Goal: Task Accomplishment & Management: Complete application form

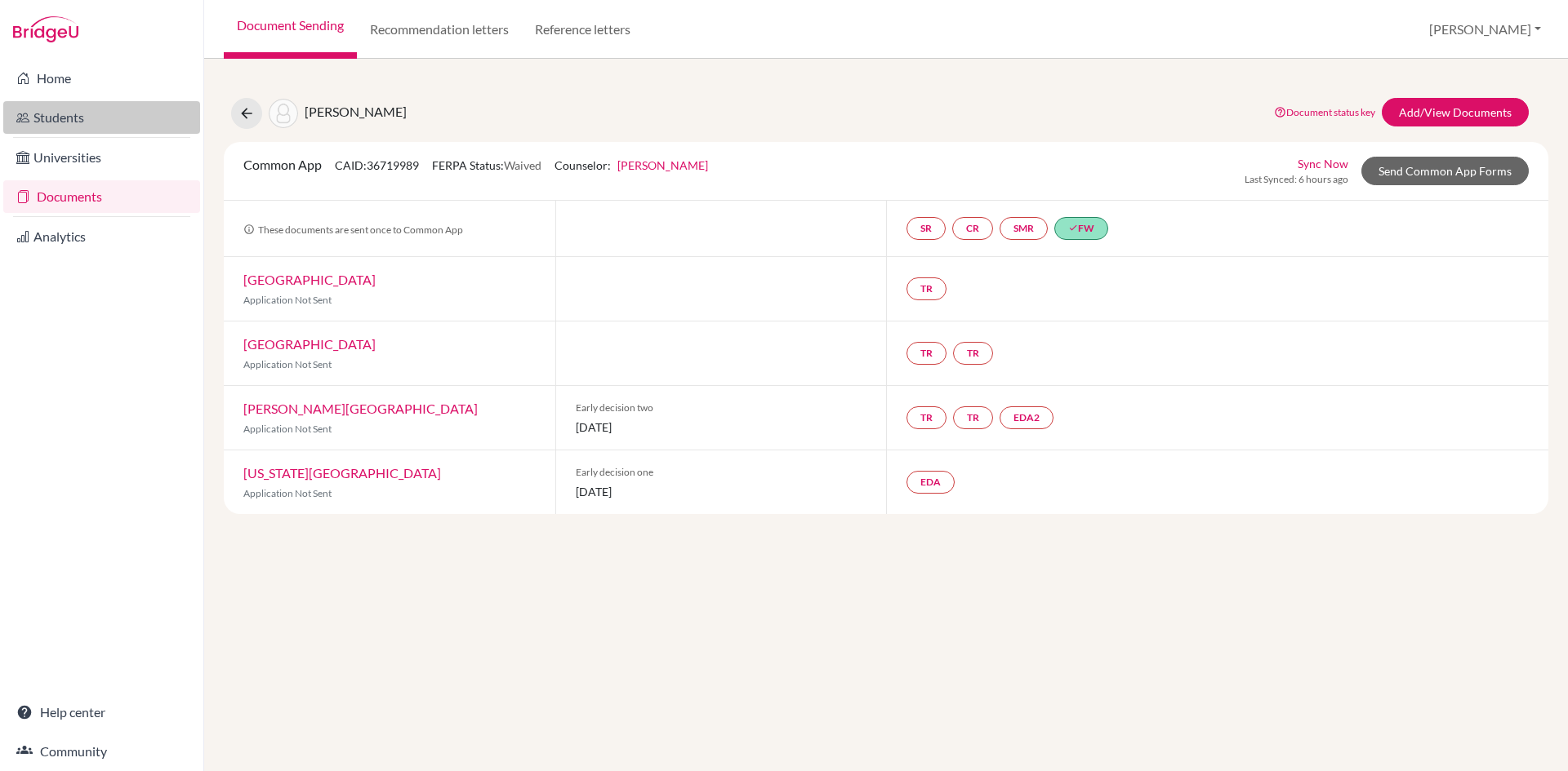
click at [70, 116] on link "Students" at bounding box center [101, 117] width 196 height 32
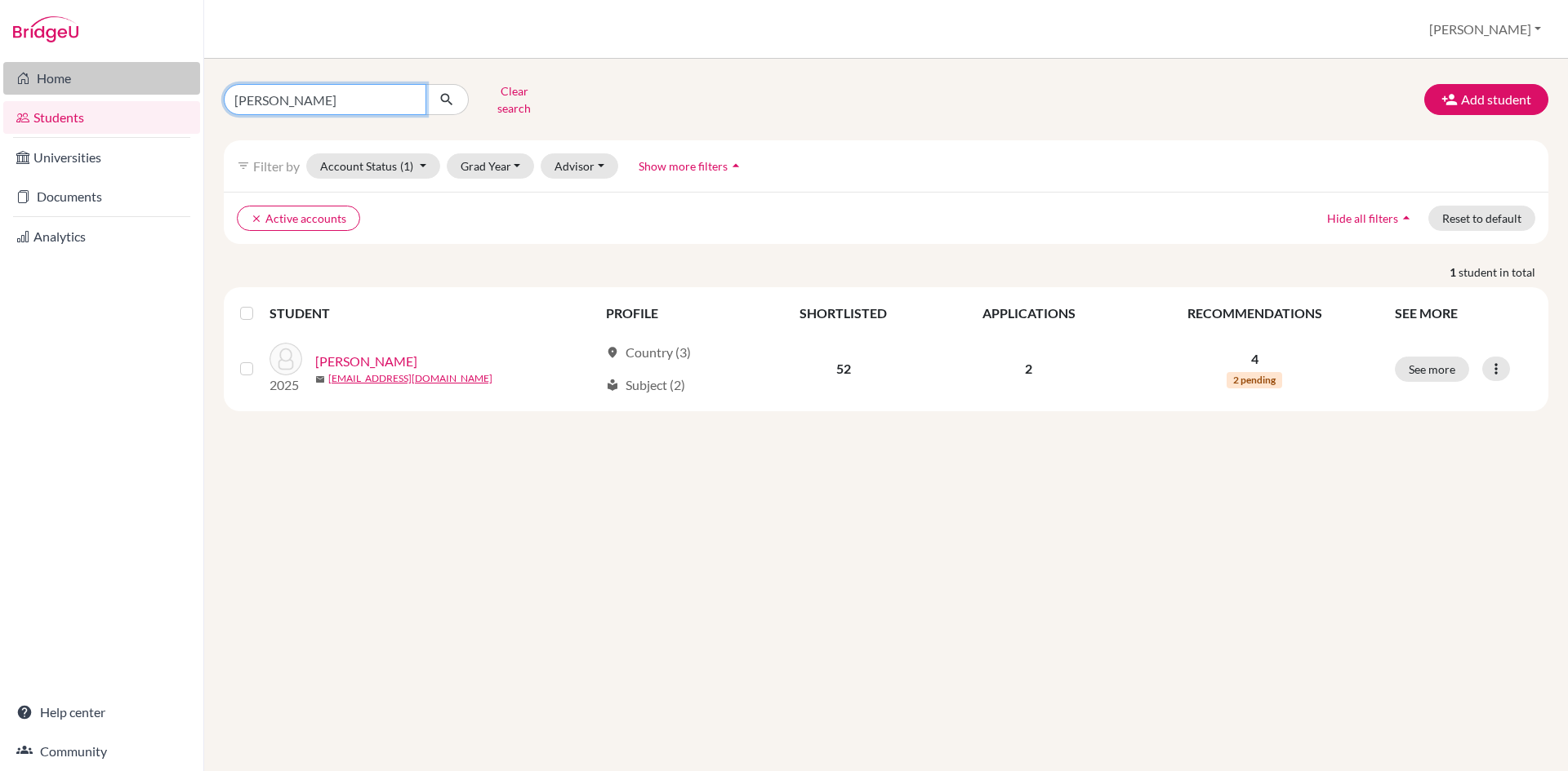
drag, startPoint x: 329, startPoint y: 99, endPoint x: 163, endPoint y: 88, distance: 166.4
click at [163, 88] on div "Home Students Universities Documents Analytics Help center Community Students o…" at bounding box center [784, 385] width 1568 height 771
type input "sidant chaturbedi"
click button "submit" at bounding box center [446, 99] width 43 height 31
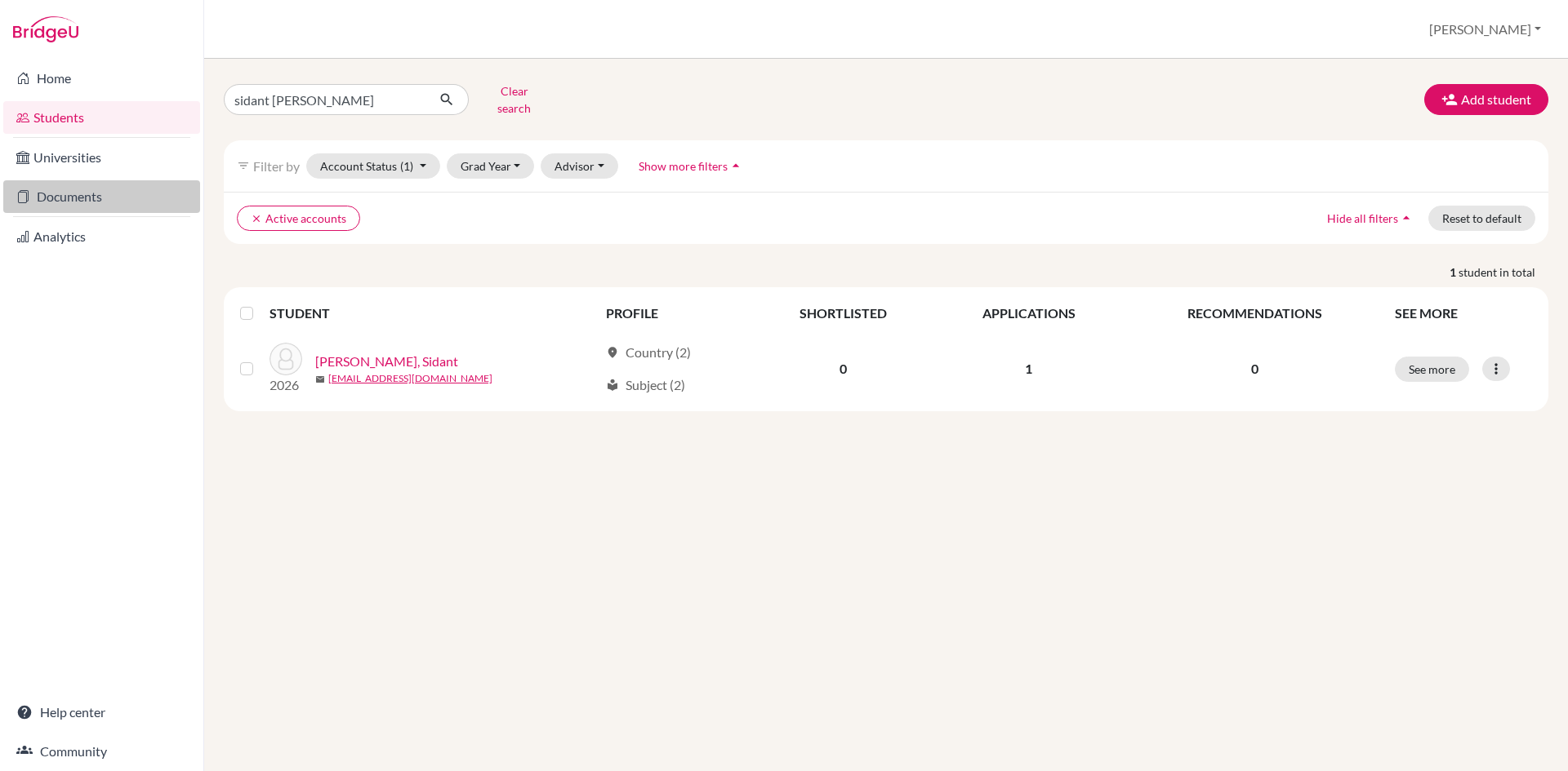
click at [56, 199] on link "Documents" at bounding box center [101, 196] width 196 height 32
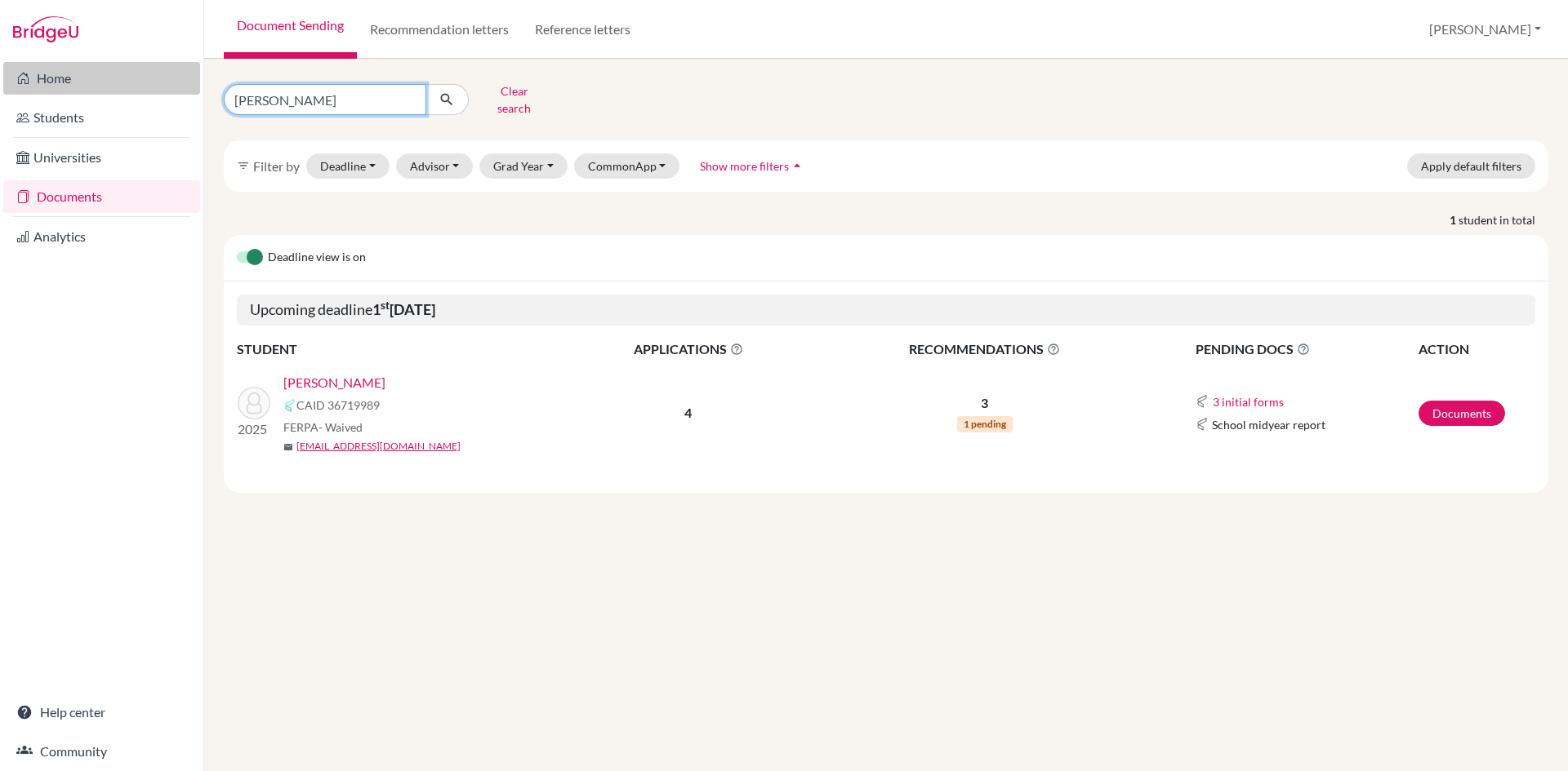
drag, startPoint x: 314, startPoint y: 93, endPoint x: 196, endPoint y: 92, distance: 118.0
click at [196, 92] on div "Home Students Universities Documents Analytics Help center Community Document S…" at bounding box center [784, 385] width 1568 height 771
type input "anuska regmi"
click button "submit" at bounding box center [446, 99] width 43 height 31
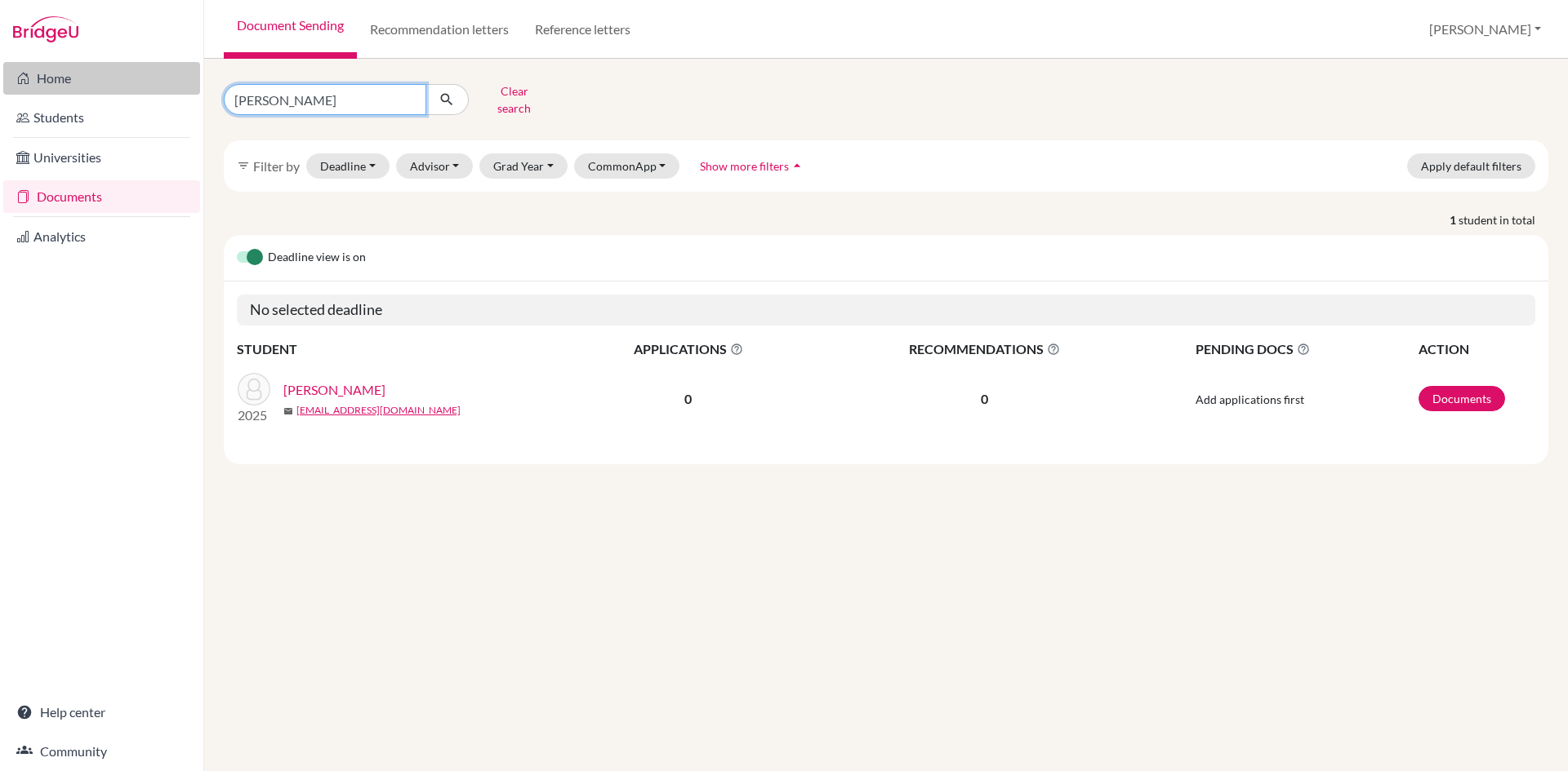
drag, startPoint x: 315, startPoint y: 94, endPoint x: 116, endPoint y: 91, distance: 199.0
click at [116, 91] on div "Home Students Universities Documents Analytics Help center Community Document S…" at bounding box center [784, 385] width 1568 height 771
type input "pratyush paudel"
click button "submit" at bounding box center [446, 99] width 43 height 31
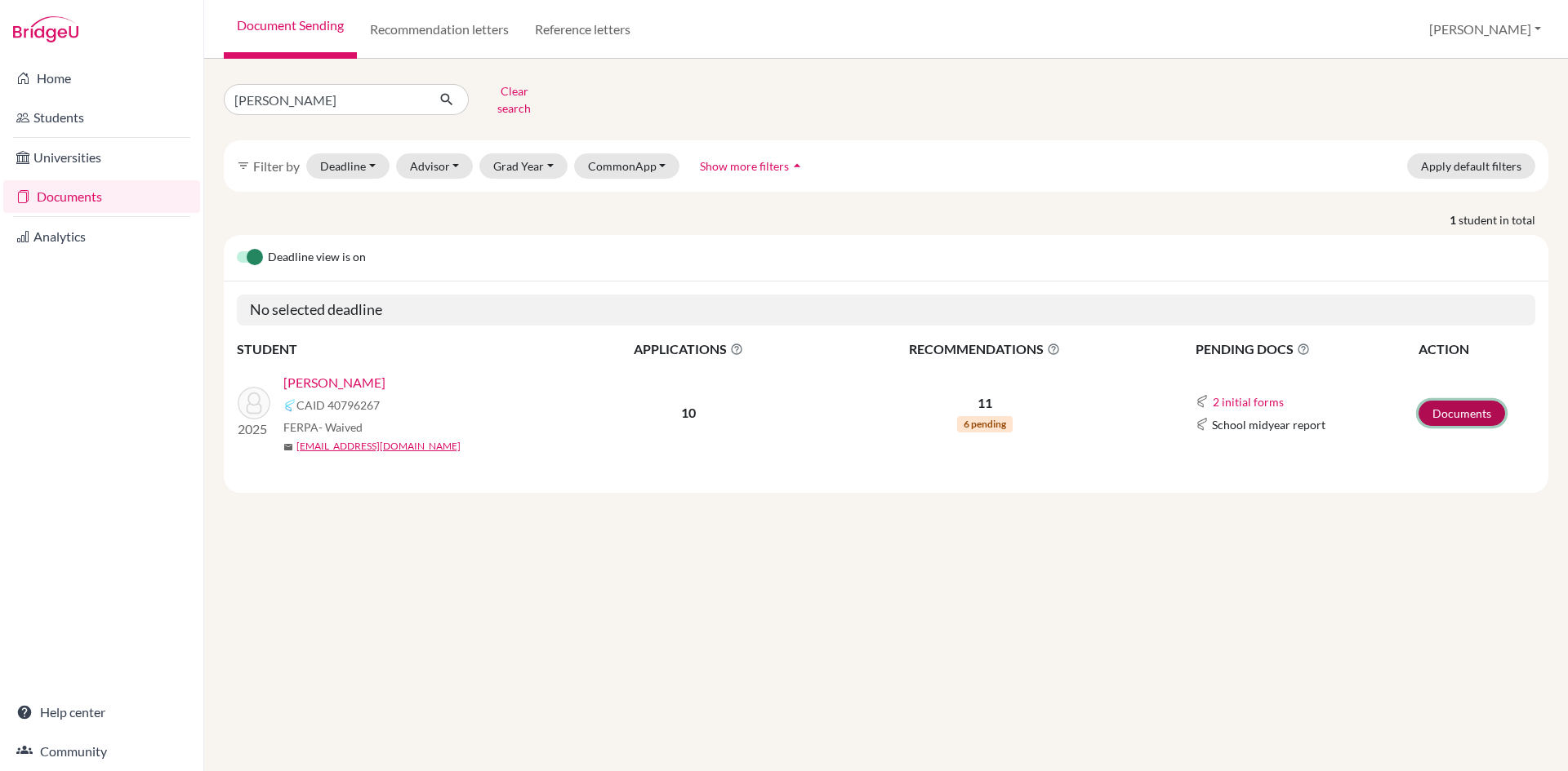
click at [1451, 400] on link "Documents" at bounding box center [1462, 413] width 87 height 26
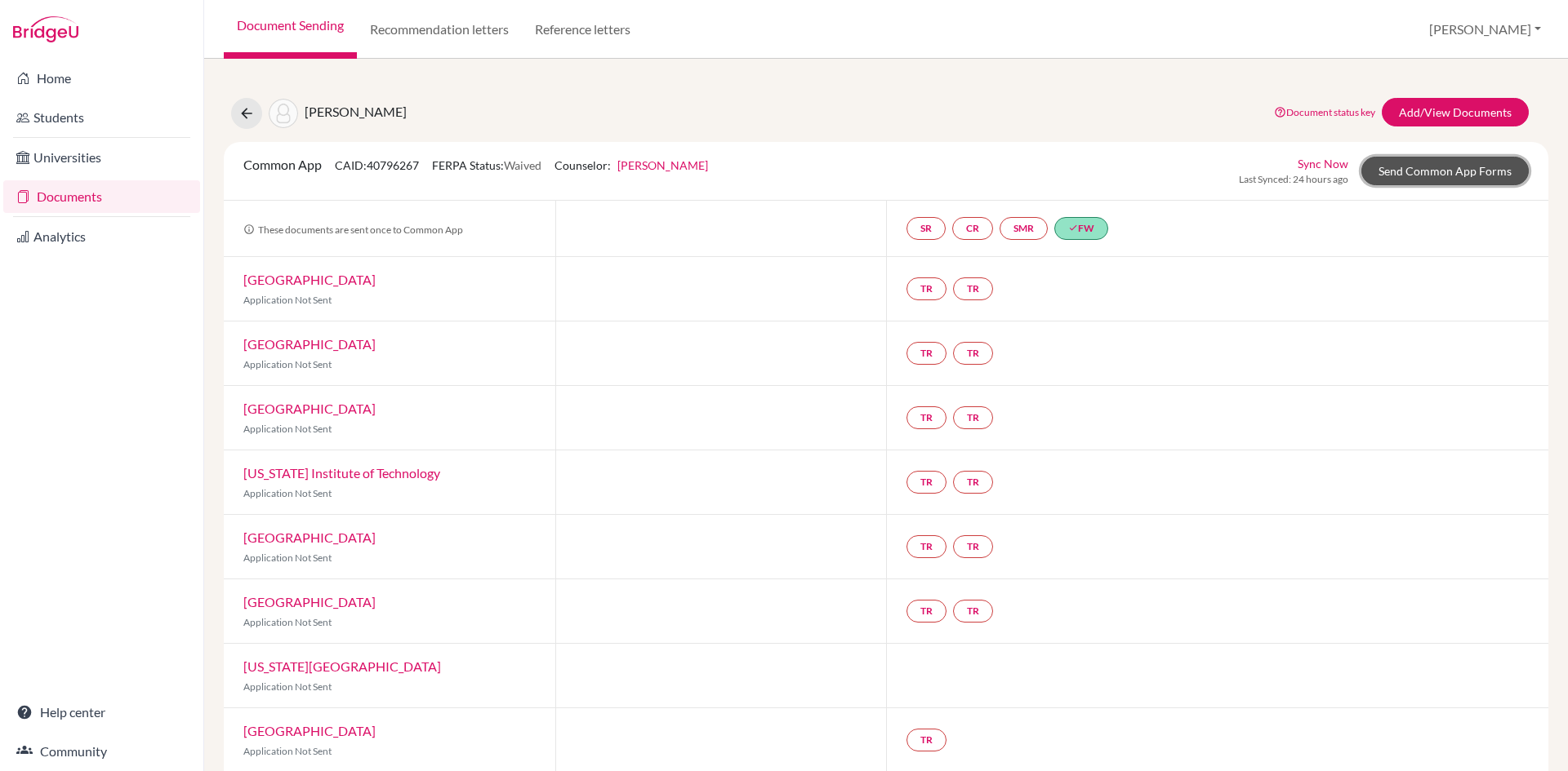
click at [1396, 167] on link "Send Common App Forms" at bounding box center [1445, 171] width 168 height 29
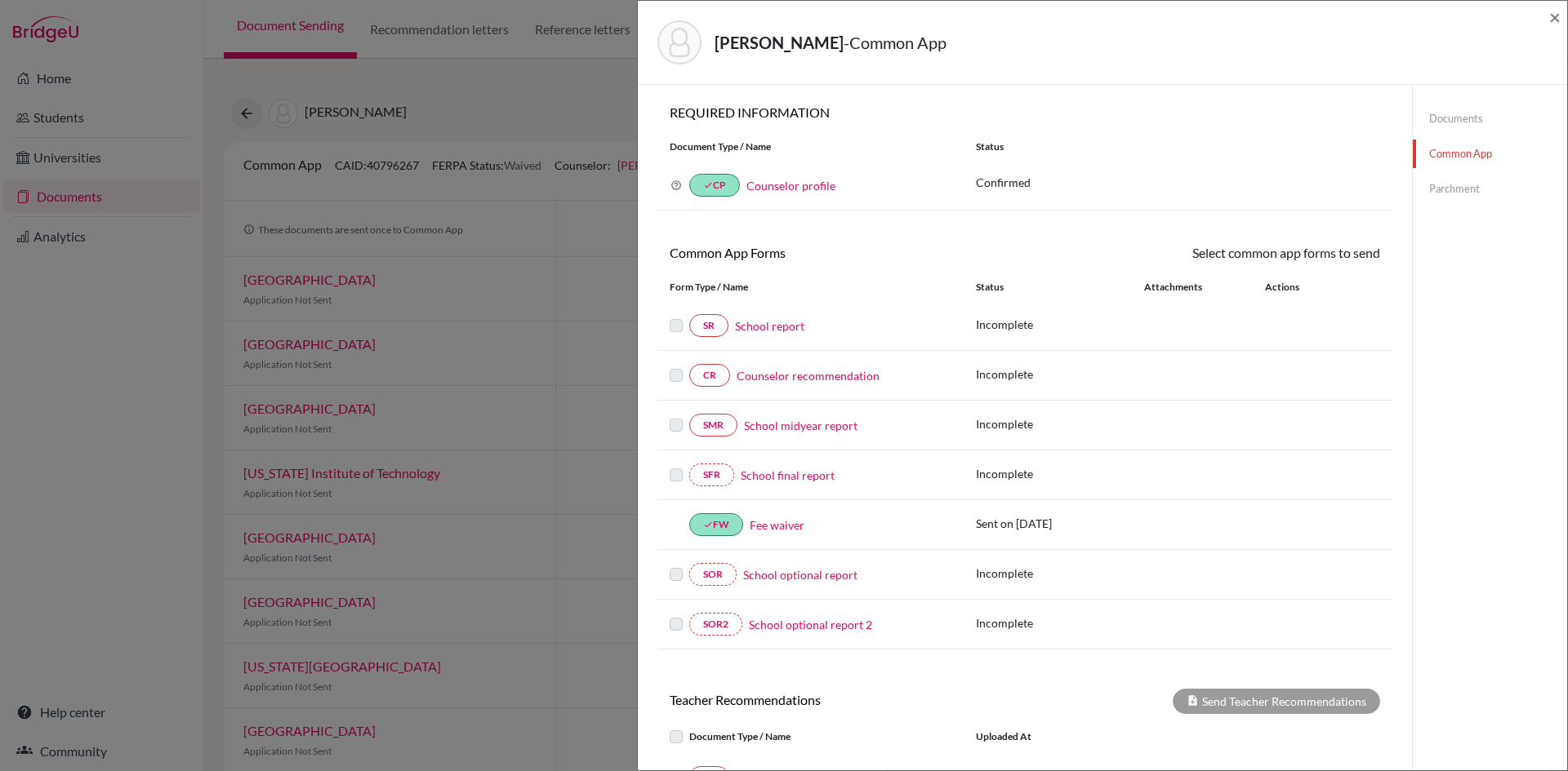
click at [846, 379] on link "Counselor recommendation" at bounding box center [808, 376] width 143 height 17
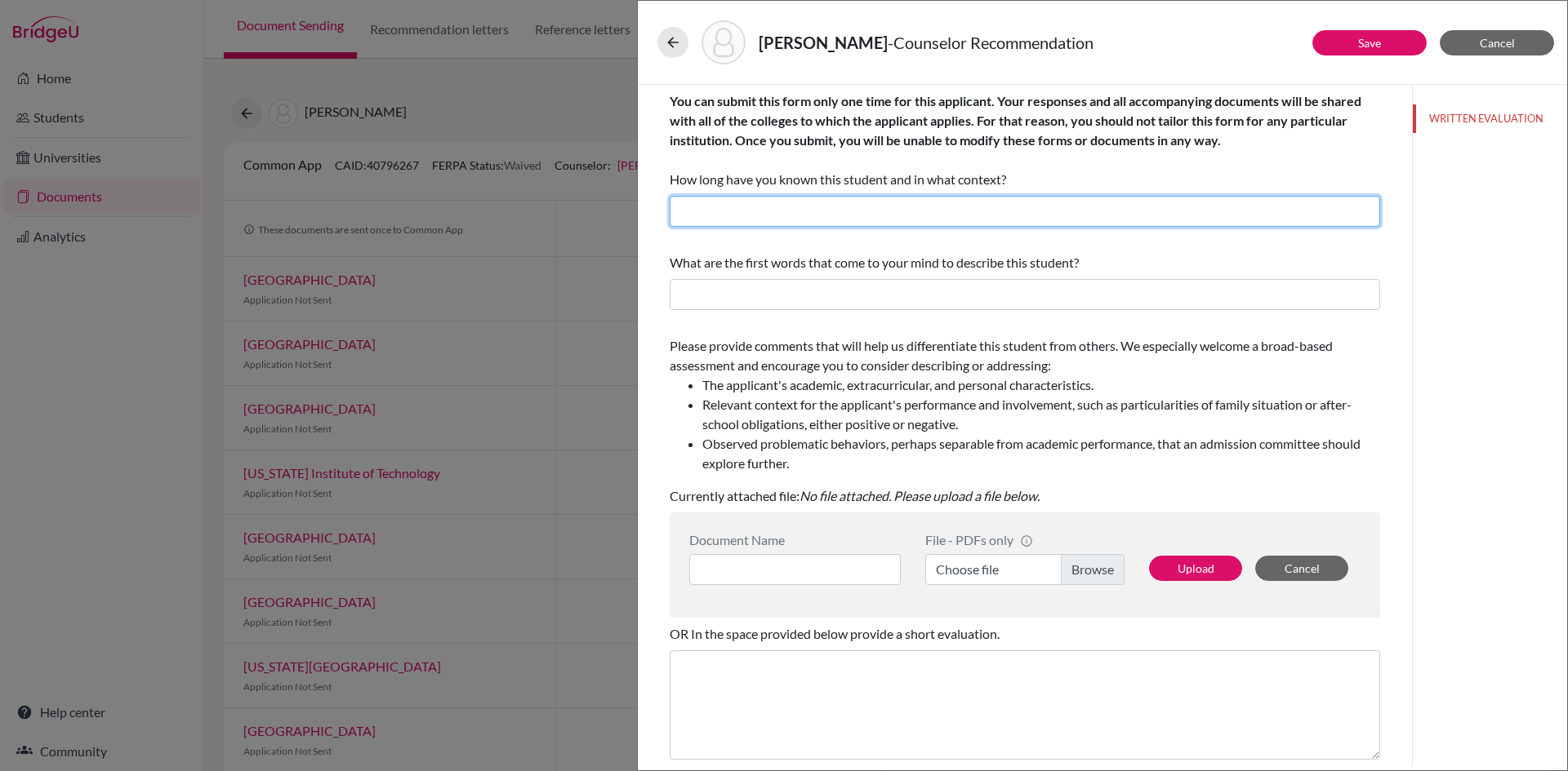
click at [781, 207] on input "text" at bounding box center [1024, 211] width 710 height 31
drag, startPoint x: 791, startPoint y: 213, endPoint x: 758, endPoint y: 213, distance: 33.0
click at [758, 213] on input "I have known Bibek since June, 2021 as a Guidance Counselor." at bounding box center [1024, 211] width 710 height 31
click at [905, 215] on input "I have known Pratyush since June, 2021 as a Guidance Counselor." at bounding box center [1024, 211] width 710 height 31
type input "I have known Pratyush since June, 202s as a Guidance Counselor."
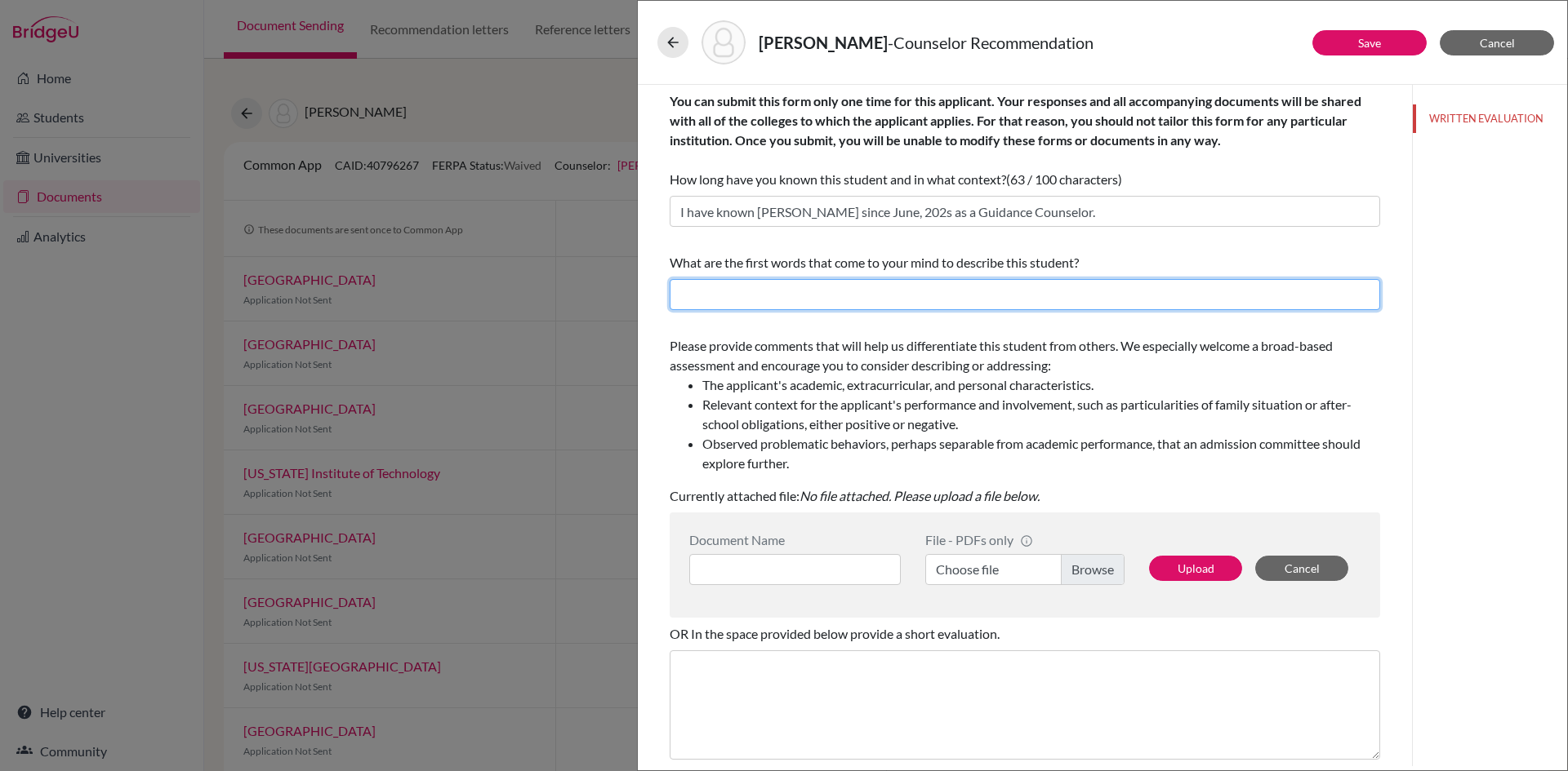
click at [798, 287] on input "text" at bounding box center [1024, 294] width 710 height 31
type input "Curious, innovative, research oriented, collaborative, self competitive"
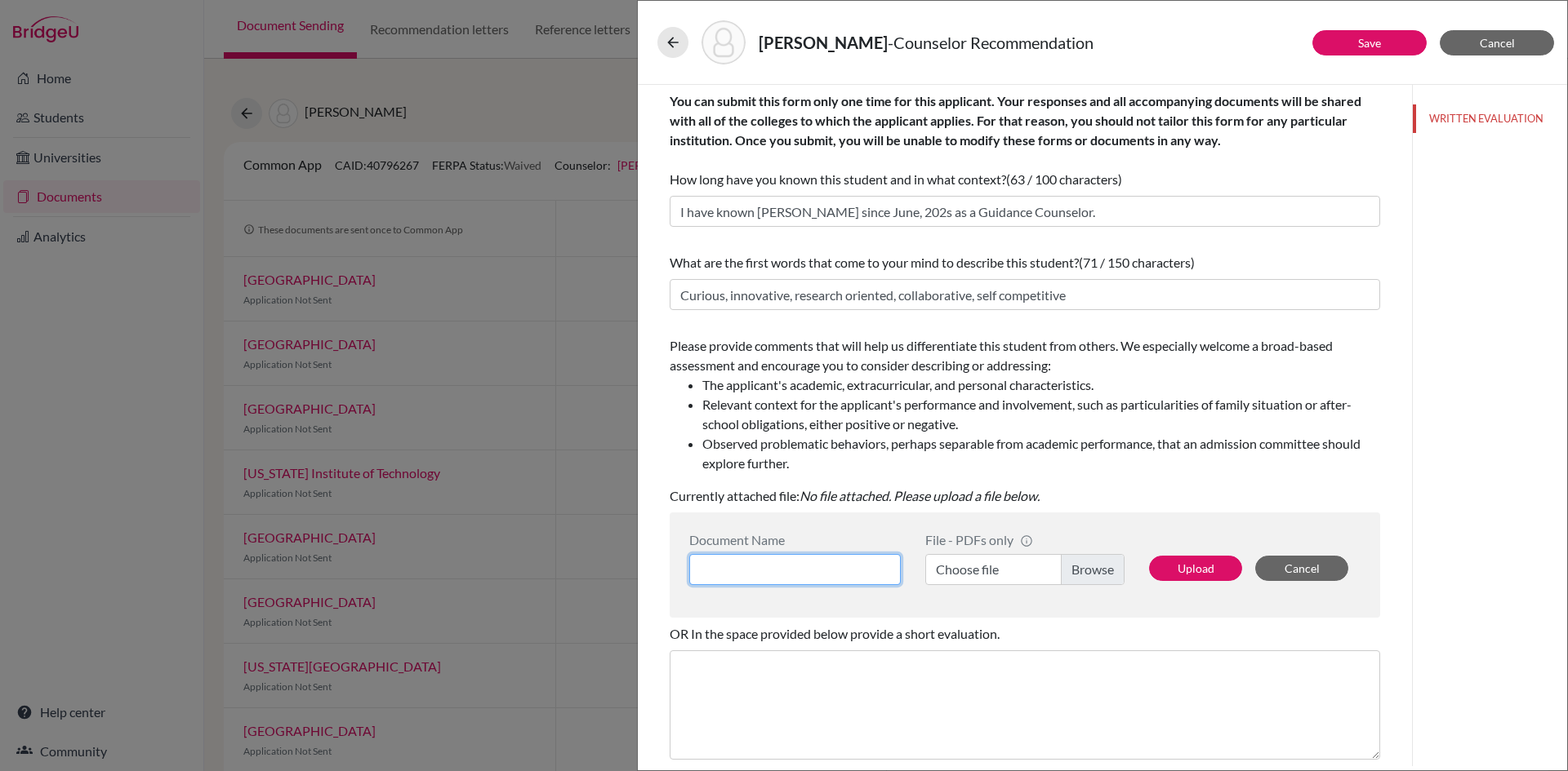
click at [753, 581] on input at bounding box center [794, 570] width 212 height 31
type input "Counselor's recommendation"
click at [980, 571] on label "Choose file" at bounding box center [1025, 570] width 199 height 31
click at [980, 571] on input "Choose file" at bounding box center [1025, 570] width 199 height 31
click at [1185, 566] on button "Upload" at bounding box center [1195, 569] width 93 height 26
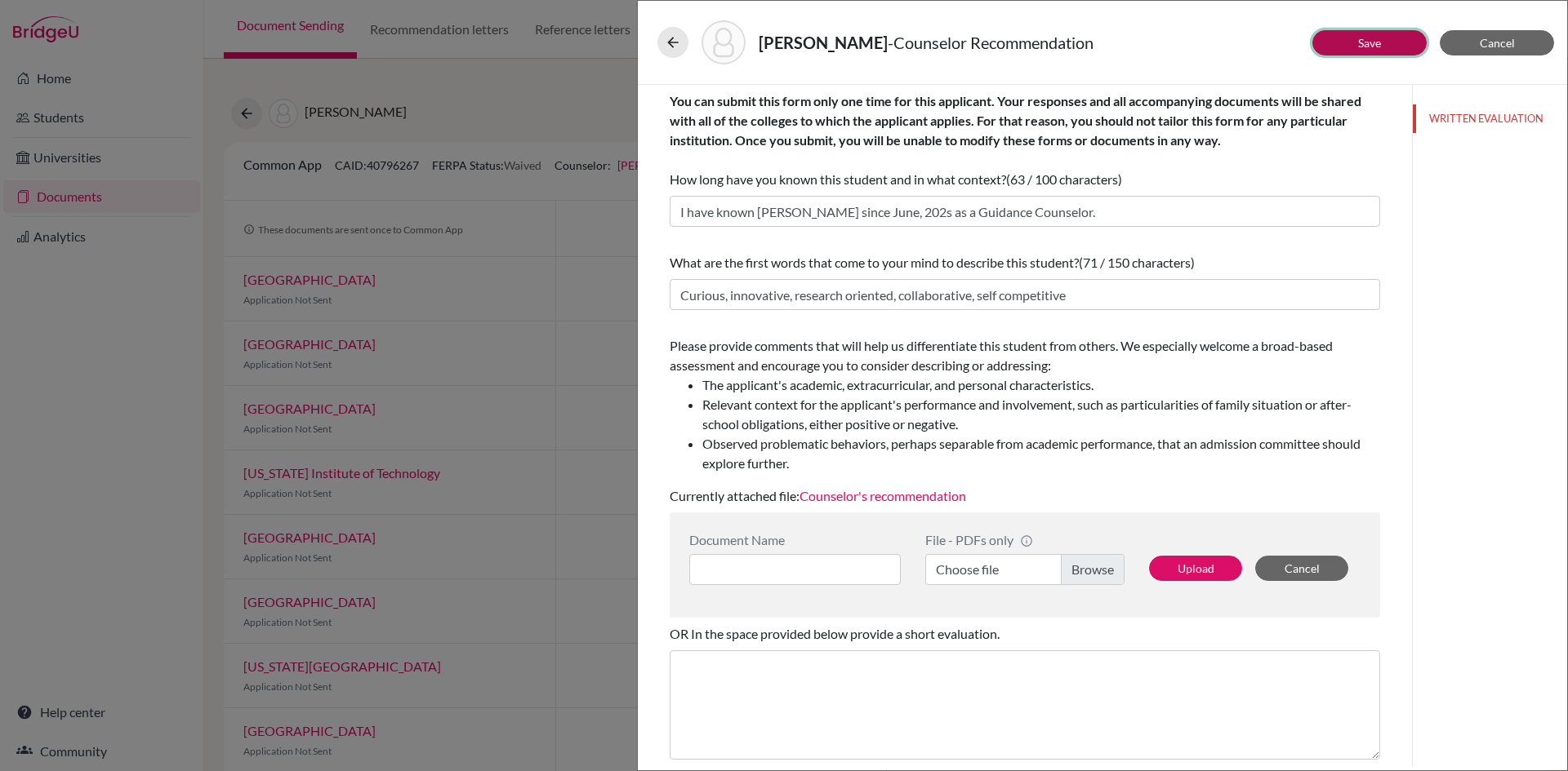
click at [1361, 45] on link "Save" at bounding box center [1369, 43] width 23 height 14
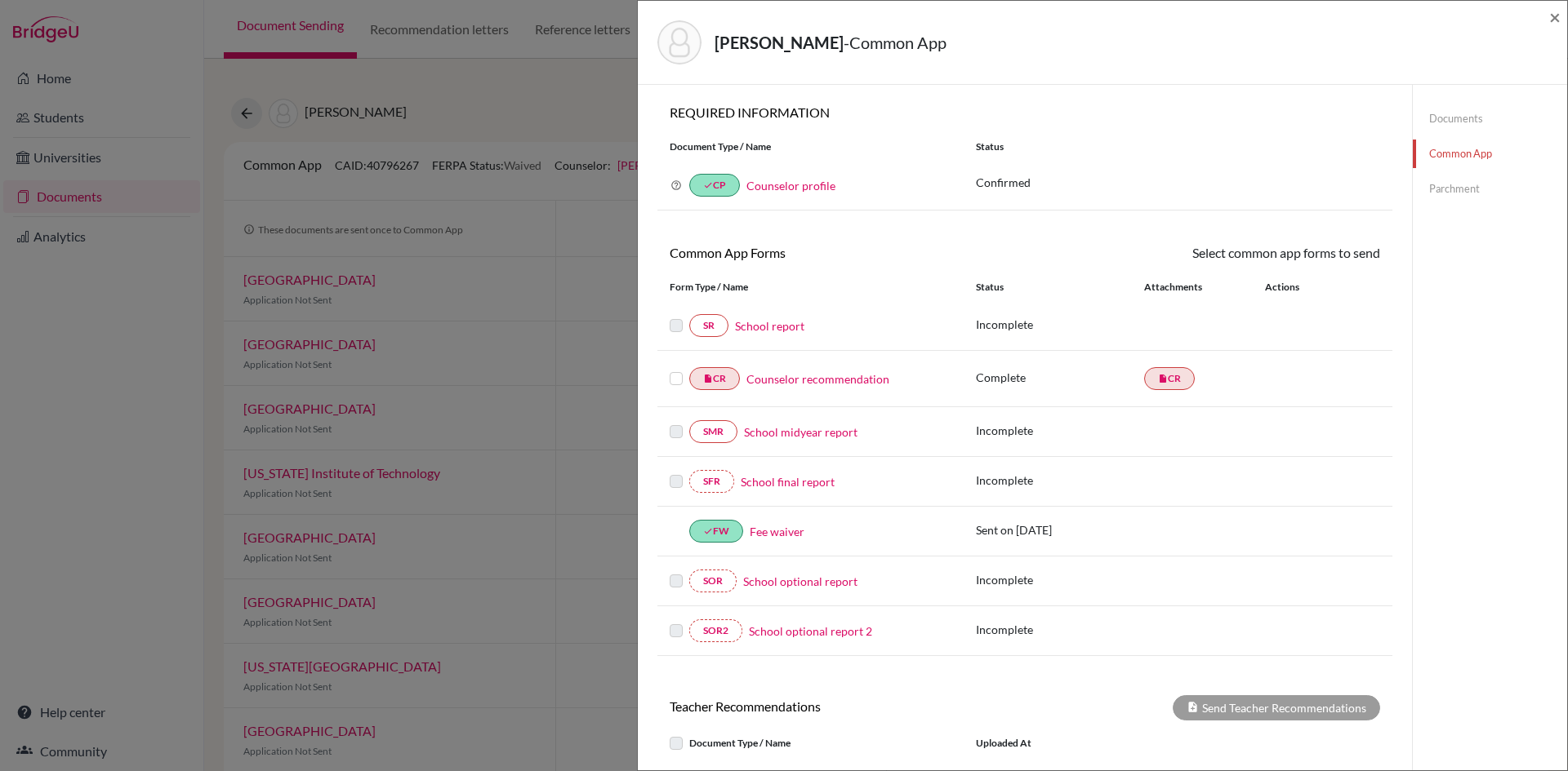
click at [674, 369] on label at bounding box center [675, 369] width 13 height 0
click at [0, 0] on input "checkbox" at bounding box center [0, 0] width 0 height 0
click at [1333, 253] on link "Send" at bounding box center [1346, 256] width 68 height 26
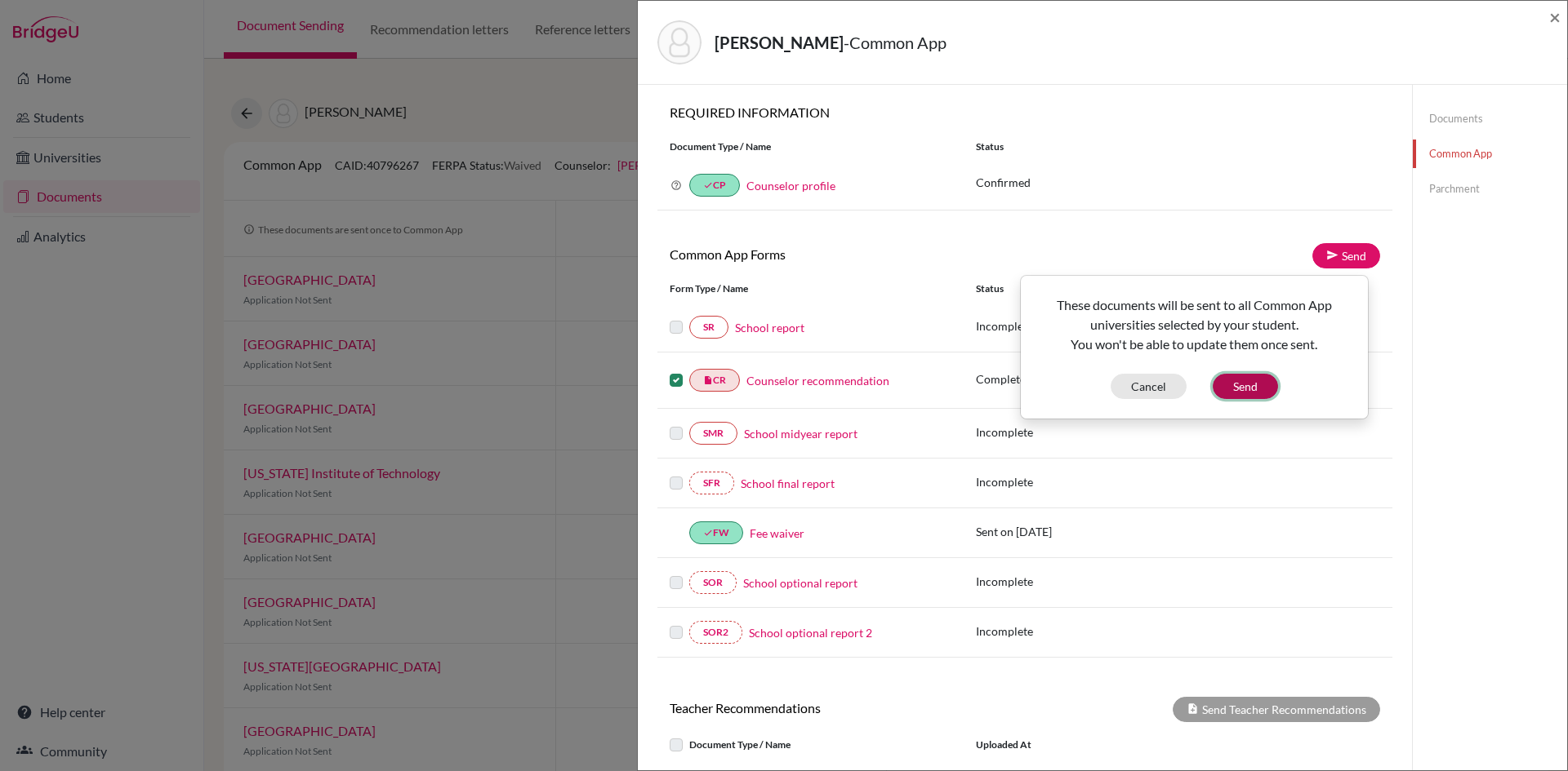
click at [1240, 391] on button "Send" at bounding box center [1245, 387] width 65 height 26
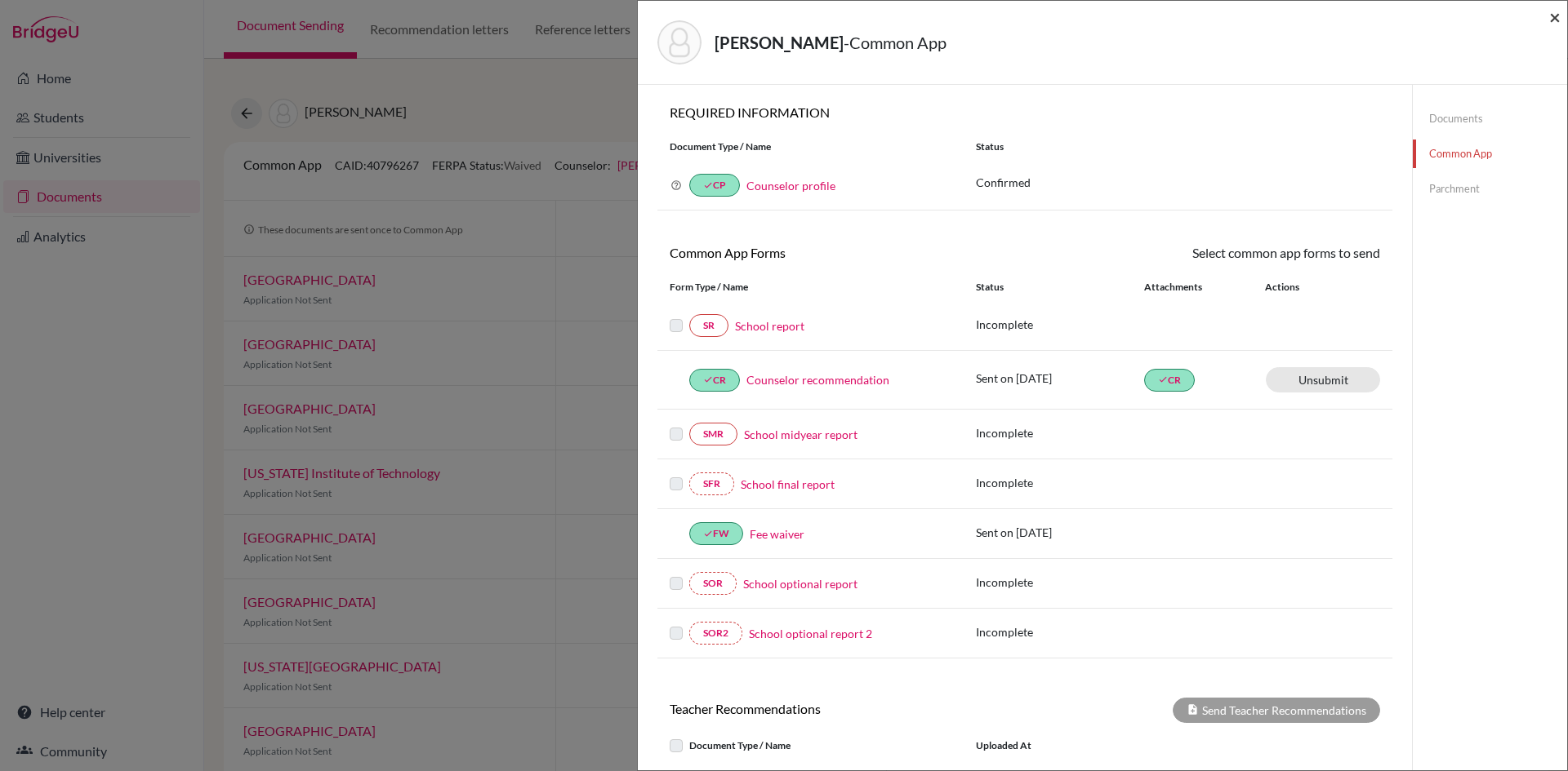
click at [1554, 20] on span "×" at bounding box center [1554, 17] width 11 height 24
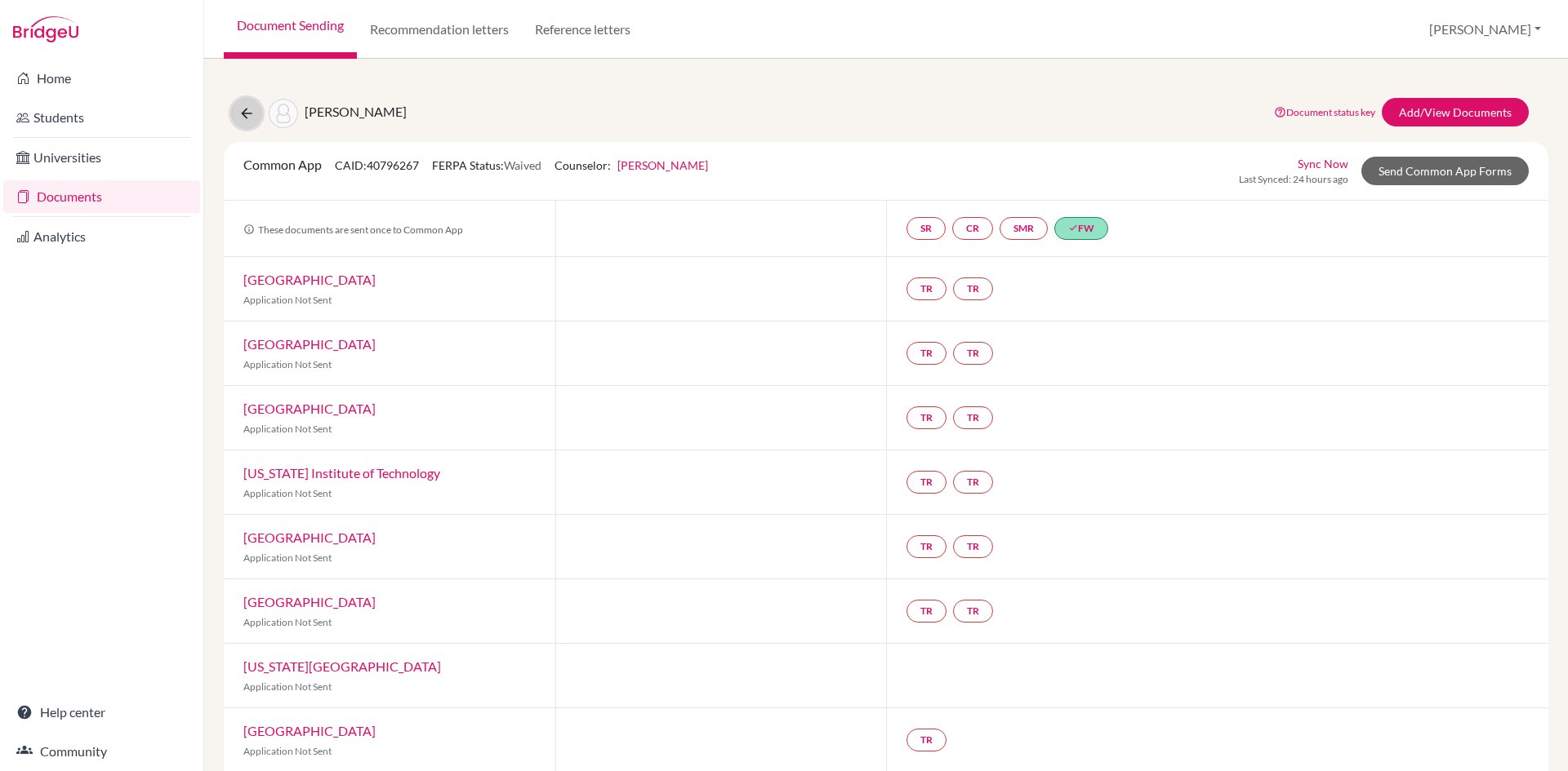
click at [240, 114] on icon at bounding box center [246, 113] width 16 height 16
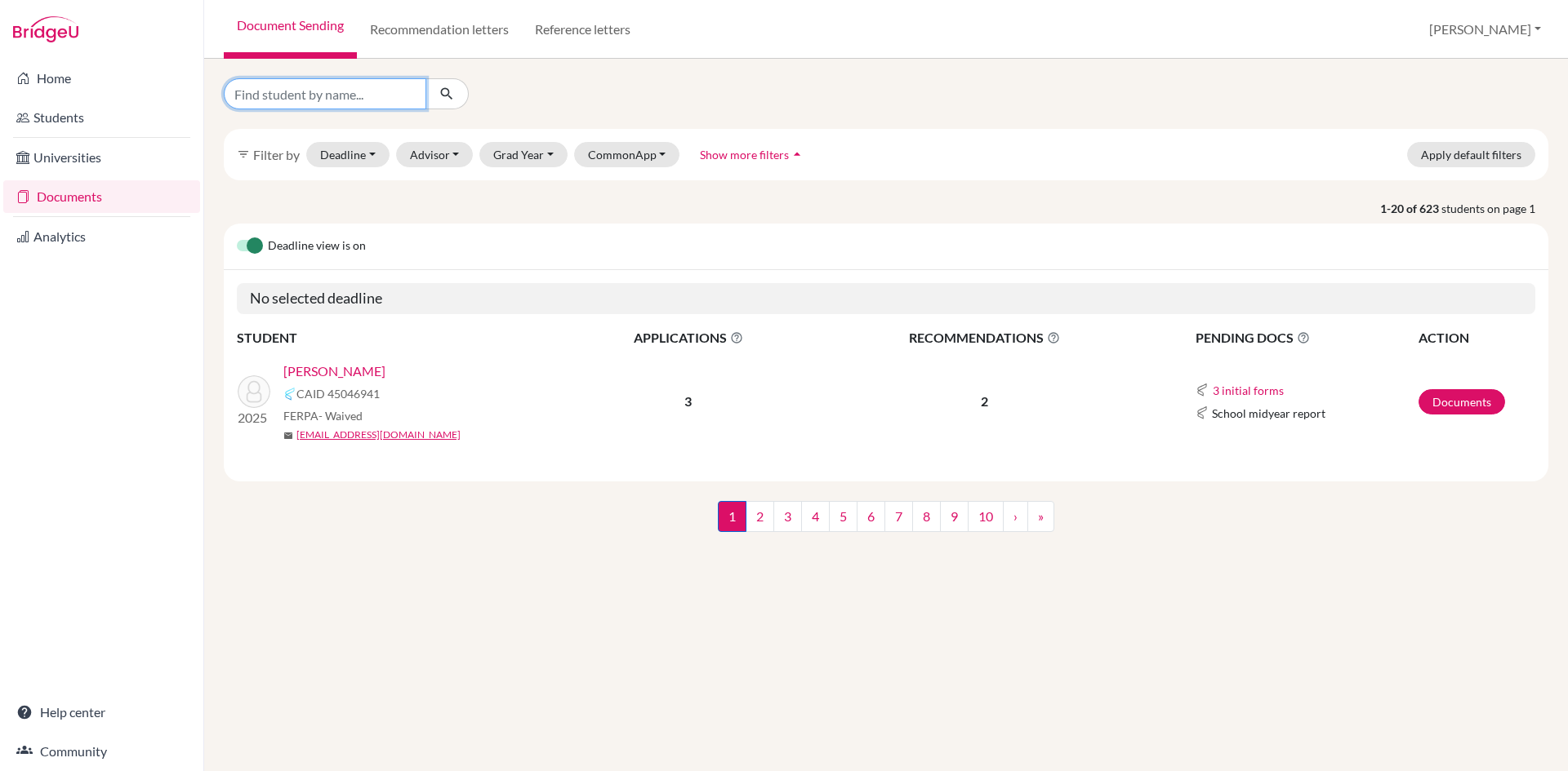
click at [380, 100] on input "Find student by name..." at bounding box center [325, 94] width 202 height 31
type input "[PERSON_NAME]"
click button "submit" at bounding box center [446, 94] width 43 height 31
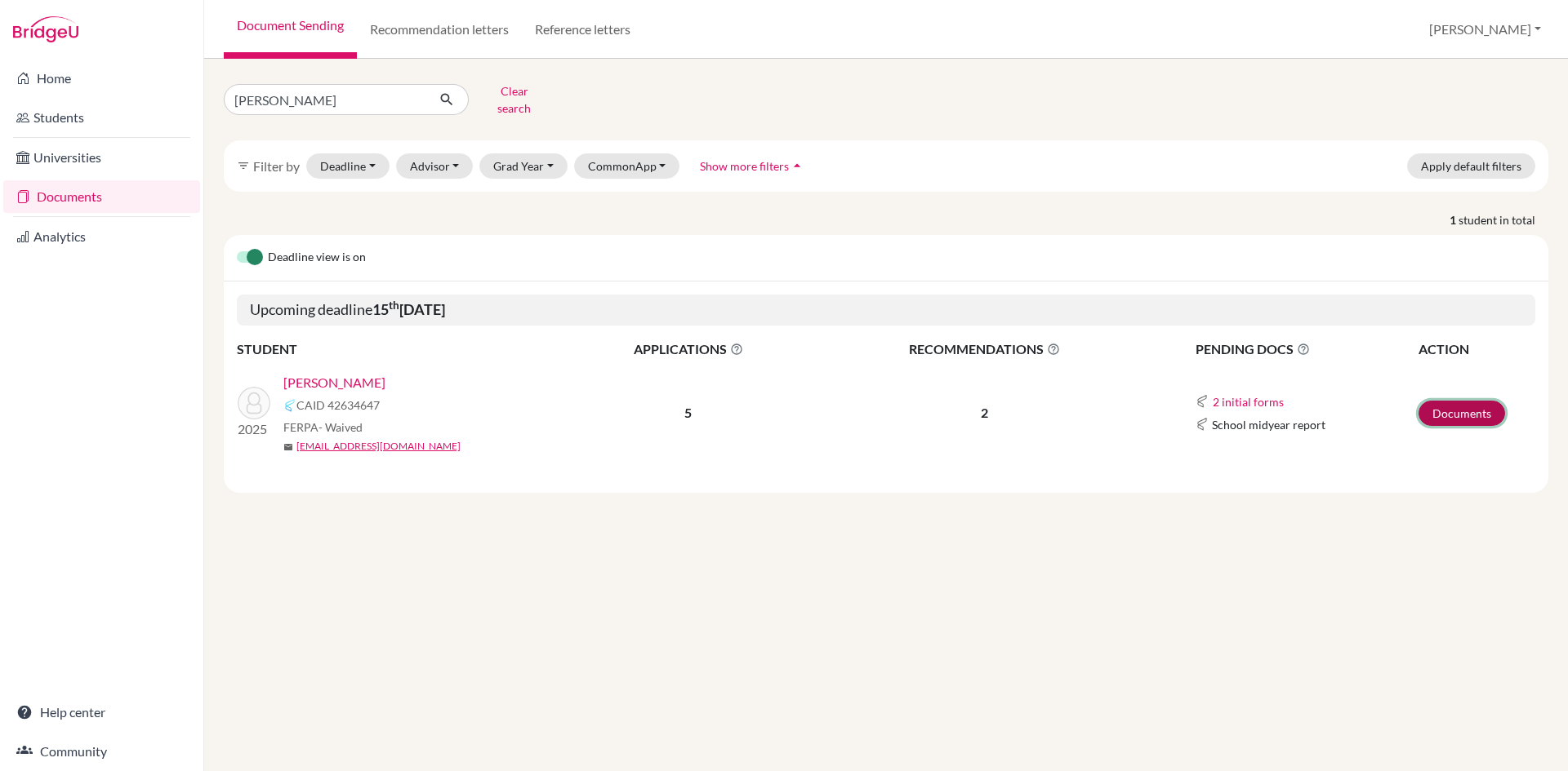
click at [1434, 400] on link "Documents" at bounding box center [1462, 413] width 87 height 26
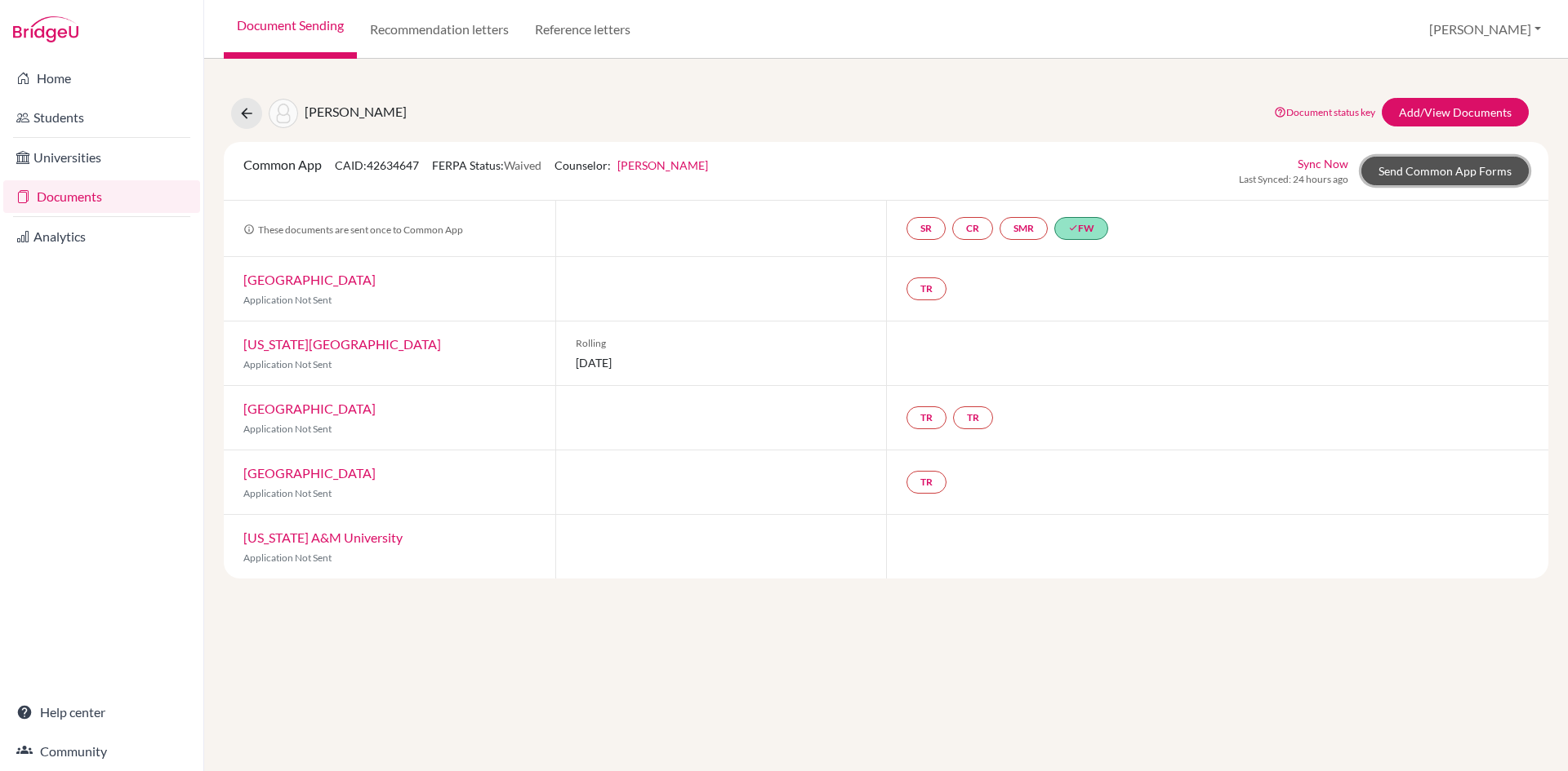
click at [1435, 171] on link "Send Common App Forms" at bounding box center [1445, 171] width 168 height 29
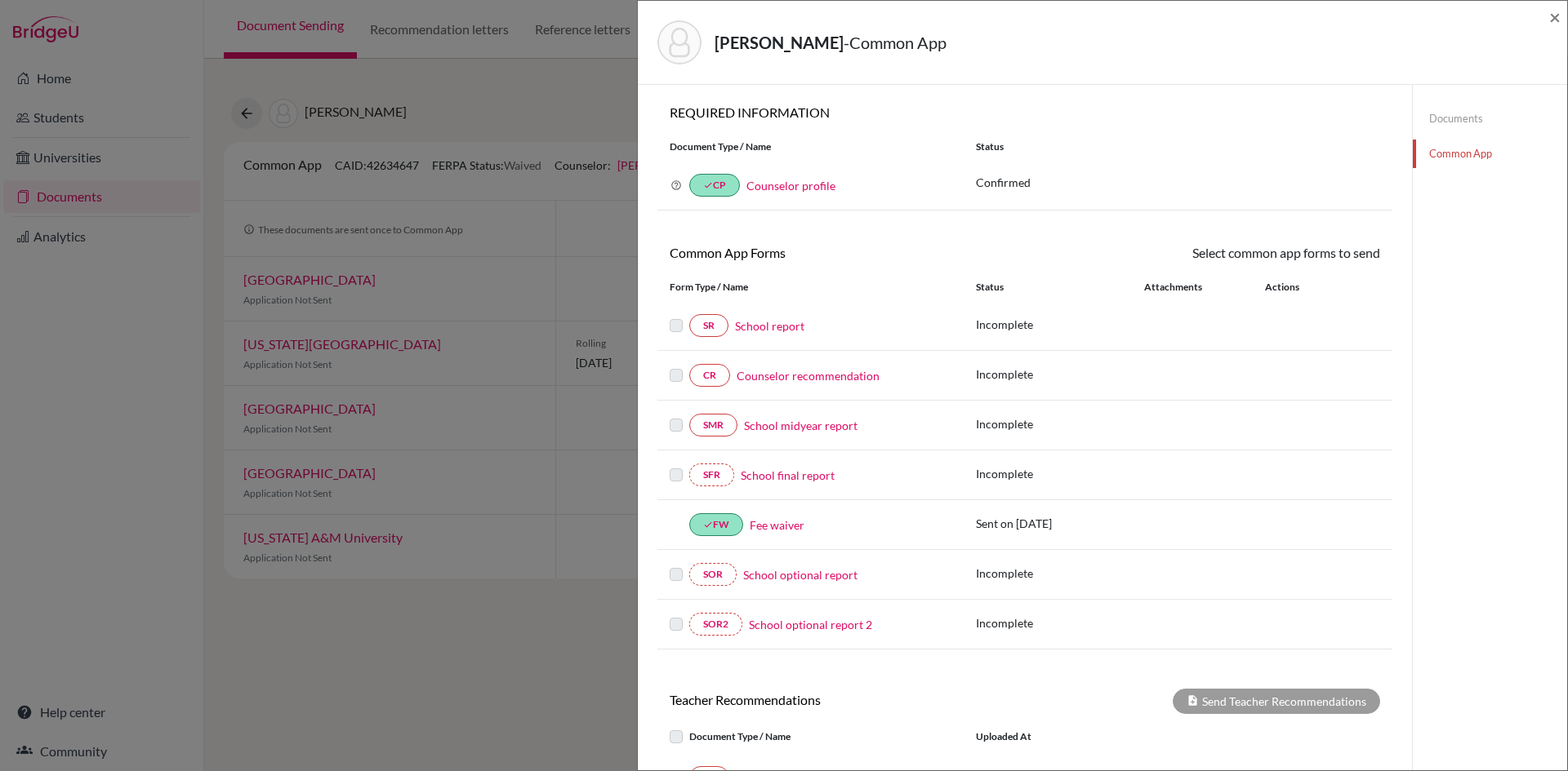
click at [827, 381] on link "Counselor recommendation" at bounding box center [808, 376] width 143 height 17
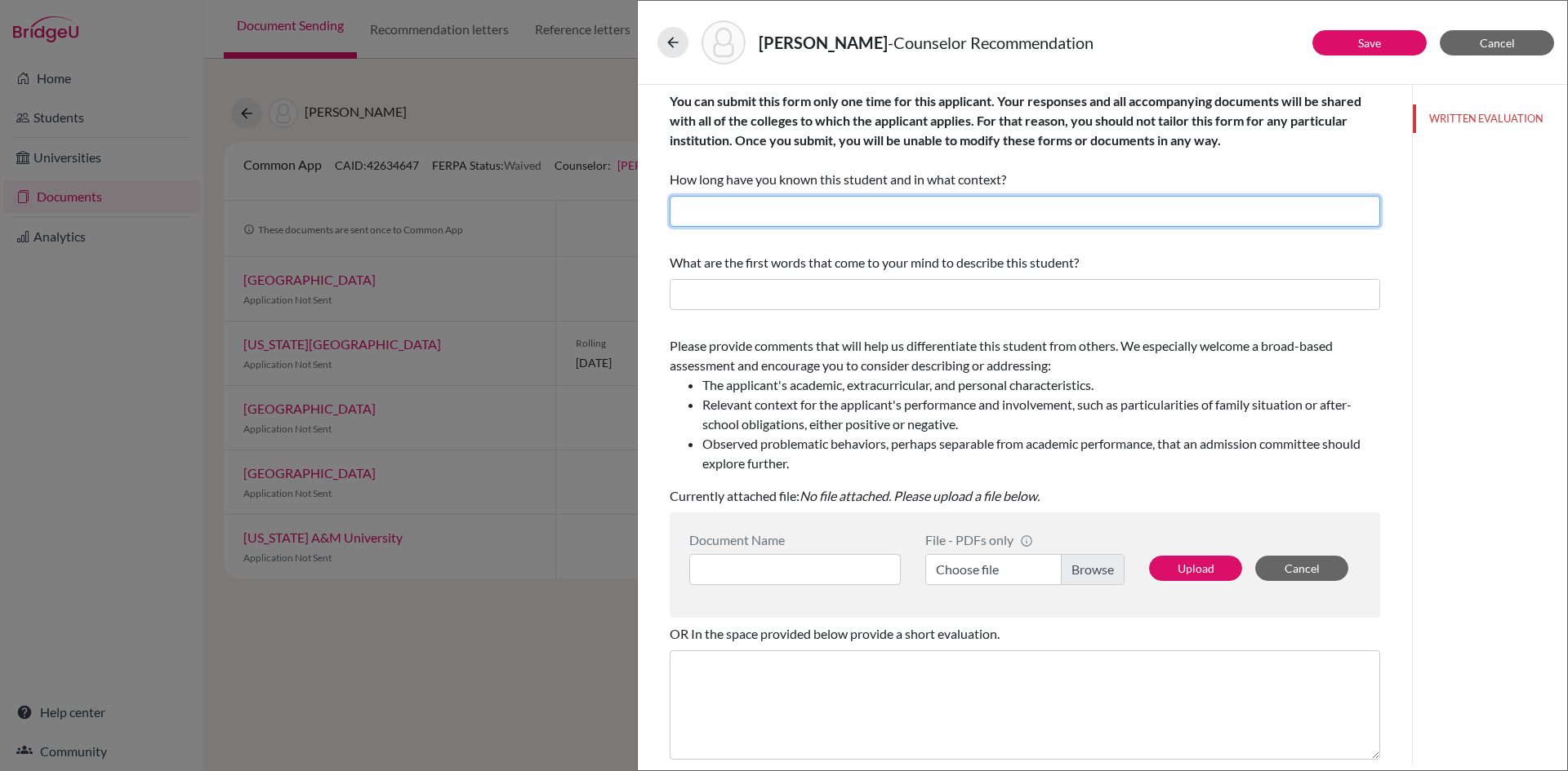
click at [731, 213] on input "text" at bounding box center [1024, 211] width 710 height 31
drag, startPoint x: 791, startPoint y: 215, endPoint x: 758, endPoint y: 212, distance: 33.1
click at [758, 212] on input "I have known Bibek since June, 2021 as a Guidance Counselor." at bounding box center [1024, 211] width 710 height 31
click at [894, 213] on input "I have known Shuvam since June, 2021 as a Guidance Counselor." at bounding box center [1024, 211] width 710 height 31
type input "I have known Shuvam since June, 2023 as a Guidance Counselor."
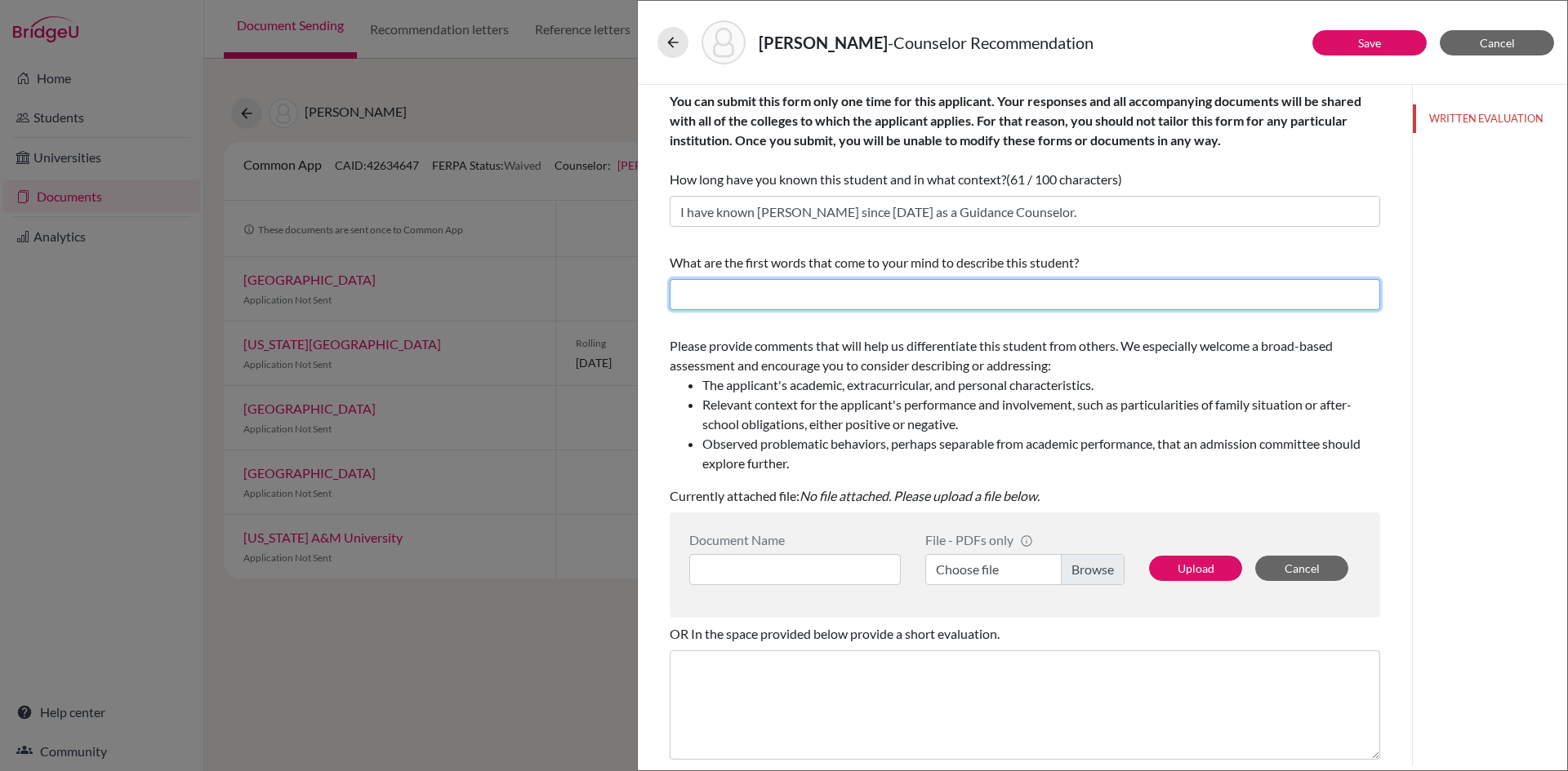
click at [866, 295] on input "text" at bounding box center [1024, 294] width 710 height 31
type input "Open-minded, enthusiastic, self-motivated, idealistic, strategic"
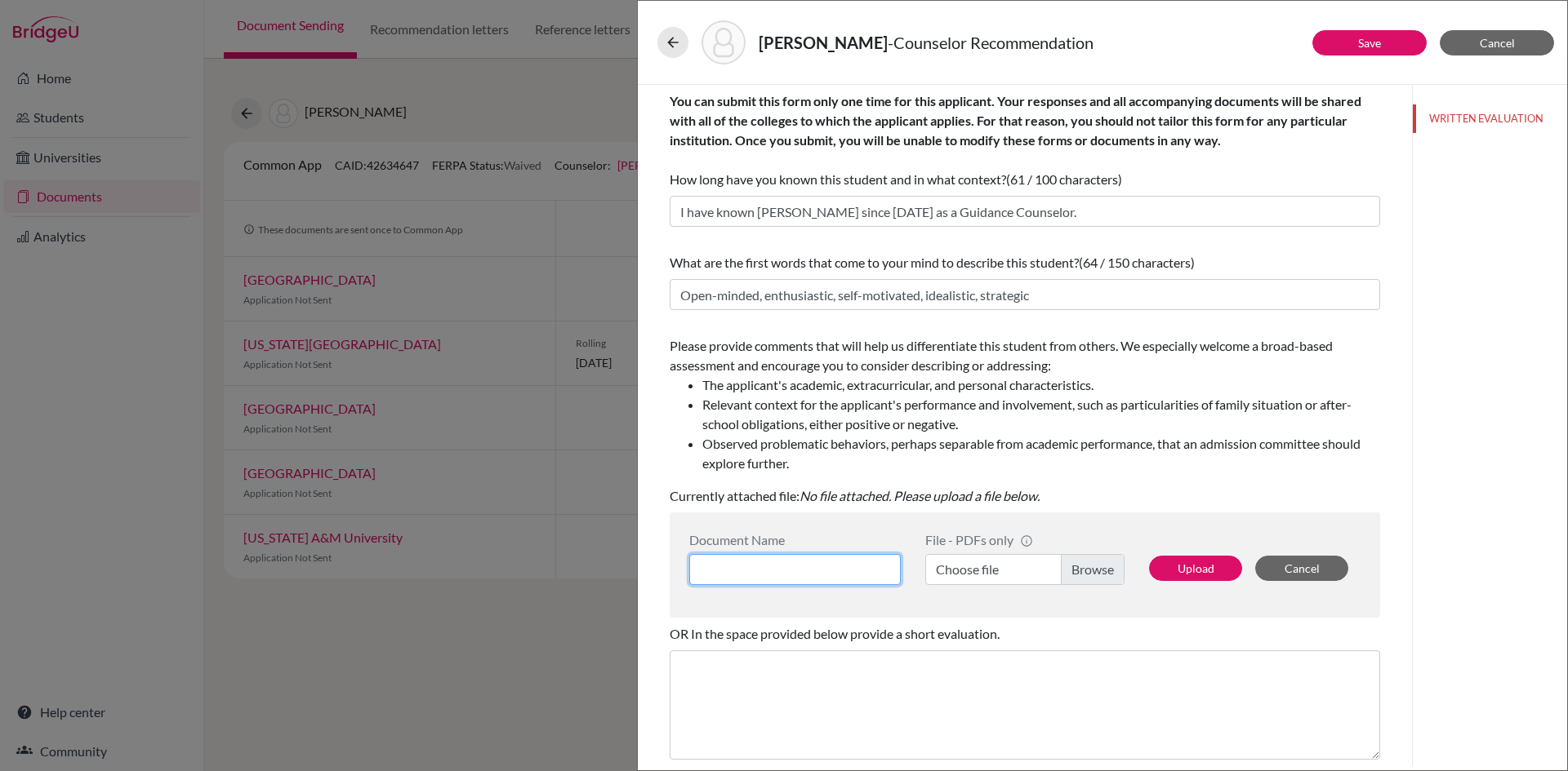
click at [804, 569] on input at bounding box center [794, 570] width 212 height 31
type input "Counselor's recommendation"
click at [986, 576] on label "Choose file" at bounding box center [1025, 570] width 199 height 31
click at [986, 576] on input "Choose file" at bounding box center [1025, 570] width 199 height 31
click at [1182, 570] on button "Upload" at bounding box center [1195, 569] width 93 height 26
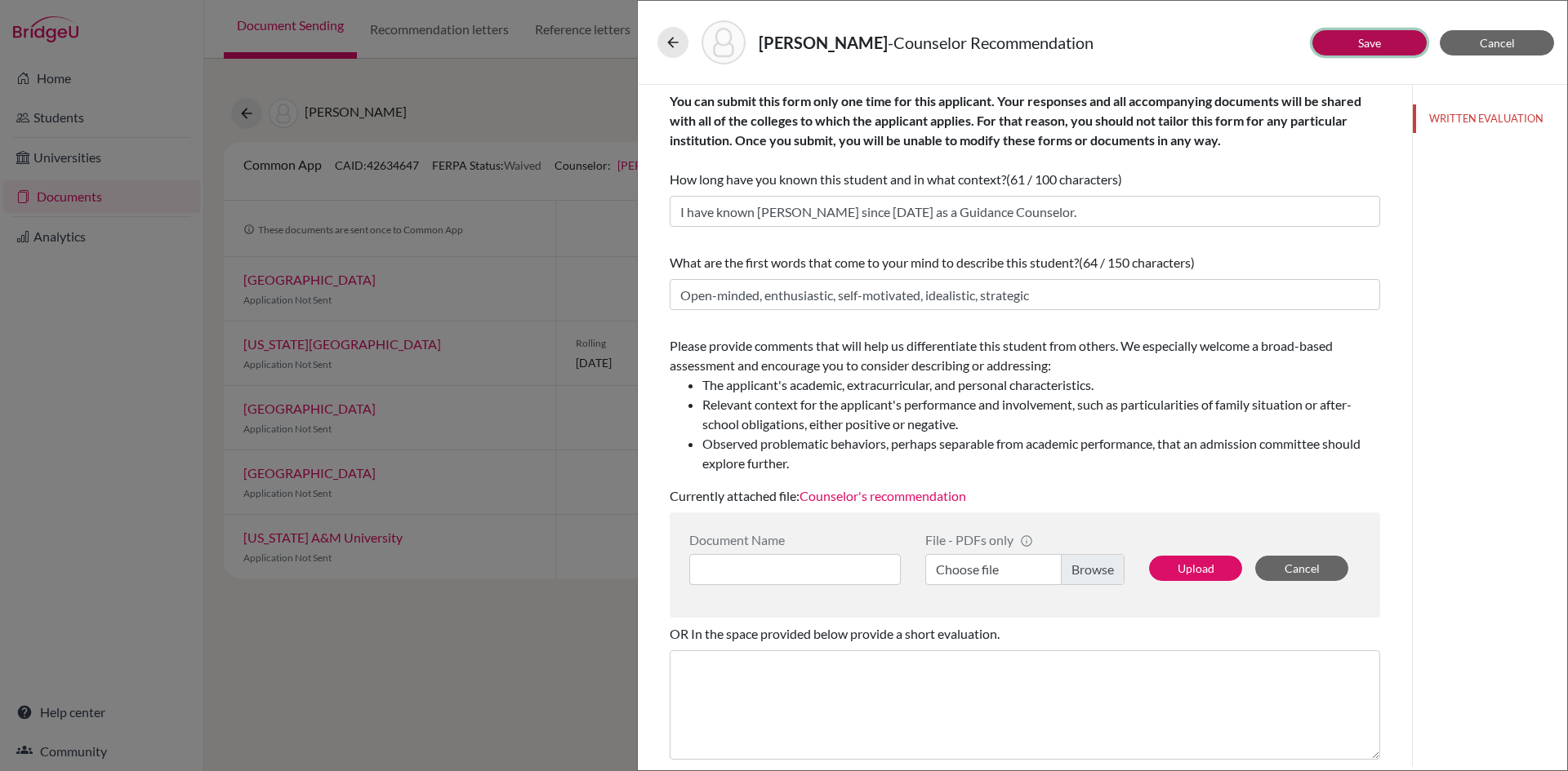
click at [1369, 46] on link "Save" at bounding box center [1369, 43] width 23 height 14
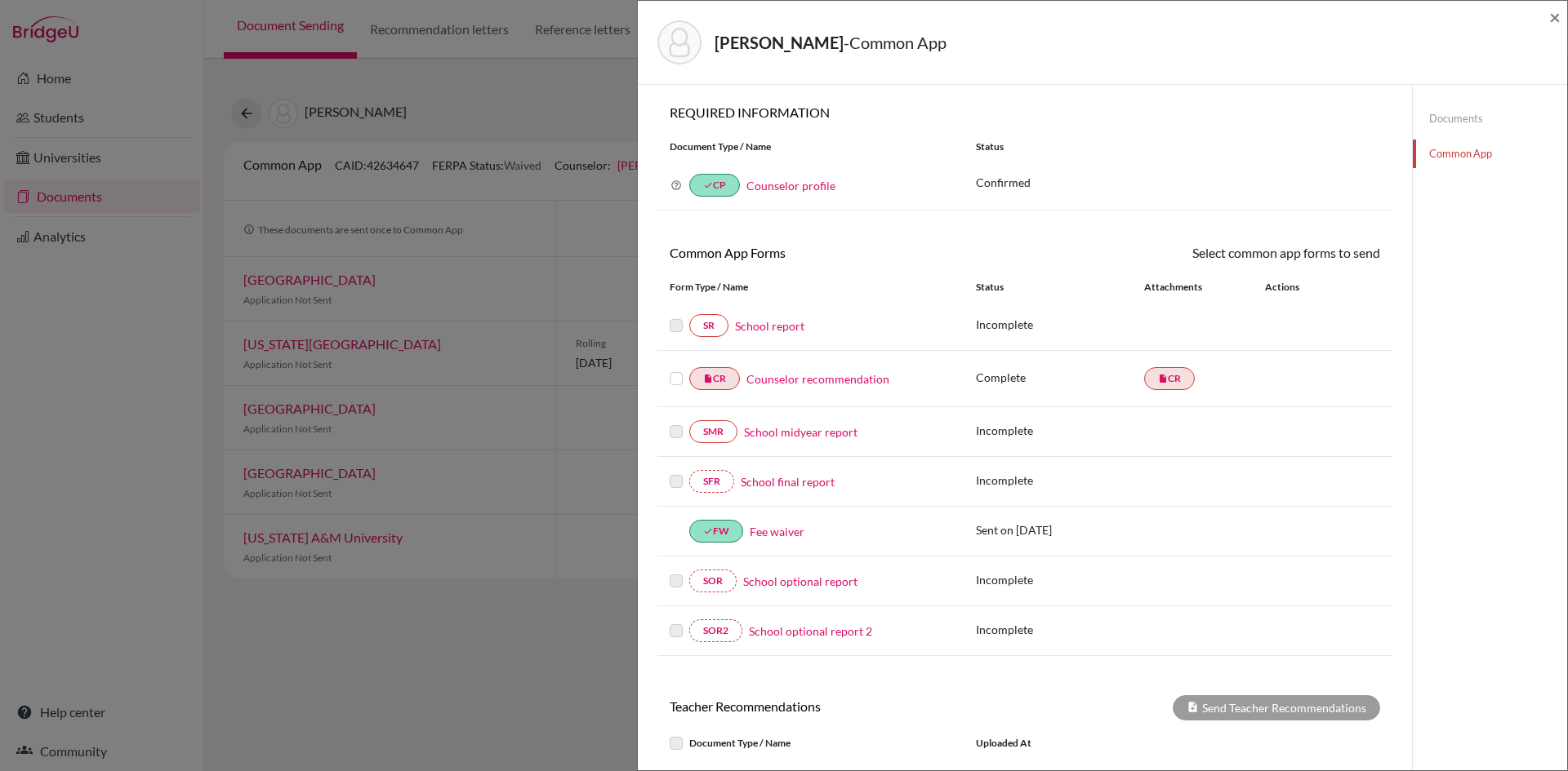
click at [669, 369] on label at bounding box center [675, 369] width 13 height 0
click at [0, 0] on input "checkbox" at bounding box center [0, 0] width 0 height 0
click at [1326, 256] on icon at bounding box center [1332, 255] width 12 height 12
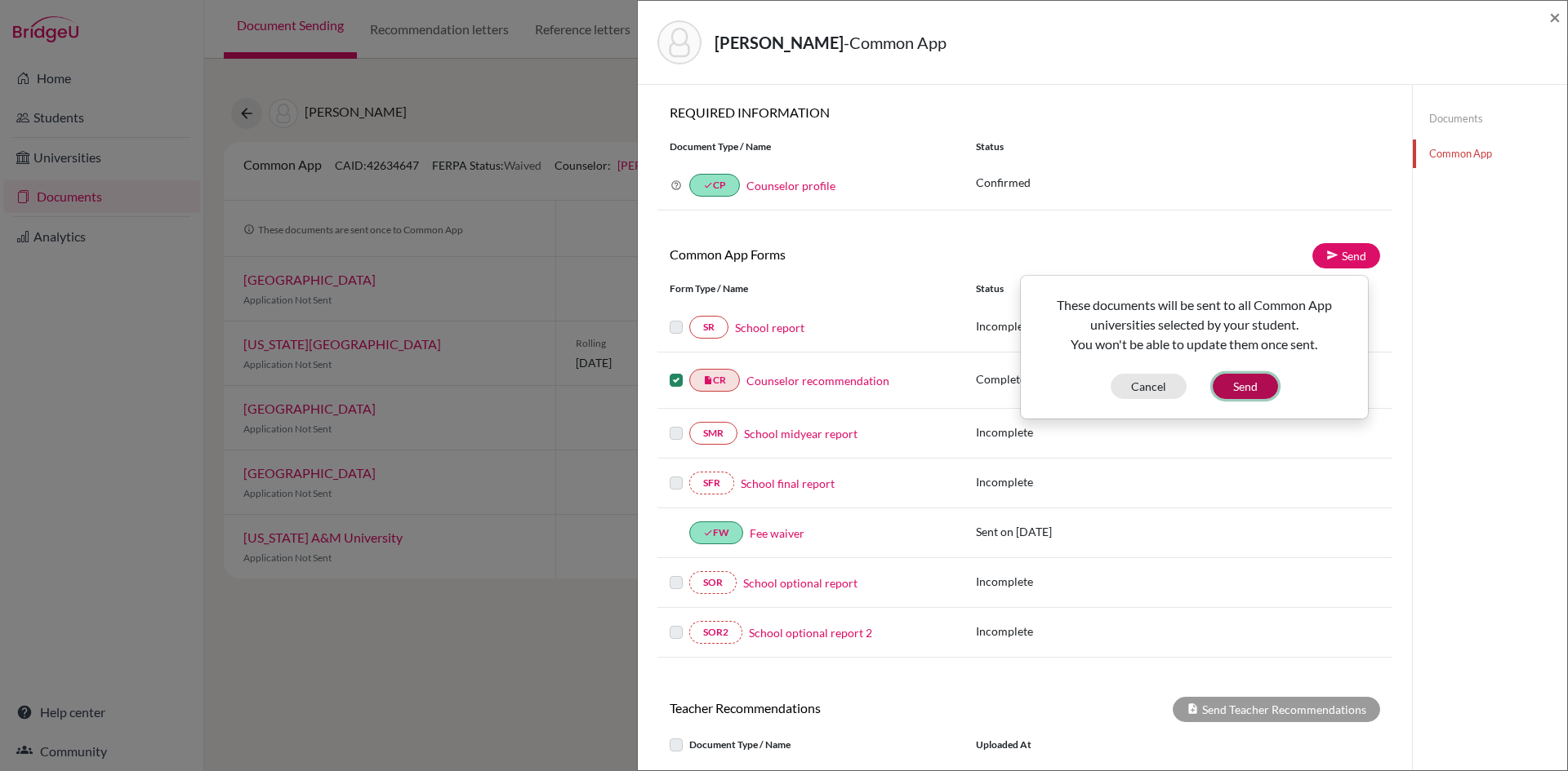
click at [1244, 389] on button "Send" at bounding box center [1245, 387] width 65 height 26
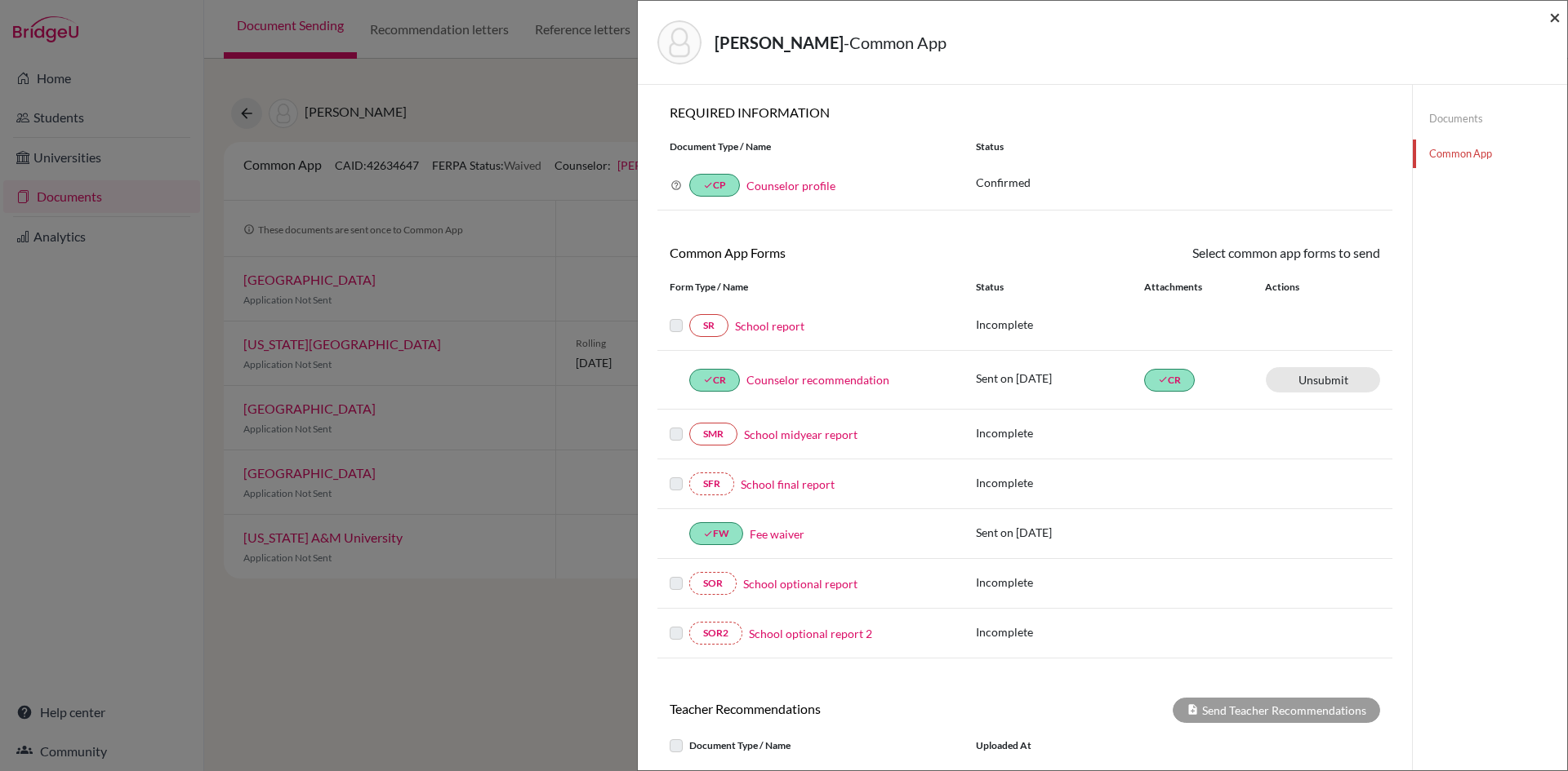
click at [1556, 19] on span "×" at bounding box center [1554, 17] width 11 height 24
click at [1559, 21] on span "×" at bounding box center [1554, 17] width 11 height 24
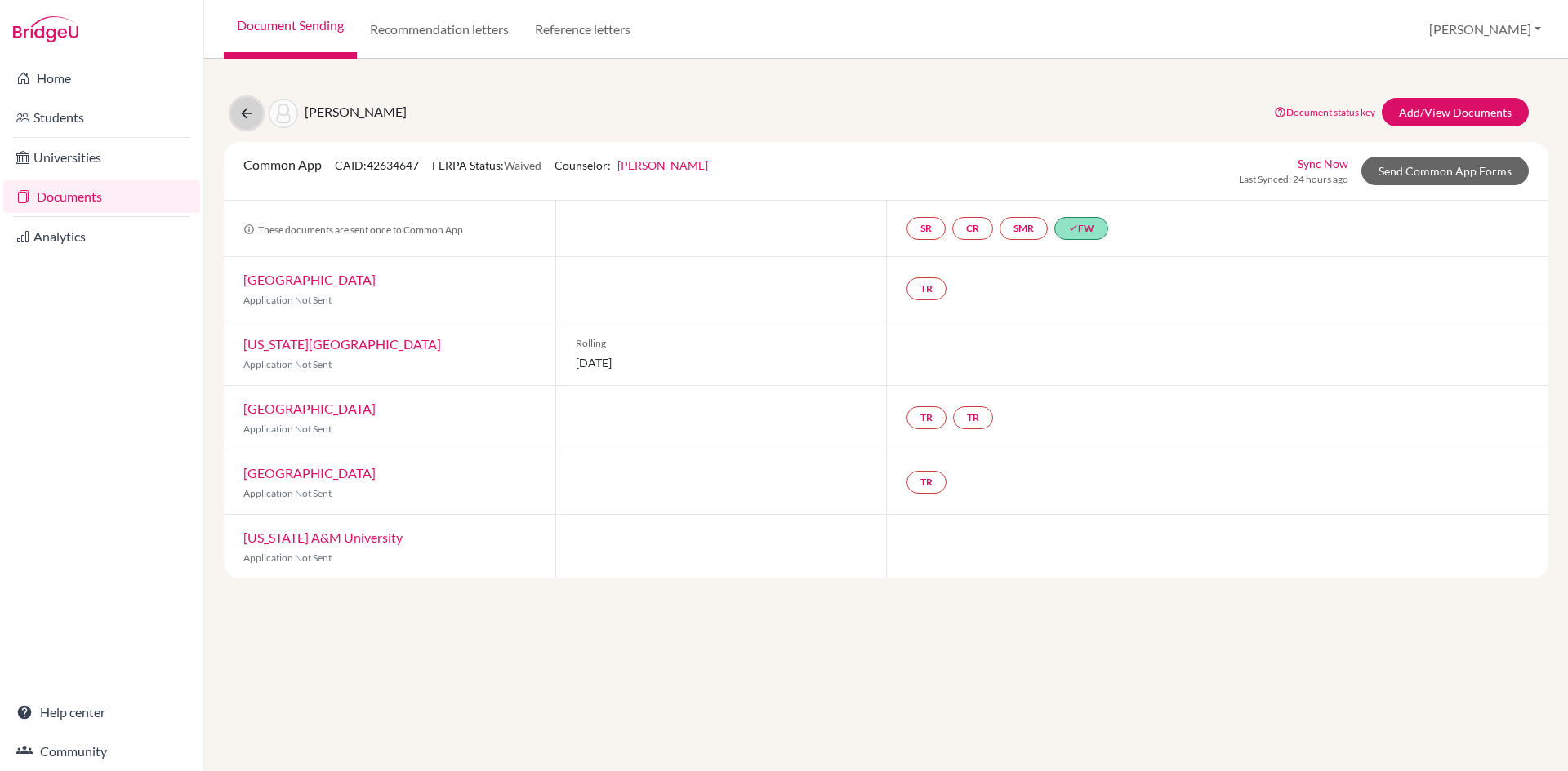
click at [244, 113] on icon at bounding box center [246, 113] width 16 height 16
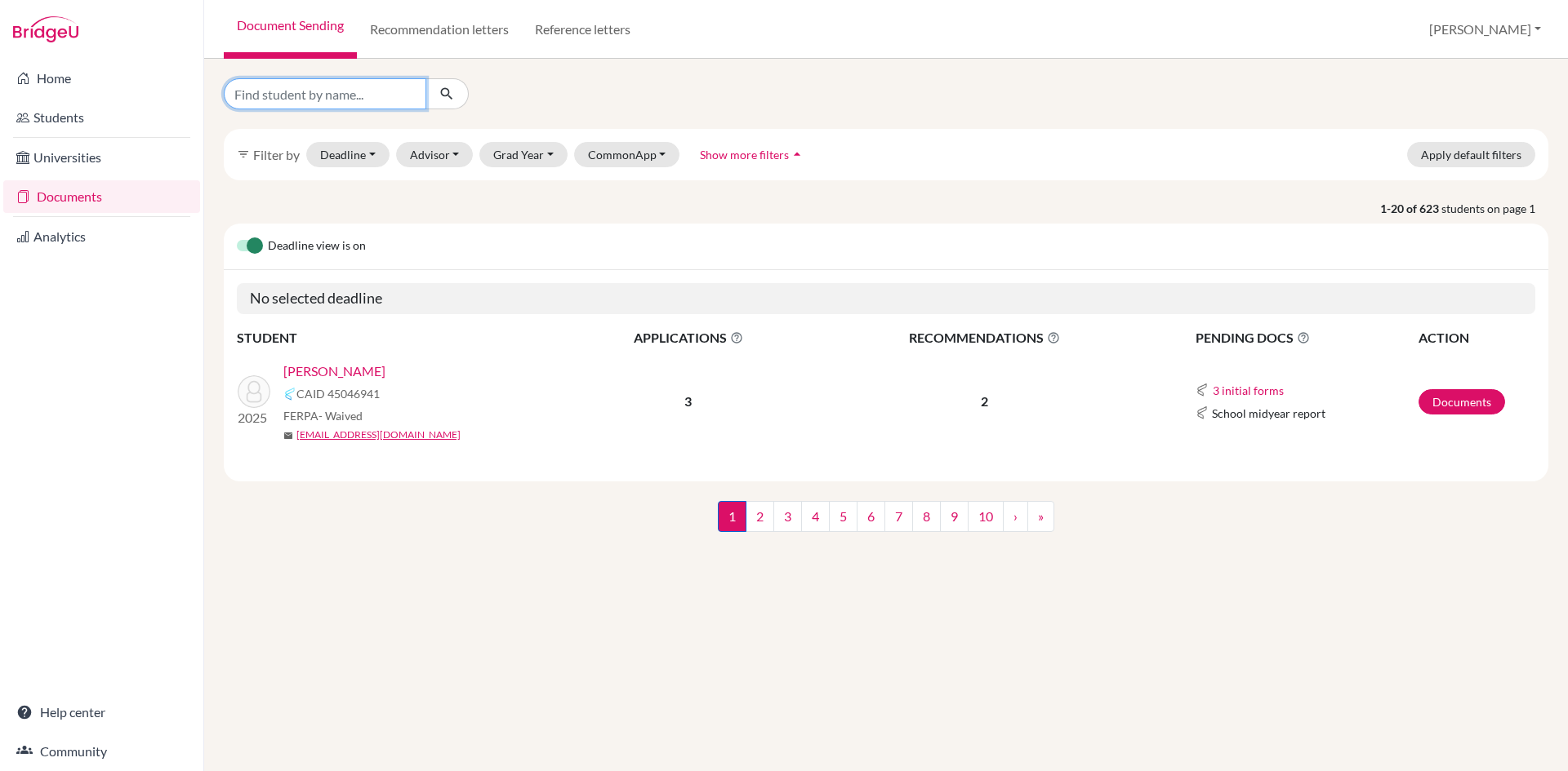
click at [316, 101] on input "Find student by name..." at bounding box center [325, 94] width 202 height 31
type input "aadhar"
click button "submit" at bounding box center [446, 94] width 43 height 31
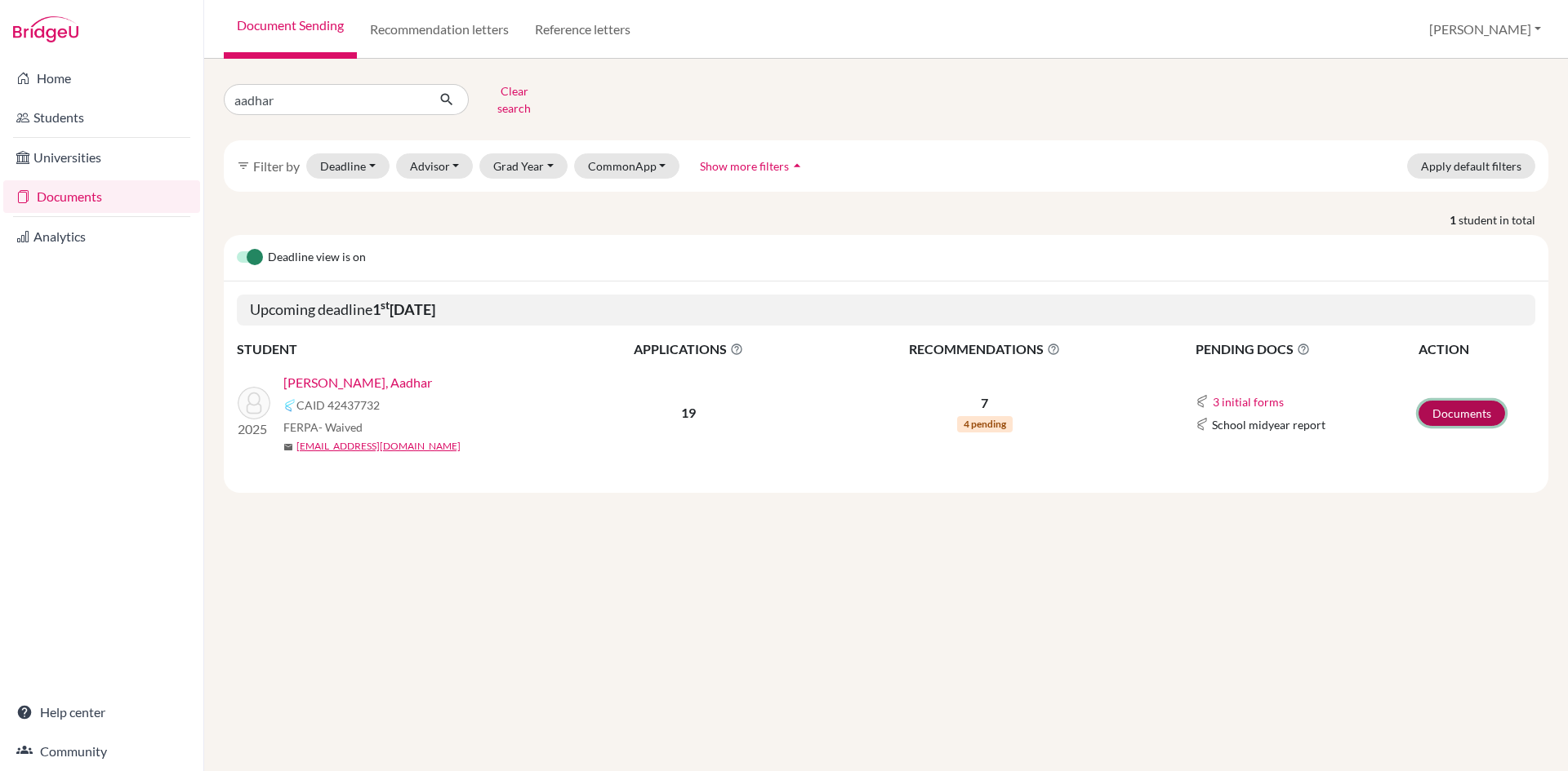
click at [1452, 401] on link "Documents" at bounding box center [1462, 413] width 87 height 26
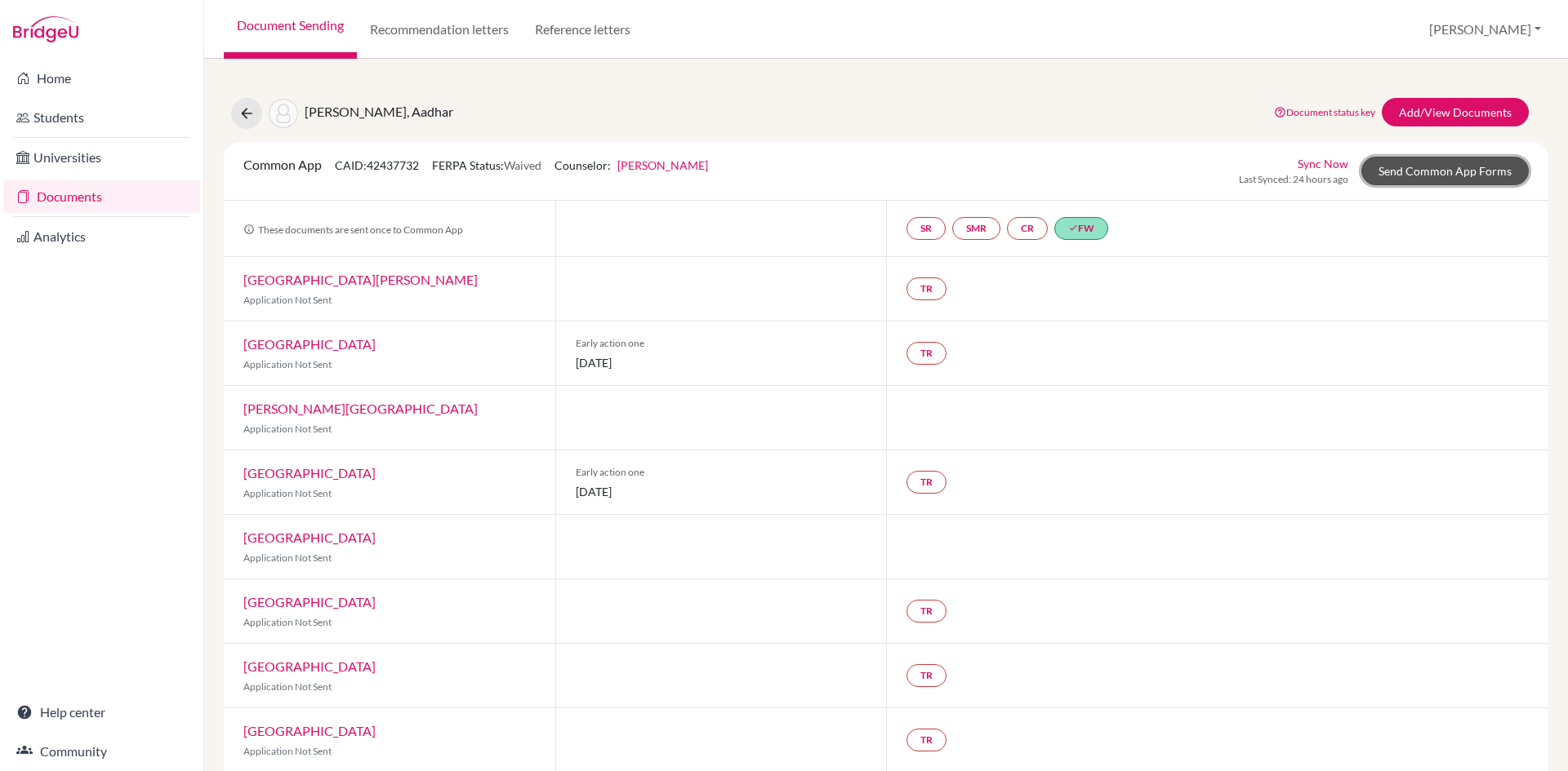
click at [1449, 177] on link "Send Common App Forms" at bounding box center [1445, 171] width 168 height 29
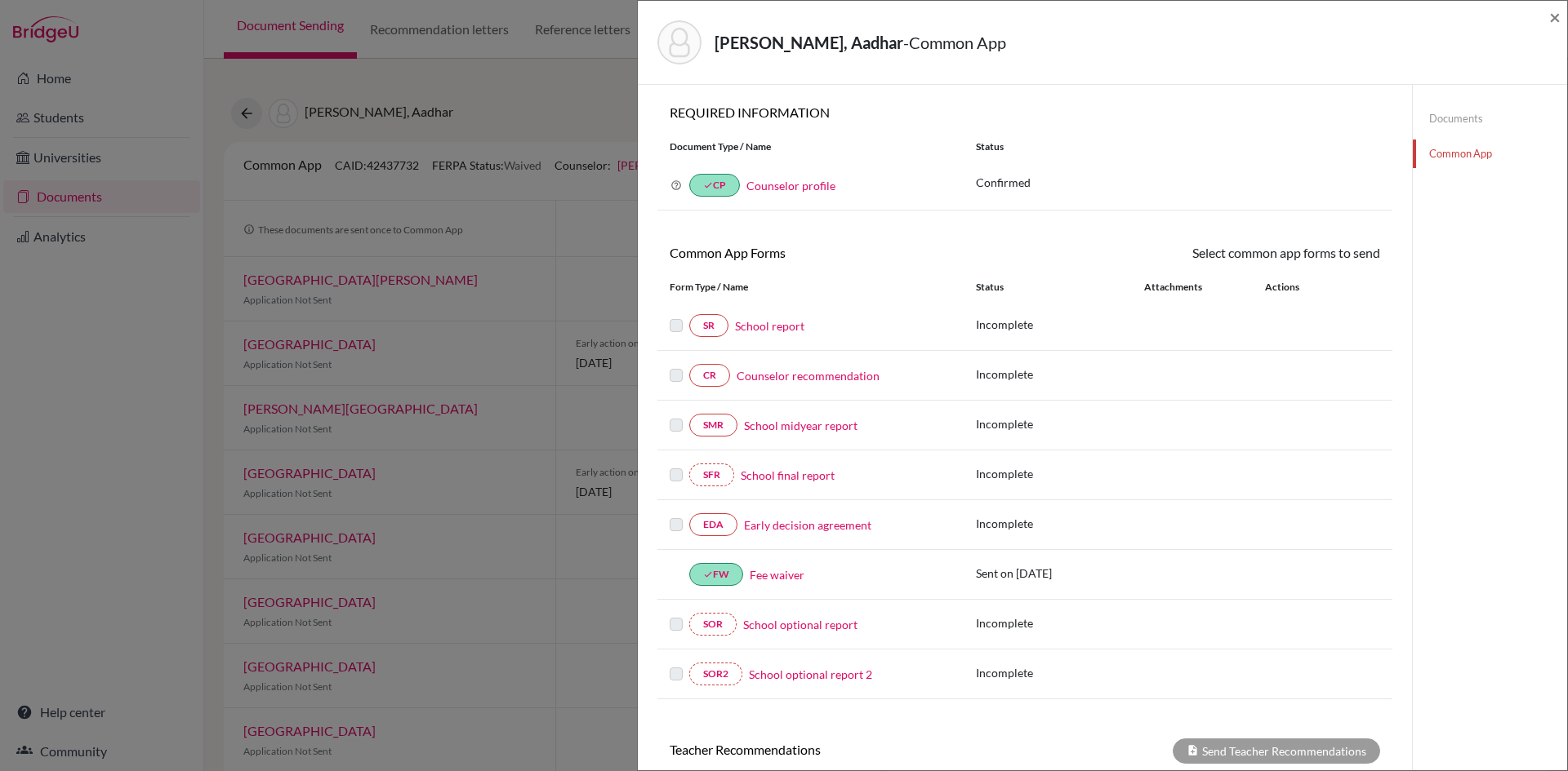
click at [810, 376] on link "Counselor recommendation" at bounding box center [808, 376] width 143 height 17
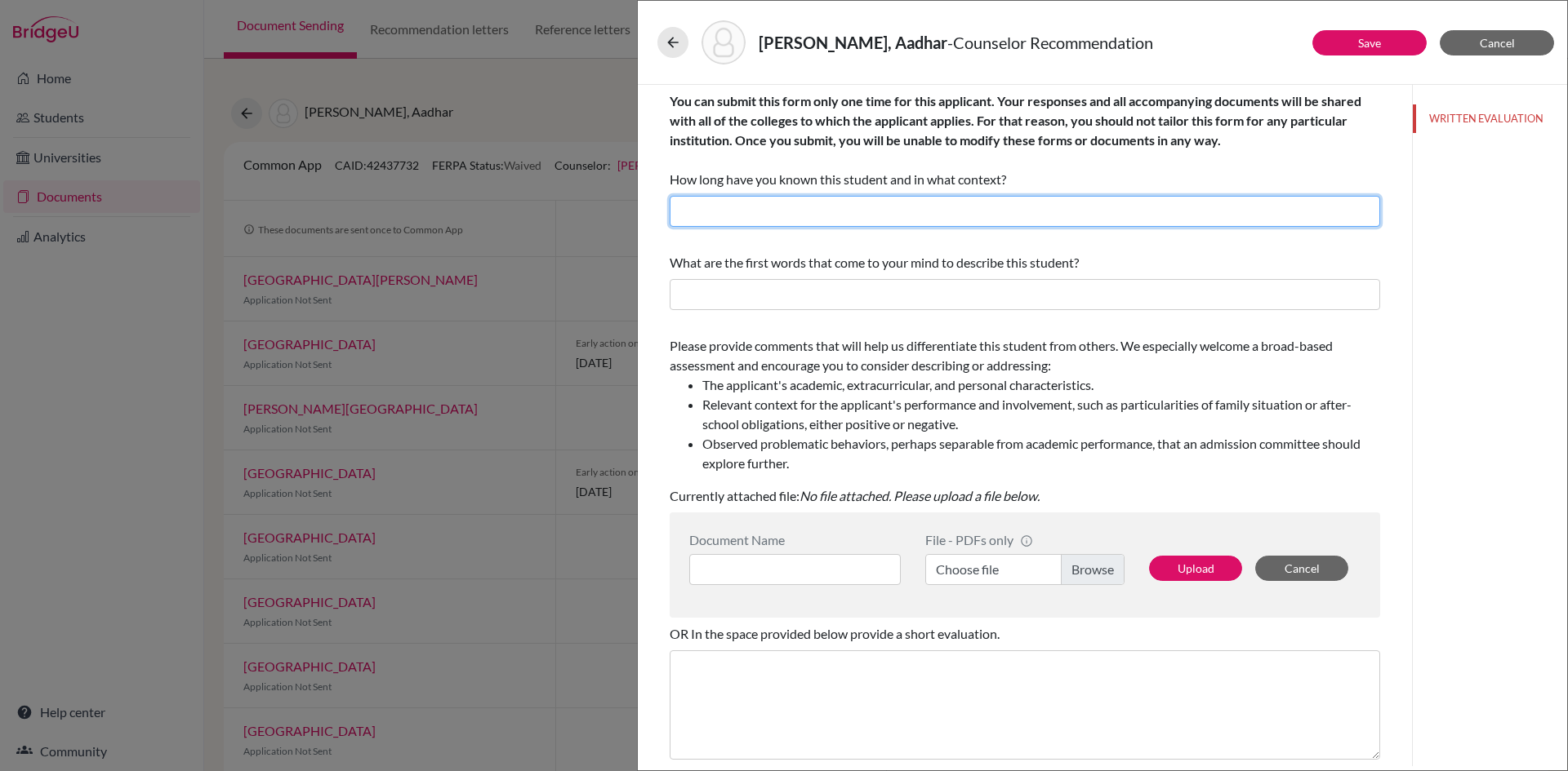
click at [773, 214] on input "text" at bounding box center [1024, 211] width 710 height 31
drag, startPoint x: 791, startPoint y: 216, endPoint x: 760, endPoint y: 213, distance: 31.1
click at [760, 213] on input "I have known [PERSON_NAME] since [DATE] as a Guidance Counselor." at bounding box center [1024, 211] width 710 height 31
click at [894, 213] on input "I have known Aadhar since June, 2021 as a Guidance Counselor." at bounding box center [1024, 211] width 710 height 31
type input "I have known Aadhar since June, 2023 as a Guidance Counselor."
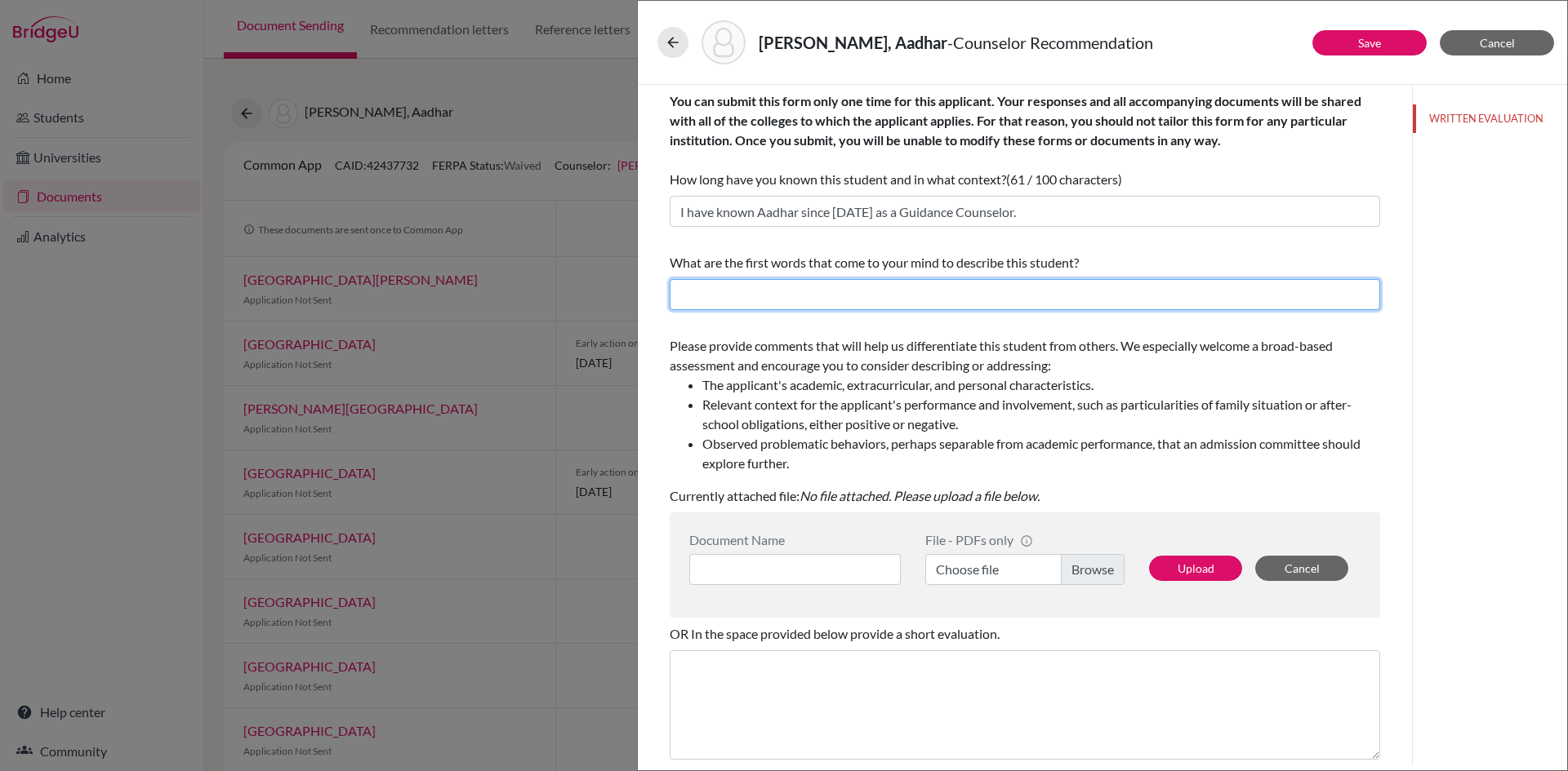
drag, startPoint x: 875, startPoint y: 300, endPoint x: 628, endPoint y: 216, distance: 260.9
click at [875, 300] on input "text" at bounding box center [1024, 294] width 710 height 31
type input "Energetic, inquisitive, punctal, self-motivated"
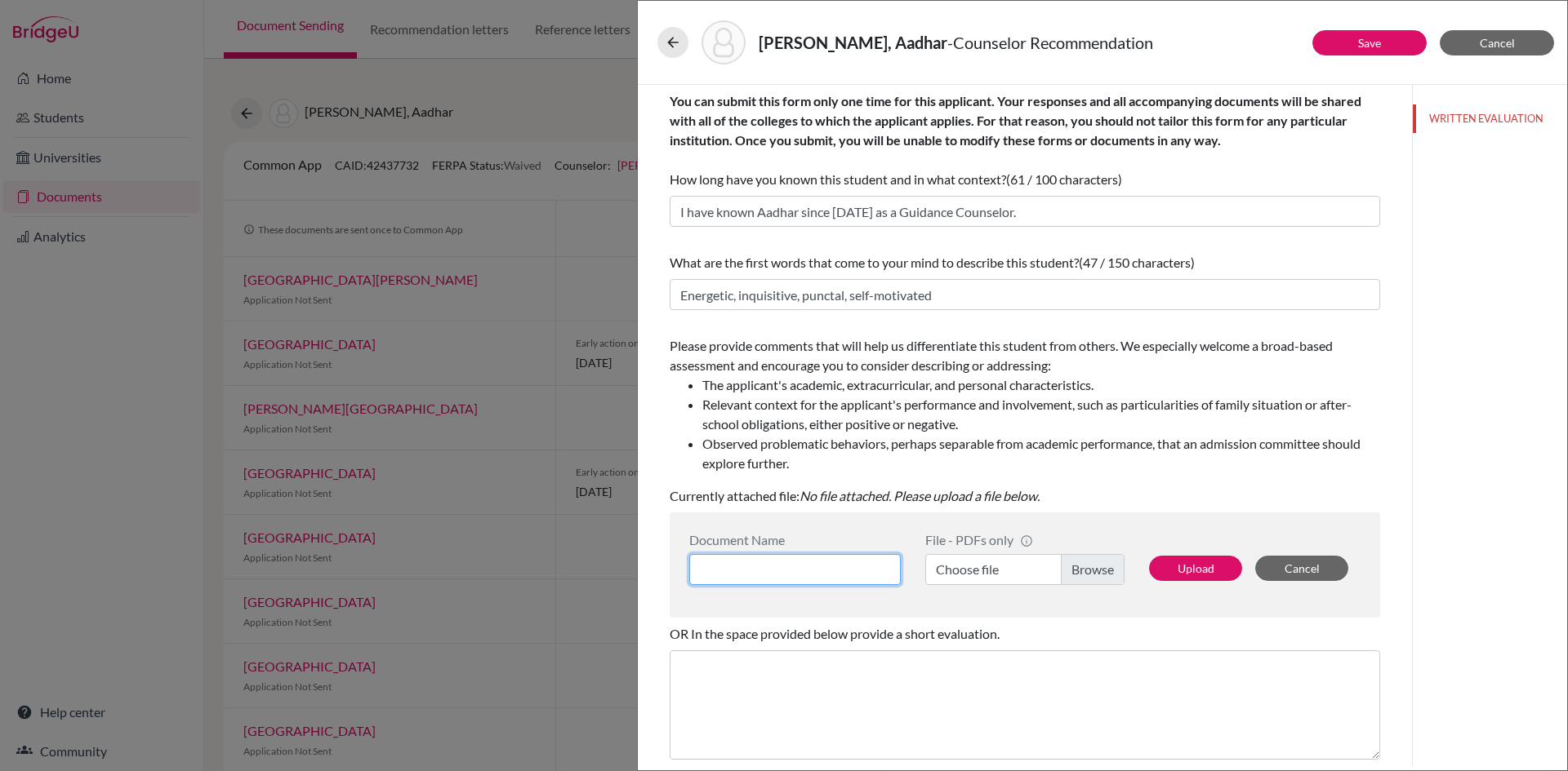
click at [807, 568] on input at bounding box center [794, 570] width 212 height 31
type input "Counselor's recommendation"
click at [997, 564] on label "Choose file" at bounding box center [1025, 570] width 199 height 31
click at [997, 564] on input "Choose file" at bounding box center [1025, 570] width 199 height 31
click at [1188, 565] on button "Upload" at bounding box center [1195, 569] width 93 height 26
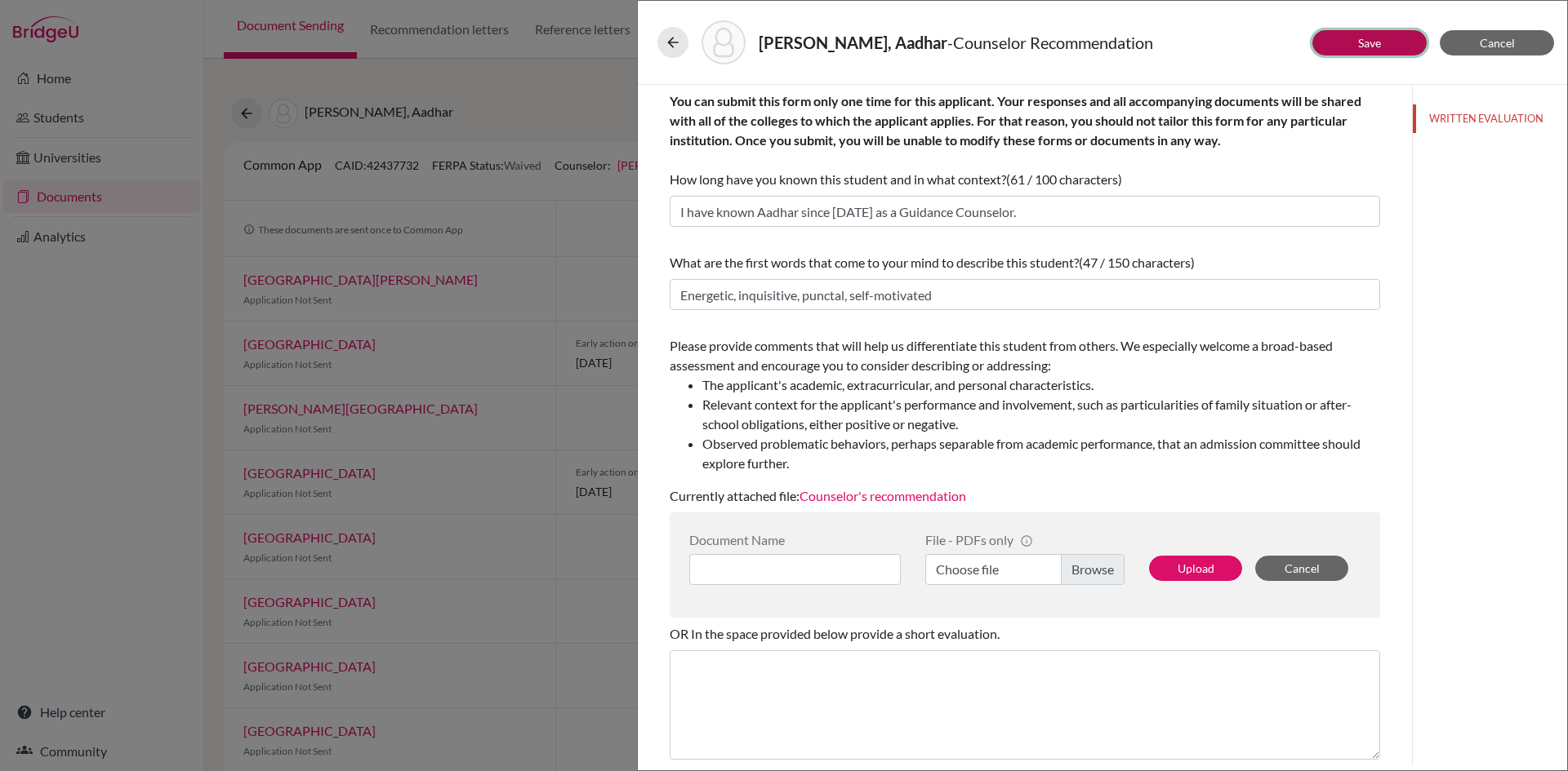
click at [1383, 40] on button "Save" at bounding box center [1369, 43] width 114 height 26
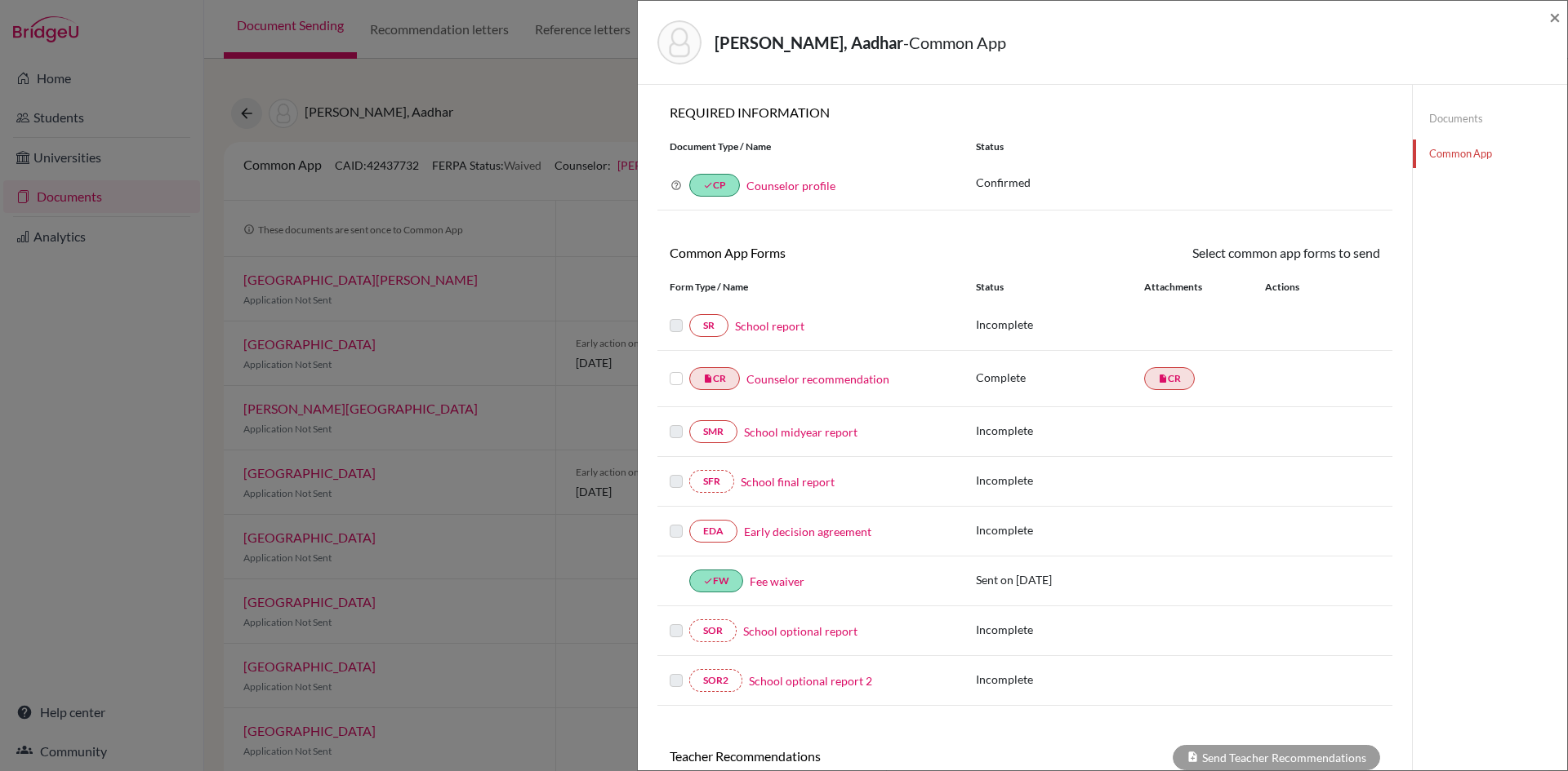
click at [679, 369] on label at bounding box center [675, 369] width 13 height 0
click at [0, 0] on input "checkbox" at bounding box center [0, 0] width 0 height 0
click at [1347, 255] on link "Send" at bounding box center [1346, 256] width 68 height 26
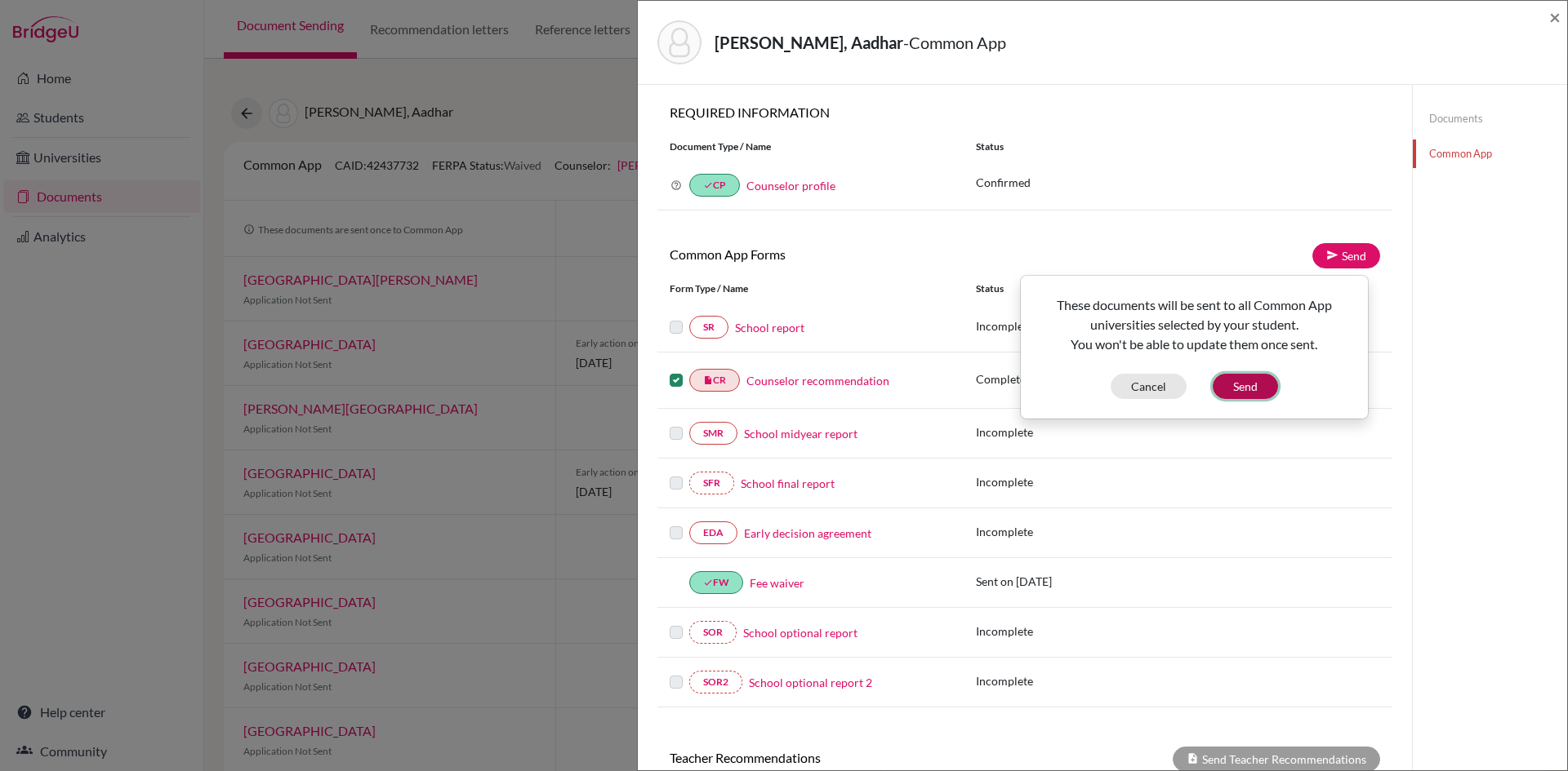
click at [1241, 387] on button "Send" at bounding box center [1245, 387] width 65 height 26
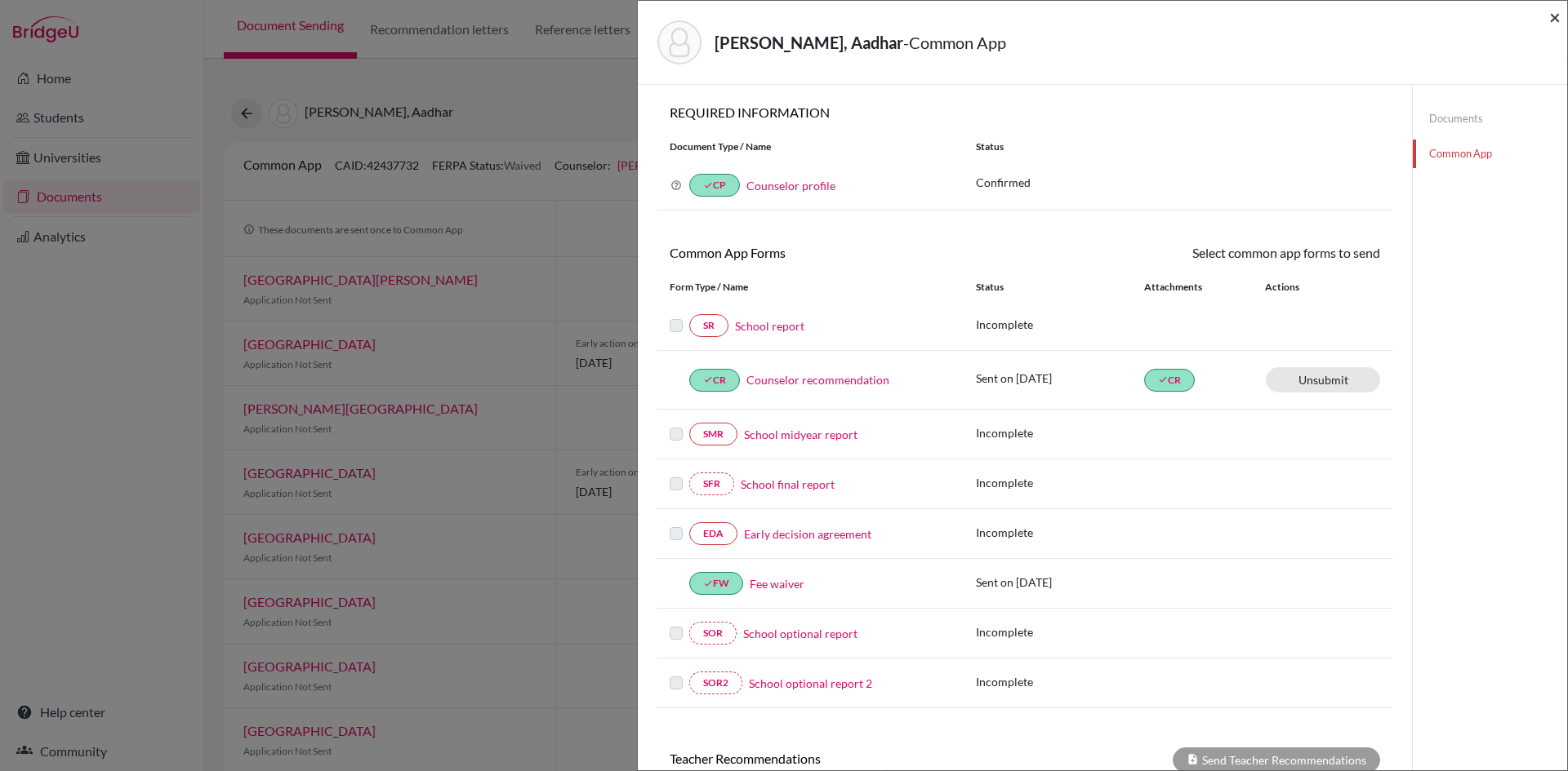
click at [1551, 19] on span "×" at bounding box center [1554, 17] width 11 height 24
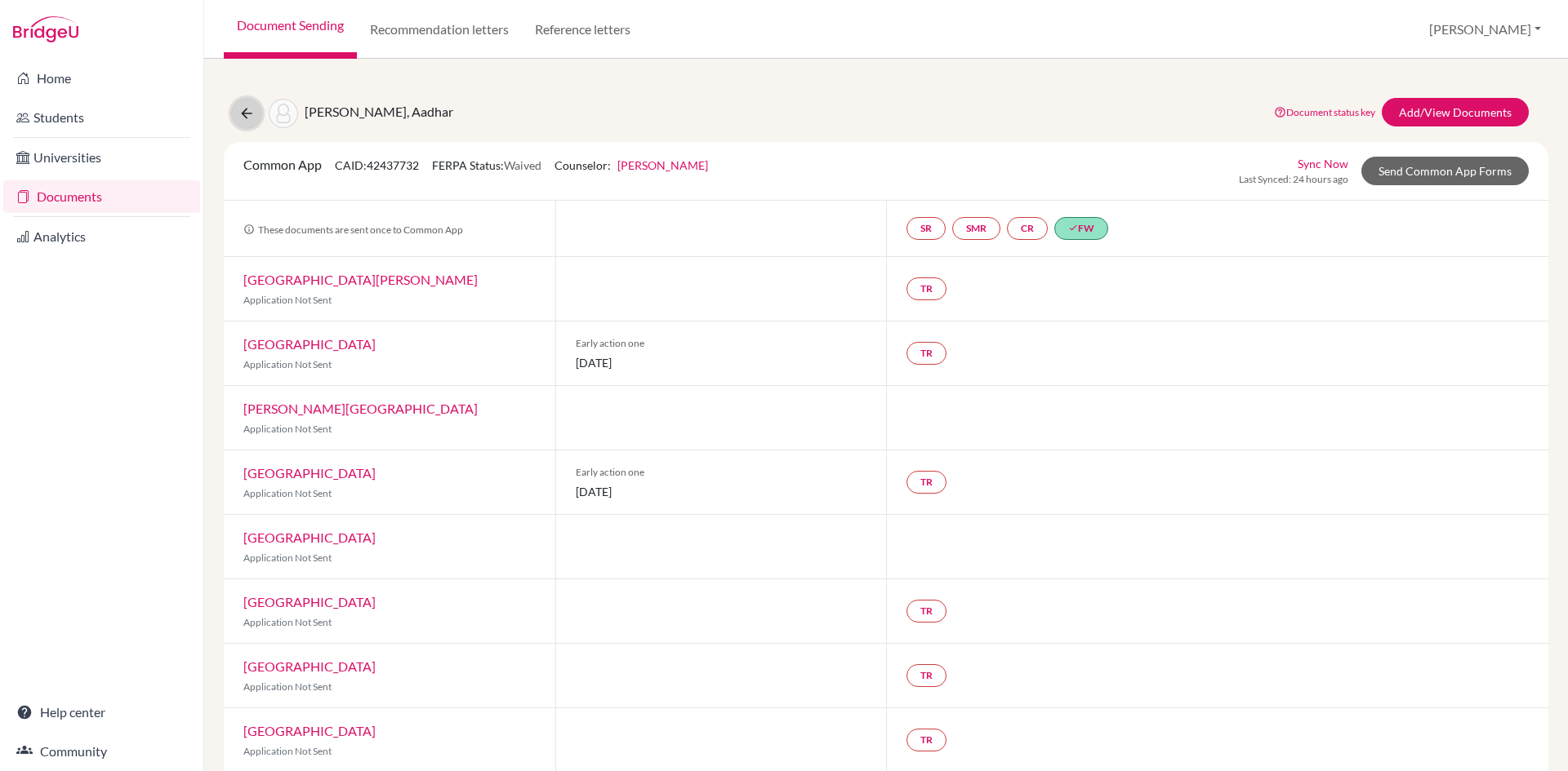
click at [245, 112] on icon at bounding box center [246, 113] width 16 height 16
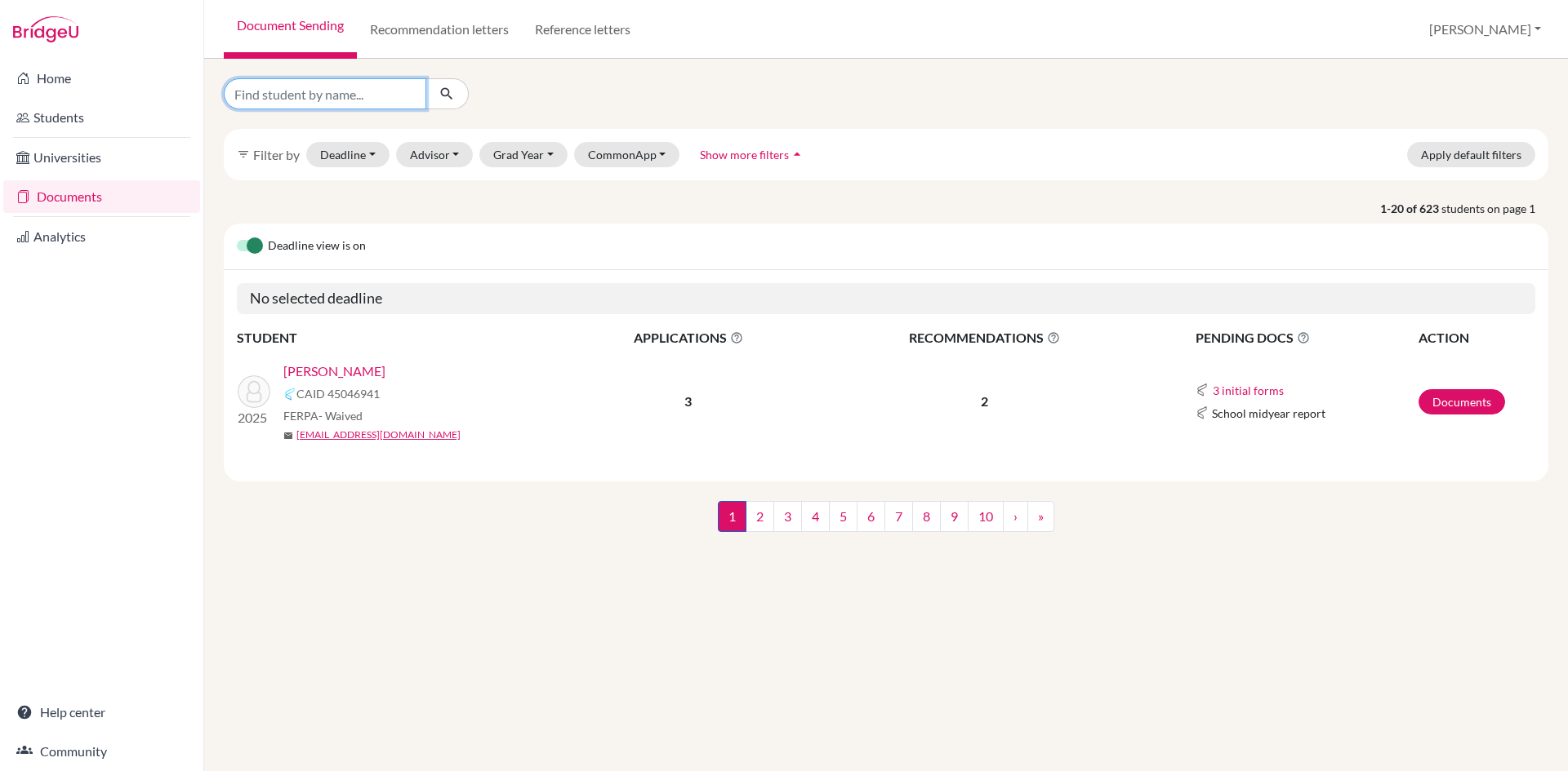
click at [312, 92] on input "Find student by name..." at bounding box center [325, 94] width 202 height 31
type input "sushant pangeni"
click button "submit" at bounding box center [446, 94] width 43 height 31
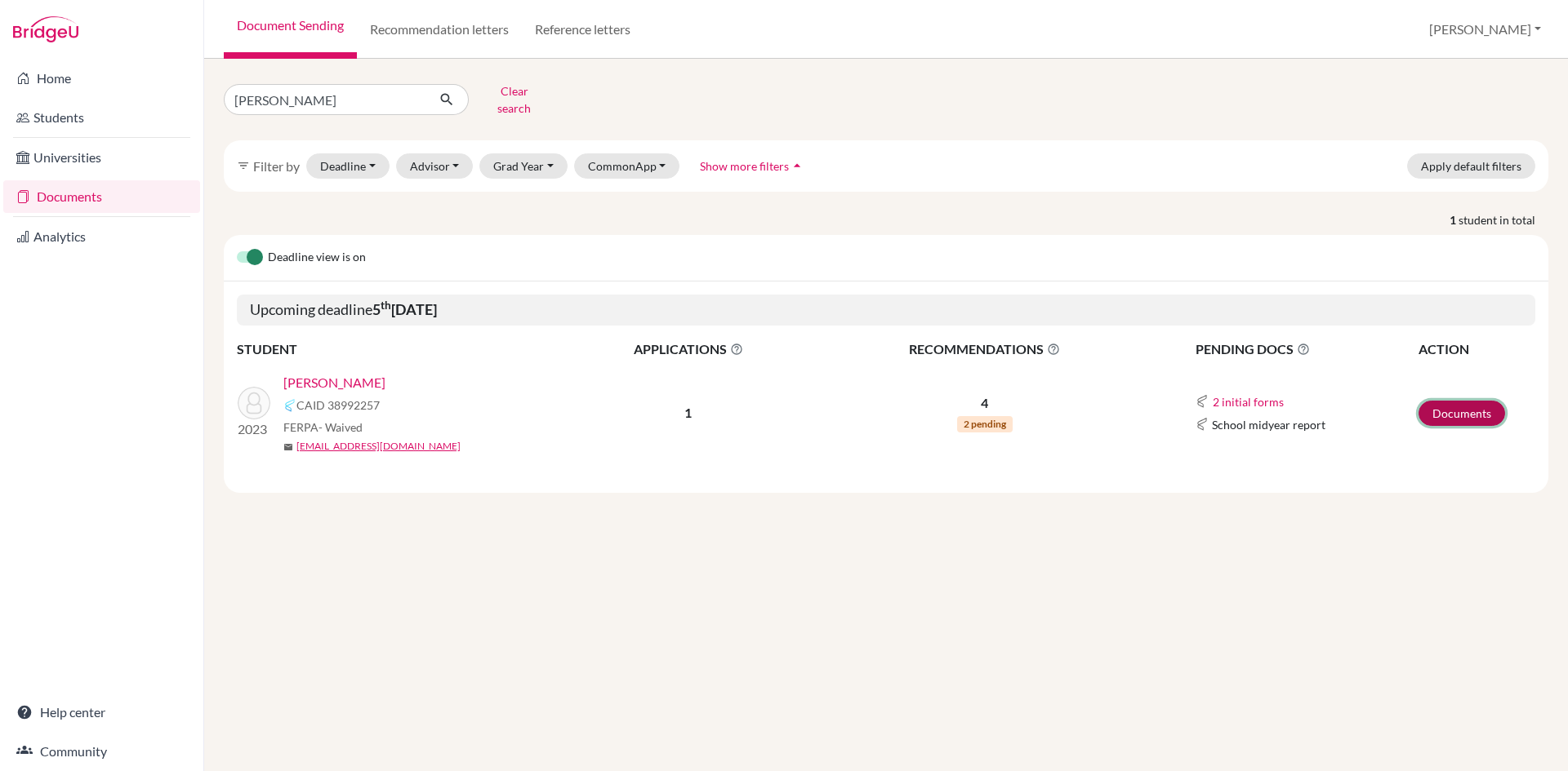
click at [1440, 400] on link "Documents" at bounding box center [1462, 413] width 87 height 26
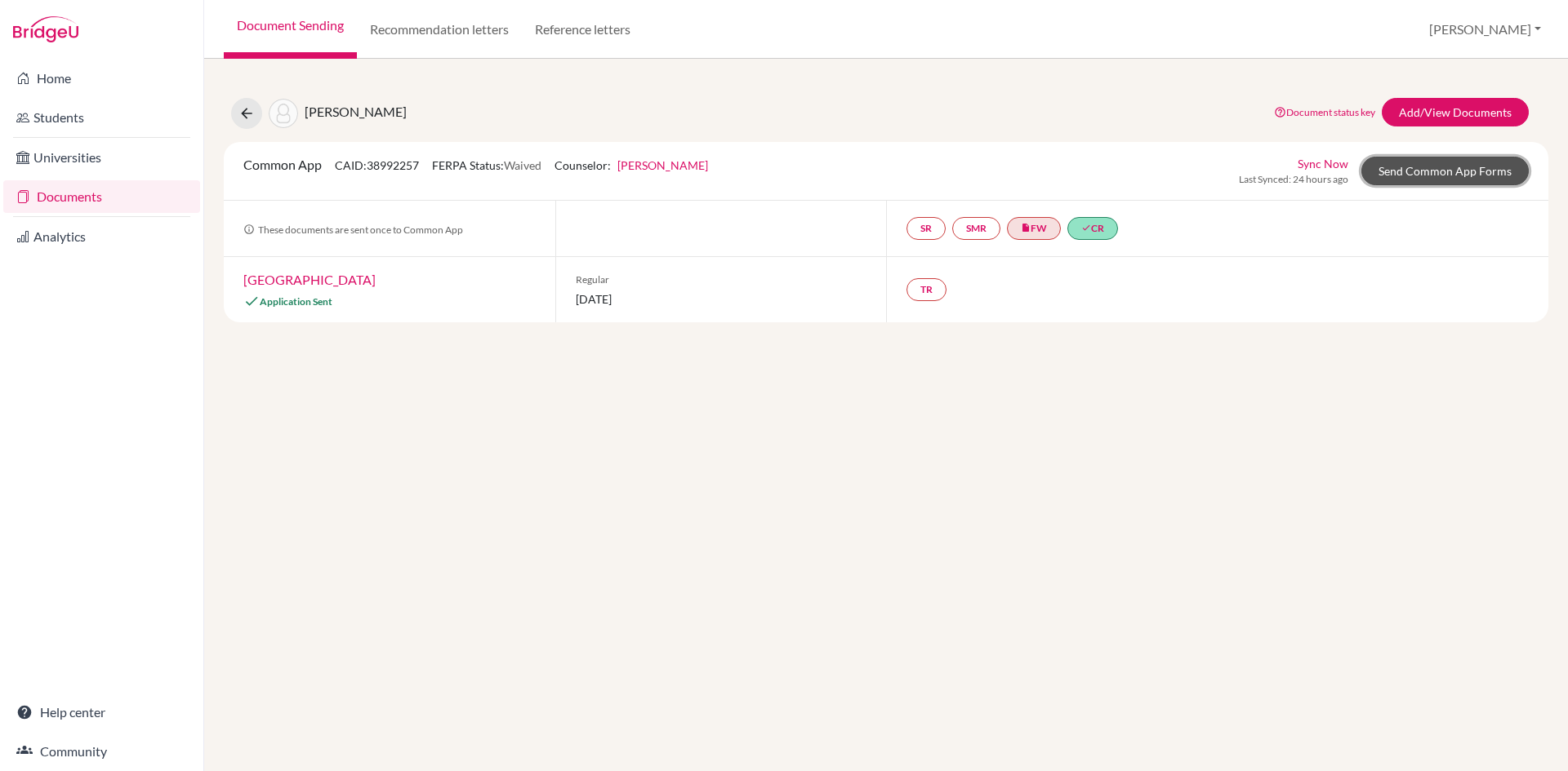
click at [1412, 170] on link "Send Common App Forms" at bounding box center [1445, 171] width 168 height 29
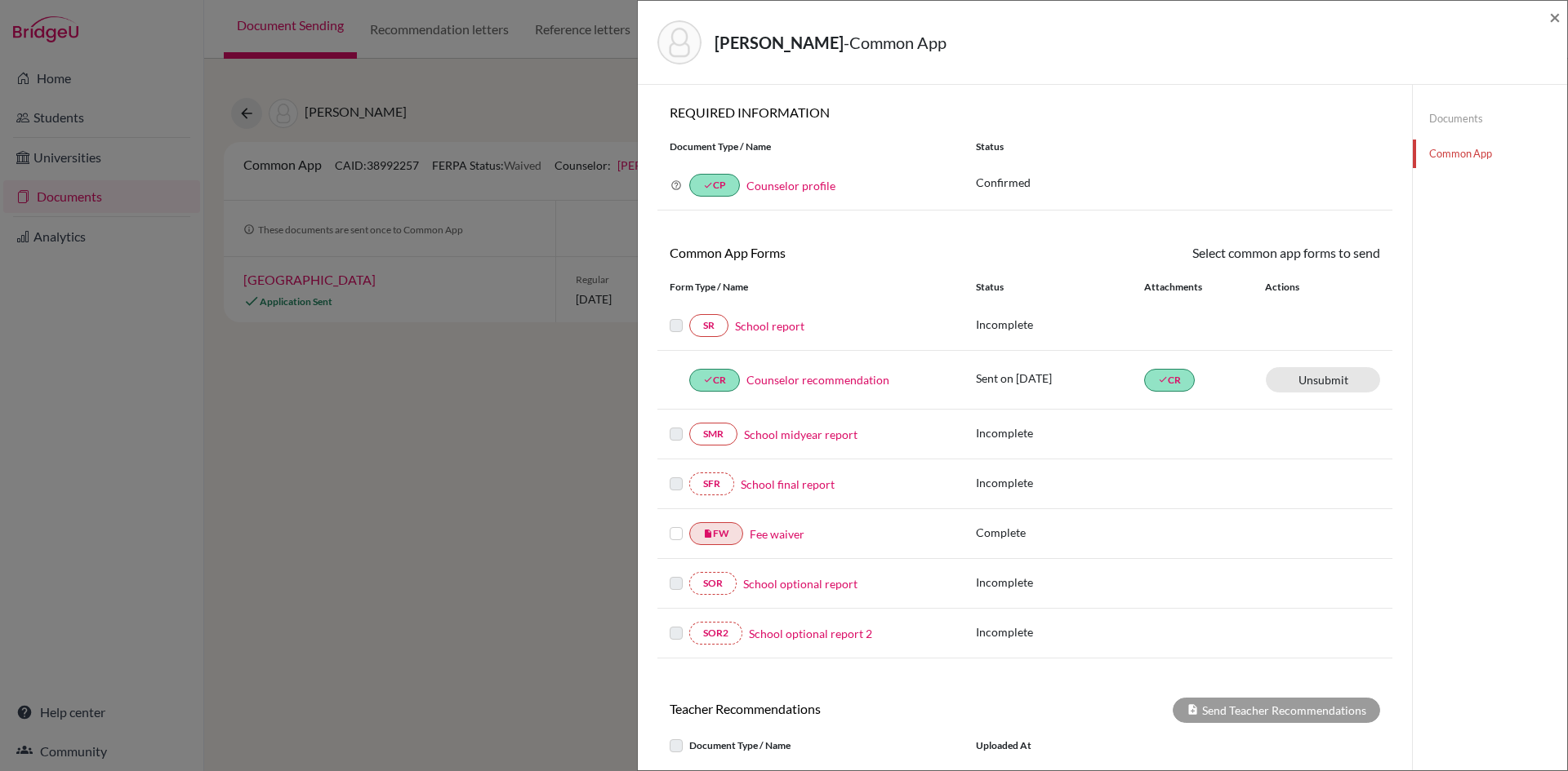
click at [768, 331] on link "School report" at bounding box center [770, 326] width 70 height 17
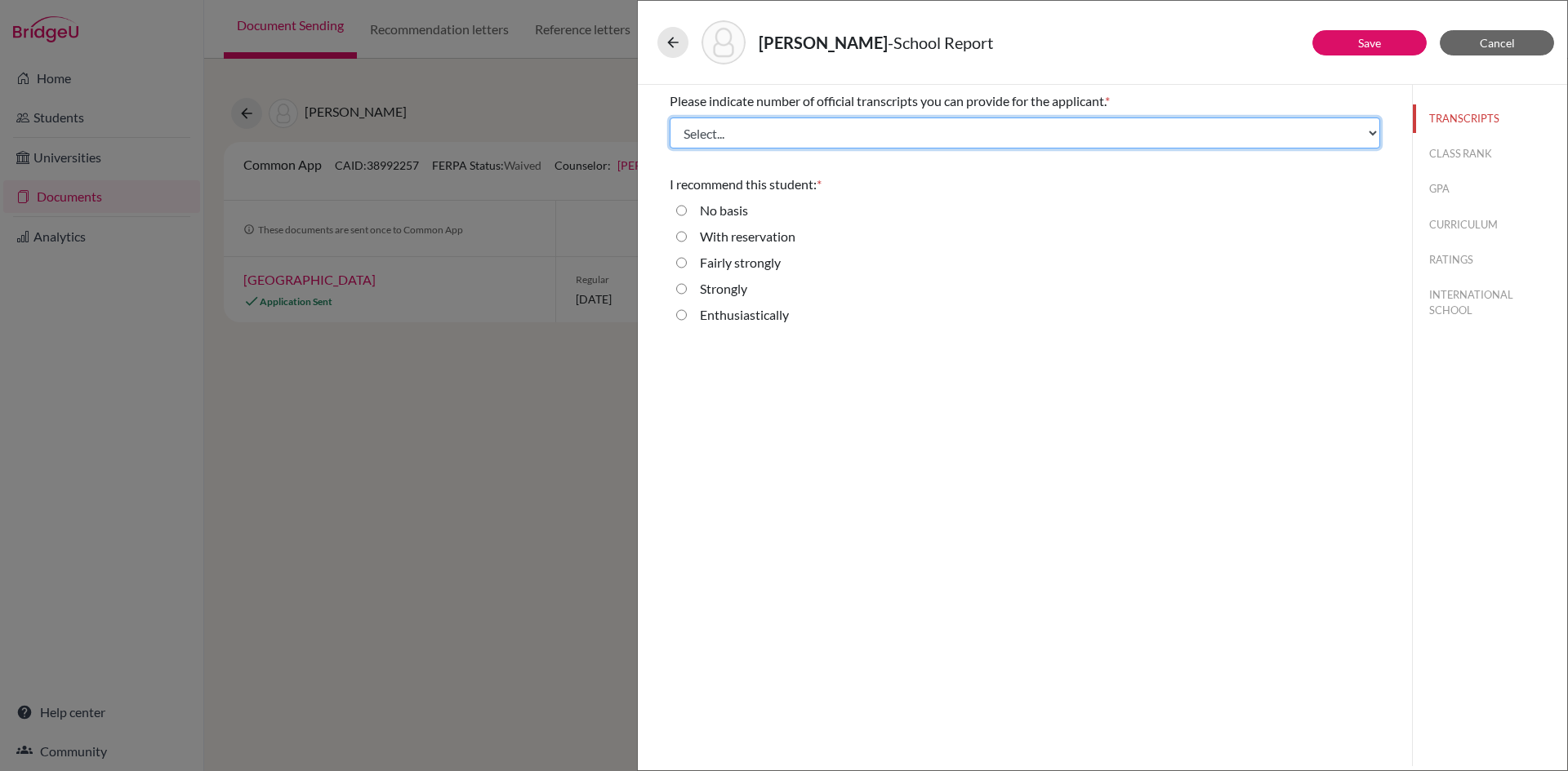
click at [730, 133] on select "Select... 1 2 3 4" at bounding box center [1024, 133] width 710 height 31
select select "4"
click at [669, 117] on select "Select... 1 2 3 4" at bounding box center [1024, 133] width 710 height 31
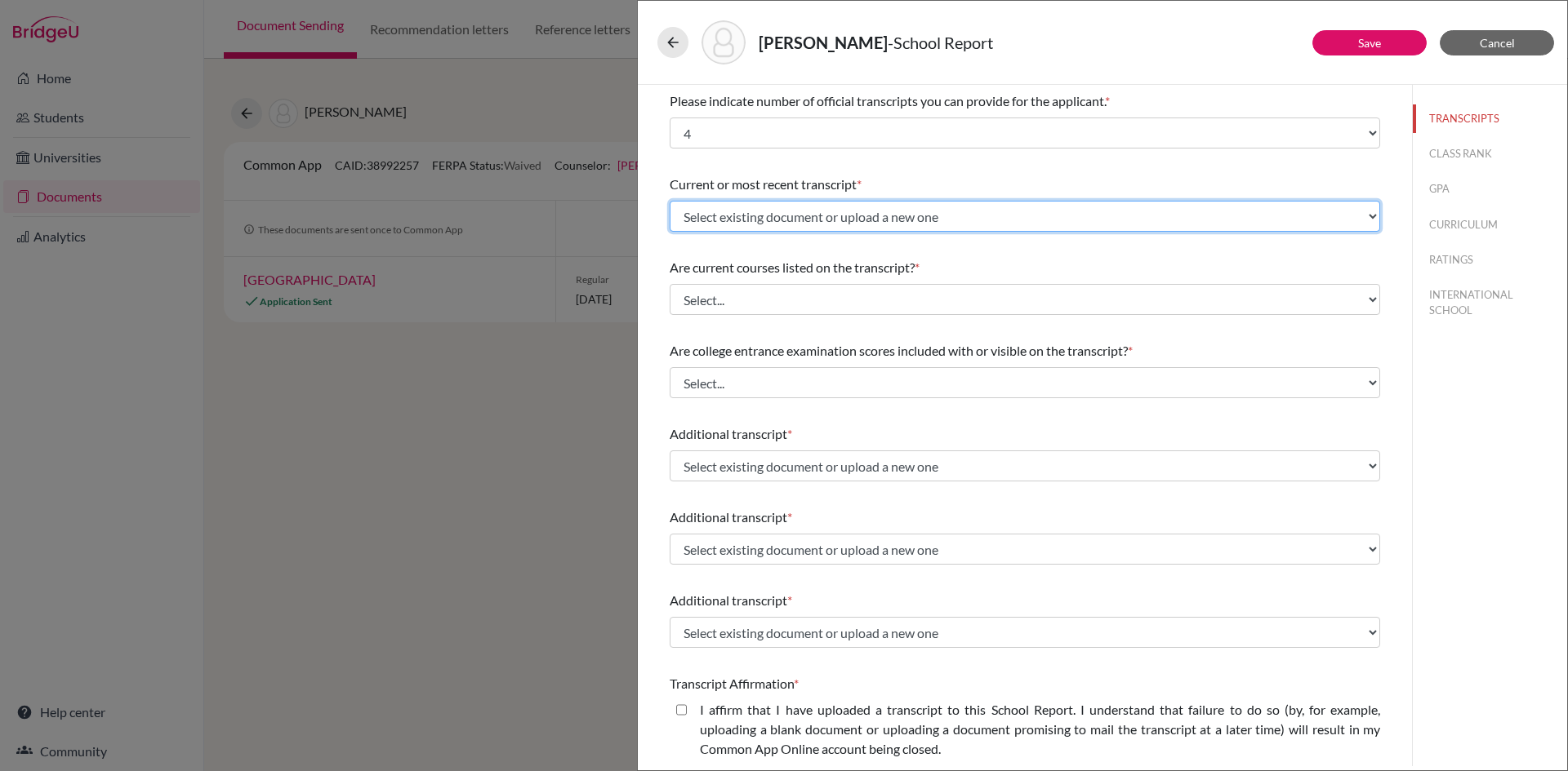
click at [1361, 216] on select "Select existing document or upload a new one GCE_AS Level Grade 10 mark sheet G…" at bounding box center [1024, 216] width 710 height 31
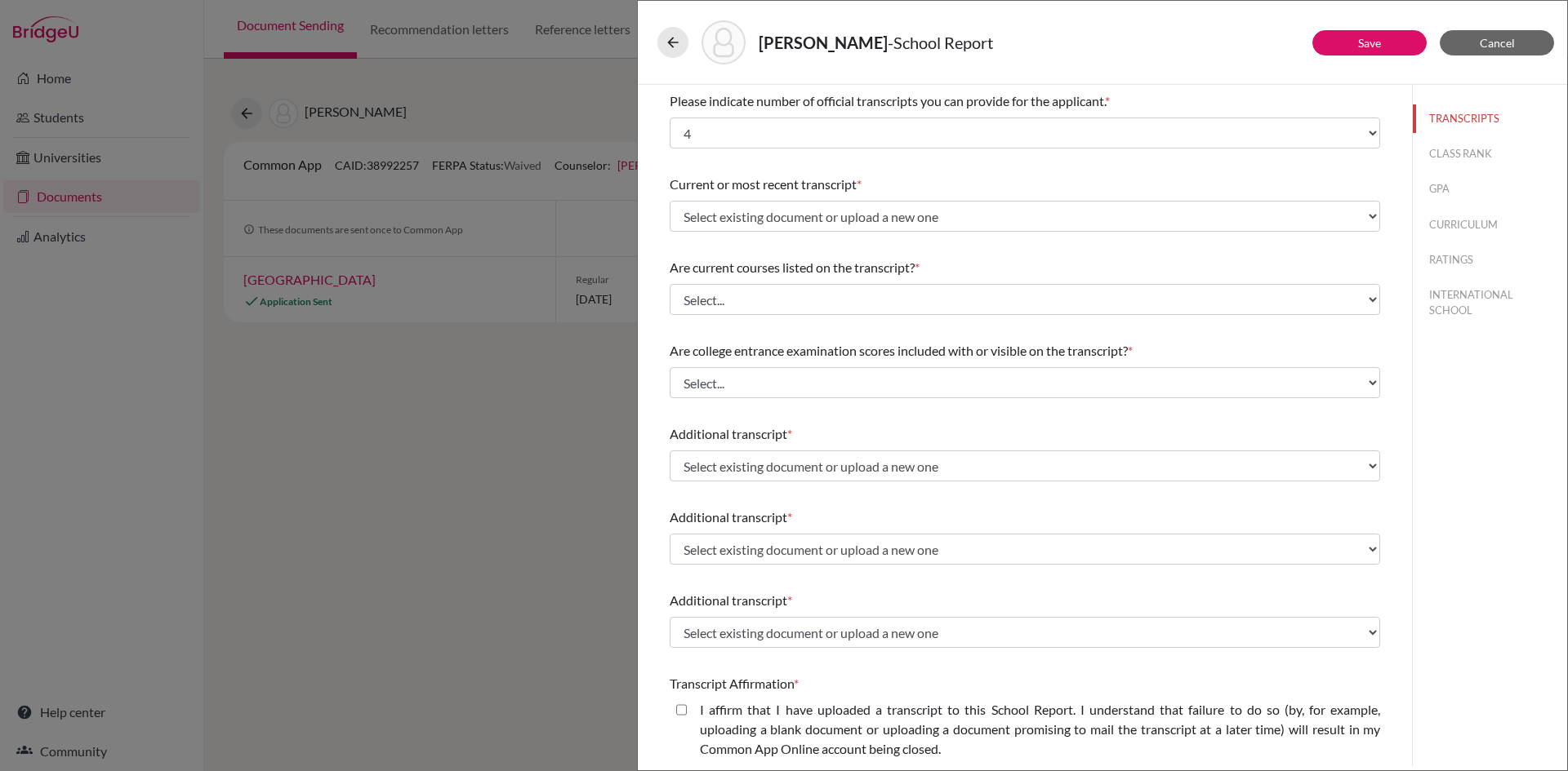
click at [1469, 415] on div "TRANSCRIPTS CLASS RANK GPA CURRICULUM RATINGS INTERNATIONAL SCHOOL" at bounding box center [1489, 426] width 155 height 682
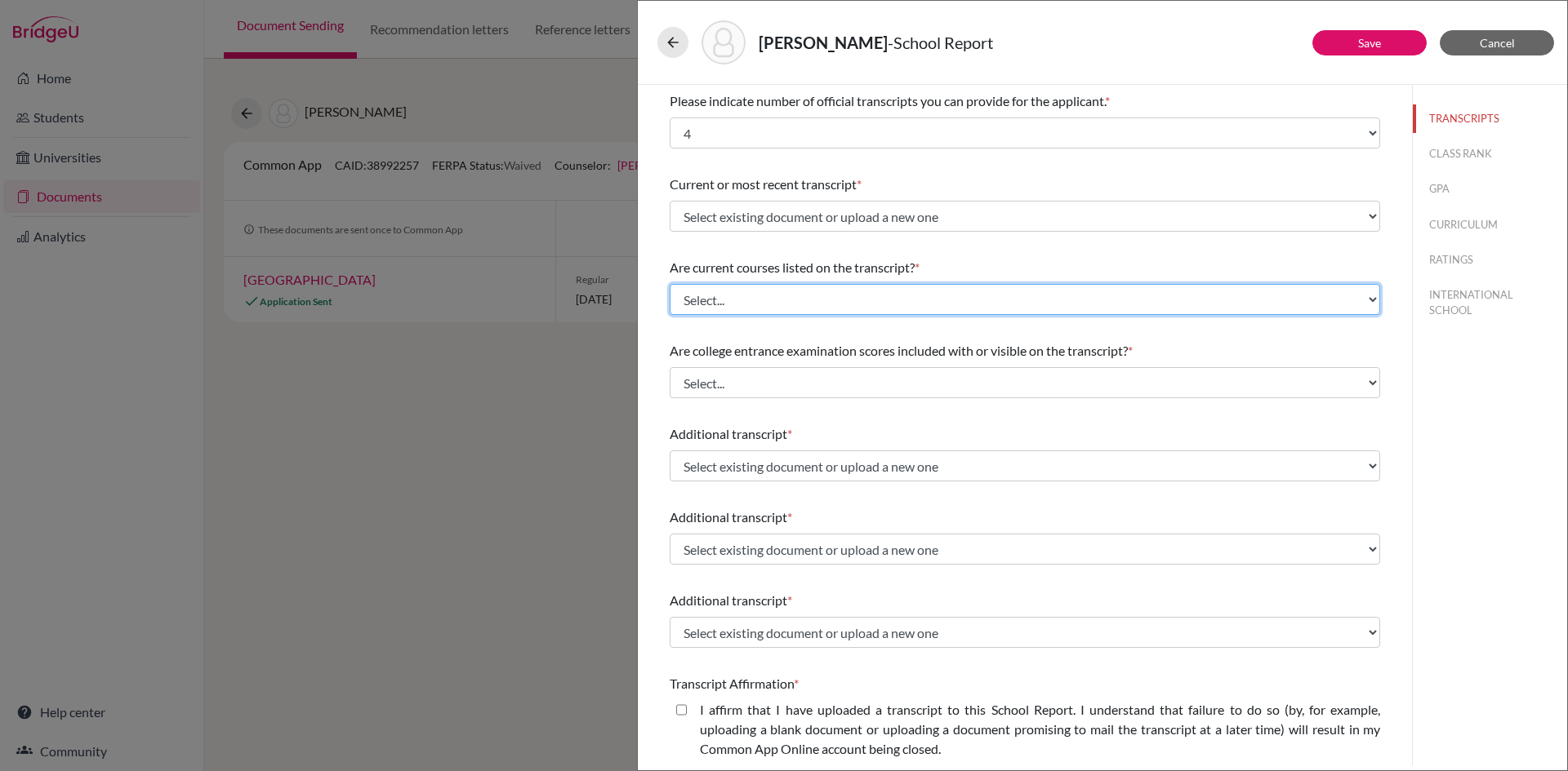
click at [714, 292] on select "Select... Yes No" at bounding box center [1024, 299] width 710 height 31
select select "0"
click at [669, 284] on select "Select... Yes No" at bounding box center [1024, 299] width 710 height 31
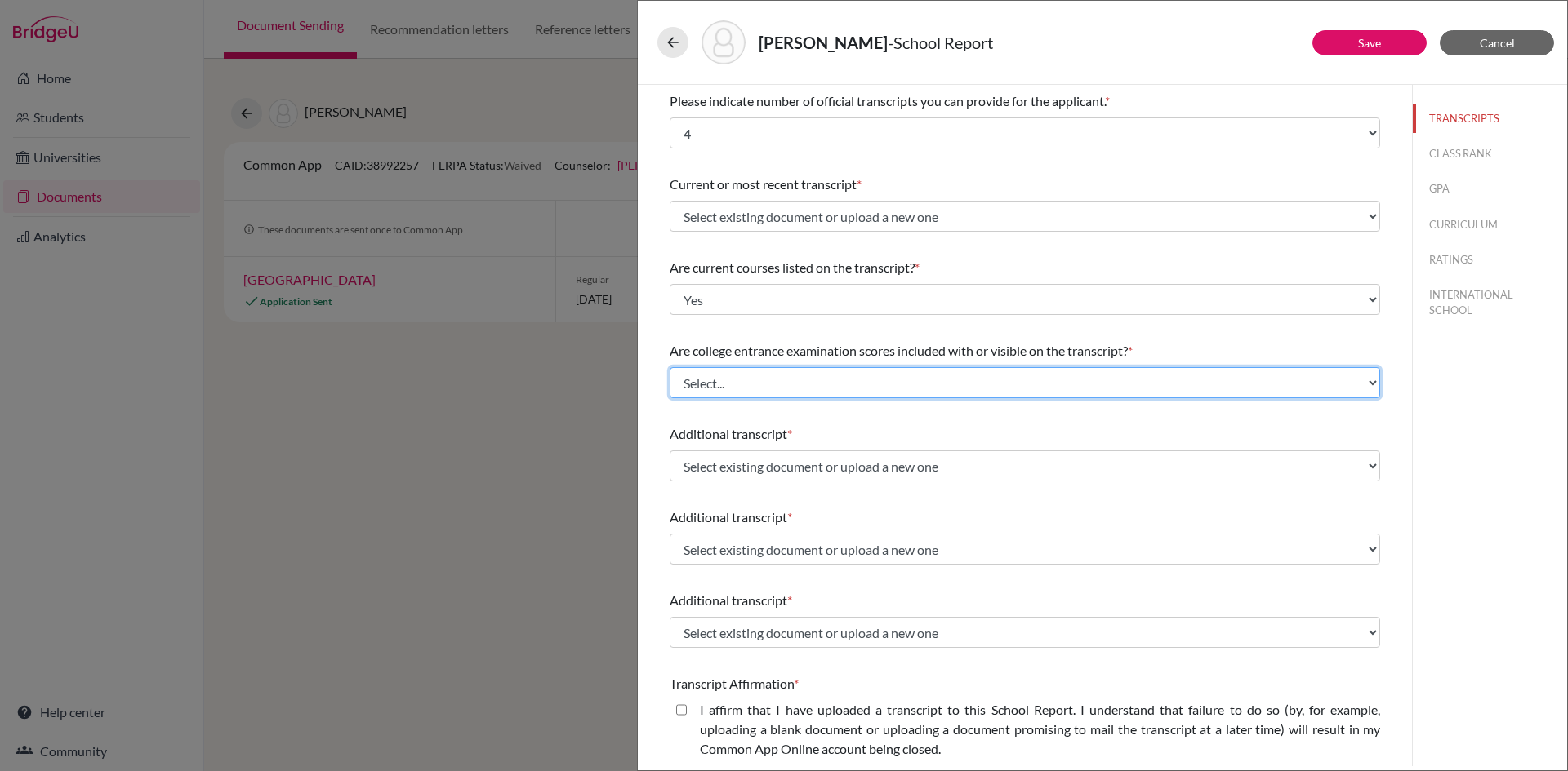
click at [729, 383] on select "Select... Yes No" at bounding box center [1024, 383] width 710 height 31
select select "1"
click at [669, 367] on select "Select... Yes No" at bounding box center [1024, 383] width 710 height 31
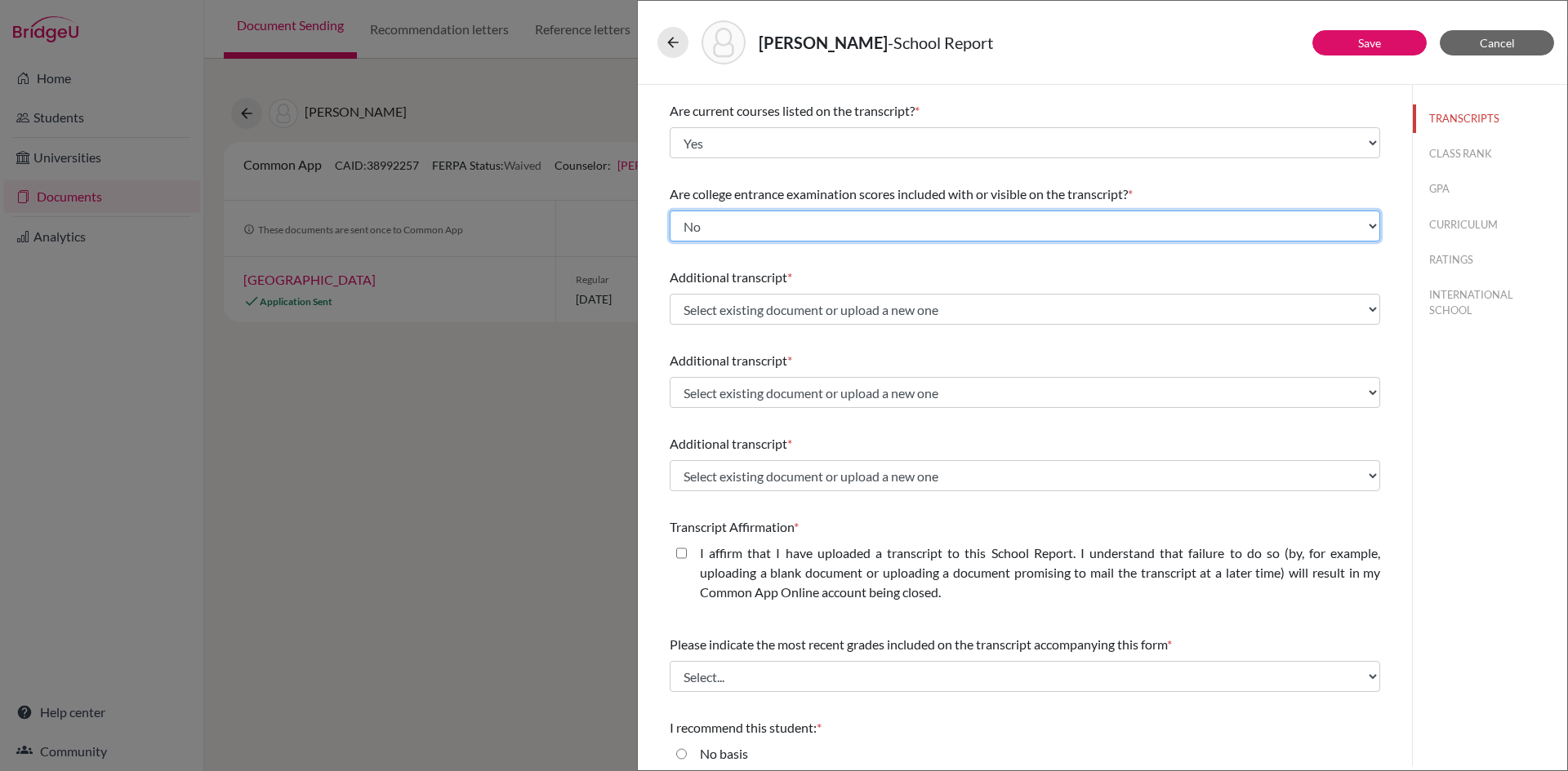
scroll to position [163, 0]
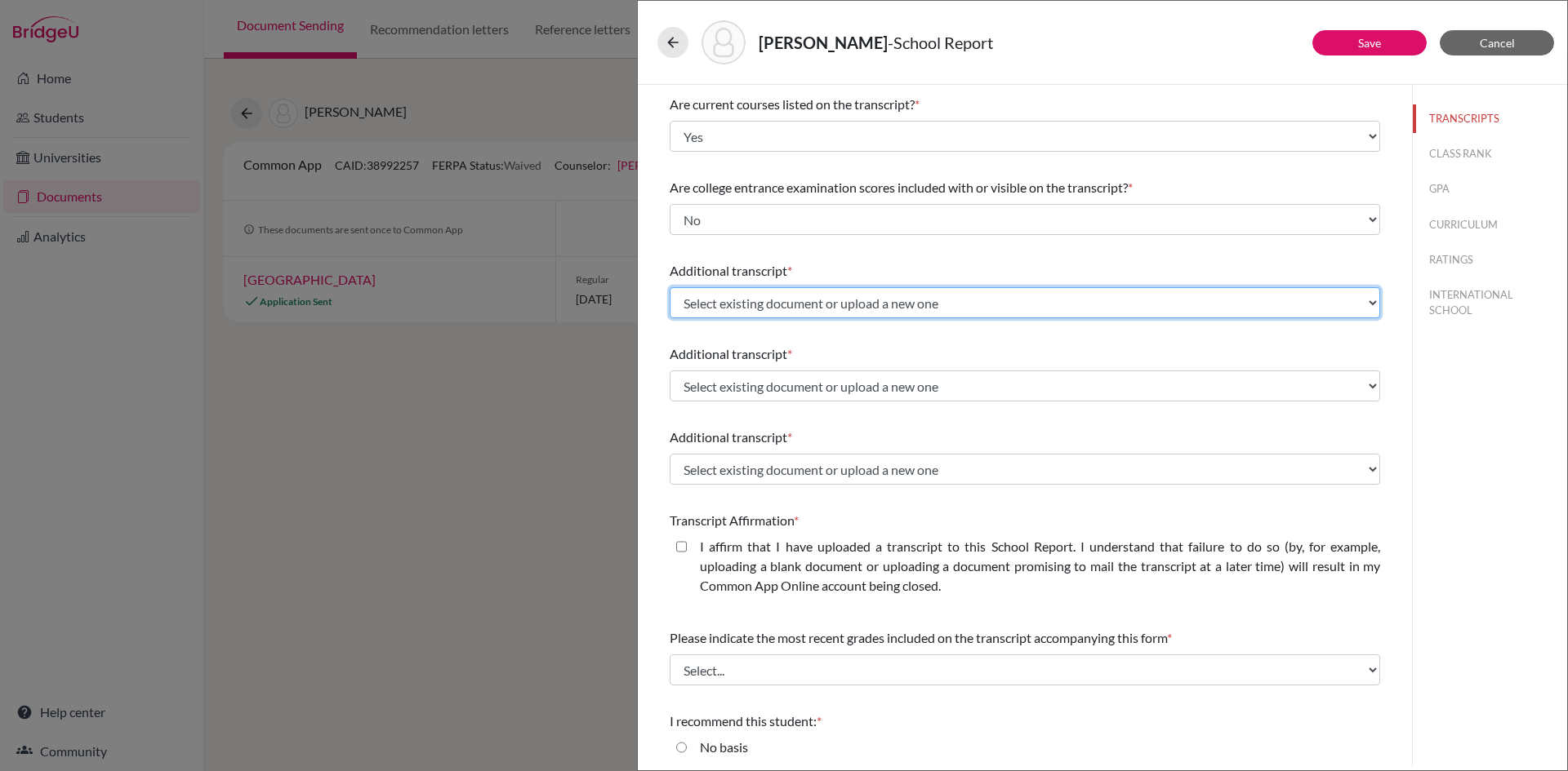
click at [753, 300] on select "Select existing document or upload a new one GCE_AS Level Grade 10 mark sheet G…" at bounding box center [1024, 303] width 710 height 31
select select "627442"
click at [669, 287] on select "Select existing document or upload a new one GCE_AS Level Grade 10 mark sheet G…" at bounding box center [1024, 303] width 710 height 31
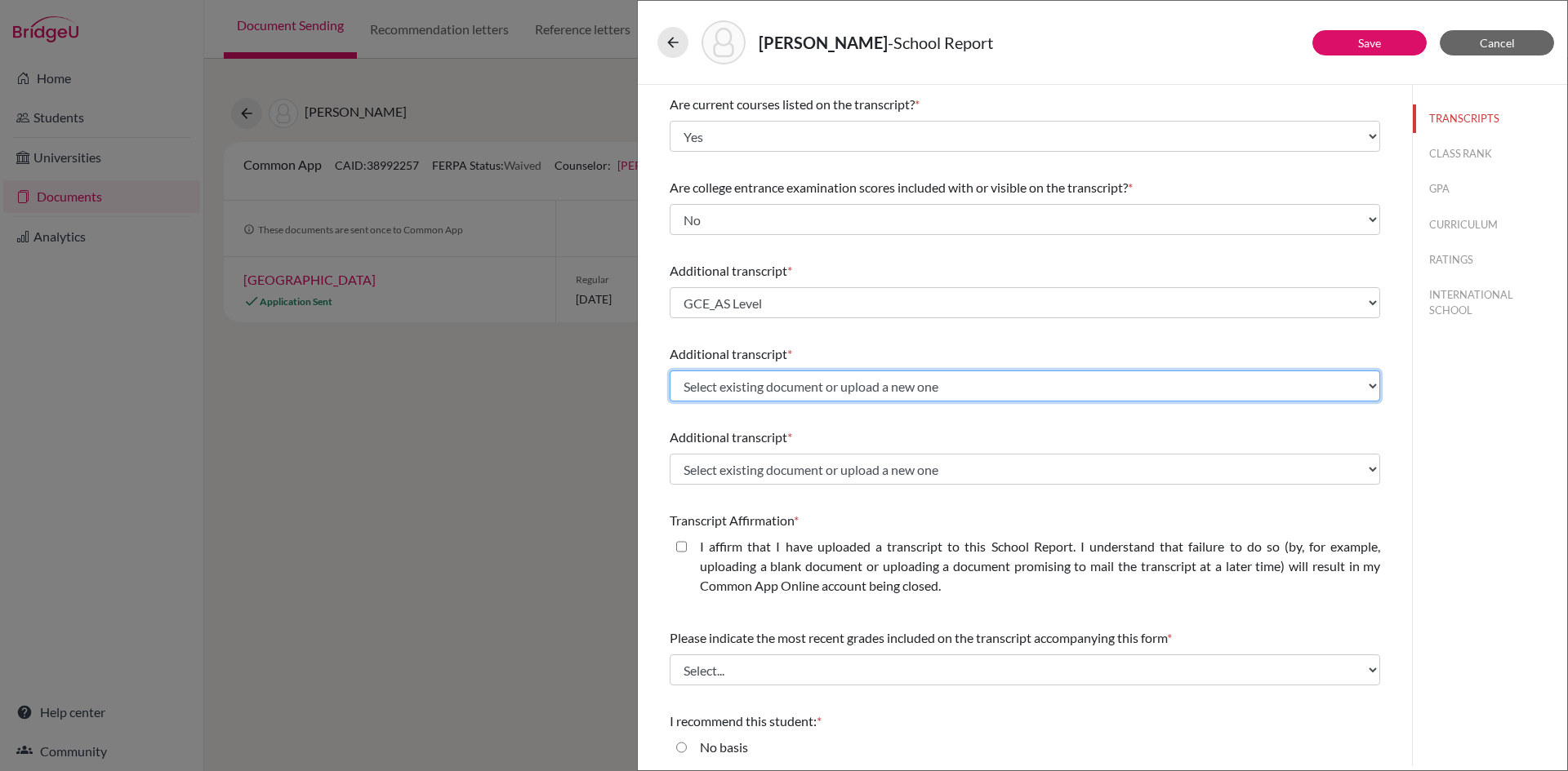
click at [763, 388] on select "Select existing document or upload a new one GCE_AS Level Grade 10 mark sheet G…" at bounding box center [1024, 386] width 710 height 31
select select "627444"
click at [669, 371] on select "Select existing document or upload a new one GCE_AS Level Grade 10 mark sheet G…" at bounding box center [1024, 386] width 710 height 31
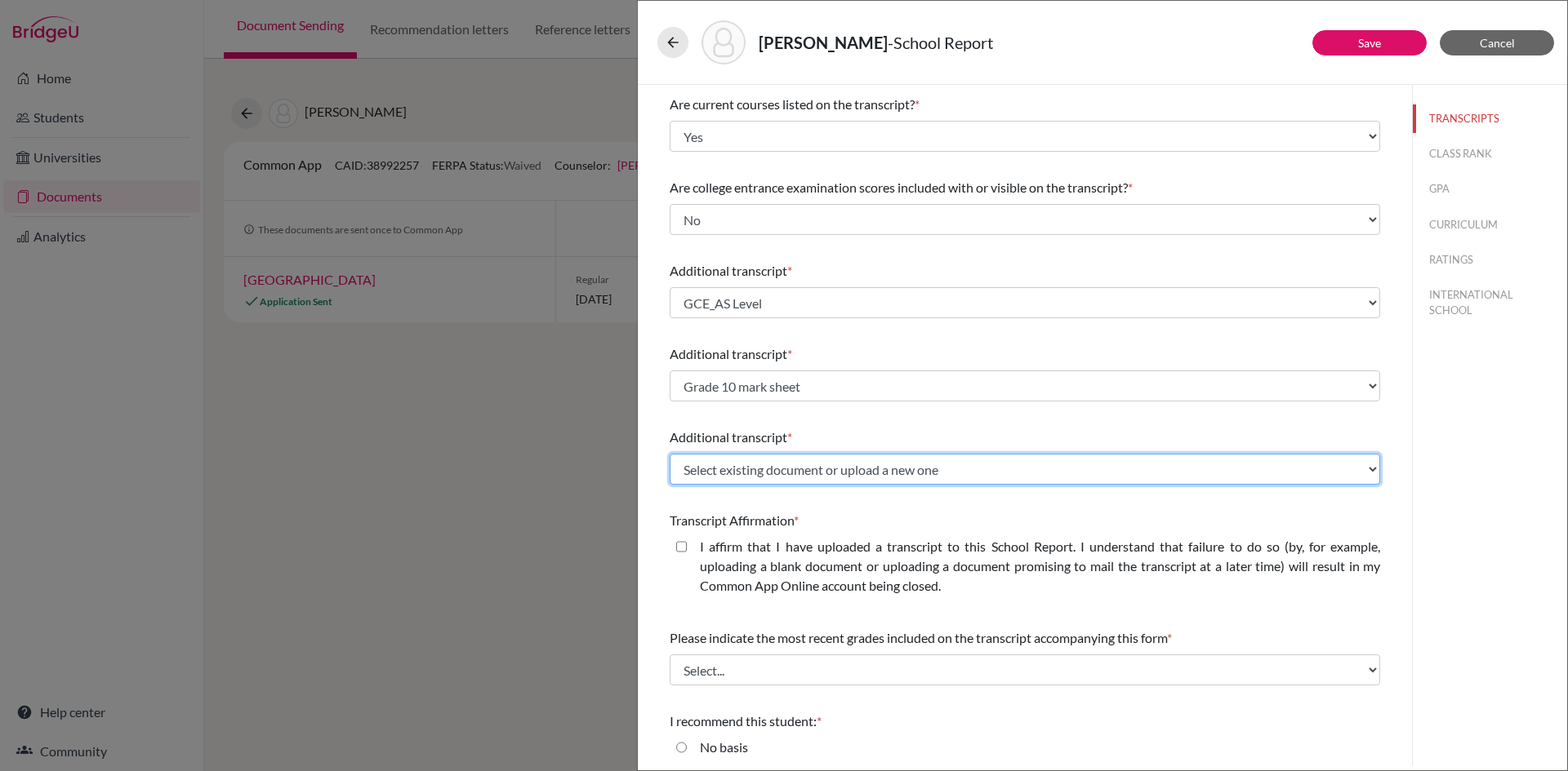
click at [755, 472] on select "Select existing document or upload a new one GCE_AS Level Grade 10 mark sheet G…" at bounding box center [1024, 469] width 710 height 31
select select "627446"
click at [669, 454] on select "Select existing document or upload a new one GCE_AS Level Grade 10 mark sheet G…" at bounding box center [1024, 469] width 710 height 31
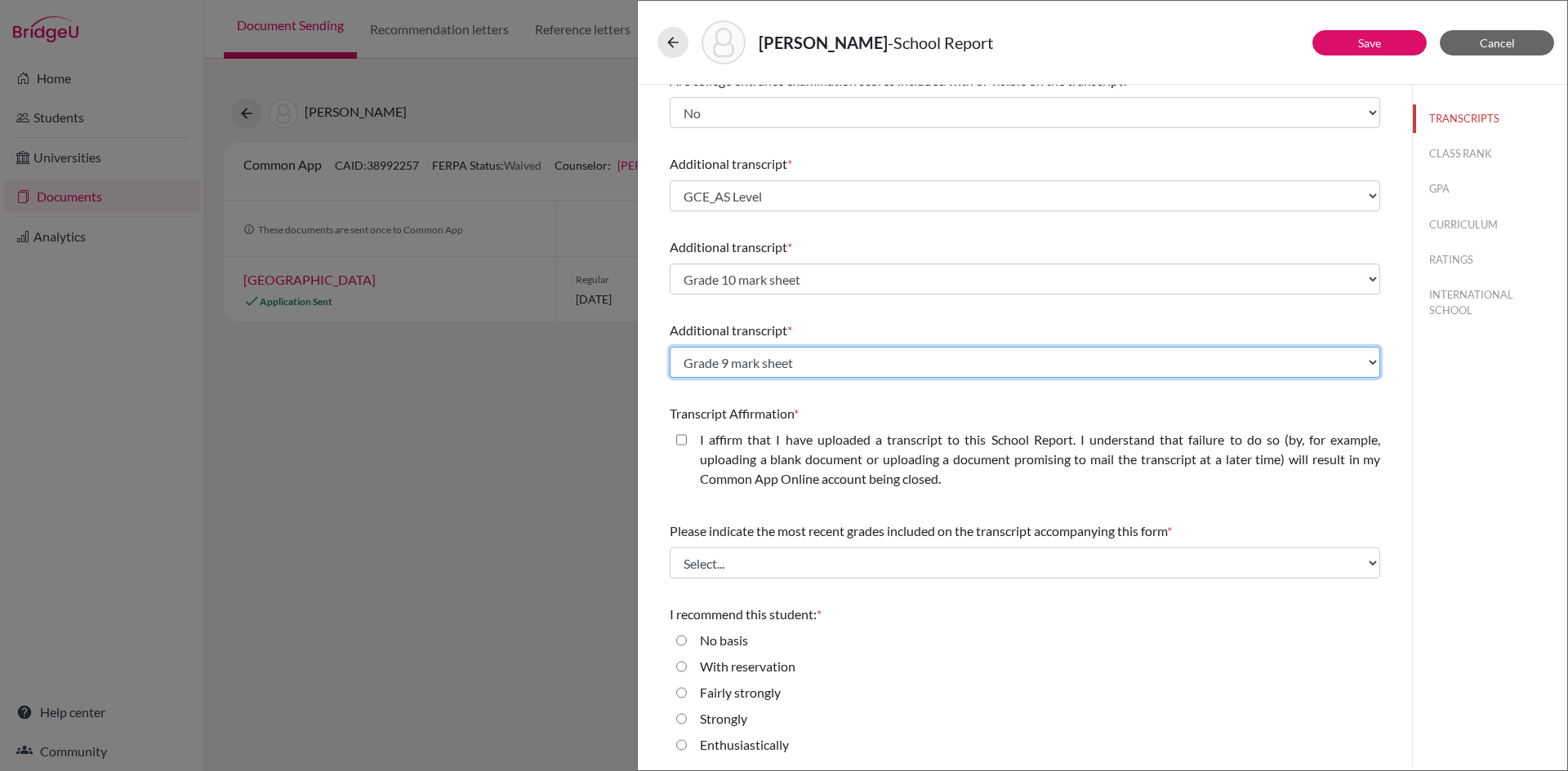
scroll to position [272, 0]
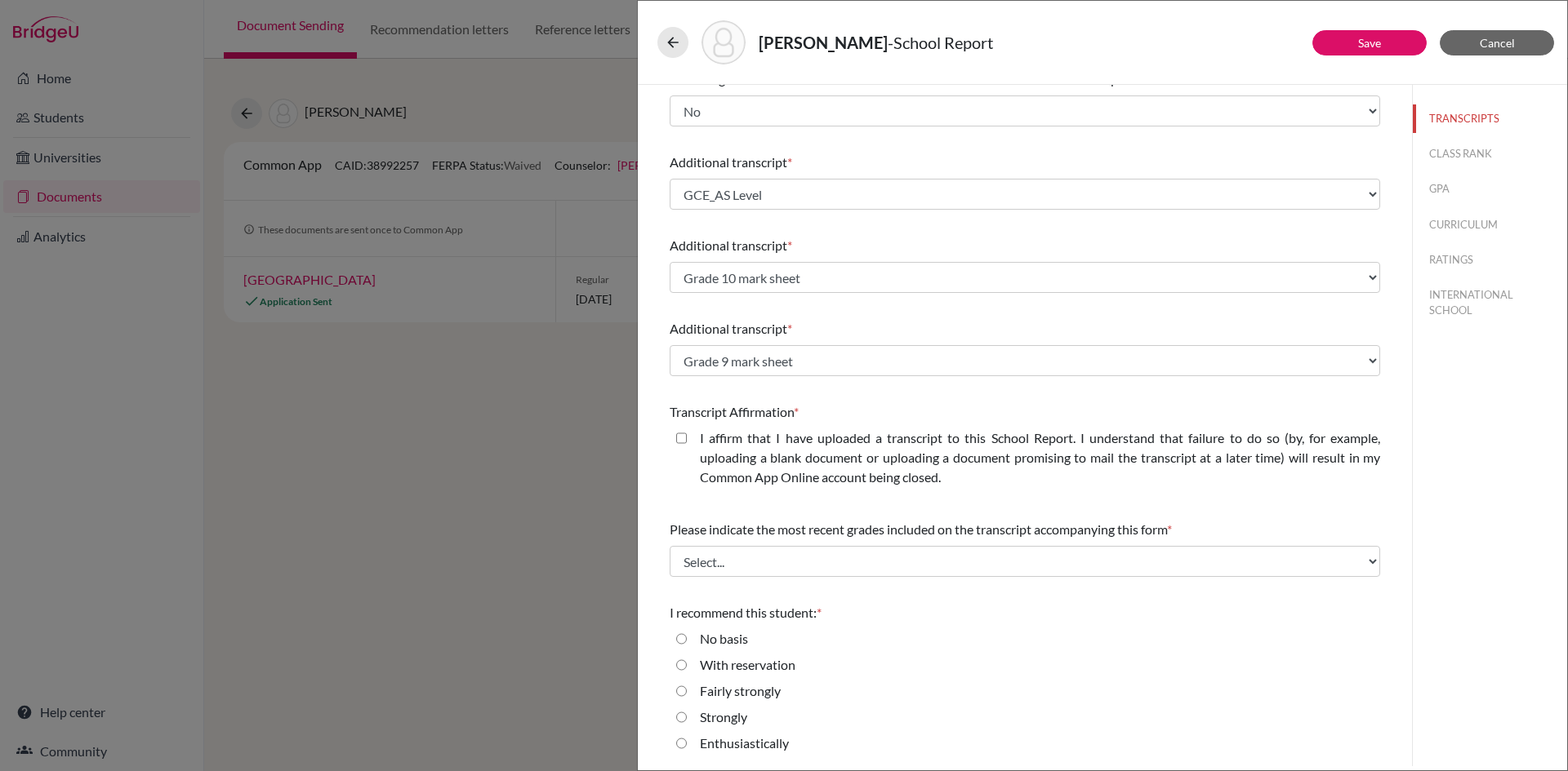
click at [682, 439] on closed\ "I affirm that I have uploaded a transcript to this School Report. I understand …" at bounding box center [681, 438] width 10 height 20
checkbox closed\ "true"
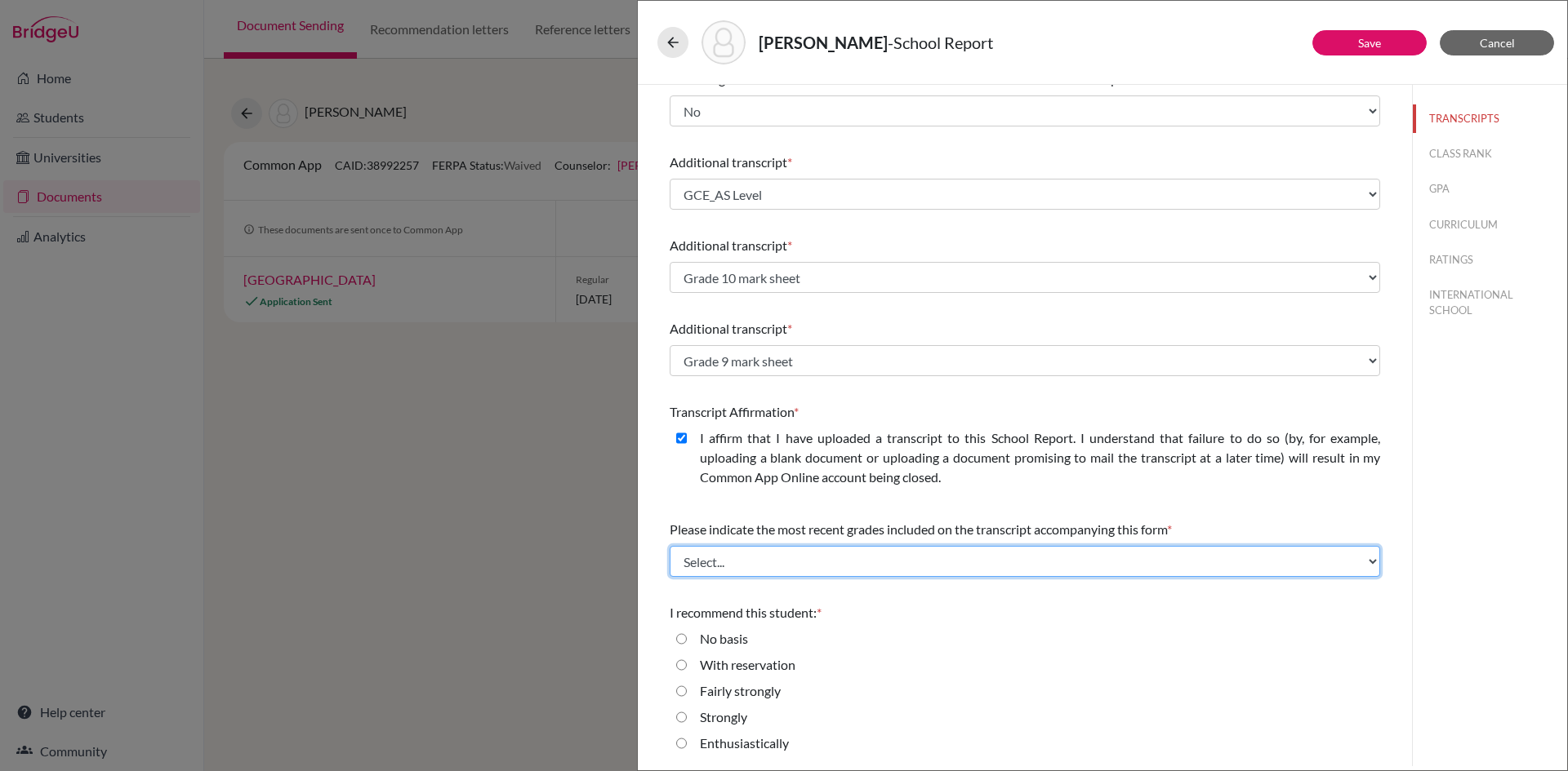
click at [730, 565] on select "Select... Final junior year grades 1st Quarter senior year grades 2nd Quarter/1…" at bounding box center [1024, 561] width 710 height 31
select select "6"
click at [669, 546] on select "Select... Final junior year grades 1st Quarter senior year grades 2nd Quarter/1…" at bounding box center [1024, 561] width 710 height 31
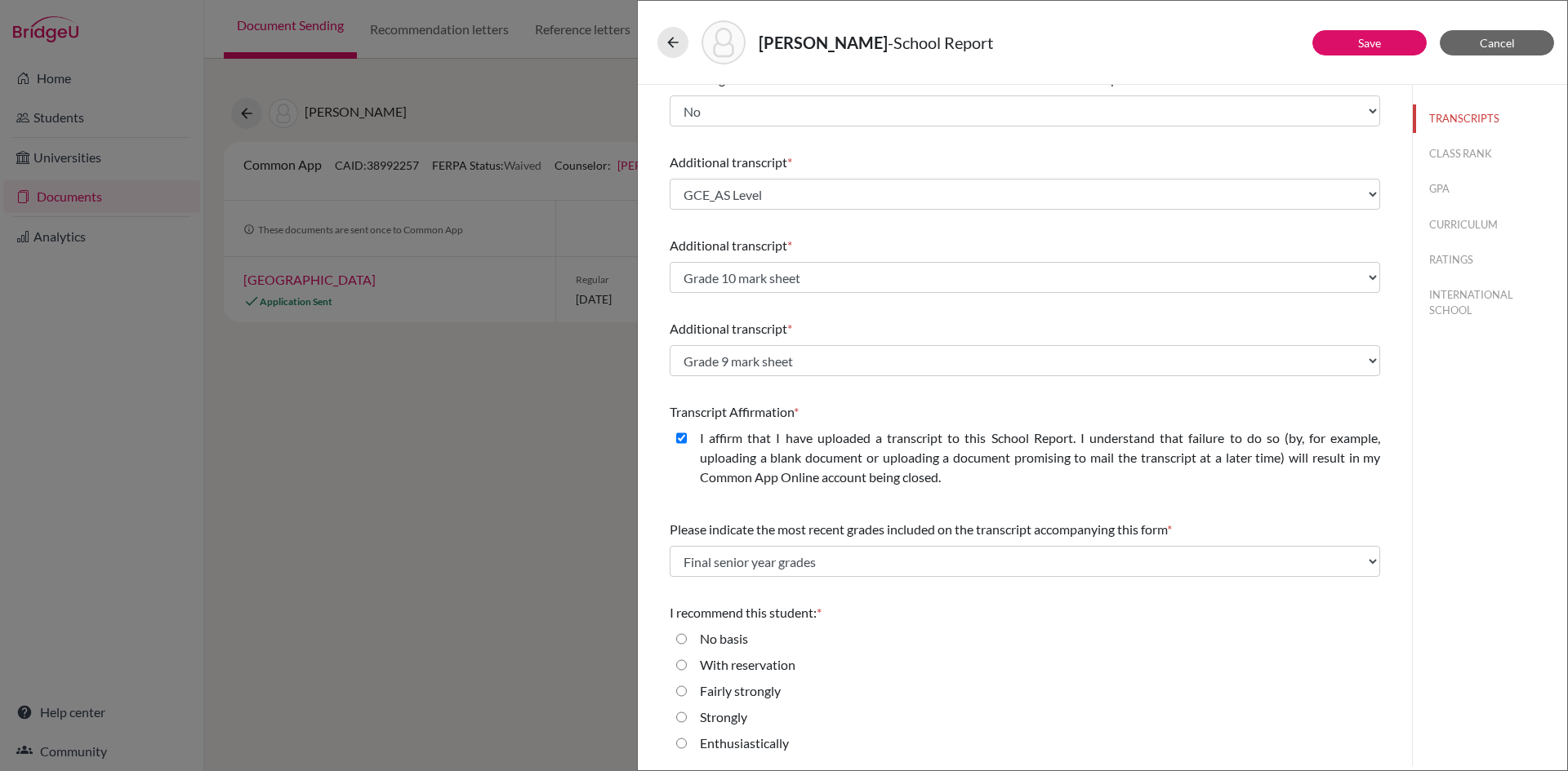
click at [685, 744] on input "Enthusiastically" at bounding box center [681, 743] width 10 height 20
radio input "true"
click at [1377, 42] on link "Save" at bounding box center [1369, 43] width 23 height 14
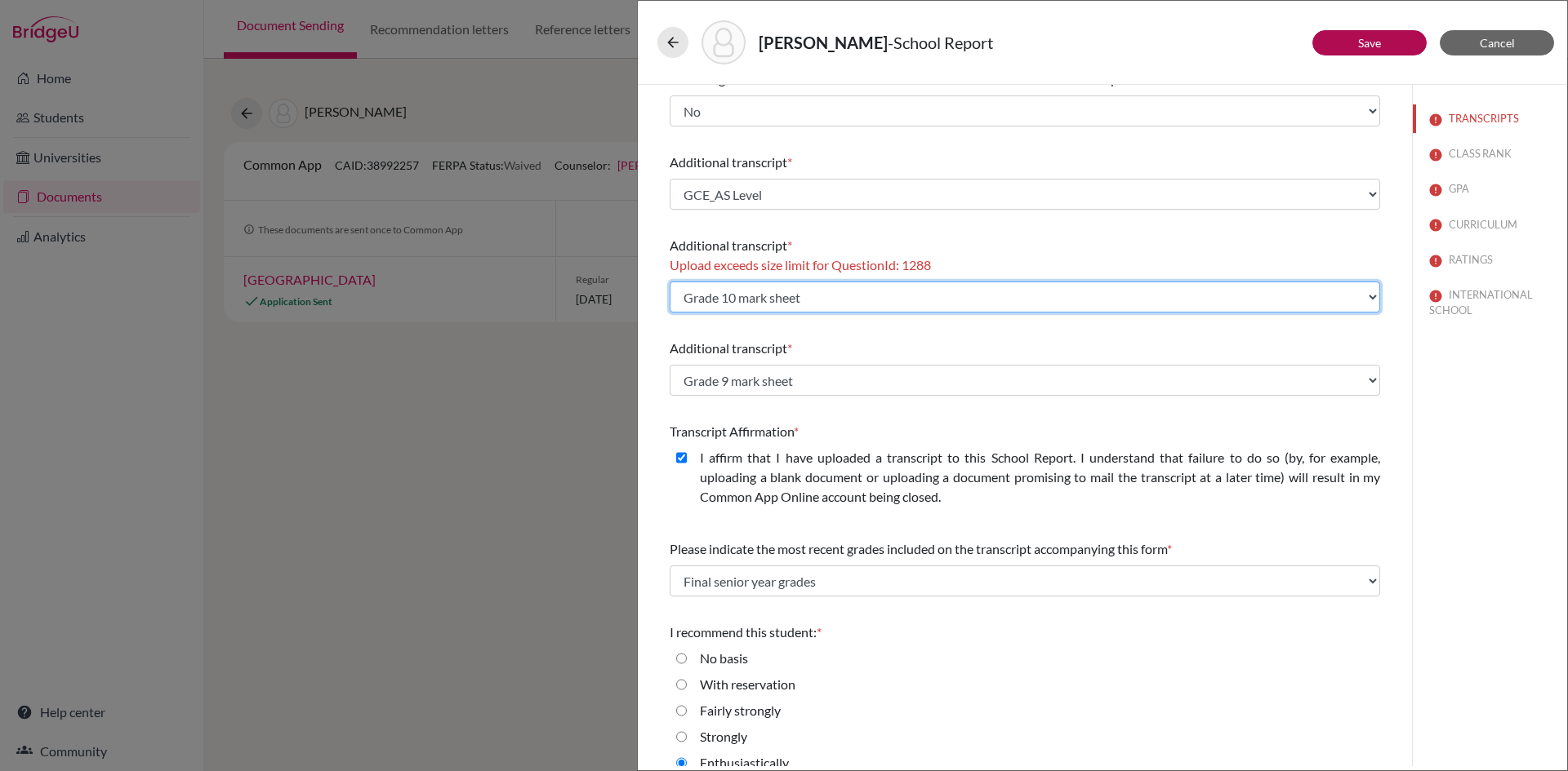
click at [1362, 297] on select "Select existing document or upload a new one GCE_AS Level Grade 10 mark sheet G…" at bounding box center [1024, 297] width 710 height 31
select select "627447"
click at [669, 281] on select "Select existing document or upload a new one GCE_AS Level Grade 10 mark sheet G…" at bounding box center [1024, 297] width 710 height 31
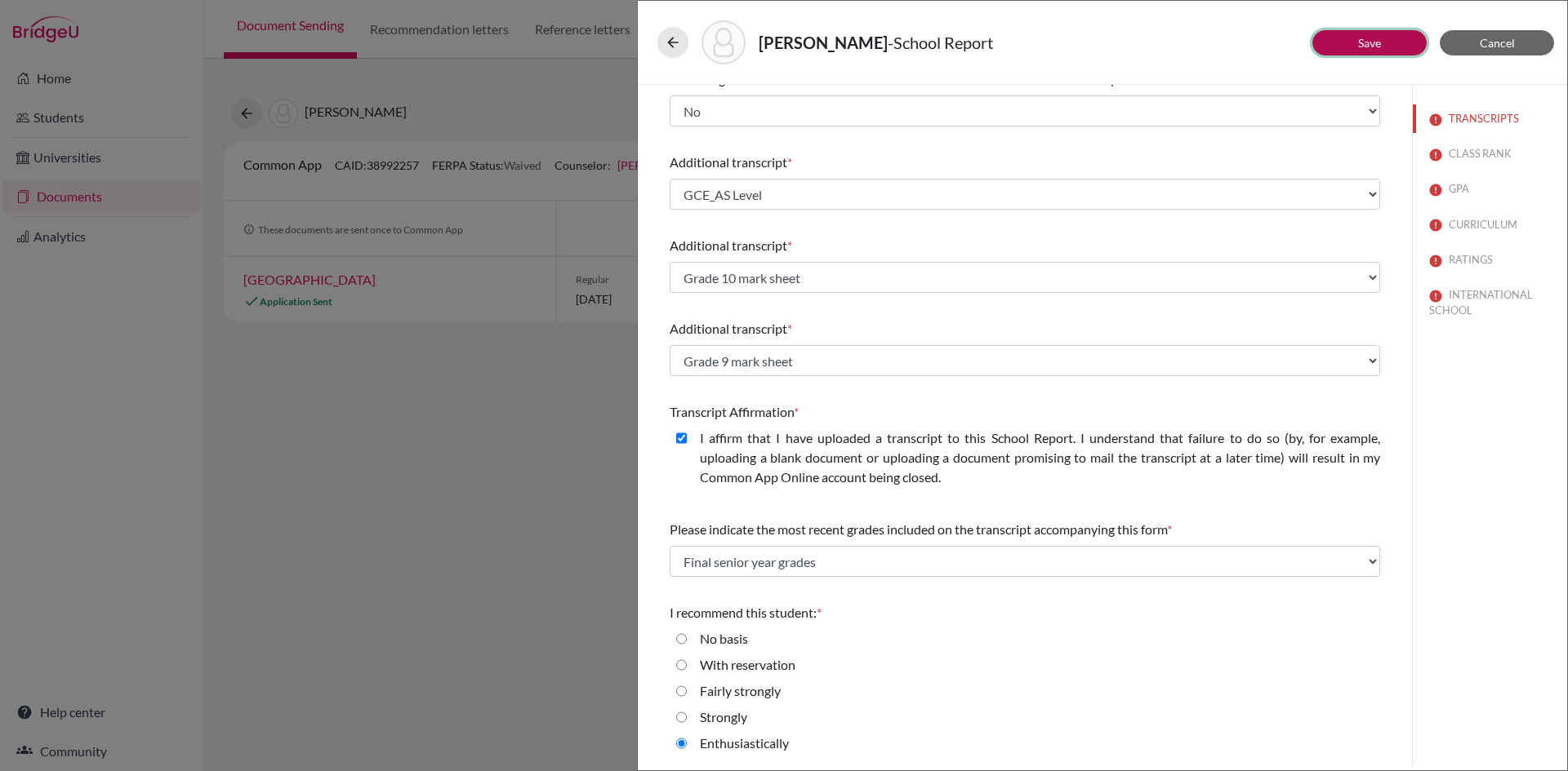
click at [1384, 42] on button "Save" at bounding box center [1369, 43] width 114 height 26
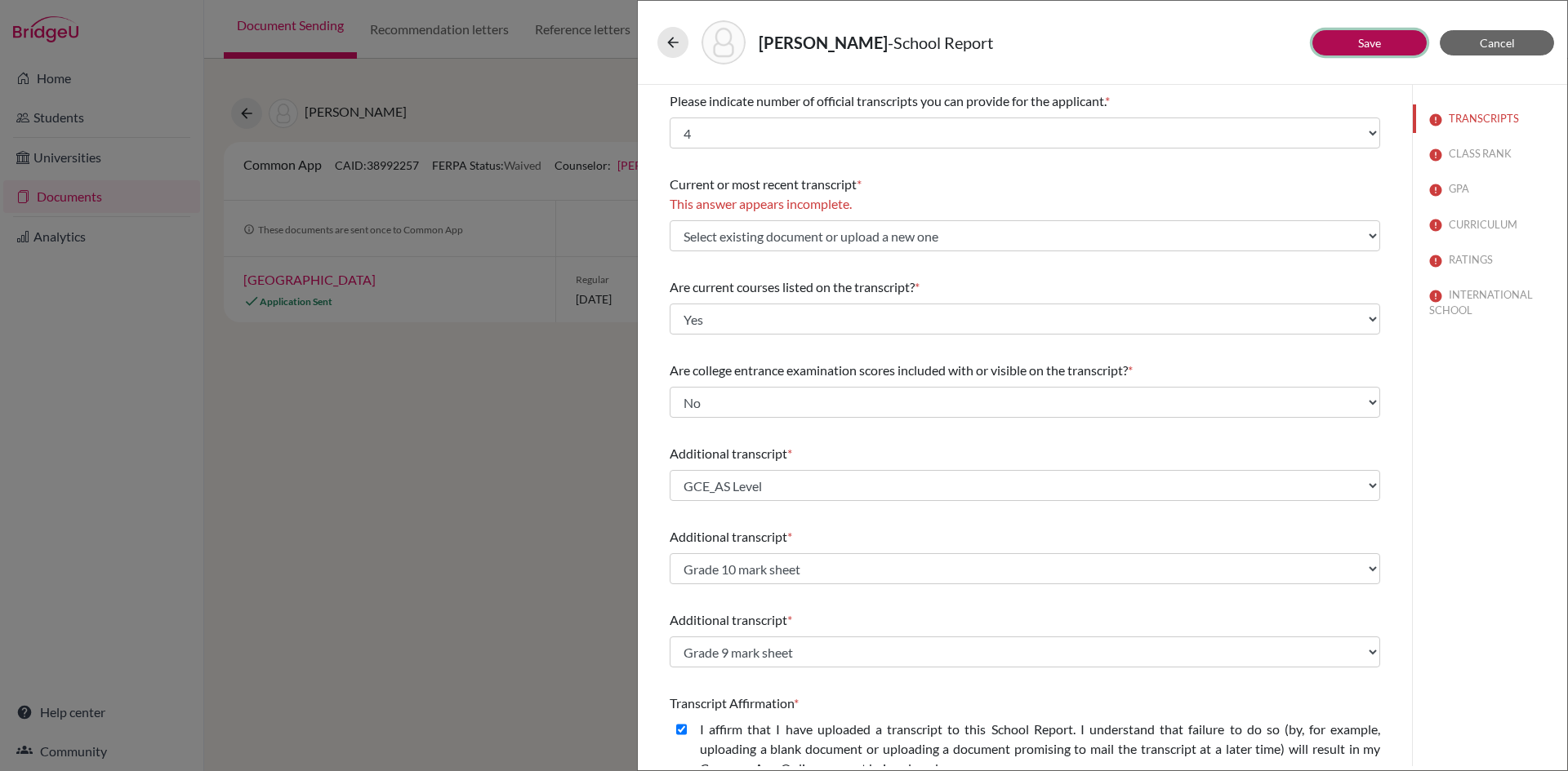
click at [1376, 38] on link "Save" at bounding box center [1369, 43] width 23 height 14
click at [1474, 154] on button "CLASS RANK" at bounding box center [1489, 154] width 154 height 29
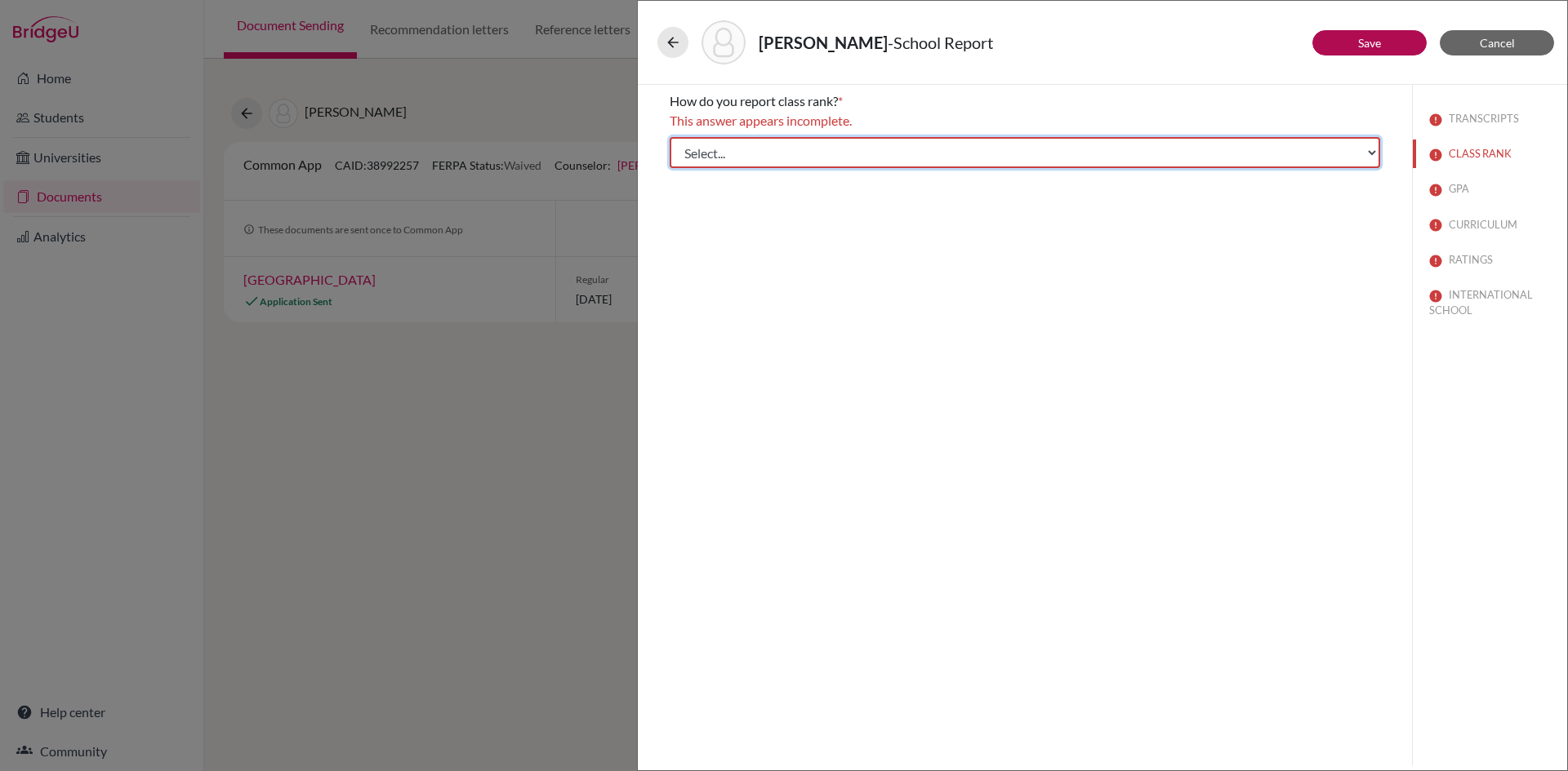
click at [718, 153] on select "Select... Exact Decile Quintile Quartile None" at bounding box center [1024, 152] width 710 height 31
click at [669, 137] on select "Select... Exact Decile Quintile Quartile None" at bounding box center [1024, 152] width 710 height 31
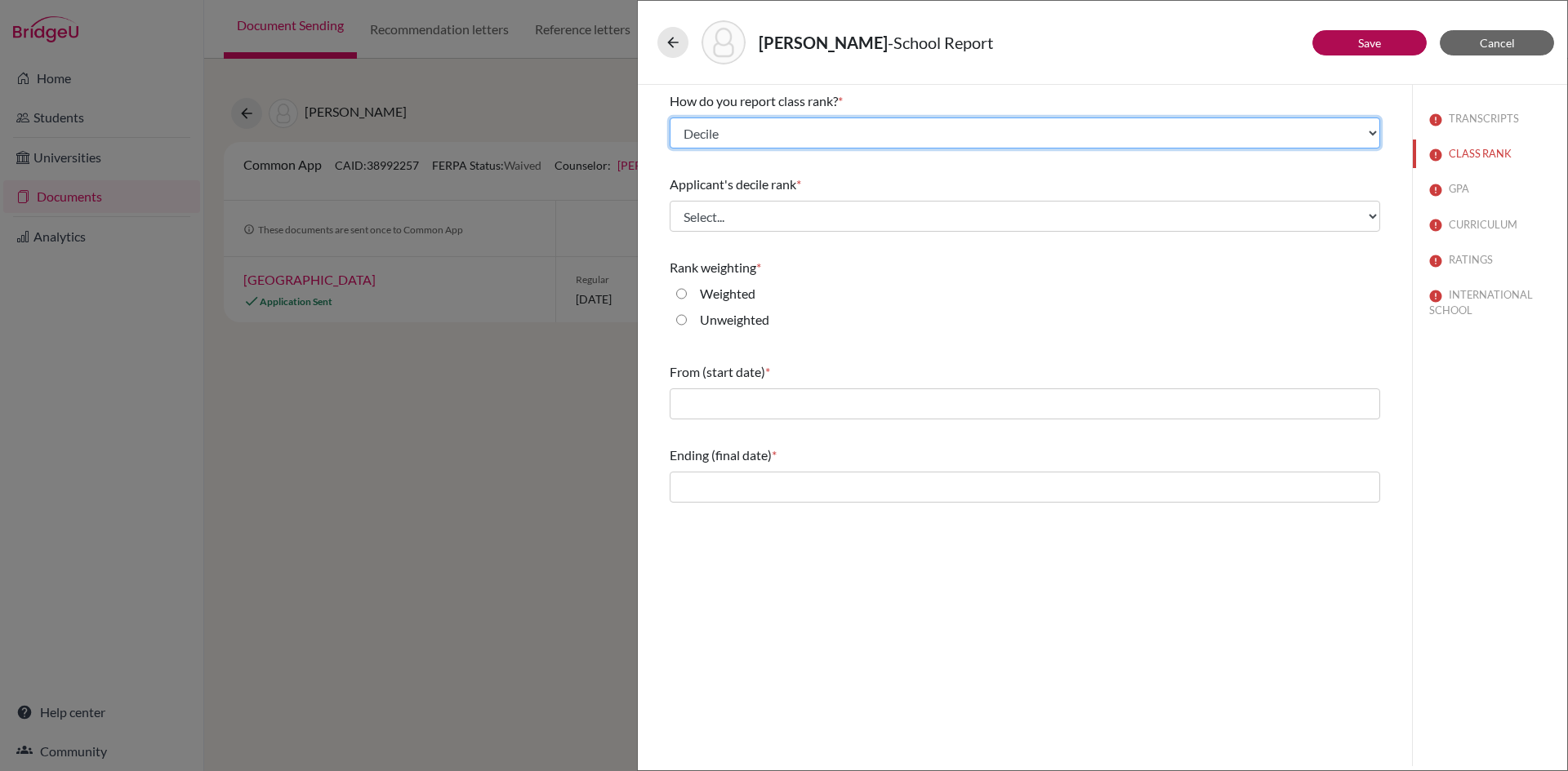
click at [733, 139] on select "Select... Exact Decile Quintile Quartile None" at bounding box center [1024, 133] width 710 height 31
click at [669, 117] on select "Select... Exact Decile Quintile Quartile None" at bounding box center [1024, 133] width 710 height 31
click at [705, 136] on select "Select... Exact Decile Quintile Quartile None" at bounding box center [1024, 133] width 710 height 31
select select "2"
click at [669, 117] on select "Select... Exact Decile Quintile Quartile None" at bounding box center [1024, 133] width 710 height 31
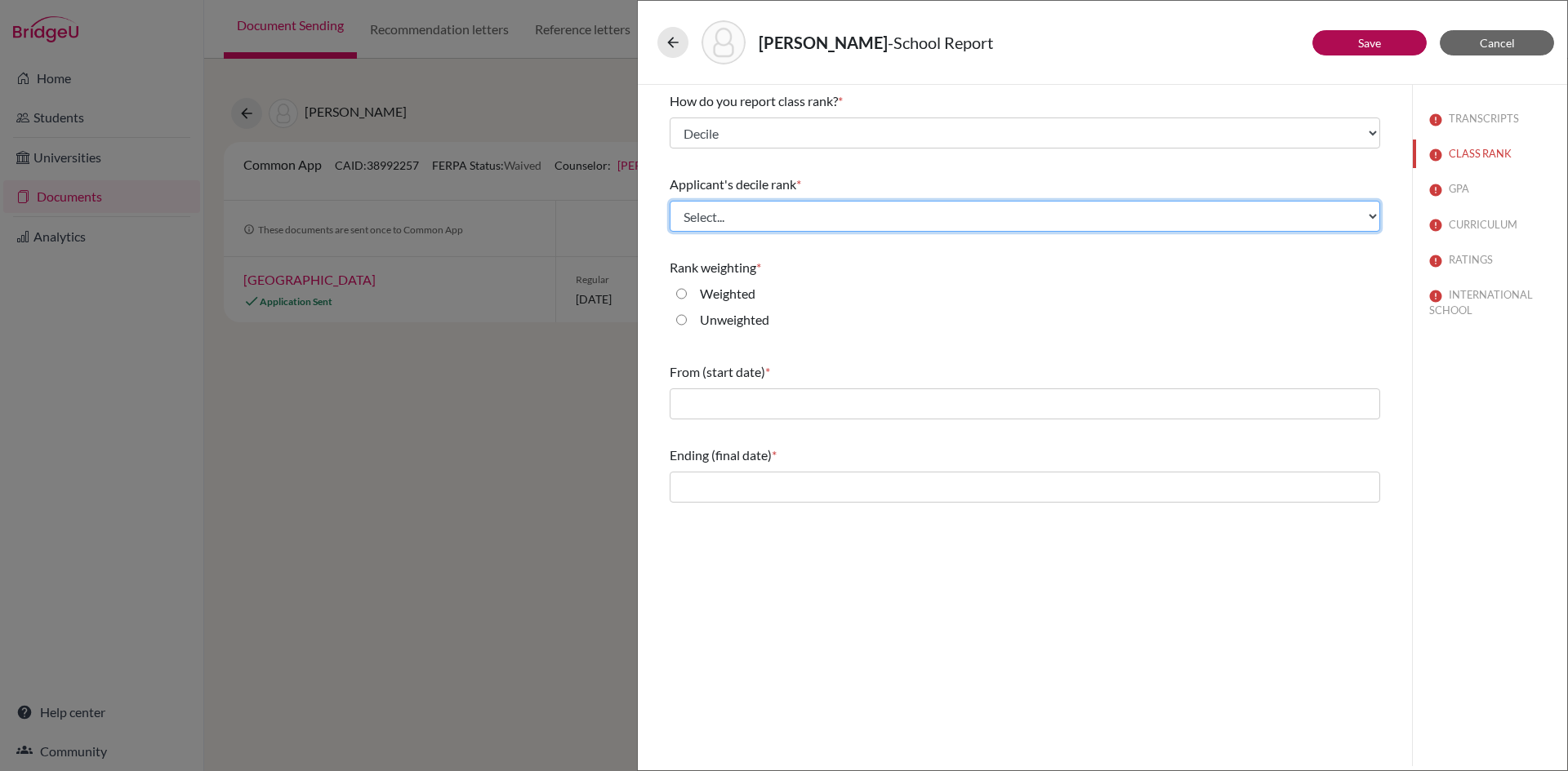
click at [714, 207] on select "Select... Top 10% Top 20% Top 30% Top 40% Top 50% Top 60% Top 70% Top 80% Top 9…" at bounding box center [1024, 216] width 710 height 31
select select "1"
click at [669, 201] on select "Select... Top 10% Top 20% Top 30% Top 40% Top 50% Top 60% Top 70% Top 80% Top 9…" at bounding box center [1024, 216] width 710 height 31
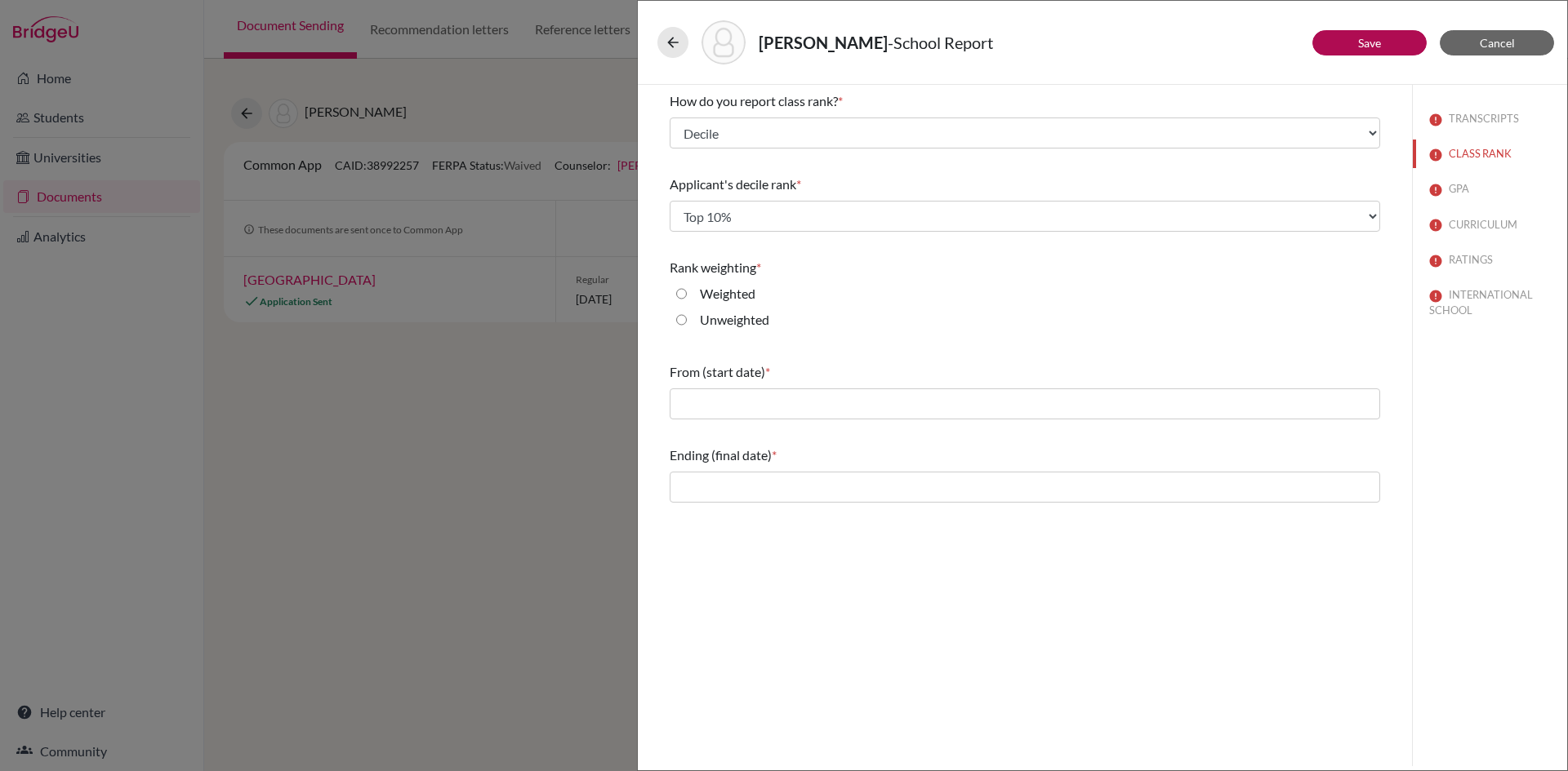
click at [680, 319] on input "Unweighted" at bounding box center [681, 320] width 10 height 20
radio input "true"
click at [680, 293] on input "Weighted" at bounding box center [681, 293] width 10 height 20
radio input "true"
click at [680, 320] on input "Unweighted" at bounding box center [681, 320] width 10 height 20
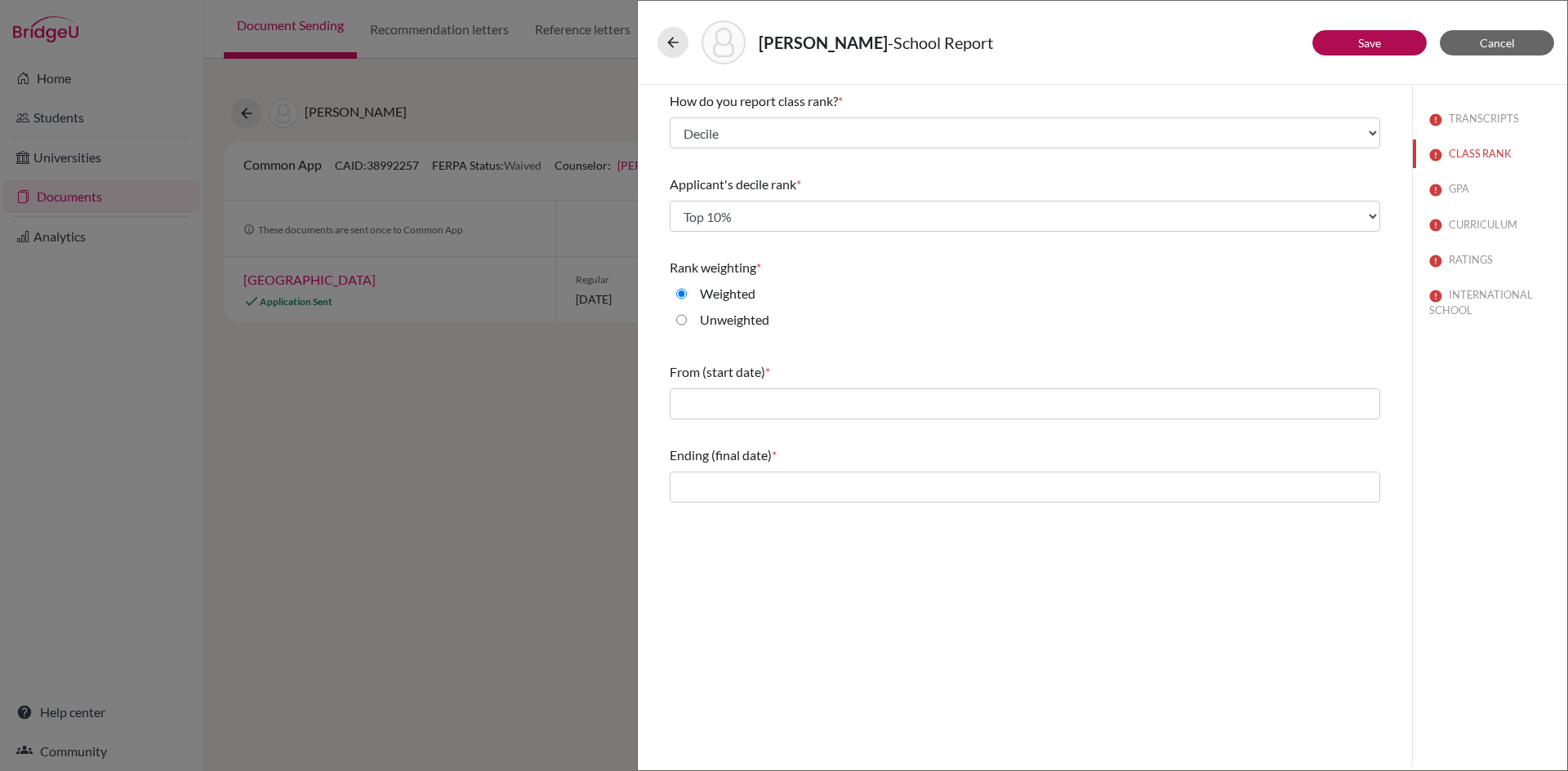
radio input "true"
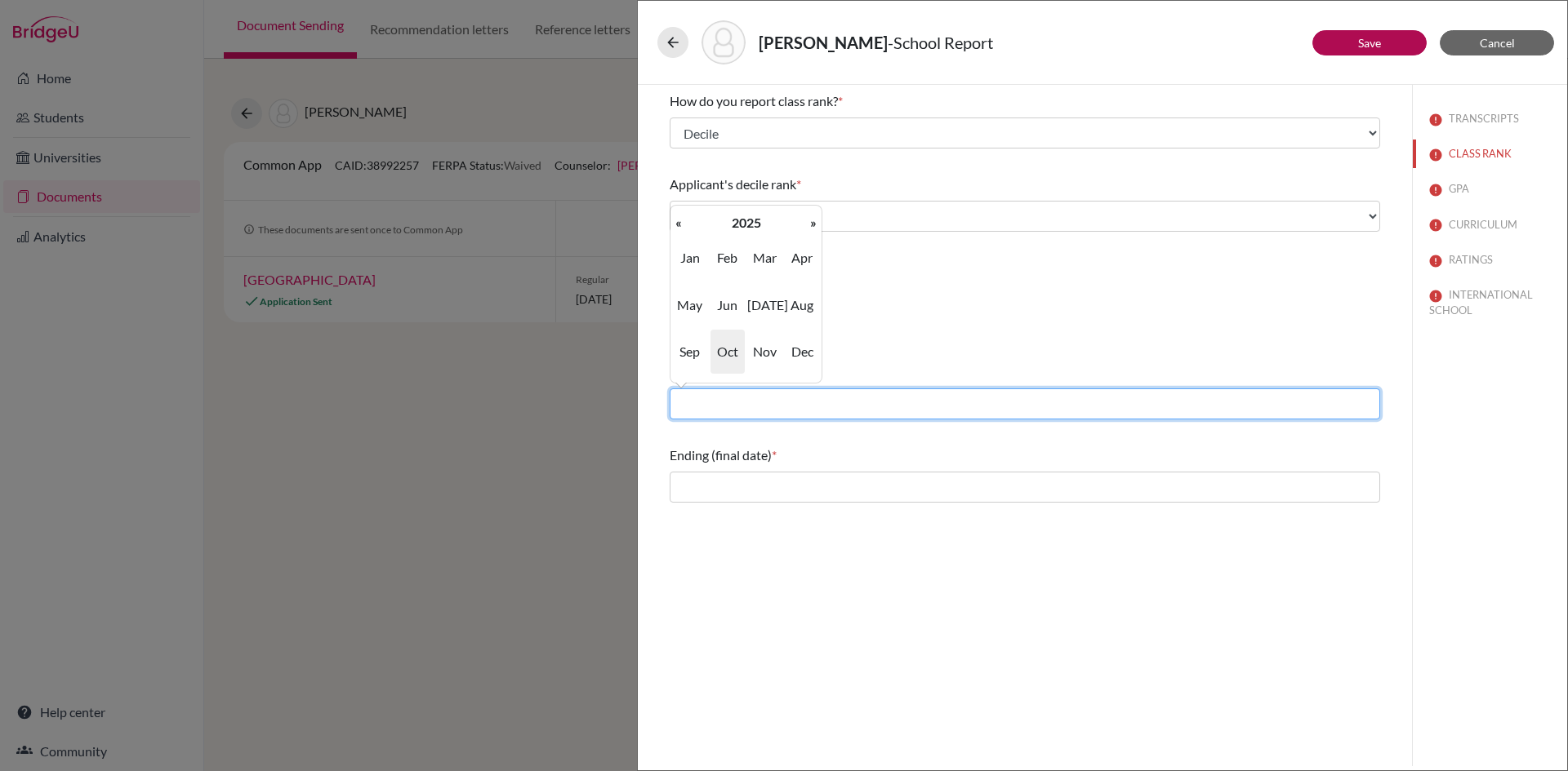
click at [730, 408] on input "text" at bounding box center [1024, 404] width 710 height 31
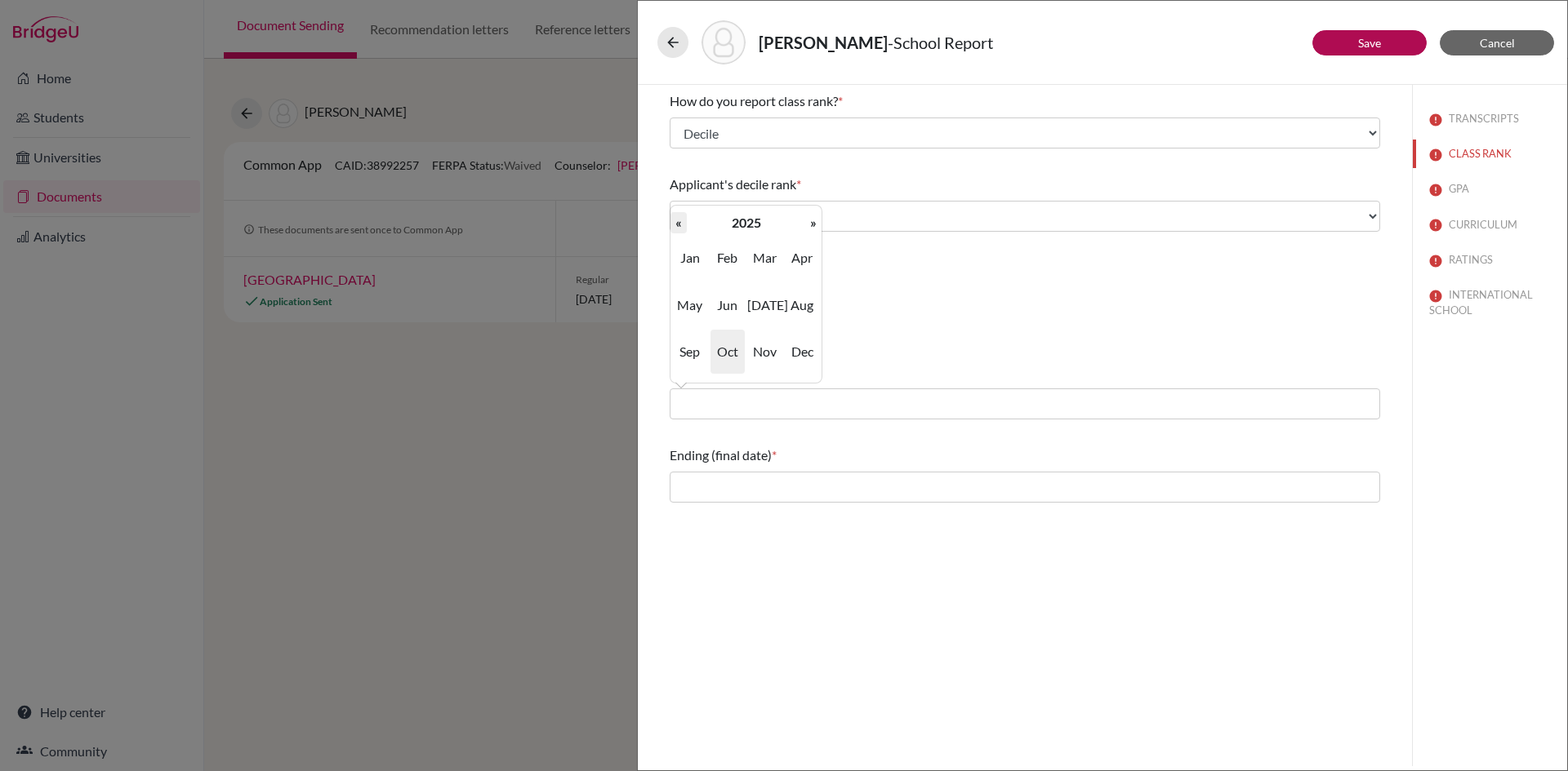
click at [677, 227] on th "«" at bounding box center [678, 223] width 16 height 21
click at [730, 307] on span "Jun" at bounding box center [727, 305] width 34 height 44
type input "06/2023"
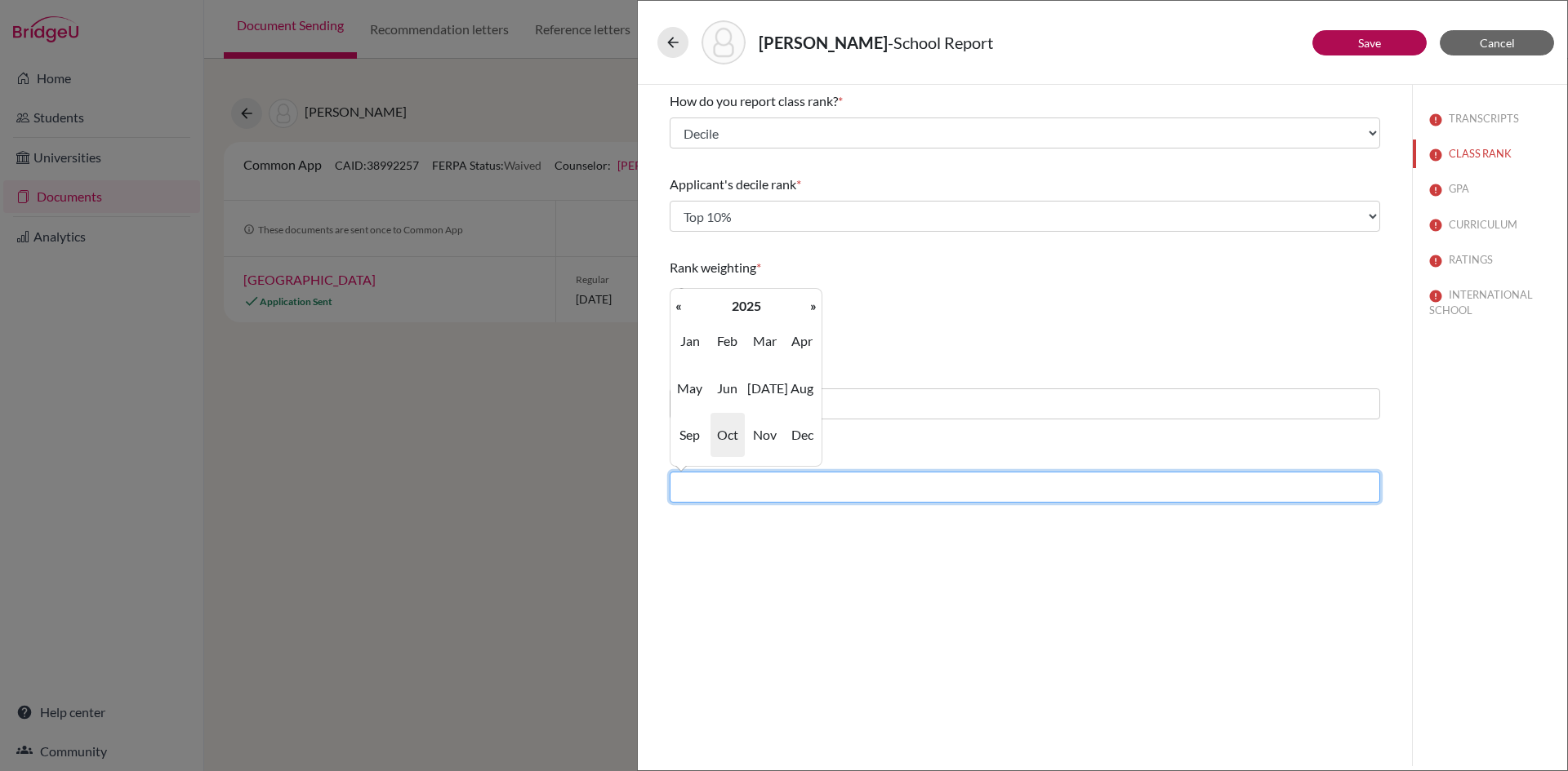
click at [783, 485] on input "text" at bounding box center [1024, 487] width 710 height 31
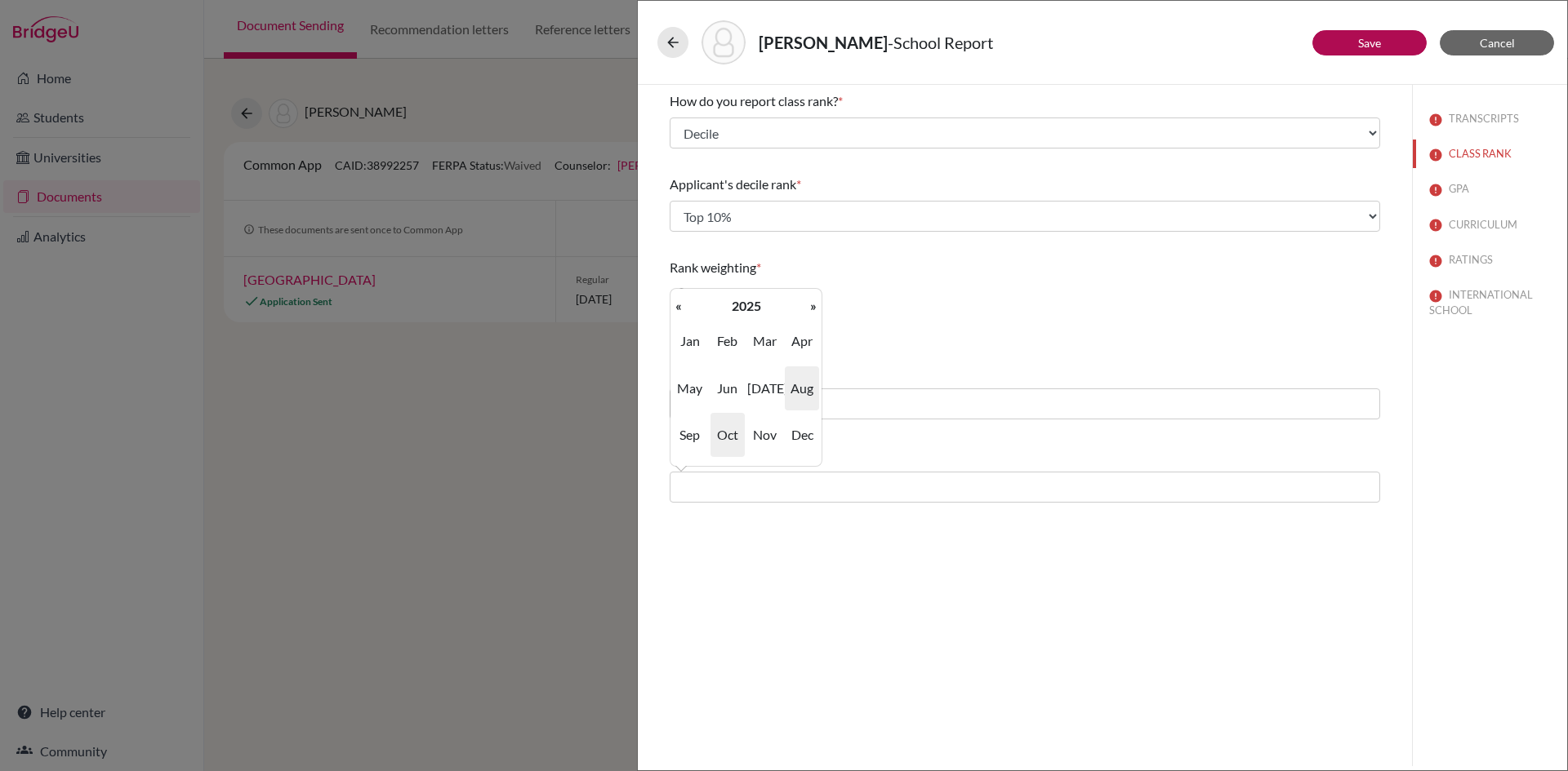
click at [802, 391] on span "Aug" at bounding box center [802, 388] width 34 height 44
type input "08/2025"
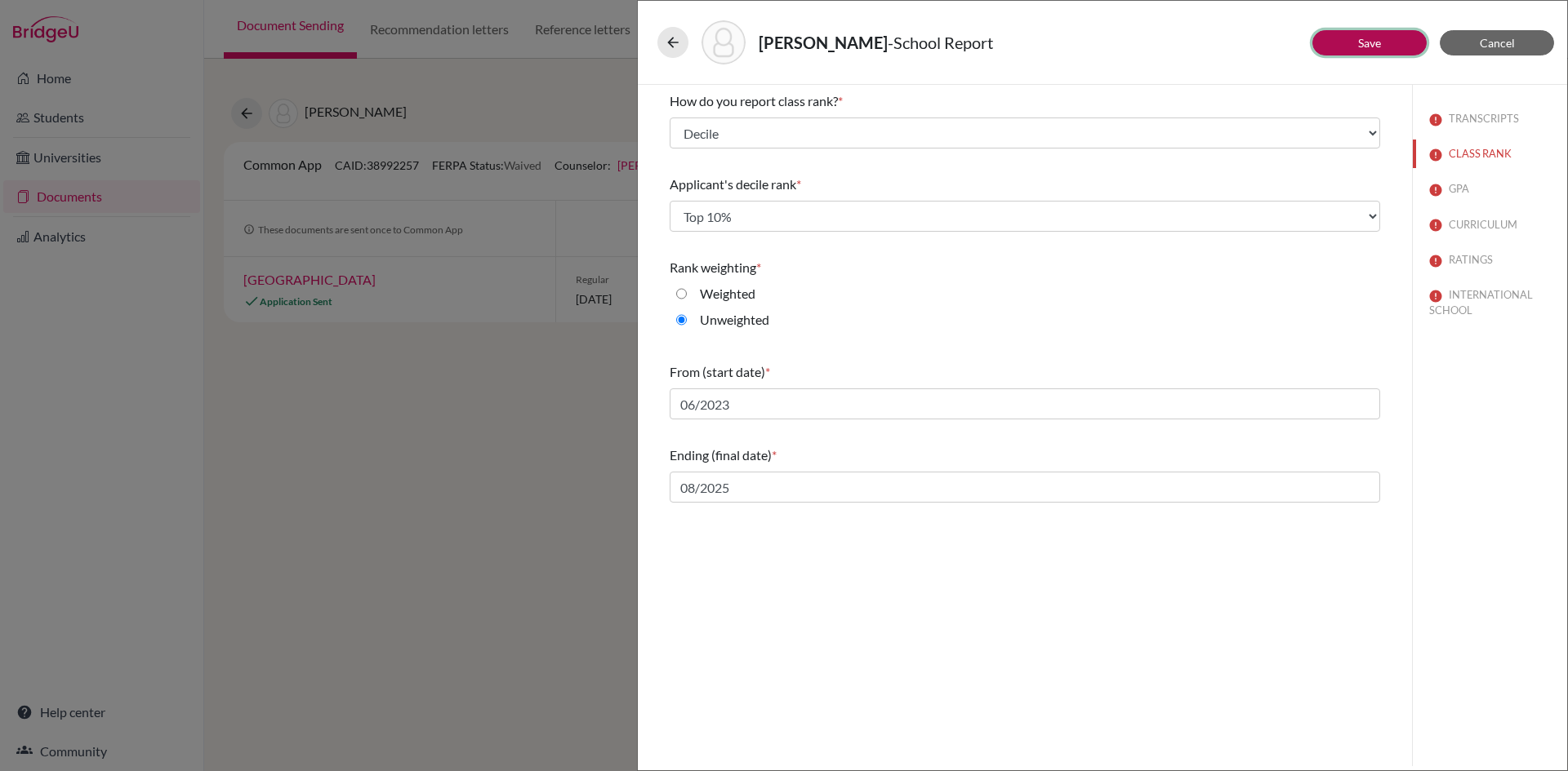
click at [1376, 40] on link "Save" at bounding box center [1369, 43] width 23 height 14
select select "4"
select select "1"
select select "6"
select select "0"
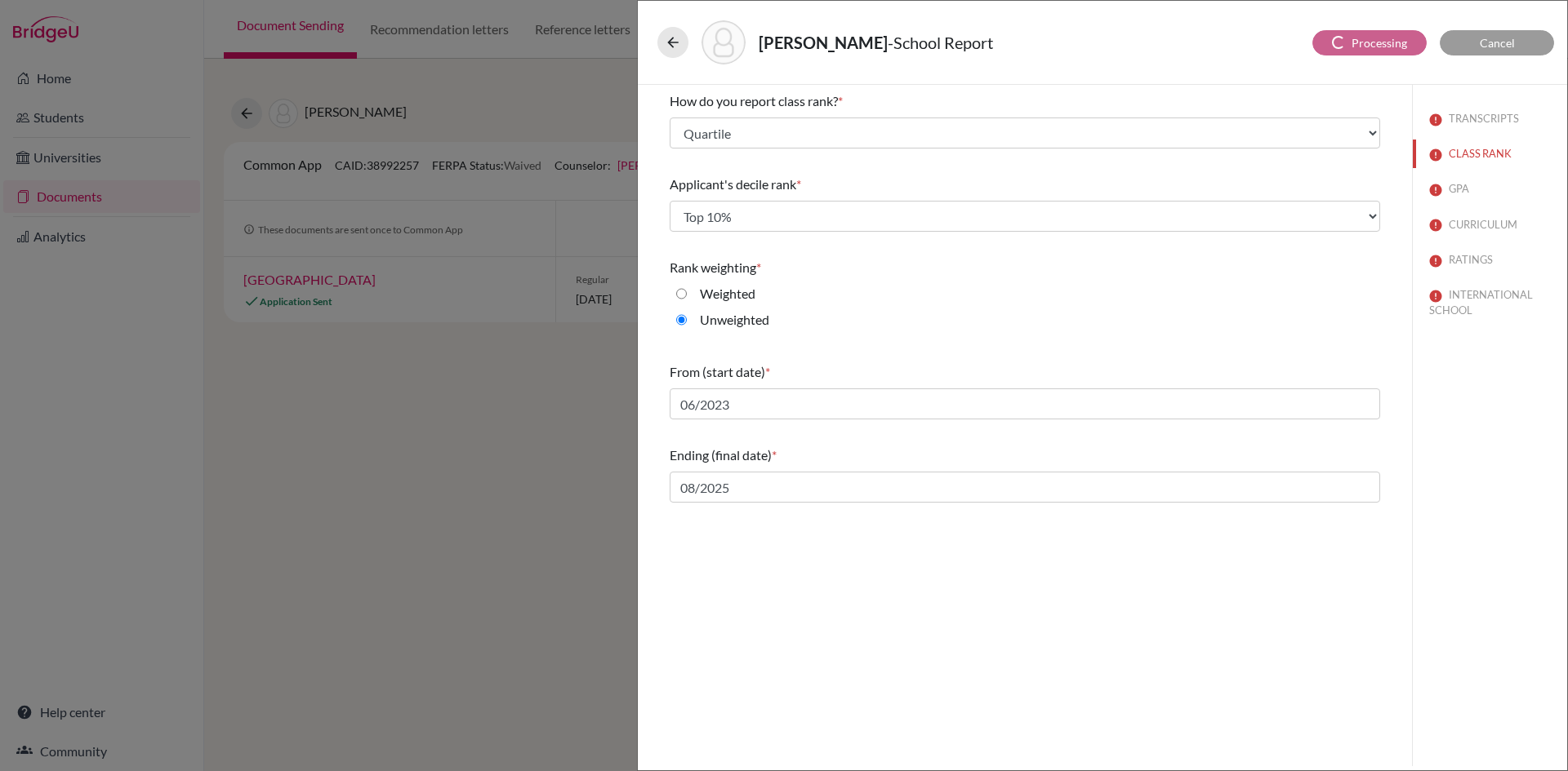
select select "627442"
select select "627447"
select select "627446"
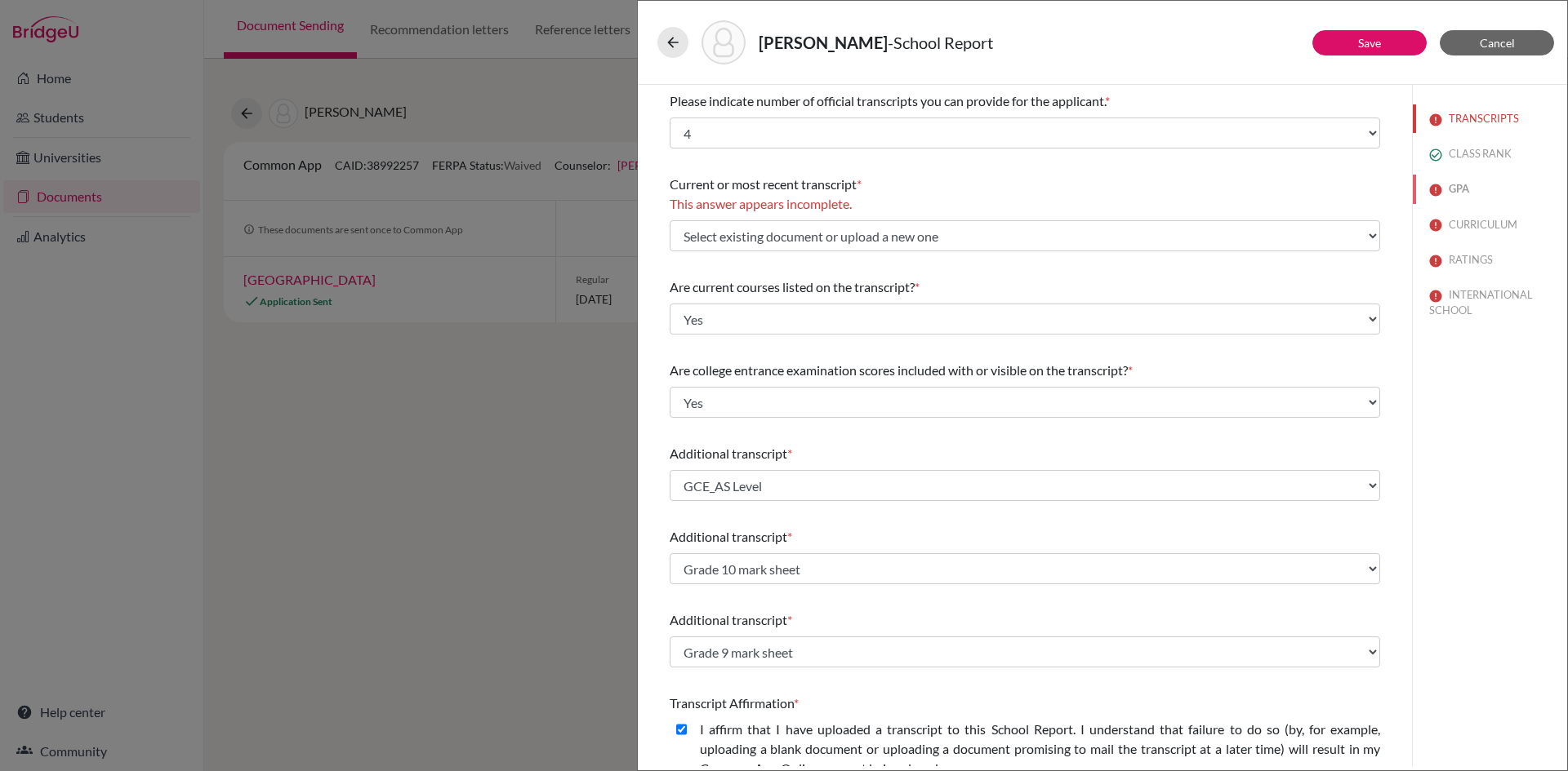
click at [1452, 186] on button "GPA" at bounding box center [1489, 189] width 154 height 29
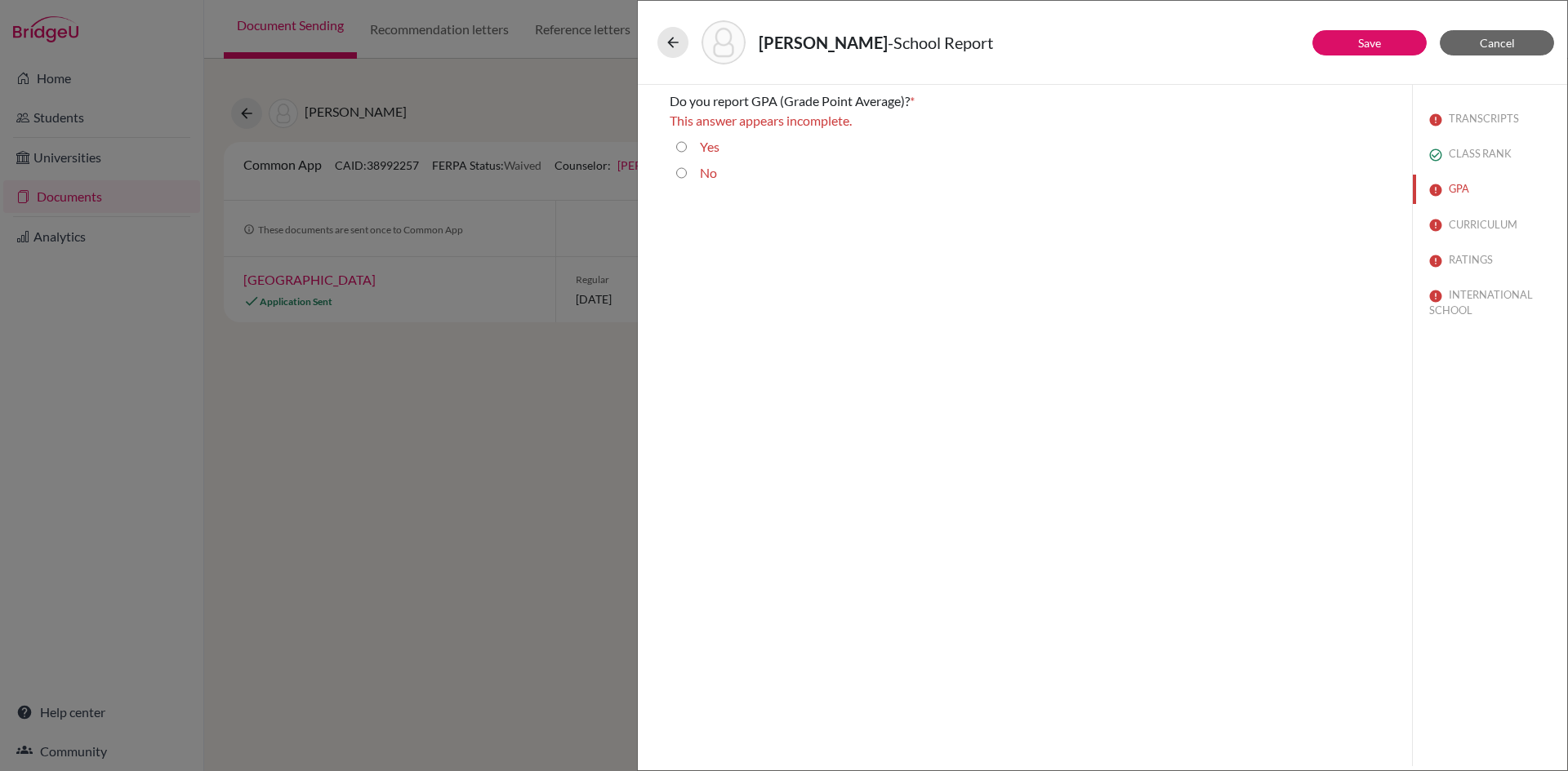
click at [681, 174] on input "No" at bounding box center [681, 173] width 10 height 20
radio input "true"
click at [1390, 45] on button "Save" at bounding box center [1369, 43] width 114 height 26
select select "0"
select select "6"
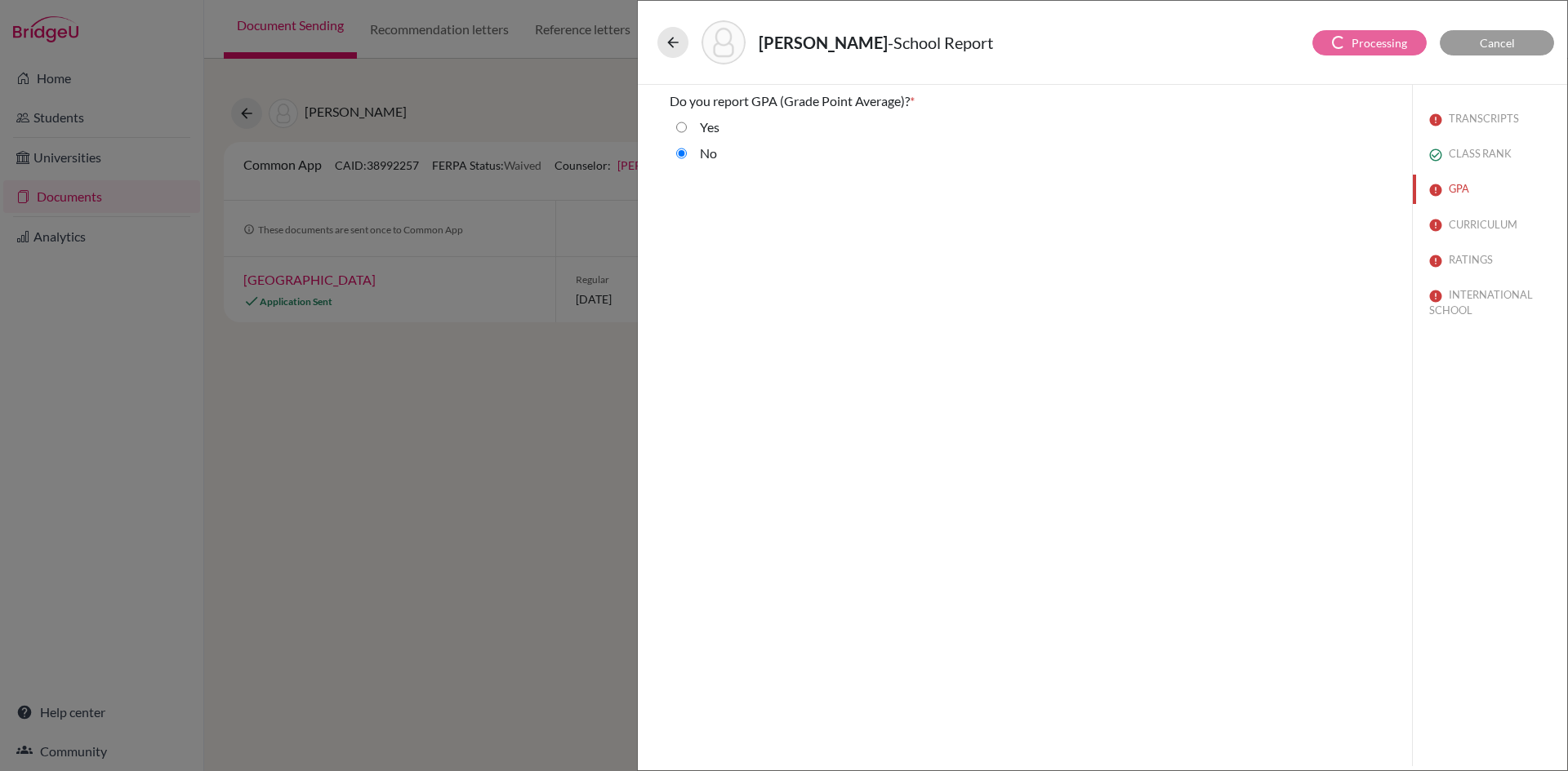
select select "4"
select select "1"
select select "627442"
select select "627447"
select select "627446"
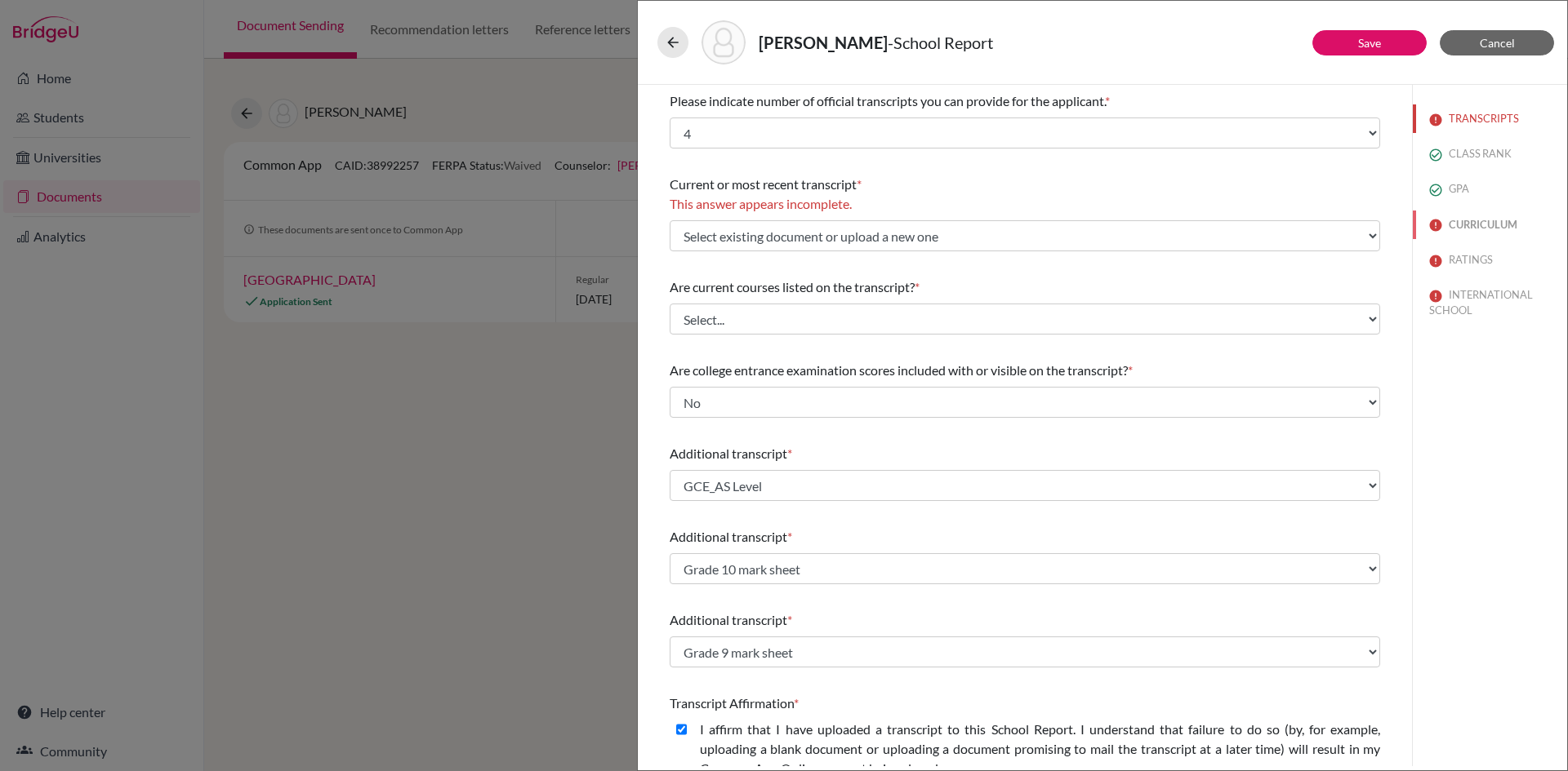
click at [1465, 225] on button "CURRICULUM" at bounding box center [1489, 225] width 154 height 29
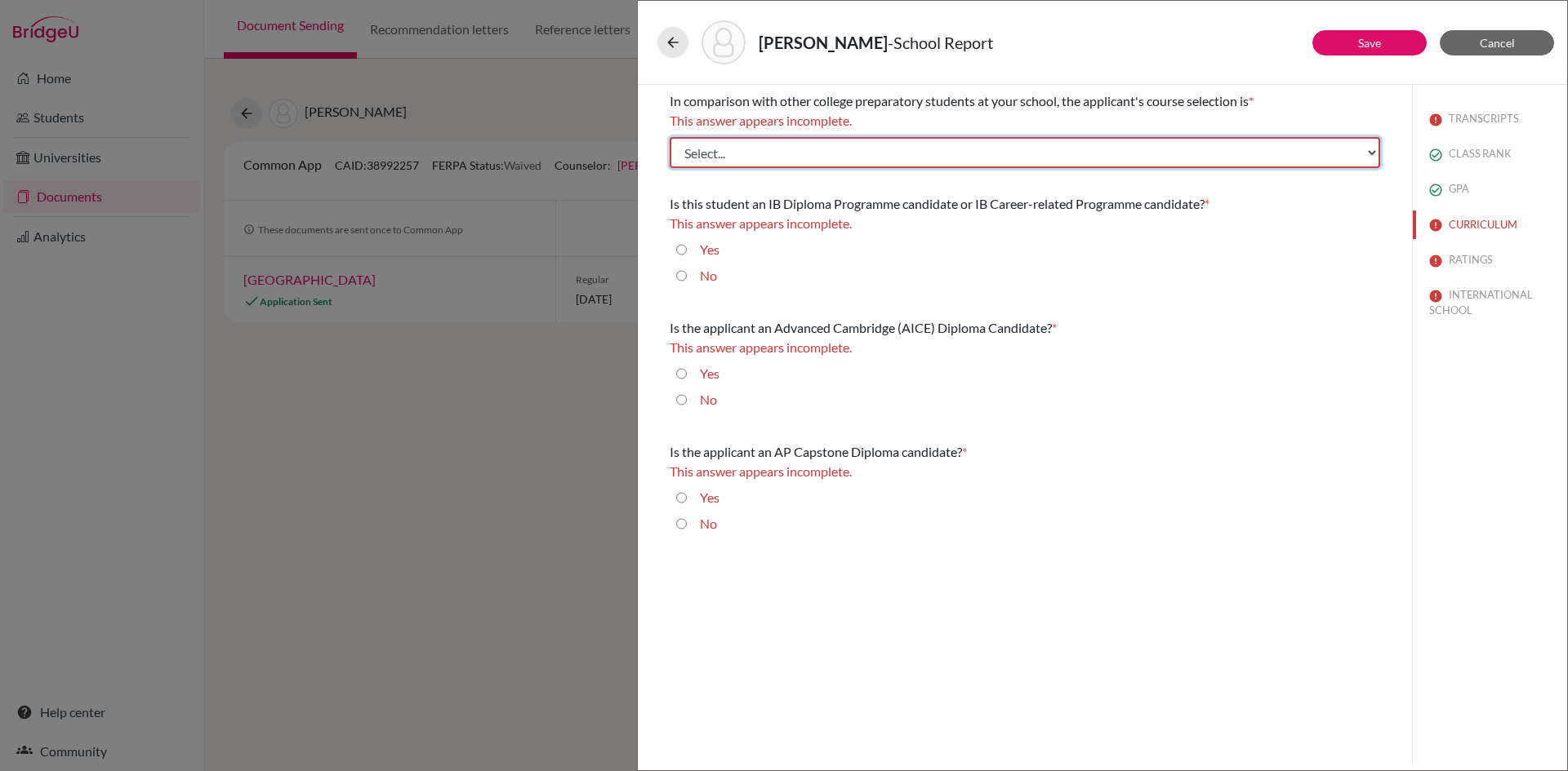
click at [725, 152] on select "Select... Less than demanding Average Demanding Very demanding Most demanding P…" at bounding box center [1024, 152] width 710 height 31
select select "3"
click at [669, 137] on select "Select... Less than demanding Average Demanding Very demanding Most demanding P…" at bounding box center [1024, 152] width 710 height 31
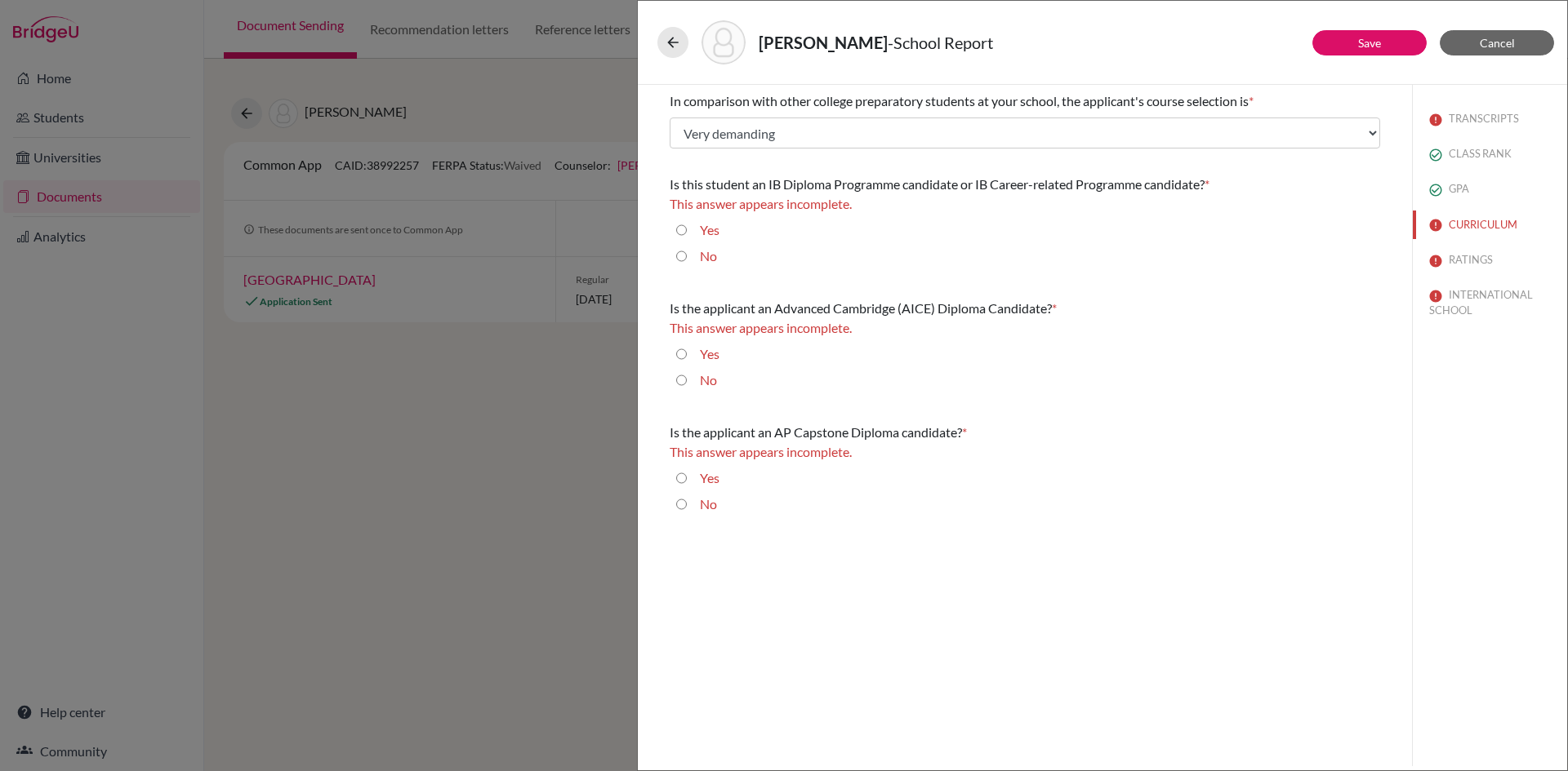
click at [679, 255] on input "No" at bounding box center [681, 256] width 10 height 20
radio input "true"
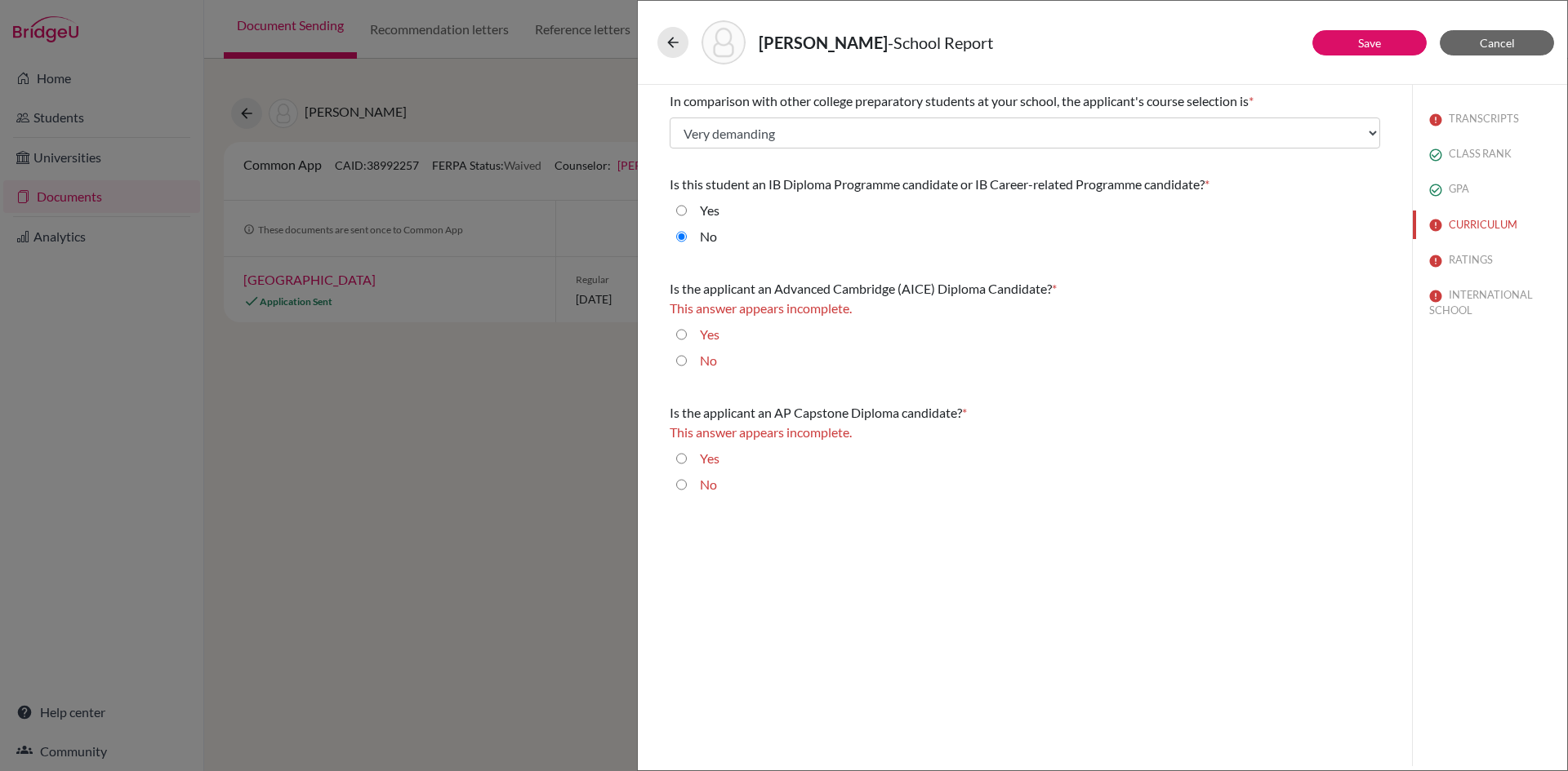
click at [679, 360] on input "No" at bounding box center [681, 360] width 10 height 20
radio input "true"
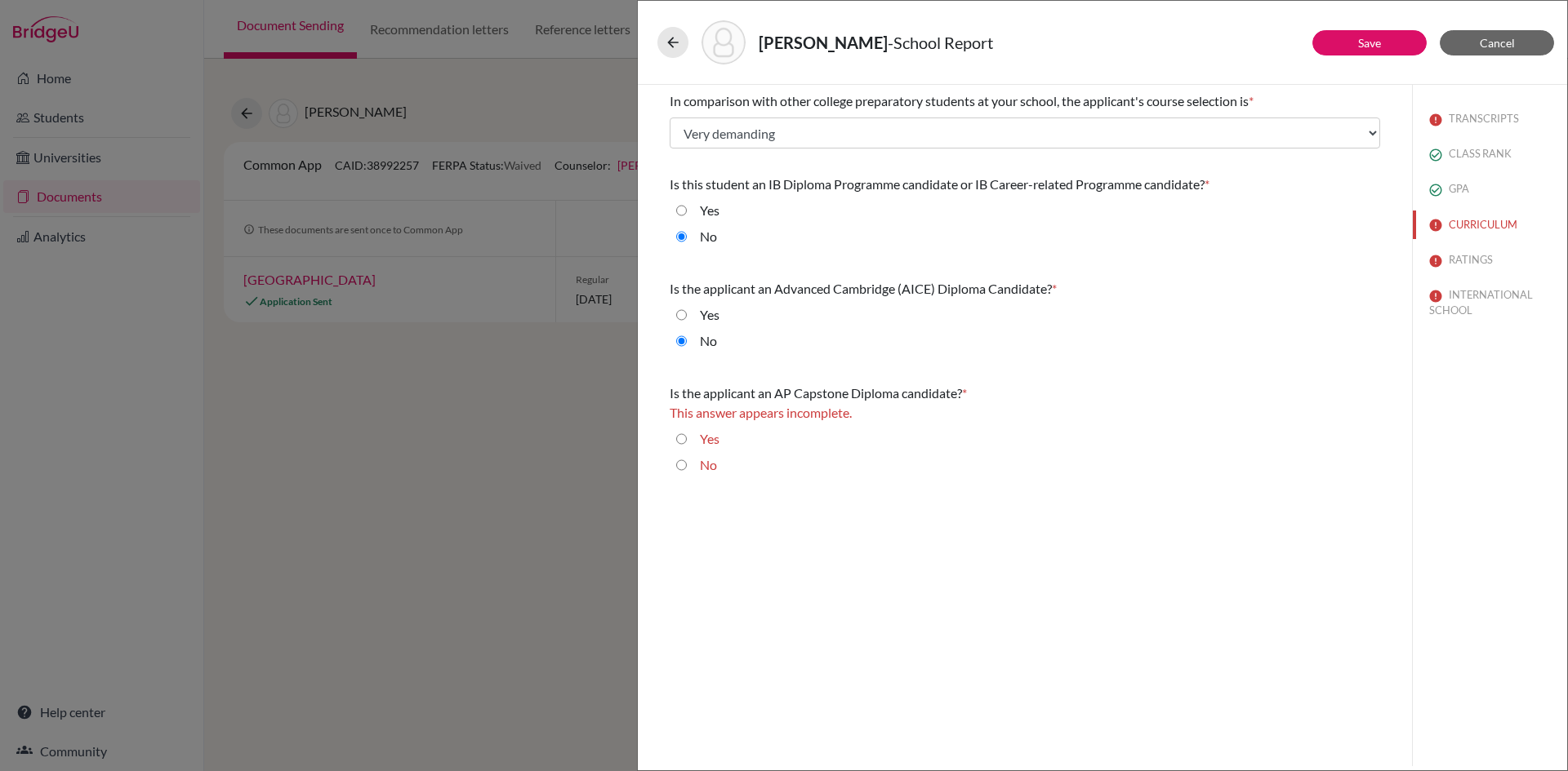
click at [679, 466] on input "No" at bounding box center [681, 465] width 10 height 20
radio input "true"
click at [1369, 41] on link "Save" at bounding box center [1369, 43] width 23 height 14
select select "627442"
select select "627447"
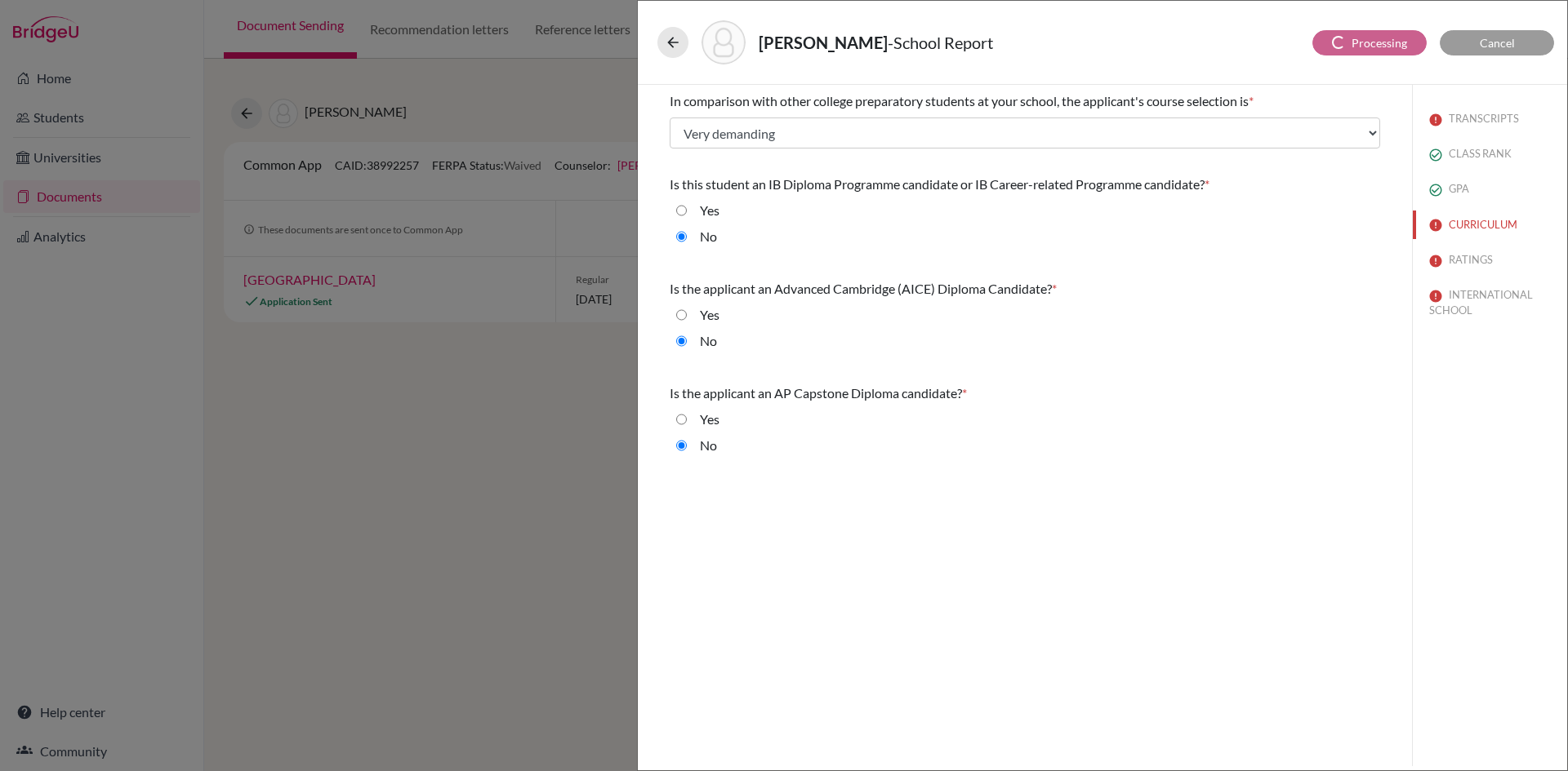
select select "627446"
select select "6"
select select "0"
select select "1"
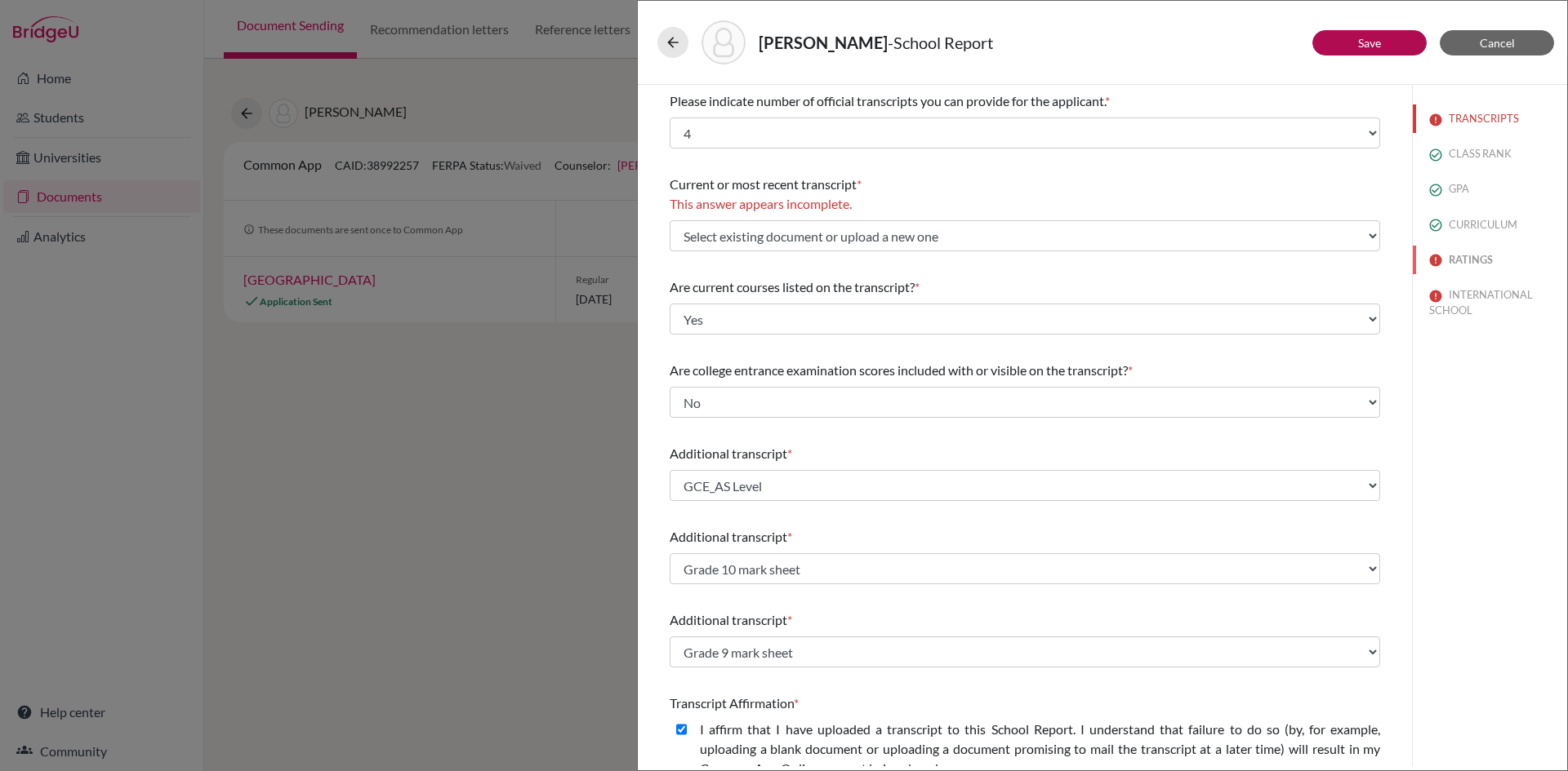
click at [1456, 262] on button "RATINGS" at bounding box center [1489, 260] width 154 height 29
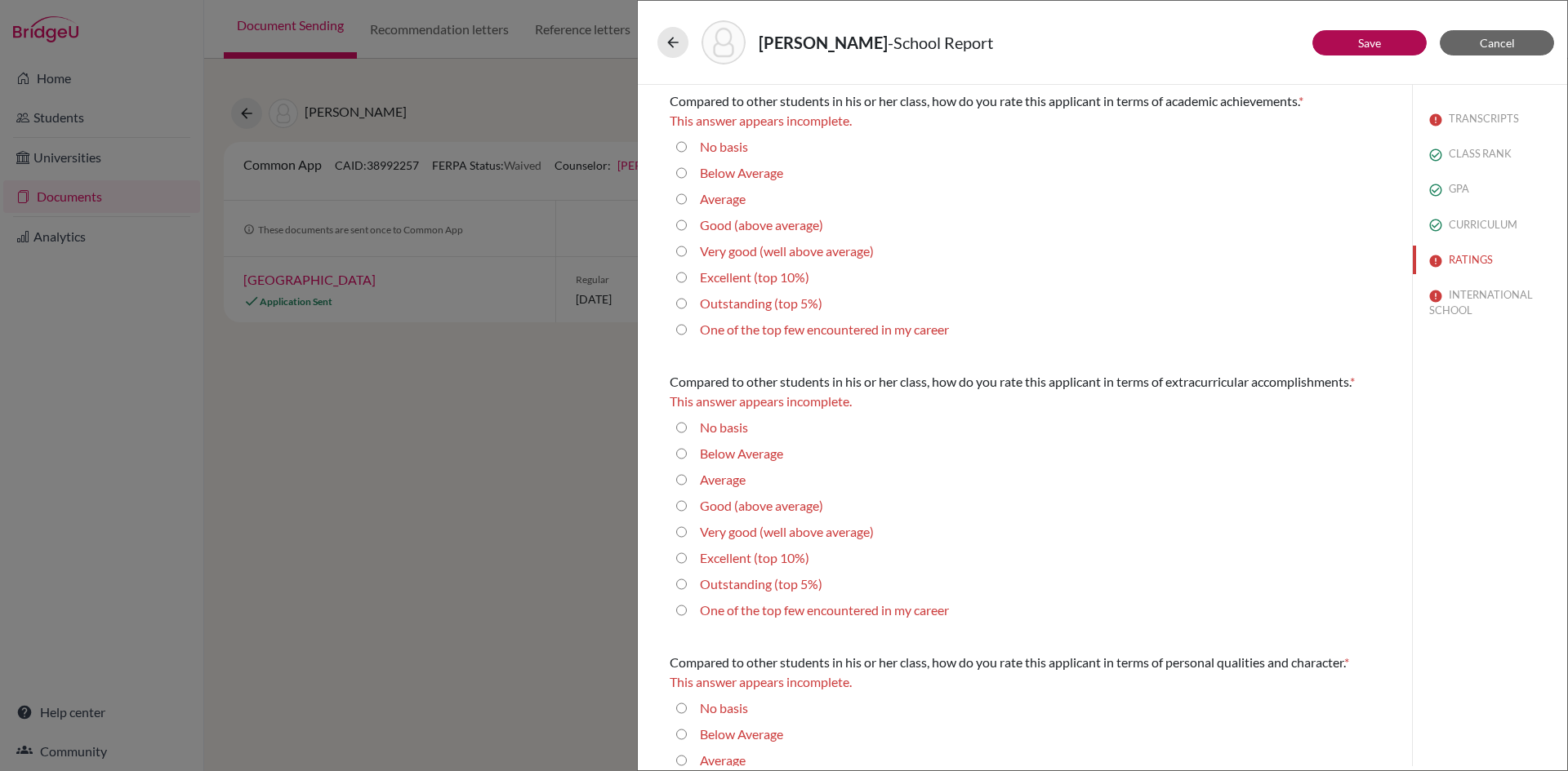
click at [683, 275] on 10\%\) "Excellent (top 10%)" at bounding box center [681, 277] width 10 height 20
radio 10\%\) "true"
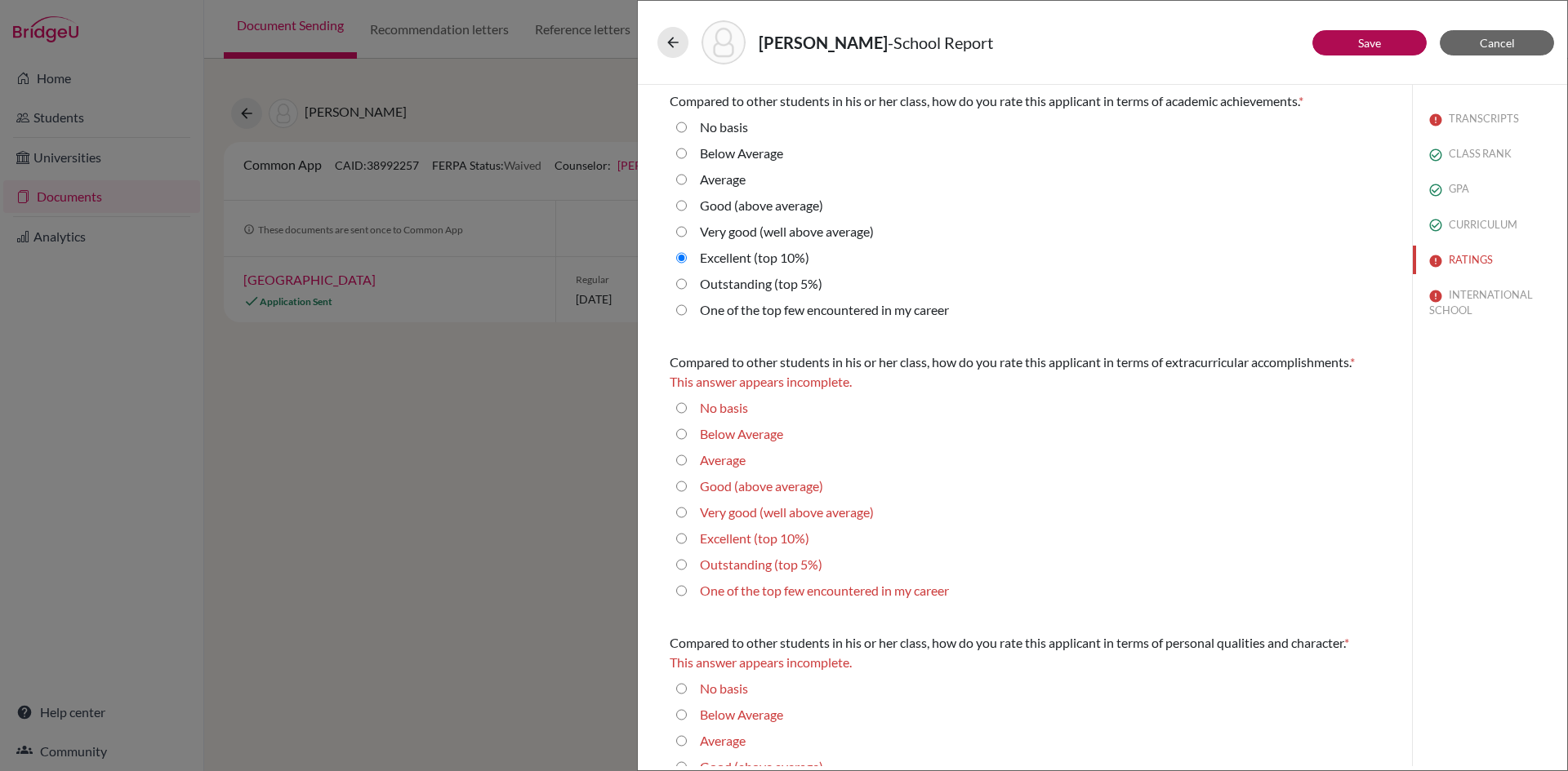
click at [686, 539] on 10\%\) "Excellent (top 10%)" at bounding box center [681, 538] width 10 height 20
radio 10\%\) "true"
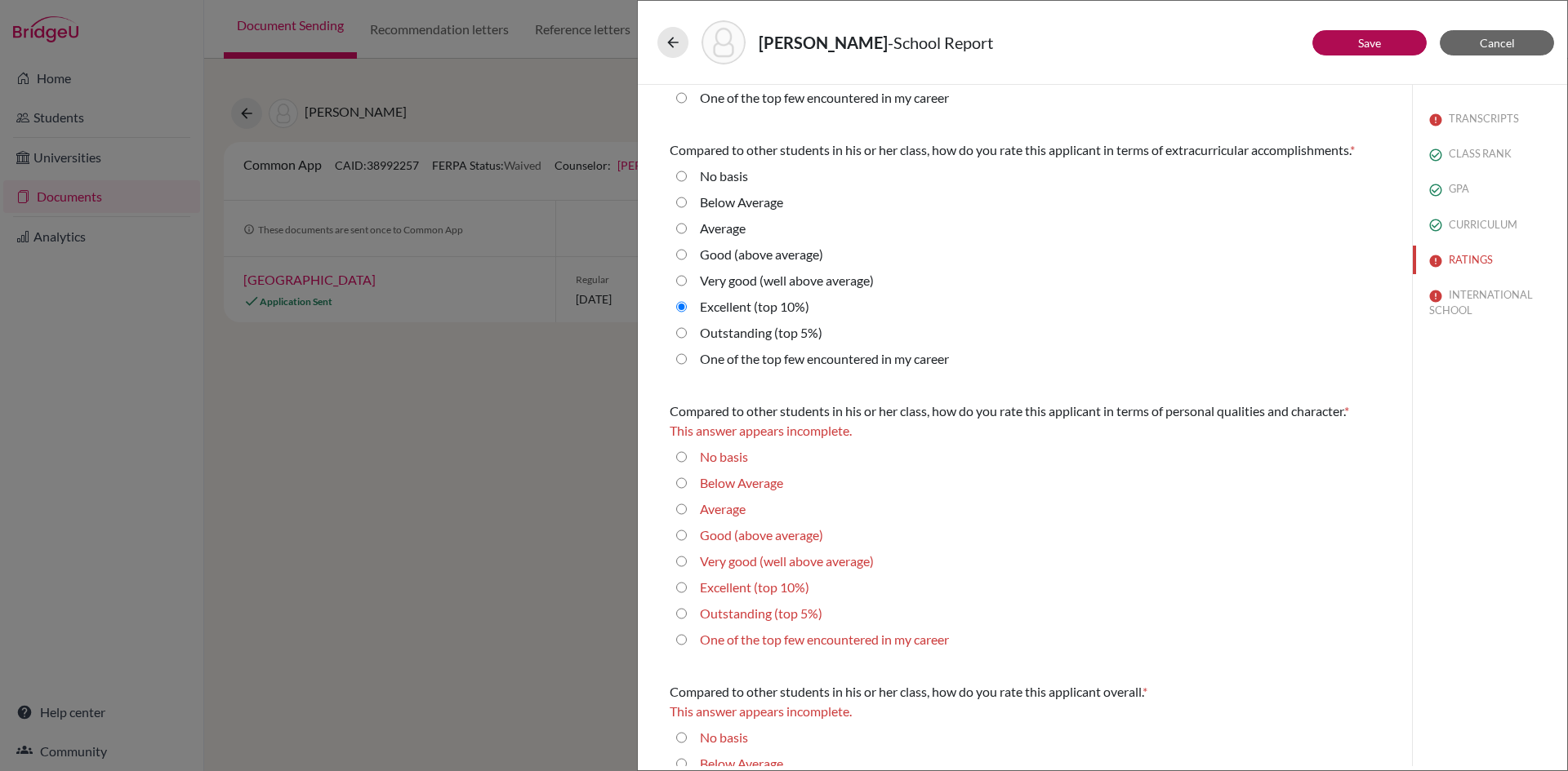
scroll to position [245, 0]
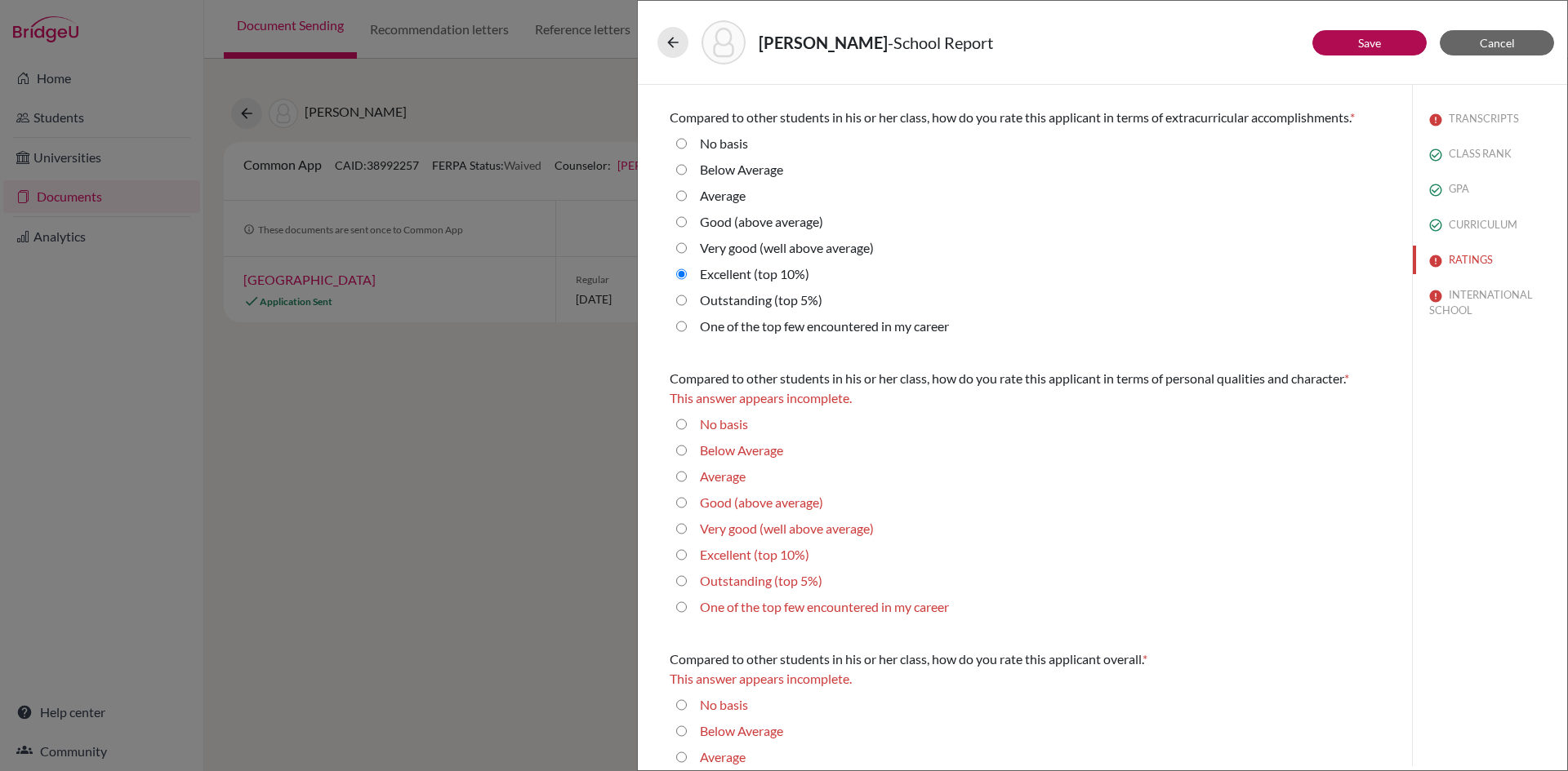
click at [680, 579] on 5\%\) "Outstanding (top 5%)" at bounding box center [681, 581] width 10 height 20
radio 5\%\) "true"
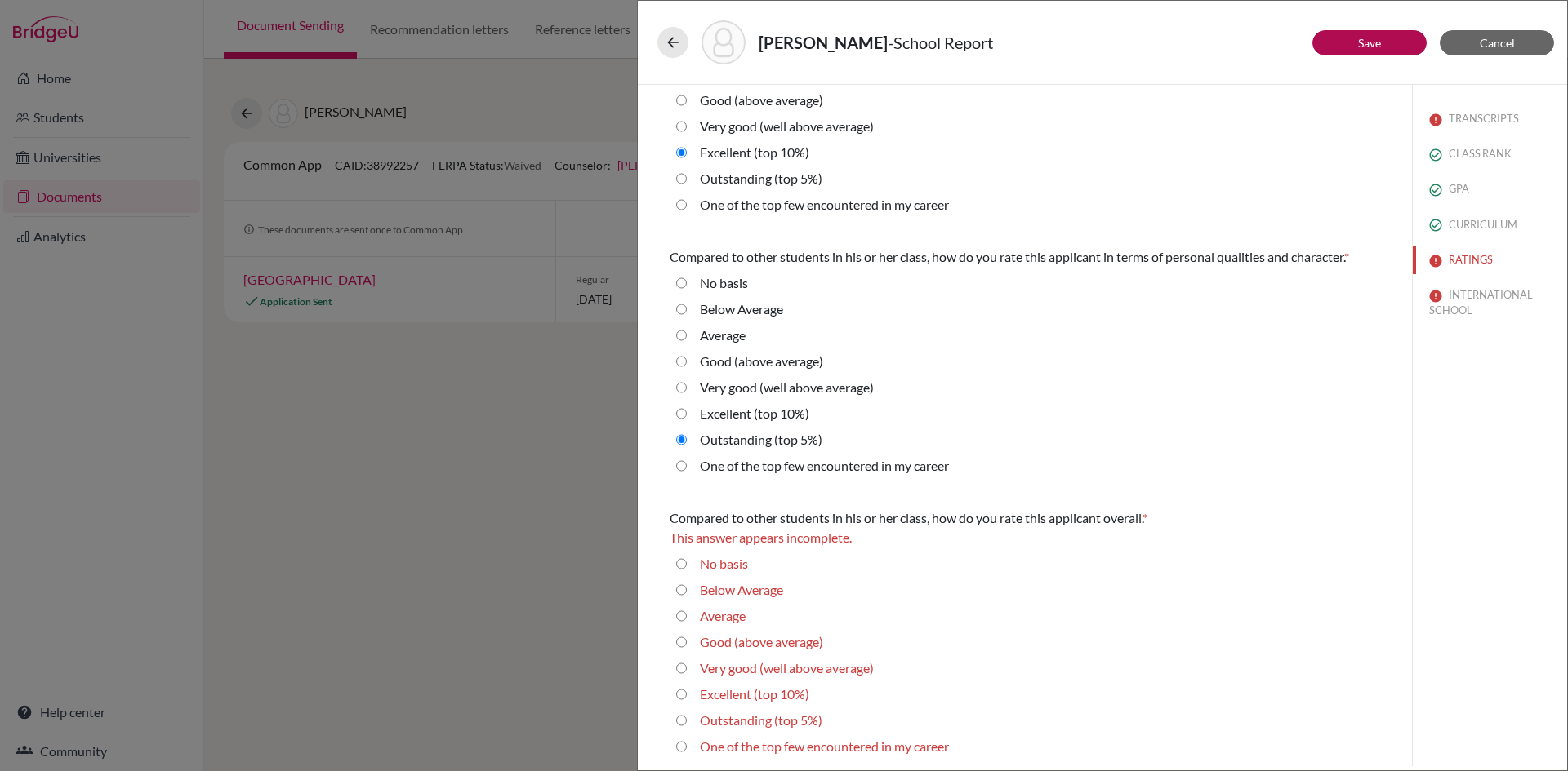
scroll to position [370, 0]
click at [679, 689] on 10\%\) "Excellent (top 10%)" at bounding box center [681, 691] width 10 height 20
radio 10\%\) "true"
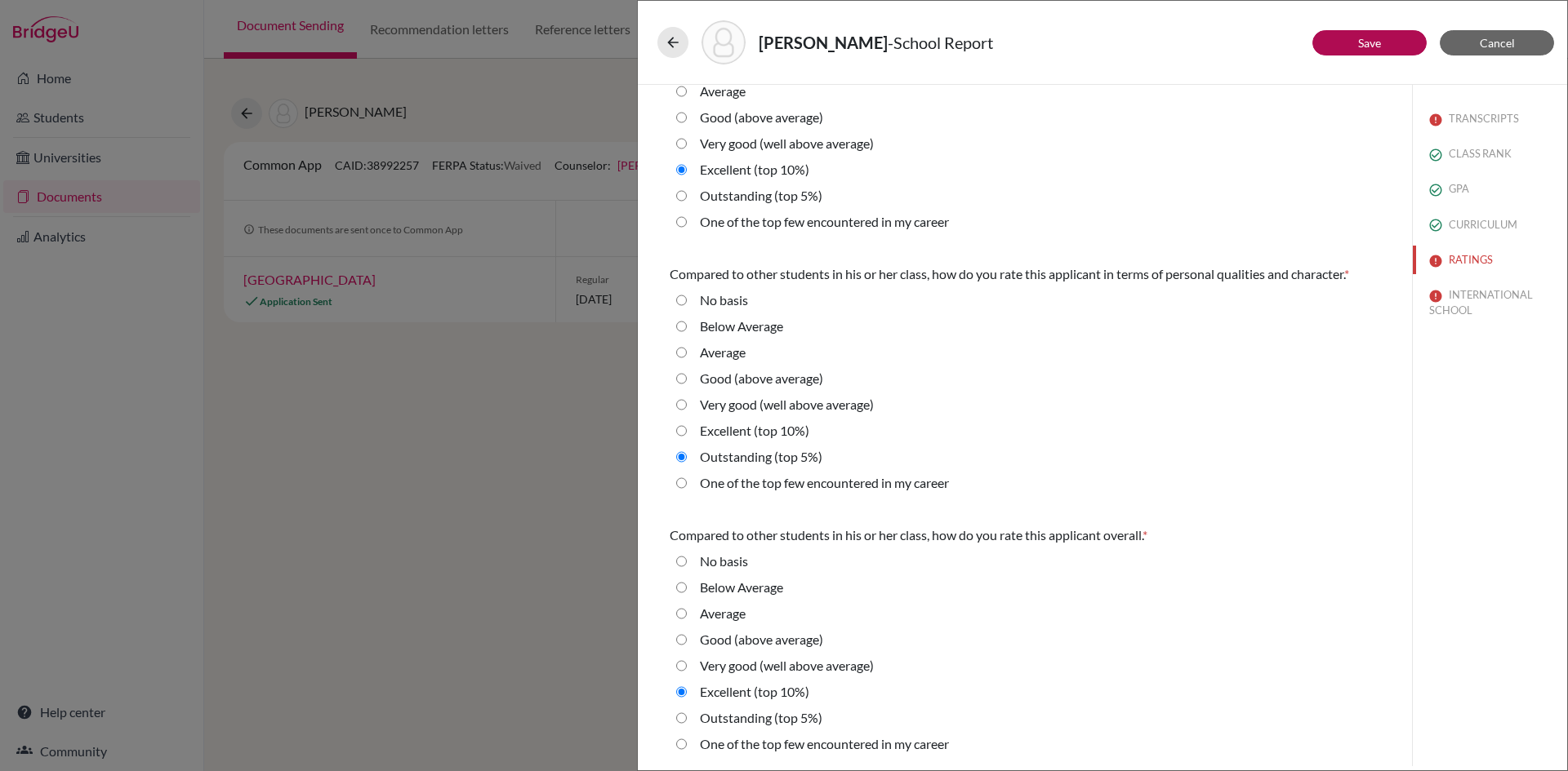
scroll to position [350, 0]
click at [1387, 37] on button "Save" at bounding box center [1369, 43] width 114 height 26
select select "627442"
select select "627447"
select select "627446"
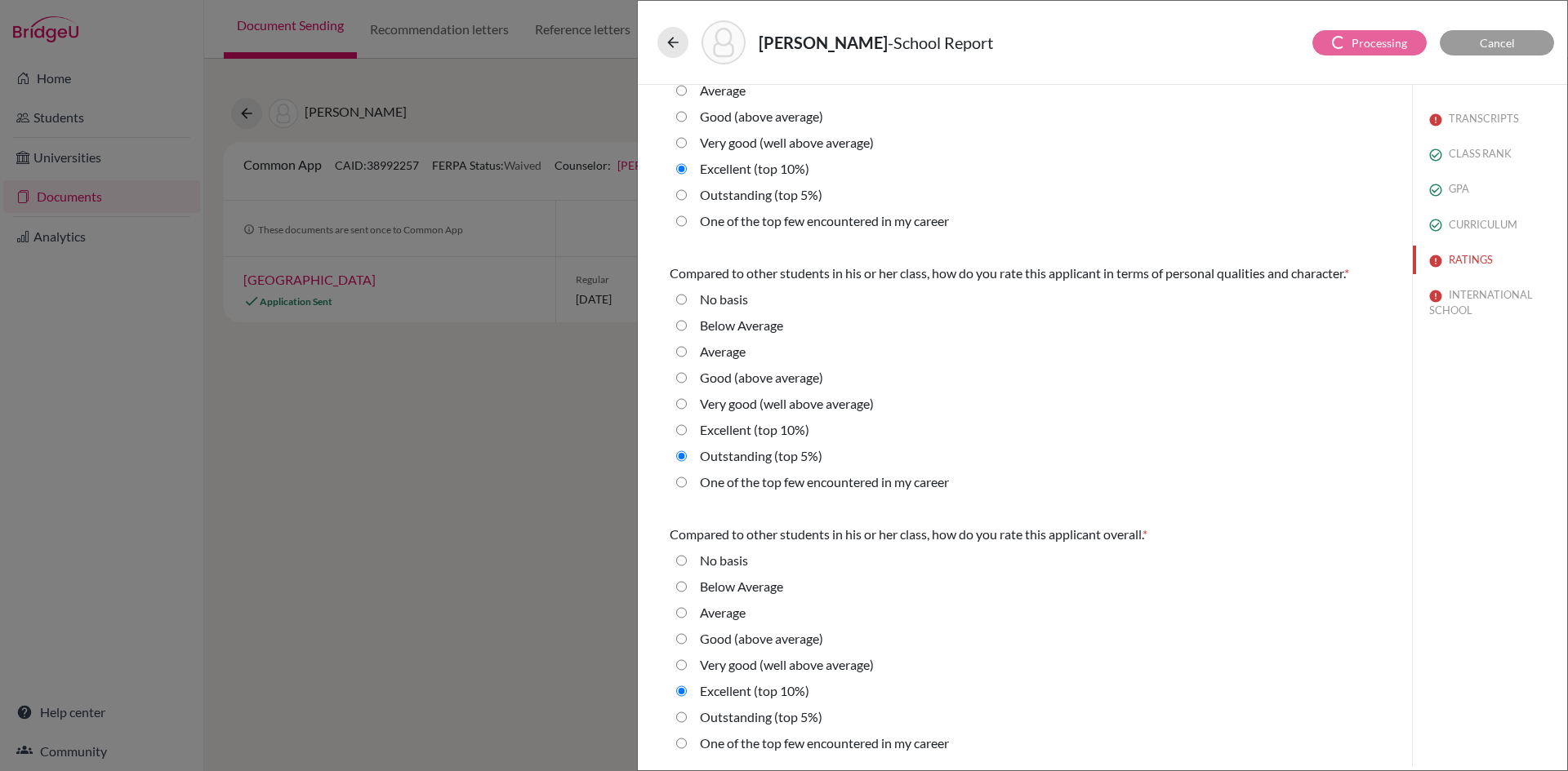
select select "6"
select select "4"
select select "0"
select select "1"
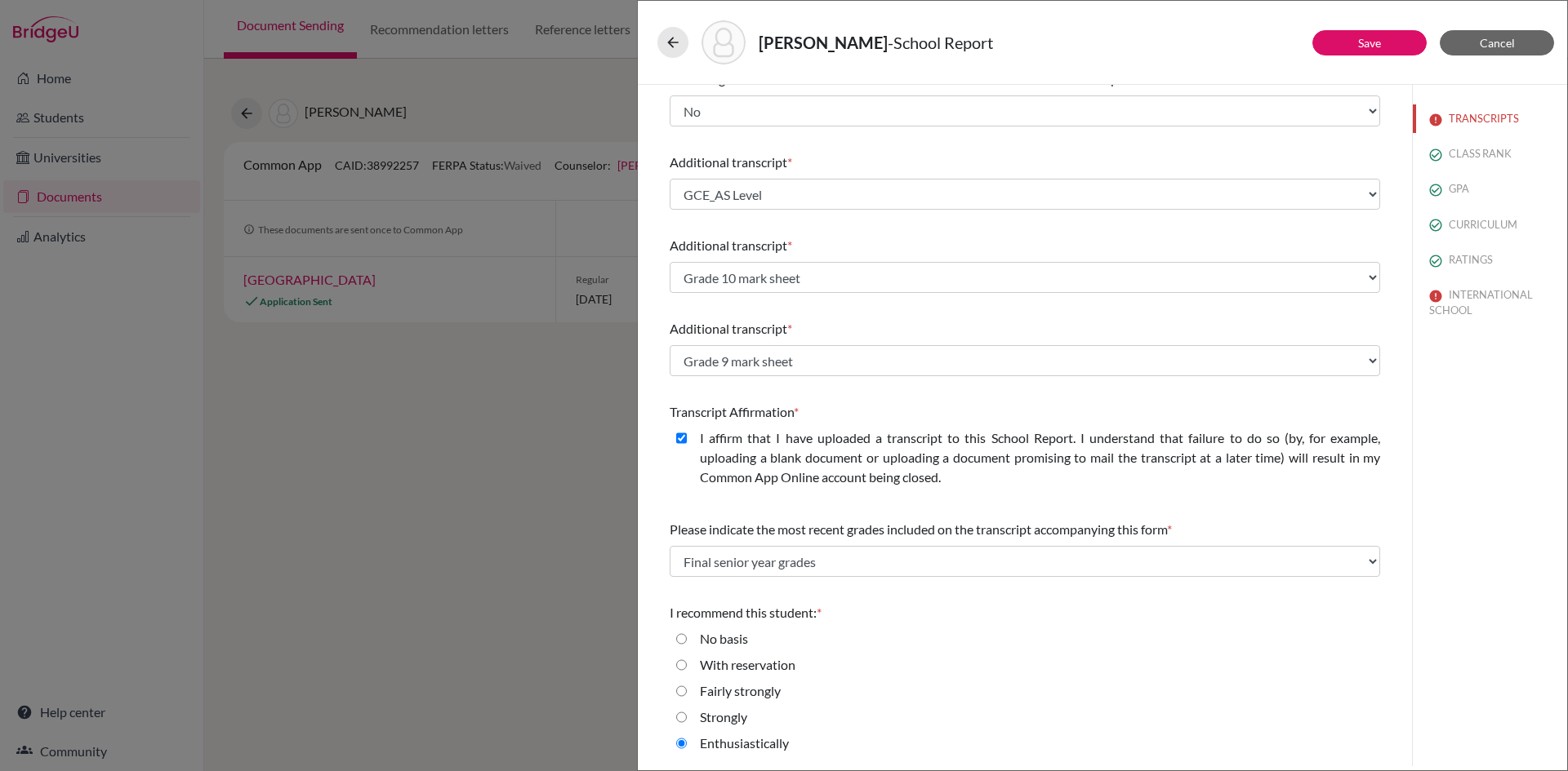
scroll to position [292, 0]
click at [1466, 299] on button "INTERNATIONAL SCHOOL" at bounding box center [1489, 303] width 154 height 44
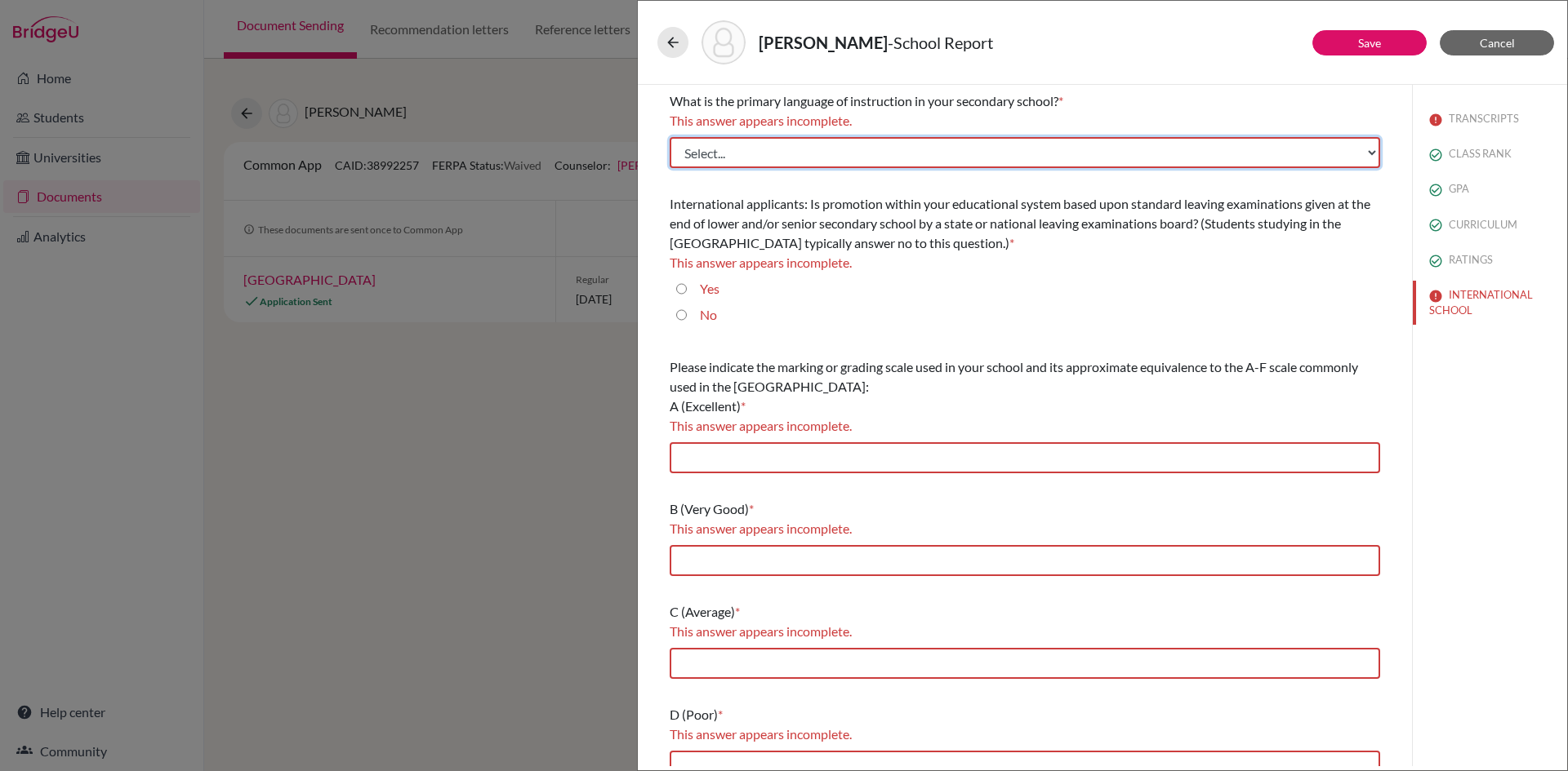
click at [702, 144] on select "Select... Albanian Arabic Armenian Assamese Azerbaijani Belarusian Bengali Bulg…" at bounding box center [1024, 152] width 710 height 31
select select "14"
click at [669, 137] on select "Select... Albanian Arabic Armenian Assamese Azerbaijani Belarusian Bengali Bulg…" at bounding box center [1024, 152] width 710 height 31
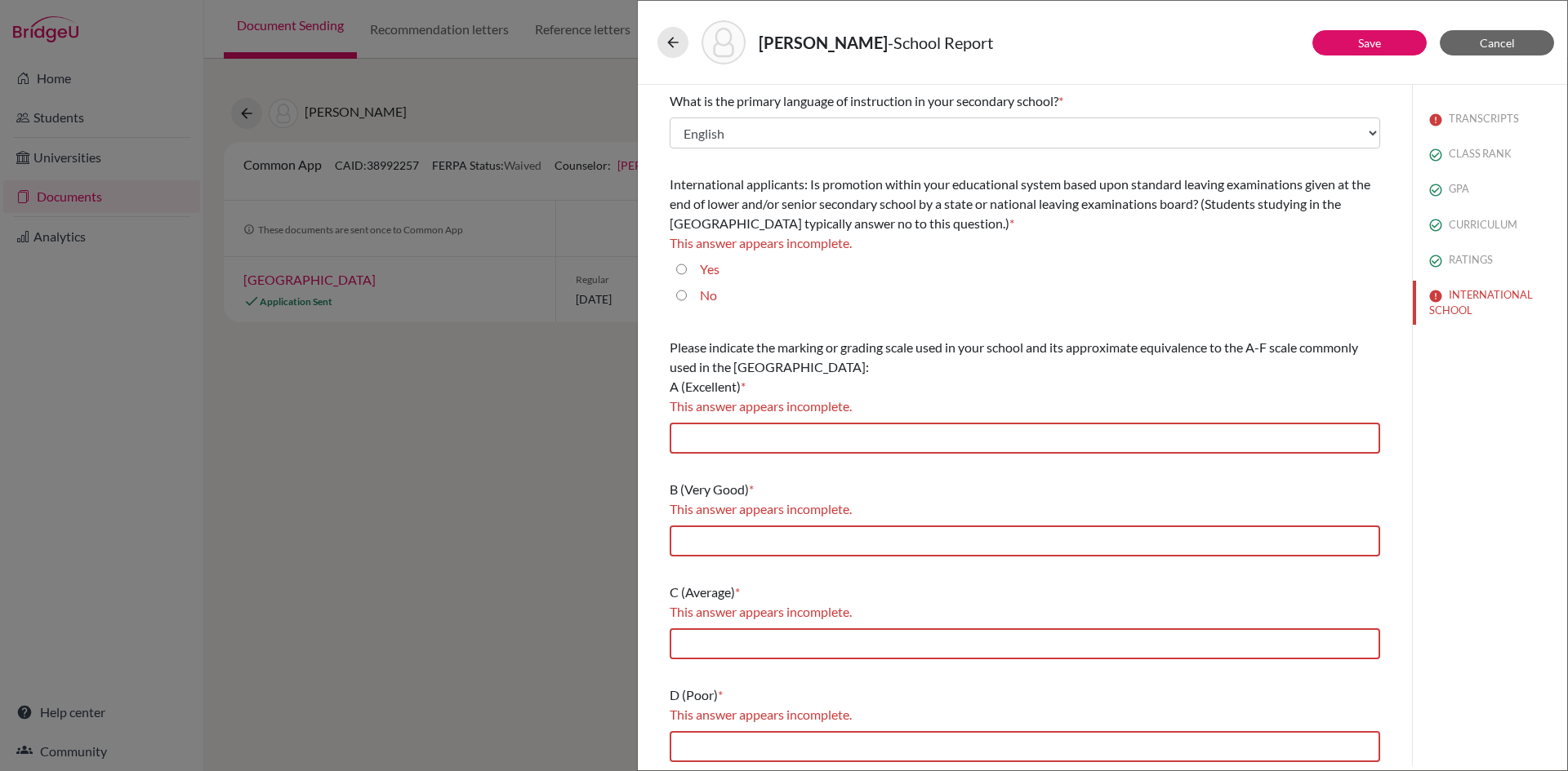
click at [683, 266] on input "Yes" at bounding box center [681, 269] width 10 height 20
radio input "true"
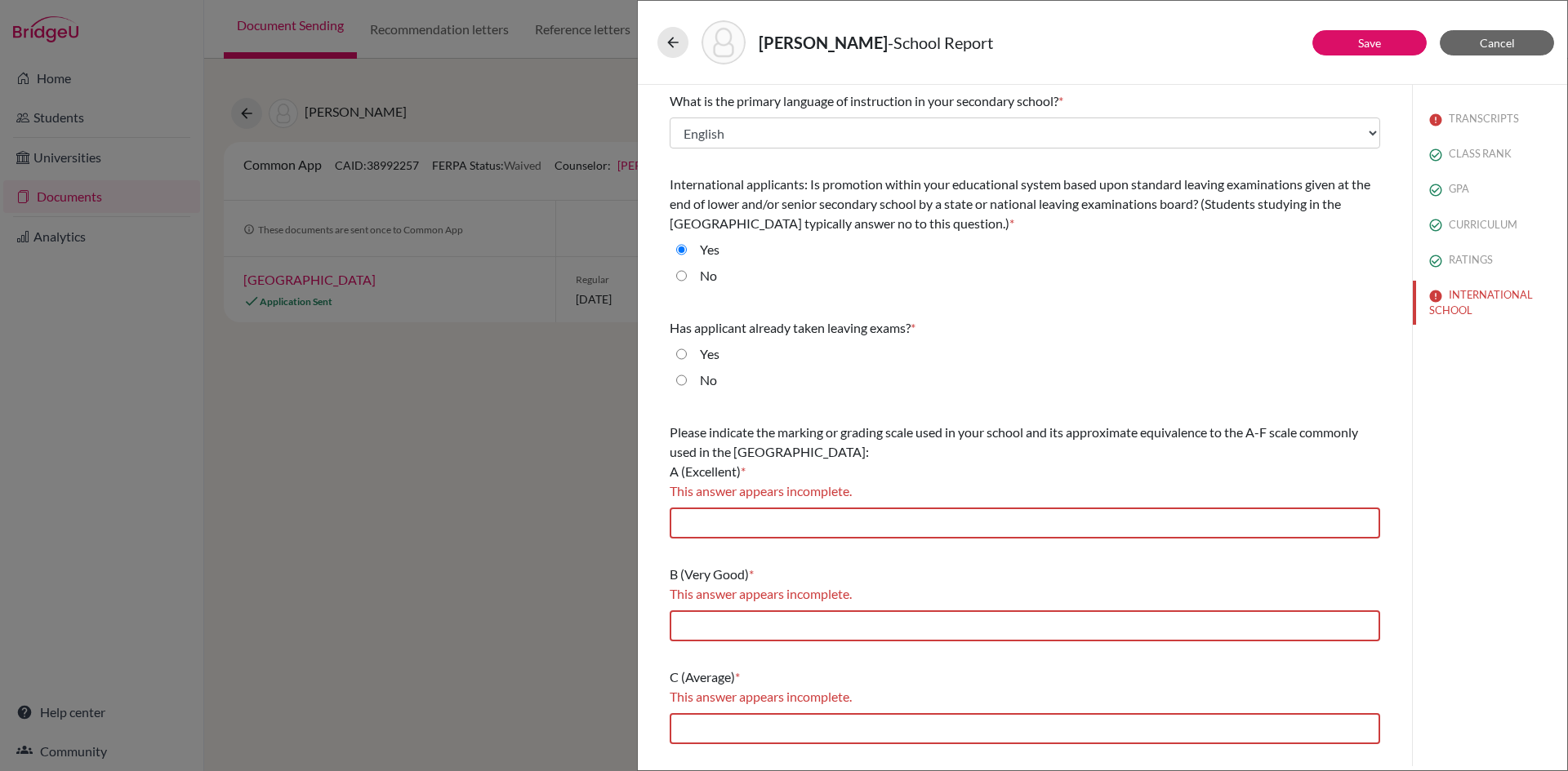
click at [681, 355] on input "Yes" at bounding box center [681, 354] width 10 height 20
radio input "true"
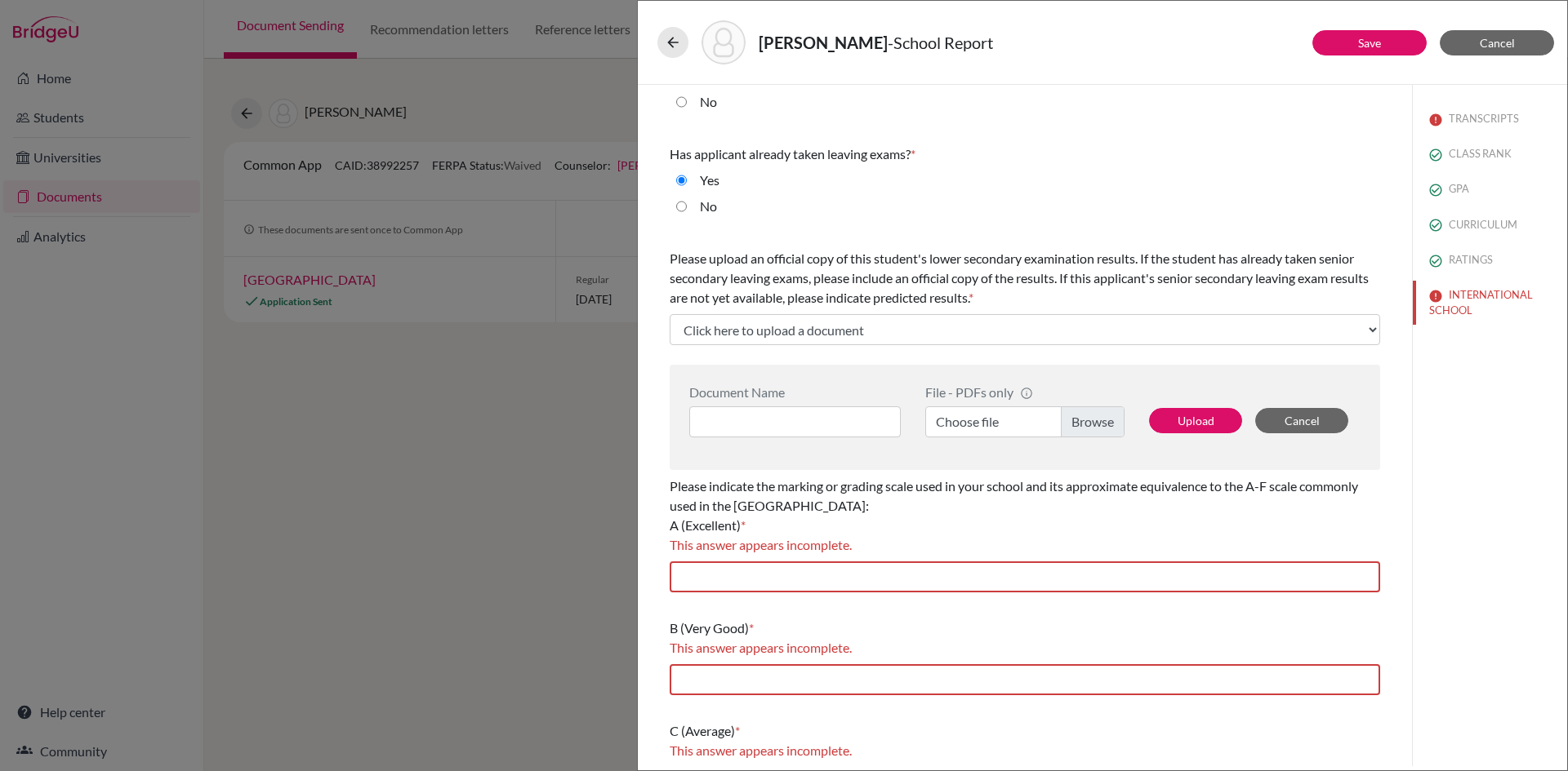
scroll to position [245, 0]
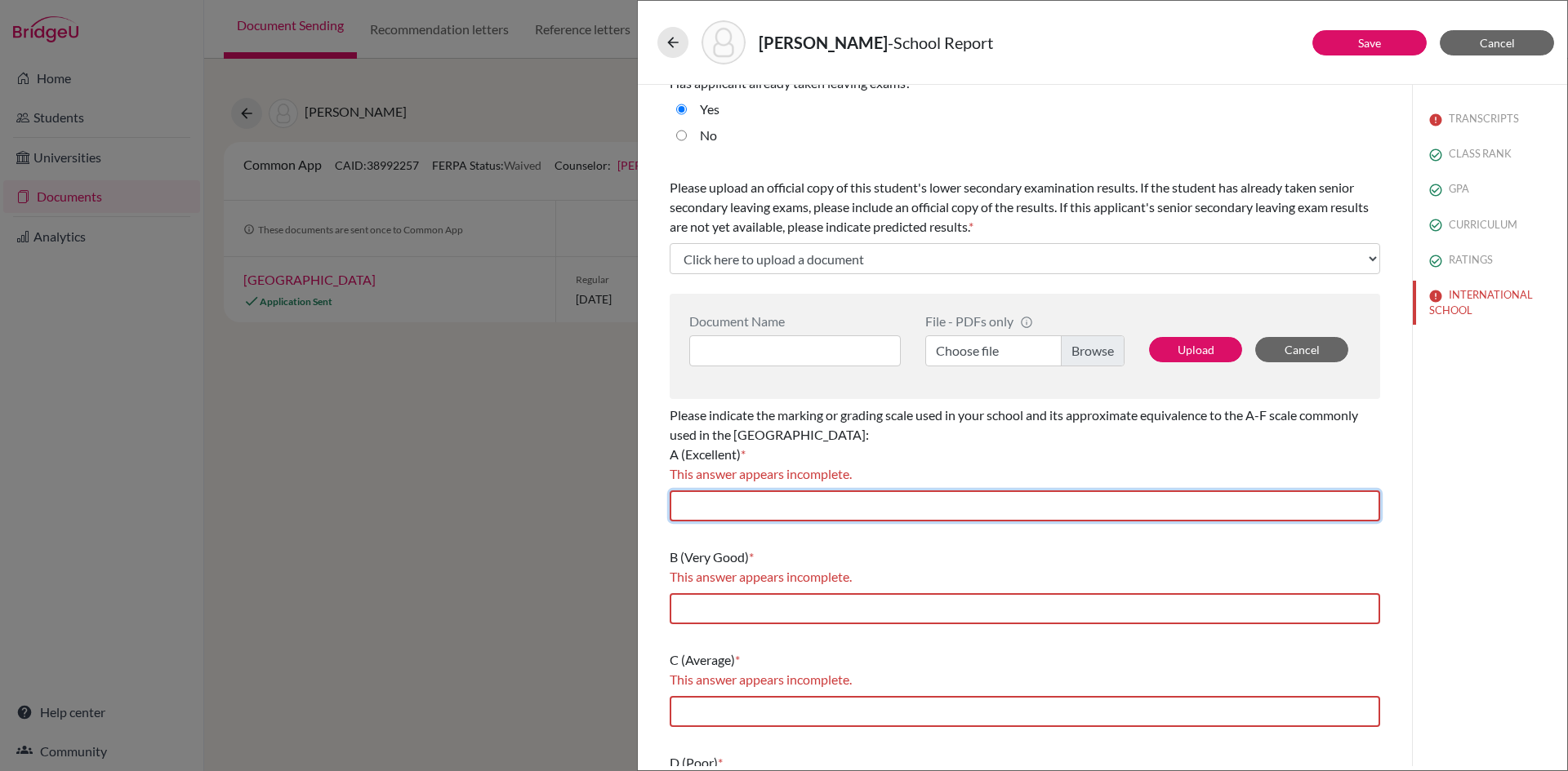
click at [834, 510] on input "text" at bounding box center [1024, 506] width 710 height 31
type input "80-100"
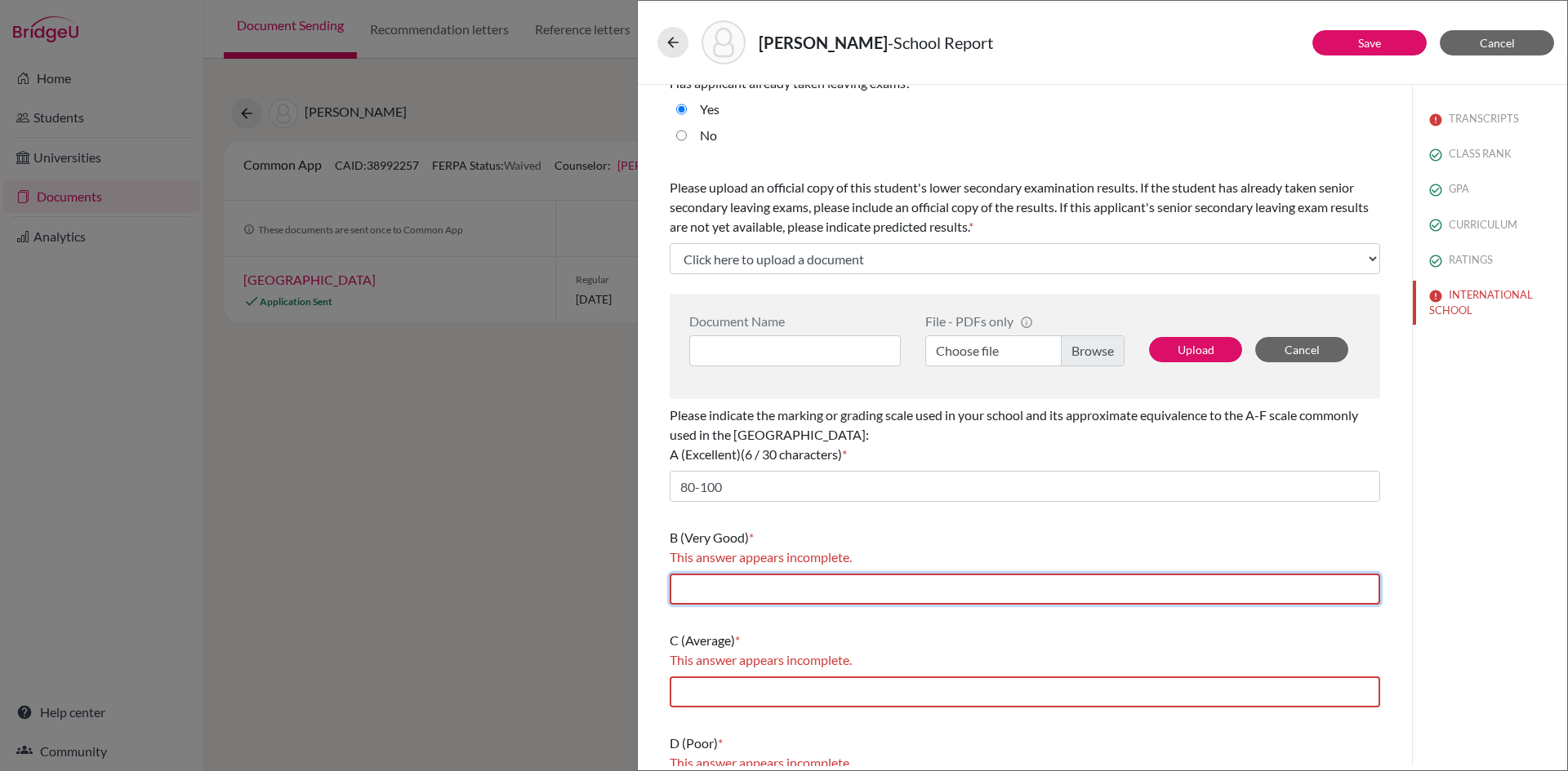
click at [734, 596] on input "text" at bounding box center [1024, 589] width 710 height 31
type input "70-79"
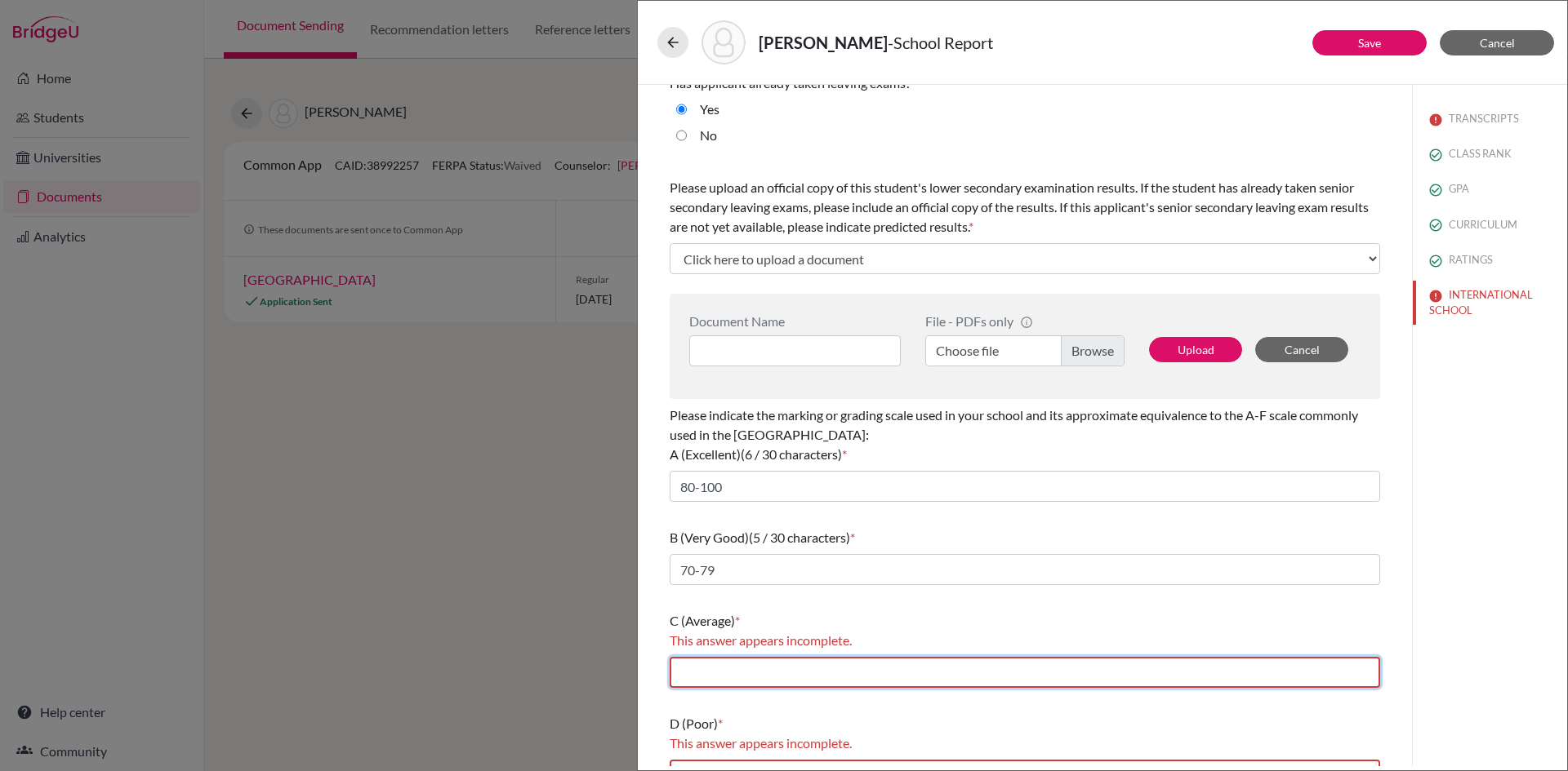
click at [750, 679] on input "text" at bounding box center [1024, 672] width 710 height 31
type input "60-69"
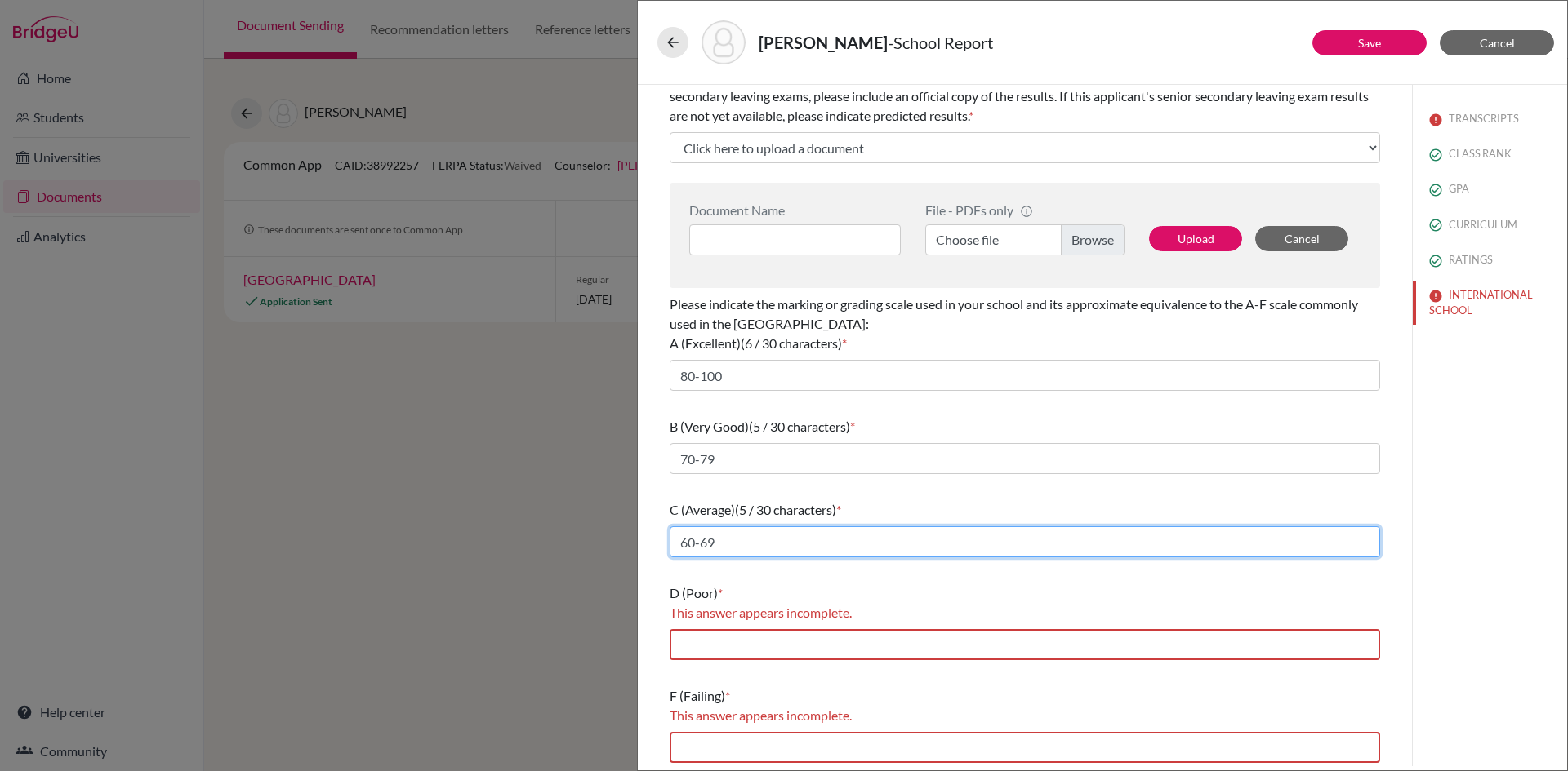
scroll to position [360, 0]
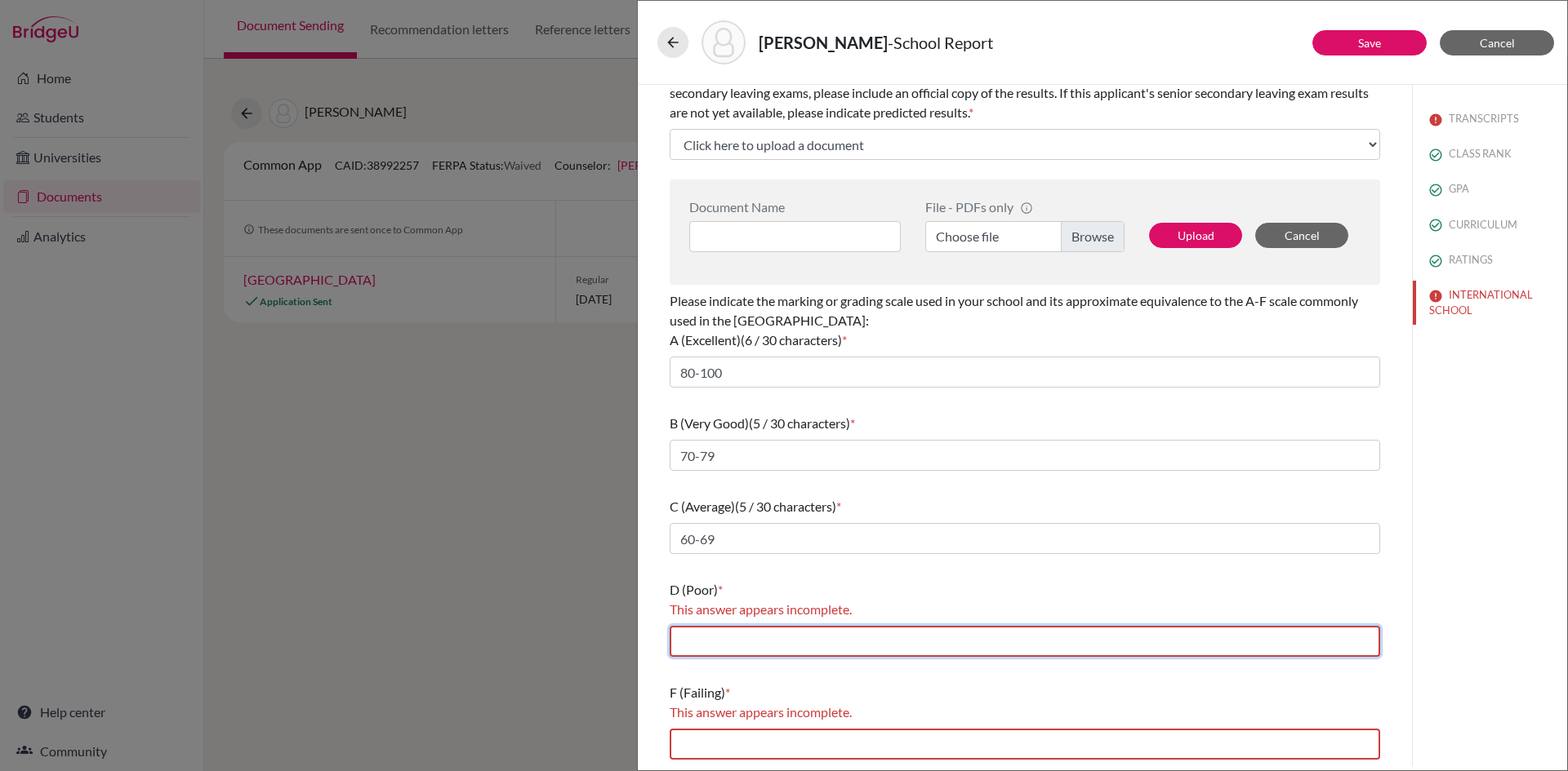
click at [783, 646] on input "text" at bounding box center [1024, 642] width 710 height 31
type input "50-59"
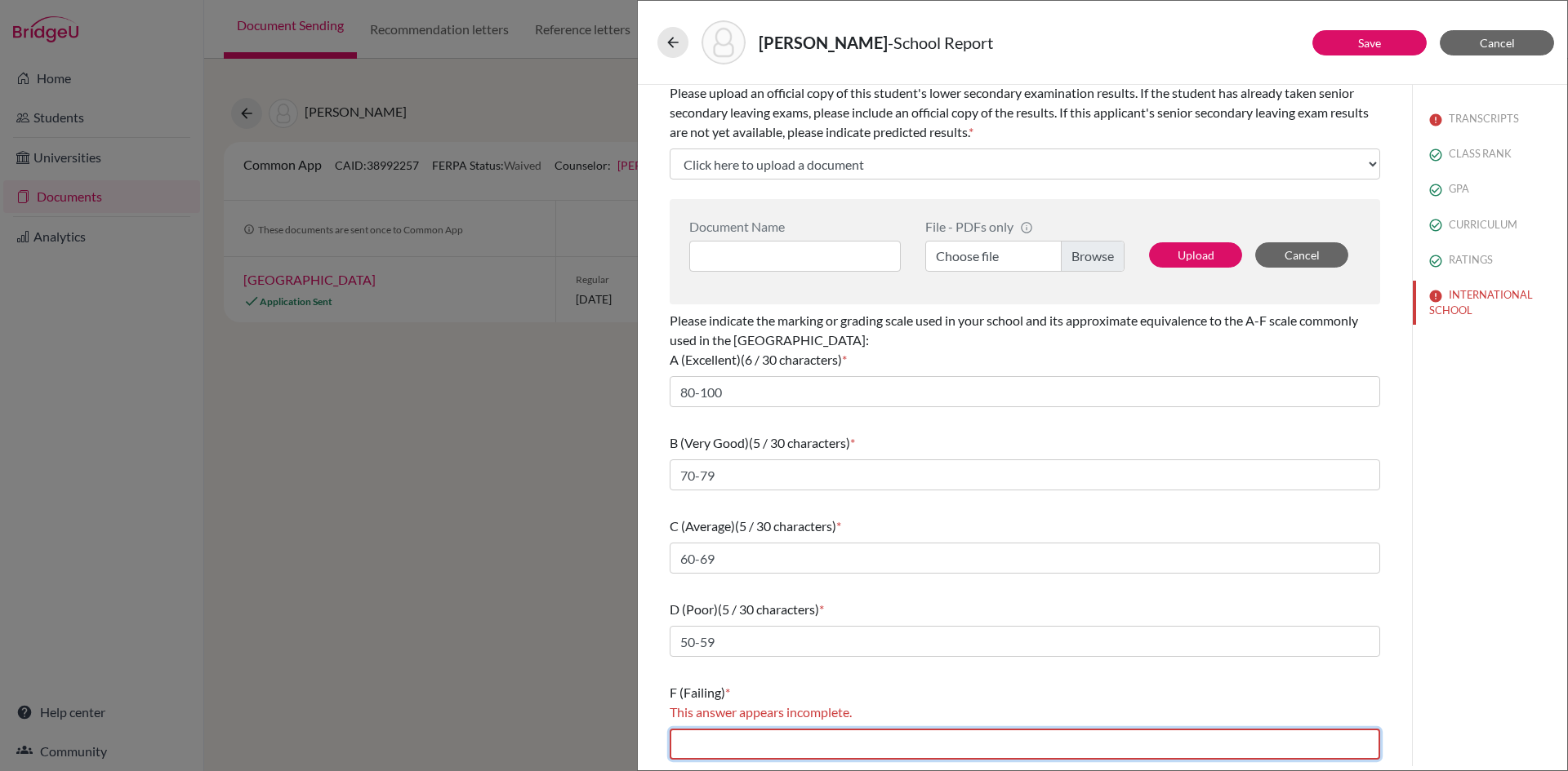
click at [761, 747] on input "text" at bounding box center [1024, 745] width 710 height 31
type input "Below 40"
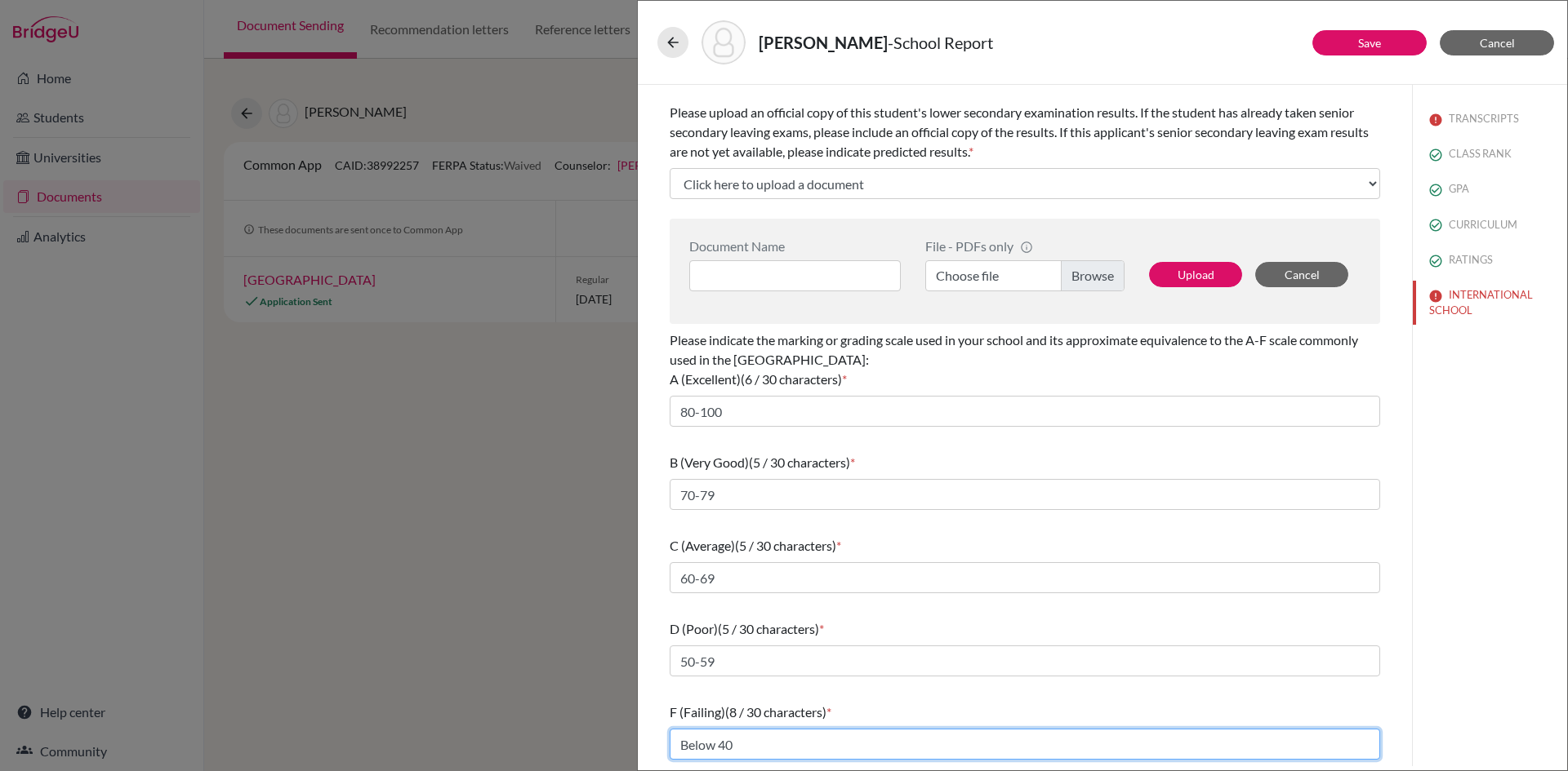
scroll to position [320, 0]
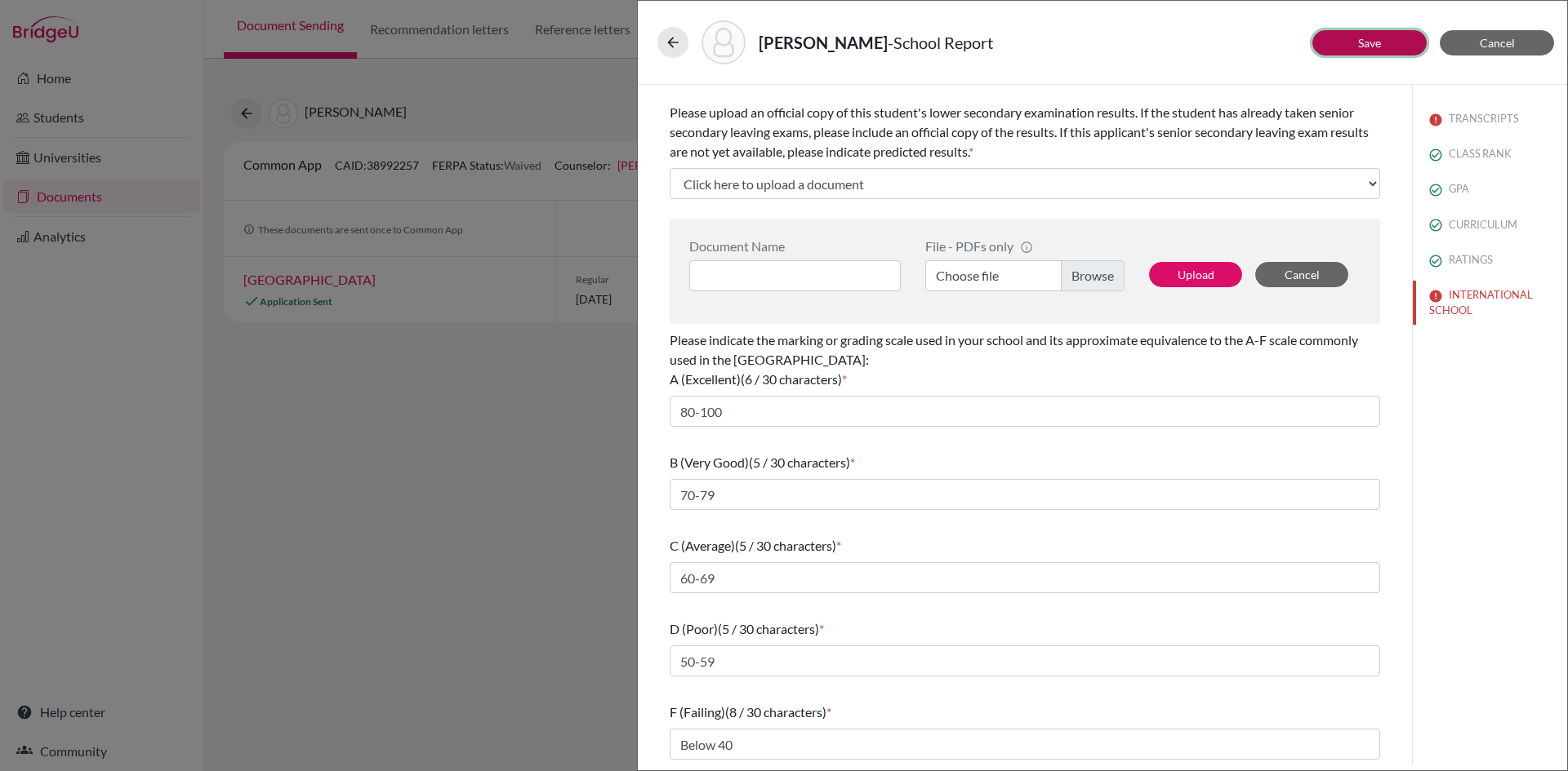
click at [1365, 43] on link "Save" at bounding box center [1369, 43] width 23 height 14
select select "4"
select select "6"
select select "0"
select select "1"
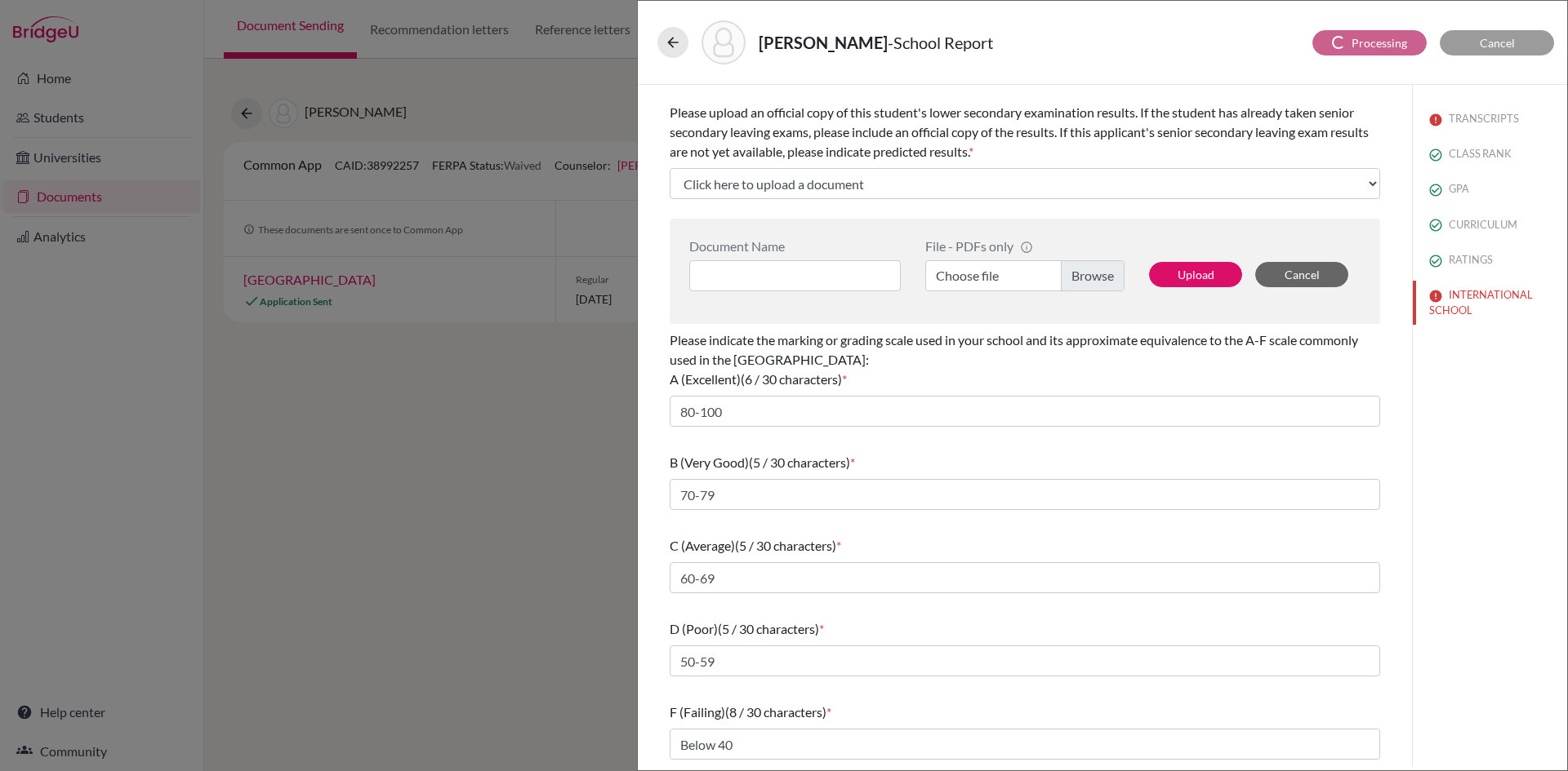
select select "627442"
select select "627447"
select select "627446"
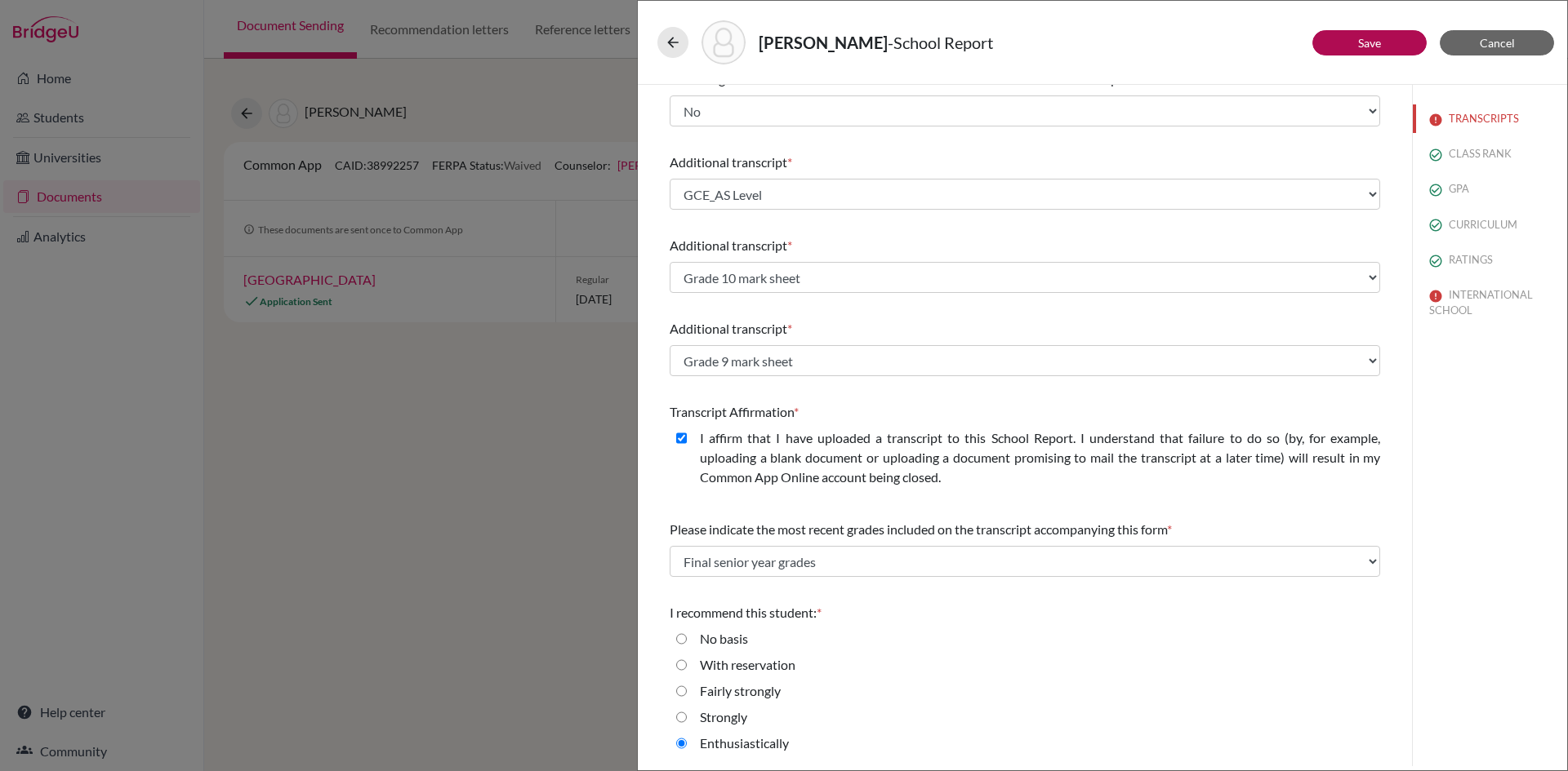
scroll to position [292, 0]
click at [1372, 38] on link "Save" at bounding box center [1369, 43] width 23 height 14
click at [677, 43] on icon at bounding box center [673, 42] width 16 height 16
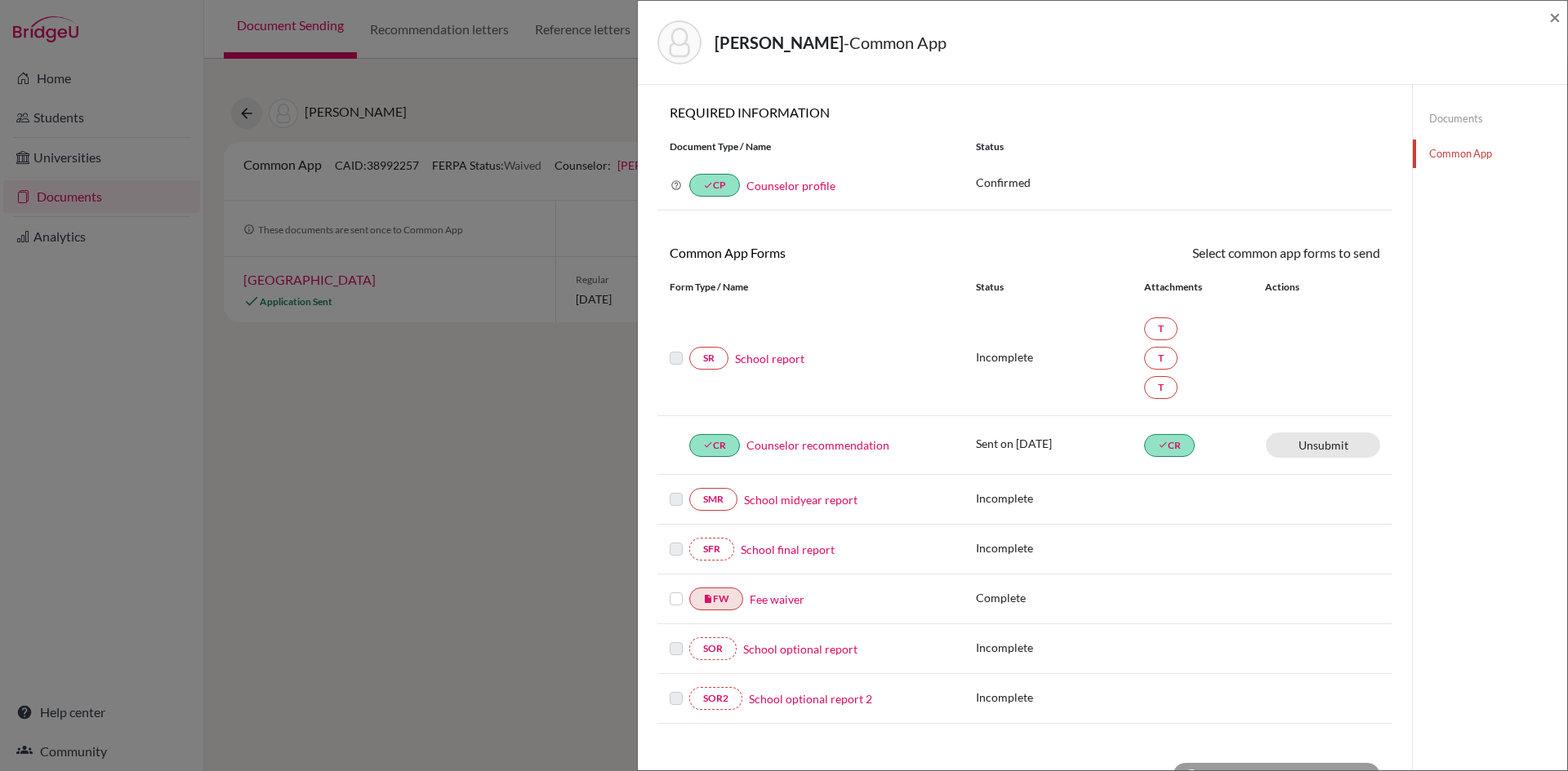
click at [791, 501] on link "School midyear report" at bounding box center [800, 500] width 113 height 17
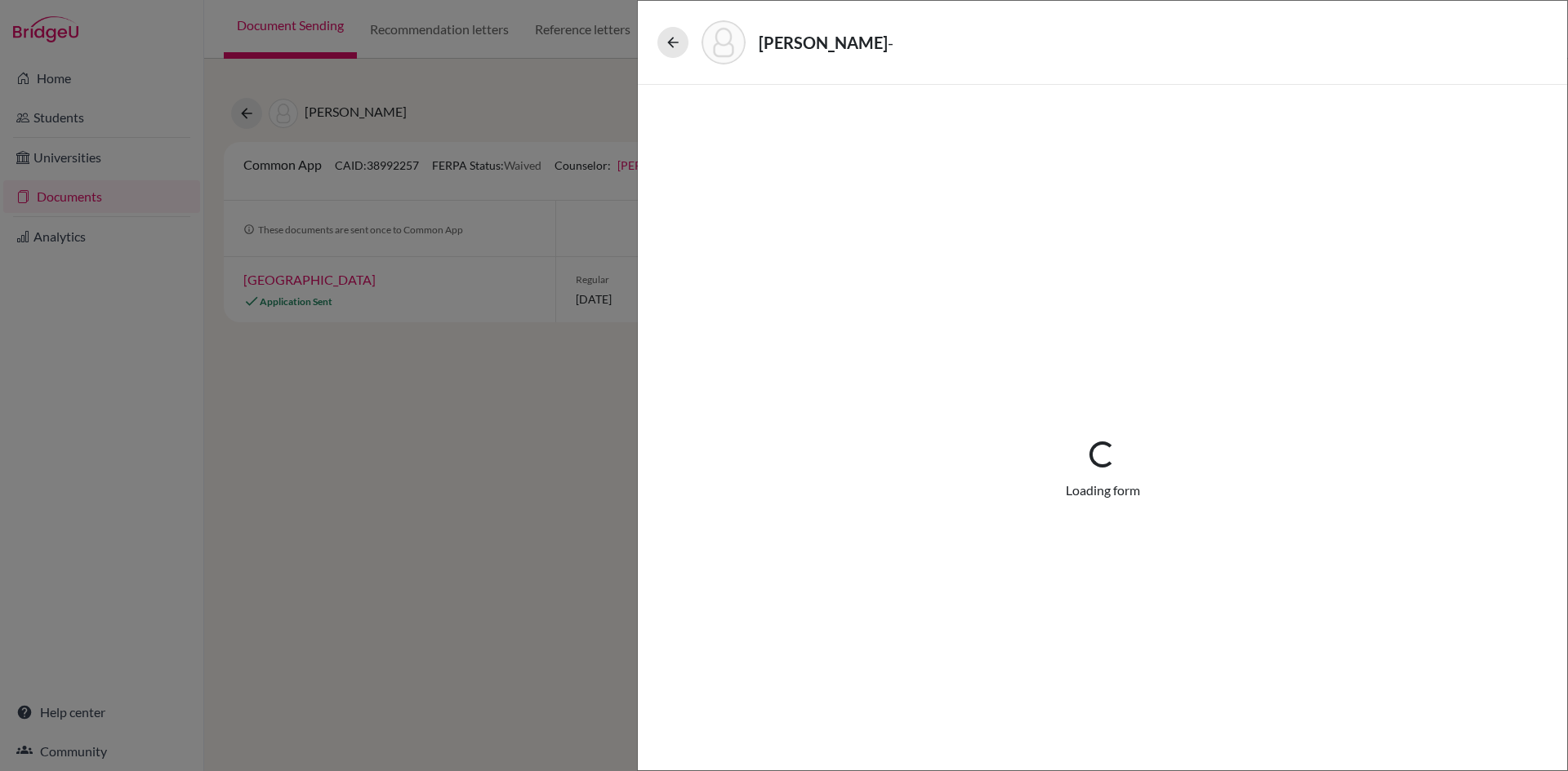
select select "2"
select select "1"
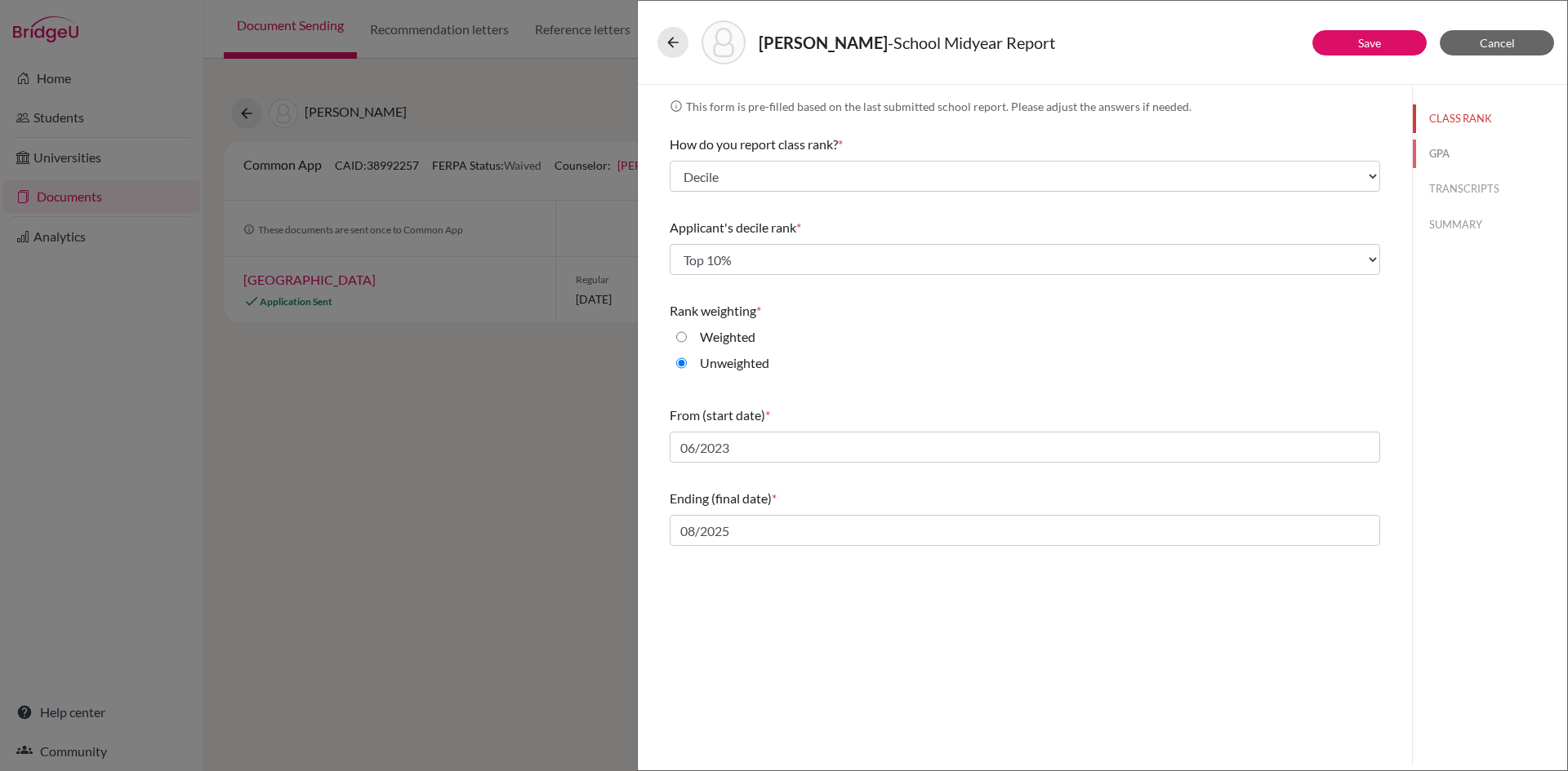
click at [1440, 154] on button "GPA" at bounding box center [1489, 154] width 154 height 29
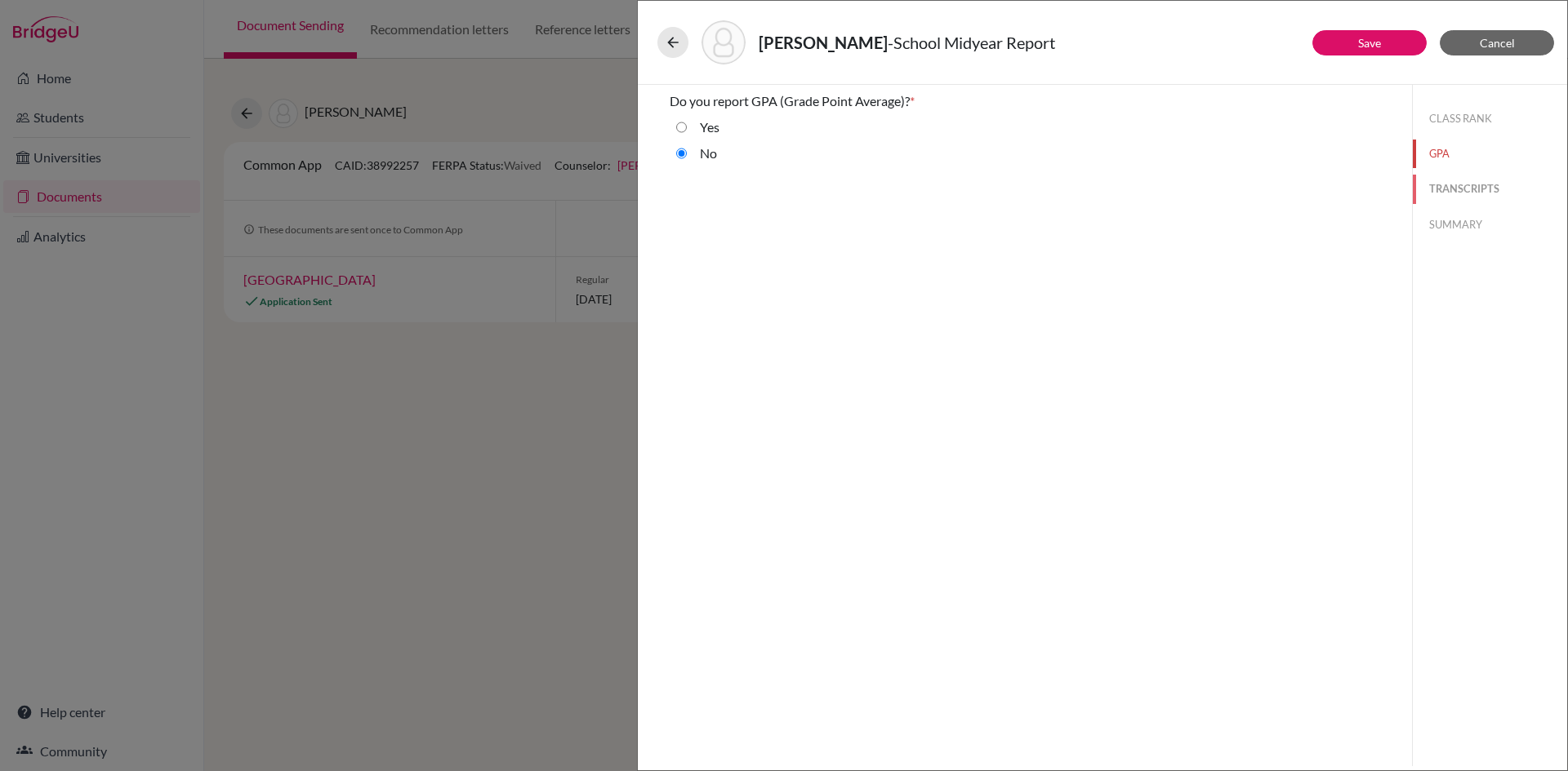
click at [1447, 196] on button "TRANSCRIPTS" at bounding box center [1489, 189] width 154 height 29
select select "6"
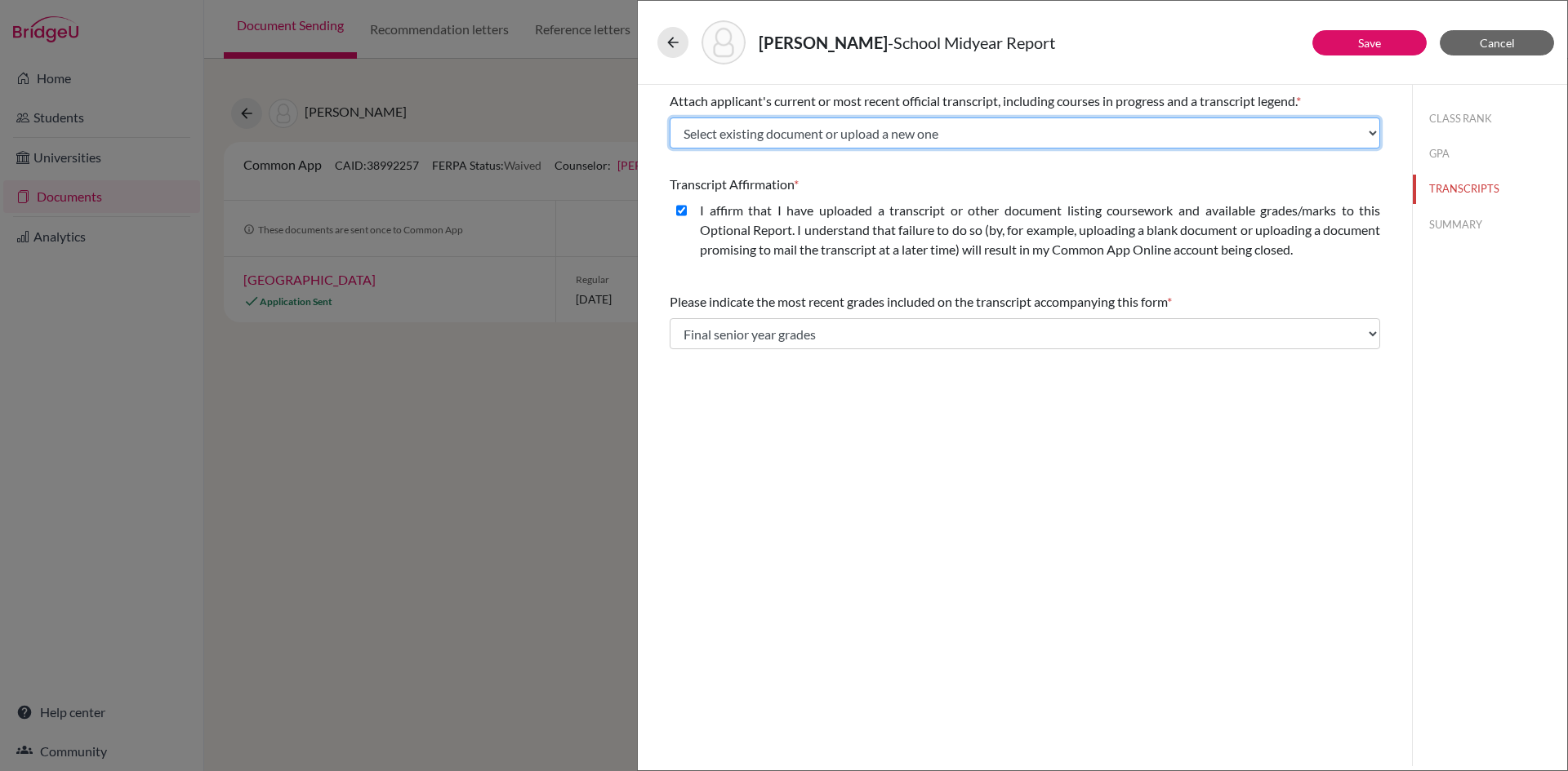
click at [861, 138] on select "Select existing document or upload a new one GCE_AS Level Grade 10 mark sheet G…" at bounding box center [1024, 133] width 710 height 31
select select "644477"
click at [669, 117] on select "Select existing document or upload a new one GCE_AS Level Grade 10 mark sheet G…" at bounding box center [1024, 133] width 710 height 31
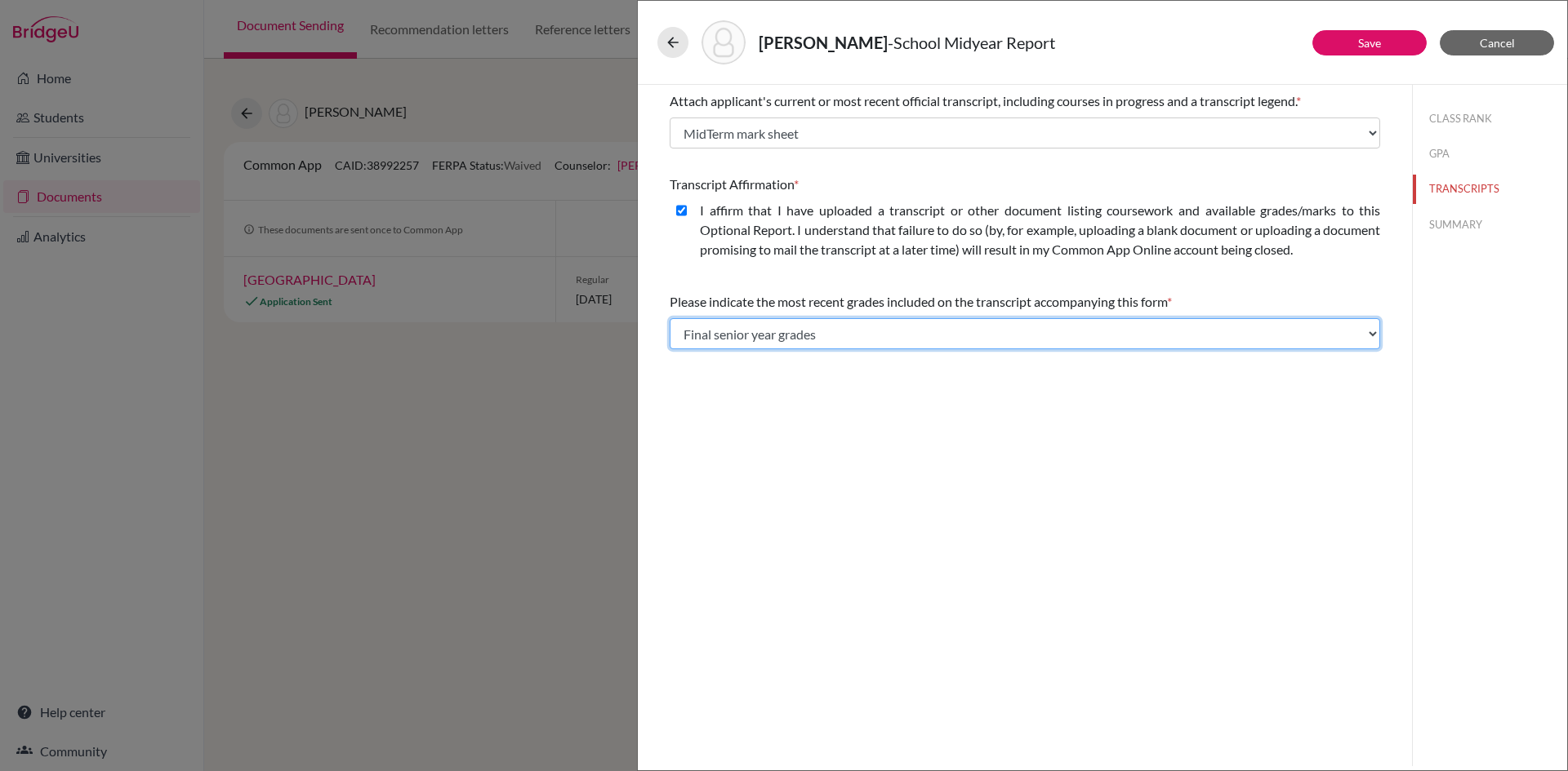
click at [809, 333] on select "Select... Final junior year grades 1st Quarter senior year grades 2nd Quarter/1…" at bounding box center [1024, 334] width 710 height 31
select select "5"
click at [669, 319] on select "Select... Final junior year grades 1st Quarter senior year grades 2nd Quarter/1…" at bounding box center [1024, 334] width 710 height 31
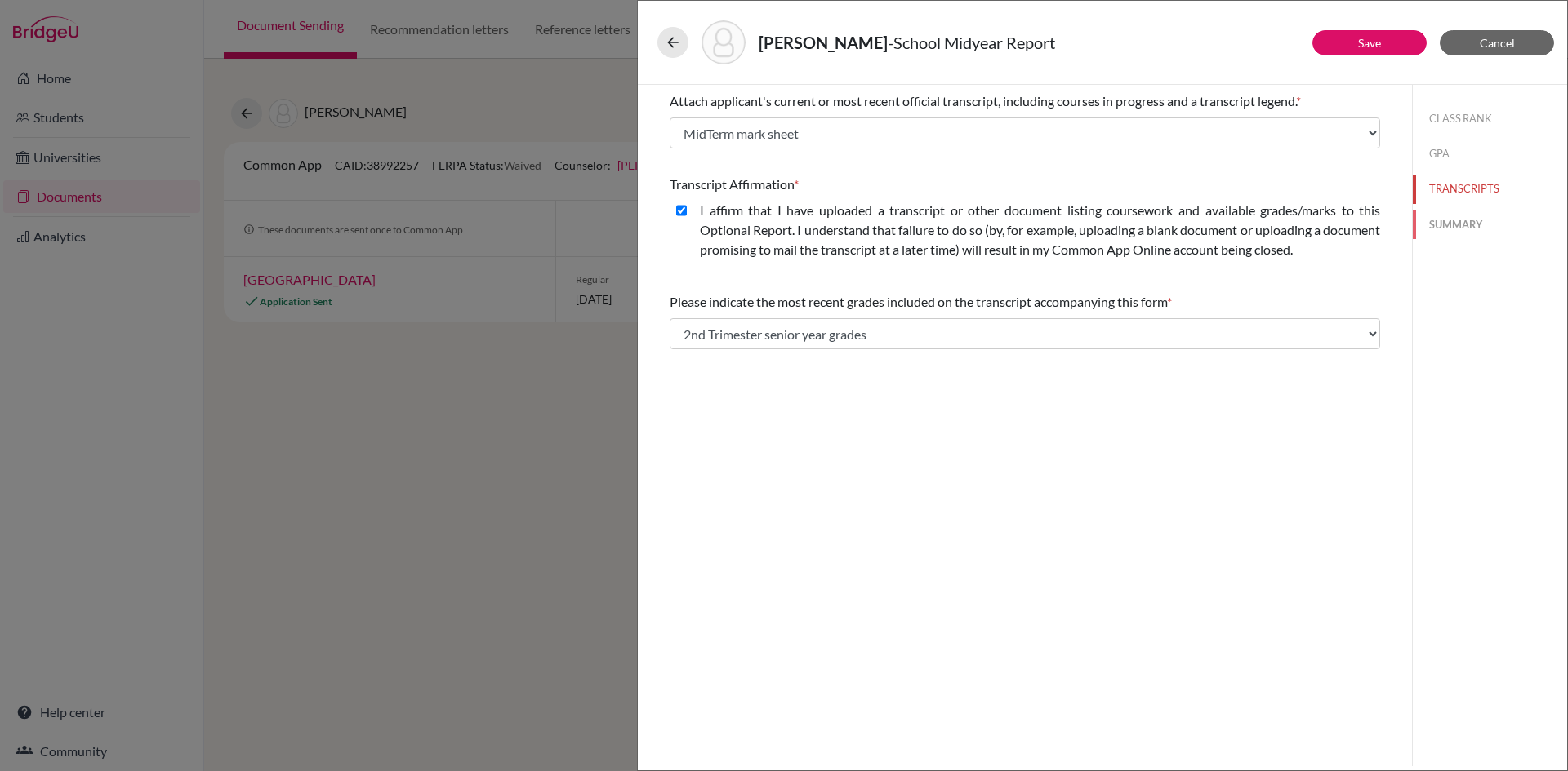
click at [1457, 224] on button "SUMMARY" at bounding box center [1489, 225] width 154 height 29
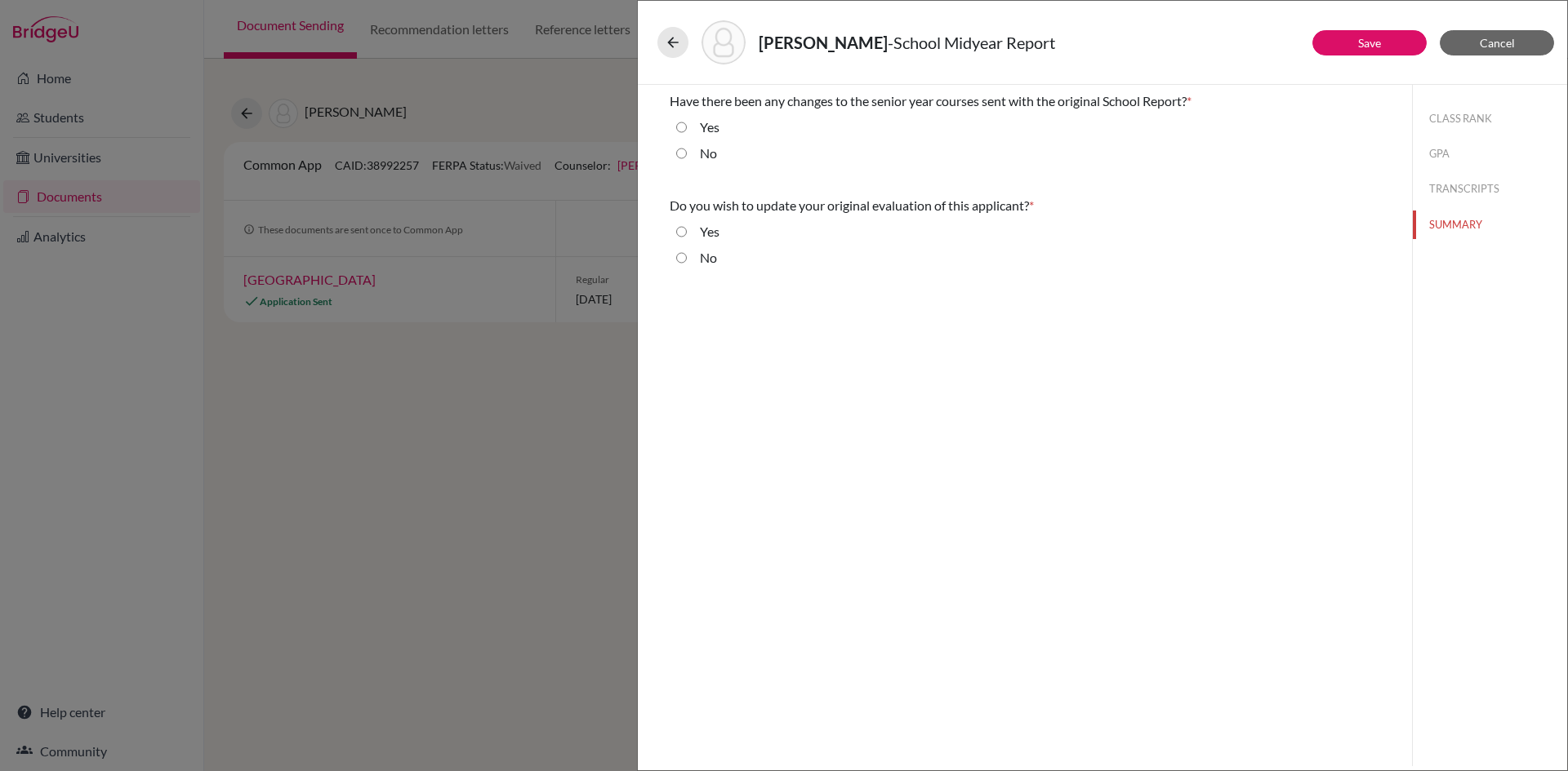
click at [679, 154] on input "No" at bounding box center [681, 153] width 10 height 20
radio input "true"
click at [681, 258] on input "No" at bounding box center [681, 258] width 10 height 20
radio input "true"
click at [1378, 43] on link "Save" at bounding box center [1369, 43] width 23 height 14
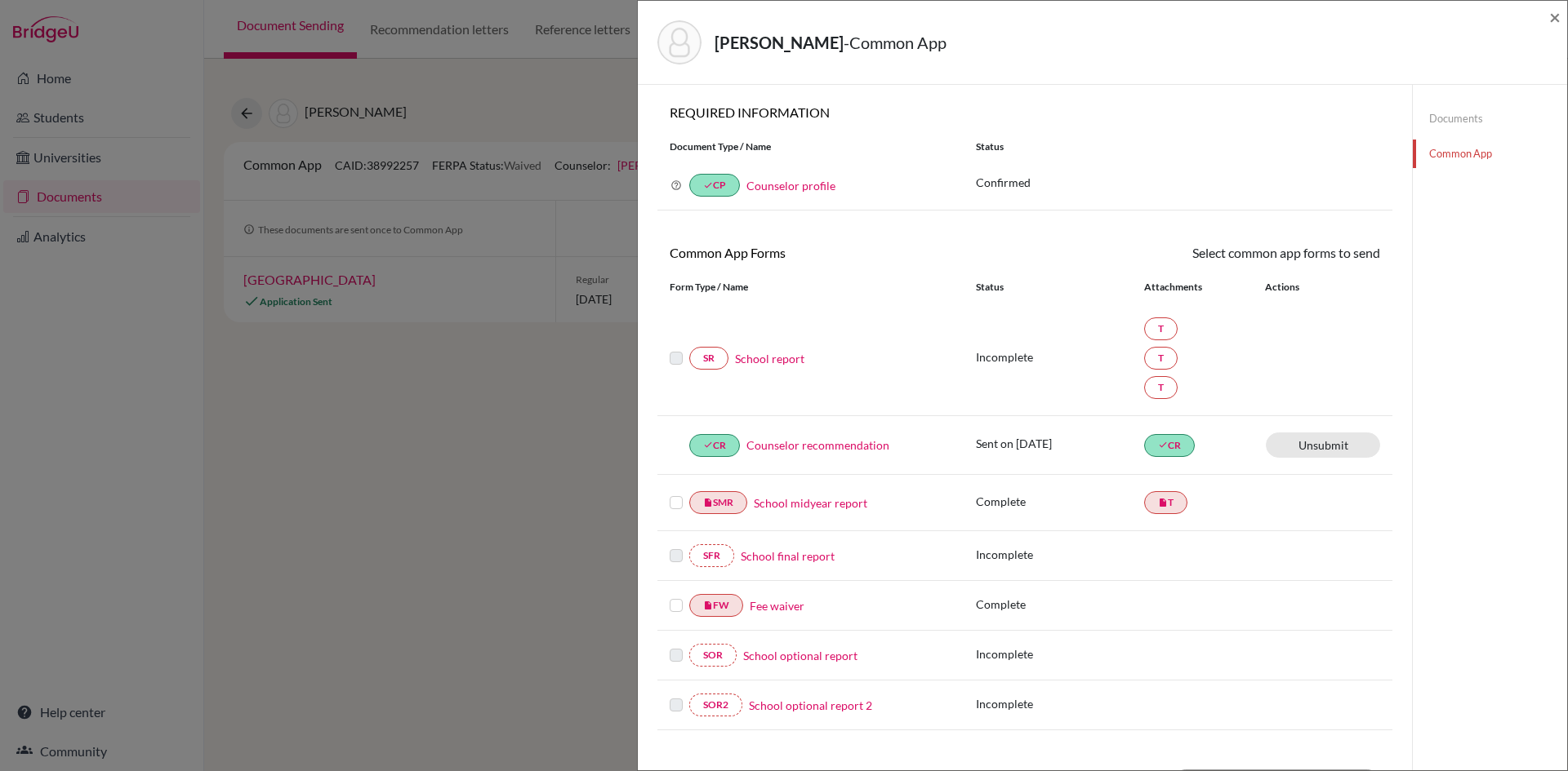
click at [678, 493] on label at bounding box center [675, 493] width 13 height 0
click at [0, 0] on input "checkbox" at bounding box center [0, 0] width 0 height 0
click at [1339, 256] on link "Send" at bounding box center [1346, 256] width 68 height 26
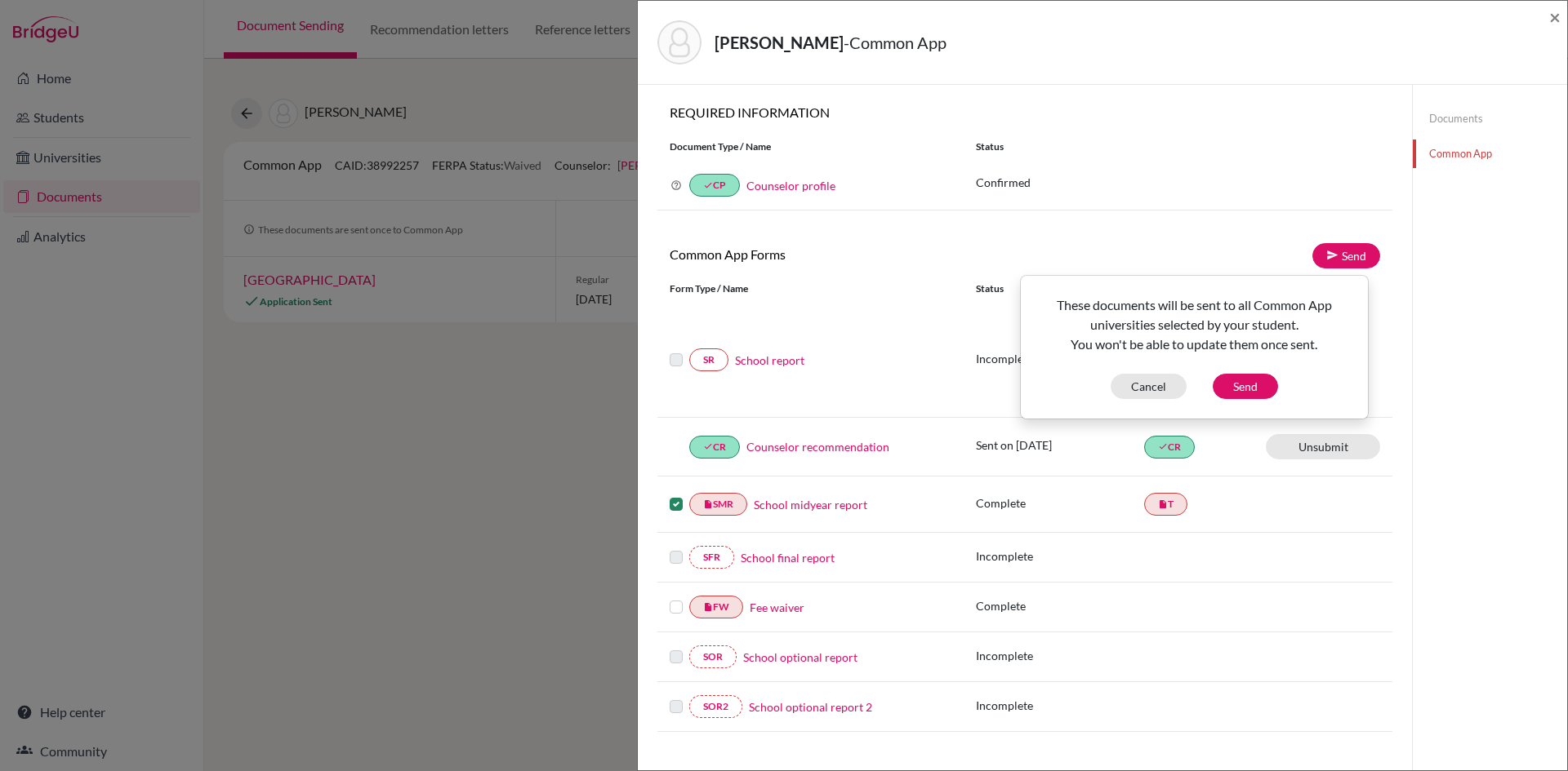
click at [677, 495] on label at bounding box center [675, 495] width 13 height 0
click at [0, 0] on input "checkbox" at bounding box center [0, 0] width 0 height 0
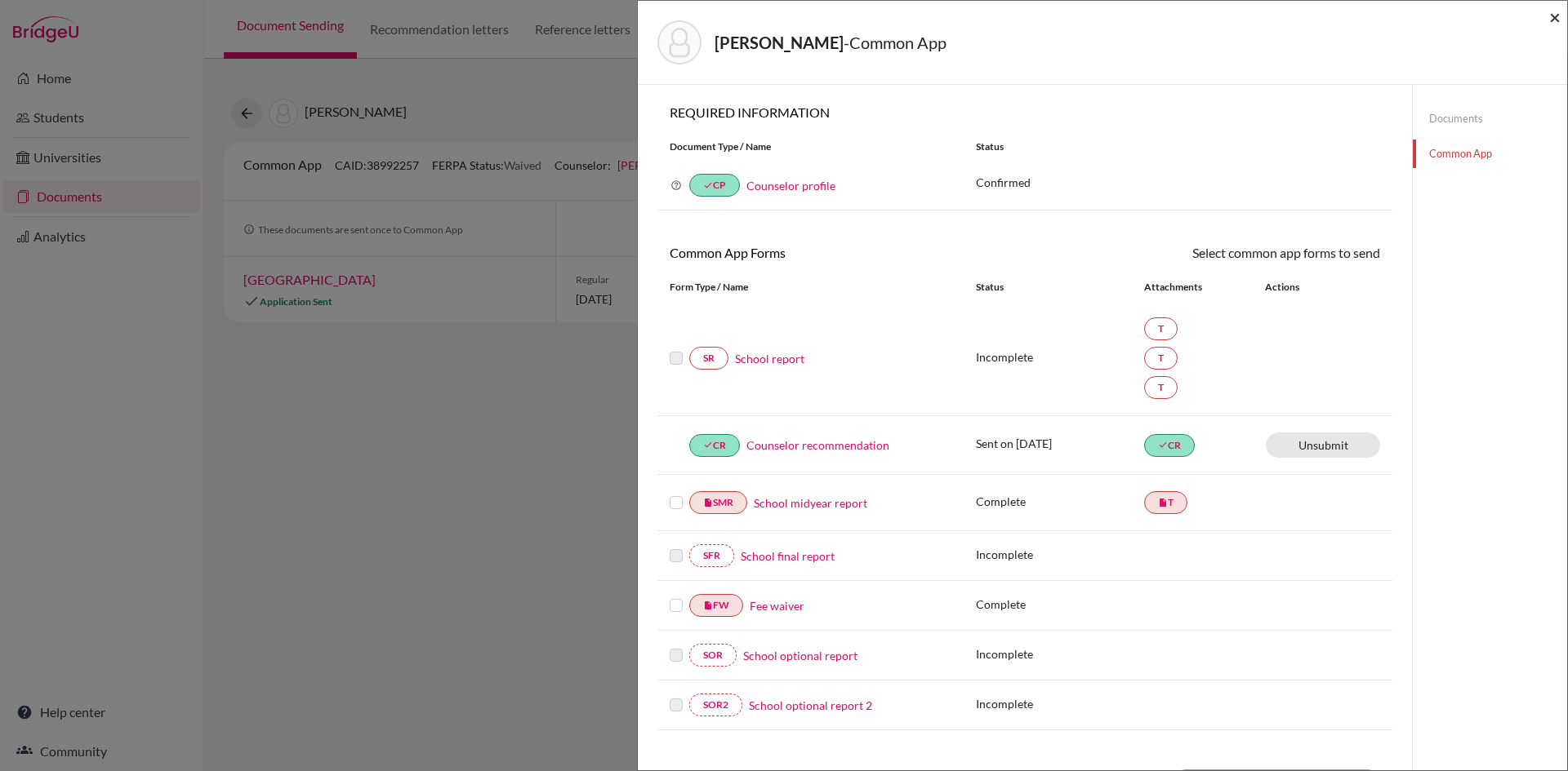
click at [1554, 20] on span "×" at bounding box center [1554, 17] width 11 height 24
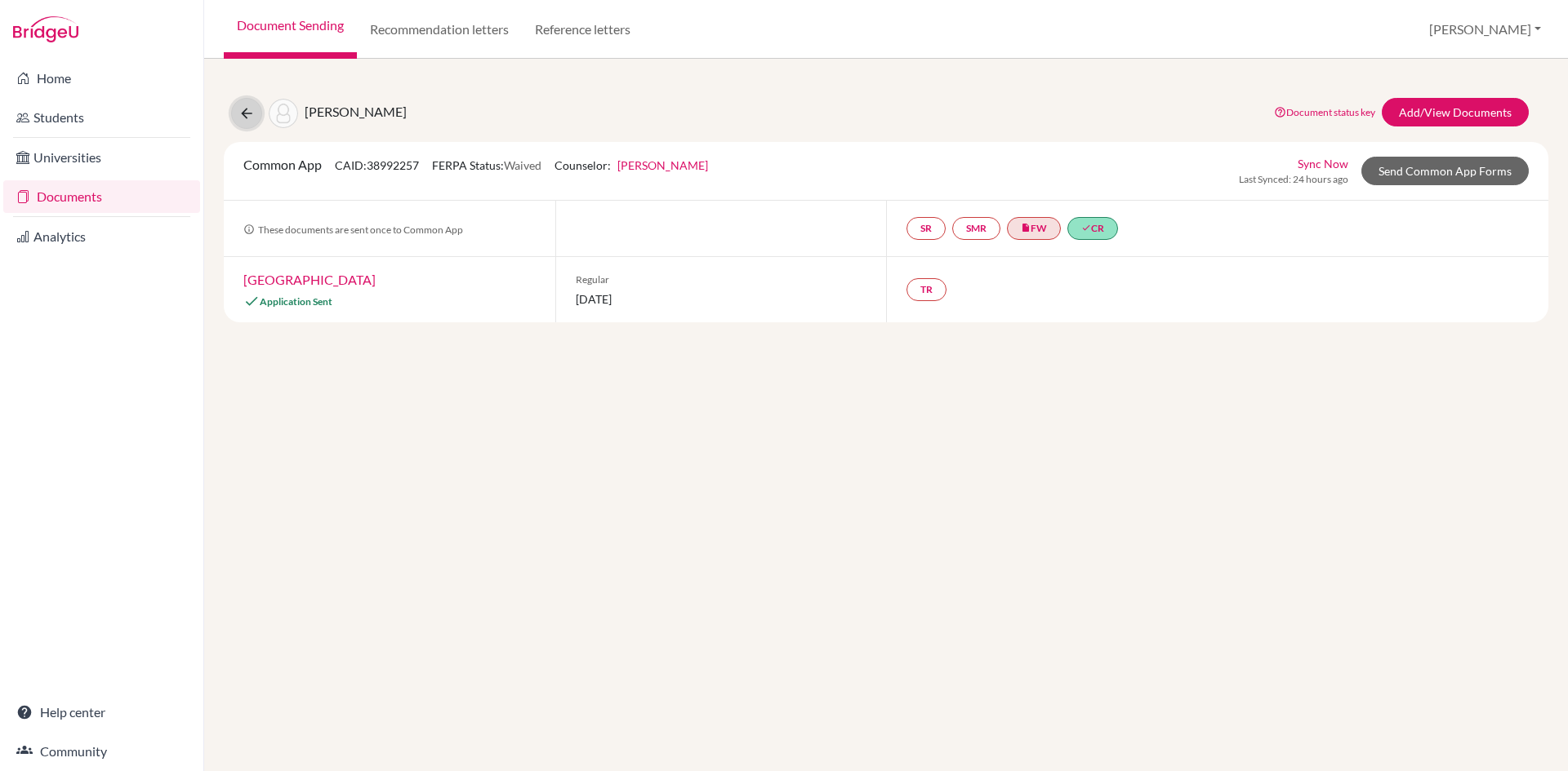
click at [247, 113] on icon at bounding box center [246, 113] width 16 height 16
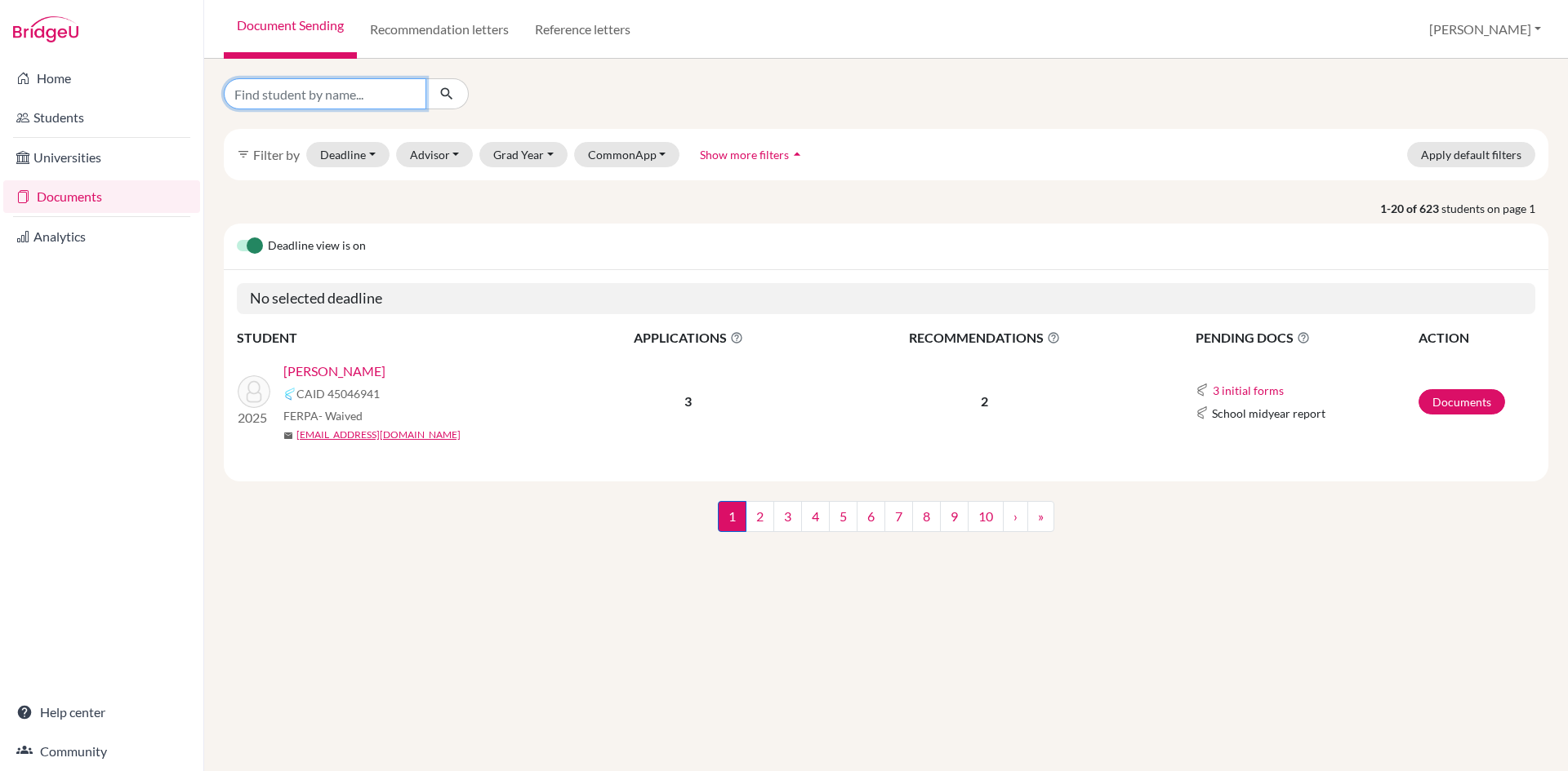
click at [367, 89] on input "Find student by name..." at bounding box center [325, 94] width 202 height 31
type input "[PERSON_NAME]"
click button "submit" at bounding box center [446, 94] width 43 height 31
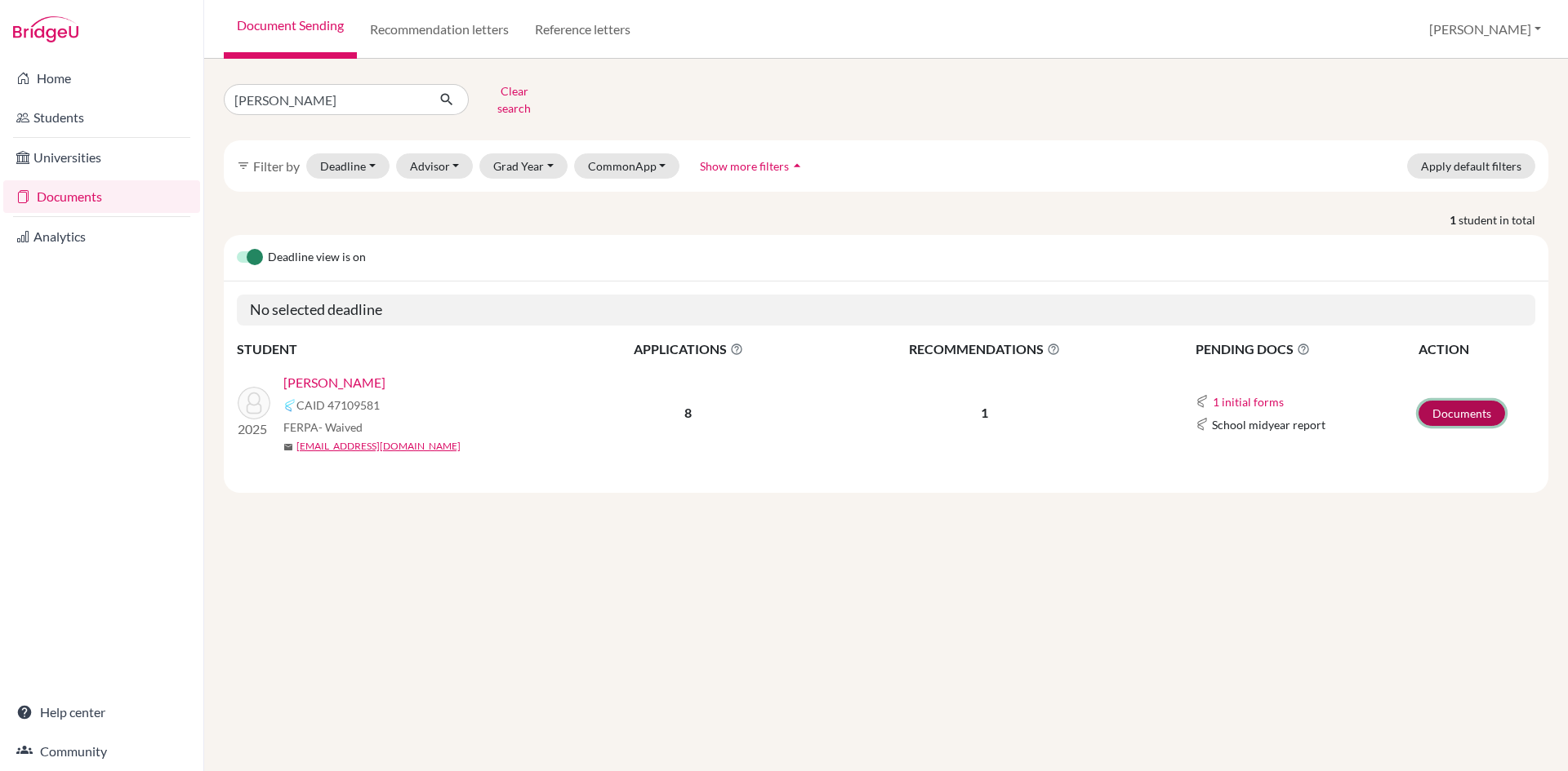
click at [1447, 402] on link "Documents" at bounding box center [1462, 413] width 87 height 26
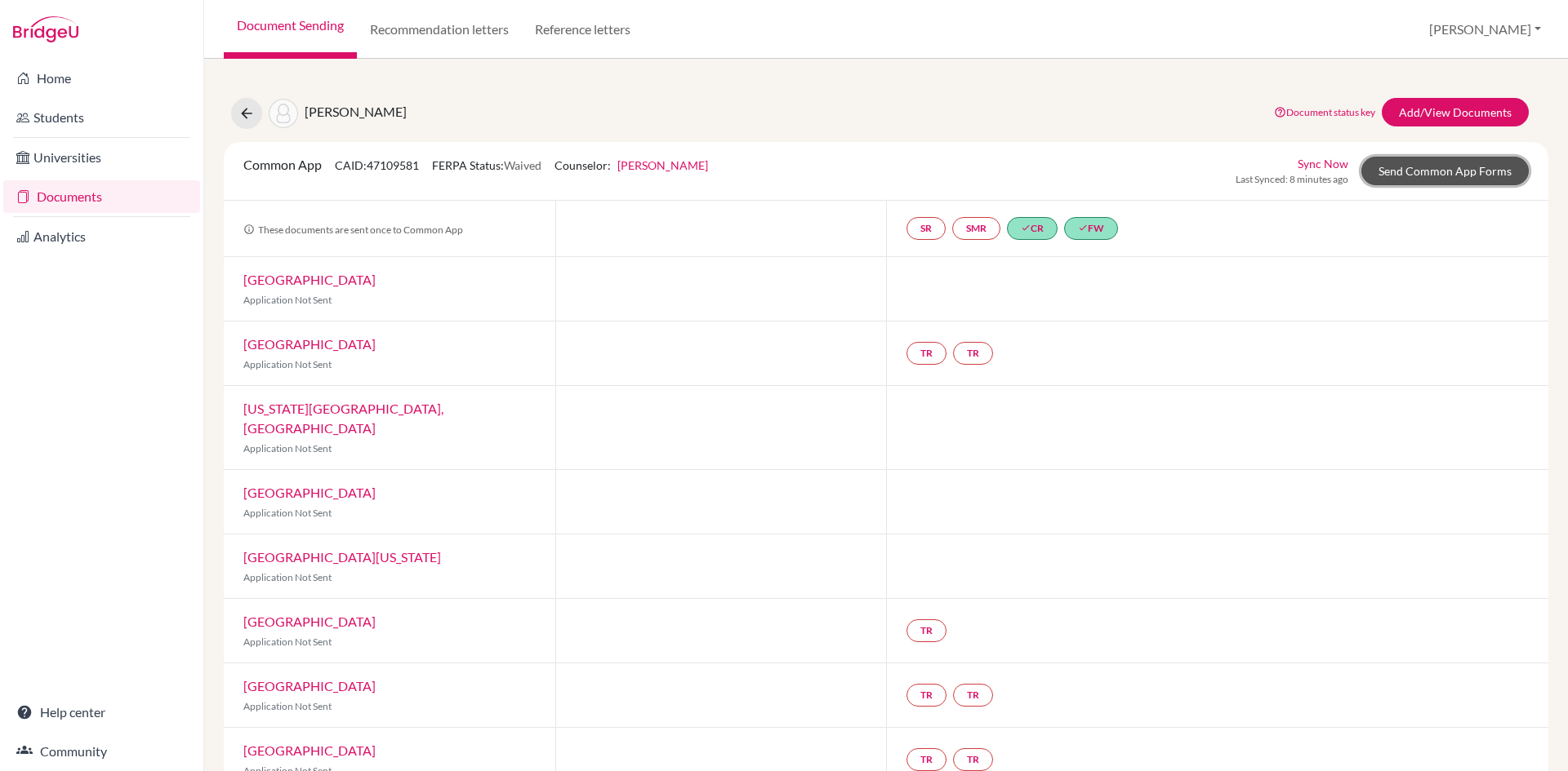
click at [1404, 172] on link "Send Common App Forms" at bounding box center [1445, 171] width 168 height 29
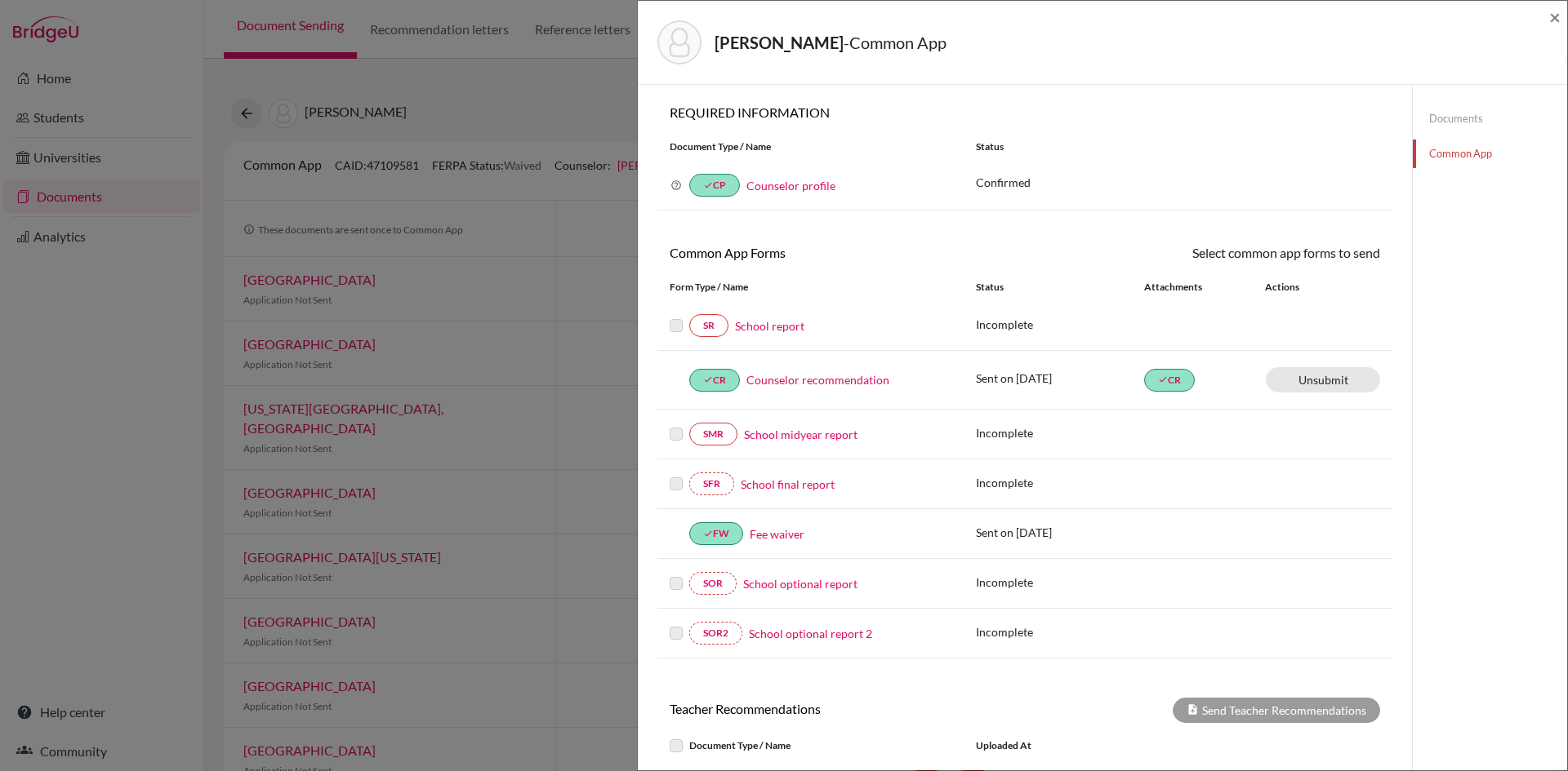
click at [778, 326] on link "School report" at bounding box center [770, 326] width 70 height 17
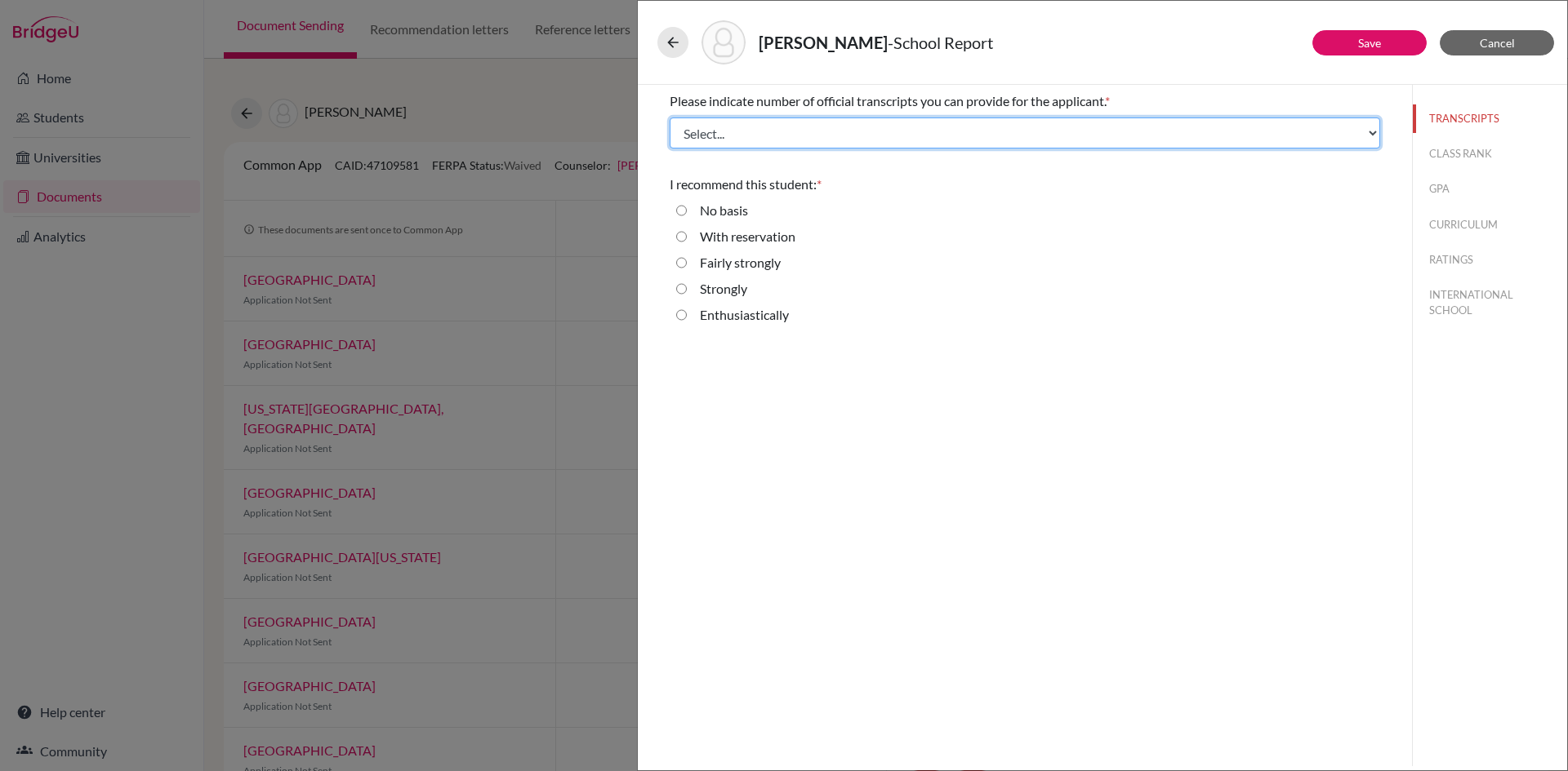
click at [721, 130] on select "Select... 1 2 3 4" at bounding box center [1024, 133] width 710 height 31
select select "4"
click at [669, 117] on select "Select... 1 2 3 4" at bounding box center [1024, 133] width 710 height 31
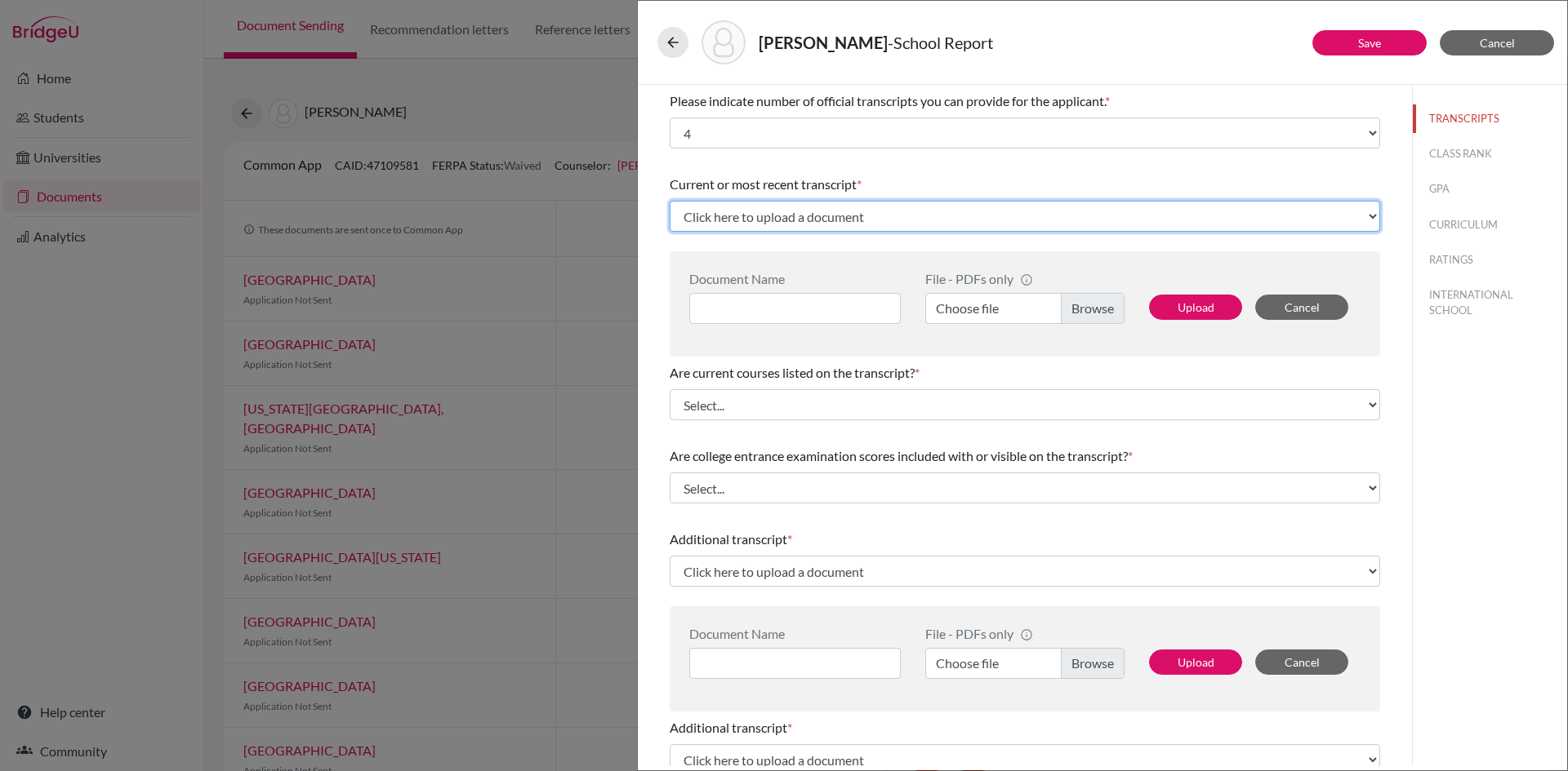
click at [731, 214] on select "Click here to upload a document Upload New File" at bounding box center [1024, 216] width 710 height 31
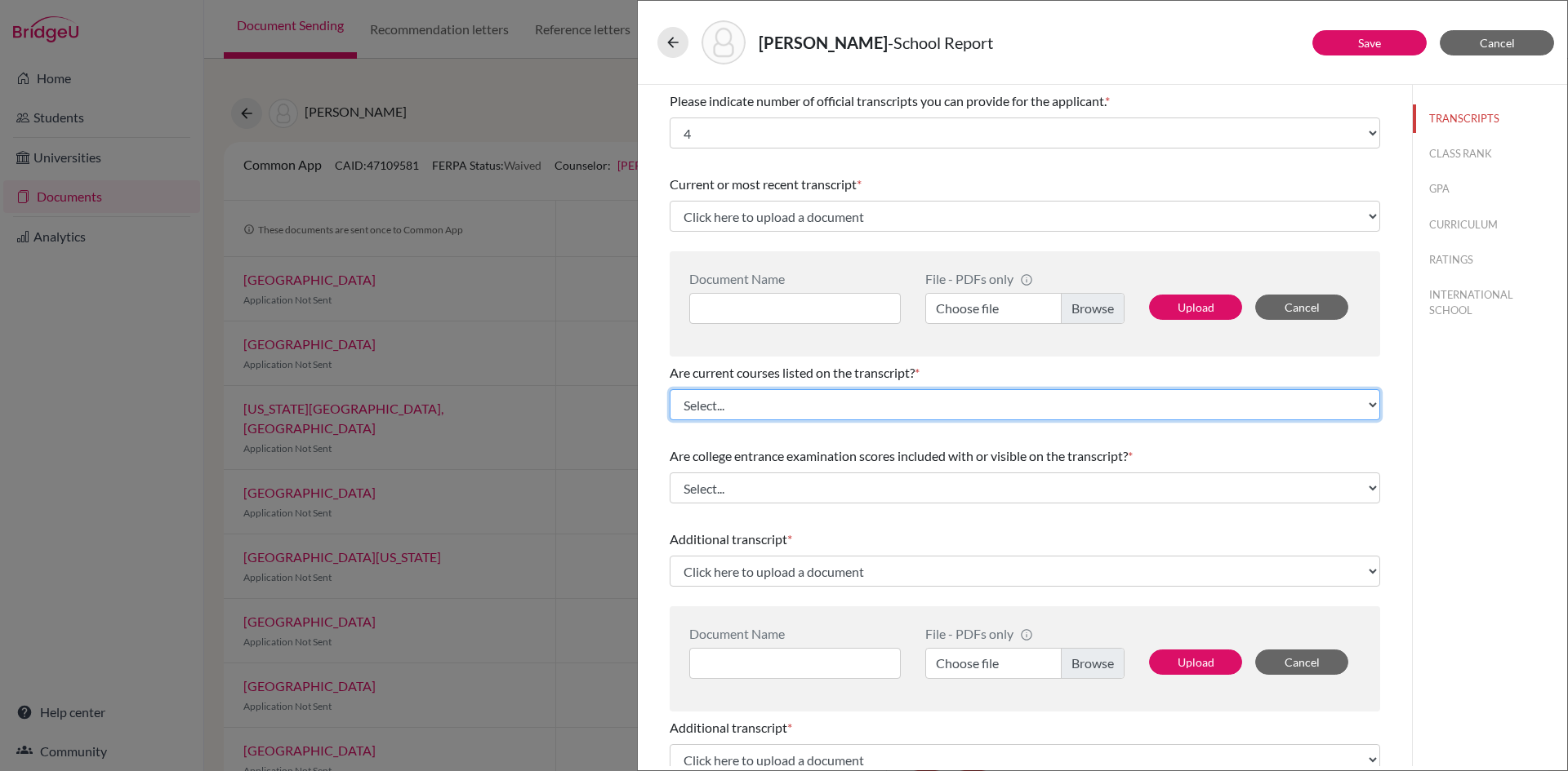
click at [747, 406] on select "Select... Yes No" at bounding box center [1024, 405] width 710 height 31
select select "0"
click at [669, 389] on select "Select... Yes No" at bounding box center [1024, 405] width 710 height 31
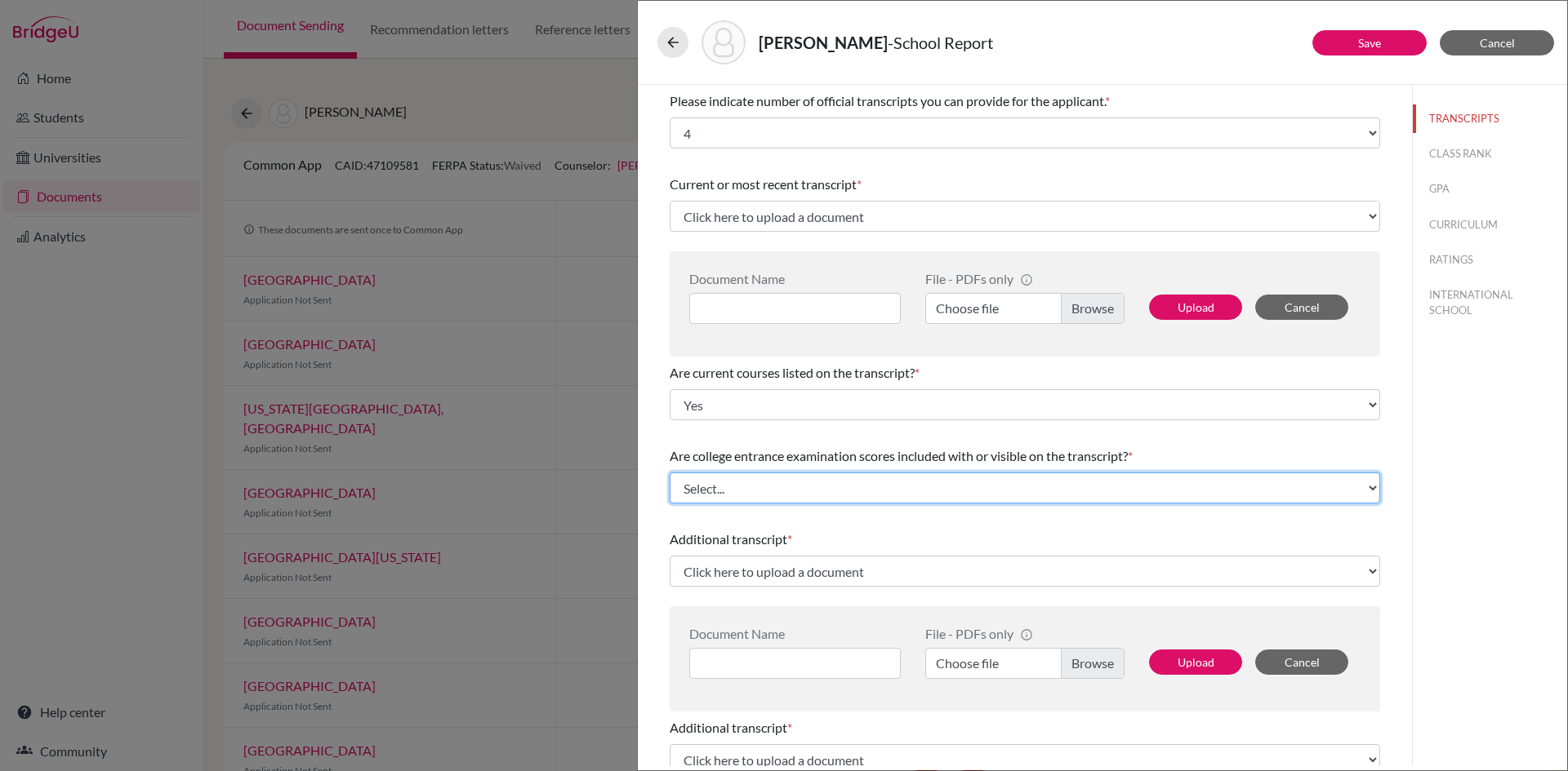
click at [729, 490] on select "Select... Yes No" at bounding box center [1024, 488] width 710 height 31
select select "1"
click at [669, 473] on select "Select... Yes No" at bounding box center [1024, 488] width 710 height 31
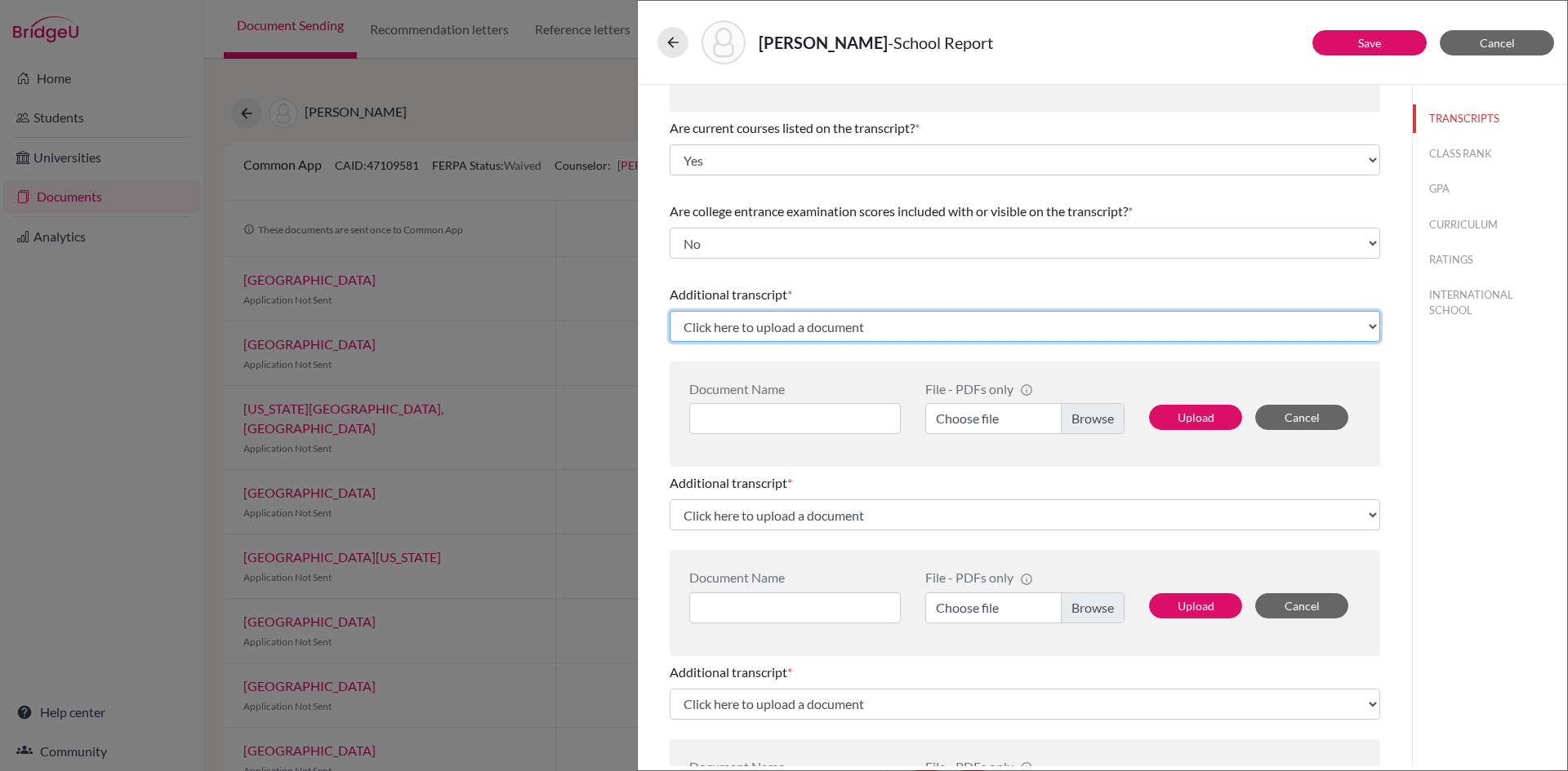
click at [778, 329] on select "Click here to upload a document Upload New File" at bounding box center [1024, 326] width 710 height 31
select select "Upload New File"
click at [669, 311] on select "Click here to upload a document Upload New File" at bounding box center [1024, 326] width 710 height 31
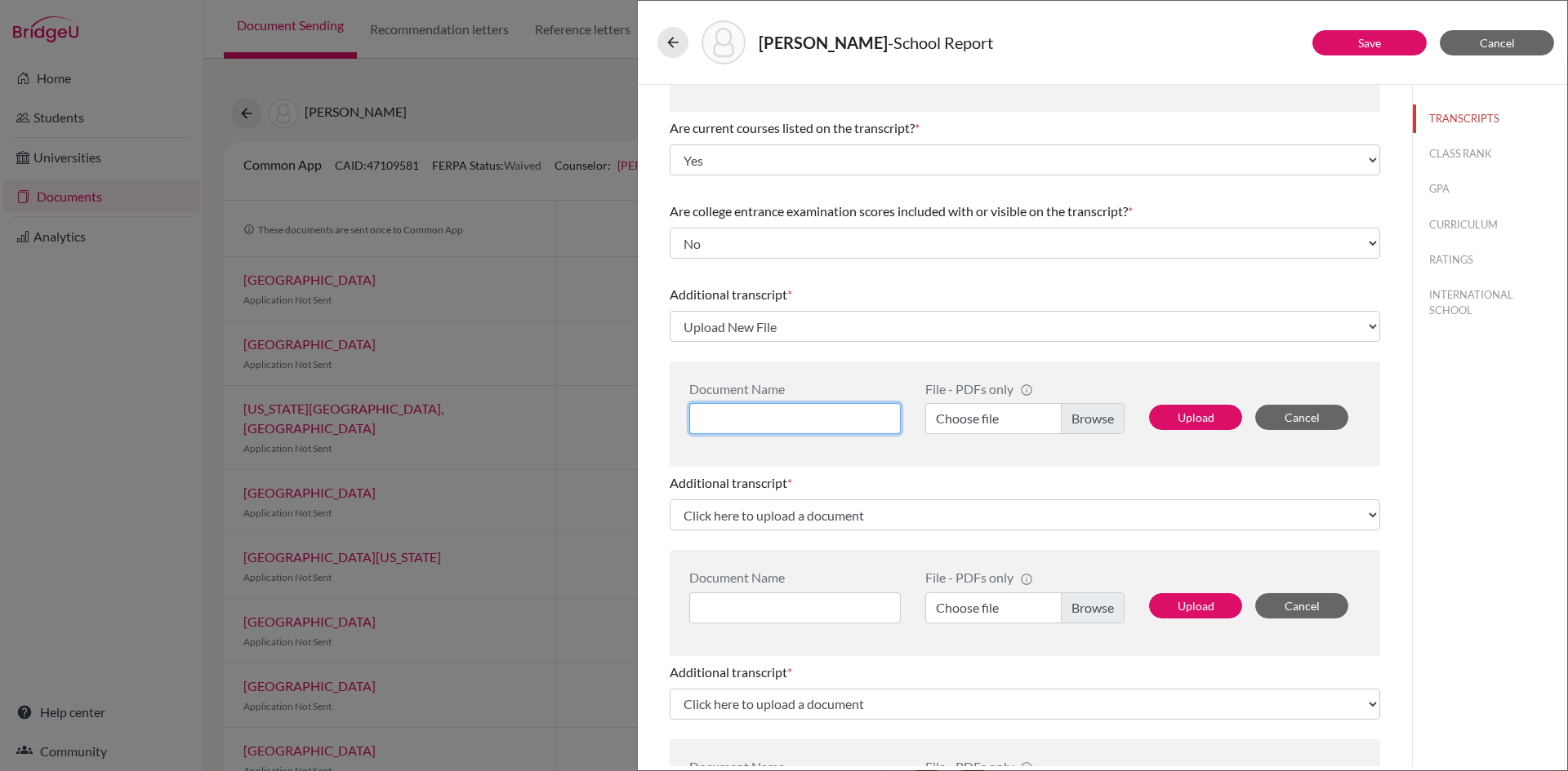
click at [750, 407] on input at bounding box center [794, 418] width 212 height 31
type input "G"
type input "Grade 11 marksheet"
click at [969, 421] on label "Choose file" at bounding box center [1025, 418] width 199 height 31
click at [969, 421] on input "Choose file" at bounding box center [1025, 418] width 199 height 31
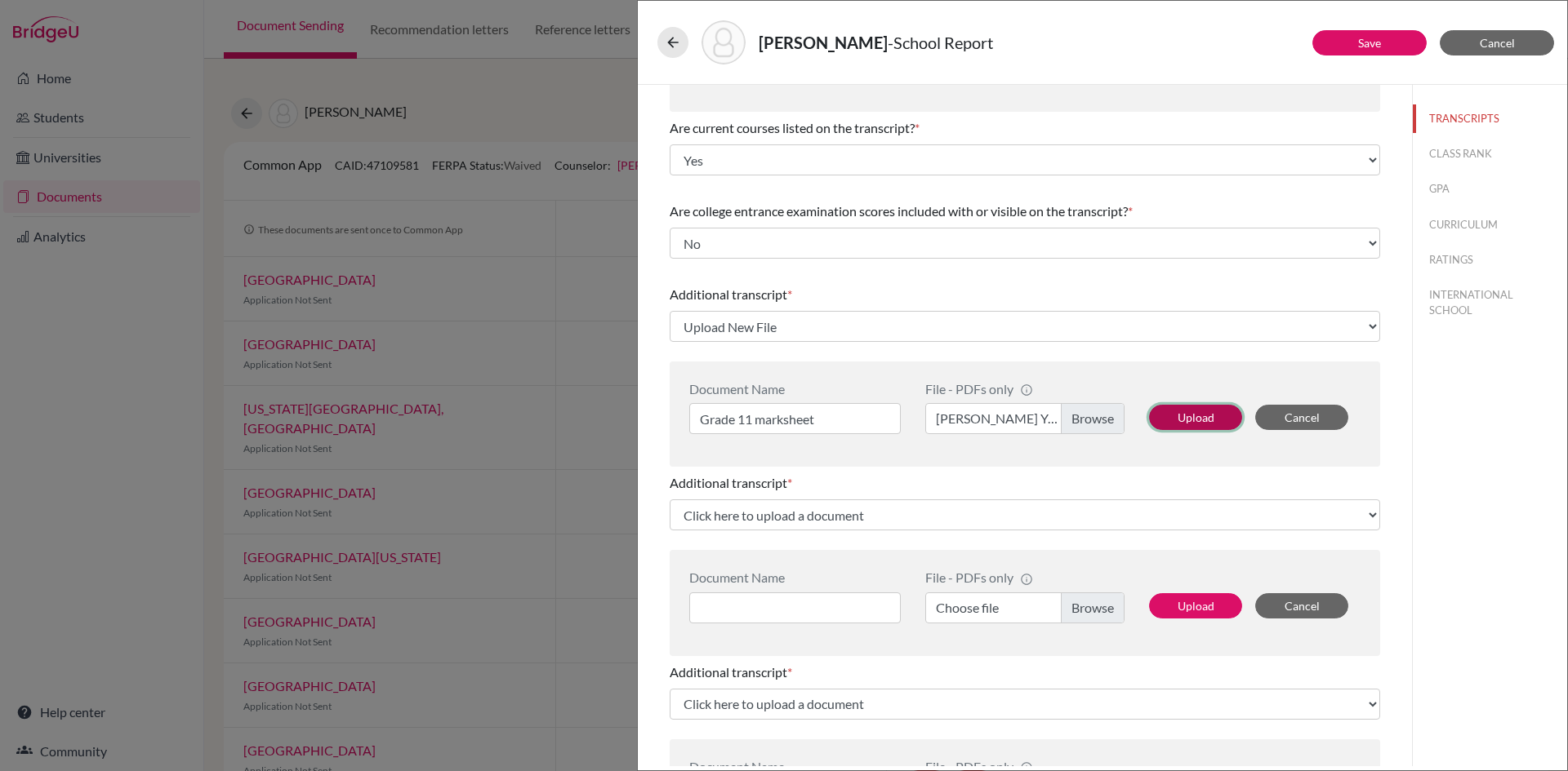
click at [1182, 417] on button "Upload" at bounding box center [1195, 417] width 93 height 26
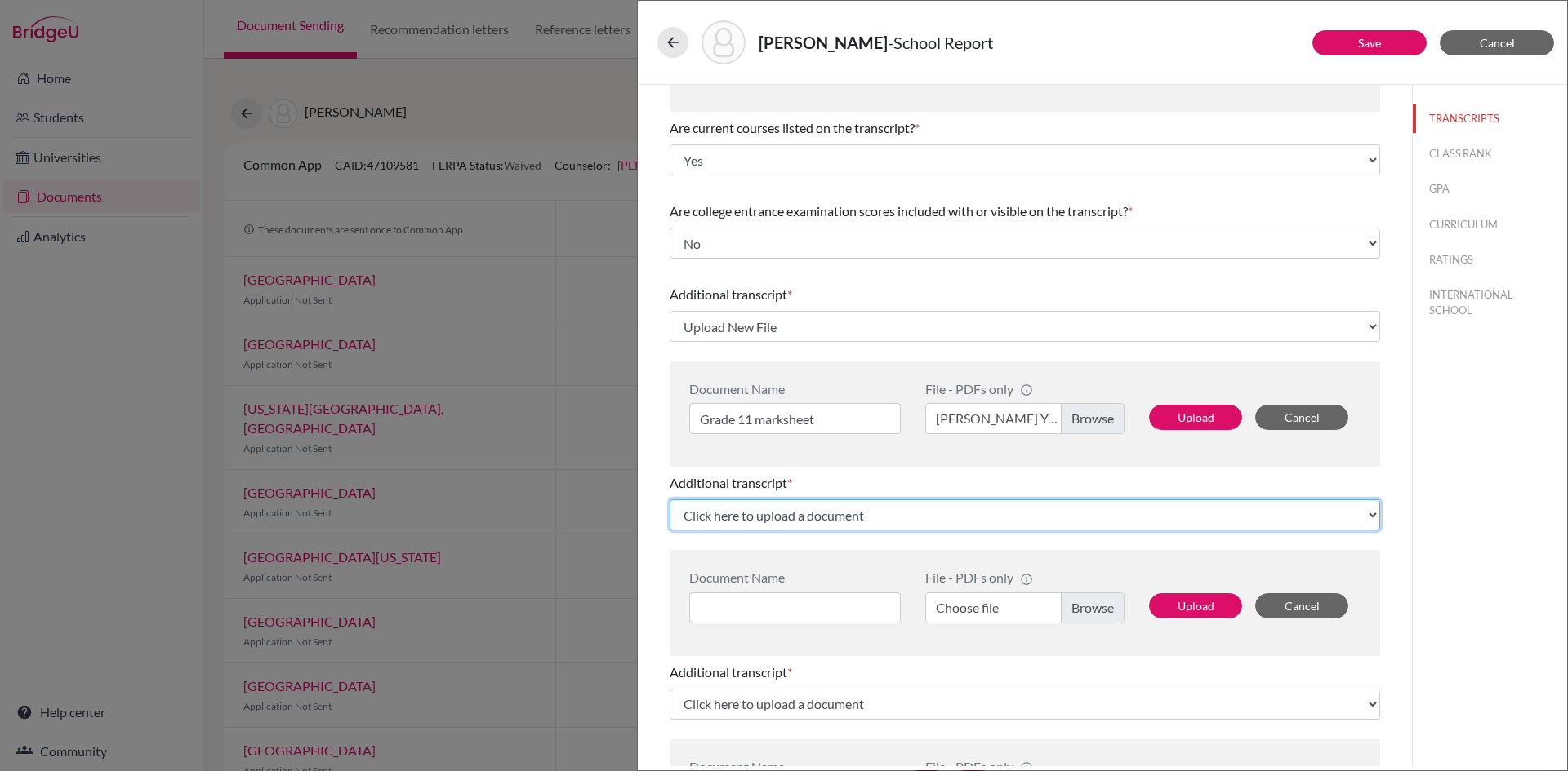
click at [733, 513] on select "Click here to upload a document Upload New File" at bounding box center [1024, 515] width 710 height 31
select select "Upload New File"
click at [669, 500] on select "Click here to upload a document Upload New File" at bounding box center [1024, 515] width 710 height 31
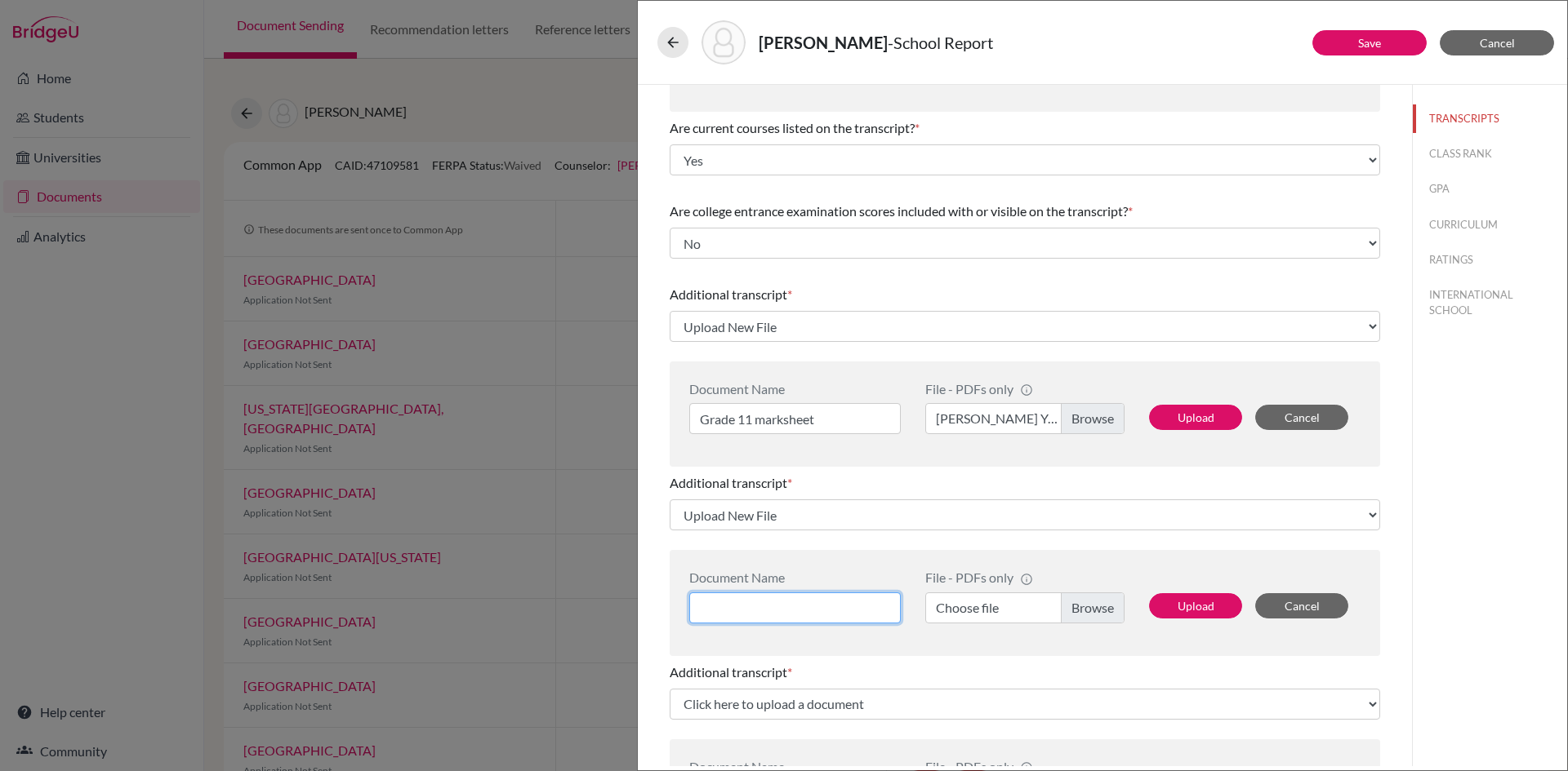
click at [758, 611] on input at bounding box center [794, 608] width 212 height 31
type input "Grade 10 marksheet"
click at [962, 609] on label "Choose file" at bounding box center [1025, 608] width 199 height 31
click at [962, 609] on input "Choose file" at bounding box center [1025, 608] width 199 height 31
click at [1200, 601] on button "Upload" at bounding box center [1195, 606] width 93 height 26
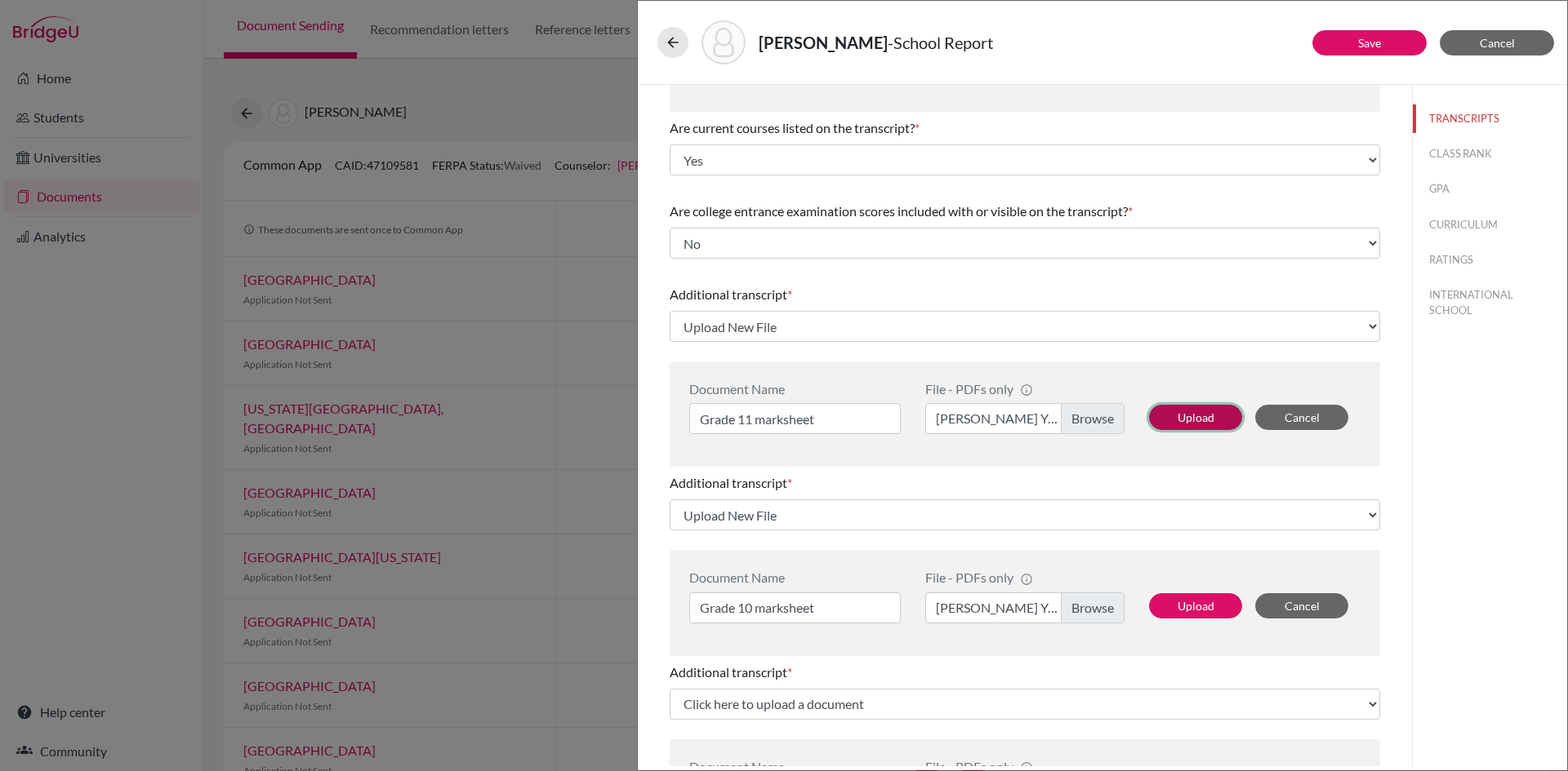
click at [1186, 416] on button "Upload" at bounding box center [1195, 417] width 93 height 26
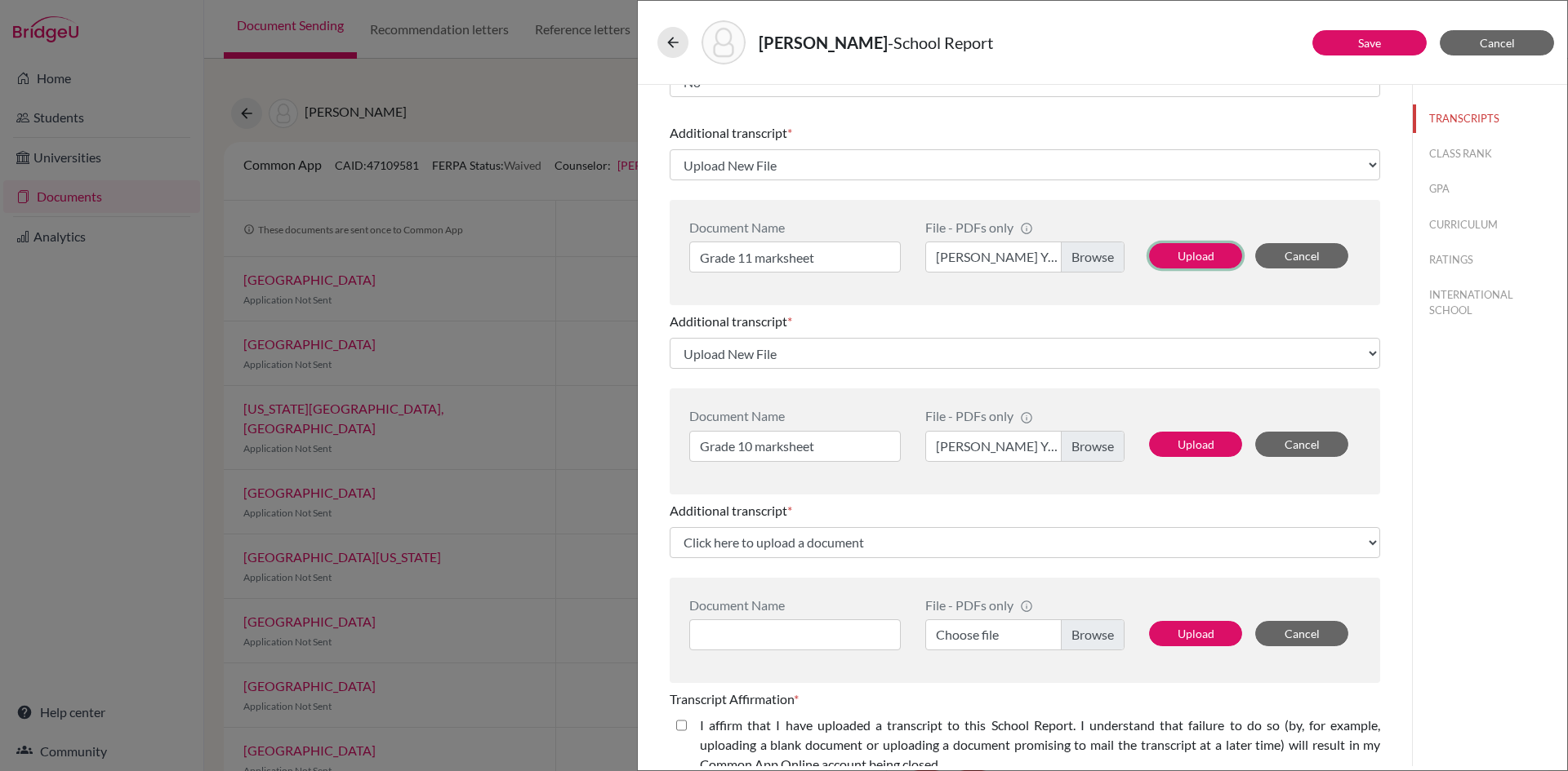
scroll to position [408, 0]
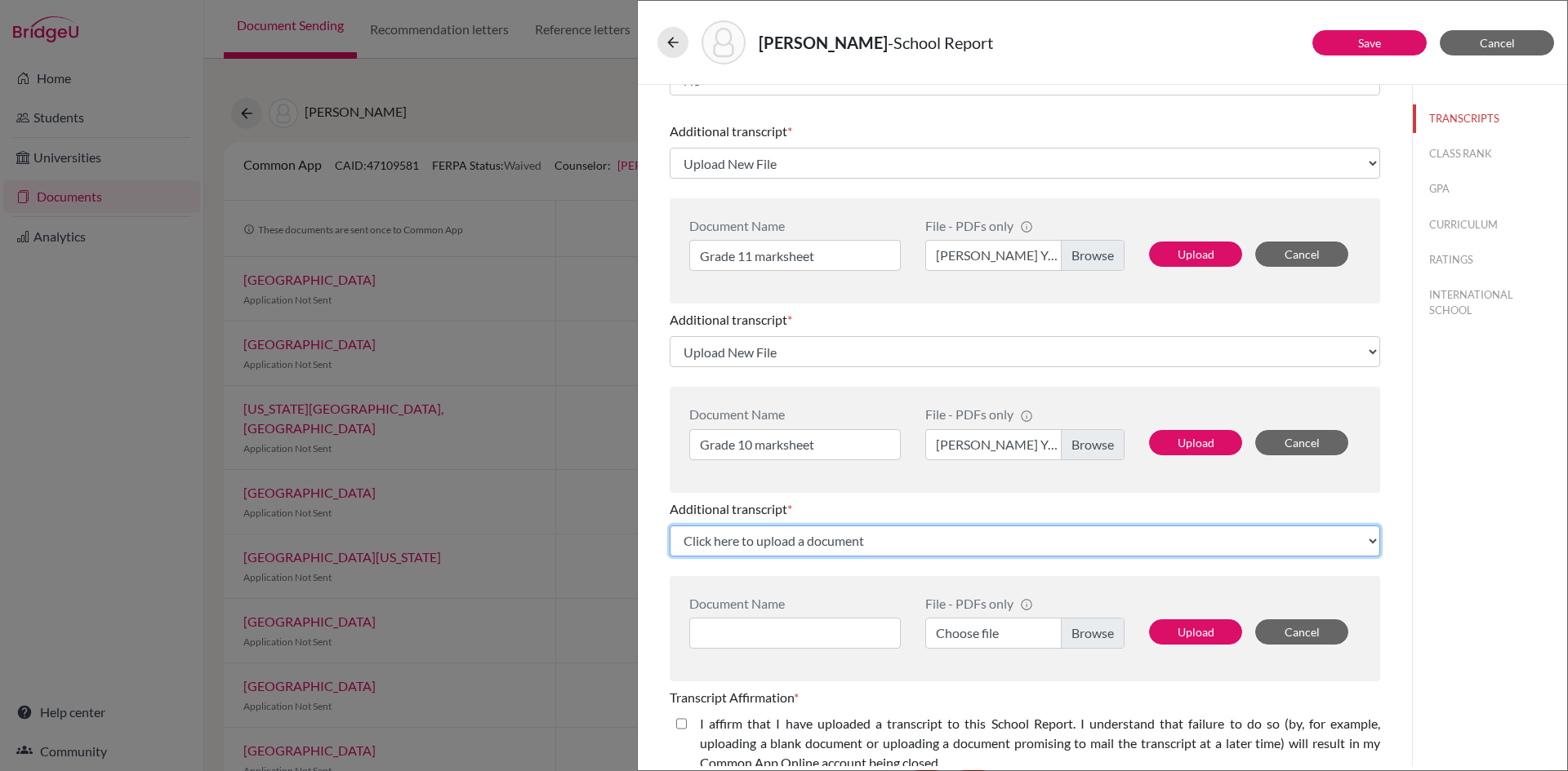
click at [798, 534] on select "Click here to upload a document Upload New File" at bounding box center [1024, 541] width 710 height 31
select select "Upload New File"
click at [669, 525] on select "Click here to upload a document Upload New File" at bounding box center [1024, 541] width 710 height 31
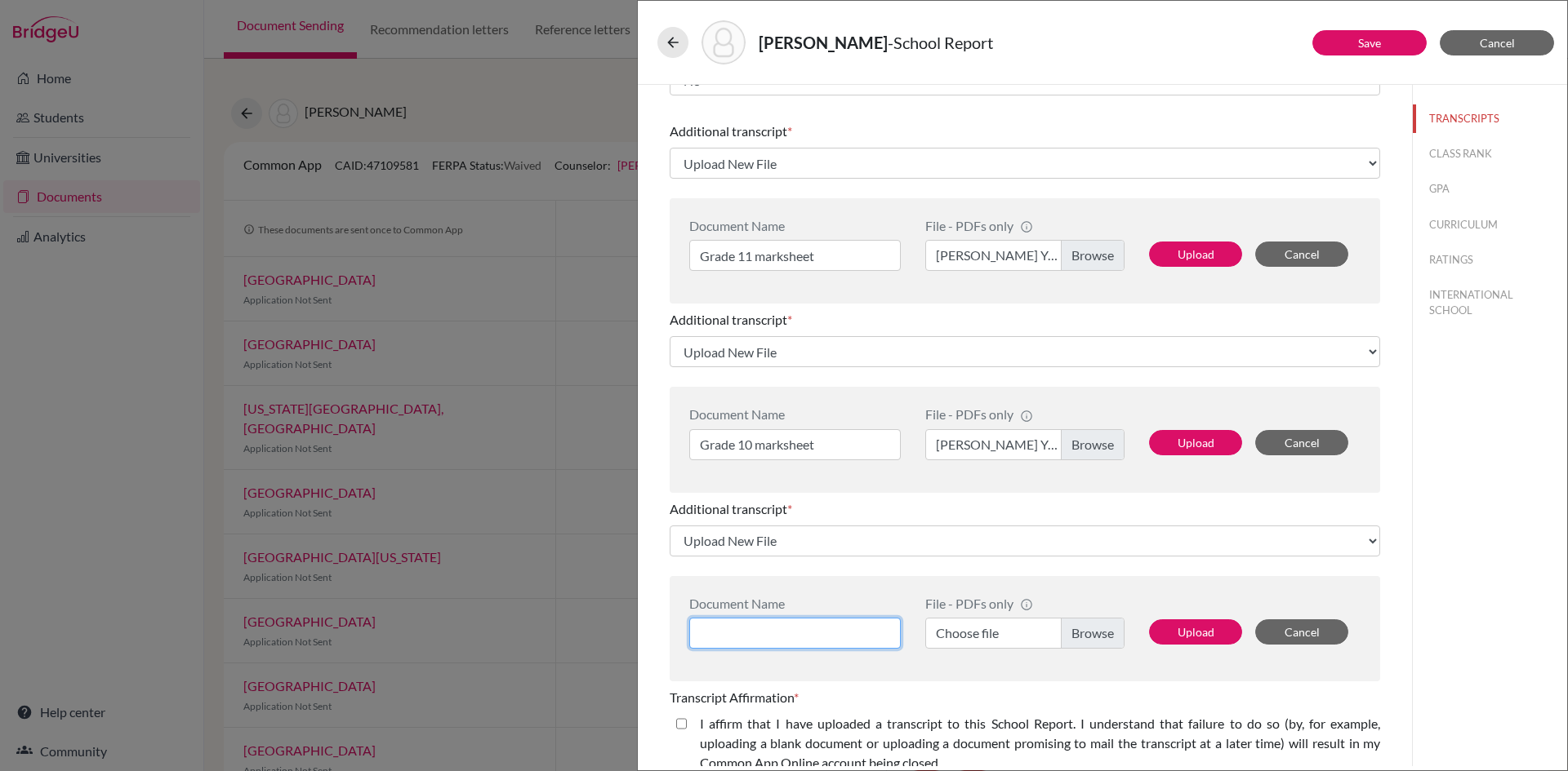
click at [783, 636] on input at bounding box center [794, 633] width 212 height 31
type input "Grade 9 marksheet"
click at [978, 632] on label "Choose file" at bounding box center [1025, 633] width 199 height 31
click at [978, 632] on input "Choose file" at bounding box center [1025, 633] width 199 height 31
click at [1190, 632] on button "Upload" at bounding box center [1195, 632] width 93 height 26
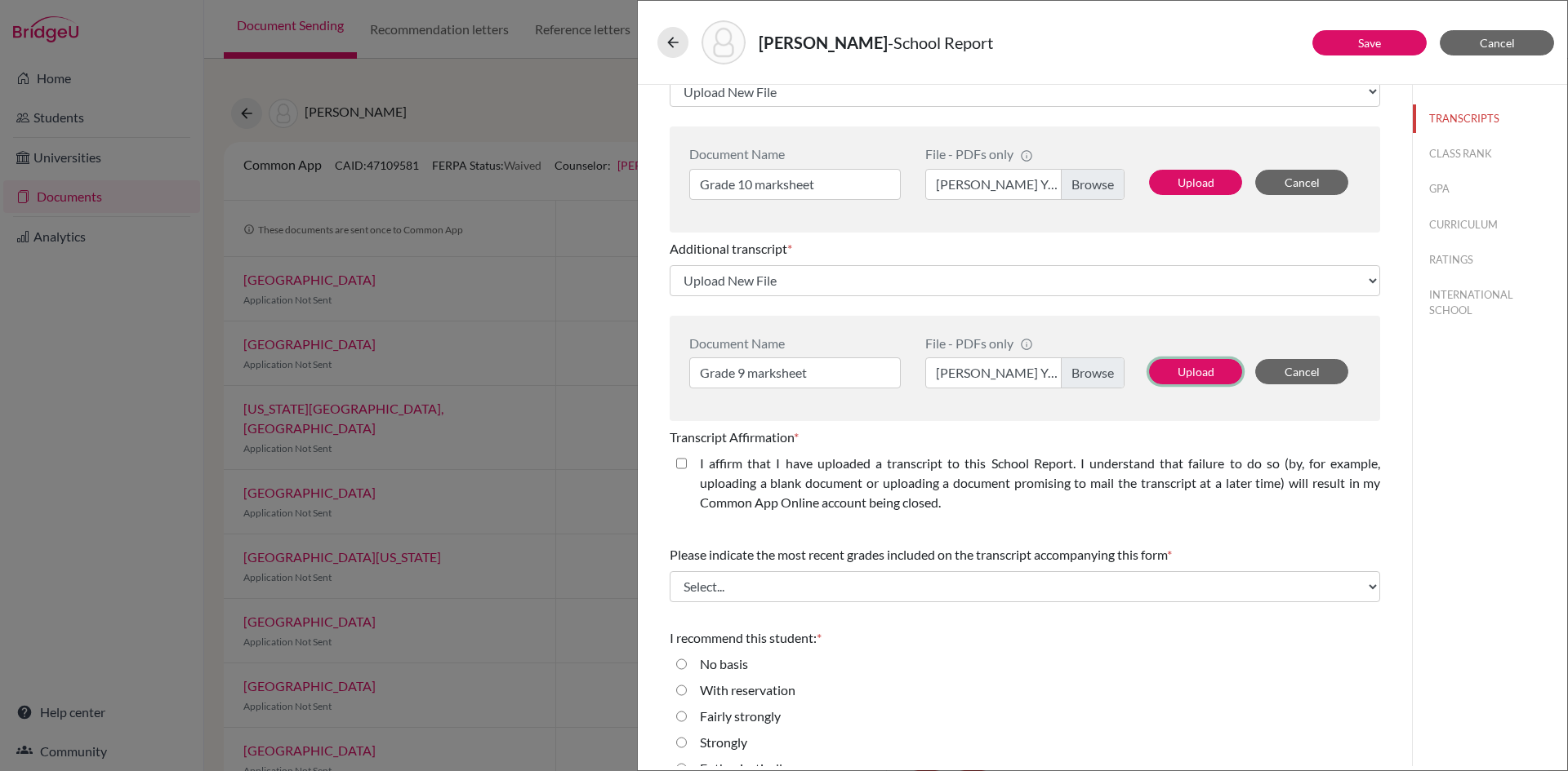
scroll to position [694, 0]
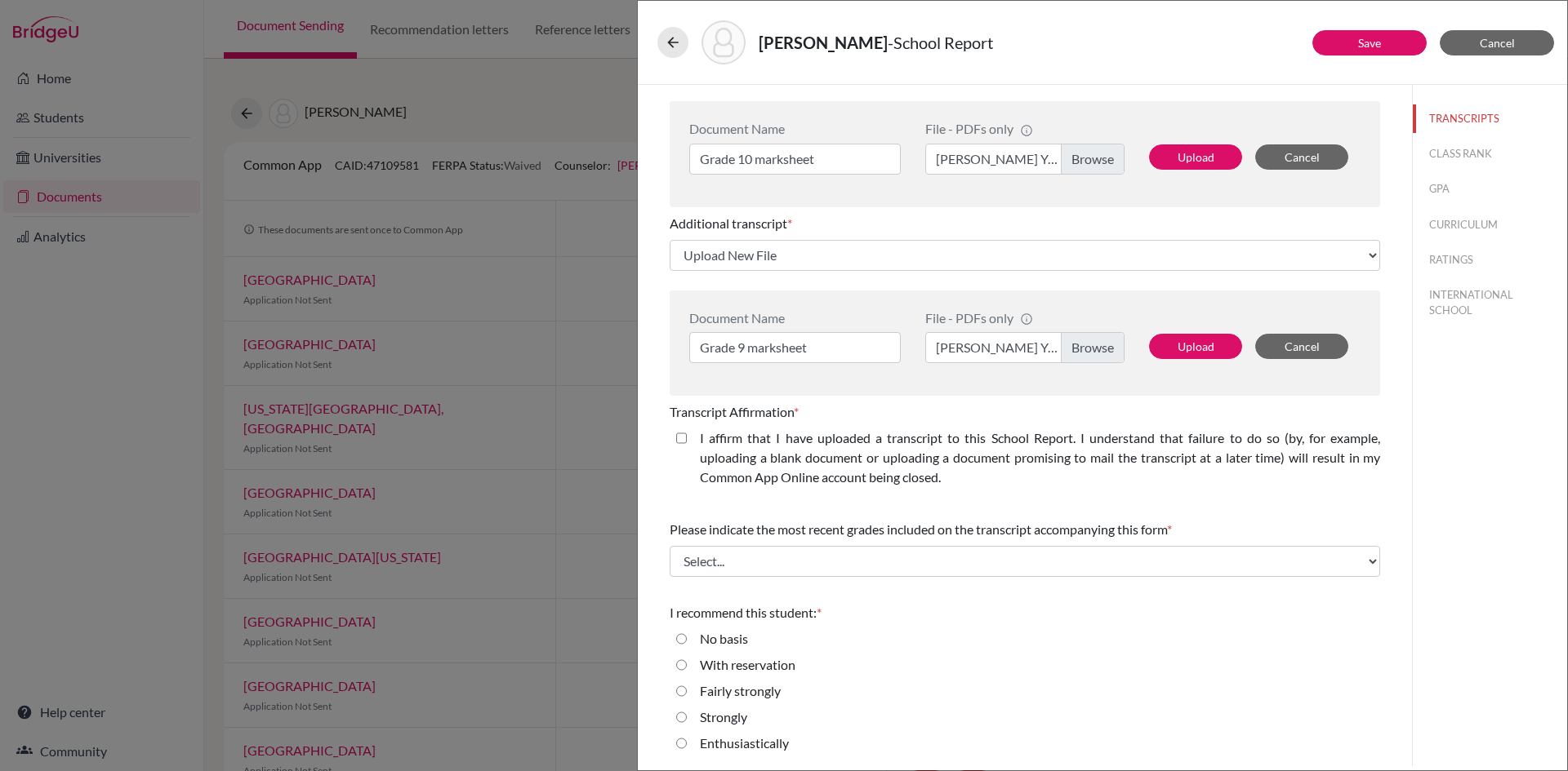
click at [676, 434] on closed\ "I affirm that I have uploaded a transcript to this School Report. I understand …" at bounding box center [681, 438] width 10 height 20
checkbox closed\ "true"
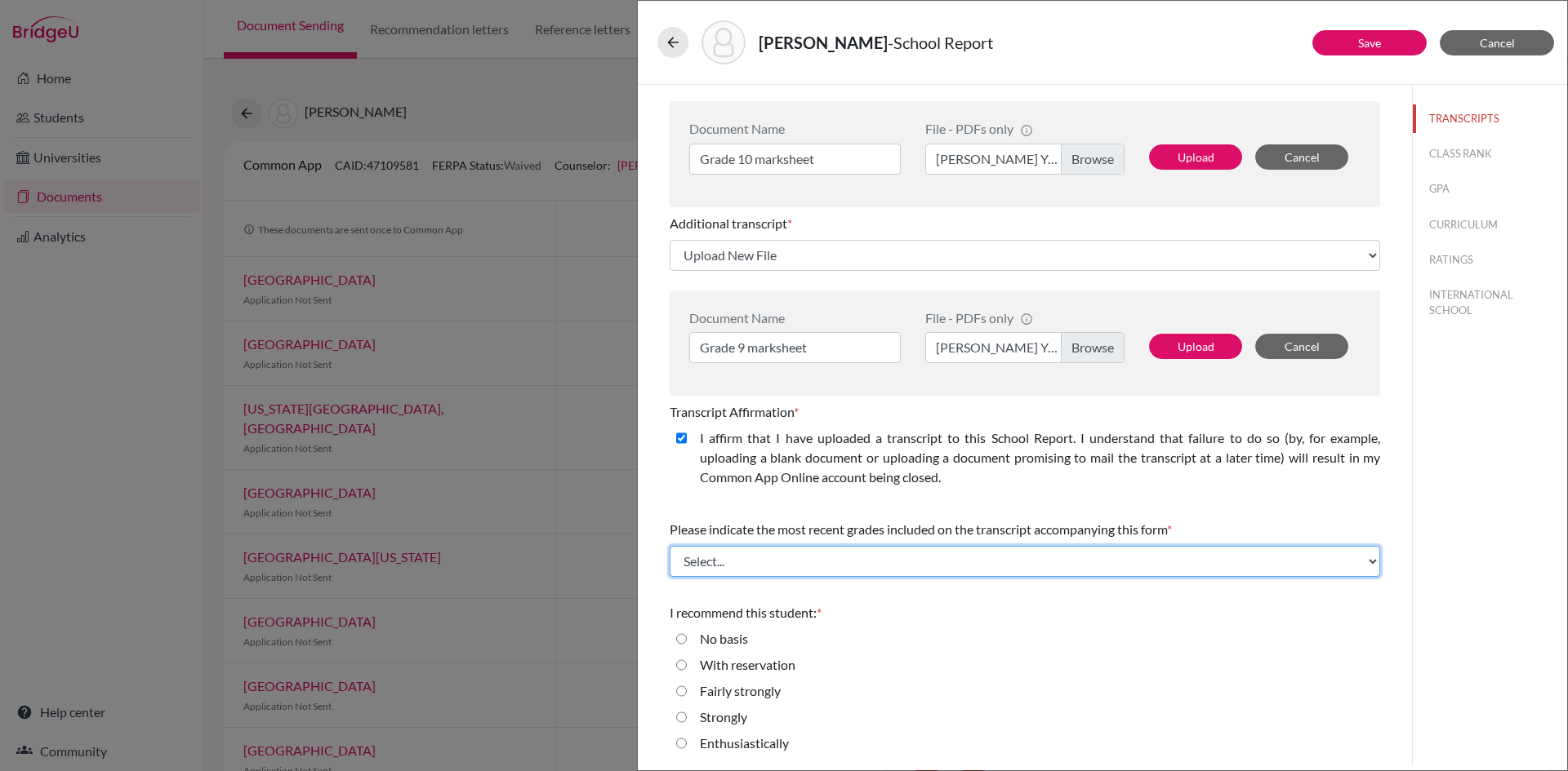
click at [725, 561] on select "Select... Final junior year grades 1st Quarter senior year grades 2nd Quarter/1…" at bounding box center [1024, 561] width 710 height 31
select select "6"
click at [669, 546] on select "Select... Final junior year grades 1st Quarter senior year grades 2nd Quarter/1…" at bounding box center [1024, 561] width 710 height 31
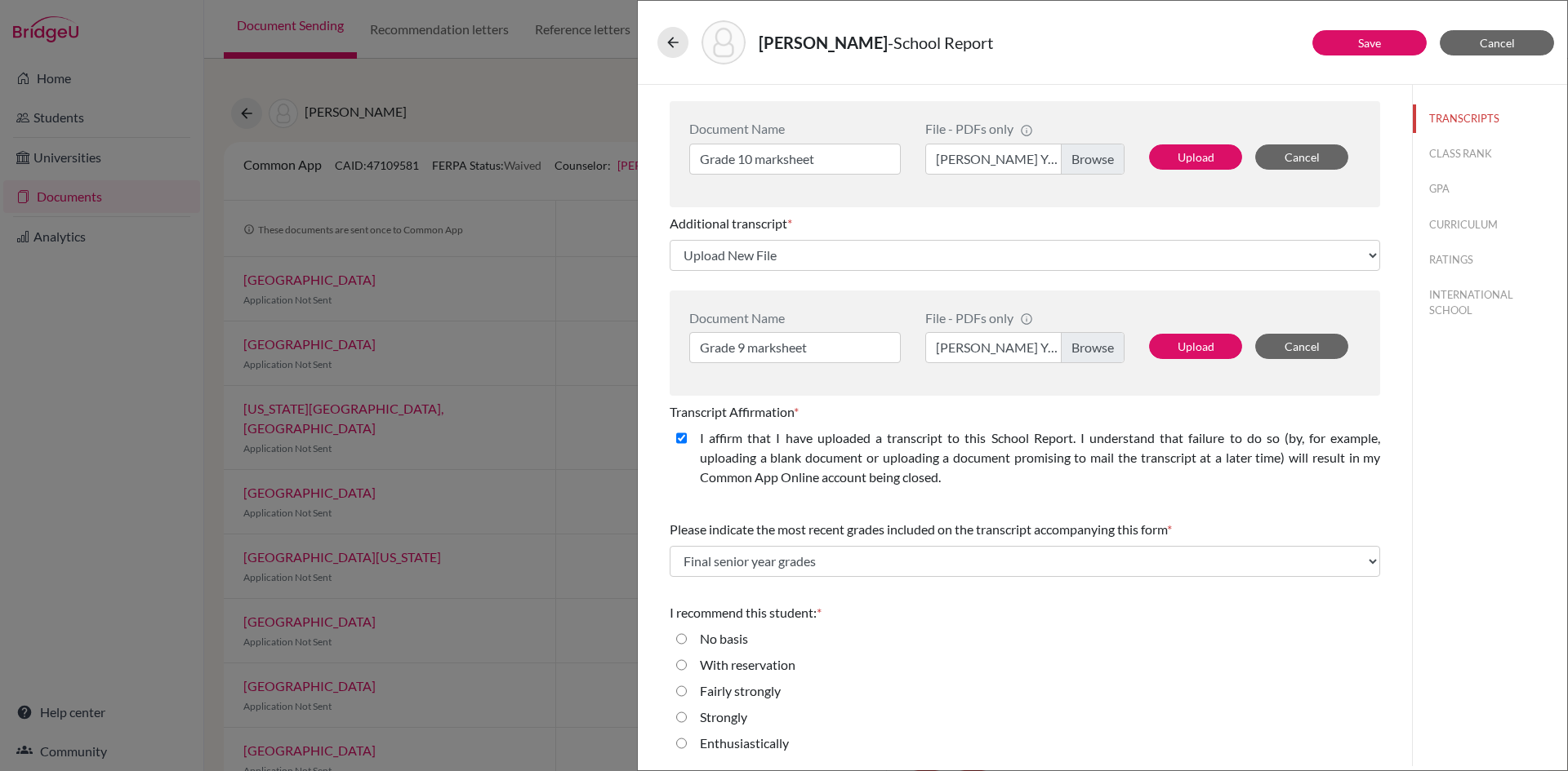
click at [685, 716] on input "Strongly" at bounding box center [681, 717] width 10 height 20
radio input "true"
click at [1353, 38] on button "Save" at bounding box center [1369, 43] width 114 height 26
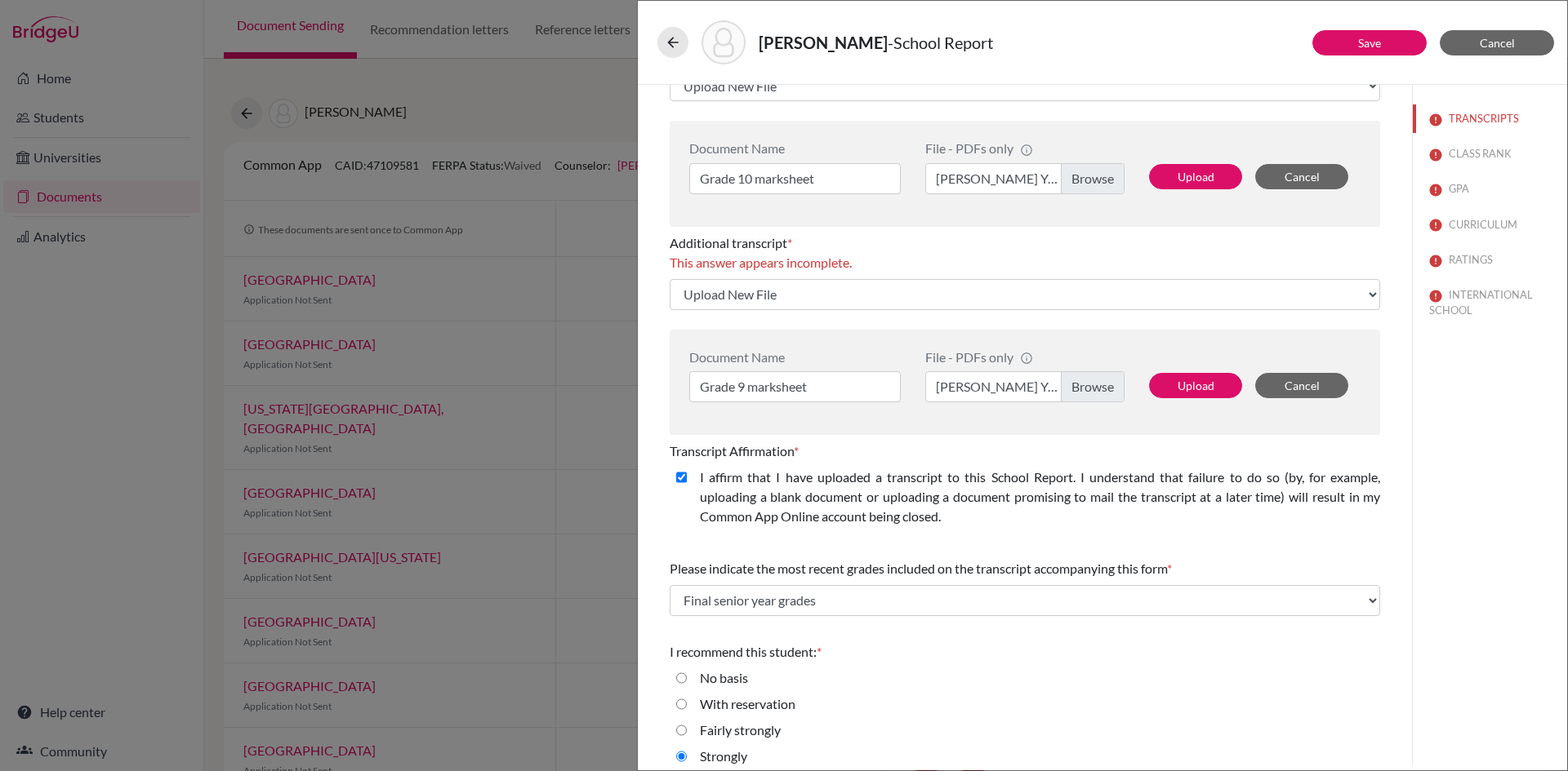
scroll to position [647, 0]
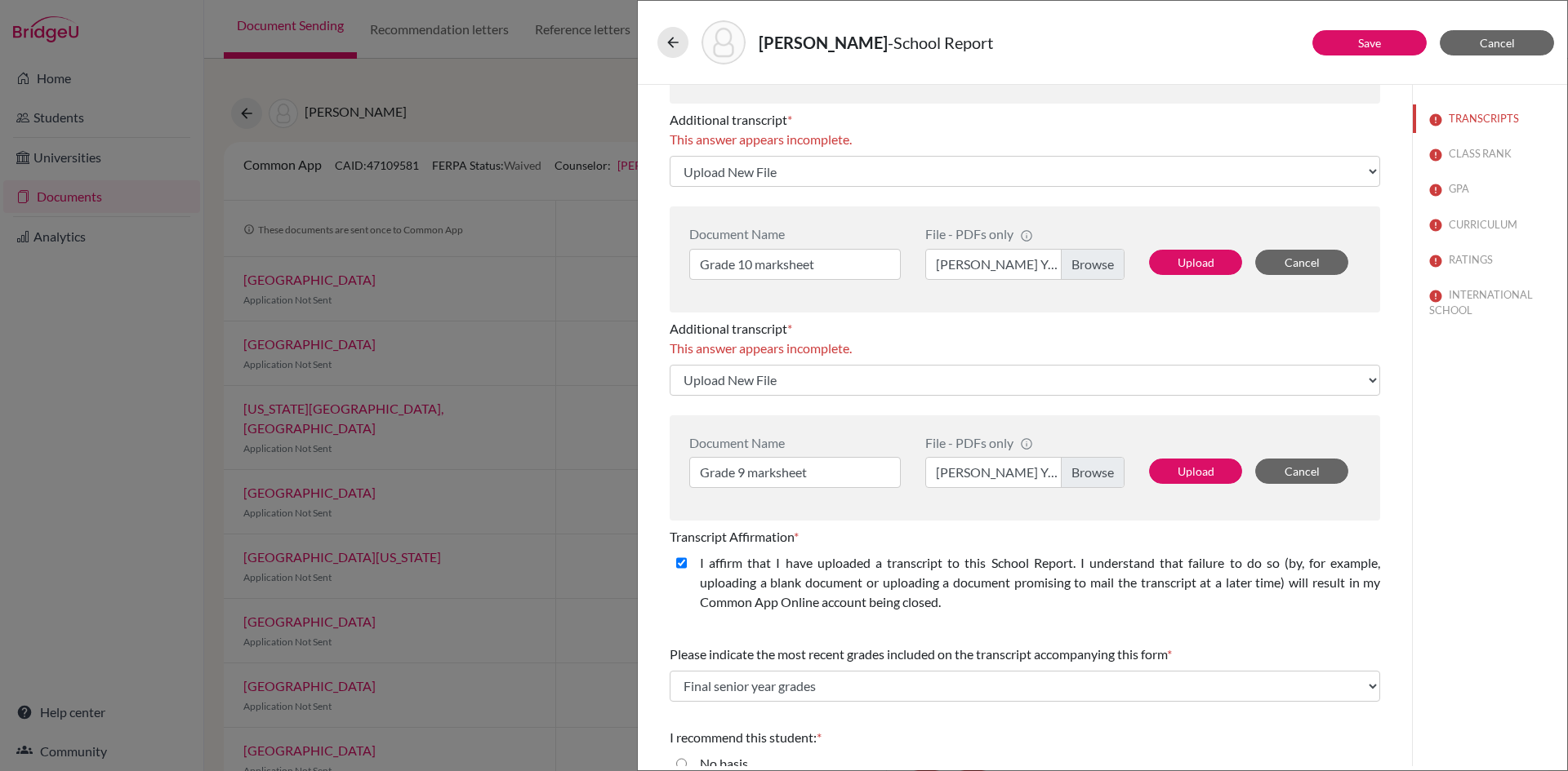
select select "690346"
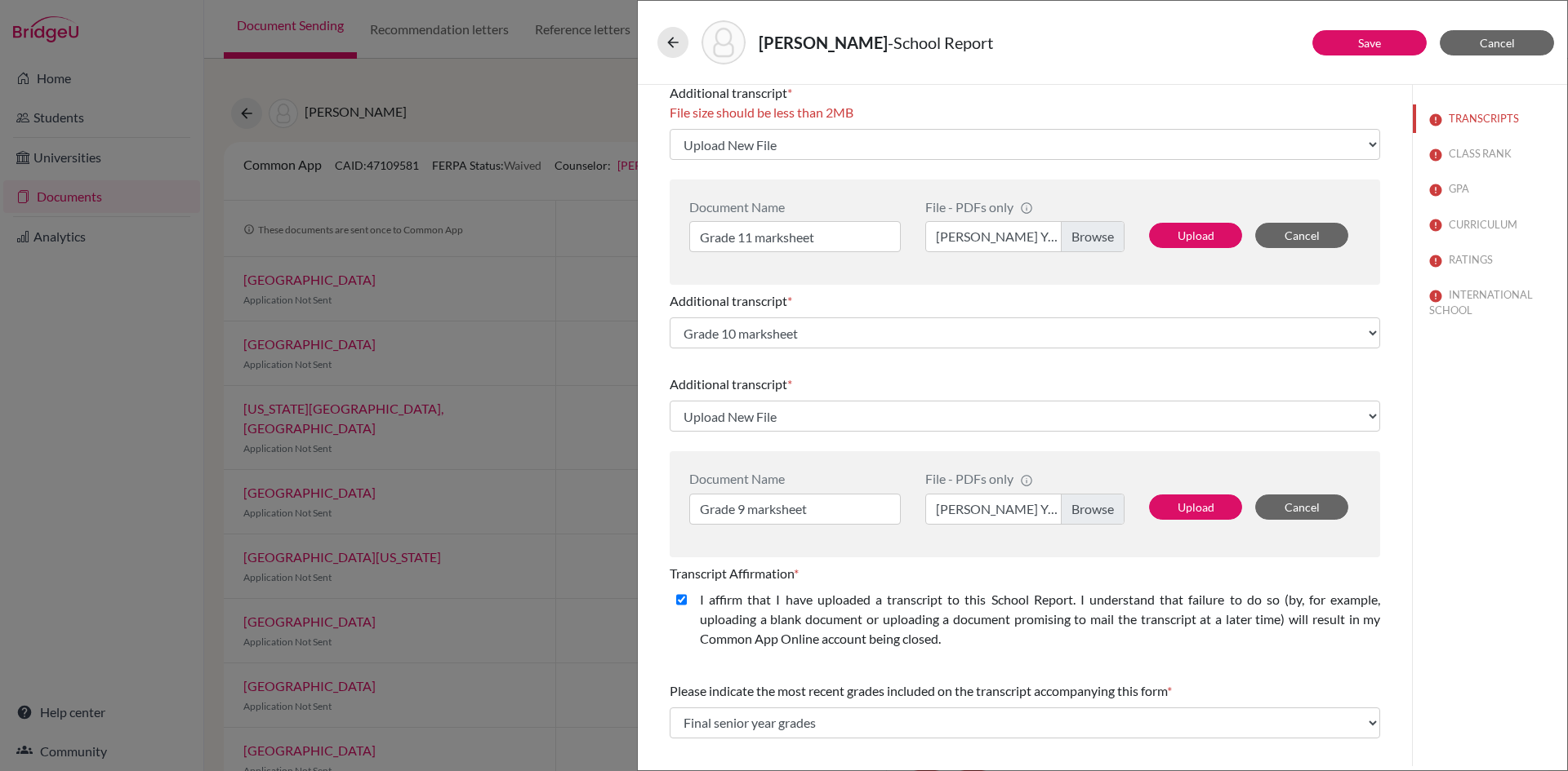
scroll to position [445, 0]
select select "690347"
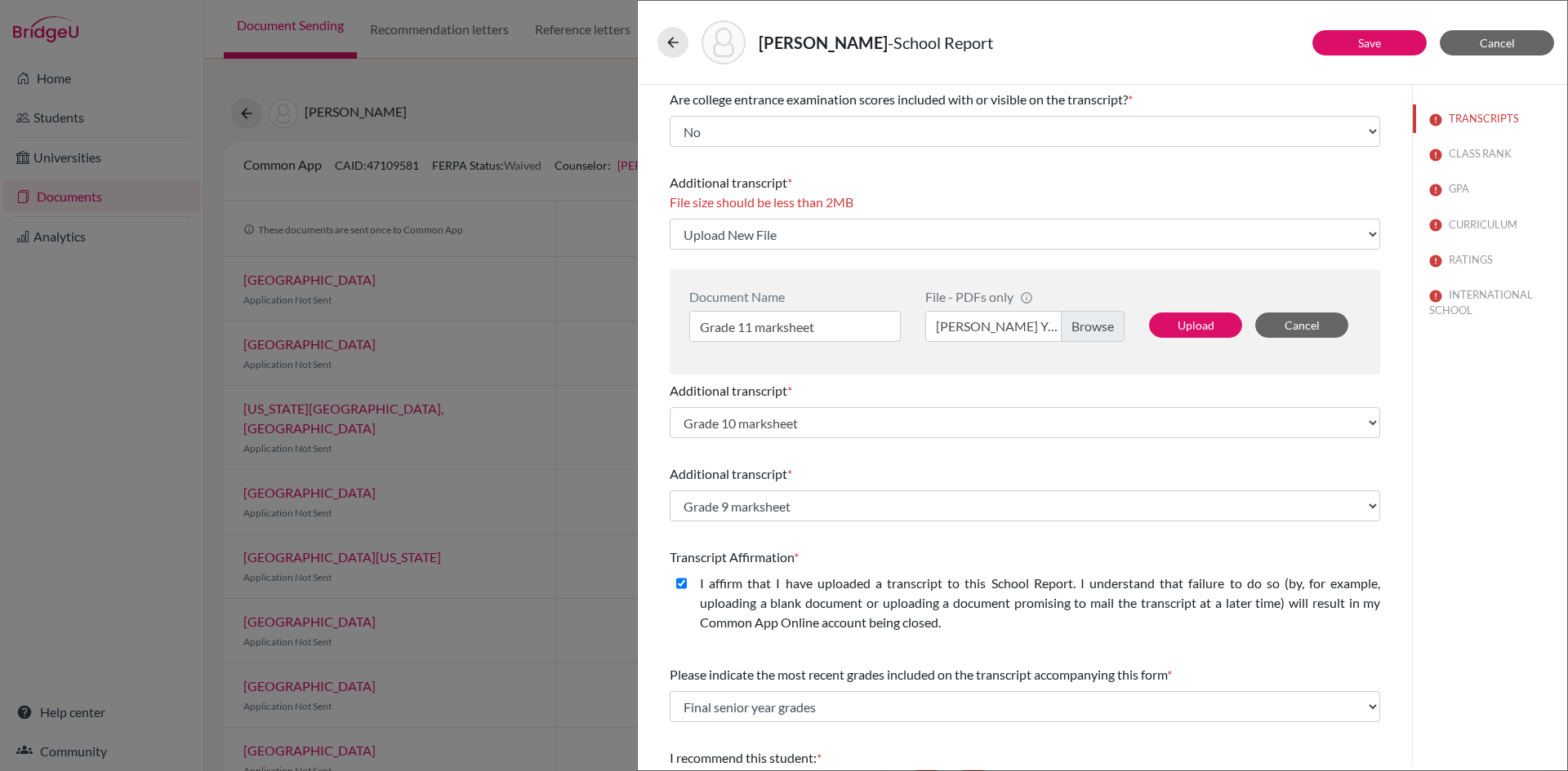
scroll to position [363, 0]
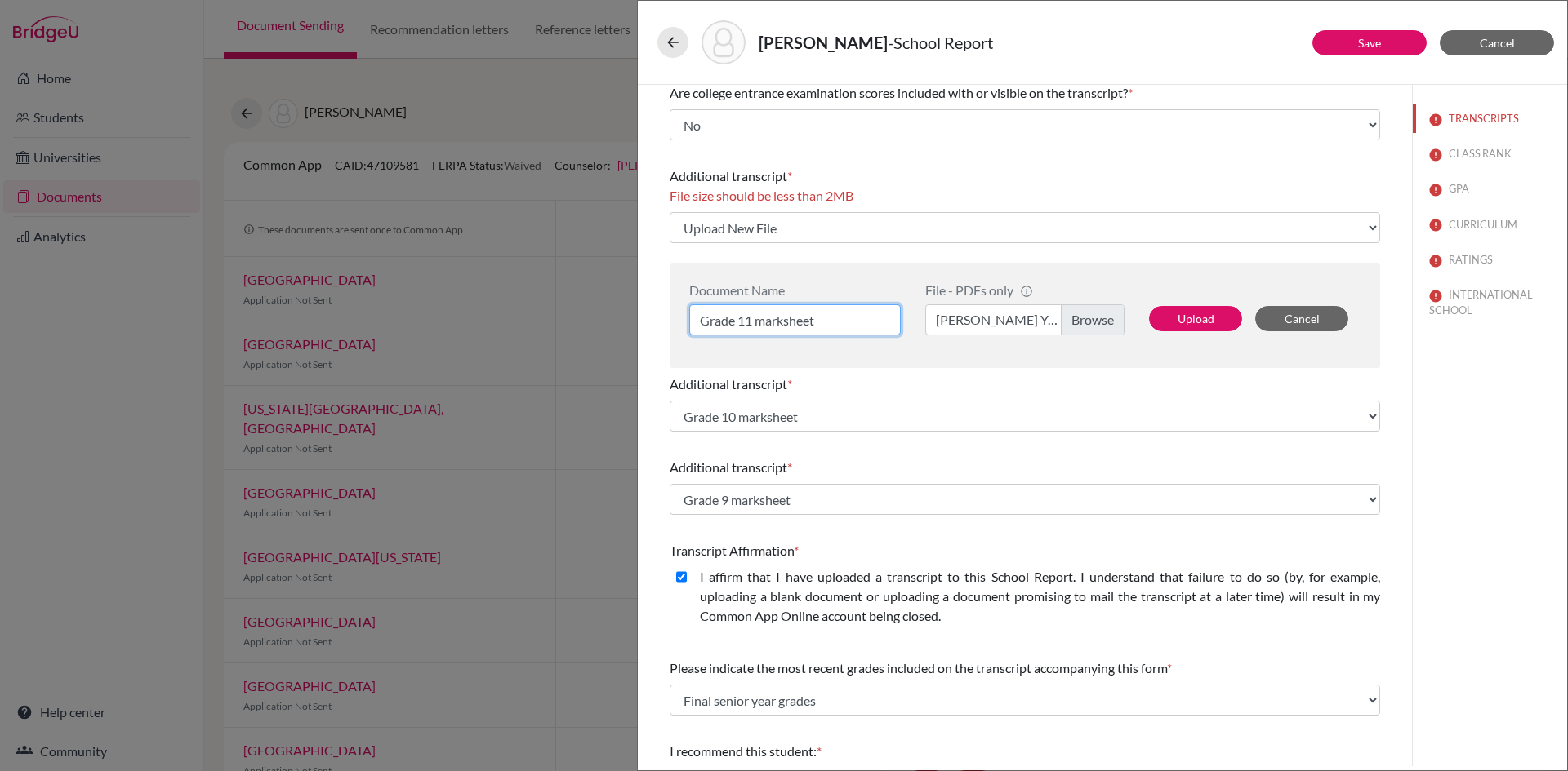
click at [770, 326] on input "Grade 11 marksheet" at bounding box center [794, 320] width 212 height 31
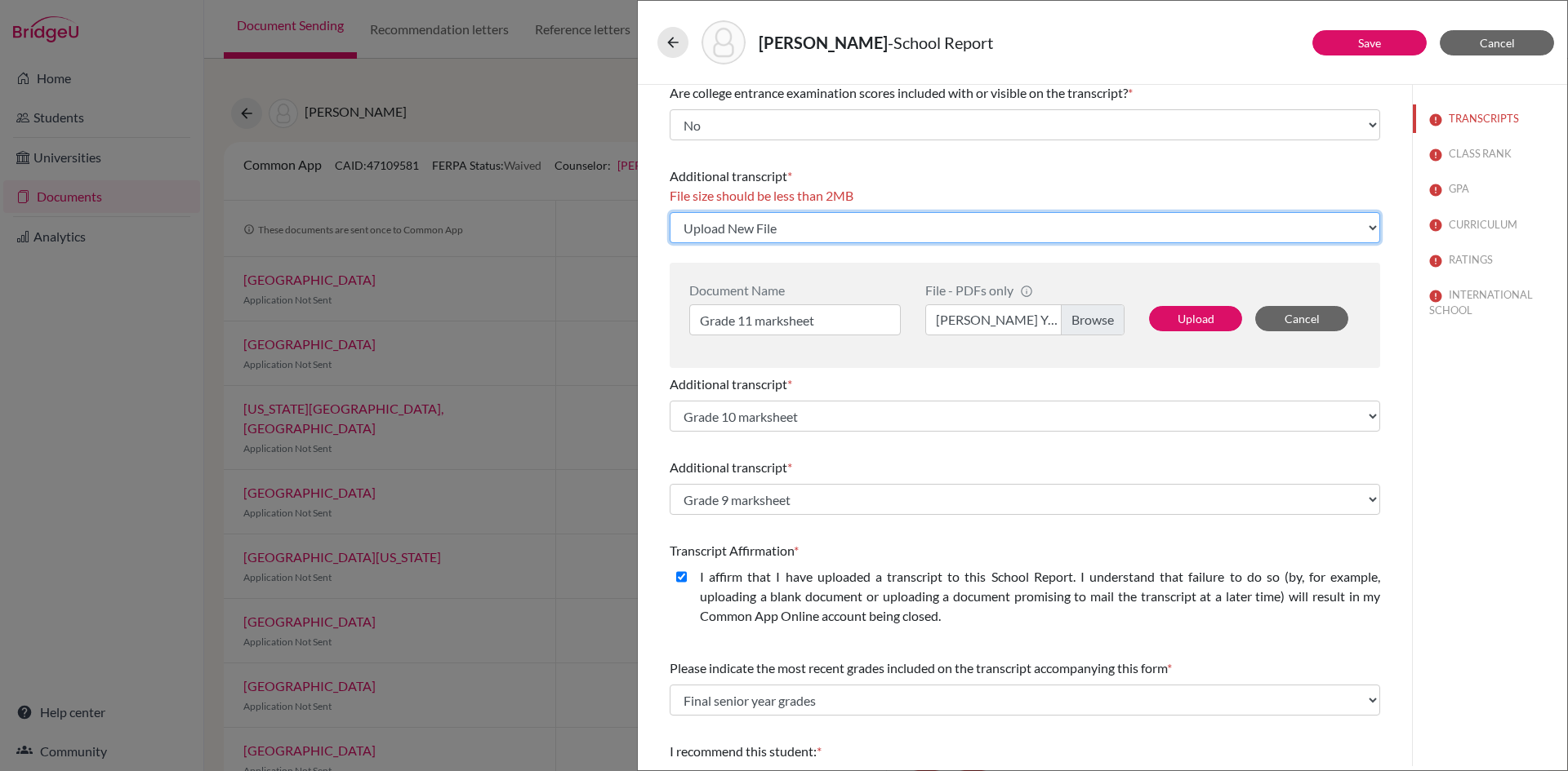
click at [783, 226] on select "Click here to upload a document Upload New File" at bounding box center [1024, 228] width 710 height 31
click at [669, 213] on select "Click here to upload a document Upload New File" at bounding box center [1024, 228] width 710 height 31
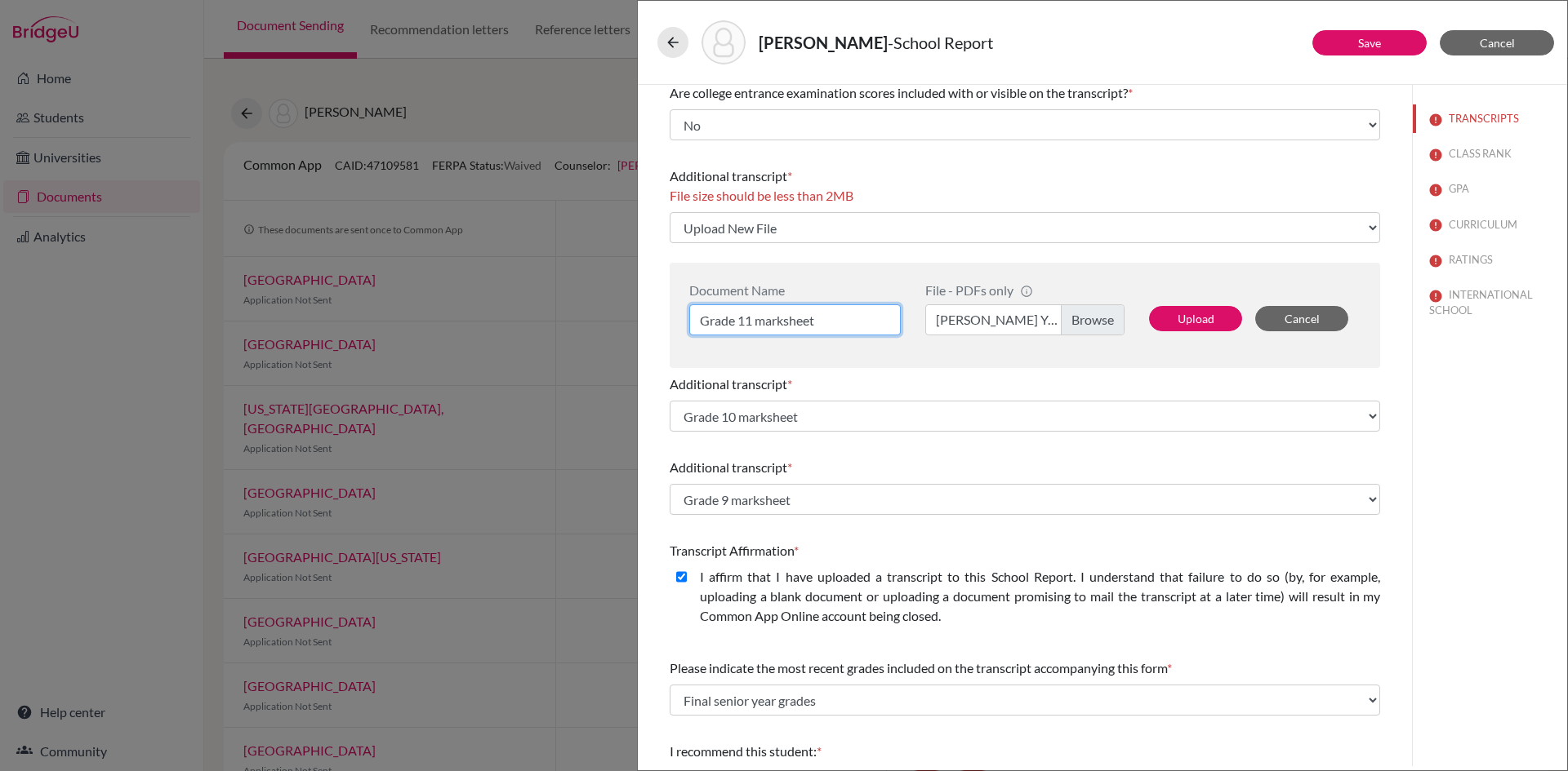
click at [815, 324] on input "Grade 11 marksheet" at bounding box center [794, 320] width 212 height 31
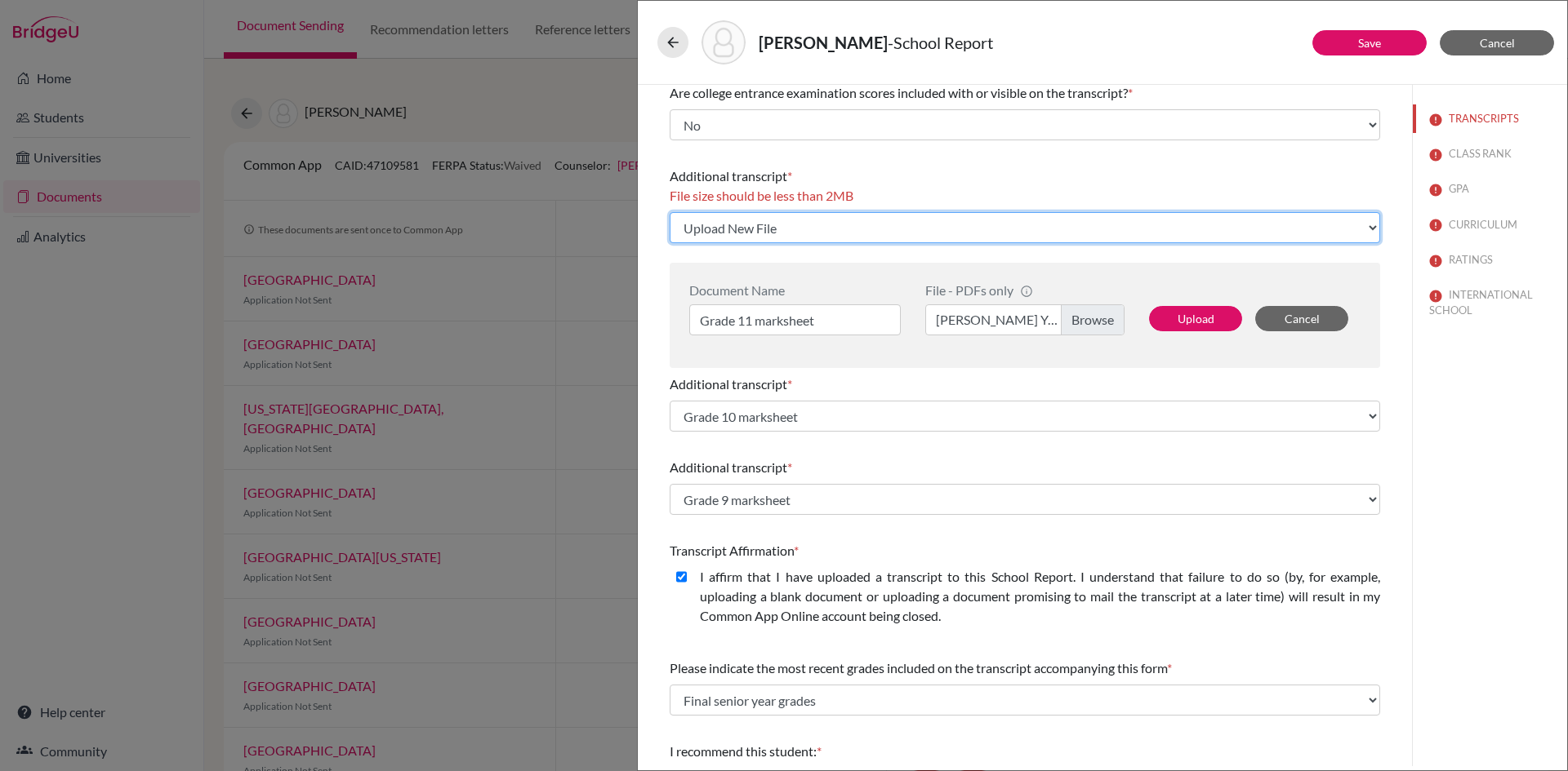
click at [767, 230] on select "Click here to upload a document Upload New File" at bounding box center [1024, 228] width 710 height 31
click at [669, 213] on select "Click here to upload a document Upload New File" at bounding box center [1024, 228] width 710 height 31
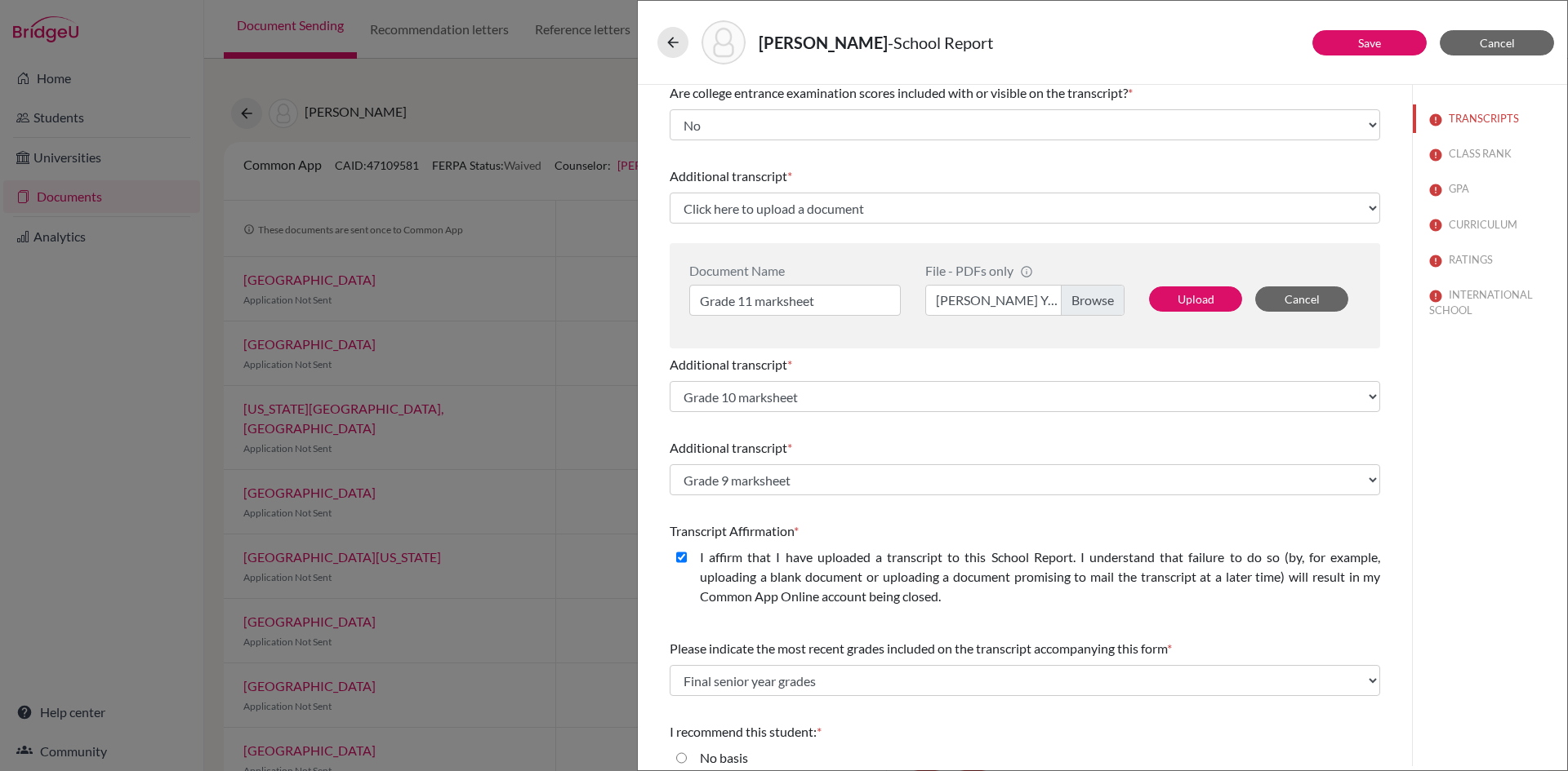
click at [1099, 304] on label "Debesh Yadav_Grade 11 marksheet.pdf" at bounding box center [1025, 300] width 199 height 31
click at [1099, 304] on input "Debesh Yadav_Grade 11 marksheet.pdf" at bounding box center [1025, 300] width 199 height 31
click at [1168, 297] on button "Upload" at bounding box center [1195, 299] width 93 height 26
select select "690349"
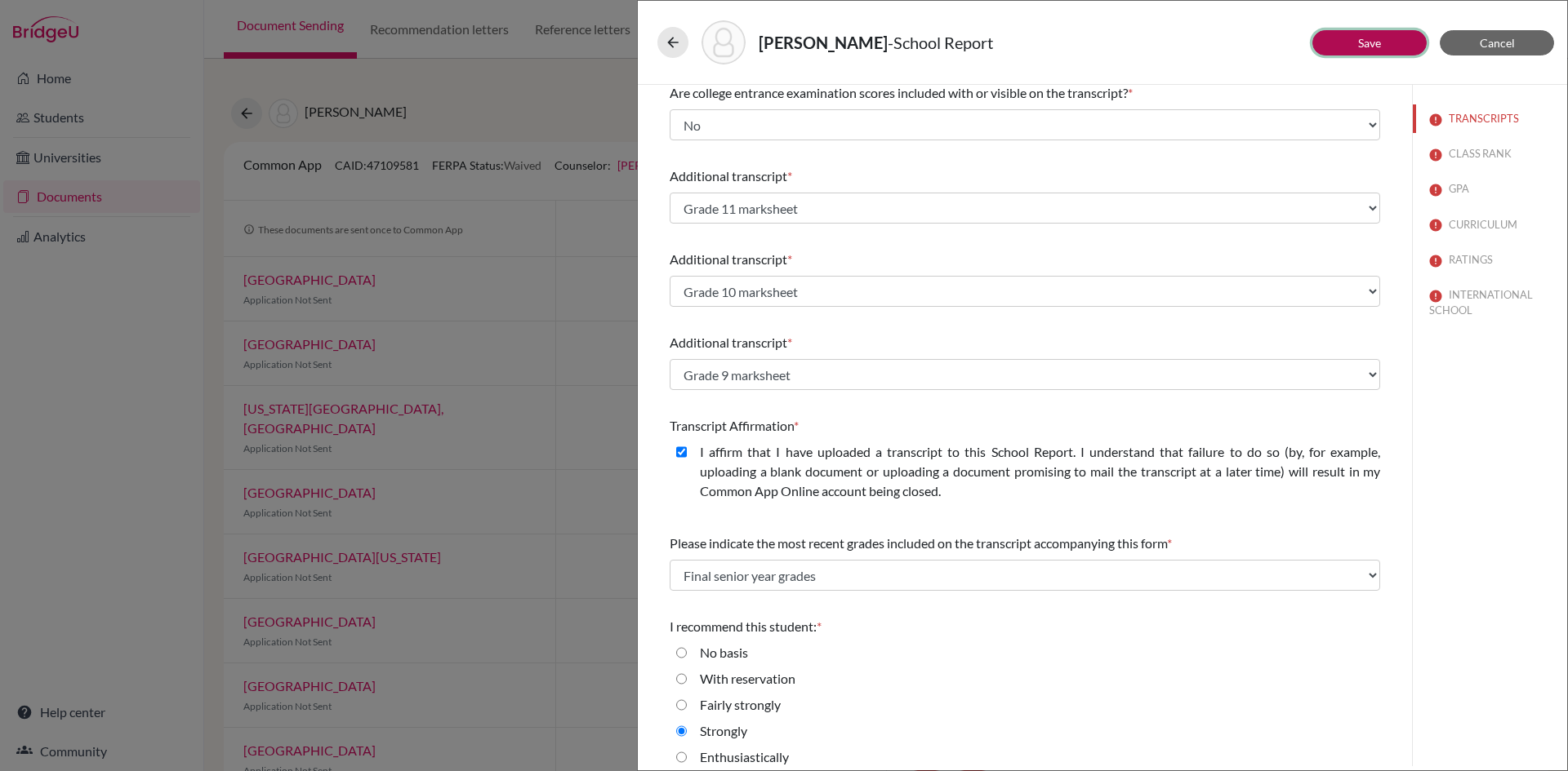
click at [1377, 46] on link "Save" at bounding box center [1369, 43] width 23 height 14
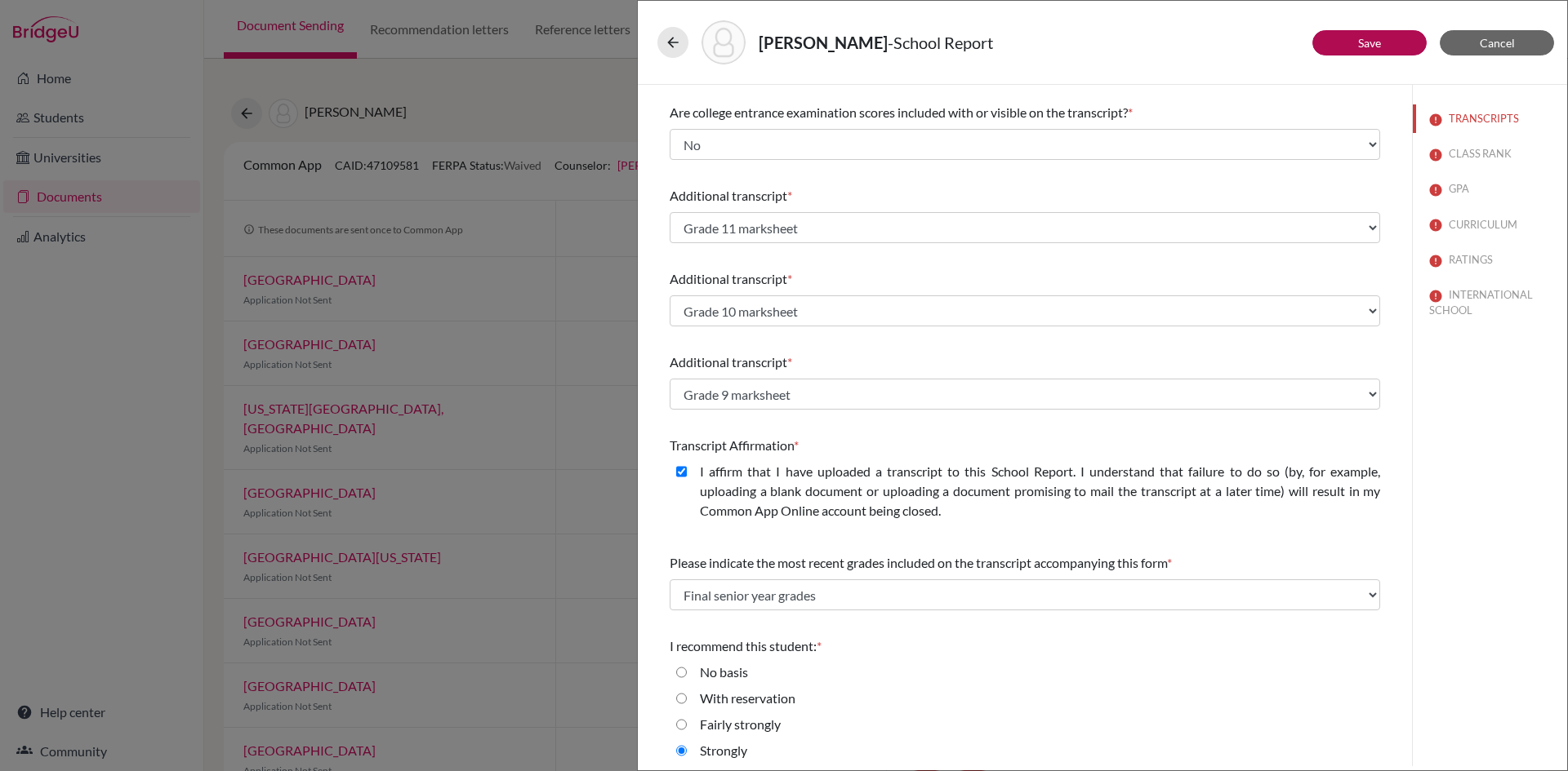
scroll to position [383, 0]
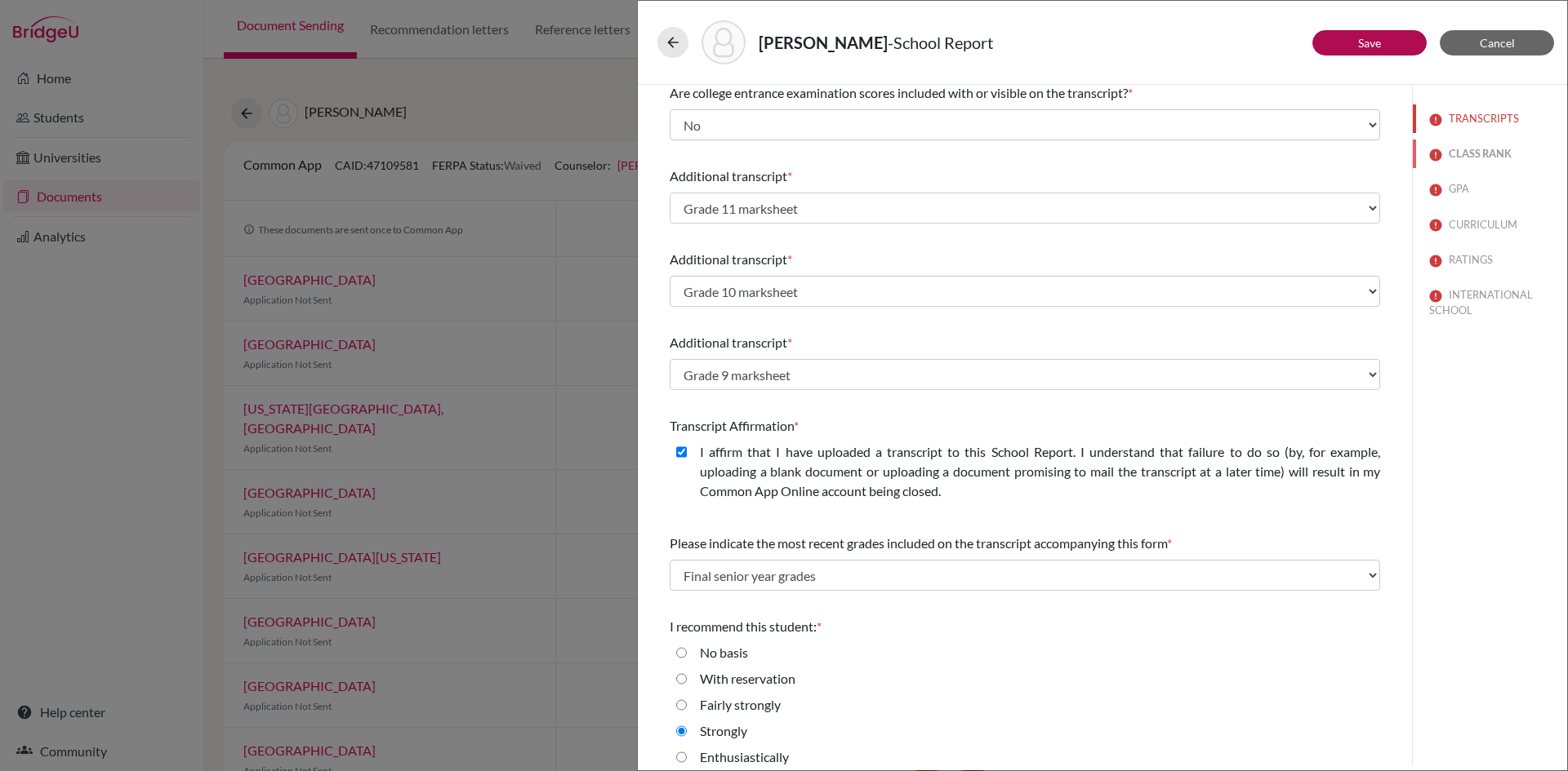
click at [1464, 156] on button "CLASS RANK" at bounding box center [1489, 154] width 154 height 29
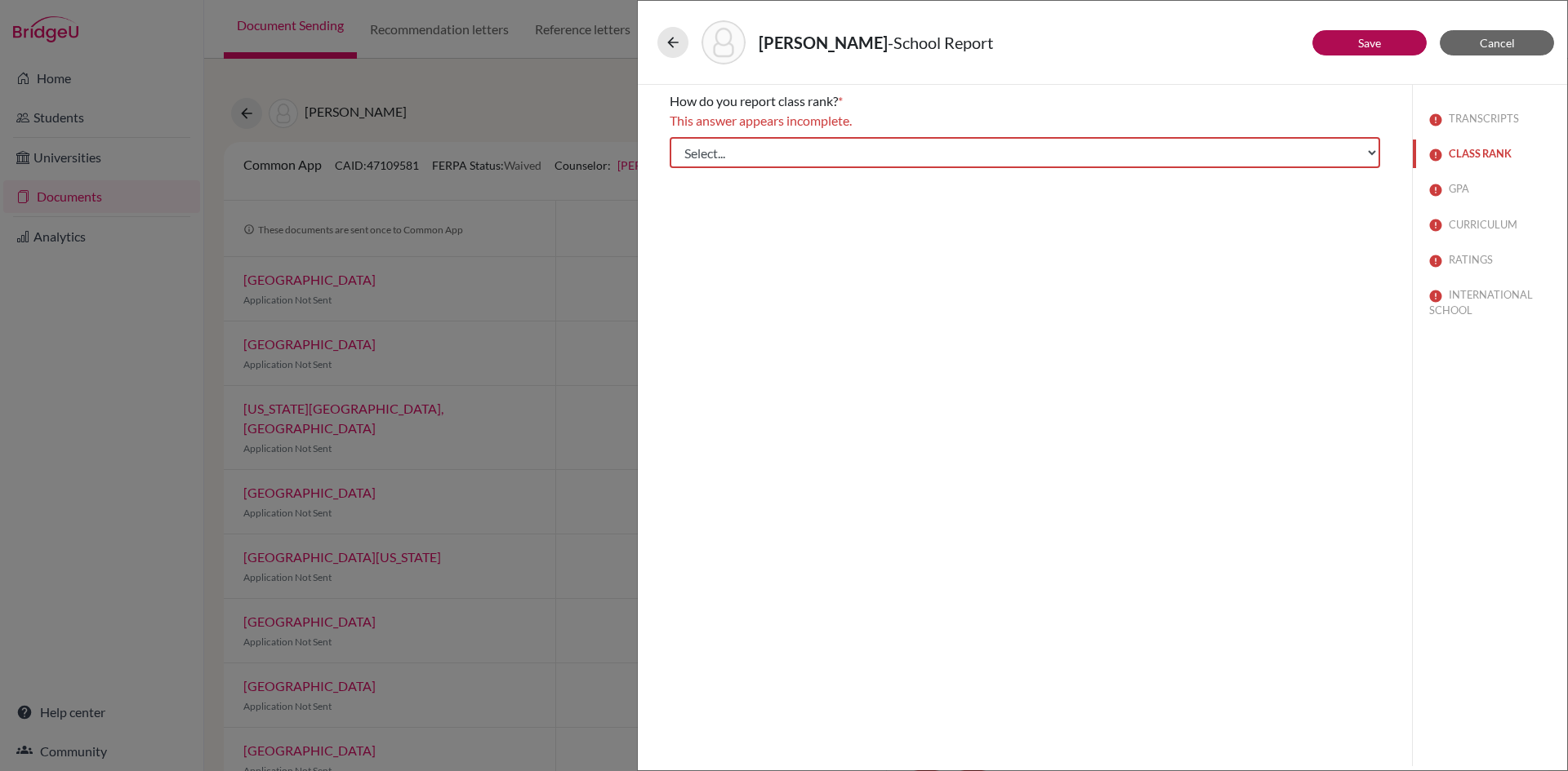
scroll to position [0, 0]
click at [711, 148] on select "Select... Exact Decile Quintile Quartile None" at bounding box center [1024, 152] width 710 height 31
select select "2"
click at [669, 137] on select "Select... Exact Decile Quintile Quartile None" at bounding box center [1024, 152] width 710 height 31
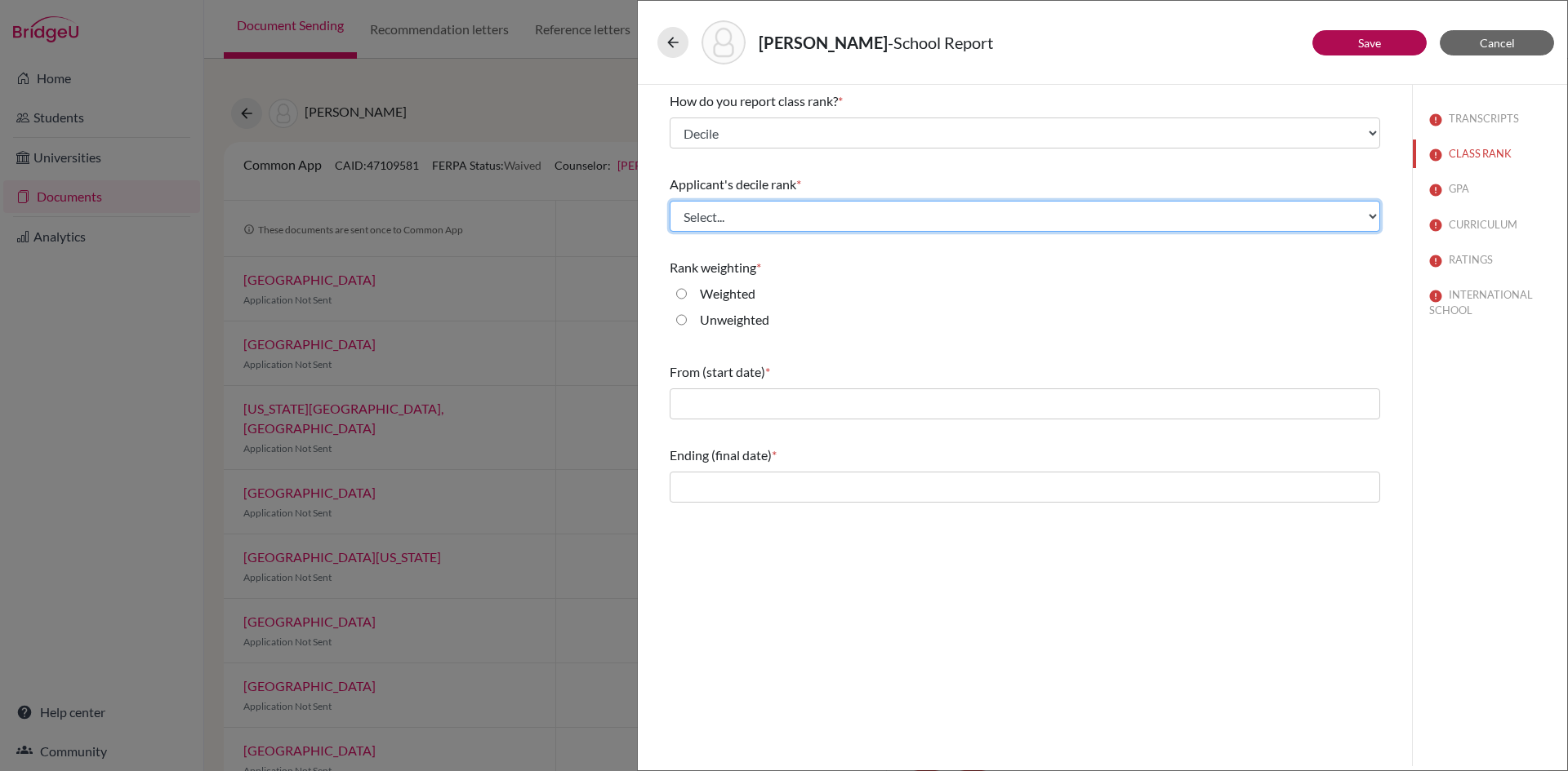
click at [713, 218] on select "Select... Top 10% Top 20% Top 30% Top 40% Top 50% Top 60% Top 70% Top 80% Top 9…" at bounding box center [1024, 216] width 710 height 31
select select "5"
click at [669, 201] on select "Select... Top 10% Top 20% Top 30% Top 40% Top 50% Top 60% Top 70% Top 80% Top 9…" at bounding box center [1024, 216] width 710 height 31
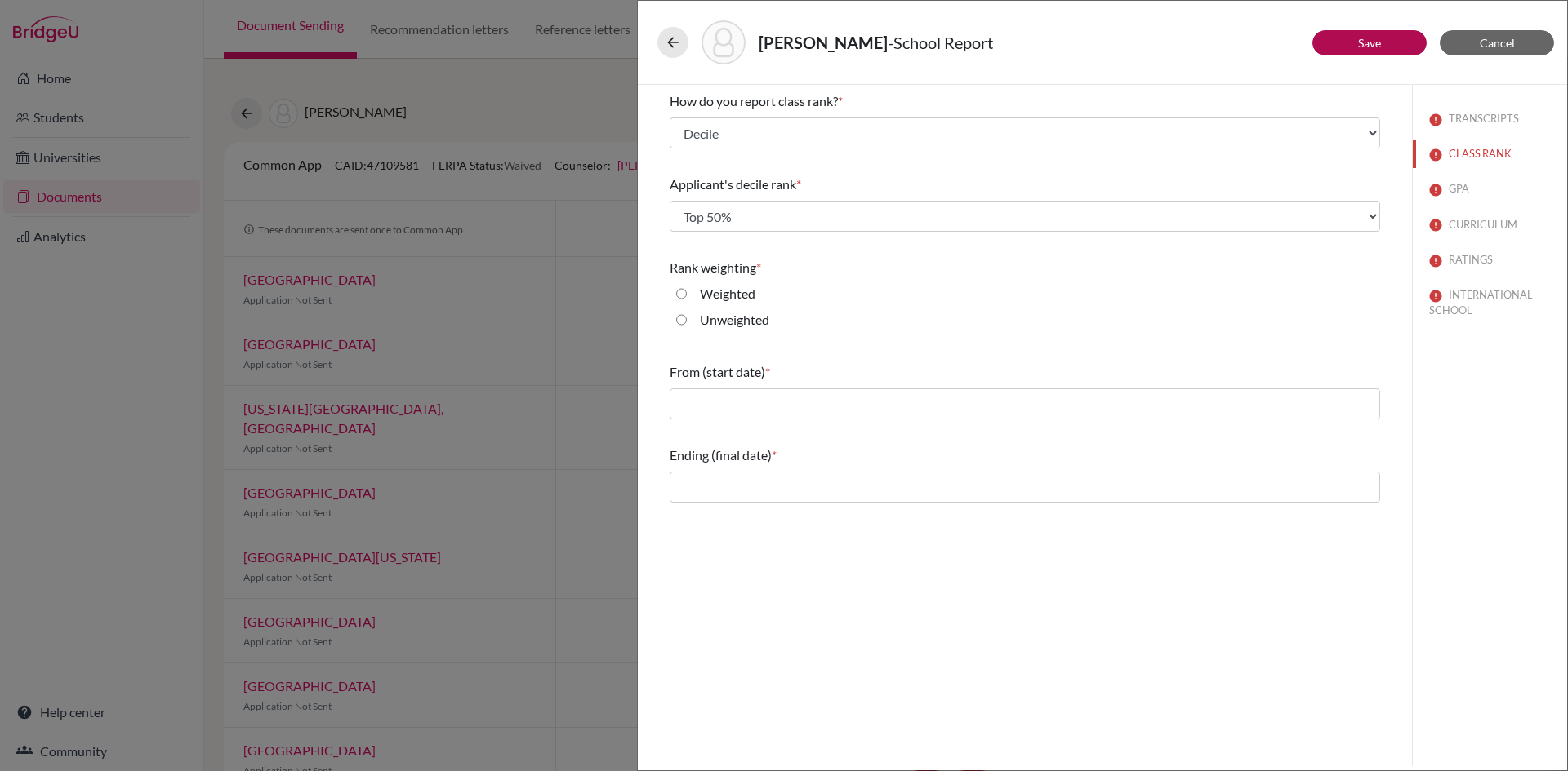
click at [679, 320] on input "Unweighted" at bounding box center [681, 320] width 10 height 20
radio input "true"
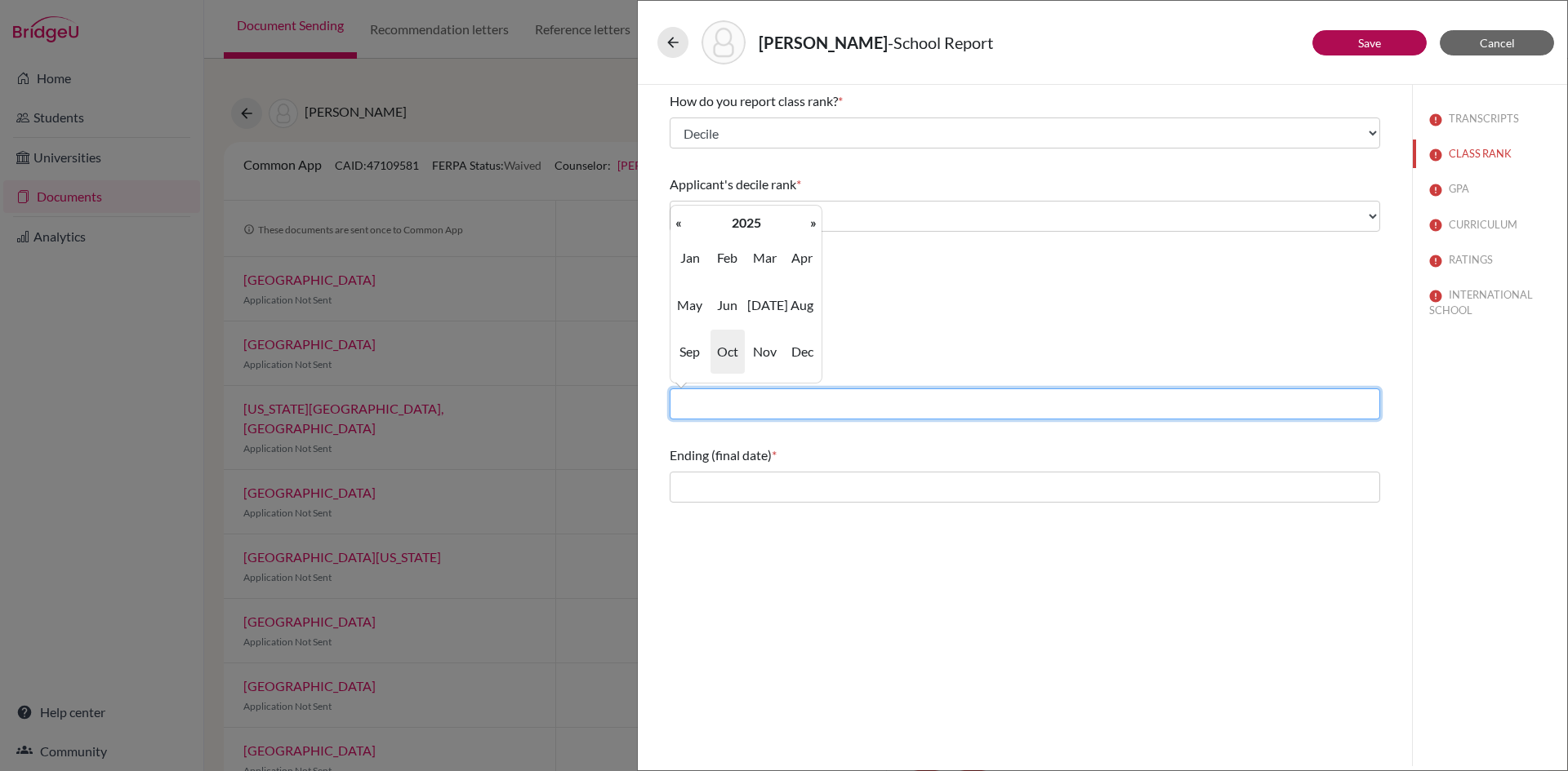
click at [719, 400] on input "text" at bounding box center [1024, 404] width 710 height 31
type input "06/2023"
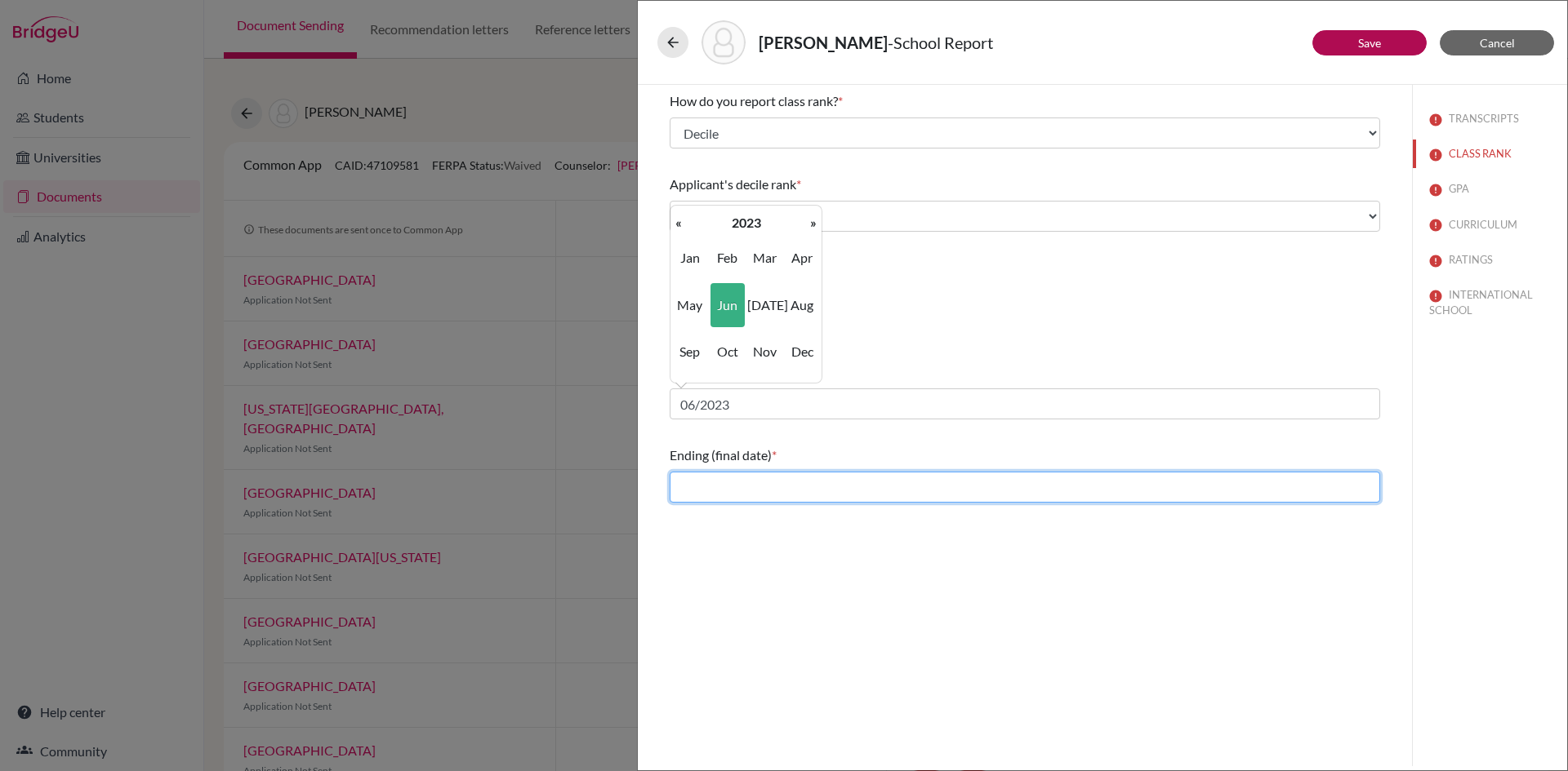
click at [734, 490] on input "text" at bounding box center [1024, 487] width 710 height 31
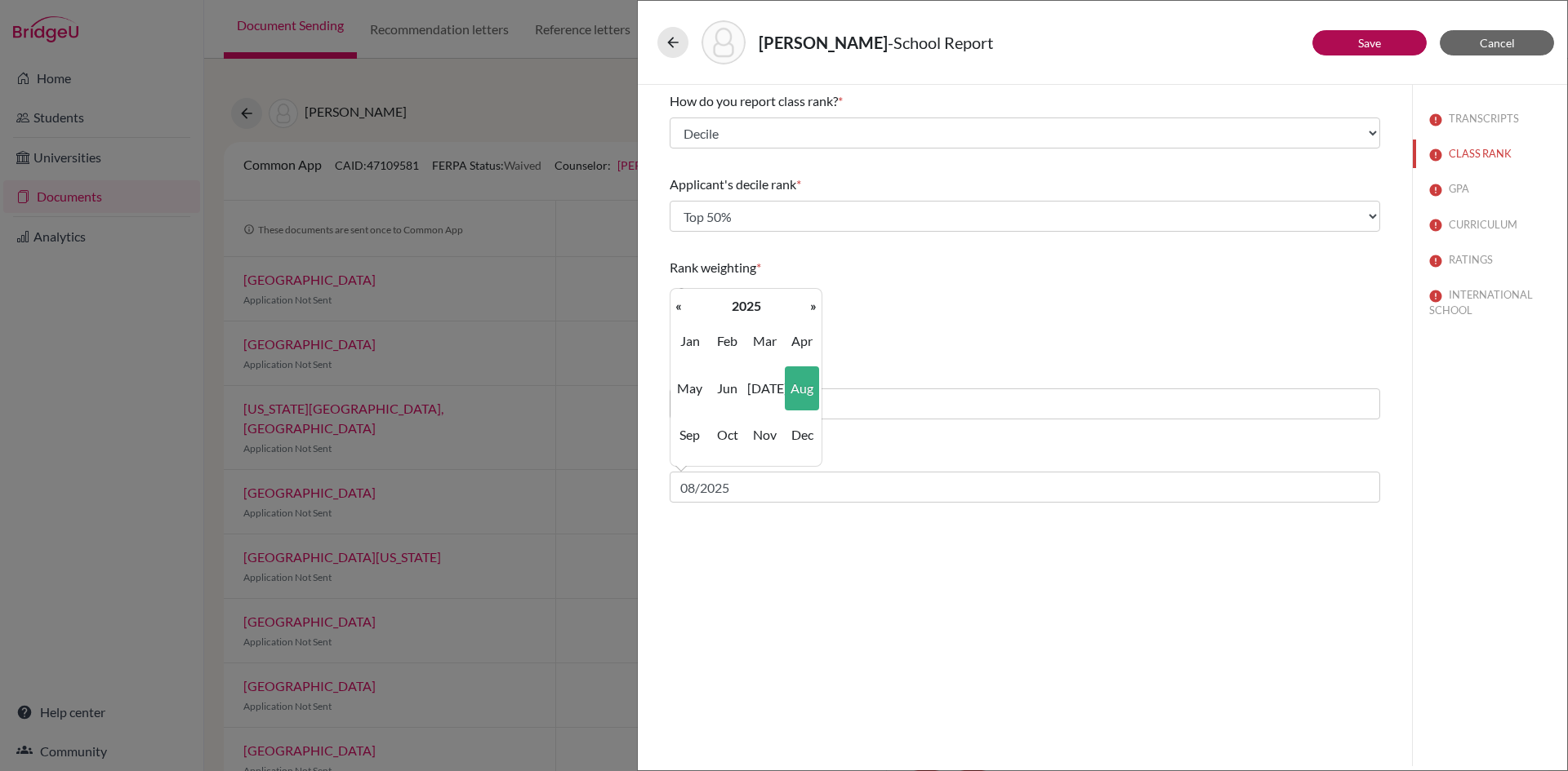
click at [786, 532] on div "How do you report class rank? * Select... Exact Decile Quintile Quartile None A…" at bounding box center [1025, 426] width 774 height 682
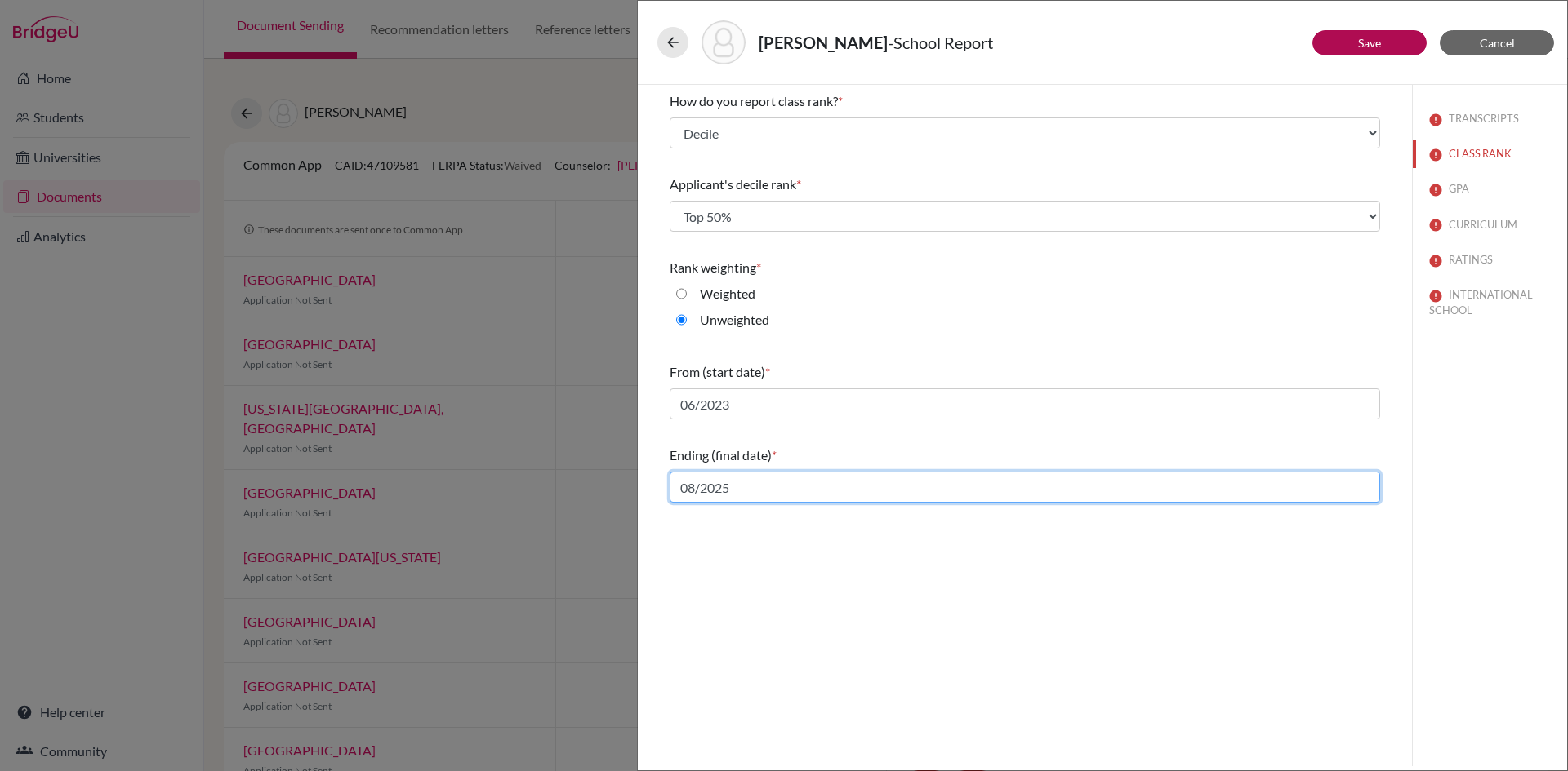
click at [727, 482] on input "08/2025" at bounding box center [1024, 487] width 710 height 31
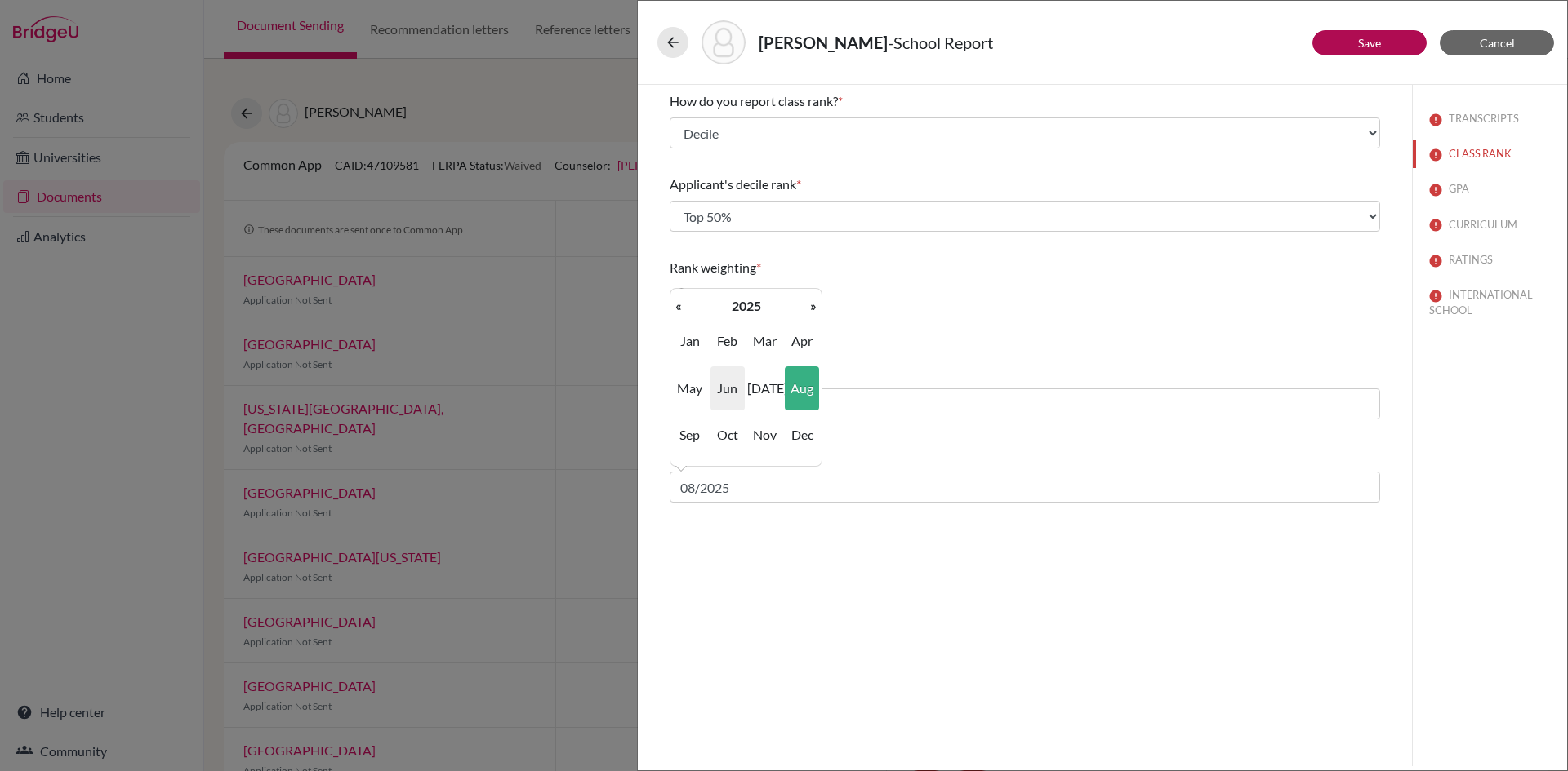
click at [725, 392] on span "Jun" at bounding box center [727, 388] width 34 height 44
type input "06/2025"
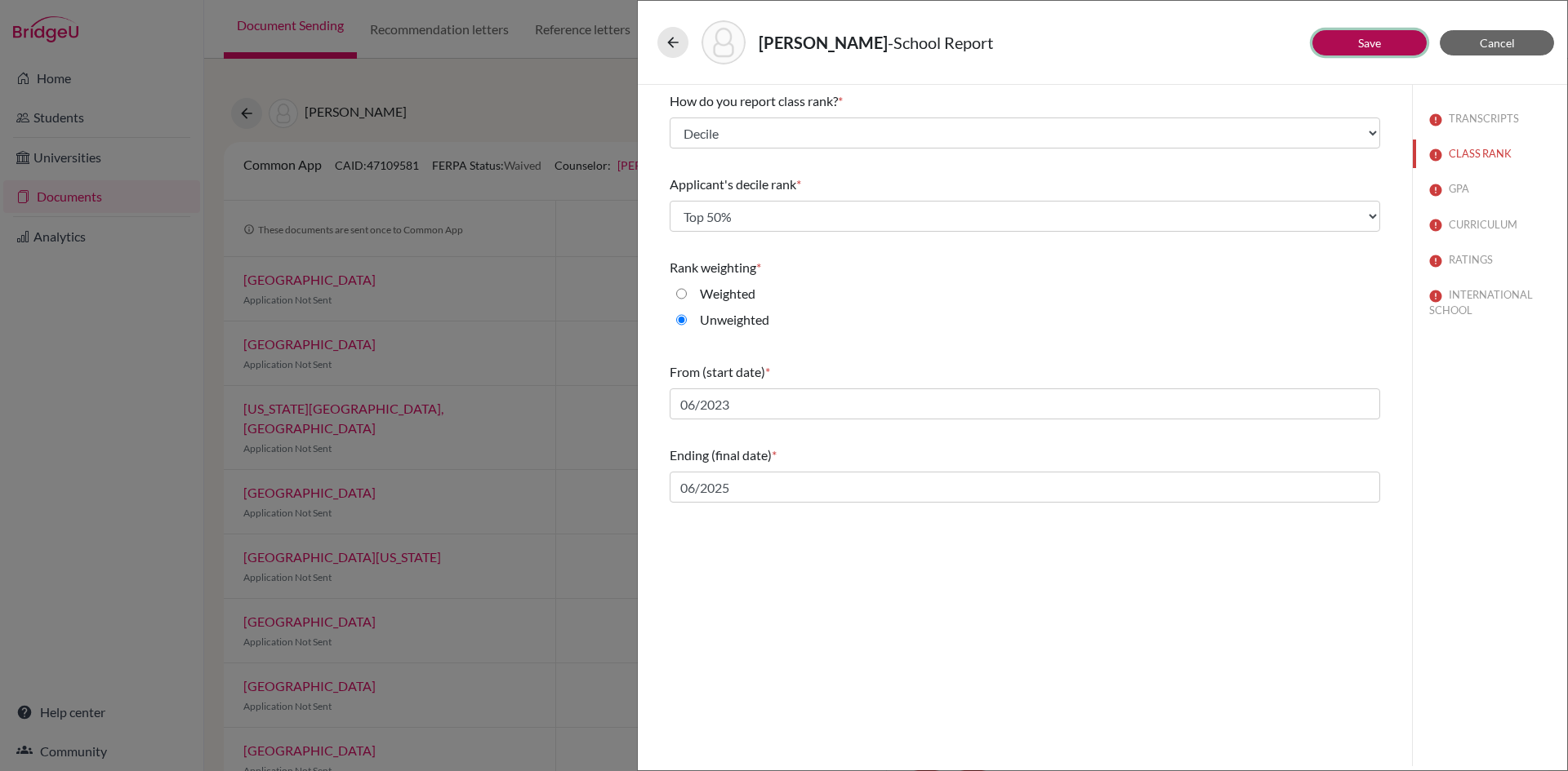
click at [1372, 43] on link "Save" at bounding box center [1369, 43] width 23 height 14
select select "4"
select select "1"
select select "6"
select select "0"
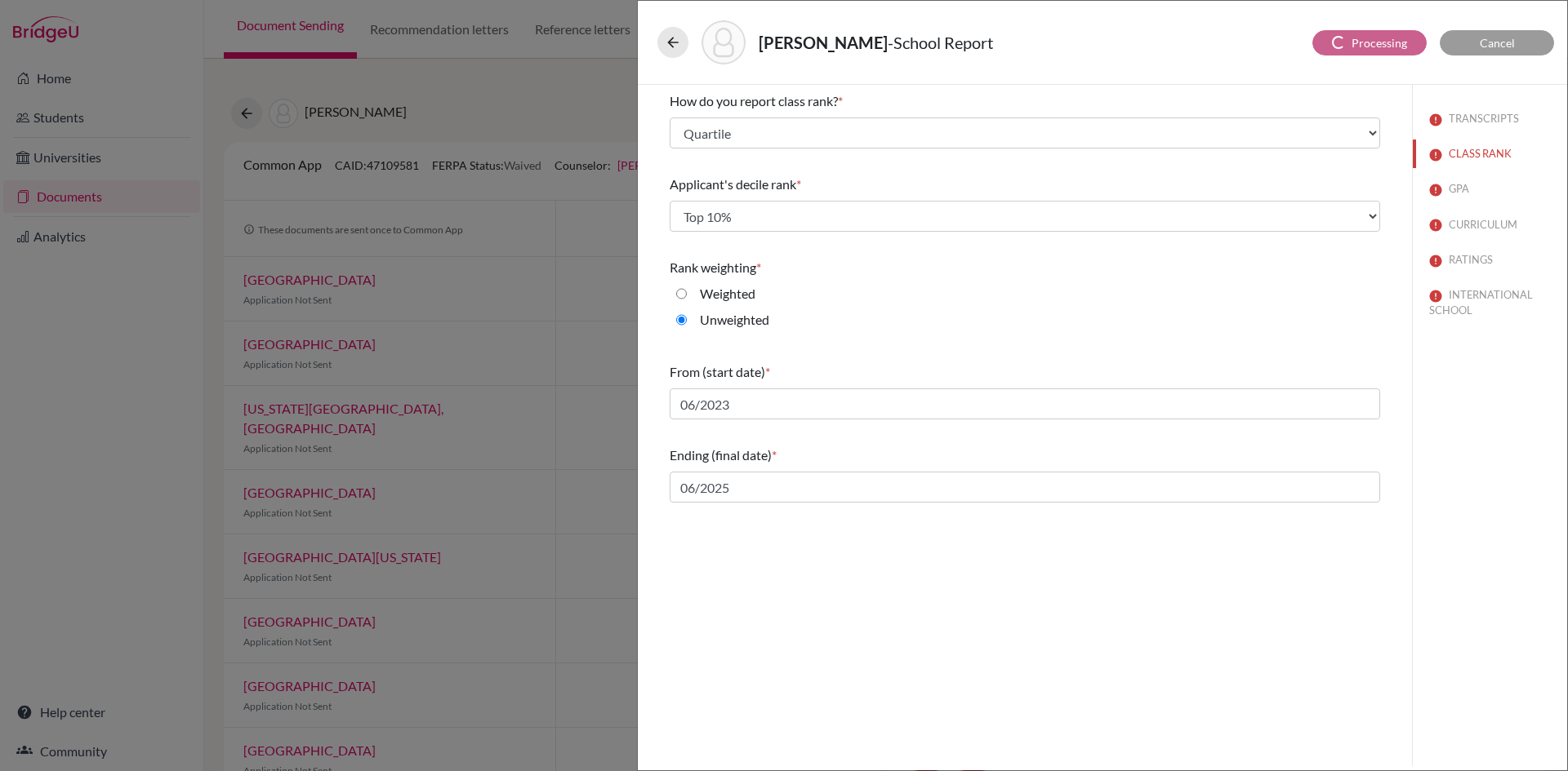
select select "690349"
select select "690346"
select select "690347"
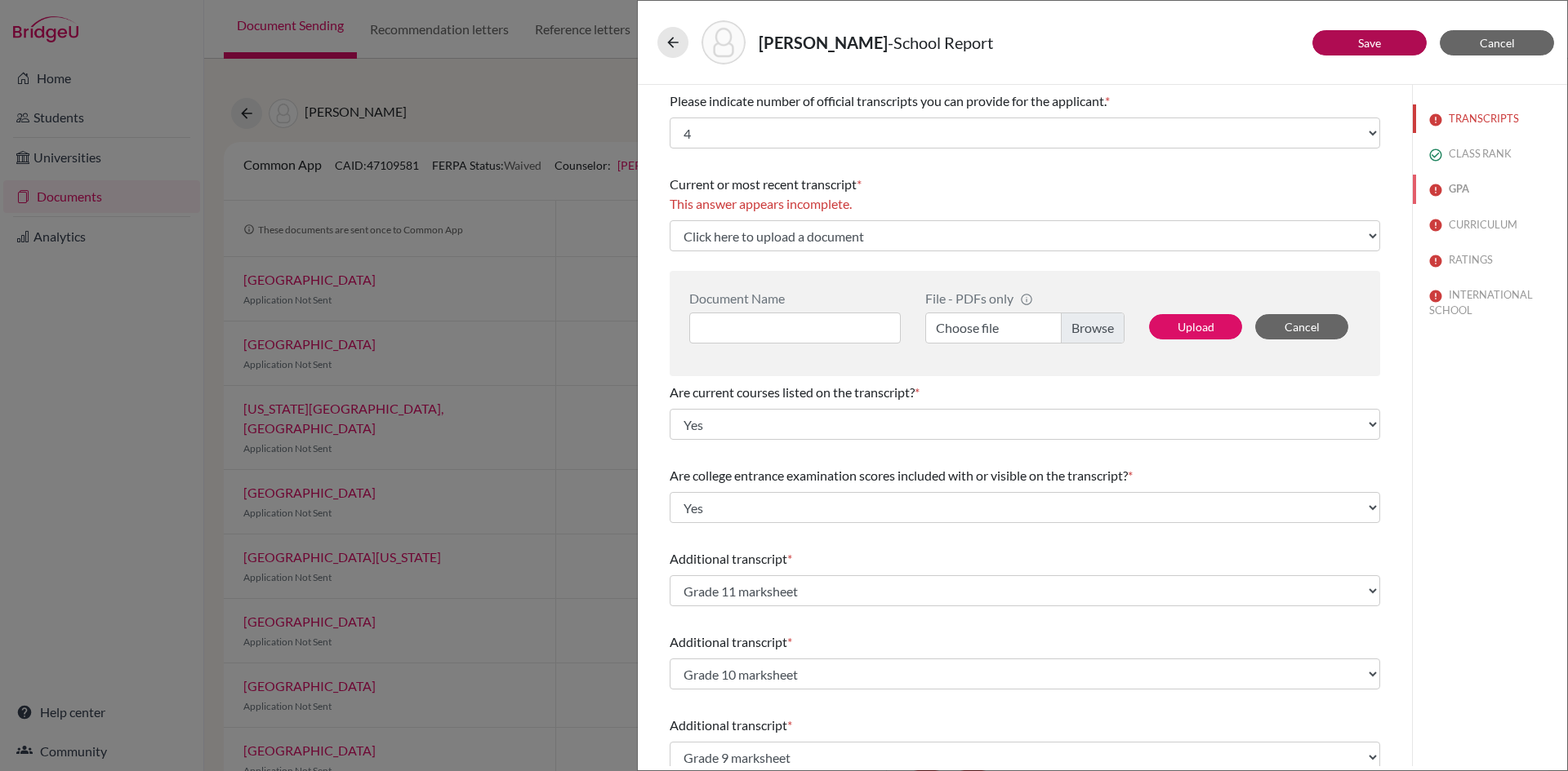
click at [1454, 190] on button "GPA" at bounding box center [1489, 189] width 154 height 29
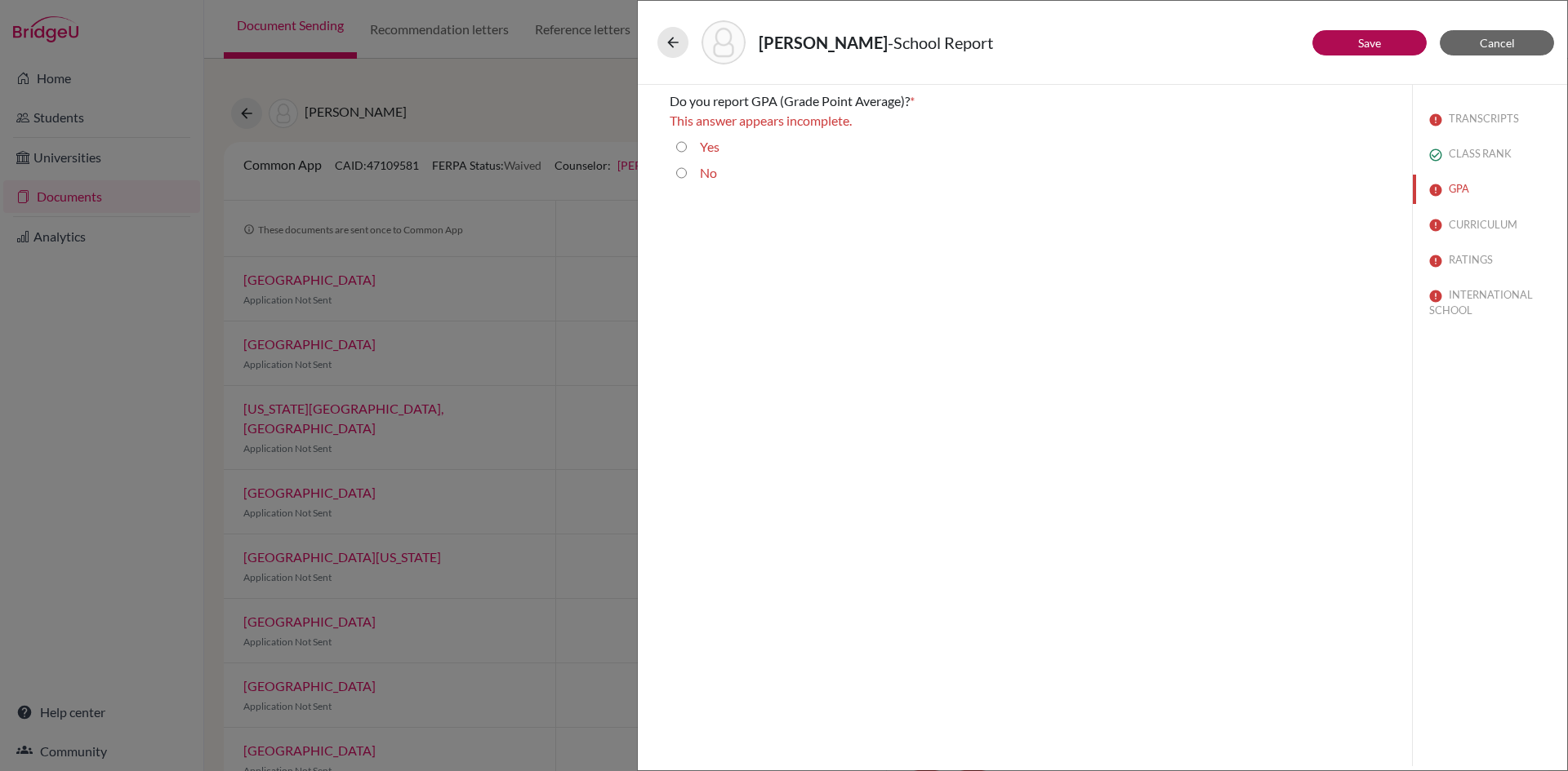
click at [684, 173] on input "No" at bounding box center [681, 173] width 10 height 20
radio input "true"
click at [1376, 53] on button "Save" at bounding box center [1369, 43] width 114 height 26
select select "0"
select select "6"
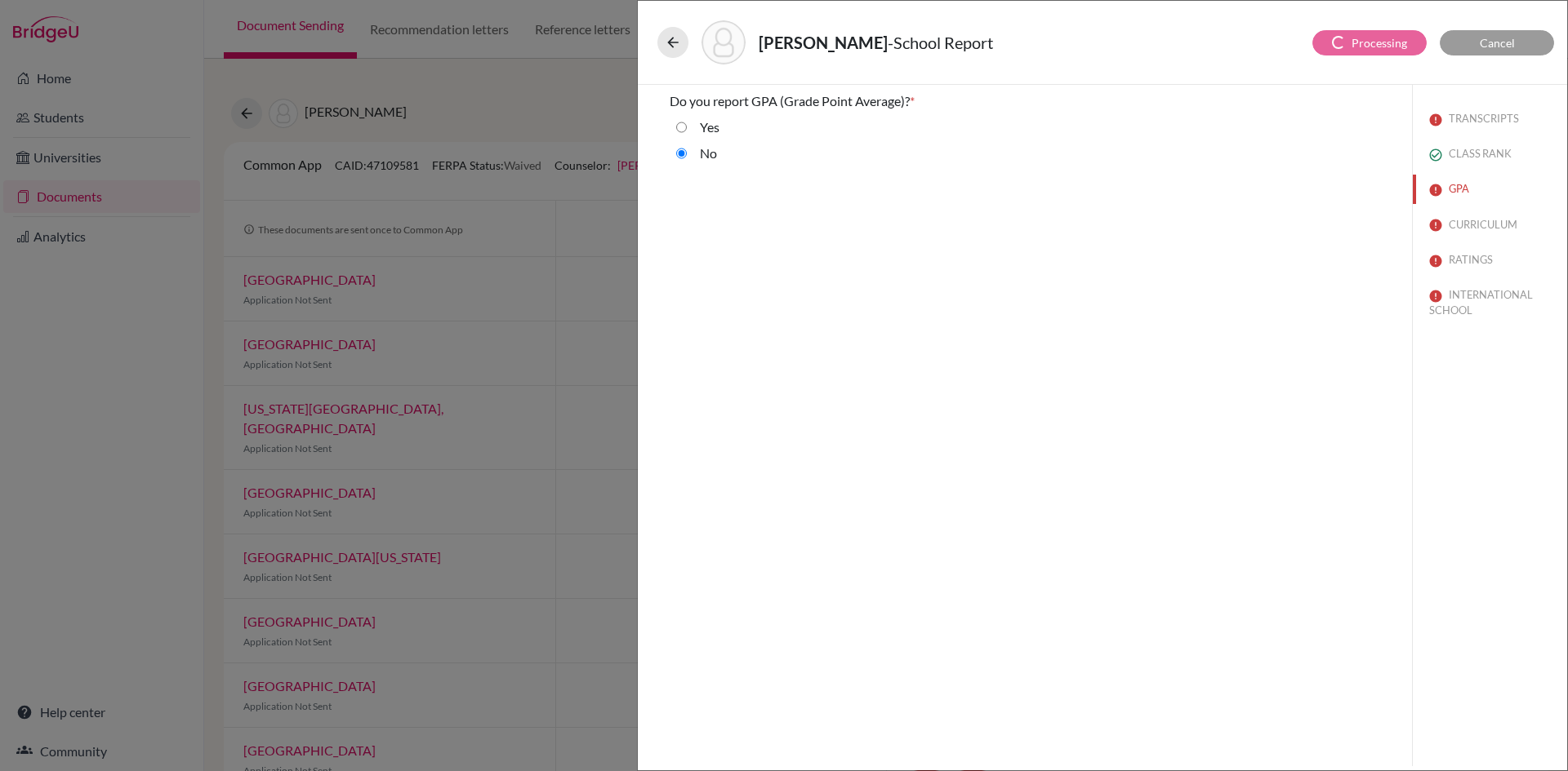
select select "4"
select select "1"
select select "690349"
select select "690346"
select select "690347"
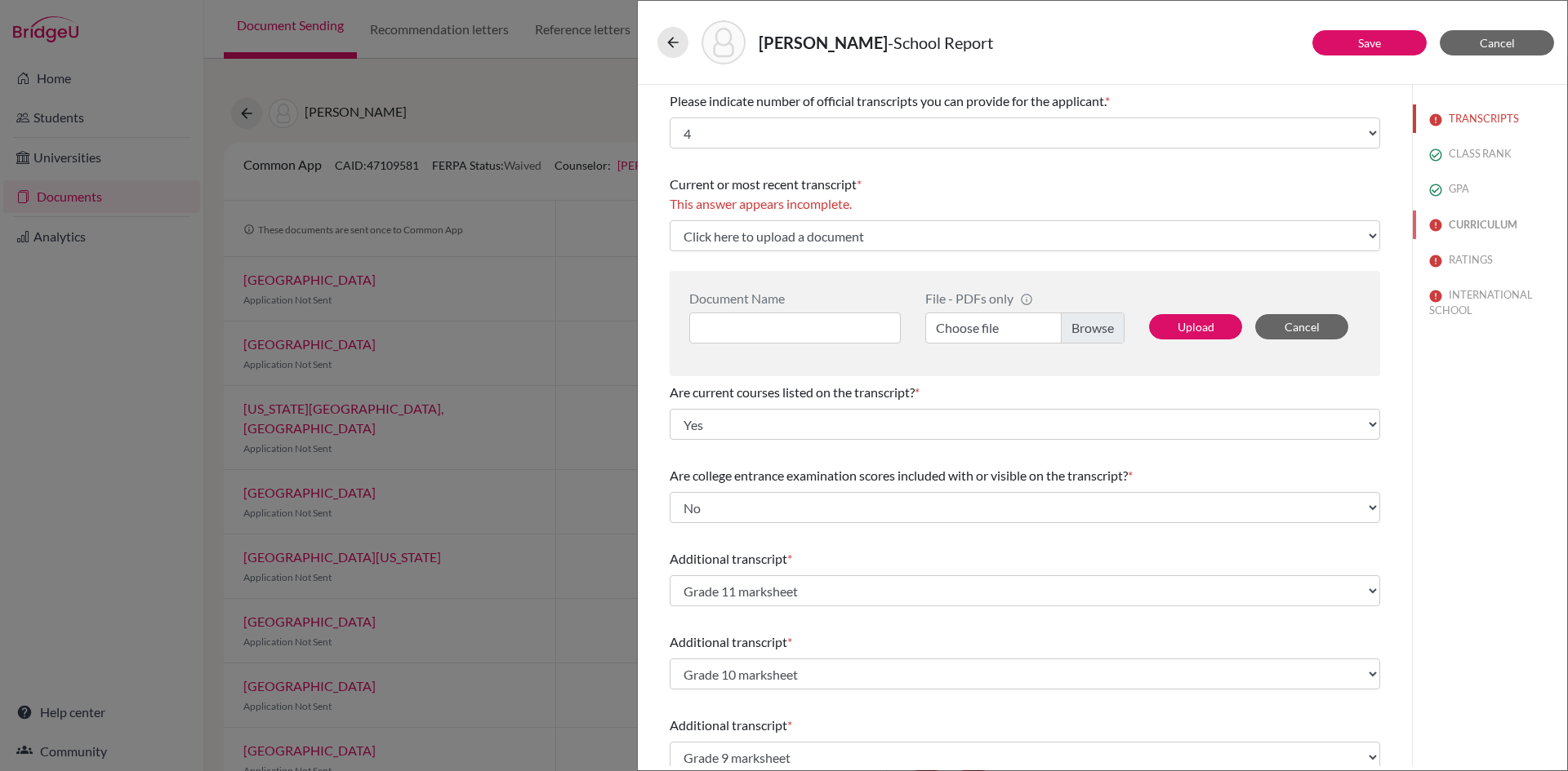
click at [1467, 226] on button "CURRICULUM" at bounding box center [1489, 225] width 154 height 29
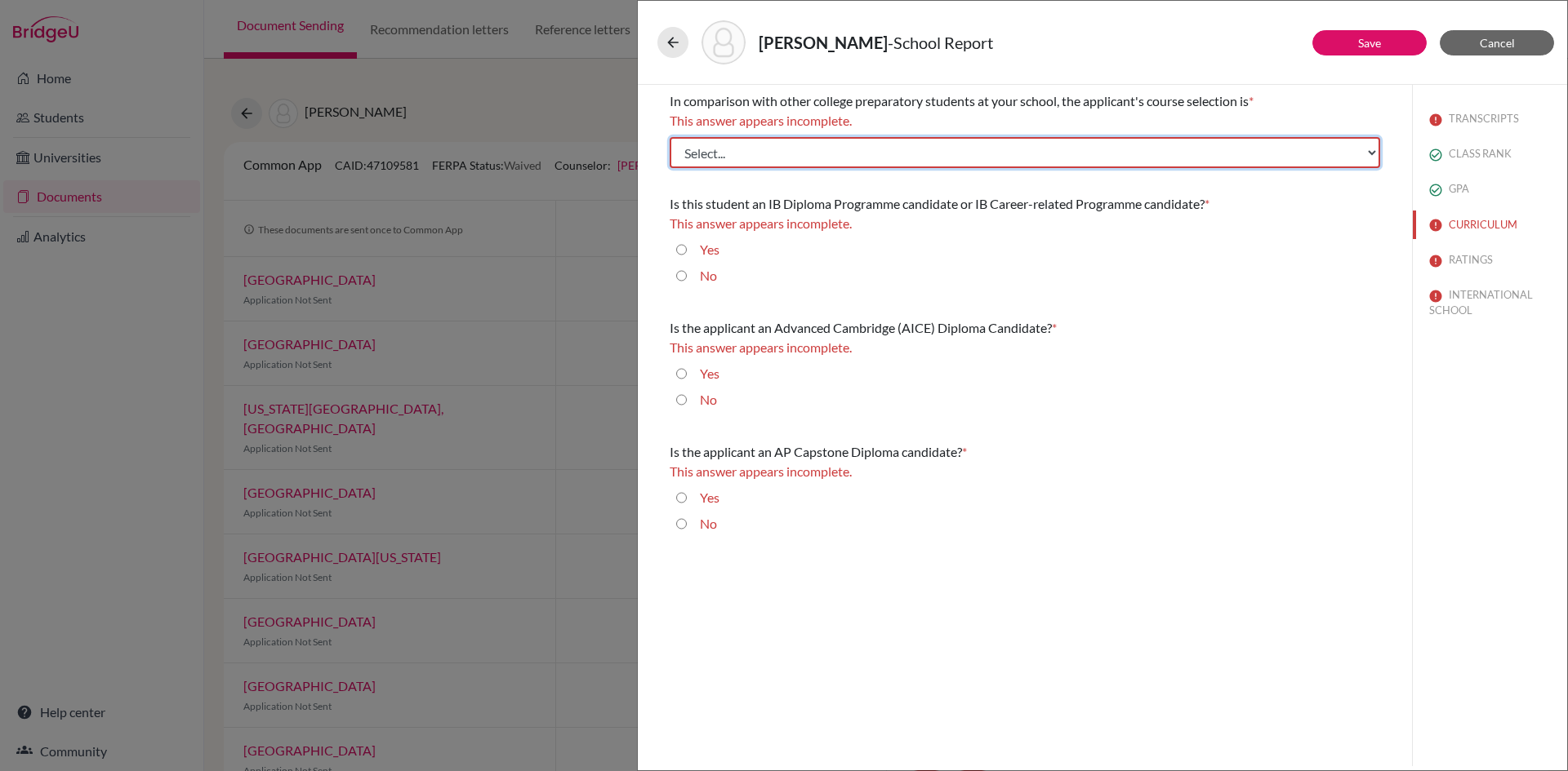
click at [729, 154] on select "Select... Less than demanding Average Demanding Very demanding Most demanding P…" at bounding box center [1024, 152] width 710 height 31
click at [669, 137] on select "Select... Less than demanding Average Demanding Very demanding Most demanding P…" at bounding box center [1024, 152] width 710 height 31
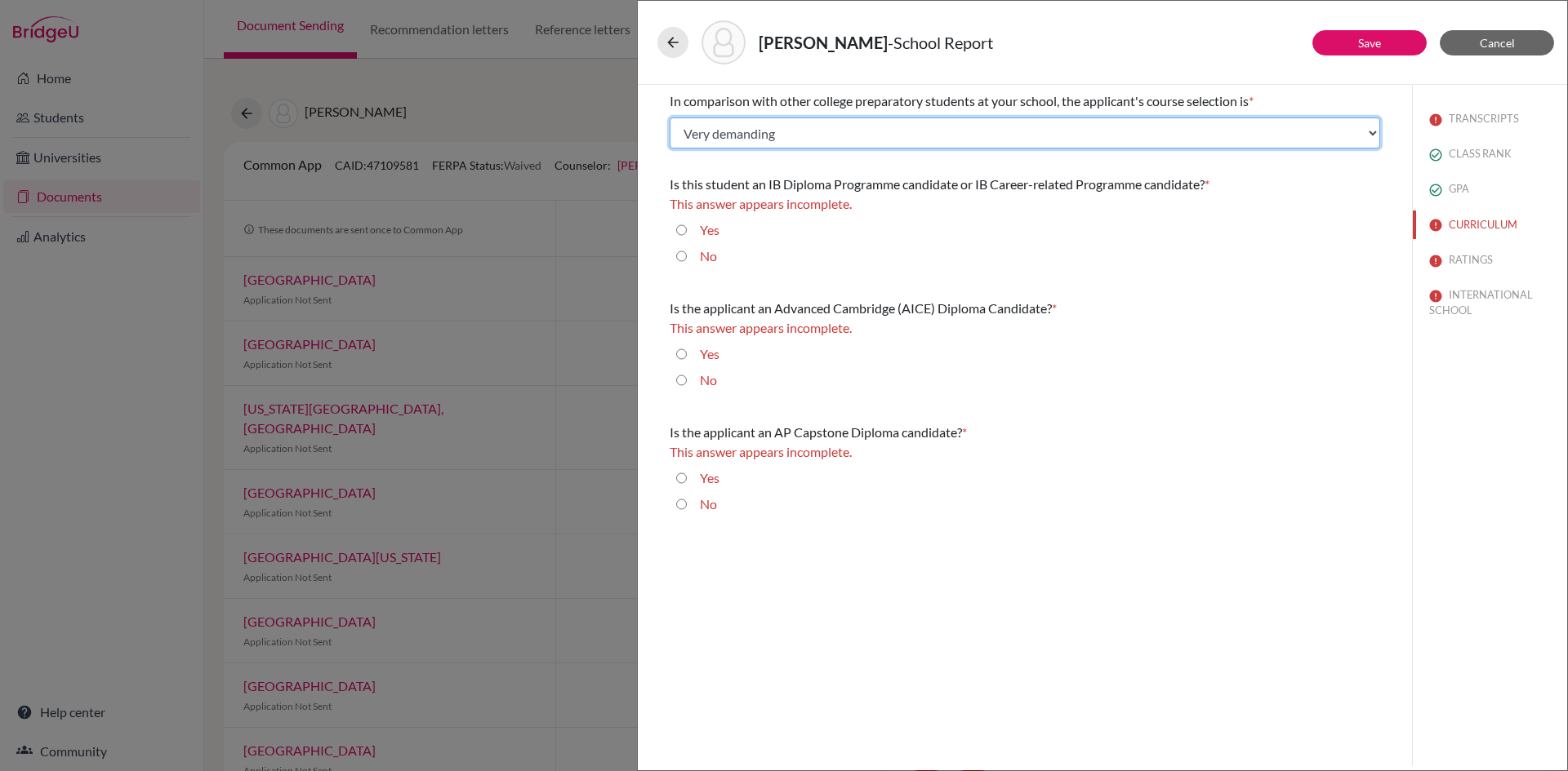
click at [727, 133] on select "Select... Less than demanding Average Demanding Very demanding Most demanding P…" at bounding box center [1024, 133] width 710 height 31
click at [669, 117] on select "Select... Less than demanding Average Demanding Very demanding Most demanding P…" at bounding box center [1024, 133] width 710 height 31
click at [730, 133] on select "Select... Less than demanding Average Demanding Very demanding Most demanding P…" at bounding box center [1024, 133] width 710 height 31
select select "3"
click at [669, 117] on select "Select... Less than demanding Average Demanding Very demanding Most demanding P…" at bounding box center [1024, 133] width 710 height 31
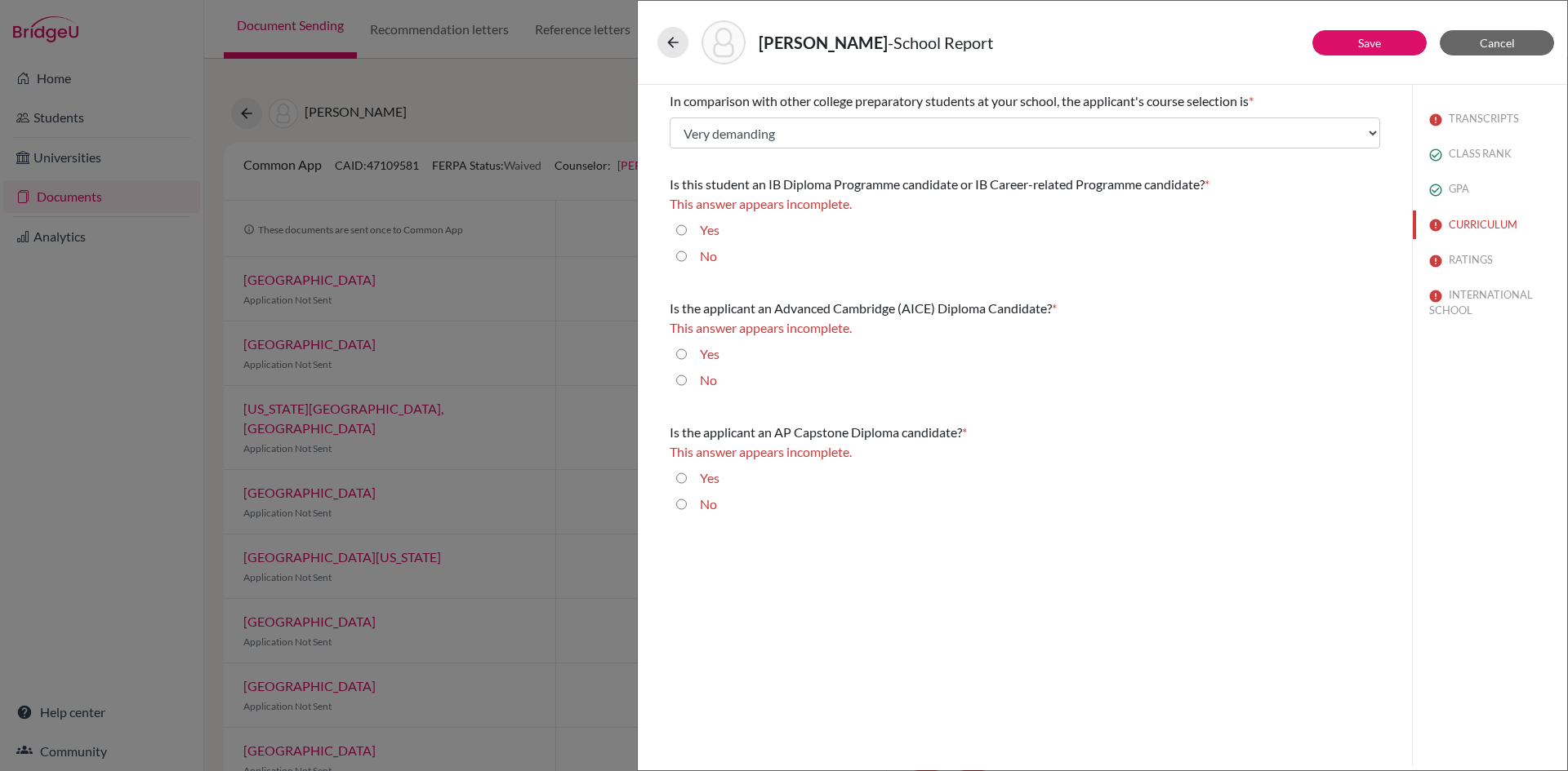
click at [681, 258] on input "No" at bounding box center [681, 256] width 10 height 20
radio input "true"
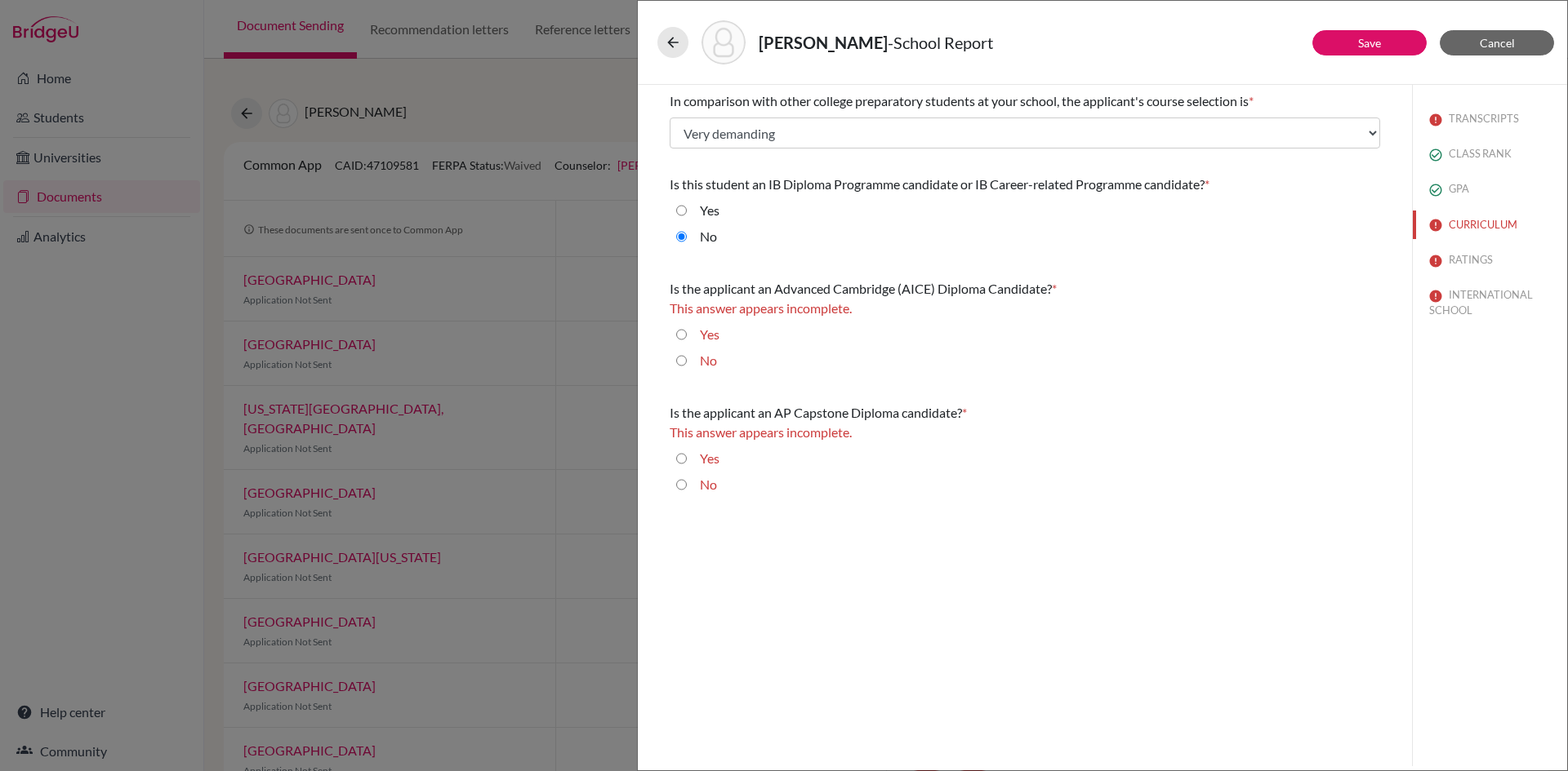
click at [675, 360] on div "No" at bounding box center [1024, 364] width 710 height 26
click at [681, 362] on input "No" at bounding box center [681, 360] width 10 height 20
radio input "true"
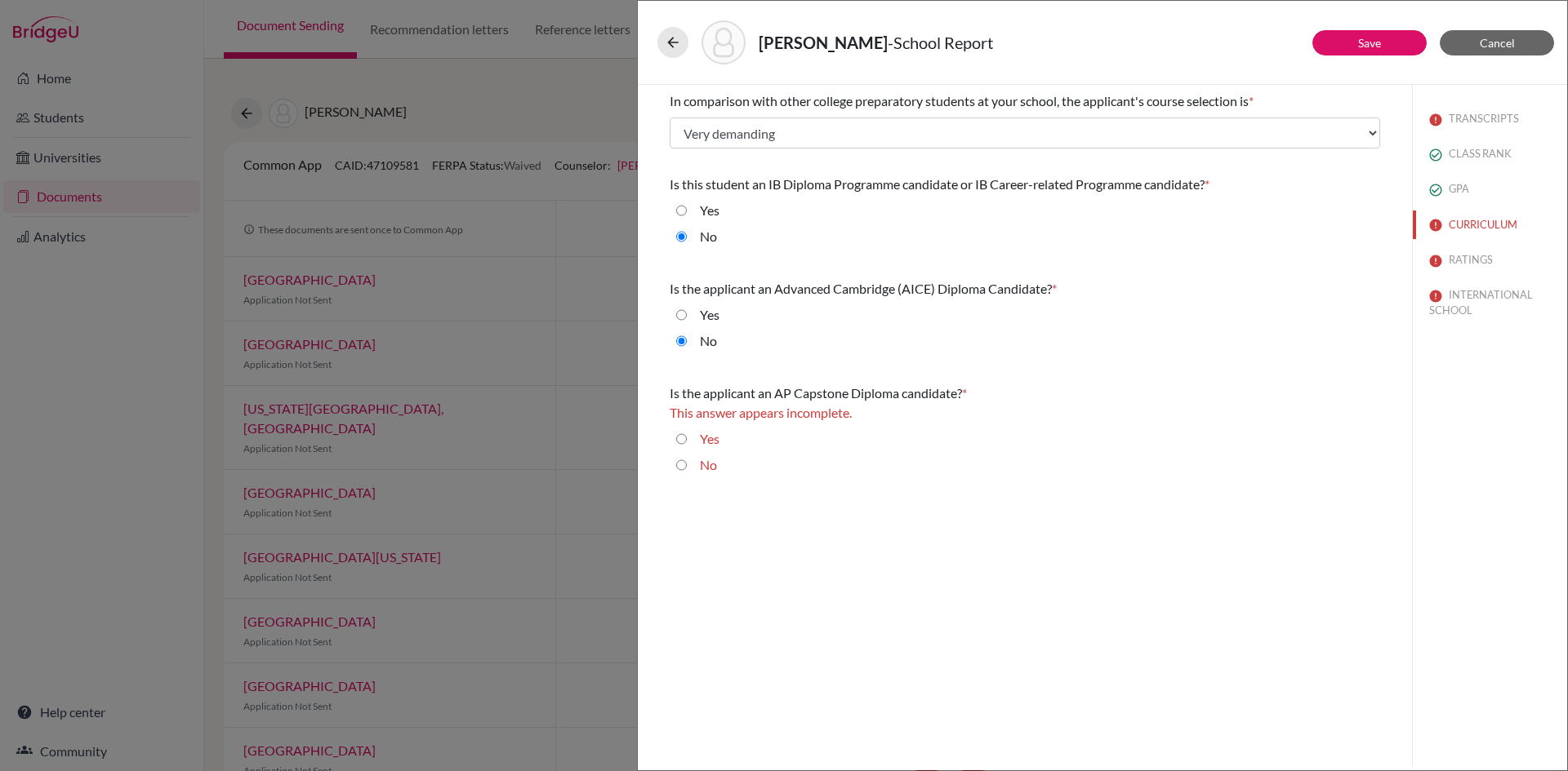
click at [685, 464] on input "No" at bounding box center [681, 465] width 10 height 20
radio input "true"
click at [1387, 42] on button "Save" at bounding box center [1369, 43] width 114 height 26
select select "690349"
select select "690346"
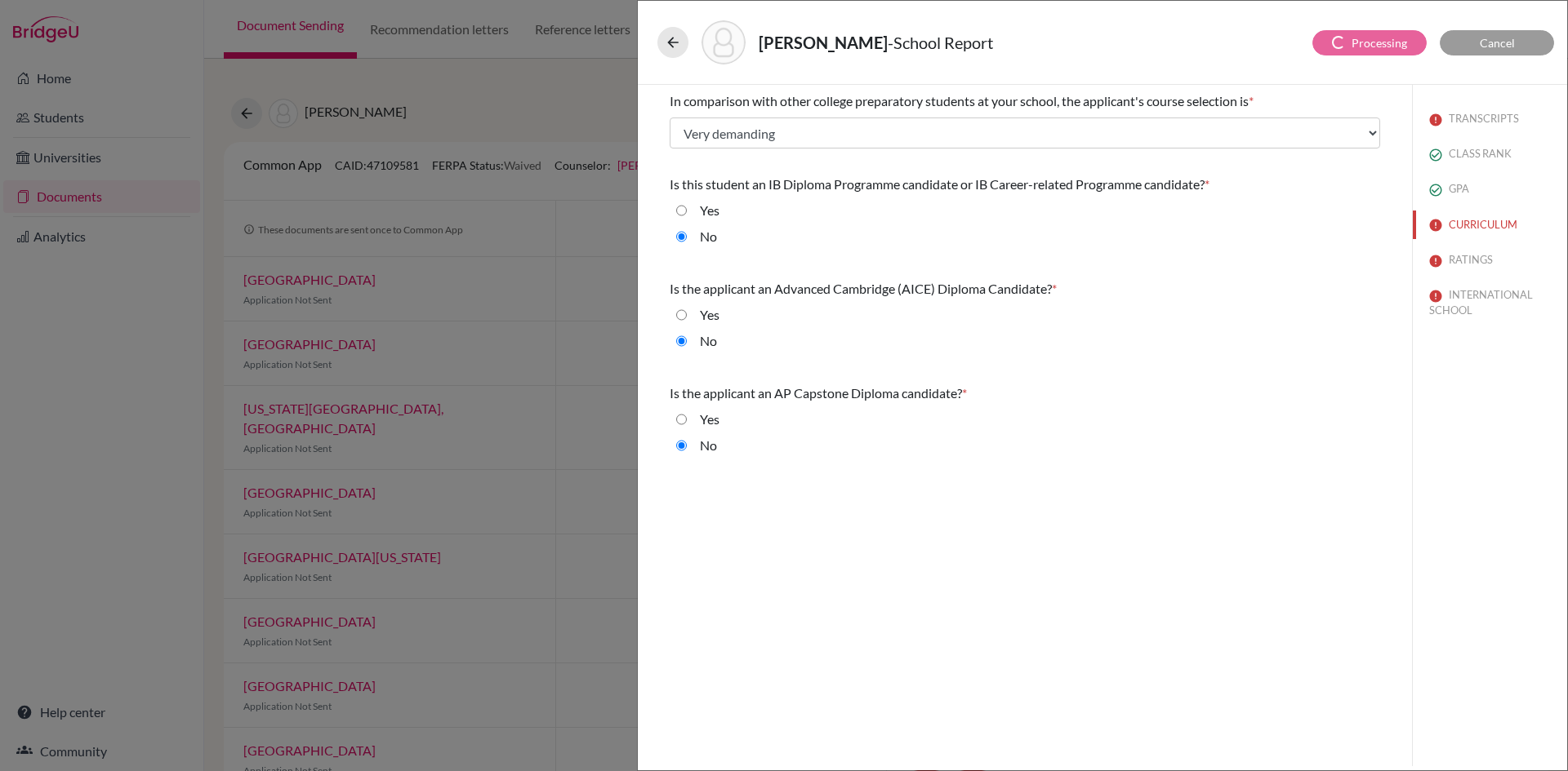
select select "690347"
select select "6"
select select "0"
select select "1"
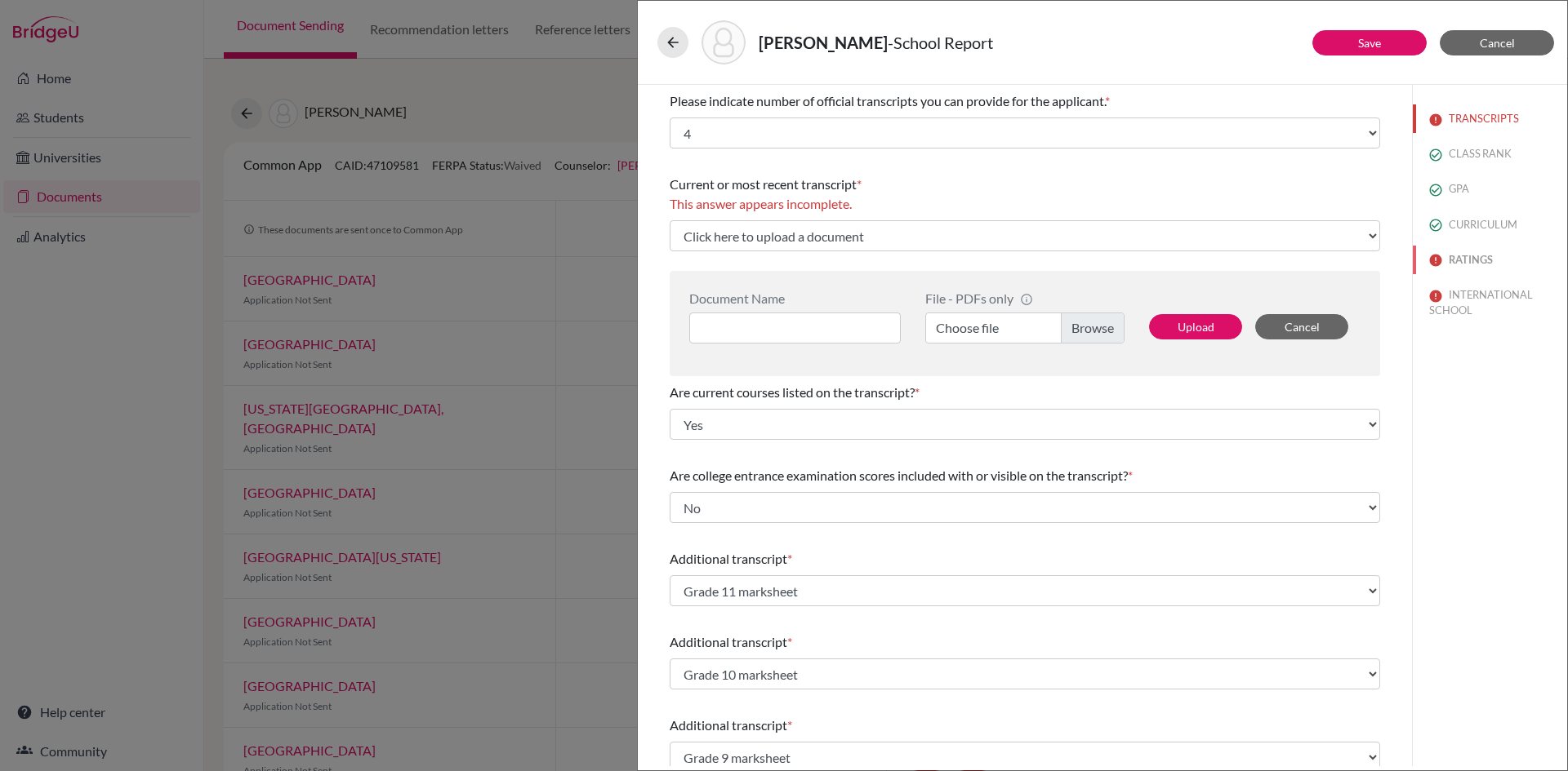
click at [1466, 258] on button "RATINGS" at bounding box center [1489, 260] width 154 height 29
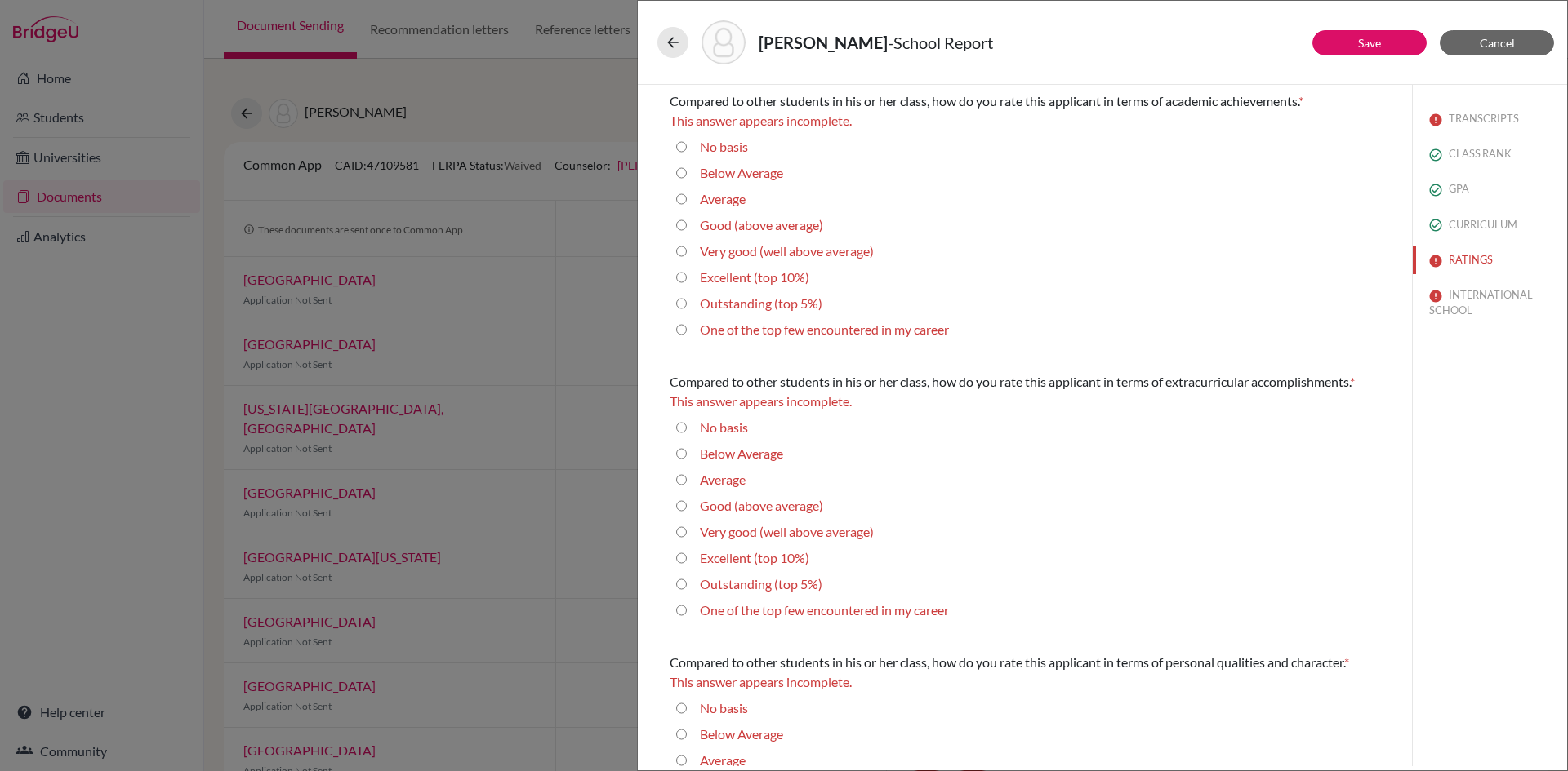
click at [682, 198] on input "Average" at bounding box center [681, 199] width 10 height 20
radio input "true"
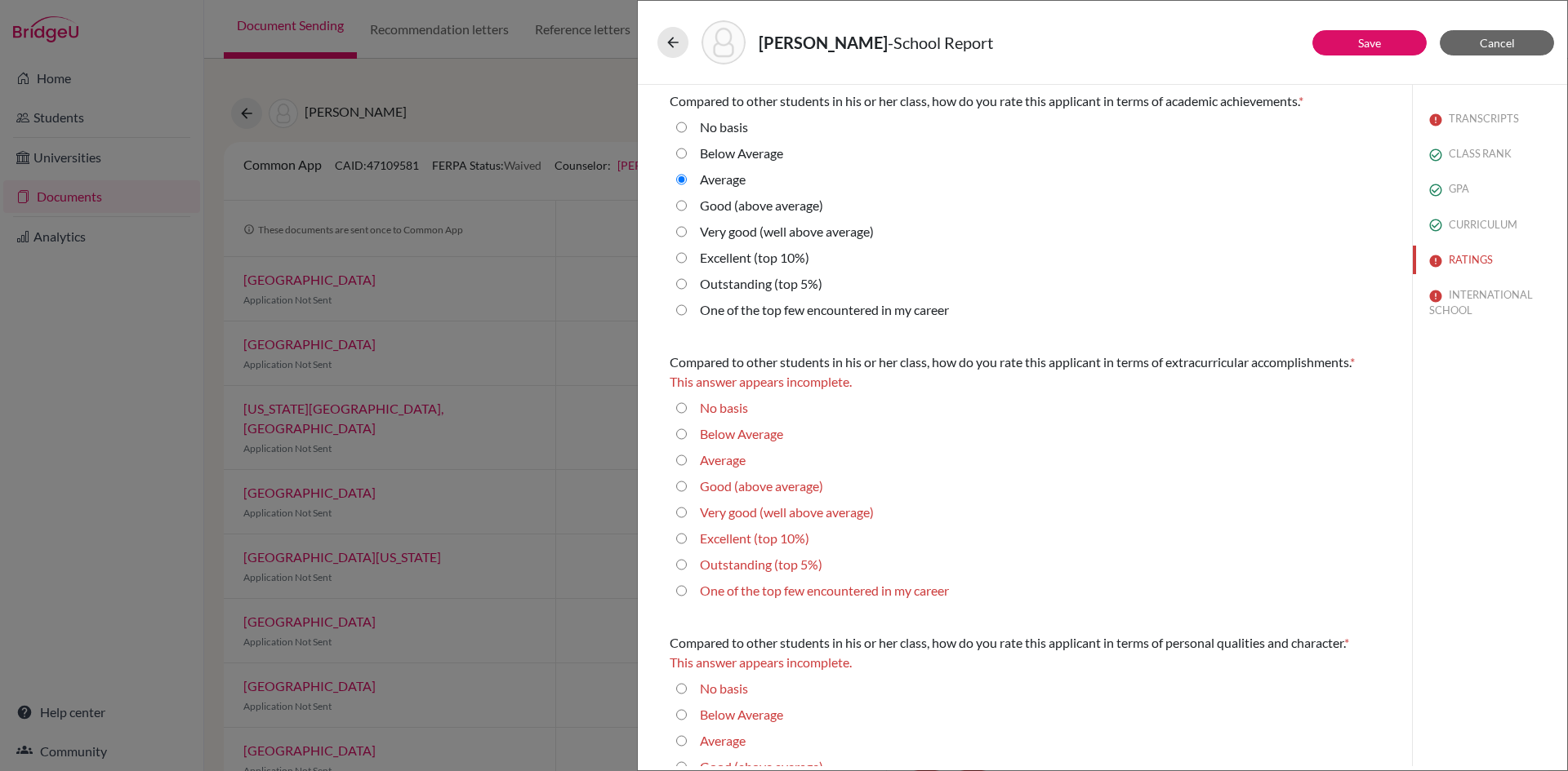
click at [680, 537] on 10\%\) "Excellent (top 10%)" at bounding box center [681, 538] width 10 height 20
radio 10\%\) "true"
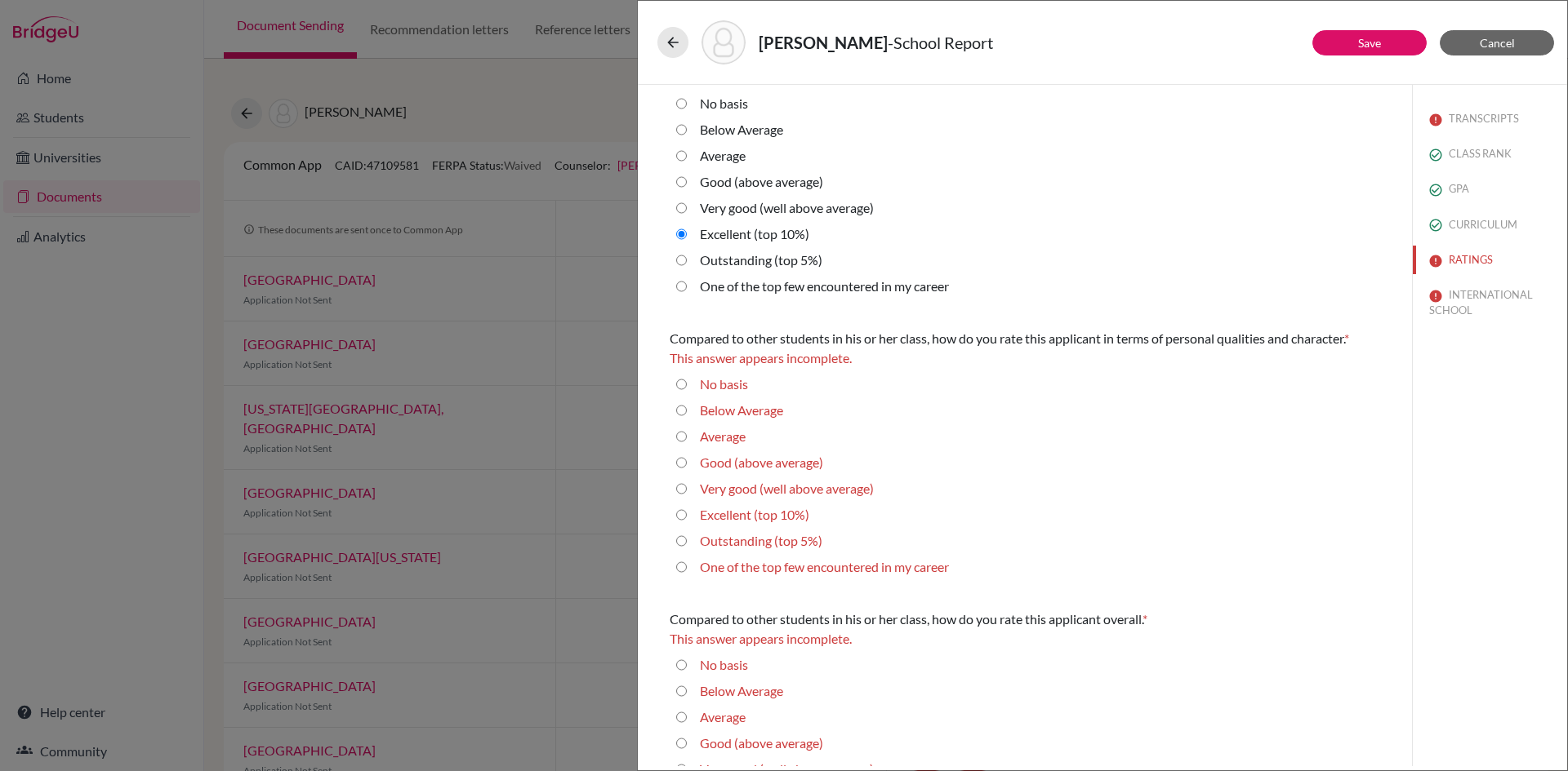
scroll to position [326, 0]
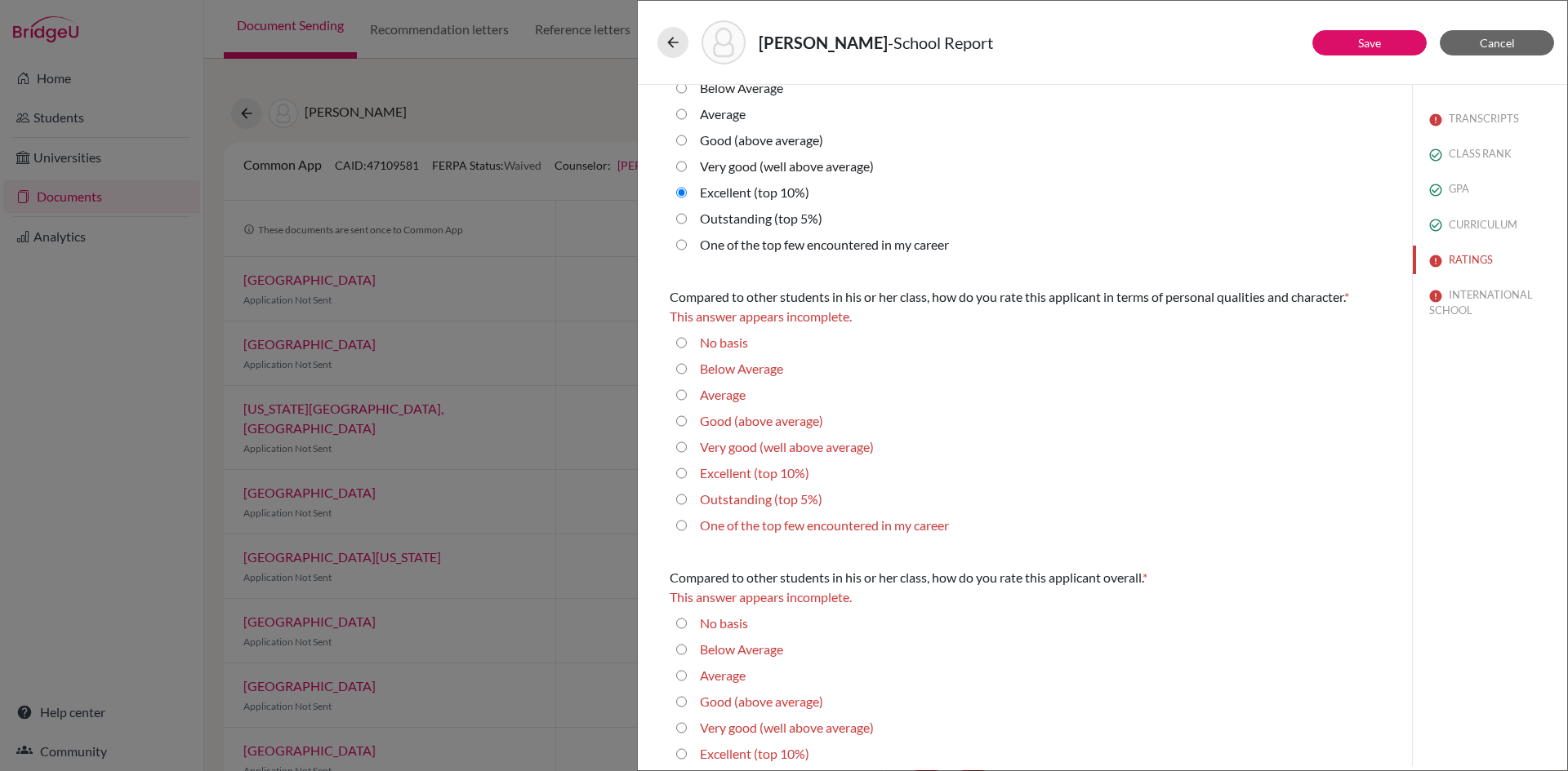
click at [681, 165] on average\) "Very good (well above average)" at bounding box center [681, 166] width 10 height 20
radio average\) "true"
click at [680, 472] on 10\%\) "Excellent (top 10%)" at bounding box center [681, 473] width 10 height 20
radio 10\%\) "true"
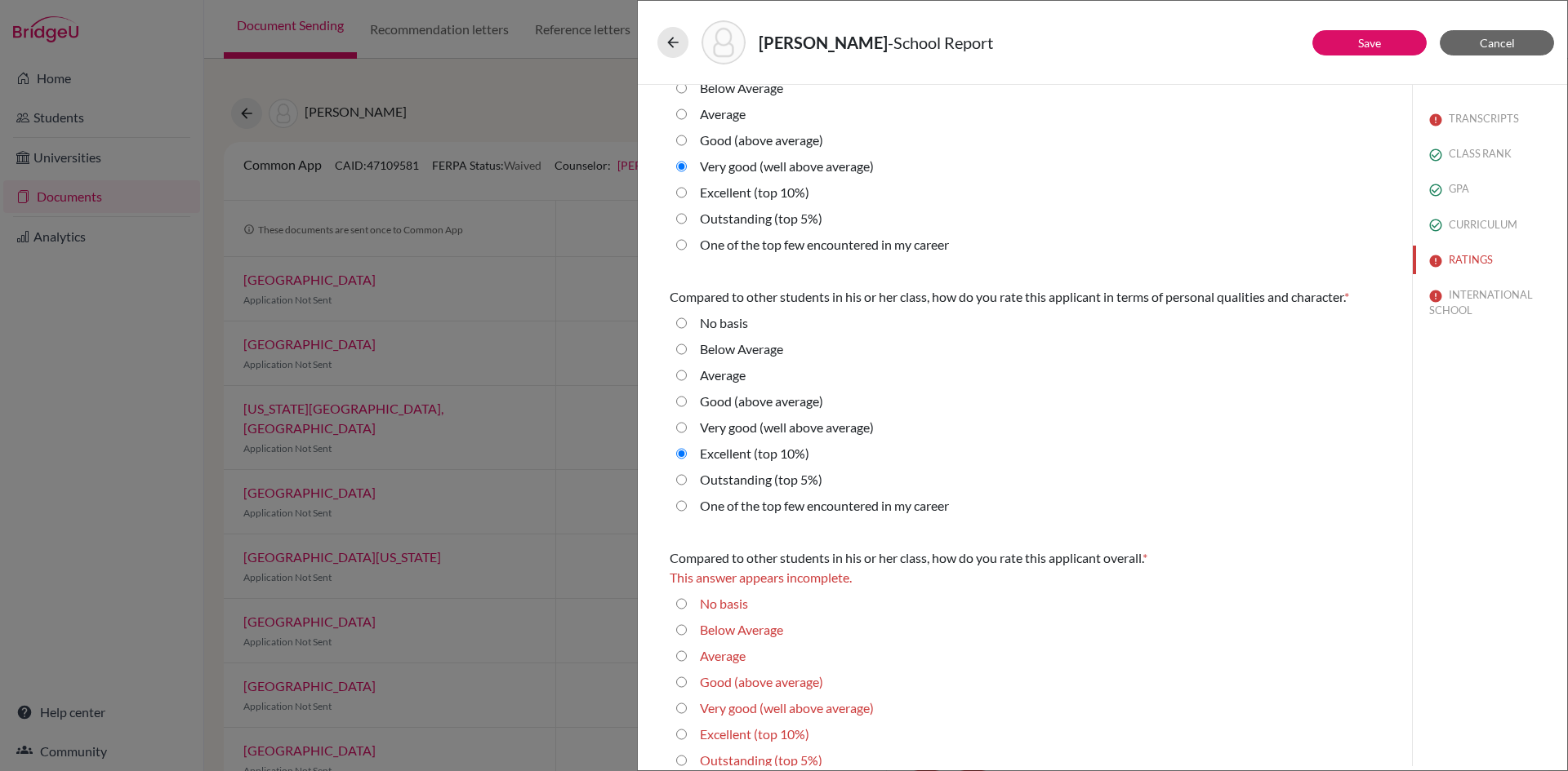
click at [683, 707] on average\) "Very good (well above average)" at bounding box center [681, 708] width 10 height 20
radio average\) "true"
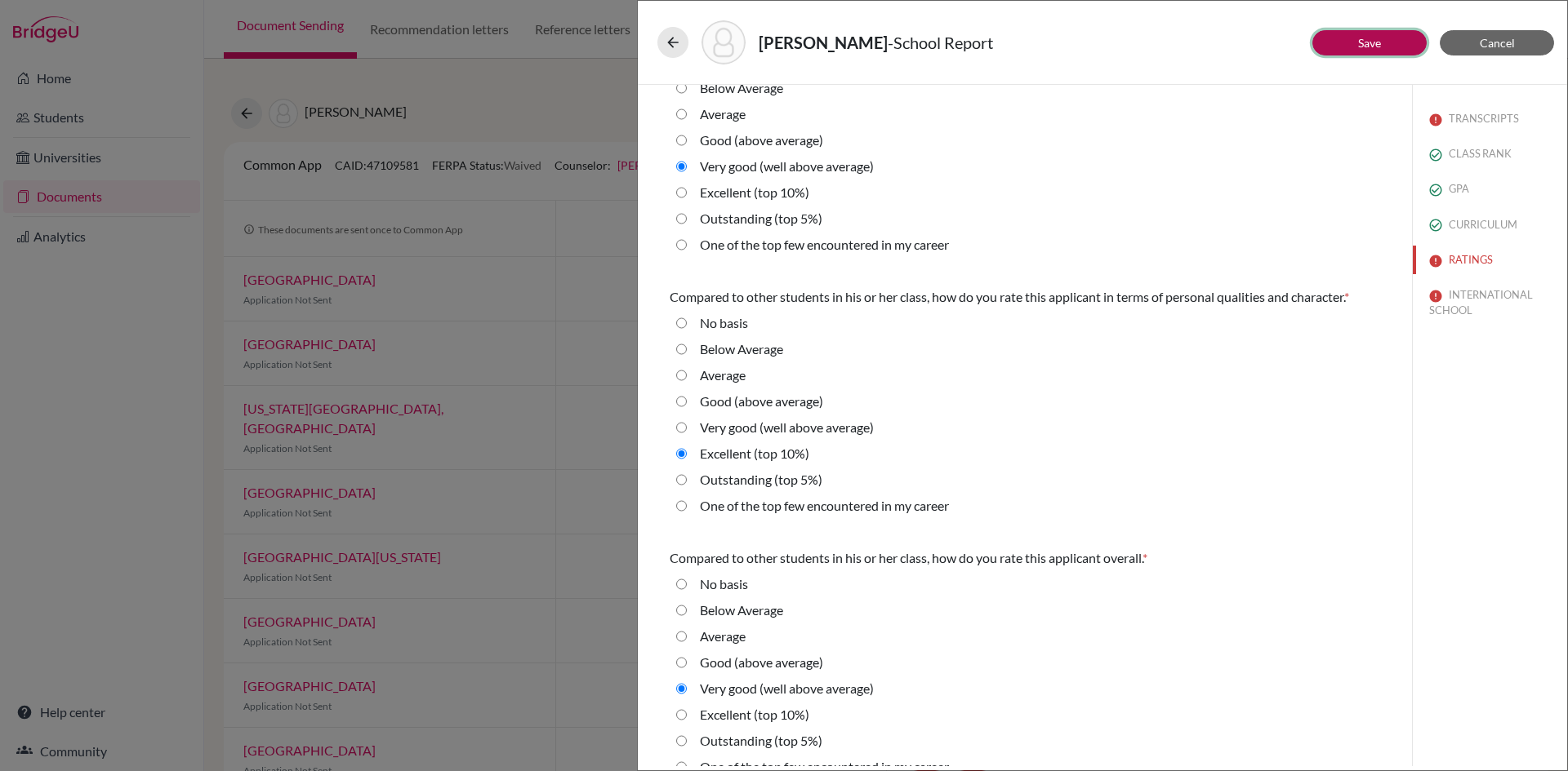
click at [1389, 41] on button "Save" at bounding box center [1369, 43] width 114 height 26
select select "690349"
select select "690346"
select select "690347"
select select "6"
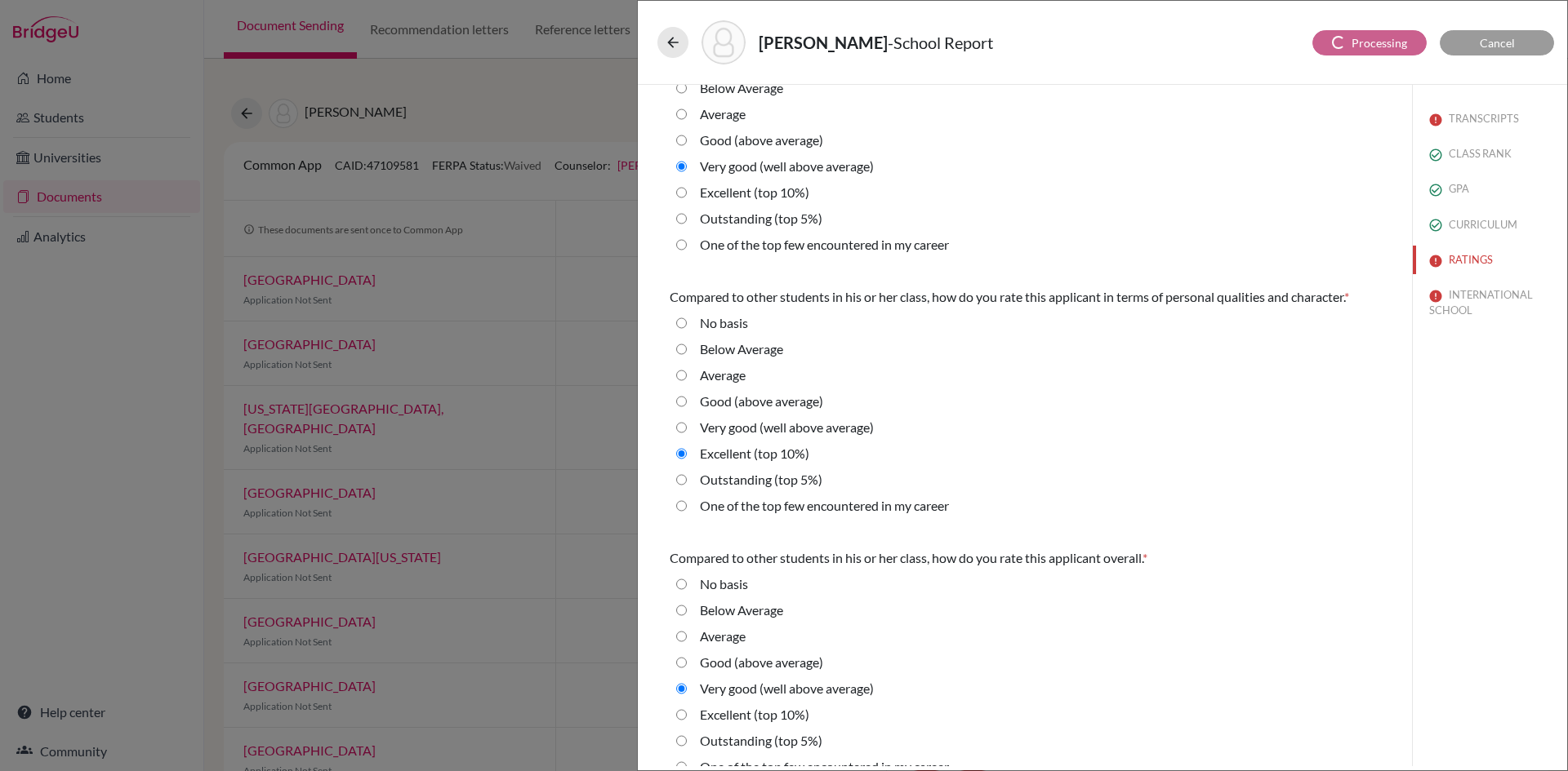
select select "4"
select select "0"
select select "1"
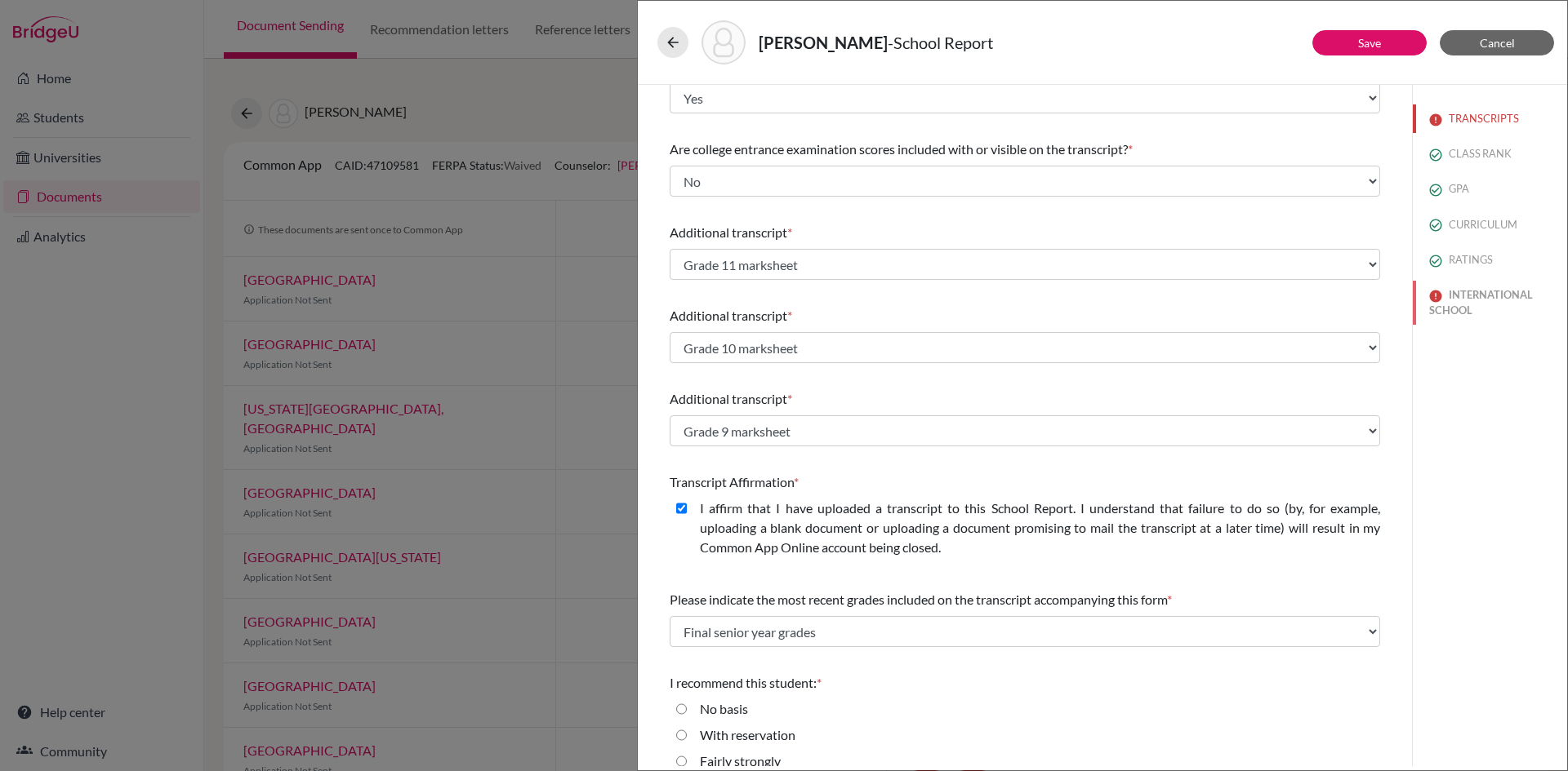
click at [1457, 294] on button "INTERNATIONAL SCHOOL" at bounding box center [1489, 303] width 154 height 44
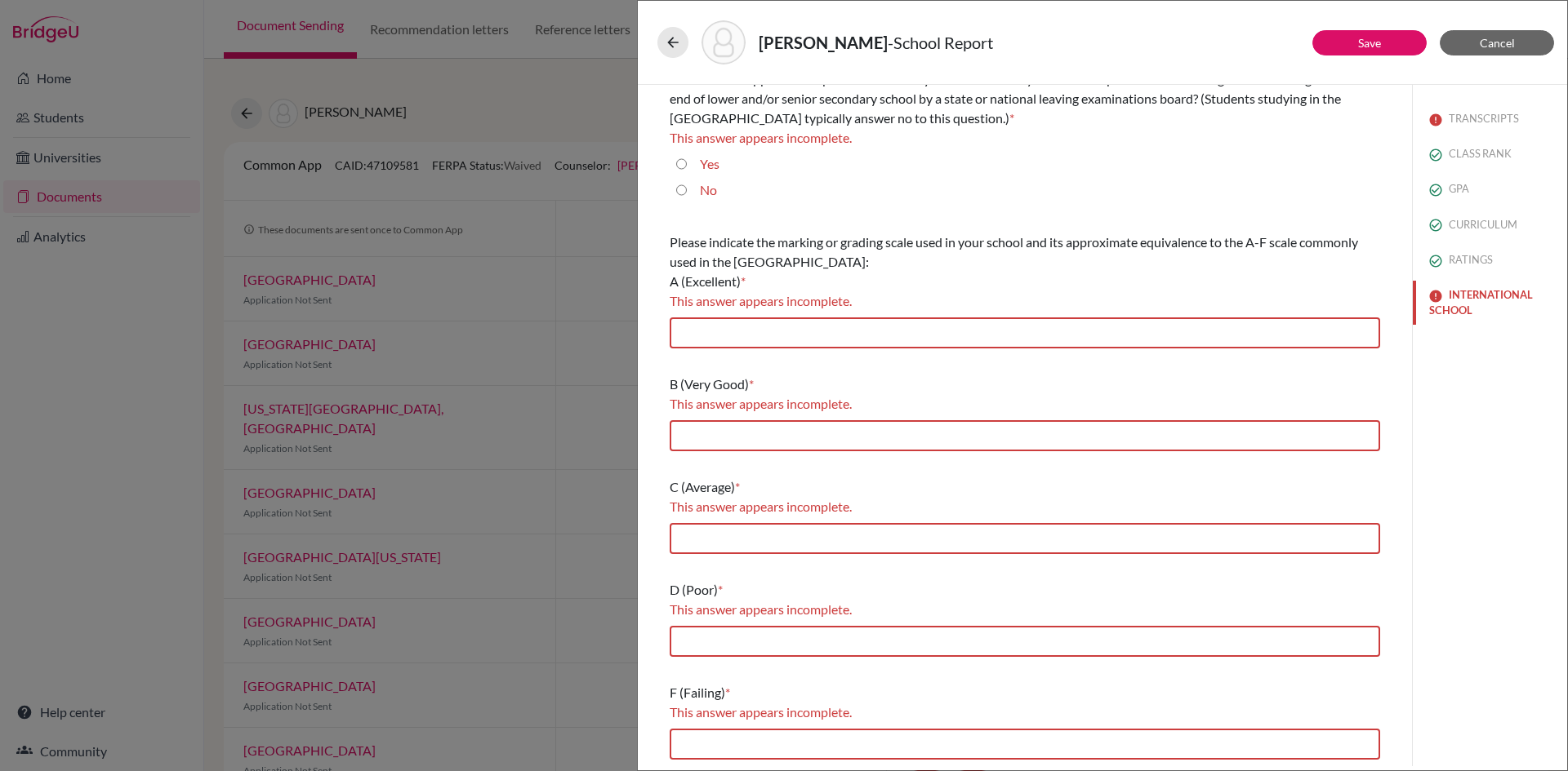
scroll to position [0, 0]
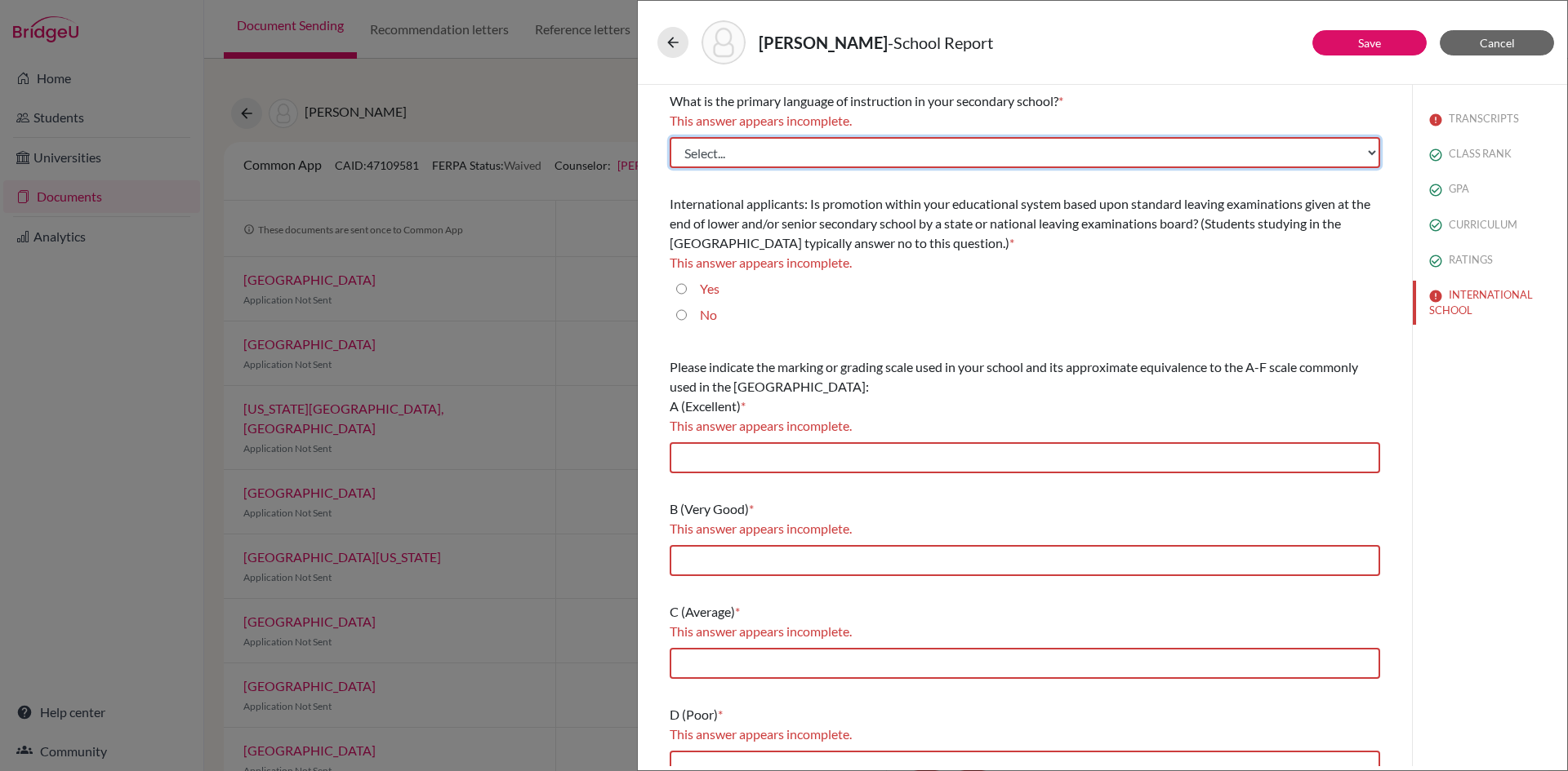
click at [750, 149] on select "Select... Albanian Arabic Armenian Assamese Azerbaijani Belarusian Bengali Bulg…" at bounding box center [1024, 152] width 710 height 31
select select "14"
click at [669, 137] on select "Select... Albanian Arabic Armenian Assamese Azerbaijani Belarusian Bengali Bulg…" at bounding box center [1024, 152] width 710 height 31
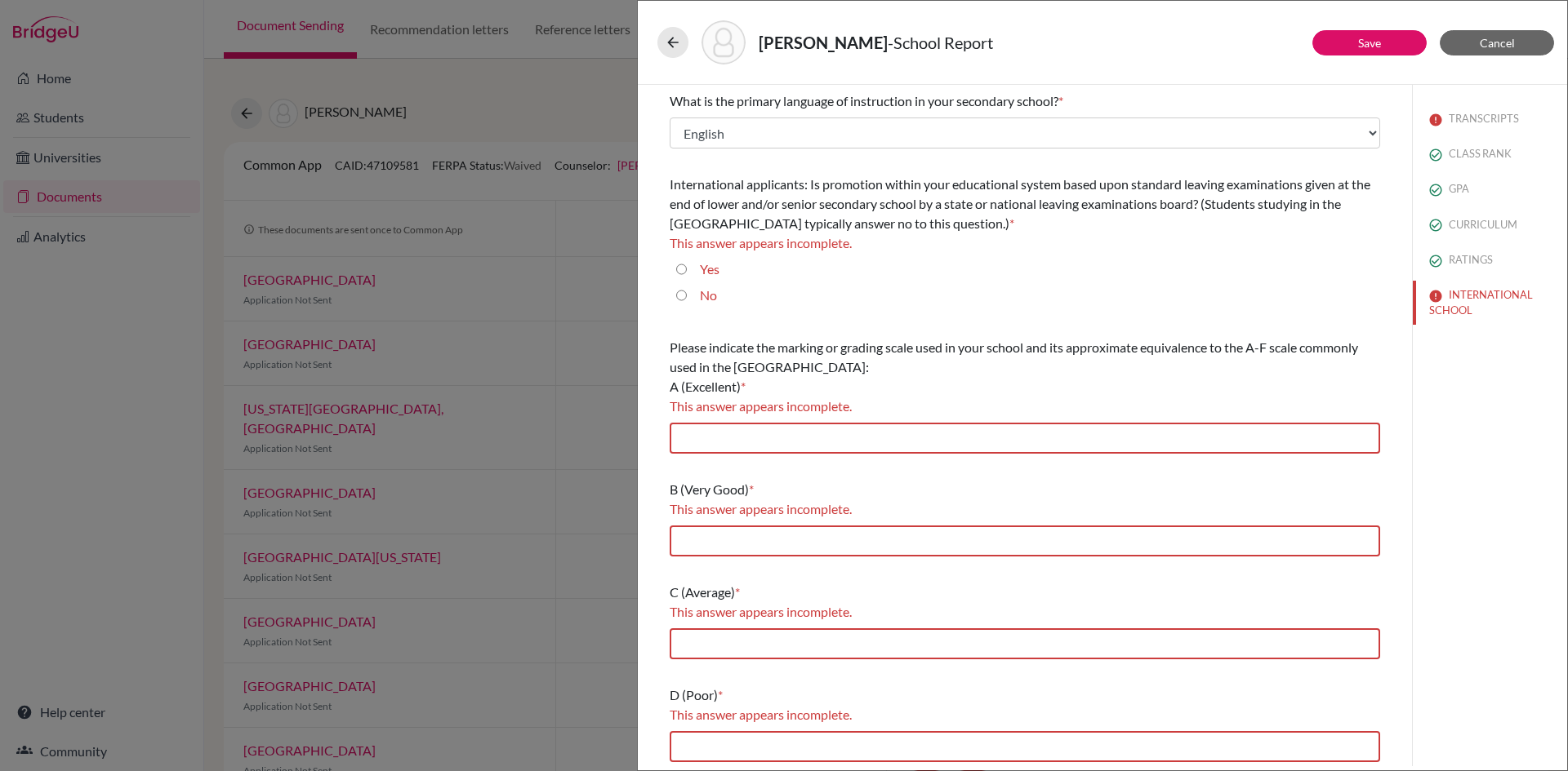
click at [681, 269] on input "Yes" at bounding box center [681, 269] width 10 height 20
radio input "true"
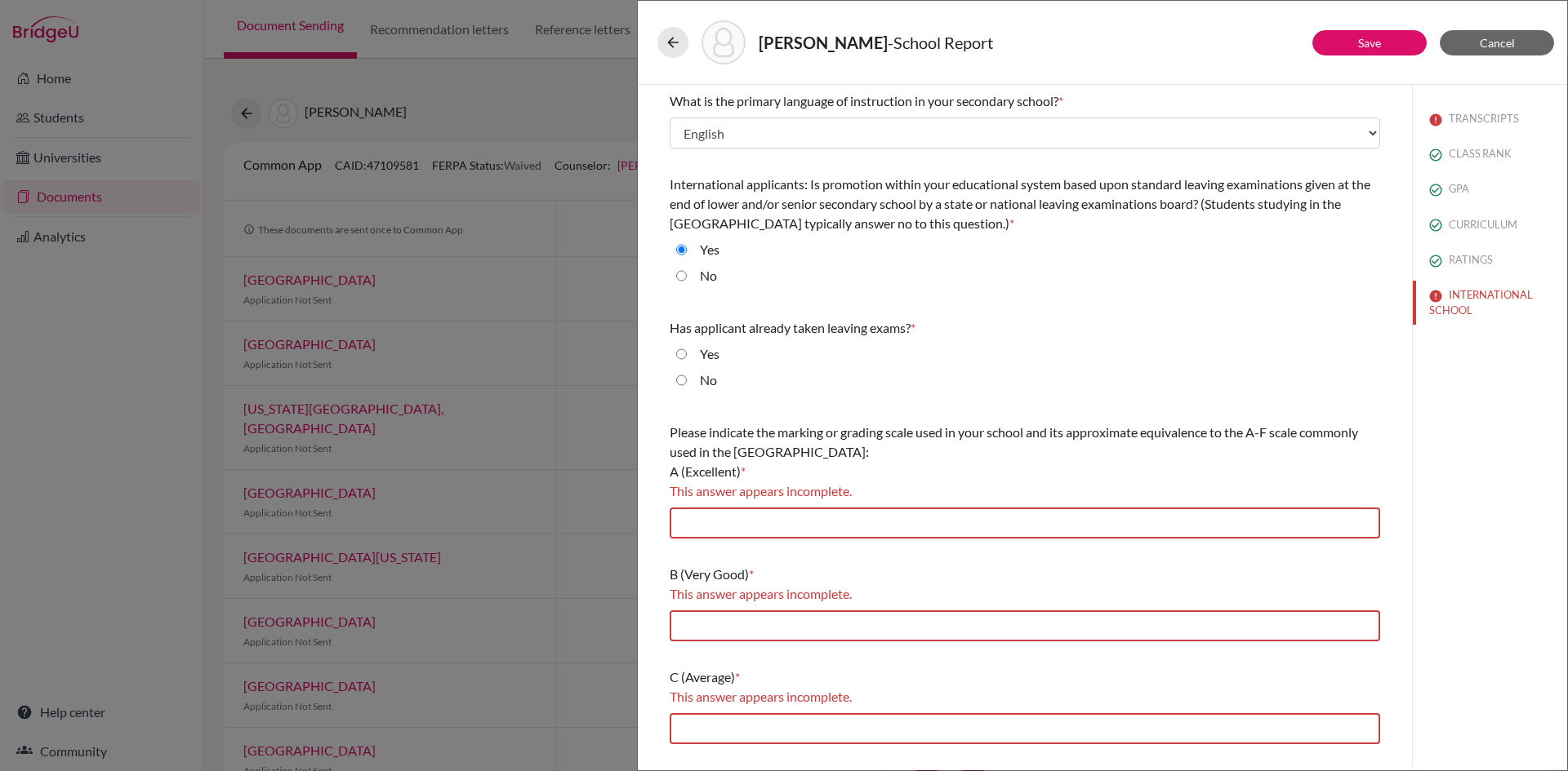
click at [686, 354] on input "Yes" at bounding box center [681, 354] width 10 height 20
radio input "true"
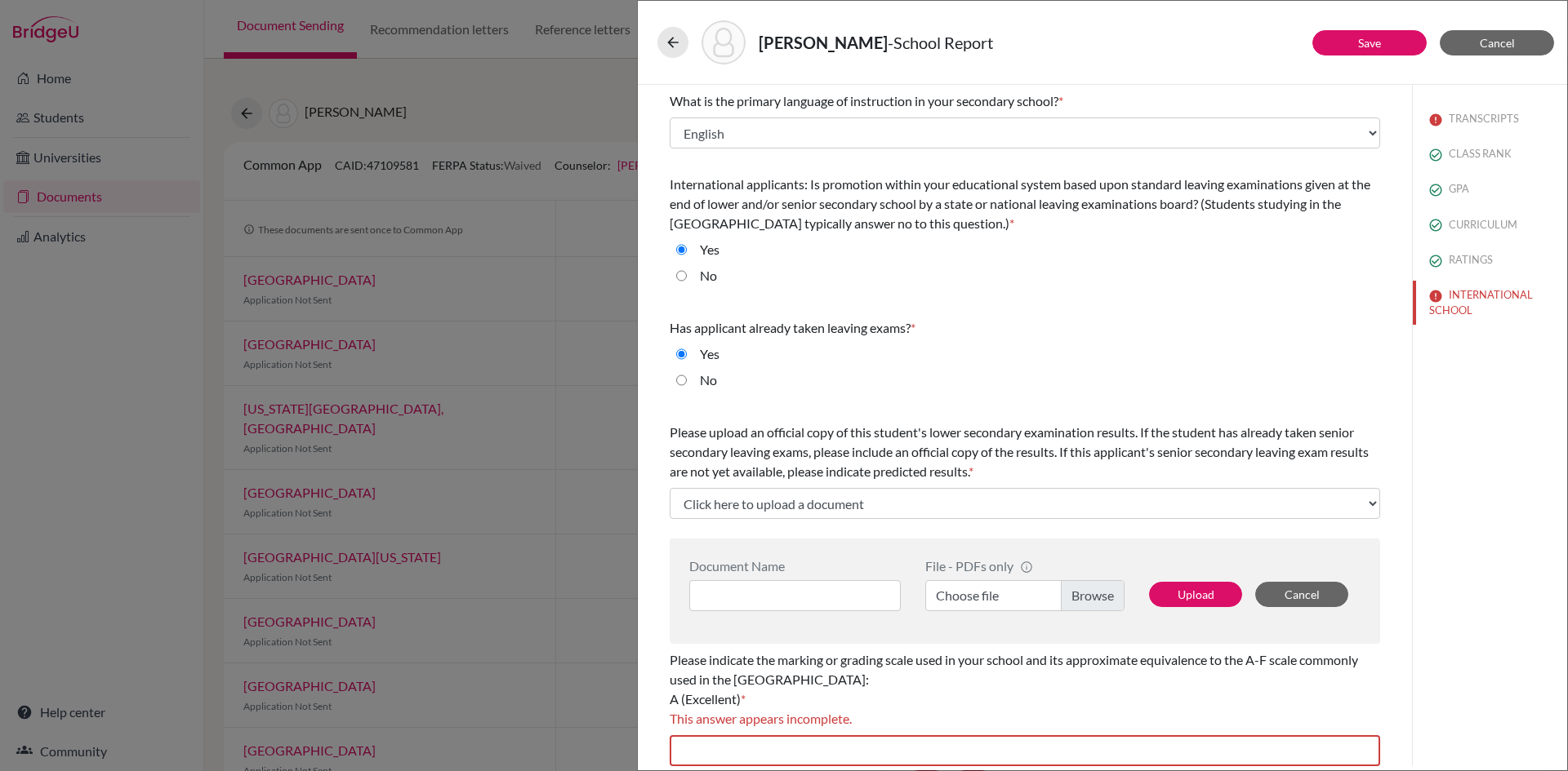
scroll to position [245, 0]
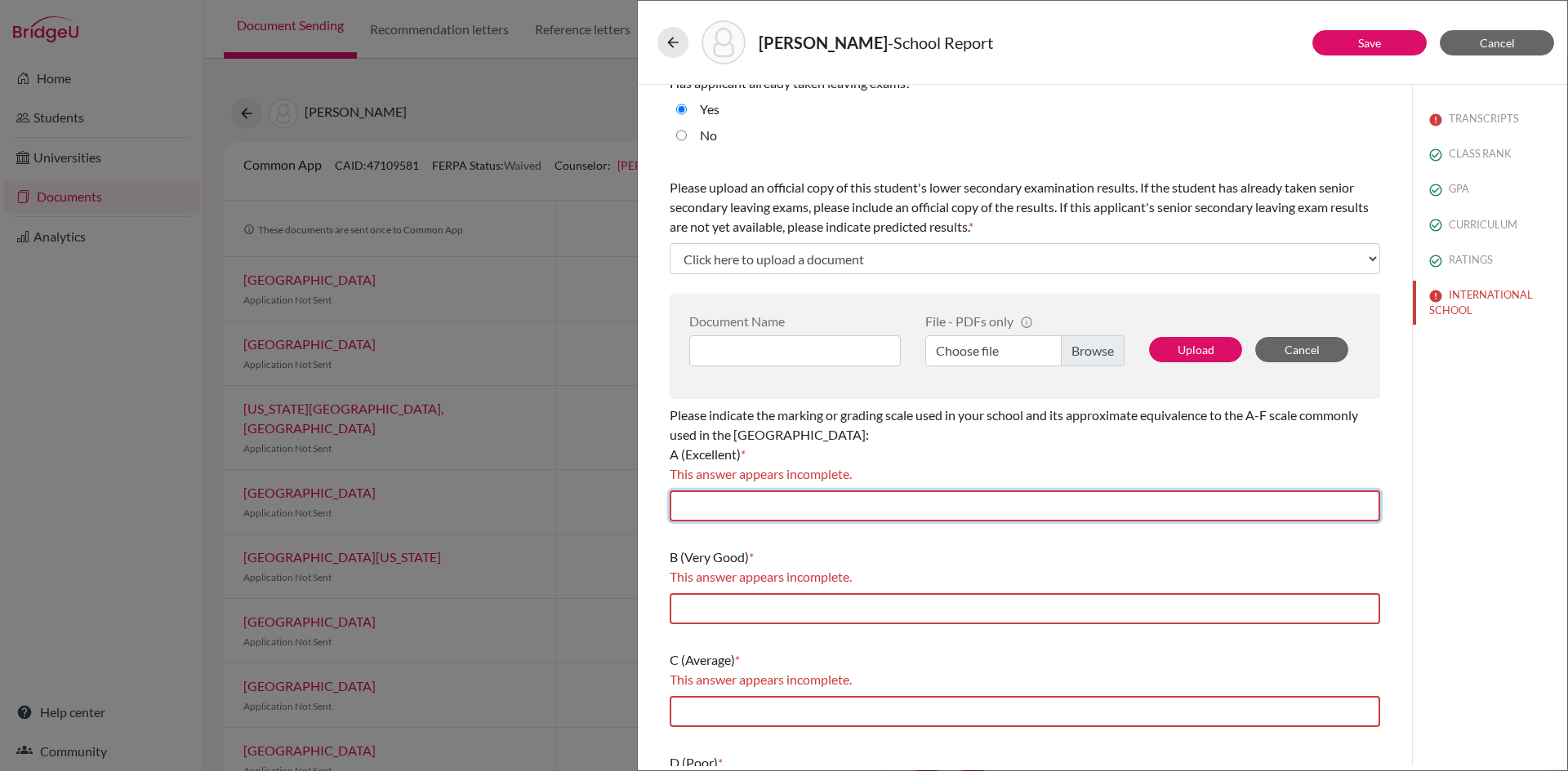
click at [759, 512] on input "text" at bounding box center [1024, 506] width 710 height 31
type input "80-100"
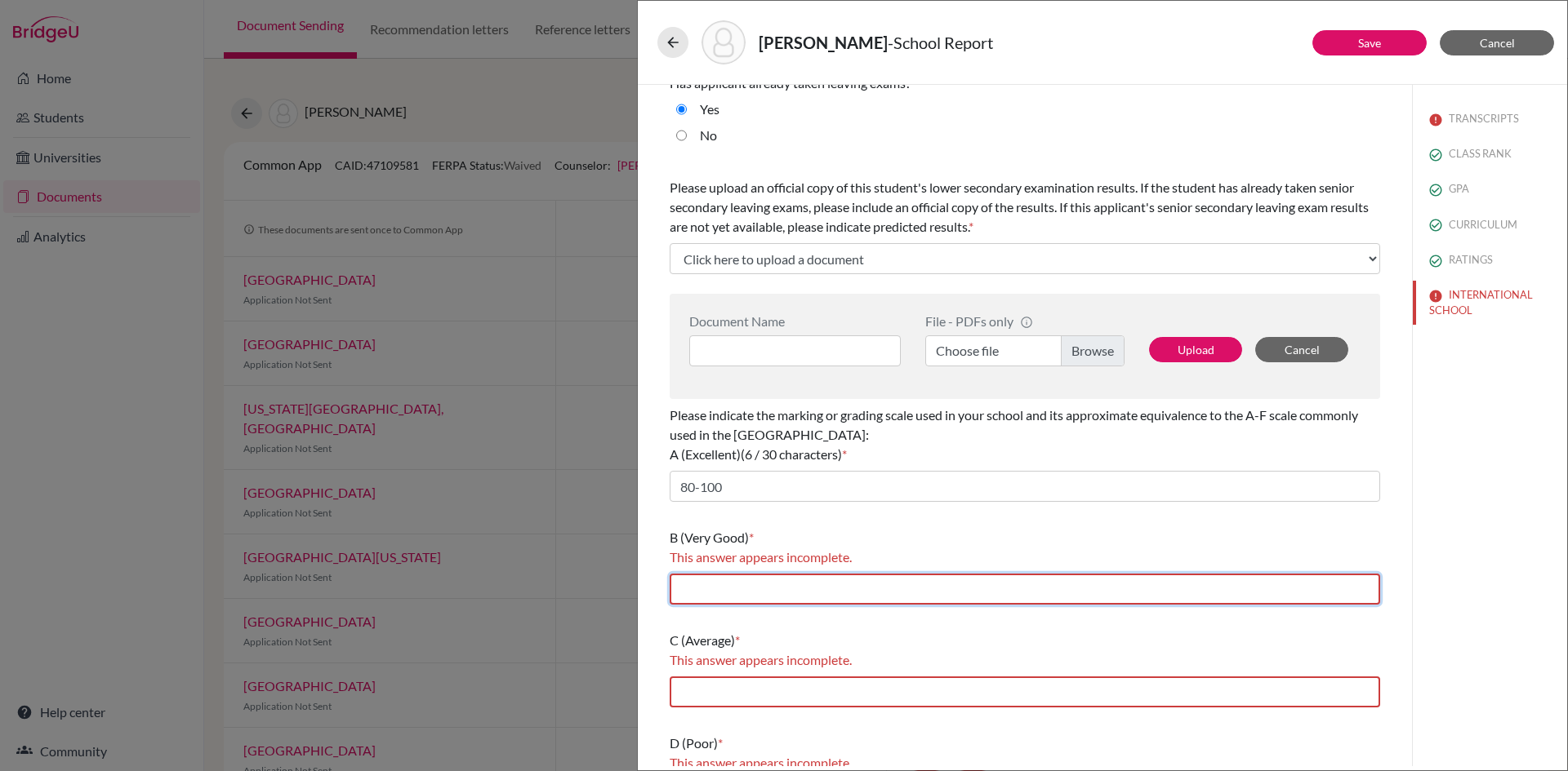
click at [758, 602] on input "text" at bounding box center [1024, 589] width 710 height 31
type input "70-79"
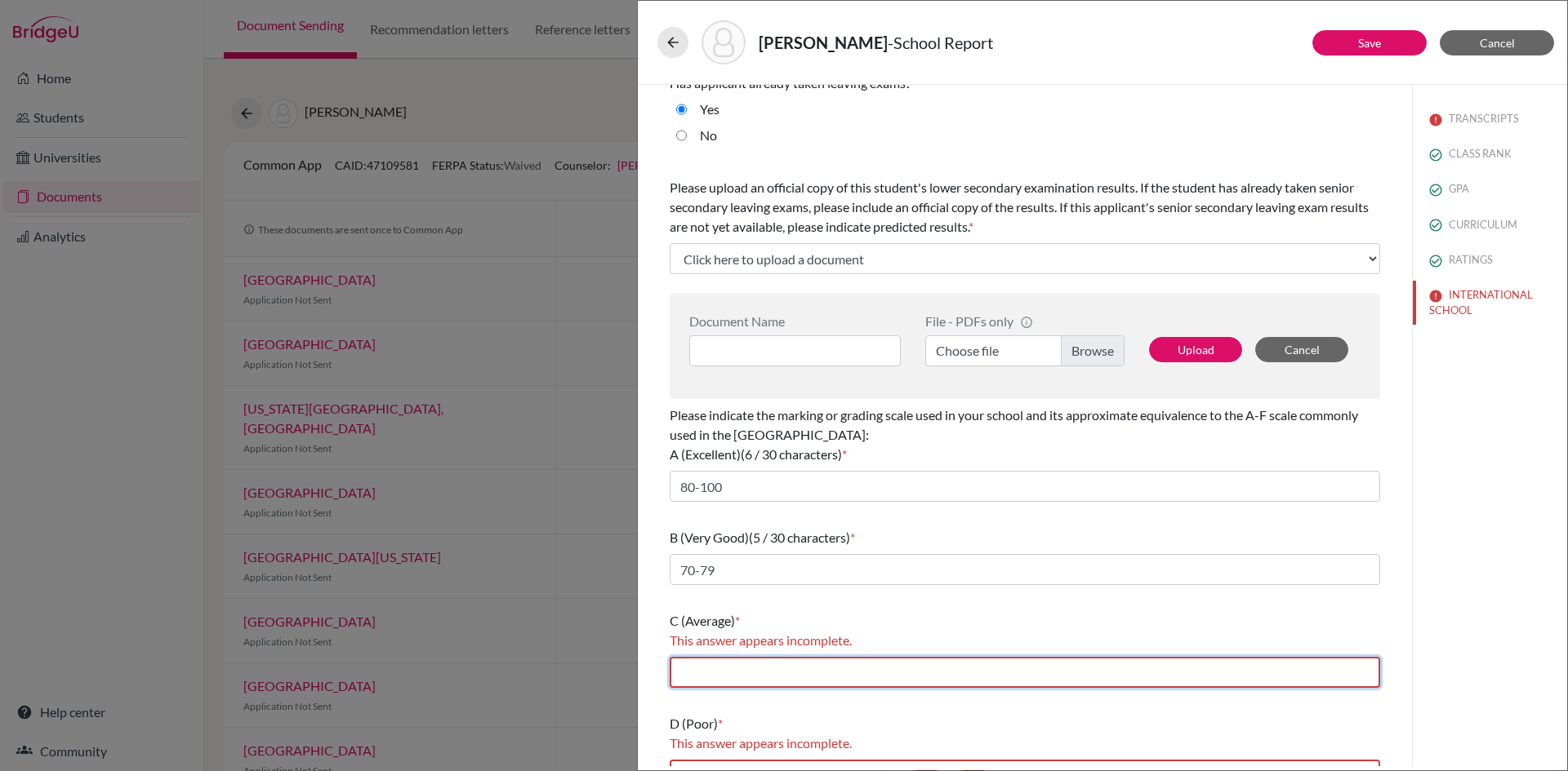
click at [755, 674] on input "text" at bounding box center [1024, 672] width 710 height 31
type input "60-69"
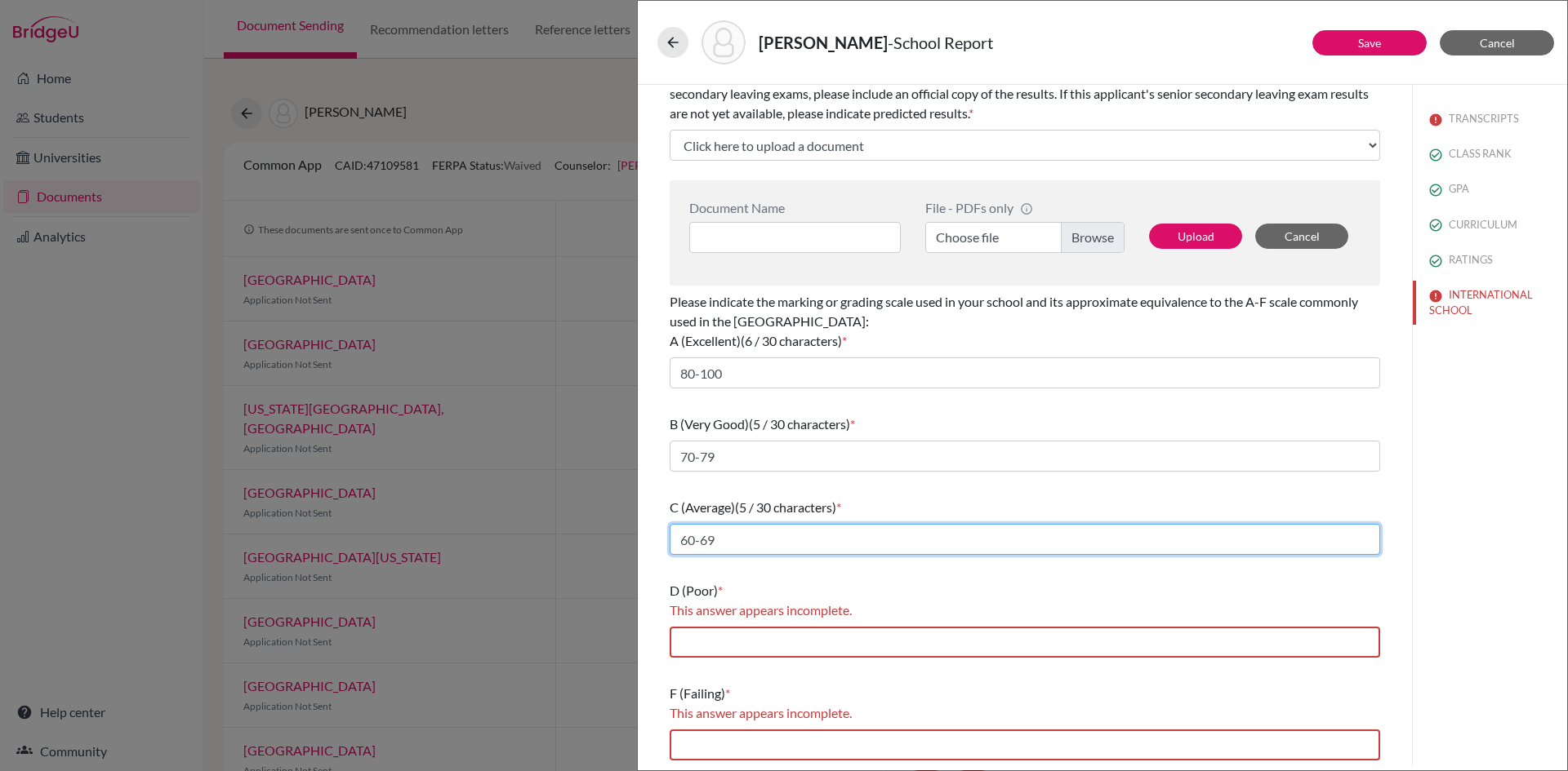
scroll to position [360, 0]
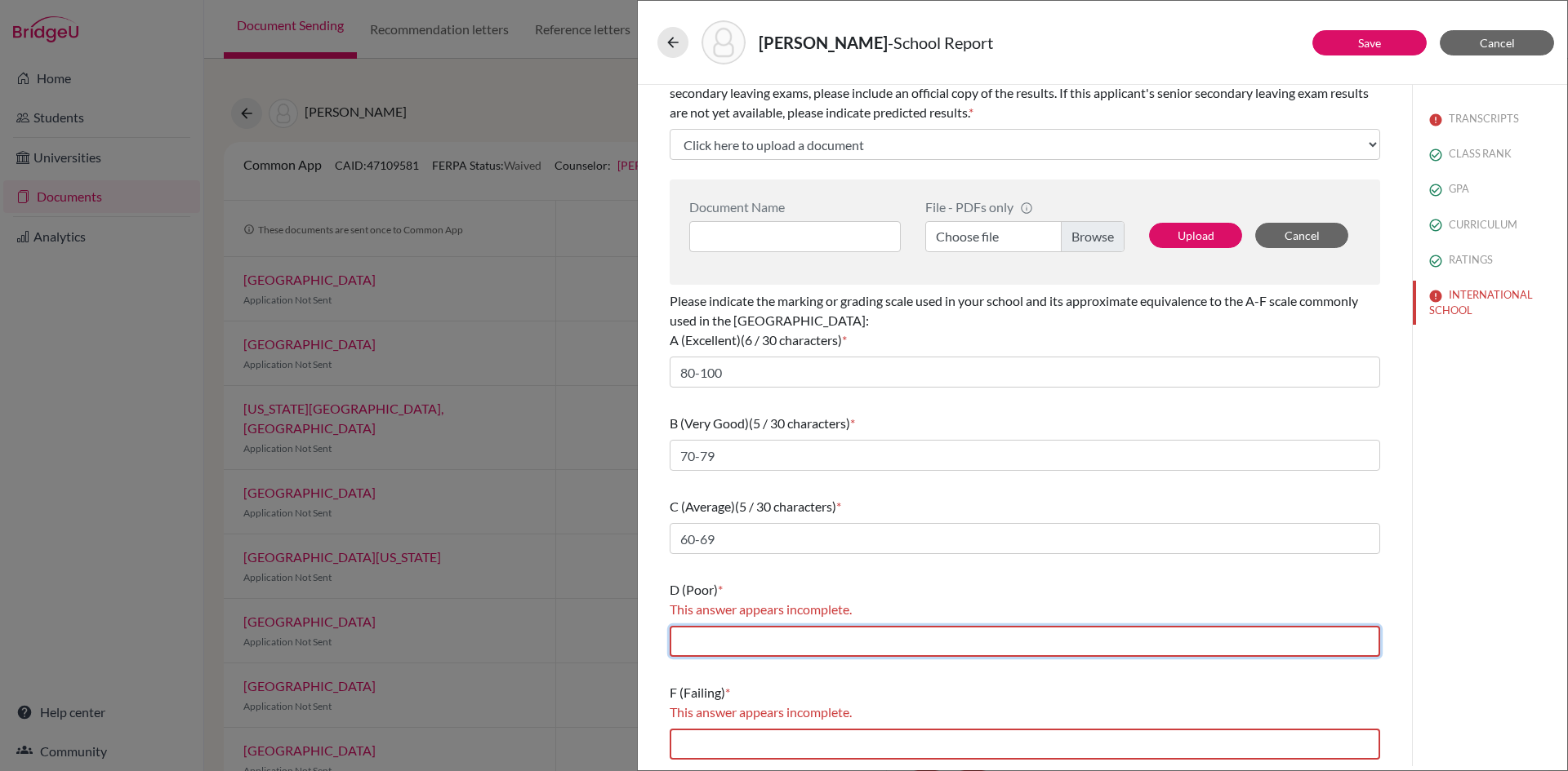
click at [781, 642] on input "text" at bounding box center [1024, 642] width 710 height 31
type input "50-59"
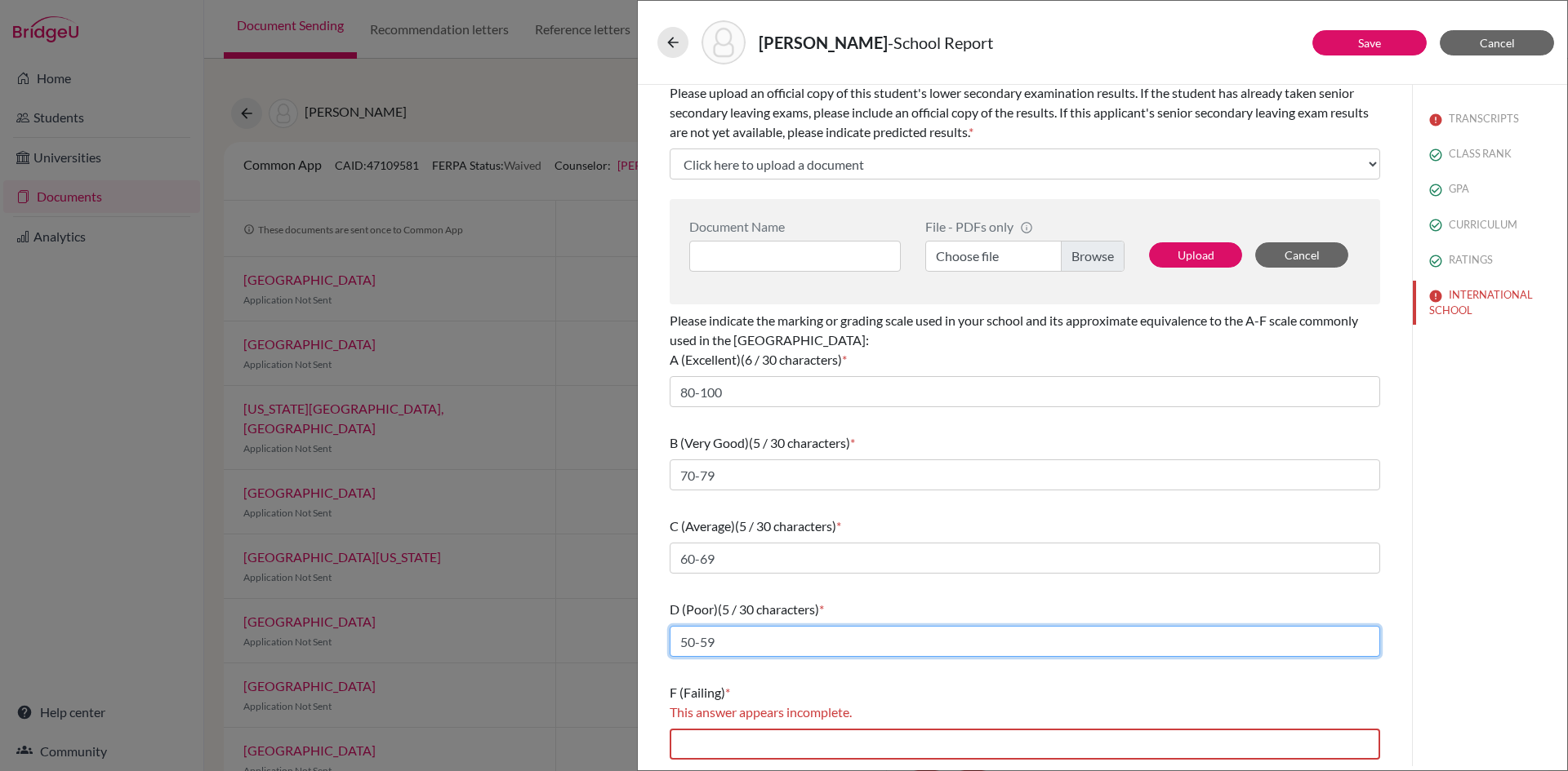
scroll to position [339, 0]
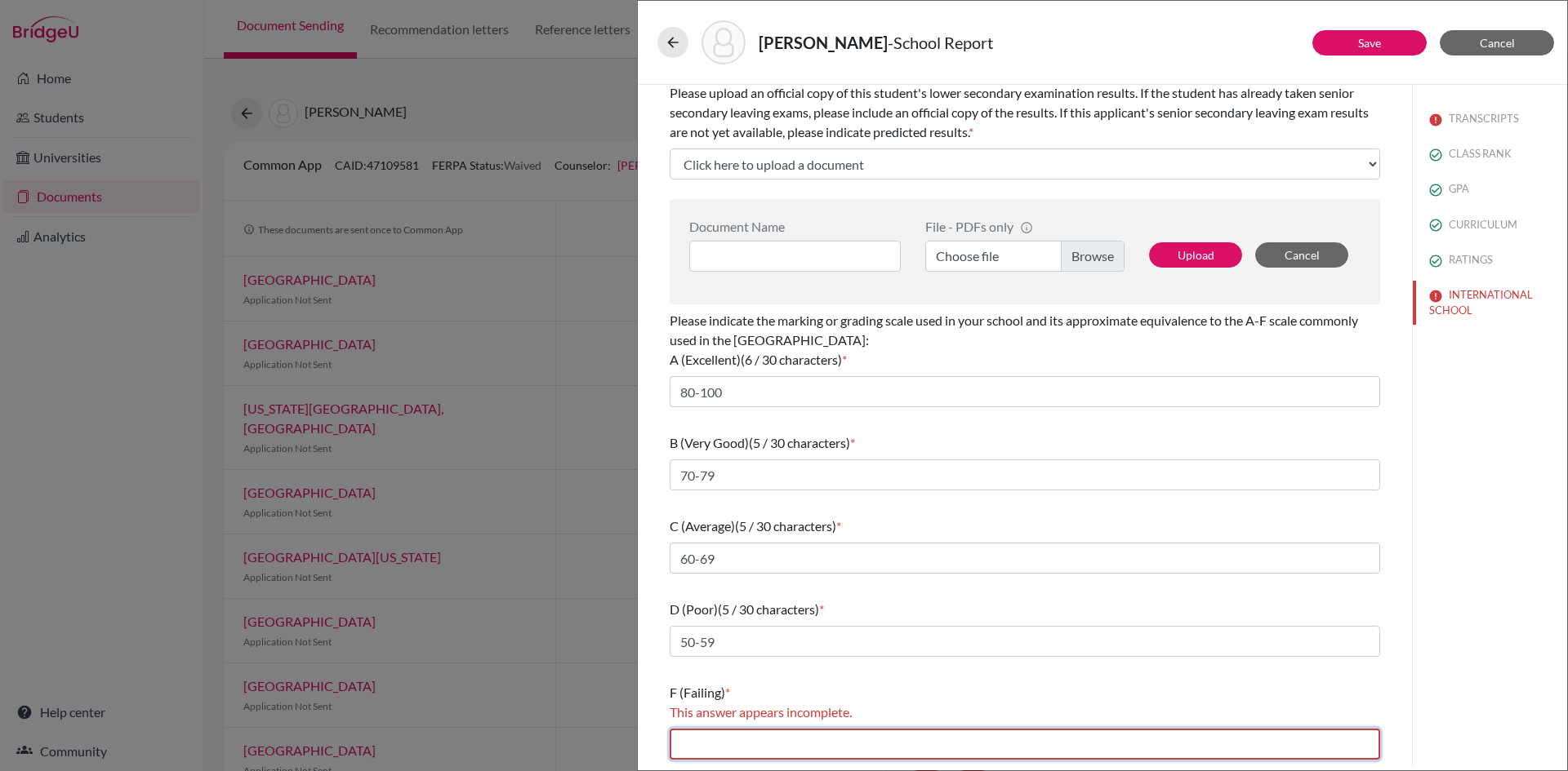
click at [754, 745] on input "text" at bounding box center [1024, 745] width 710 height 31
type input "Below 40"
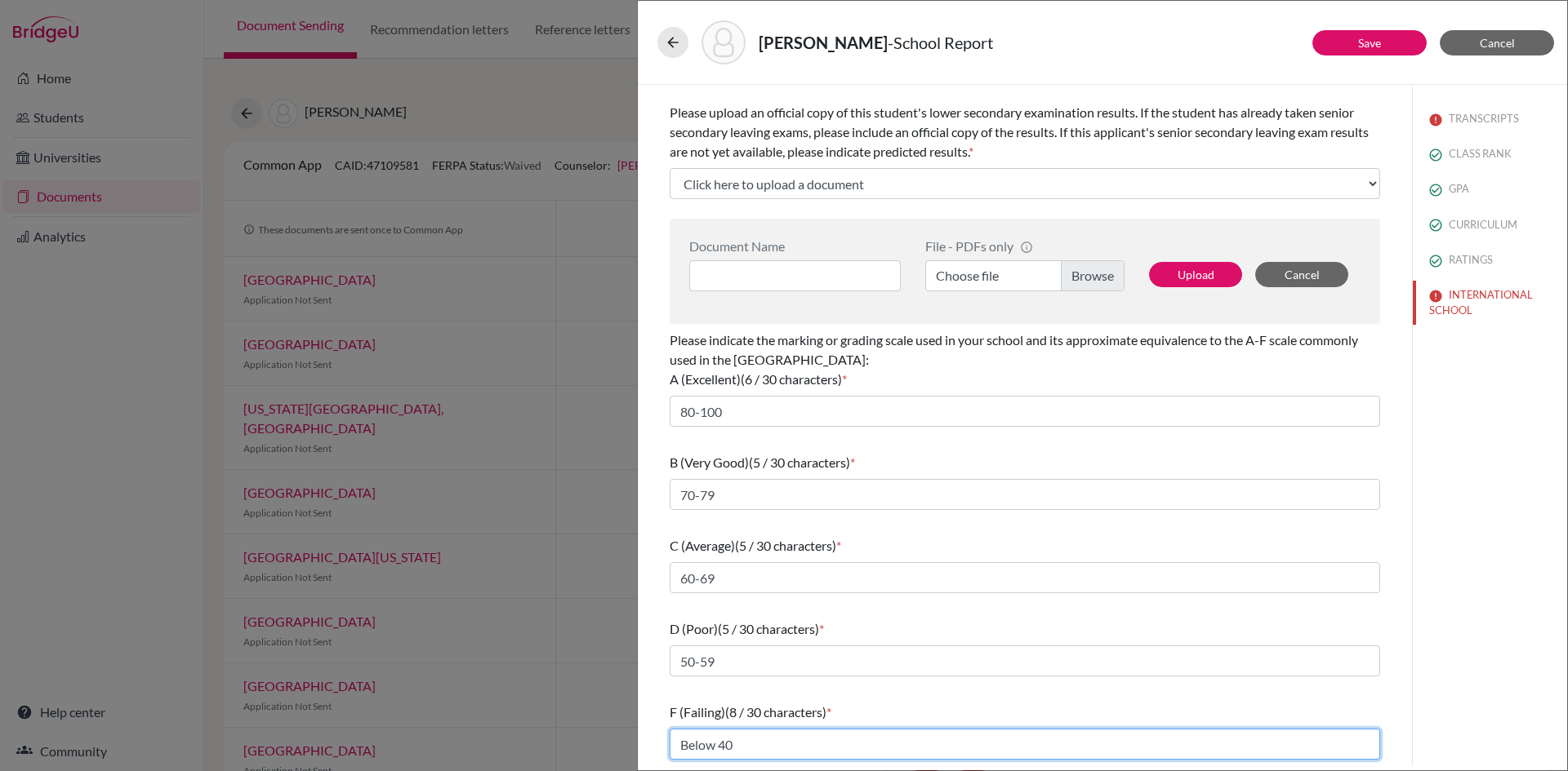
scroll to position [320, 0]
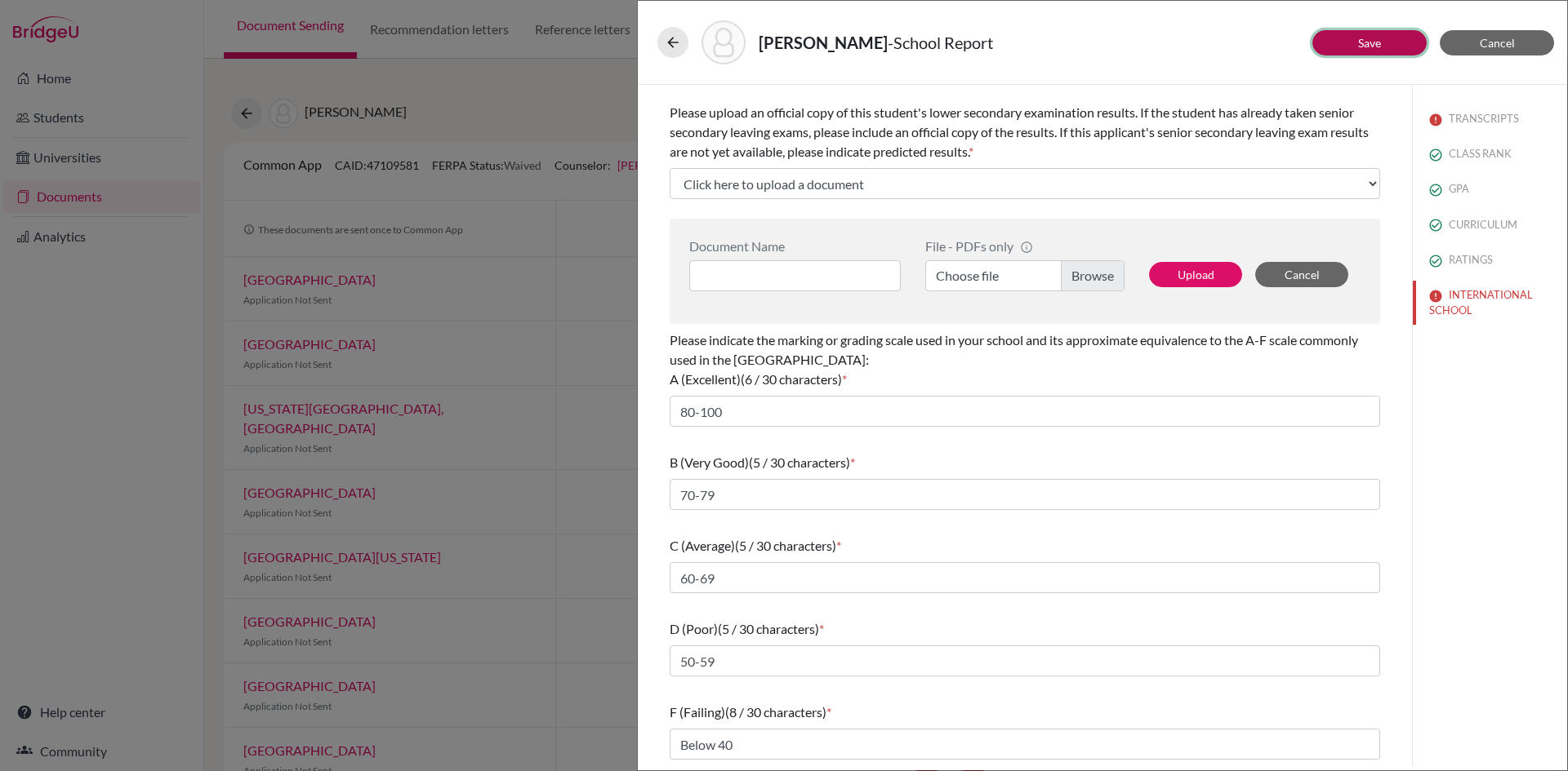
click at [1380, 37] on link "Save" at bounding box center [1369, 43] width 23 height 14
select select "4"
select select "6"
select select "0"
select select "1"
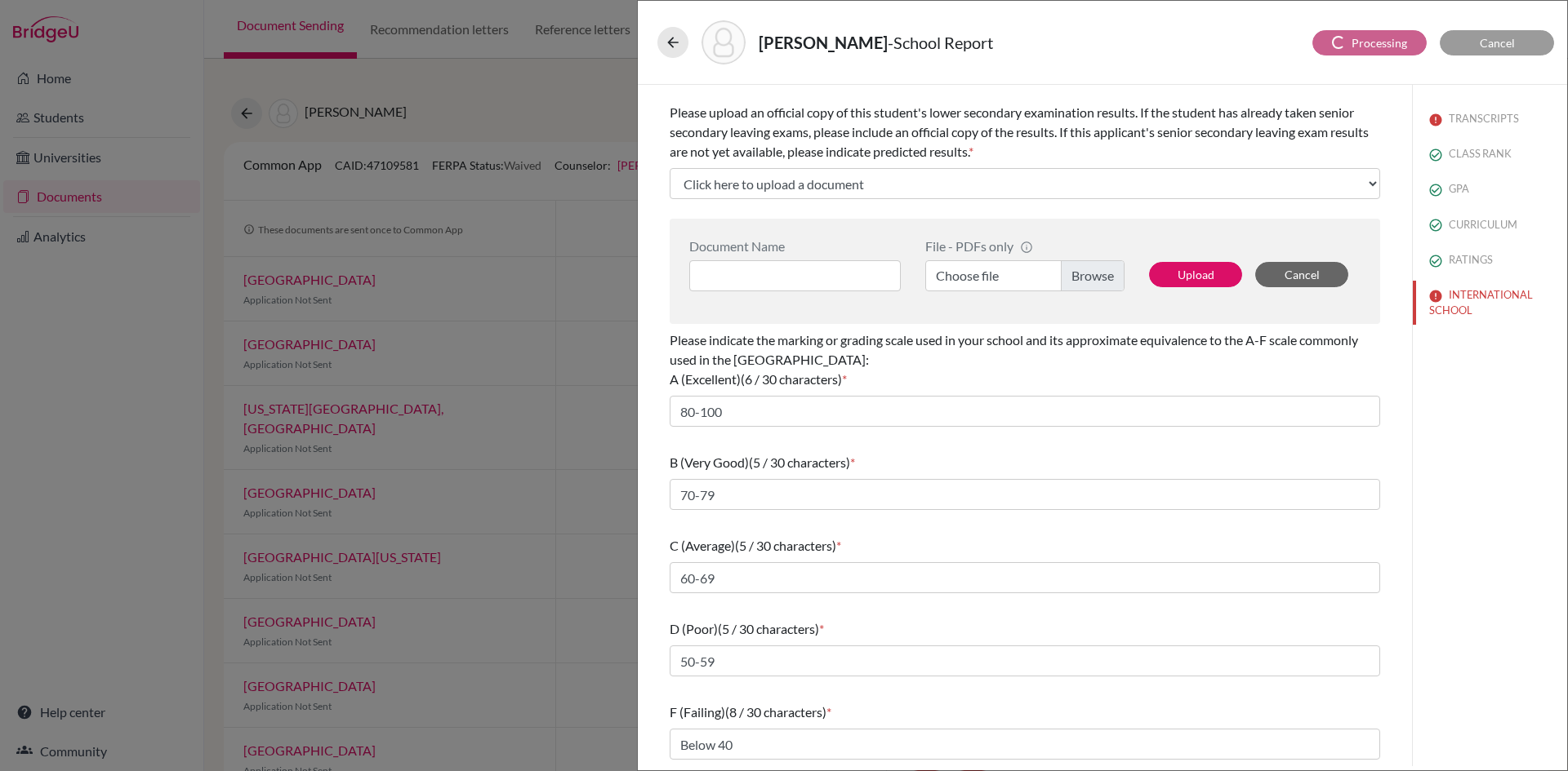
select select "690349"
select select "690346"
select select "690347"
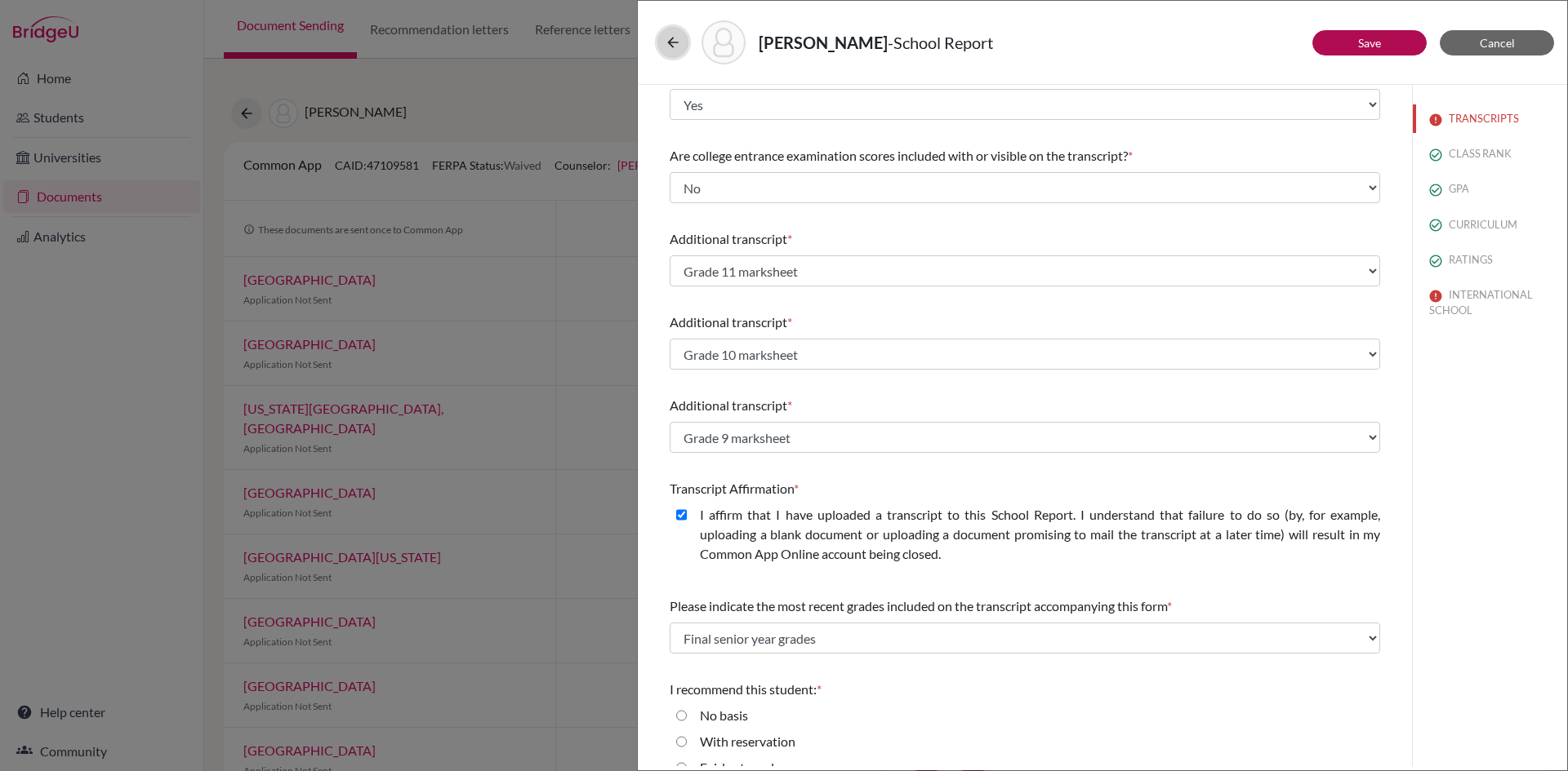
click at [673, 43] on icon at bounding box center [673, 42] width 16 height 16
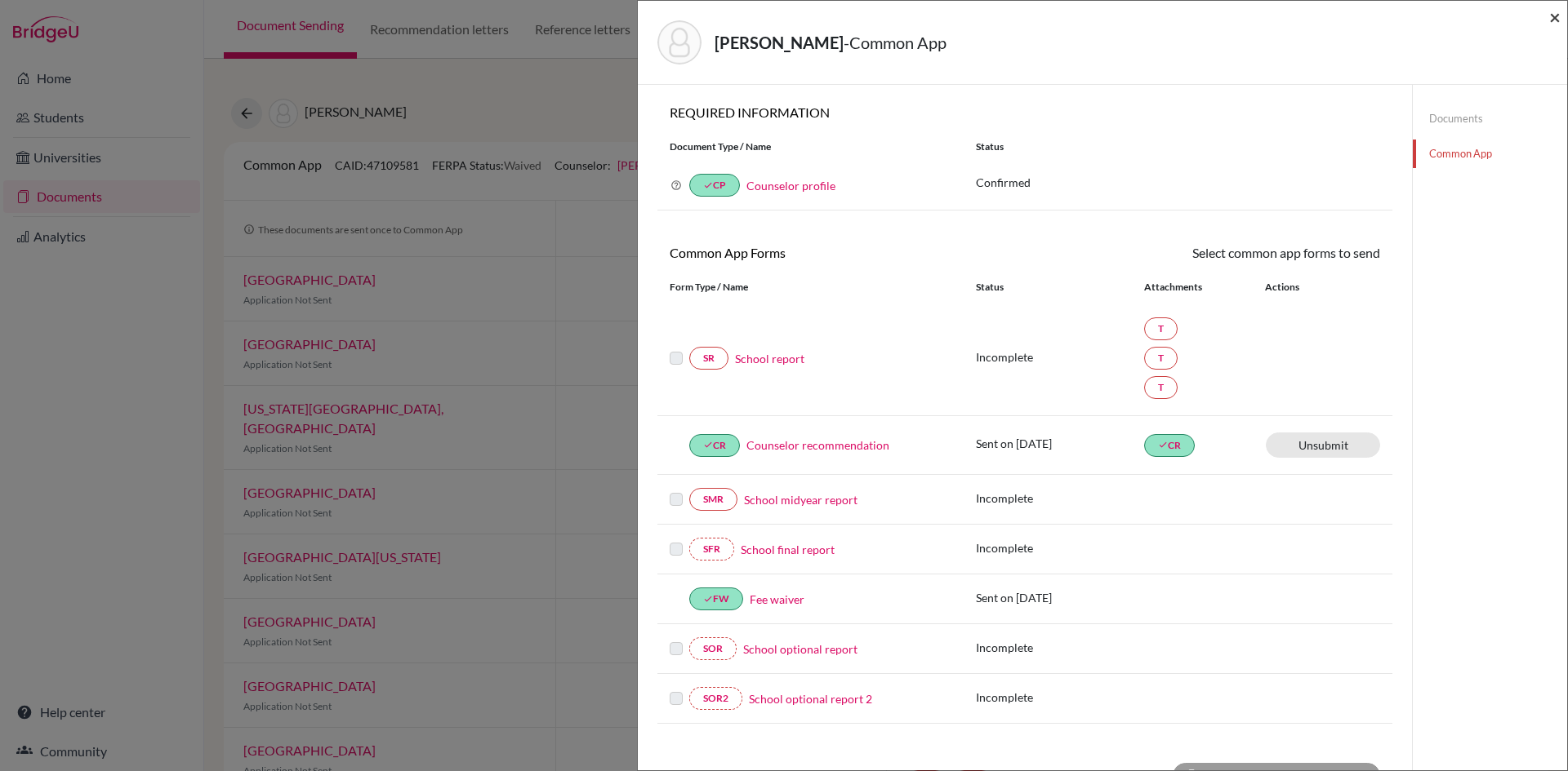
click at [1554, 21] on span "×" at bounding box center [1554, 17] width 11 height 24
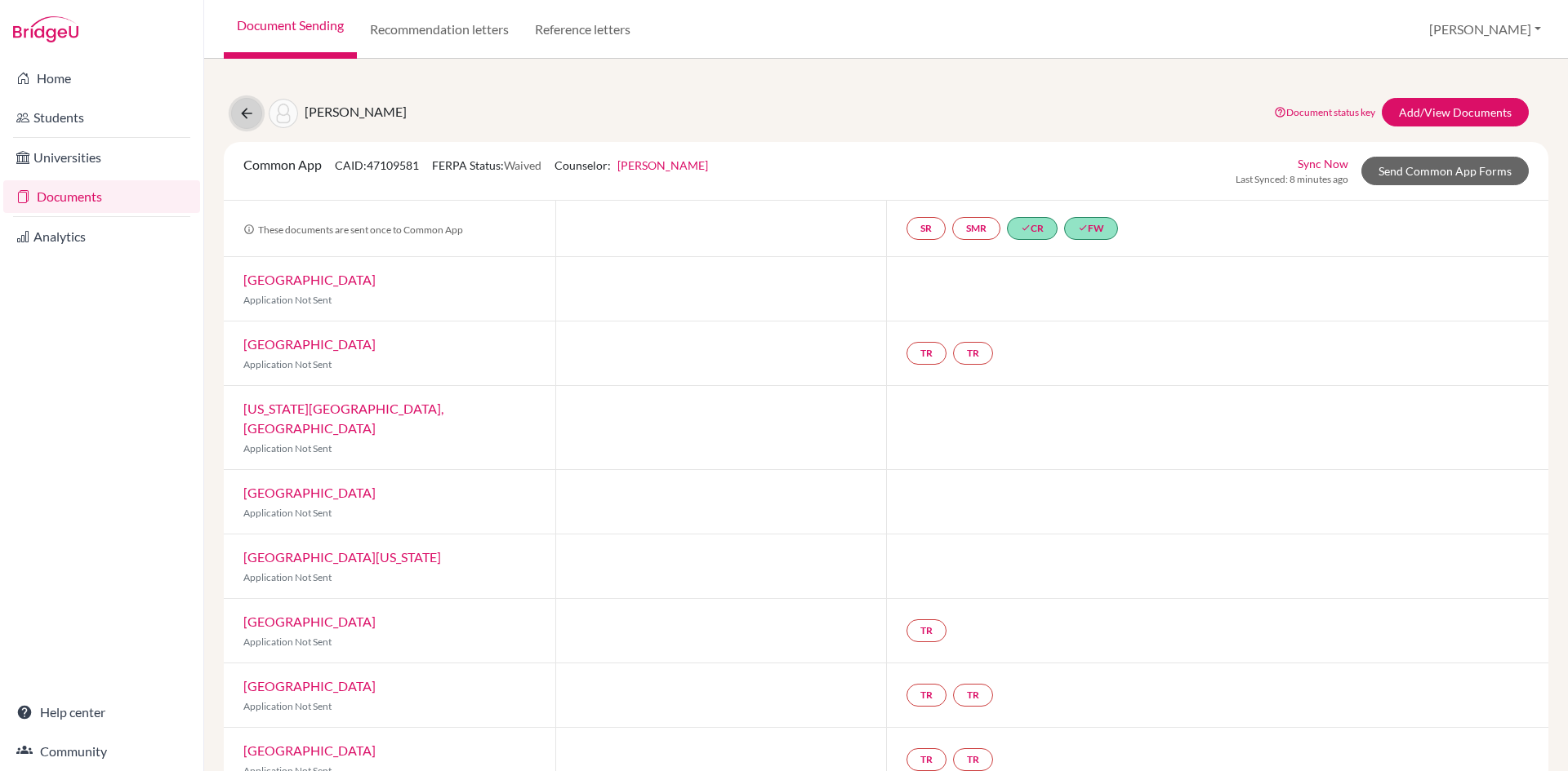
click at [249, 117] on icon at bounding box center [246, 113] width 16 height 16
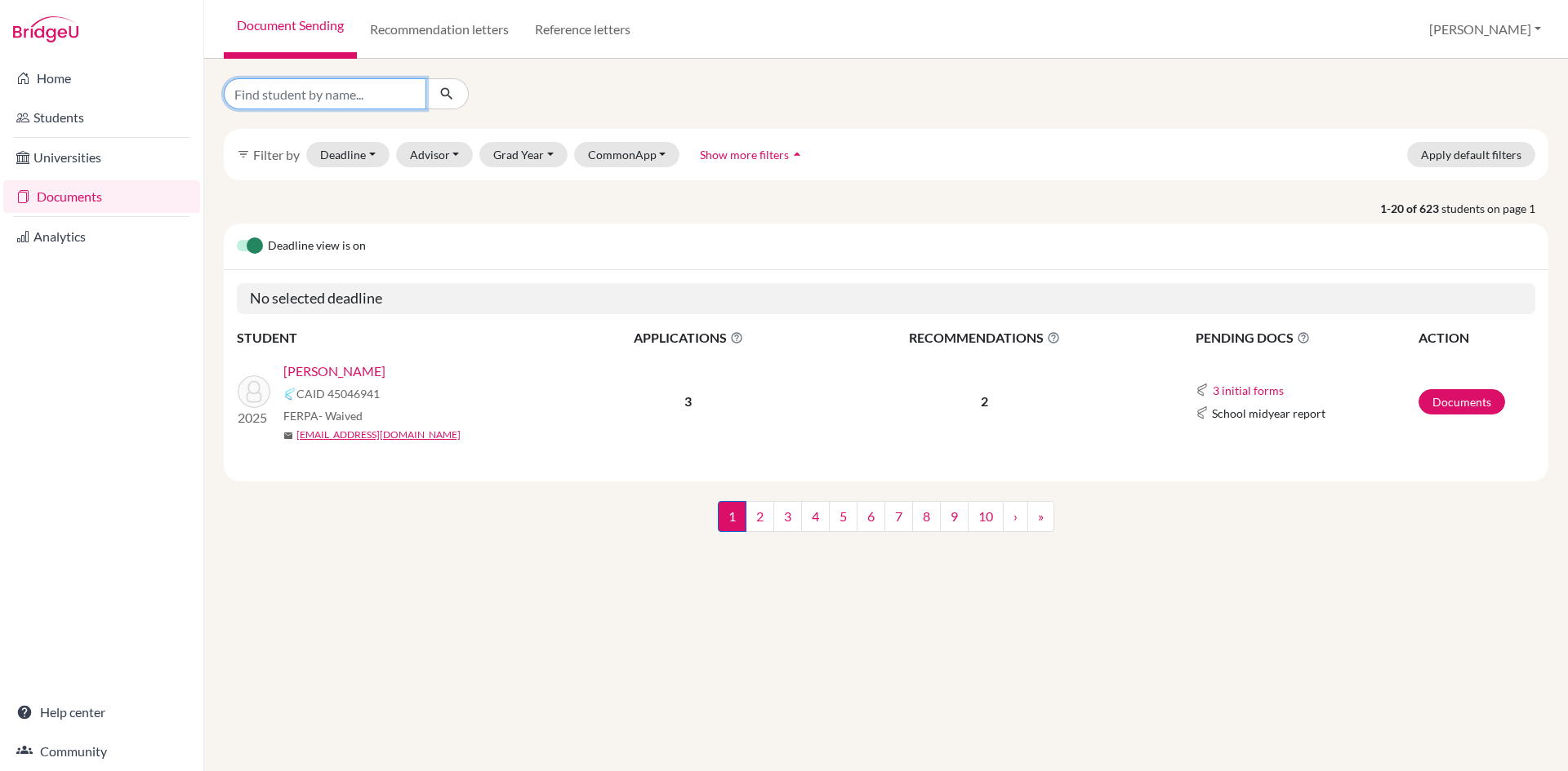
click at [332, 98] on input "Find student by name..." at bounding box center [325, 94] width 202 height 31
type input "[PERSON_NAME]"
click button "submit" at bounding box center [446, 94] width 43 height 31
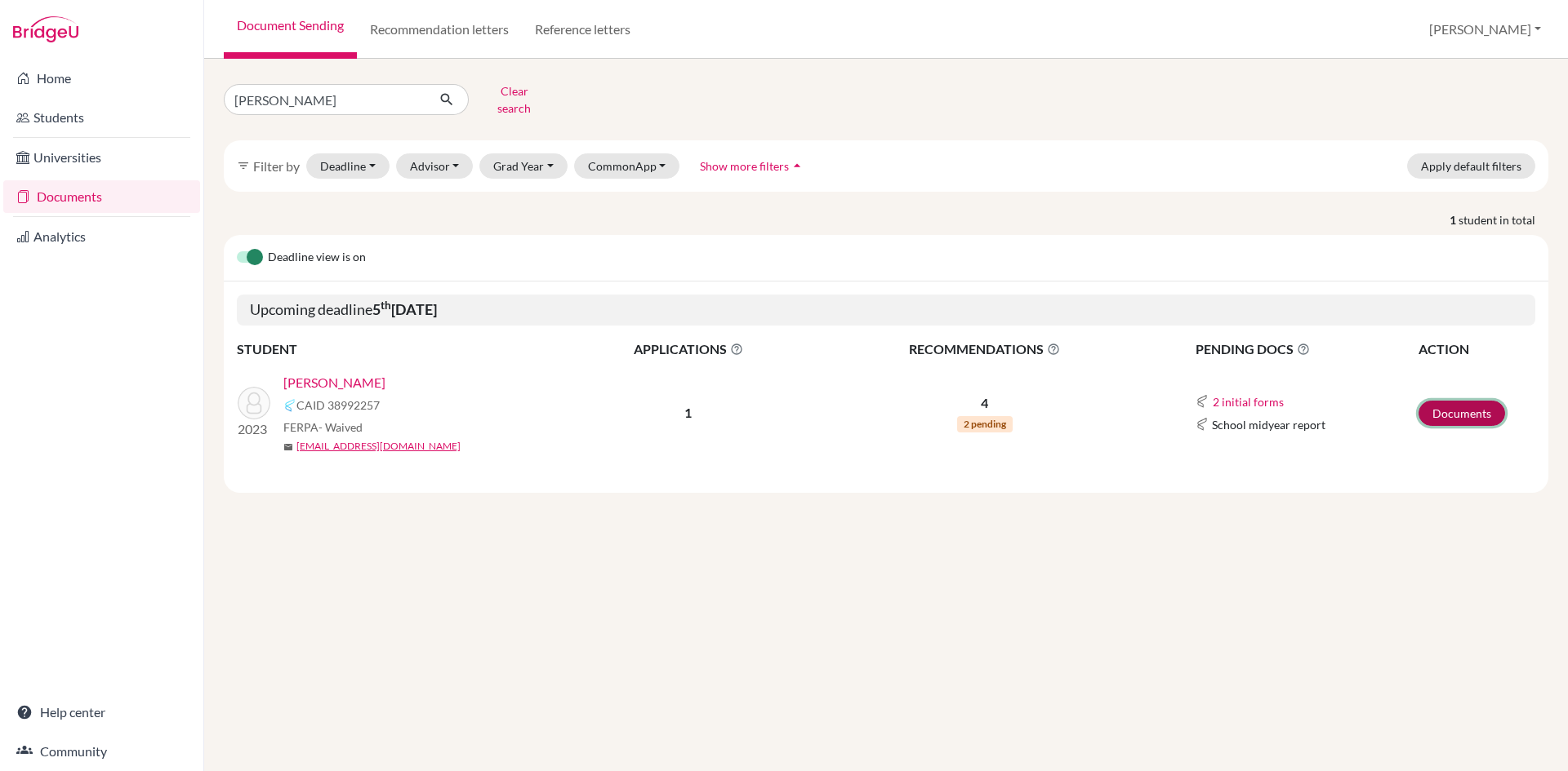
click at [1445, 400] on link "Documents" at bounding box center [1462, 413] width 87 height 26
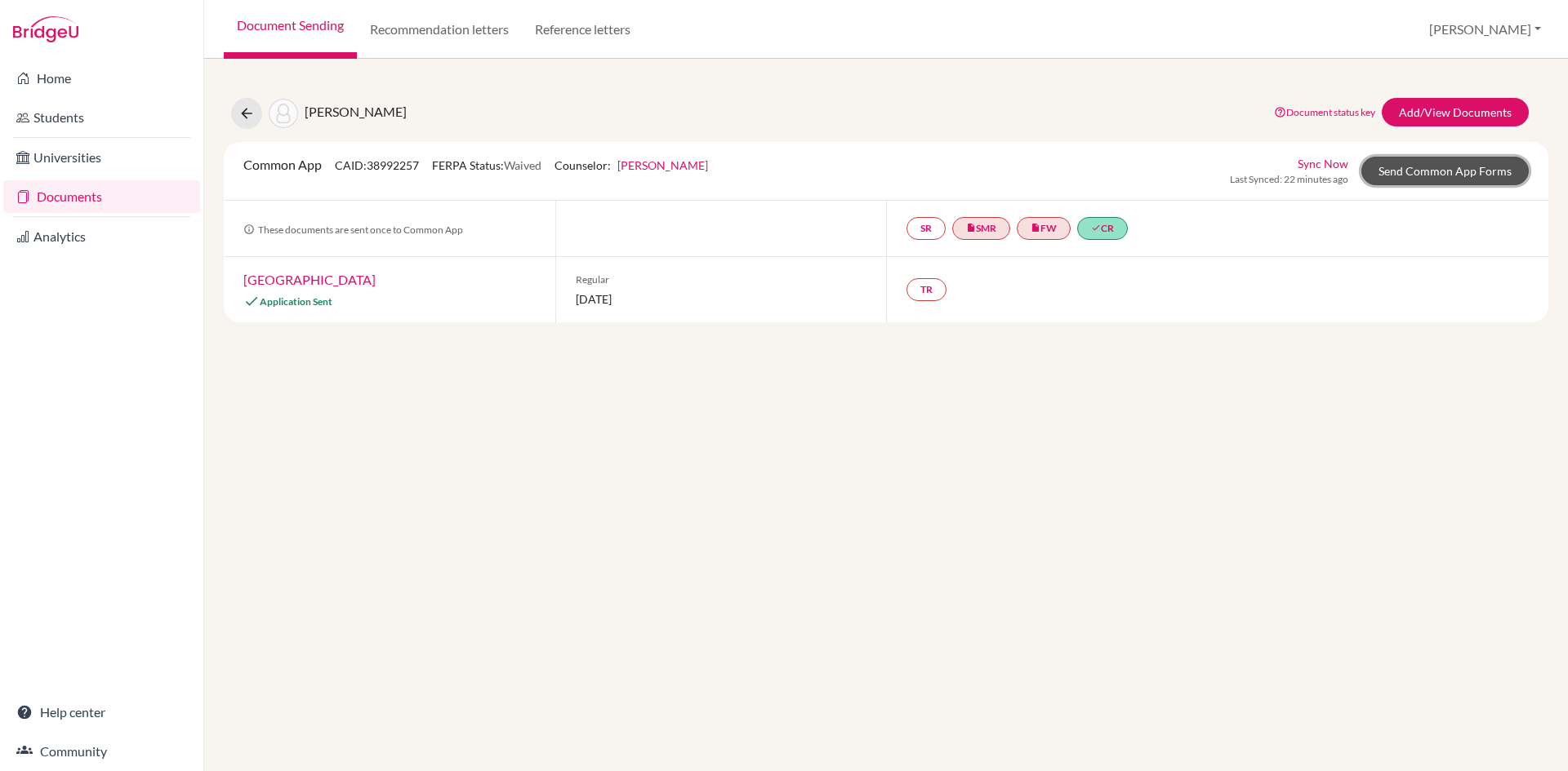
click at [1414, 169] on link "Send Common App Forms" at bounding box center [1445, 171] width 168 height 29
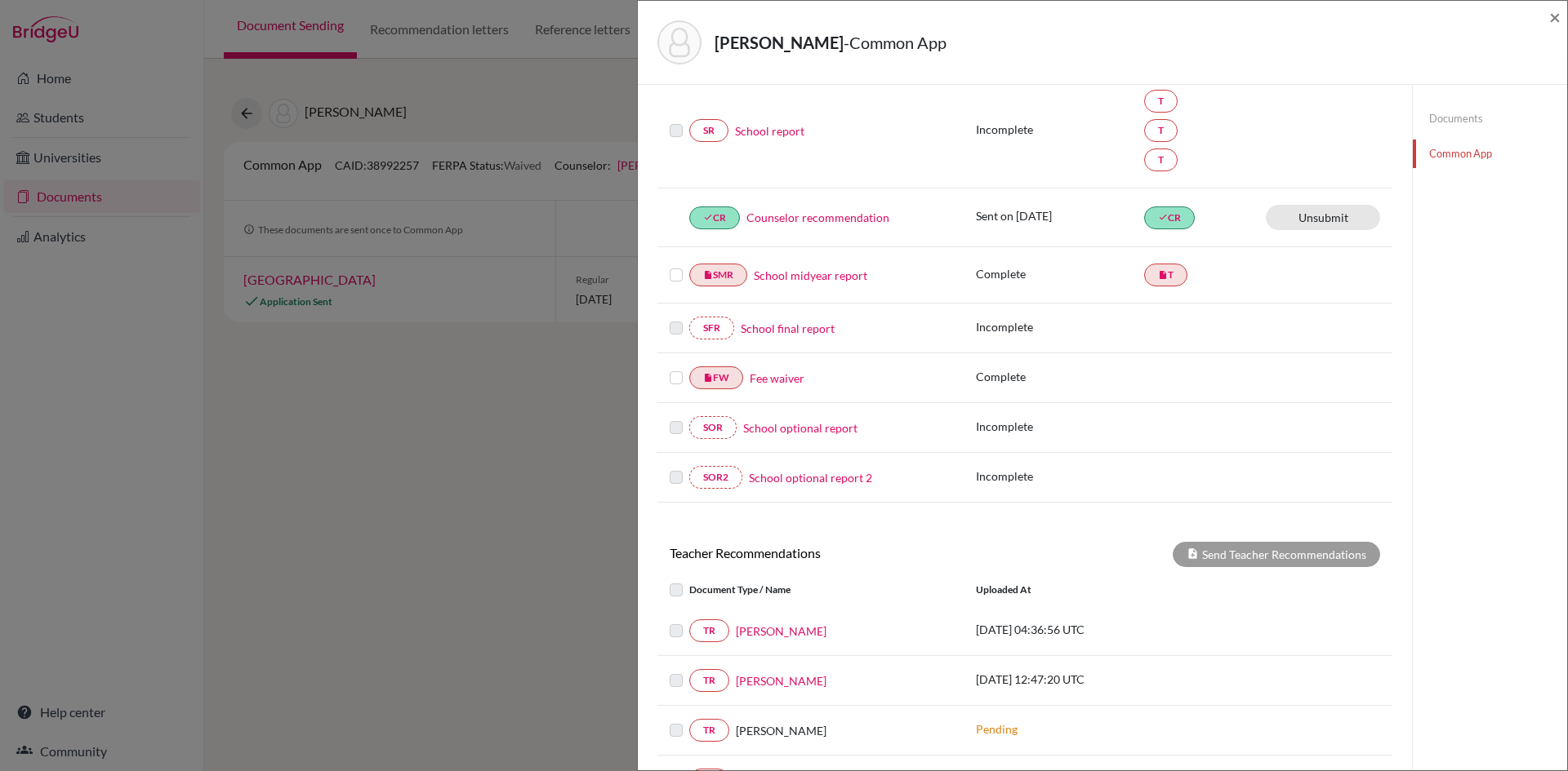
scroll to position [245, 0]
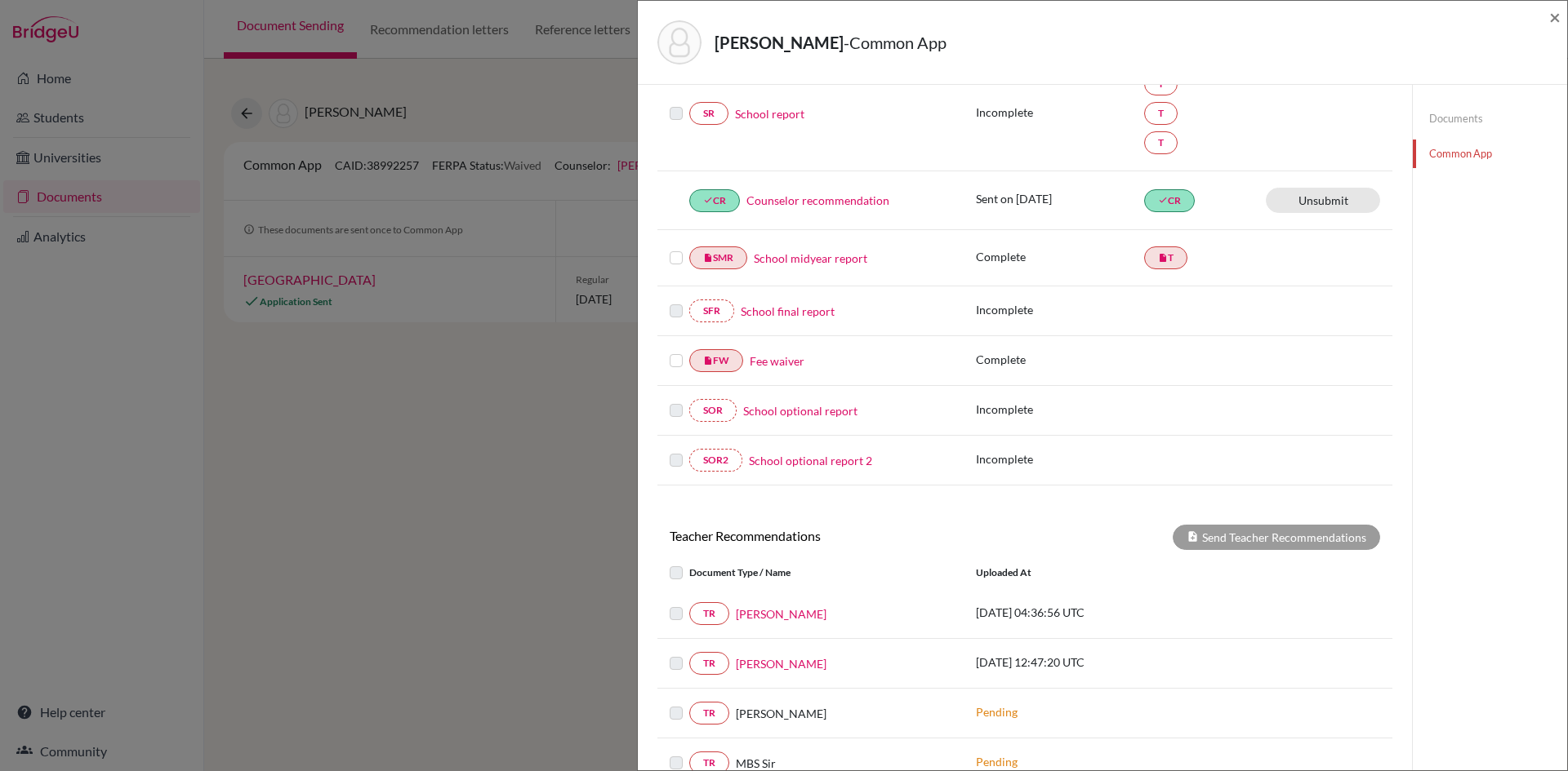
click at [794, 112] on link "School report" at bounding box center [770, 114] width 70 height 17
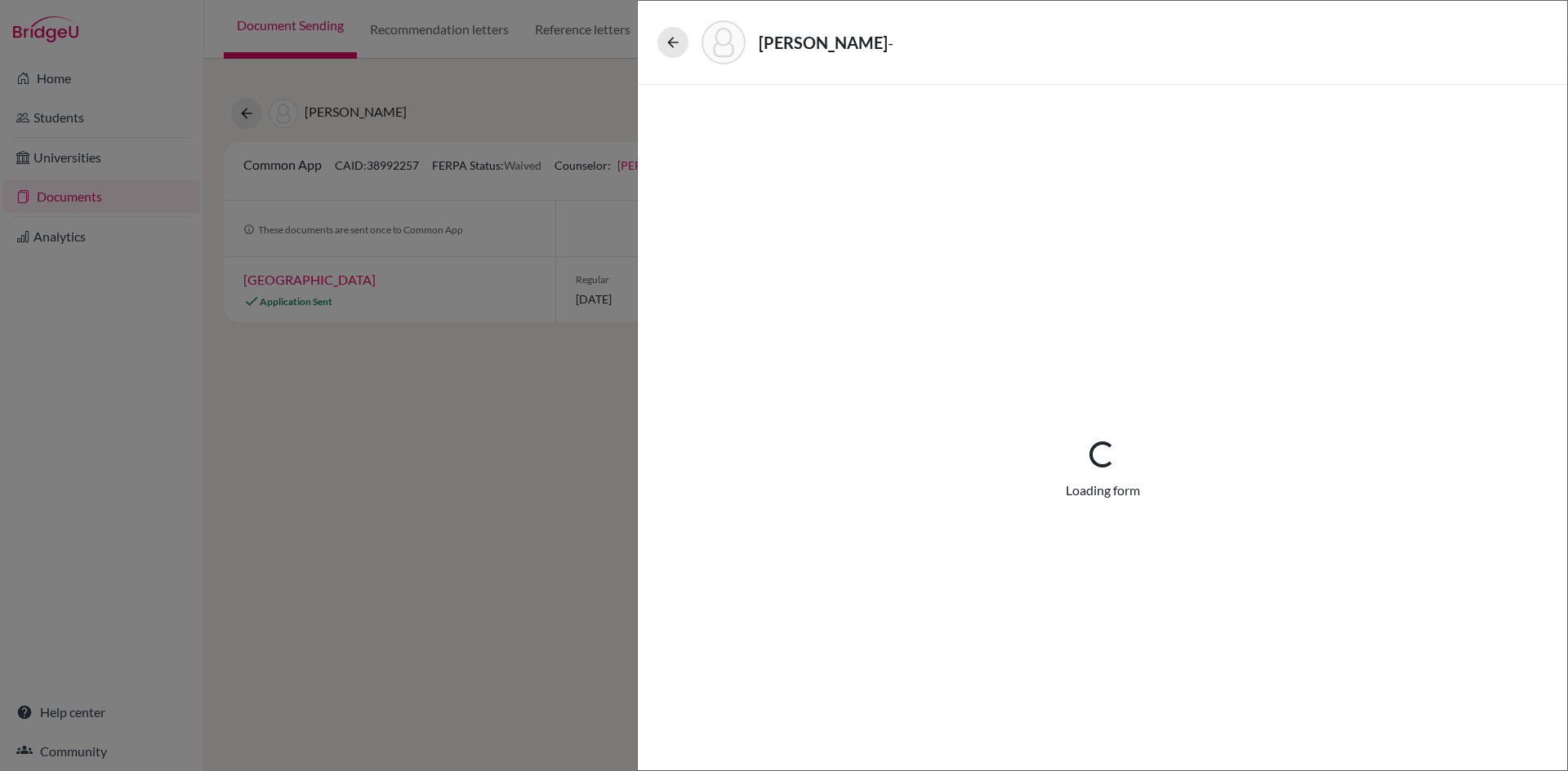
select select "4"
select select "0"
select select "1"
select select "627442"
select select "627447"
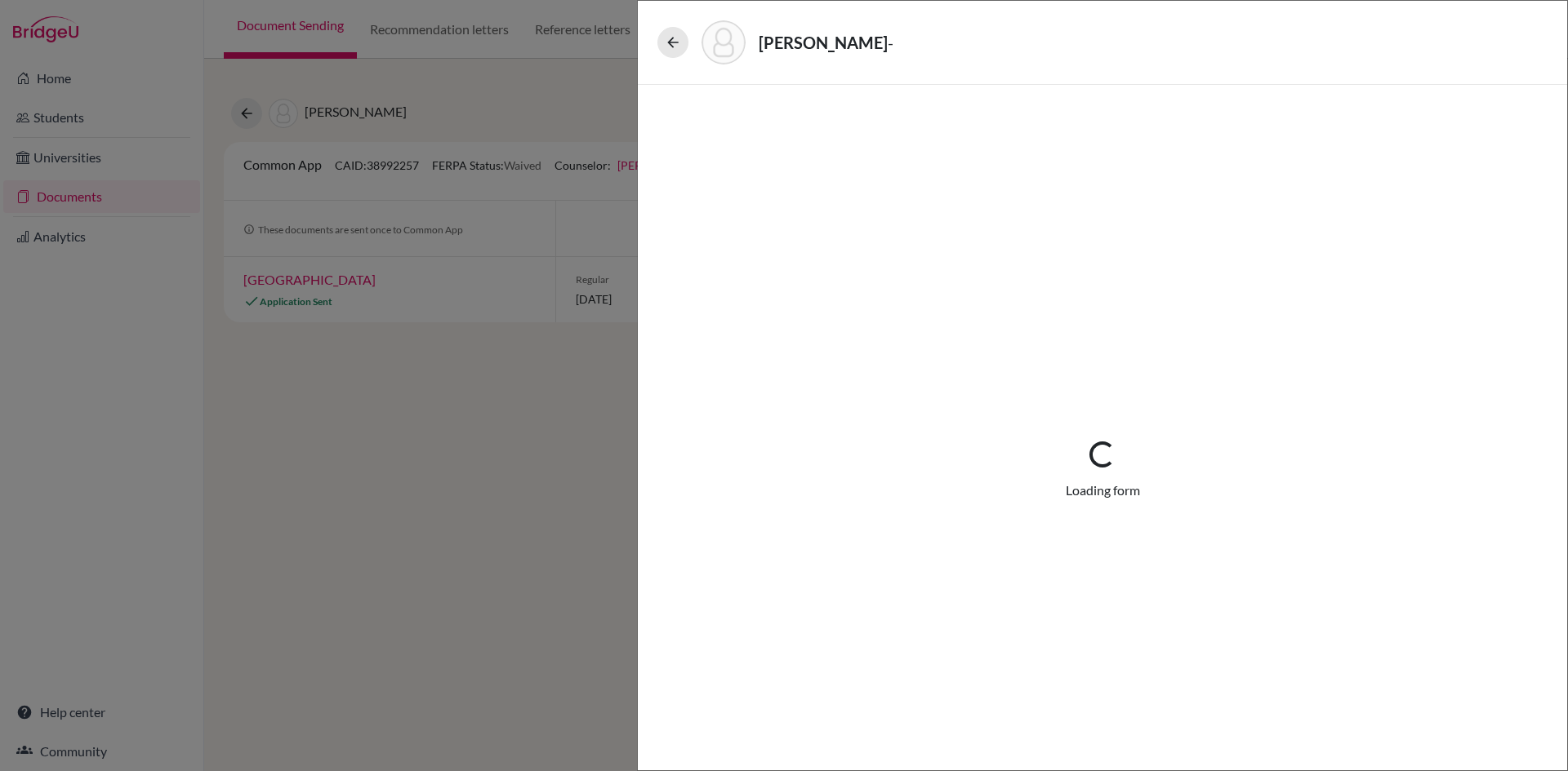
select select "627446"
select select "6"
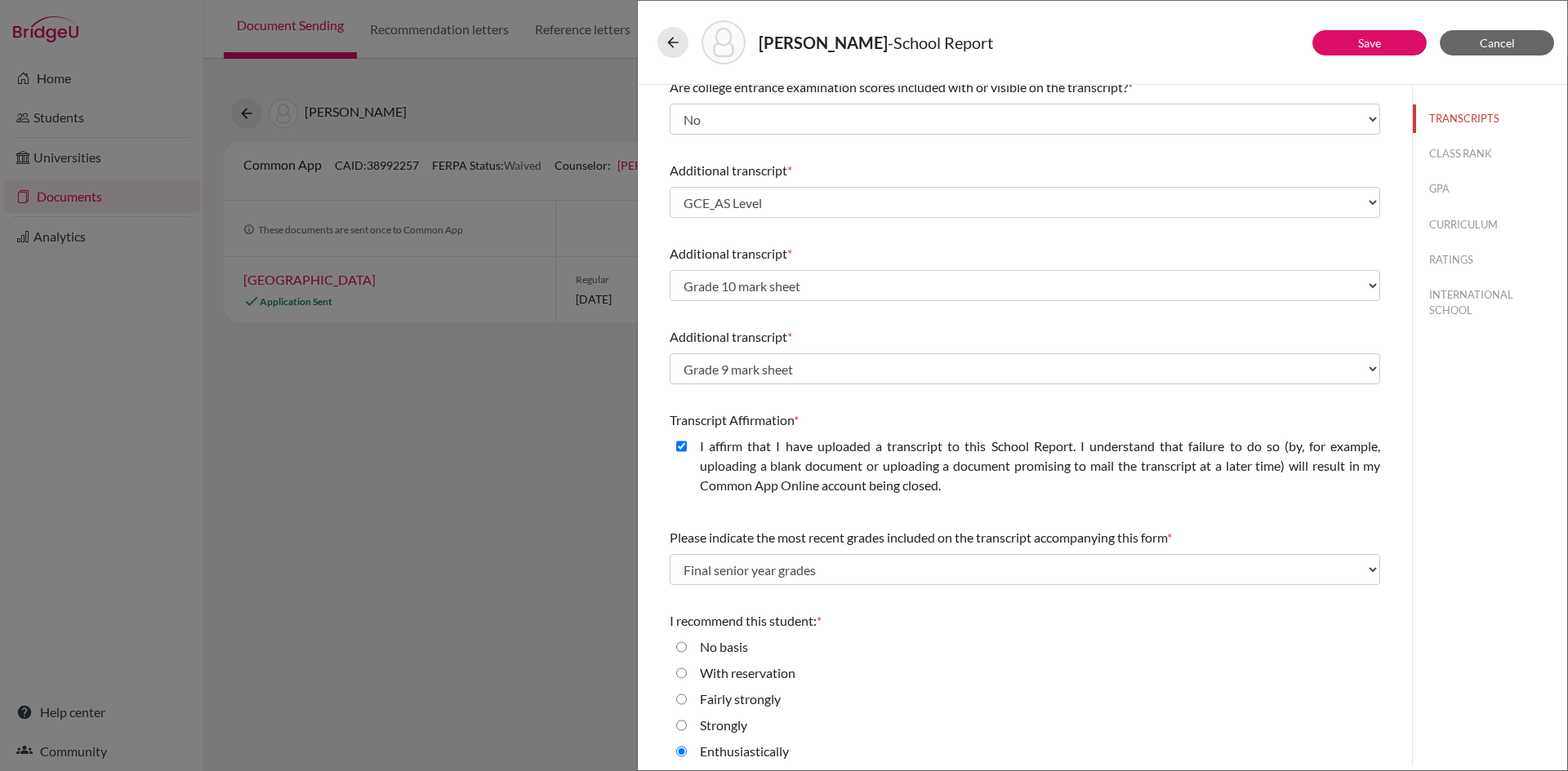
scroll to position [272, 0]
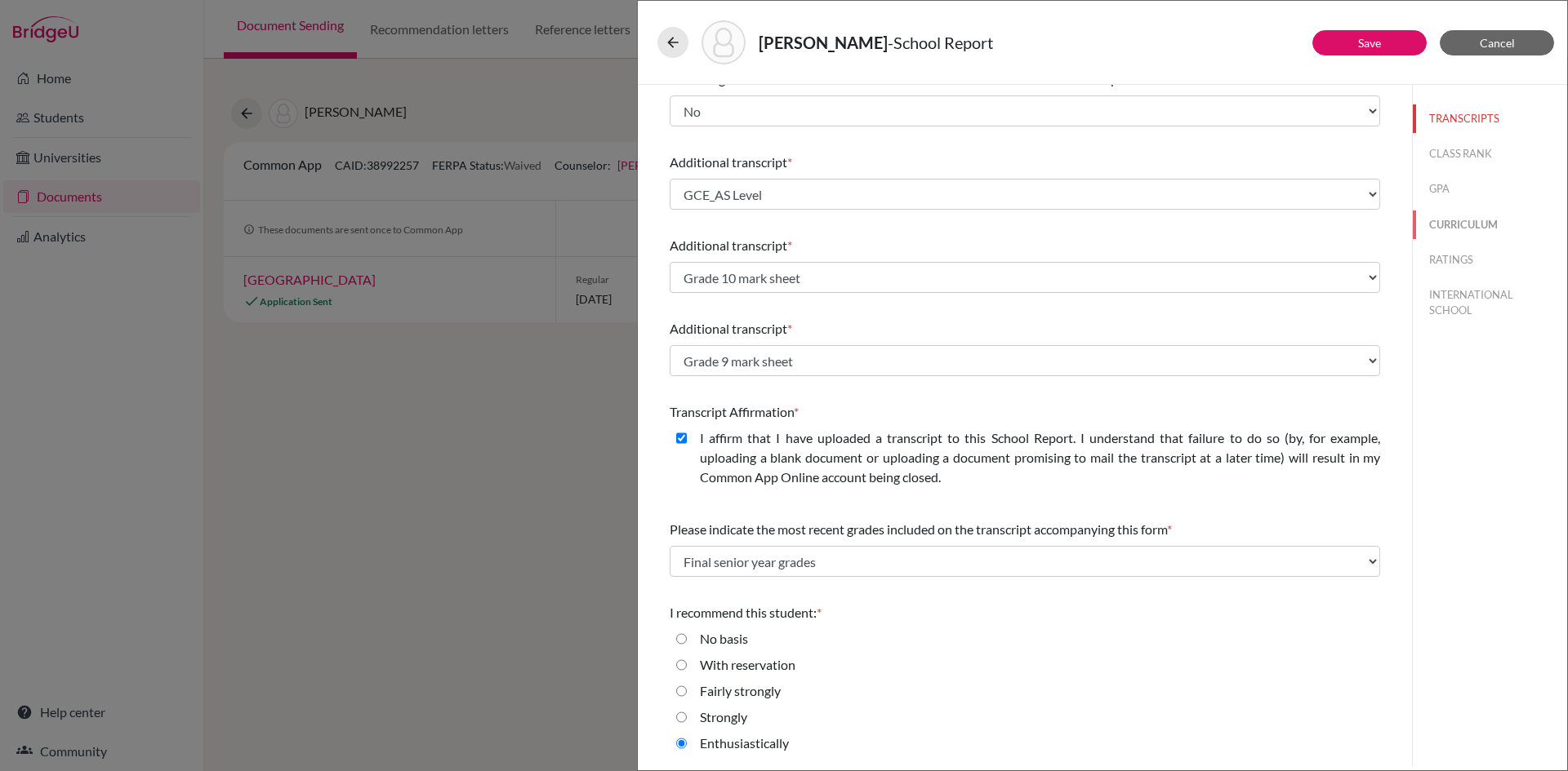
click at [1440, 222] on button "CURRICULUM" at bounding box center [1489, 225] width 154 height 29
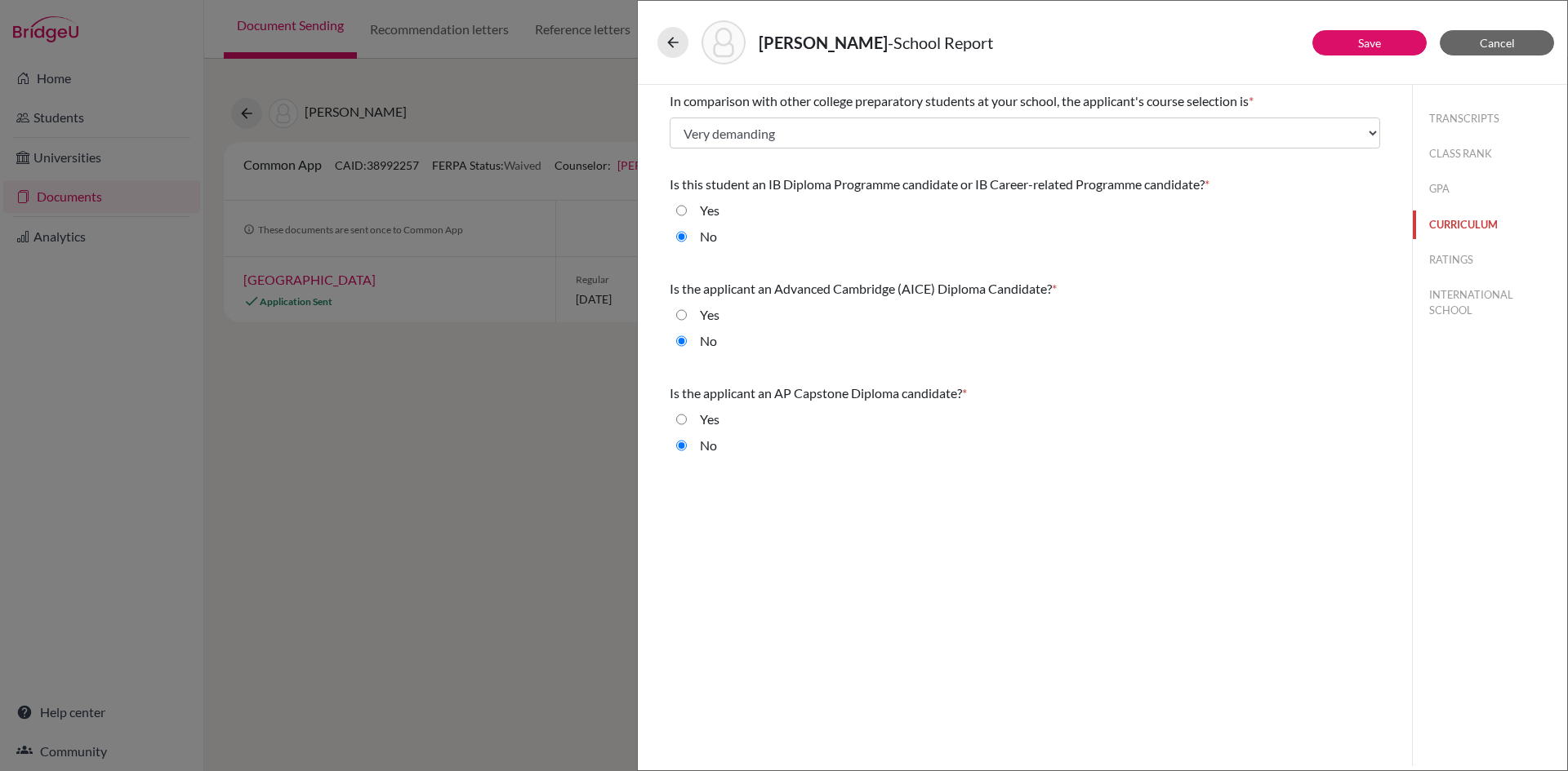
scroll to position [0, 0]
click at [1445, 264] on button "RATINGS" at bounding box center [1489, 260] width 154 height 29
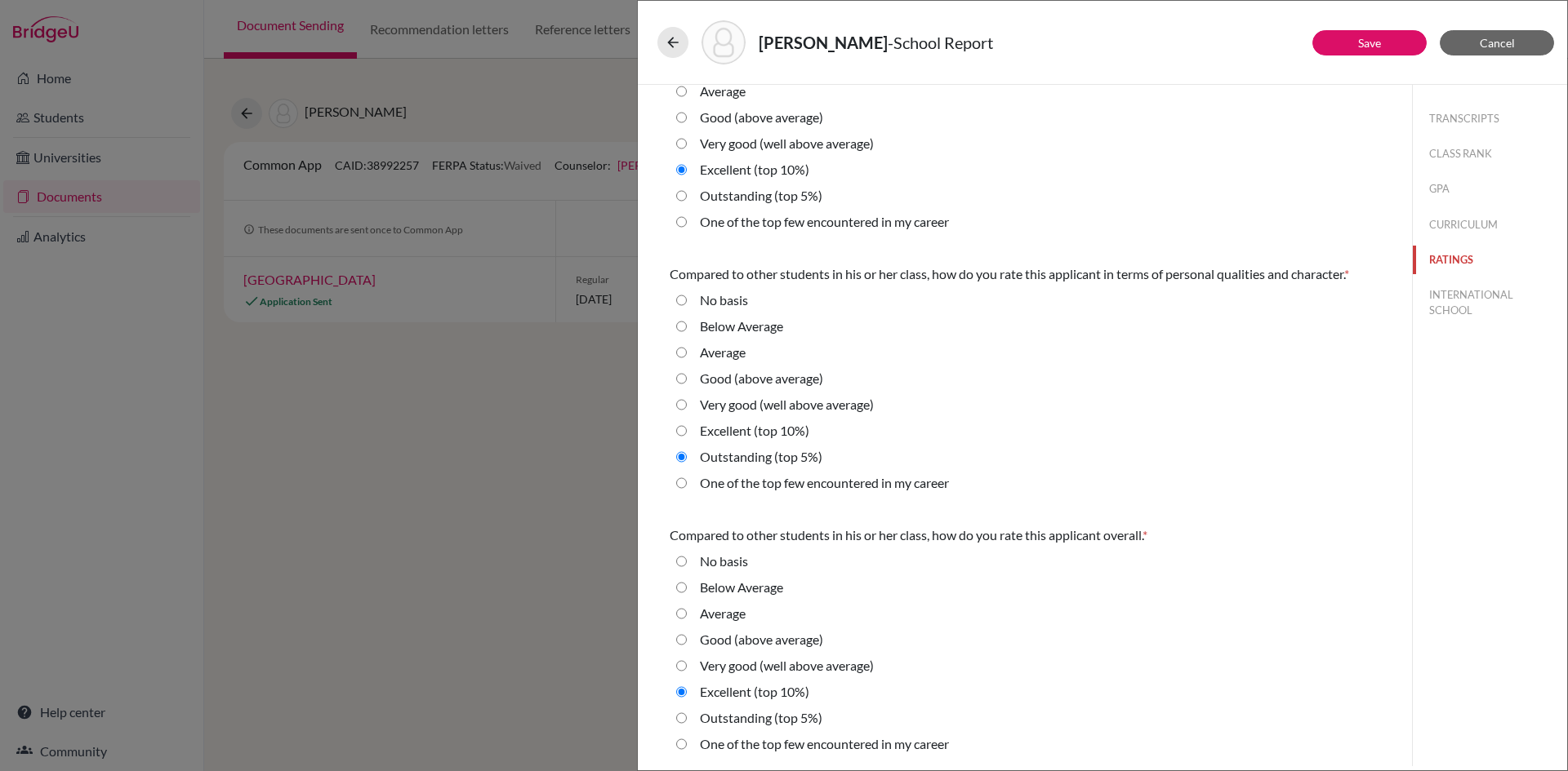
scroll to position [350, 0]
click at [1440, 154] on button "CLASS RANK" at bounding box center [1489, 154] width 154 height 29
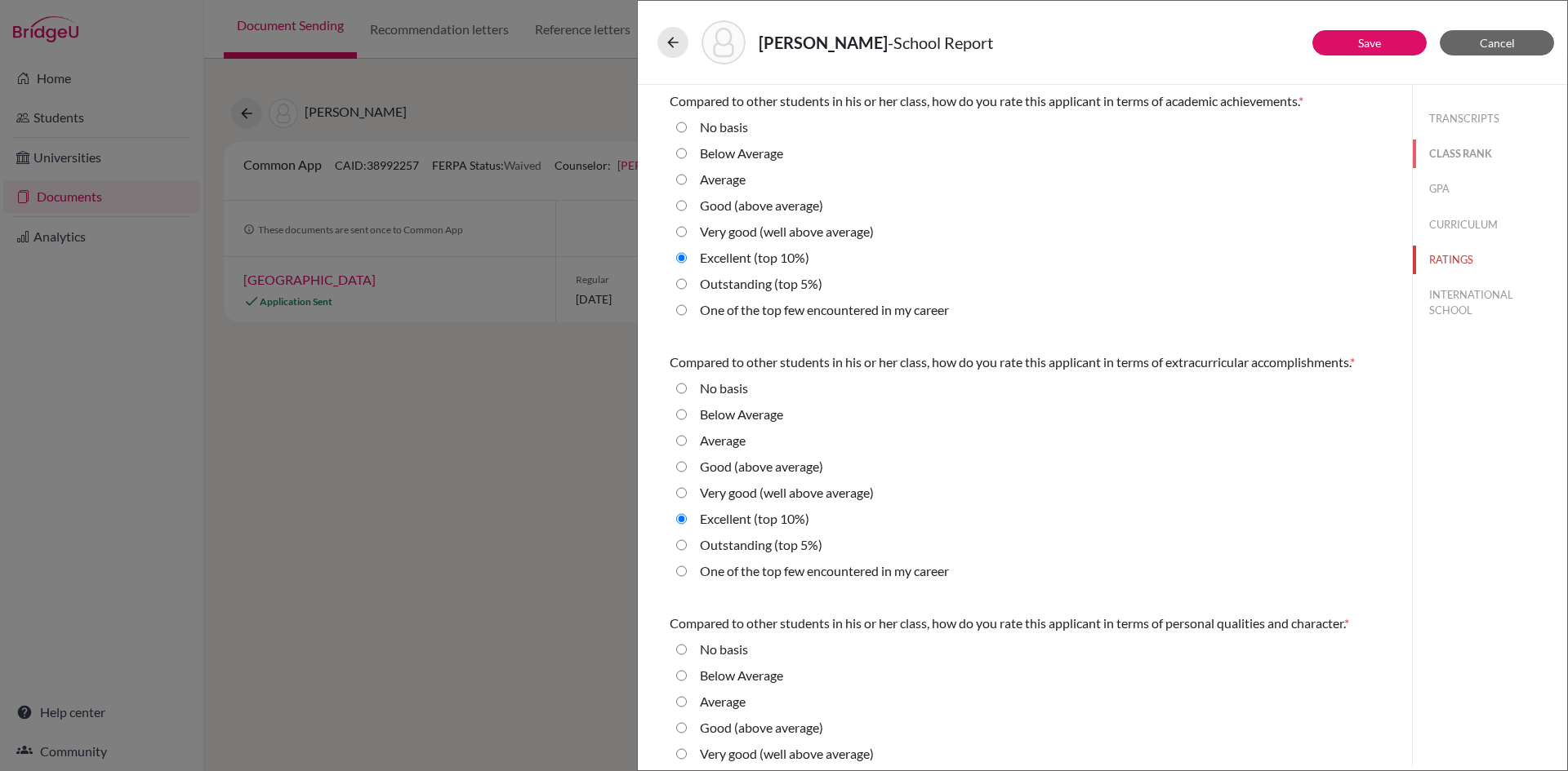
select select "2"
select select "1"
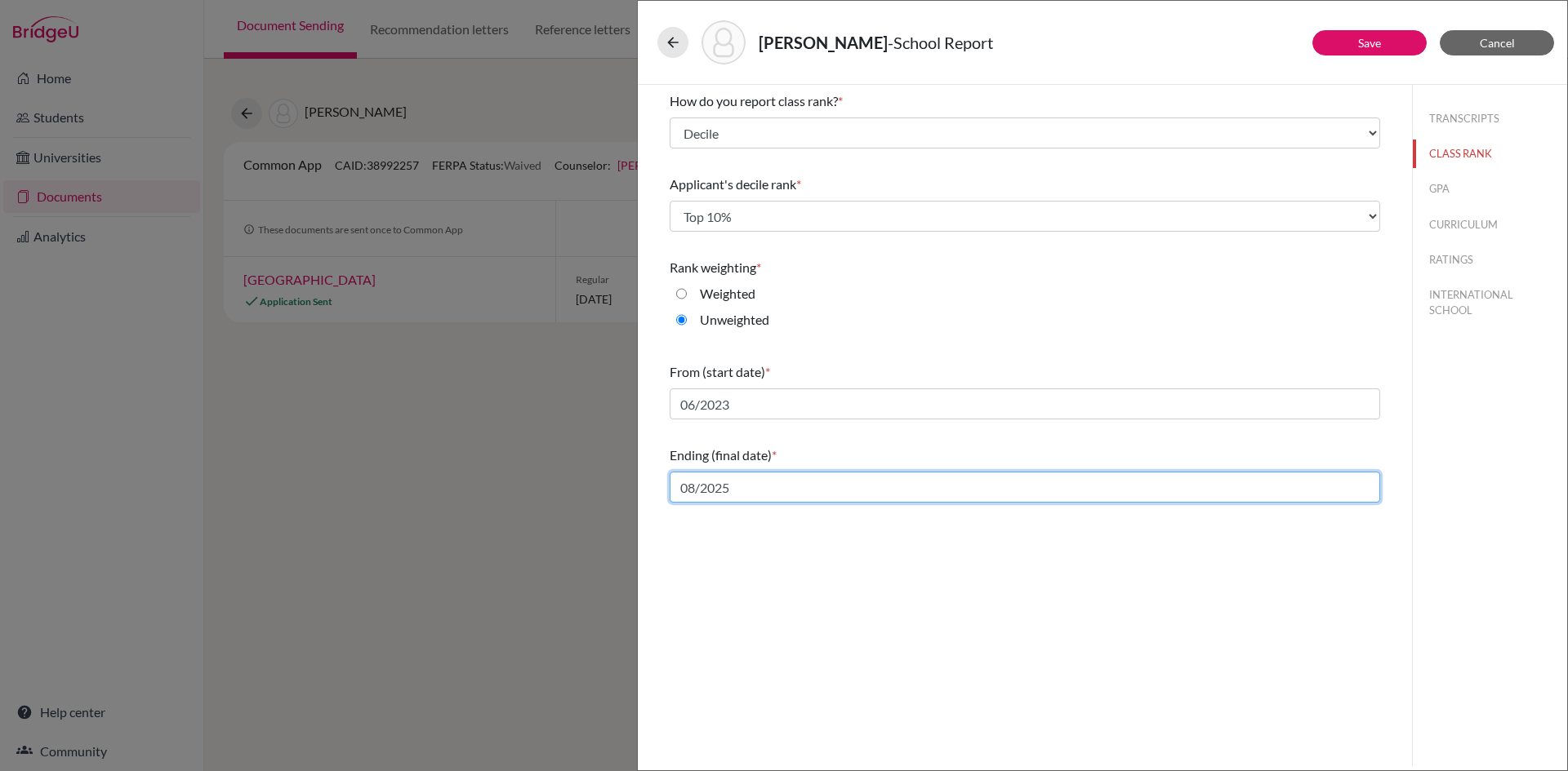
click at [698, 489] on input "08/2025" at bounding box center [1024, 487] width 710 height 31
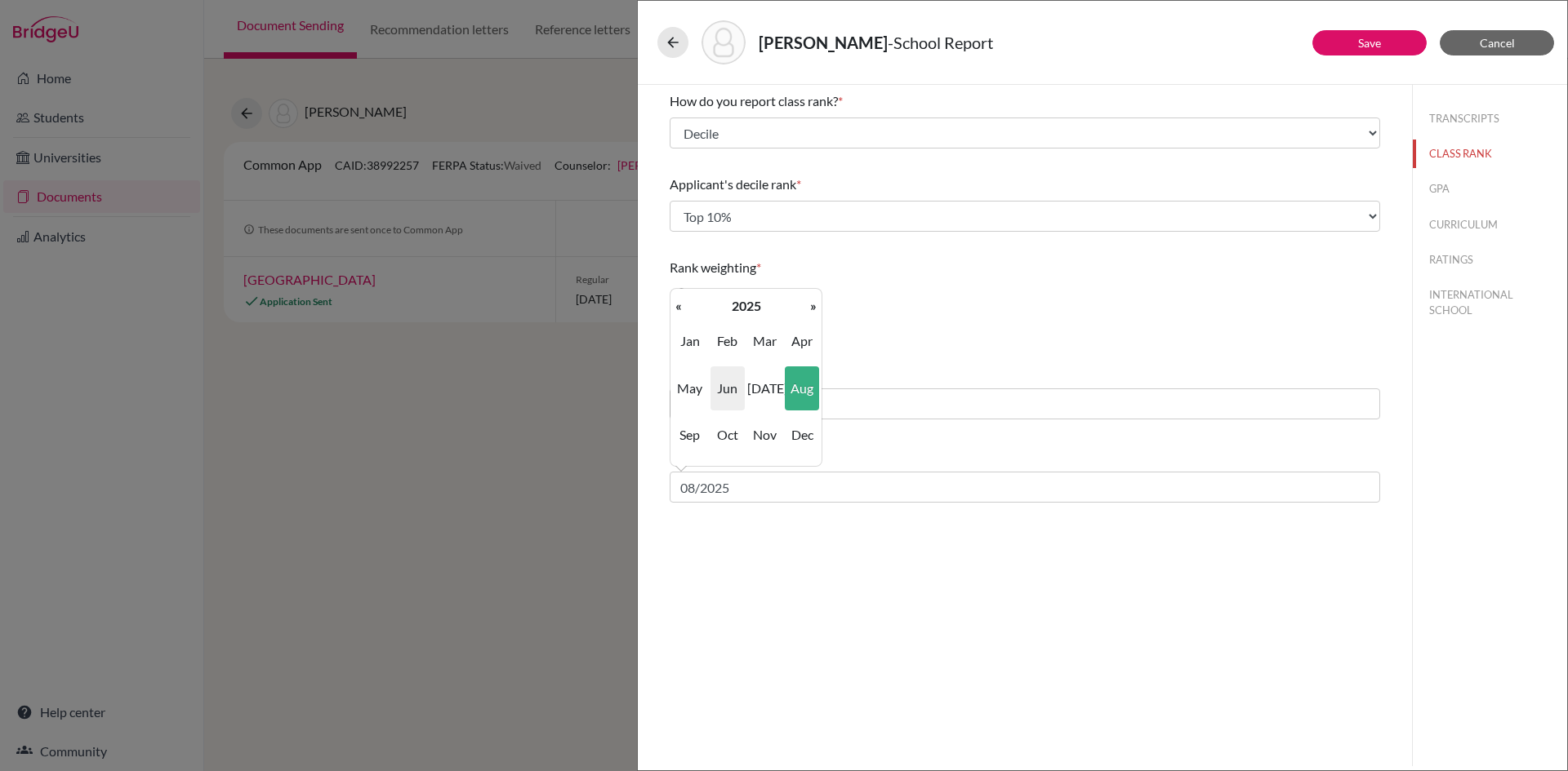
click at [727, 388] on span "Jun" at bounding box center [727, 388] width 34 height 44
type input "06/2025"
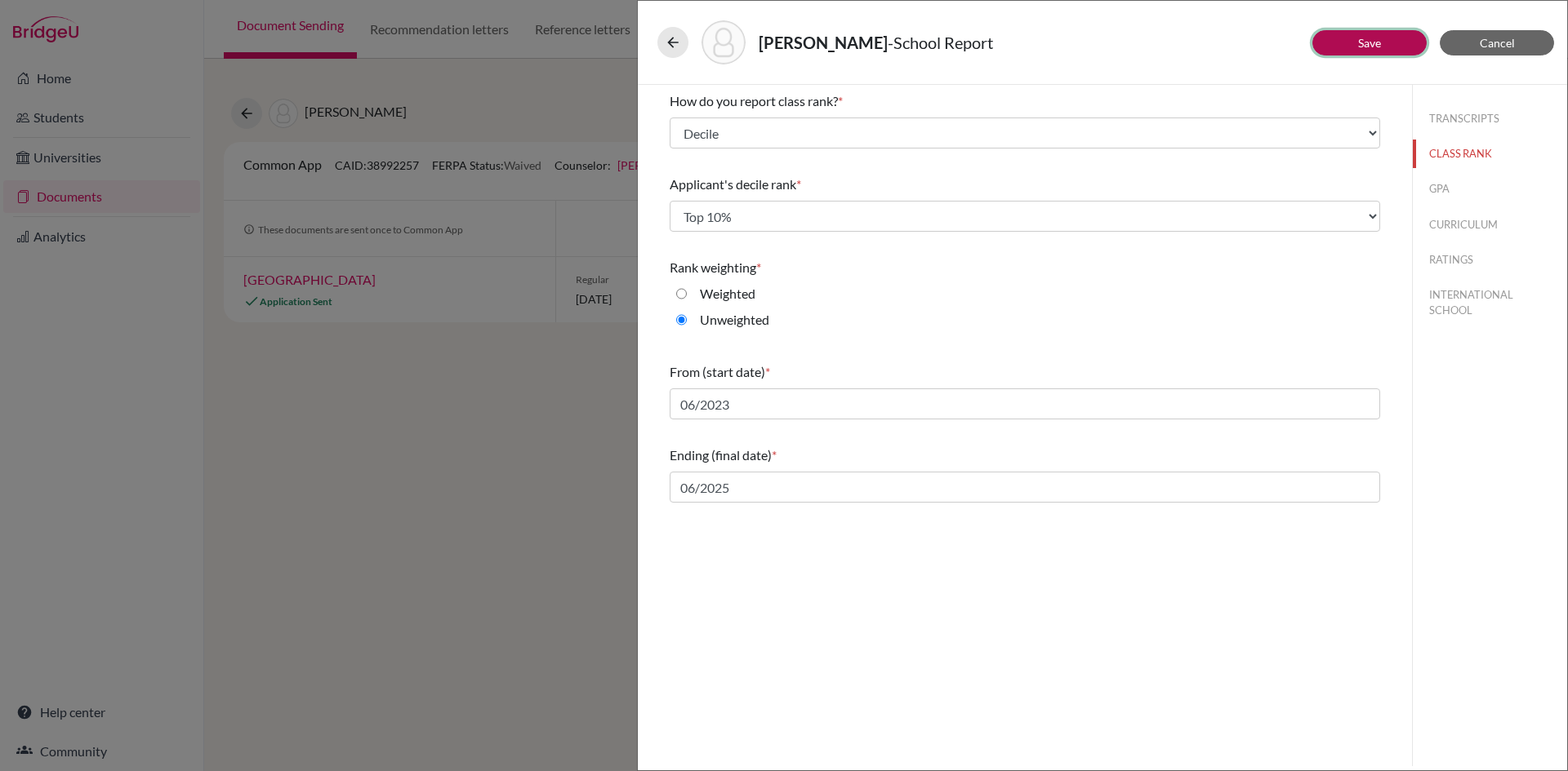
click at [1374, 42] on link "Save" at bounding box center [1369, 43] width 23 height 14
select select "4"
select select "1"
select select "6"
select select "0"
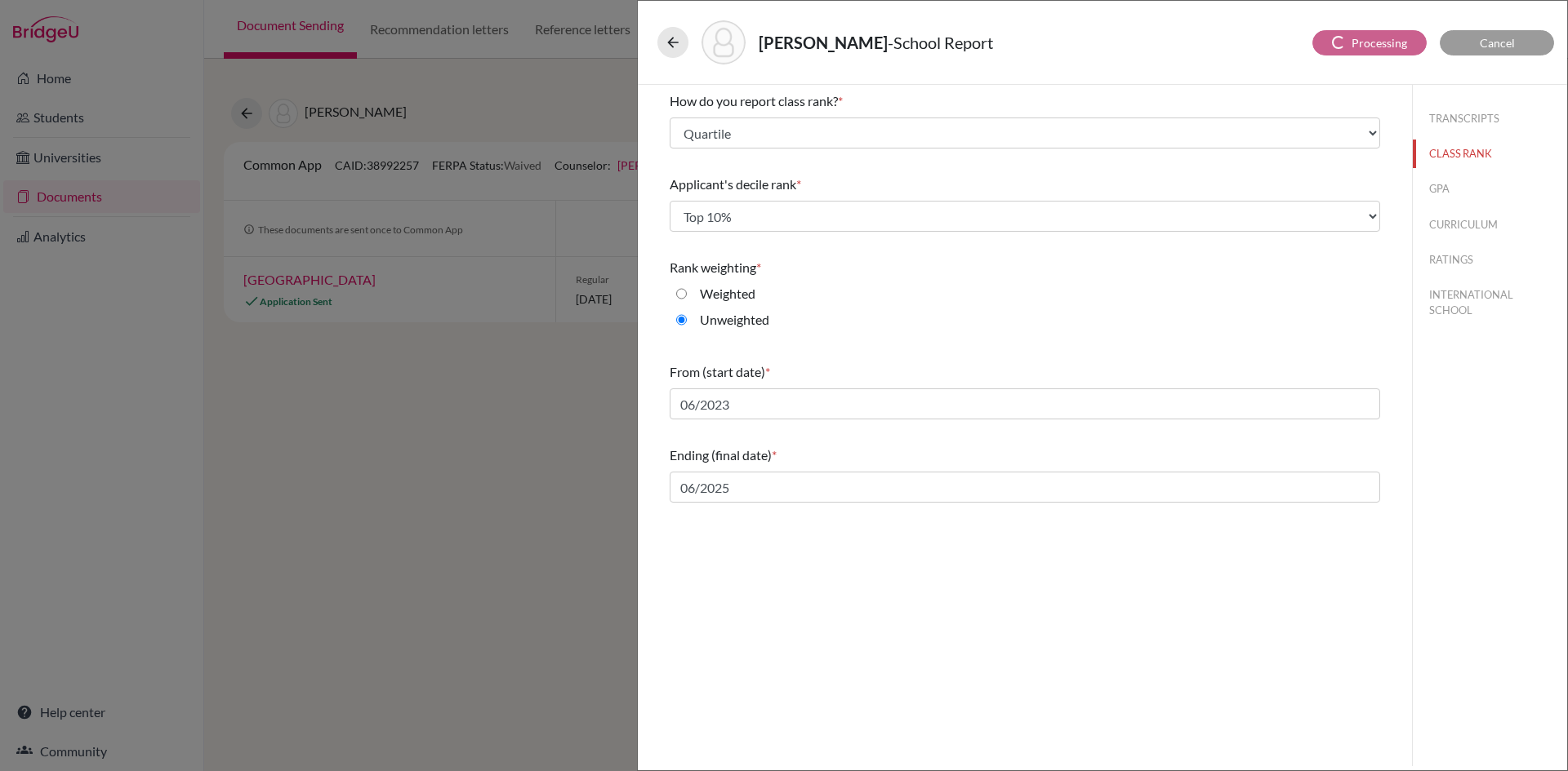
select select "627442"
select select "627447"
select select "627446"
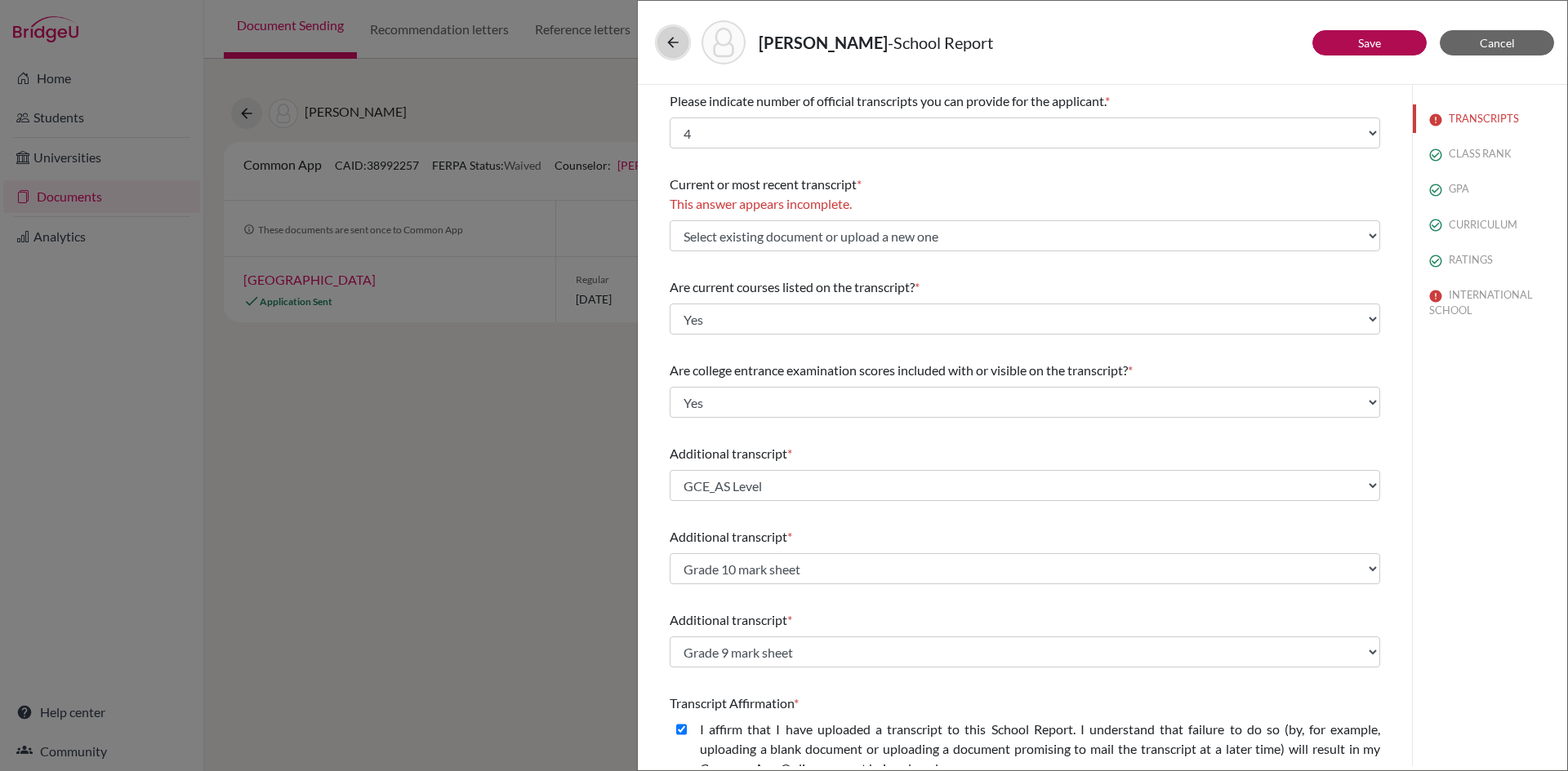
click at [671, 42] on icon at bounding box center [673, 42] width 16 height 16
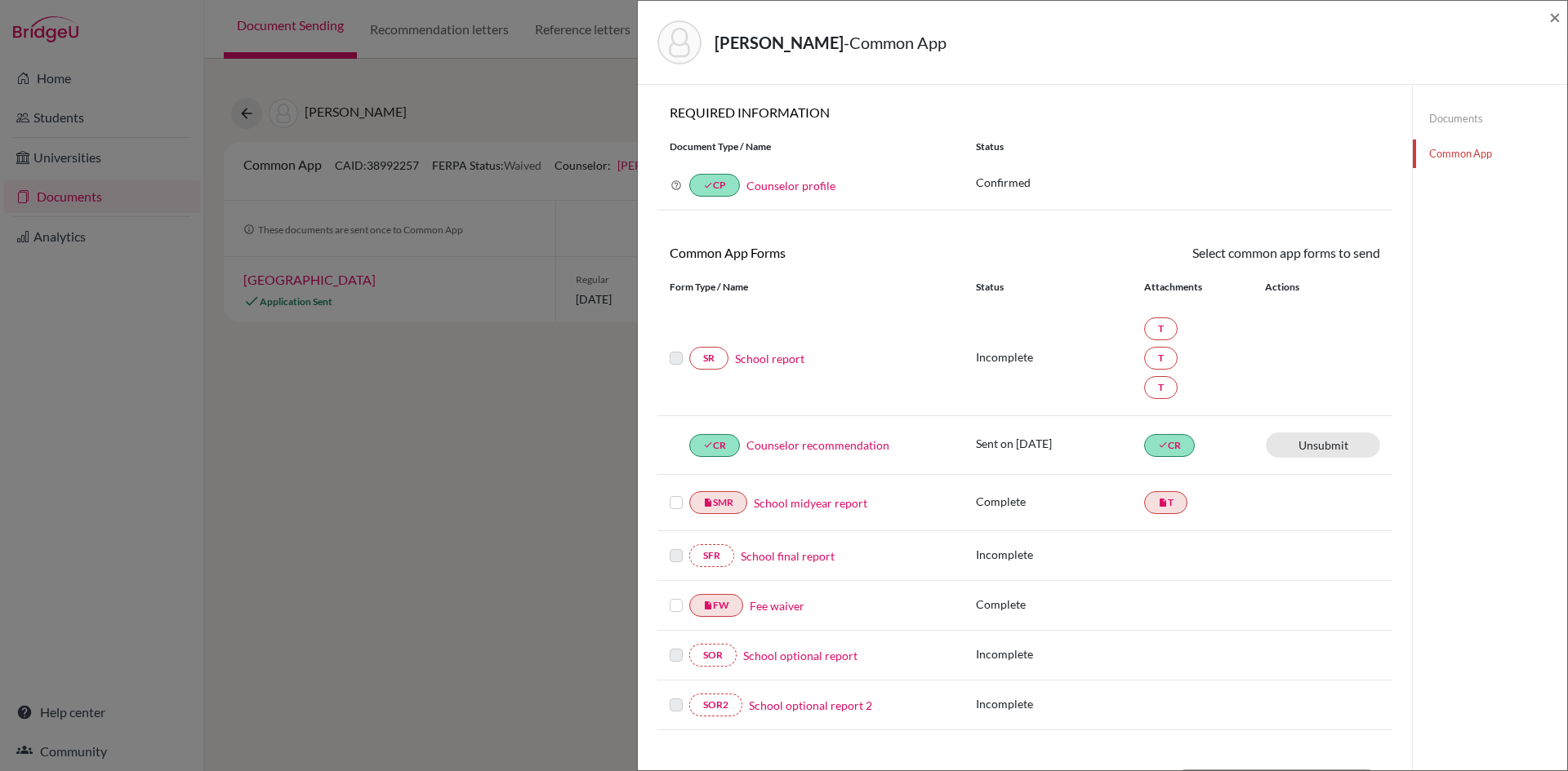
click at [780, 360] on link "School report" at bounding box center [770, 359] width 70 height 17
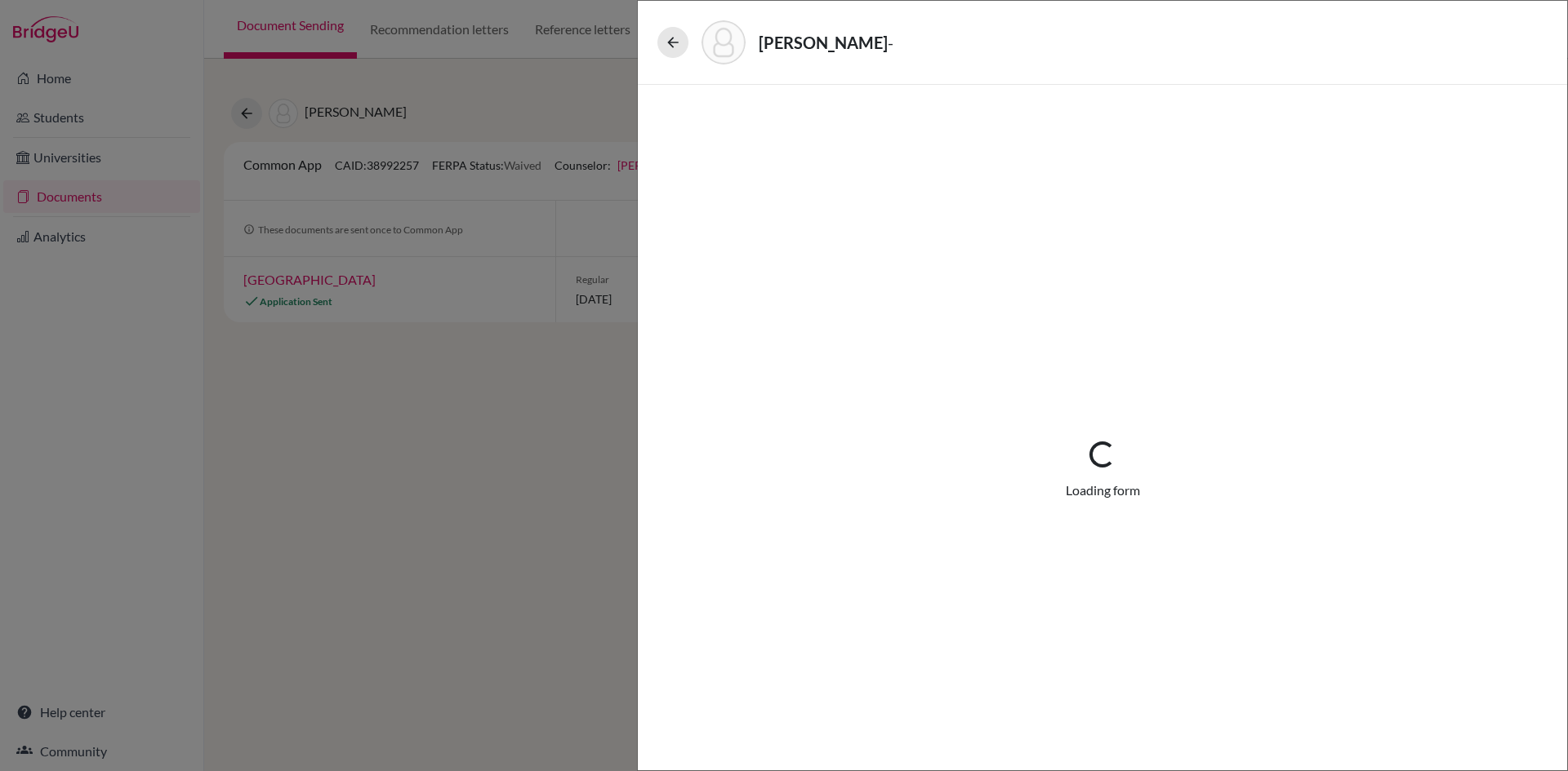
select select "4"
select select "0"
select select "1"
select select "627442"
select select "627447"
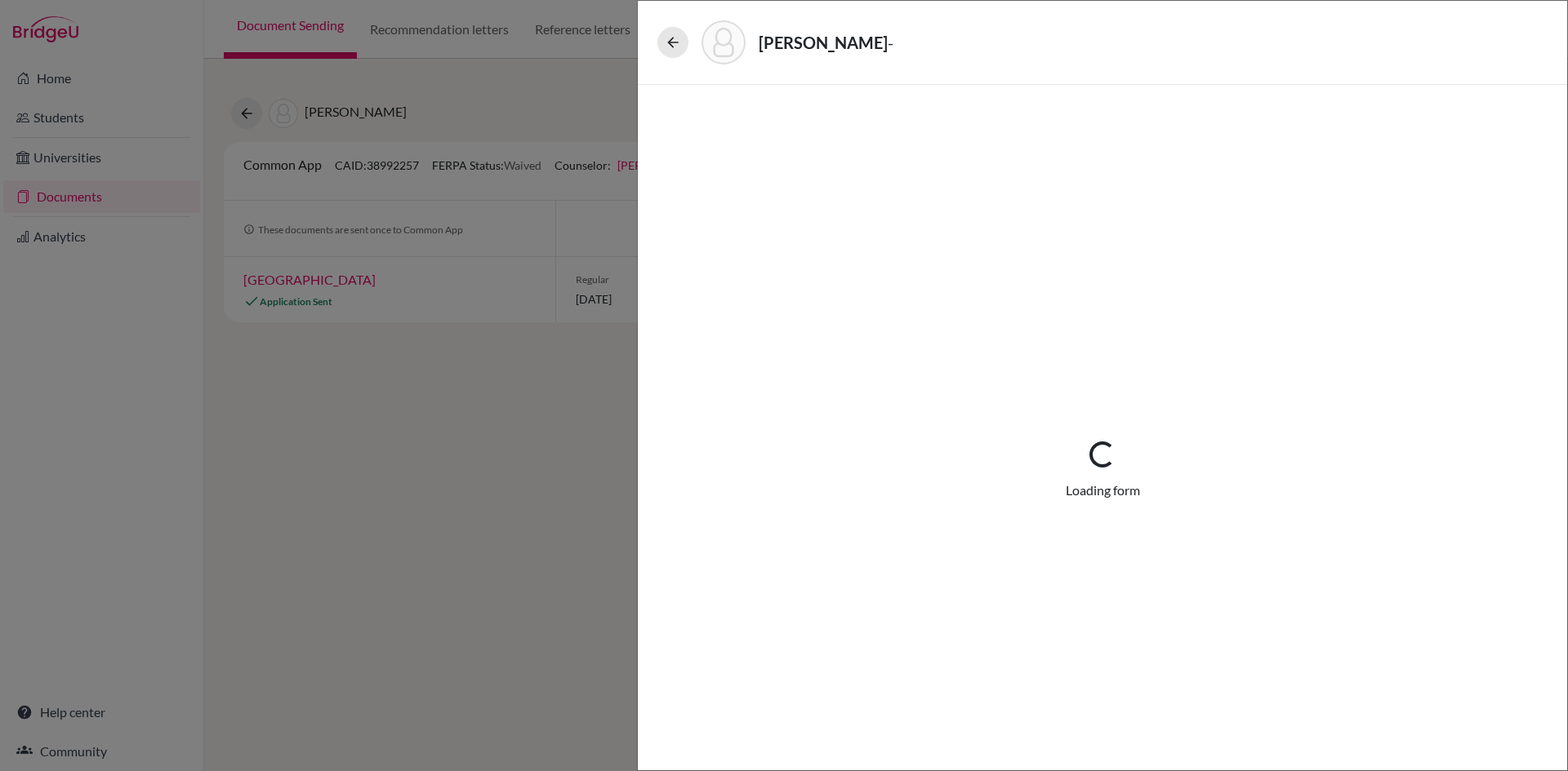
select select "627446"
select select "6"
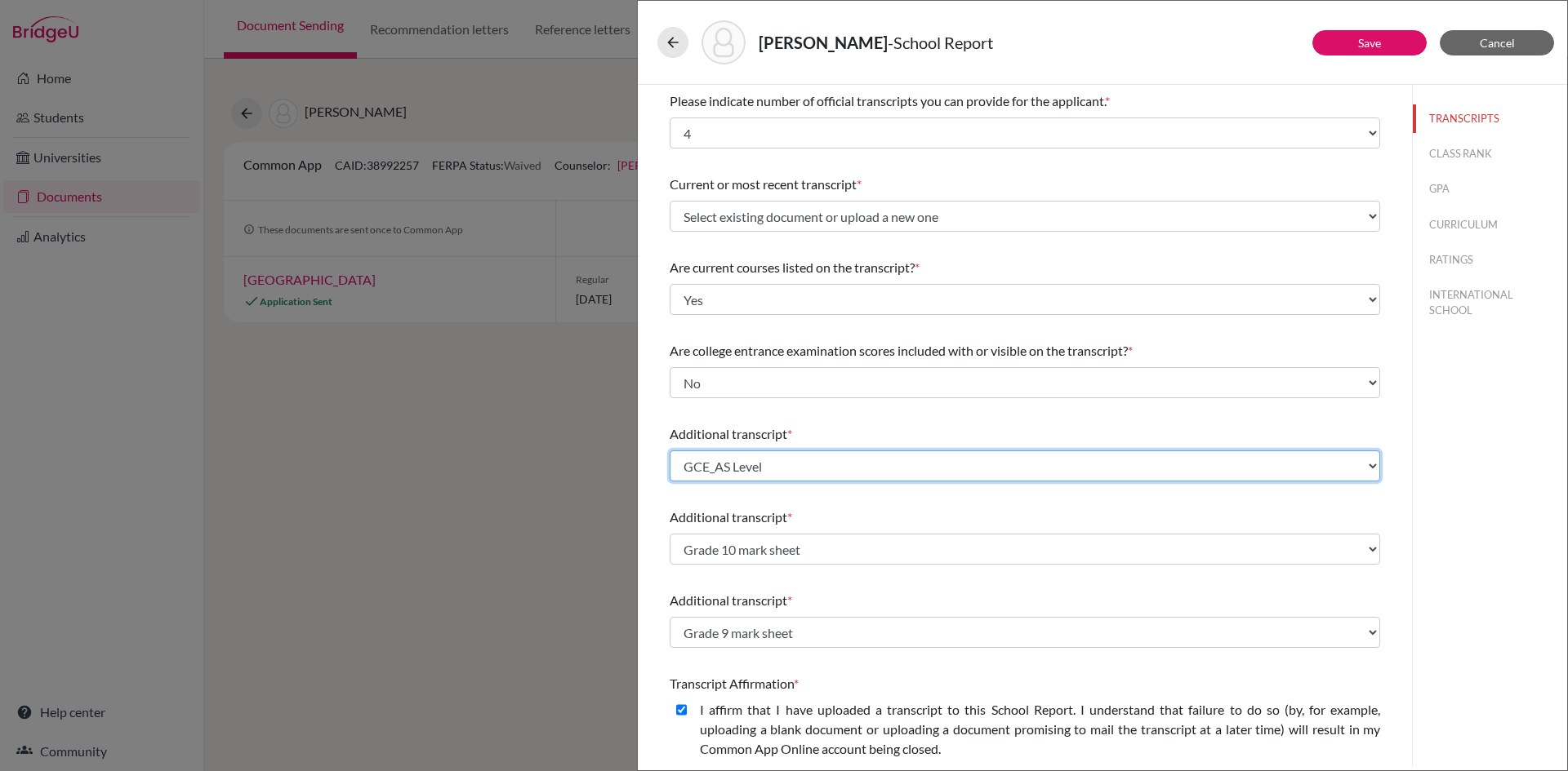
click at [751, 469] on select "Select existing document or upload a new one GCE_AS Level Grade 10 mark sheet G…" at bounding box center [1024, 466] width 710 height 31
select select "Upload New File"
click at [669, 451] on select "Select existing document or upload a new one GCE_AS Level Grade 10 mark sheet G…" at bounding box center [1024, 466] width 710 height 31
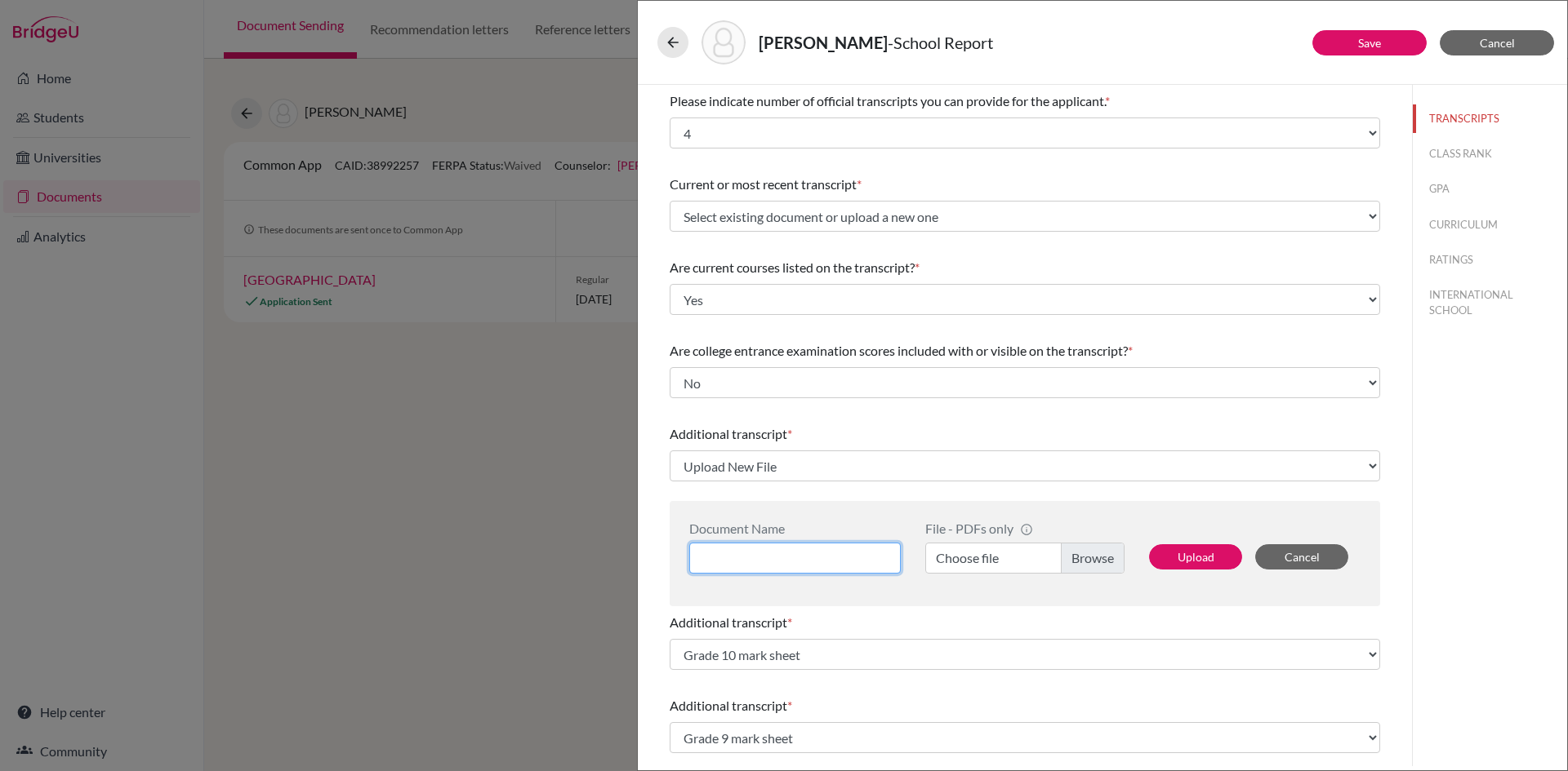
click at [798, 557] on input at bounding box center [794, 558] width 212 height 31
type input "Grade 11 marksheet"
click at [992, 563] on label "Choose file" at bounding box center [1025, 558] width 199 height 31
click at [992, 563] on input "Choose file" at bounding box center [1025, 558] width 199 height 31
click at [1197, 558] on button "Upload" at bounding box center [1195, 557] width 93 height 26
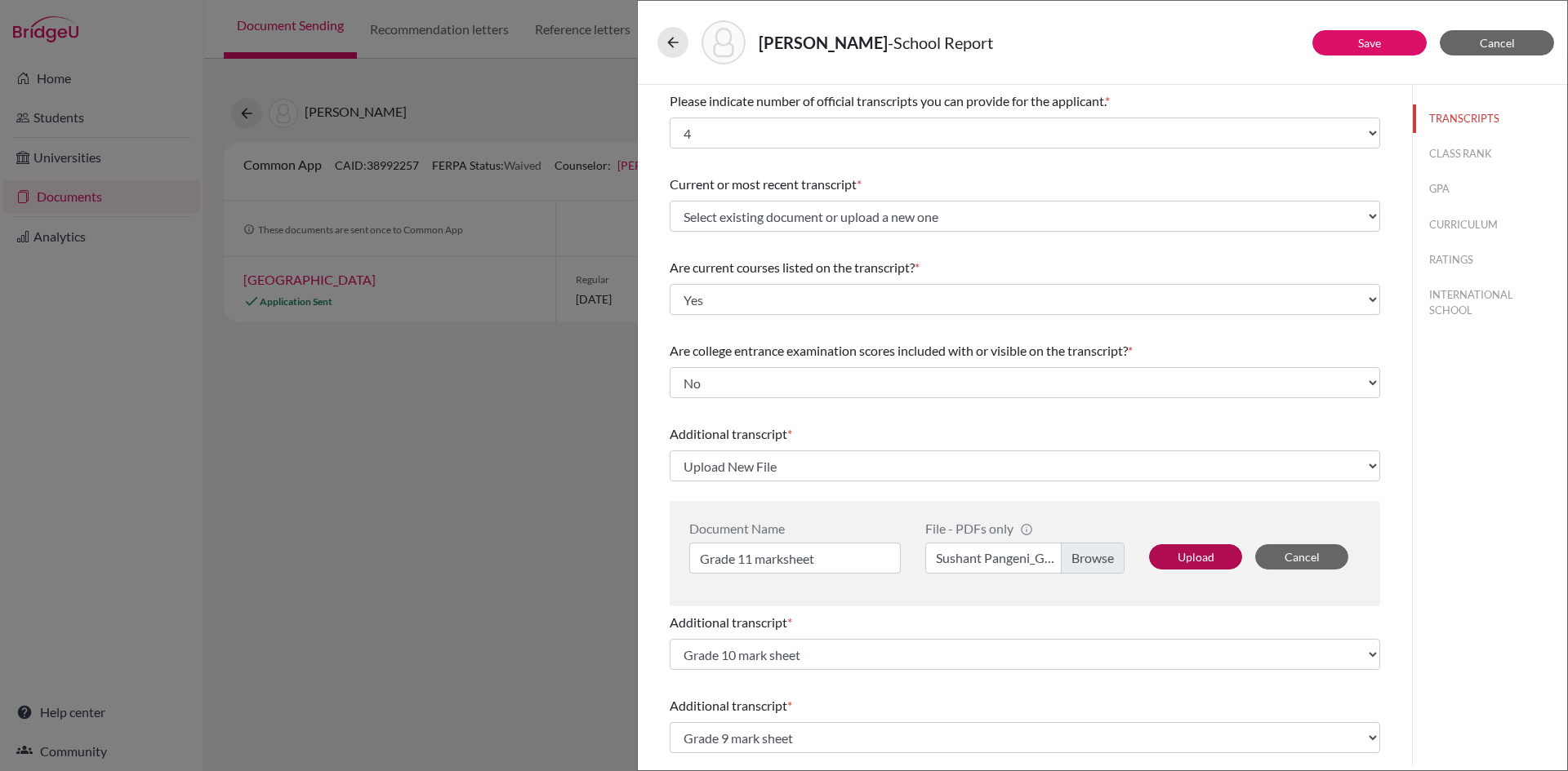
select select "1337"
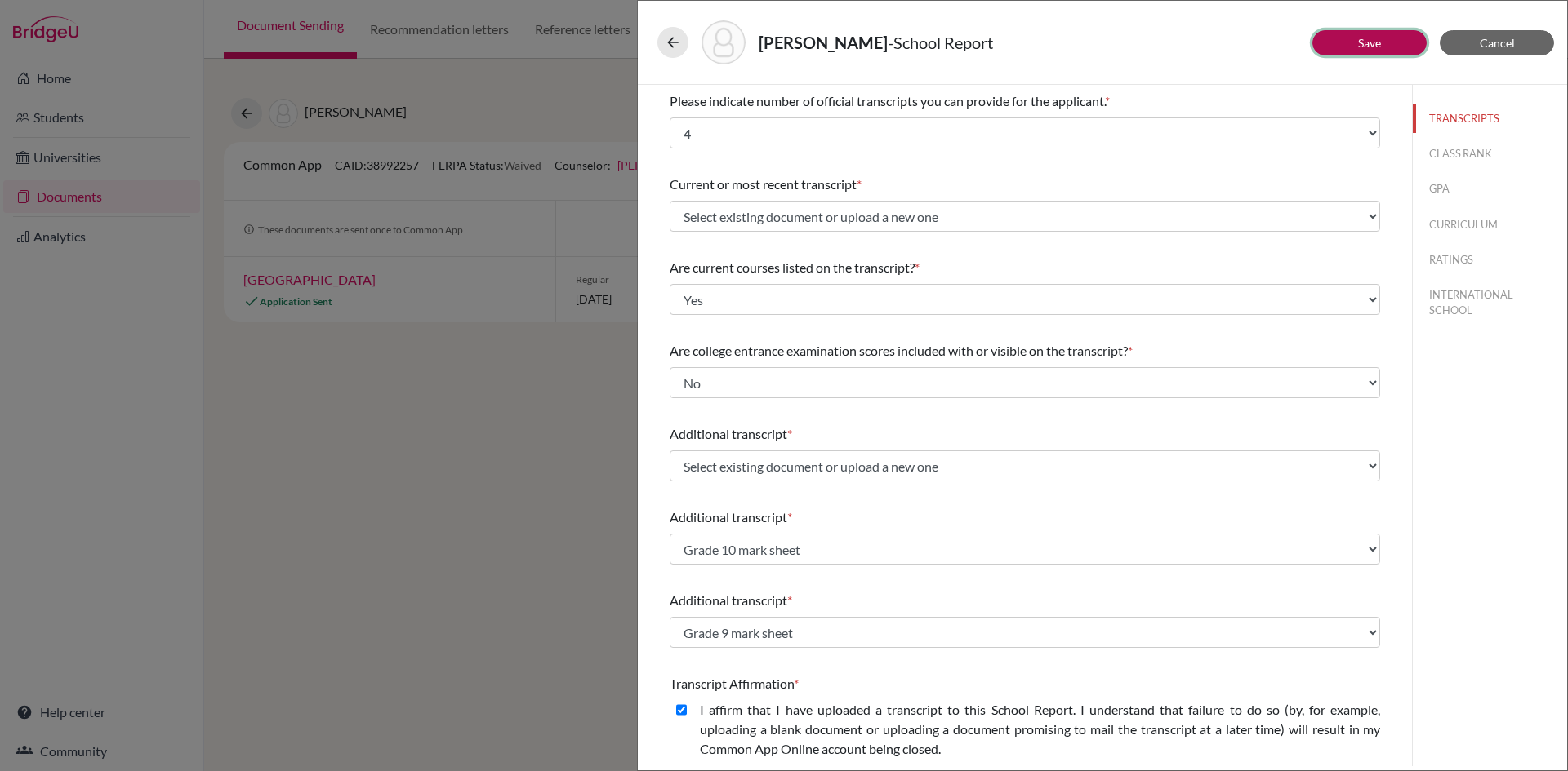
click at [1361, 45] on link "Save" at bounding box center [1369, 43] width 23 height 14
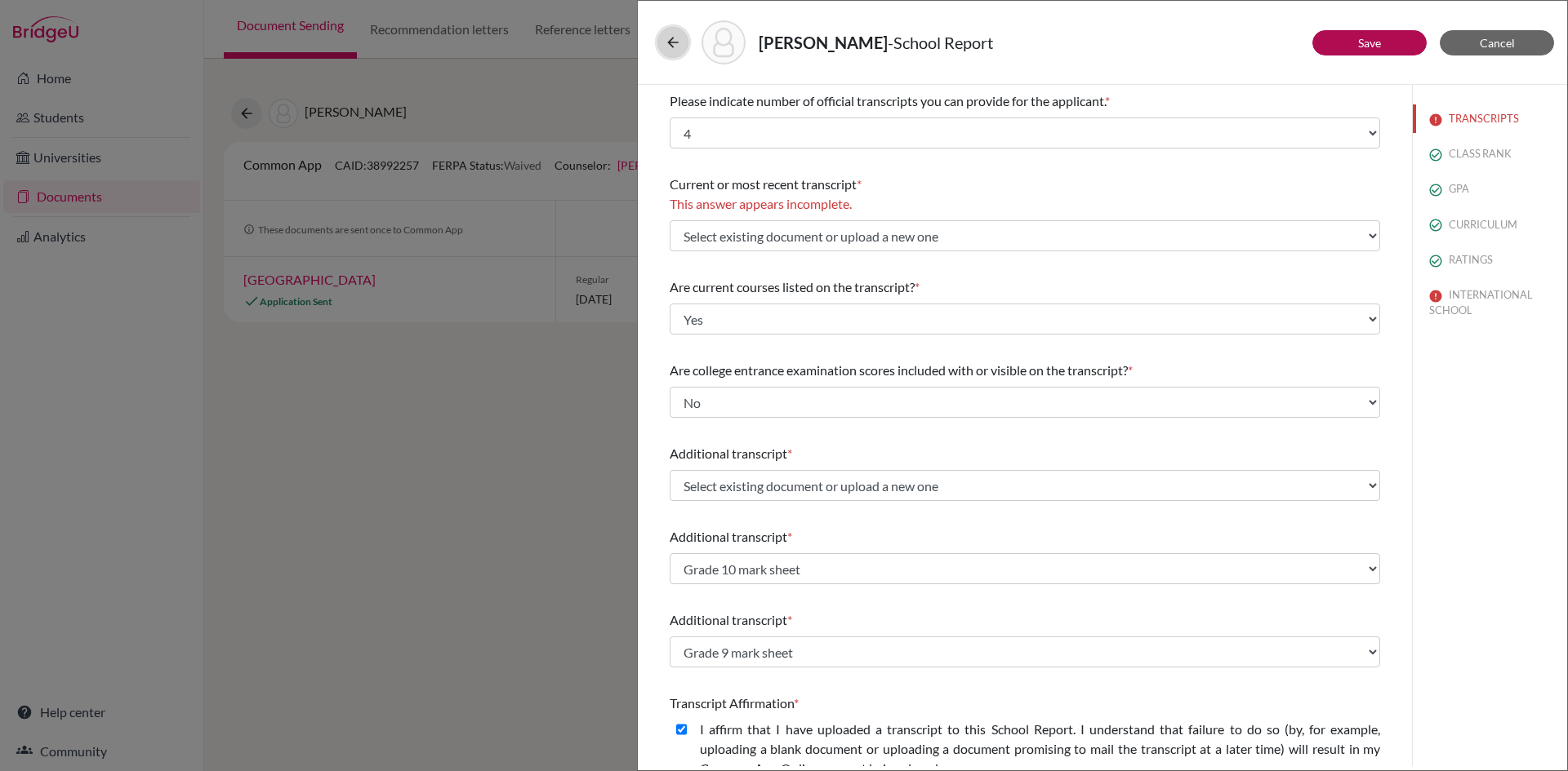
click at [673, 46] on icon at bounding box center [673, 42] width 16 height 16
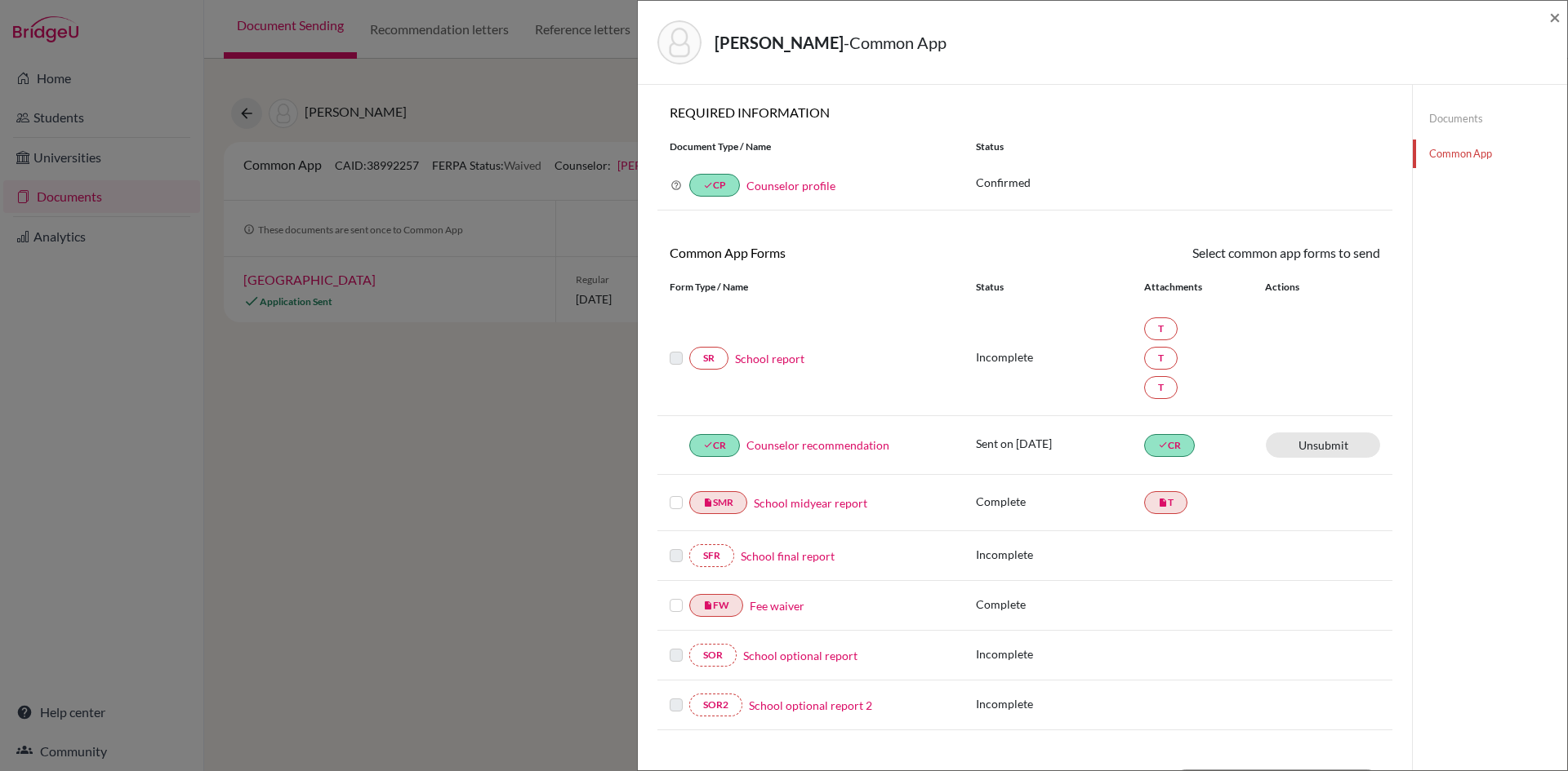
click at [1443, 118] on link "Documents" at bounding box center [1489, 119] width 154 height 29
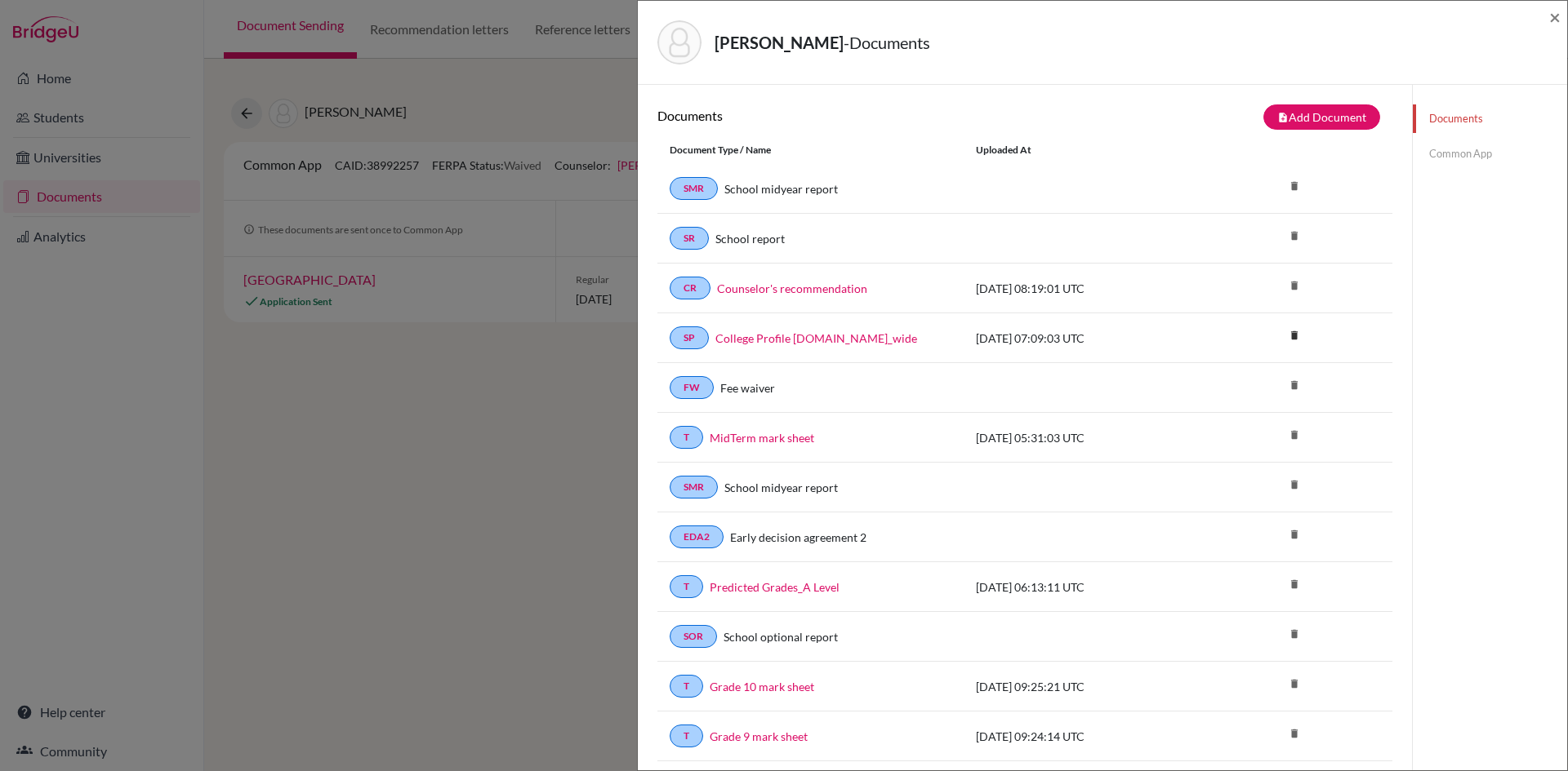
click at [1443, 118] on link "Documents" at bounding box center [1489, 119] width 154 height 29
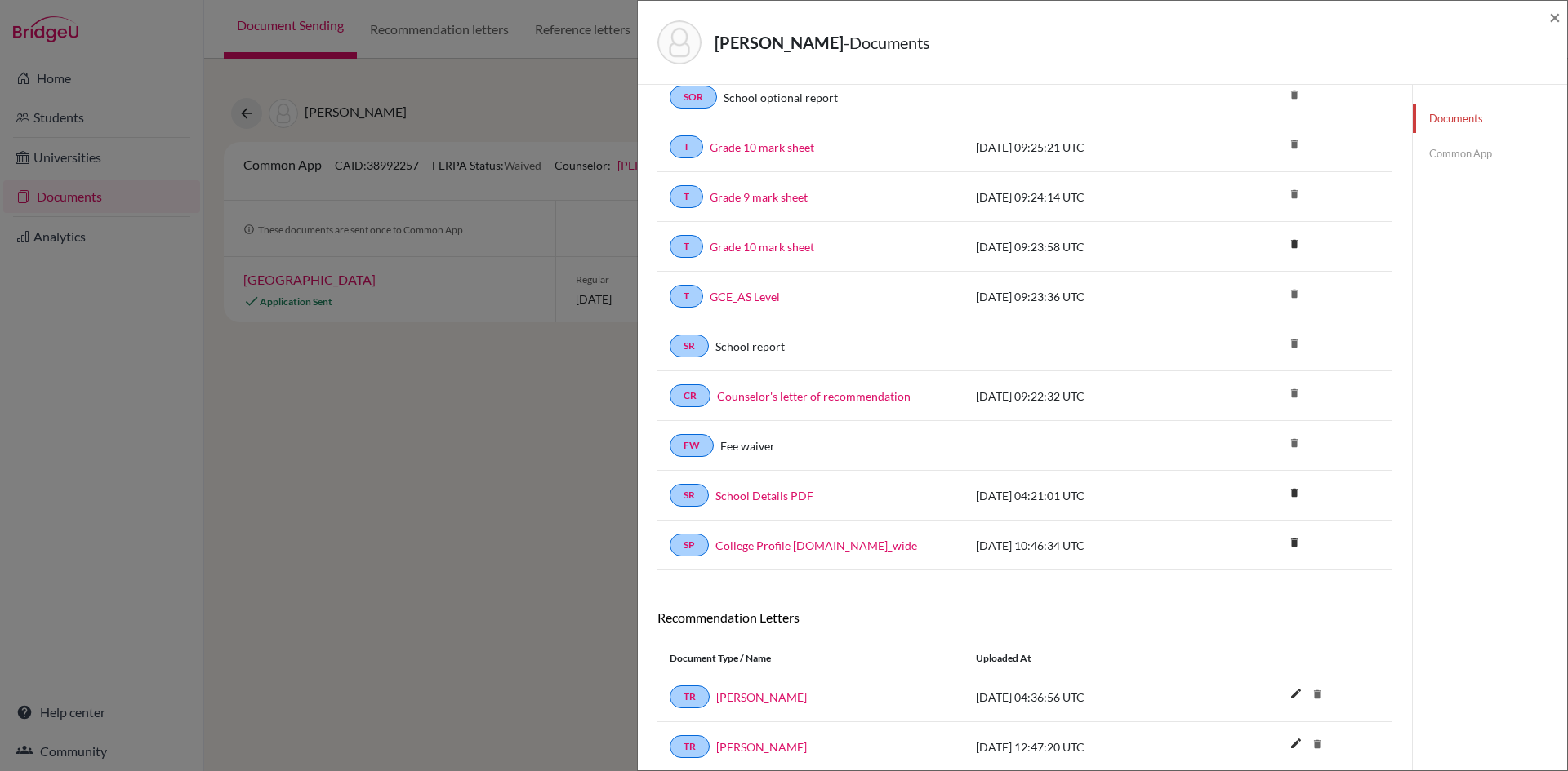
scroll to position [653, 0]
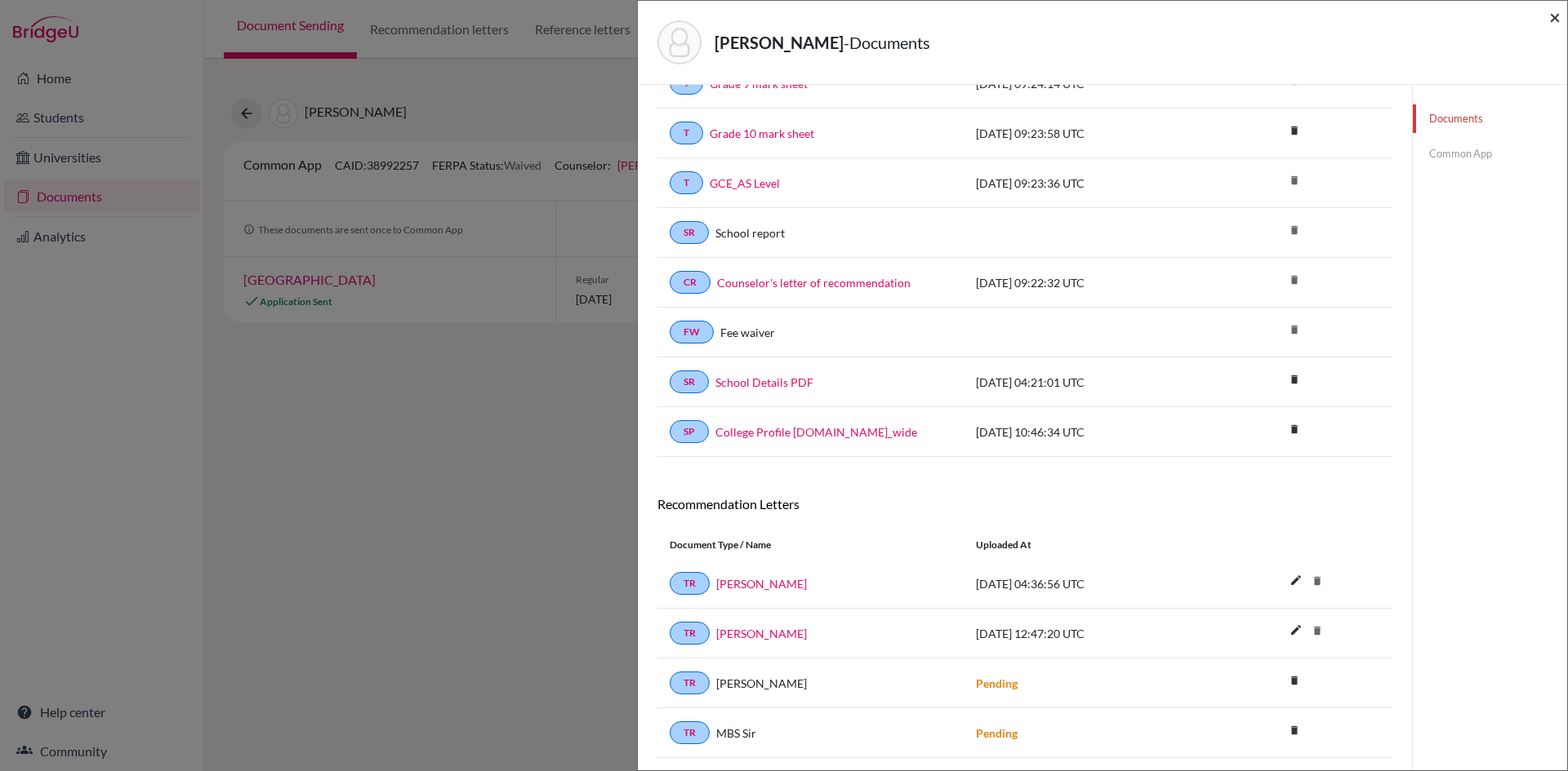
click at [1551, 17] on span "×" at bounding box center [1554, 17] width 11 height 24
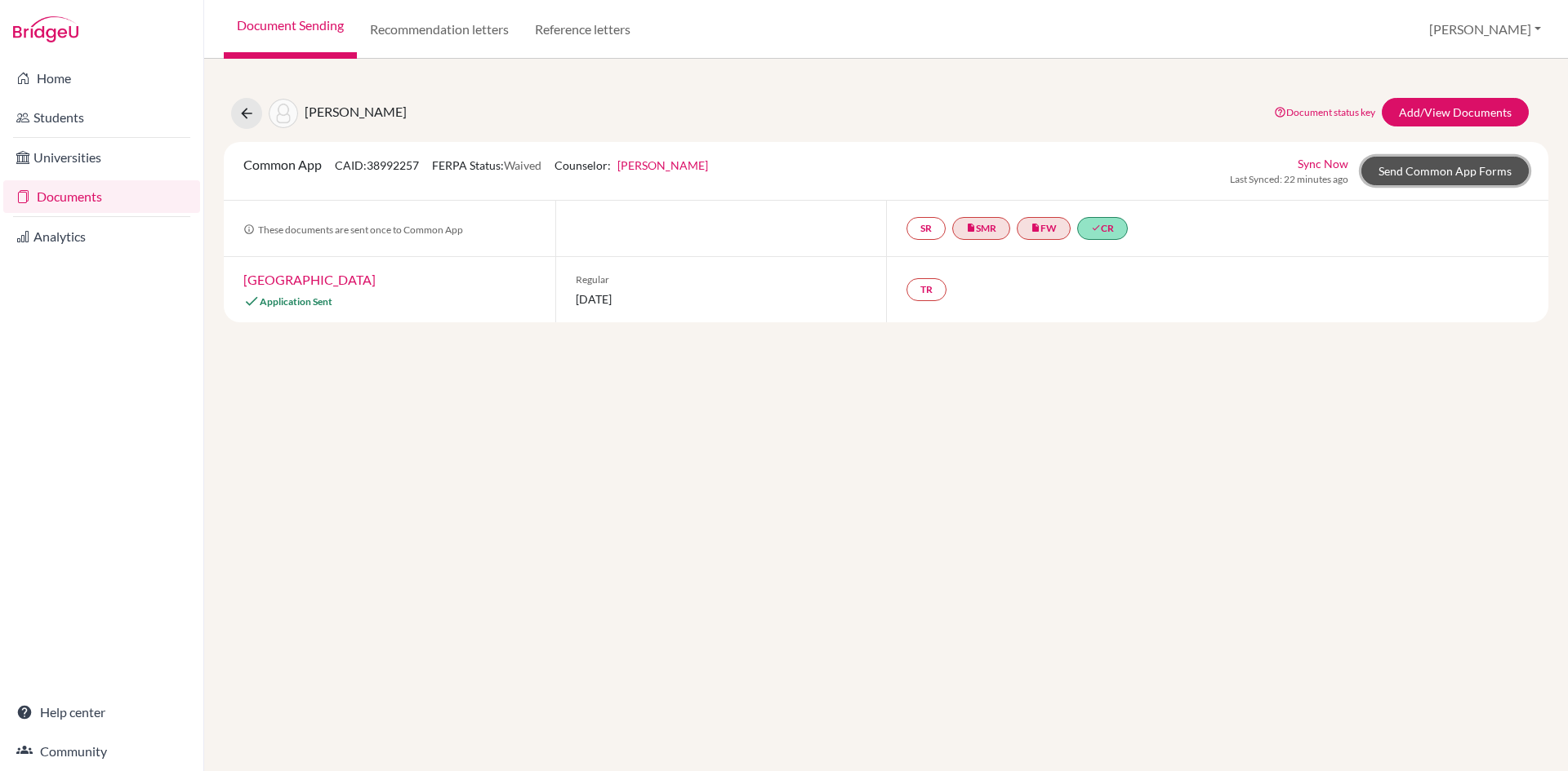
click at [1443, 173] on link "Send Common App Forms" at bounding box center [1445, 171] width 168 height 29
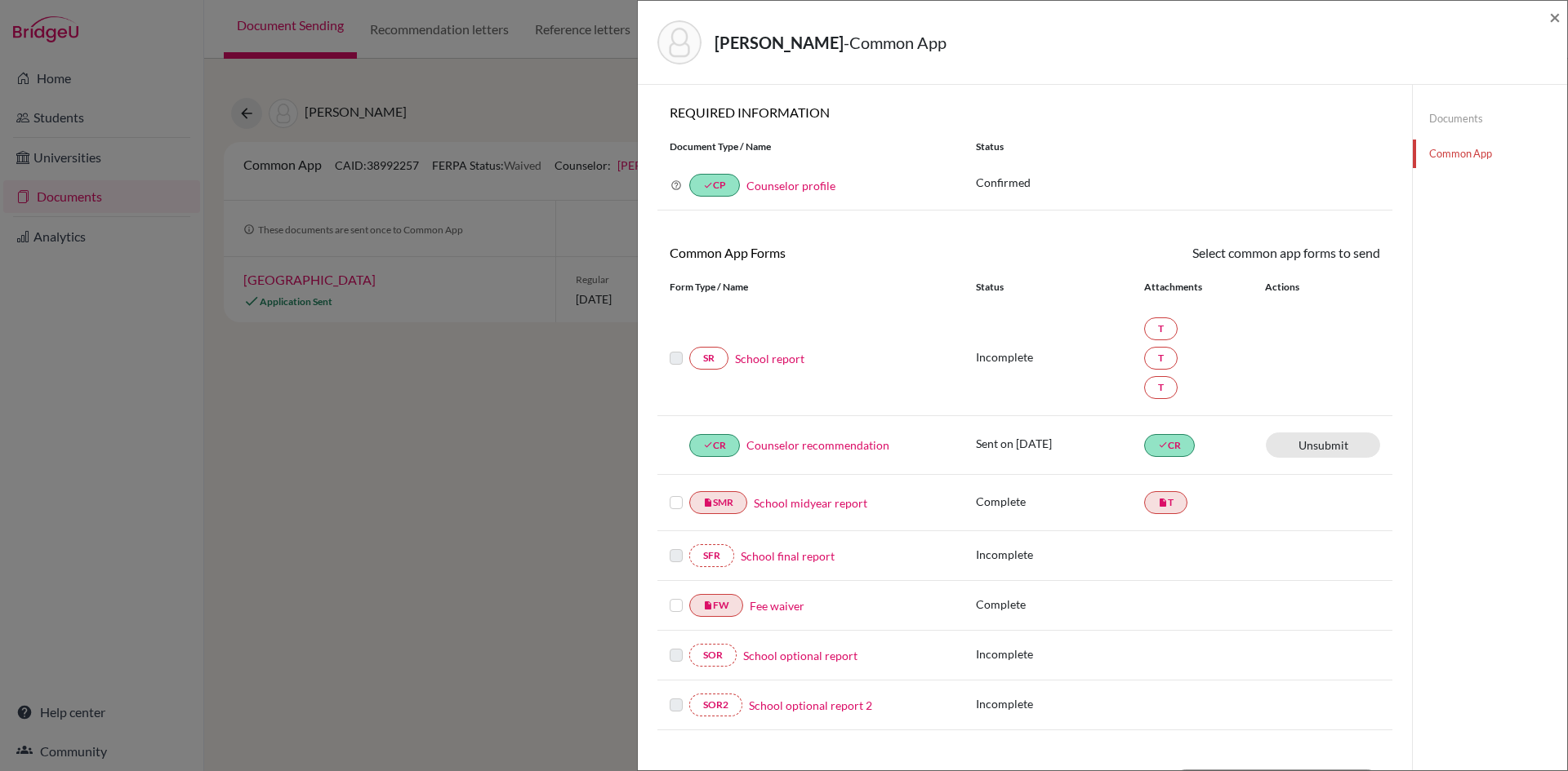
click at [758, 358] on link "School report" at bounding box center [770, 359] width 70 height 17
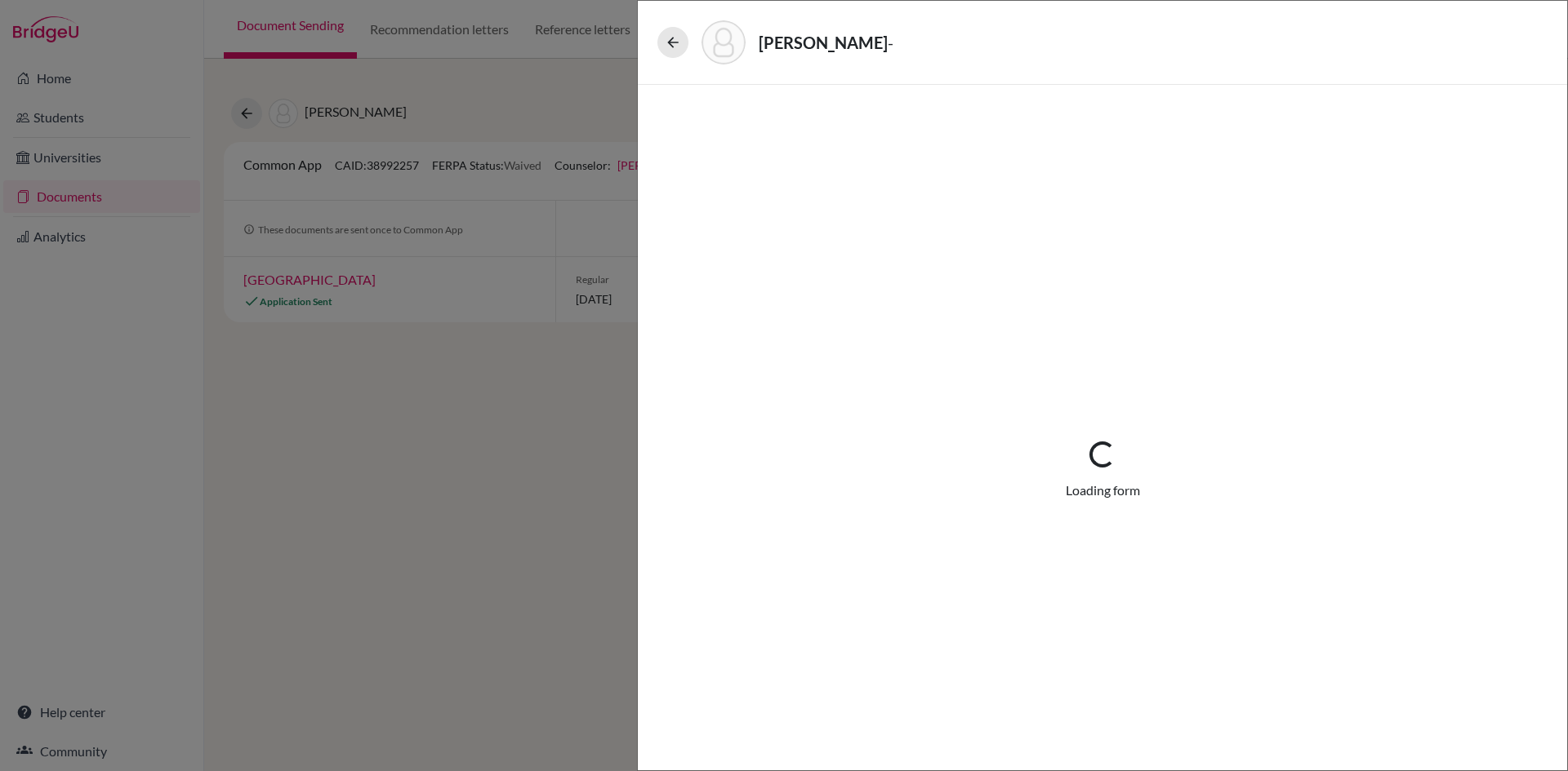
select select "4"
select select "0"
select select "1"
select select "690355"
select select "627447"
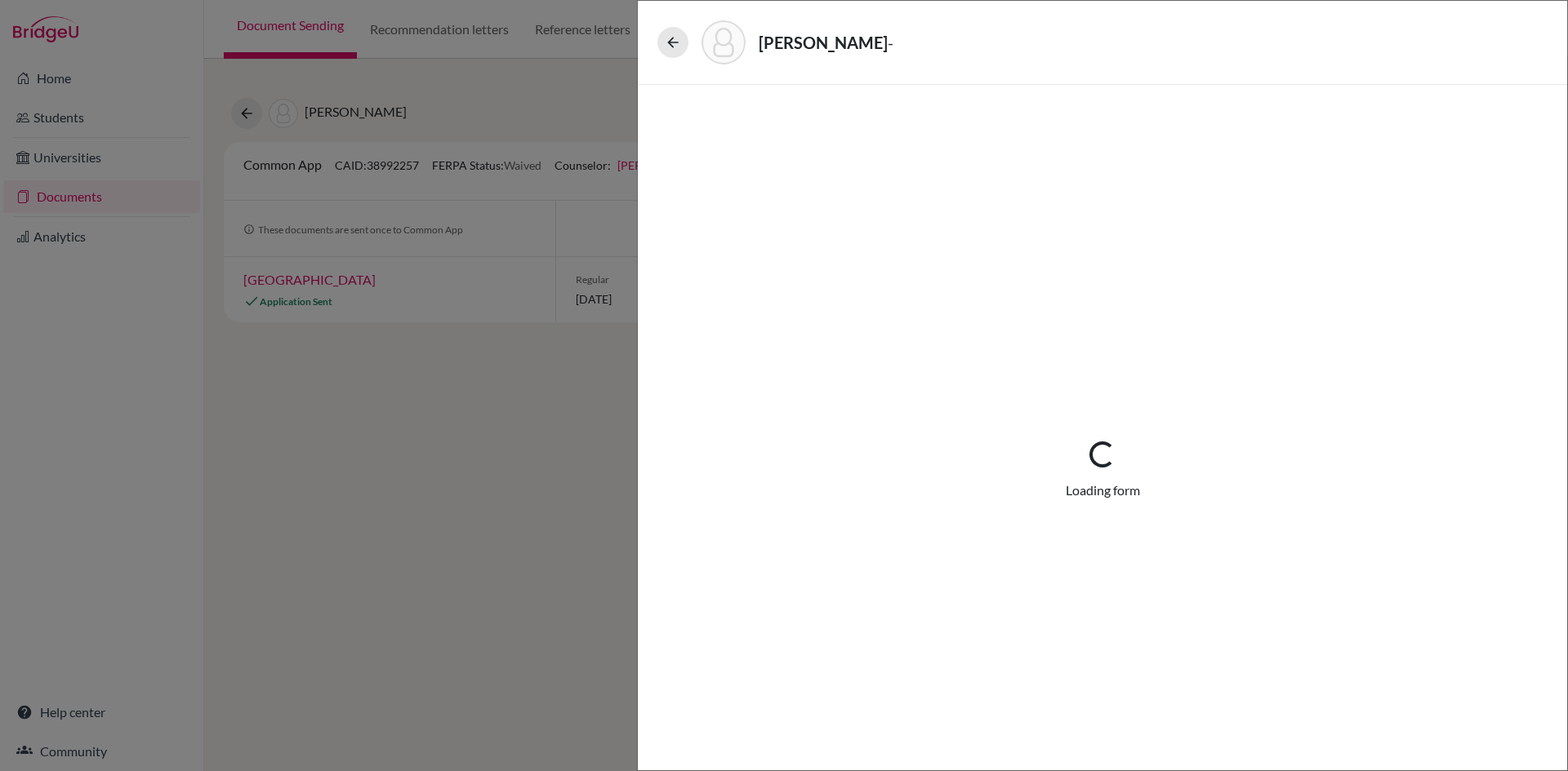
select select "627446"
select select "6"
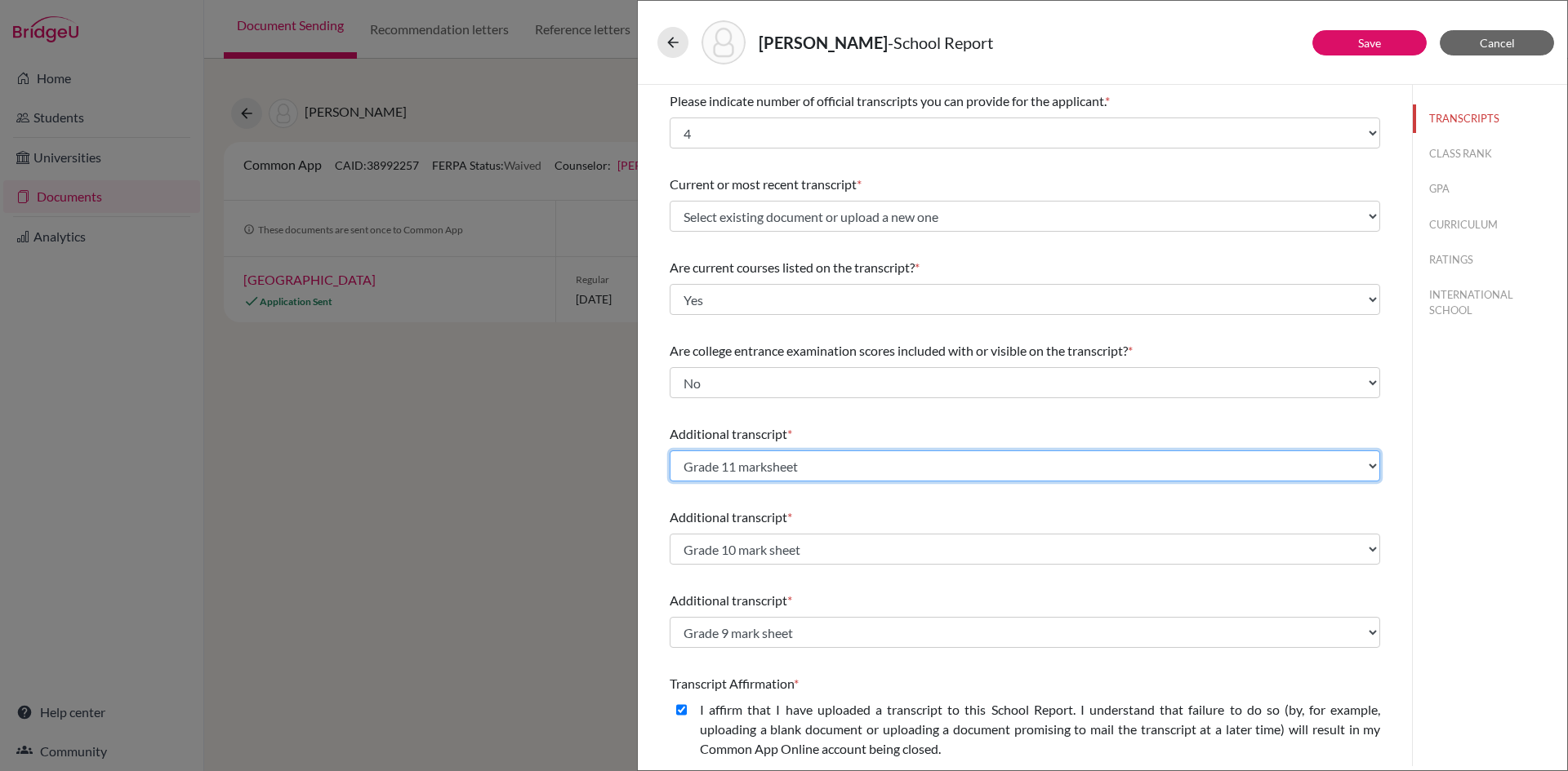
click at [798, 464] on select "Select existing document or upload a new one GCE_AS Level Grade 10 mark sheet G…" at bounding box center [1024, 466] width 710 height 31
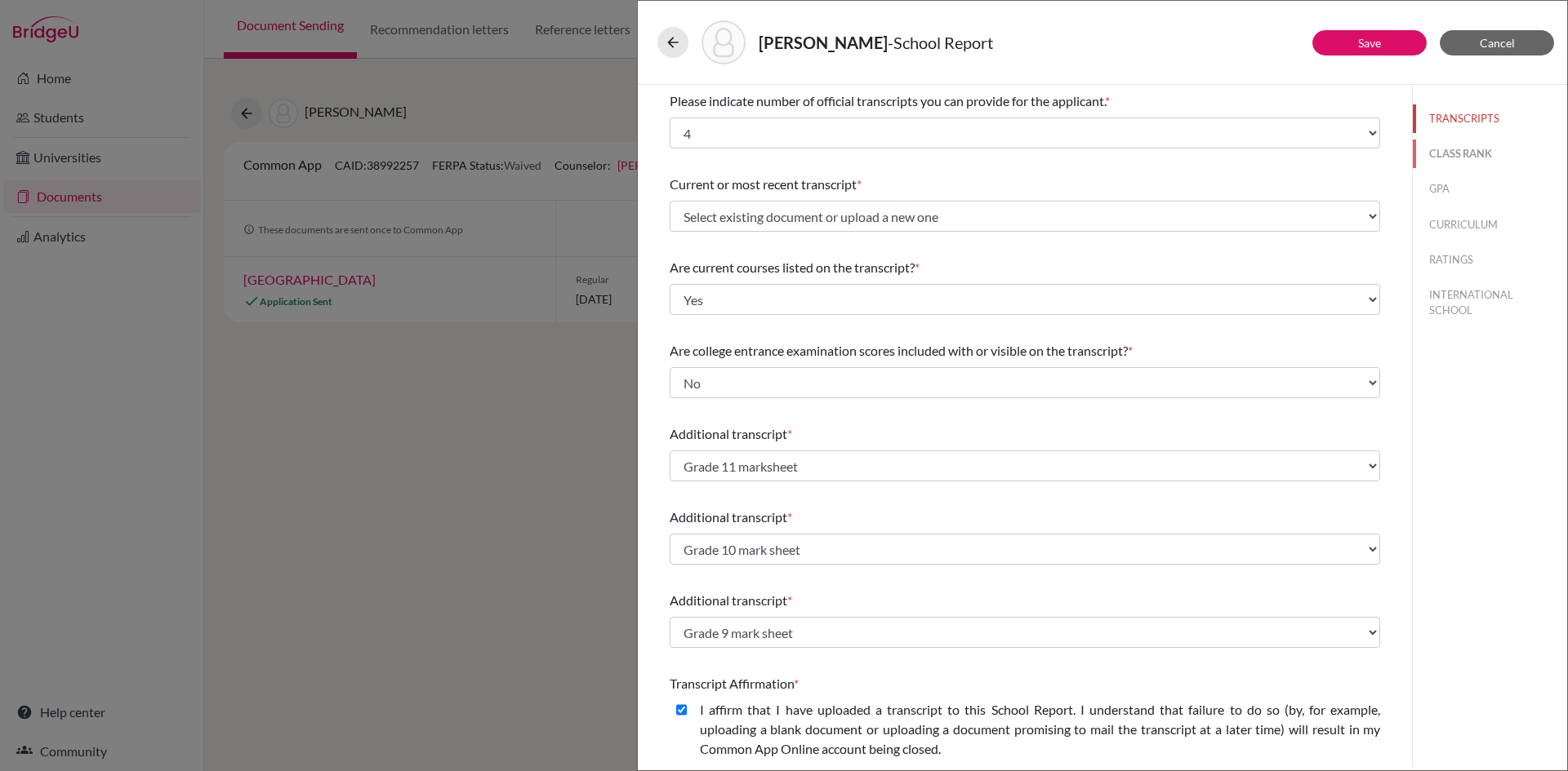
click at [1469, 148] on button "CLASS RANK" at bounding box center [1489, 154] width 154 height 29
select select "2"
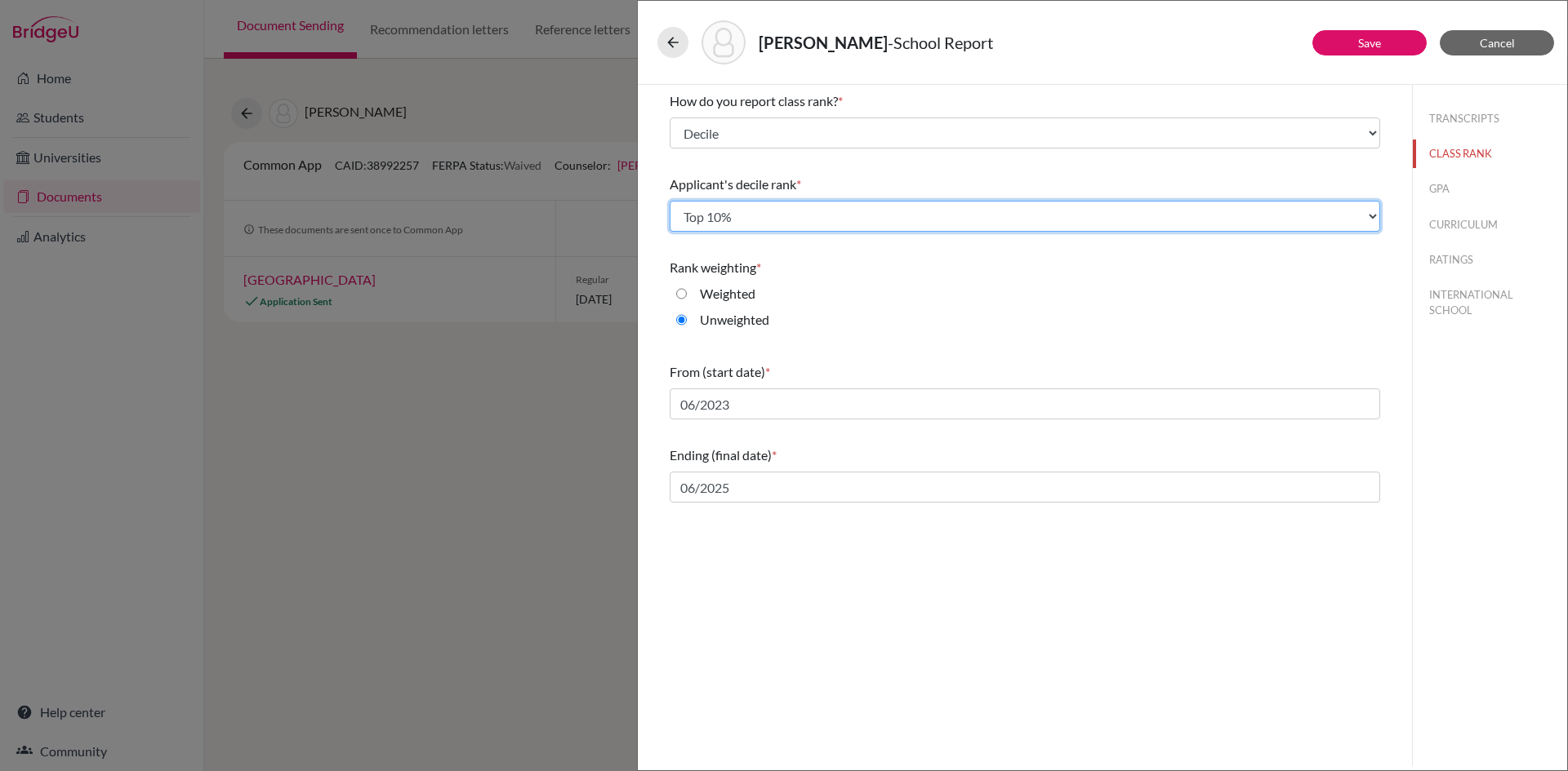
click at [754, 209] on select "Select... Top 10% Top 20% Top 30% Top 40% Top 50% Top 60% Top 70% Top 80% Top 9…" at bounding box center [1024, 216] width 710 height 31
select select "2"
click at [669, 201] on select "Select... Top 10% Top 20% Top 30% Top 40% Top 50% Top 60% Top 70% Top 80% Top 9…" at bounding box center [1024, 216] width 710 height 31
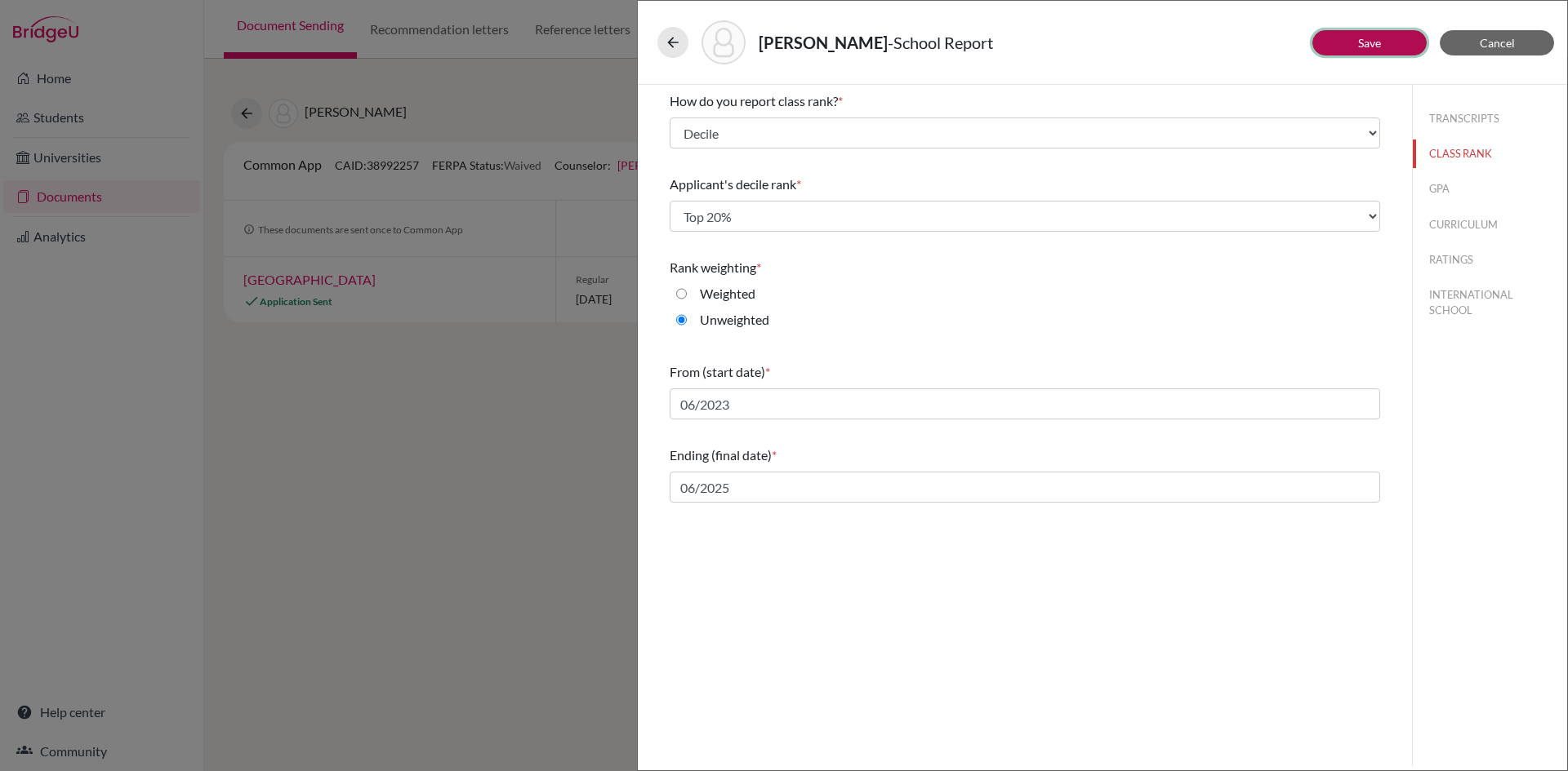
click at [1358, 38] on link "Save" at bounding box center [1369, 43] width 23 height 14
select select "4"
select select "6"
select select "0"
select select "690355"
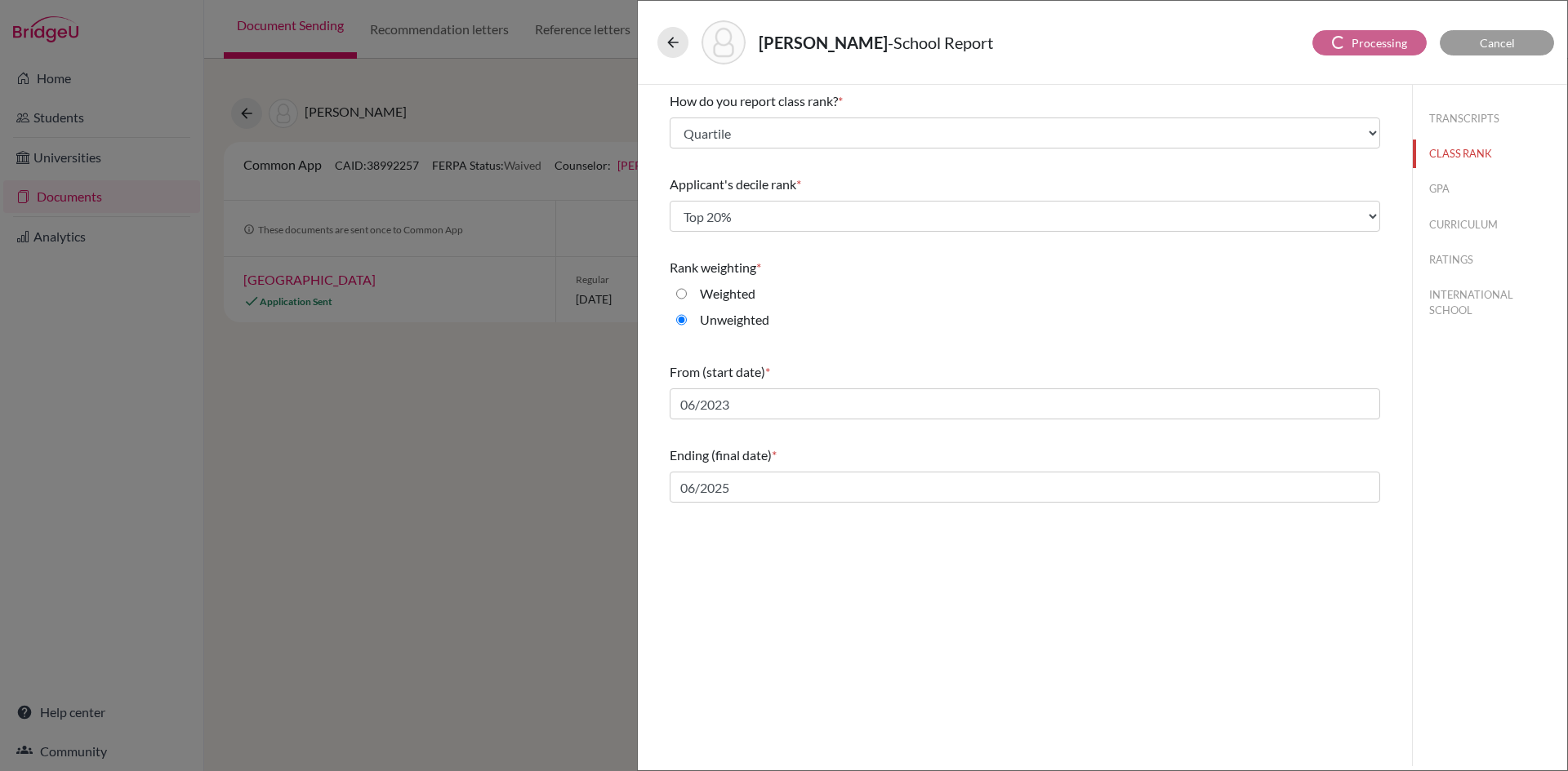
select select "627447"
select select "627446"
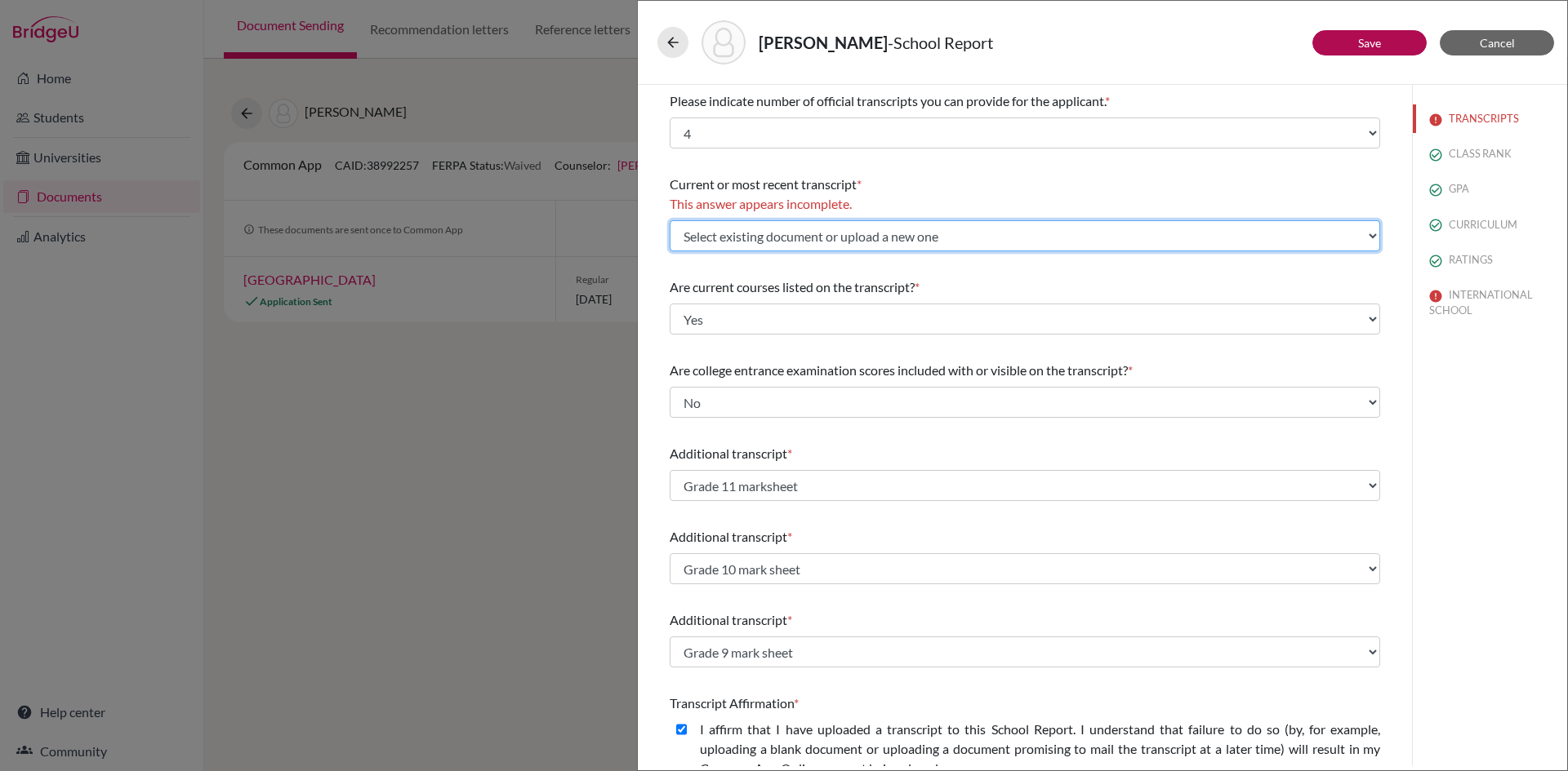
click at [770, 235] on select "Select existing document or upload a new one GCE_AS Level Grade 10 mark sheet G…" at bounding box center [1024, 235] width 710 height 31
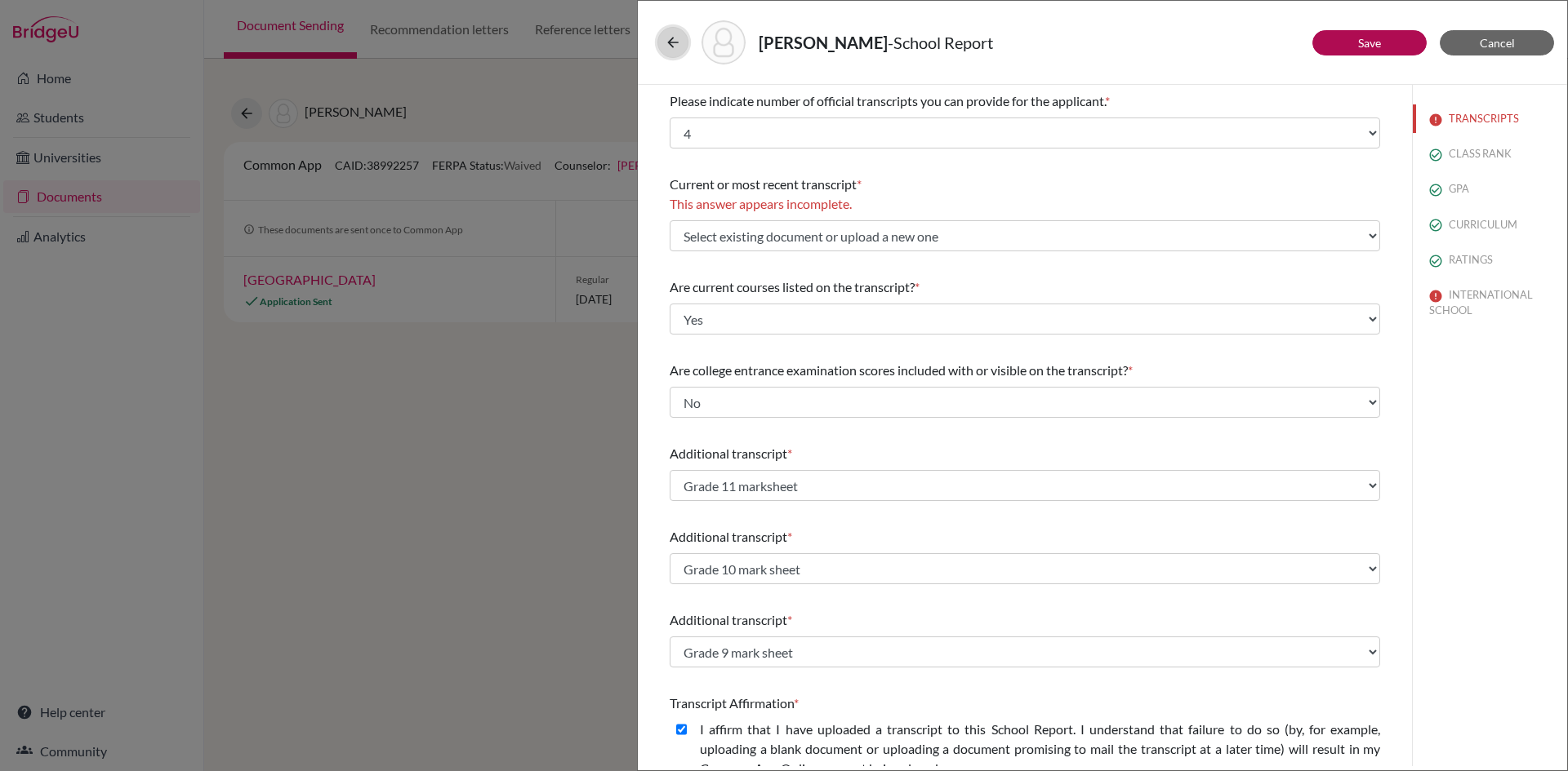
click at [675, 42] on icon at bounding box center [673, 42] width 16 height 16
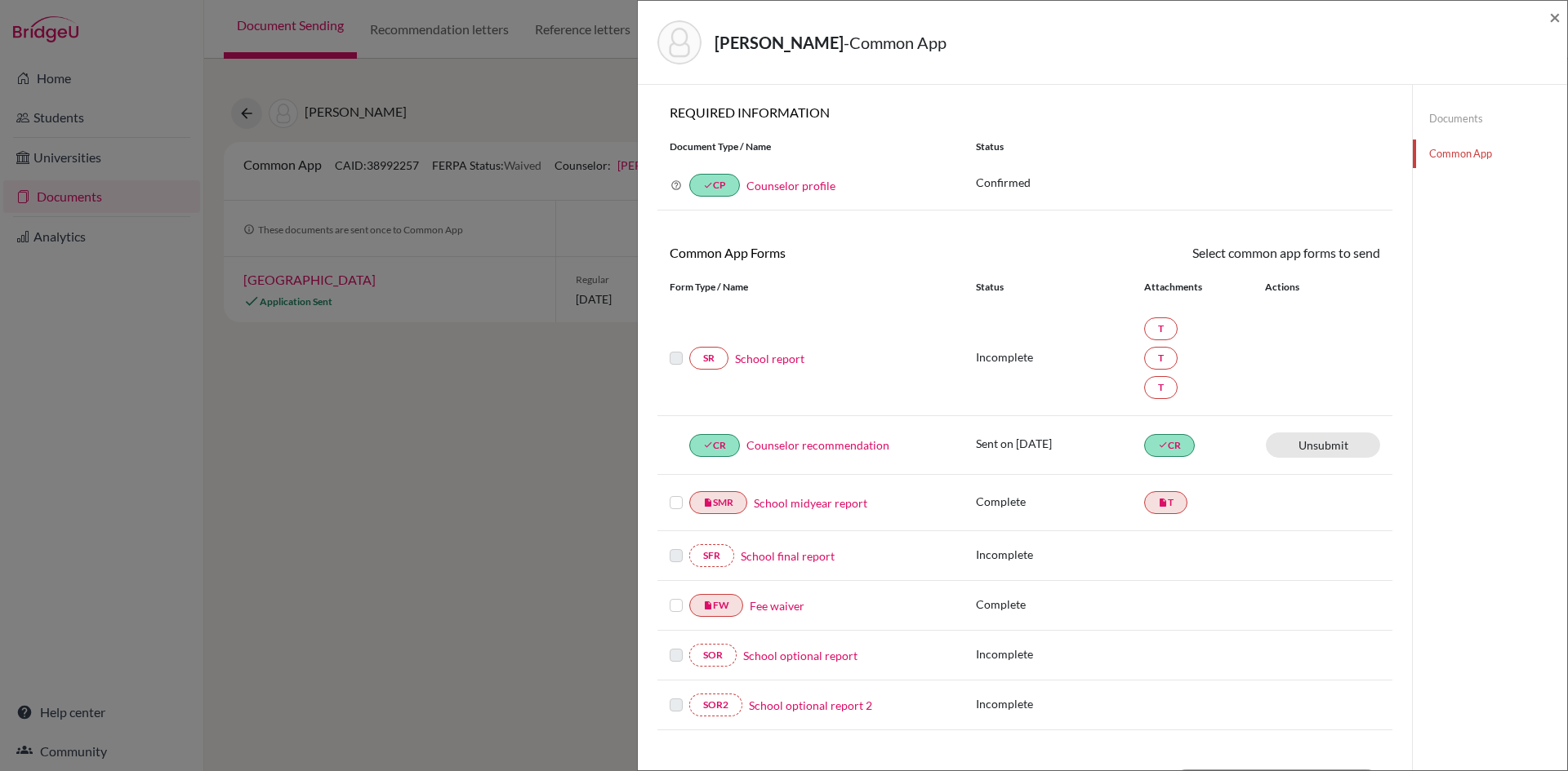
click at [1440, 116] on link "Documents" at bounding box center [1489, 119] width 154 height 29
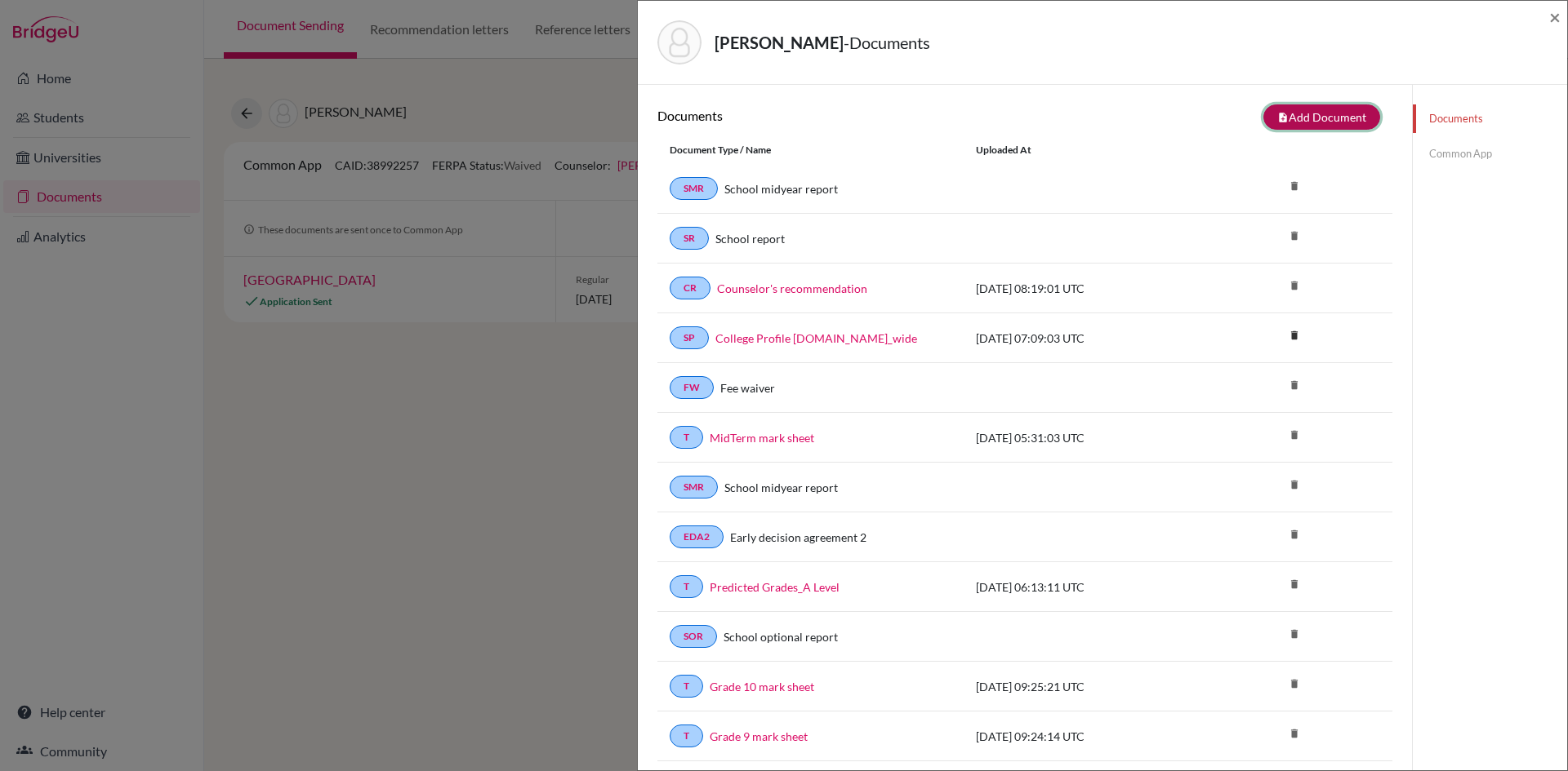
click at [1305, 112] on button "note_add Add Document" at bounding box center [1321, 117] width 116 height 26
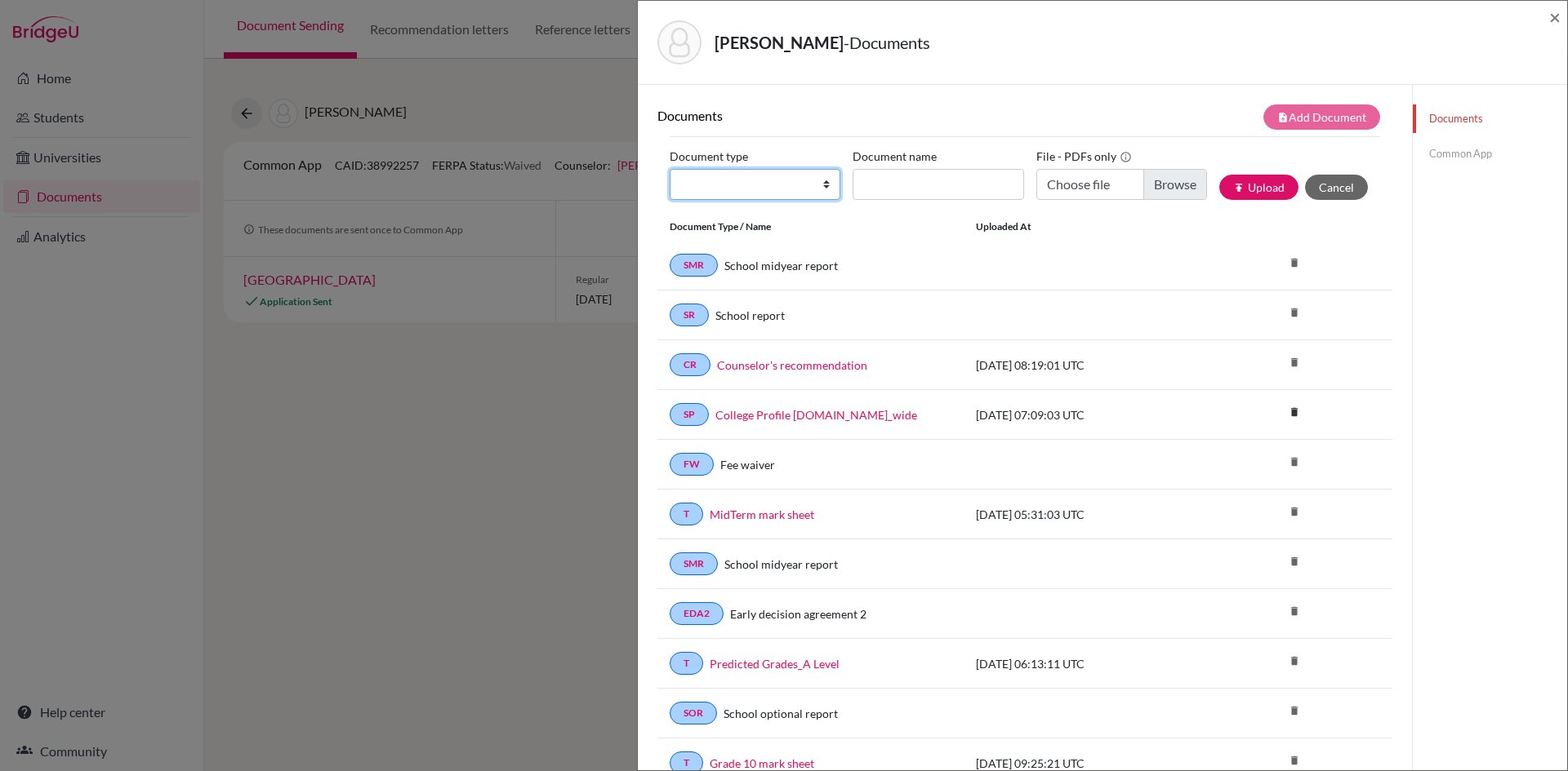
click at [813, 185] on select "Change explanation for Common App reports Counselor recommendation Internationa…" at bounding box center [754, 184] width 171 height 31
select select "2"
click at [669, 169] on select "Change explanation for Common App reports Counselor recommendation Internationa…" at bounding box center [754, 184] width 171 height 31
click at [911, 185] on input "Document name" at bounding box center [938, 184] width 171 height 31
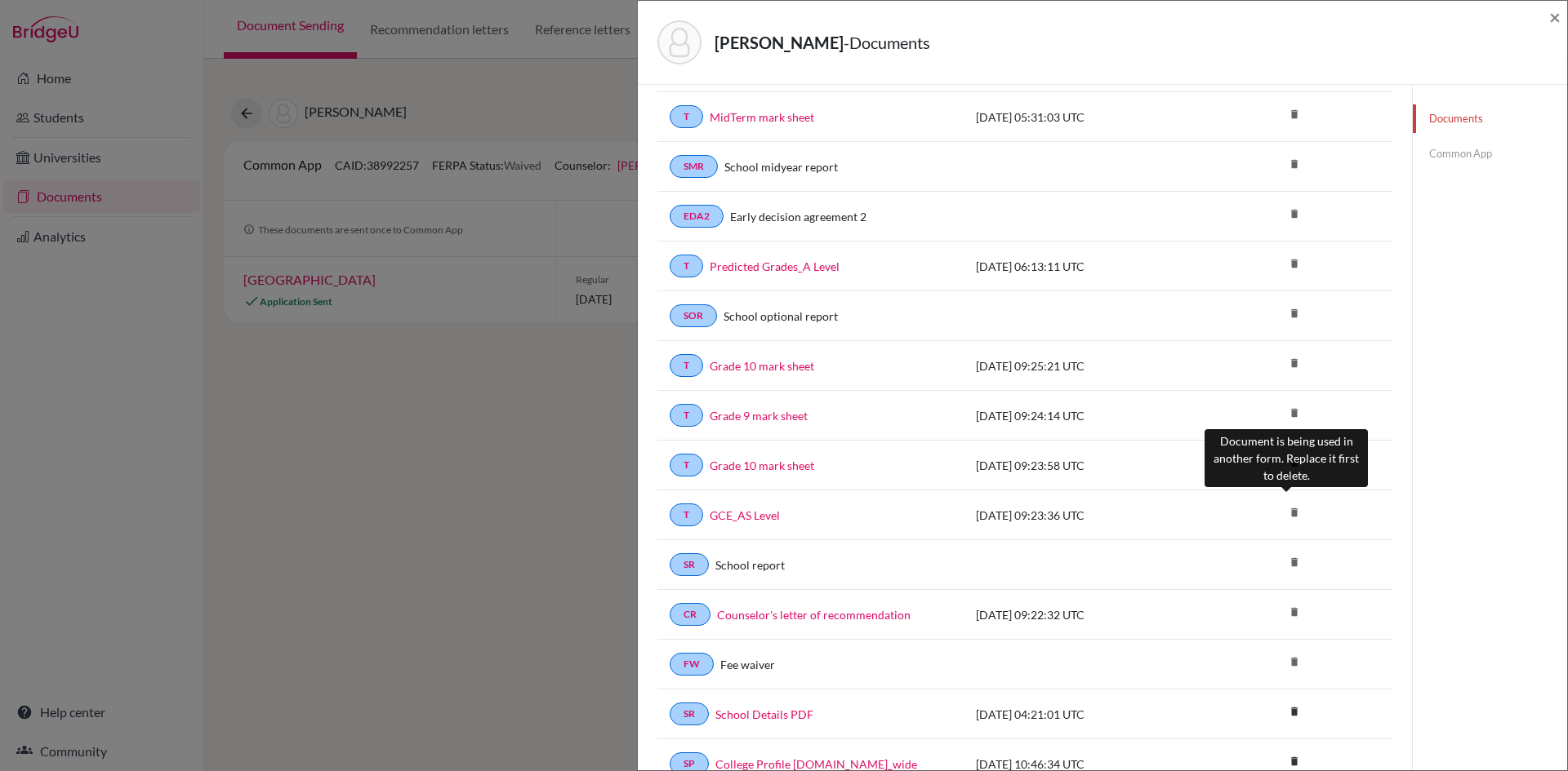
scroll to position [408, 0]
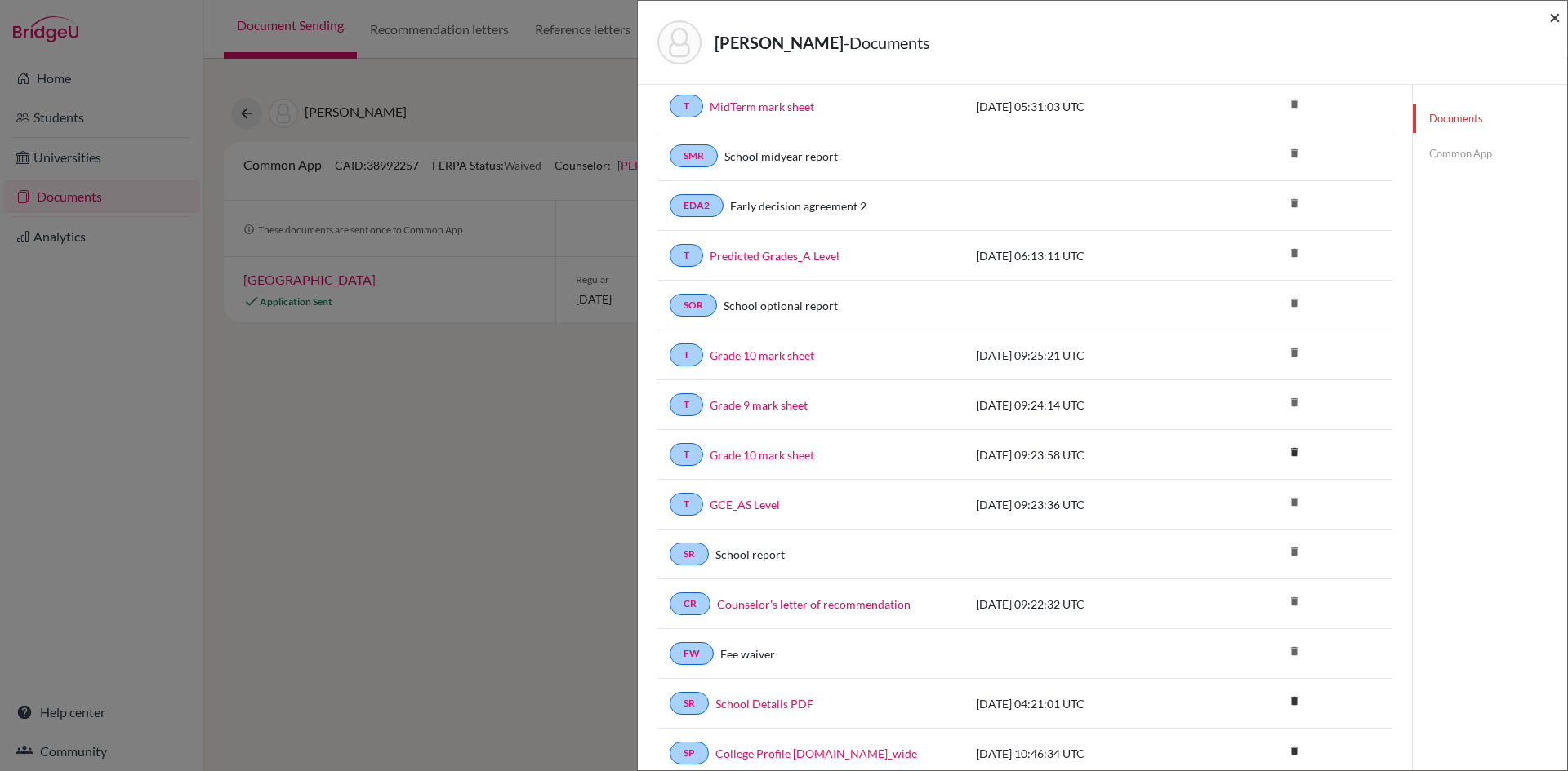
click at [1553, 19] on span "×" at bounding box center [1554, 17] width 11 height 24
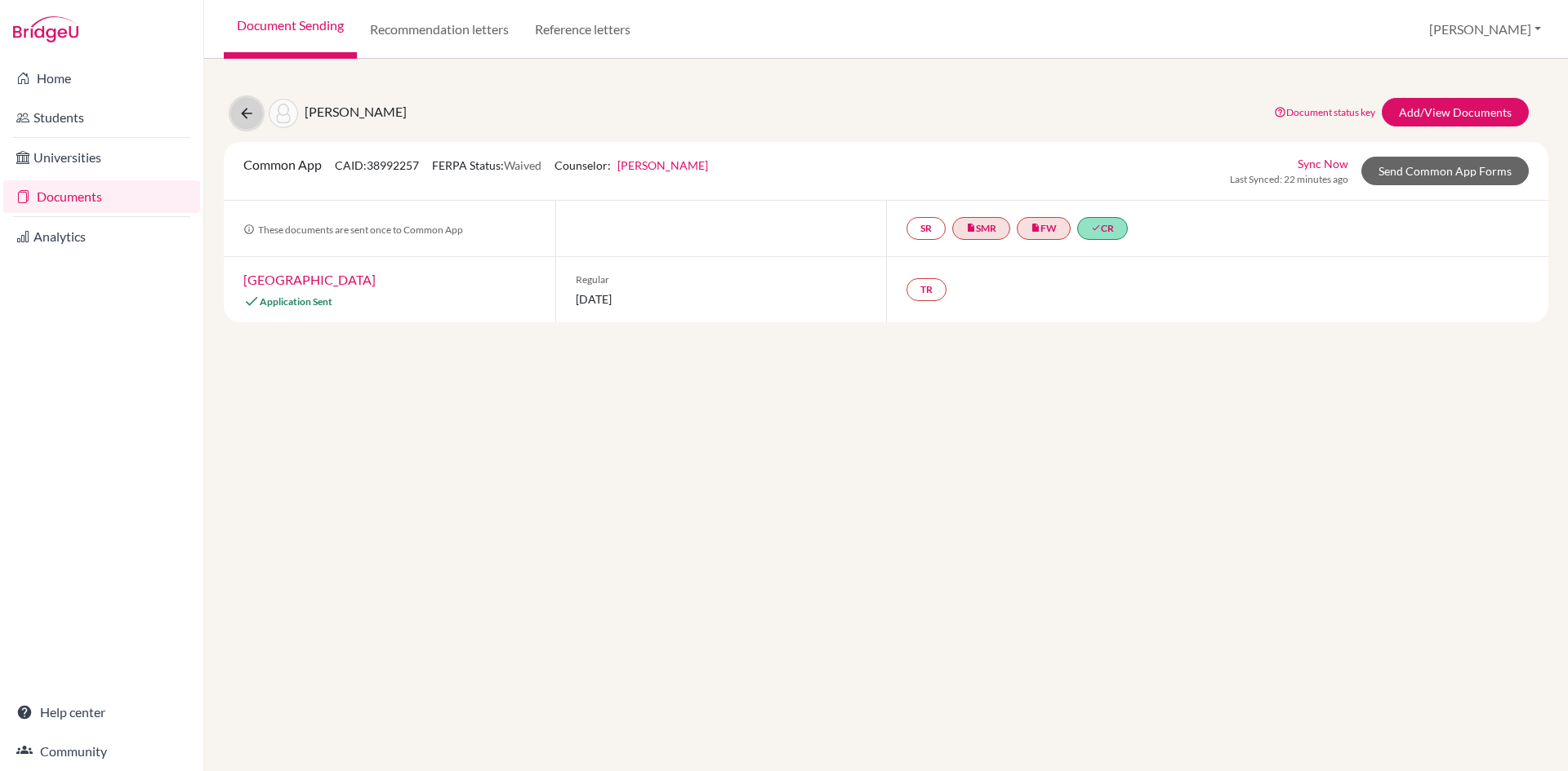
click at [250, 114] on icon at bounding box center [246, 113] width 16 height 16
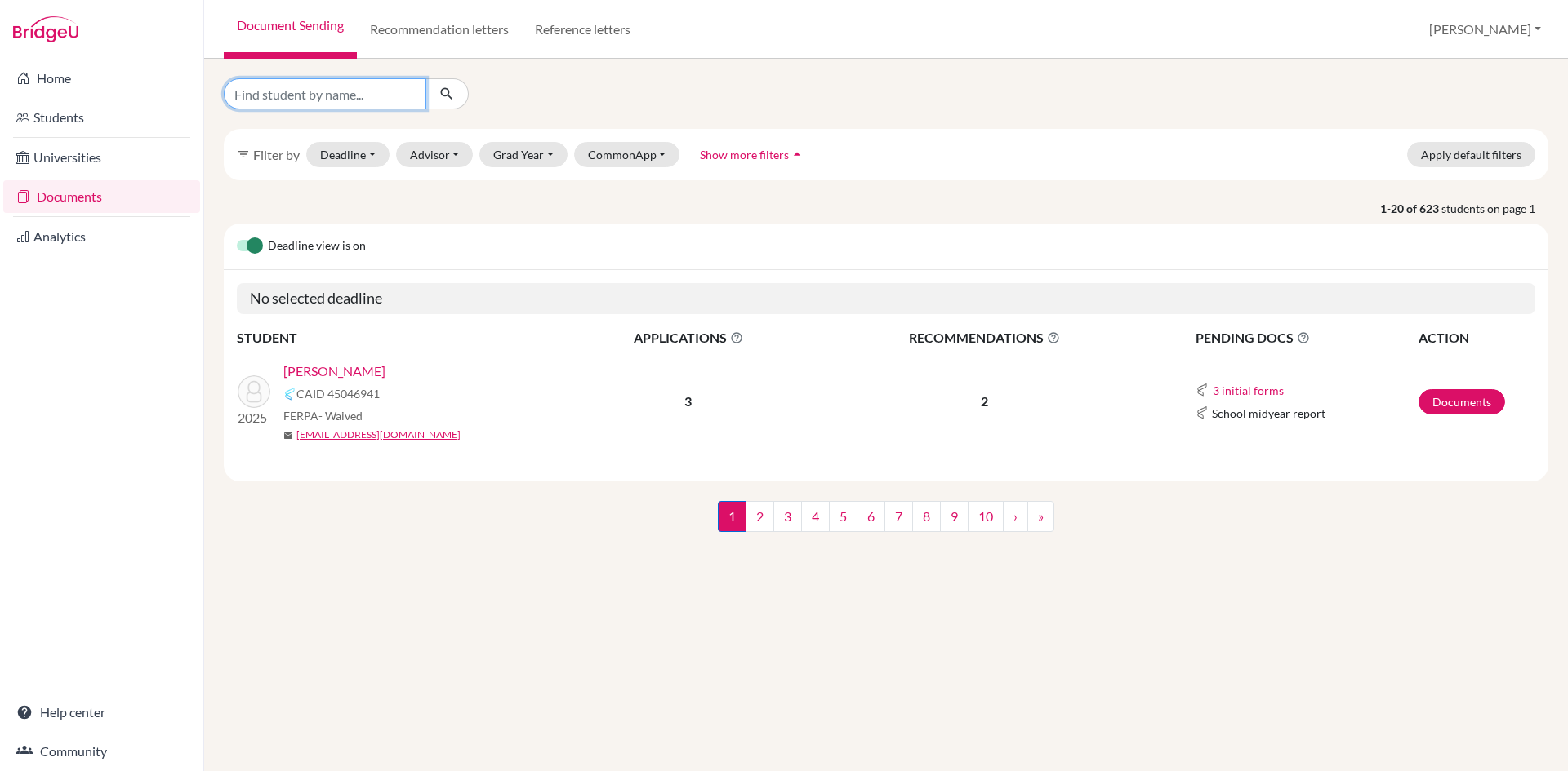
click at [377, 95] on input "Find student by name..." at bounding box center [325, 94] width 202 height 31
type input "[PERSON_NAME]"
click button "submit" at bounding box center [446, 94] width 43 height 31
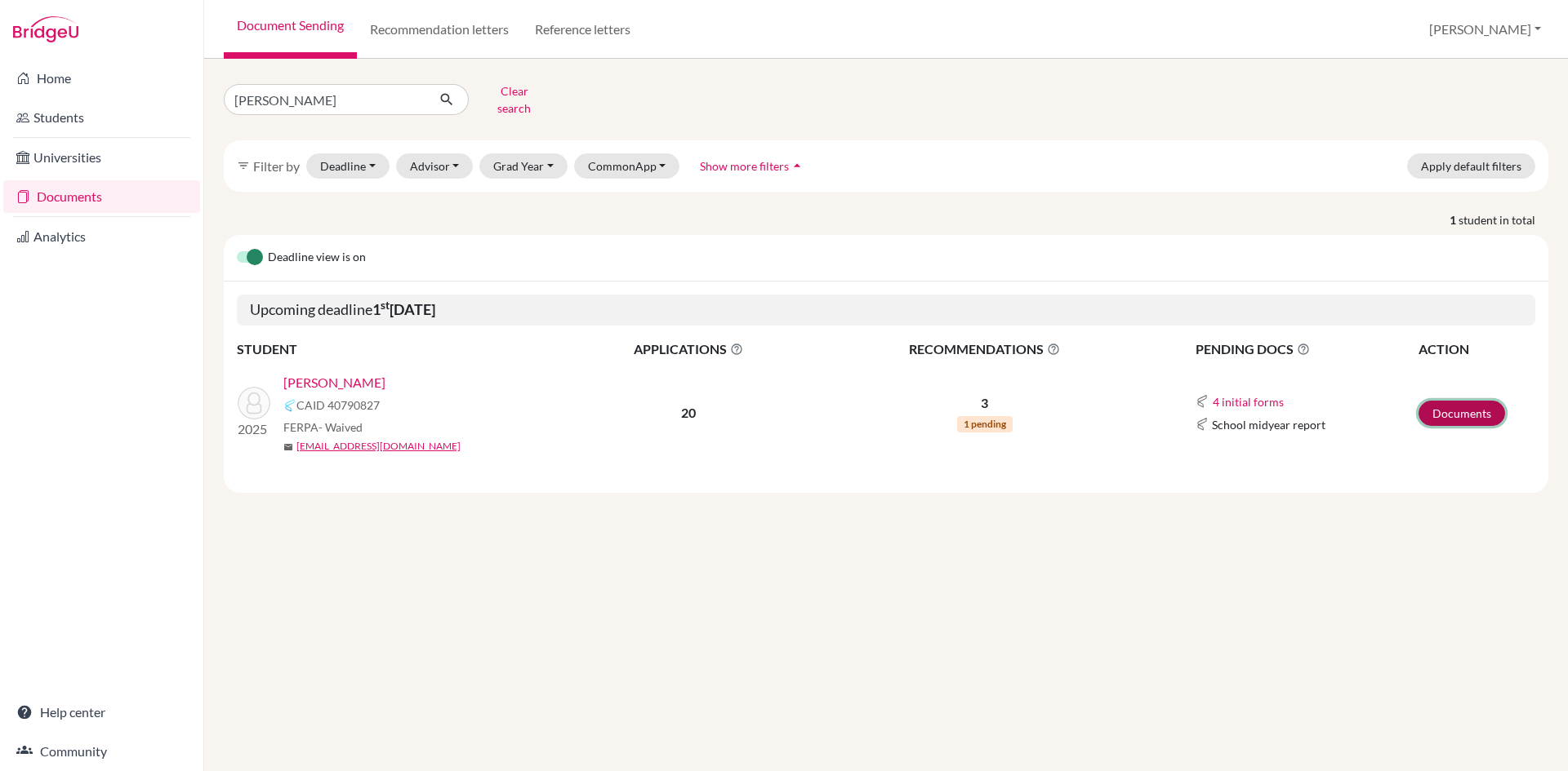
click at [1469, 400] on link "Documents" at bounding box center [1462, 413] width 87 height 26
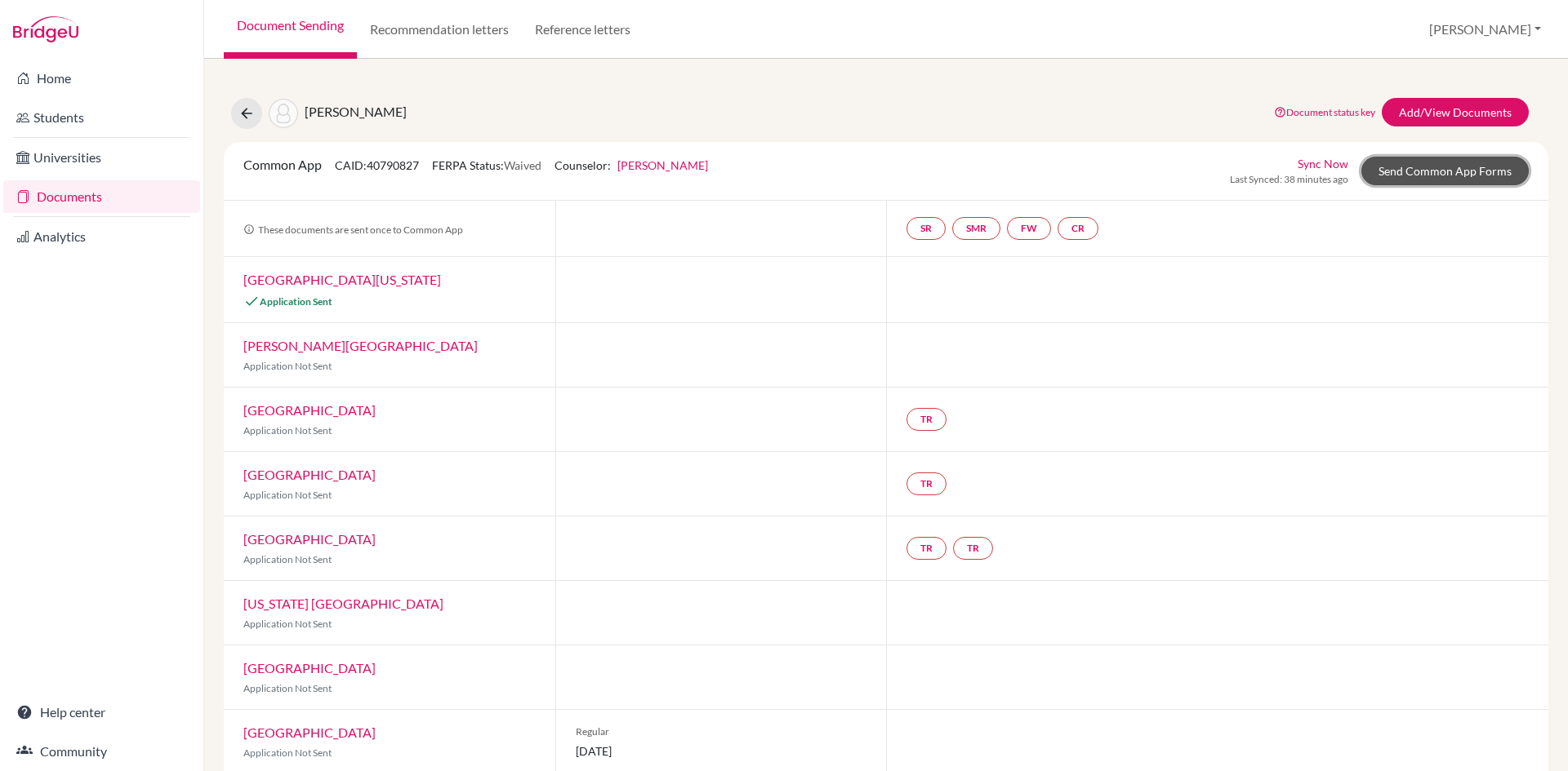
click at [1397, 167] on link "Send Common App Forms" at bounding box center [1445, 171] width 168 height 29
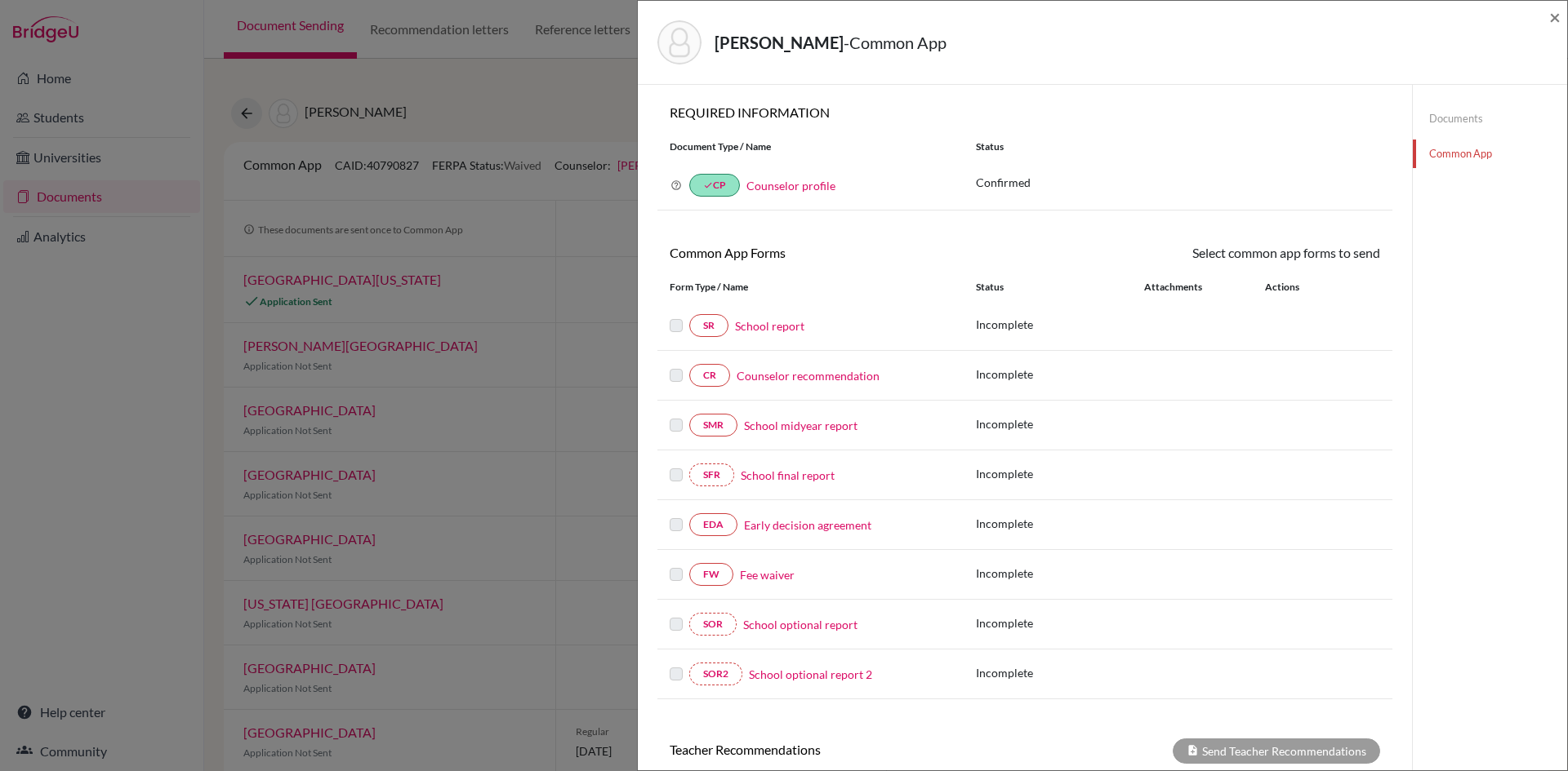
click at [792, 577] on link "Fee waiver" at bounding box center [767, 575] width 54 height 17
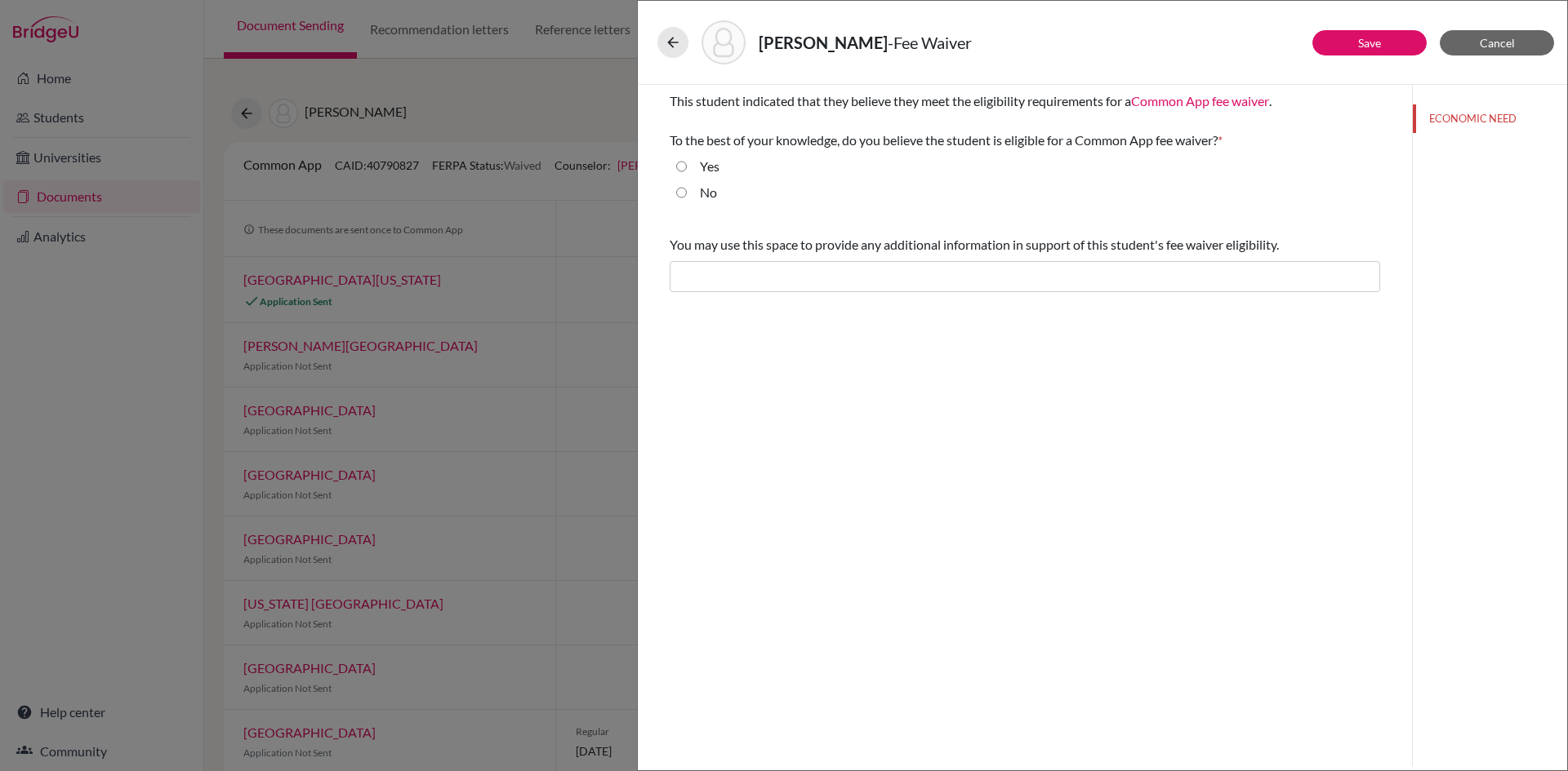
click at [682, 169] on input "Yes" at bounding box center [681, 166] width 10 height 20
radio input "true"
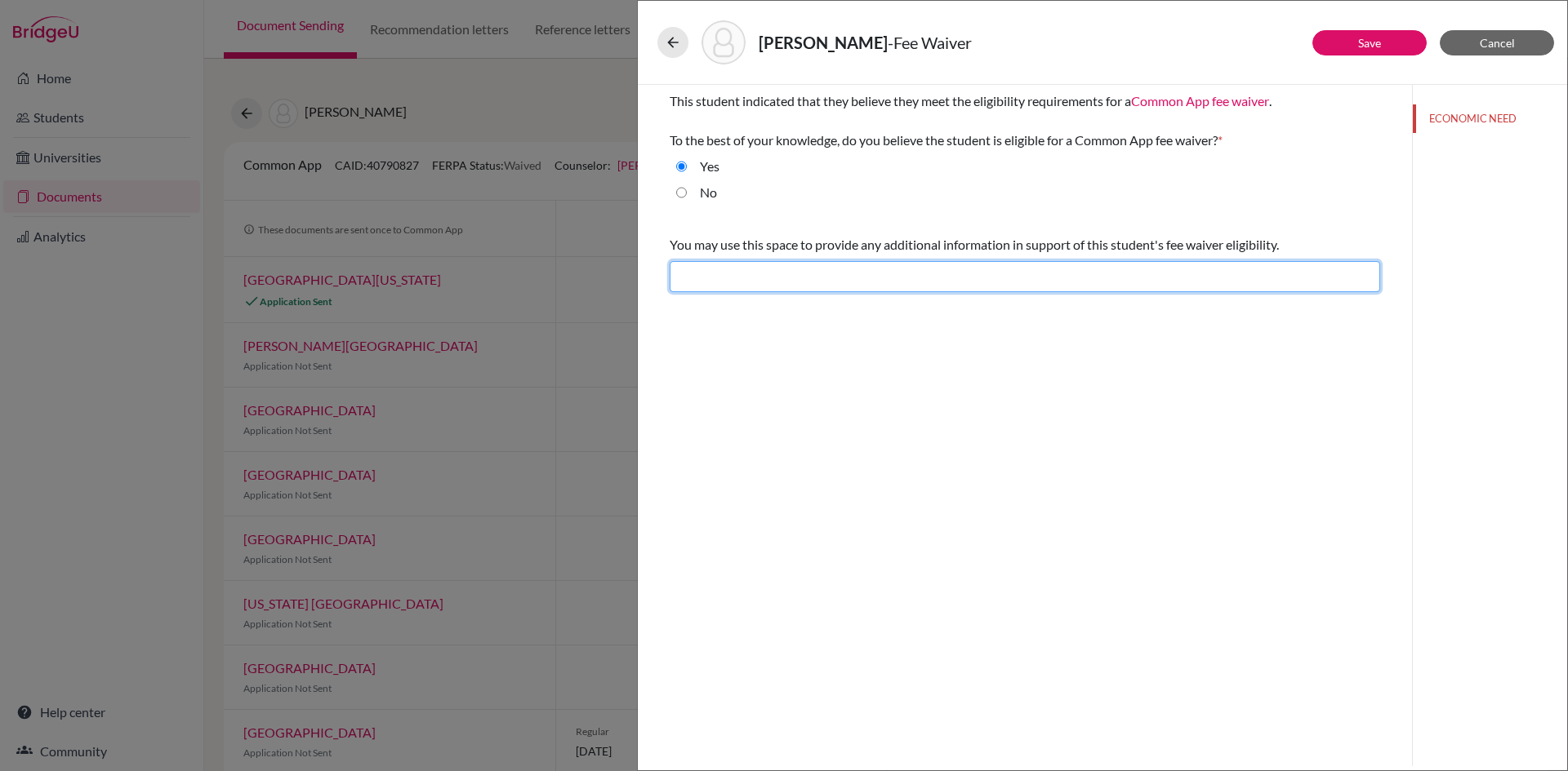
click at [748, 286] on input "text" at bounding box center [1024, 276] width 710 height 31
type input "Difficult financial situation"
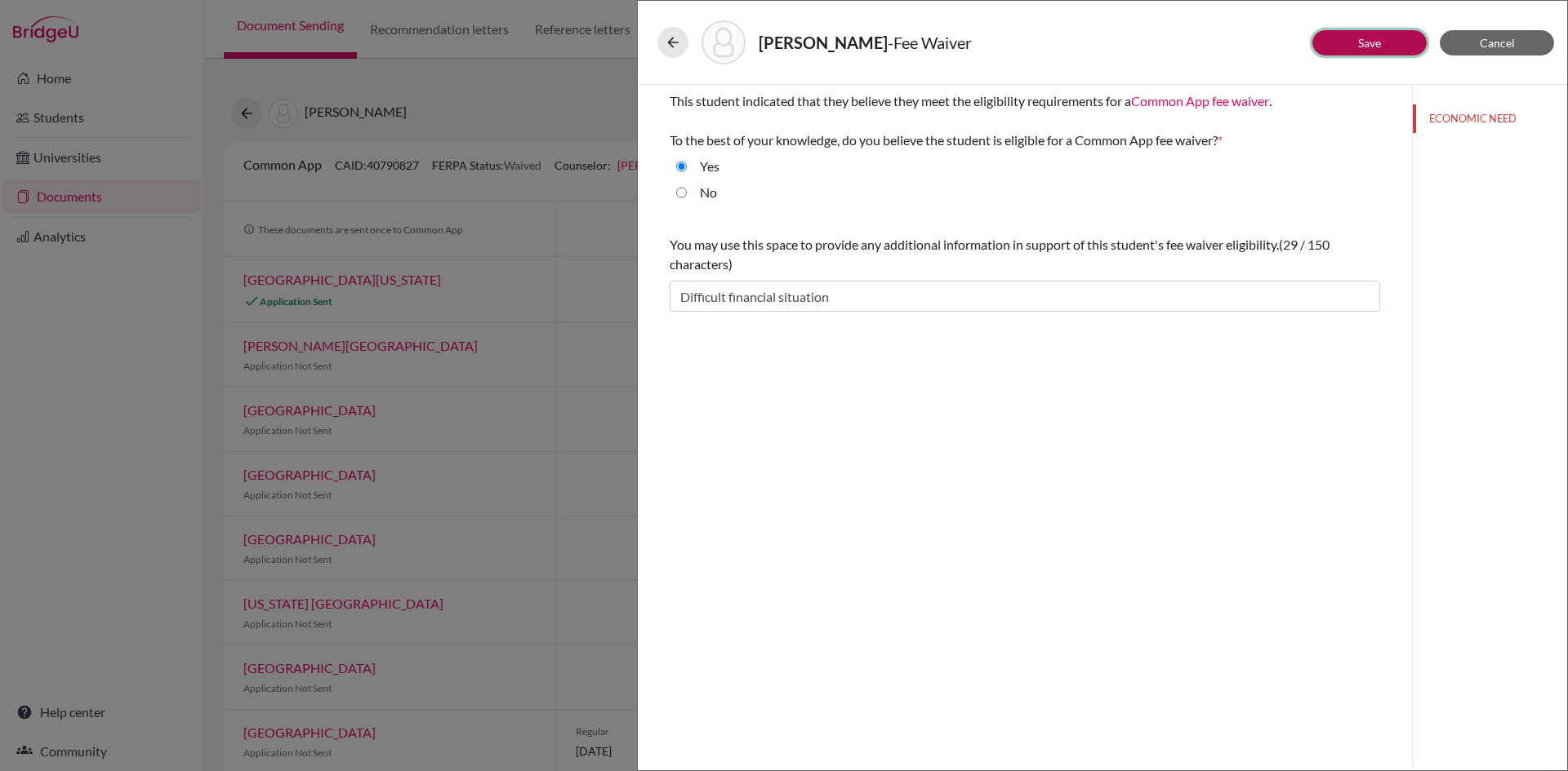
click at [1391, 43] on button "Save" at bounding box center [1369, 43] width 114 height 26
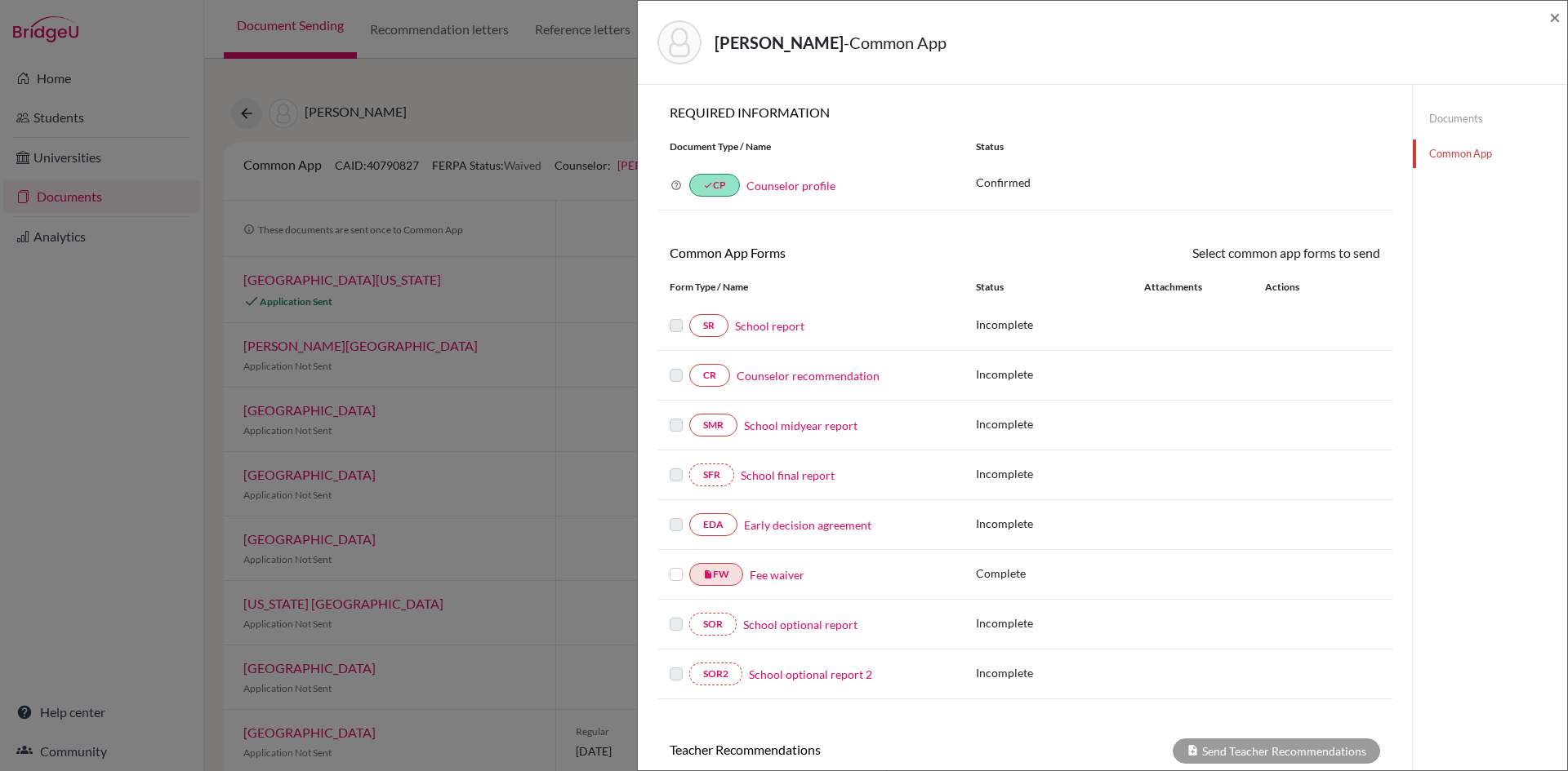
click at [855, 374] on link "Counselor recommendation" at bounding box center [808, 376] width 143 height 17
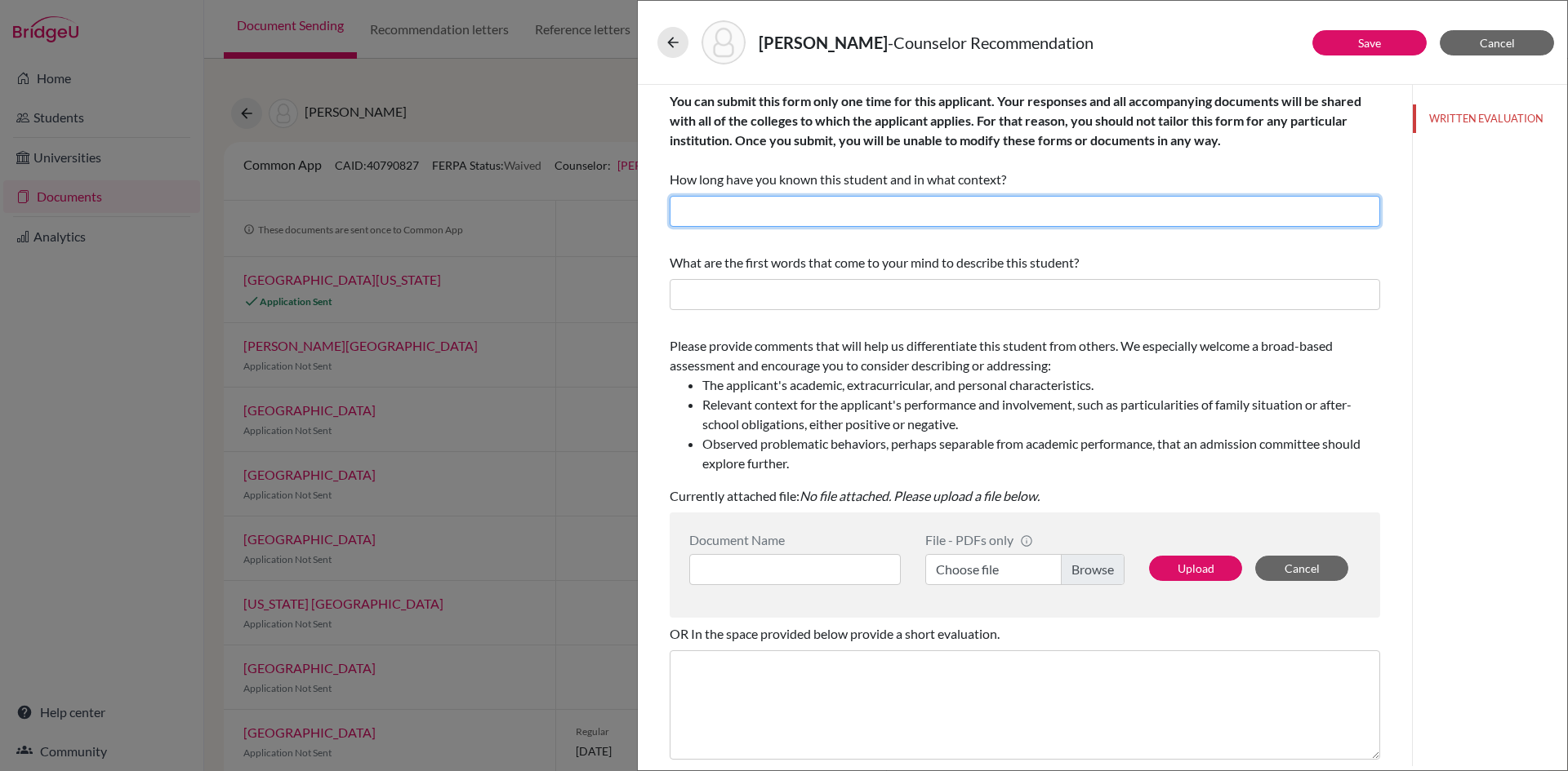
click at [776, 201] on input "text" at bounding box center [1024, 211] width 710 height 31
drag, startPoint x: 792, startPoint y: 212, endPoint x: 760, endPoint y: 210, distance: 32.1
click at [760, 210] on input "I have known [PERSON_NAME] since [DATE] as a Guidance Counselor." at bounding box center [1024, 211] width 710 height 31
click at [900, 215] on input "I have known [PERSON_NAME] since [DATE] as a Guidance Counselor." at bounding box center [1024, 211] width 710 height 31
type input "I have known [PERSON_NAME] since [DATE] as a Guidance Counselor."
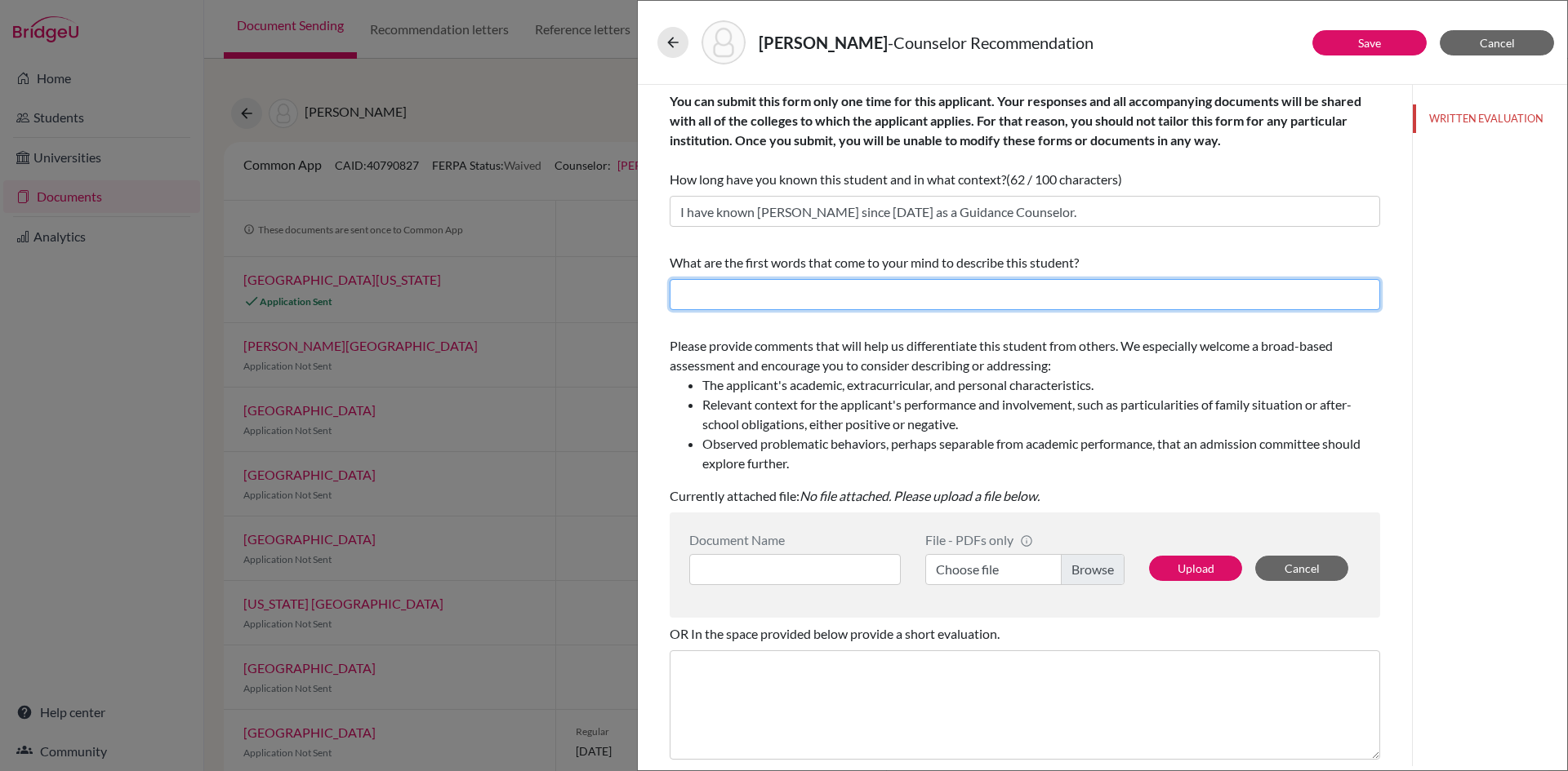
drag, startPoint x: 953, startPoint y: 298, endPoint x: 832, endPoint y: 236, distance: 136.0
click at [953, 298] on input "text" at bounding box center [1024, 294] width 710 height 31
type input "Creative, disciplined, opionated, ambitious, resilient"
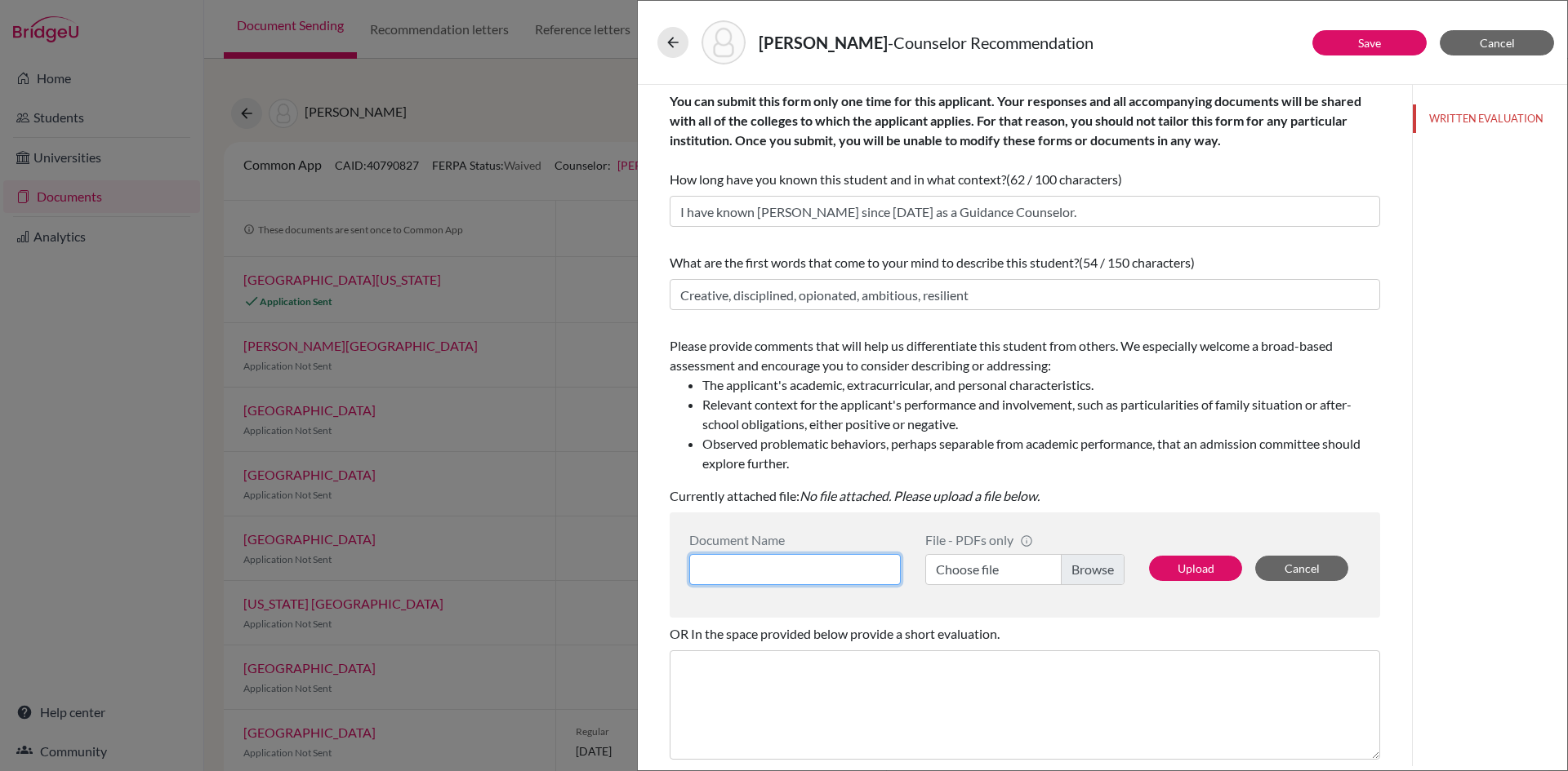
click at [787, 569] on input at bounding box center [794, 570] width 212 height 31
type input "Counselor's recommendation"
click at [965, 573] on label "Choose file" at bounding box center [1025, 570] width 199 height 31
click at [965, 573] on input "Choose file" at bounding box center [1025, 570] width 199 height 31
click at [1169, 566] on button "Upload" at bounding box center [1195, 569] width 93 height 26
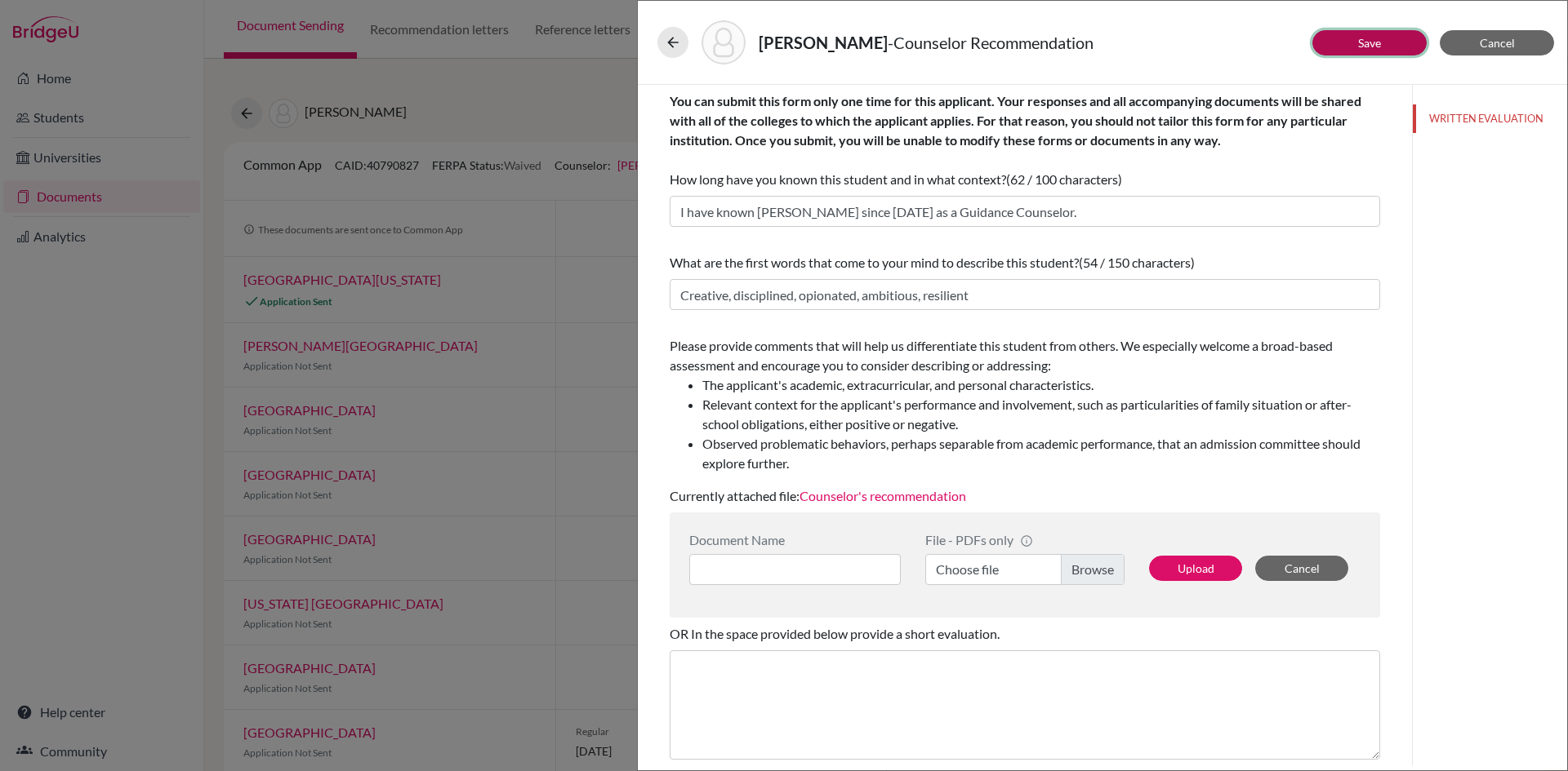
click at [1383, 46] on button "Save" at bounding box center [1369, 43] width 114 height 26
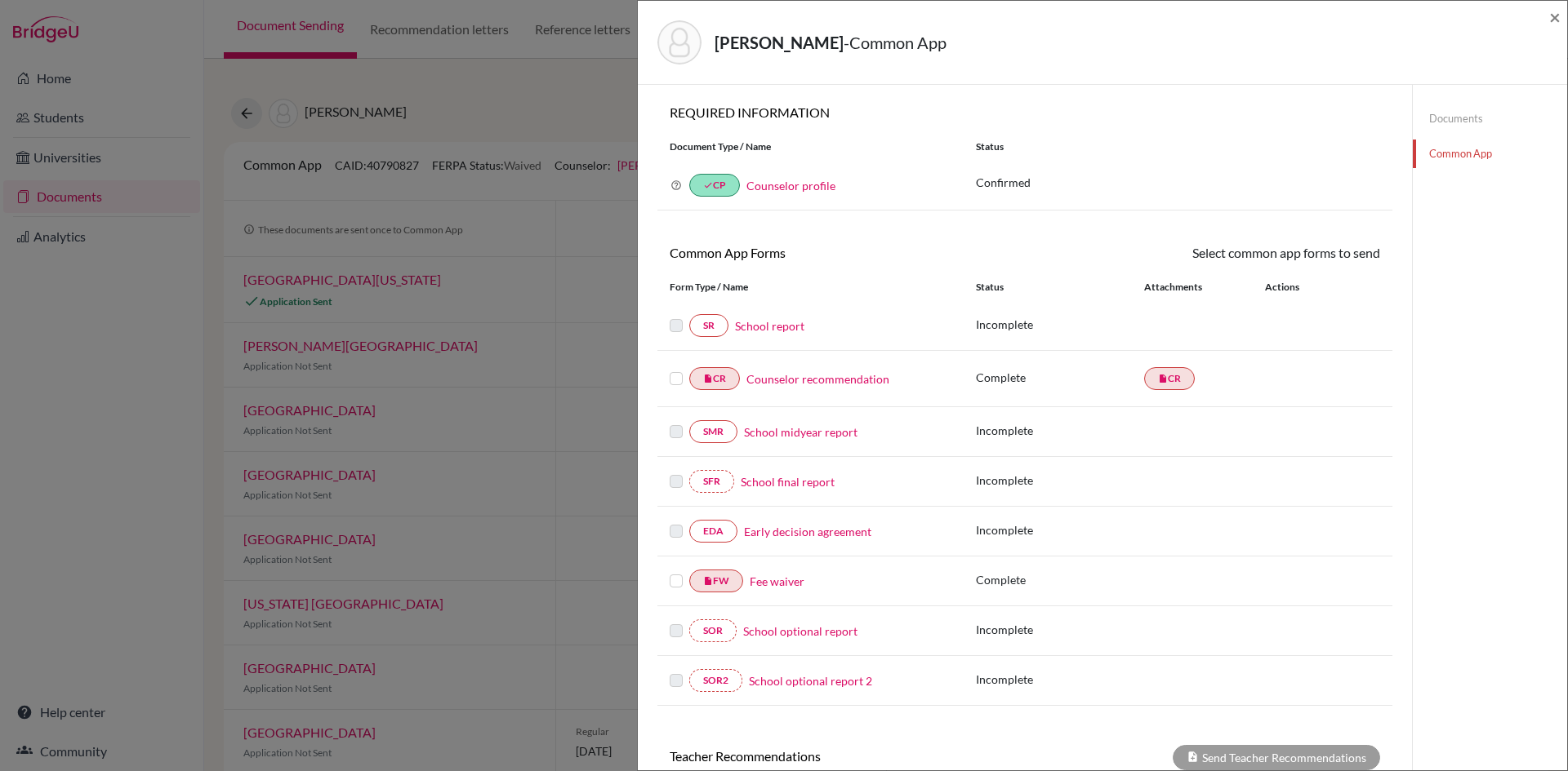
click at [673, 369] on label at bounding box center [675, 369] width 13 height 0
click at [0, 0] on input "checkbox" at bounding box center [0, 0] width 0 height 0
click at [672, 573] on label at bounding box center [675, 573] width 13 height 0
click at [0, 0] on input "checkbox" at bounding box center [0, 0] width 0 height 0
click at [1344, 257] on link "Send" at bounding box center [1346, 256] width 68 height 26
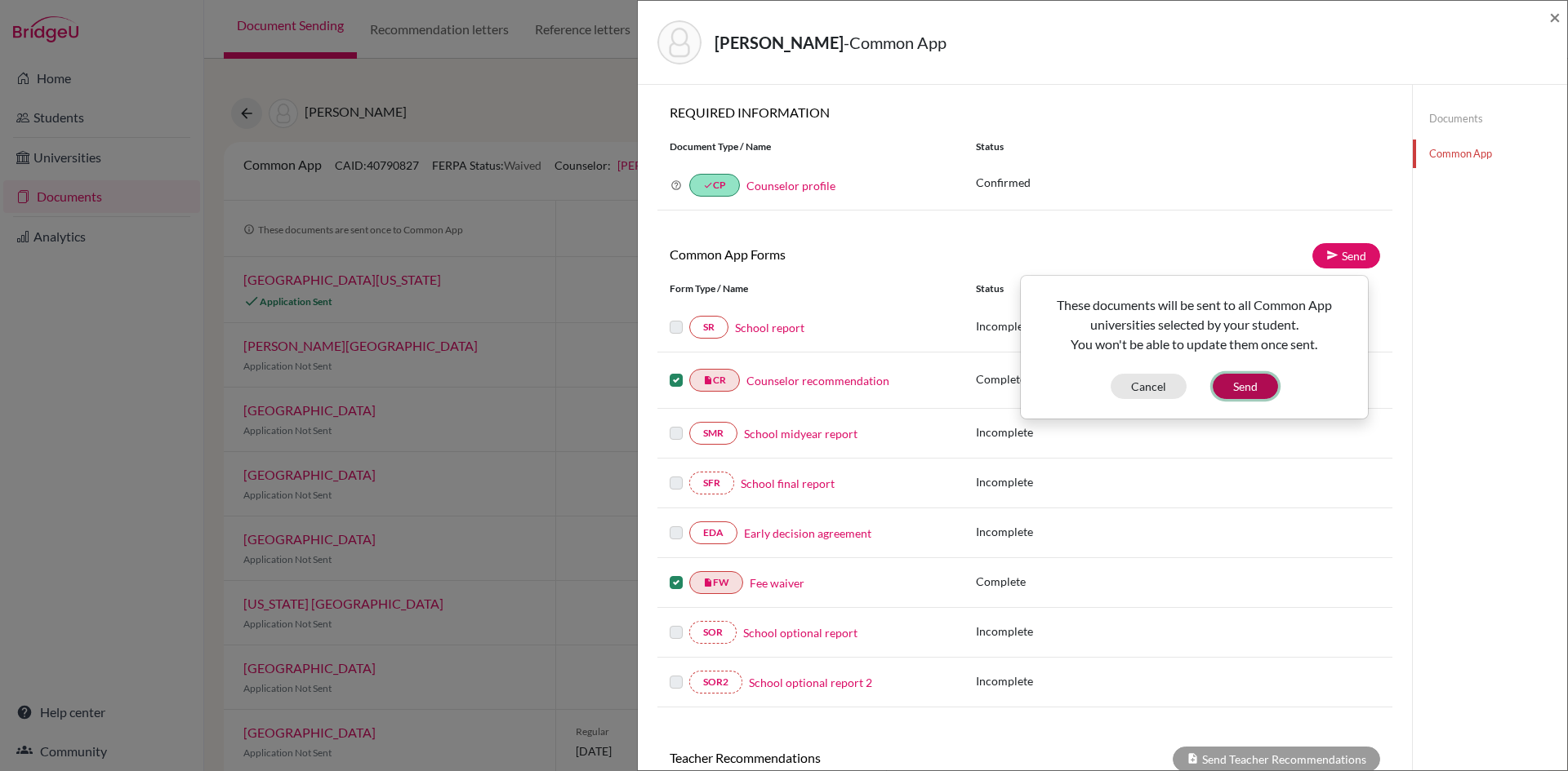
click at [1238, 388] on button "Send" at bounding box center [1245, 387] width 65 height 26
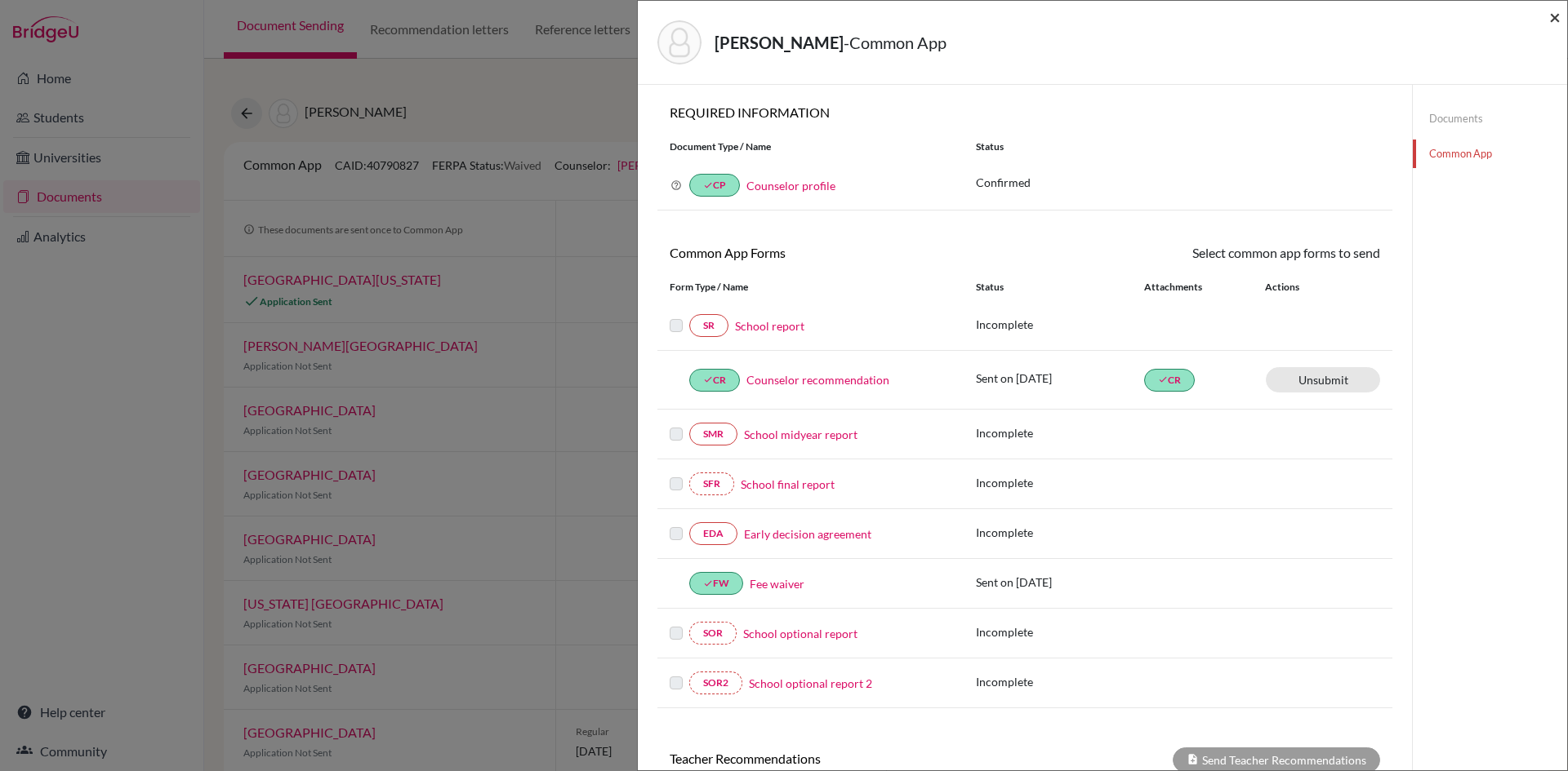
click at [1553, 21] on span "×" at bounding box center [1554, 17] width 11 height 24
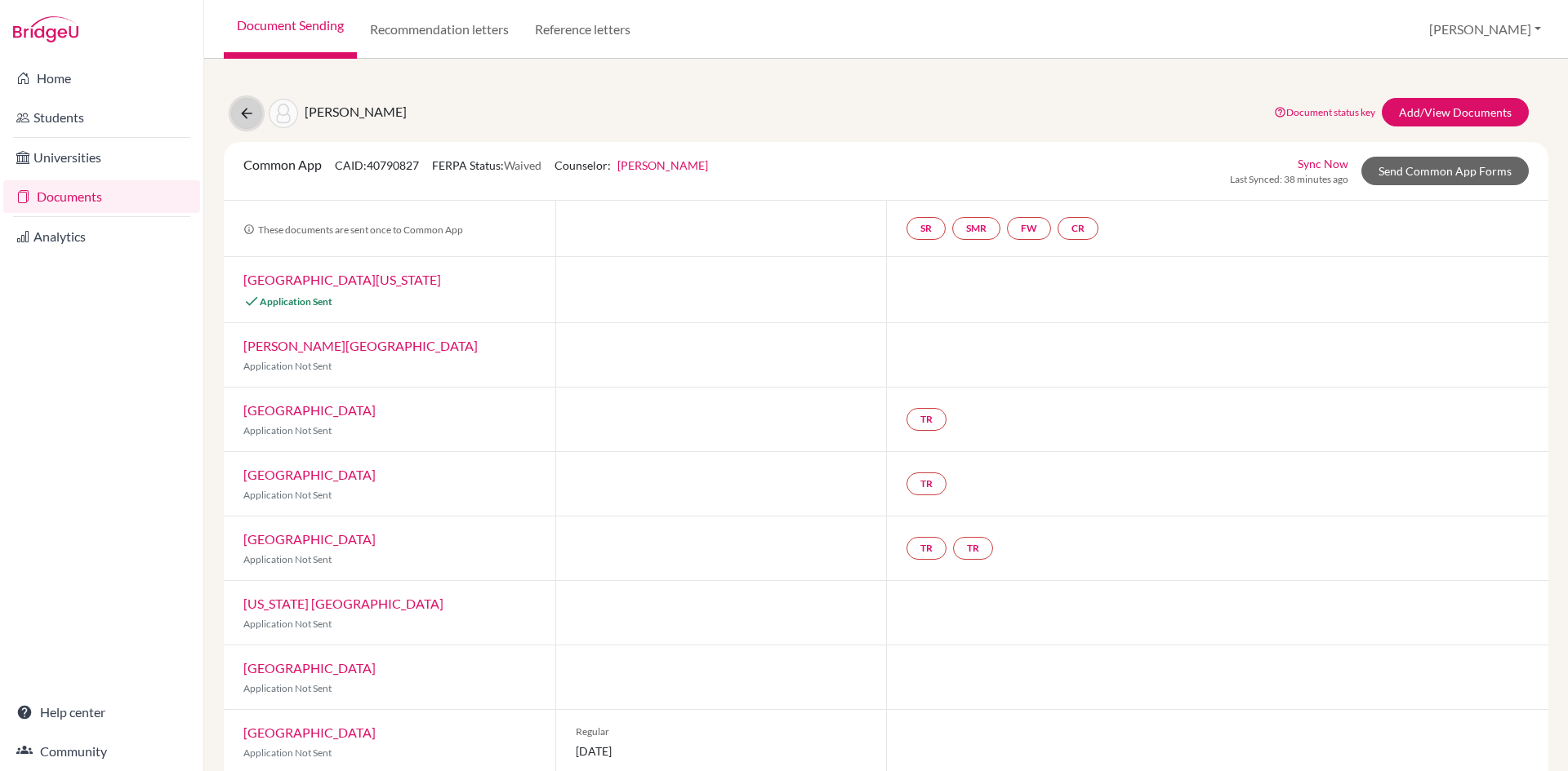
click at [247, 116] on icon at bounding box center [246, 113] width 16 height 16
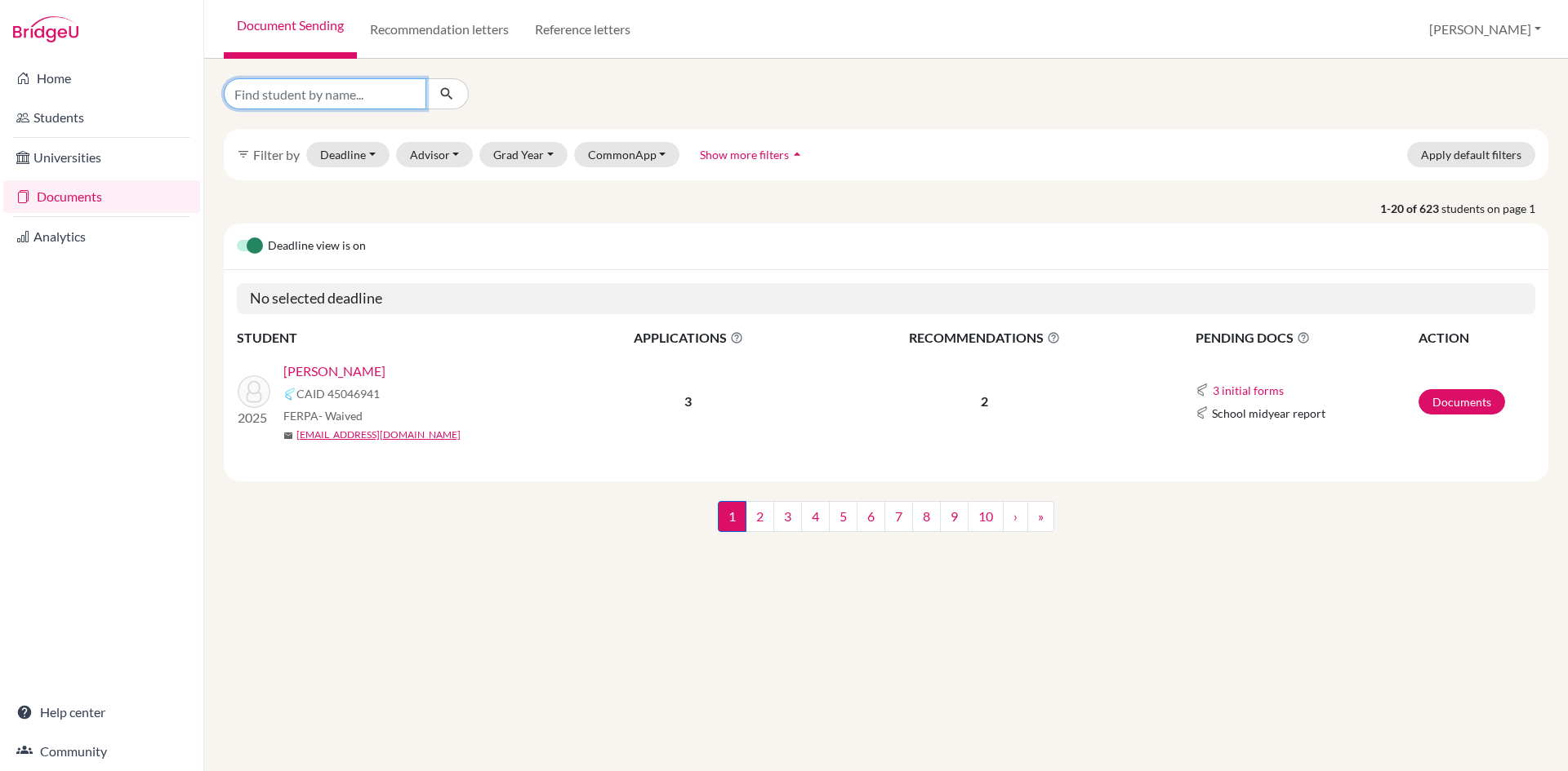
click at [278, 93] on input "Find student by name..." at bounding box center [325, 94] width 202 height 31
type input "[PERSON_NAME]"
click button "submit" at bounding box center [446, 94] width 43 height 31
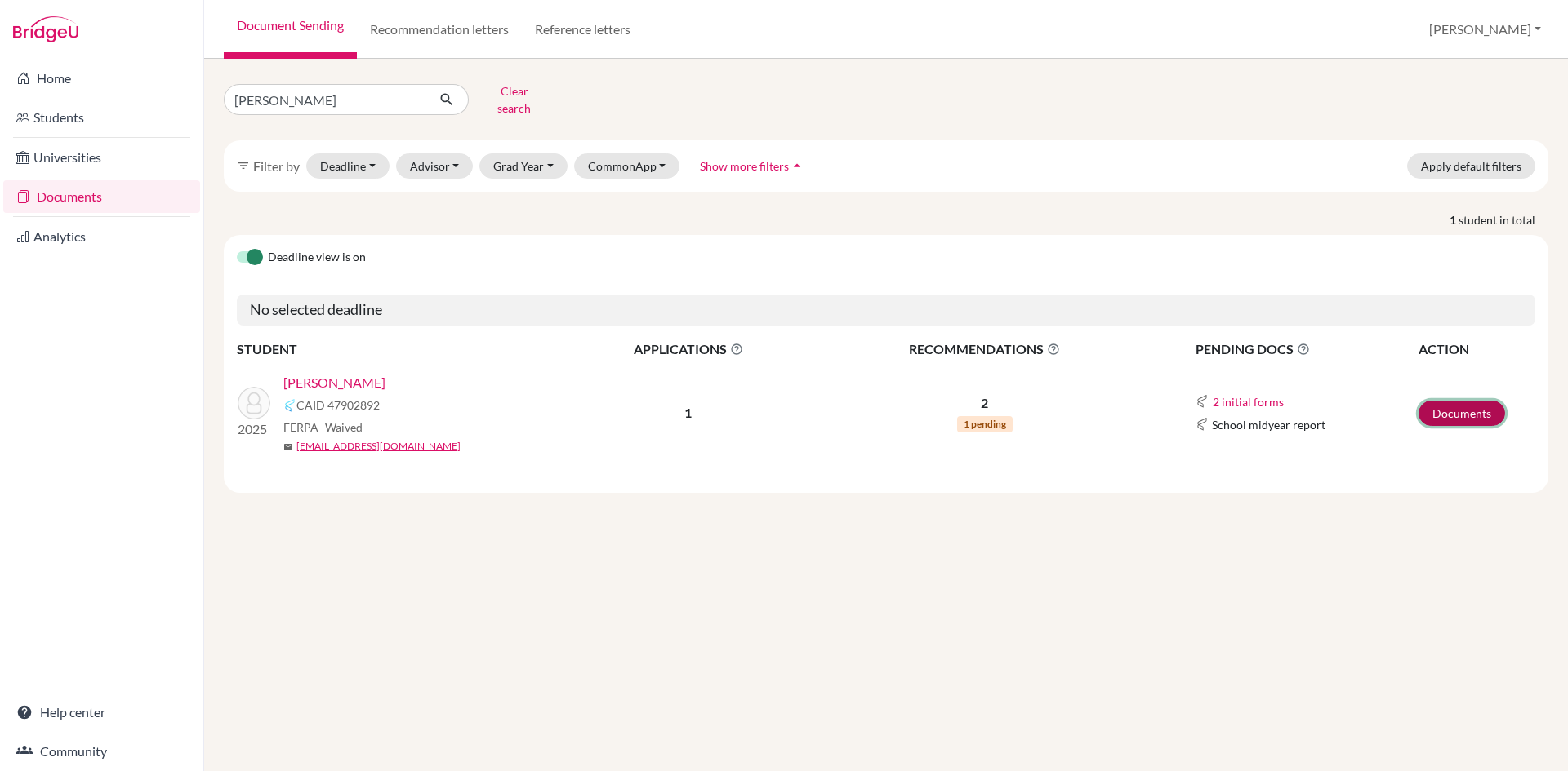
click at [1452, 400] on link "Documents" at bounding box center [1462, 413] width 87 height 26
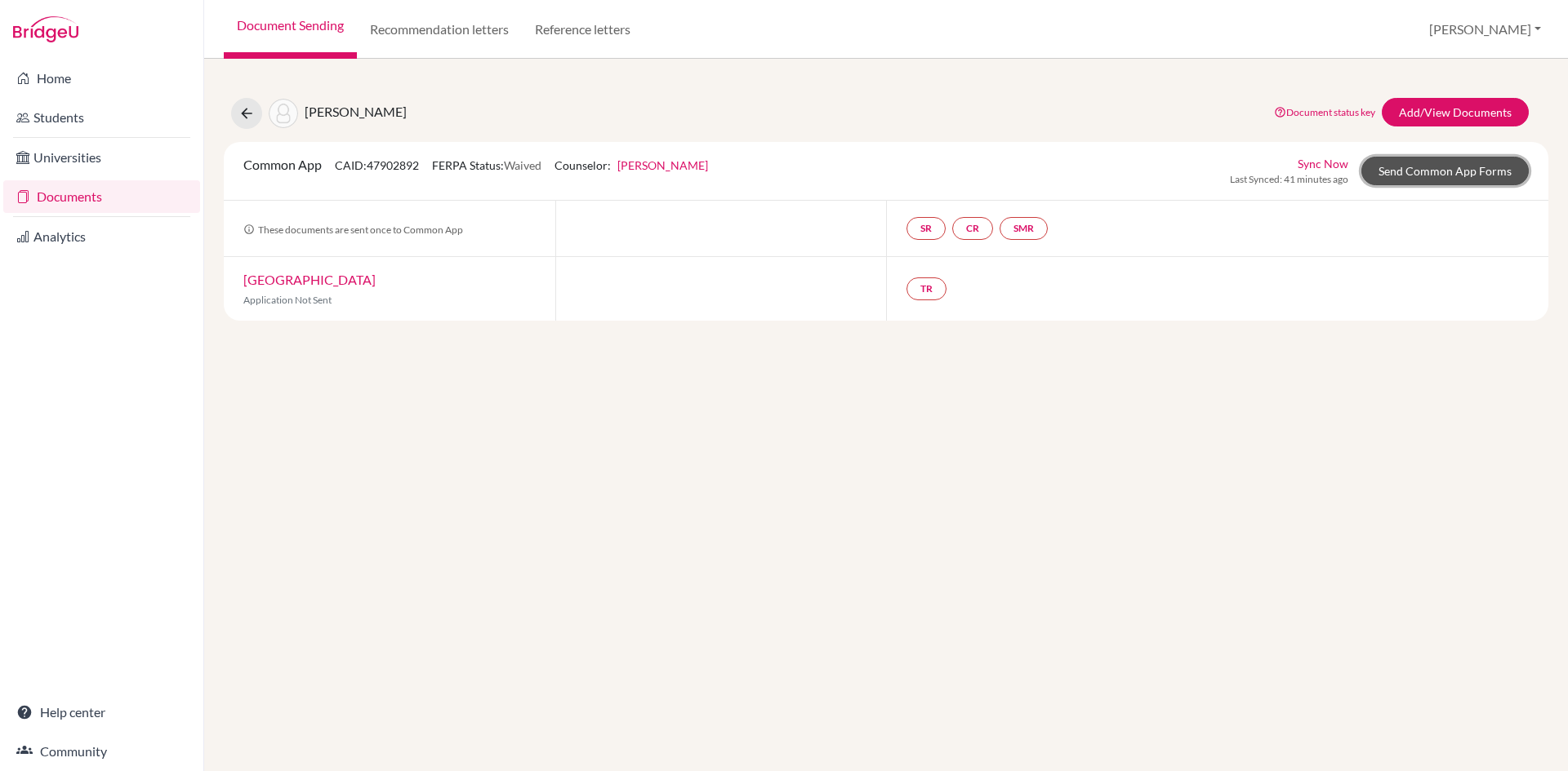
click at [1446, 176] on link "Send Common App Forms" at bounding box center [1445, 171] width 168 height 29
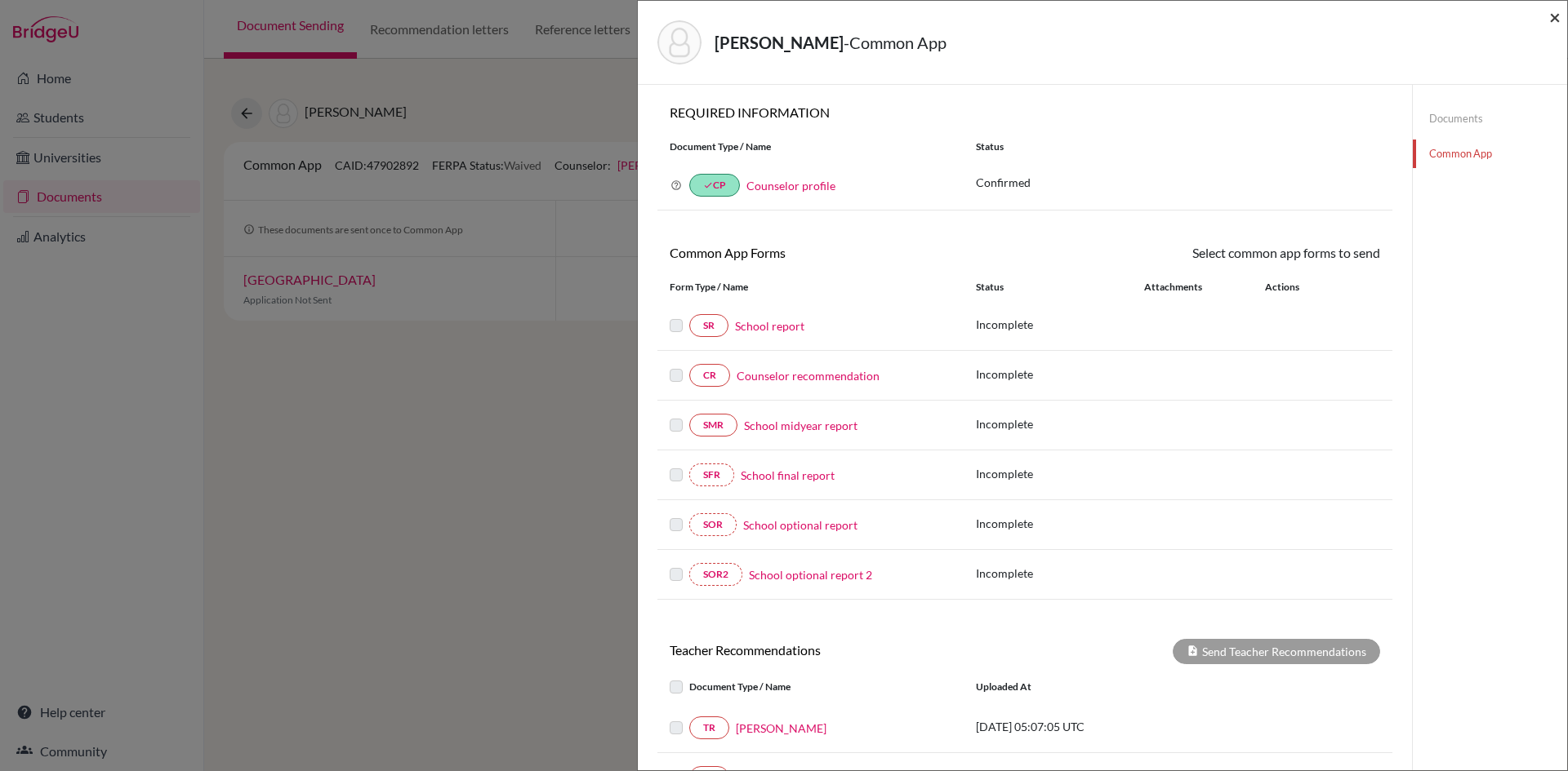
click at [1553, 18] on span "×" at bounding box center [1554, 17] width 11 height 24
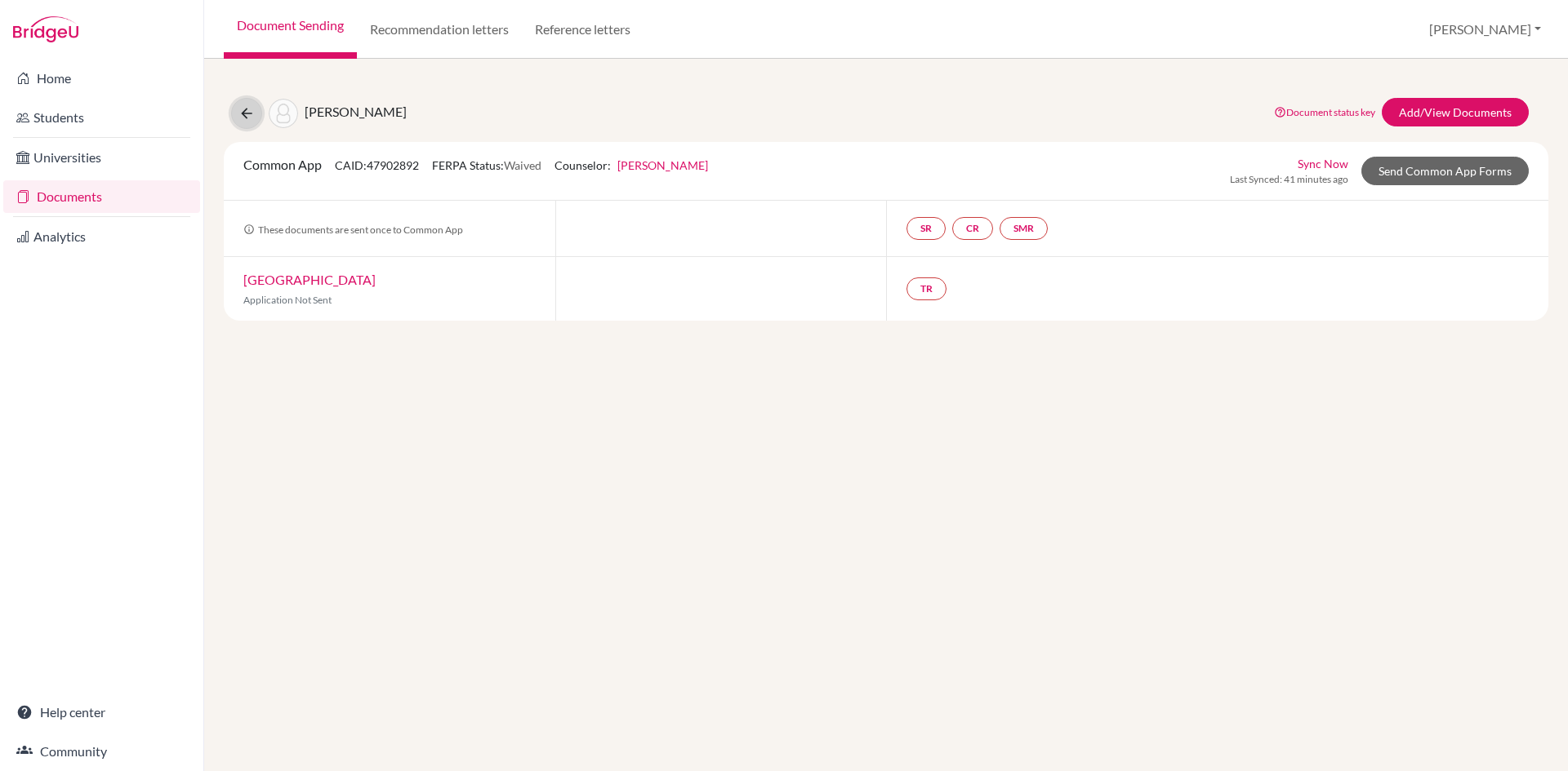
click at [241, 112] on icon at bounding box center [246, 113] width 16 height 16
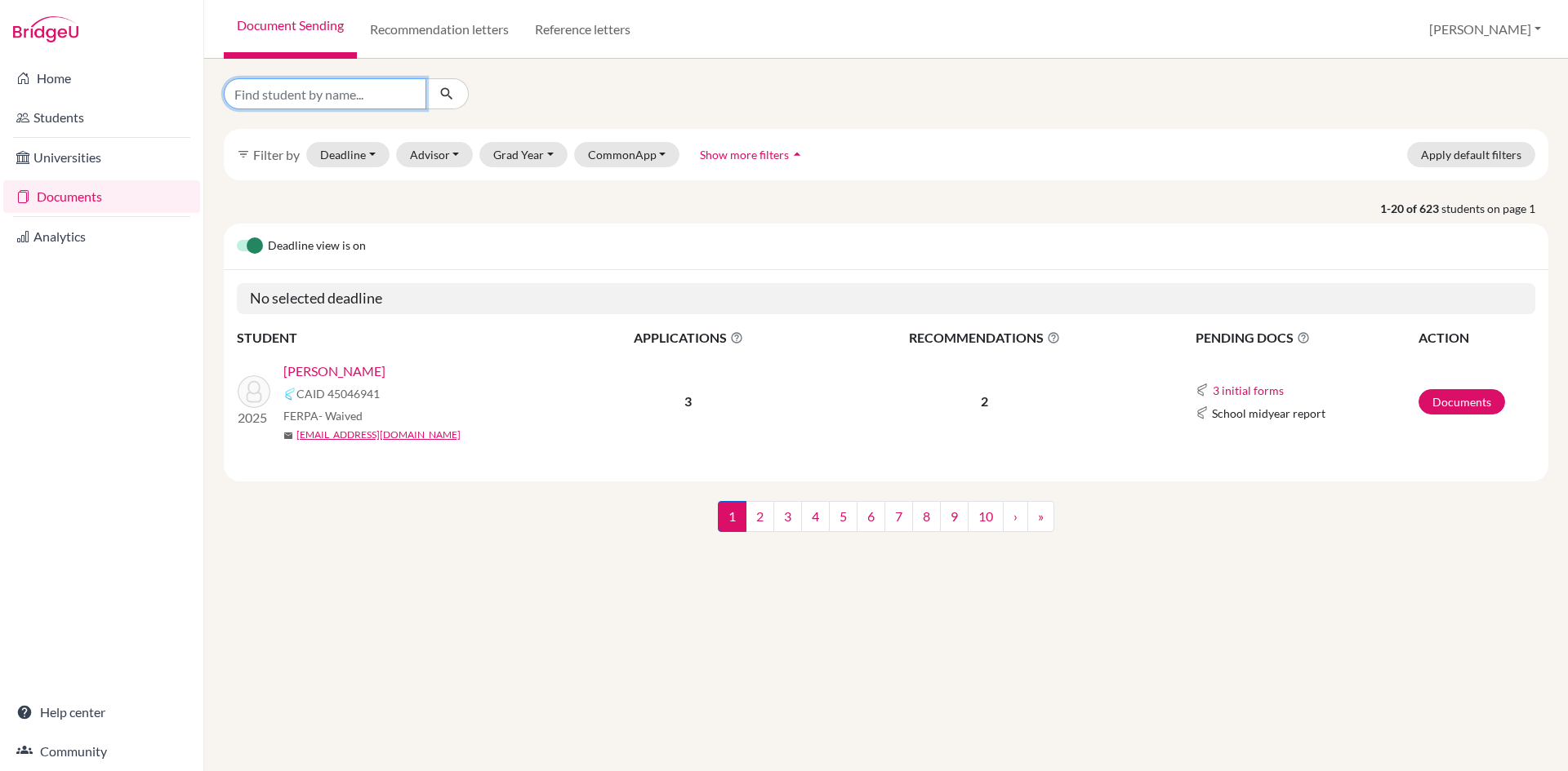
click at [332, 99] on input "Find student by name..." at bounding box center [325, 94] width 202 height 31
type input "[PERSON_NAME] [PERSON_NAME]"
click button "submit" at bounding box center [446, 94] width 43 height 31
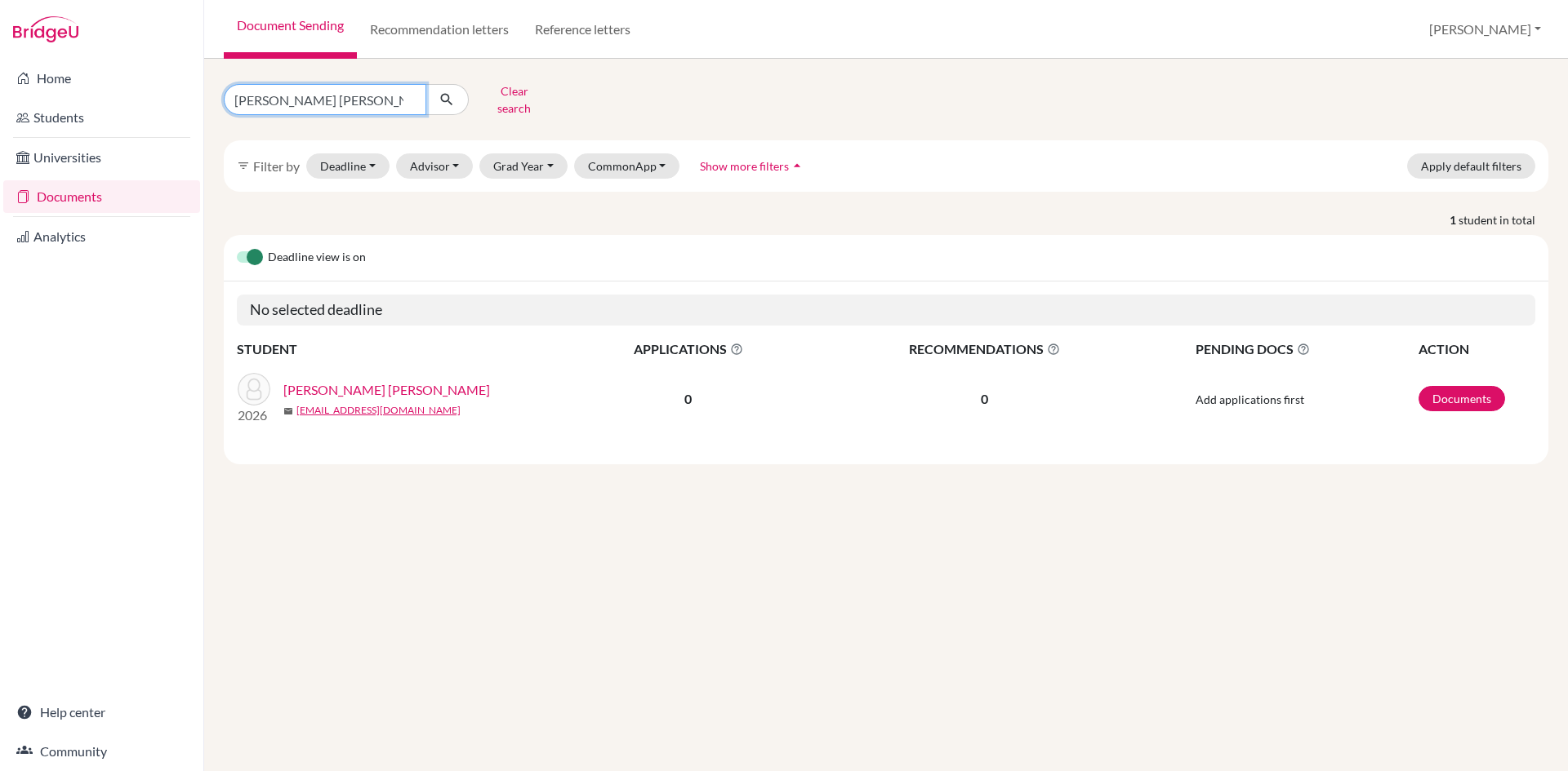
click at [409, 94] on input "[PERSON_NAME] [PERSON_NAME]" at bounding box center [325, 99] width 202 height 31
type input "[PERSON_NAME]"
click button "submit" at bounding box center [446, 99] width 43 height 31
click at [1458, 391] on link "Documents" at bounding box center [1462, 399] width 87 height 26
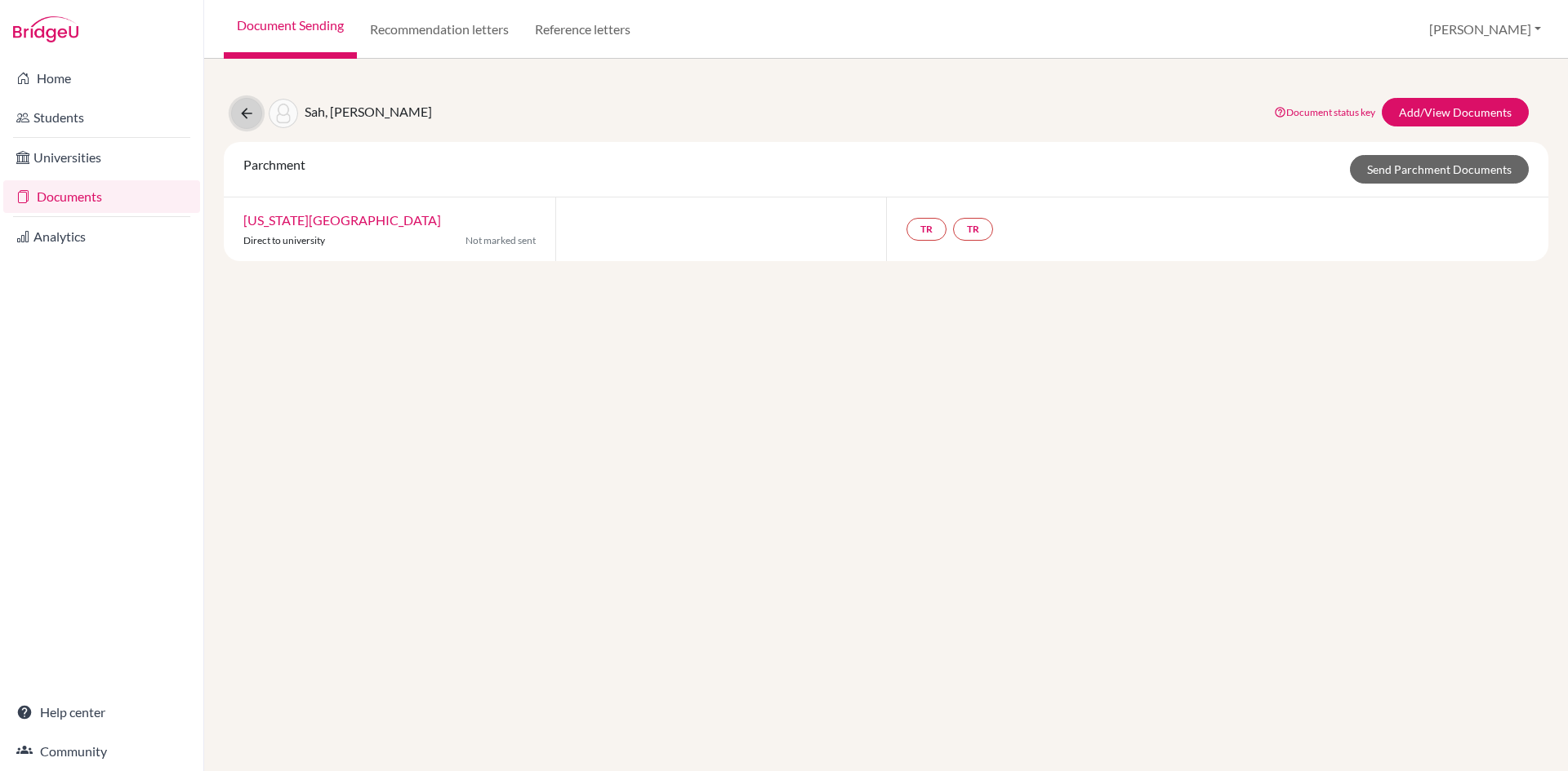
click at [248, 108] on icon at bounding box center [246, 113] width 16 height 16
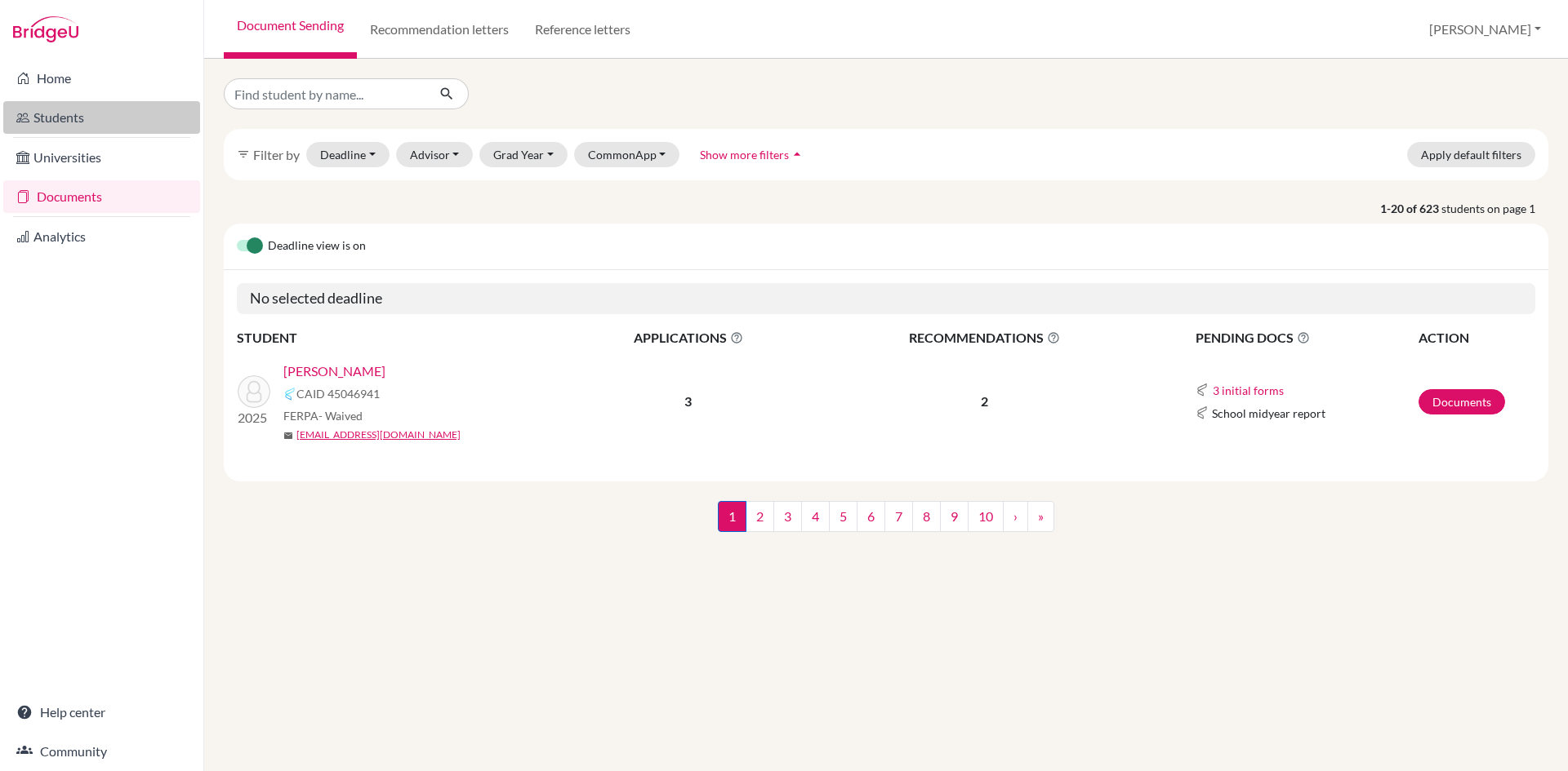
click at [81, 117] on link "Students" at bounding box center [101, 117] width 196 height 32
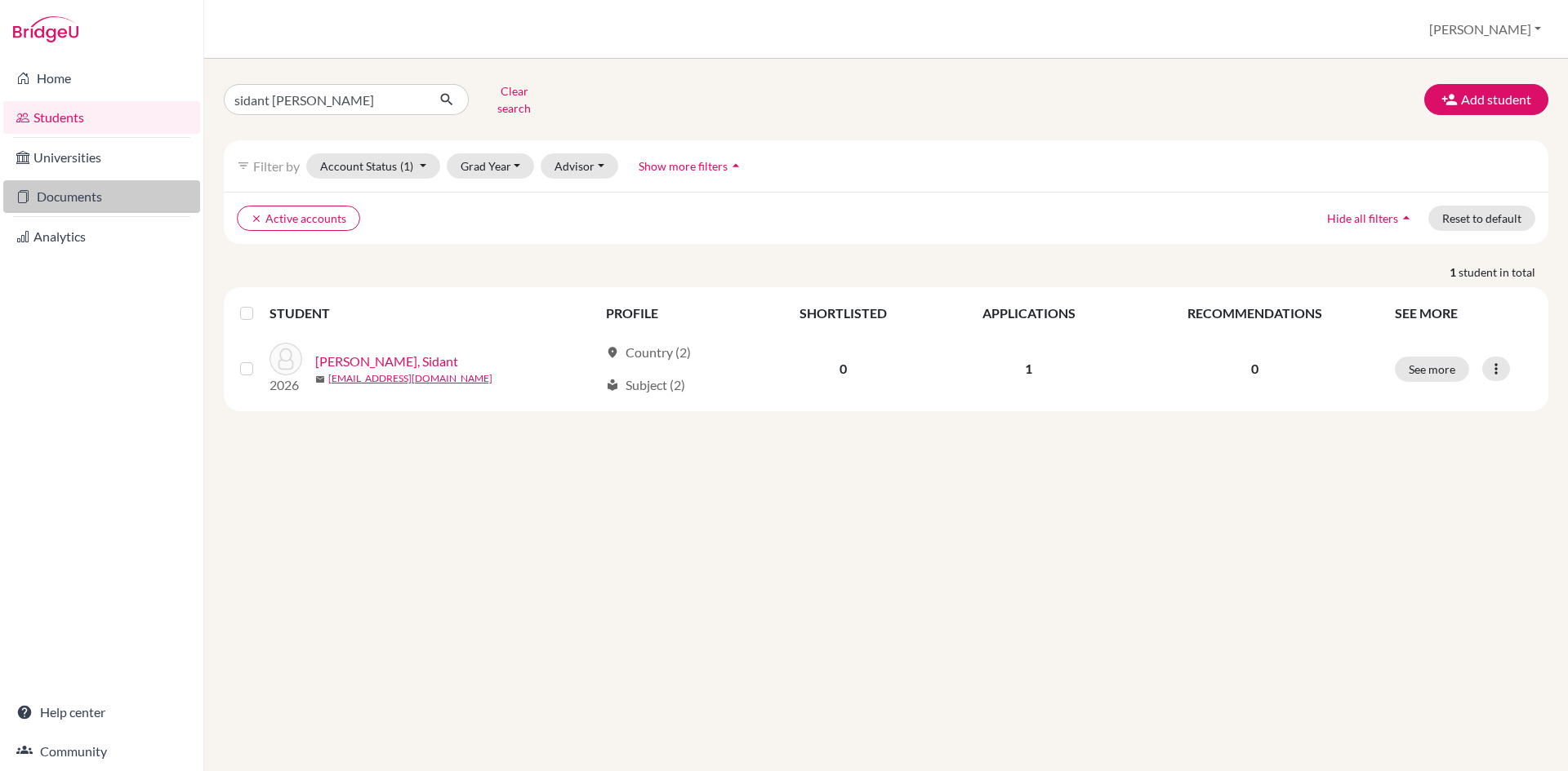
click at [65, 203] on link "Documents" at bounding box center [101, 196] width 196 height 32
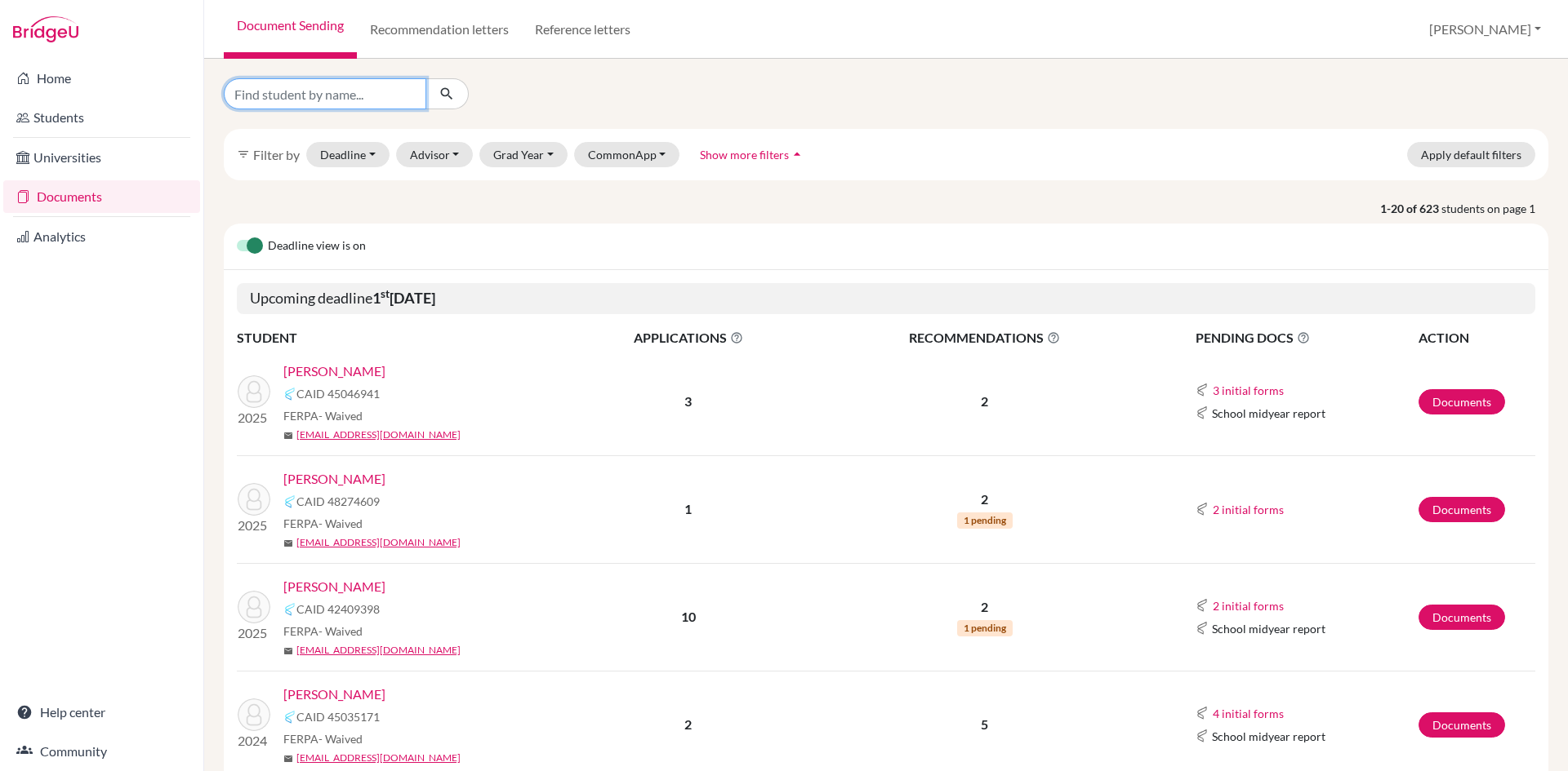
click at [360, 101] on input "Find student by name..." at bounding box center [325, 94] width 202 height 31
type input "sushant"
click button "submit" at bounding box center [446, 94] width 43 height 31
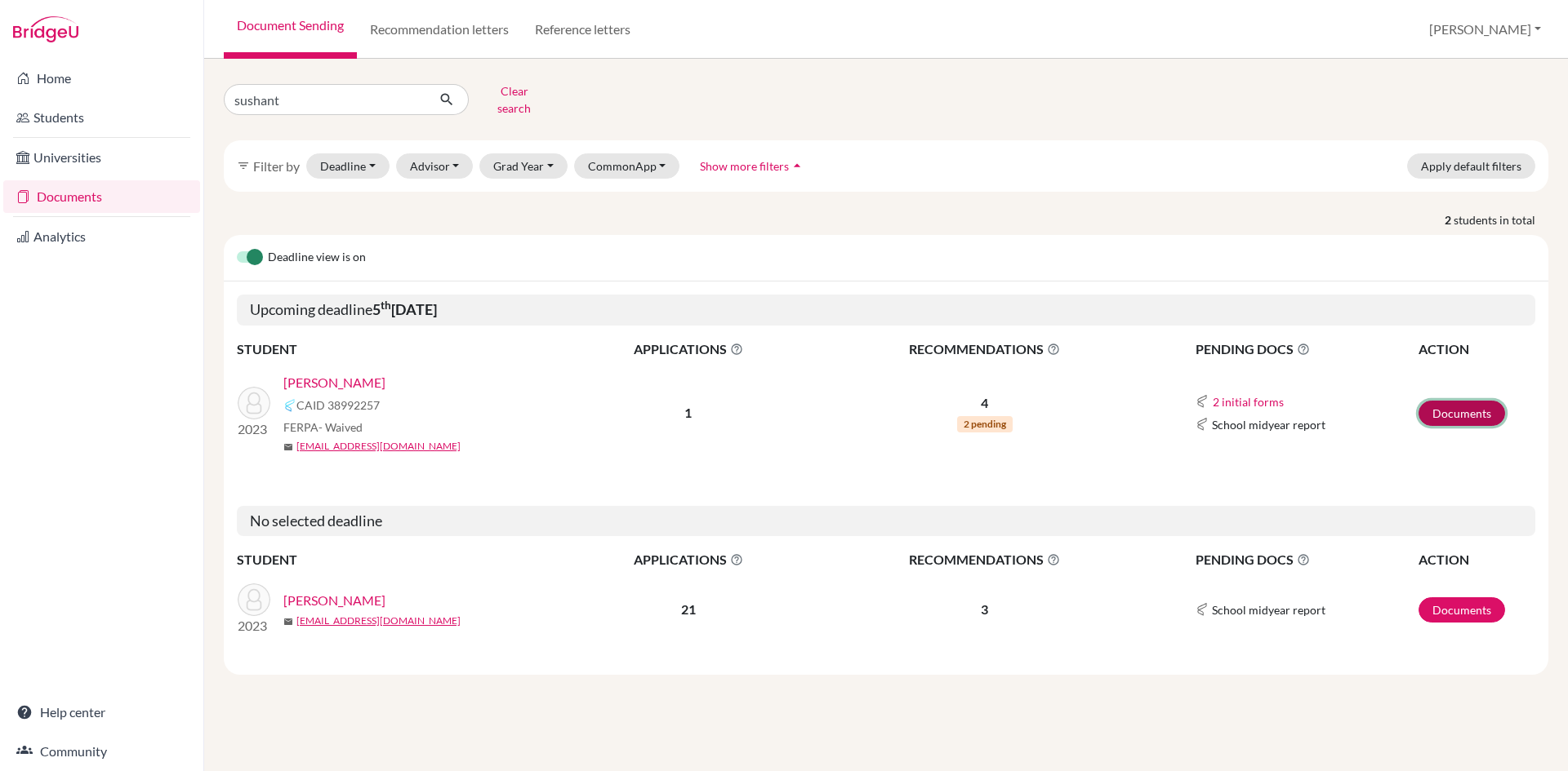
click at [1457, 405] on link "Documents" at bounding box center [1462, 413] width 87 height 26
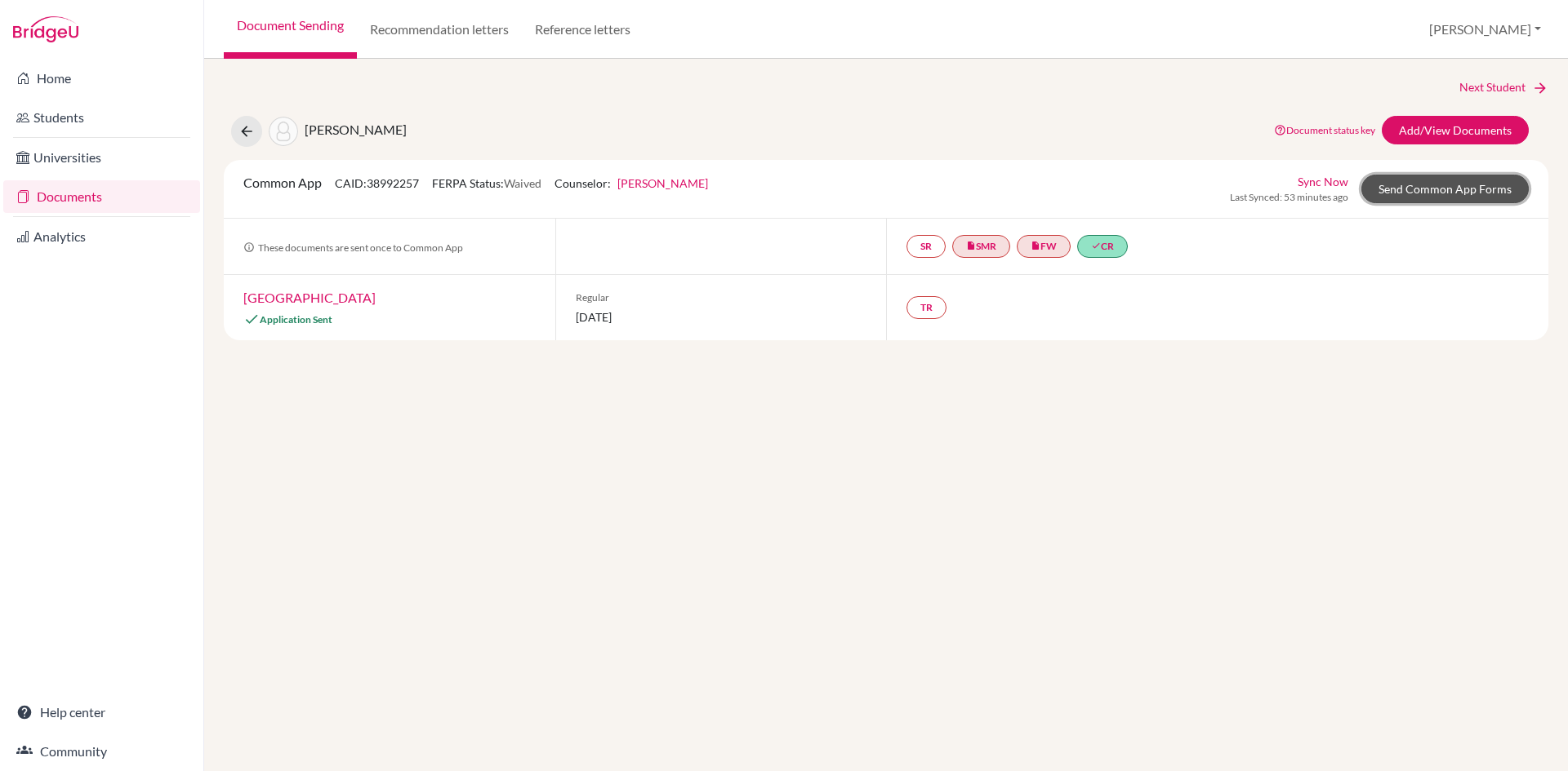
click at [1405, 192] on link "Send Common App Forms" at bounding box center [1445, 189] width 168 height 29
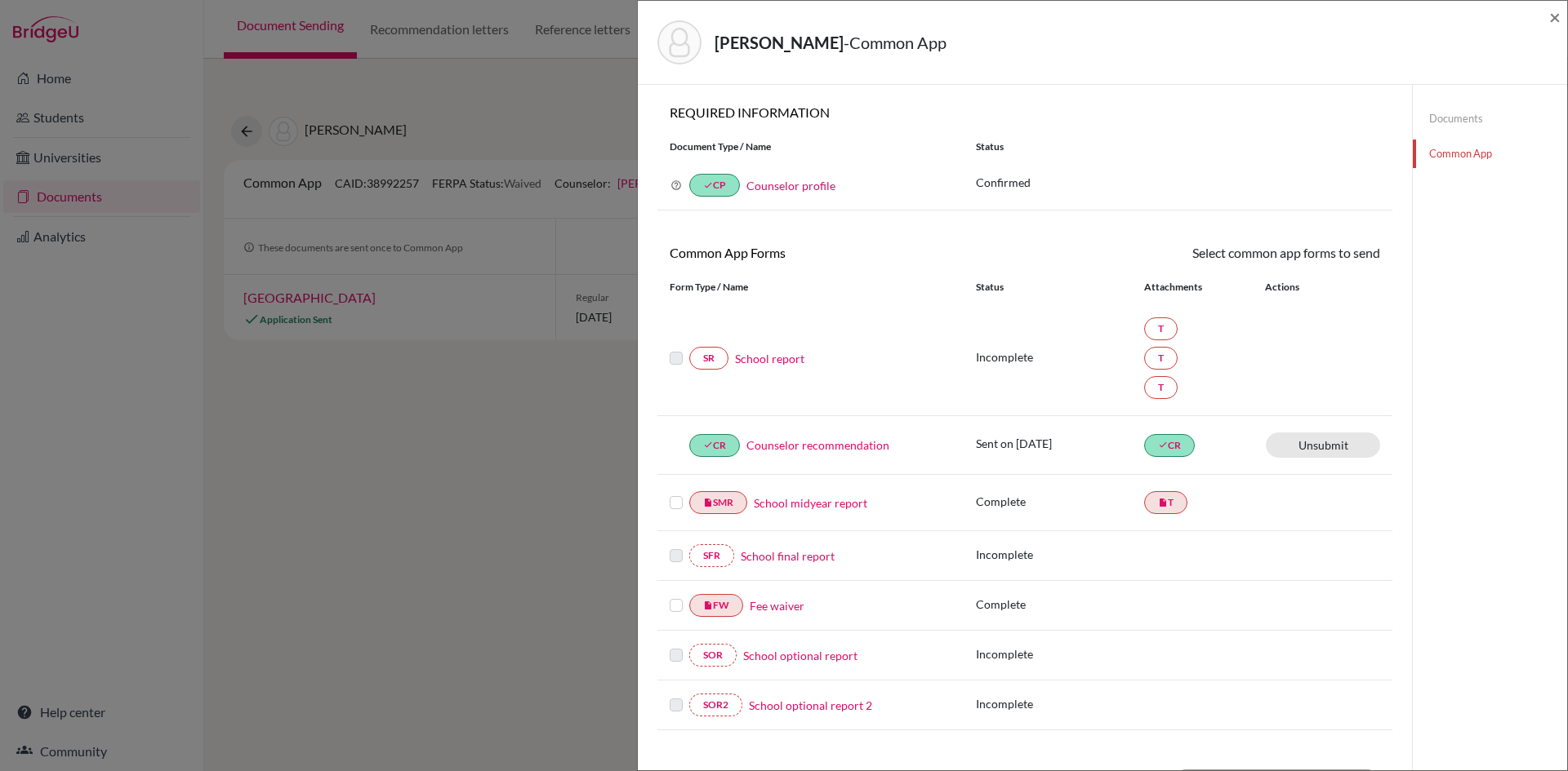
click at [1446, 117] on link "Documents" at bounding box center [1489, 119] width 154 height 29
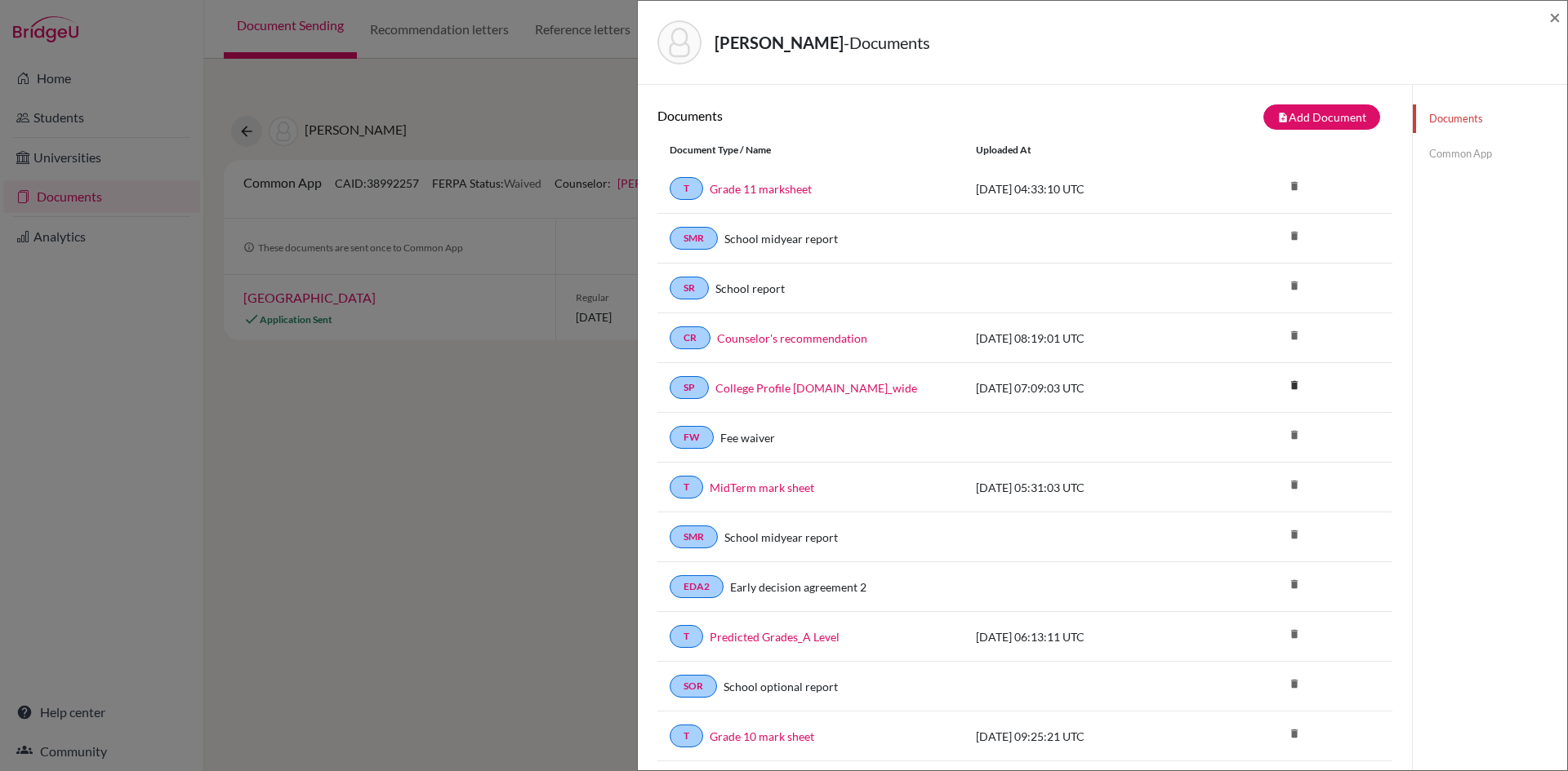
click at [1449, 157] on link "Common App" at bounding box center [1489, 154] width 154 height 29
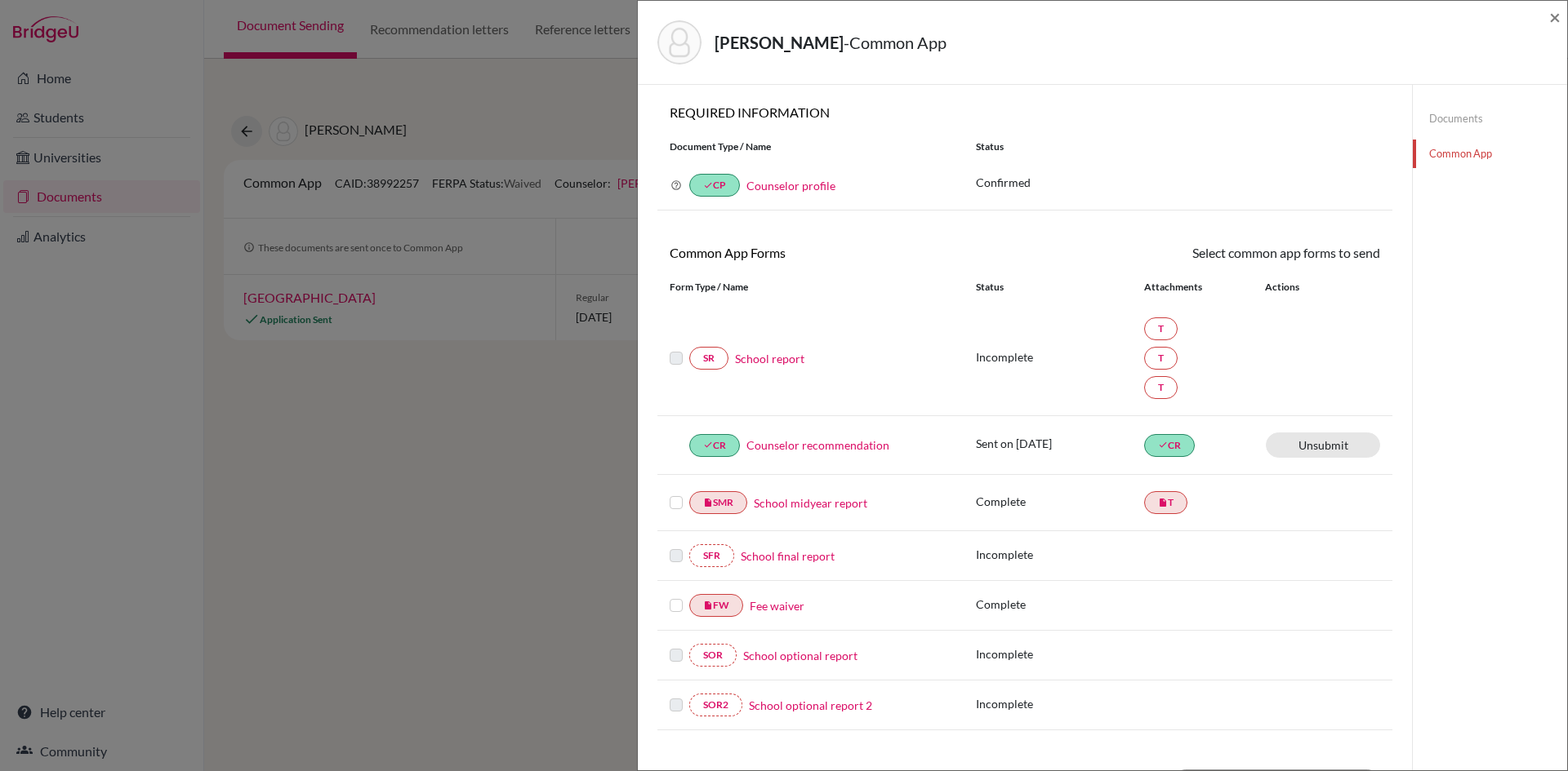
scroll to position [82, 0]
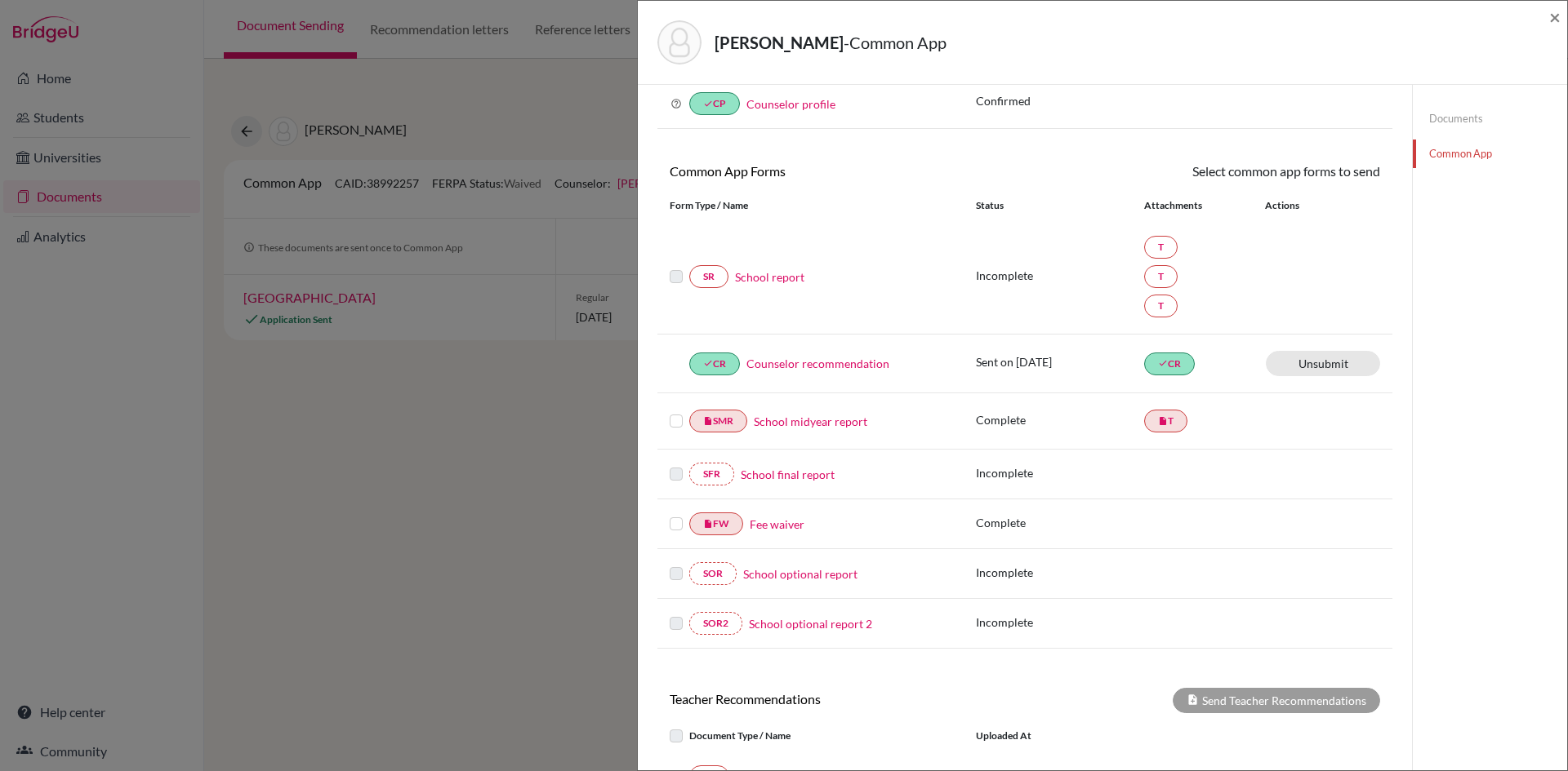
click at [1269, 203] on div "Actions" at bounding box center [1295, 205] width 101 height 14
click at [1154, 247] on link "T" at bounding box center [1160, 247] width 33 height 23
click at [1154, 281] on link "T" at bounding box center [1160, 276] width 33 height 23
click at [777, 279] on link "School report" at bounding box center [770, 277] width 70 height 17
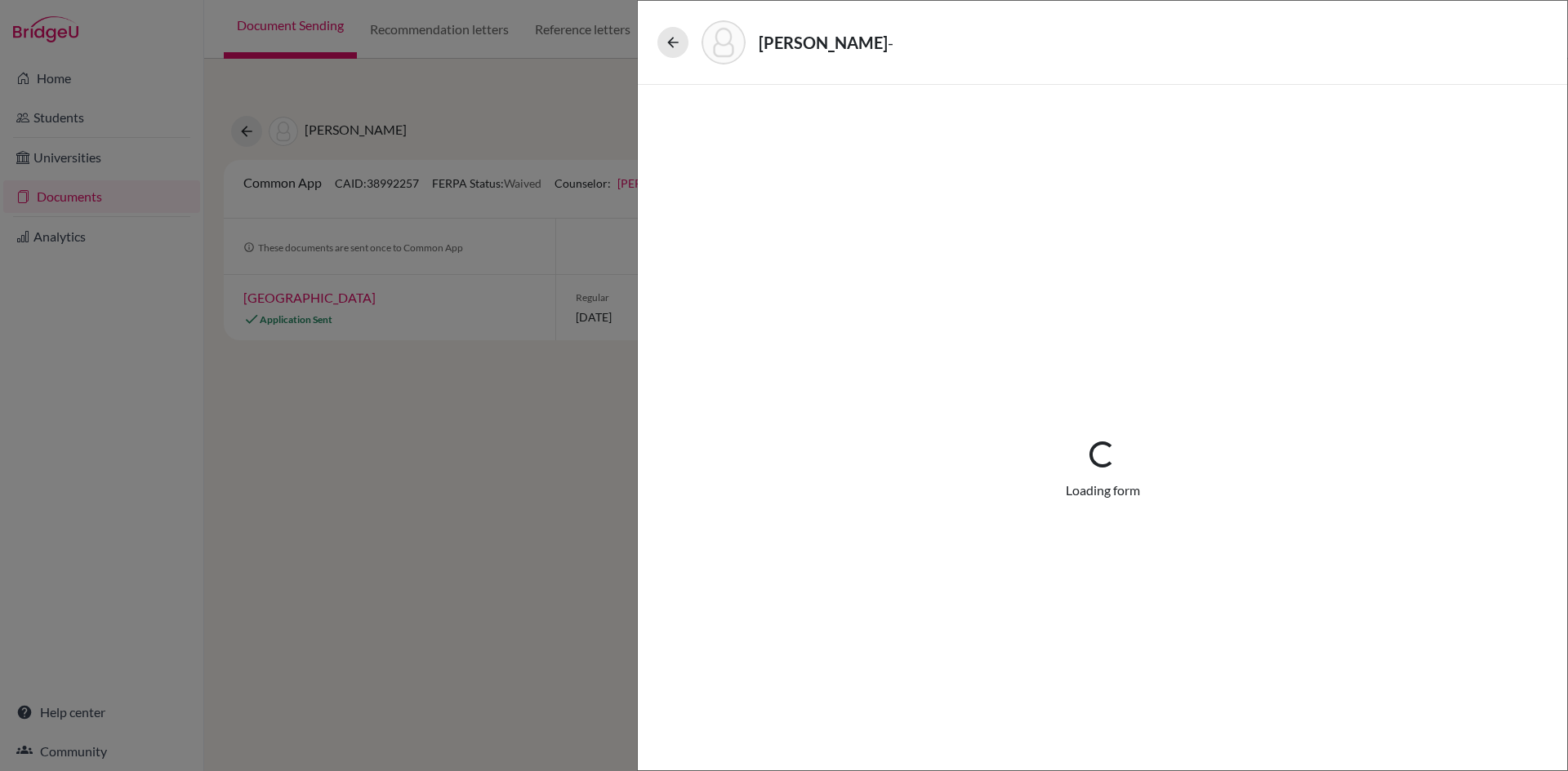
select select "4"
select select "0"
select select "1"
select select "690355"
select select "627447"
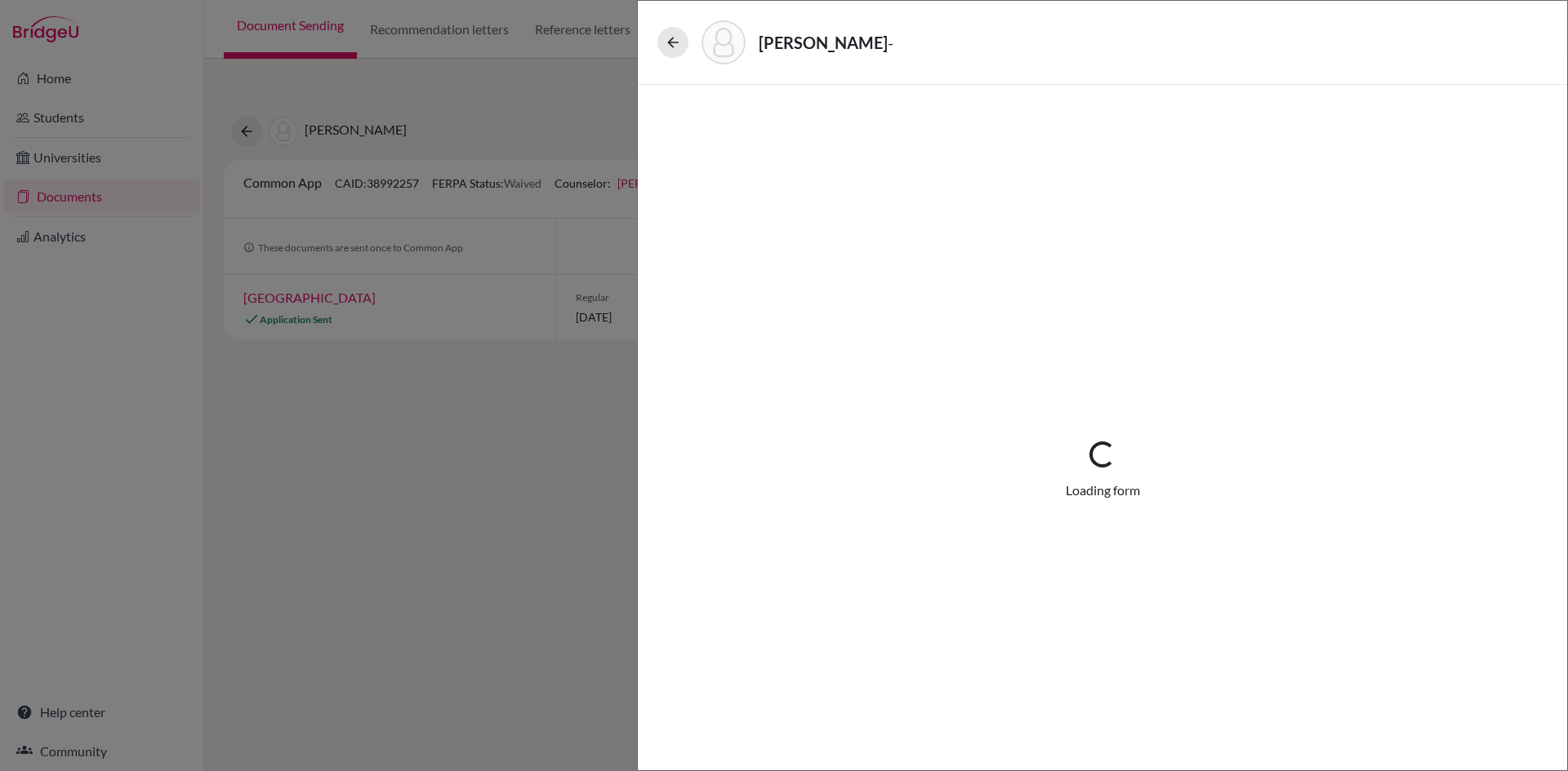
select select "627446"
select select "6"
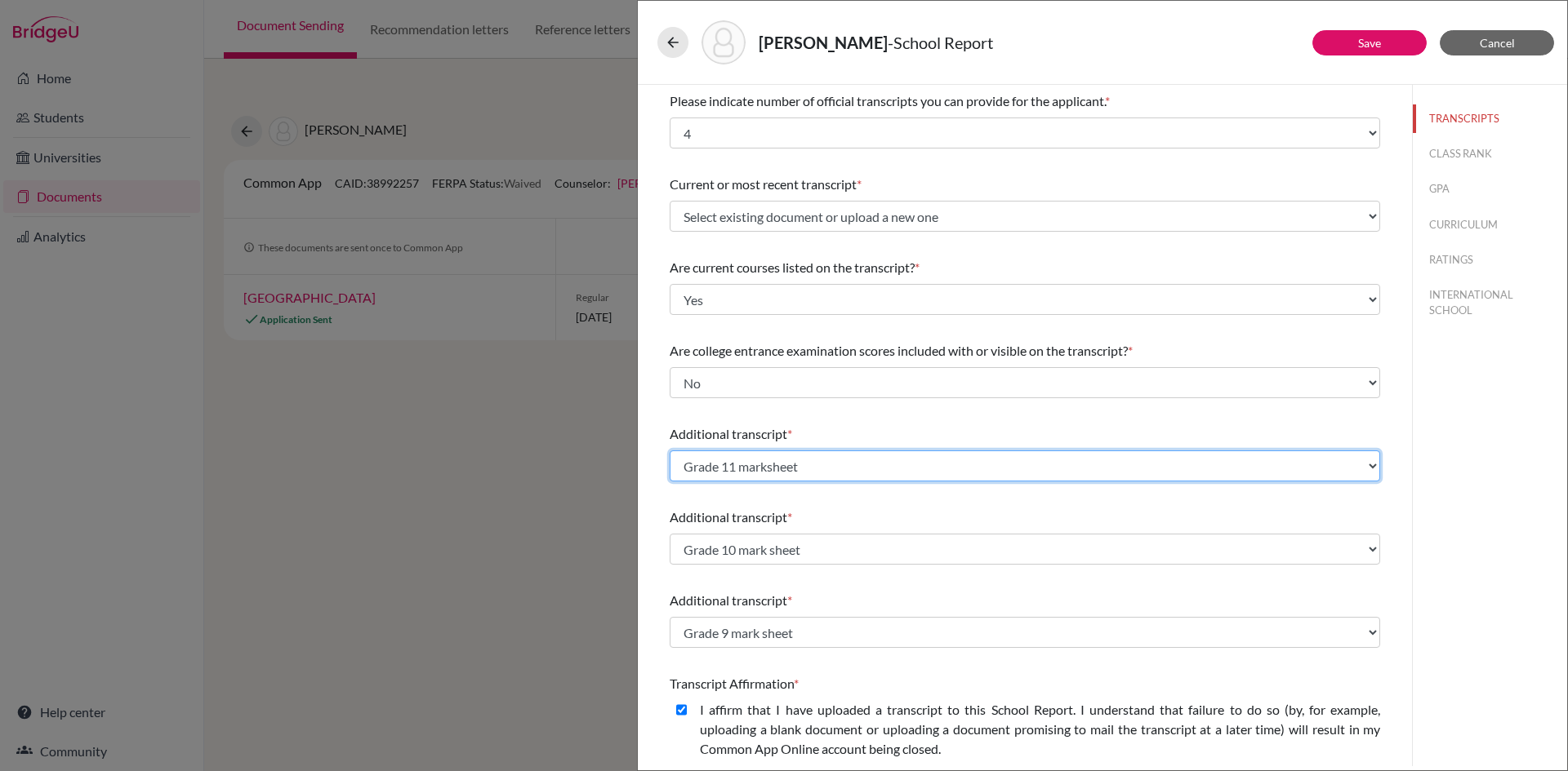
click at [804, 463] on select "Select existing document or upload a new one GCE_AS Level Grade 10 mark sheet G…" at bounding box center [1024, 466] width 710 height 31
click at [669, 451] on select "Select existing document or upload a new one GCE_AS Level Grade 10 mark sheet G…" at bounding box center [1024, 466] width 710 height 31
click at [800, 463] on select "Select existing document or upload a new one GCE_AS Level Grade 10 mark sheet G…" at bounding box center [1024, 466] width 710 height 31
click at [669, 451] on select "Select existing document or upload a new one GCE_AS Level Grade 10 mark sheet G…" at bounding box center [1024, 466] width 710 height 31
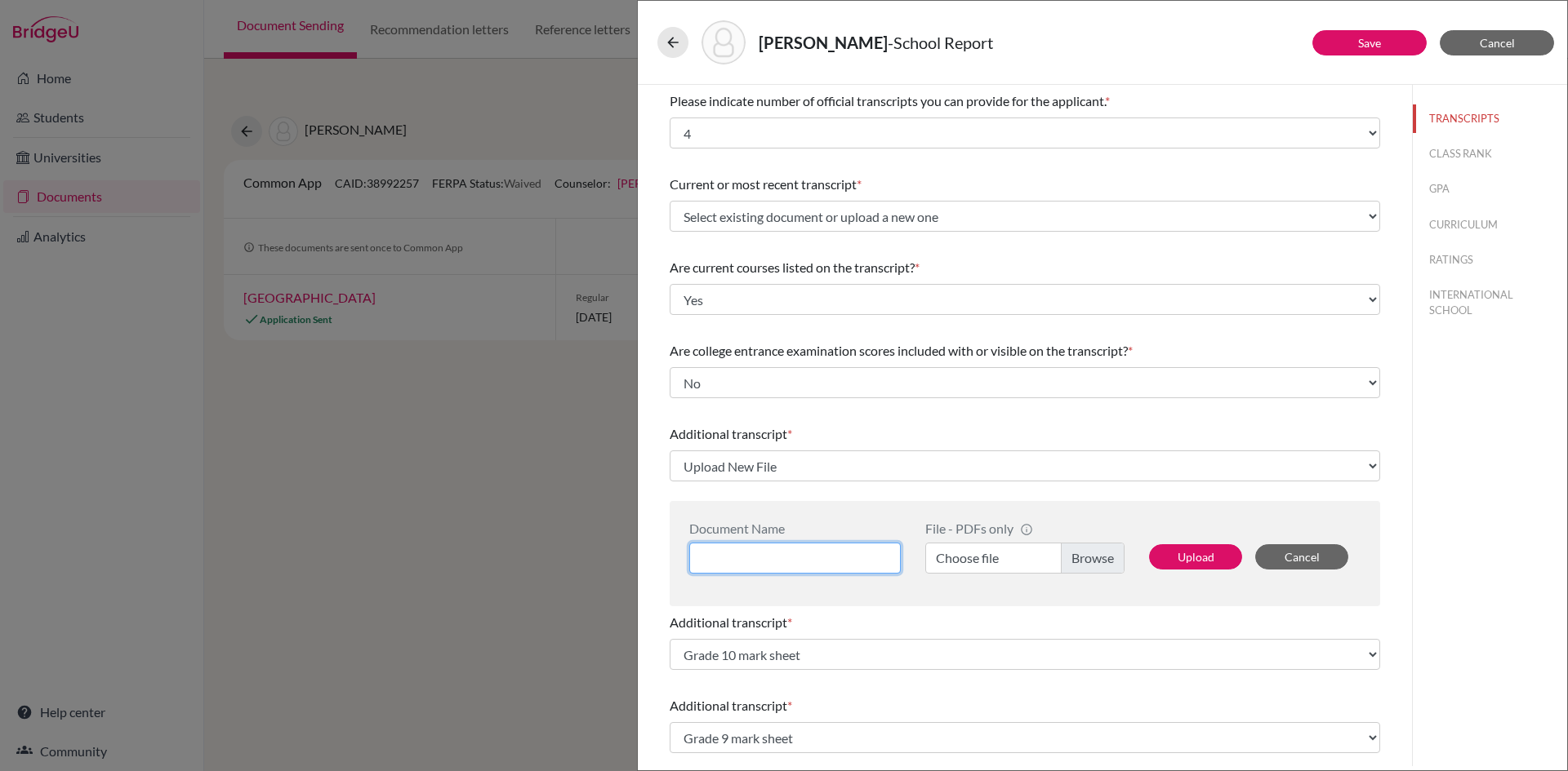
click at [786, 564] on input at bounding box center [794, 558] width 212 height 31
click at [1270, 558] on button "Cancel" at bounding box center [1301, 557] width 93 height 26
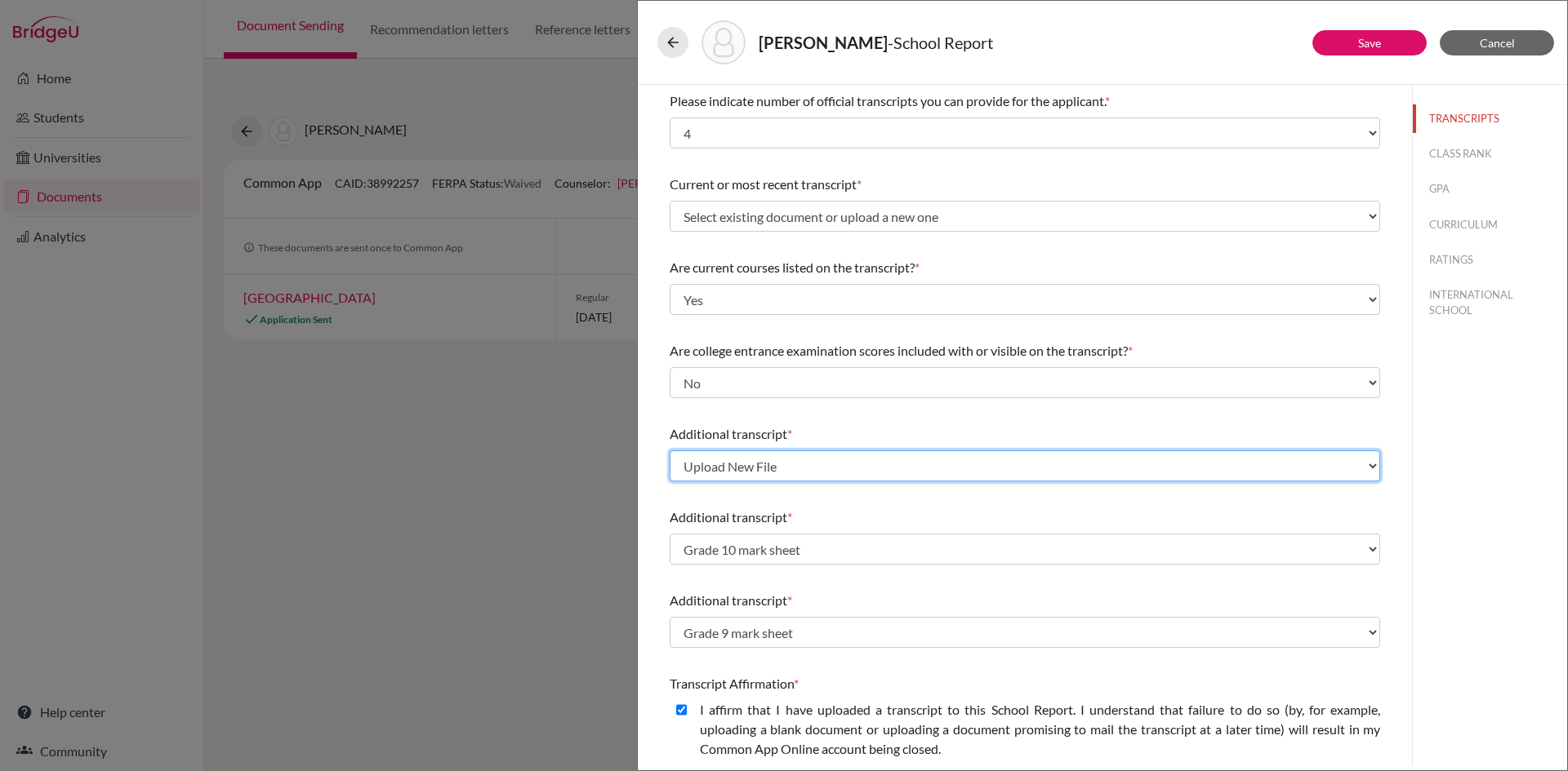
click at [768, 462] on select "Select existing document or upload a new one GCE_AS Level Grade 10 mark sheet G…" at bounding box center [1024, 466] width 710 height 31
select select "690355"
click at [669, 451] on select "Select existing document or upload a new one GCE_AS Level Grade 10 mark sheet G…" at bounding box center [1024, 466] width 710 height 31
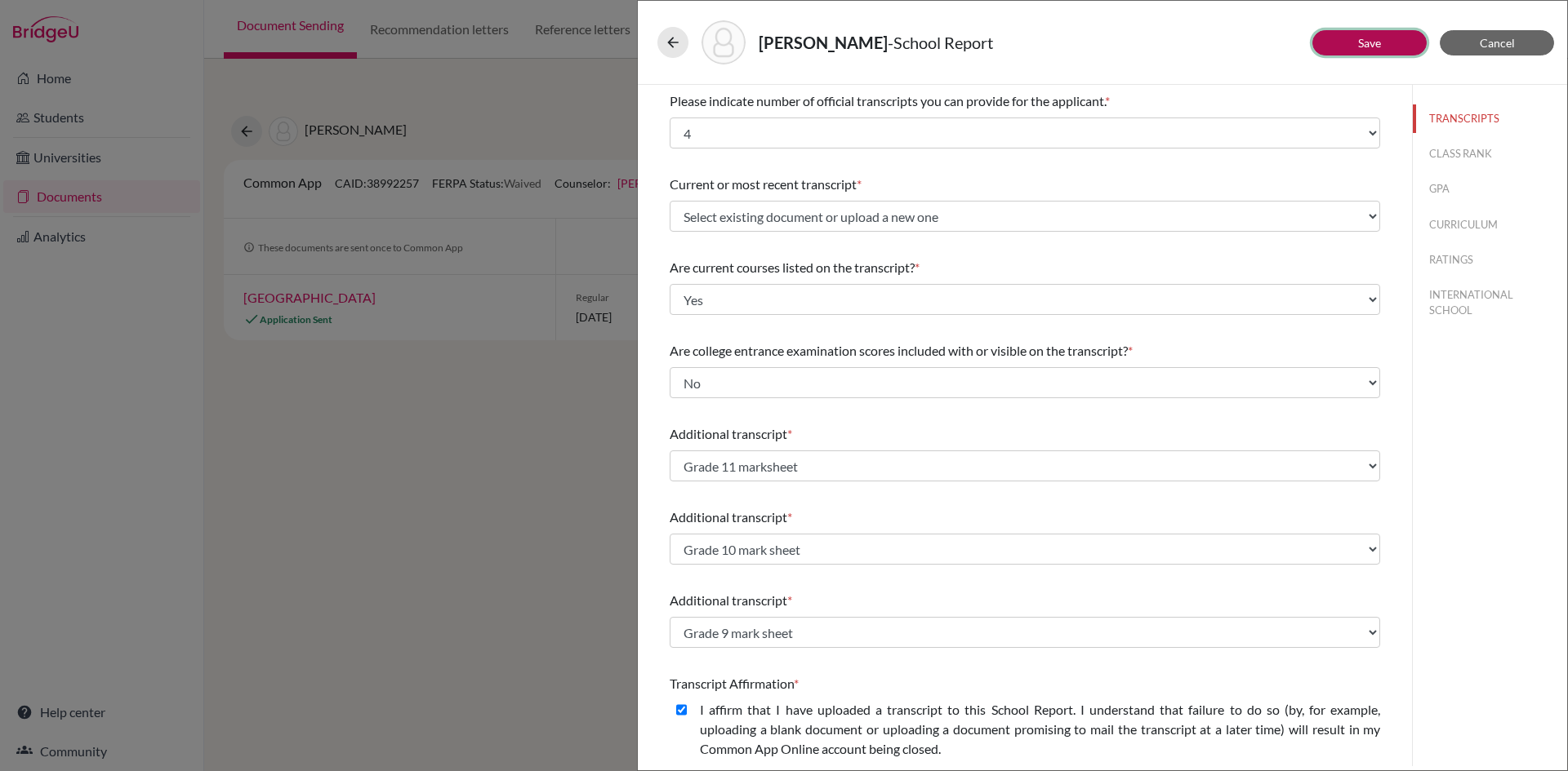
click at [1387, 45] on button "Save" at bounding box center [1369, 43] width 114 height 26
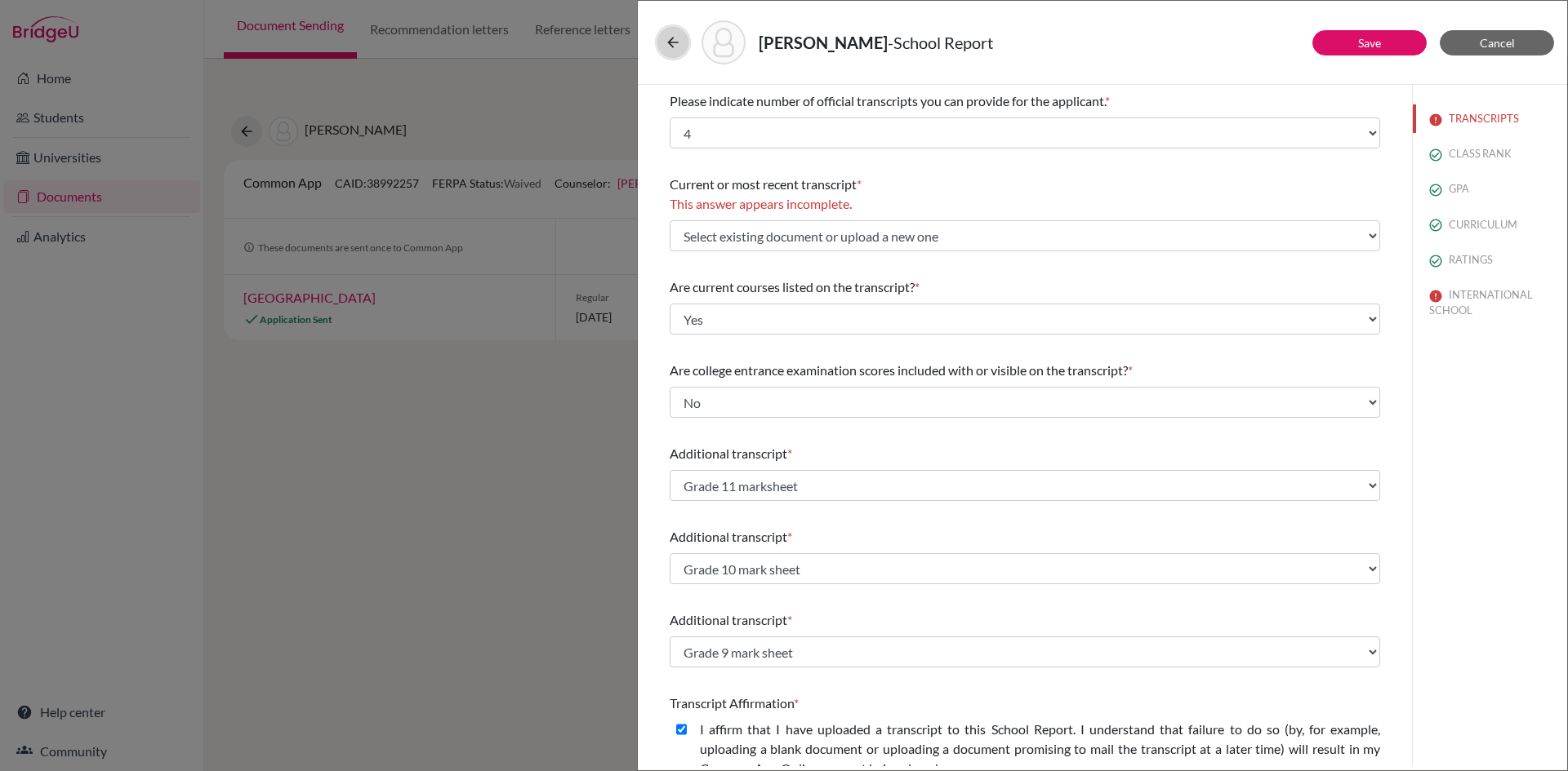
click at [671, 44] on icon at bounding box center [673, 42] width 16 height 16
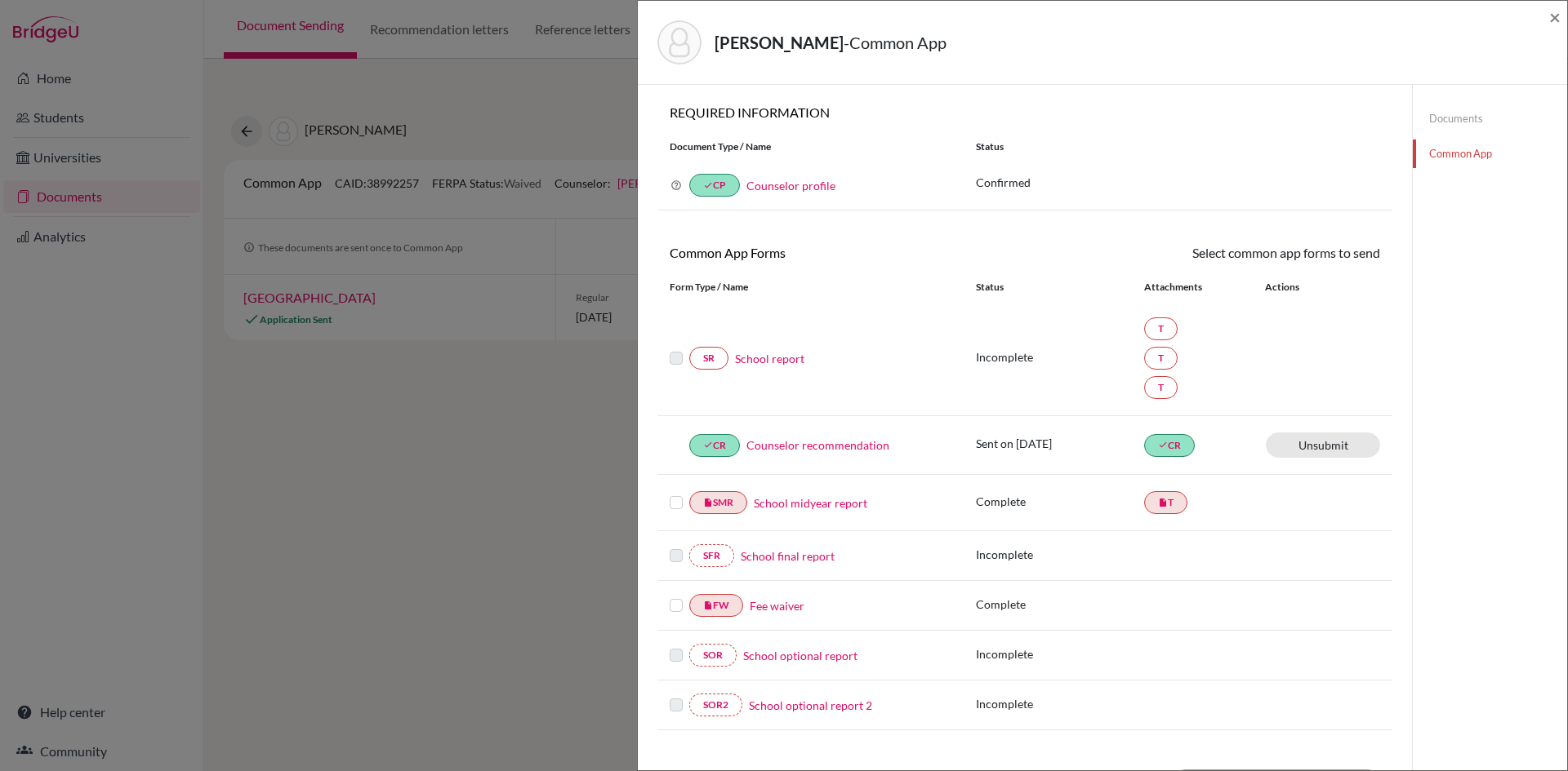
click at [1447, 120] on link "Documents" at bounding box center [1489, 119] width 154 height 29
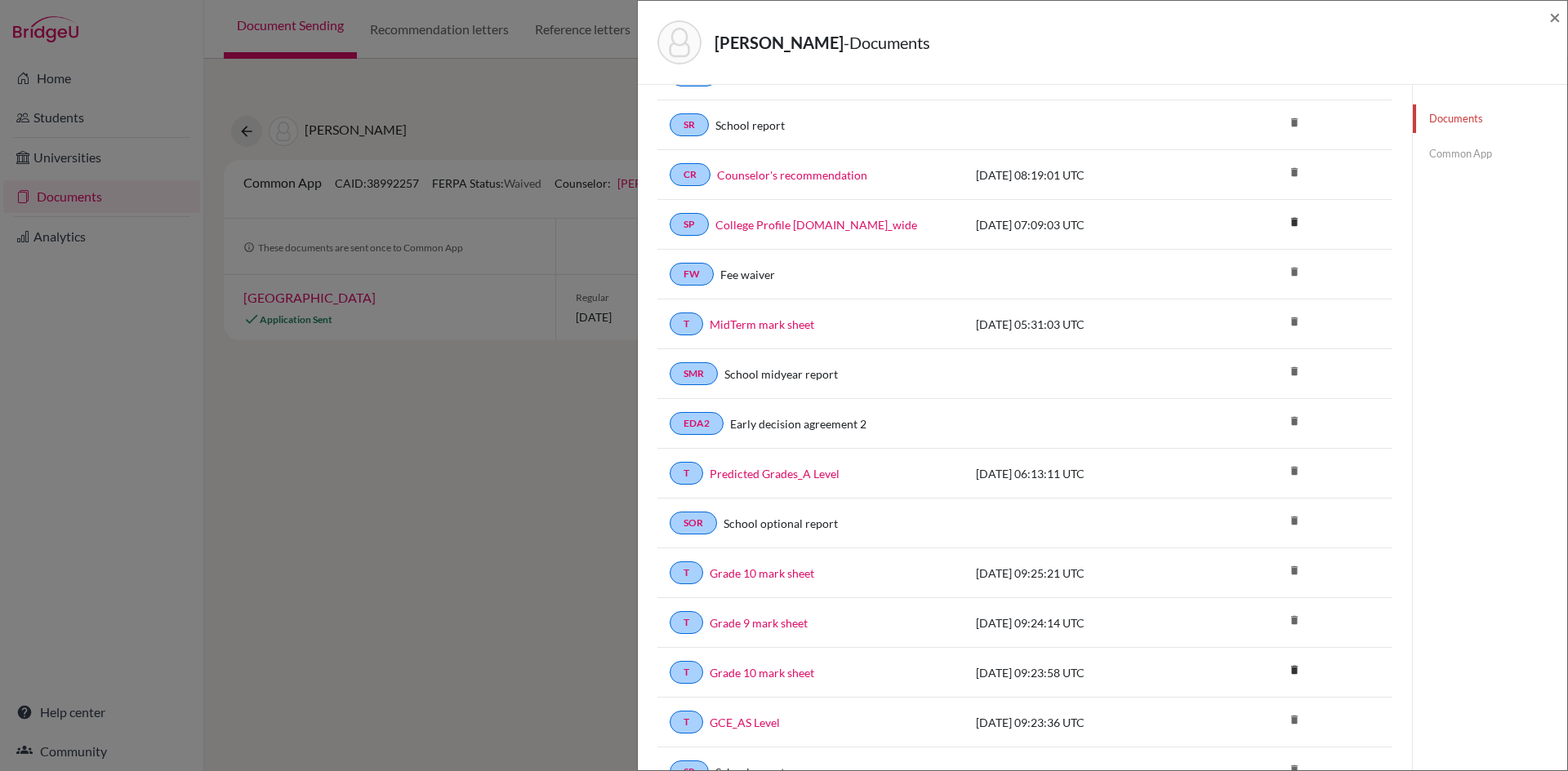
scroll to position [245, 0]
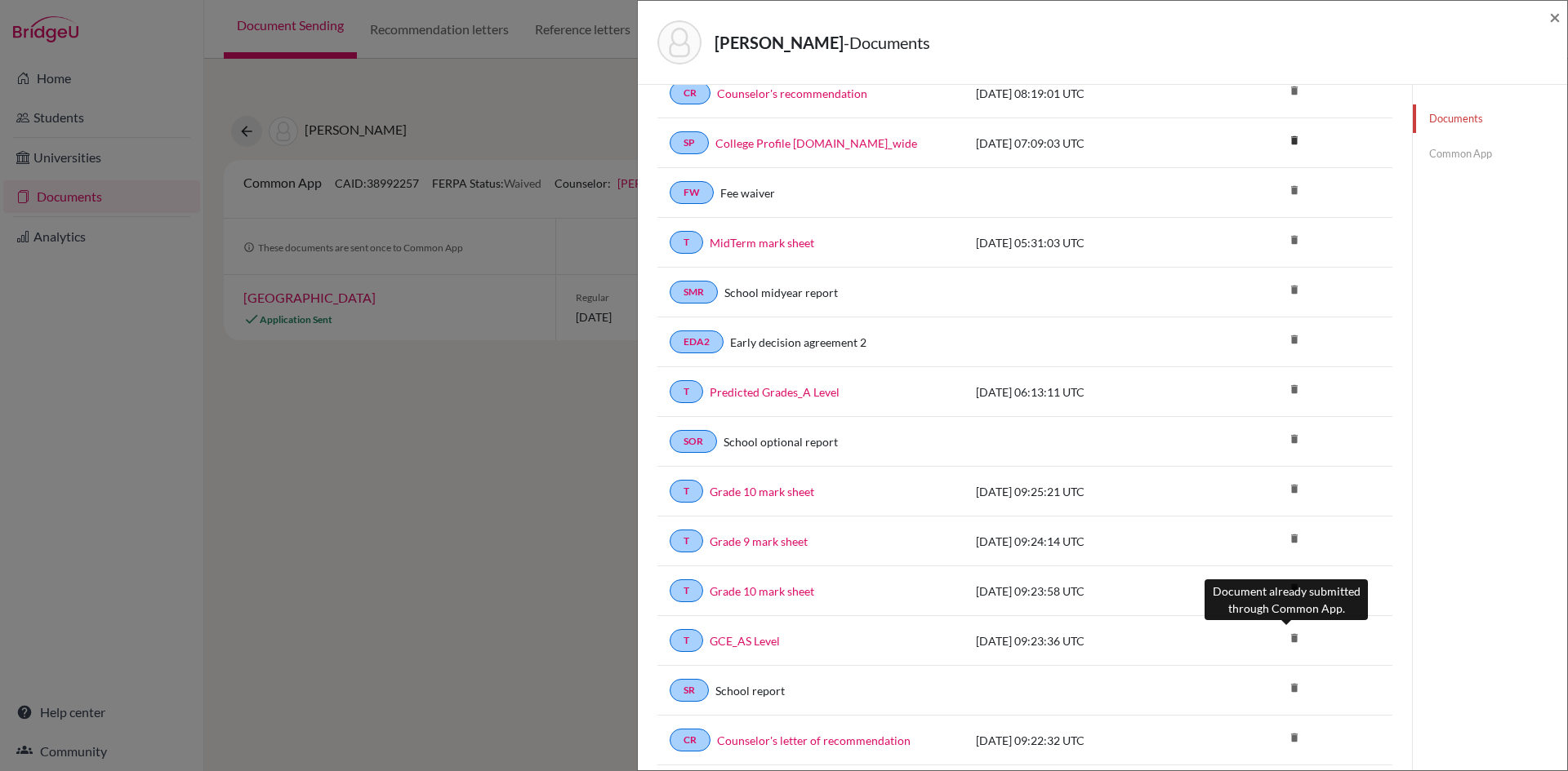
click at [1282, 638] on icon "delete" at bounding box center [1294, 638] width 25 height 25
click at [773, 645] on link "GCE_AS Level" at bounding box center [744, 641] width 71 height 17
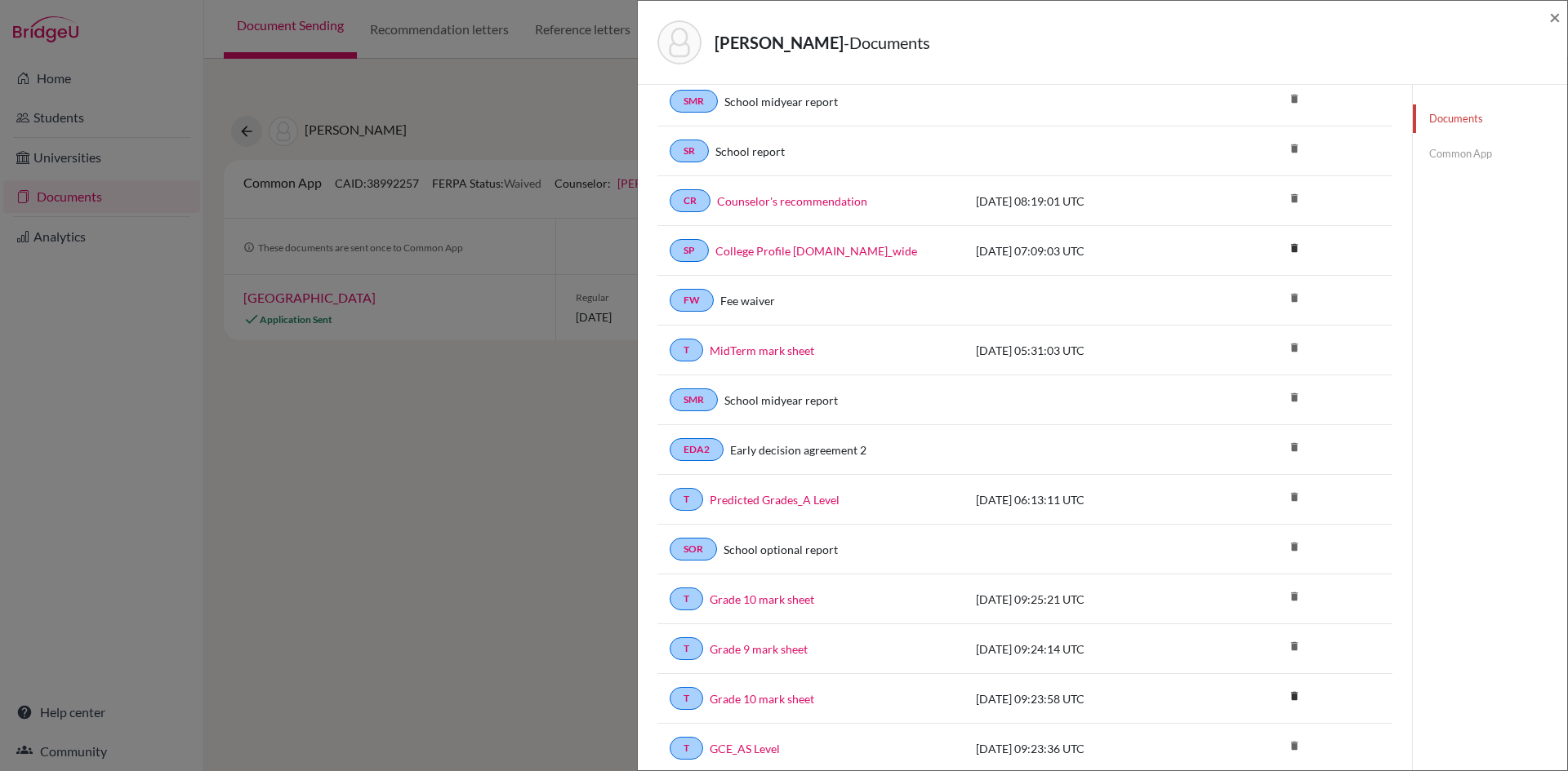
scroll to position [0, 0]
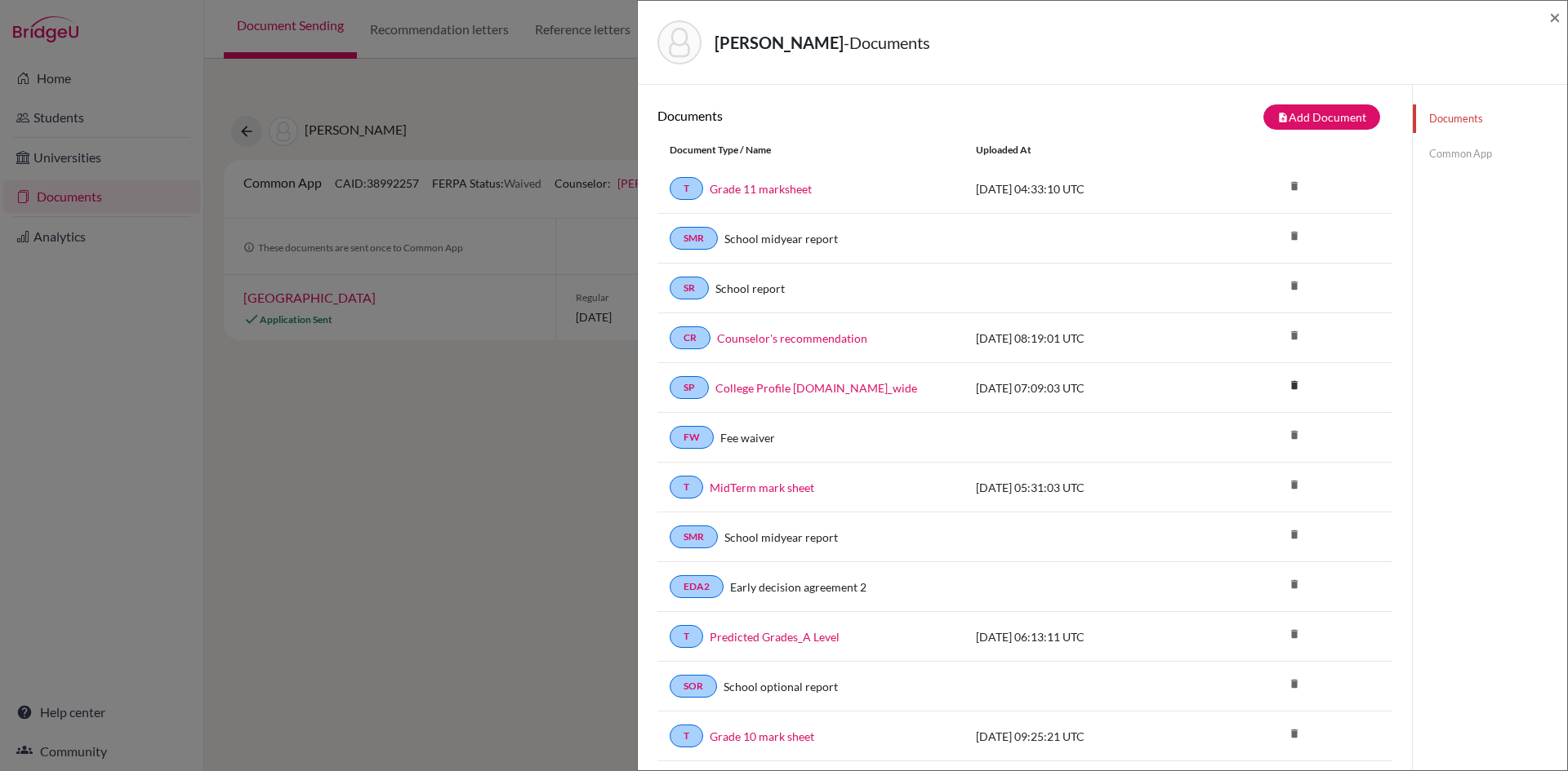
click at [1468, 116] on link "Documents" at bounding box center [1489, 119] width 154 height 29
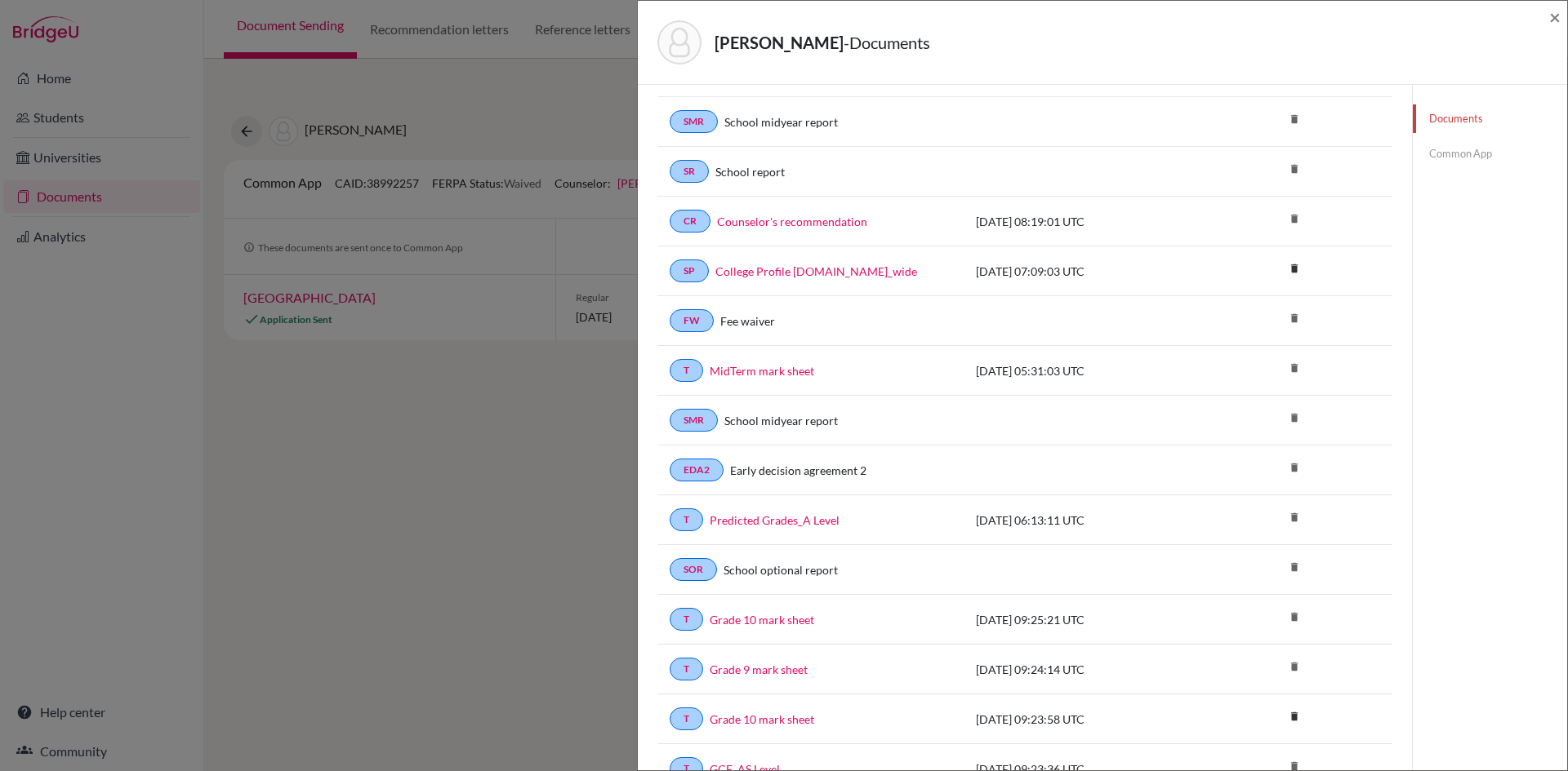
scroll to position [245, 0]
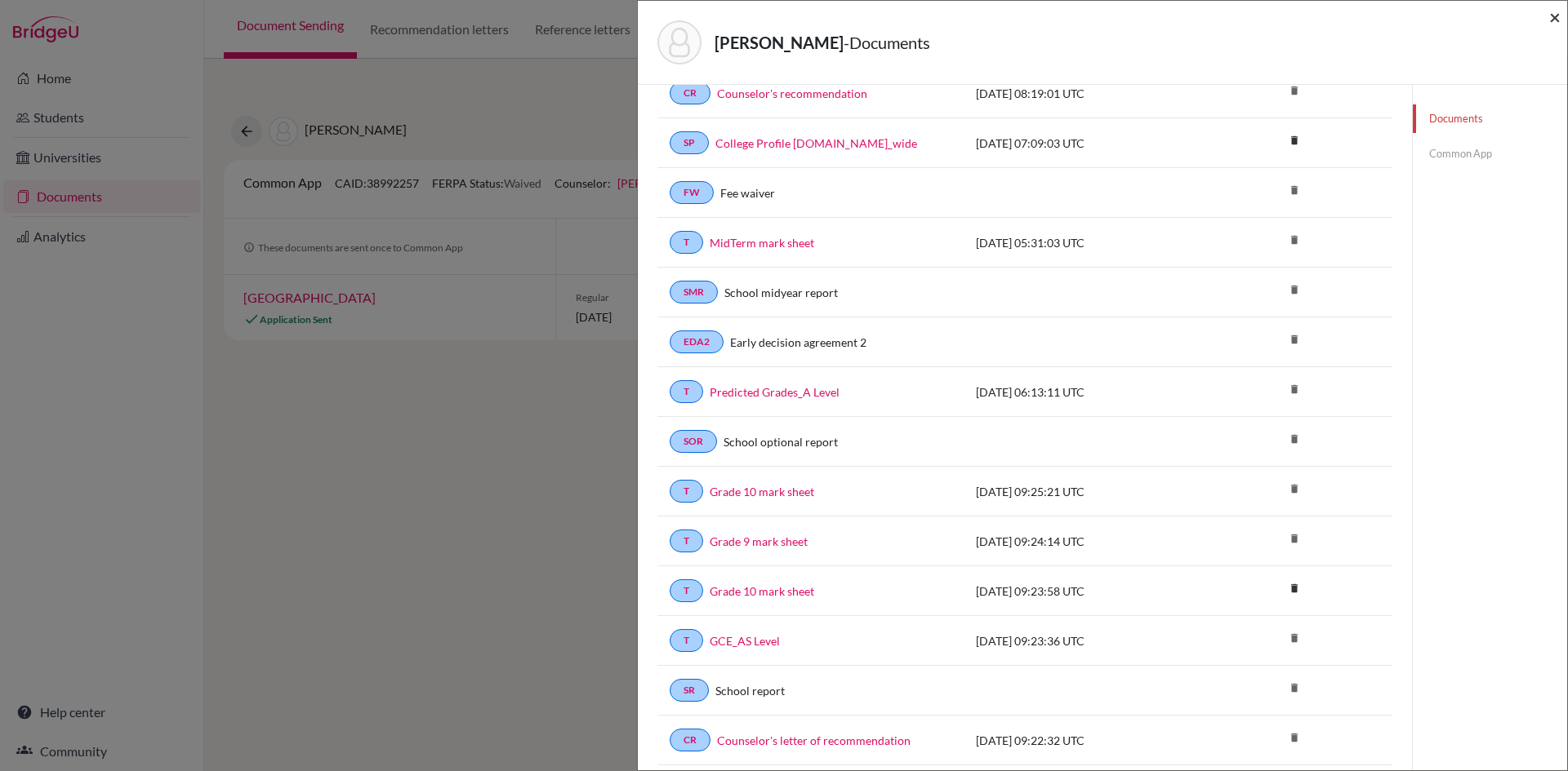
click at [1555, 17] on span "×" at bounding box center [1554, 17] width 11 height 24
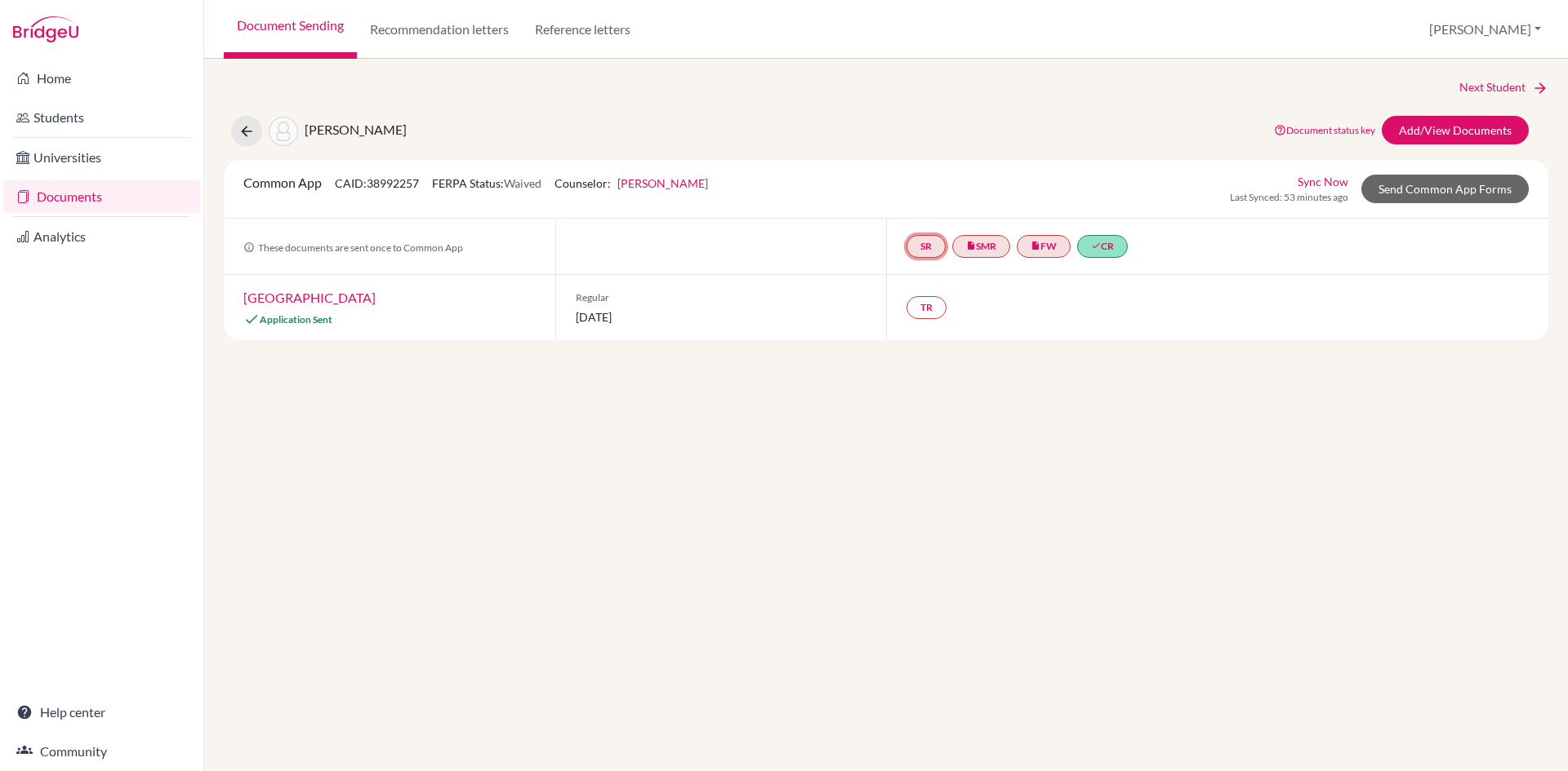
click at [931, 249] on link "SR" at bounding box center [926, 247] width 39 height 23
click at [922, 170] on h3 "School report" at bounding box center [925, 167] width 95 height 30
click at [1432, 130] on link "Add/View Documents" at bounding box center [1455, 130] width 147 height 29
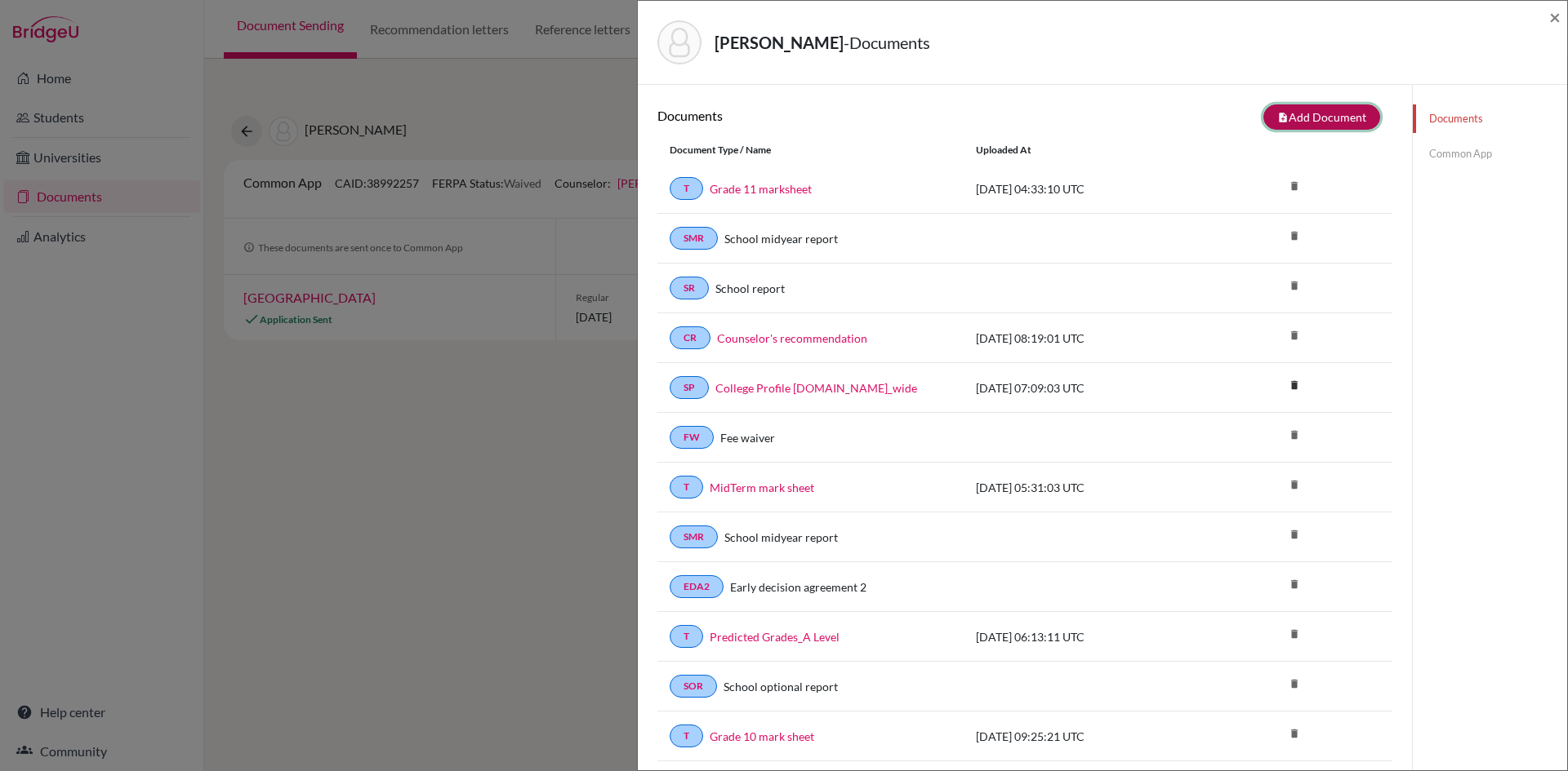
click at [1337, 118] on button "note_add Add Document" at bounding box center [1321, 117] width 116 height 26
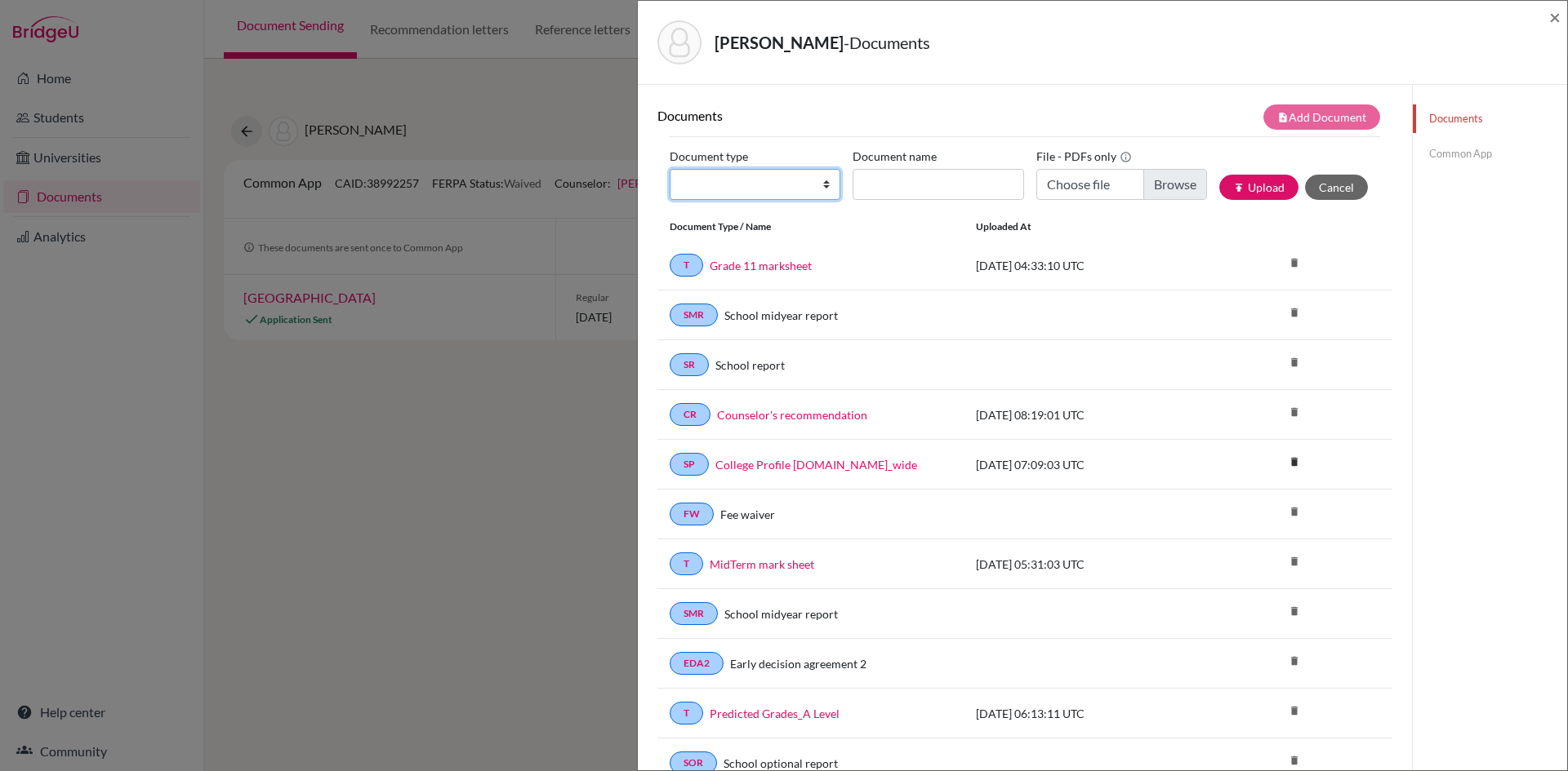
click at [819, 185] on select "Change explanation for Common App reports Counselor recommendation Internationa…" at bounding box center [754, 184] width 171 height 31
select select "44"
click at [669, 169] on select "Change explanation for Common App reports Counselor recommendation Internationa…" at bounding box center [754, 184] width 171 height 31
click at [896, 185] on input "Document name" at bounding box center [938, 184] width 171 height 31
type input "Grade 1-_mark sheet"
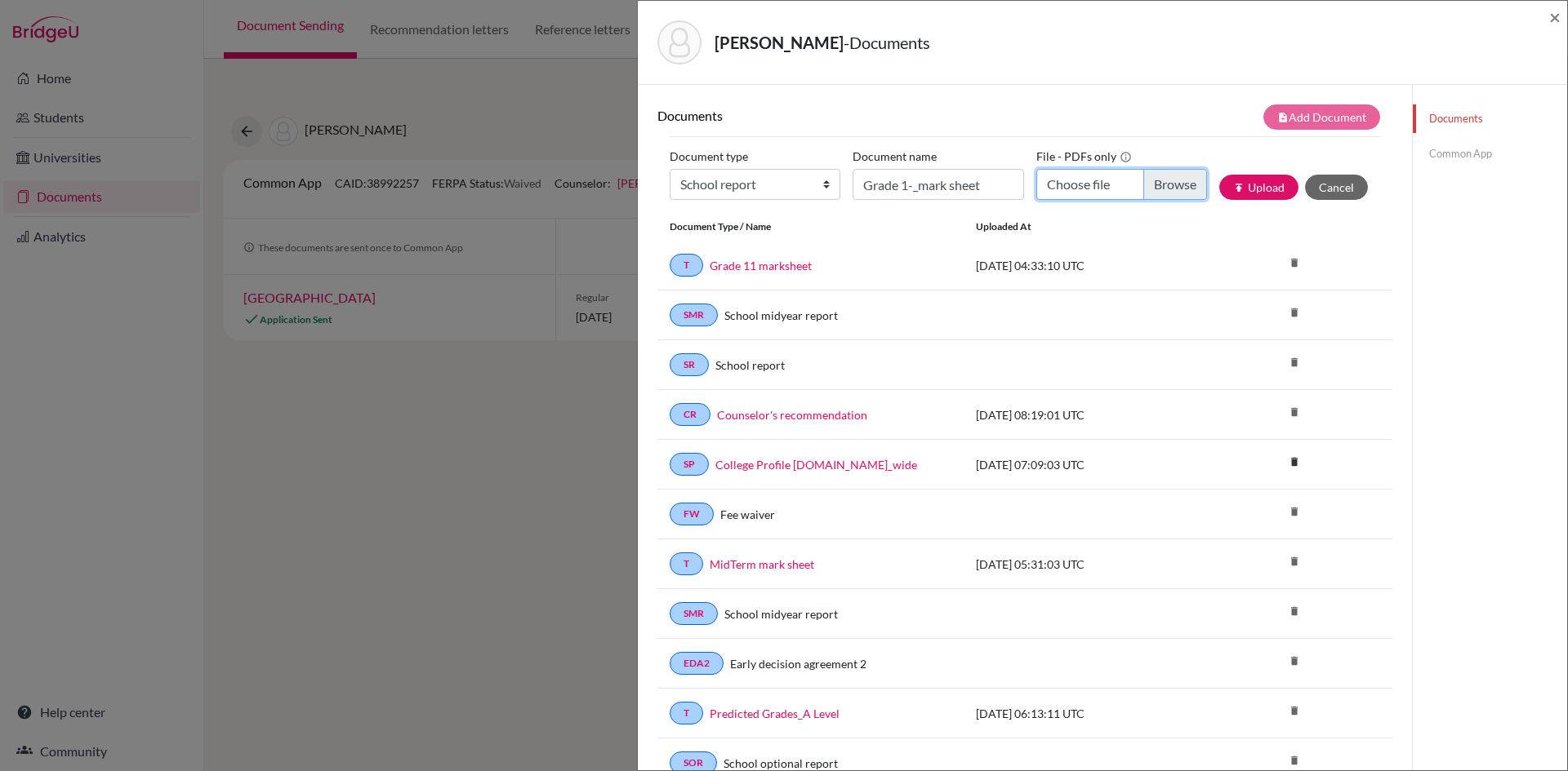
click at [1069, 184] on input "Choose file" at bounding box center [1122, 184] width 171 height 31
type input "C:\fakepath\Sushant Pangeni_Grade 11 marksheet.pdf"
click at [1251, 189] on button "publish Upload" at bounding box center [1258, 187] width 79 height 26
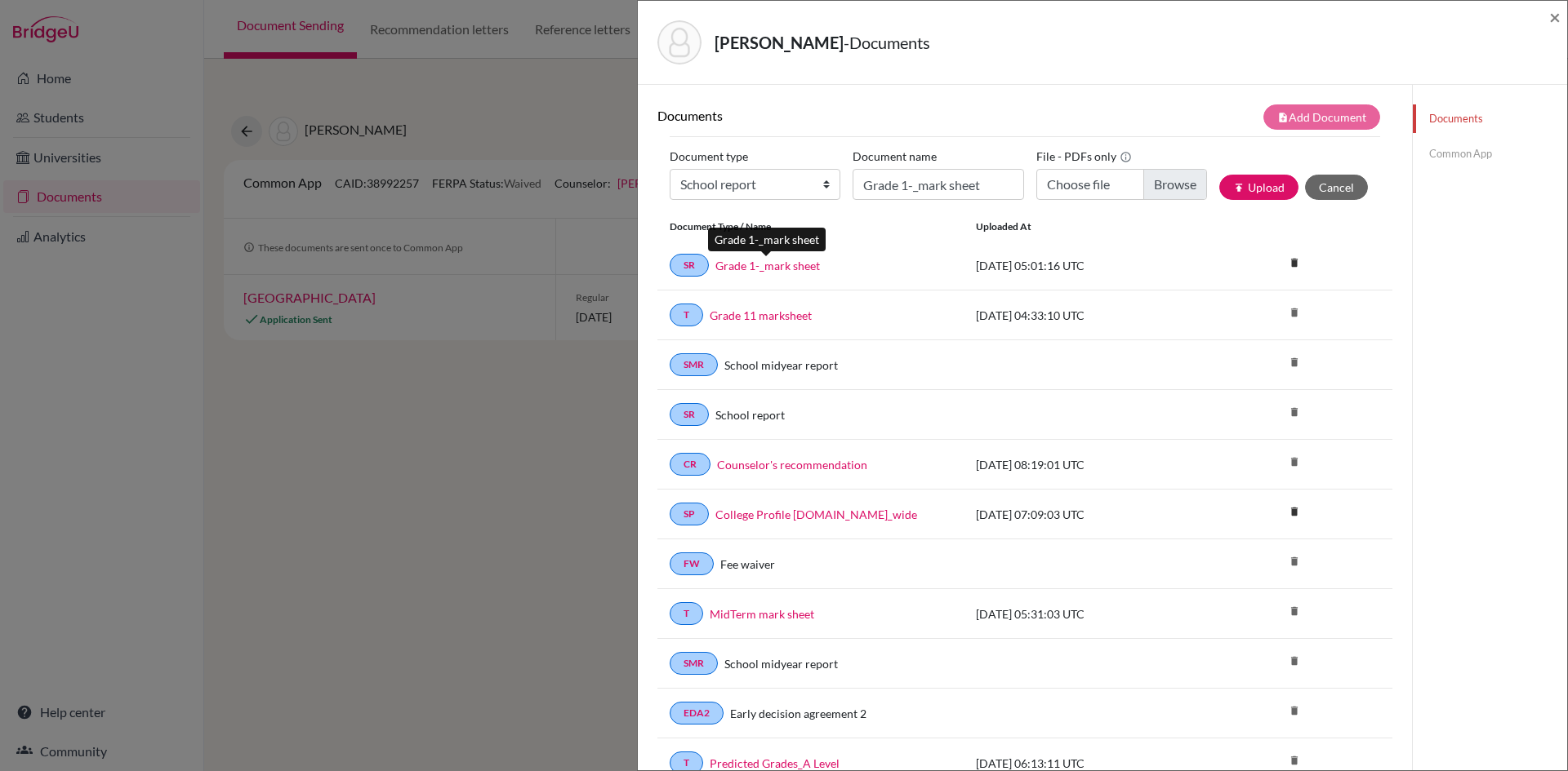
click at [753, 266] on link "Grade 1-_mark sheet" at bounding box center [767, 265] width 105 height 17
click at [1287, 264] on icon "delete" at bounding box center [1294, 263] width 25 height 25
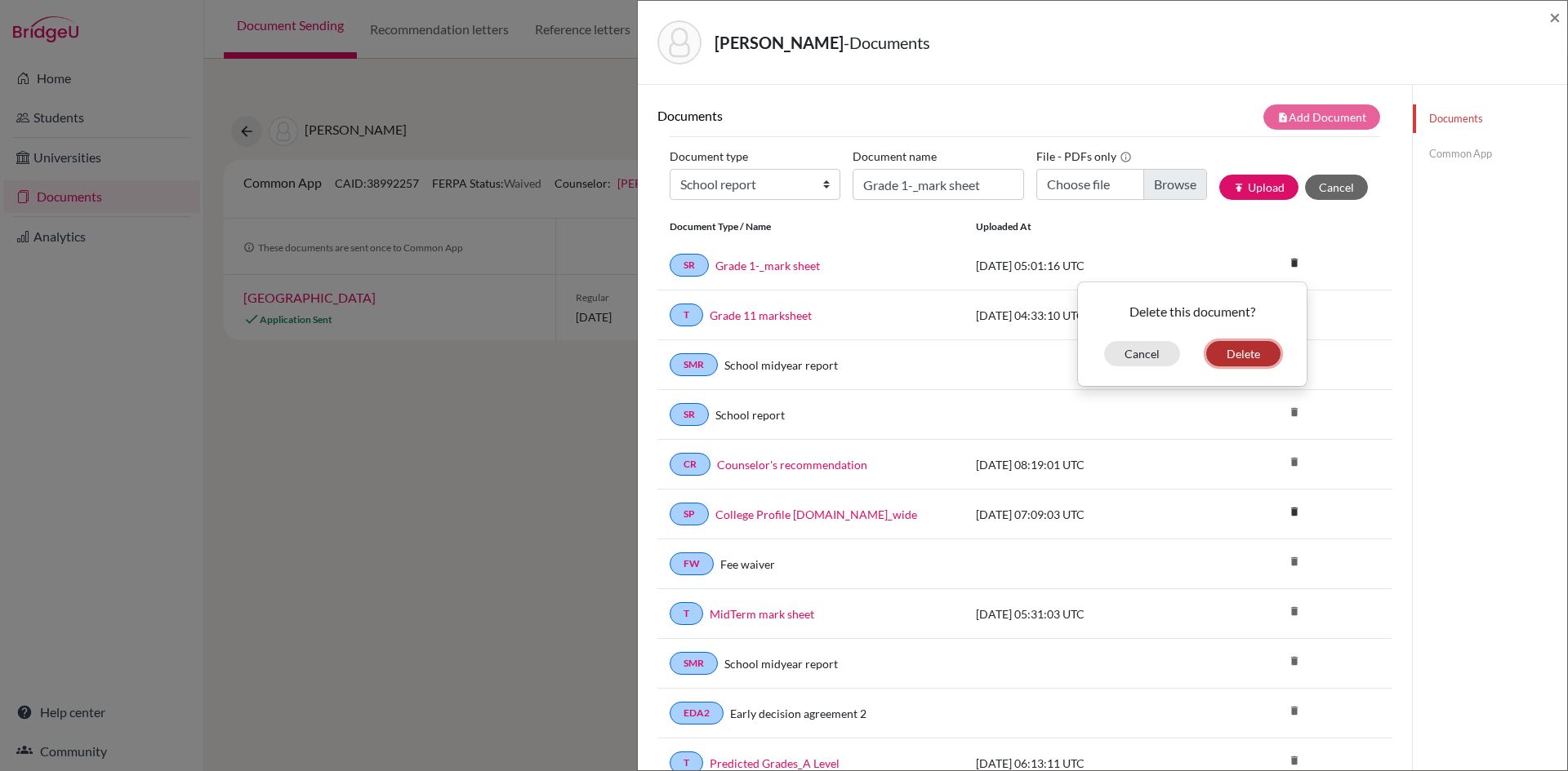
click at [1229, 354] on button "Delete" at bounding box center [1242, 354] width 74 height 26
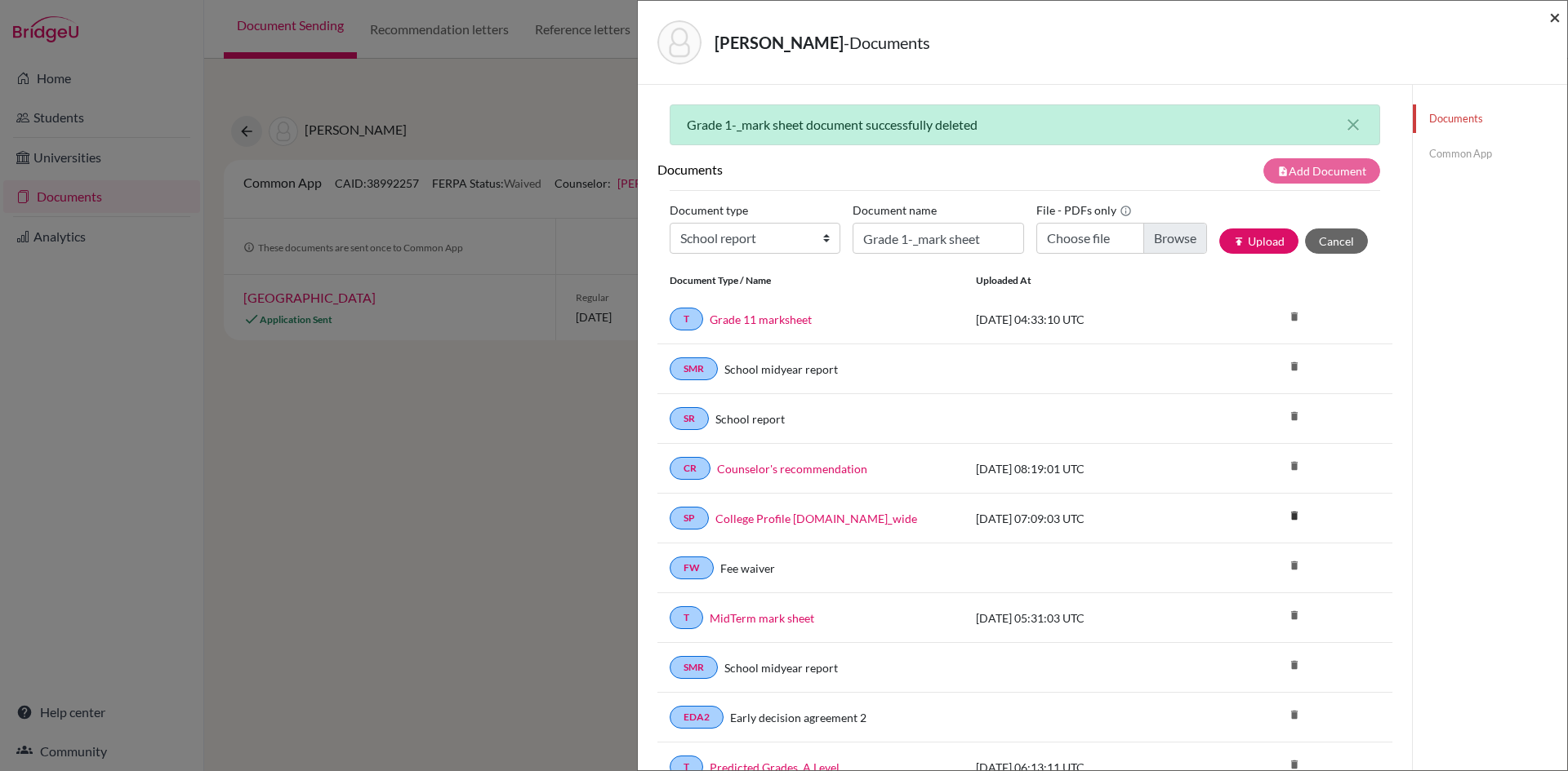
click at [1551, 18] on span "×" at bounding box center [1554, 17] width 11 height 24
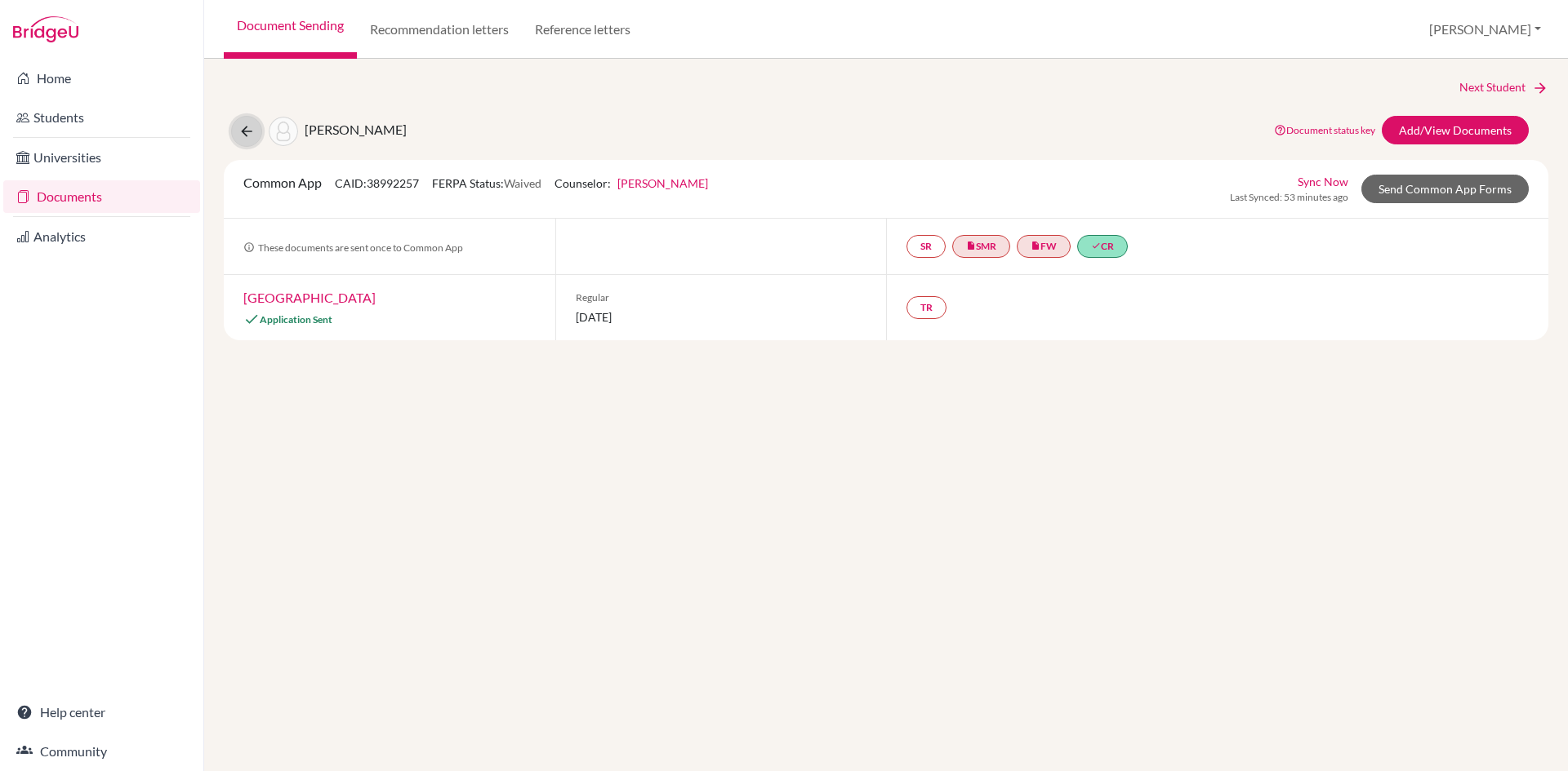
click at [242, 133] on icon at bounding box center [246, 131] width 16 height 16
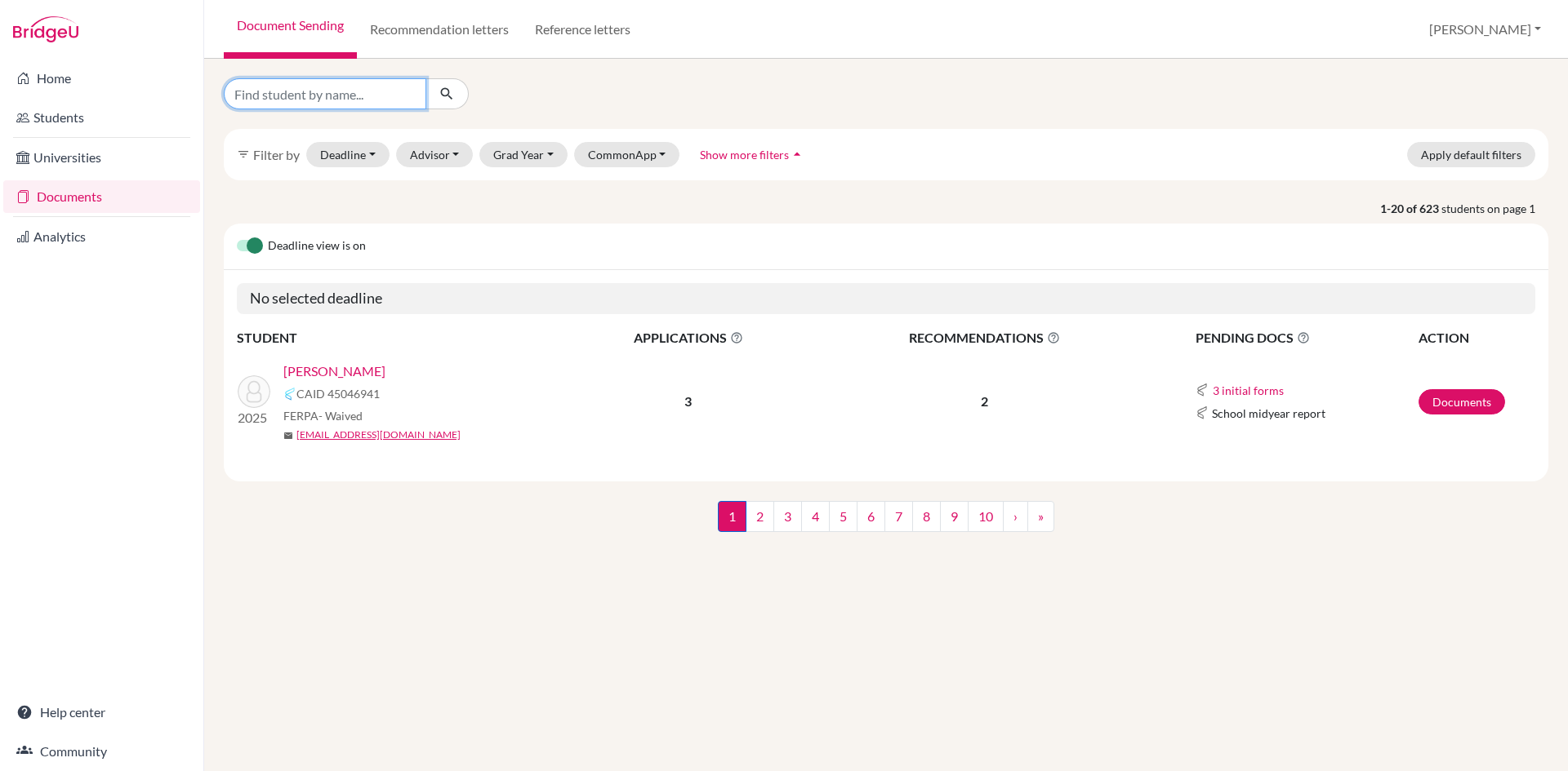
click at [303, 99] on input "Find student by name..." at bounding box center [325, 94] width 202 height 31
type input "[PERSON_NAME]"
click button "submit" at bounding box center [446, 94] width 43 height 31
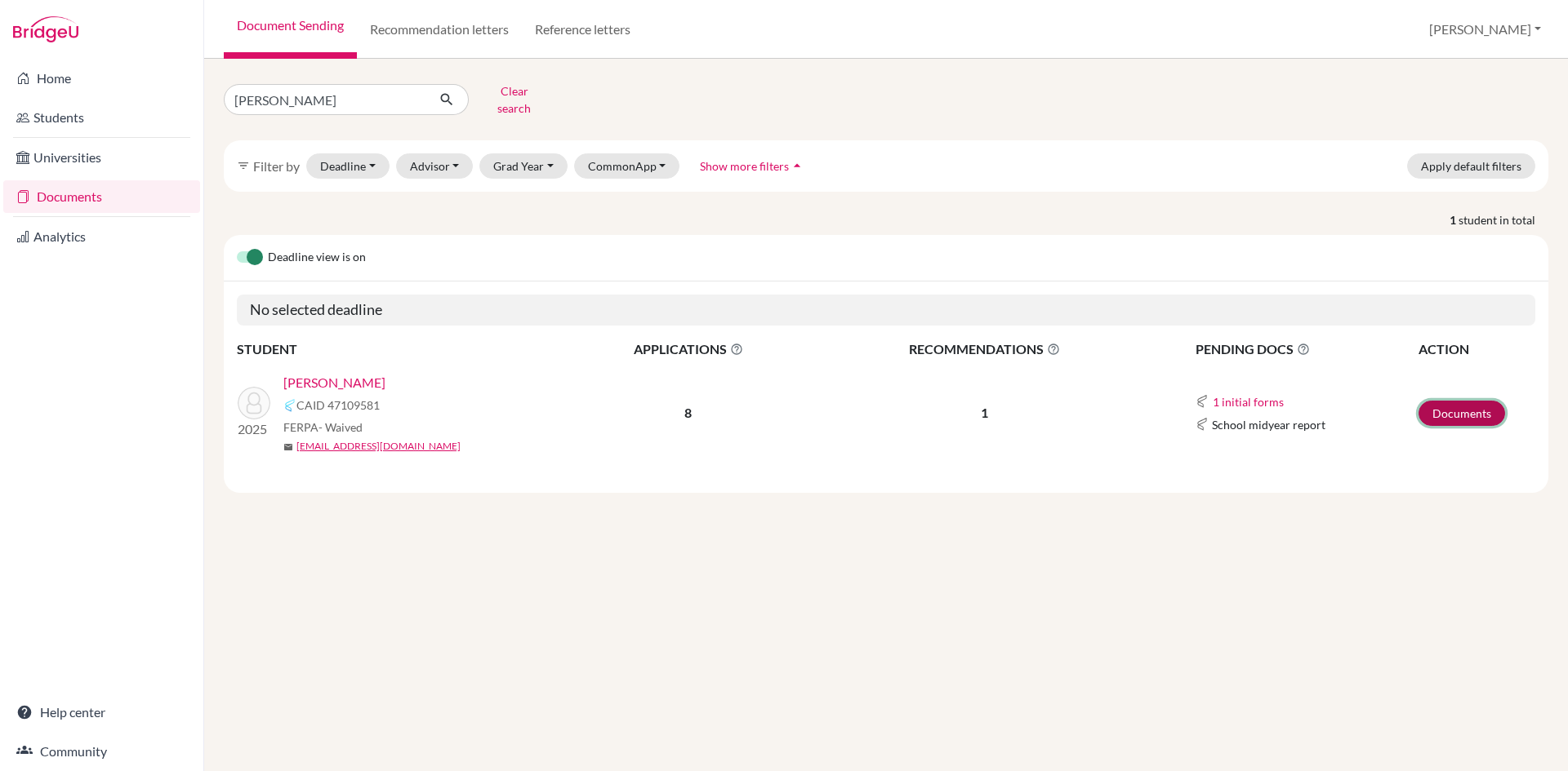
click at [1443, 401] on link "Documents" at bounding box center [1462, 413] width 87 height 26
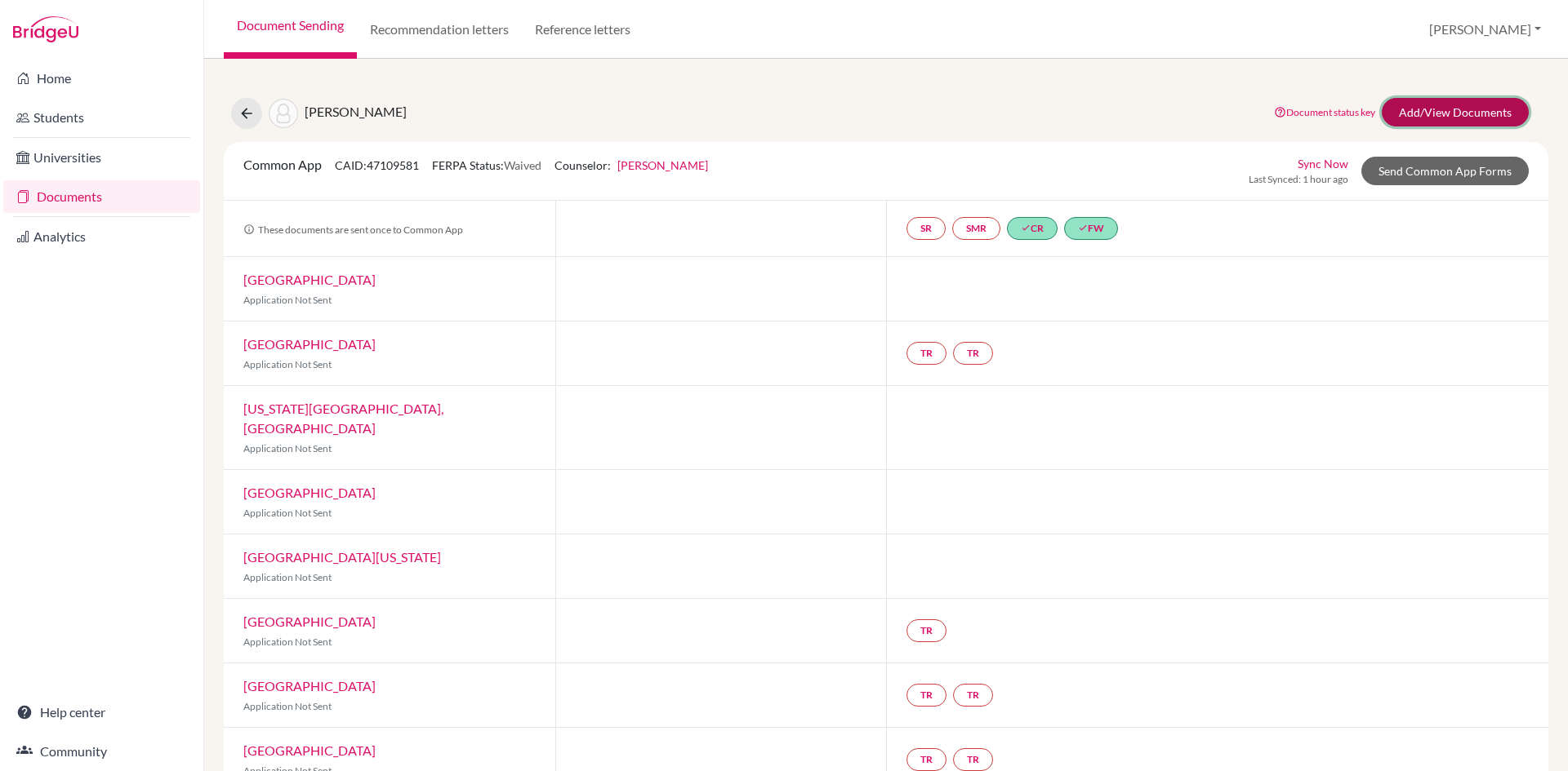
click at [1400, 106] on link "Add/View Documents" at bounding box center [1455, 112] width 147 height 29
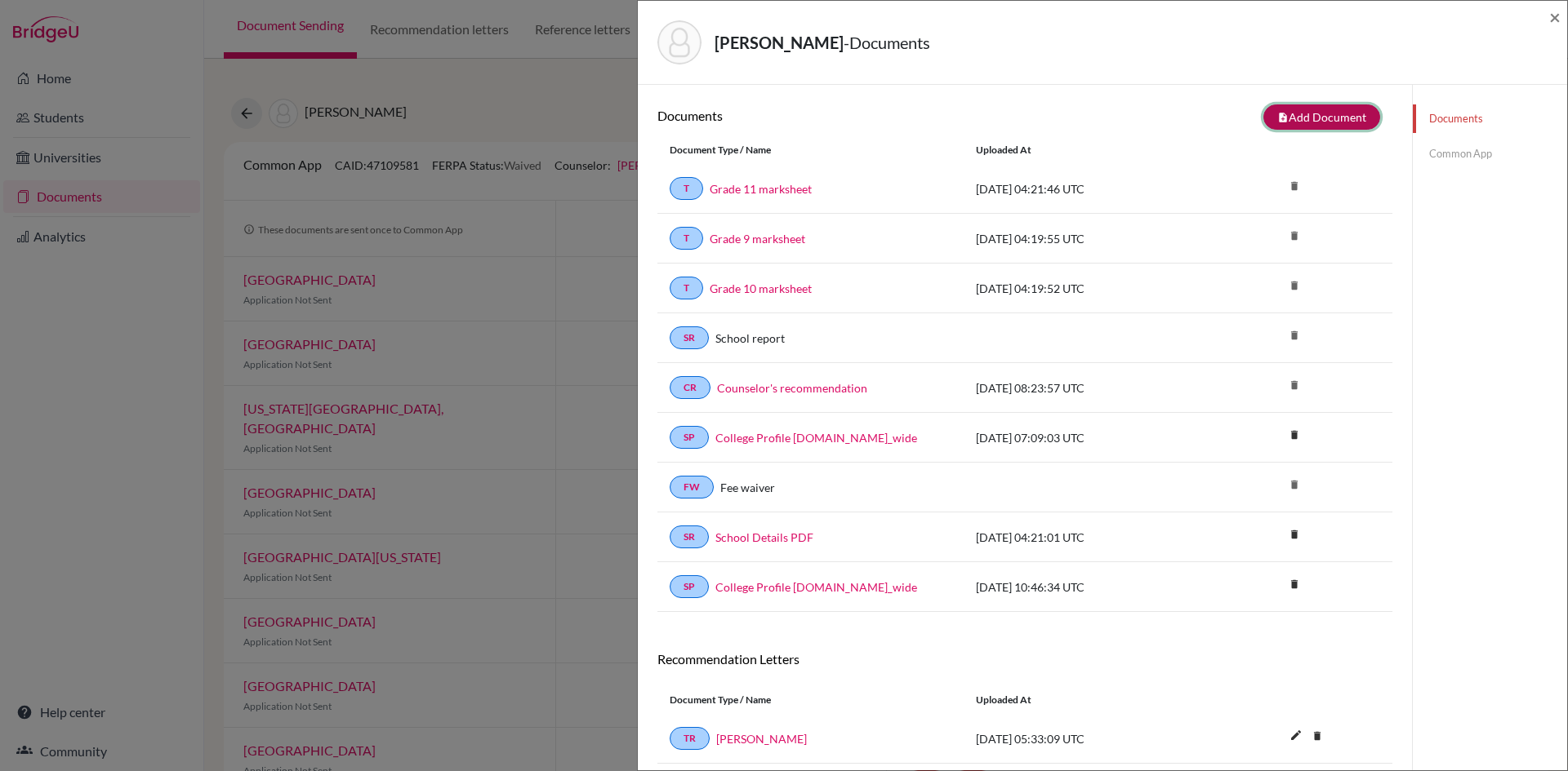
click at [1304, 113] on button "note_add Add Document" at bounding box center [1321, 117] width 116 height 26
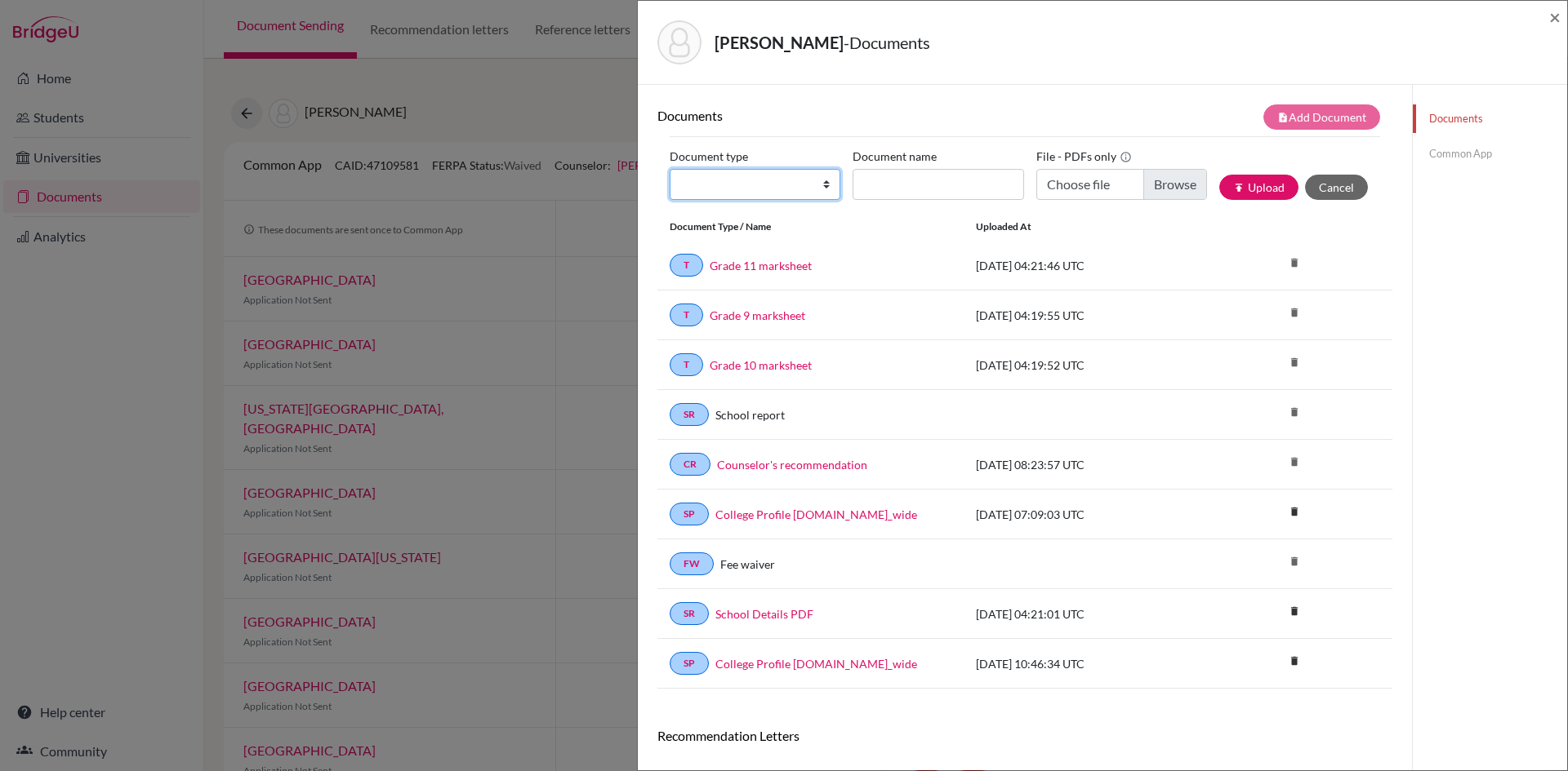
click at [824, 188] on select "Change explanation for Common App reports Counselor recommendation Internationa…" at bounding box center [754, 184] width 171 height 31
select select "44"
click at [669, 169] on select "Change explanation for Common App reports Counselor recommendation Internationa…" at bounding box center [754, 184] width 171 height 31
click at [905, 190] on input "Document name" at bounding box center [938, 184] width 171 height 31
type input "Grade 11 marksheet"
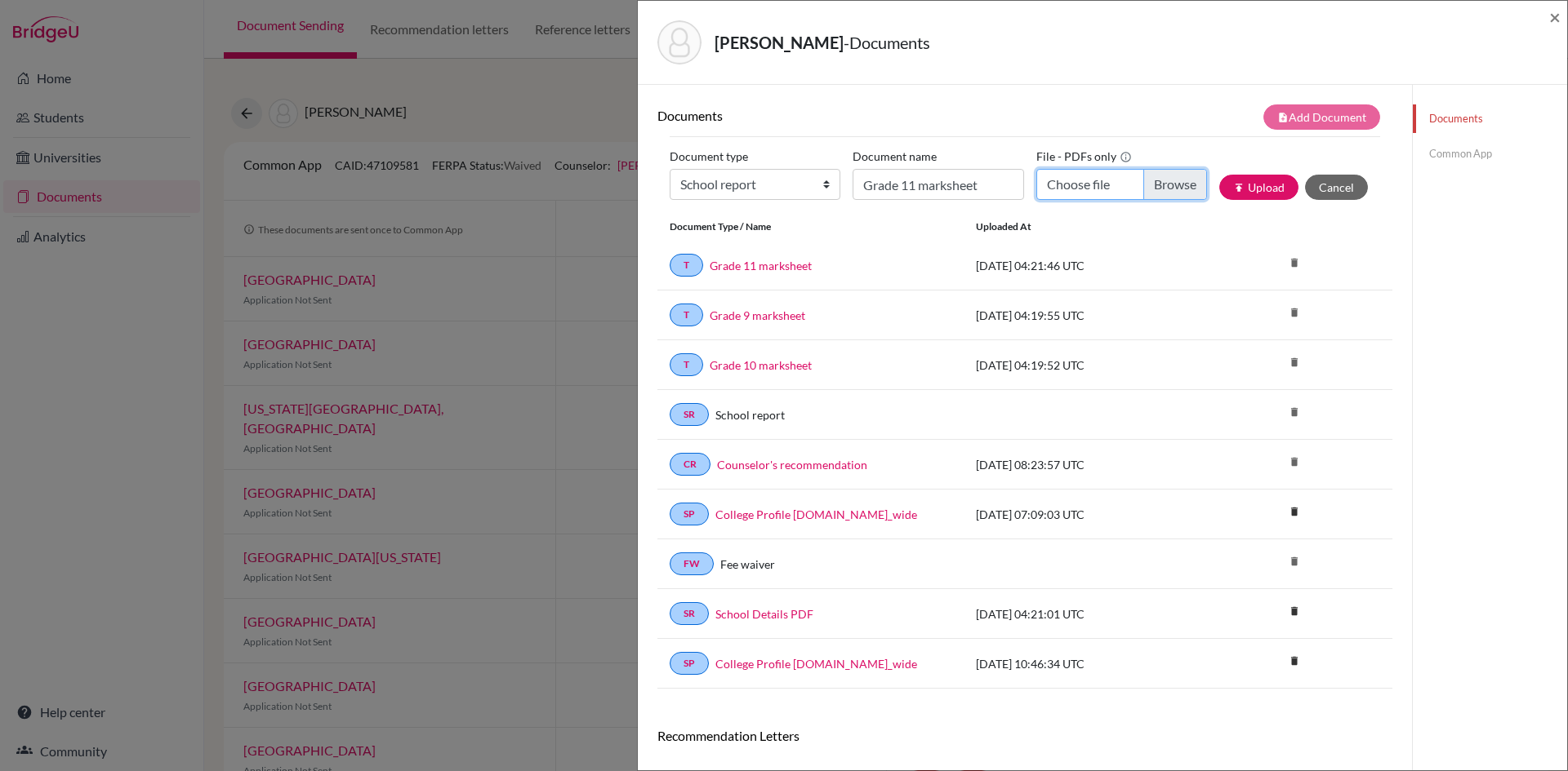
click at [1054, 189] on input "Choose file" at bounding box center [1122, 184] width 171 height 31
click at [1080, 187] on input "Choose file" at bounding box center [1122, 184] width 171 height 31
type input "C:\fakepath\[PERSON_NAME] Yadav_GCE_AS Level.pdf"
click at [1254, 186] on button "publish Upload" at bounding box center [1258, 187] width 79 height 26
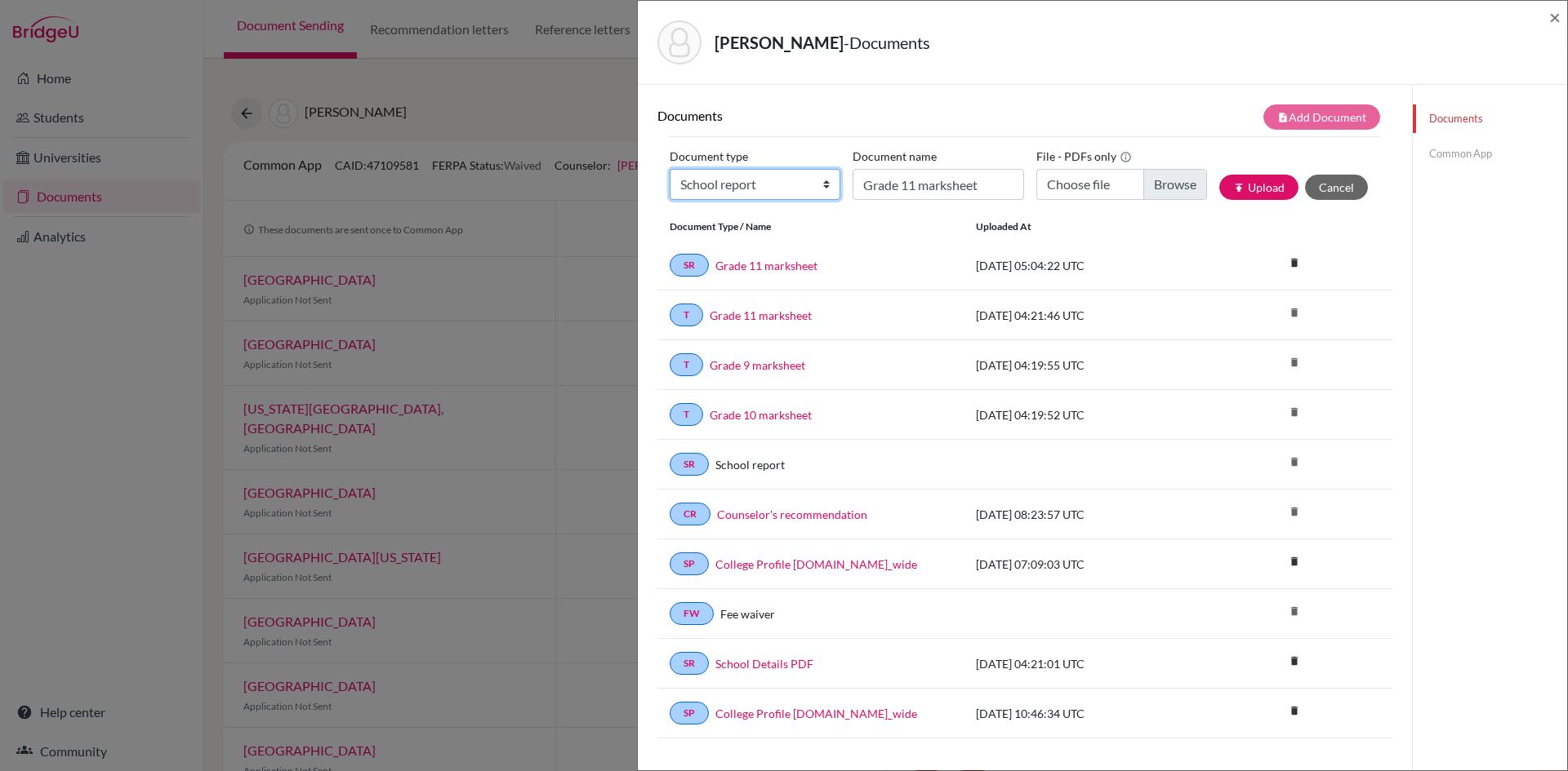
click at [822, 179] on select "Change explanation for Common App reports Counselor recommendation Internationa…" at bounding box center [754, 184] width 171 height 31
click at [1523, 298] on div "Documents Common App" at bounding box center [1489, 517] width 155 height 865
click at [1287, 264] on icon "delete" at bounding box center [1294, 263] width 25 height 25
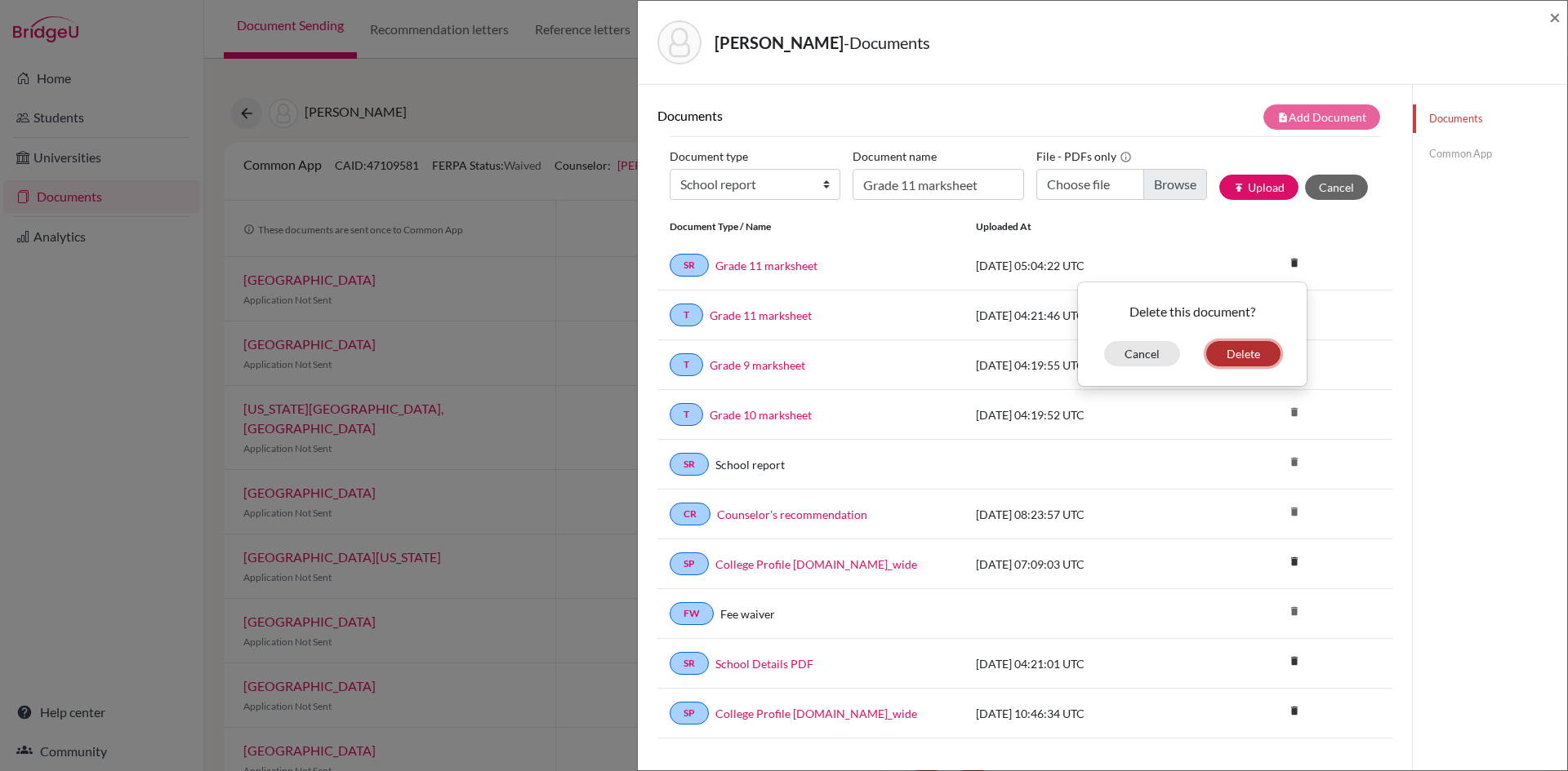
click at [1248, 352] on button "Delete" at bounding box center [1242, 354] width 74 height 26
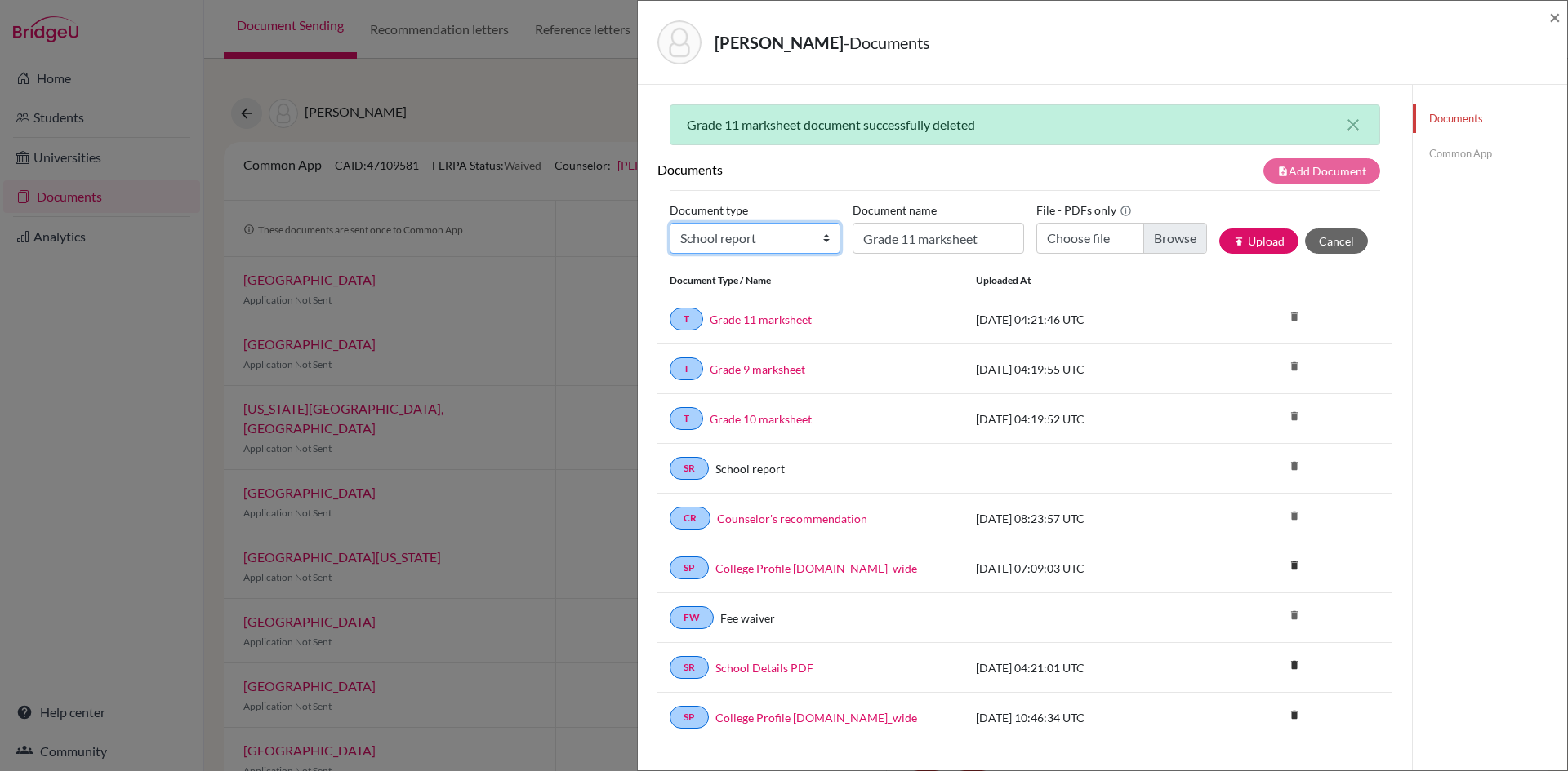
click at [804, 238] on select "Change explanation for Common App reports Counselor recommendation Internationa…" at bounding box center [754, 238] width 171 height 31
select select "2"
click at [669, 223] on select "Change explanation for Common App reports Counselor recommendation Internationa…" at bounding box center [754, 238] width 171 height 31
click at [923, 238] on input "Grade 11 marksheet" at bounding box center [938, 238] width 171 height 31
type input "Grade 11 marksheet"
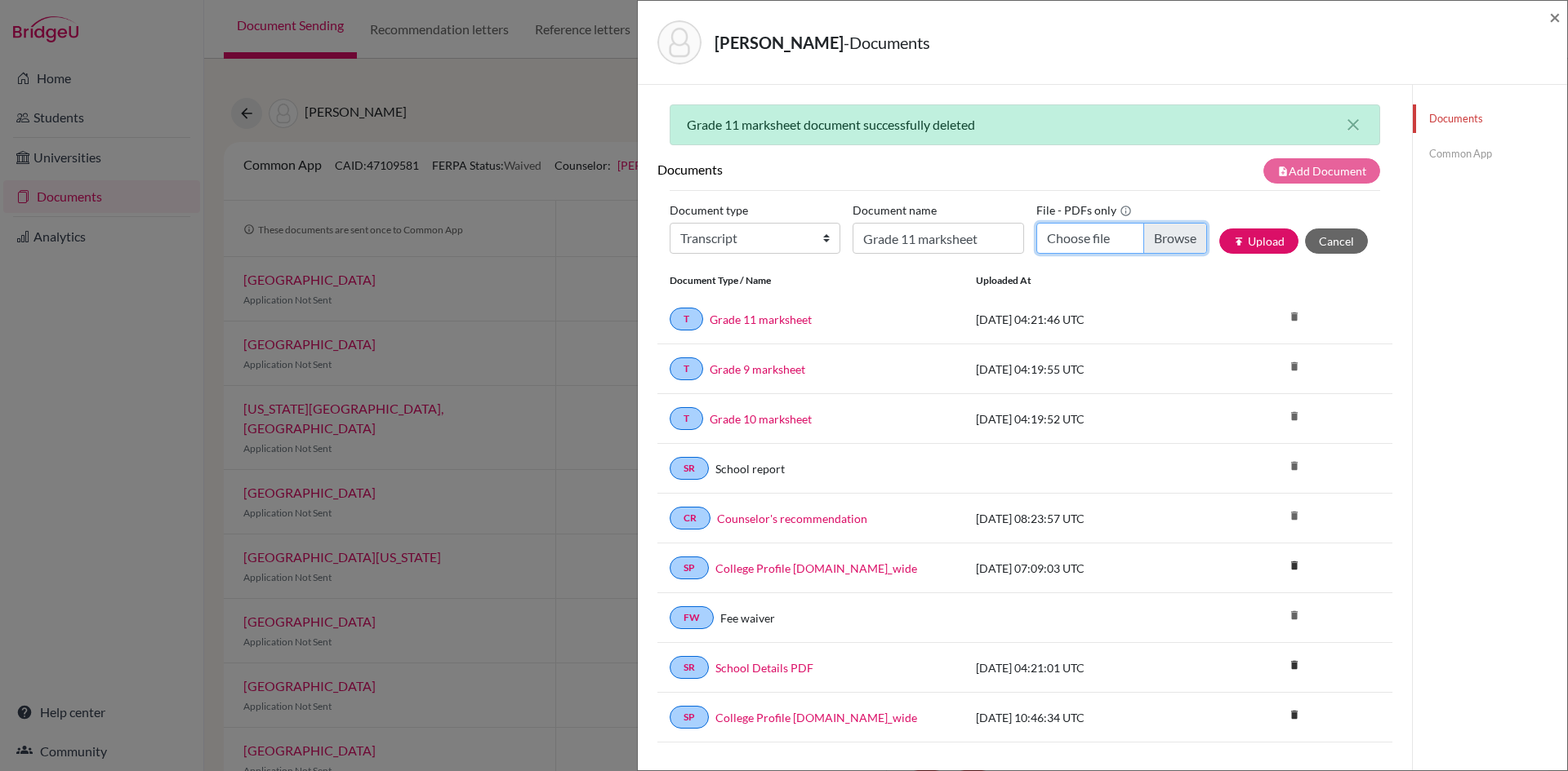
click at [1064, 241] on input "Choose file" at bounding box center [1122, 238] width 171 height 31
type input "C:\fakepath\[PERSON_NAME] Yadav_GCE_AS Level.pdf"
click at [1255, 240] on button "publish Upload" at bounding box center [1258, 241] width 79 height 26
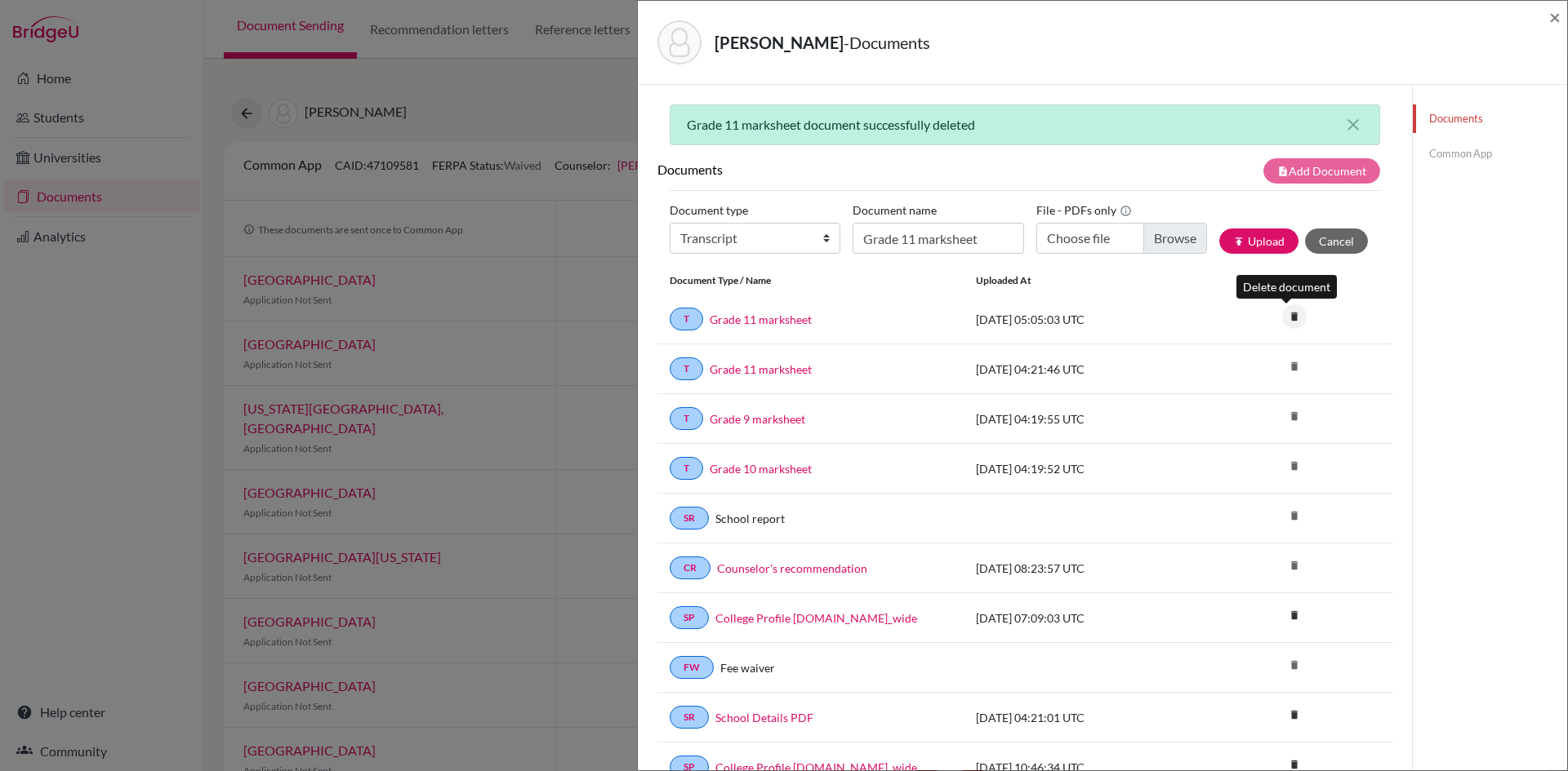
click at [1282, 320] on icon "delete" at bounding box center [1294, 316] width 25 height 25
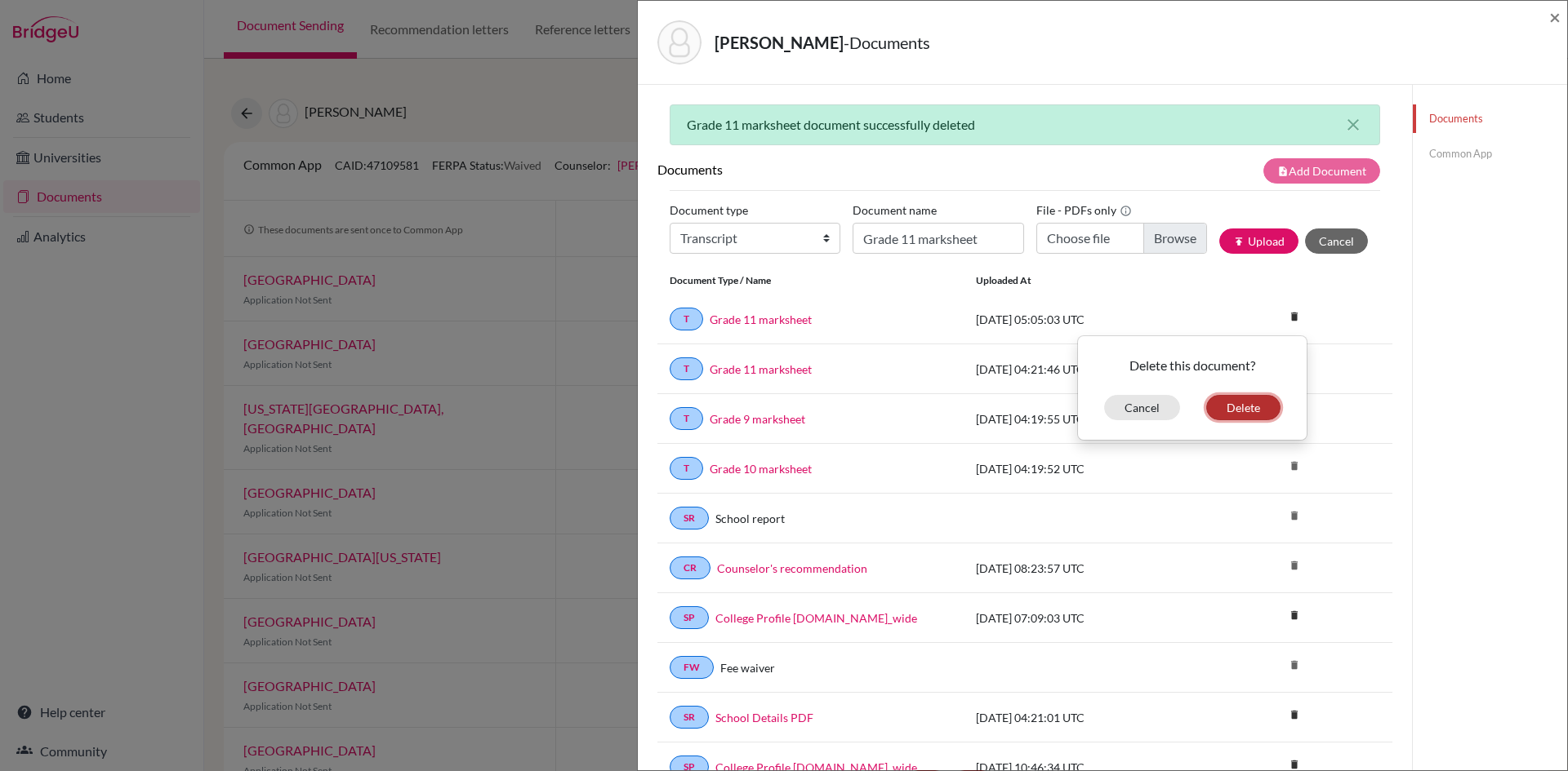
click at [1236, 402] on button "Delete" at bounding box center [1242, 408] width 74 height 26
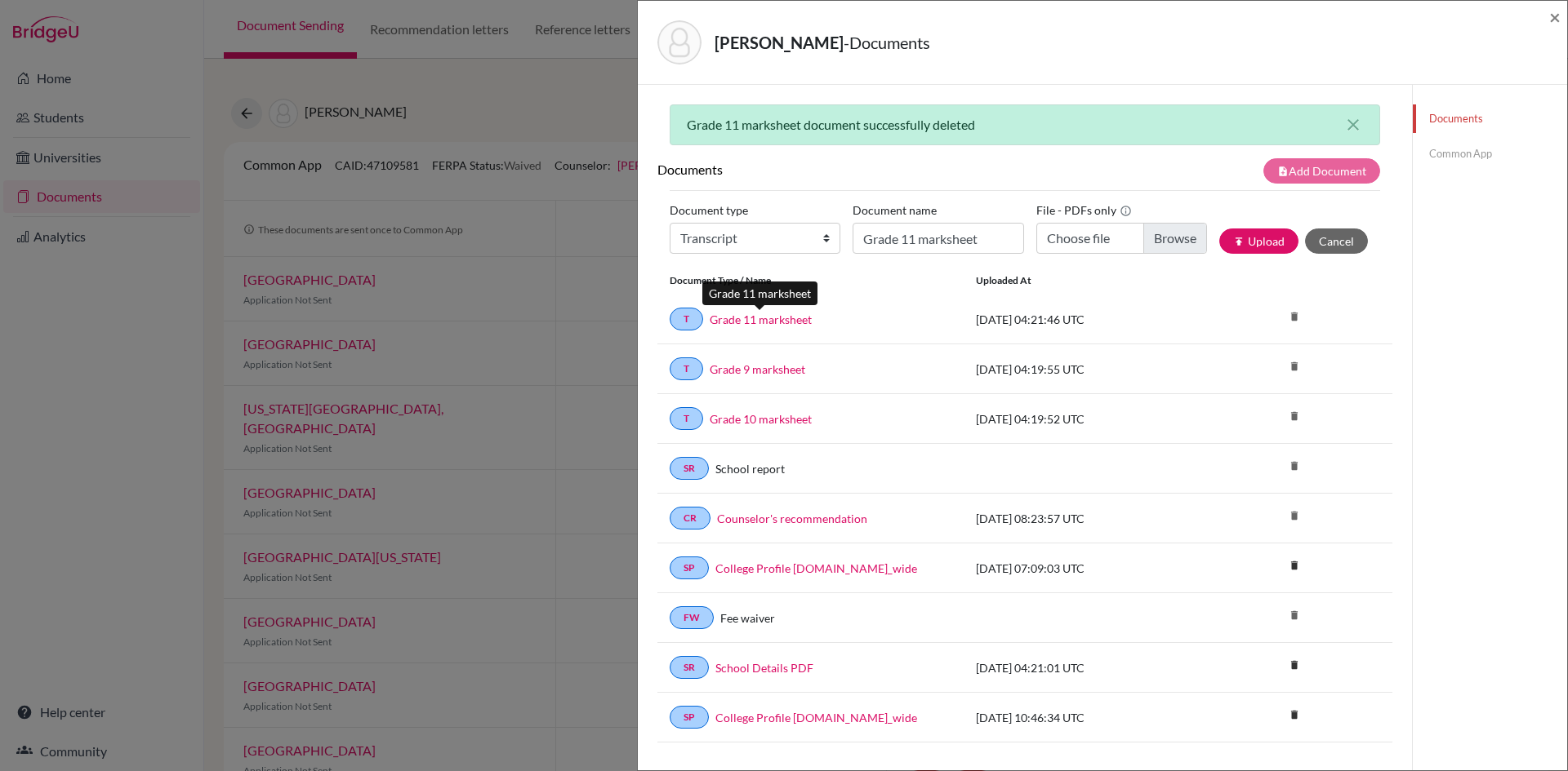
click at [770, 320] on link "Grade 11 marksheet" at bounding box center [760, 320] width 102 height 17
click at [810, 241] on select "Change explanation for Common App reports Counselor recommendation Internationa…" at bounding box center [754, 238] width 171 height 31
click at [669, 223] on select "Change explanation for Common App reports Counselor recommendation Internationa…" at bounding box center [754, 238] width 171 height 31
click at [822, 238] on select "Change explanation for Common App reports Counselor recommendation Internationa…" at bounding box center [754, 238] width 171 height 31
select select "44"
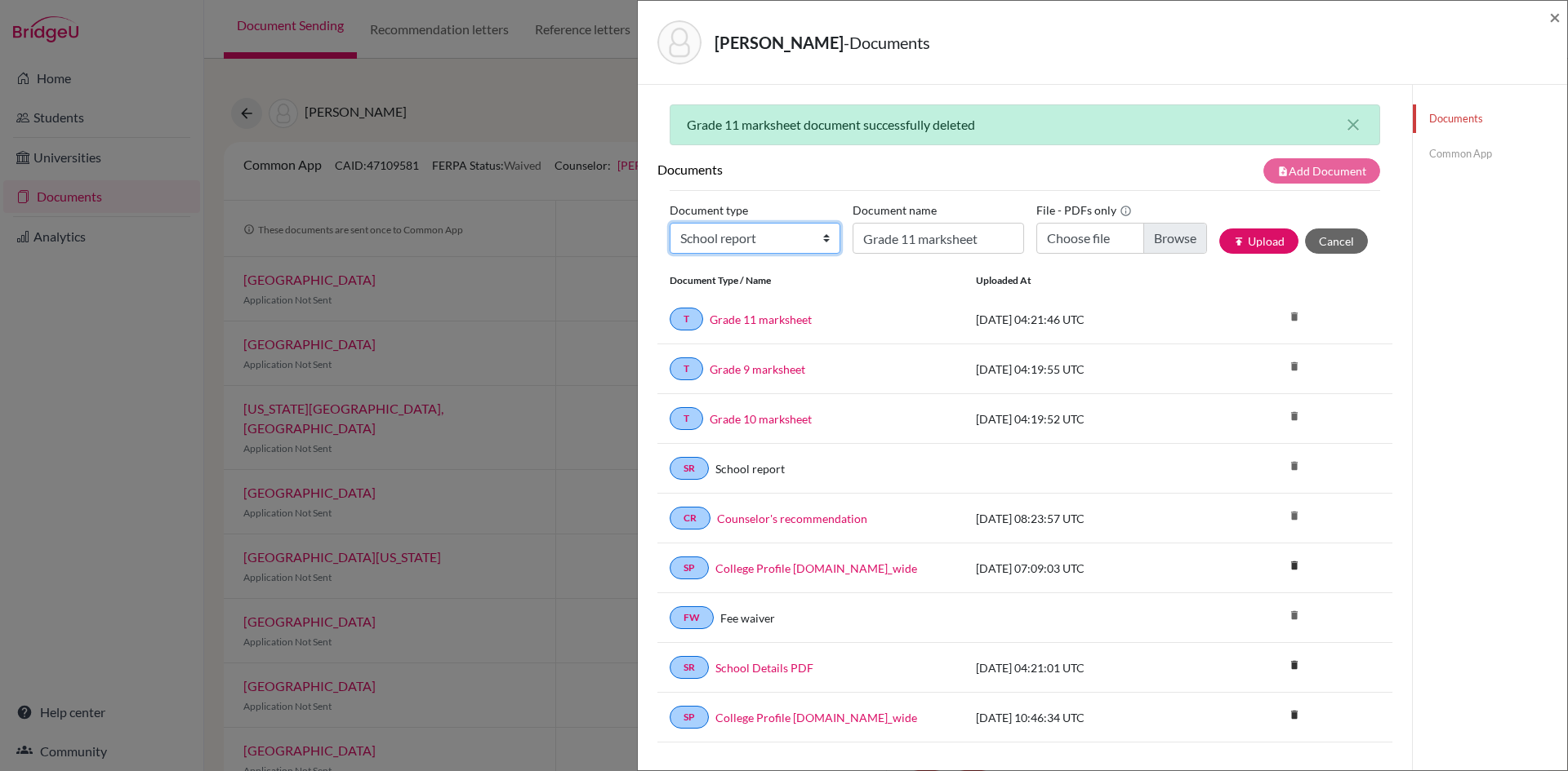
click at [669, 223] on select "Change explanation for Common App reports Counselor recommendation Internationa…" at bounding box center [754, 238] width 171 height 31
click at [894, 241] on input "Grade 11 marksheet" at bounding box center [938, 238] width 171 height 31
type input "Grade 11 marksheet"
click at [1072, 236] on input "Choose file" at bounding box center [1122, 238] width 171 height 31
type input "C:\fakepath\Debesh Yadav_GCE_AS Level.pdf"
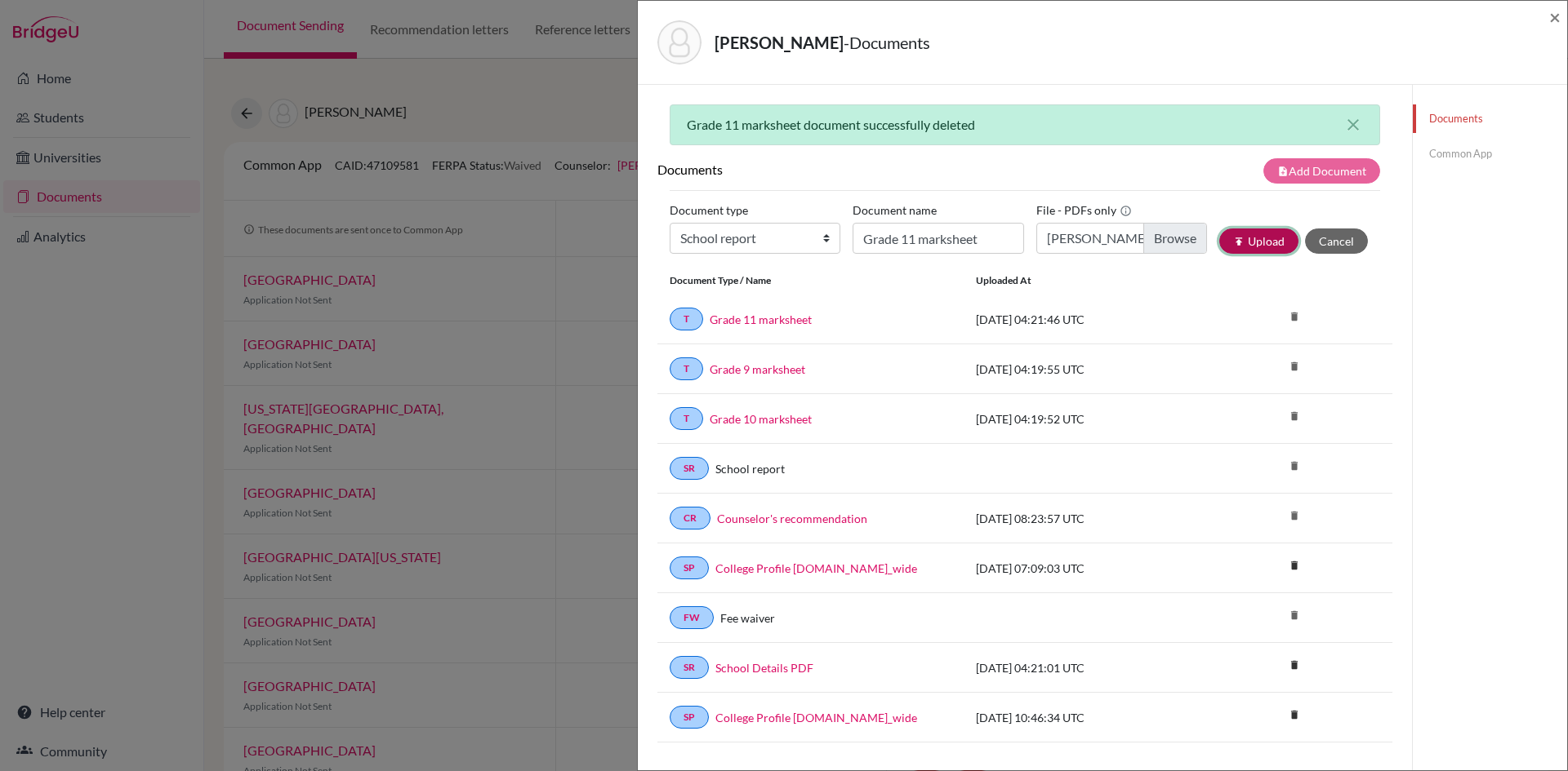
click at [1253, 242] on button "publish Upload" at bounding box center [1258, 241] width 79 height 26
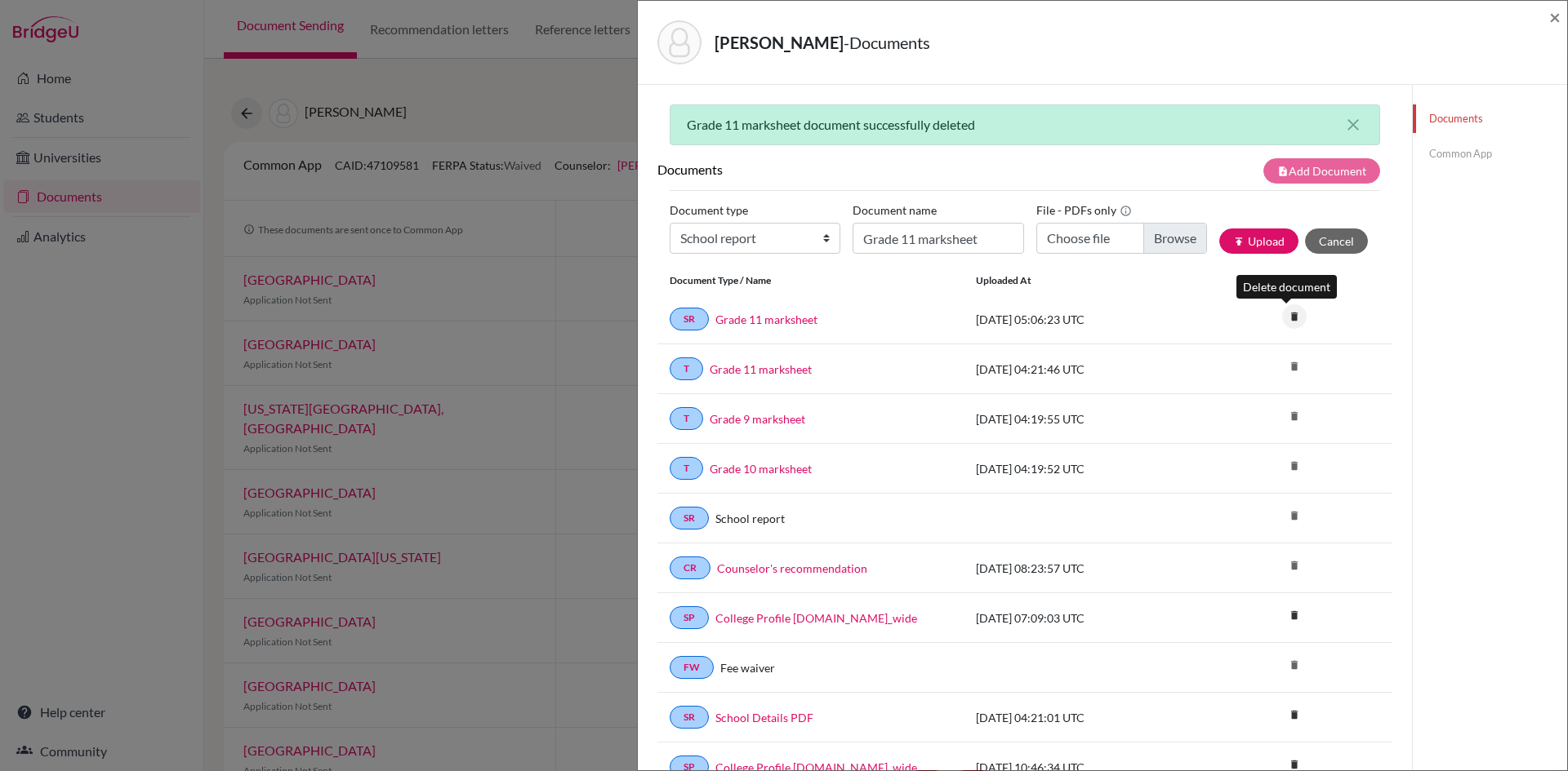
click at [1282, 318] on icon "delete" at bounding box center [1294, 316] width 25 height 25
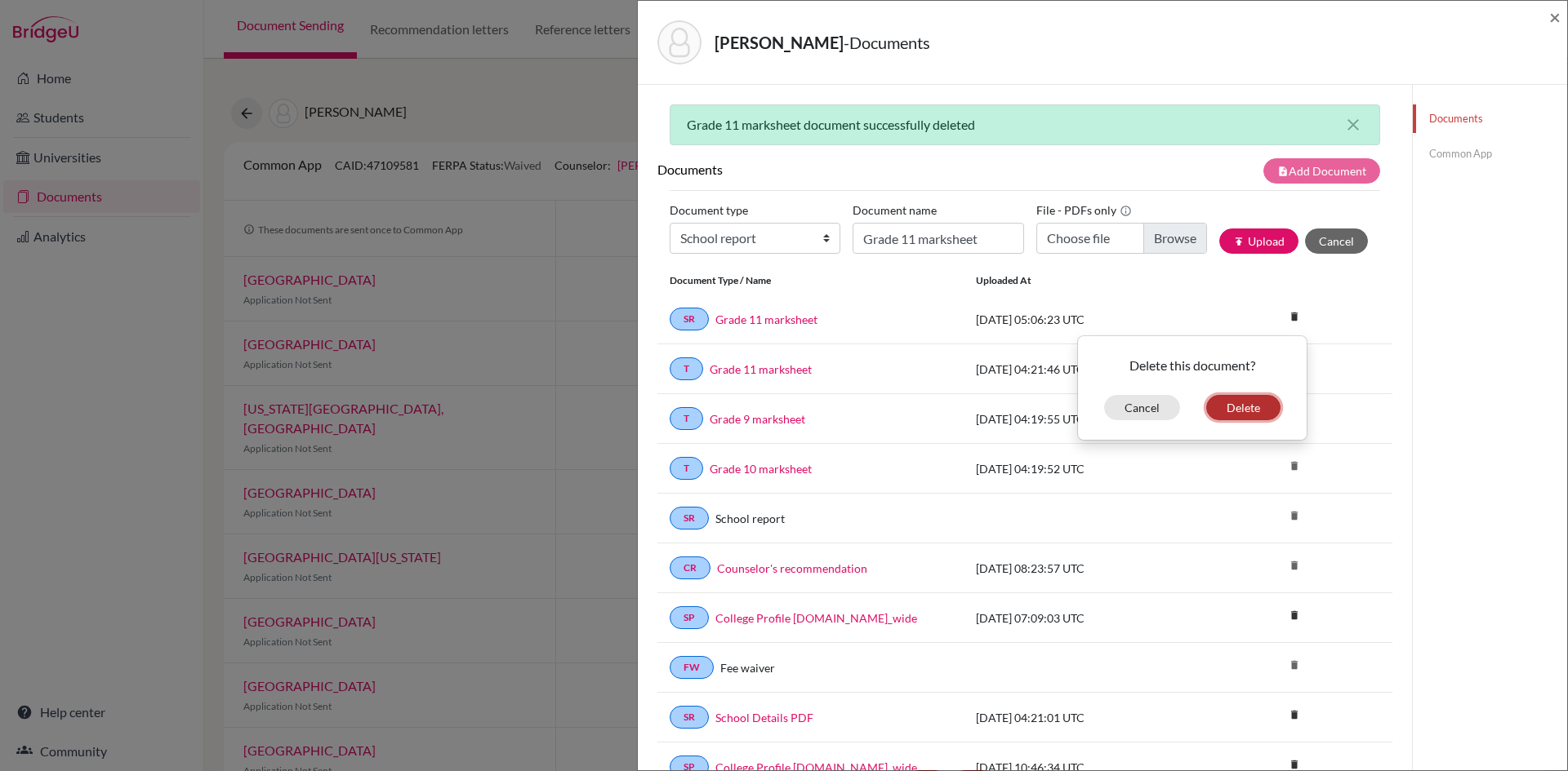
click at [1222, 404] on button "Delete" at bounding box center [1242, 408] width 74 height 26
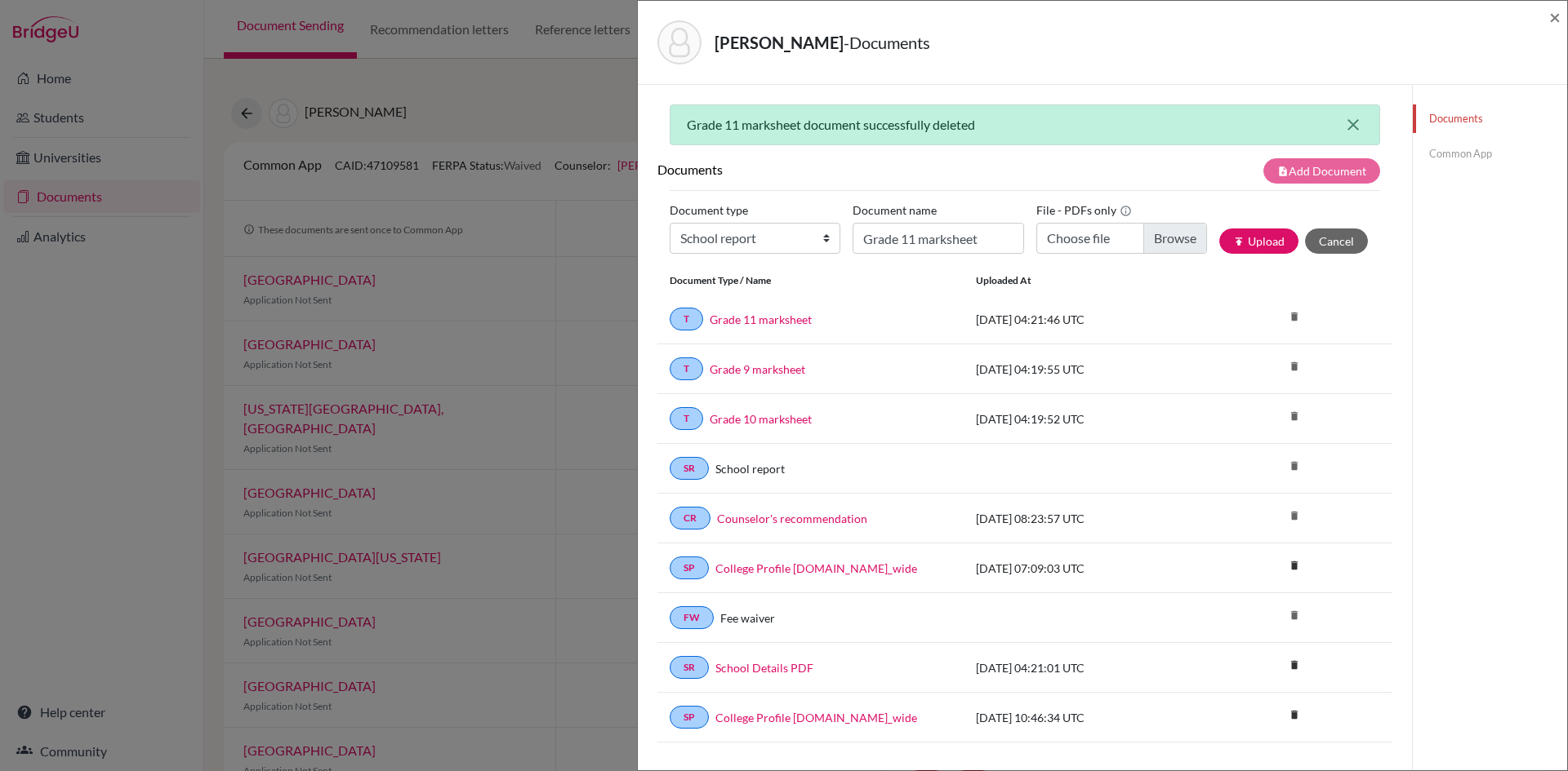
click at [1344, 122] on icon "close" at bounding box center [1353, 124] width 20 height 20
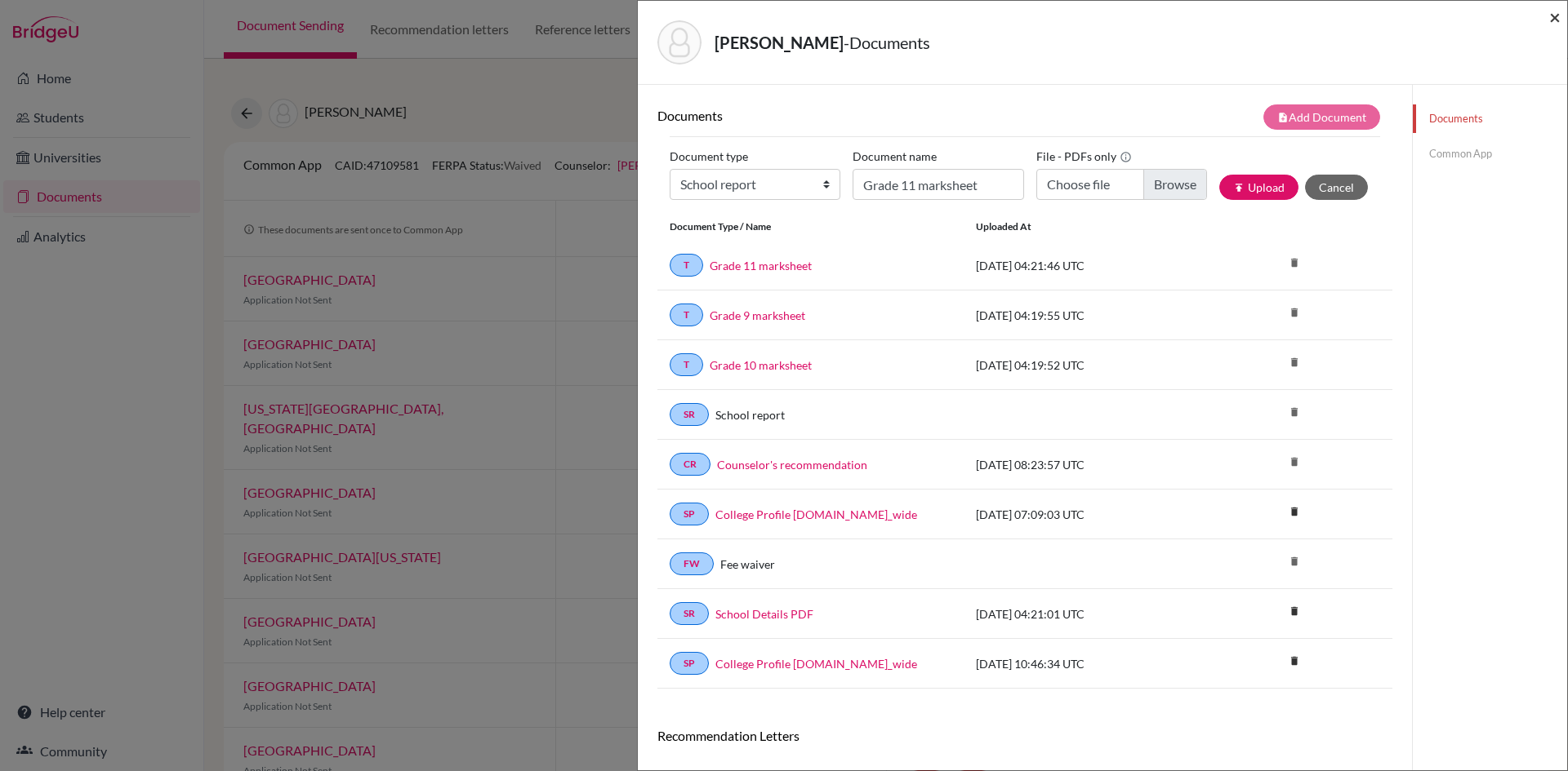
click at [1549, 12] on span "×" at bounding box center [1554, 17] width 11 height 24
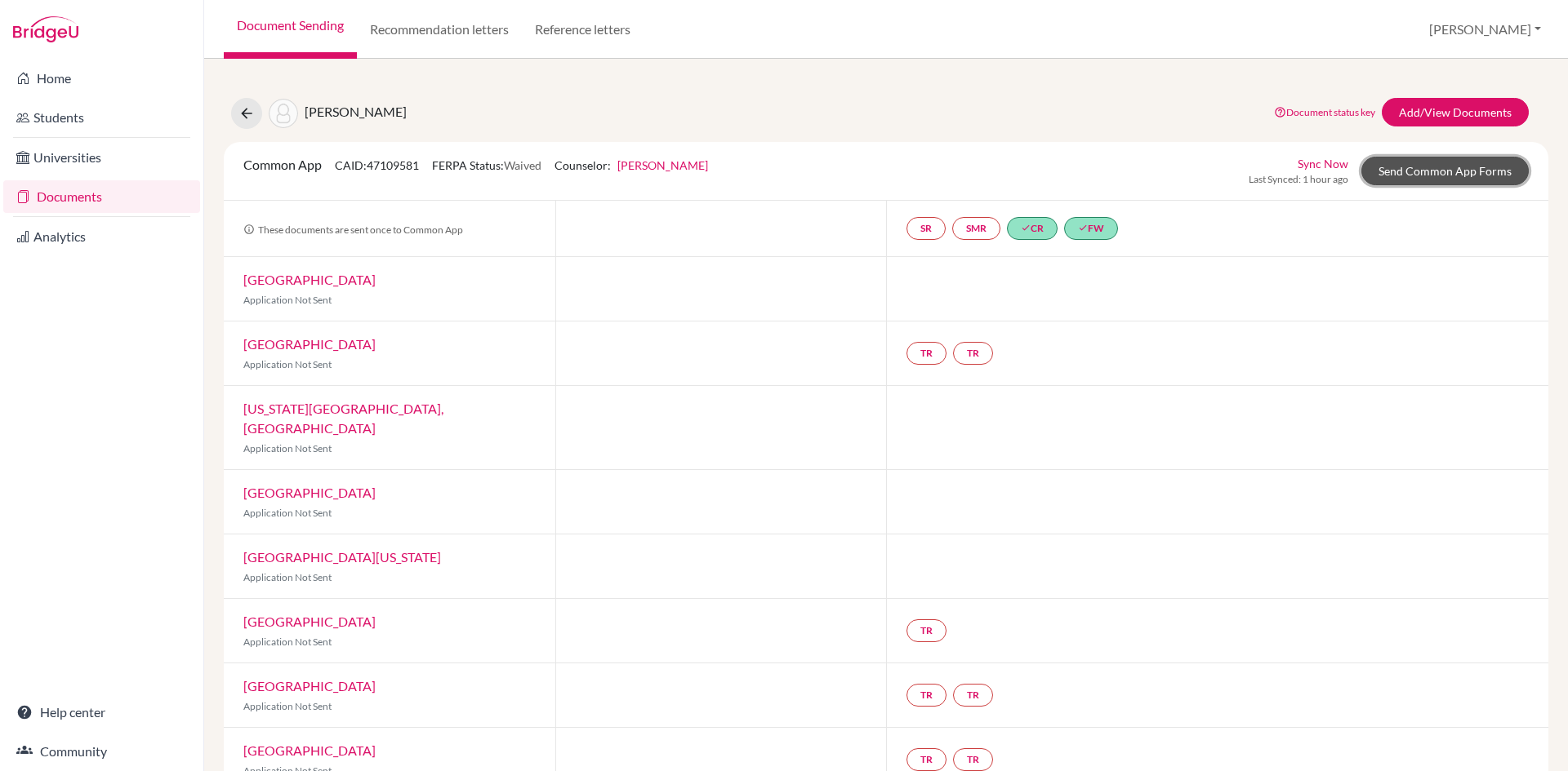
click at [1406, 173] on link "Send Common App Forms" at bounding box center [1445, 171] width 168 height 29
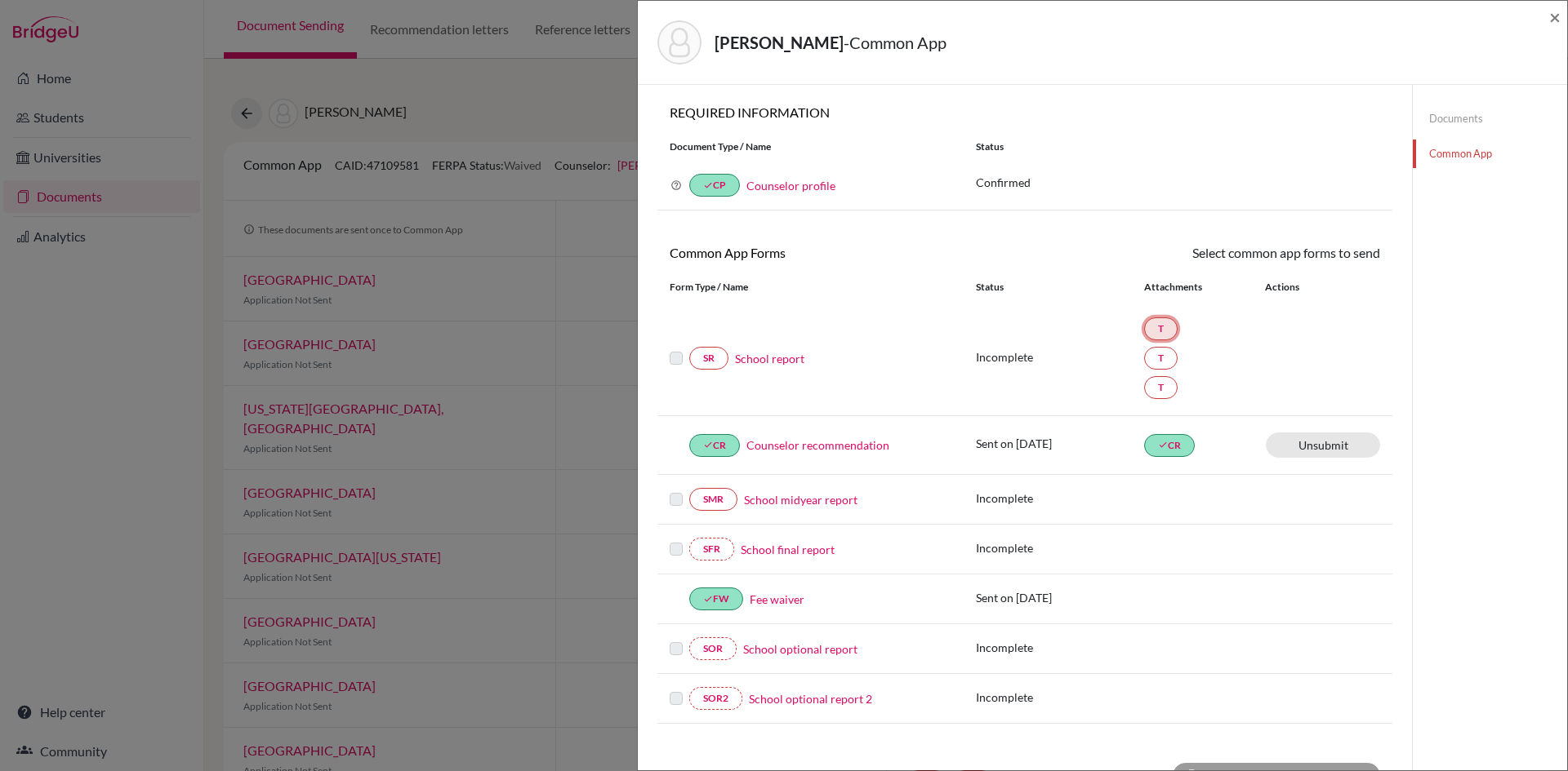
click at [1154, 336] on link "T" at bounding box center [1160, 329] width 33 height 23
click at [1556, 26] on span "×" at bounding box center [1554, 17] width 11 height 24
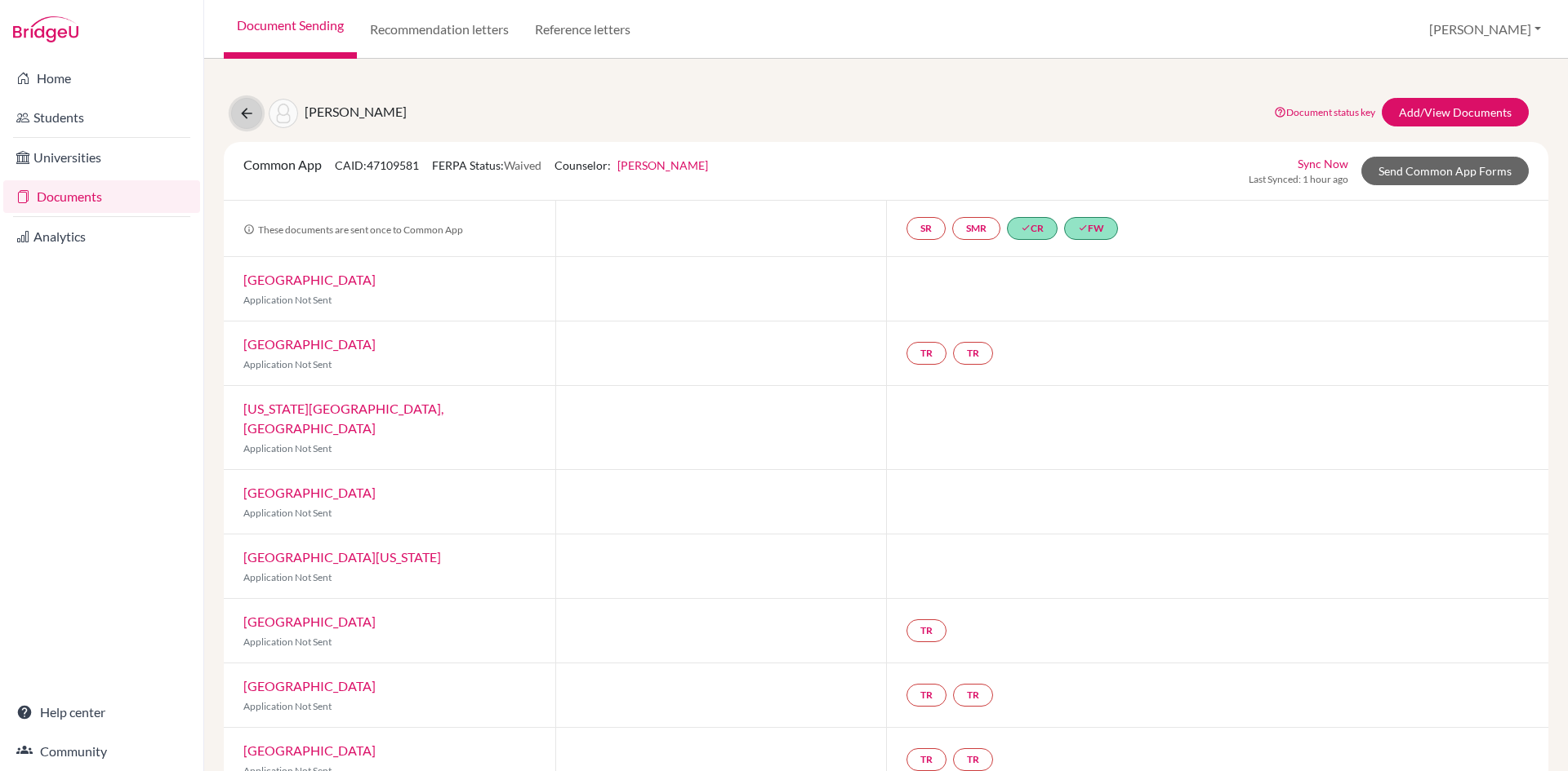
click at [249, 109] on icon at bounding box center [246, 113] width 16 height 16
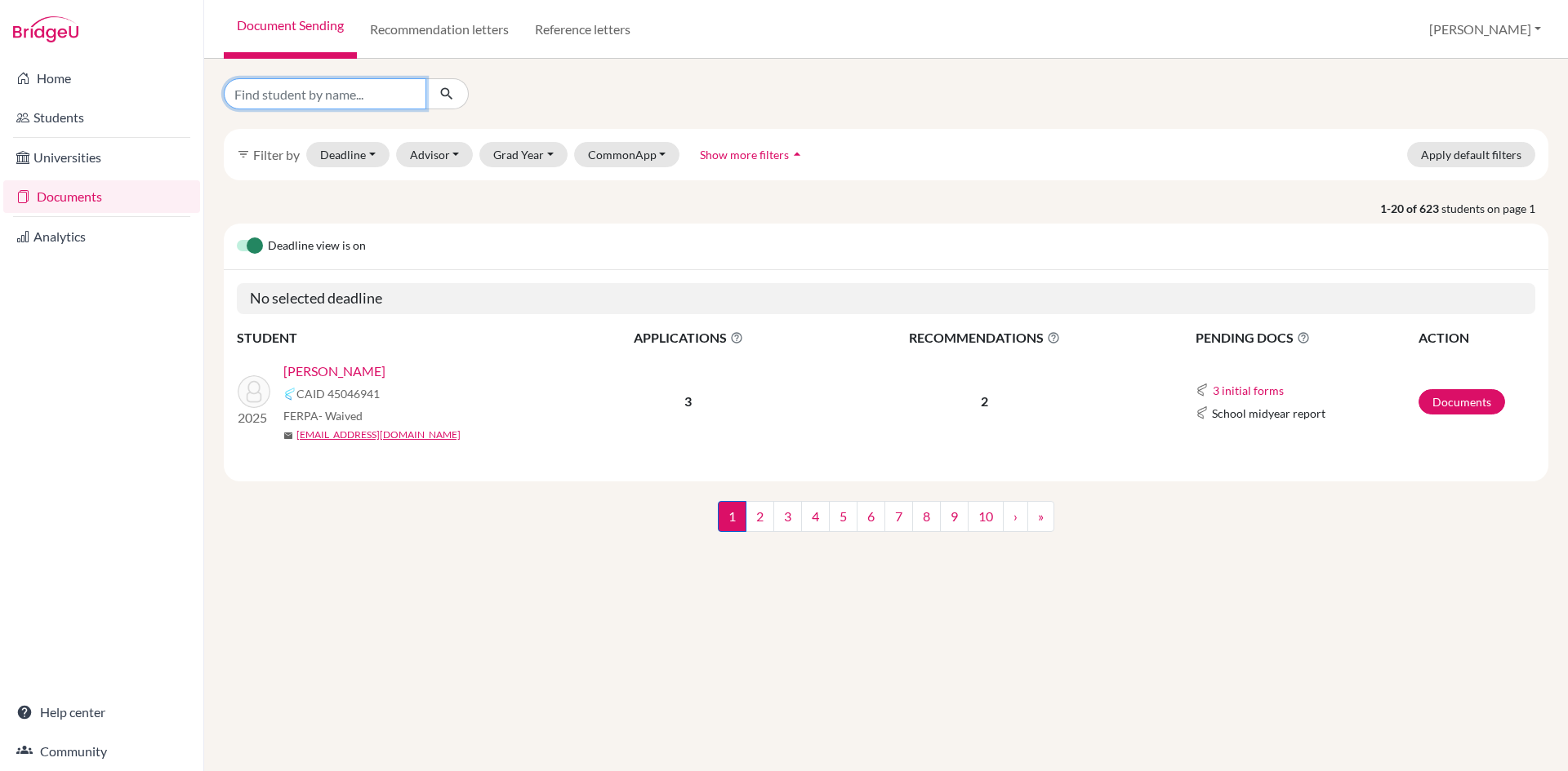
click at [287, 96] on input "Find student by name..." at bounding box center [325, 94] width 202 height 31
type input "[PERSON_NAME]"
click button "submit" at bounding box center [446, 94] width 43 height 31
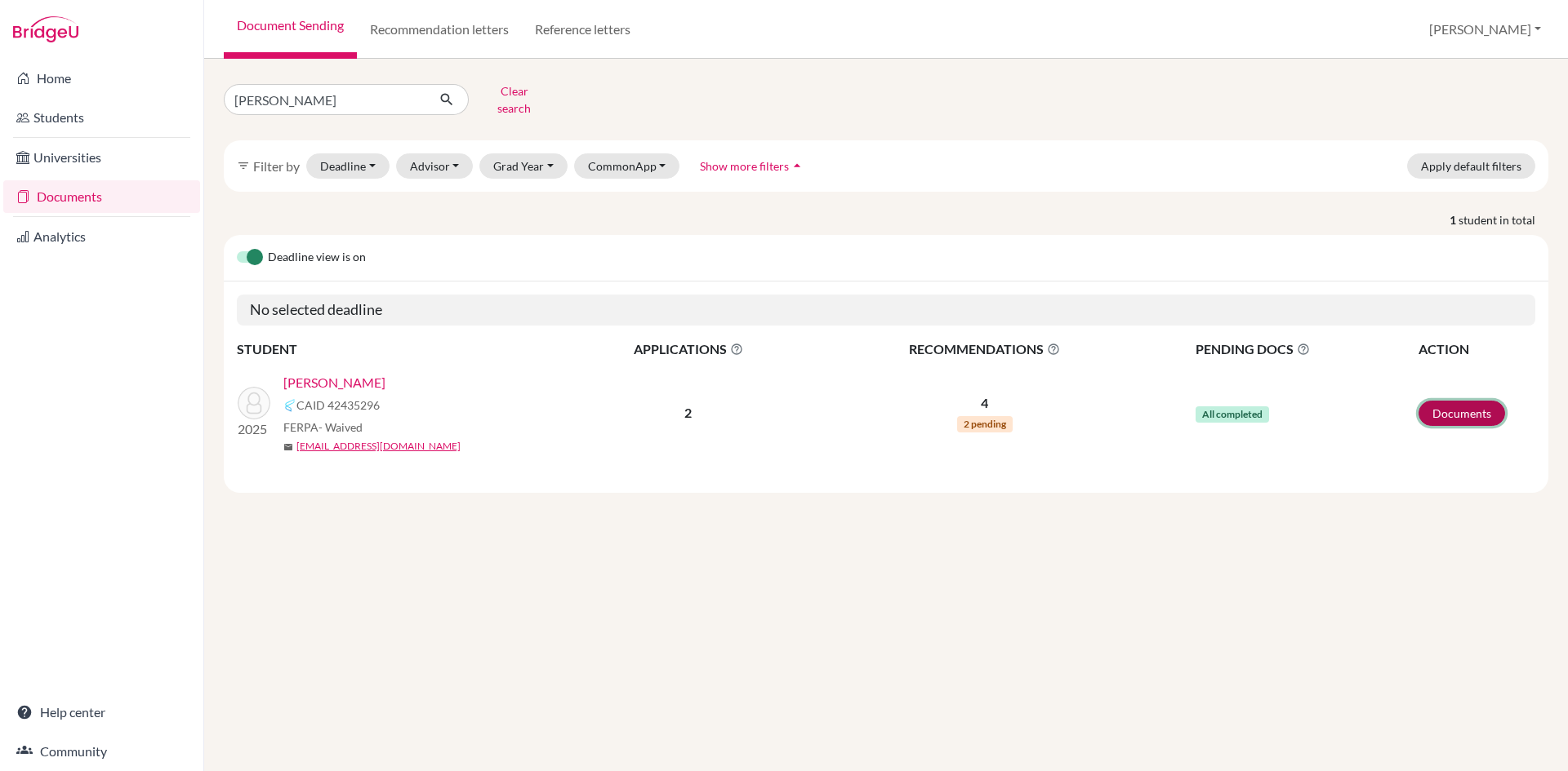
click at [1458, 401] on link "Documents" at bounding box center [1462, 413] width 87 height 26
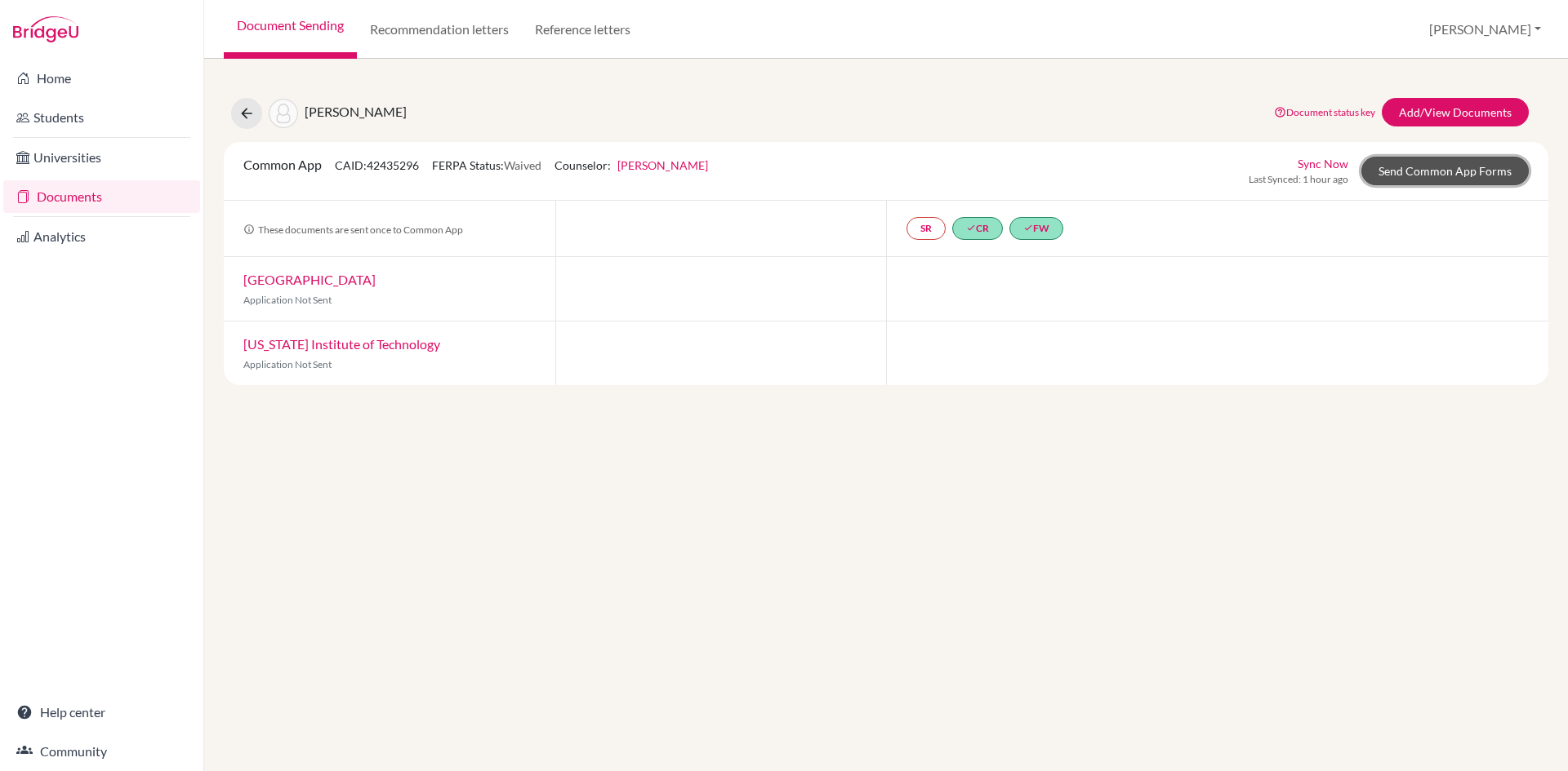
click at [1421, 167] on link "Send Common App Forms" at bounding box center [1445, 171] width 168 height 29
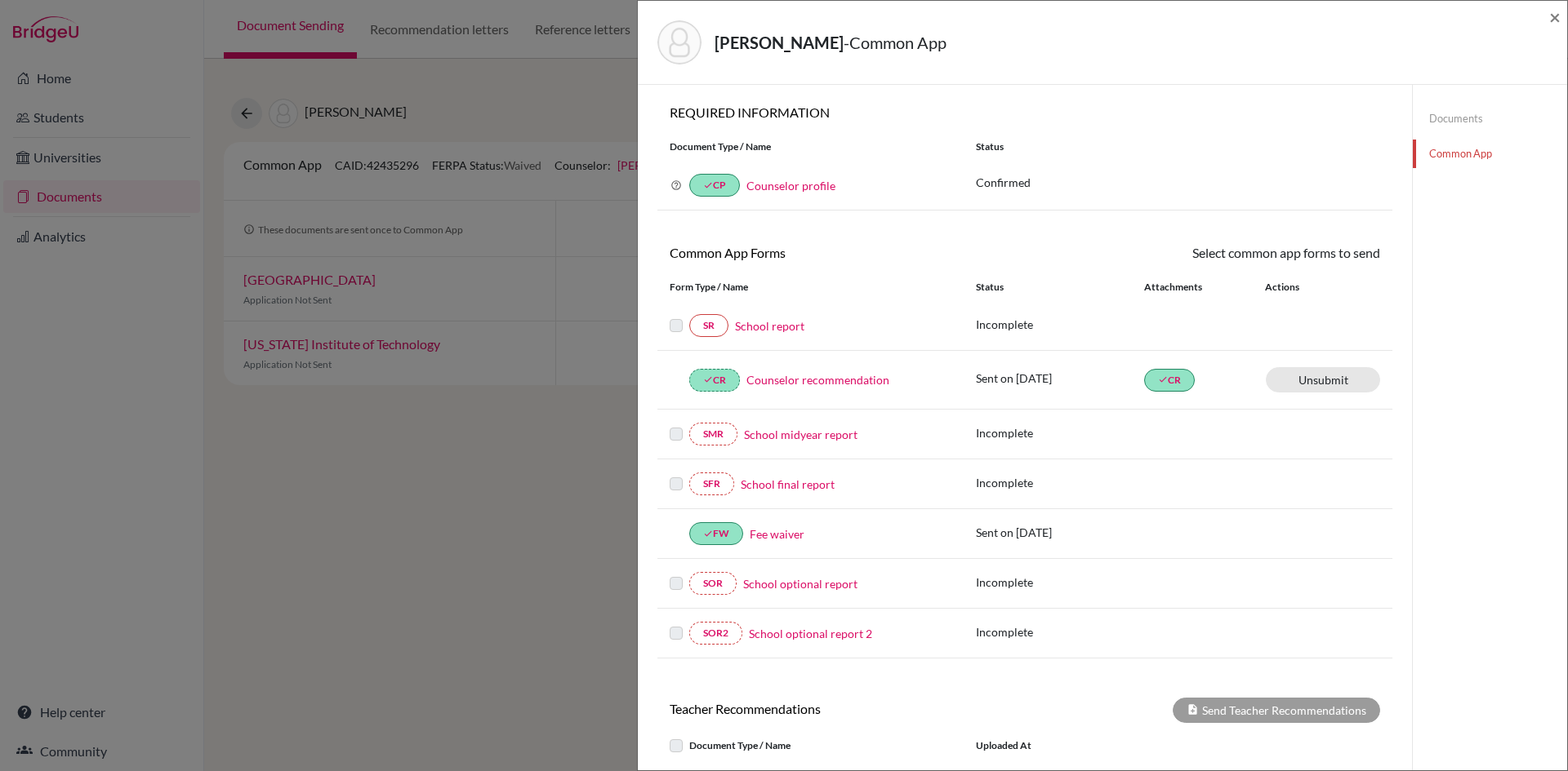
click at [780, 331] on link "School report" at bounding box center [770, 326] width 70 height 17
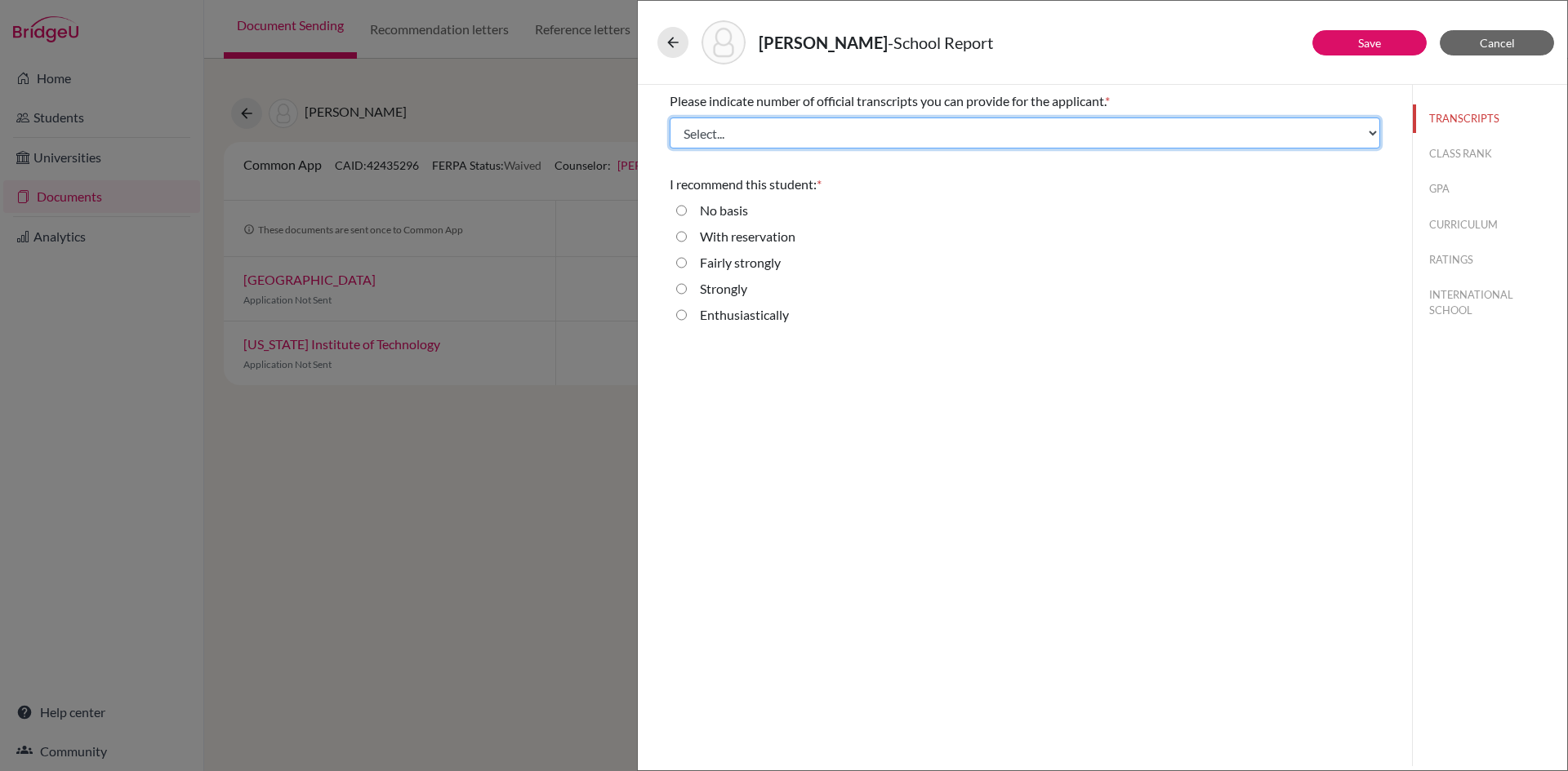
click at [707, 132] on select "Select... 1 2 3 4" at bounding box center [1024, 133] width 710 height 31
select select "4"
click at [669, 117] on select "Select... 1 2 3 4" at bounding box center [1024, 133] width 710 height 31
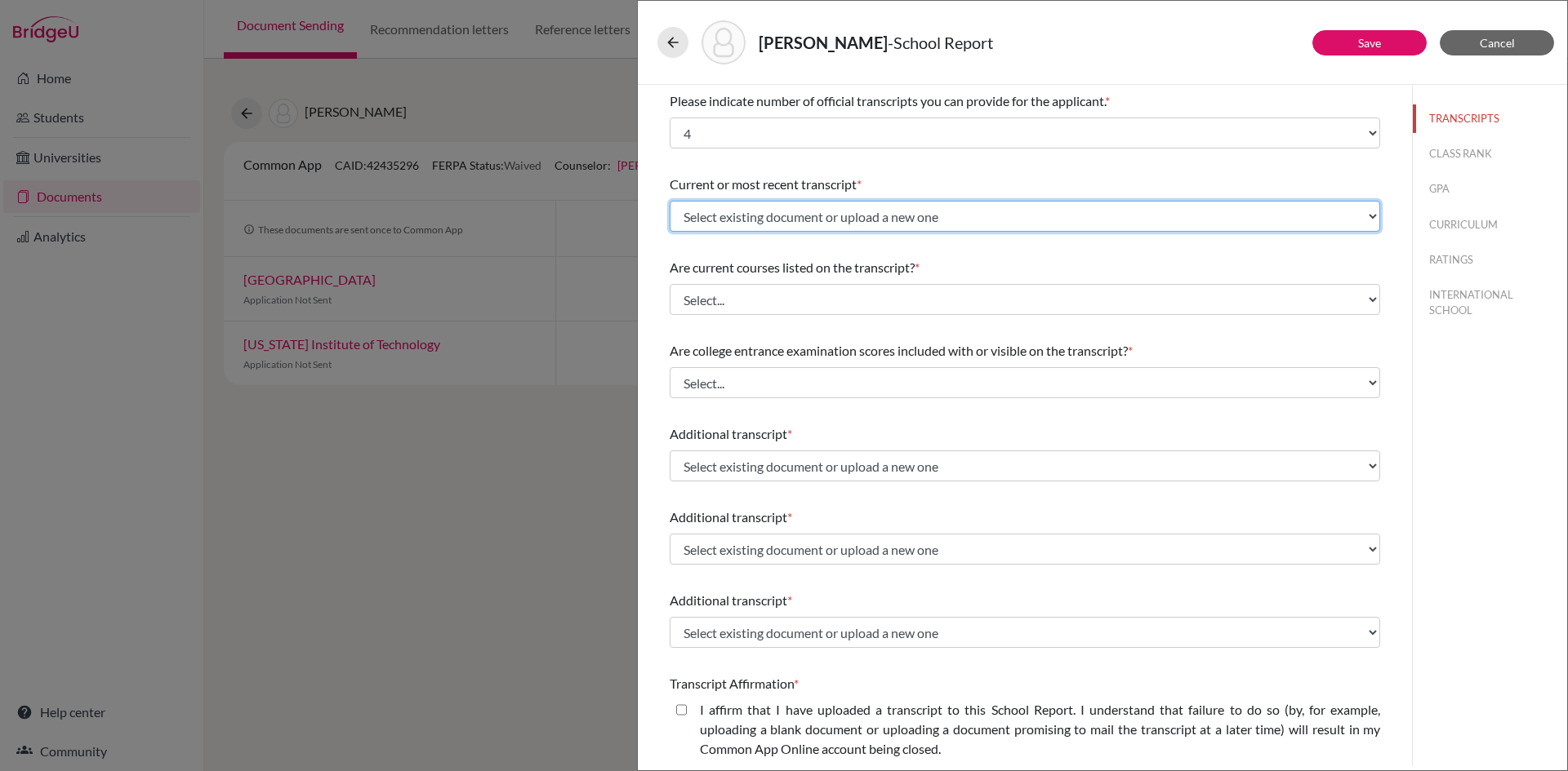
click at [731, 218] on select "Select existing document or upload a new one GCE_AS Level Grade 10 mark sheet G…" at bounding box center [1024, 216] width 710 height 31
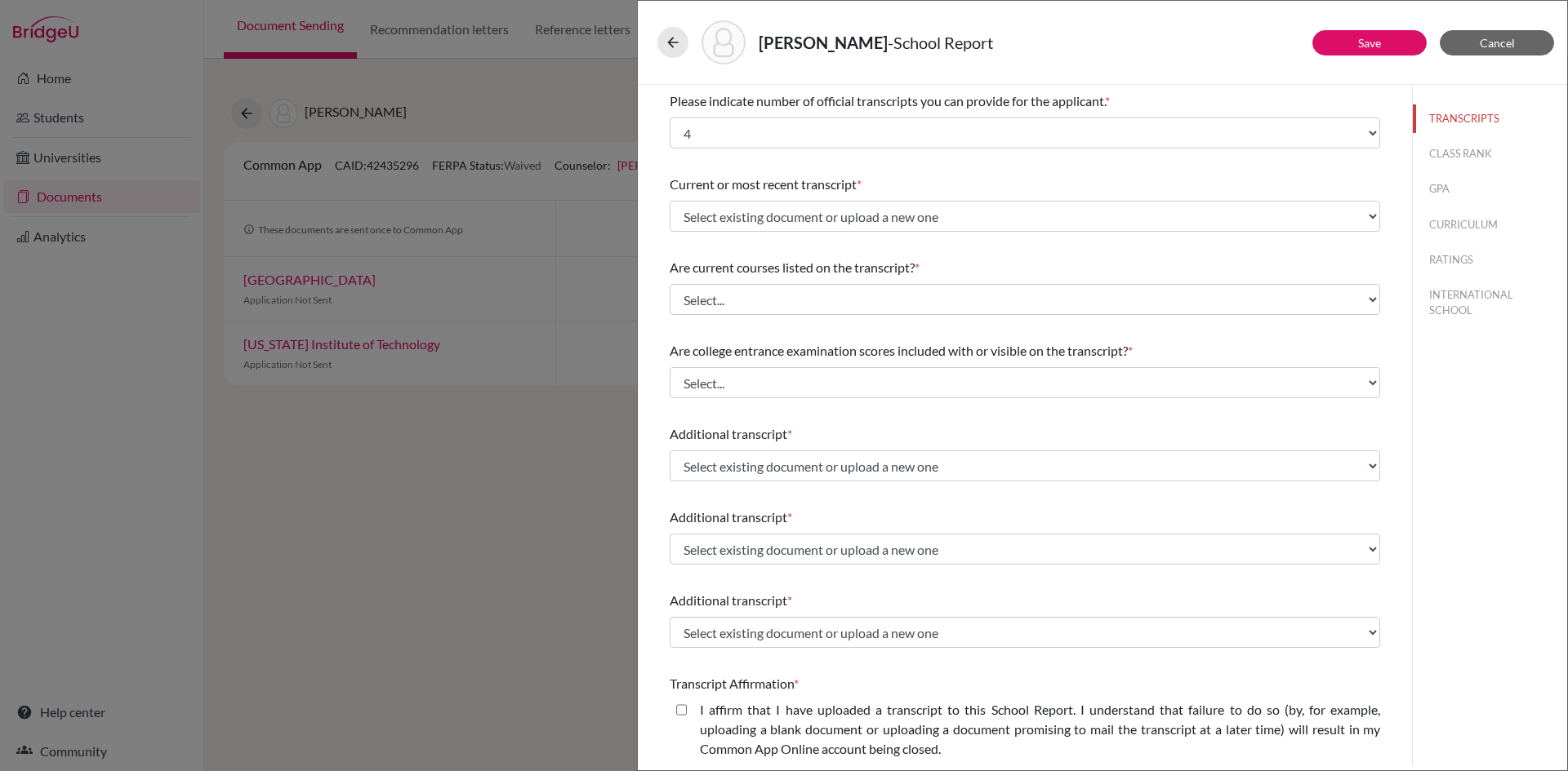
click at [481, 487] on div "[PERSON_NAME] - School Report Save Cancel Please indicate number of official tr…" at bounding box center [784, 385] width 1568 height 771
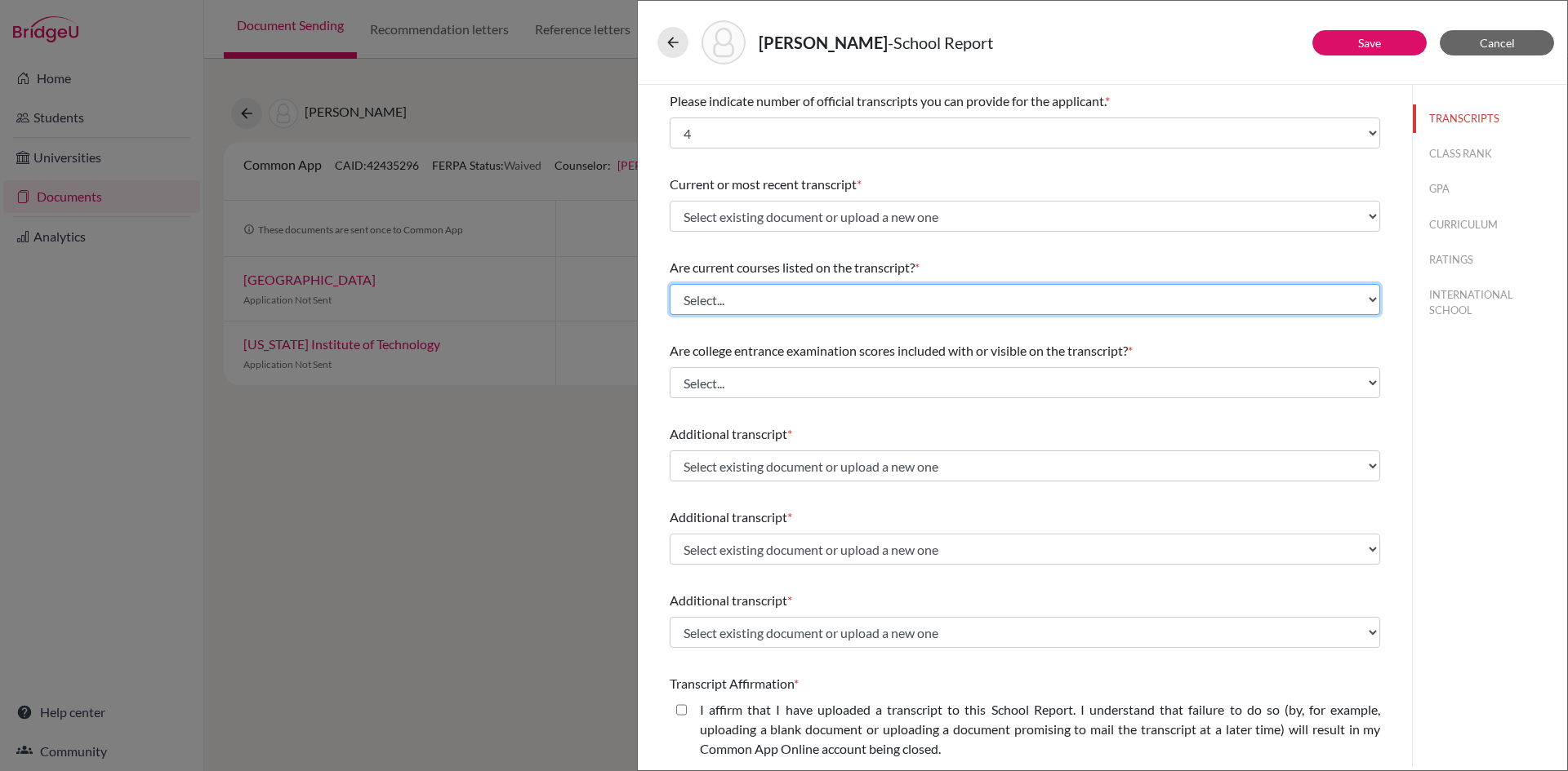
click at [727, 290] on select "Select... Yes No" at bounding box center [1024, 299] width 710 height 31
select select "0"
click at [669, 284] on select "Select... Yes No" at bounding box center [1024, 299] width 710 height 31
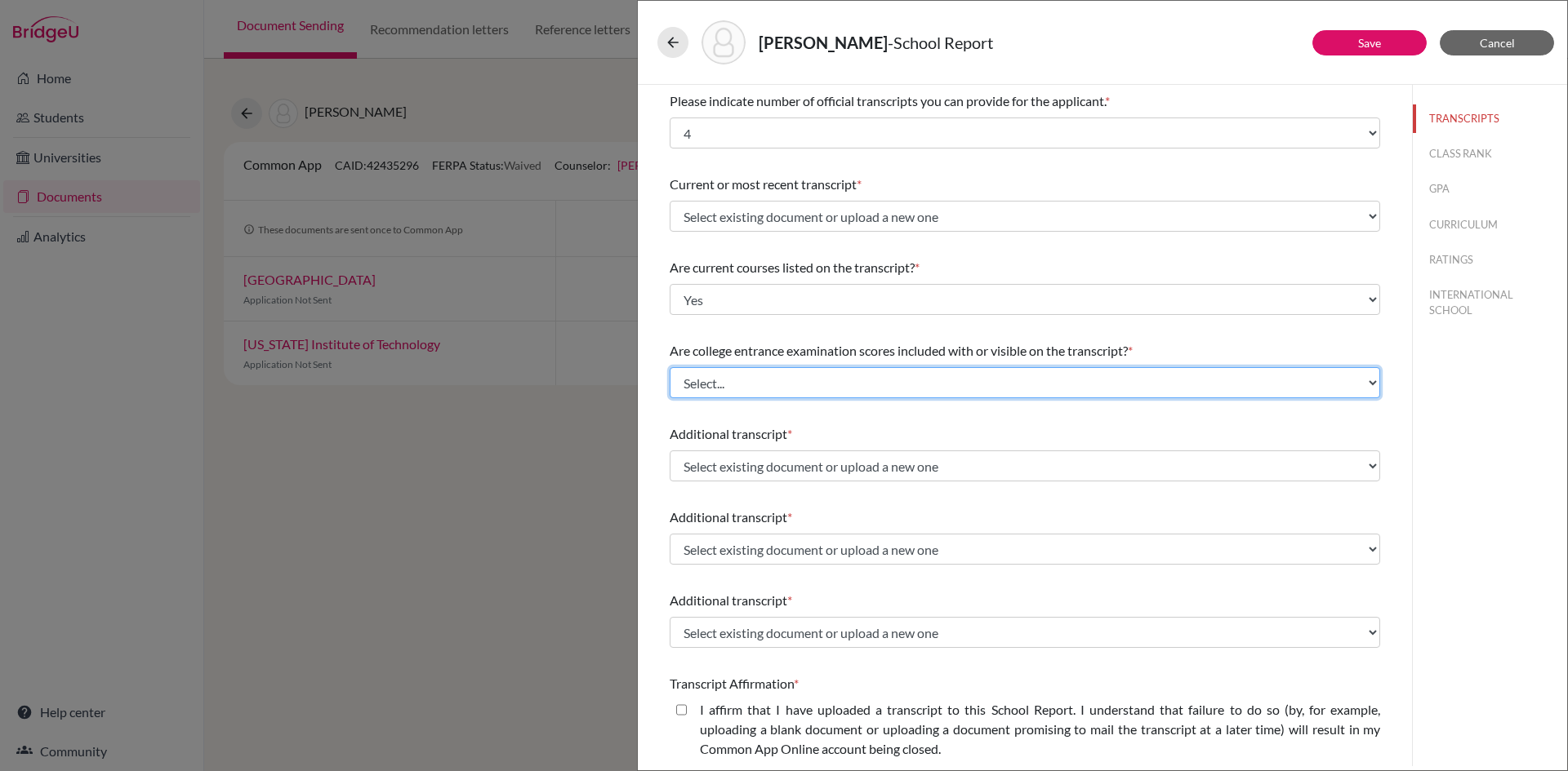
click at [718, 388] on select "Select... Yes No" at bounding box center [1024, 383] width 710 height 31
select select "1"
click at [669, 367] on select "Select... Yes No" at bounding box center [1024, 383] width 710 height 31
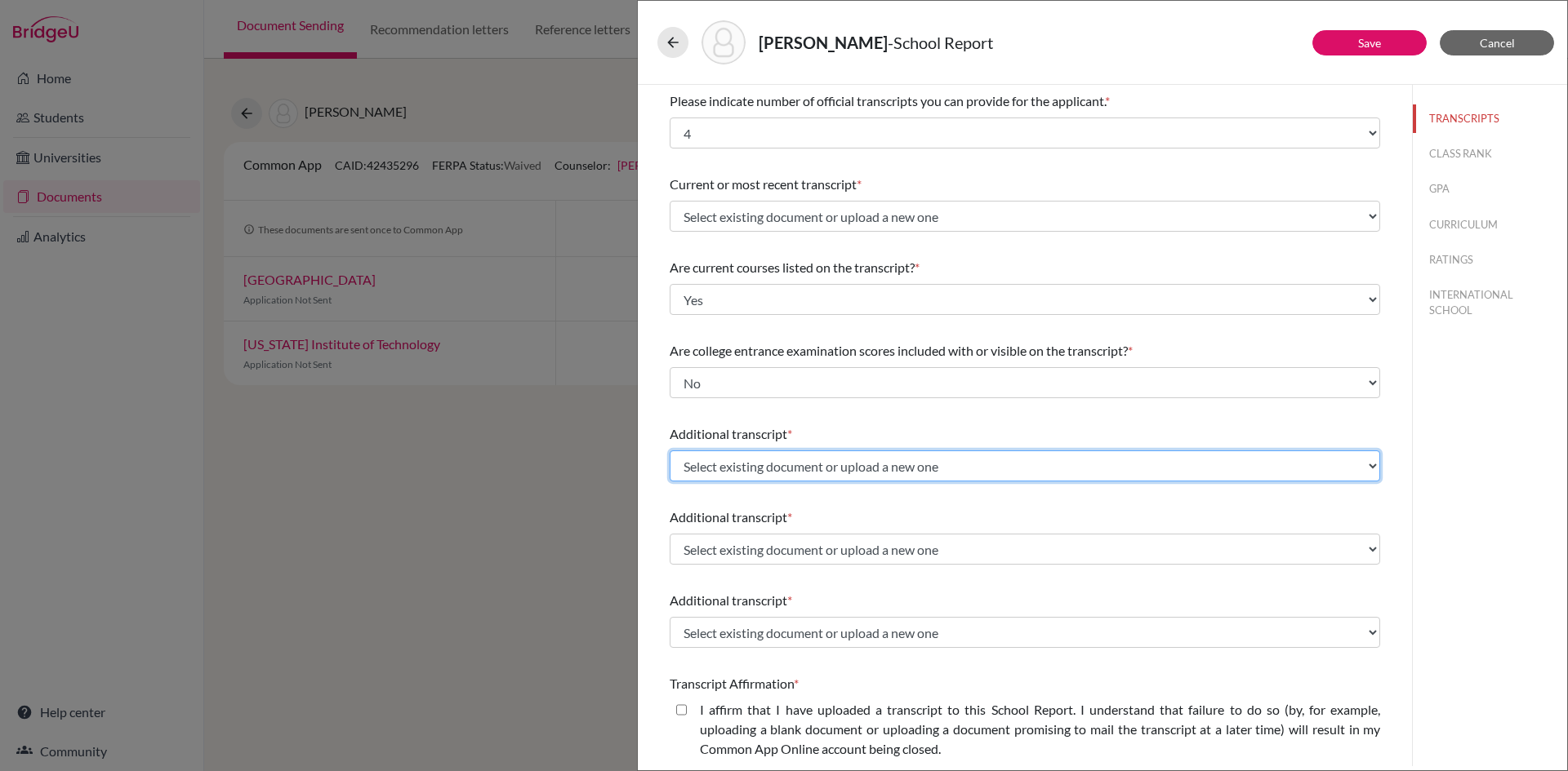
click at [764, 462] on select "Select existing document or upload a new one GCE_AS Level Grade 10 mark sheet G…" at bounding box center [1024, 466] width 710 height 31
select select "627461"
click at [669, 451] on select "Select existing document or upload a new one GCE_AS Level Grade 10 mark sheet G…" at bounding box center [1024, 466] width 710 height 31
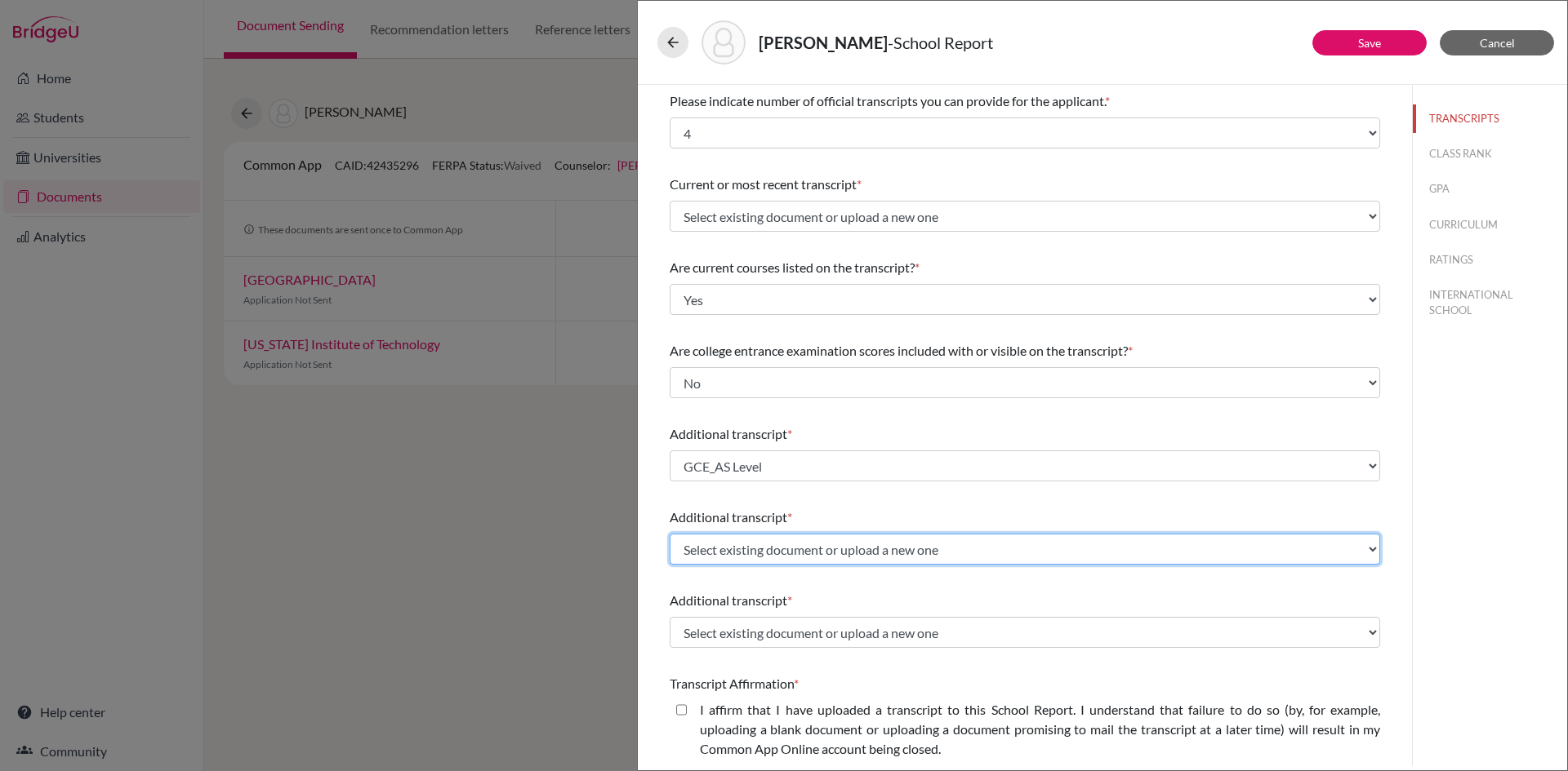
click at [741, 552] on select "Select existing document or upload a new one GCE_AS Level Grade 10 mark sheet G…" at bounding box center [1024, 549] width 710 height 31
select select "627463"
click at [669, 534] on select "Select existing document or upload a new one GCE_AS Level Grade 10 mark sheet G…" at bounding box center [1024, 549] width 710 height 31
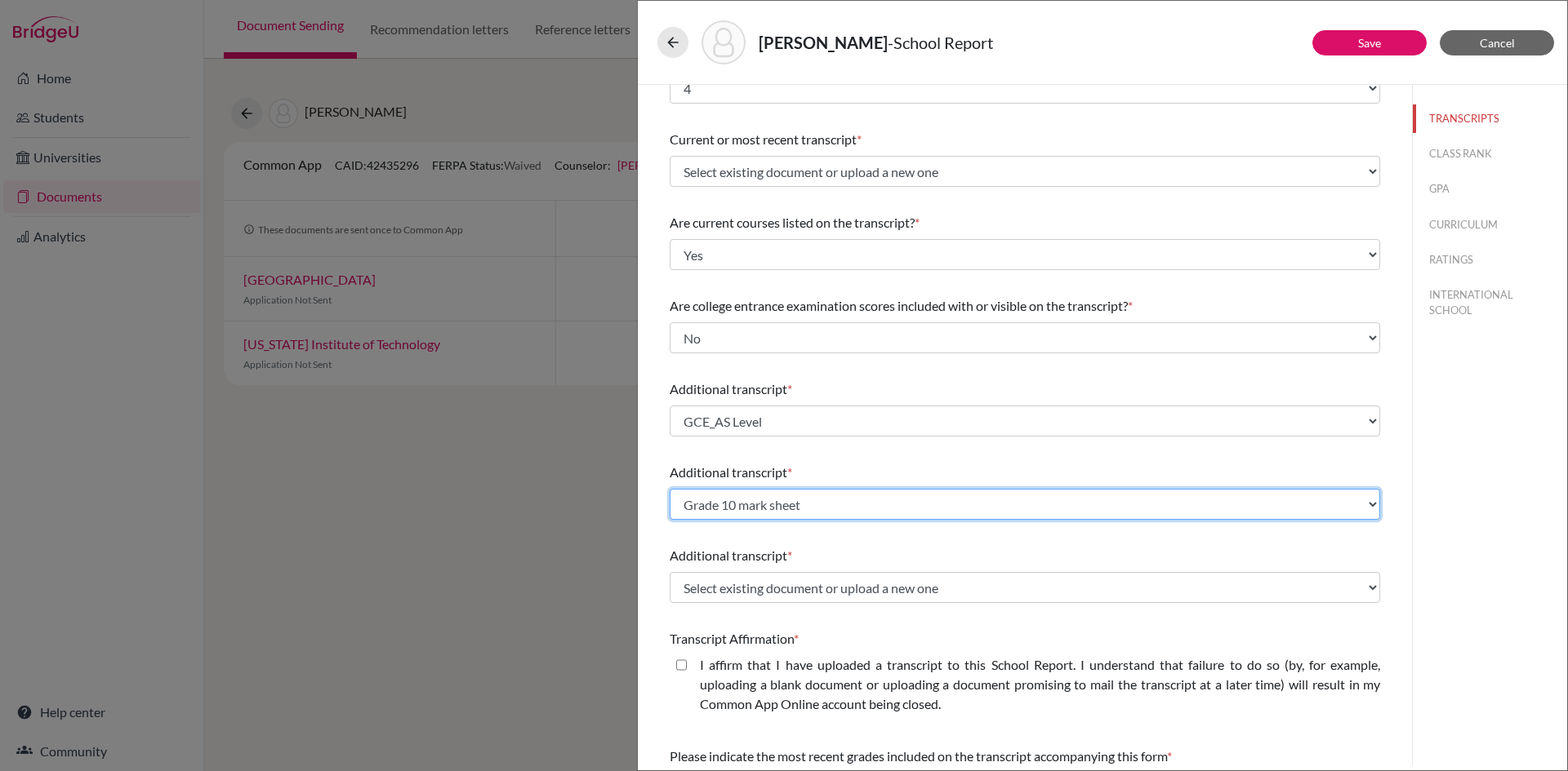
scroll to position [82, 0]
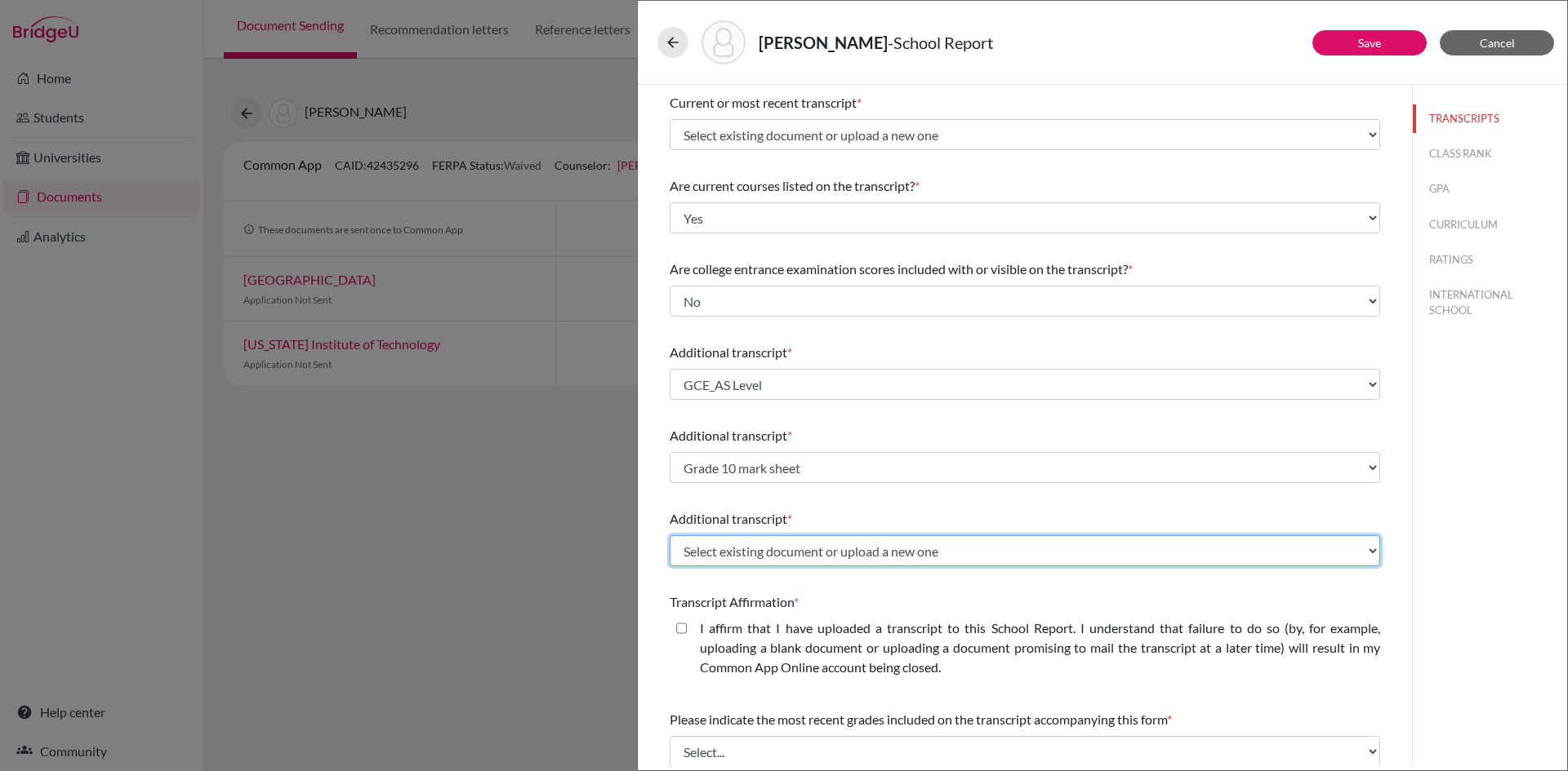
click at [775, 550] on select "Select existing document or upload a new one GCE_AS Level Grade 10 mark sheet G…" at bounding box center [1024, 551] width 710 height 31
select select "627464"
click at [669, 536] on select "Select existing document or upload a new one GCE_AS Level Grade 10 mark sheet G…" at bounding box center [1024, 551] width 710 height 31
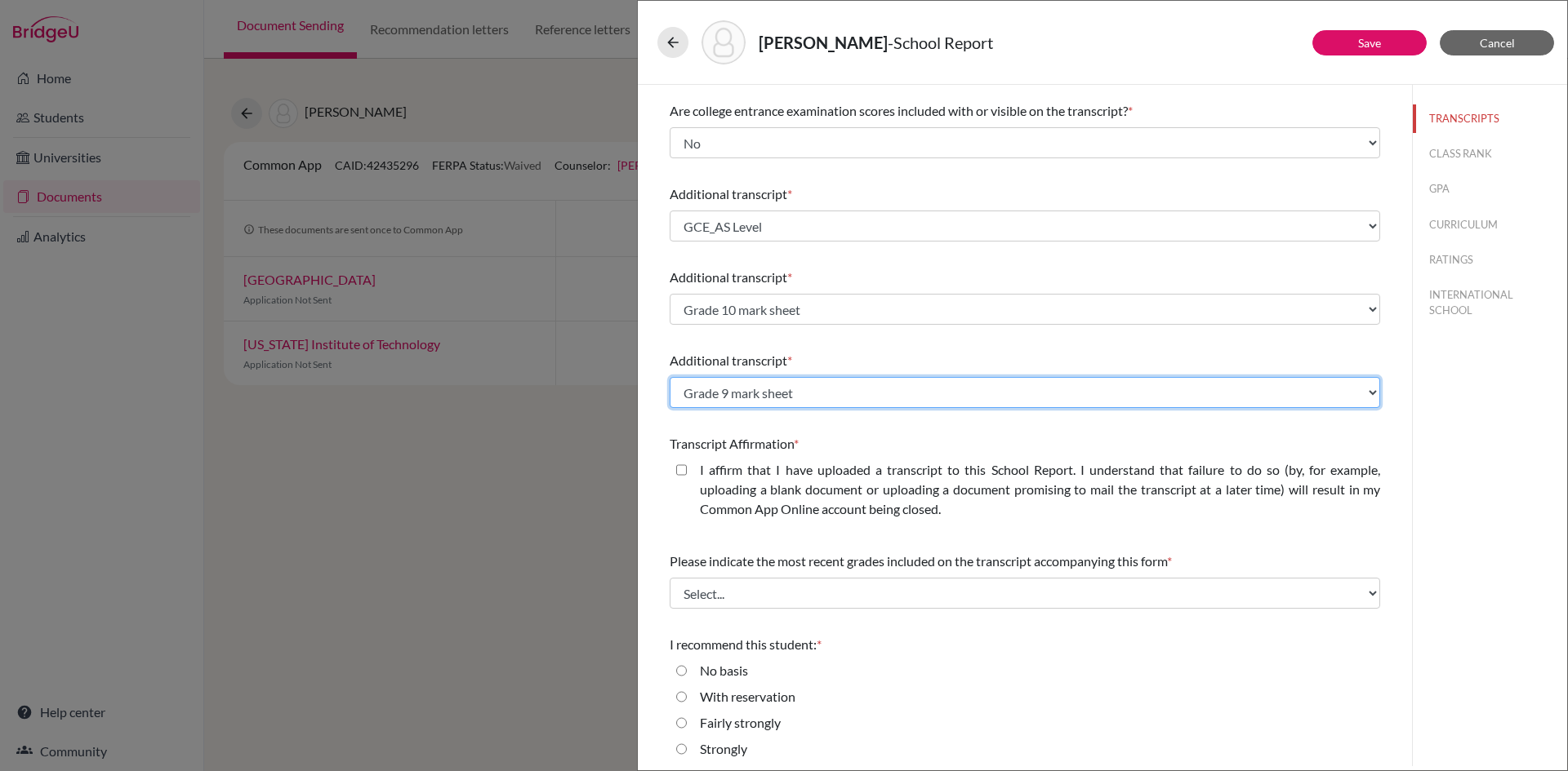
scroll to position [272, 0]
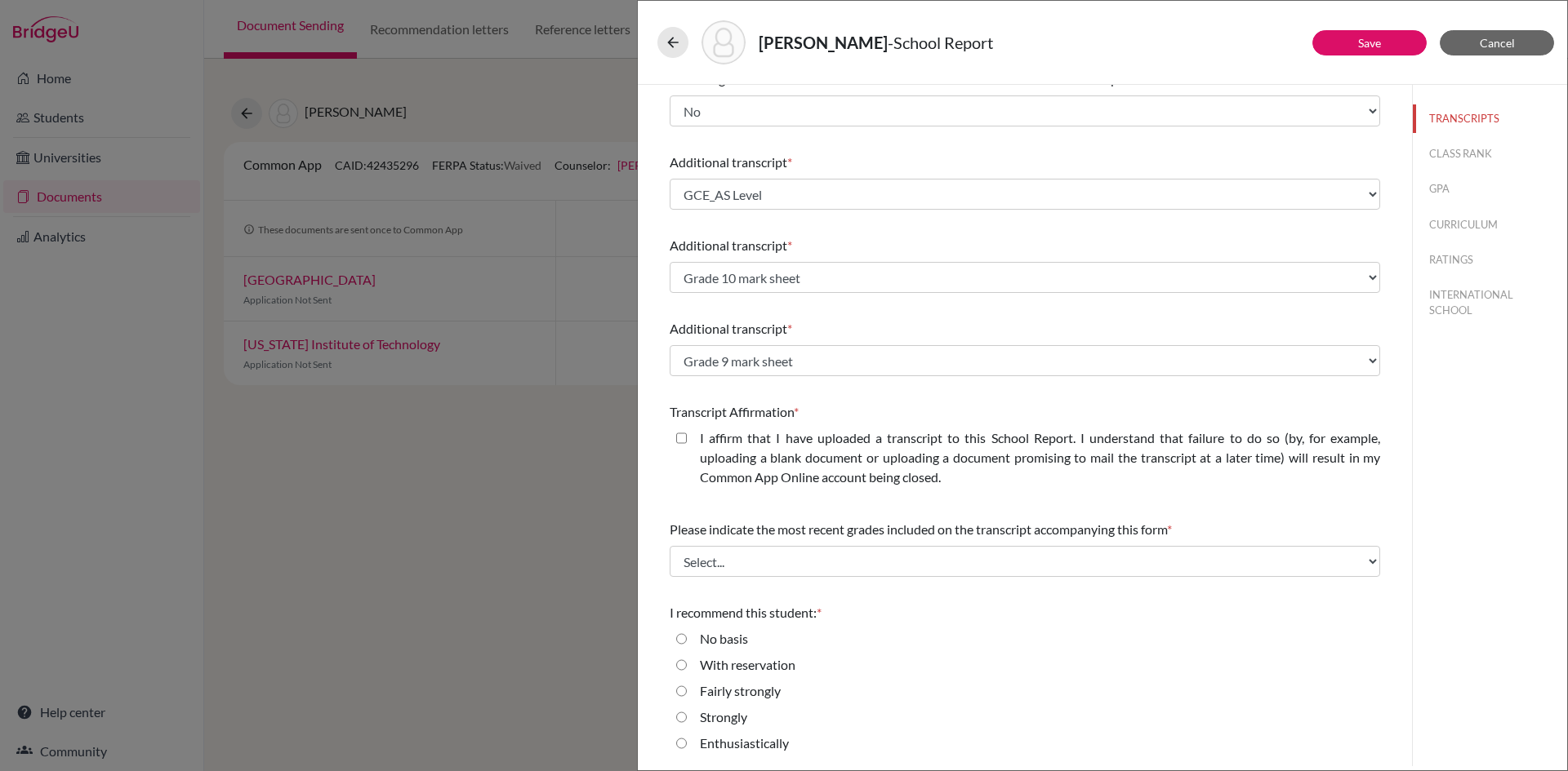
click at [684, 442] on closed\ "I affirm that I have uploaded a transcript to this School Report. I understand …" at bounding box center [681, 438] width 10 height 20
checkbox closed\ "true"
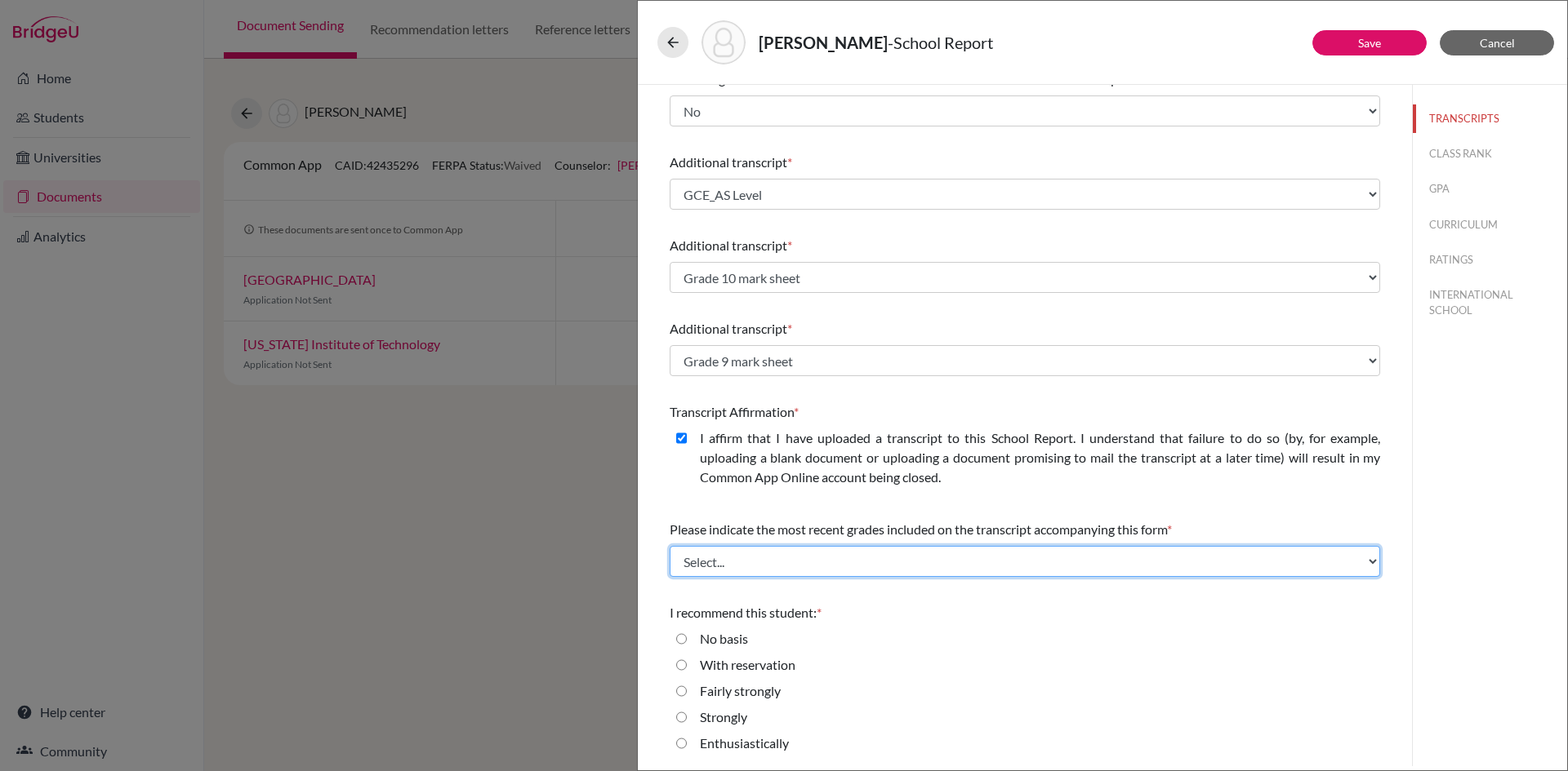
click at [724, 558] on select "Select... Final junior year grades 1st Quarter senior year grades 2nd Quarter/1…" at bounding box center [1024, 561] width 710 height 31
select select "6"
click at [669, 546] on select "Select... Final junior year grades 1st Quarter senior year grades 2nd Quarter/1…" at bounding box center [1024, 561] width 710 height 31
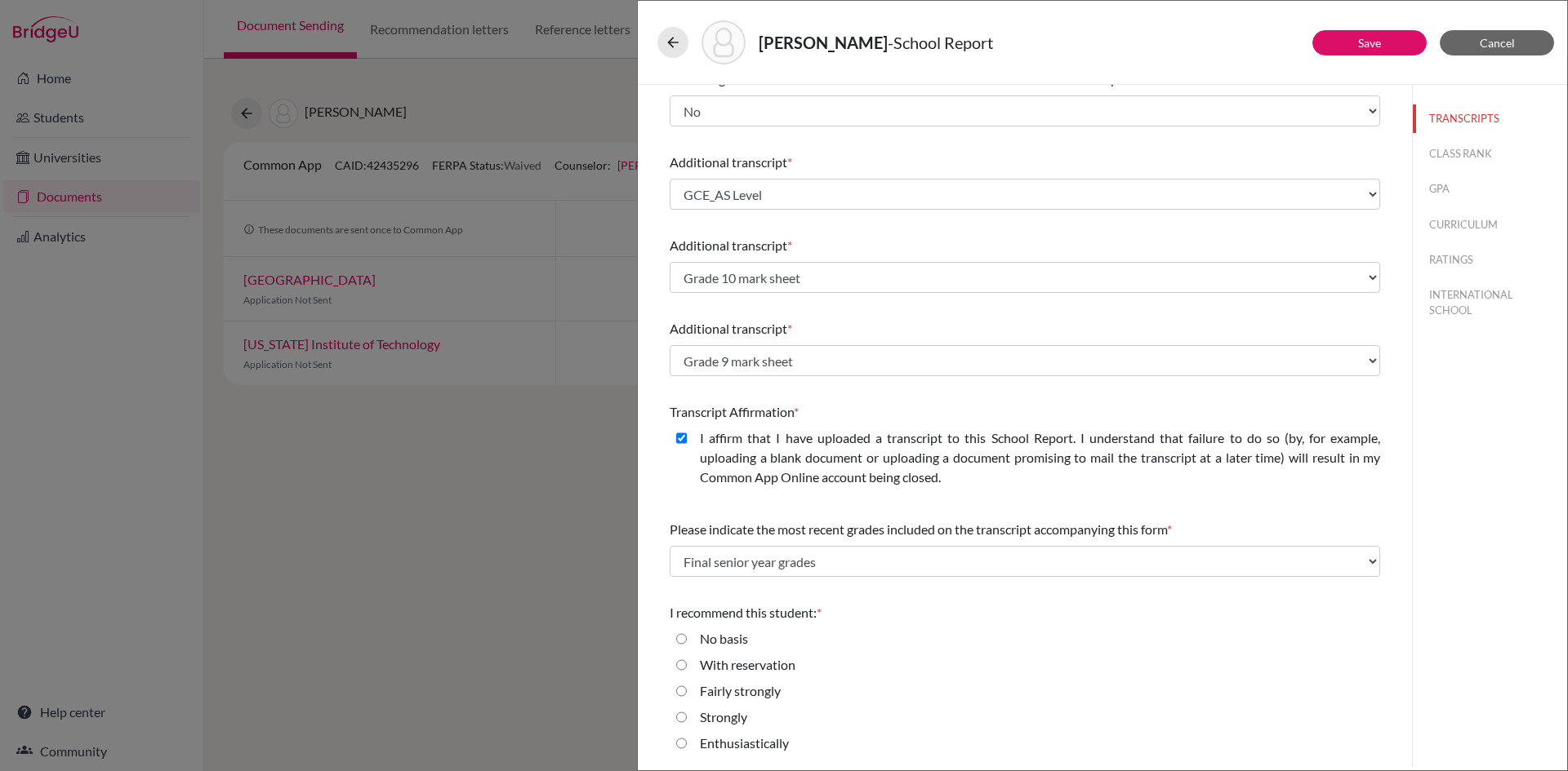
click at [679, 717] on input "Strongly" at bounding box center [681, 717] width 10 height 20
radio input "true"
click at [1390, 47] on button "Save" at bounding box center [1369, 43] width 114 height 26
click at [1468, 151] on button "CLASS RANK" at bounding box center [1489, 154] width 154 height 29
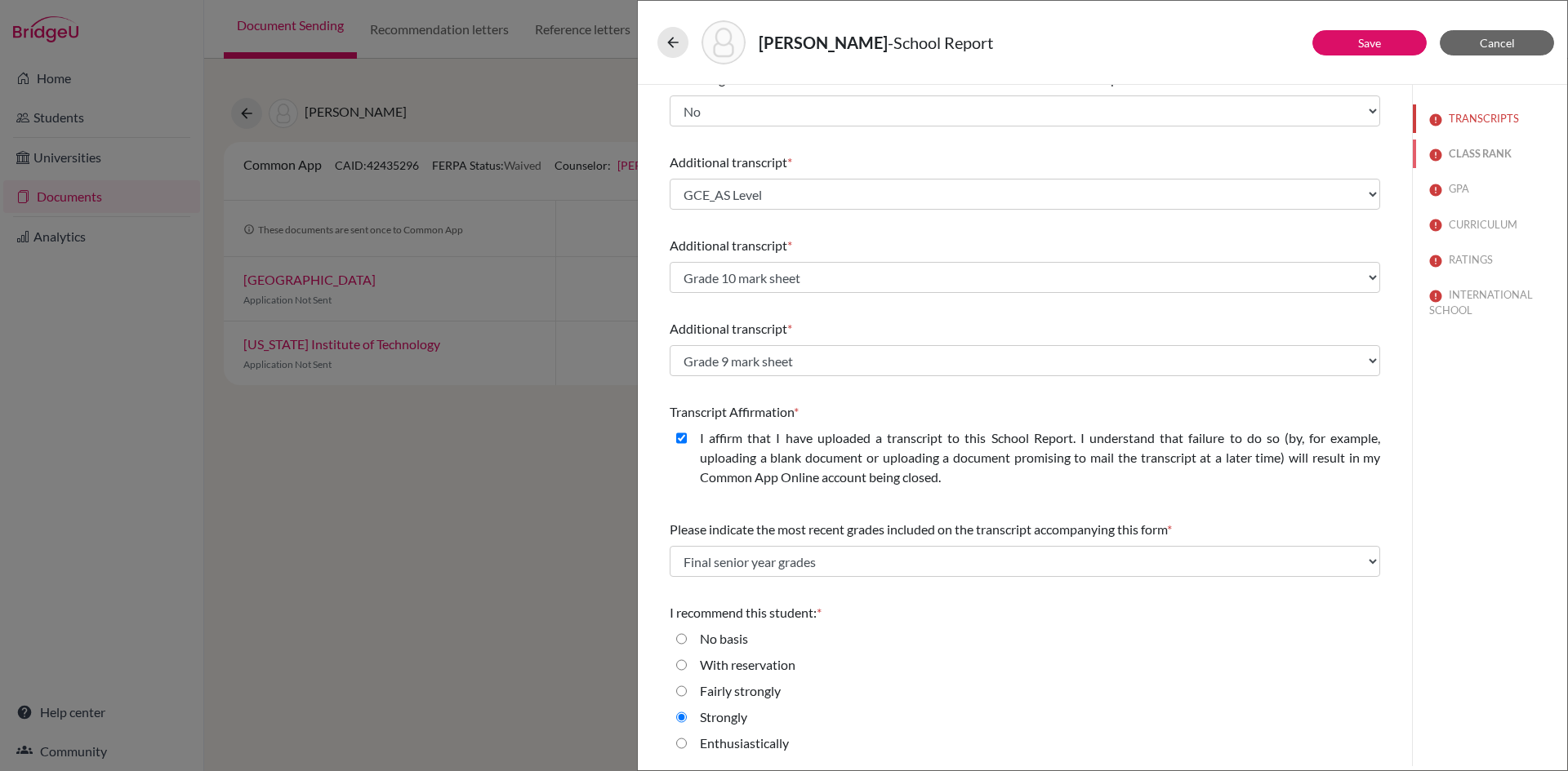
scroll to position [0, 0]
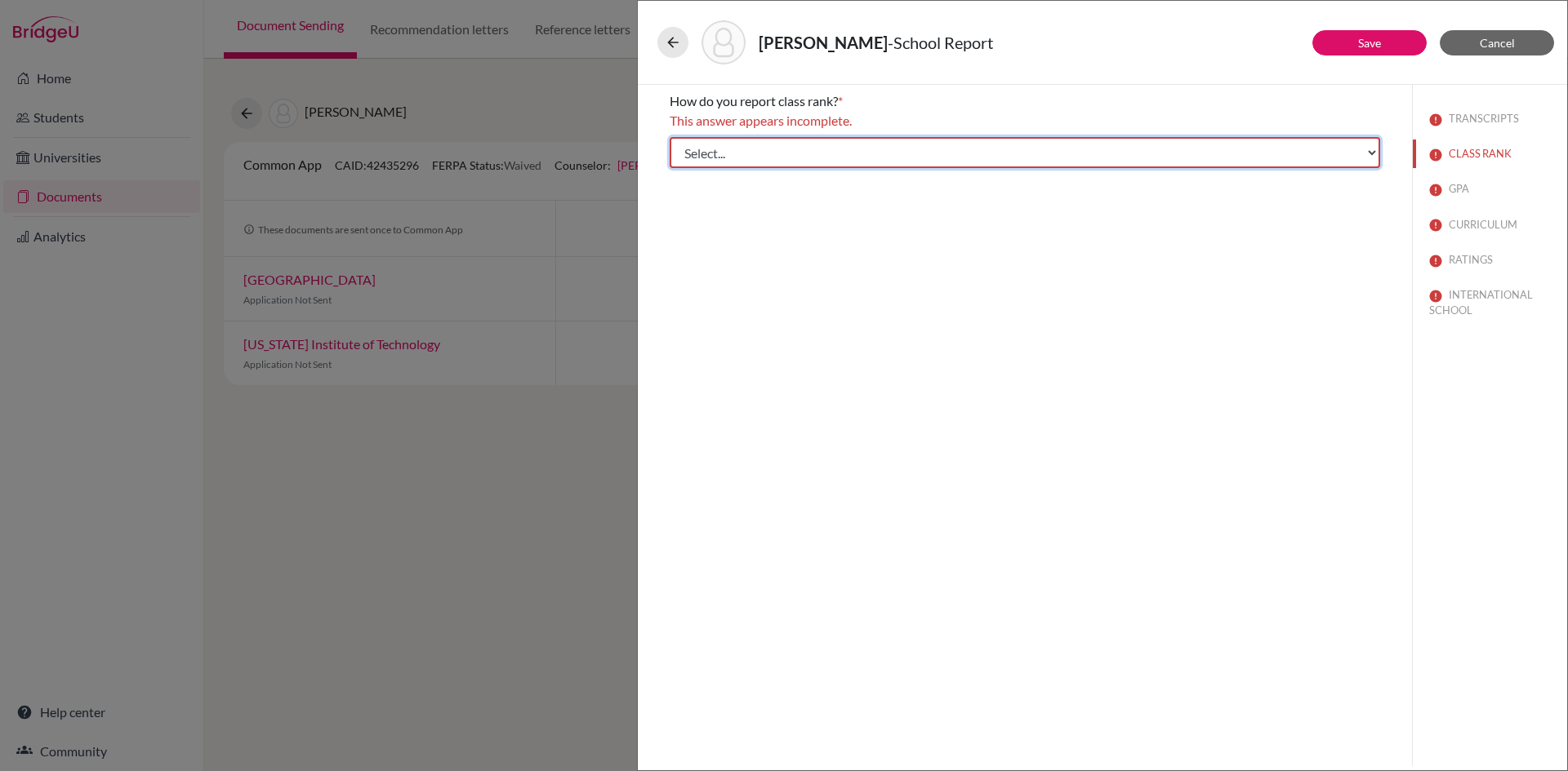
click at [733, 156] on select "Select... Exact Decile Quintile Quartile None" at bounding box center [1024, 152] width 710 height 31
select select "2"
click at [669, 137] on select "Select... Exact Decile Quintile Quartile None" at bounding box center [1024, 152] width 710 height 31
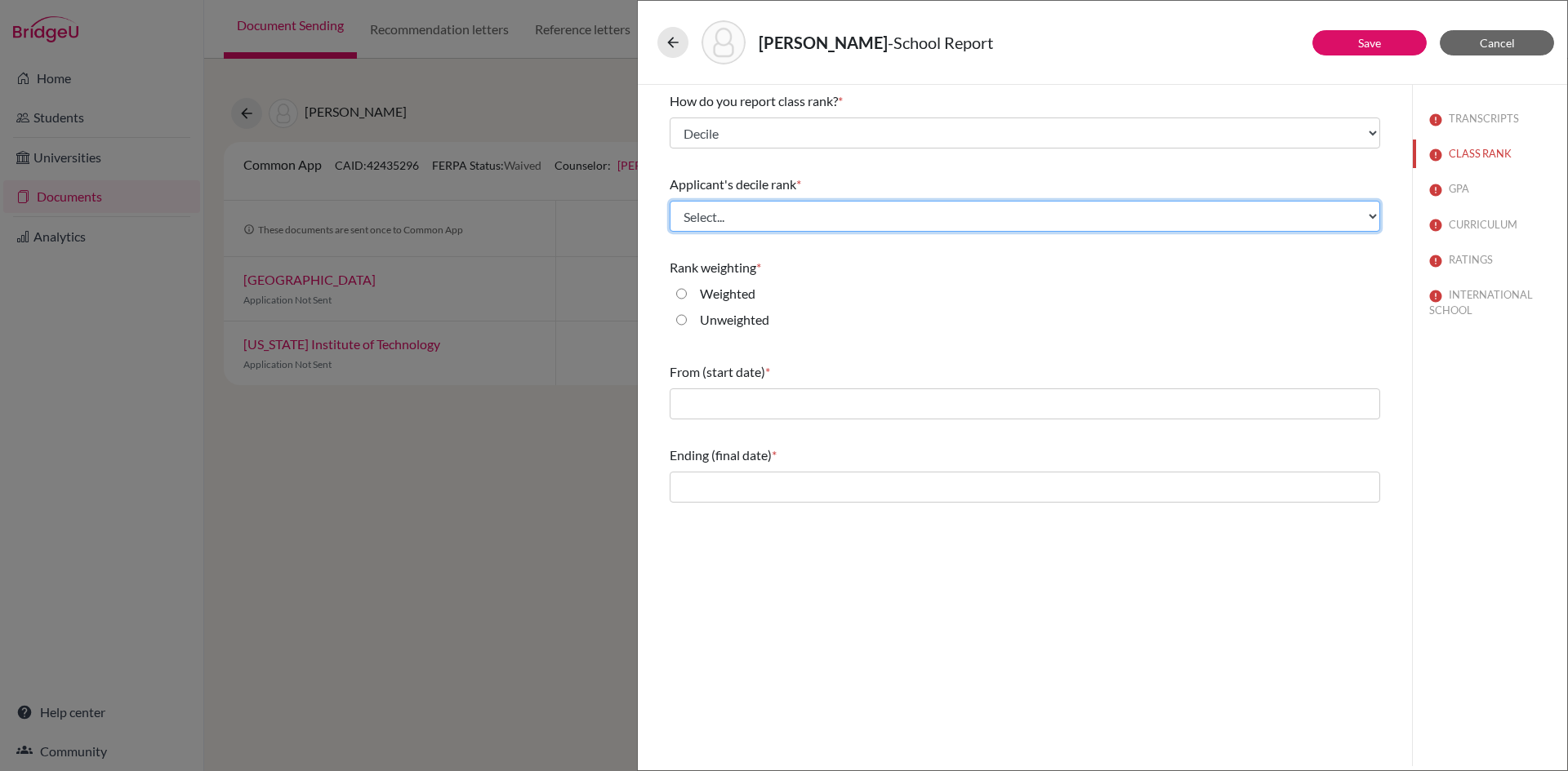
click at [712, 215] on select "Select... Top 10% Top 20% Top 30% Top 40% Top 50% Top 60% Top 70% Top 80% Top 9…" at bounding box center [1024, 216] width 710 height 31
select select "2"
click at [669, 201] on select "Select... Top 10% Top 20% Top 30% Top 40% Top 50% Top 60% Top 70% Top 80% Top 9…" at bounding box center [1024, 216] width 710 height 31
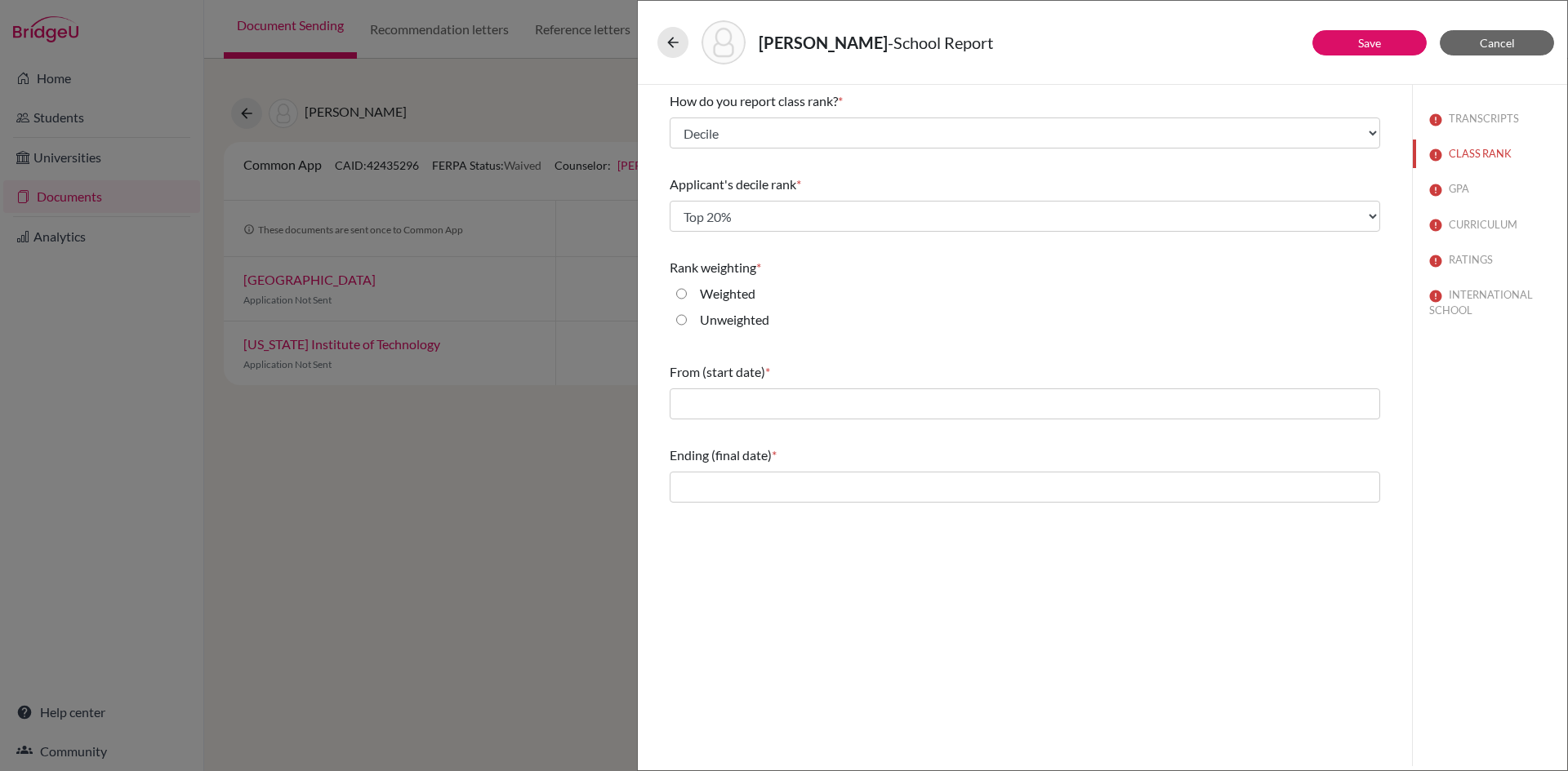
click at [685, 321] on input "Unweighted" at bounding box center [681, 320] width 10 height 20
radio input "true"
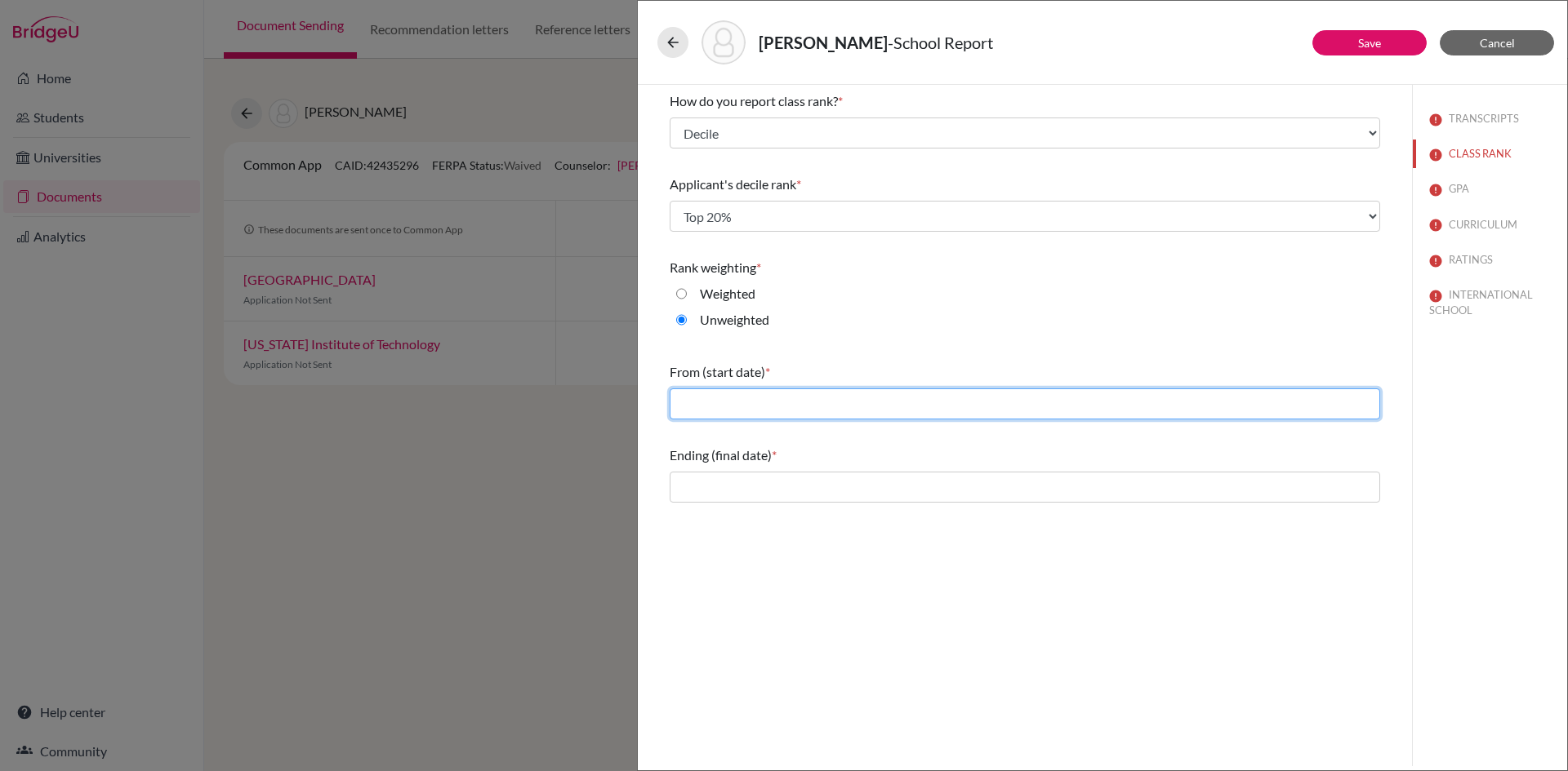
click at [738, 410] on input "text" at bounding box center [1024, 404] width 710 height 31
type input "06/2023"
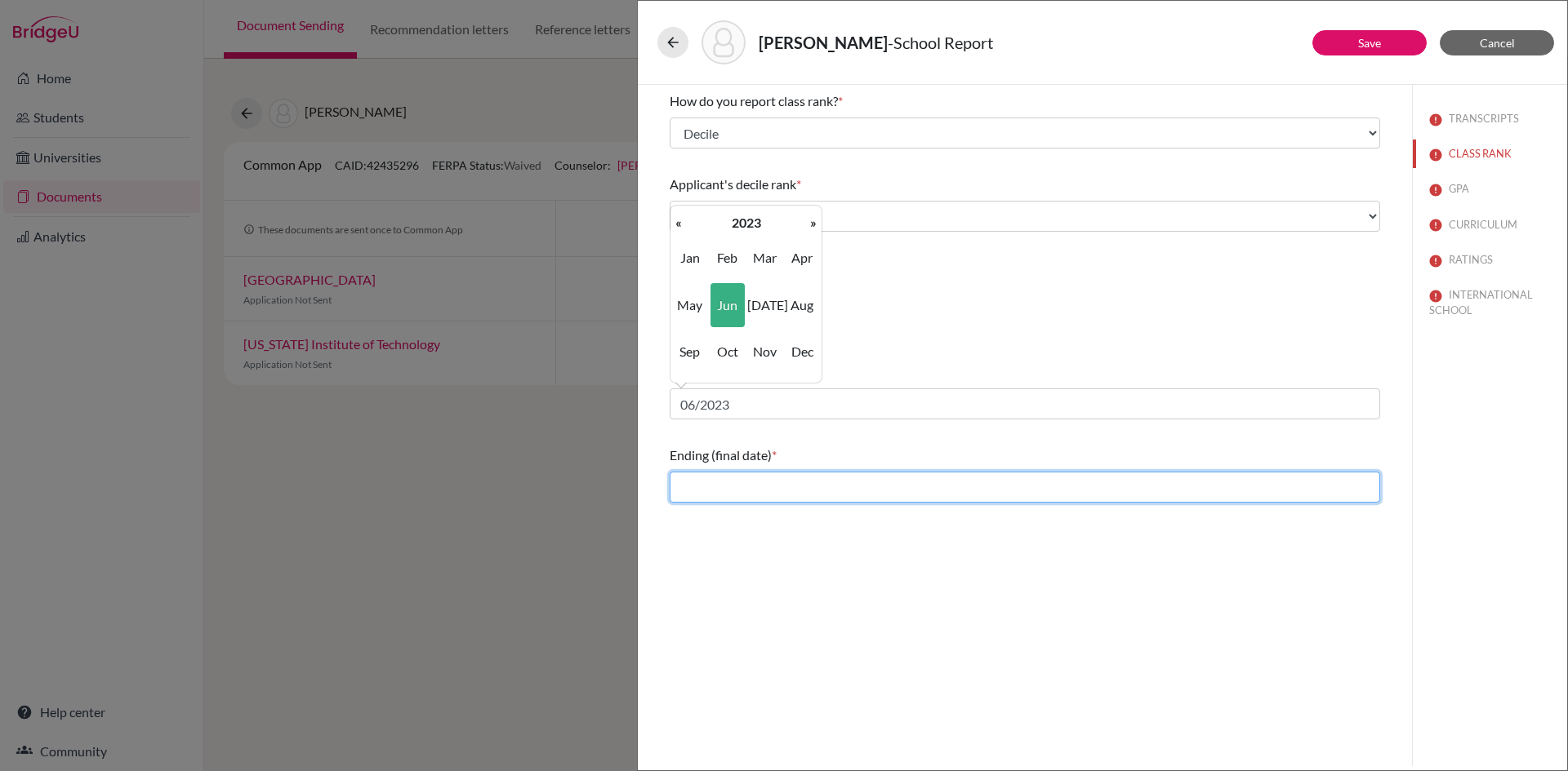
click at [731, 491] on input "text" at bounding box center [1024, 487] width 710 height 31
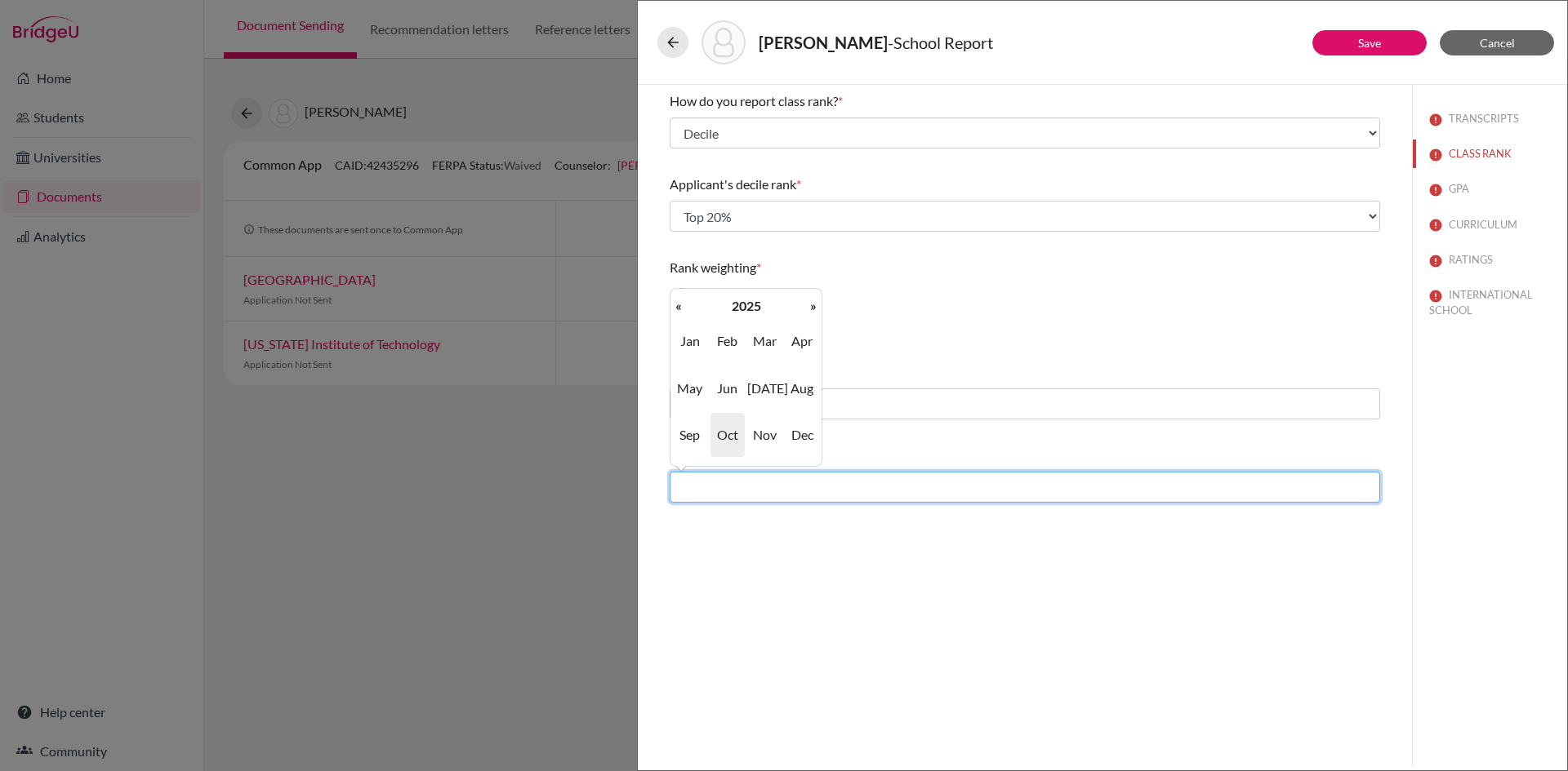
type input "06/2025"
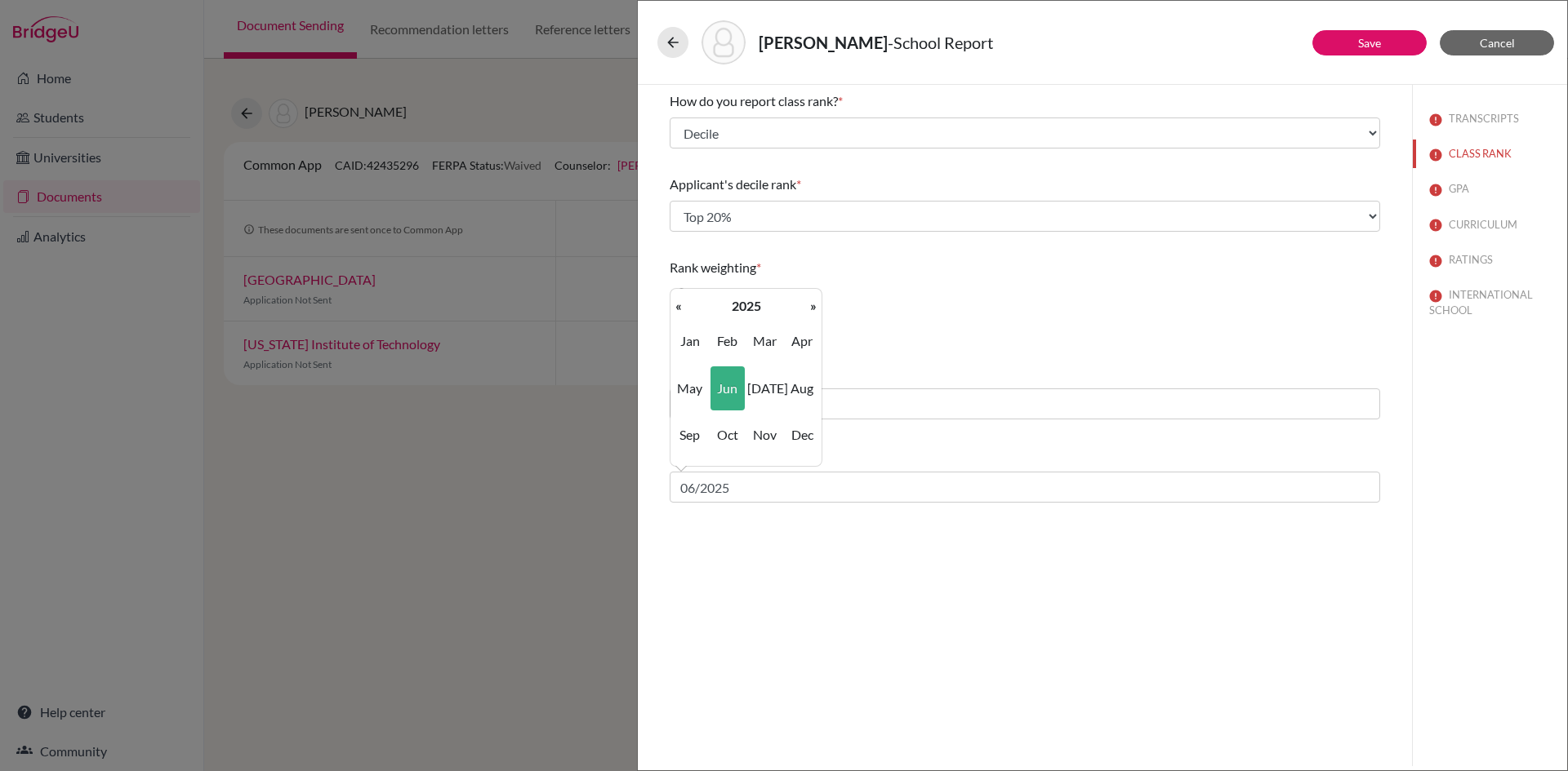
click at [906, 562] on div "How do you report class rank? * Select... Exact Decile Quintile Quartile None A…" at bounding box center [1025, 426] width 774 height 682
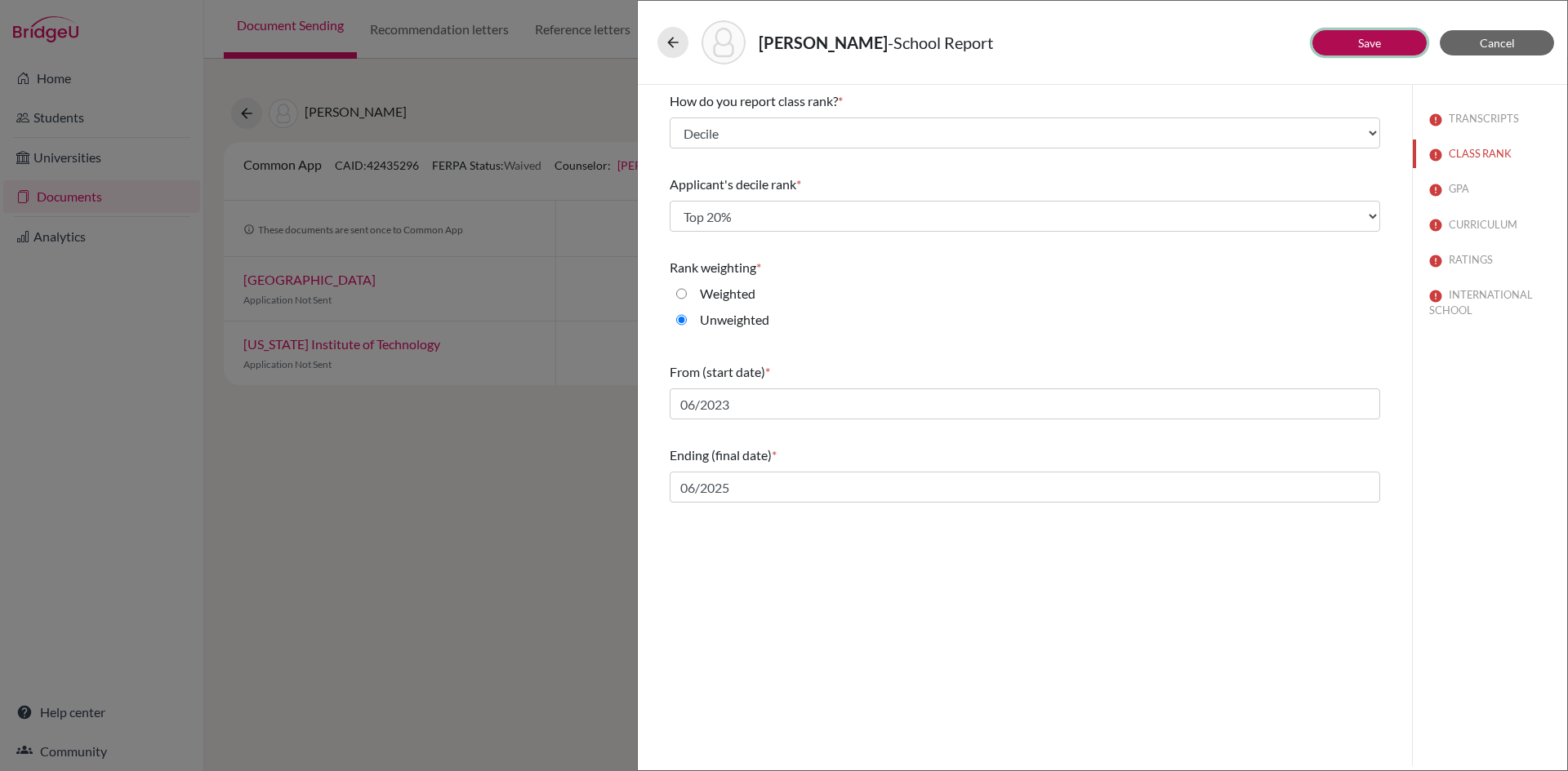
click at [1383, 37] on button "Save" at bounding box center [1369, 43] width 114 height 26
select select "4"
select select "6"
select select "0"
select select "627461"
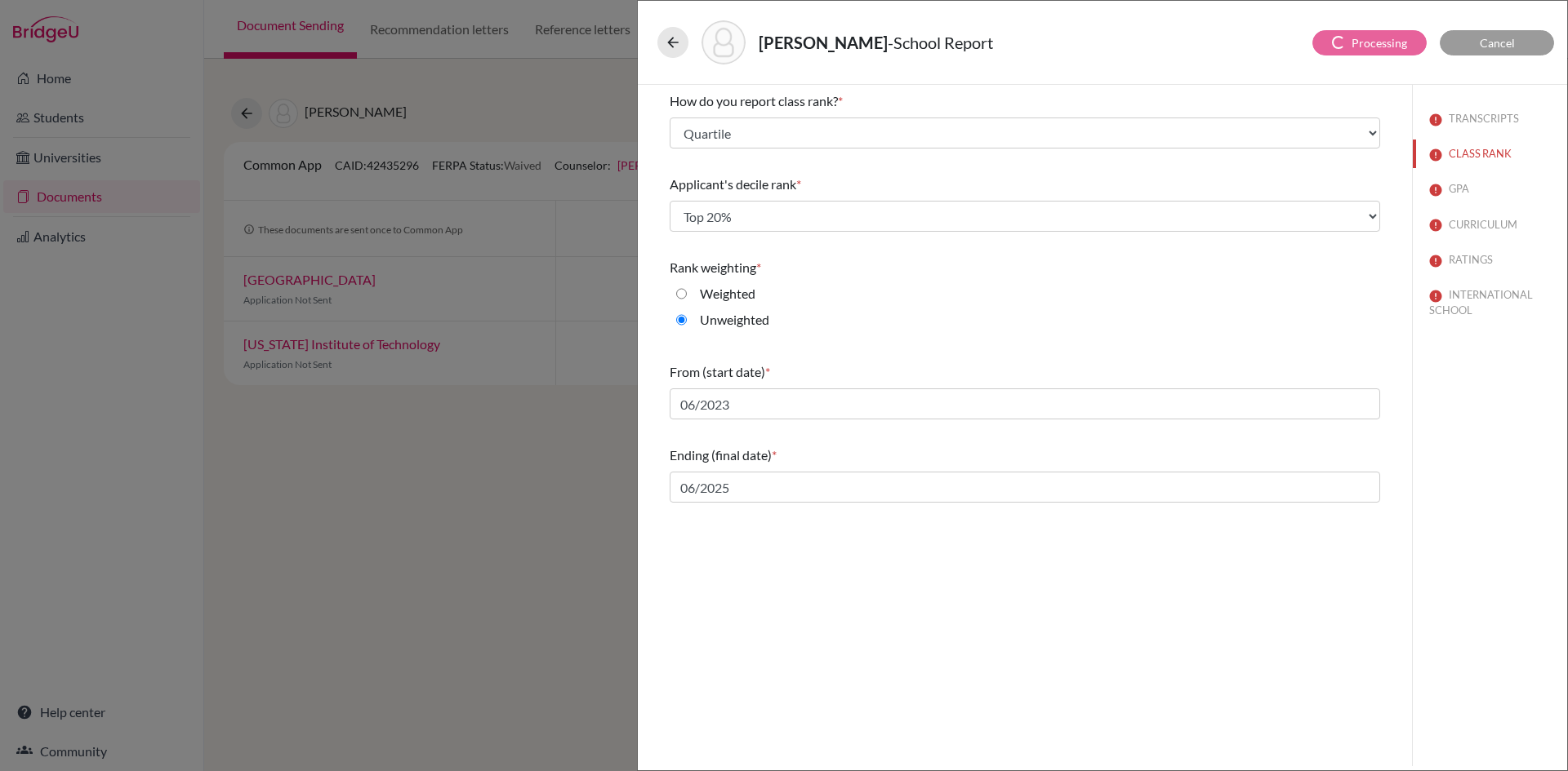
select select "627463"
select select "627464"
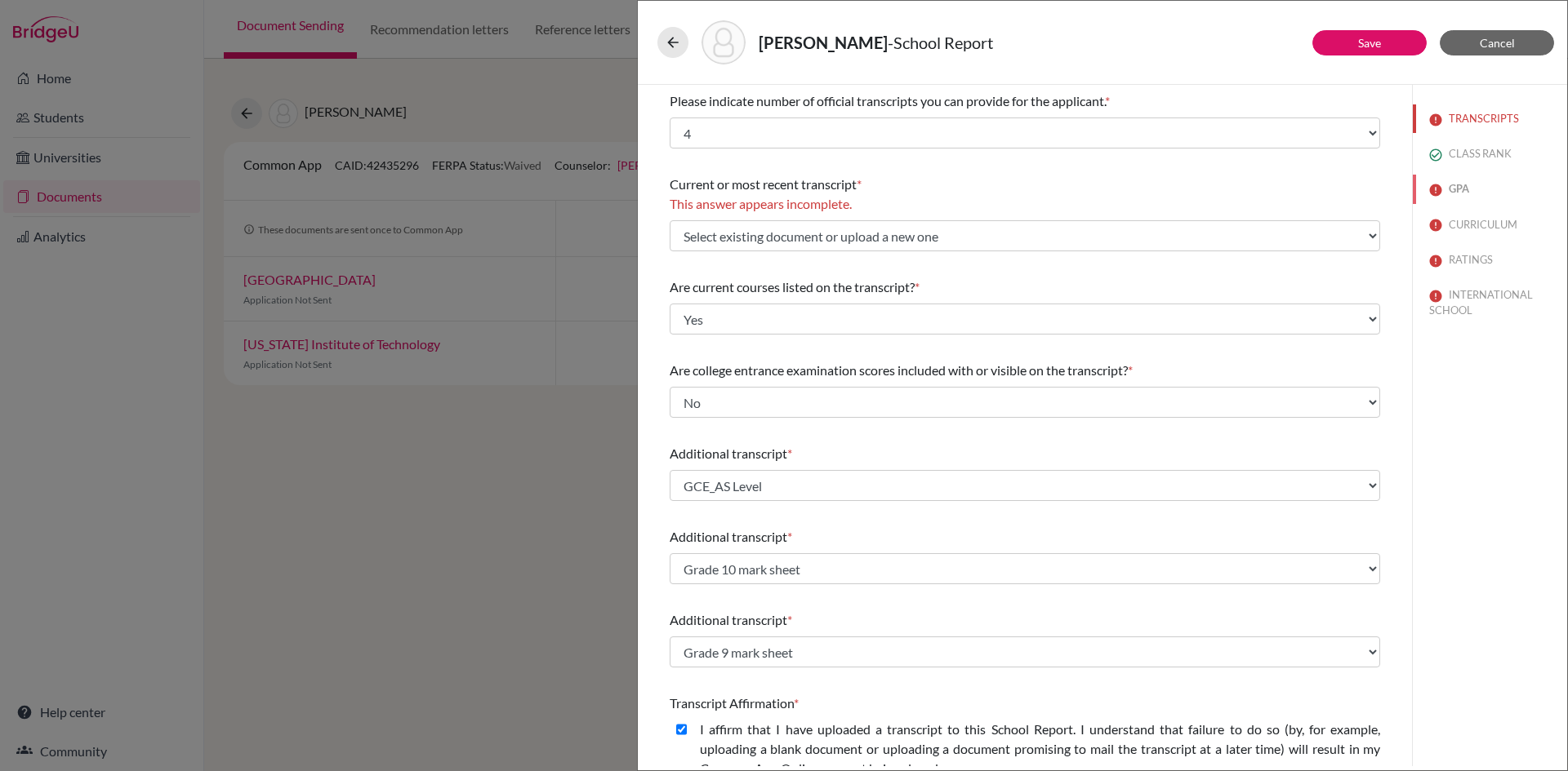
click at [1446, 191] on button "GPA" at bounding box center [1489, 189] width 154 height 29
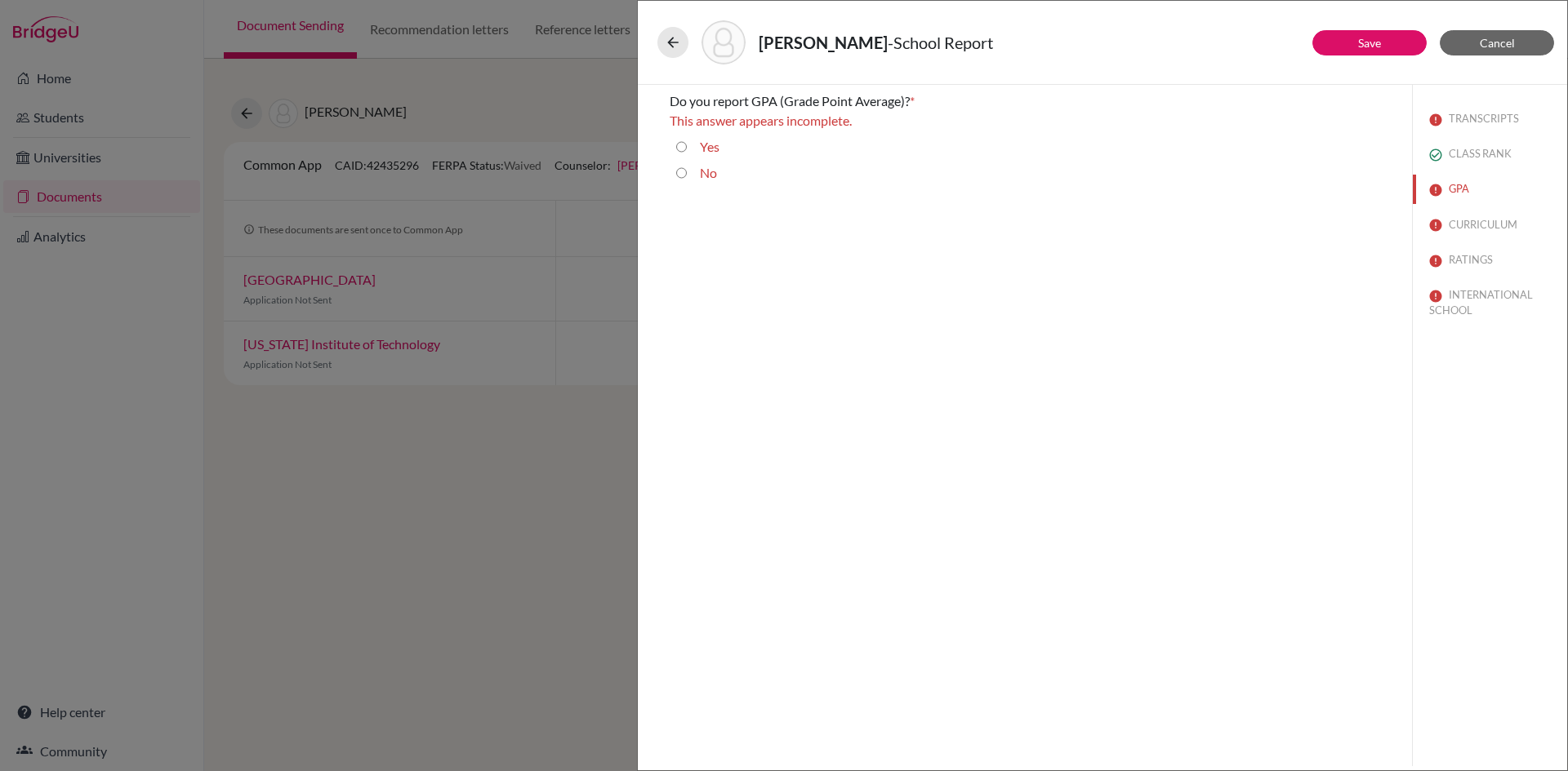
click at [685, 174] on input "No" at bounding box center [681, 173] width 10 height 20
radio input "true"
click at [1382, 44] on button "Save" at bounding box center [1369, 43] width 114 height 26
select select "0"
select select "6"
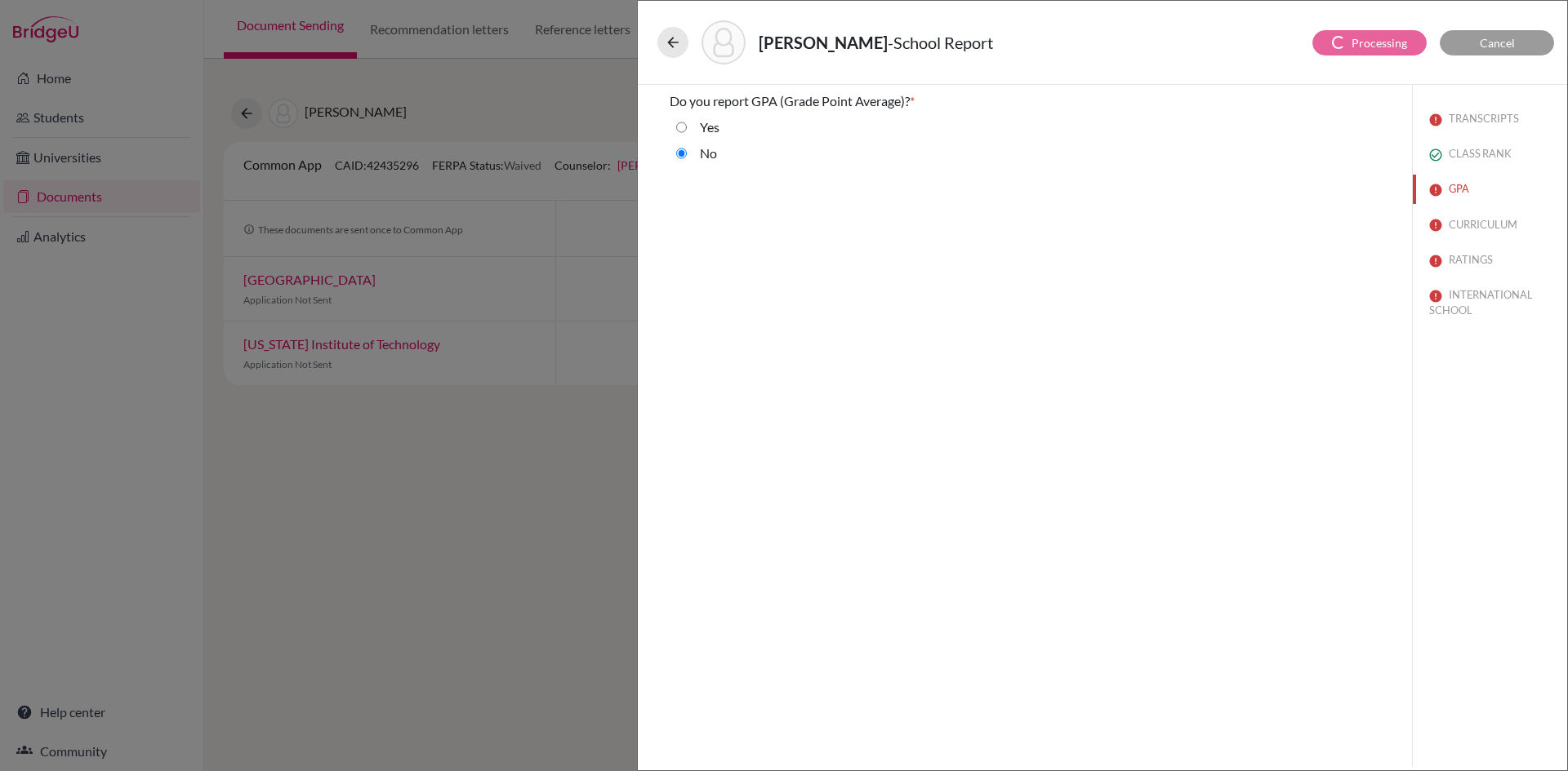
select select "4"
select select "1"
select select "627461"
select select "627463"
select select "627464"
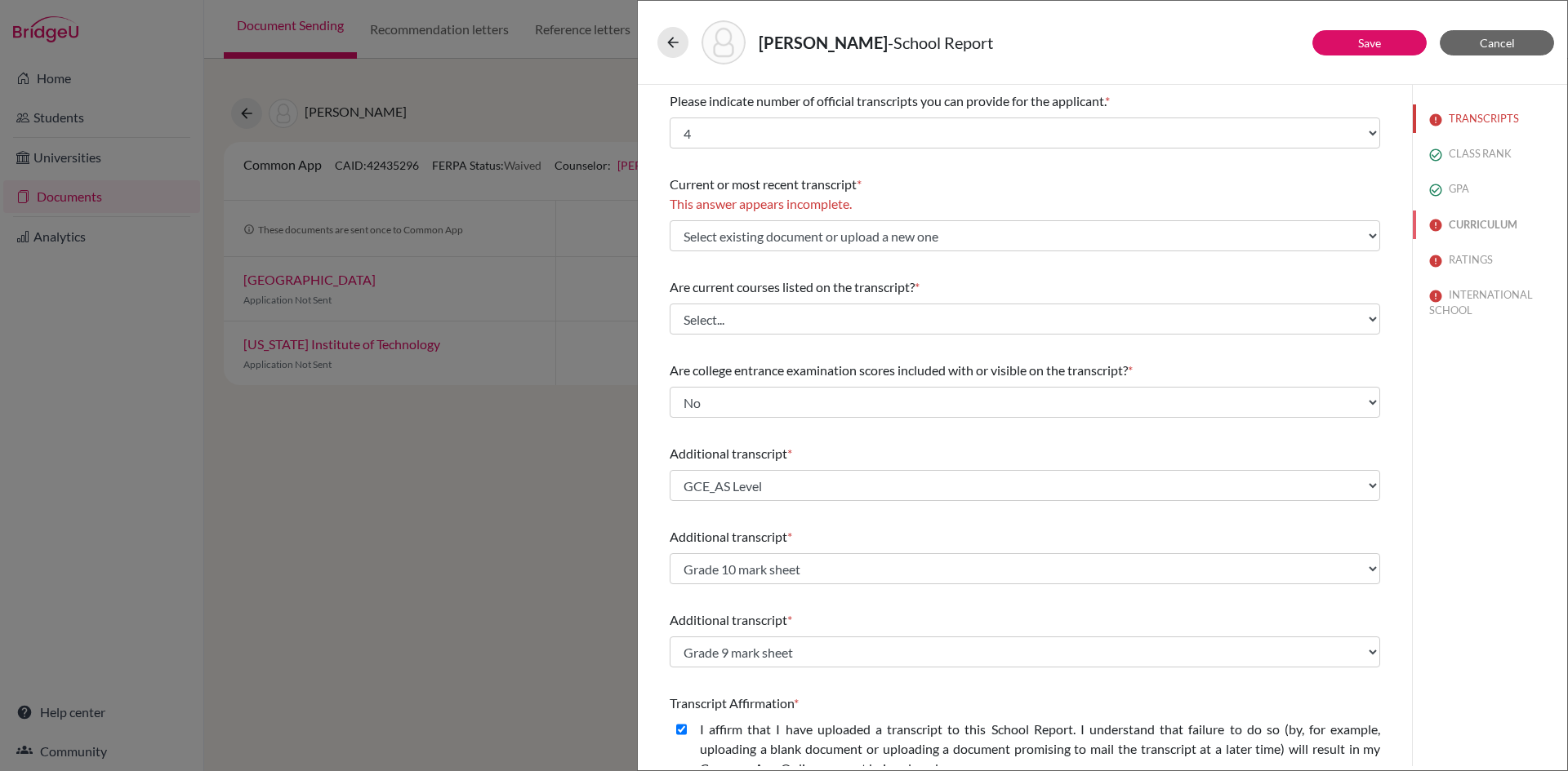
click at [1454, 225] on button "CURRICULUM" at bounding box center [1489, 225] width 154 height 29
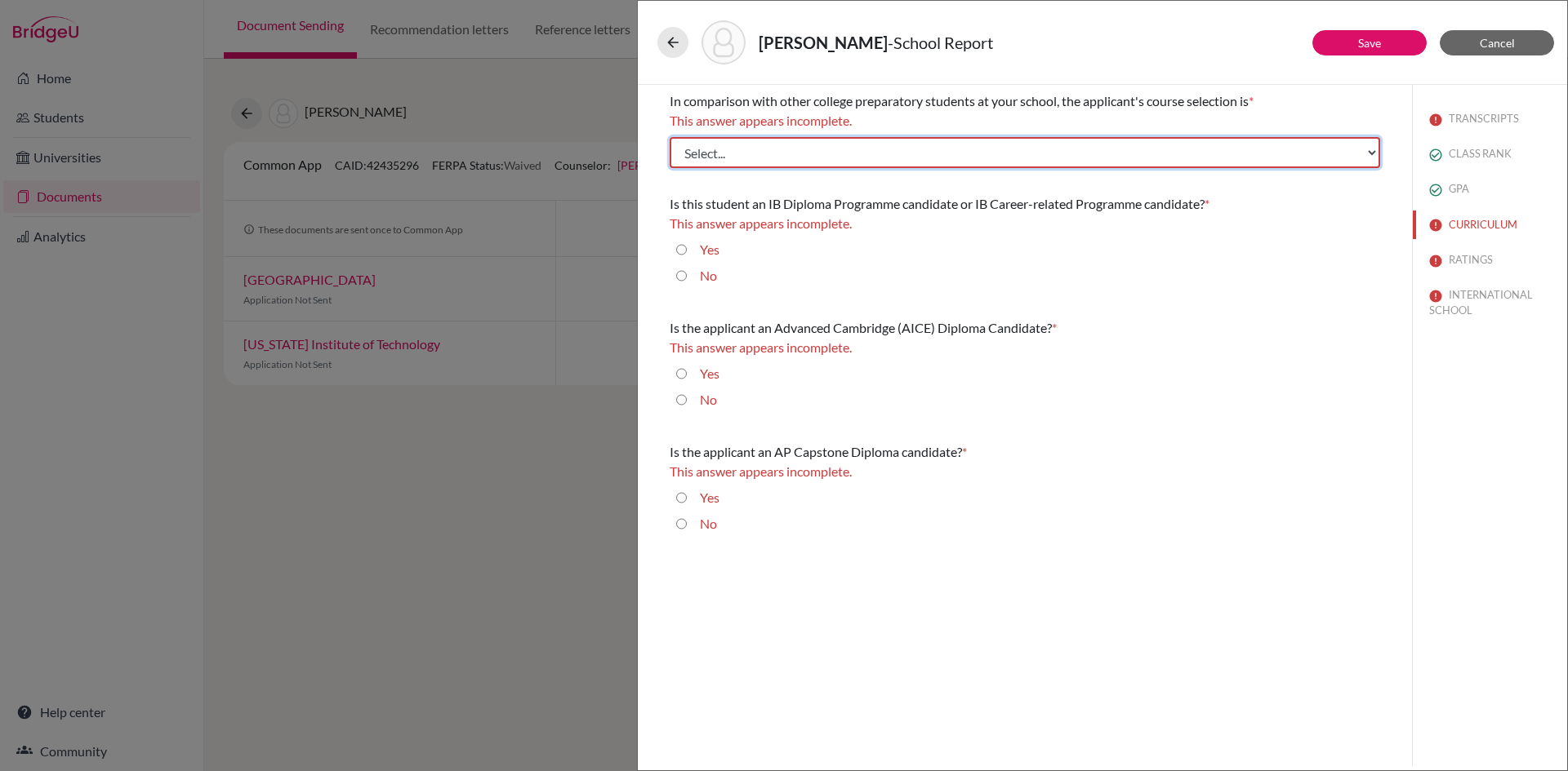
click at [737, 150] on select "Select... Less than demanding Average [PERSON_NAME] Very demanding Most demandi…" at bounding box center [1024, 152] width 710 height 31
select select "3"
click at [669, 137] on select "Select... Less than demanding Average [PERSON_NAME] Very demanding Most demandi…" at bounding box center [1024, 152] width 710 height 31
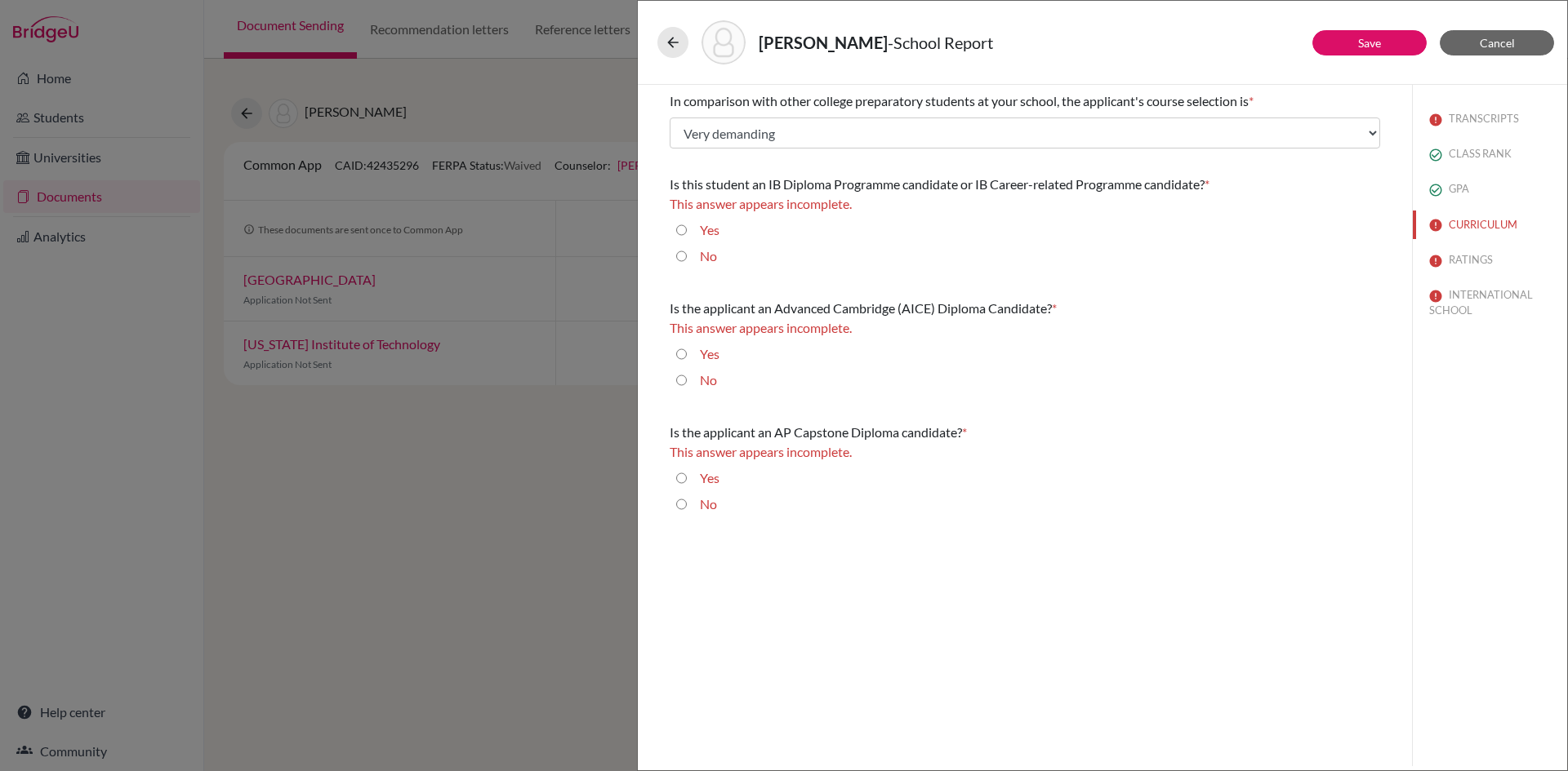
click at [679, 258] on input "No" at bounding box center [681, 256] width 10 height 20
radio input "true"
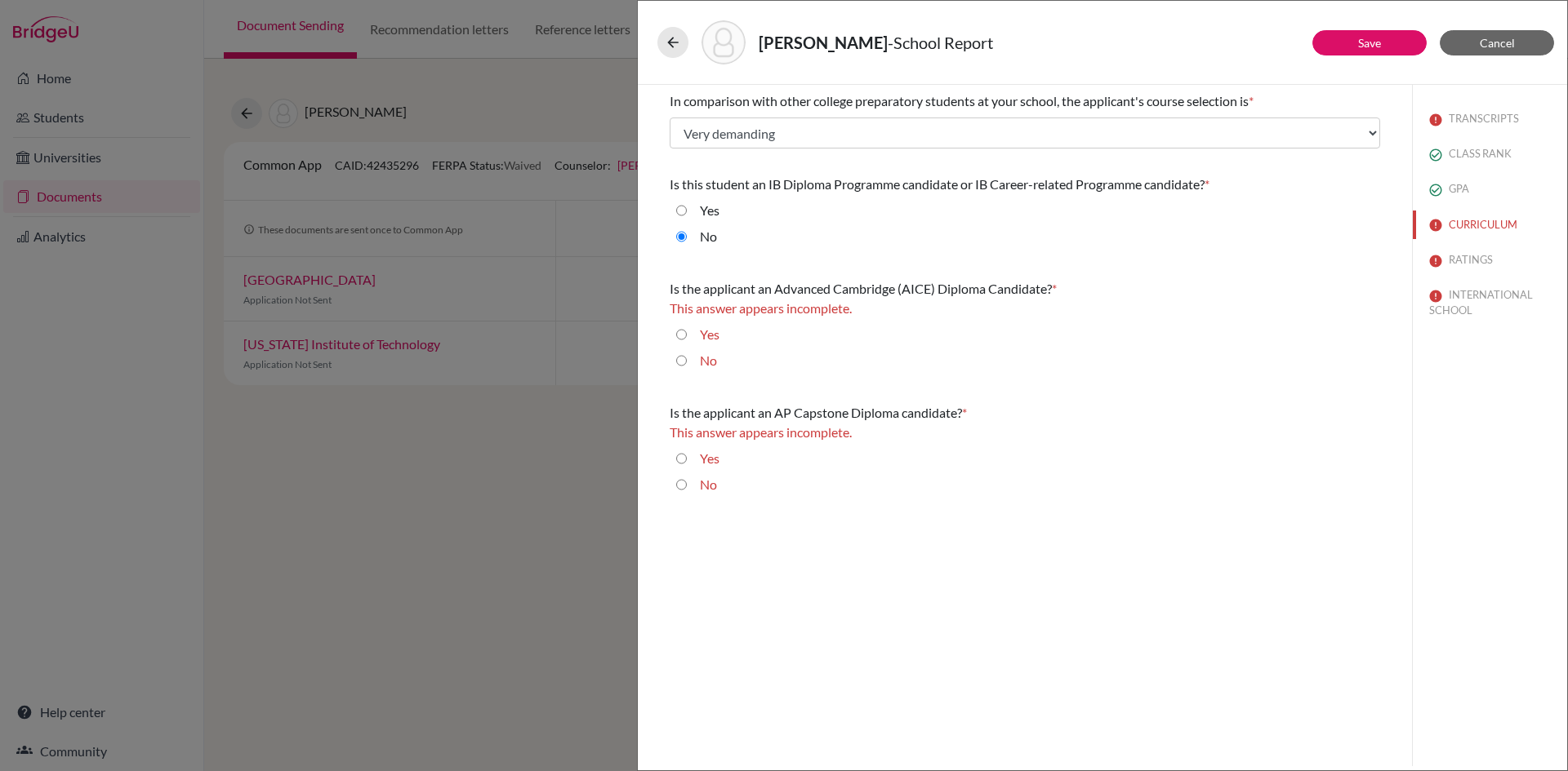
click at [680, 360] on input "No" at bounding box center [681, 360] width 10 height 20
radio input "true"
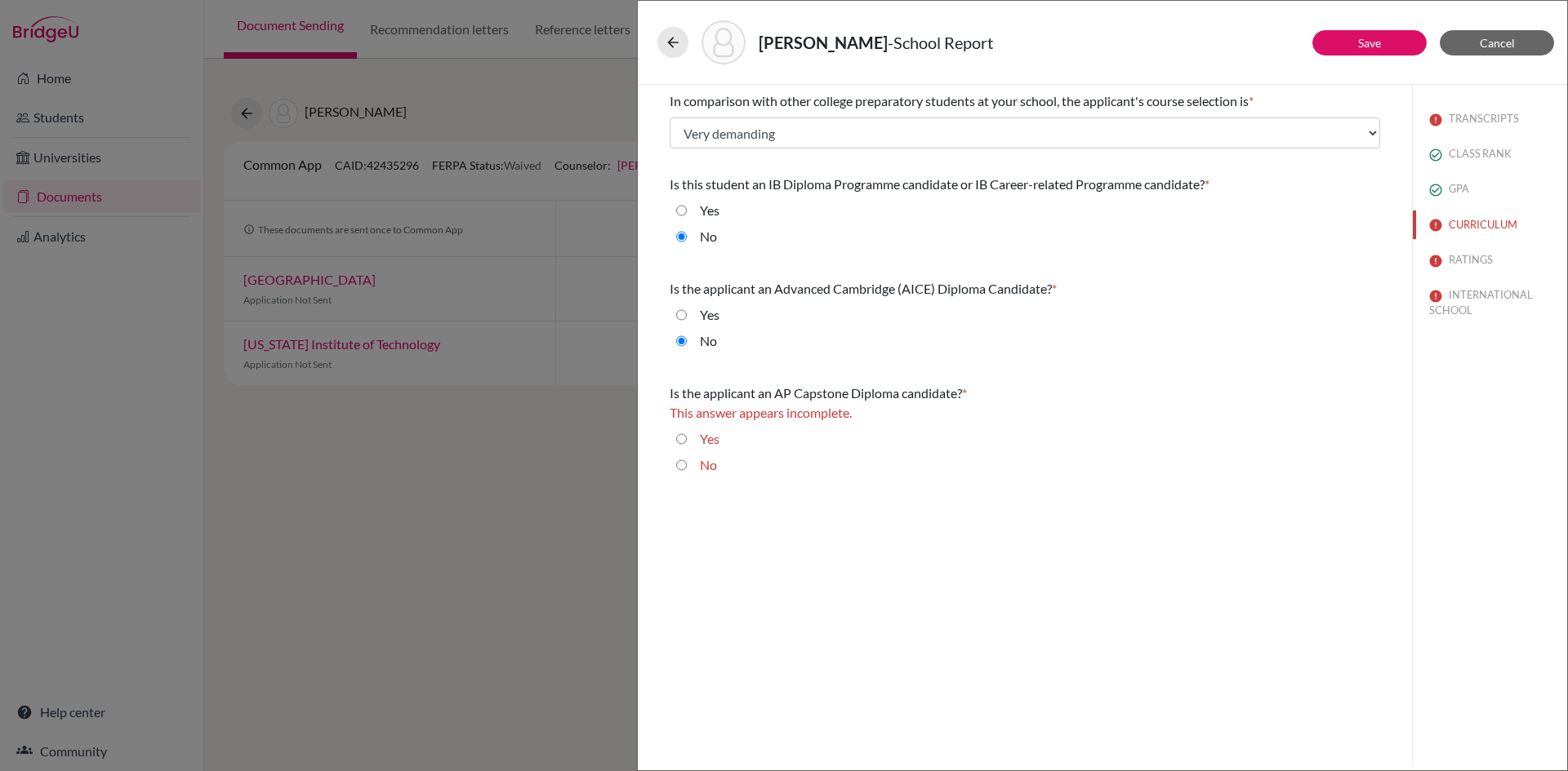
click at [682, 465] on input "No" at bounding box center [681, 465] width 10 height 20
radio input "true"
click at [1384, 43] on button "Save" at bounding box center [1369, 43] width 114 height 26
select select "627461"
select select "627463"
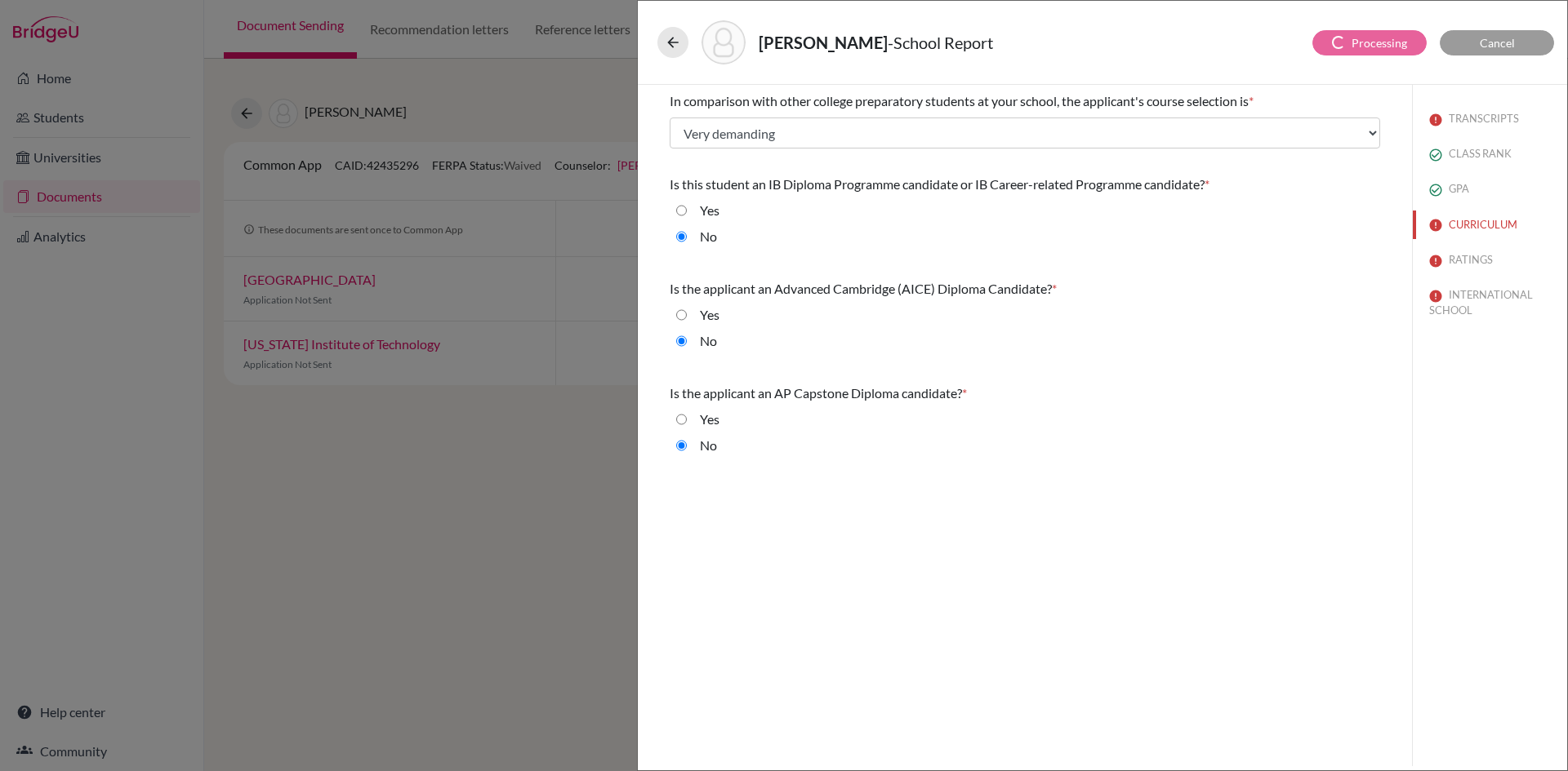
select select "627464"
select select "6"
select select "0"
select select "1"
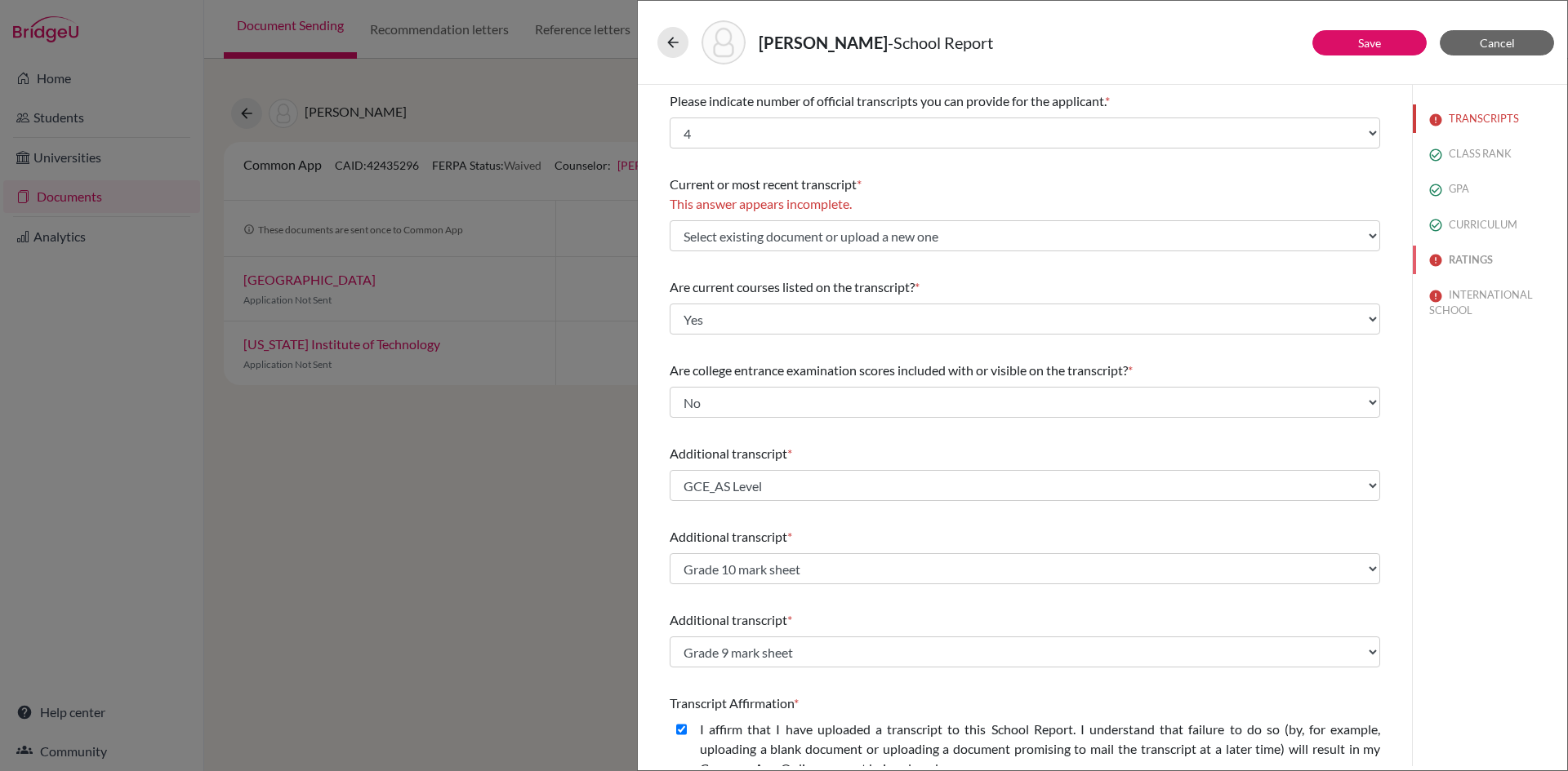
click at [1458, 264] on button "RATINGS" at bounding box center [1489, 260] width 154 height 29
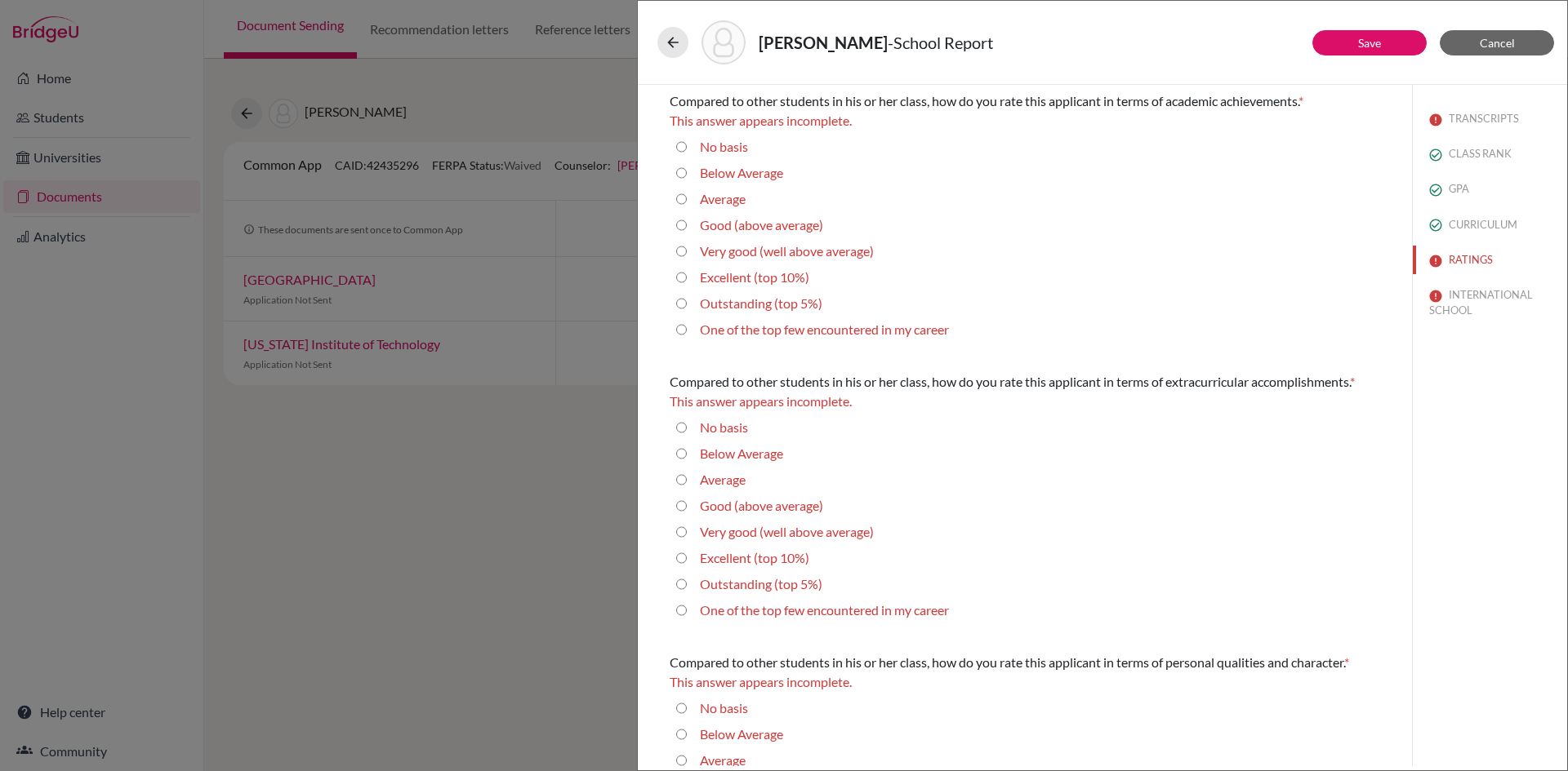
click at [679, 279] on 10\%\) "Excellent (top 10%)" at bounding box center [681, 277] width 10 height 20
radio 10\%\) "true"
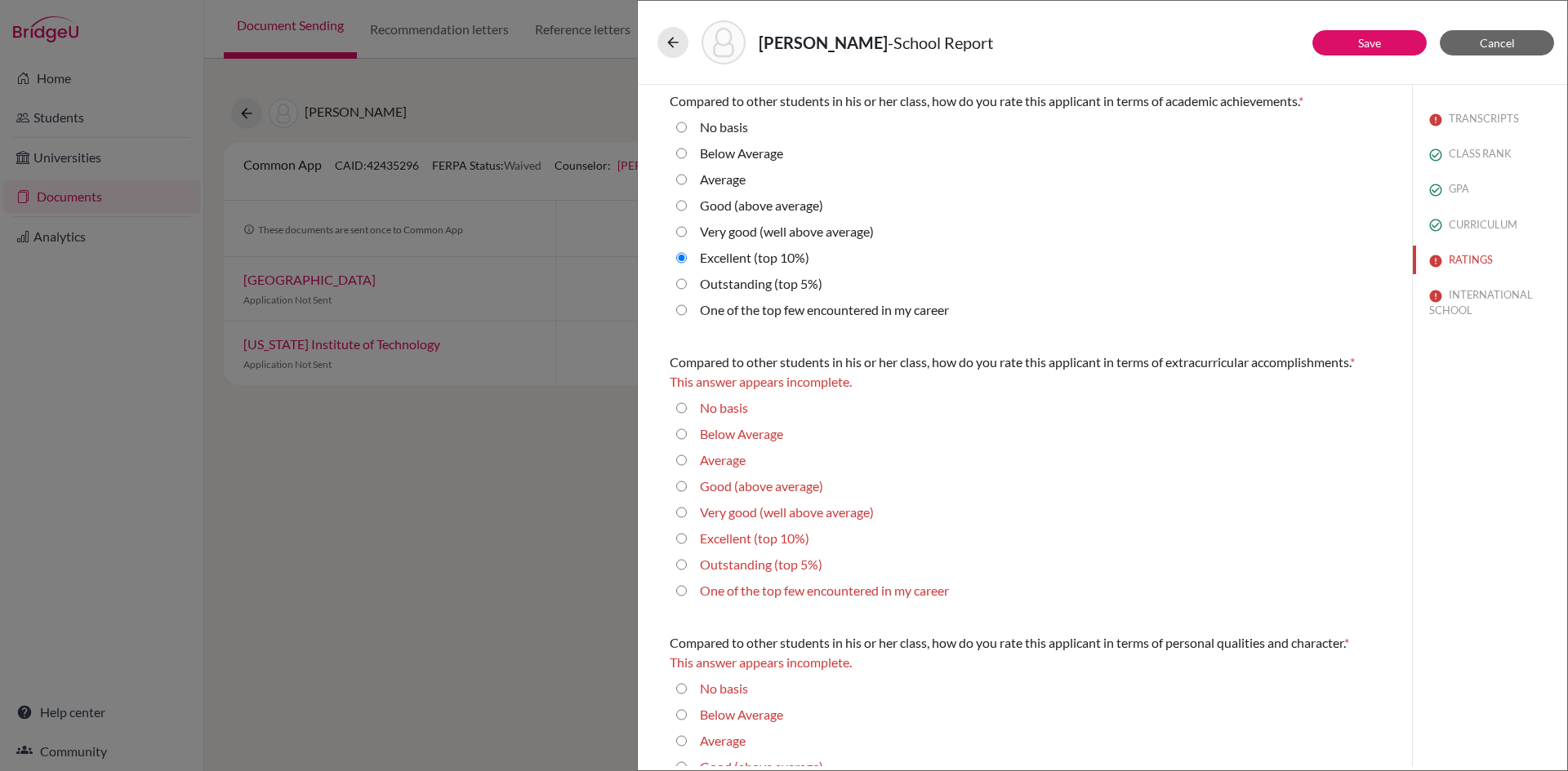
click at [683, 235] on average\) "Very good (well above average)" at bounding box center [681, 231] width 10 height 20
radio average\) "true"
click at [682, 539] on 10\%\) "Excellent (top 10%)" at bounding box center [681, 538] width 10 height 20
radio 10\%\) "true"
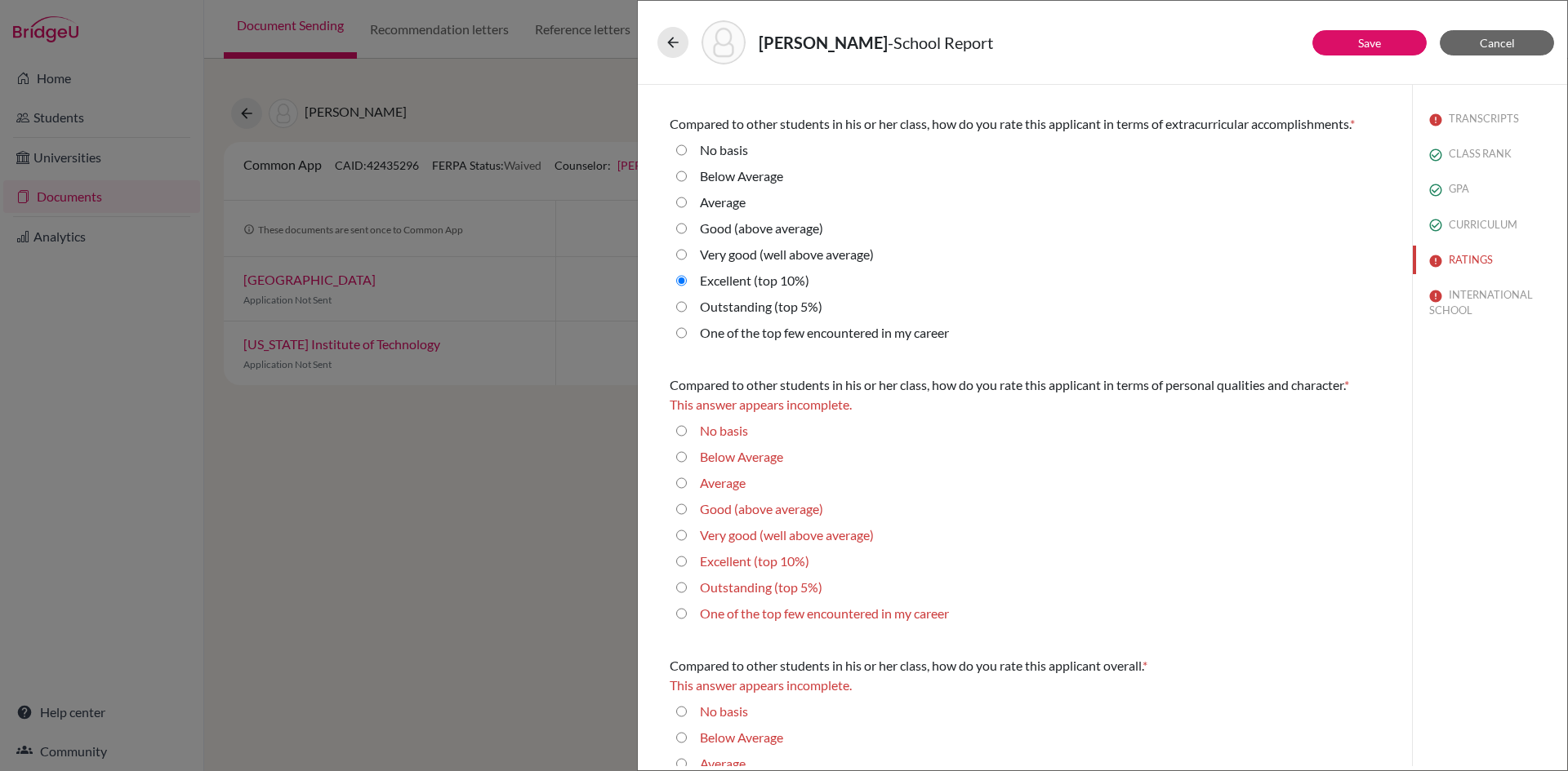
scroll to position [245, 0]
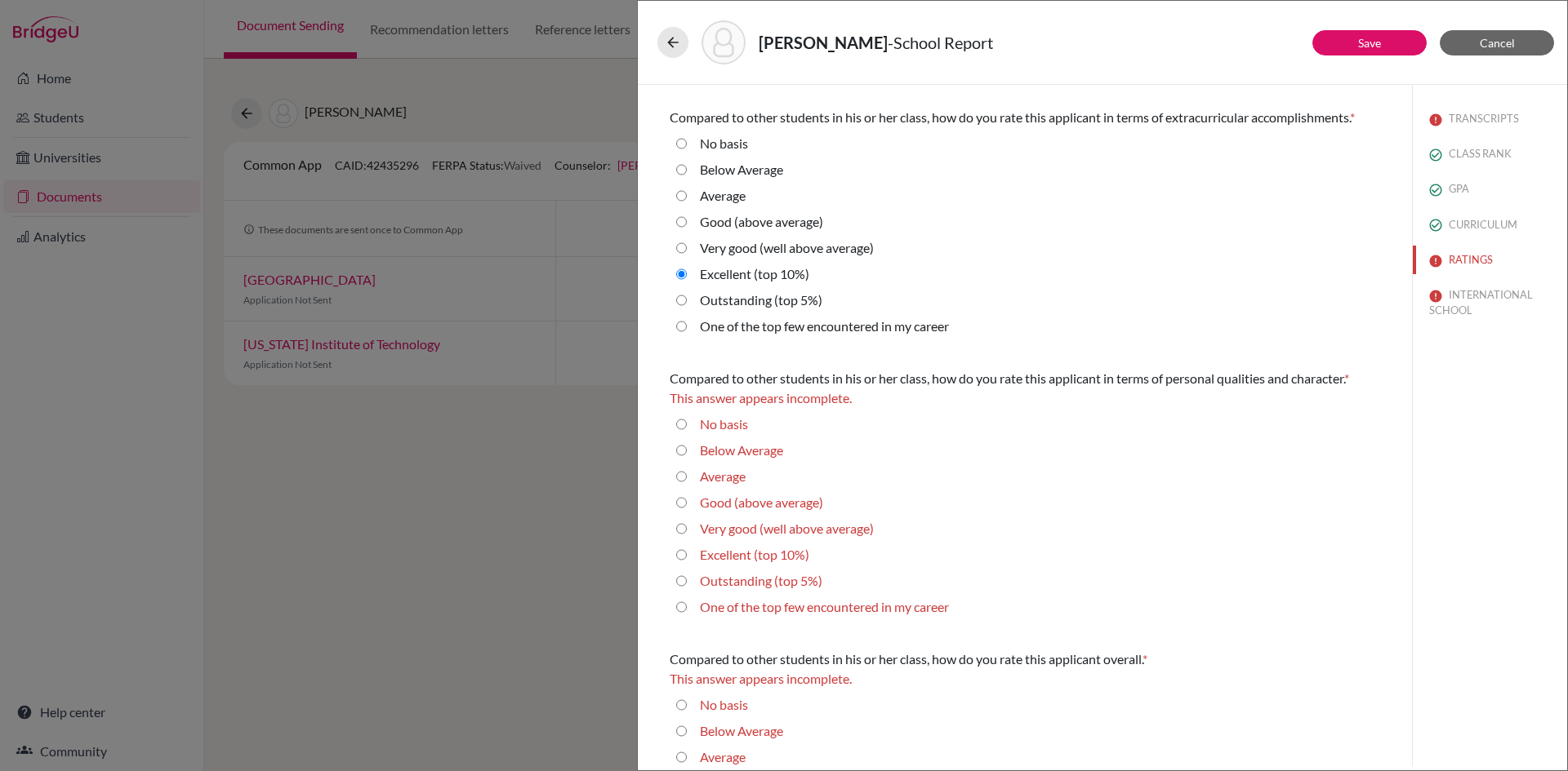
click at [679, 557] on 10\%\) "Excellent (top 10%)" at bounding box center [681, 554] width 10 height 20
radio 10\%\) "true"
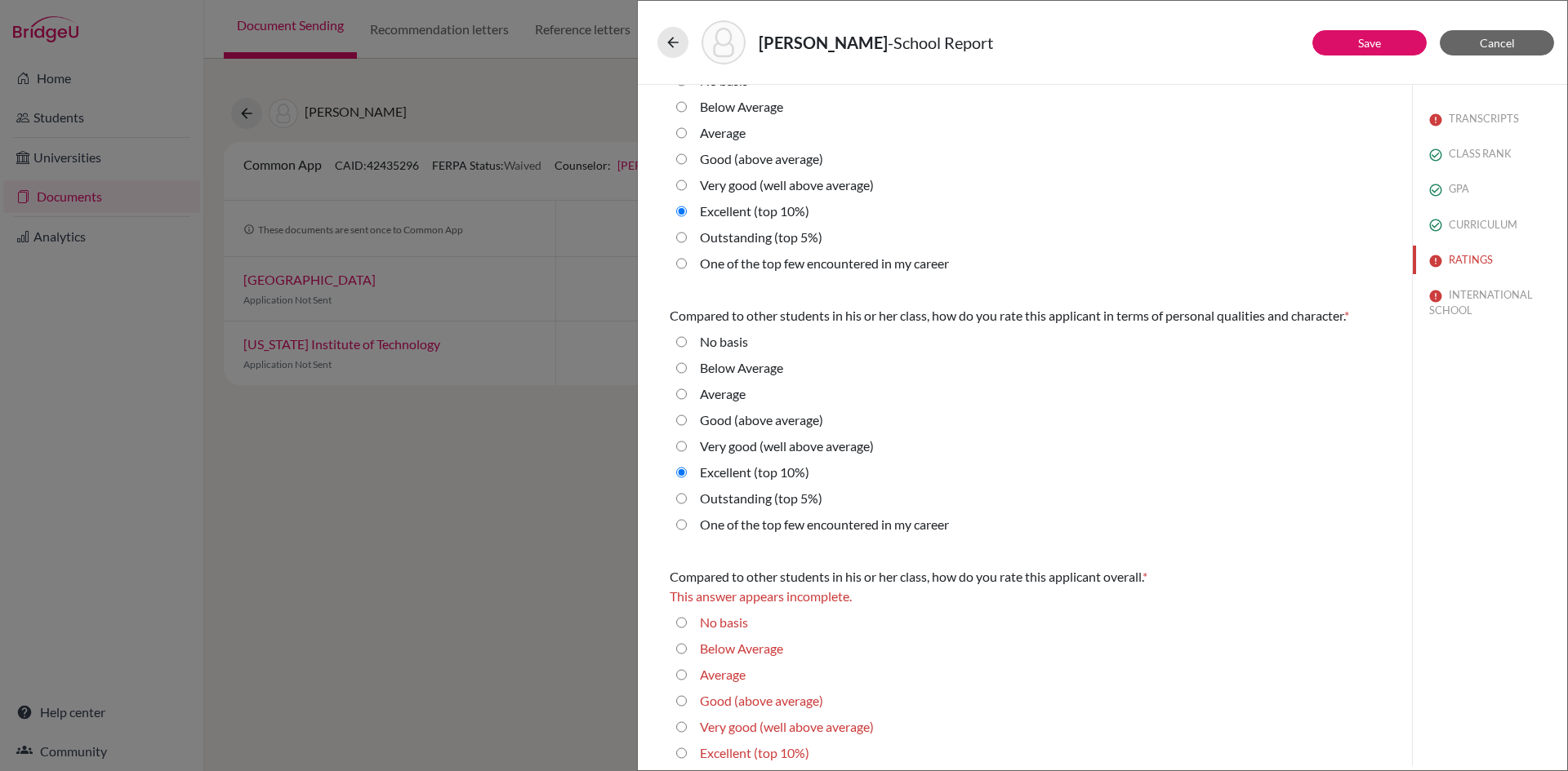
scroll to position [370, 0]
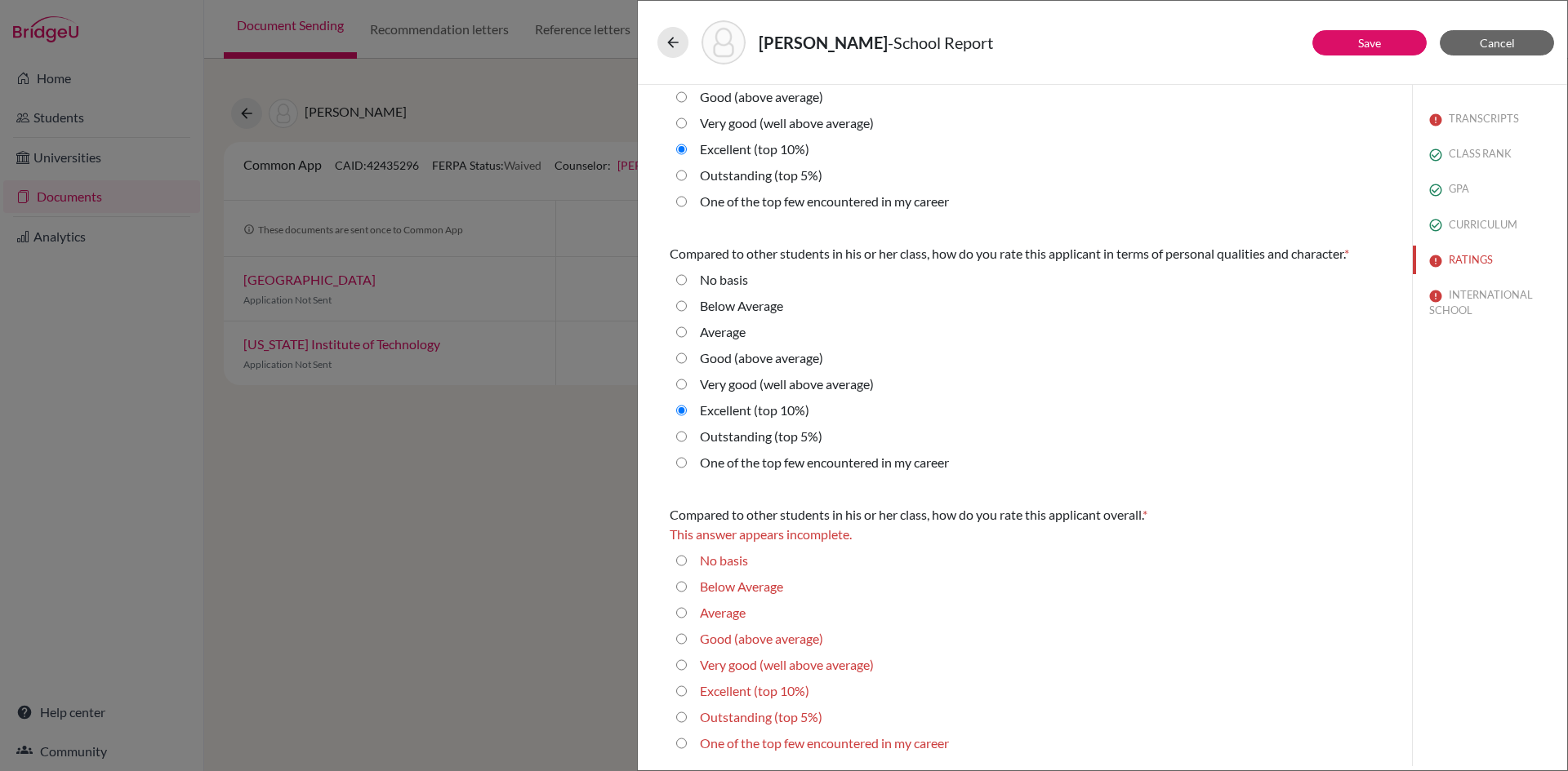
click at [679, 689] on 10\%\) "Excellent (top 10%)" at bounding box center [681, 691] width 10 height 20
radio 10\%\) "true"
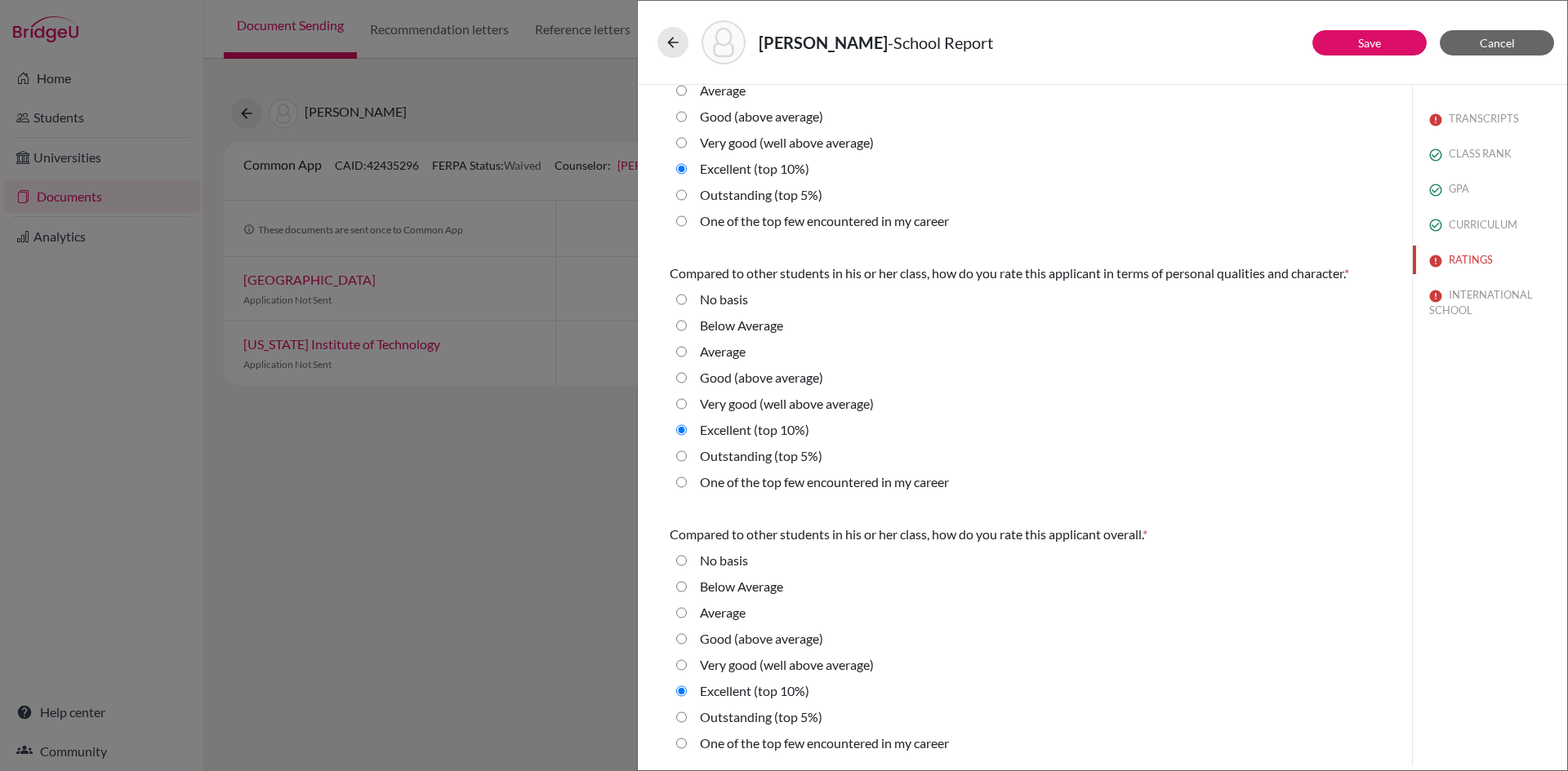
scroll to position [350, 0]
click at [1390, 50] on button "Save" at bounding box center [1369, 43] width 114 height 26
select select "627461"
select select "627463"
select select "627464"
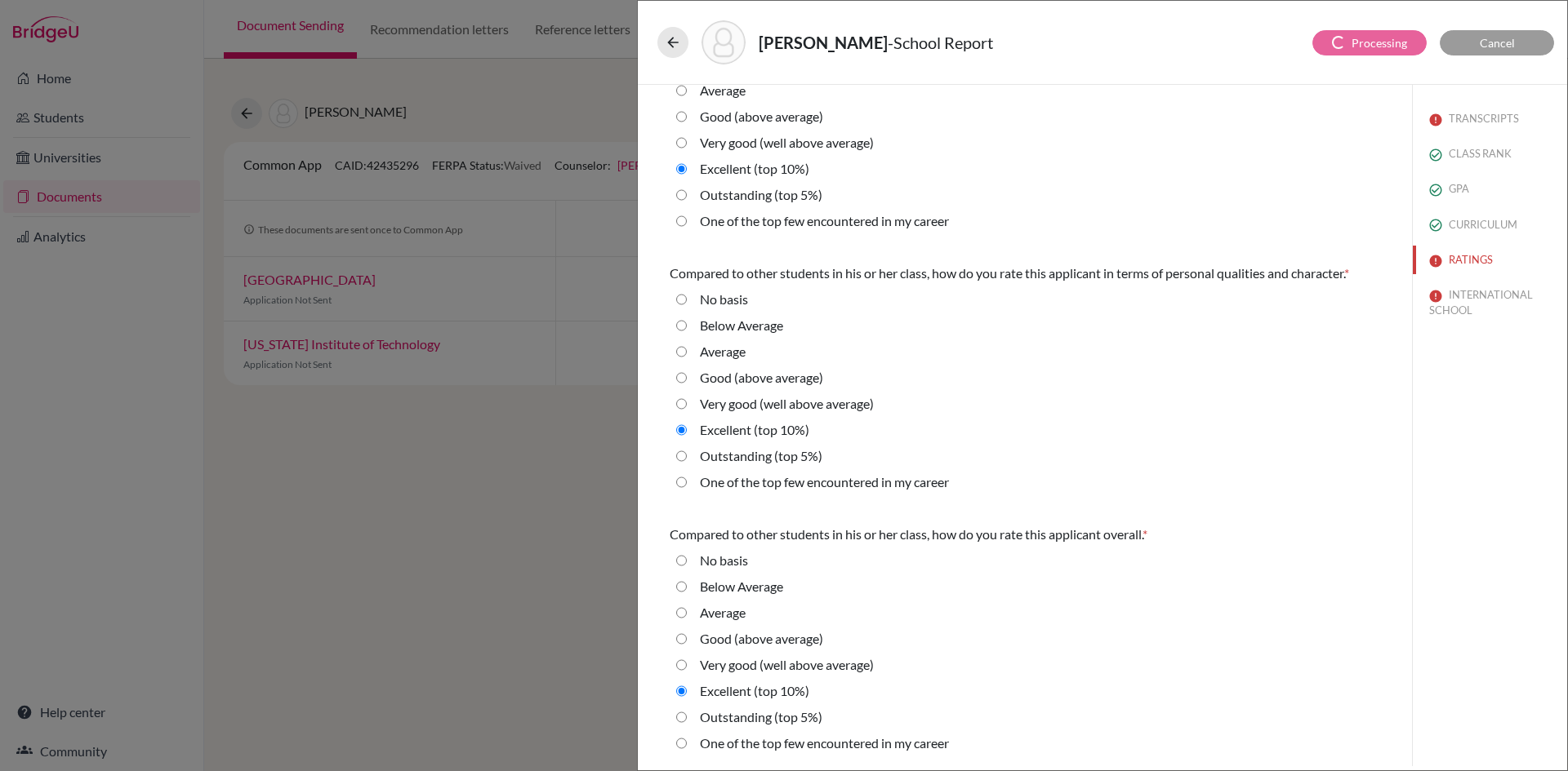
select select "6"
select select "4"
select select "0"
select select "1"
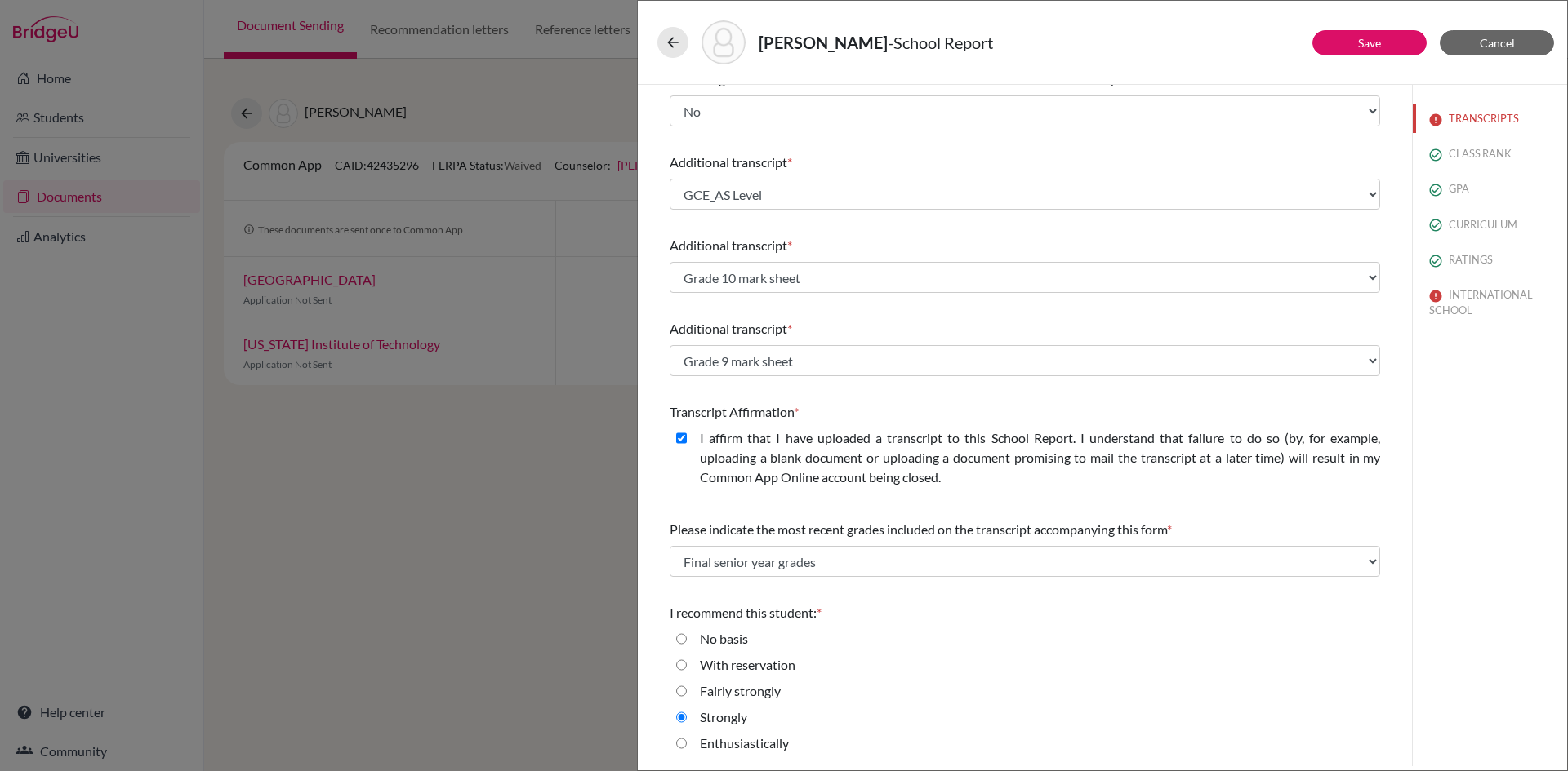
scroll to position [292, 0]
click at [1449, 295] on button "INTERNATIONAL SCHOOL" at bounding box center [1489, 303] width 154 height 44
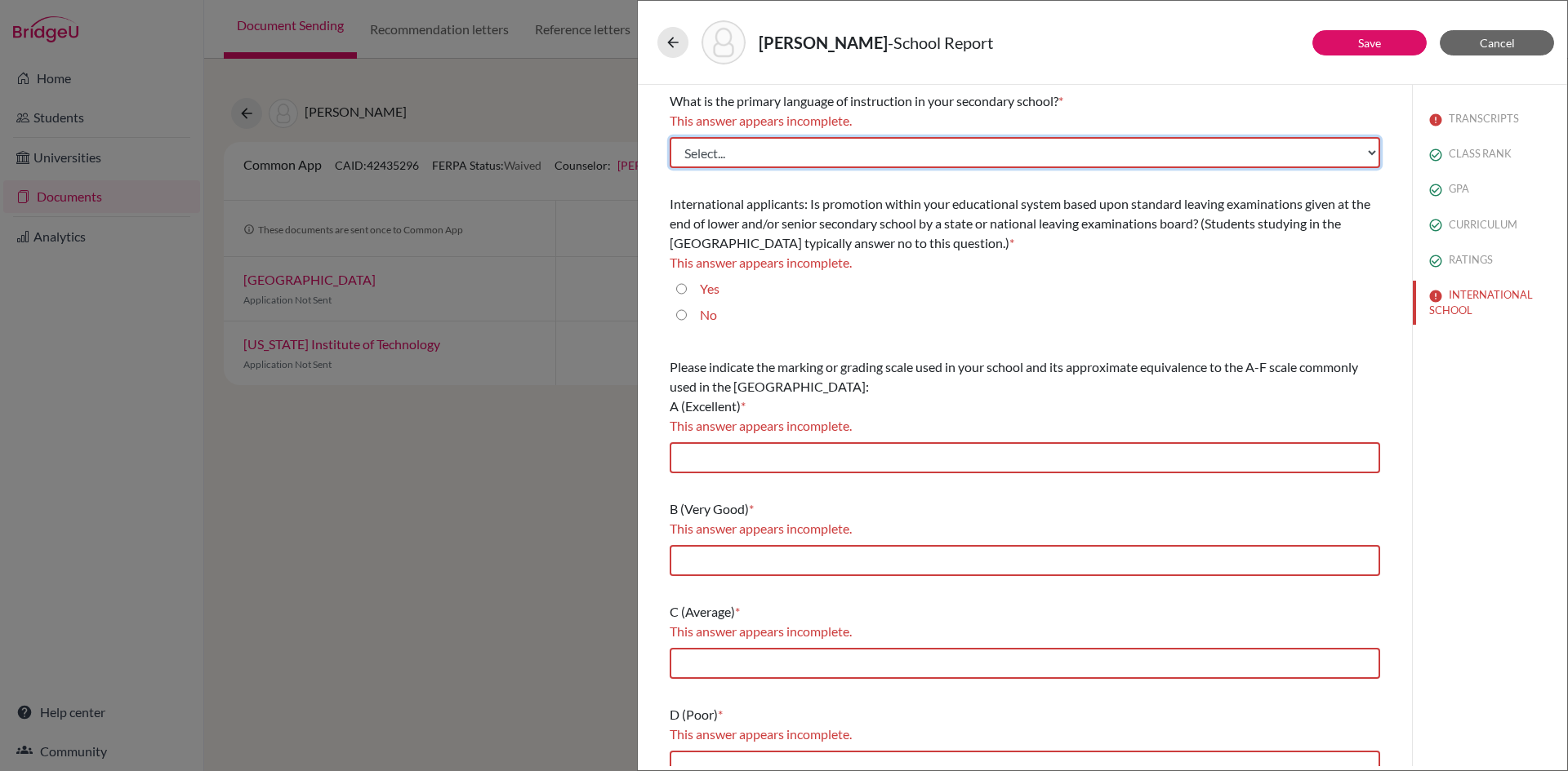
click at [744, 152] on select "Select... Albanian Arabic Armenian Assamese Azerbaijani Belarusian Bengali Bulg…" at bounding box center [1024, 152] width 710 height 31
select select "14"
click at [669, 137] on select "Select... Albanian Arabic Armenian Assamese Azerbaijani Belarusian Bengali Bulg…" at bounding box center [1024, 152] width 710 height 31
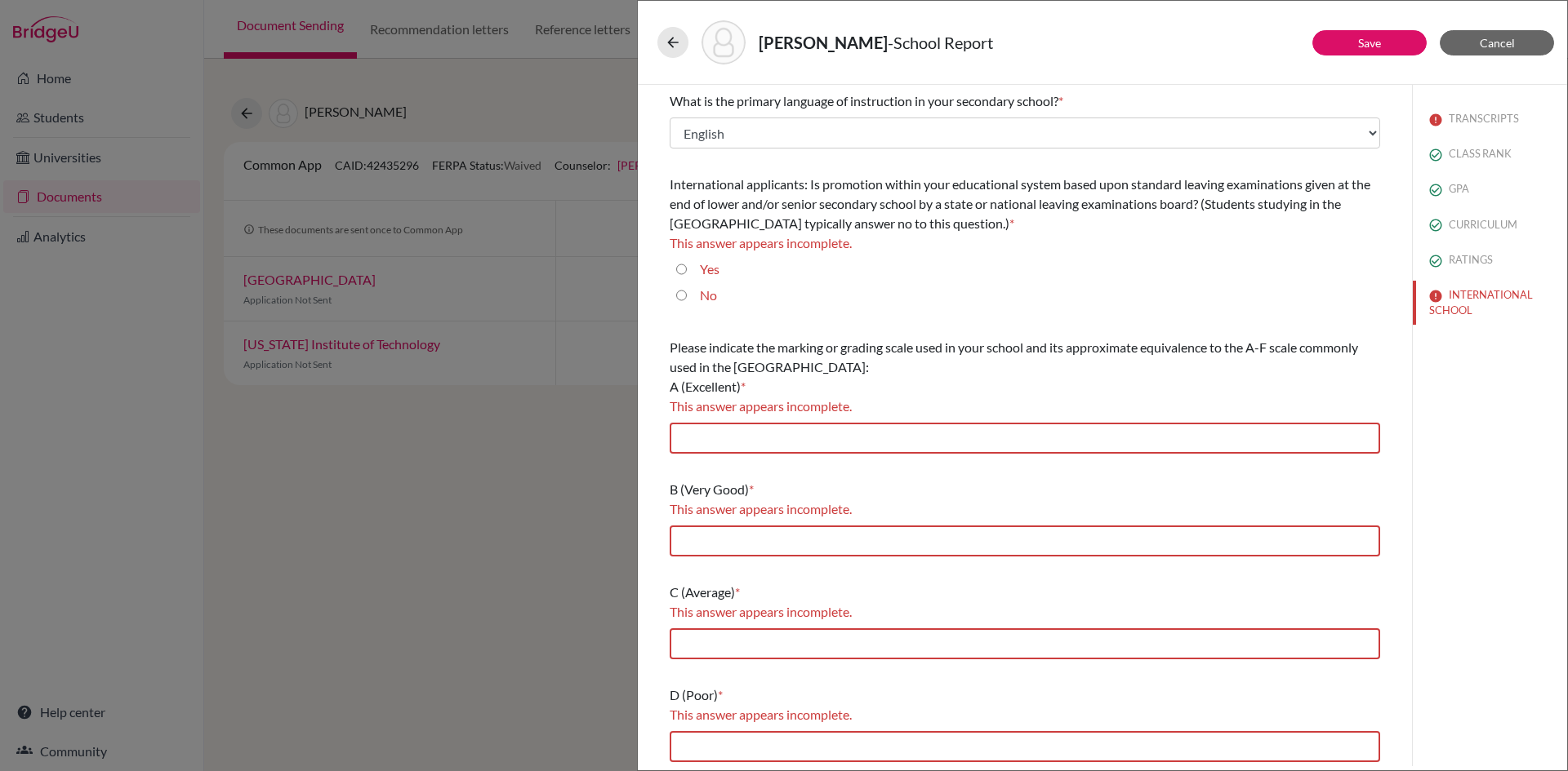
click at [683, 269] on input "Yes" at bounding box center [681, 269] width 10 height 20
radio input "true"
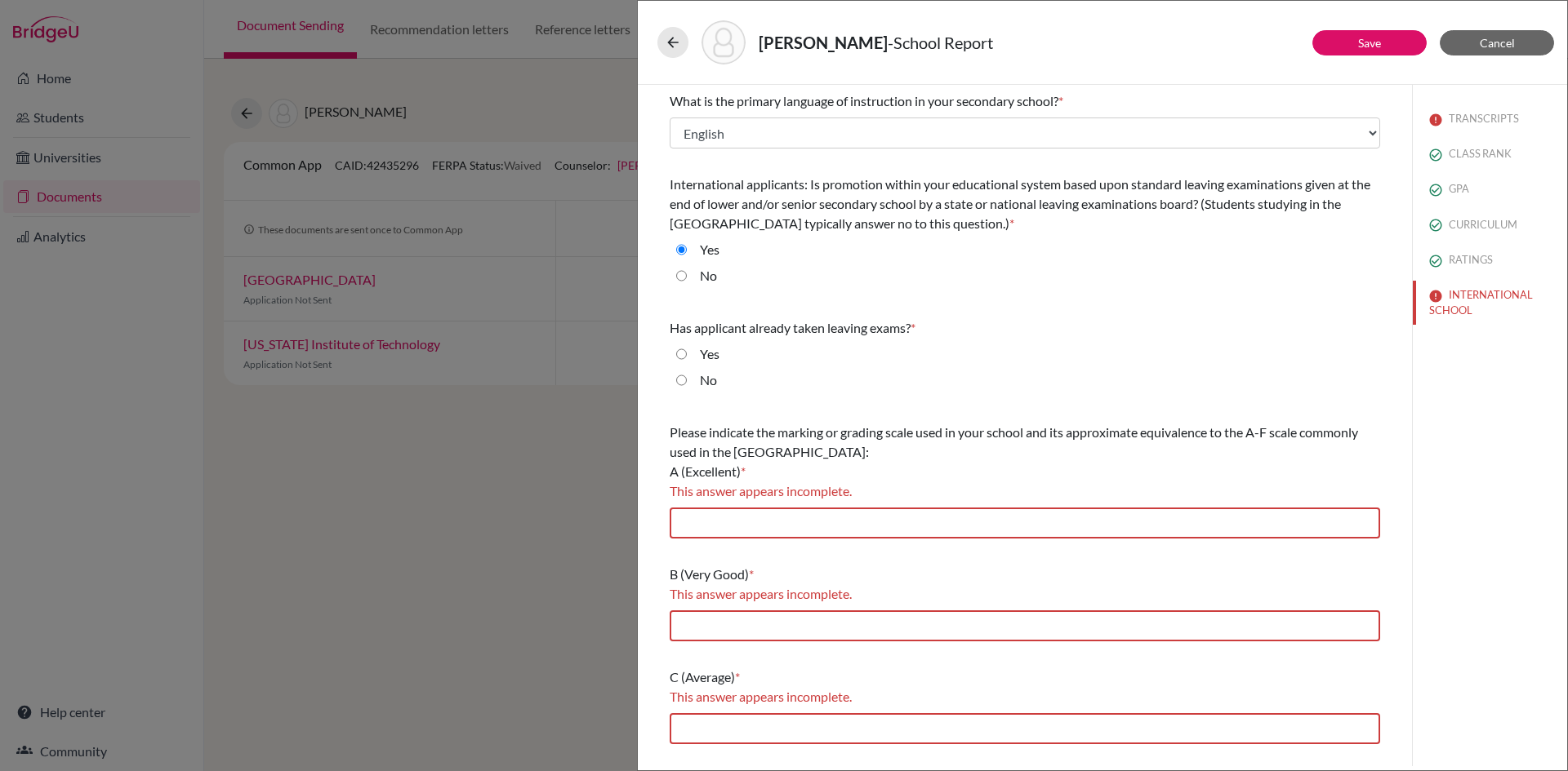
click at [681, 356] on input "Yes" at bounding box center [681, 354] width 10 height 20
radio input "true"
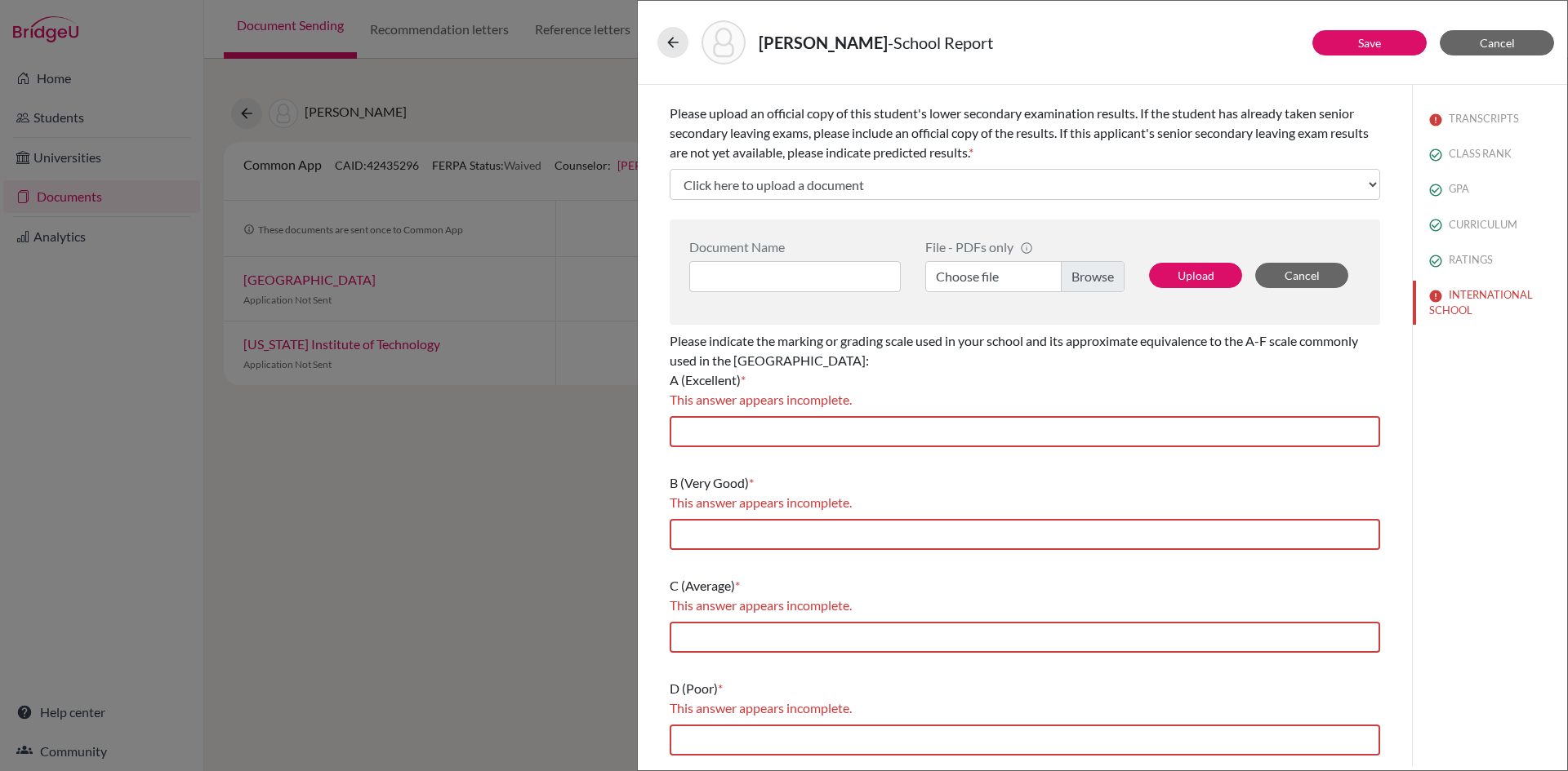
scroll to position [326, 0]
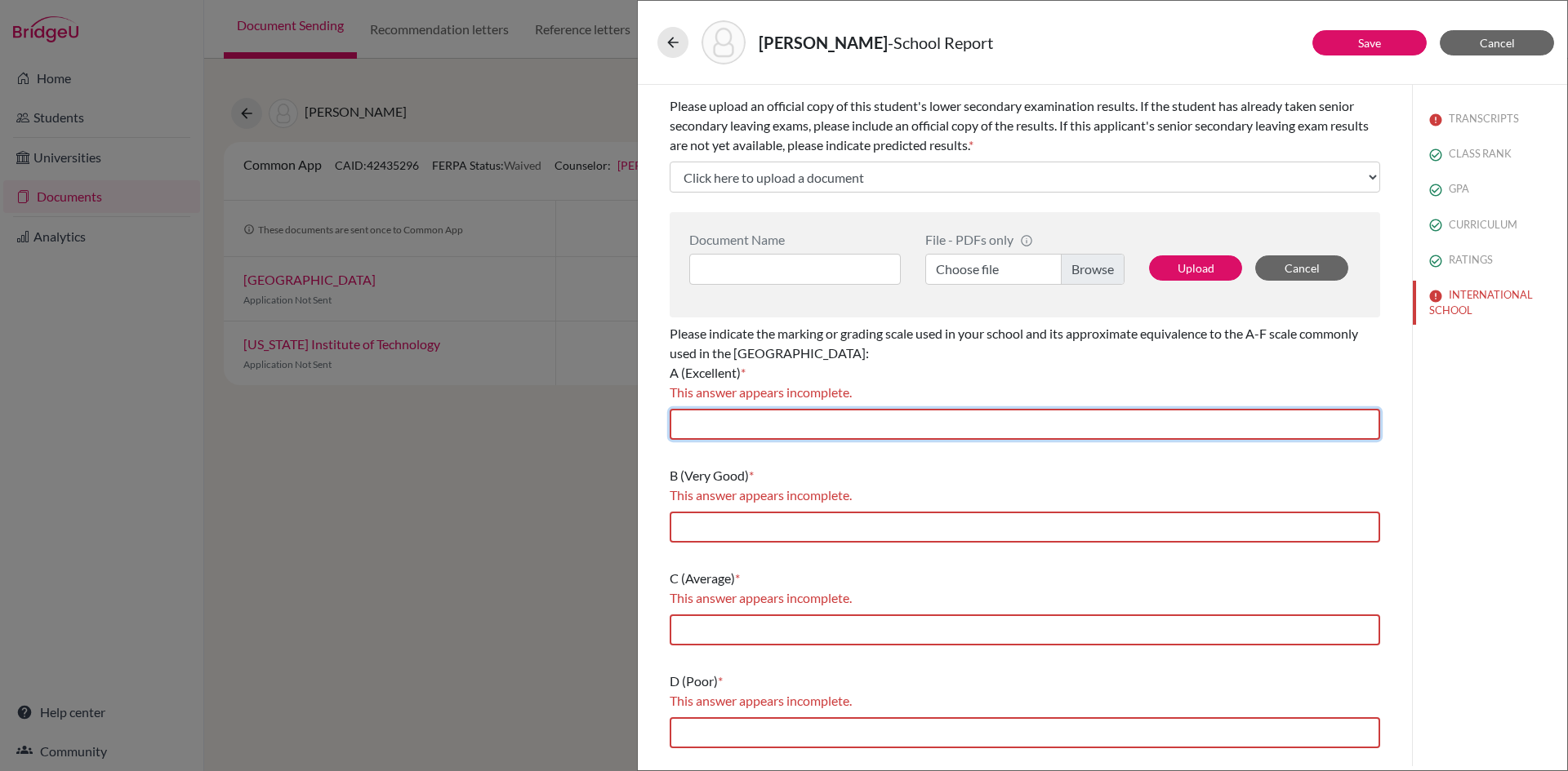
click at [781, 421] on input "text" at bounding box center [1024, 424] width 710 height 31
type input "80-100"
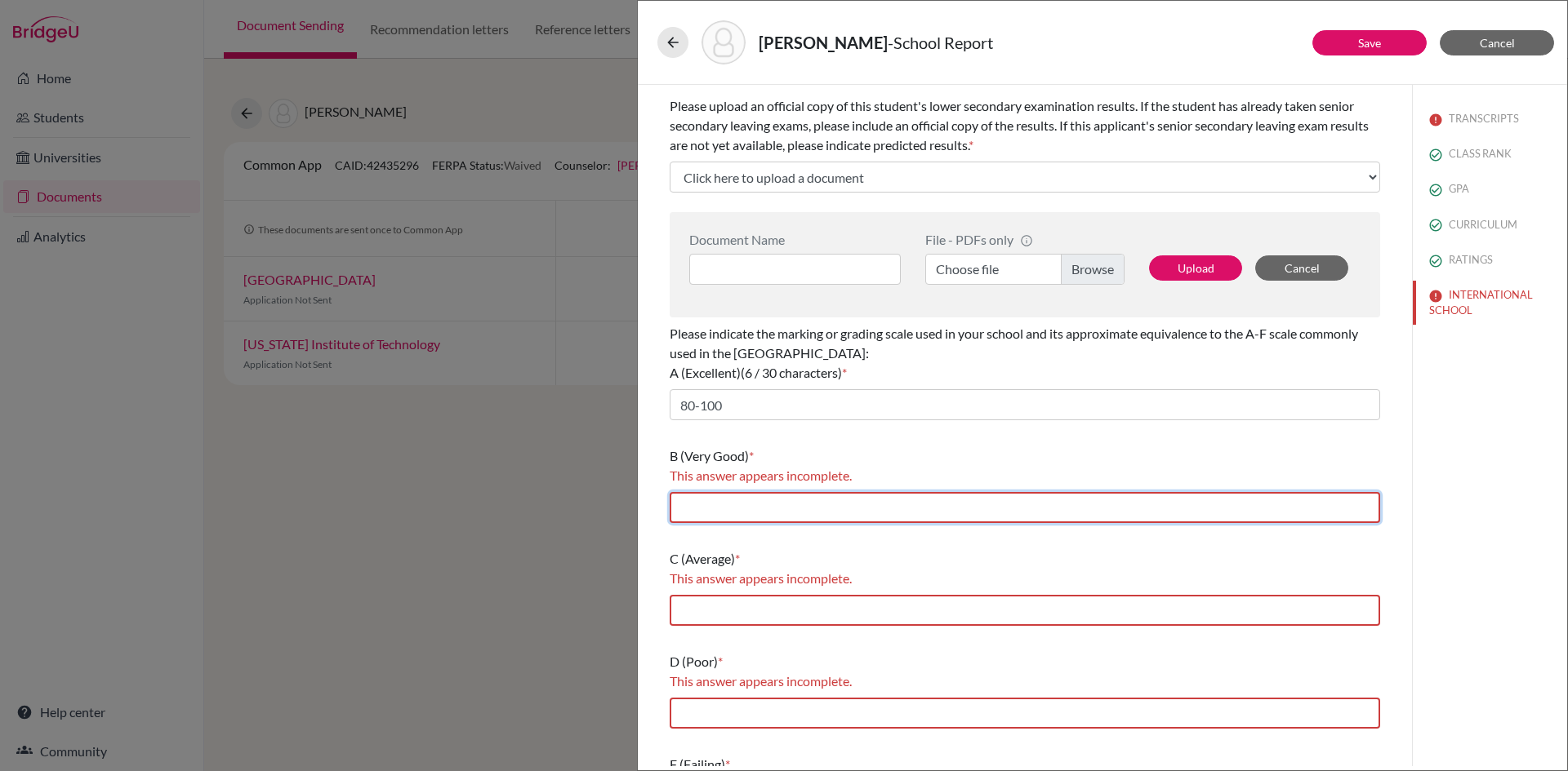
click at [765, 513] on input "text" at bounding box center [1024, 507] width 710 height 31
type input "70-79"
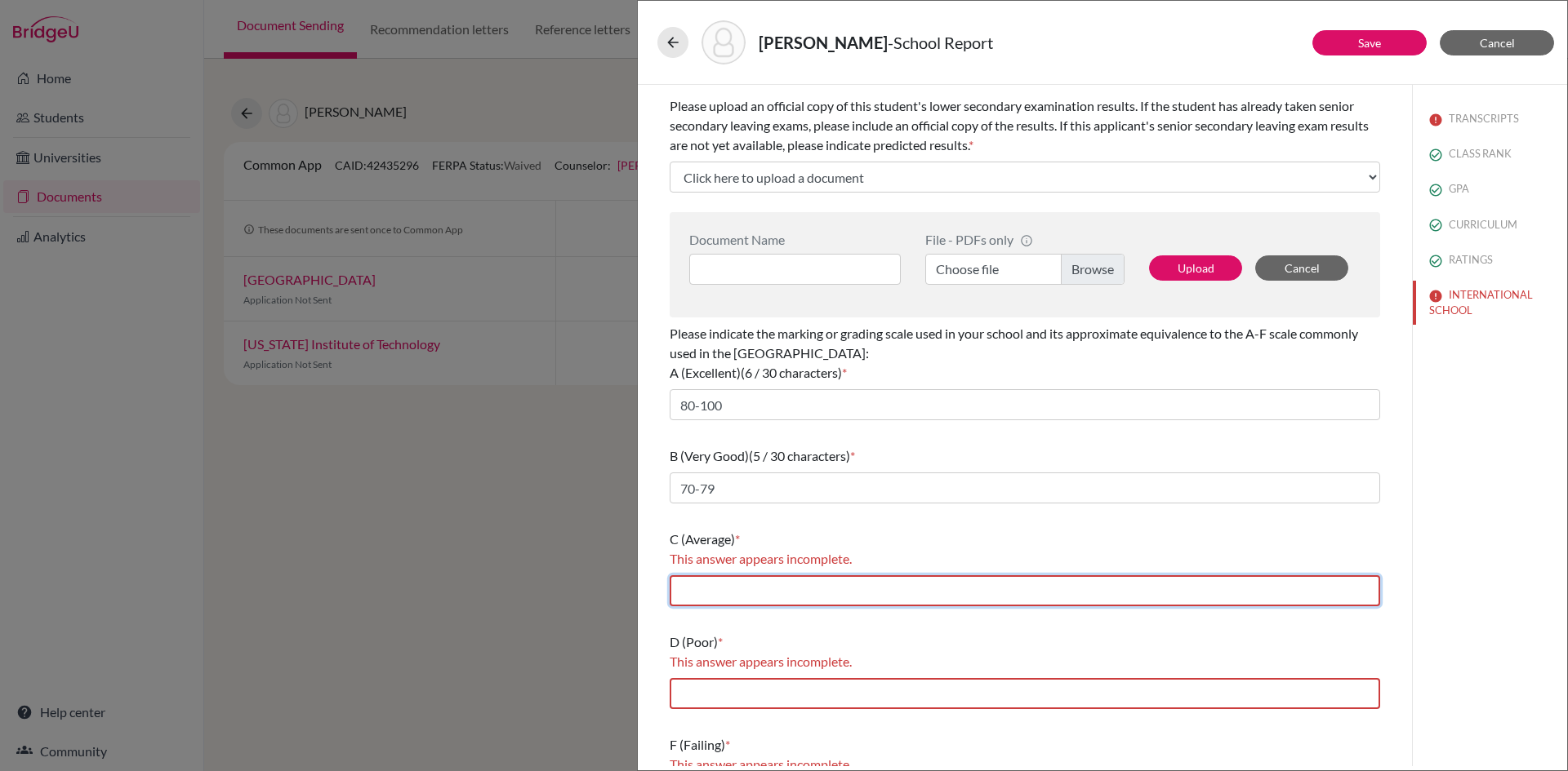
click at [770, 594] on input "text" at bounding box center [1024, 591] width 710 height 31
type input "60-69"
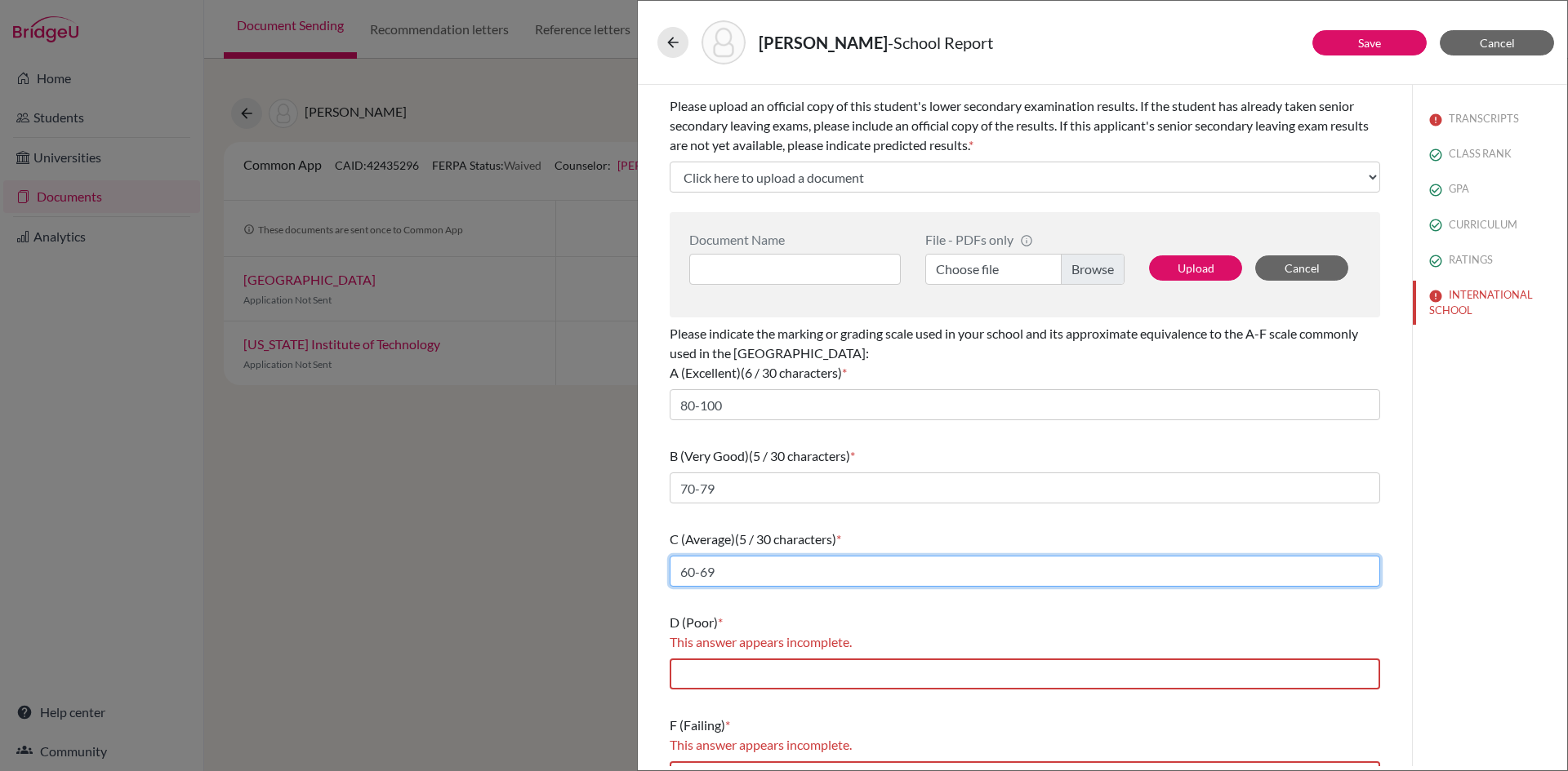
scroll to position [360, 0]
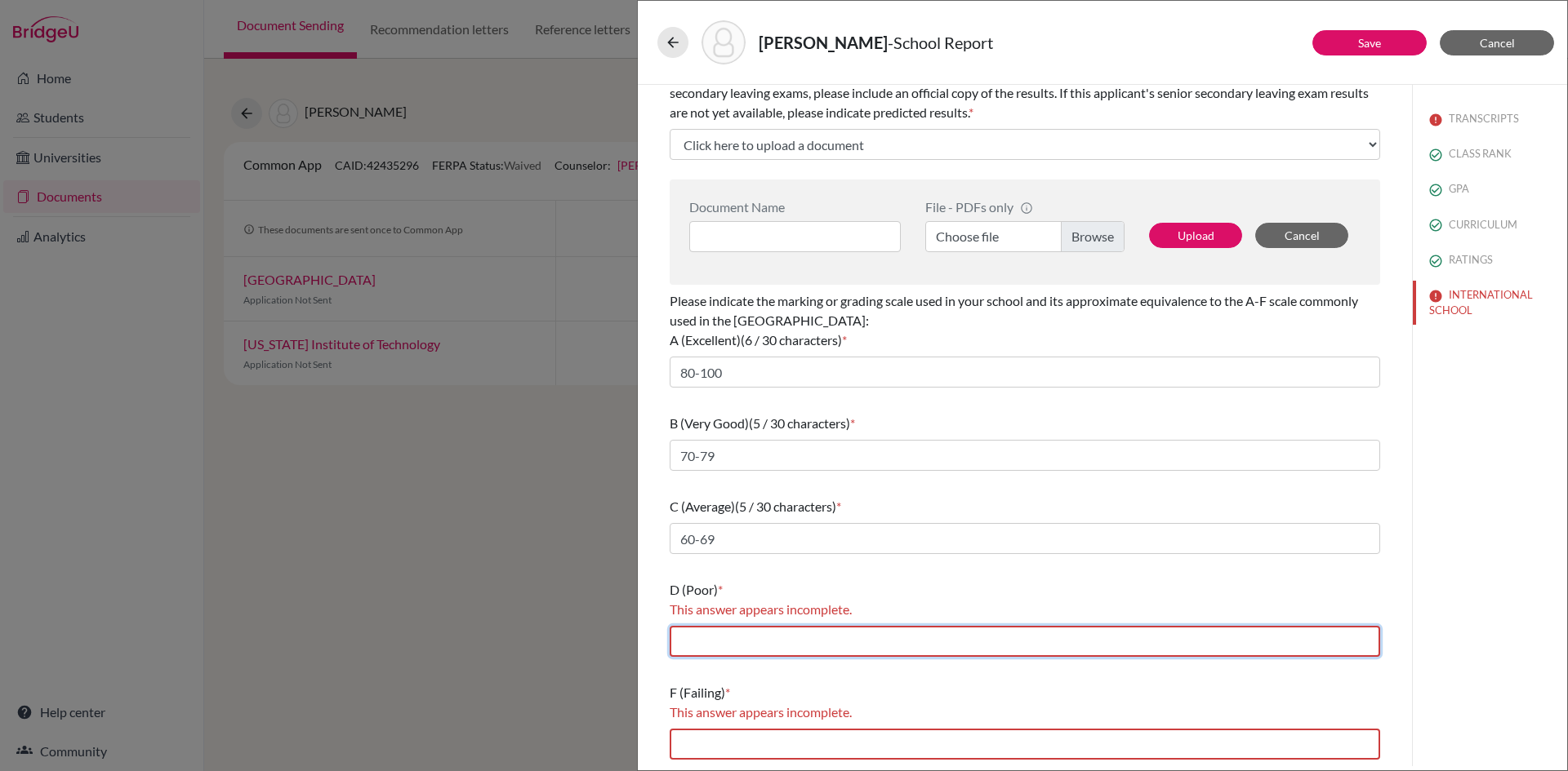
click at [820, 632] on input "text" at bounding box center [1024, 642] width 710 height 31
type input "50-59"
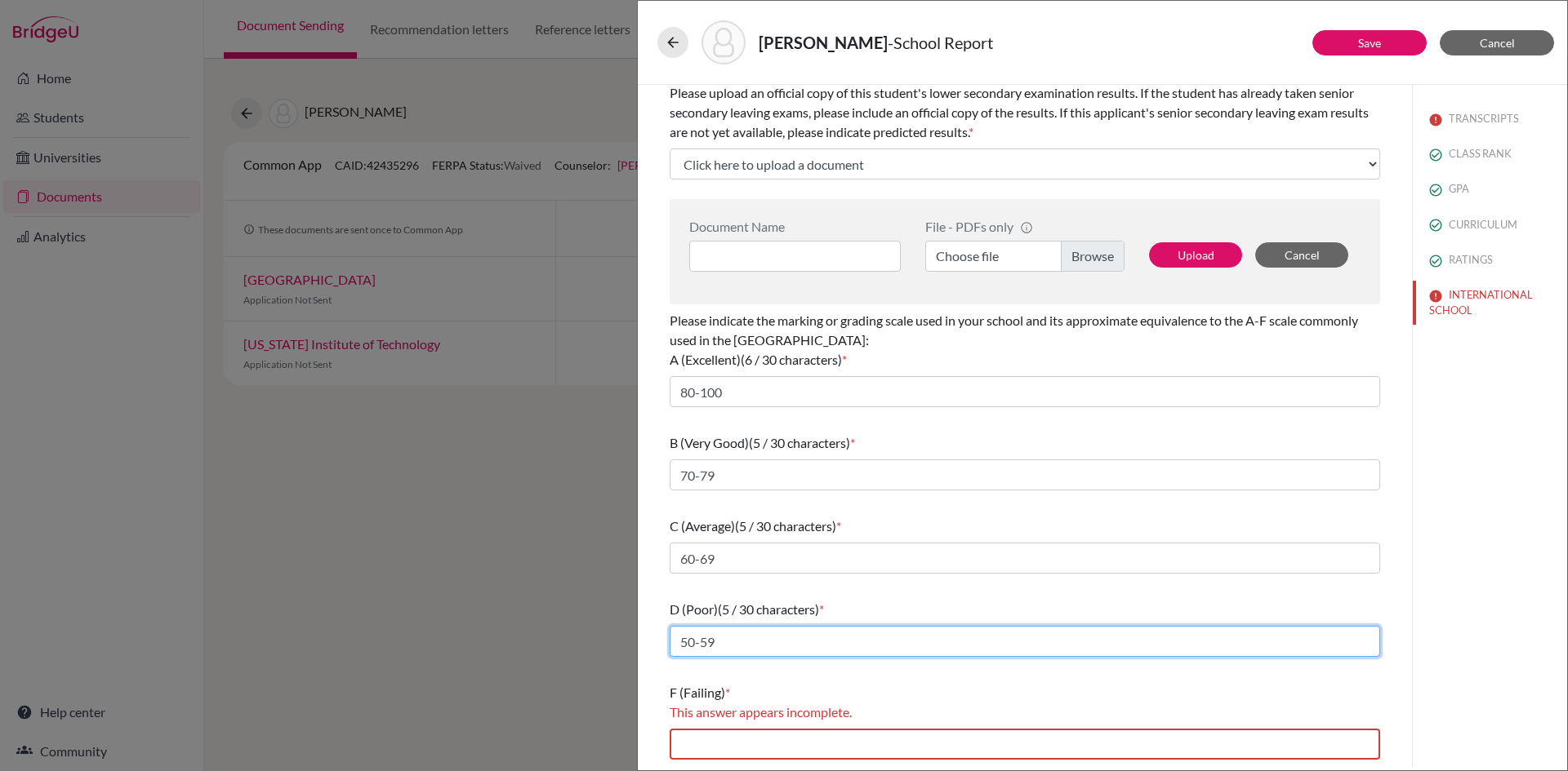
scroll to position [339, 0]
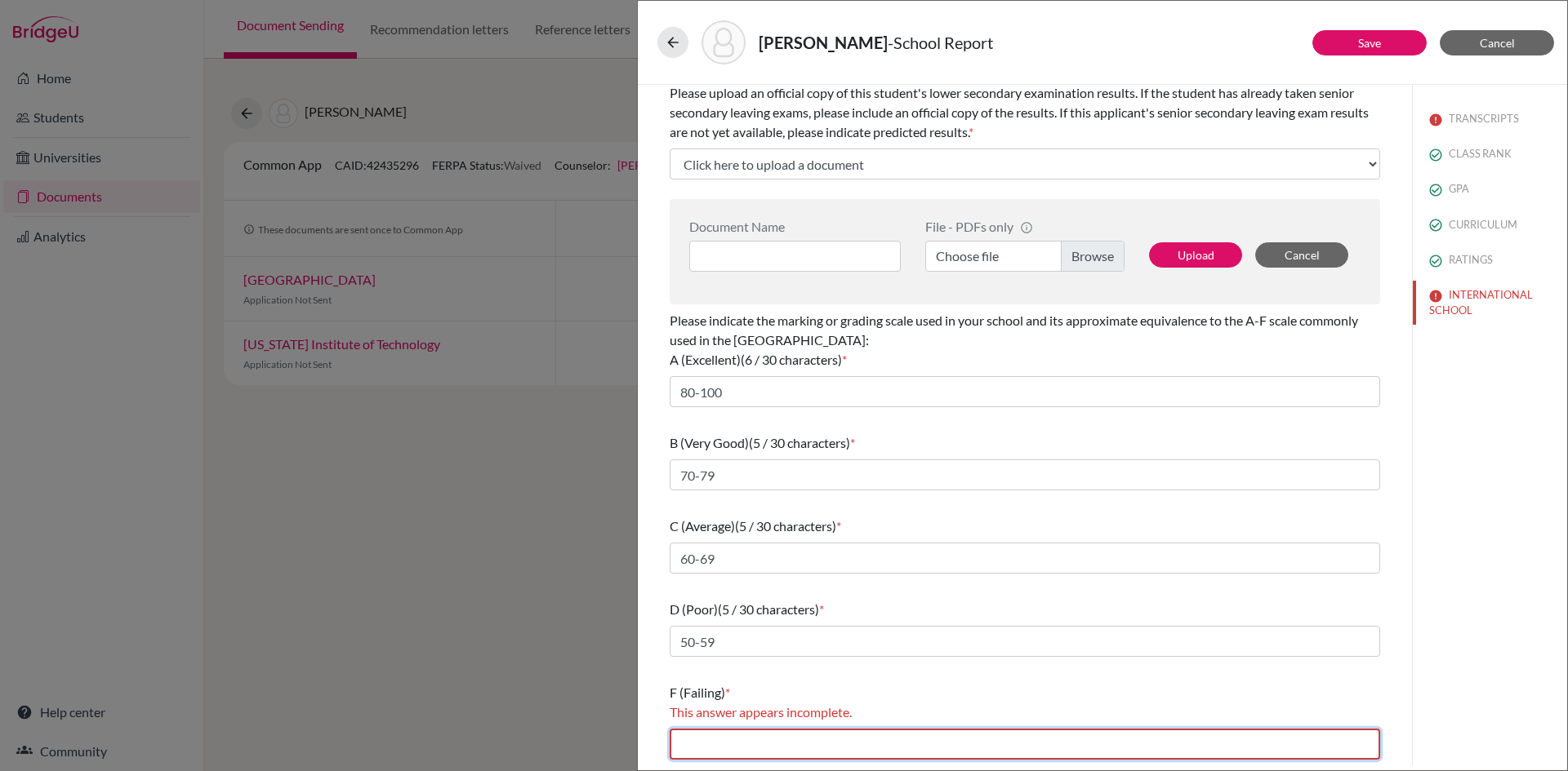
click at [761, 751] on input "text" at bounding box center [1024, 745] width 710 height 31
type input "Below 40"
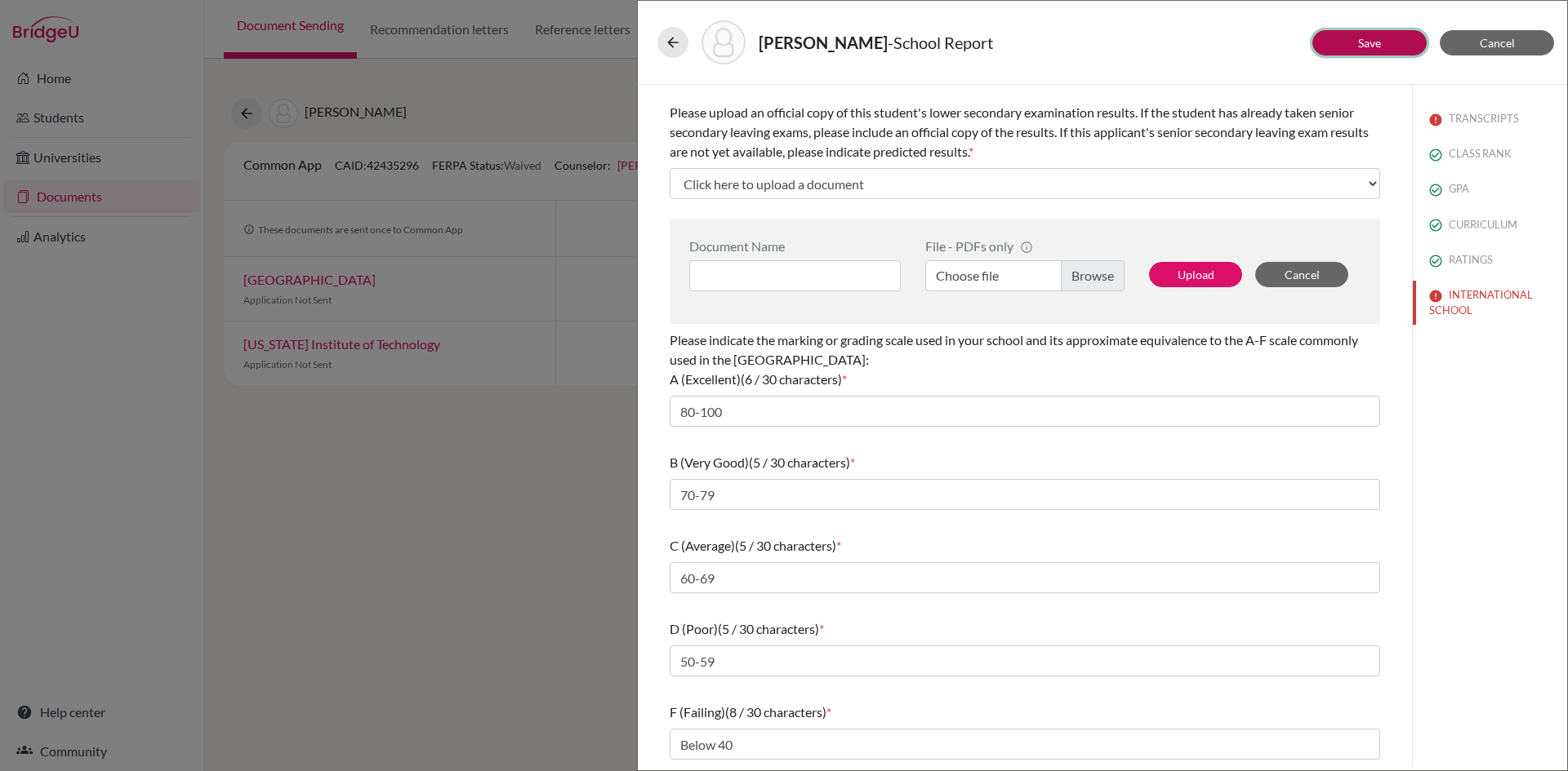
click at [1398, 47] on button "Save" at bounding box center [1369, 43] width 114 height 26
select select "4"
select select "6"
select select "0"
select select "1"
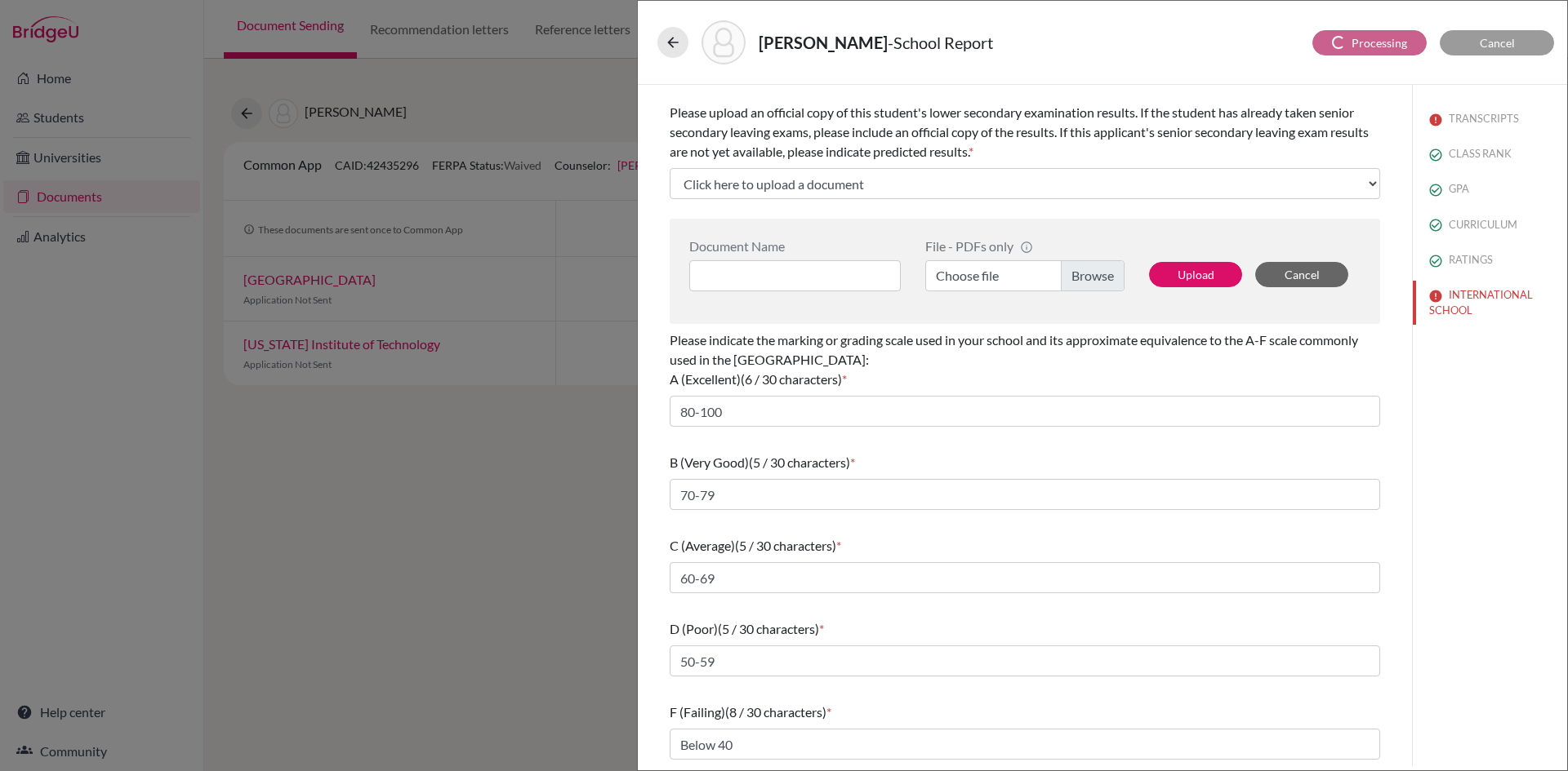
select select "627461"
select select "627463"
select select "627464"
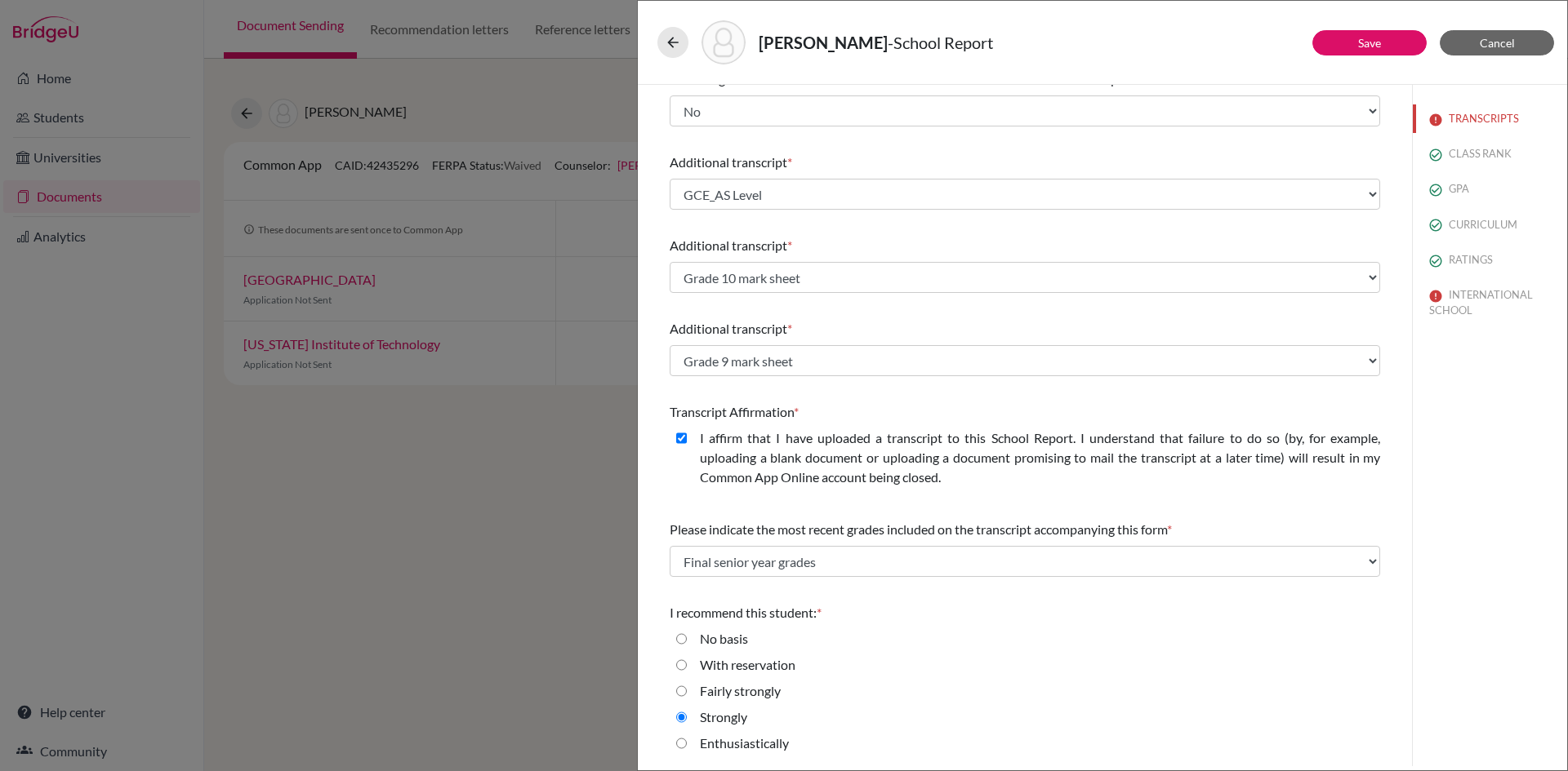
scroll to position [0, 0]
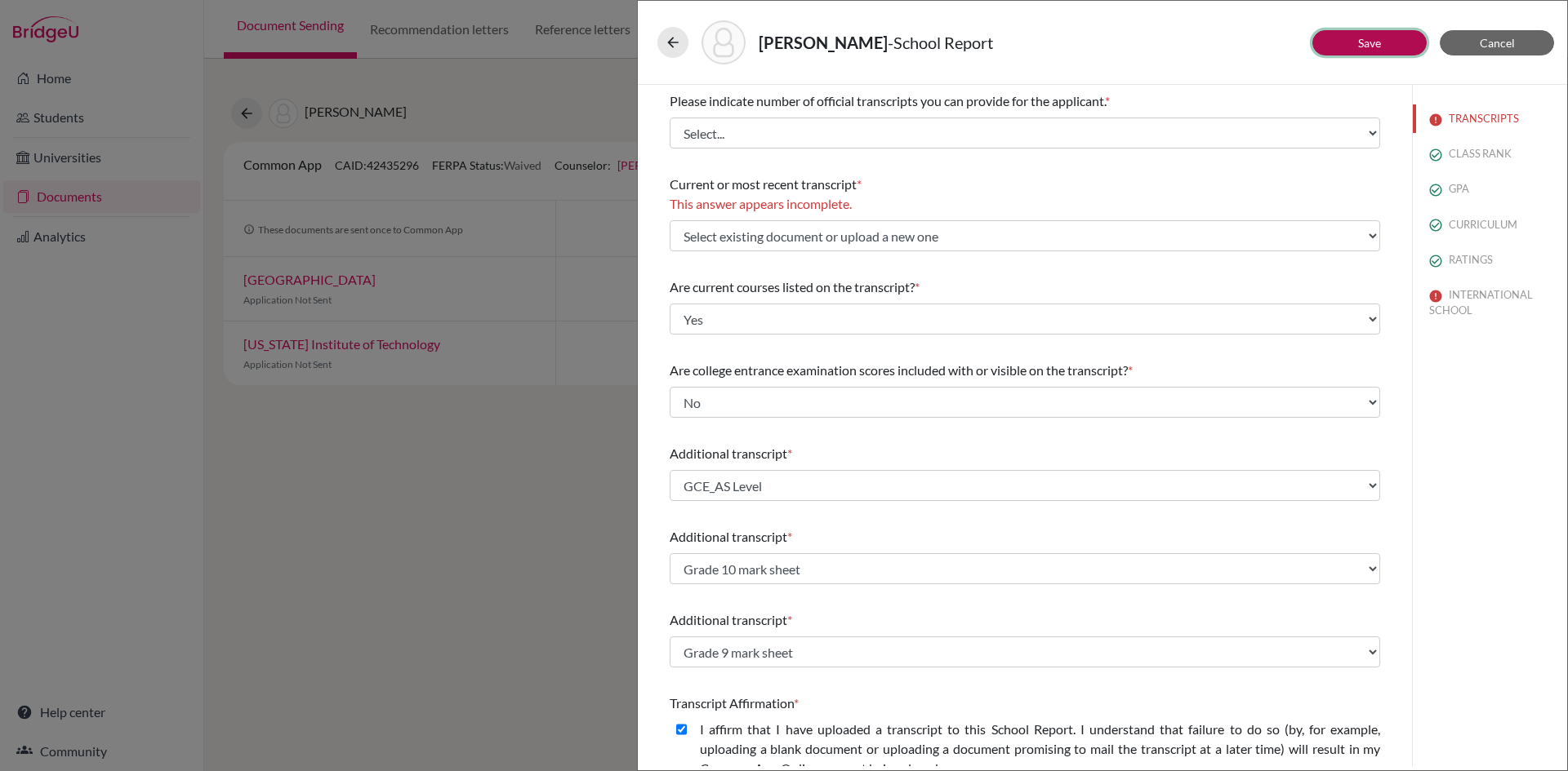
click at [1360, 44] on link "Save" at bounding box center [1369, 43] width 23 height 14
click at [679, 47] on icon at bounding box center [673, 42] width 16 height 16
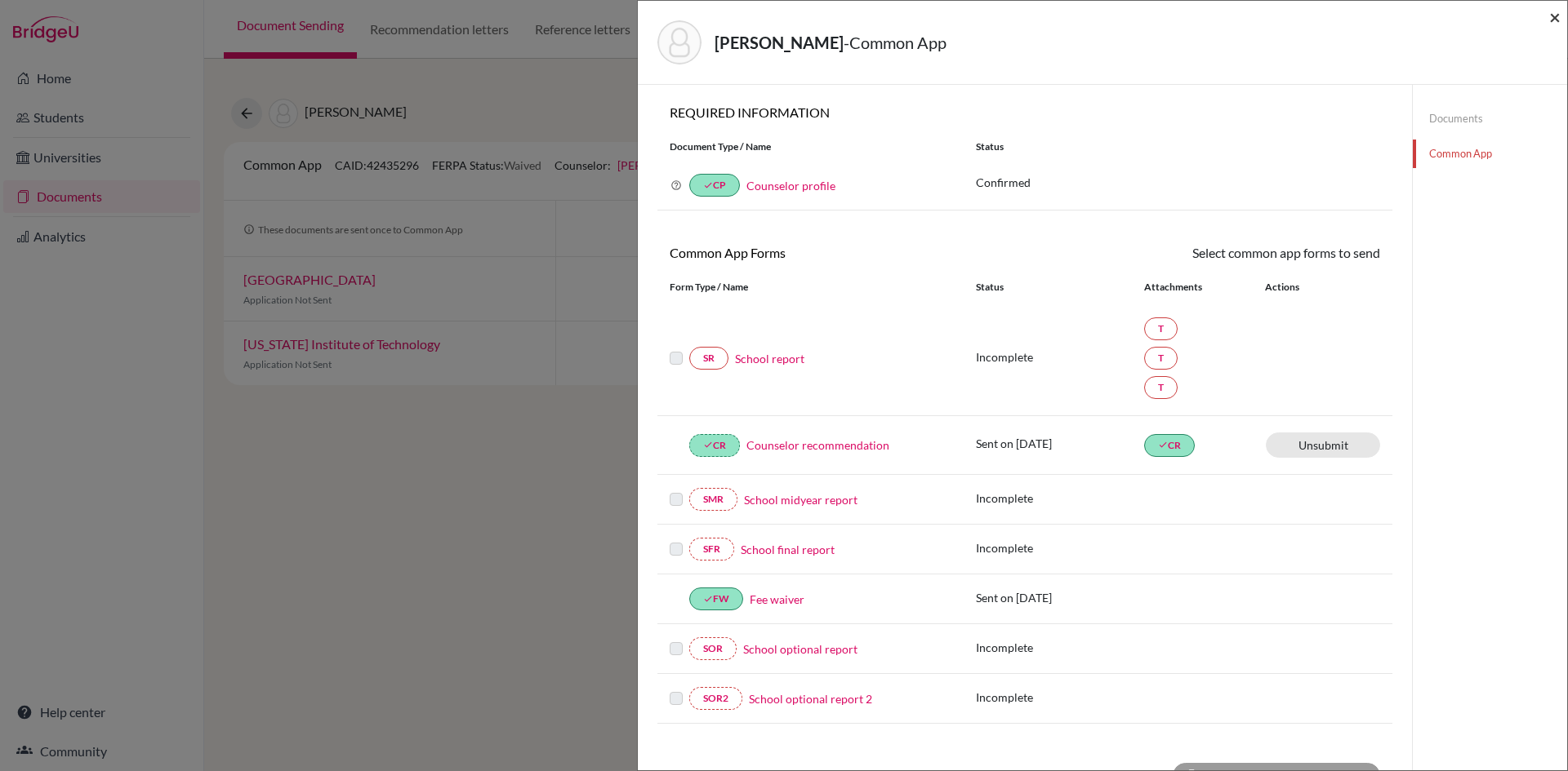
click at [1556, 21] on span "×" at bounding box center [1554, 17] width 11 height 24
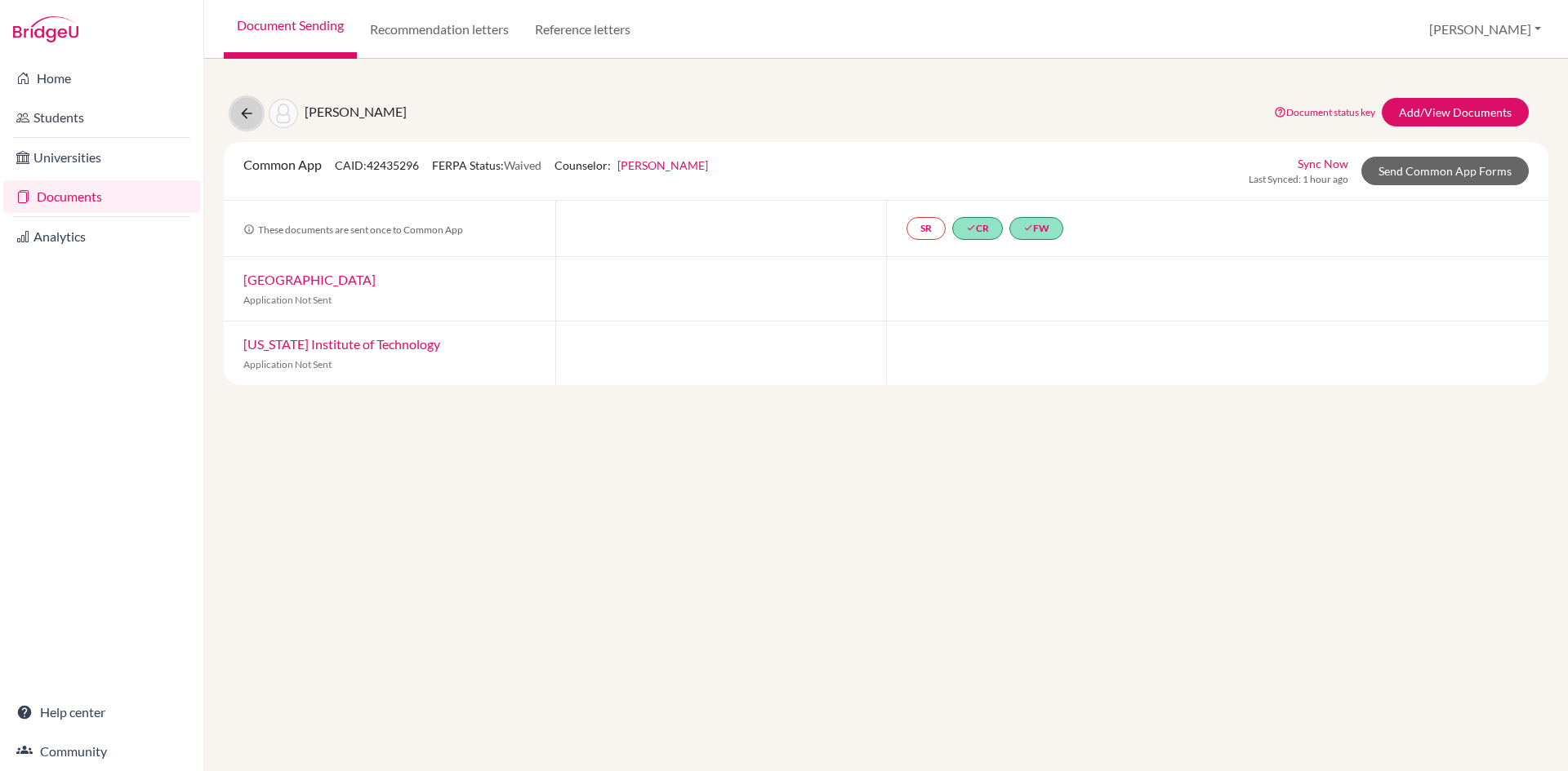
click at [249, 117] on icon at bounding box center [246, 113] width 16 height 16
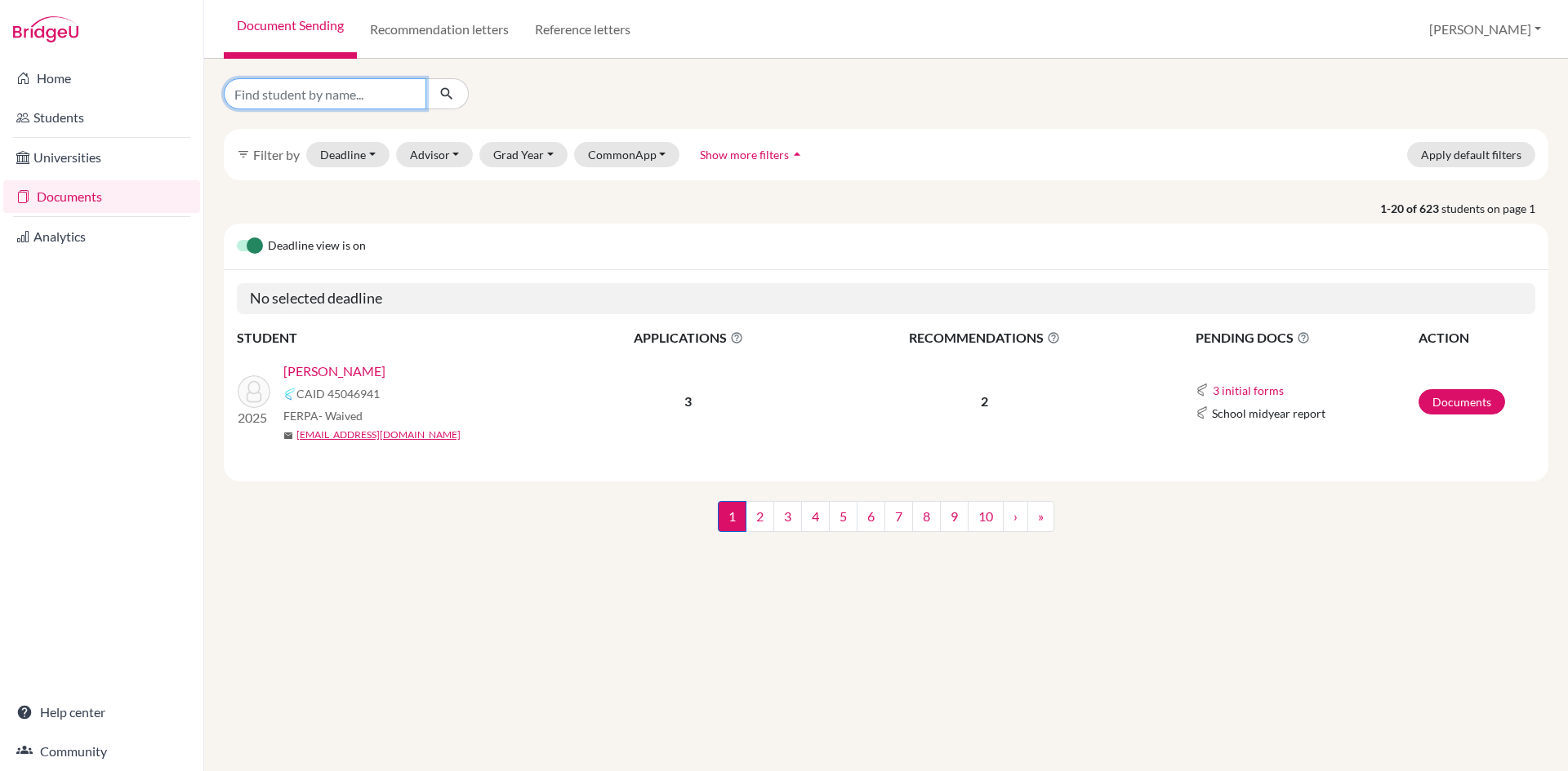
click at [321, 97] on input "Find student by name..." at bounding box center [325, 94] width 202 height 31
type input "shrijan"
click button "submit" at bounding box center [446, 94] width 43 height 31
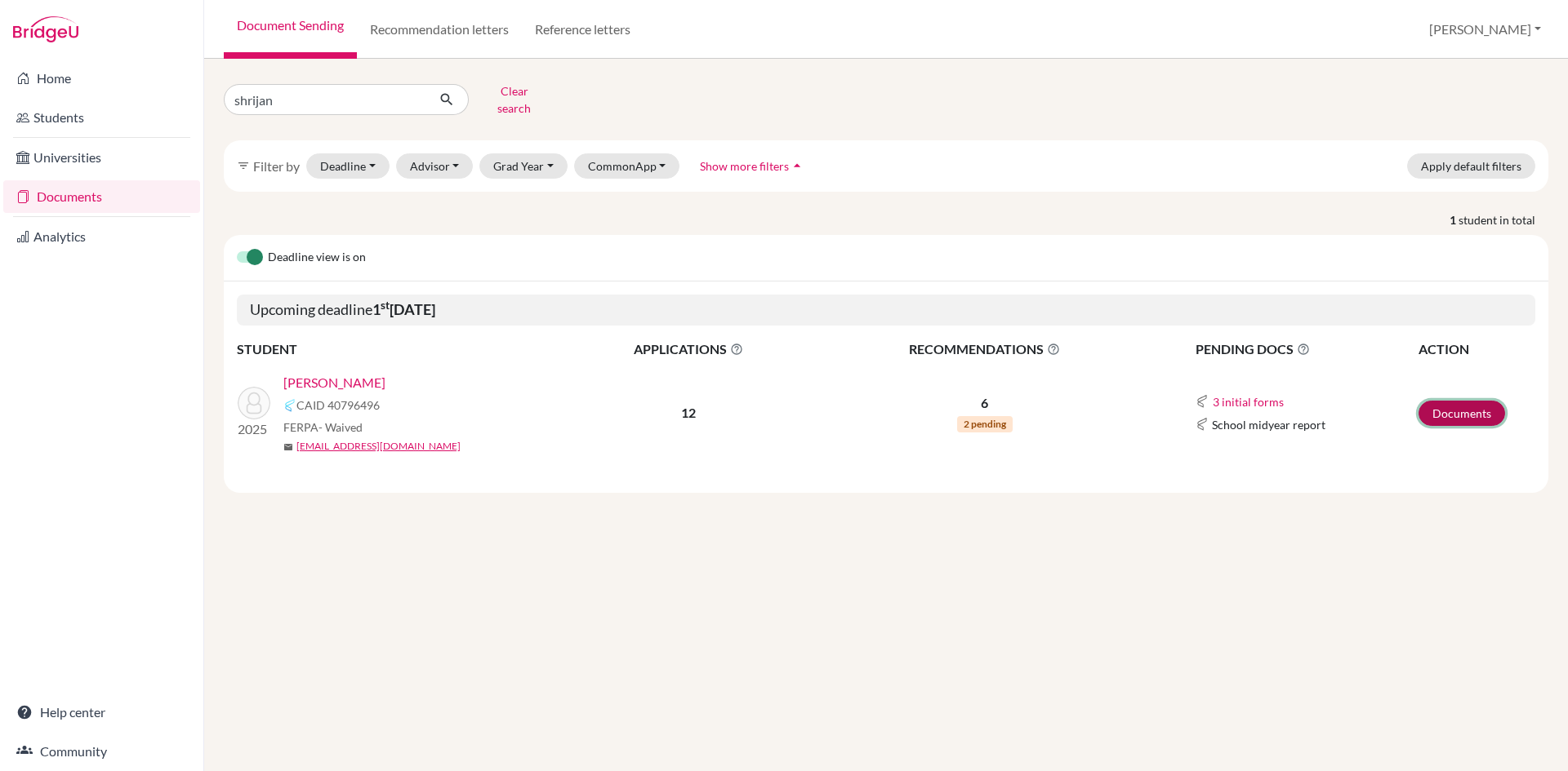
click at [1453, 400] on link "Documents" at bounding box center [1462, 413] width 87 height 26
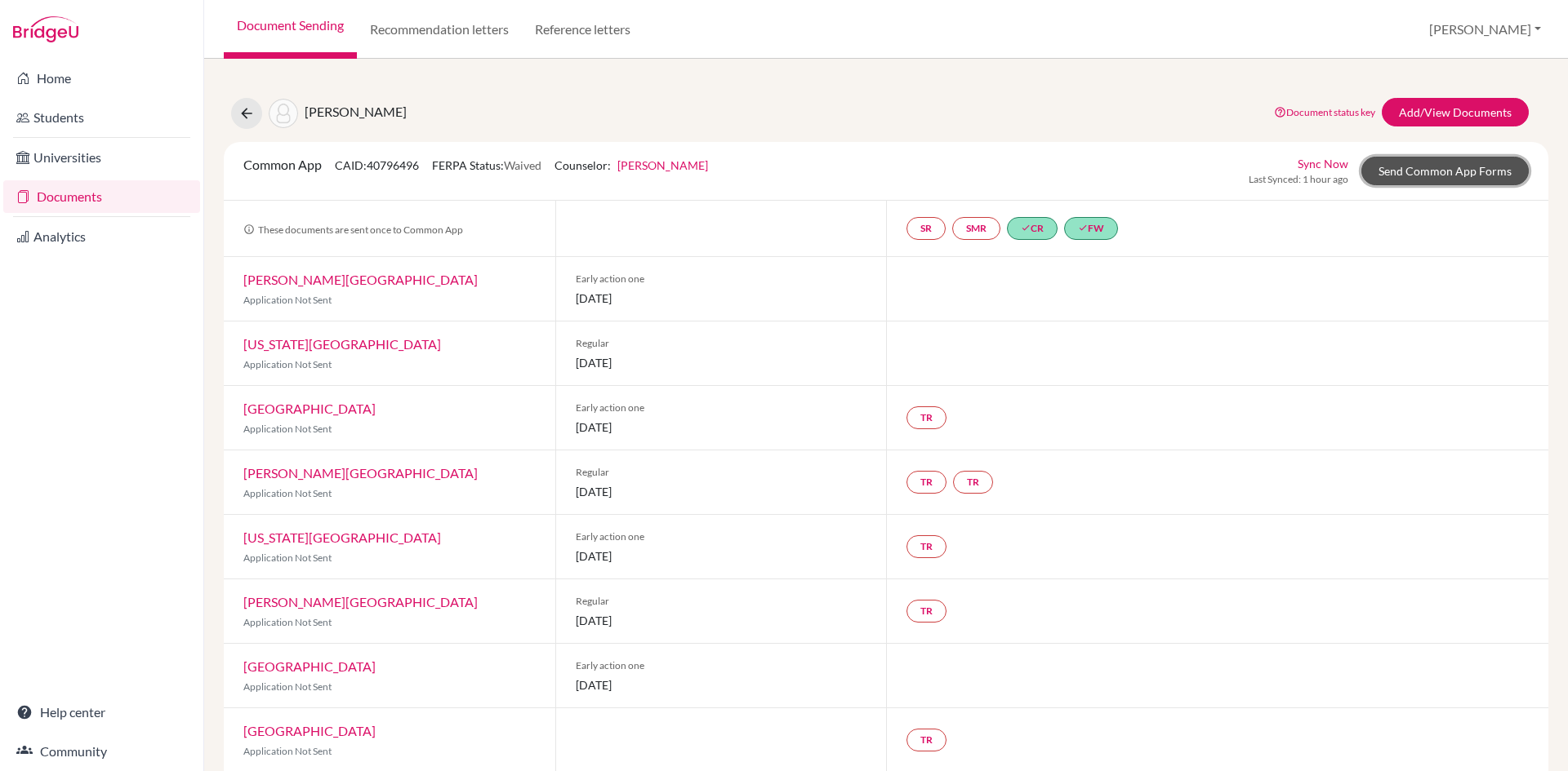
click at [1412, 172] on link "Send Common App Forms" at bounding box center [1445, 171] width 168 height 29
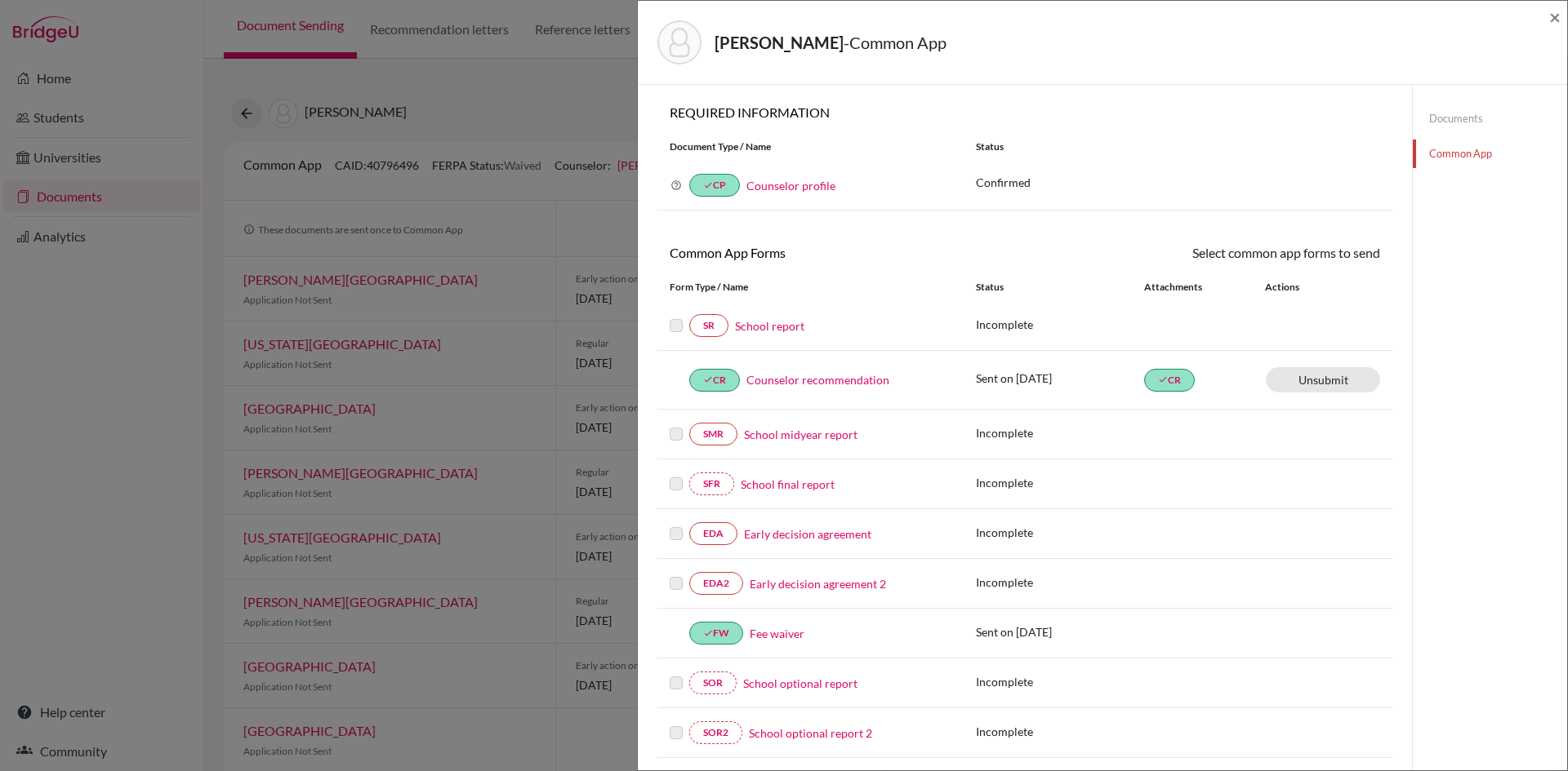
click at [764, 326] on link "School report" at bounding box center [770, 326] width 70 height 17
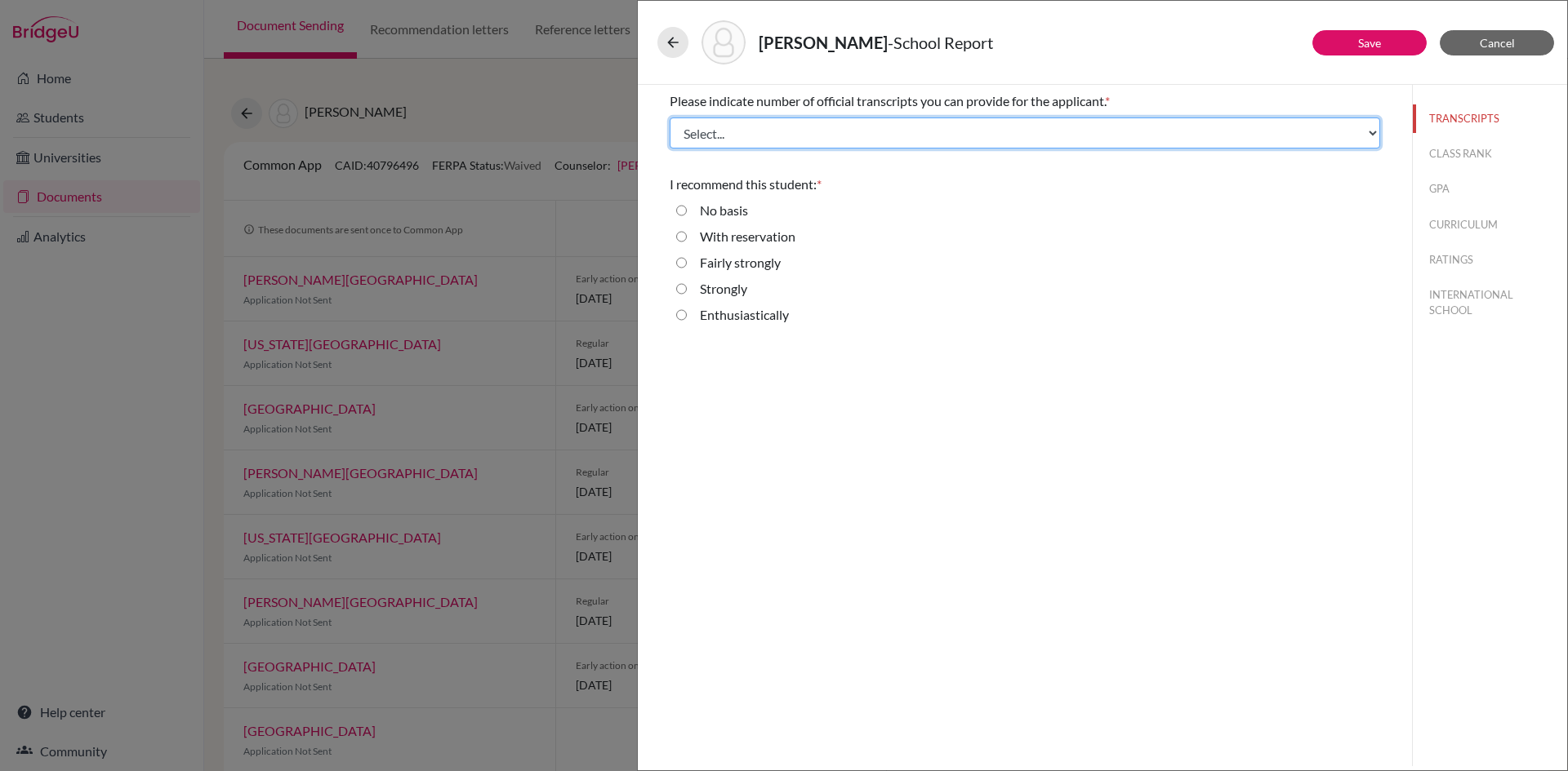
click at [730, 138] on select "Select... 1 2 3 4" at bounding box center [1024, 133] width 710 height 31
select select "4"
click at [669, 117] on select "Select... 1 2 3 4" at bounding box center [1024, 133] width 710 height 31
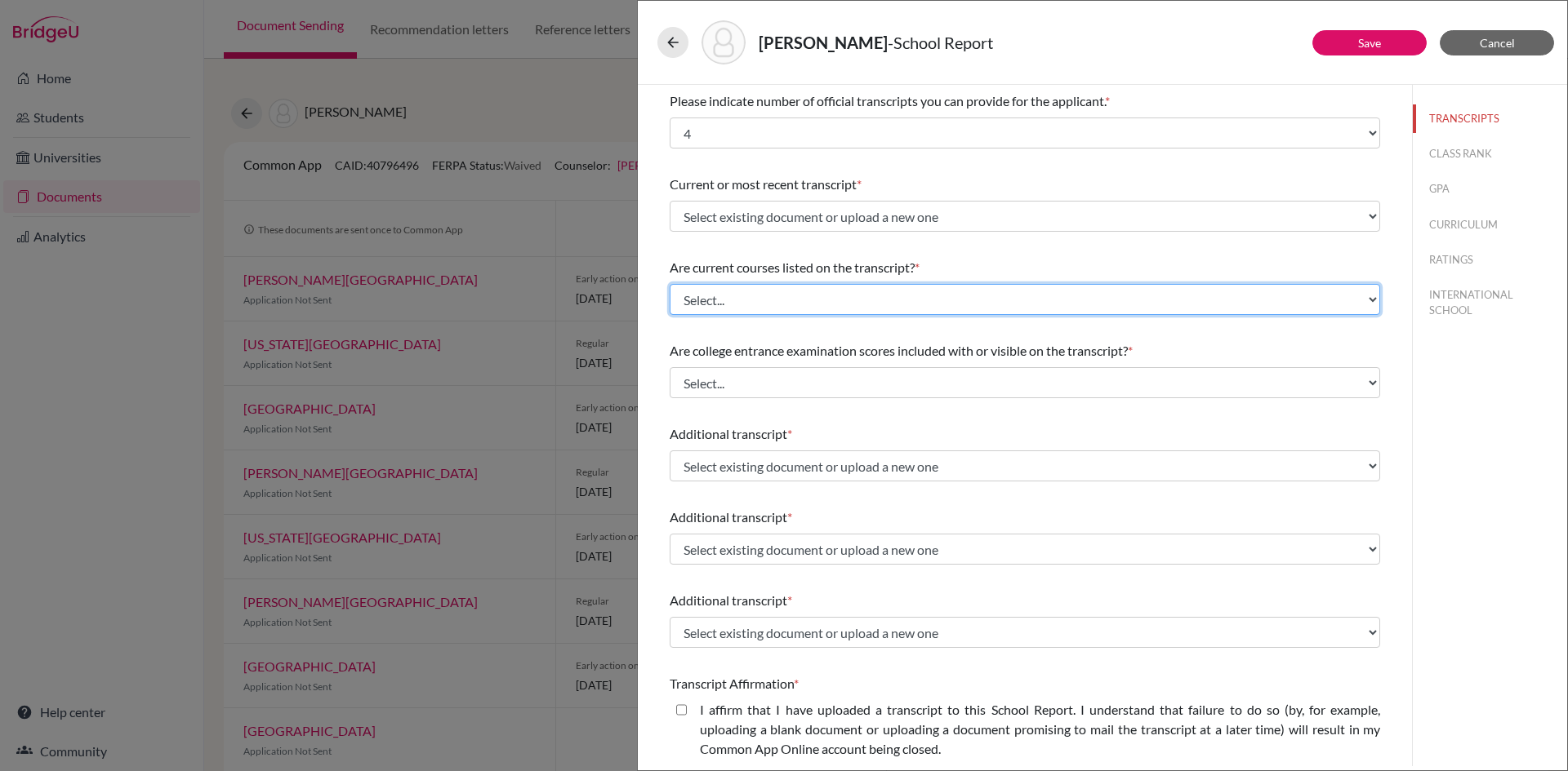
click at [745, 301] on select "Select... Yes No" at bounding box center [1024, 299] width 710 height 31
select select "0"
click at [669, 284] on select "Select... Yes No" at bounding box center [1024, 299] width 710 height 31
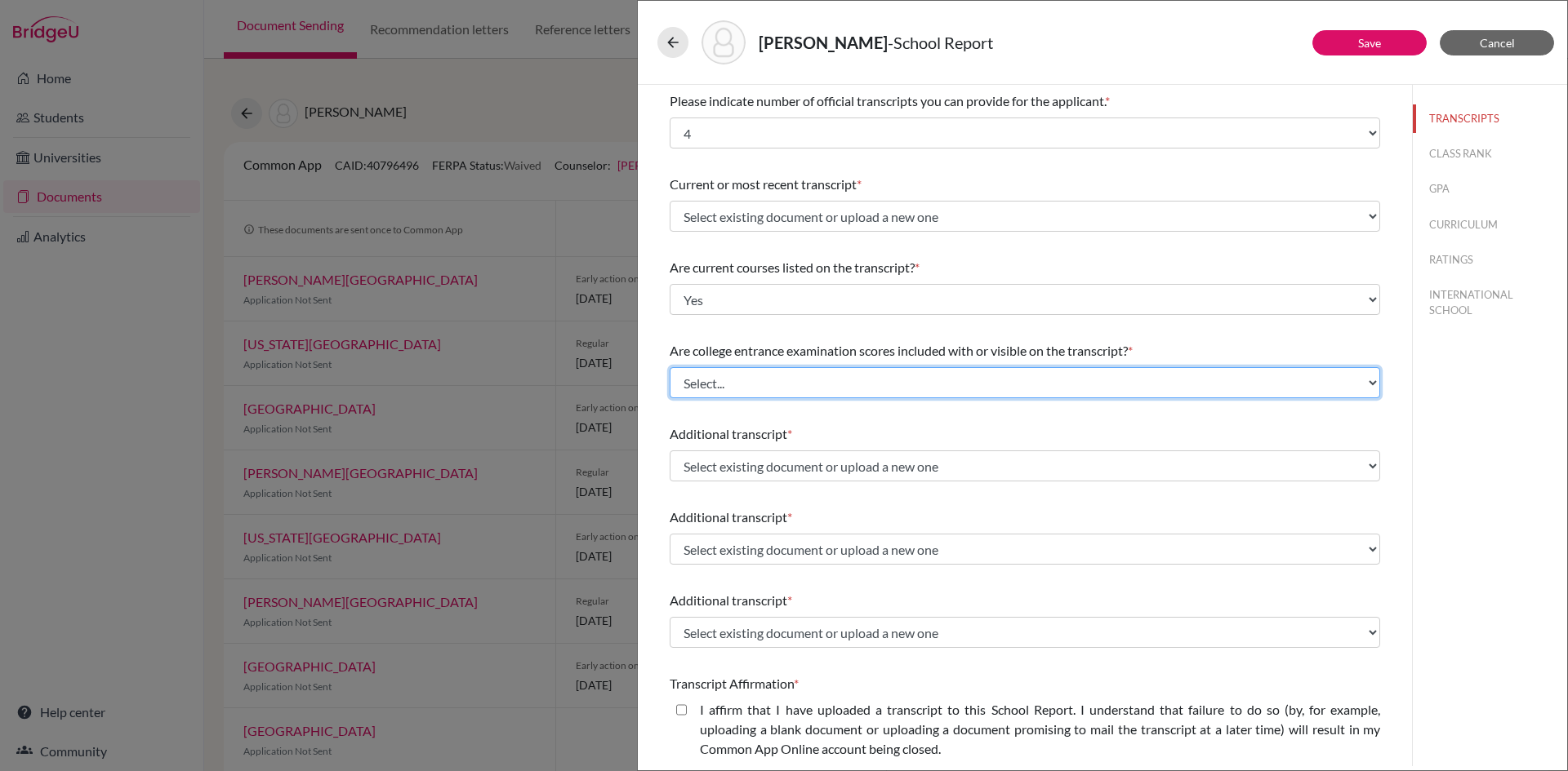
click at [709, 383] on select "Select... Yes No" at bounding box center [1024, 383] width 710 height 31
select select "1"
click at [669, 367] on select "Select... Yes No" at bounding box center [1024, 383] width 710 height 31
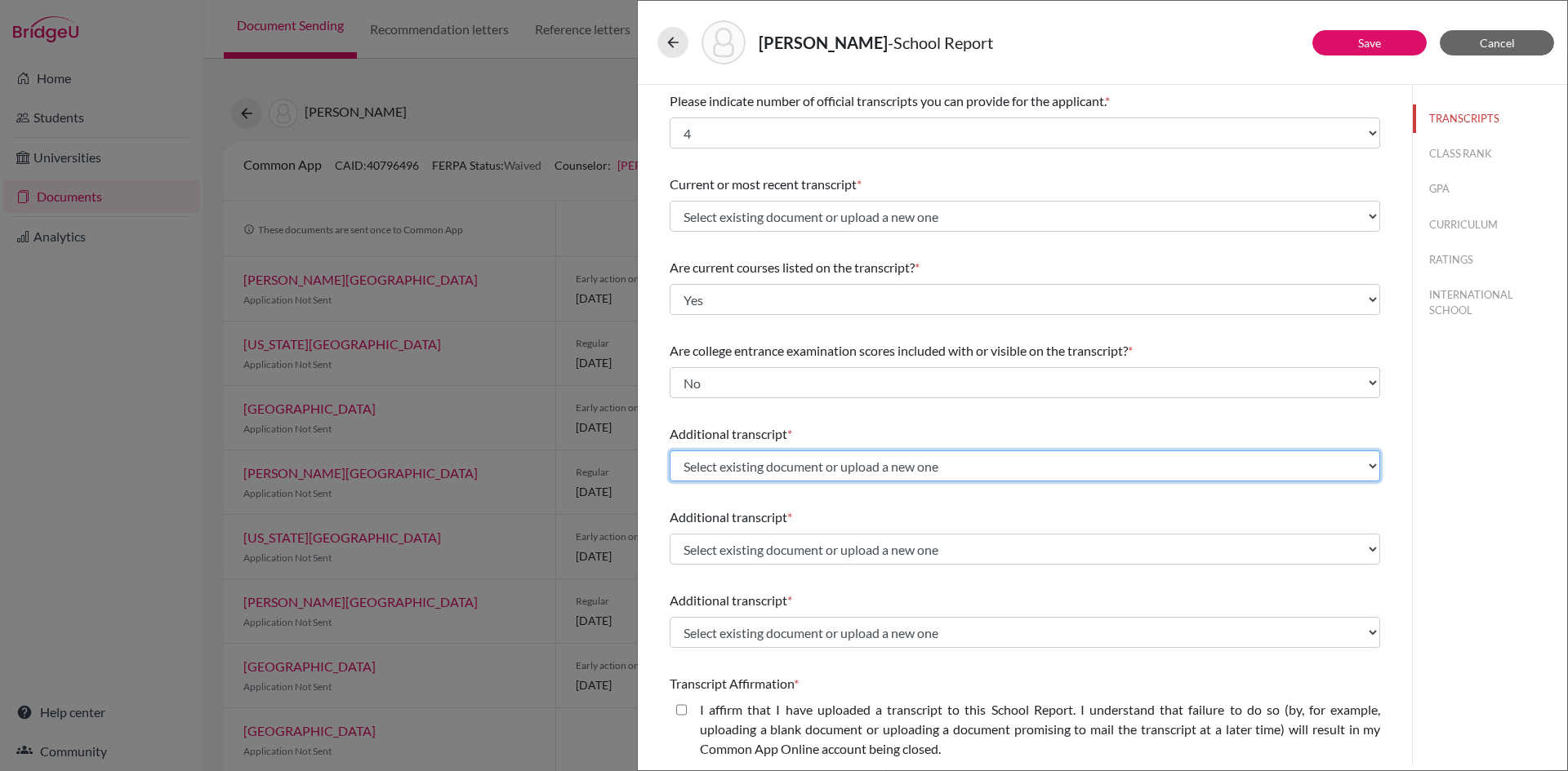
click at [729, 465] on select "Select existing document or upload a new one Grade 10 mark sheet Grade 9 mark s…" at bounding box center [1024, 466] width 710 height 31
select select "623859"
click at [669, 451] on select "Select existing document or upload a new one Grade 10 mark sheet Grade 9 mark s…" at bounding box center [1024, 466] width 710 height 31
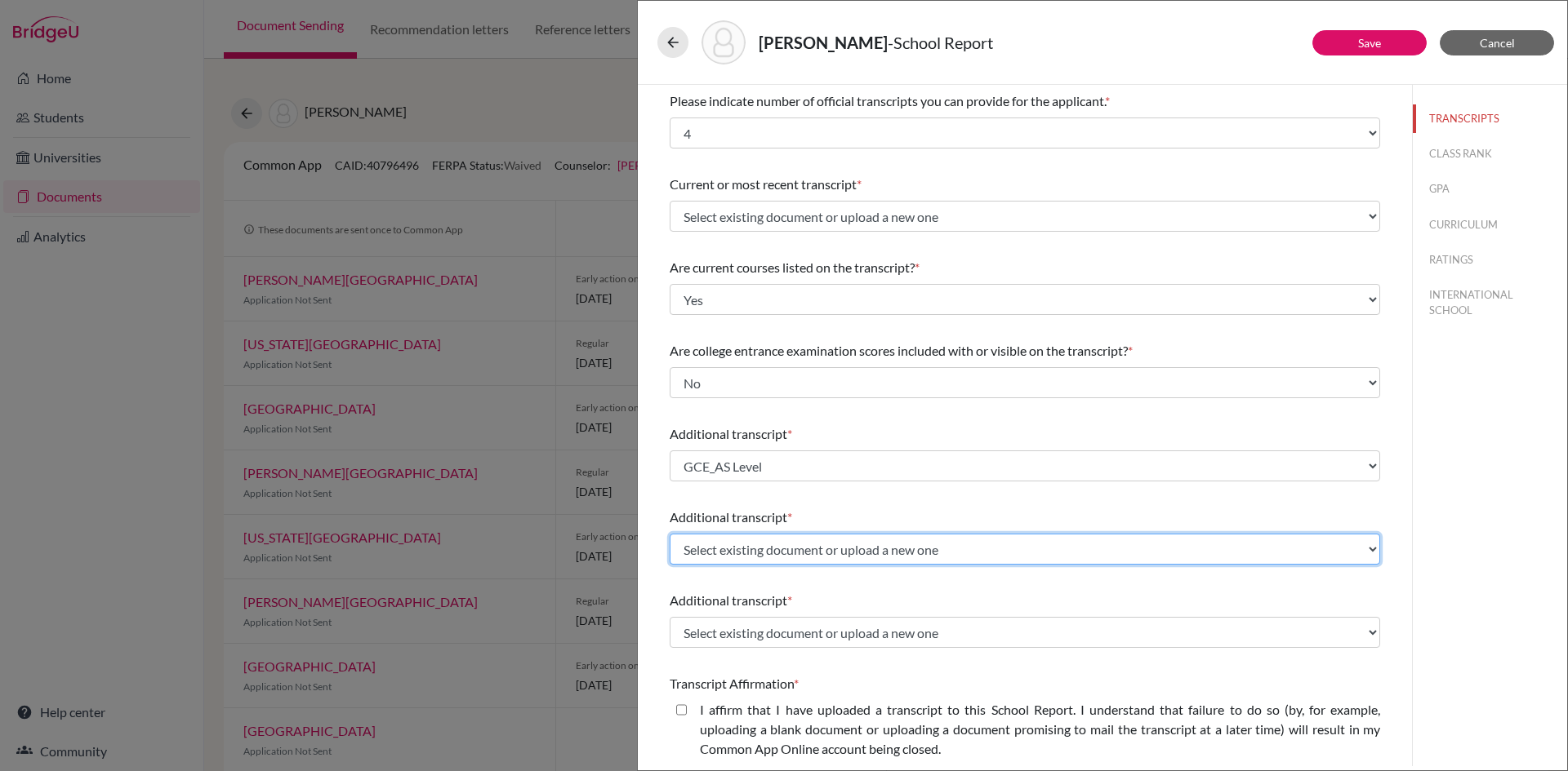
click at [751, 547] on select "Select existing document or upload a new one Grade 10 mark sheet Grade 9 mark s…" at bounding box center [1024, 549] width 710 height 31
select select "590700"
click at [669, 534] on select "Select existing document or upload a new one Grade 10 mark sheet Grade 9 mark s…" at bounding box center [1024, 549] width 710 height 31
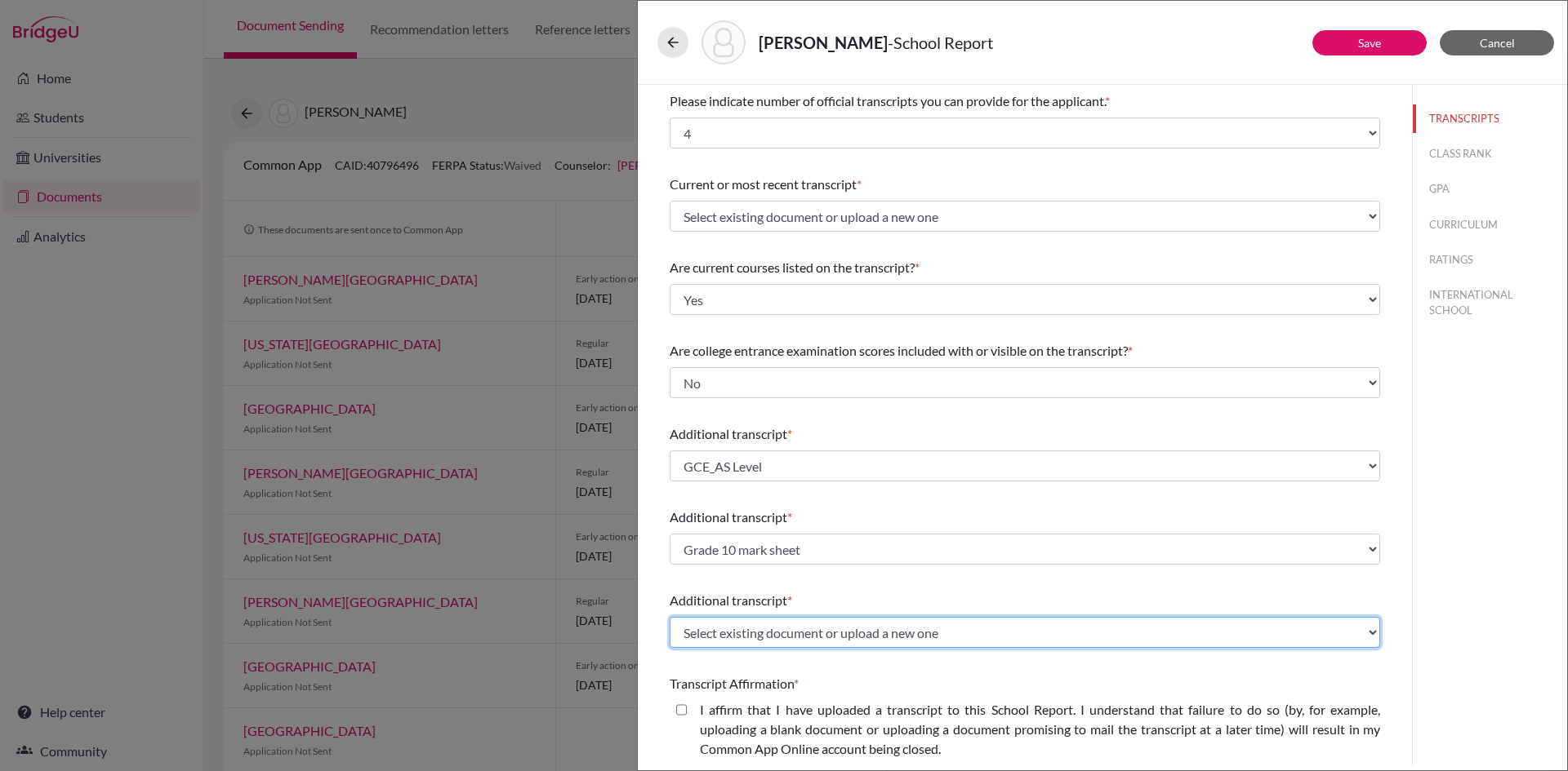
click at [753, 632] on select "Select existing document or upload a new one Grade 10 mark sheet Grade 9 mark s…" at bounding box center [1024, 632] width 710 height 31
select select "590701"
click at [669, 617] on select "Select existing document or upload a new one Grade 10 mark sheet Grade 9 mark s…" at bounding box center [1024, 632] width 710 height 31
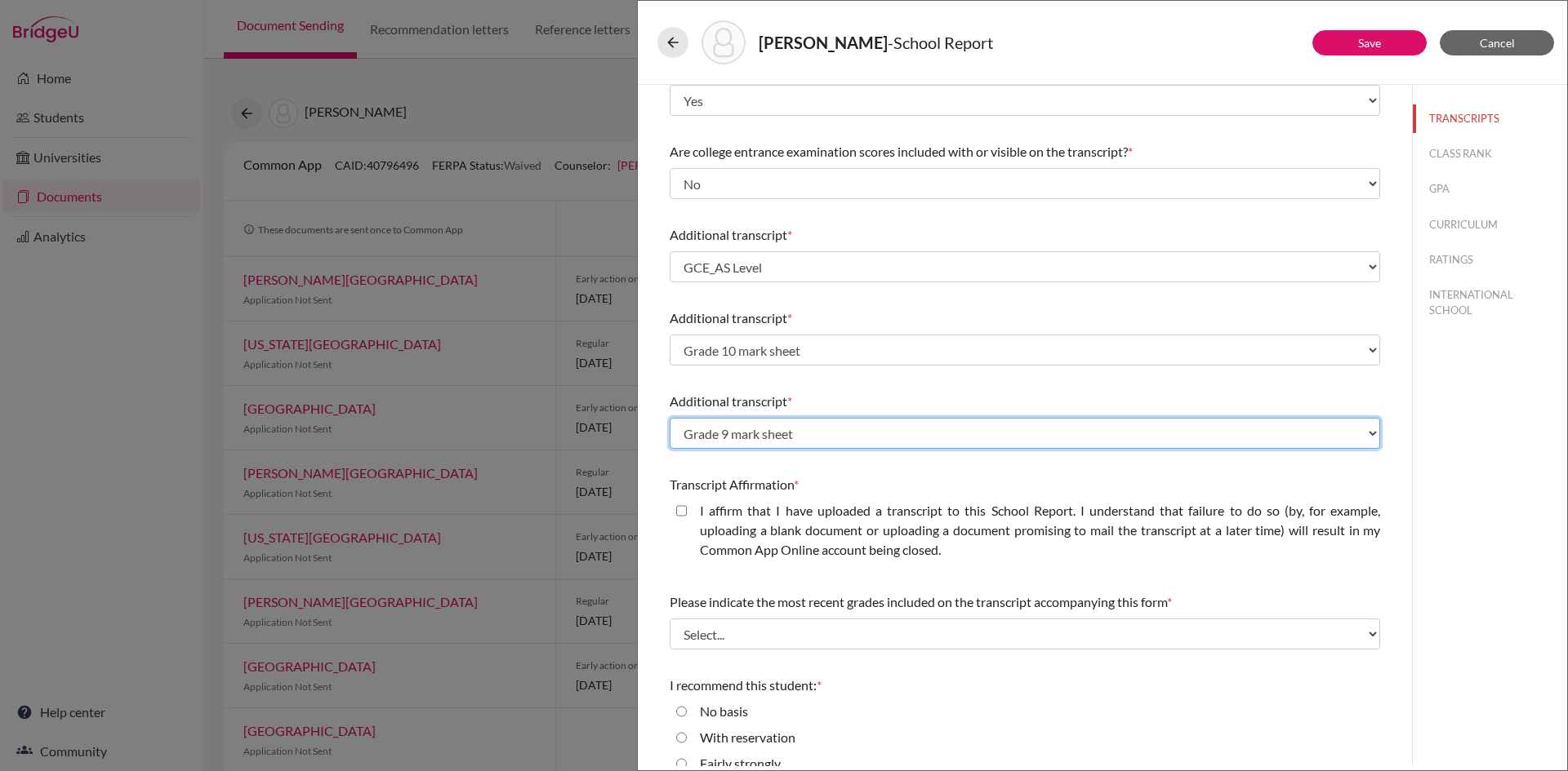
scroll to position [245, 0]
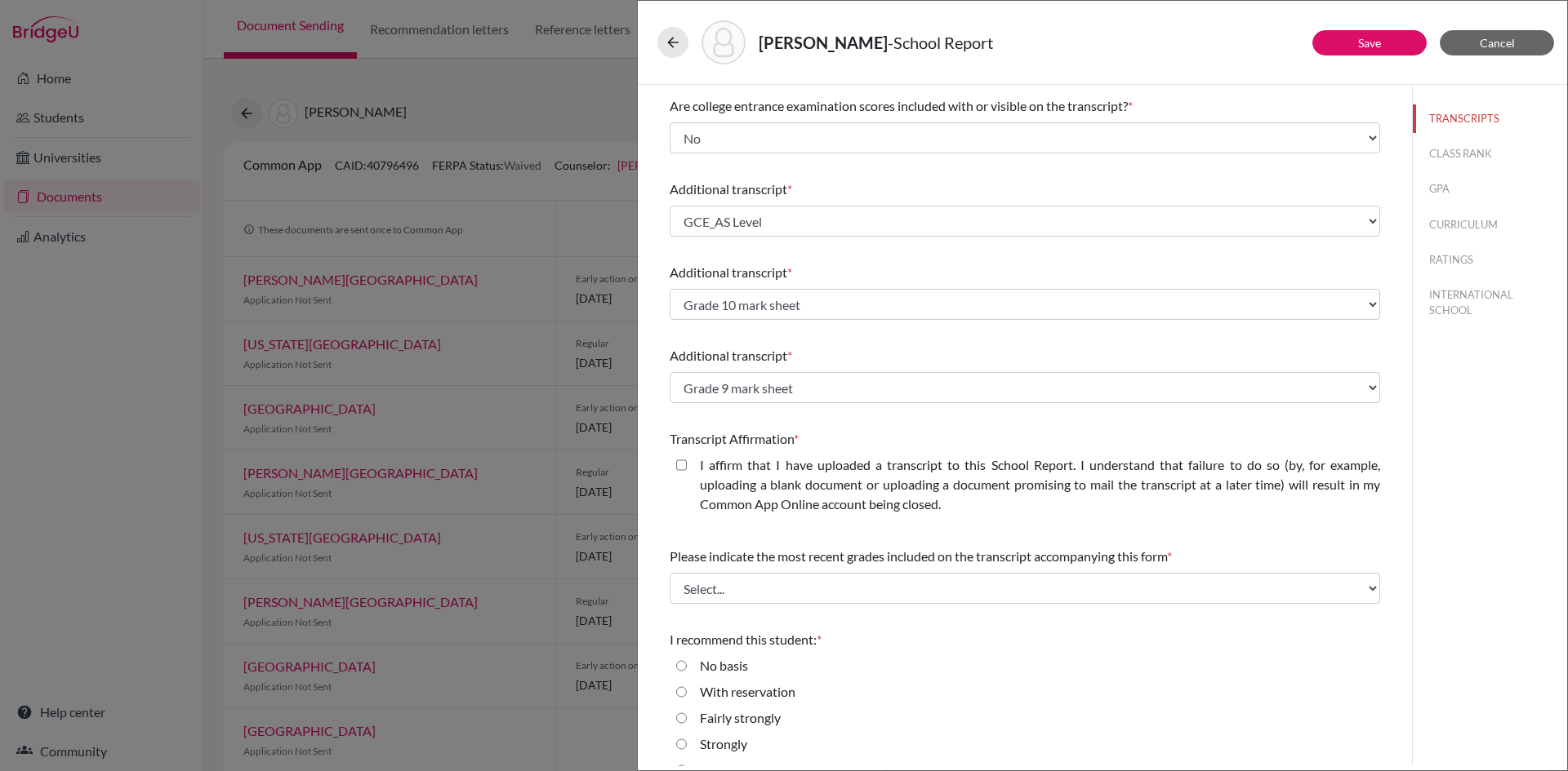
click at [681, 466] on closed\ "I affirm that I have uploaded a transcript to this School Report. I understand …" at bounding box center [681, 465] width 10 height 20
checkbox closed\ "true"
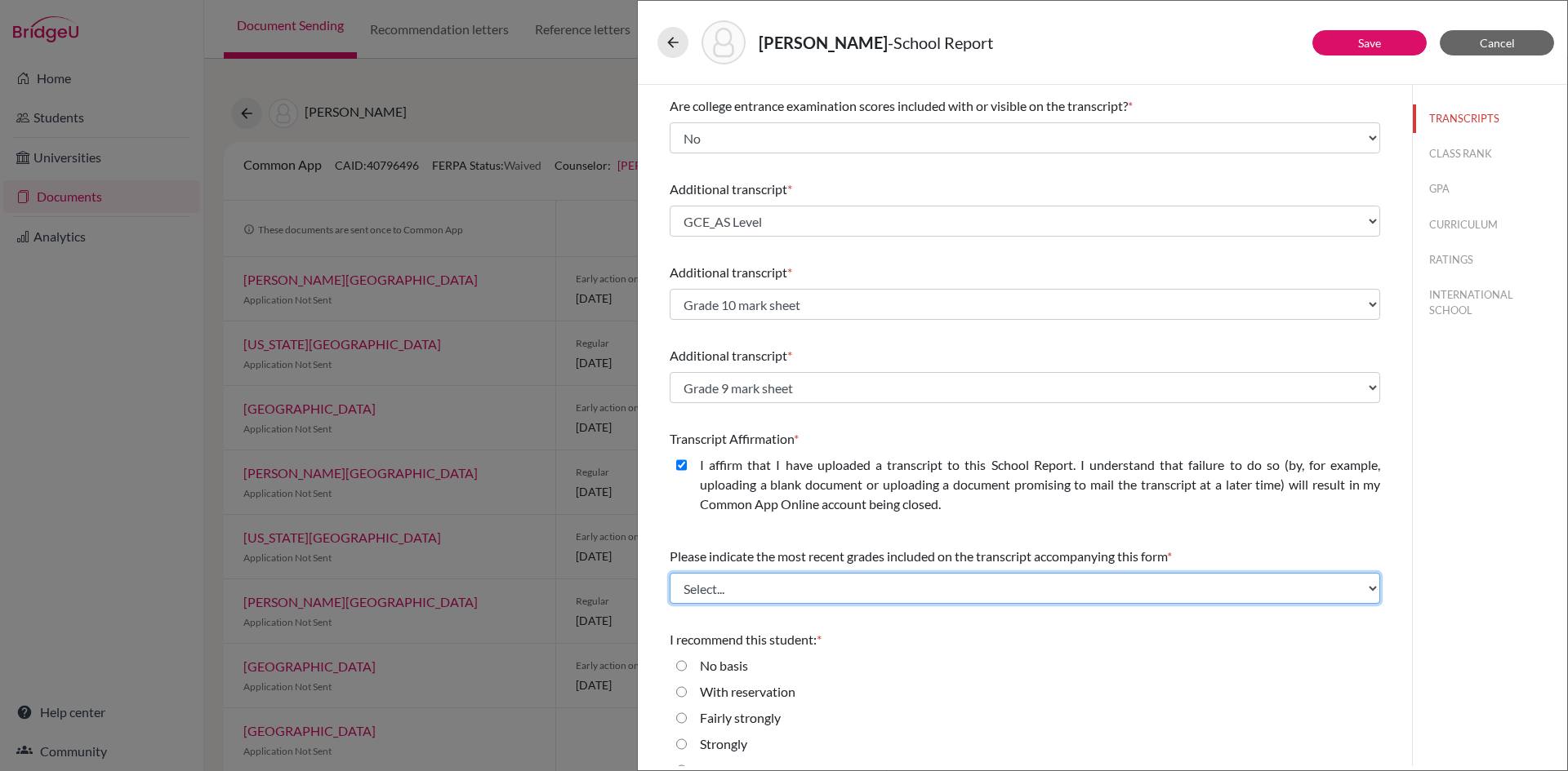
click at [715, 590] on select "Select... Final junior year grades 1st Quarter senior year grades 2nd Quarter/1…" at bounding box center [1024, 588] width 710 height 31
select select "6"
click at [669, 573] on select "Select... Final junior year grades 1st Quarter senior year grades 2nd Quarter/1…" at bounding box center [1024, 588] width 710 height 31
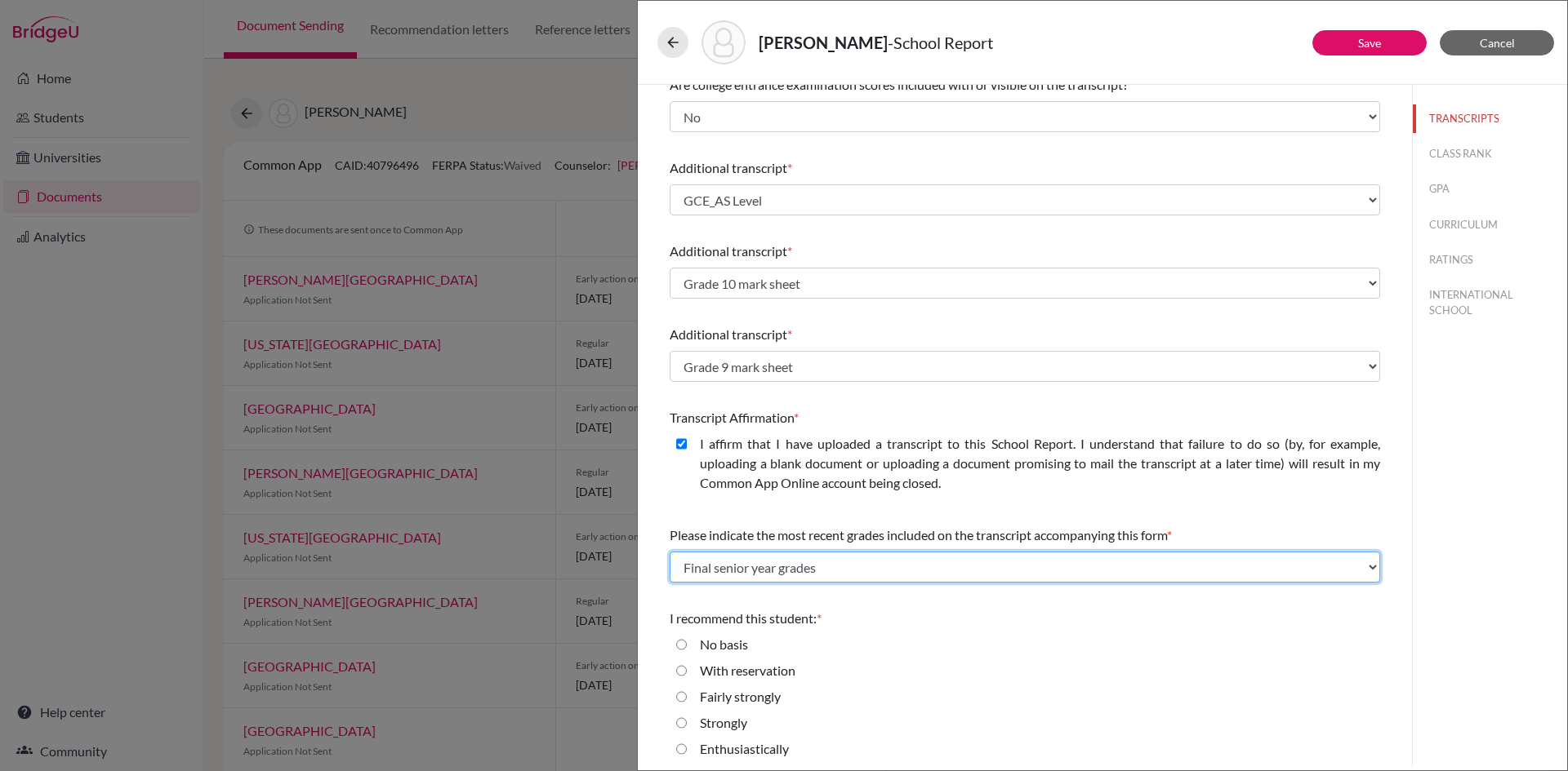
scroll to position [272, 0]
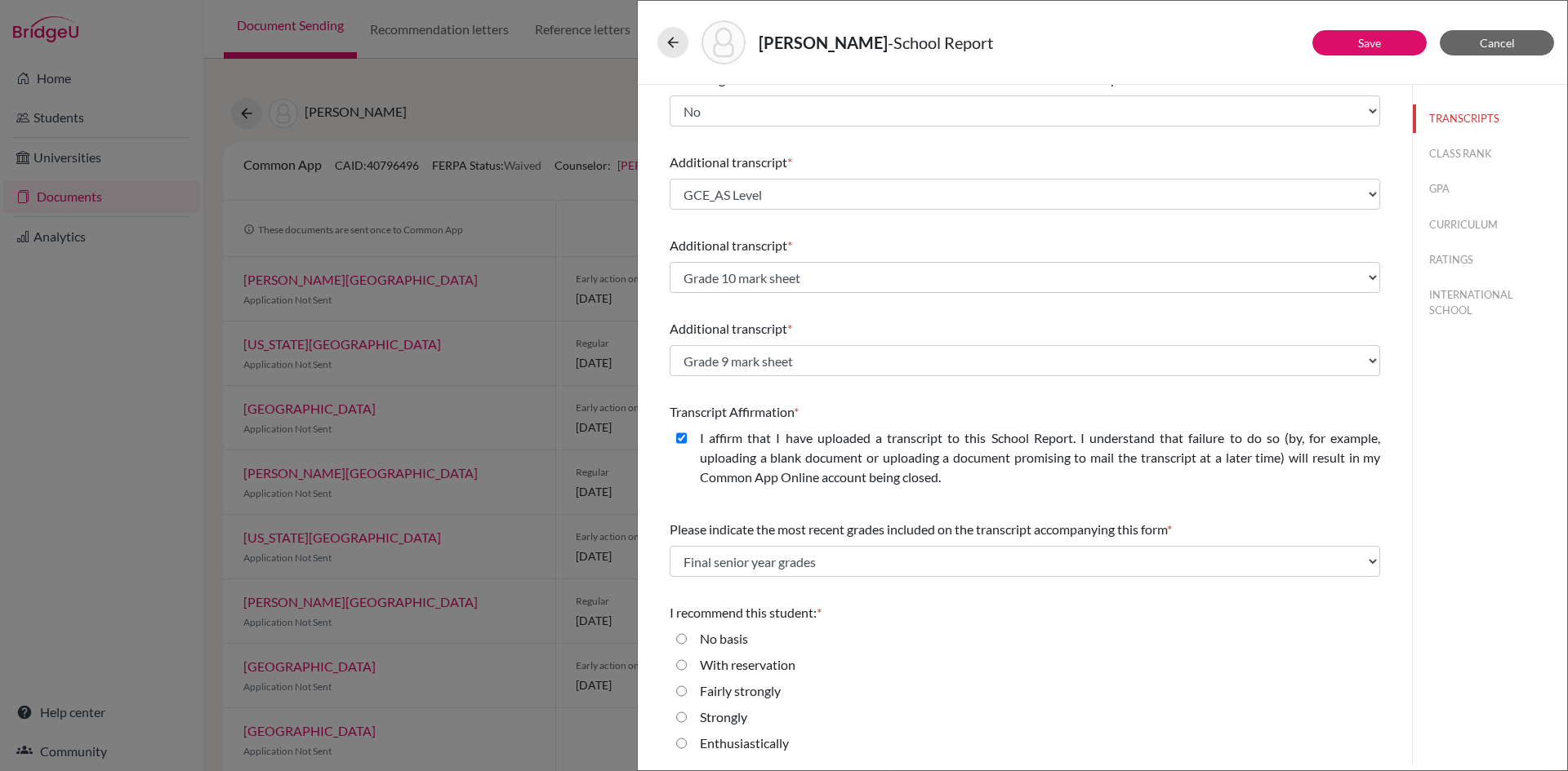
click at [682, 741] on input "Enthusiastically" at bounding box center [681, 743] width 10 height 20
radio input "true"
click at [1363, 40] on link "Save" at bounding box center [1369, 43] width 23 height 14
click at [1472, 151] on button "CLASS RANK" at bounding box center [1489, 154] width 154 height 29
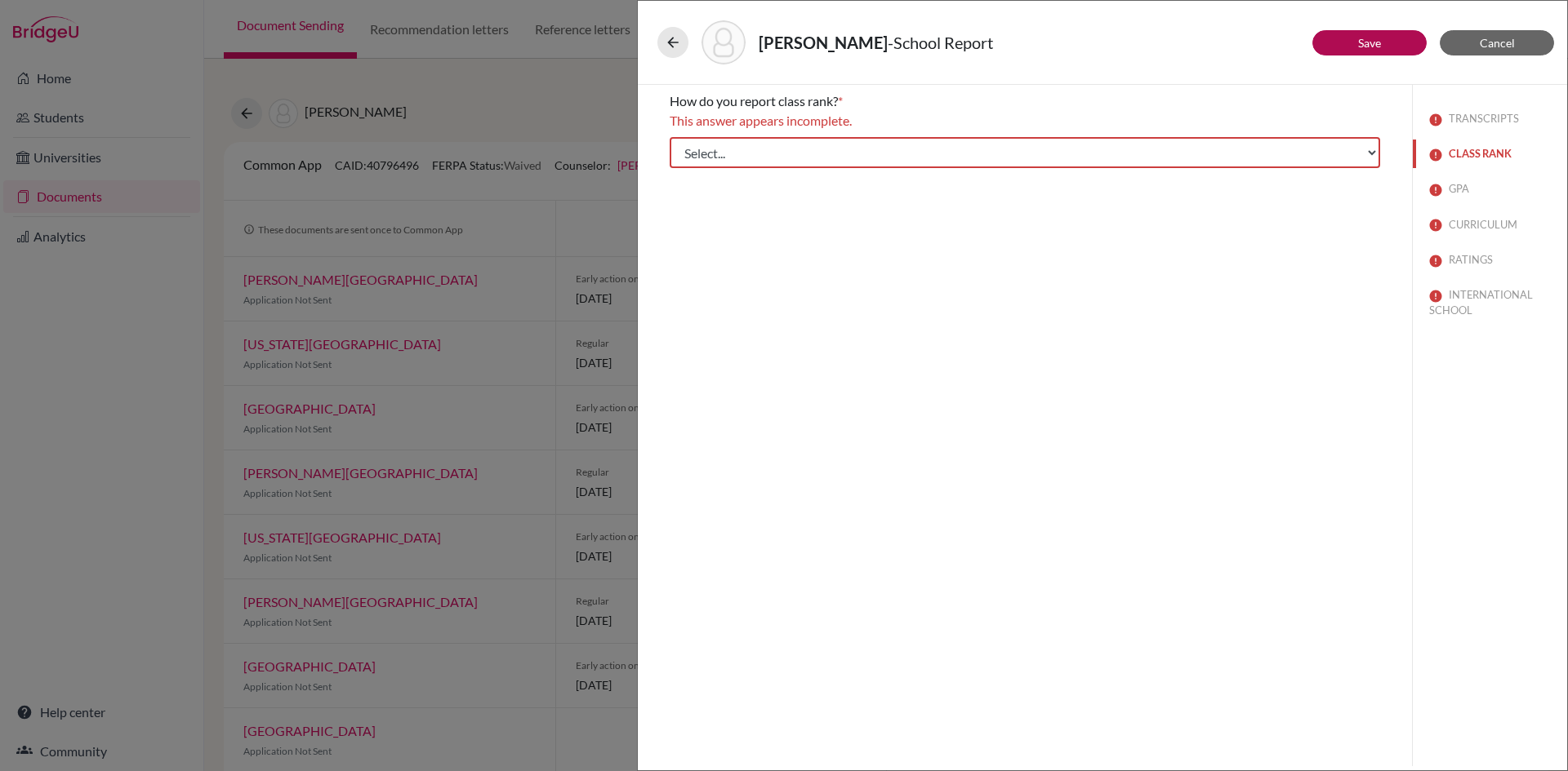
scroll to position [0, 0]
click at [736, 156] on select "Select... Exact Decile Quintile Quartile None" at bounding box center [1024, 152] width 710 height 31
select select "2"
click at [669, 137] on select "Select... Exact Decile Quintile Quartile None" at bounding box center [1024, 152] width 710 height 31
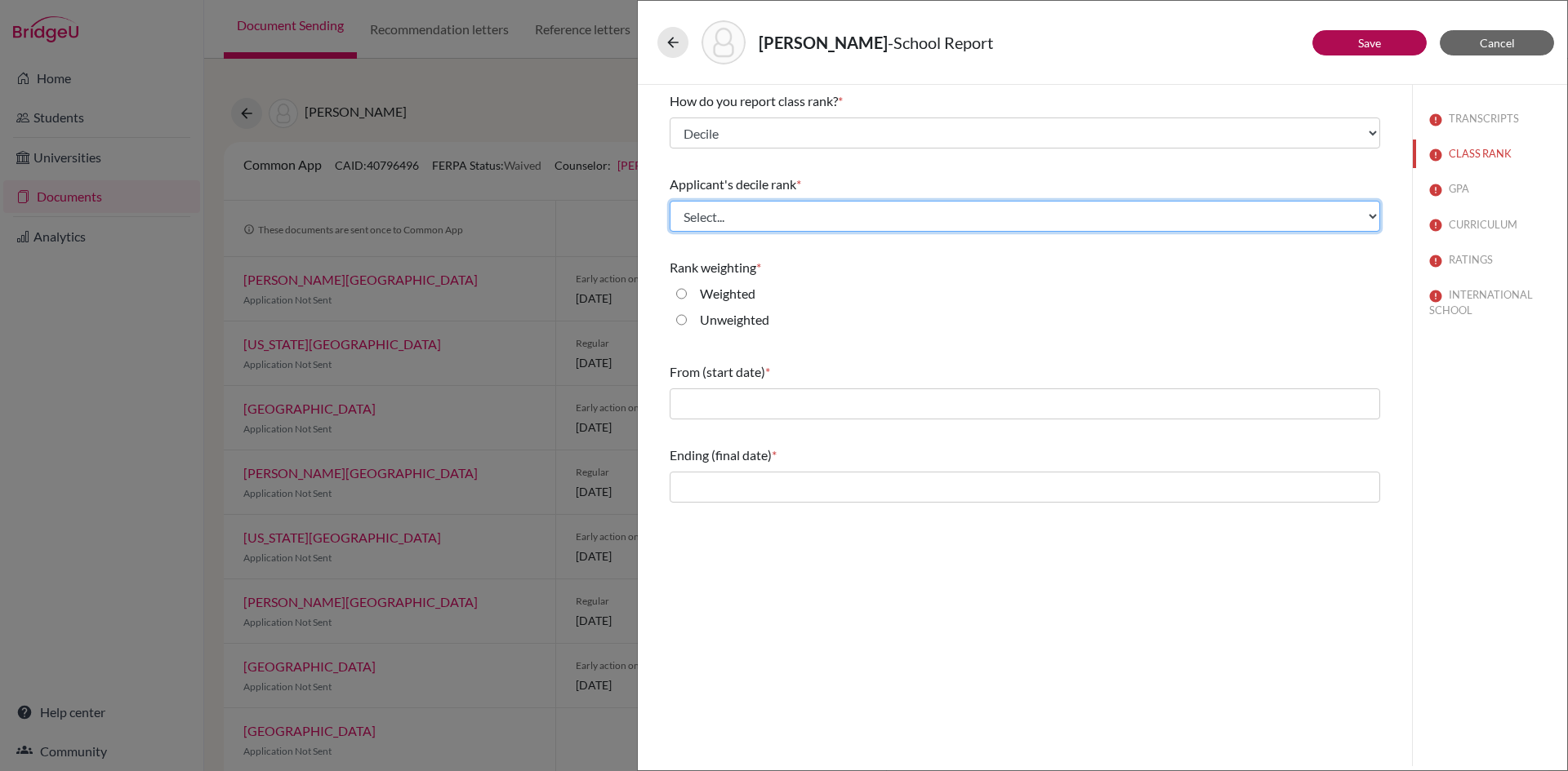
click at [719, 218] on select "Select... Top 10% Top 20% Top 30% Top 40% Top 50% Top 60% Top 70% Top 80% Top 9…" at bounding box center [1024, 216] width 710 height 31
select select "1"
click at [669, 201] on select "Select... Top 10% Top 20% Top 30% Top 40% Top 50% Top 60% Top 70% Top 80% Top 9…" at bounding box center [1024, 216] width 710 height 31
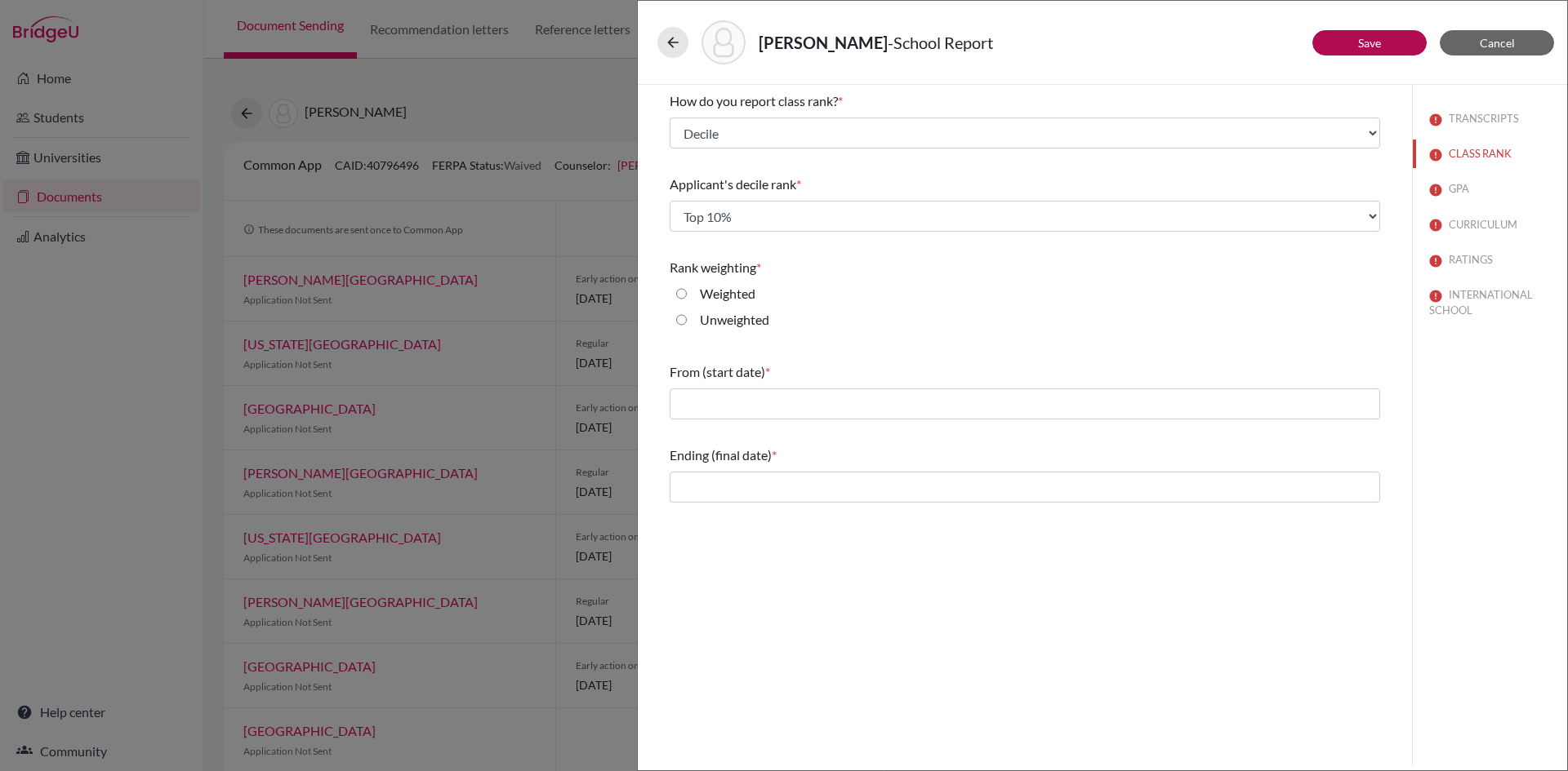
click at [681, 323] on input "Unweighted" at bounding box center [681, 320] width 10 height 20
radio input "true"
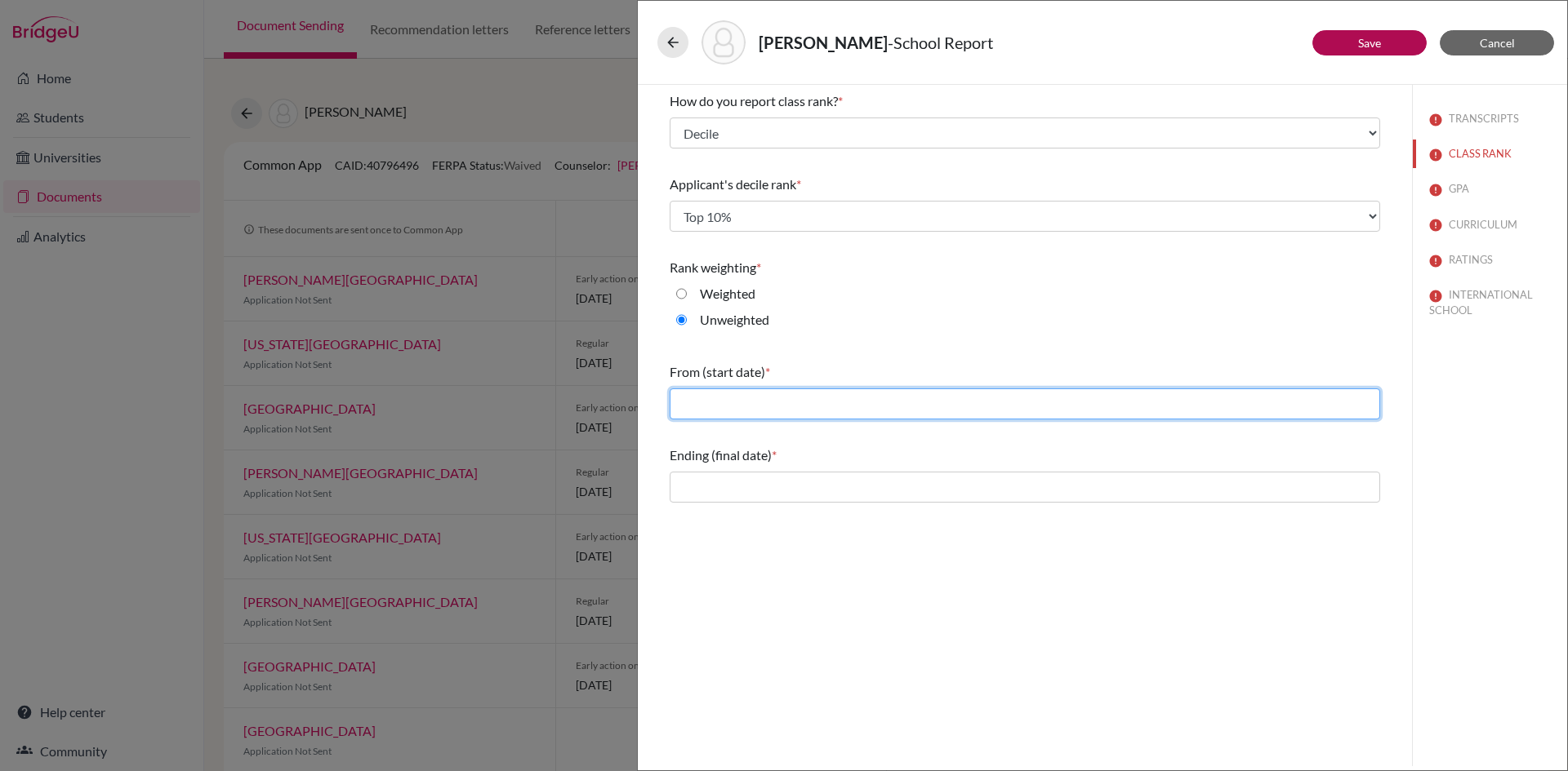
click at [747, 405] on input "text" at bounding box center [1024, 404] width 710 height 31
type input "06/2023"
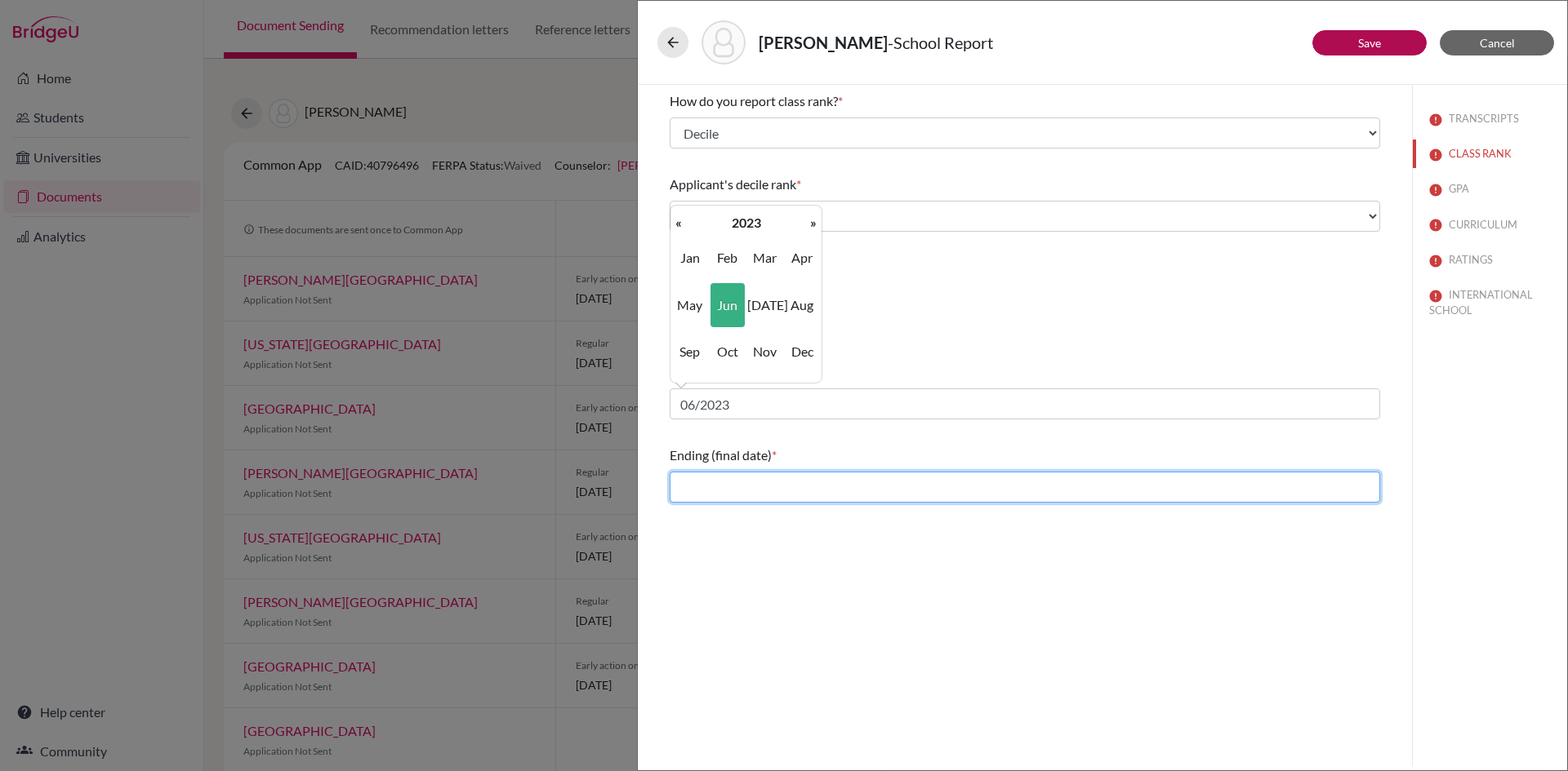
click at [770, 491] on input "text" at bounding box center [1024, 487] width 710 height 31
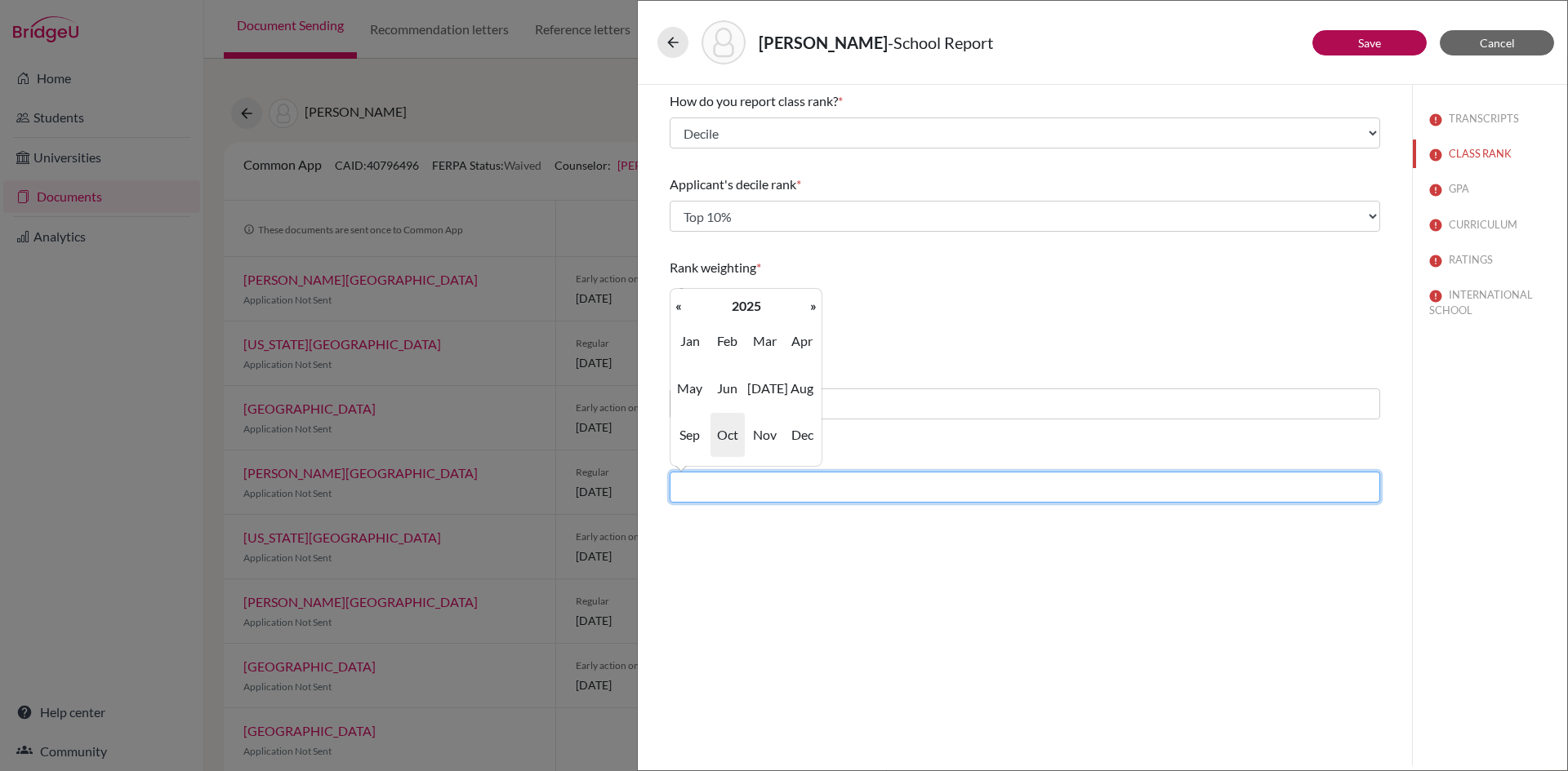
type input "06/2025"
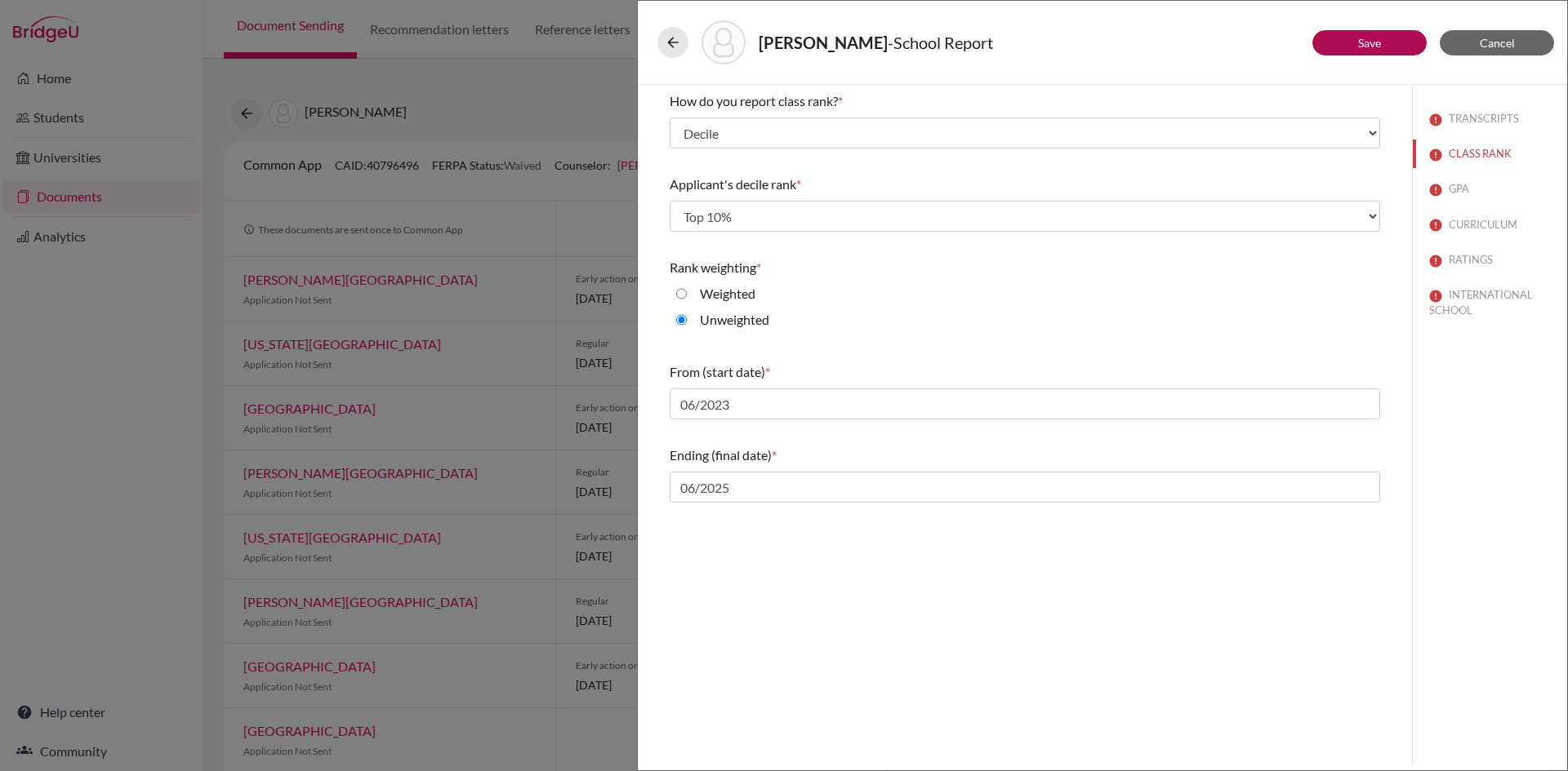
click at [1022, 609] on div "How do you report class rank? * Select... Exact Decile Quintile Quartile None A…" at bounding box center [1025, 426] width 774 height 682
click at [1377, 43] on link "Save" at bounding box center [1369, 43] width 23 height 14
select select "4"
select select "1"
select select "6"
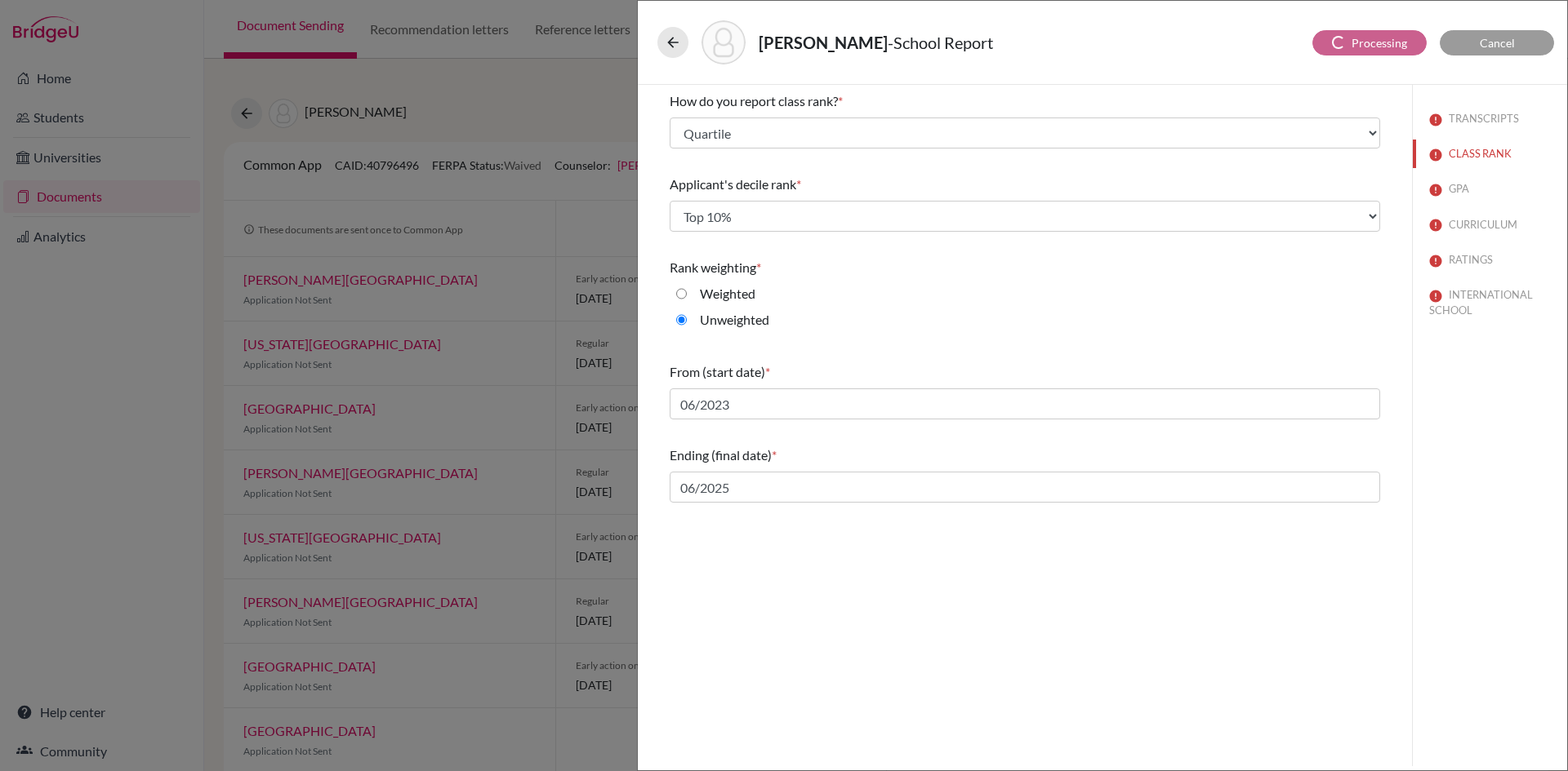
select select "0"
select select "623859"
select select "590700"
select select "590701"
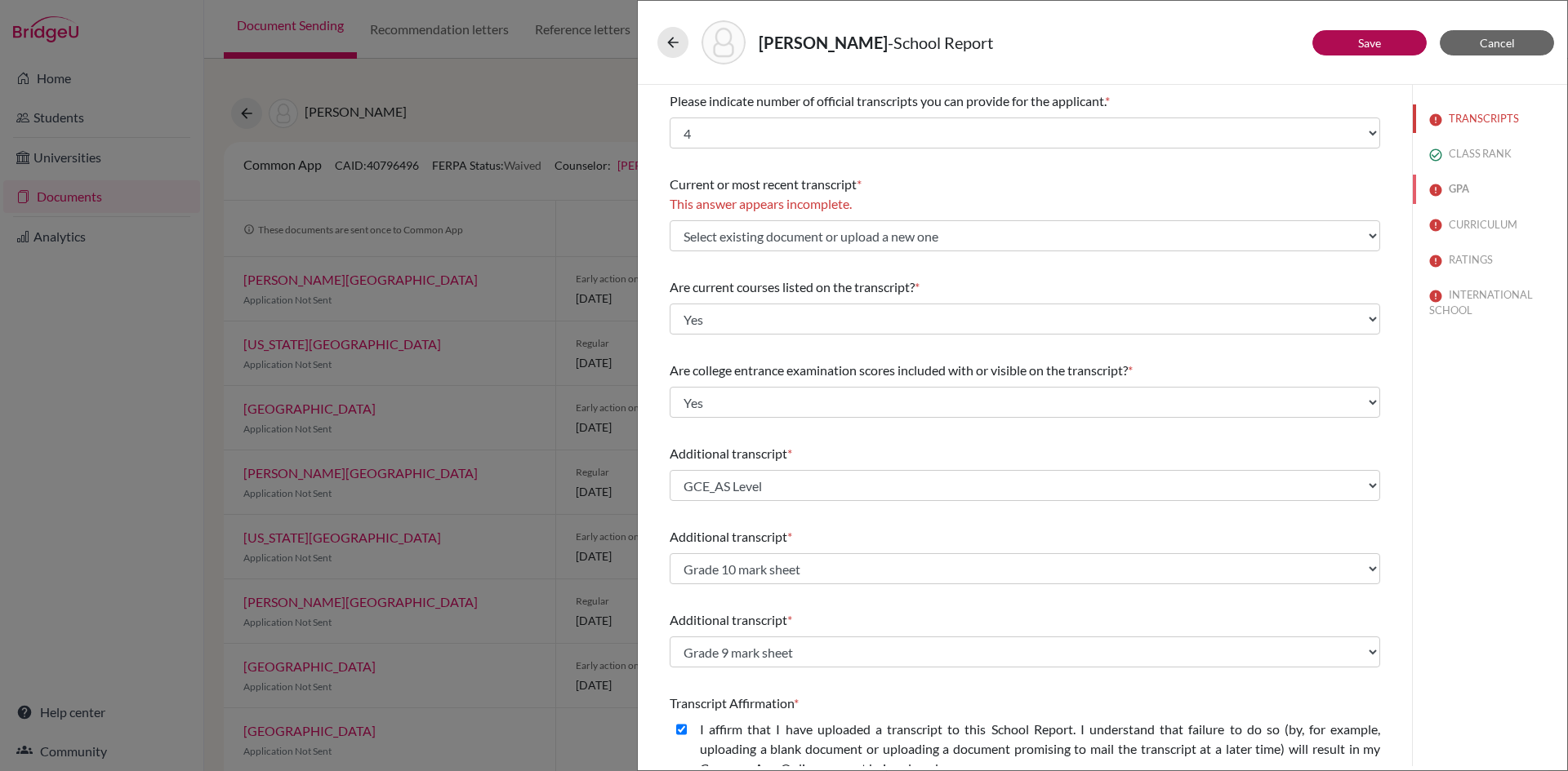
click at [1452, 195] on button "GPA" at bounding box center [1489, 189] width 154 height 29
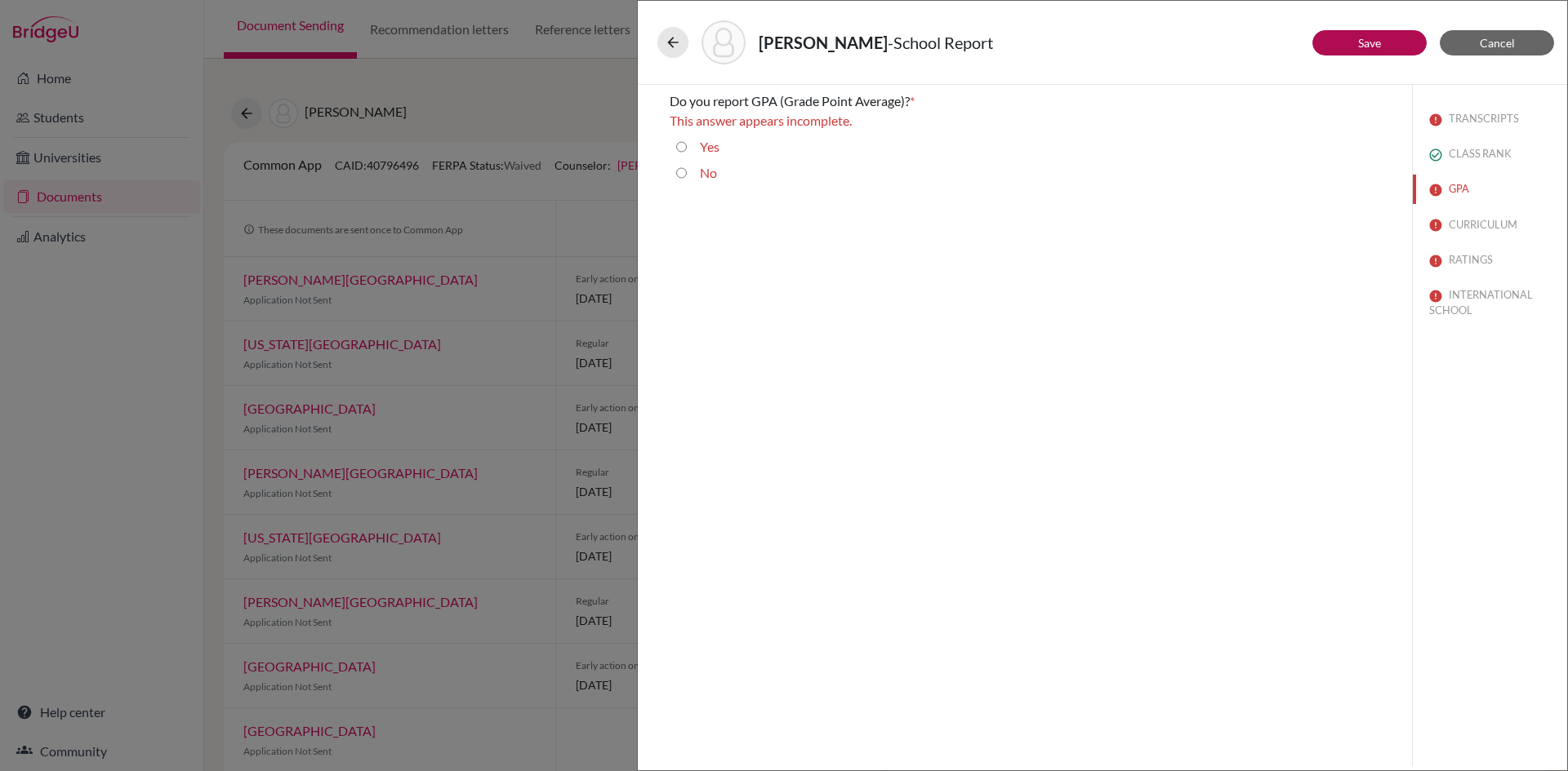
click at [680, 174] on input "No" at bounding box center [681, 173] width 10 height 20
radio input "true"
click at [1371, 42] on link "Save" at bounding box center [1369, 43] width 23 height 14
select select "0"
select select "6"
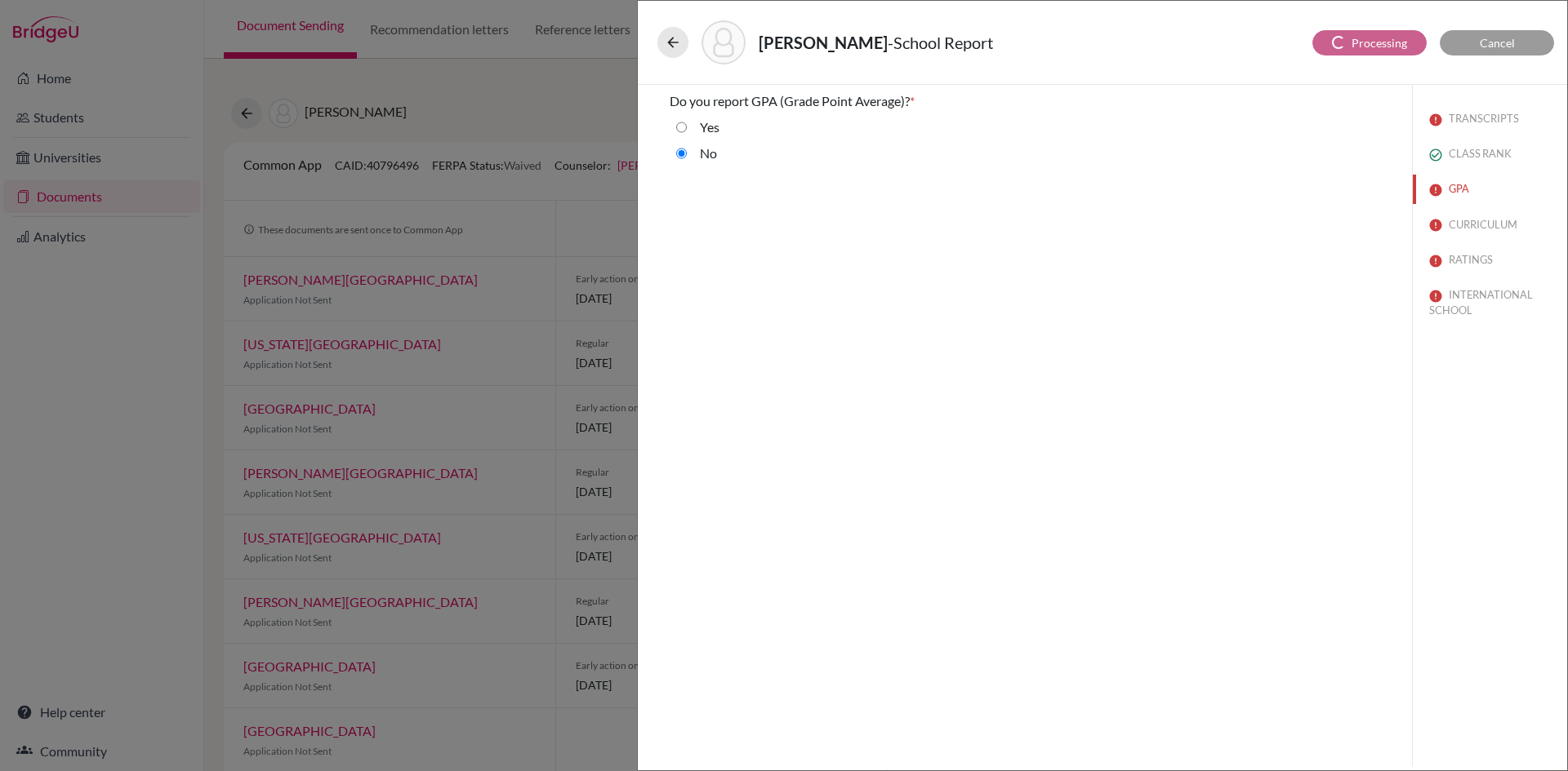
select select "4"
select select "1"
select select "623859"
select select "590700"
select select "590701"
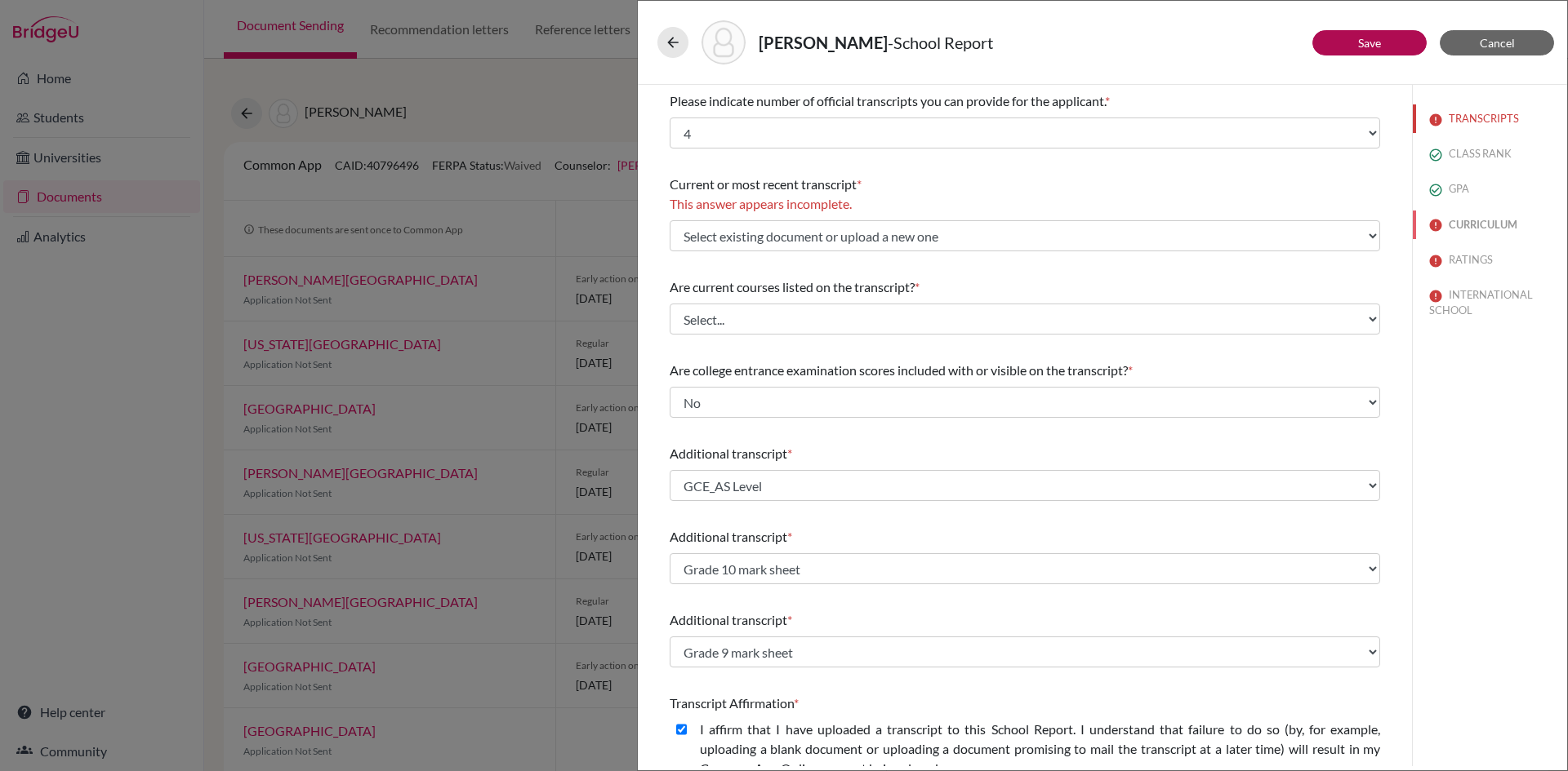
click at [1468, 228] on button "CURRICULUM" at bounding box center [1489, 225] width 154 height 29
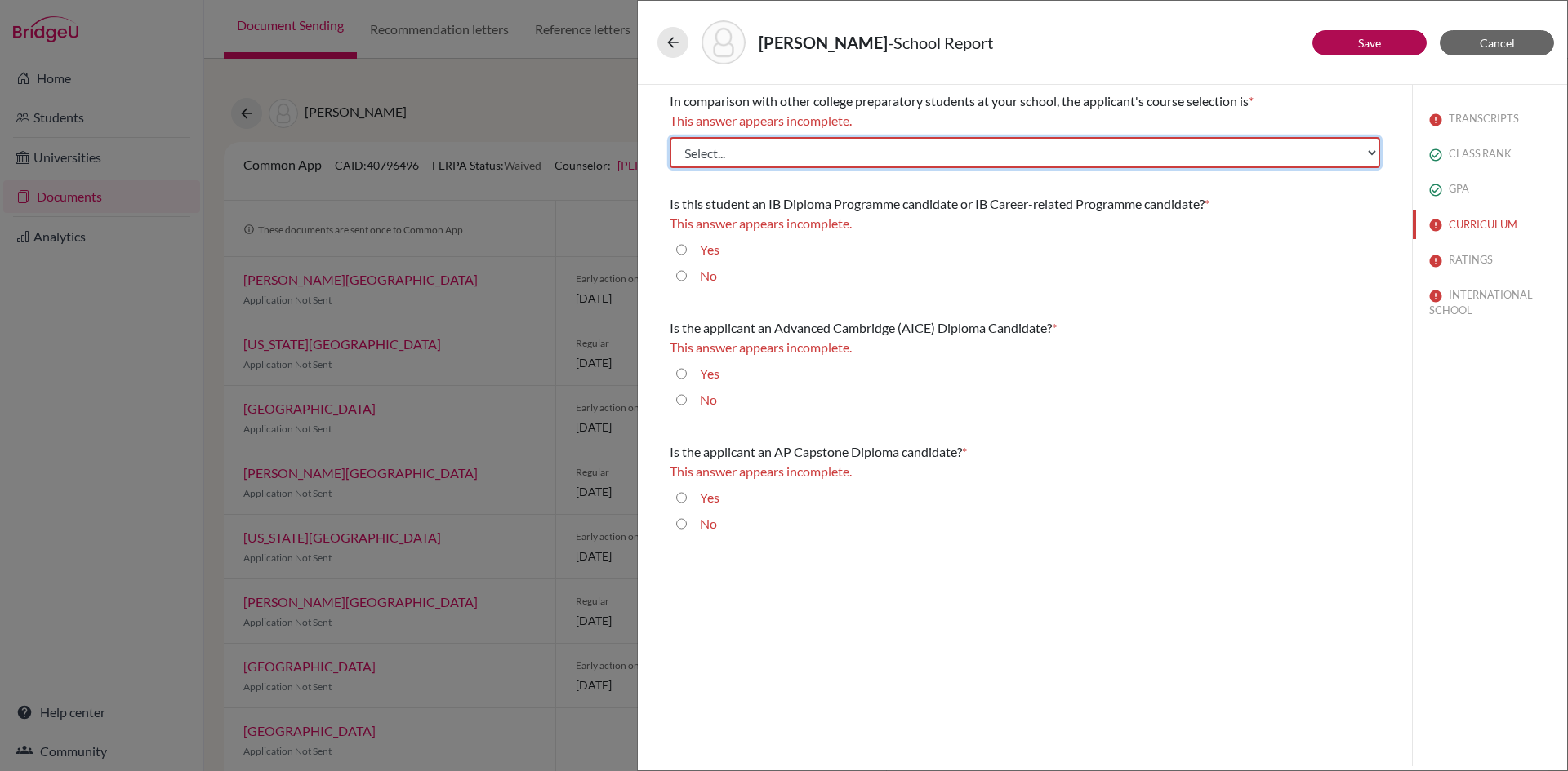
click at [732, 150] on select "Select... Less than demanding Average Demanding Very demanding Most demanding P…" at bounding box center [1024, 152] width 710 height 31
select select "4"
click at [669, 137] on select "Select... Less than demanding Average Demanding Very demanding Most demanding P…" at bounding box center [1024, 152] width 710 height 31
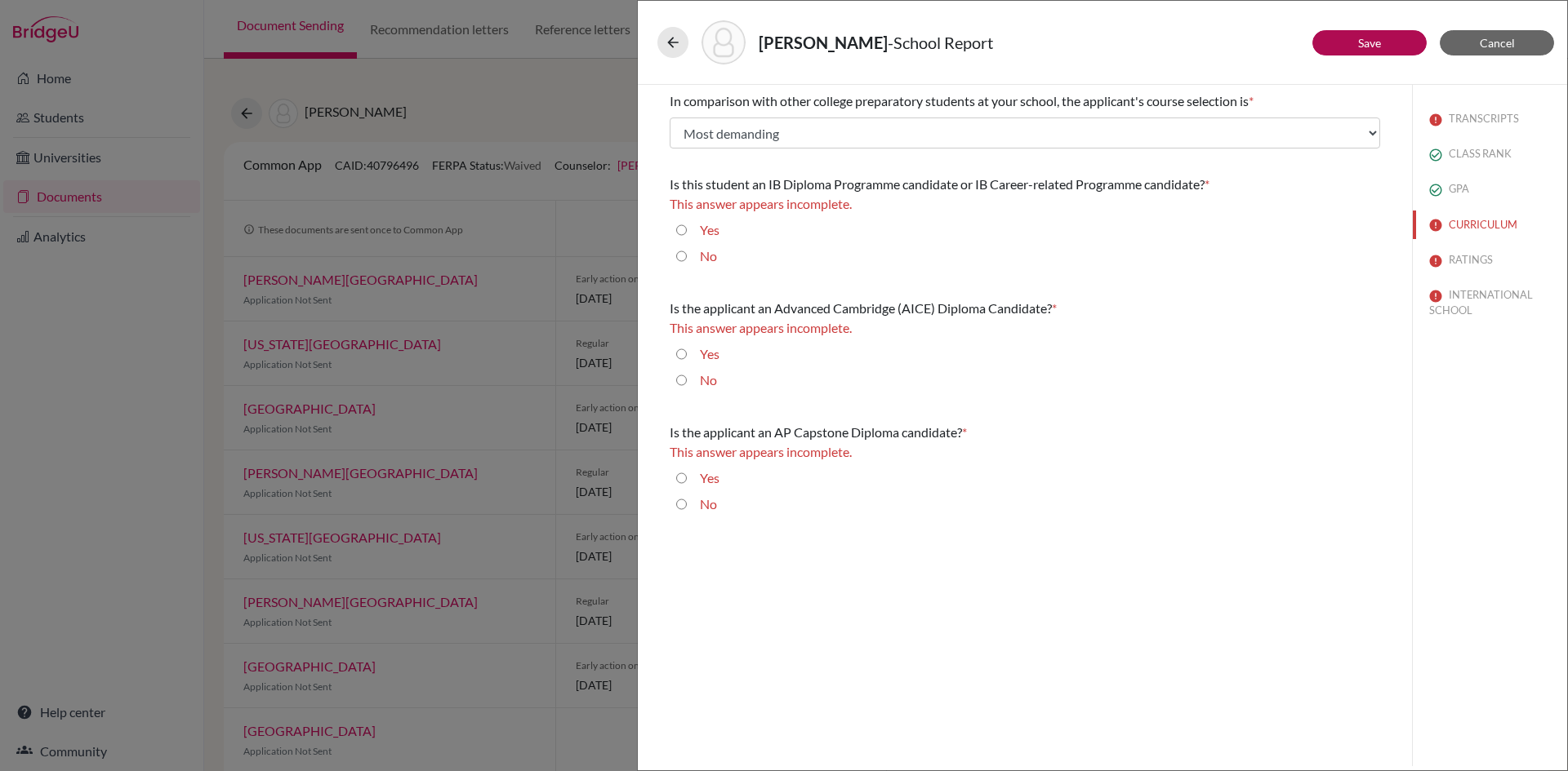
click at [680, 256] on input "No" at bounding box center [681, 256] width 10 height 20
radio input "true"
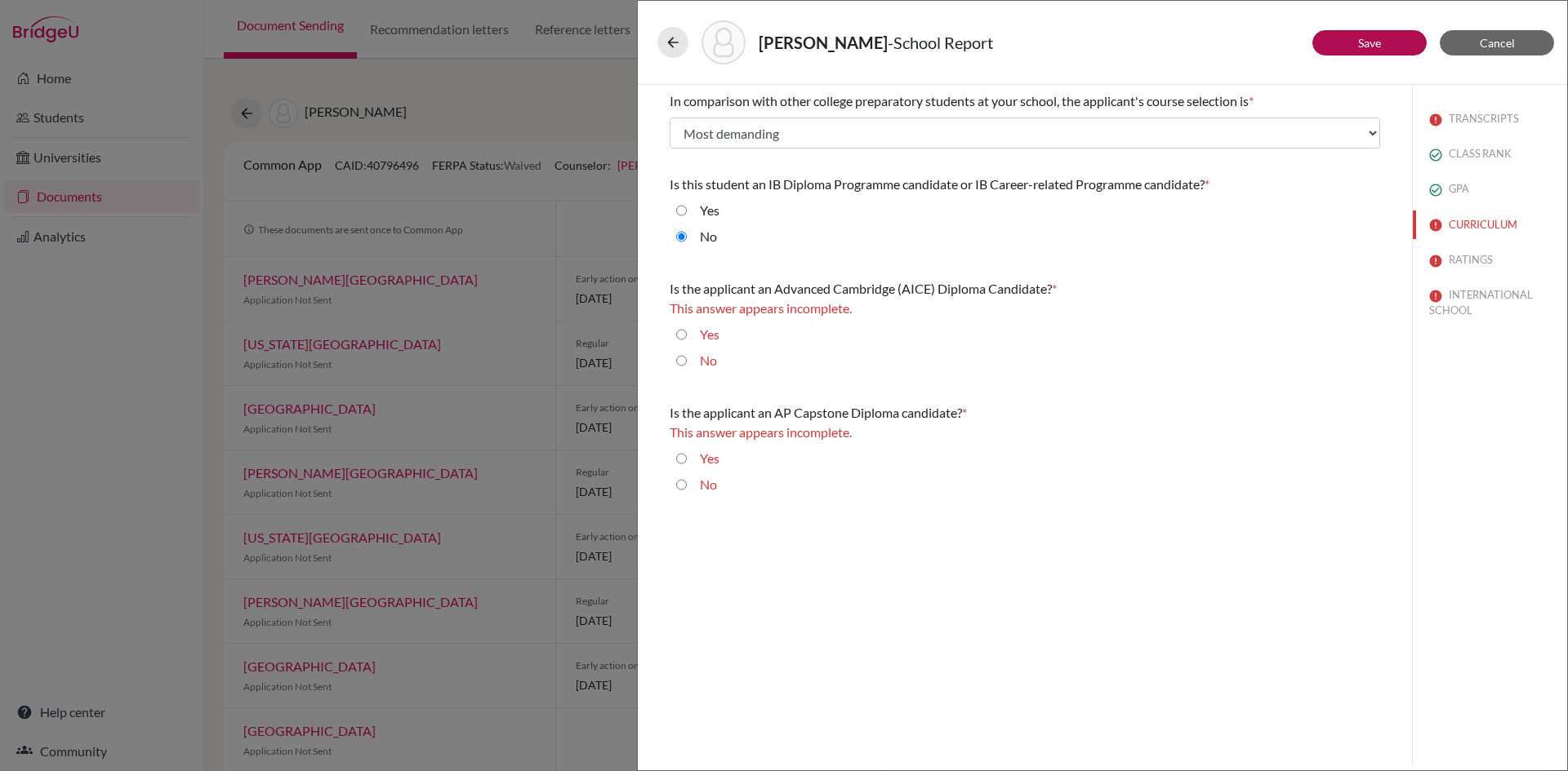
click at [680, 359] on input "No" at bounding box center [681, 360] width 10 height 20
radio input "true"
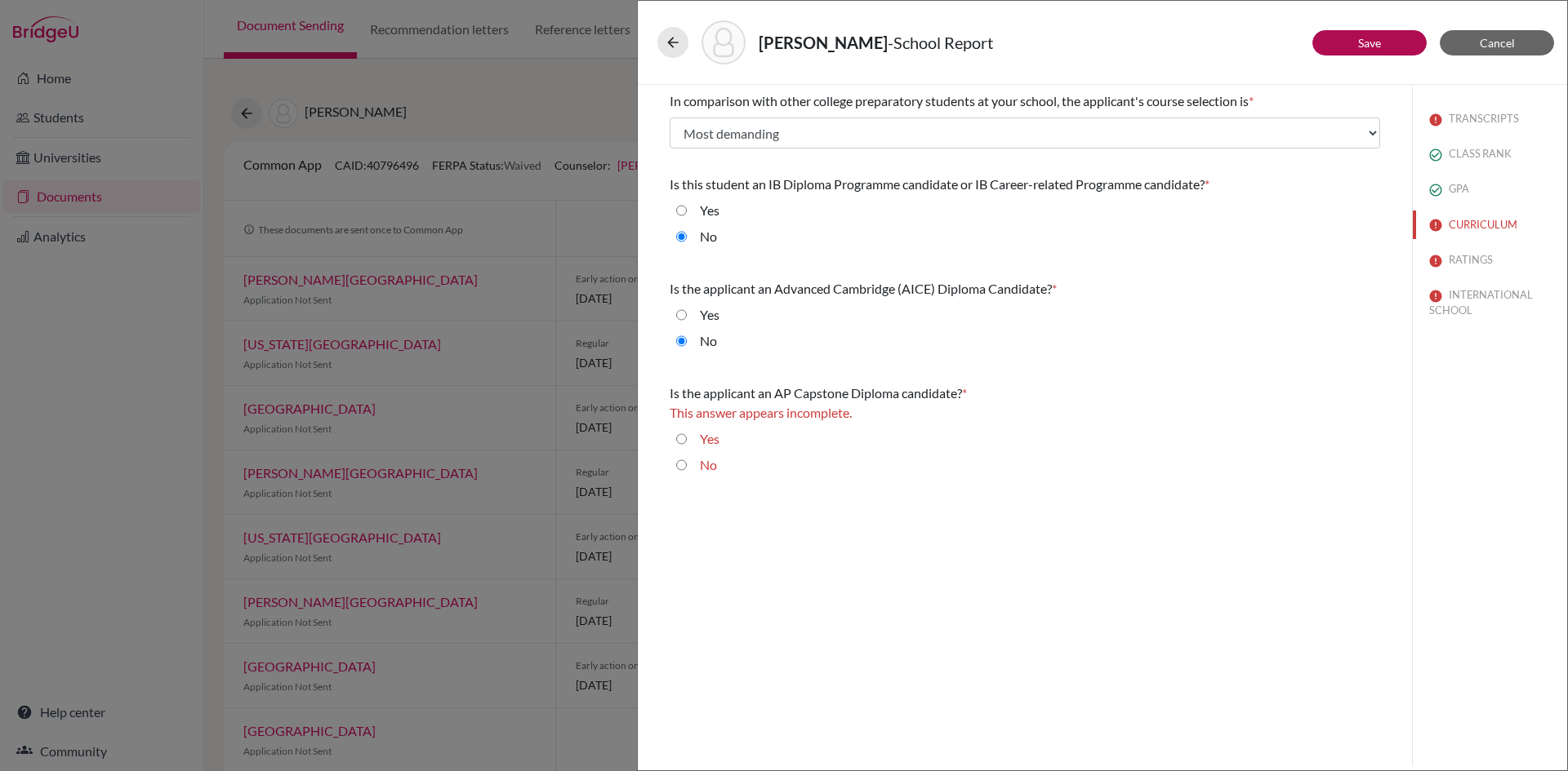
click at [677, 466] on input "No" at bounding box center [681, 465] width 10 height 20
radio input "true"
click at [1381, 45] on link "Save" at bounding box center [1369, 43] width 23 height 14
select select "4"
select select "623859"
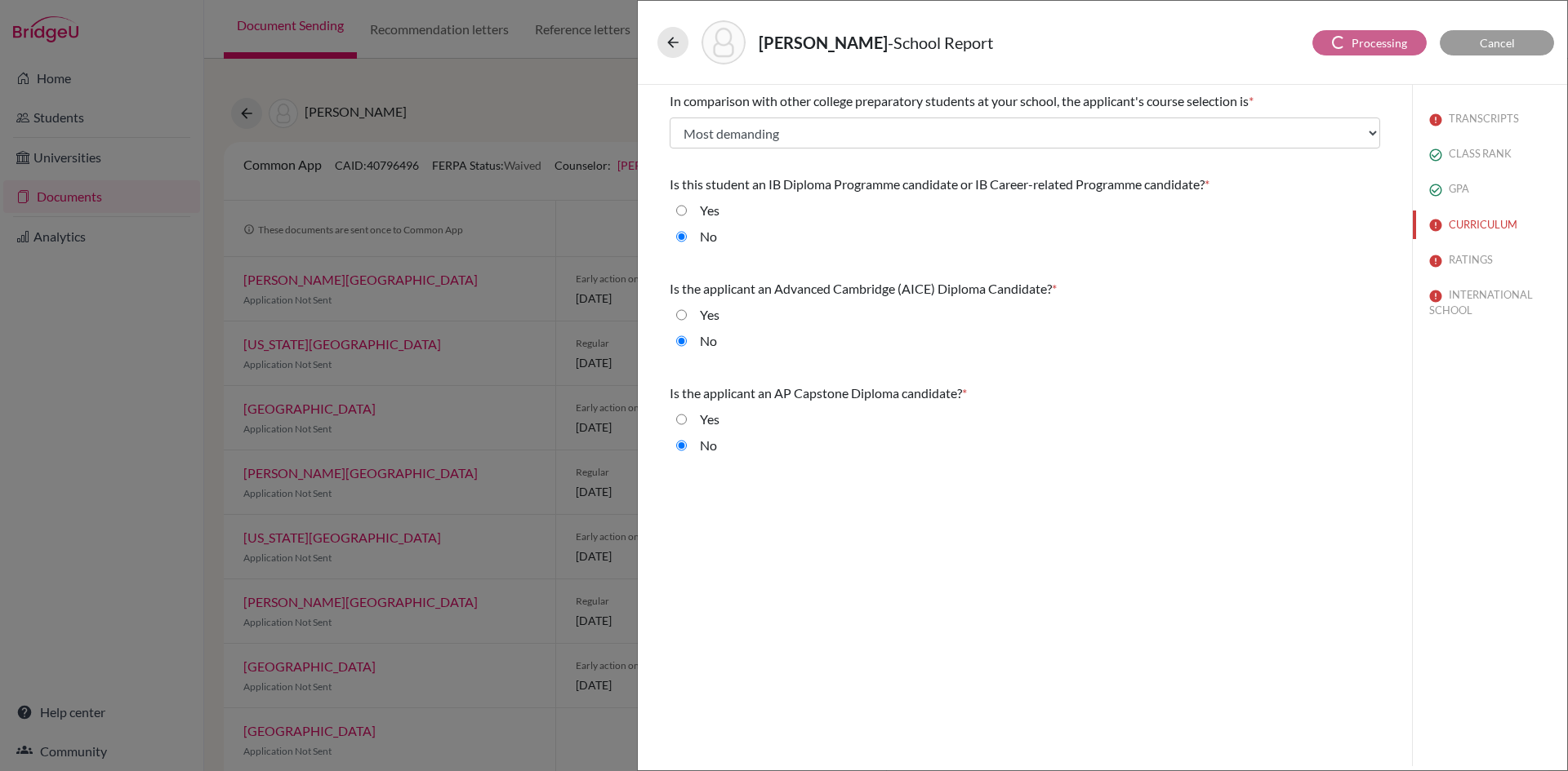
select select "590700"
select select "590701"
select select "6"
select select "0"
select select "1"
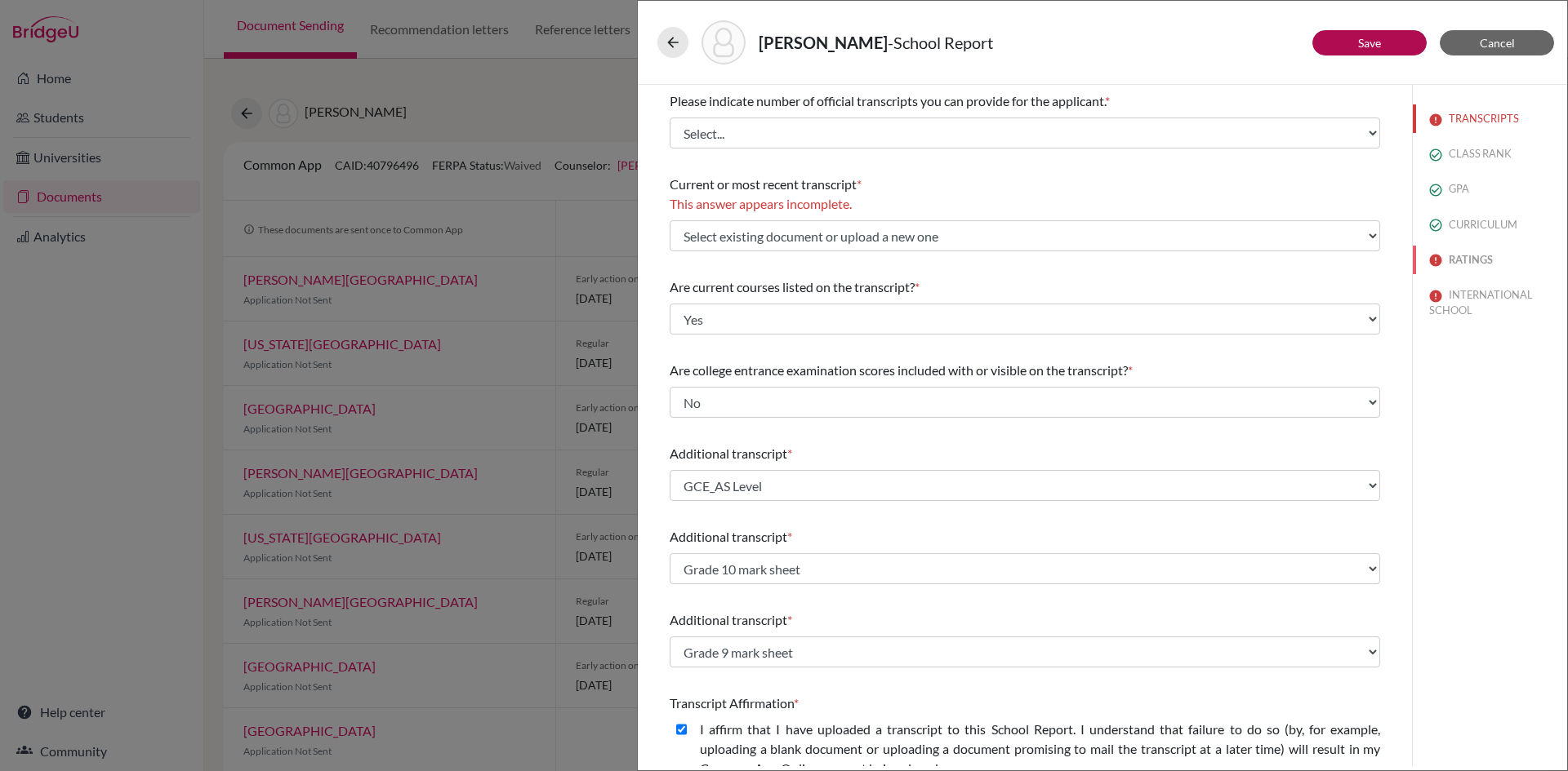
click at [1468, 258] on button "RATINGS" at bounding box center [1489, 260] width 154 height 29
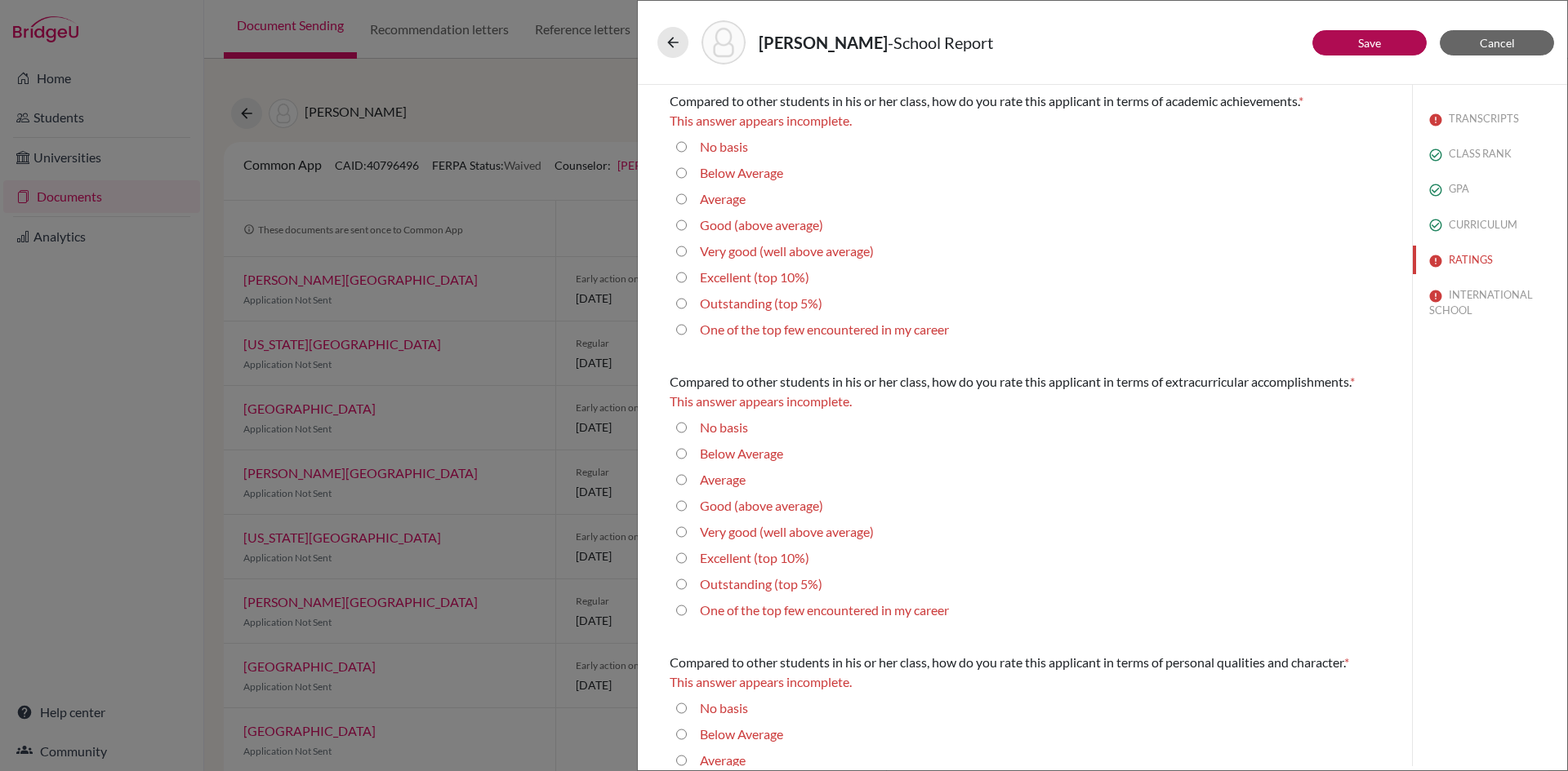
click at [681, 303] on 5\%\) "Outstanding (top 5%)" at bounding box center [681, 303] width 10 height 20
radio 5\%\) "true"
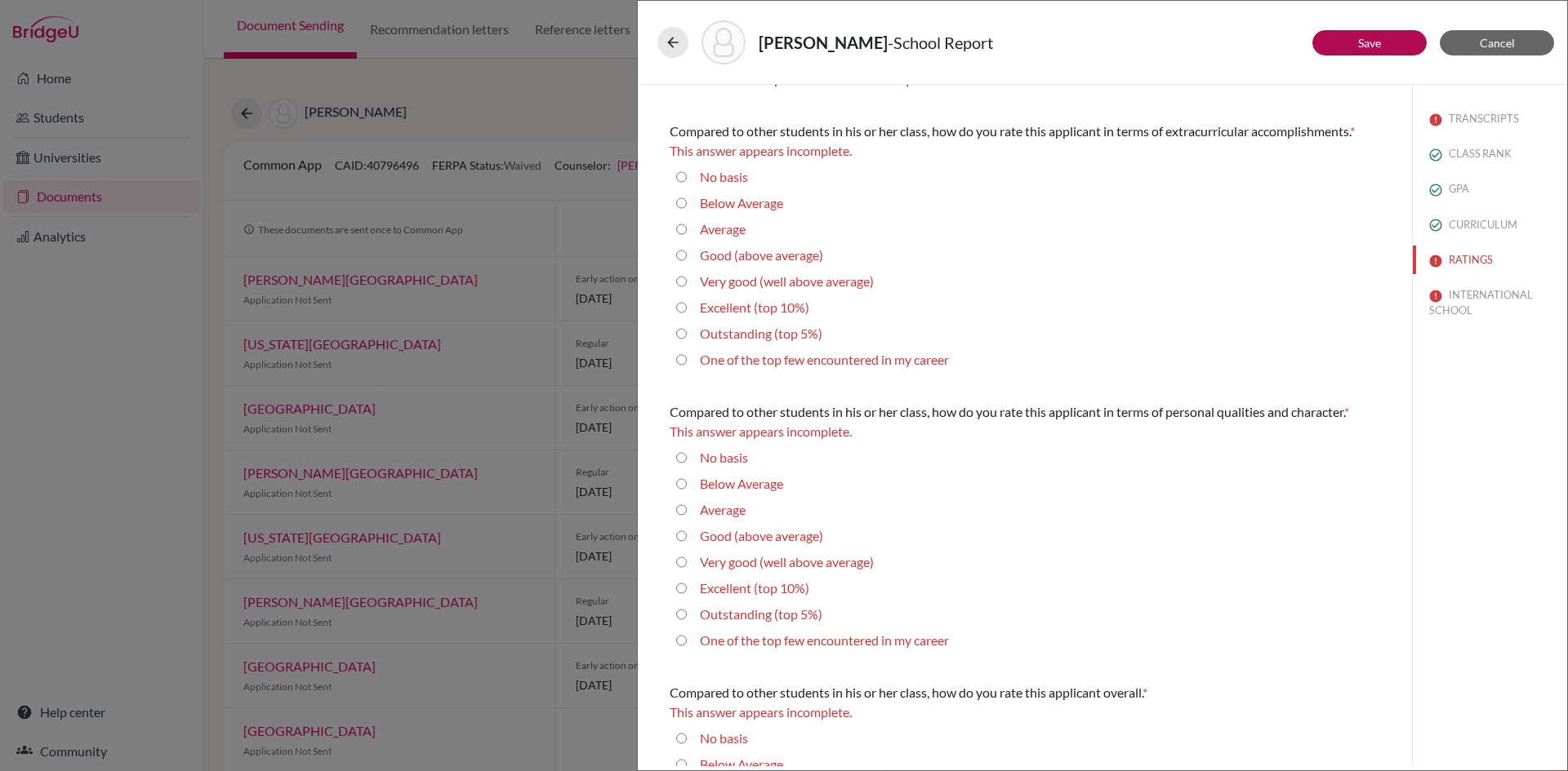
scroll to position [326, 0]
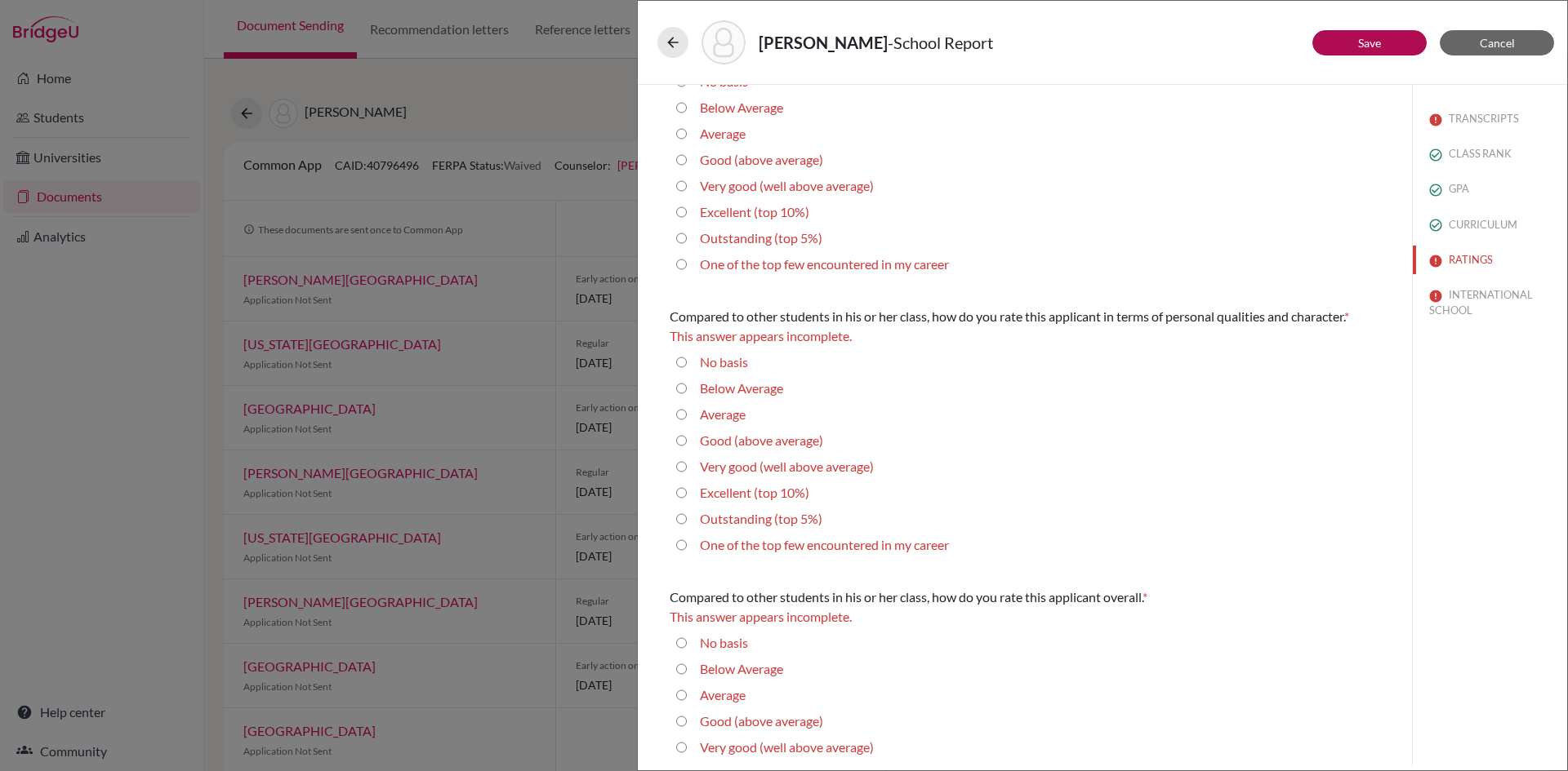
click at [680, 241] on 5\%\) "Outstanding (top 5%)" at bounding box center [681, 238] width 10 height 20
radio 5\%\) "true"
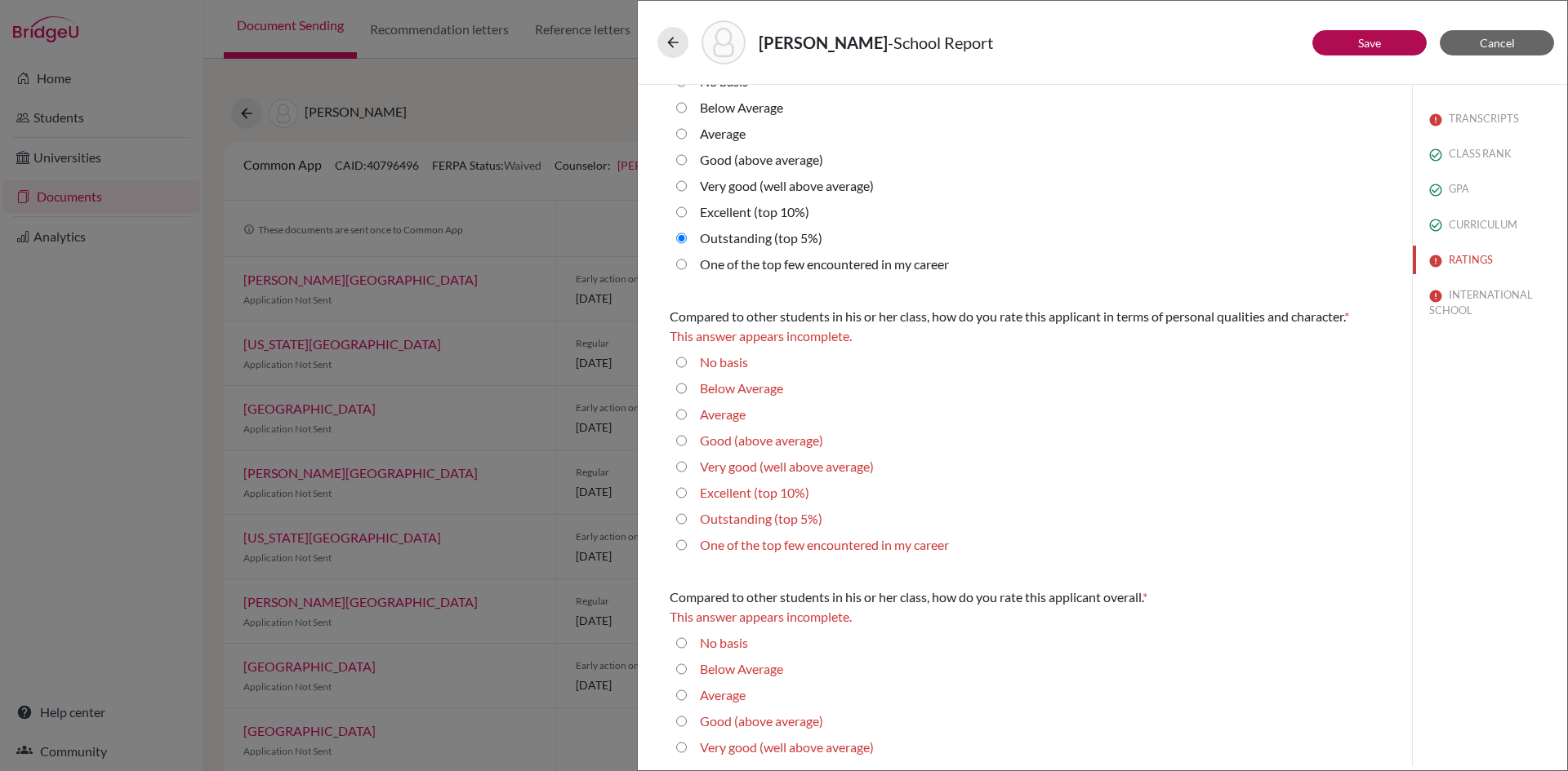
click at [682, 521] on 5\%\) "Outstanding (top 5%)" at bounding box center [681, 519] width 10 height 20
radio 5\%\) "true"
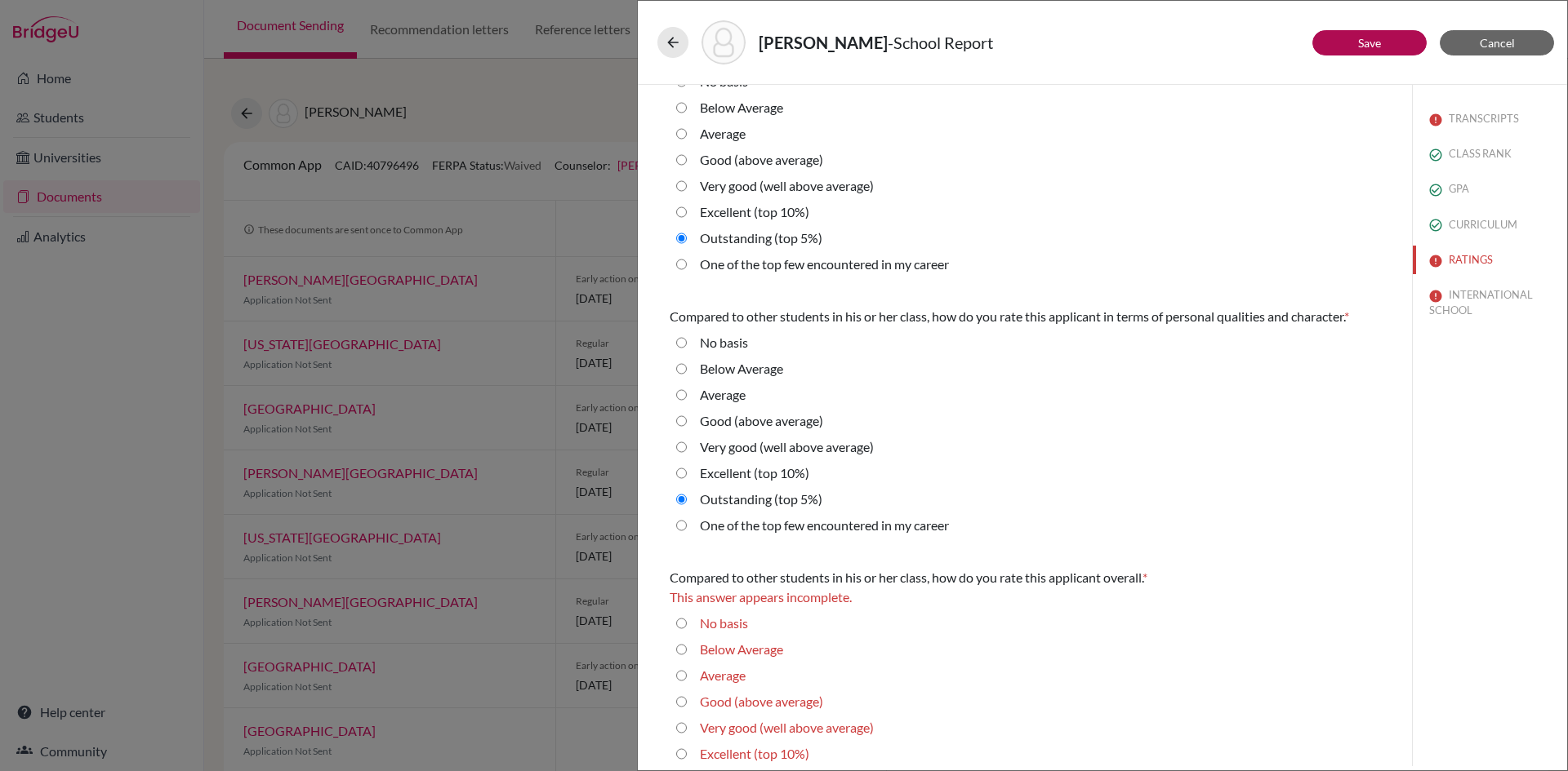
click at [683, 528] on career "One of the top few encountered in my career" at bounding box center [681, 525] width 10 height 20
radio career "true"
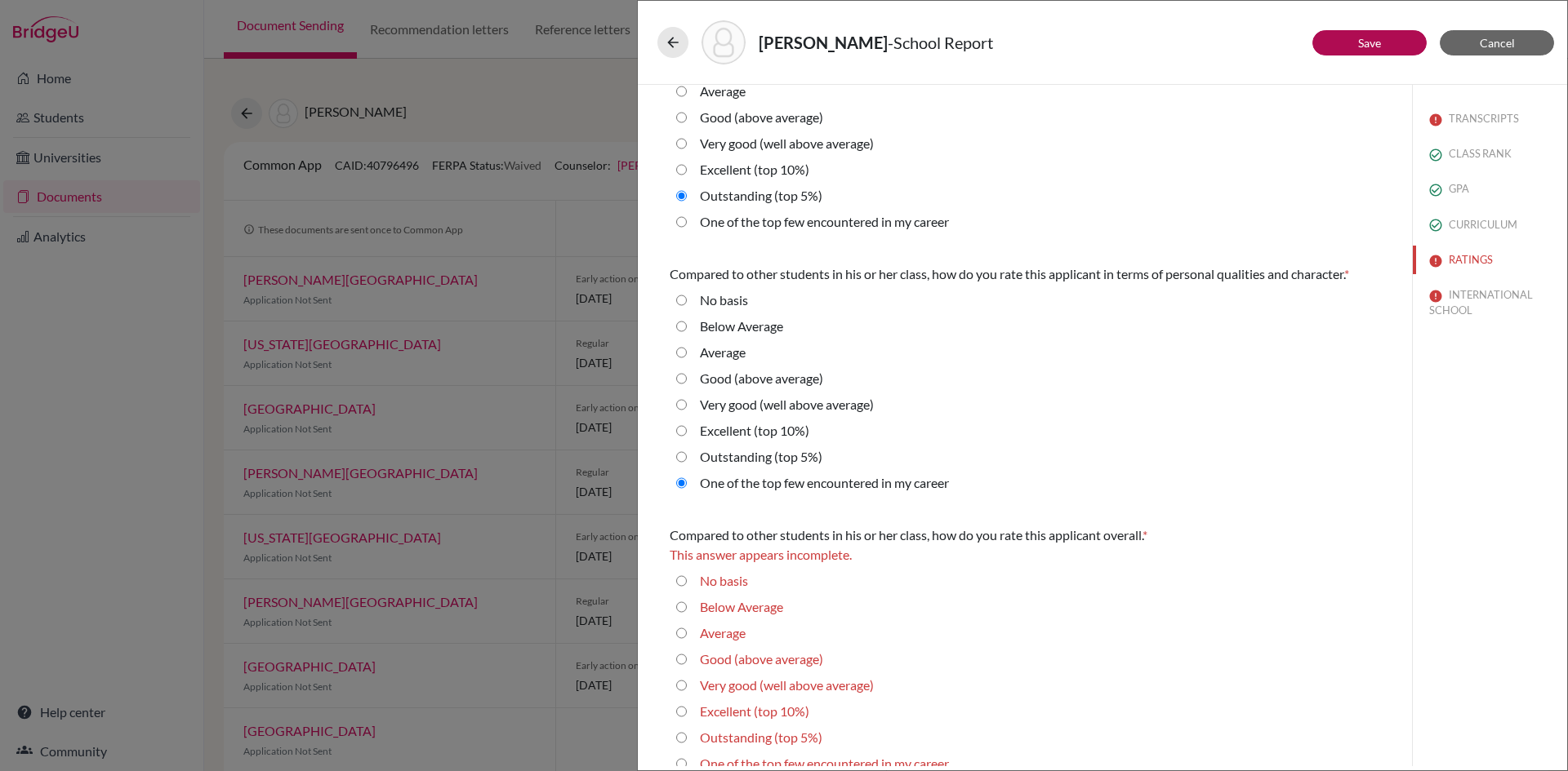
scroll to position [370, 0]
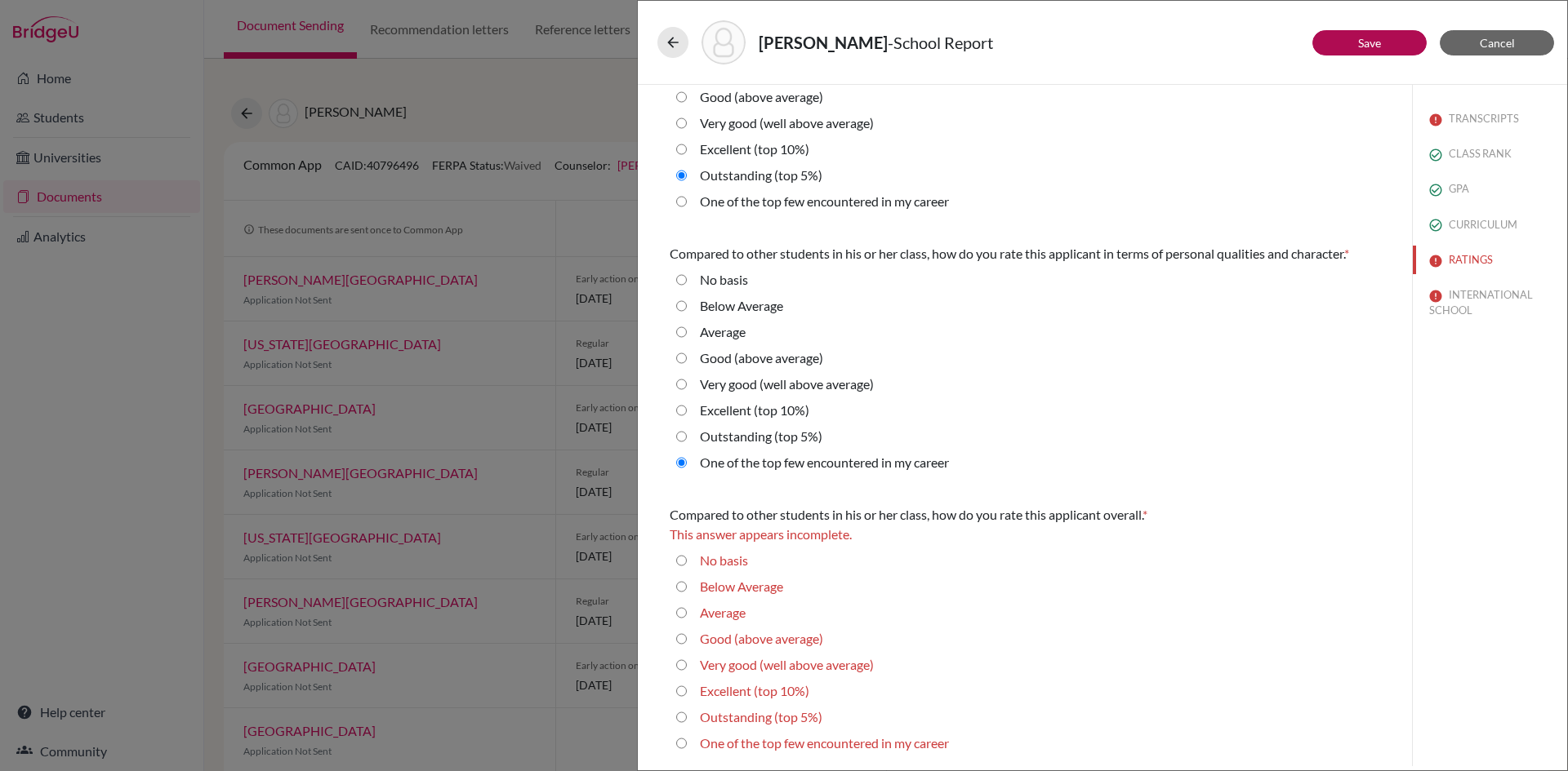
drag, startPoint x: 682, startPoint y: 718, endPoint x: 1125, endPoint y: 586, distance: 462.2
click at [683, 717] on 5\%\) "Outstanding (top 5%)" at bounding box center [681, 717] width 10 height 20
radio 5\%\) "true"
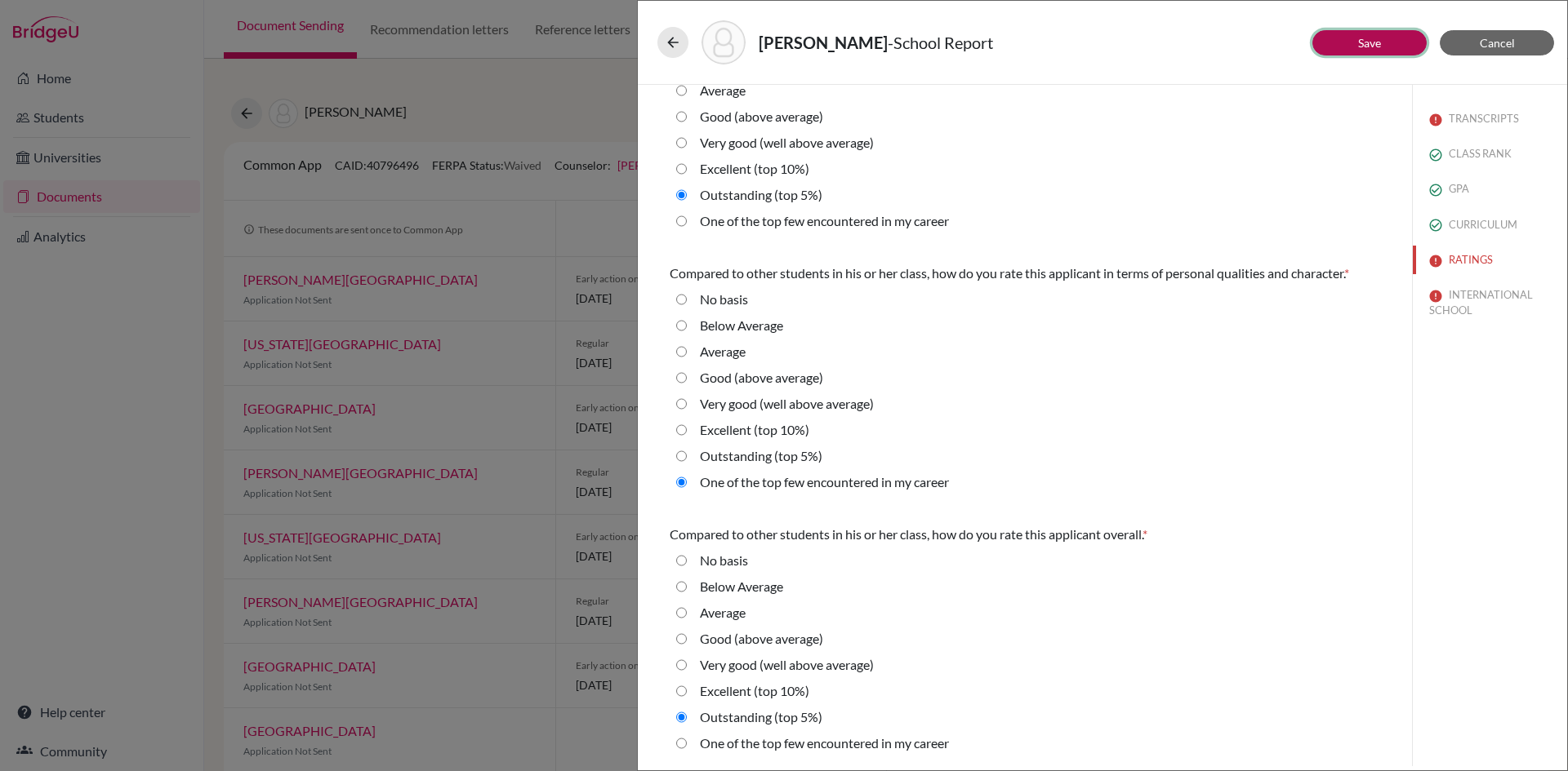
click at [1379, 42] on link "Save" at bounding box center [1369, 43] width 23 height 14
select select "623859"
select select "590700"
select select "590701"
select select "6"
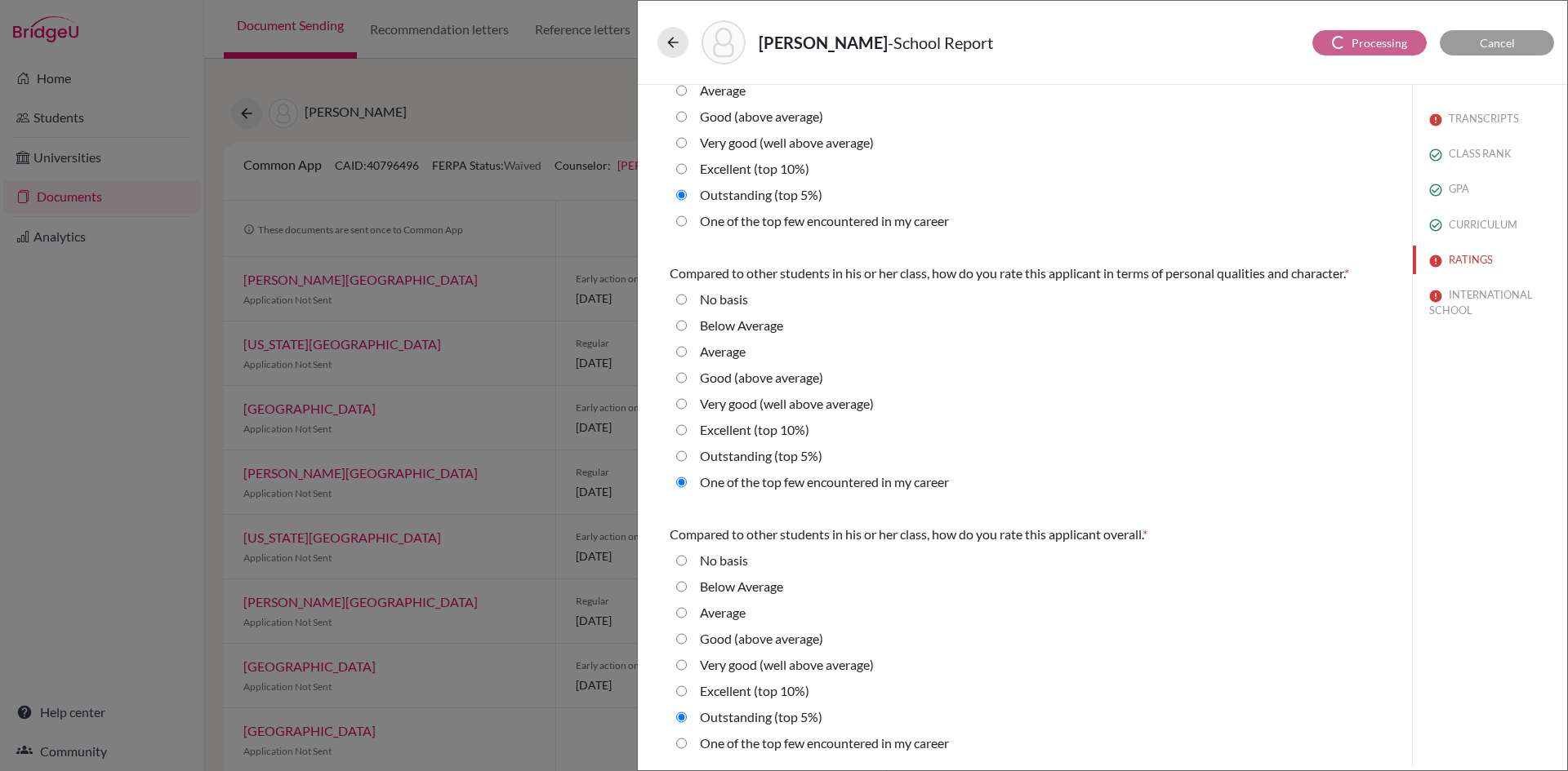
select select "4"
select select "0"
select select "1"
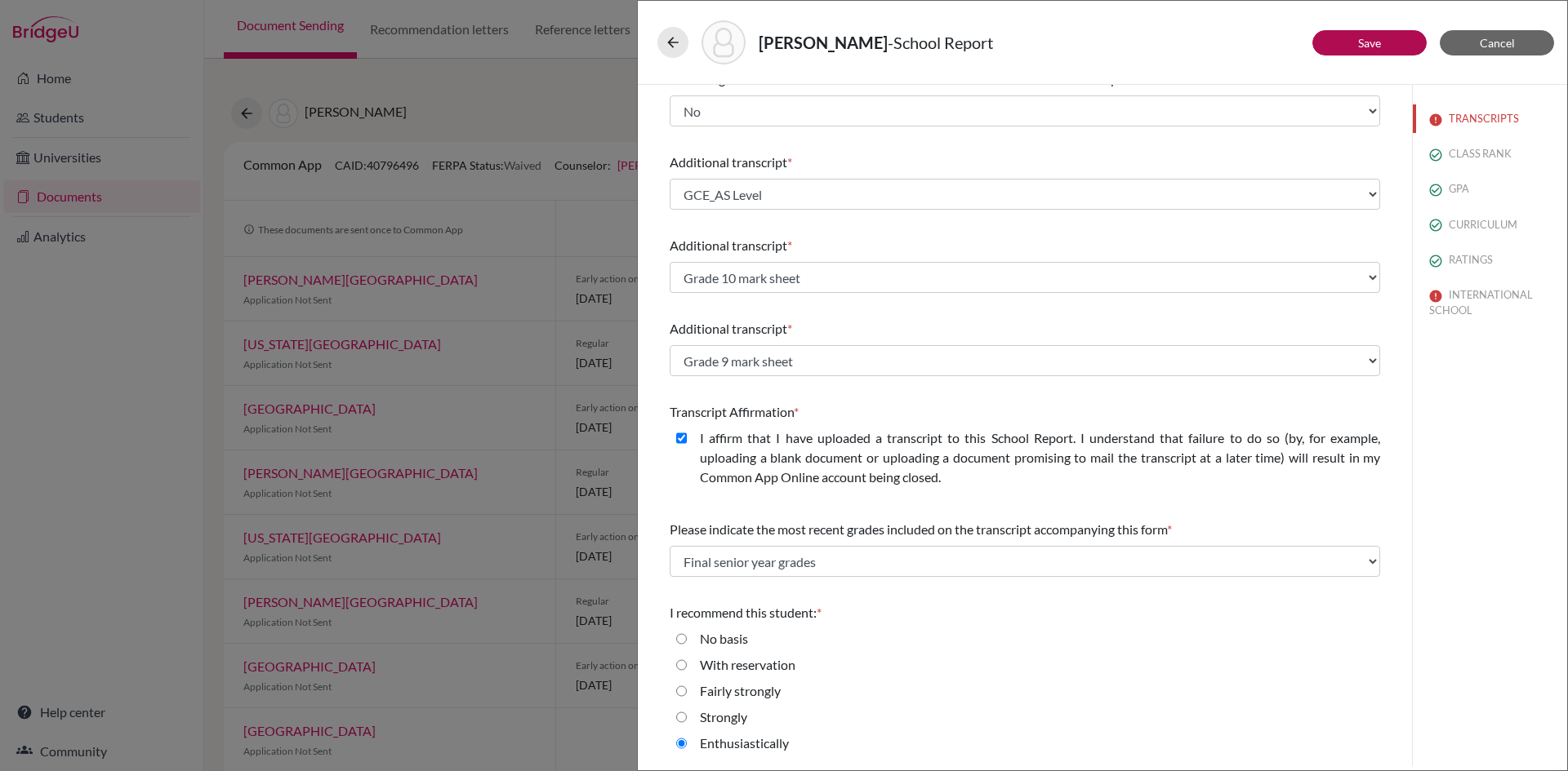
scroll to position [292, 0]
click at [1452, 299] on button "INTERNATIONAL SCHOOL" at bounding box center [1489, 303] width 154 height 44
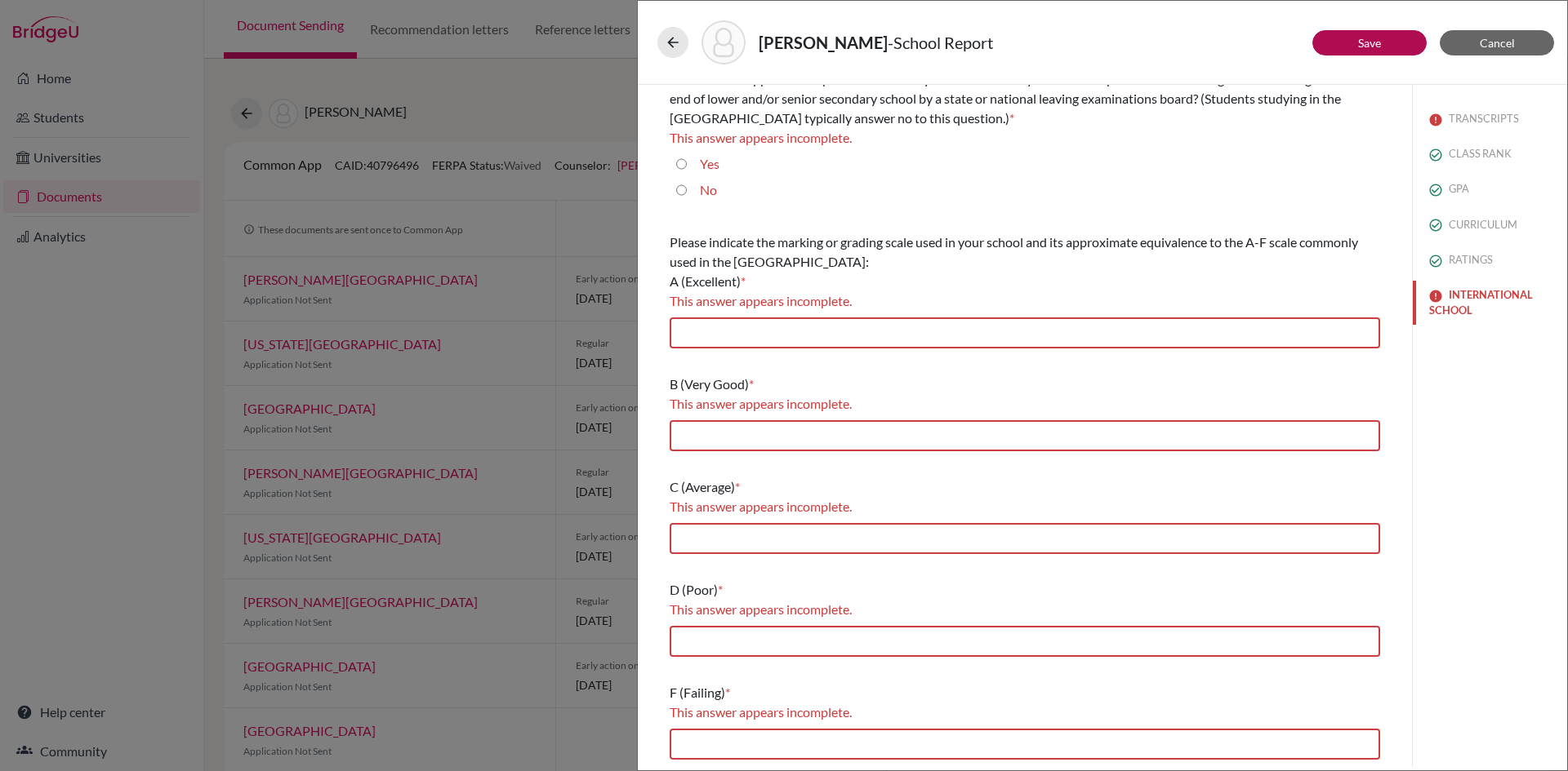
scroll to position [0, 0]
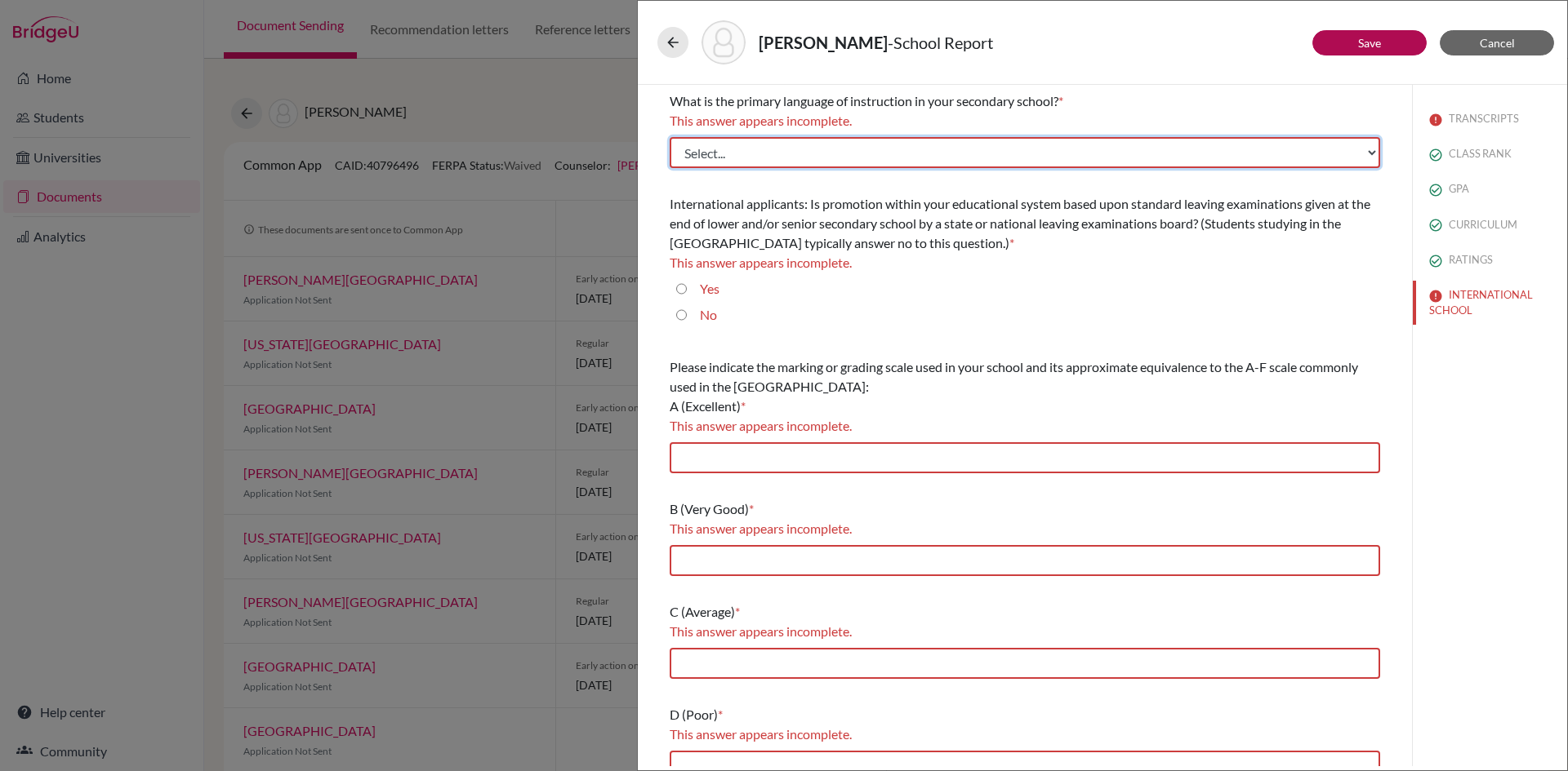
click at [714, 154] on select "Select... Albanian Arabic Armenian Assamese Azerbaijani Belarusian Bengali Bulg…" at bounding box center [1024, 152] width 710 height 31
select select "14"
click at [669, 137] on select "Select... Albanian Arabic Armenian Assamese Azerbaijani Belarusian Bengali Bulg…" at bounding box center [1024, 152] width 710 height 31
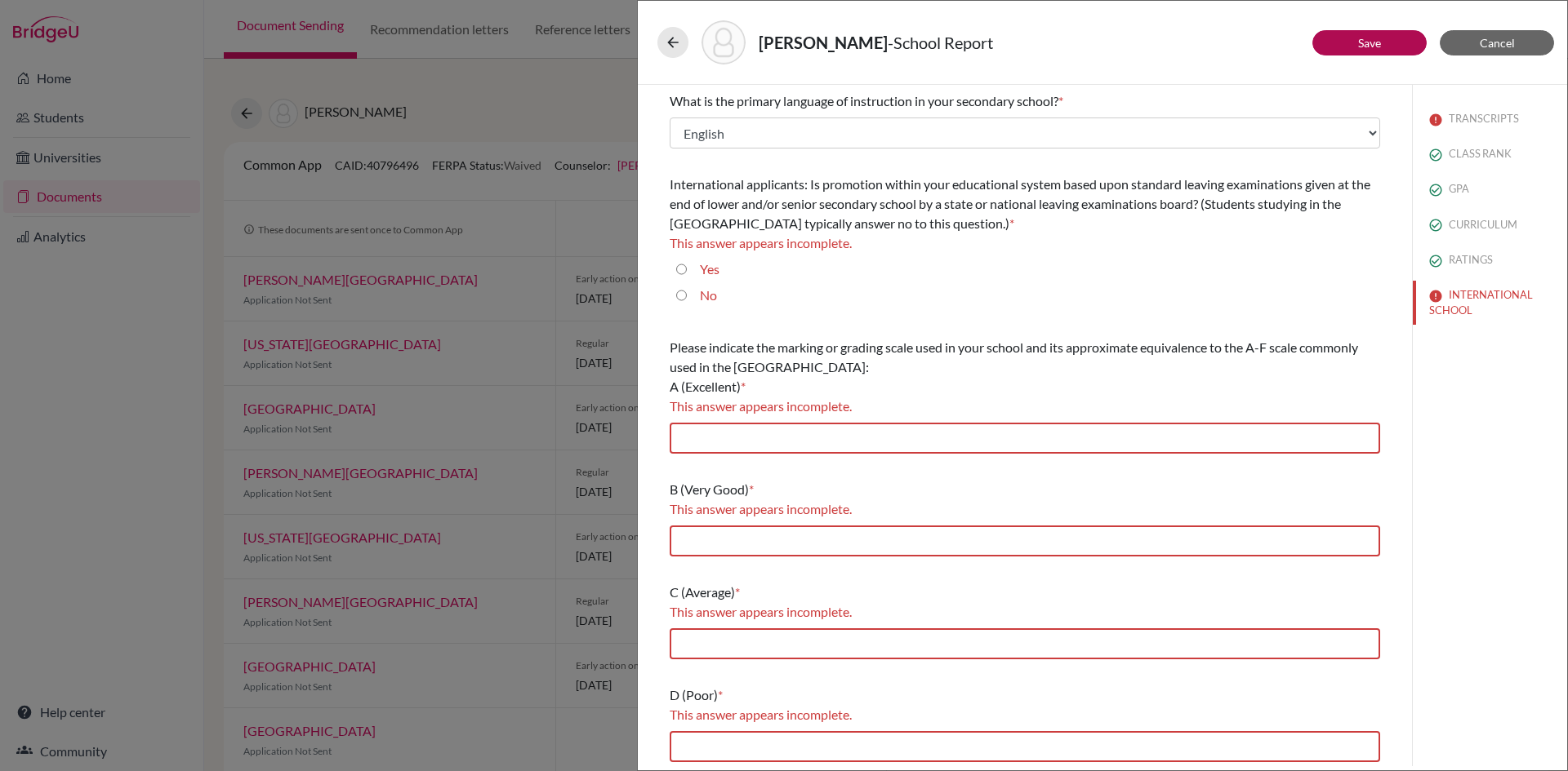
click at [677, 297] on input "No" at bounding box center [681, 295] width 10 height 20
radio input "true"
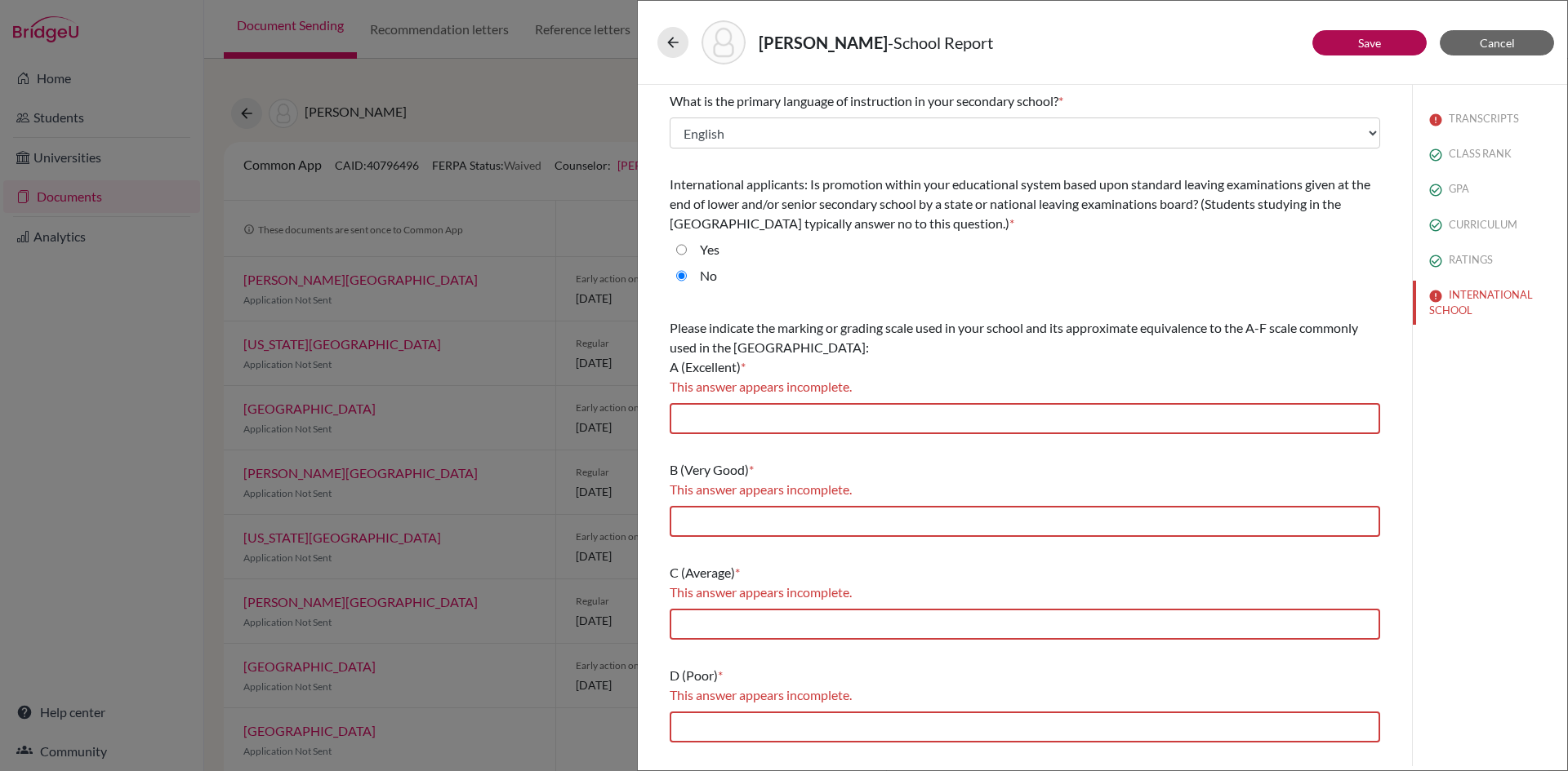
click at [679, 250] on input "Yes" at bounding box center [681, 249] width 10 height 20
radio input "true"
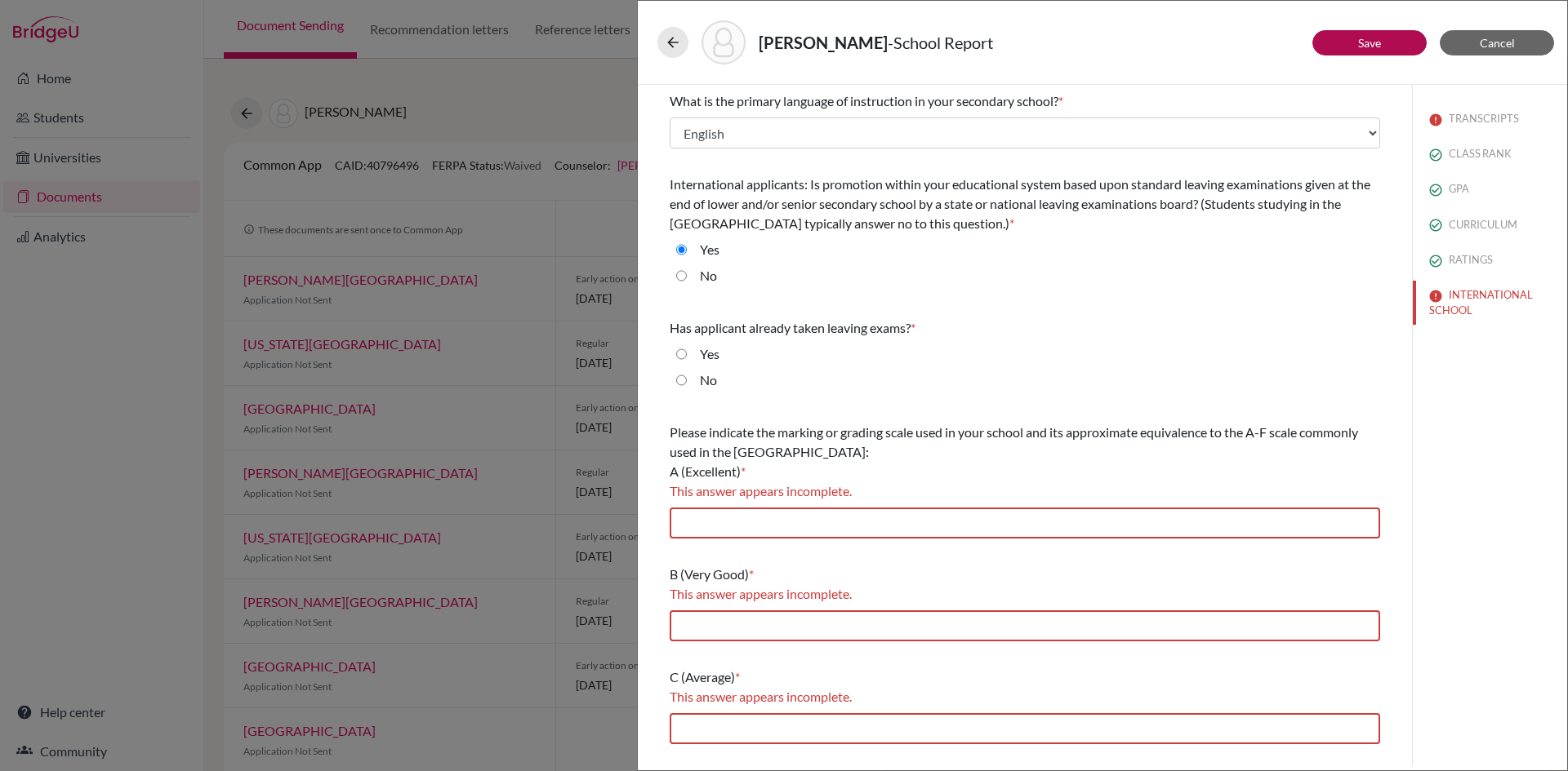
click at [679, 354] on input "Yes" at bounding box center [681, 354] width 10 height 20
radio input "true"
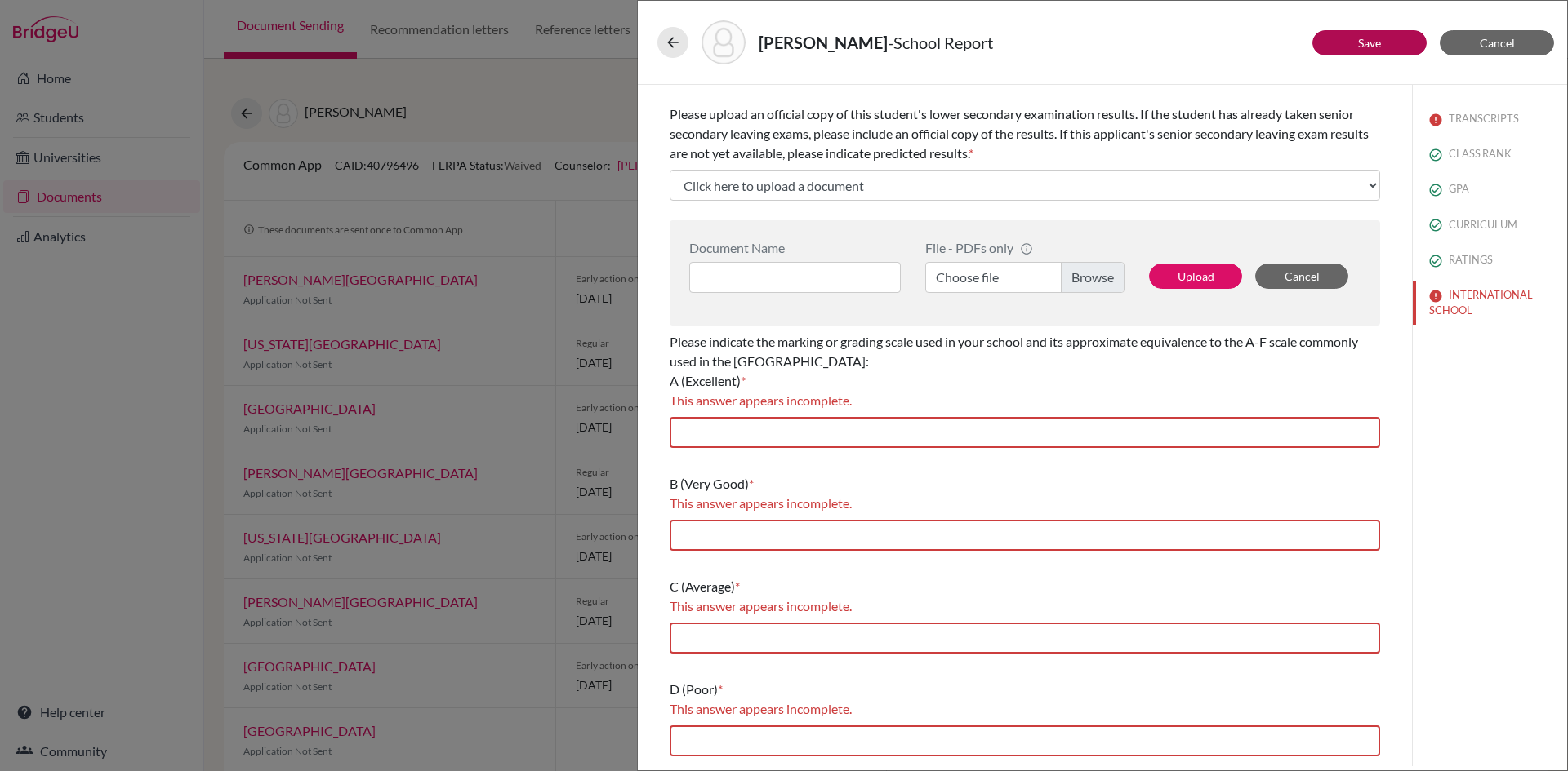
scroll to position [326, 0]
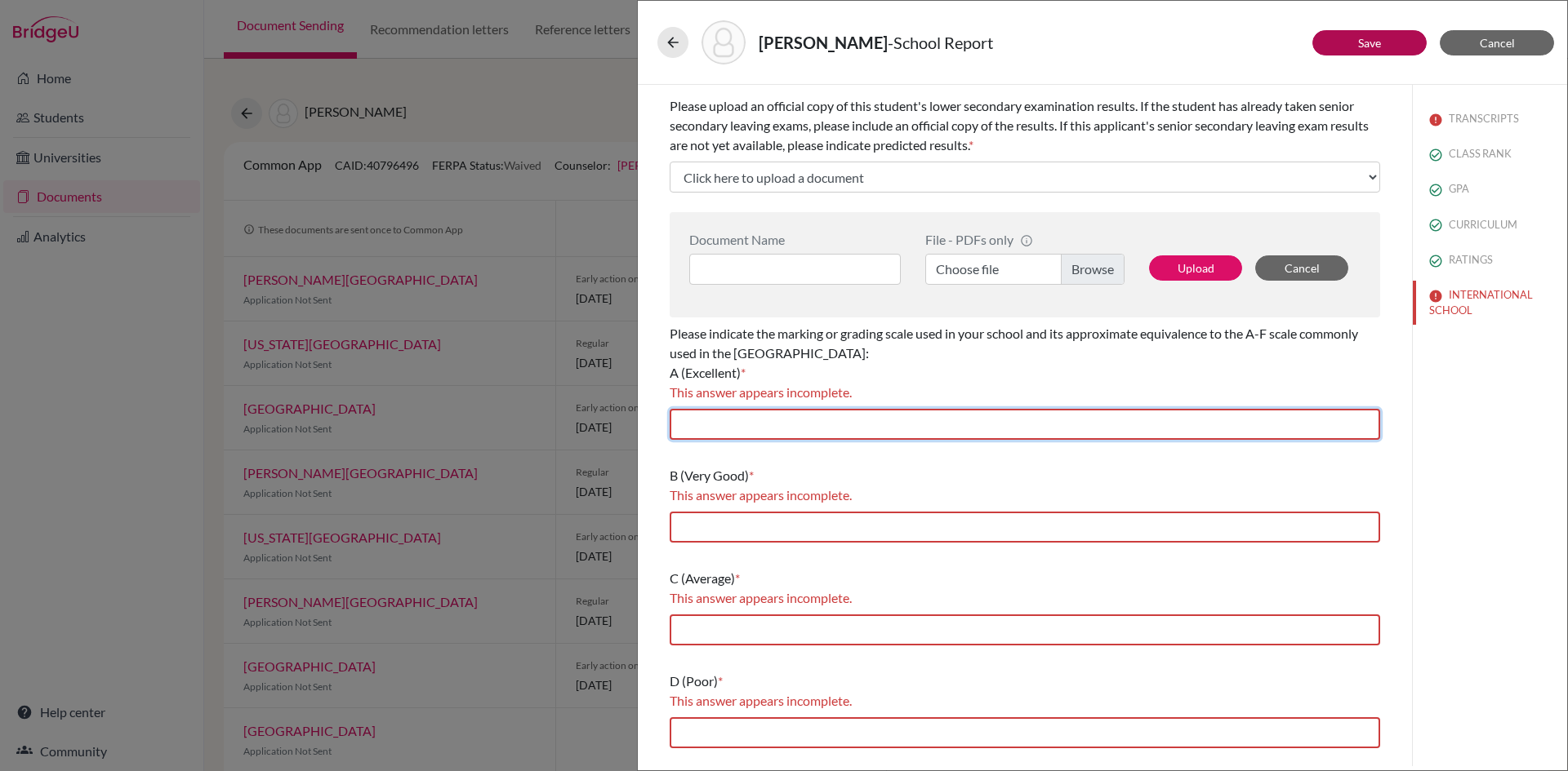
click at [787, 428] on input "text" at bounding box center [1024, 424] width 710 height 31
type input "80-100"
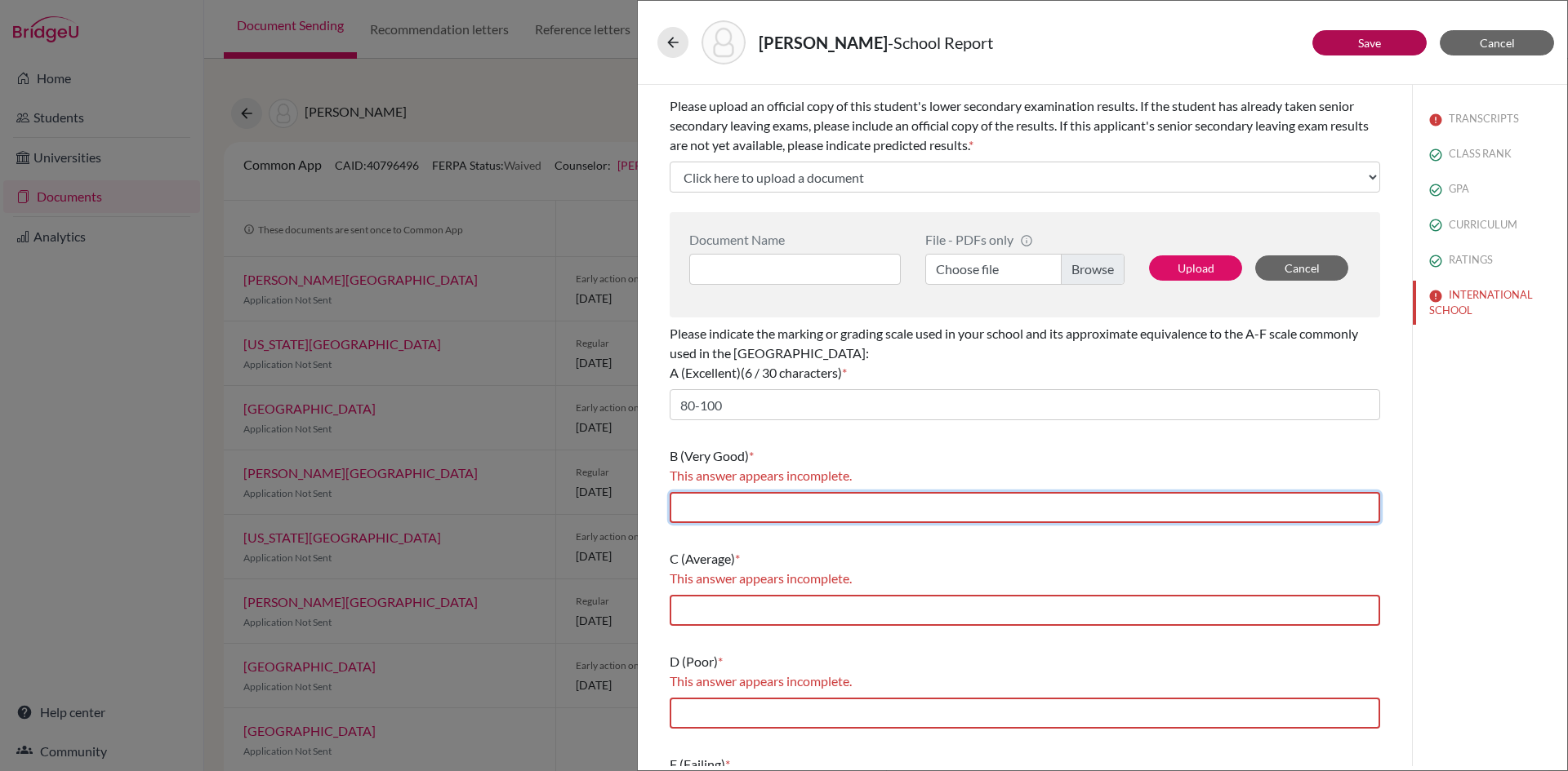
click at [746, 513] on input "text" at bounding box center [1024, 507] width 710 height 31
type input "70-79"
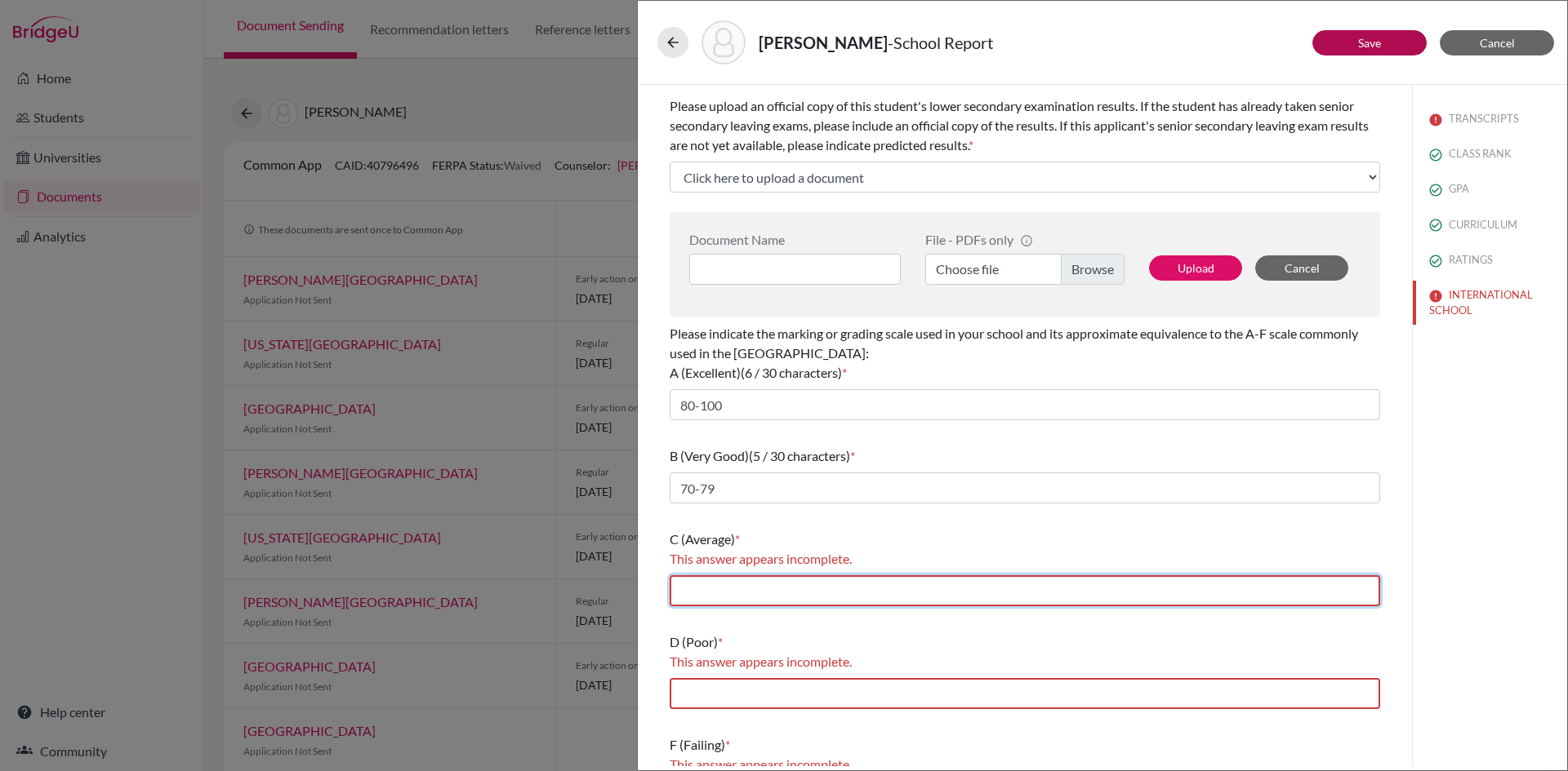
click at [744, 595] on input "text" at bounding box center [1024, 591] width 710 height 31
type input "60-69"
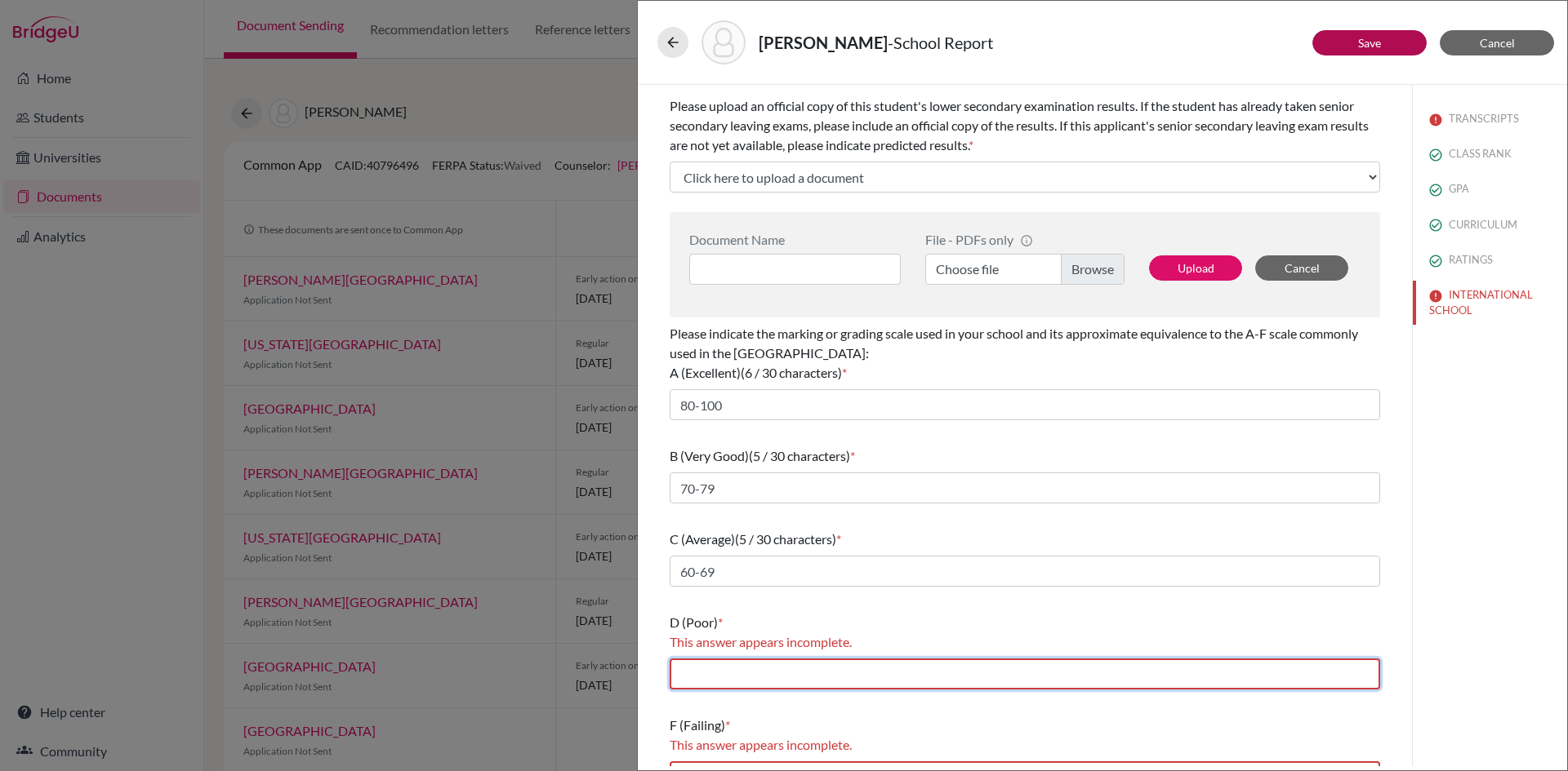
drag, startPoint x: 757, startPoint y: 674, endPoint x: 764, endPoint y: 669, distance: 8.6
click at [757, 674] on input "text" at bounding box center [1024, 674] width 710 height 31
type input "50-59"
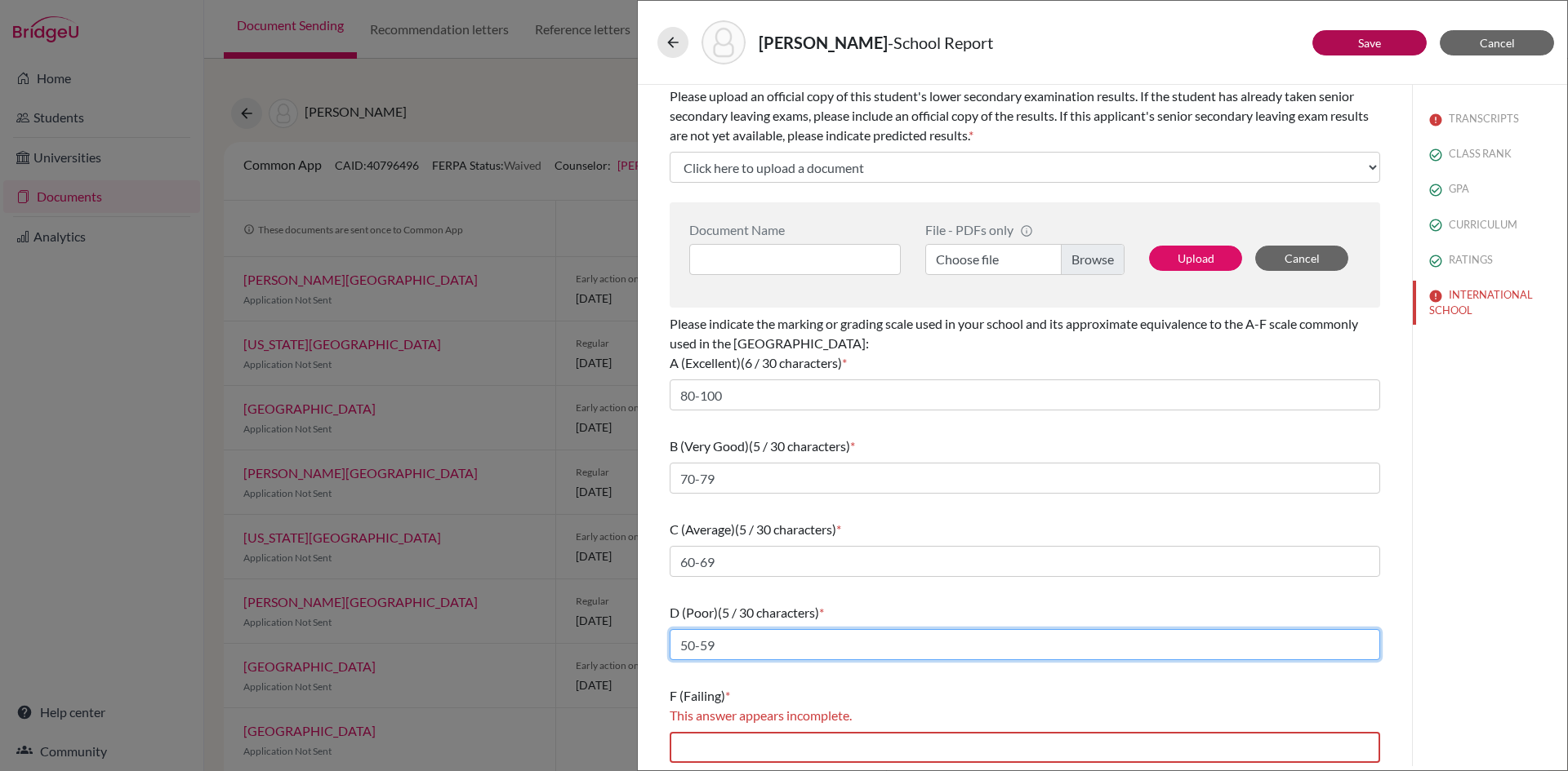
scroll to position [339, 0]
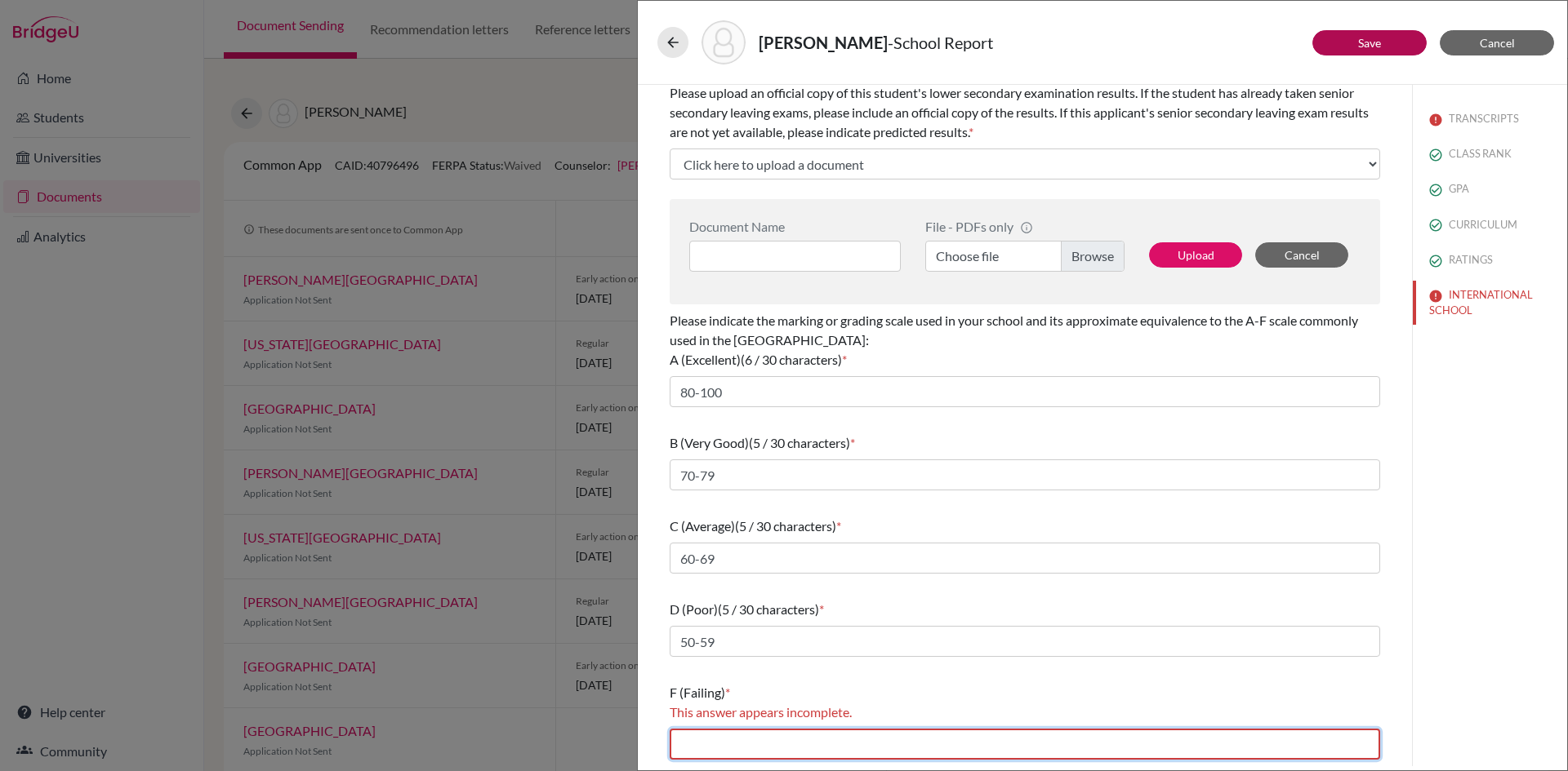
click at [752, 742] on input "text" at bounding box center [1024, 745] width 710 height 31
type input "Below 40"
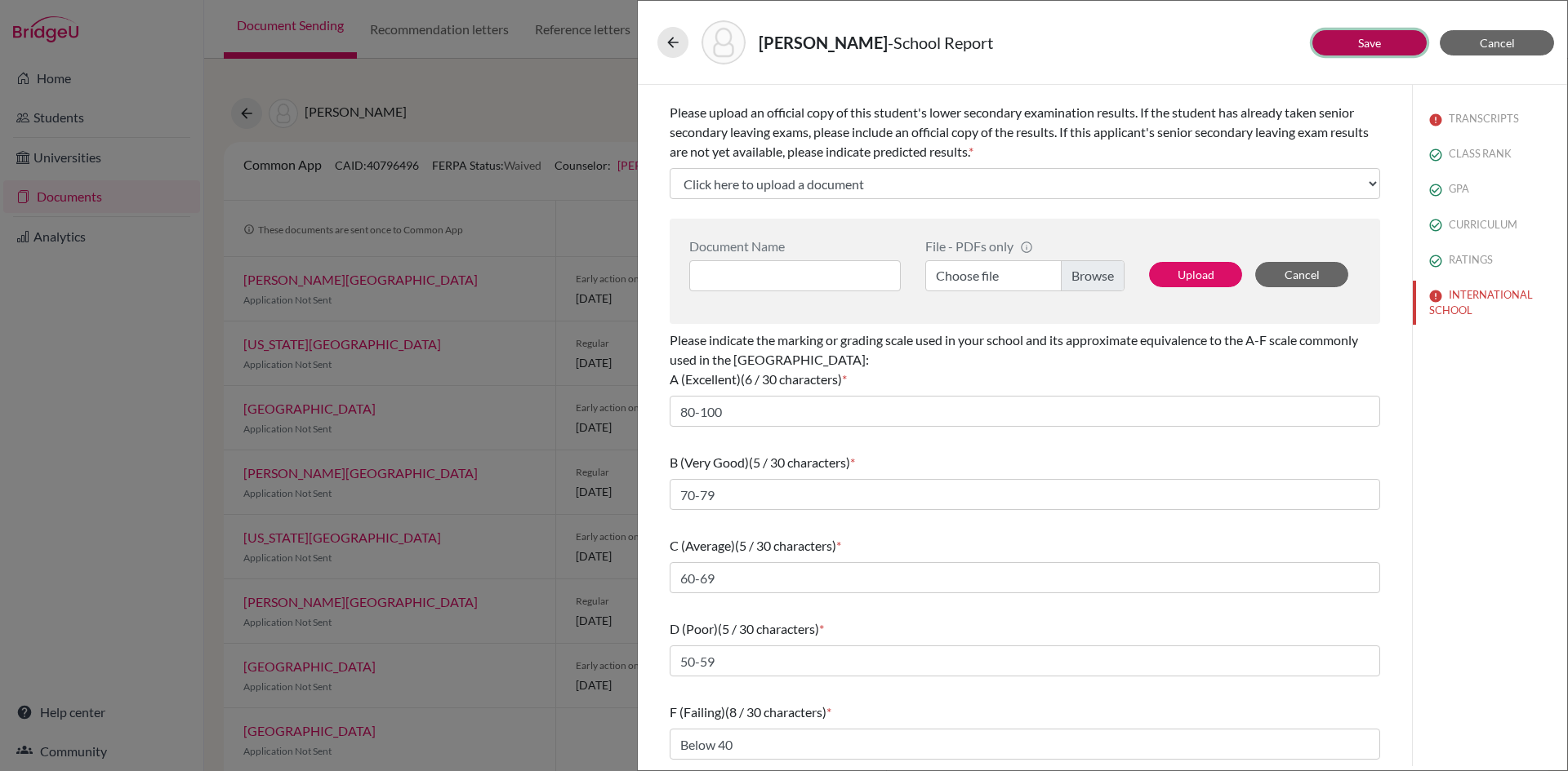
click at [1375, 49] on link "Save" at bounding box center [1369, 43] width 23 height 14
select select "4"
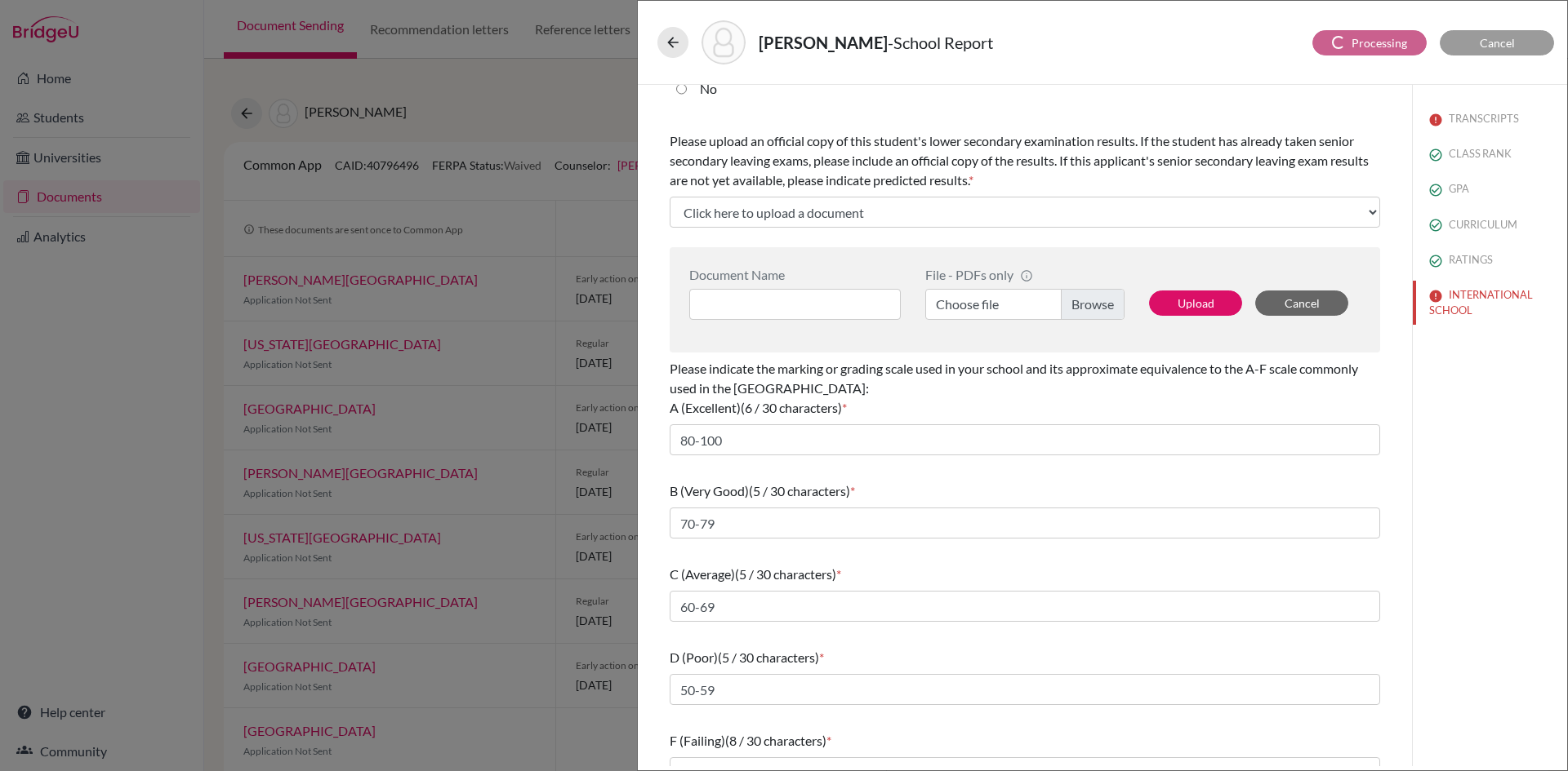
select select "6"
select select "0"
select select "1"
select select "623859"
select select "590700"
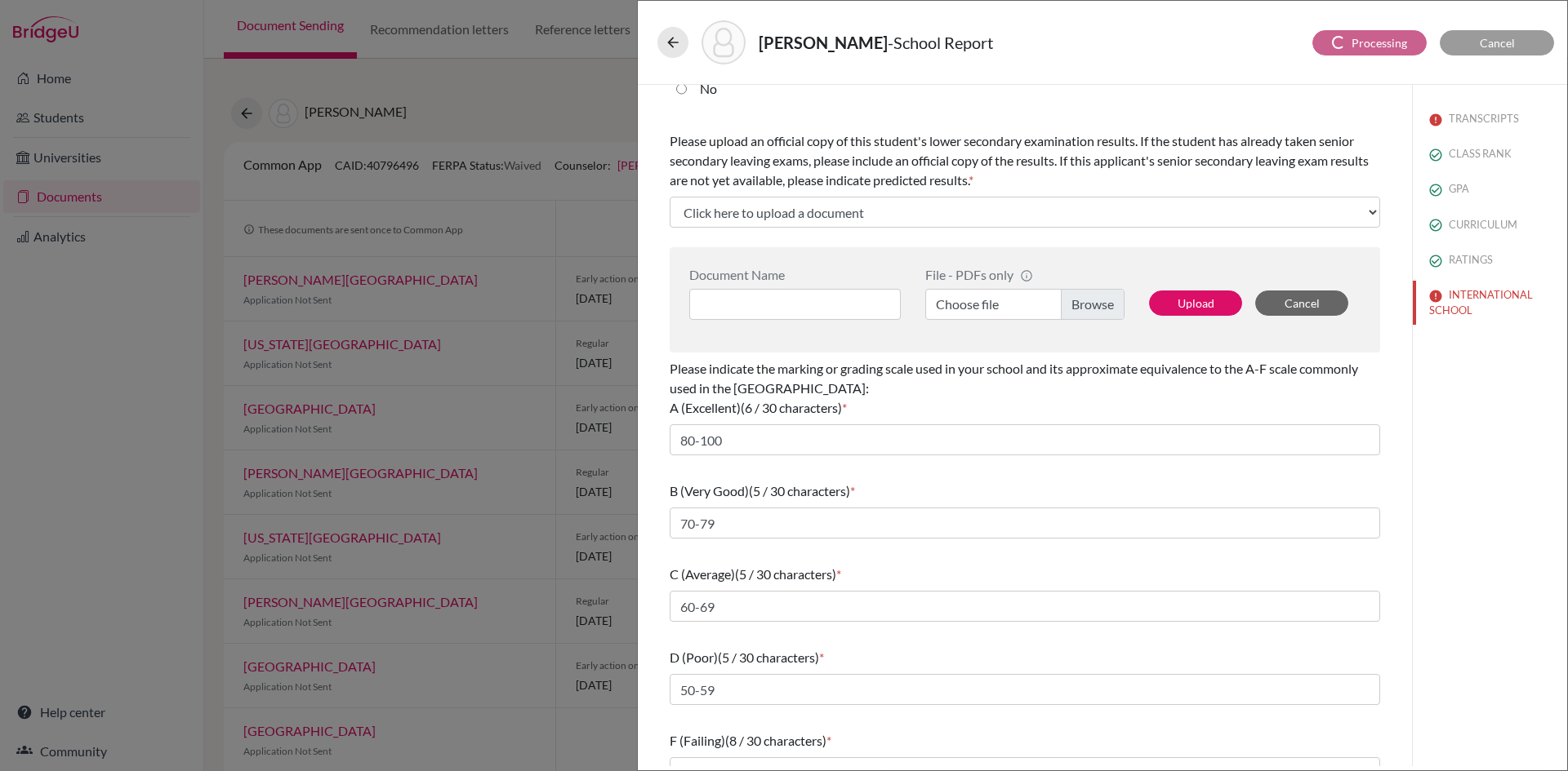
select select "590701"
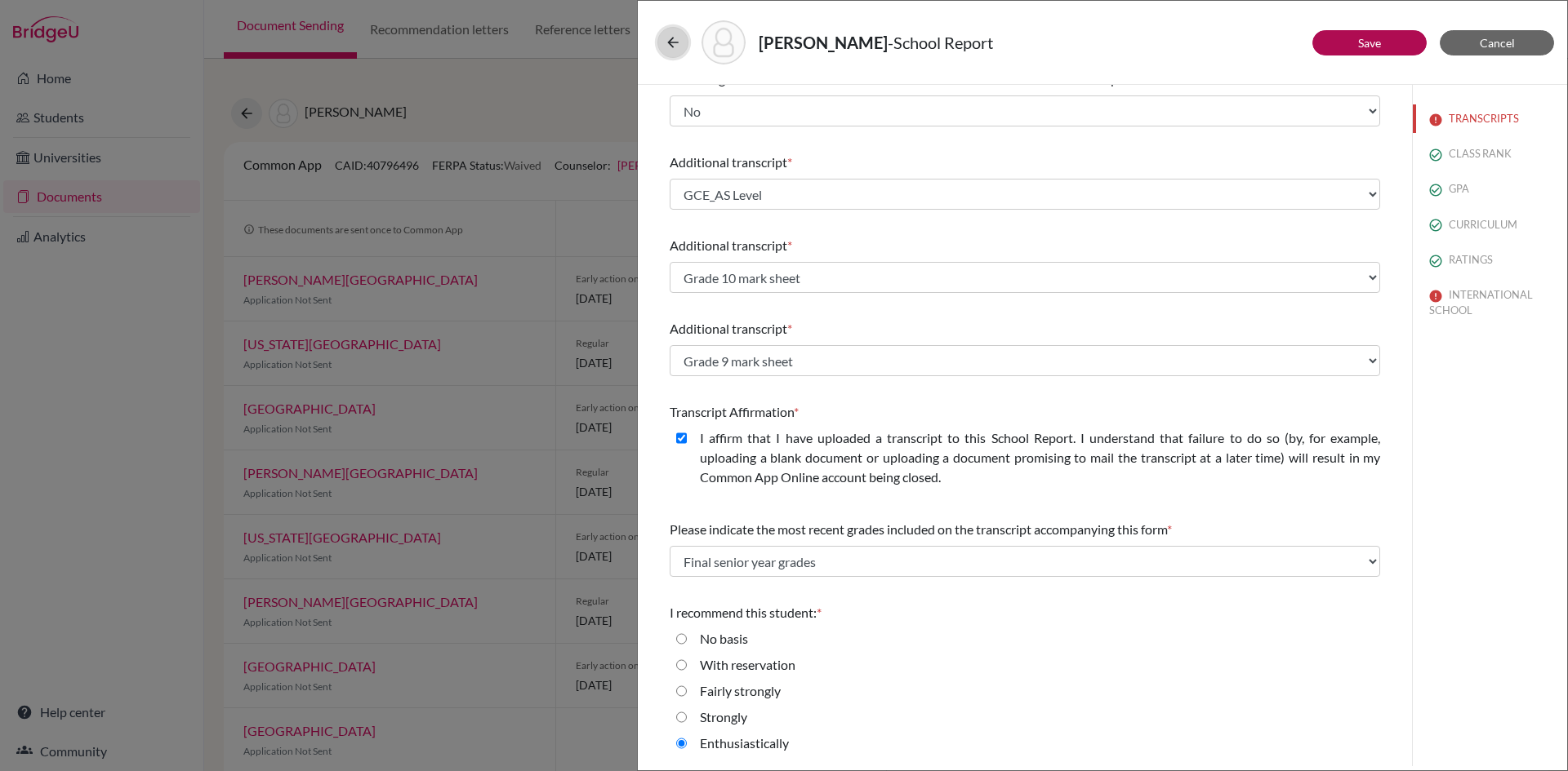
click at [670, 43] on icon at bounding box center [673, 42] width 16 height 16
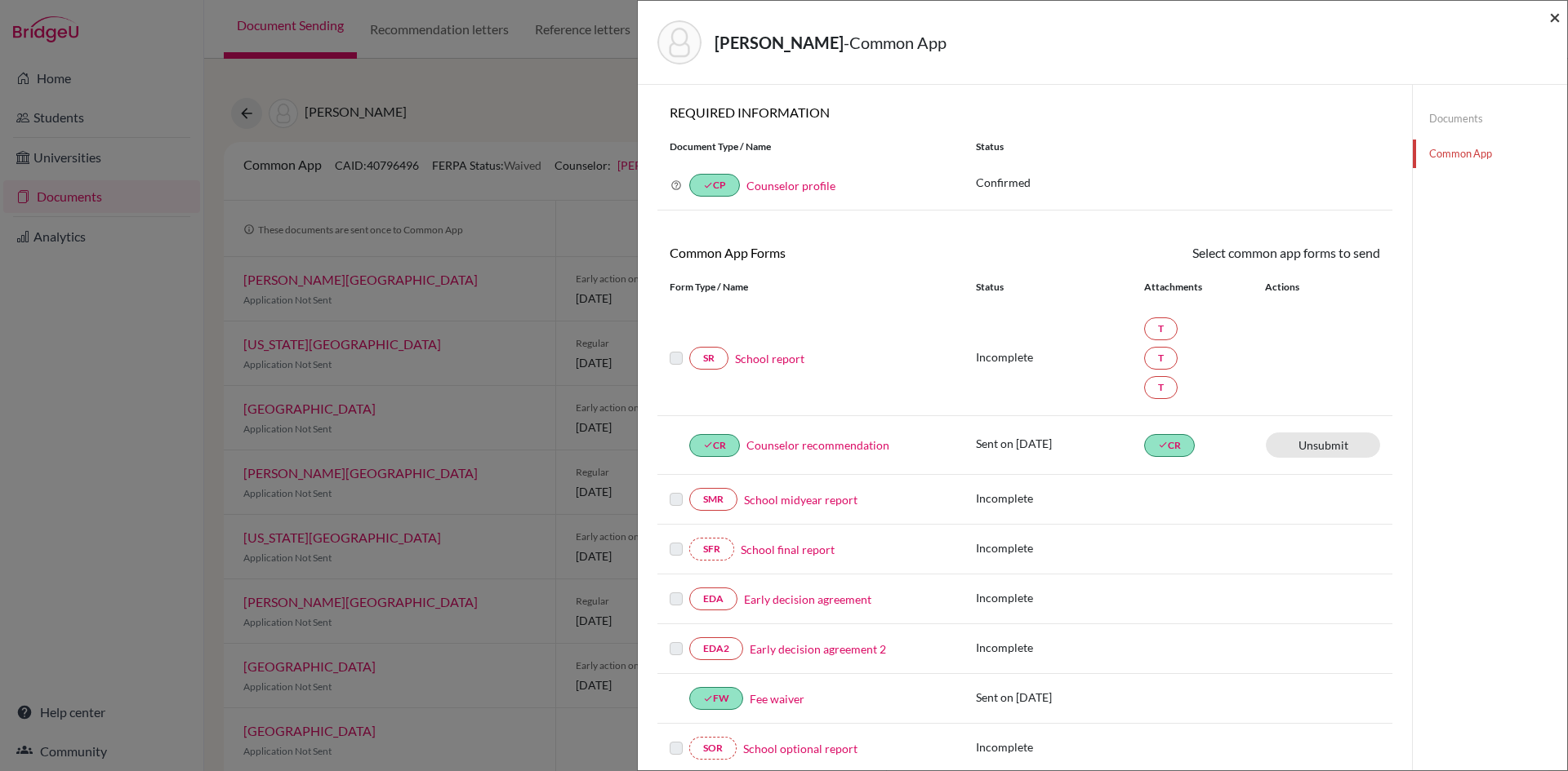
click at [1555, 15] on span "×" at bounding box center [1554, 17] width 11 height 24
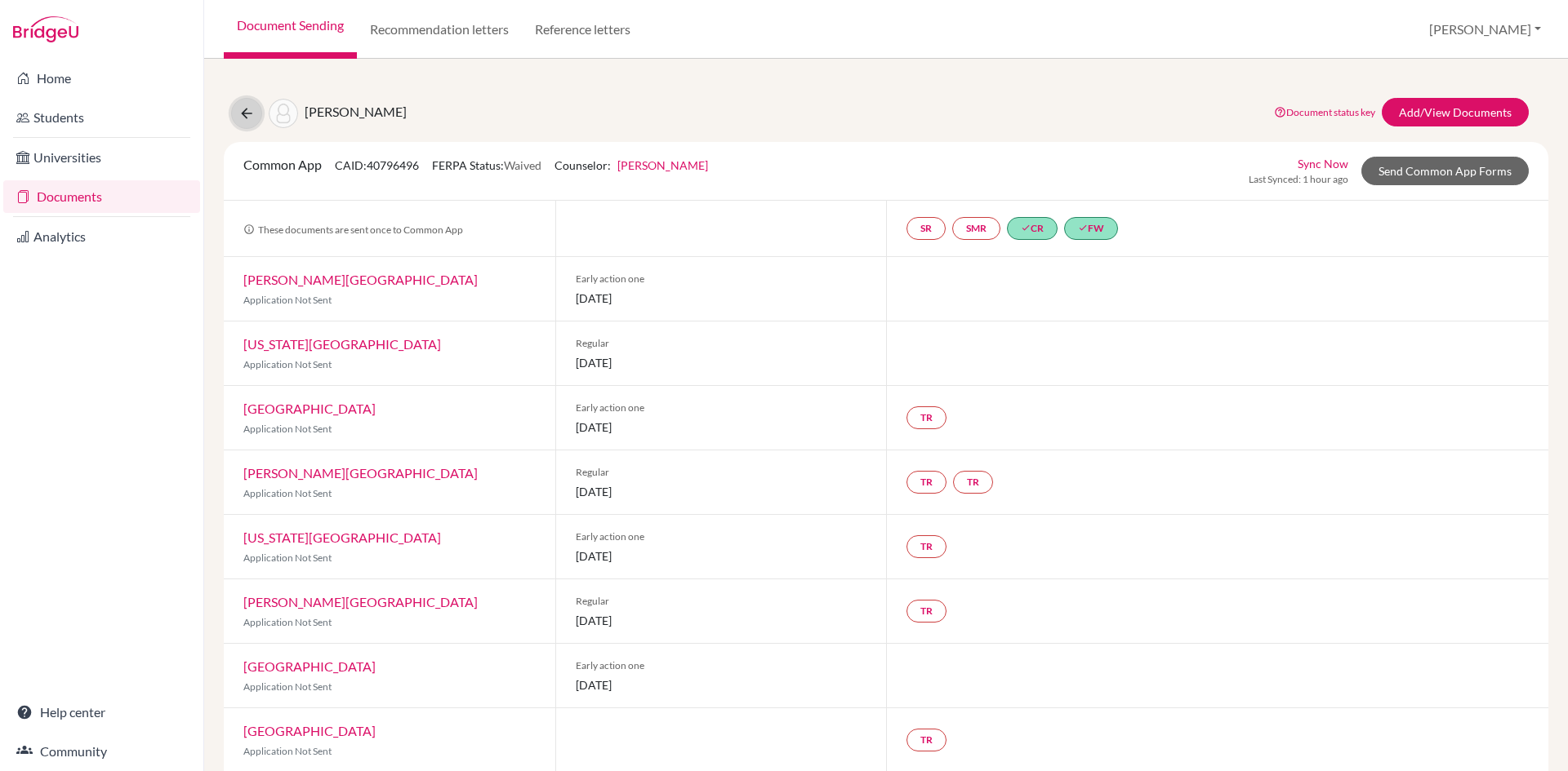
click at [244, 120] on icon at bounding box center [246, 113] width 16 height 16
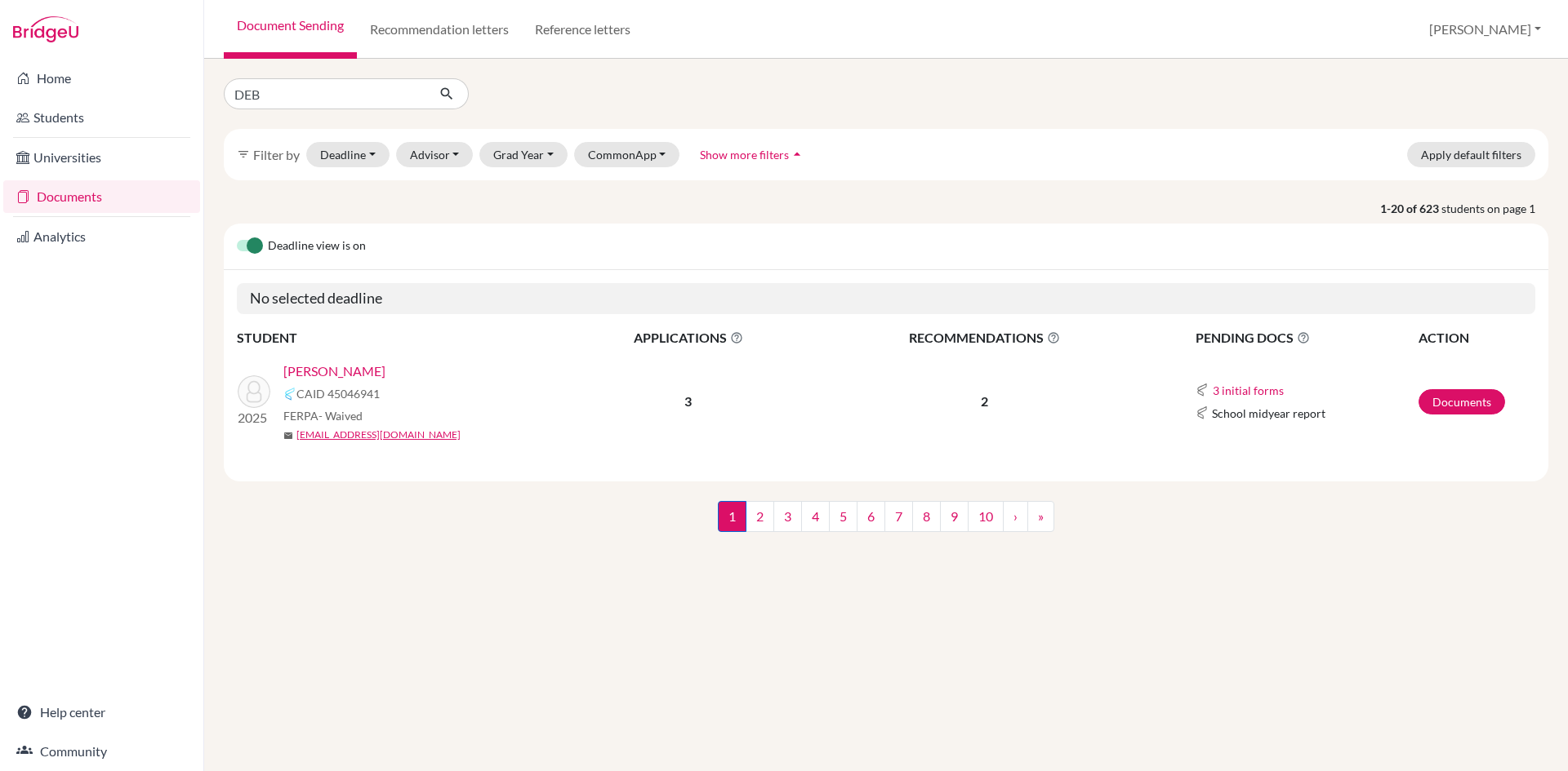
type input "DEBE"
click button "submit" at bounding box center [446, 94] width 43 height 31
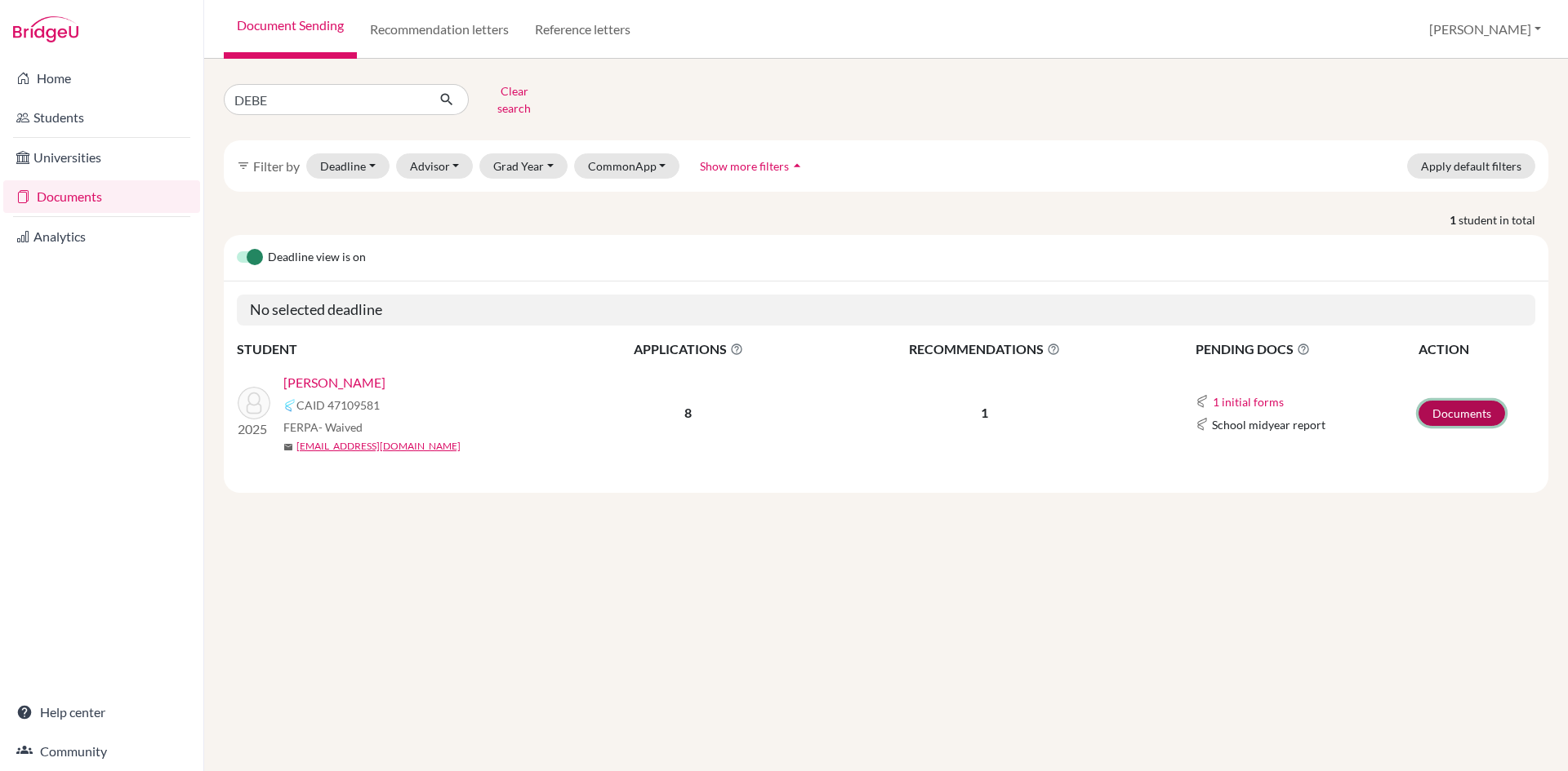
click at [1467, 400] on link "Documents" at bounding box center [1462, 413] width 87 height 26
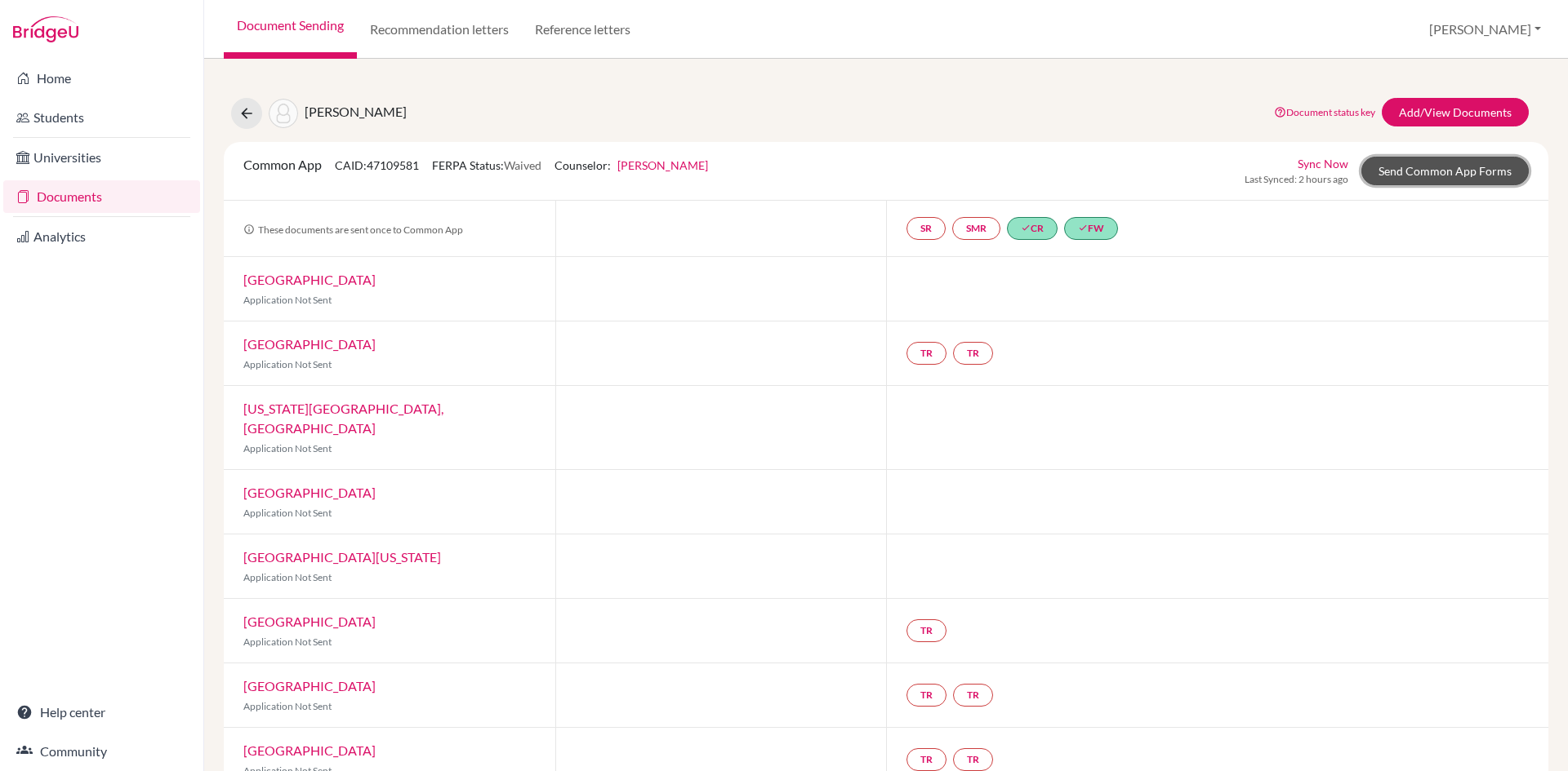
click at [1409, 174] on link "Send Common App Forms" at bounding box center [1445, 171] width 168 height 29
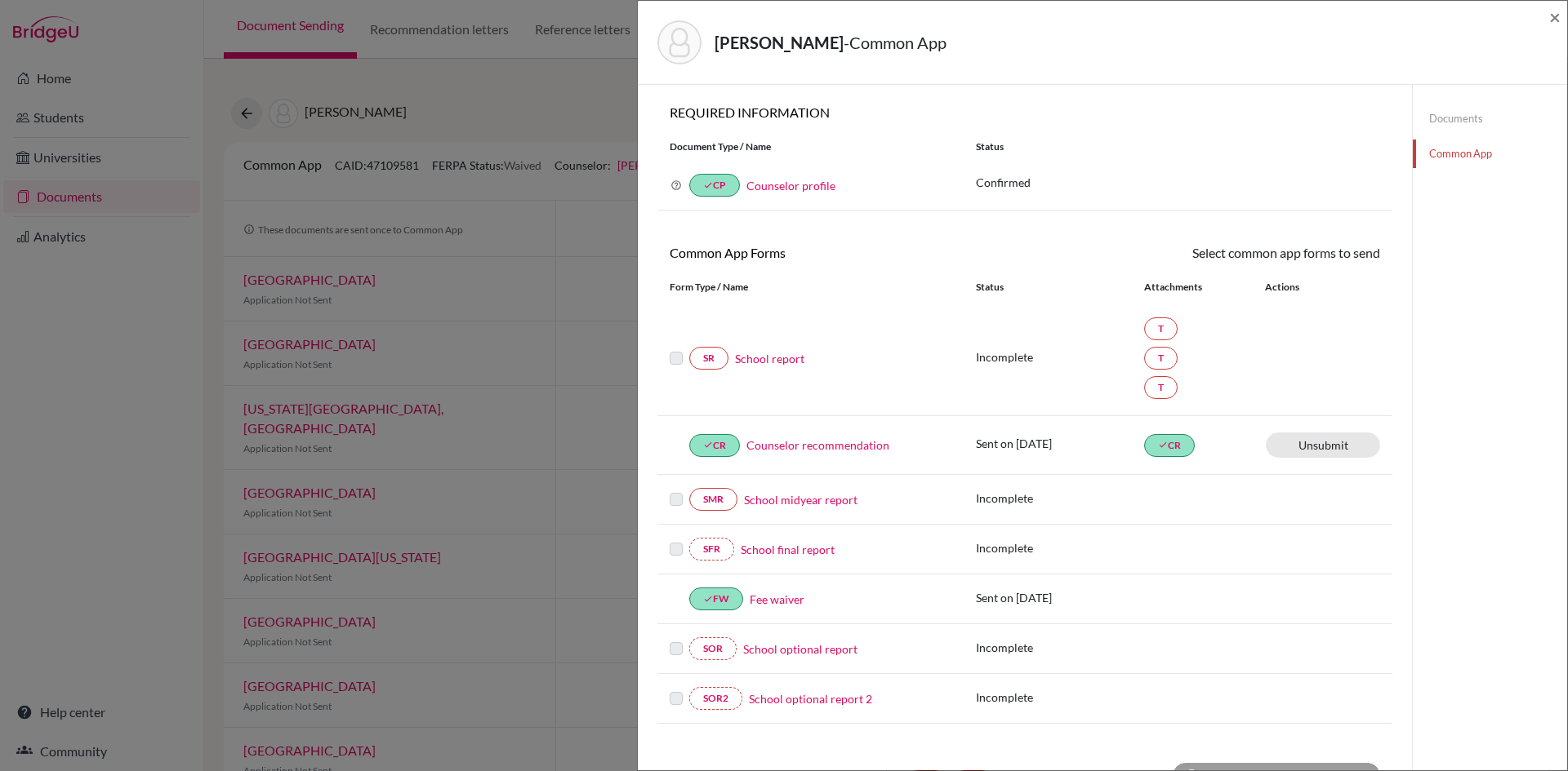
click at [1452, 113] on link "Documents" at bounding box center [1489, 119] width 154 height 29
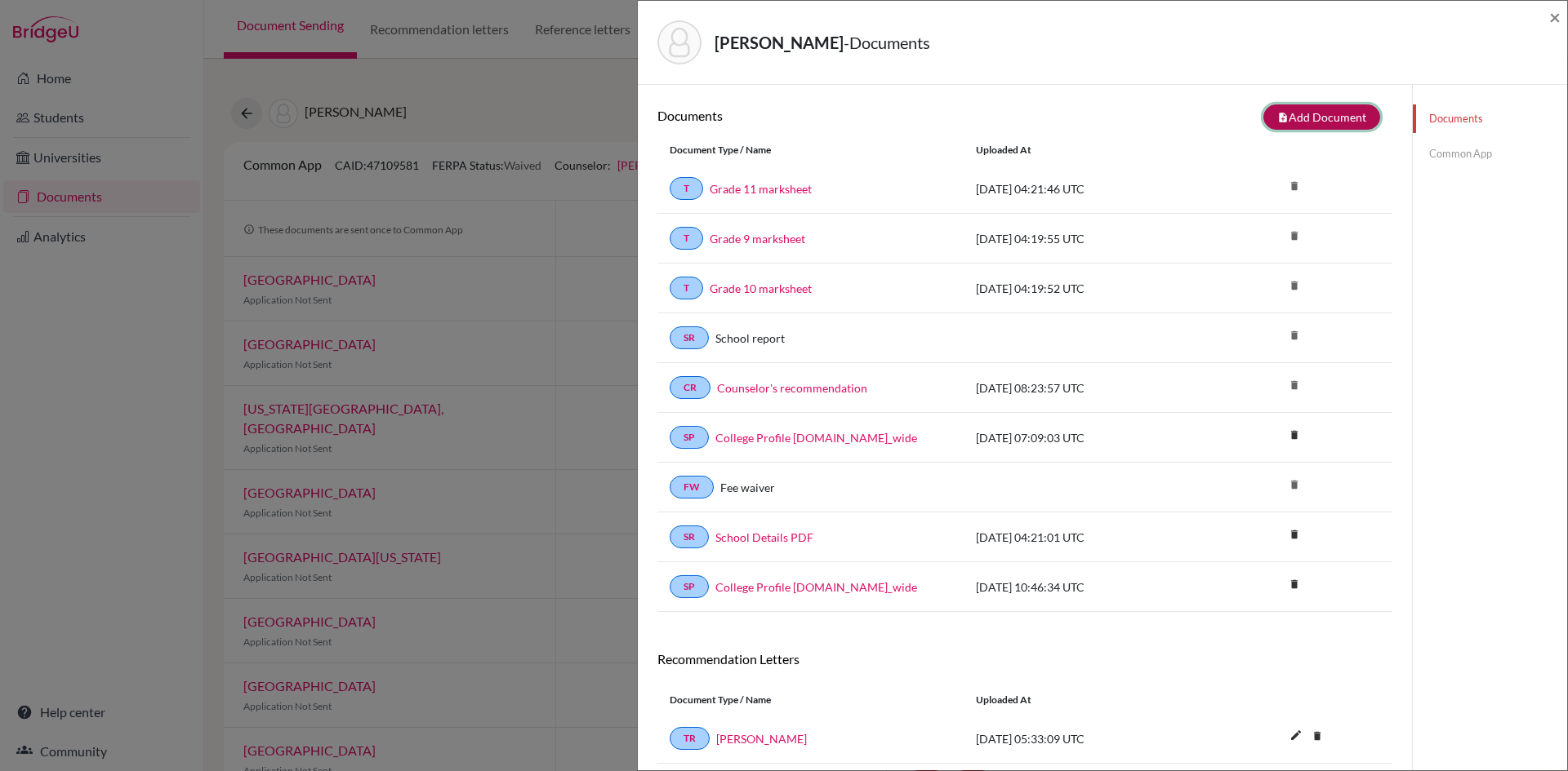
click at [1315, 123] on button "note_add Add Document" at bounding box center [1321, 117] width 116 height 26
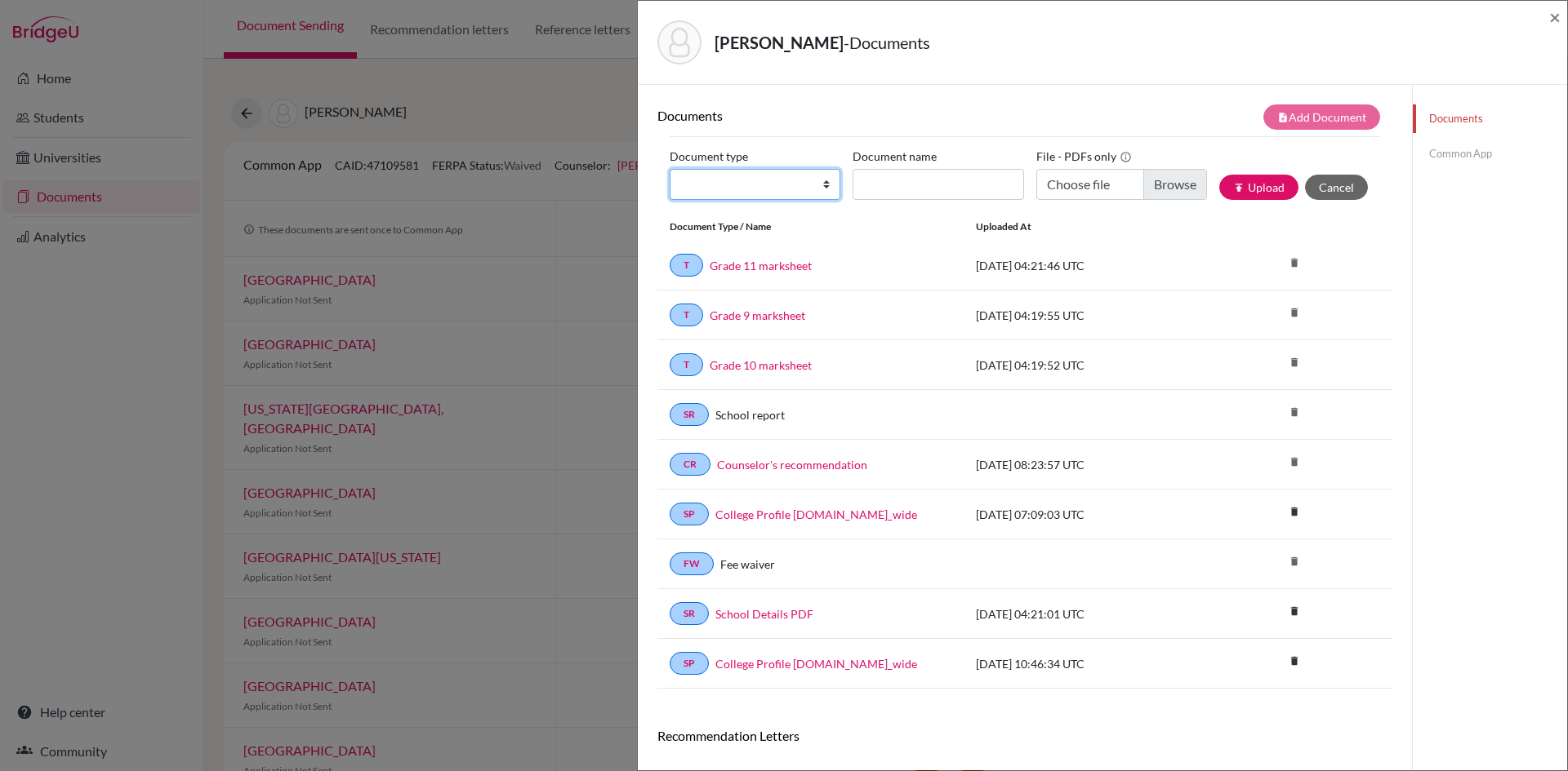
click at [820, 183] on select "Change explanation for Common App reports Counselor recommendation Internationa…" at bounding box center [754, 184] width 171 height 31
select select "2"
click at [669, 169] on select "Change explanation for Common App reports Counselor recommendation Internationa…" at bounding box center [754, 184] width 171 height 31
click at [922, 190] on input "Document name" at bounding box center [938, 184] width 171 height 31
type input "GCE_AS Level"
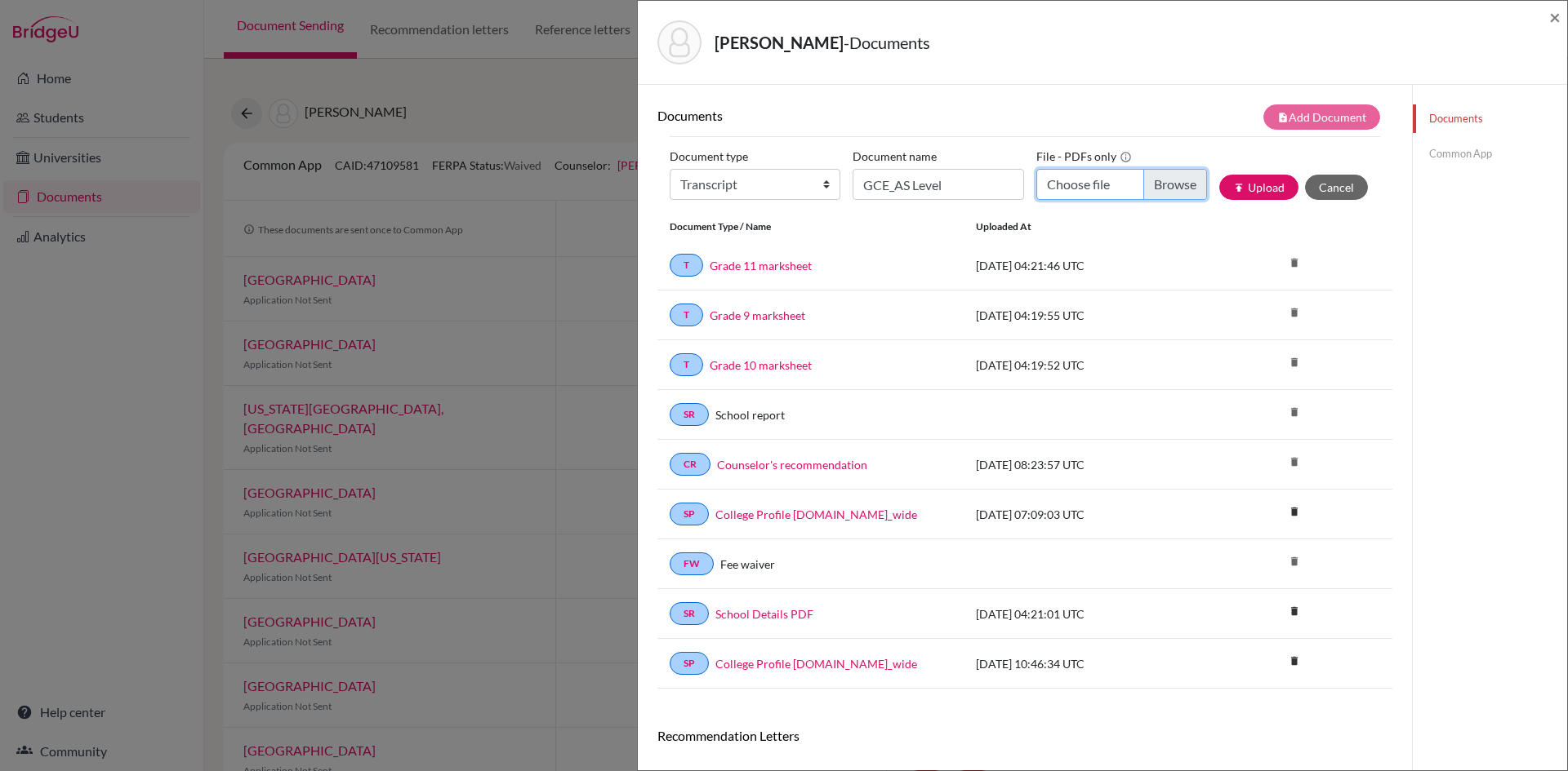
click at [1067, 187] on input "Choose file" at bounding box center [1122, 184] width 171 height 31
type input "C:\fakepath\[PERSON_NAME] Yadav_GCE_AS Level.pdf"
click at [1252, 193] on button "publish Upload" at bounding box center [1258, 187] width 79 height 26
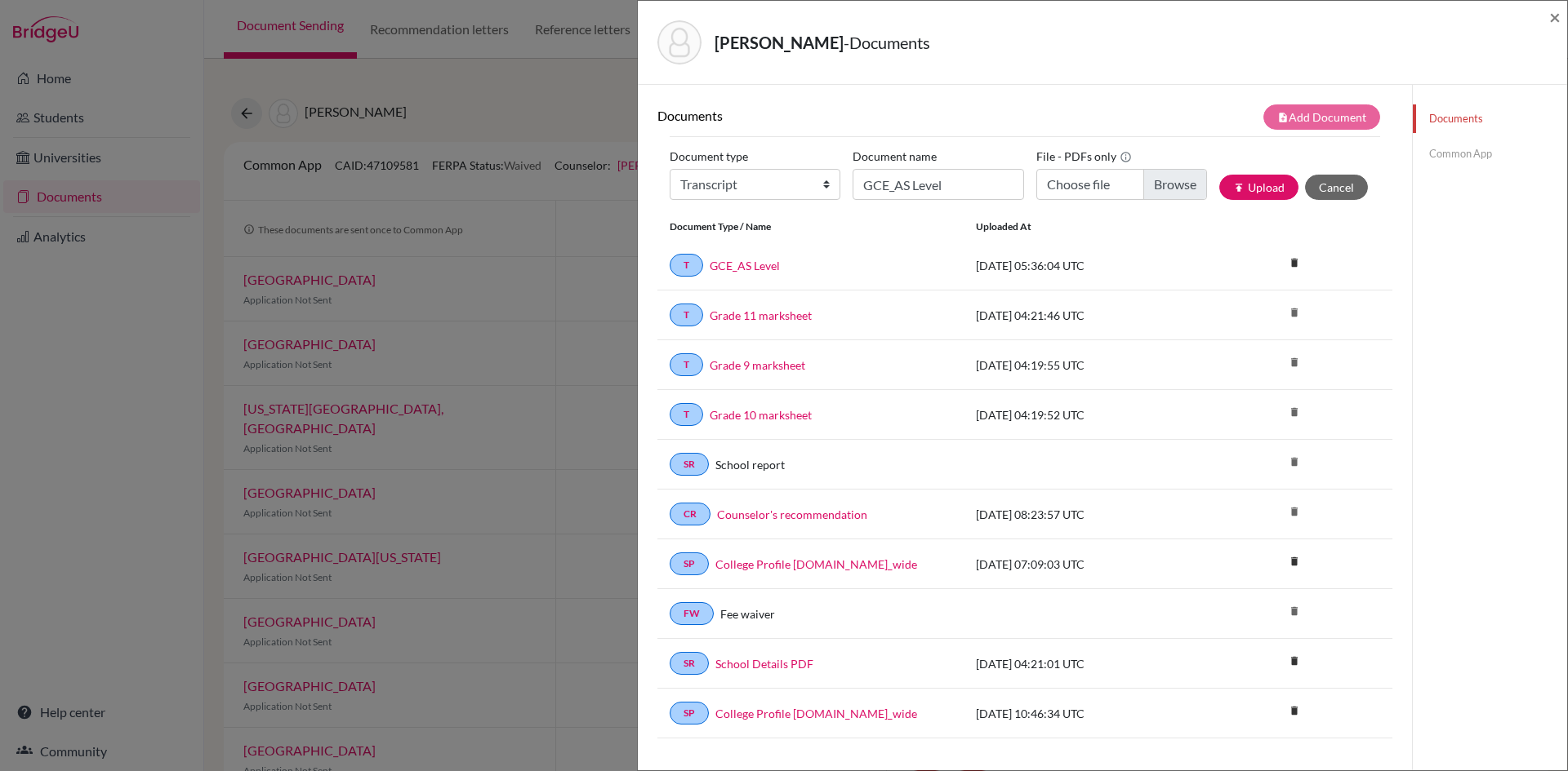
click at [1443, 150] on link "Common App" at bounding box center [1489, 154] width 154 height 29
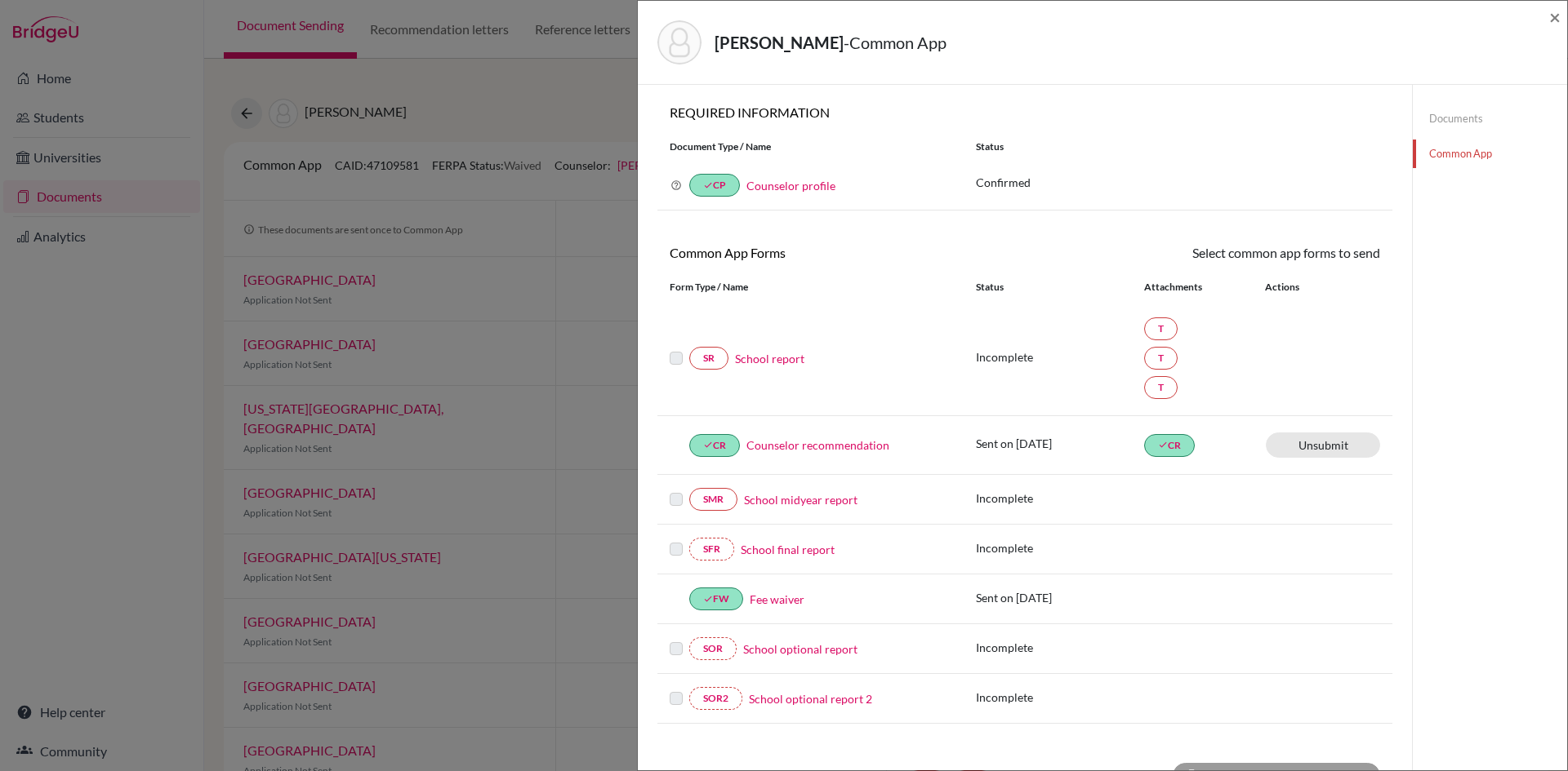
click at [775, 361] on link "School report" at bounding box center [770, 359] width 70 height 17
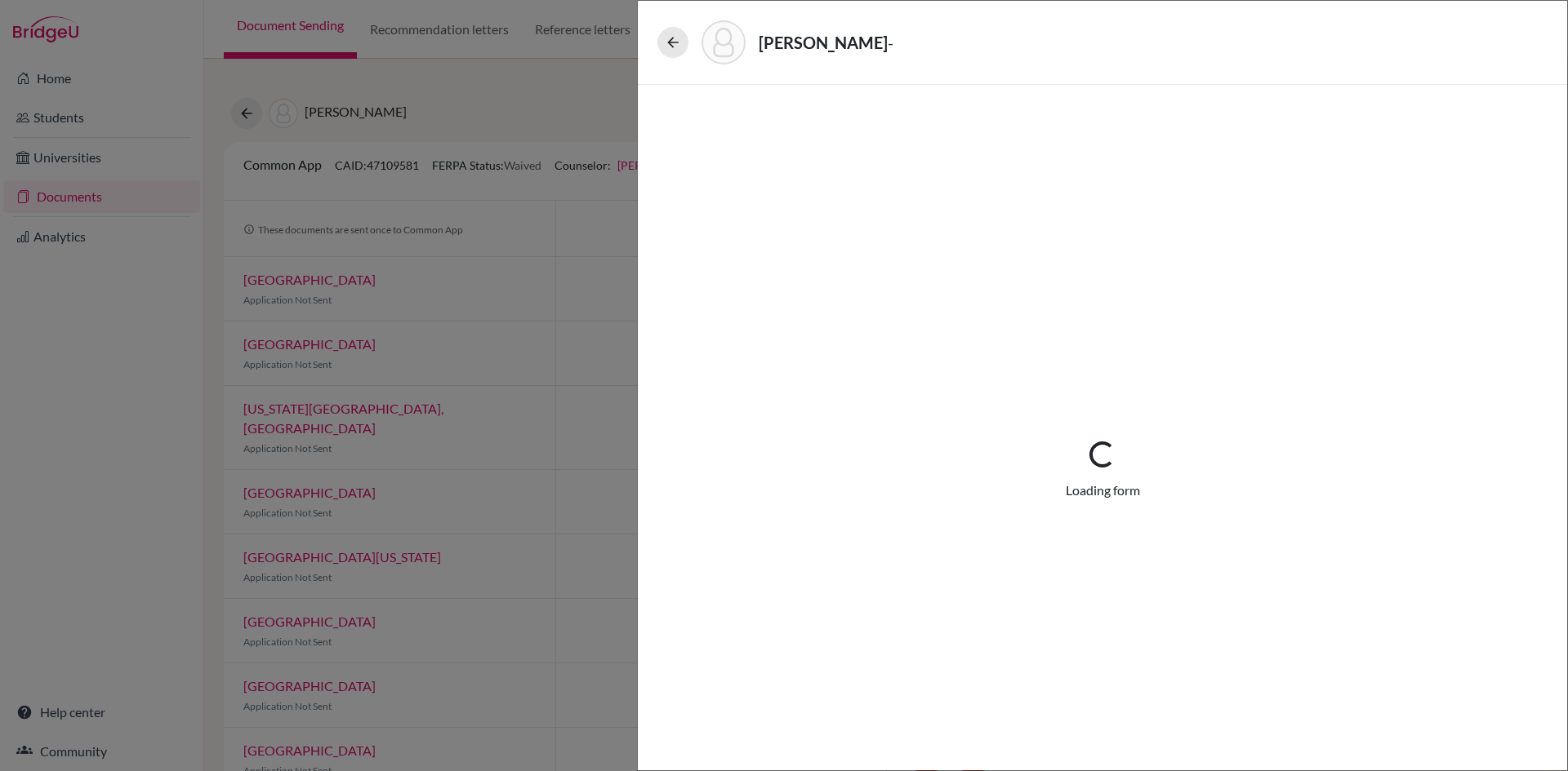
select select "4"
select select "0"
select select "1"
select select "690349"
select select "690346"
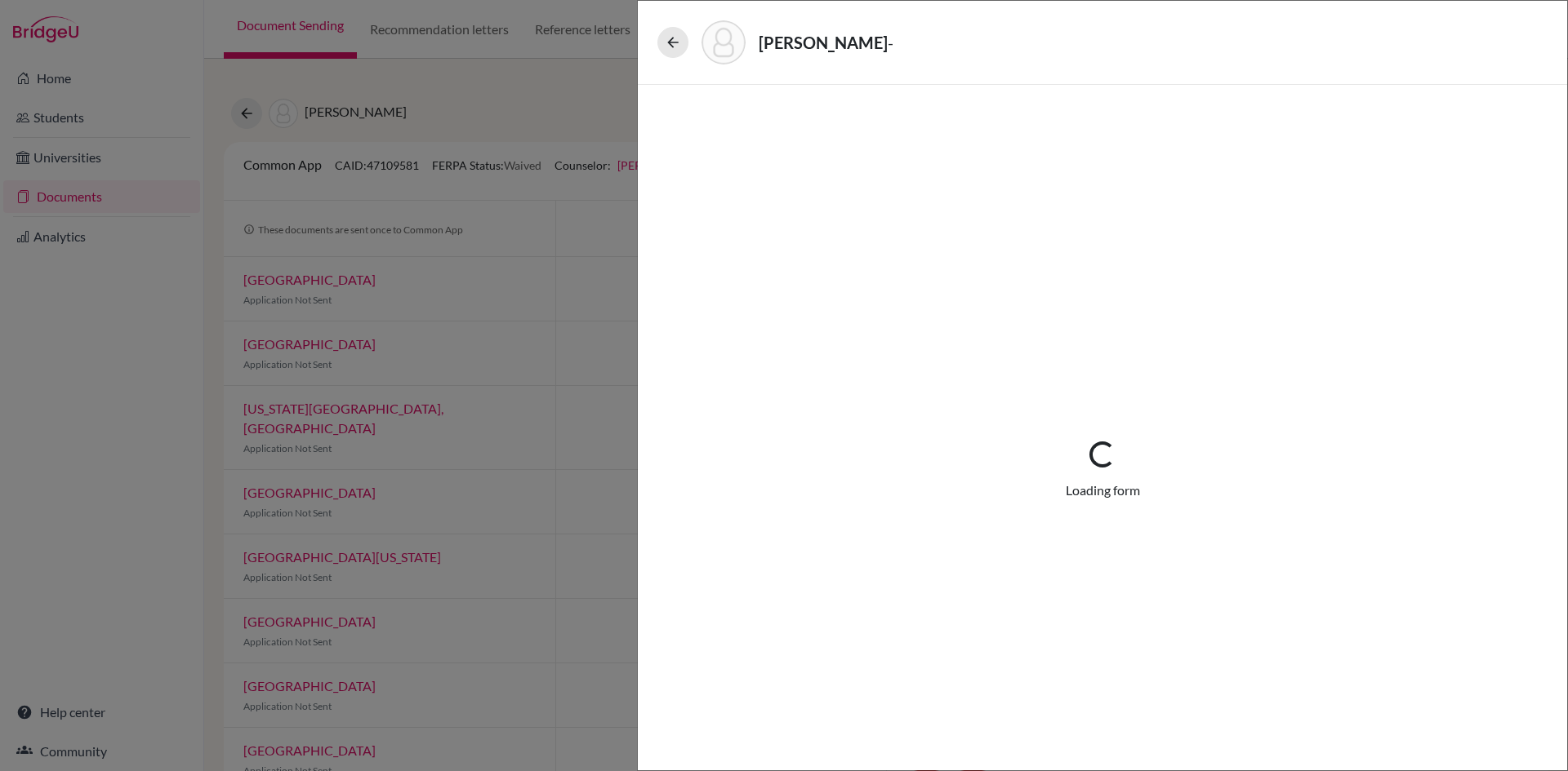
select select "690347"
select select "6"
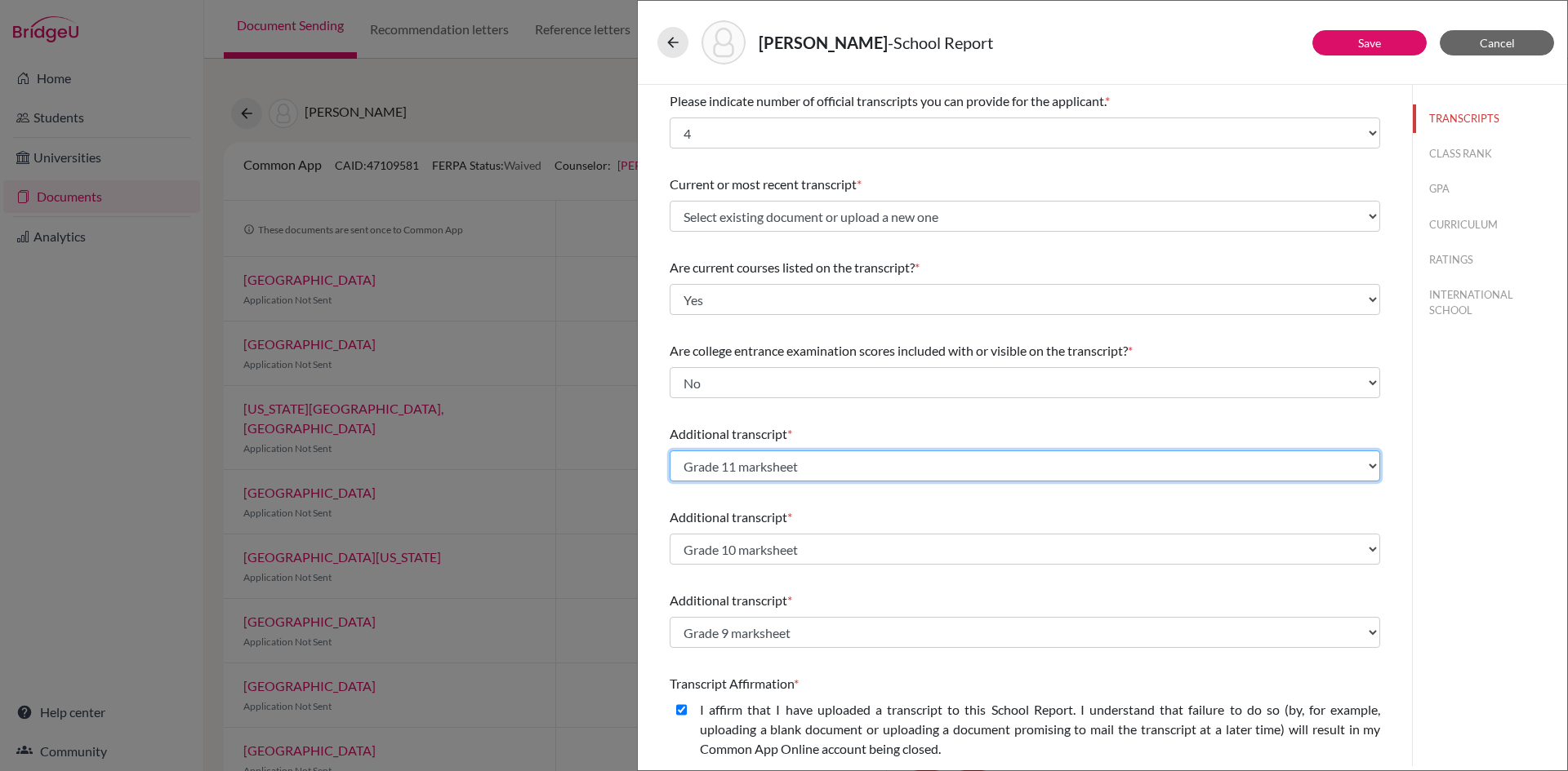
click at [797, 464] on select "Select existing document or upload a new one Grade 11 marksheet Grade 10 marksh…" at bounding box center [1024, 466] width 710 height 31
select select "690408"
click at [669, 451] on select "Select existing document or upload a new one Grade 11 marksheet Grade 10 marksh…" at bounding box center [1024, 466] width 710 height 31
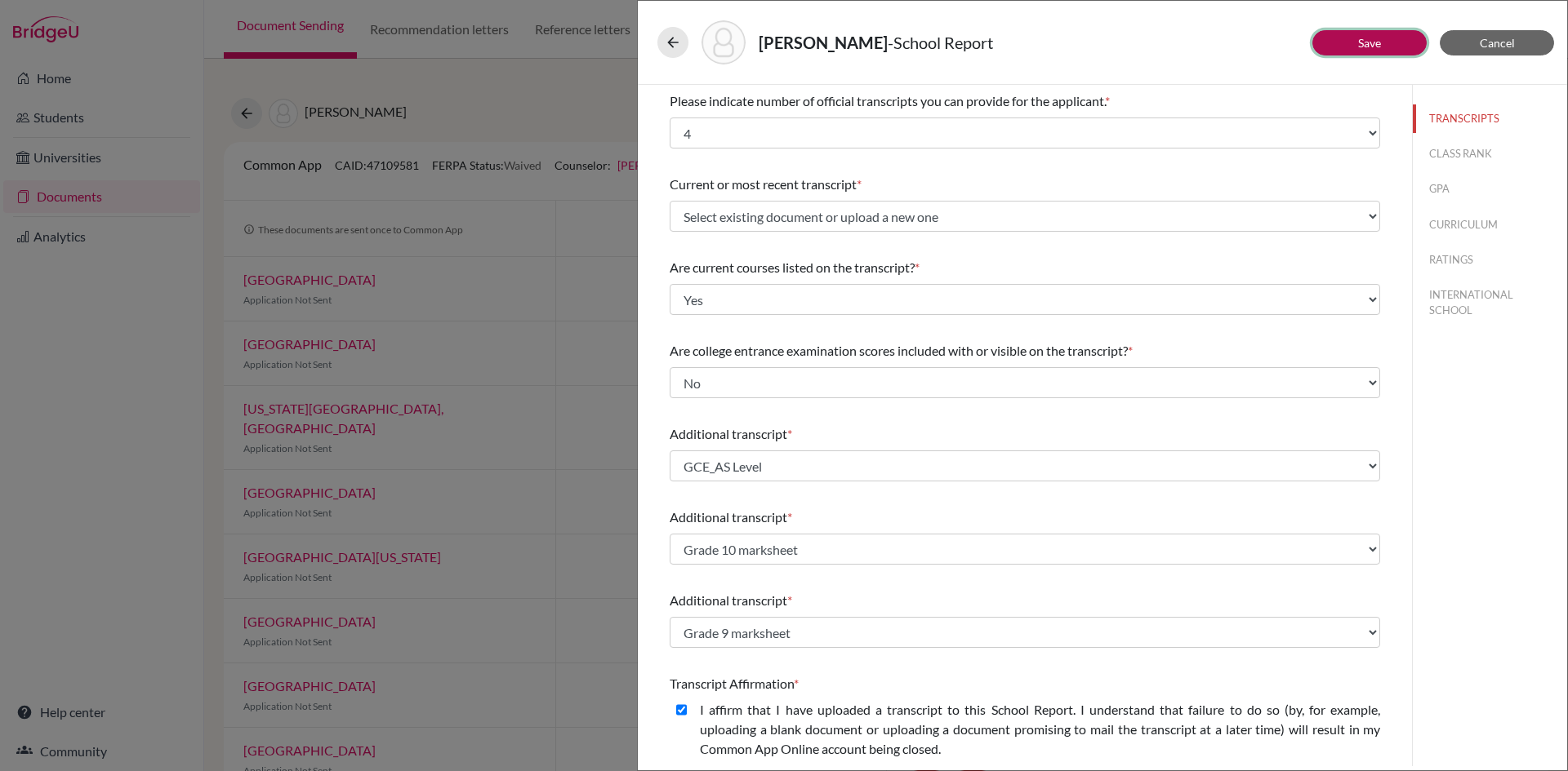
click at [1387, 39] on button "Save" at bounding box center [1369, 43] width 114 height 26
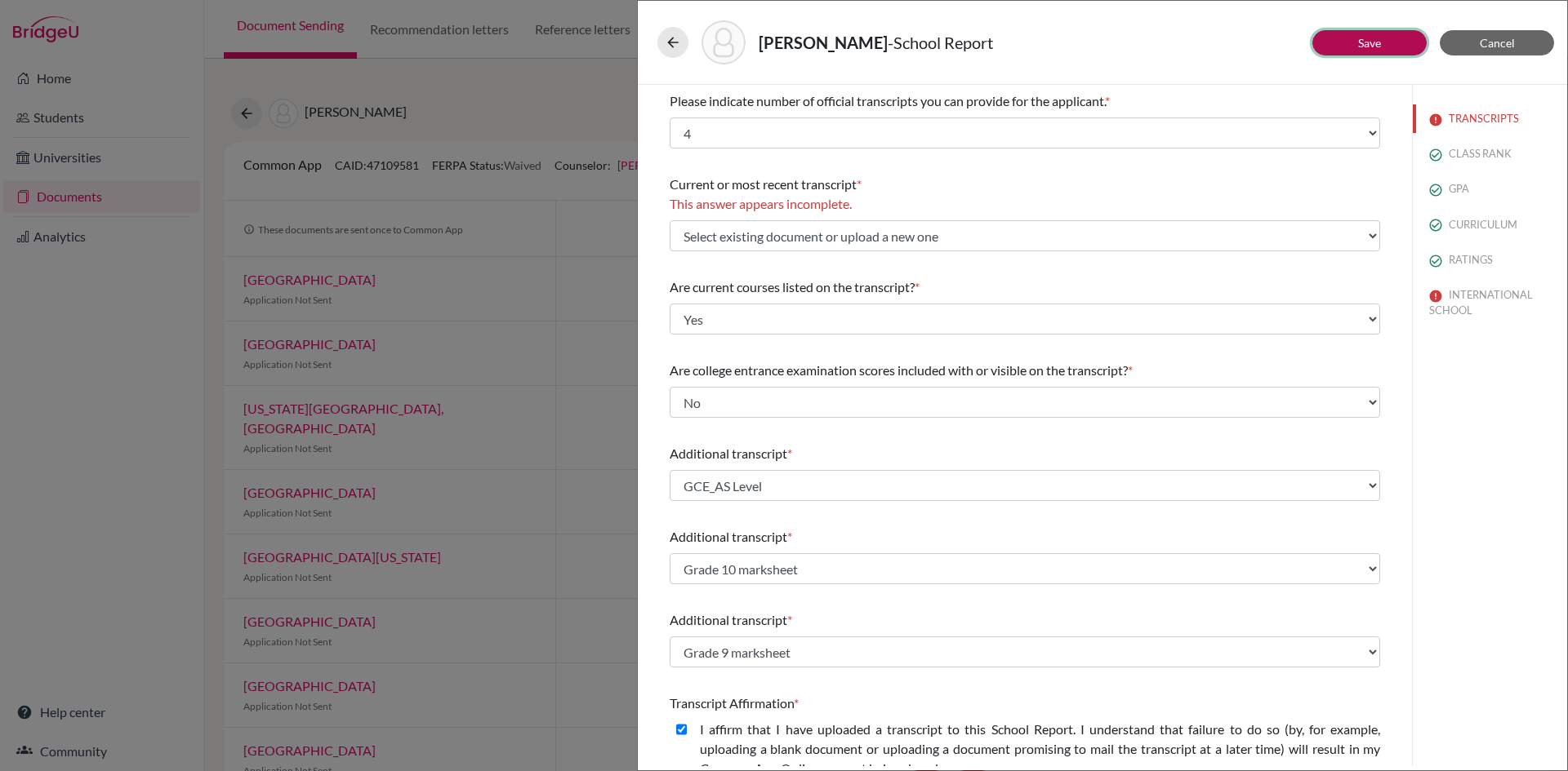
click at [1387, 39] on button "Save" at bounding box center [1369, 43] width 114 height 26
click at [682, 39] on button at bounding box center [673, 43] width 31 height 31
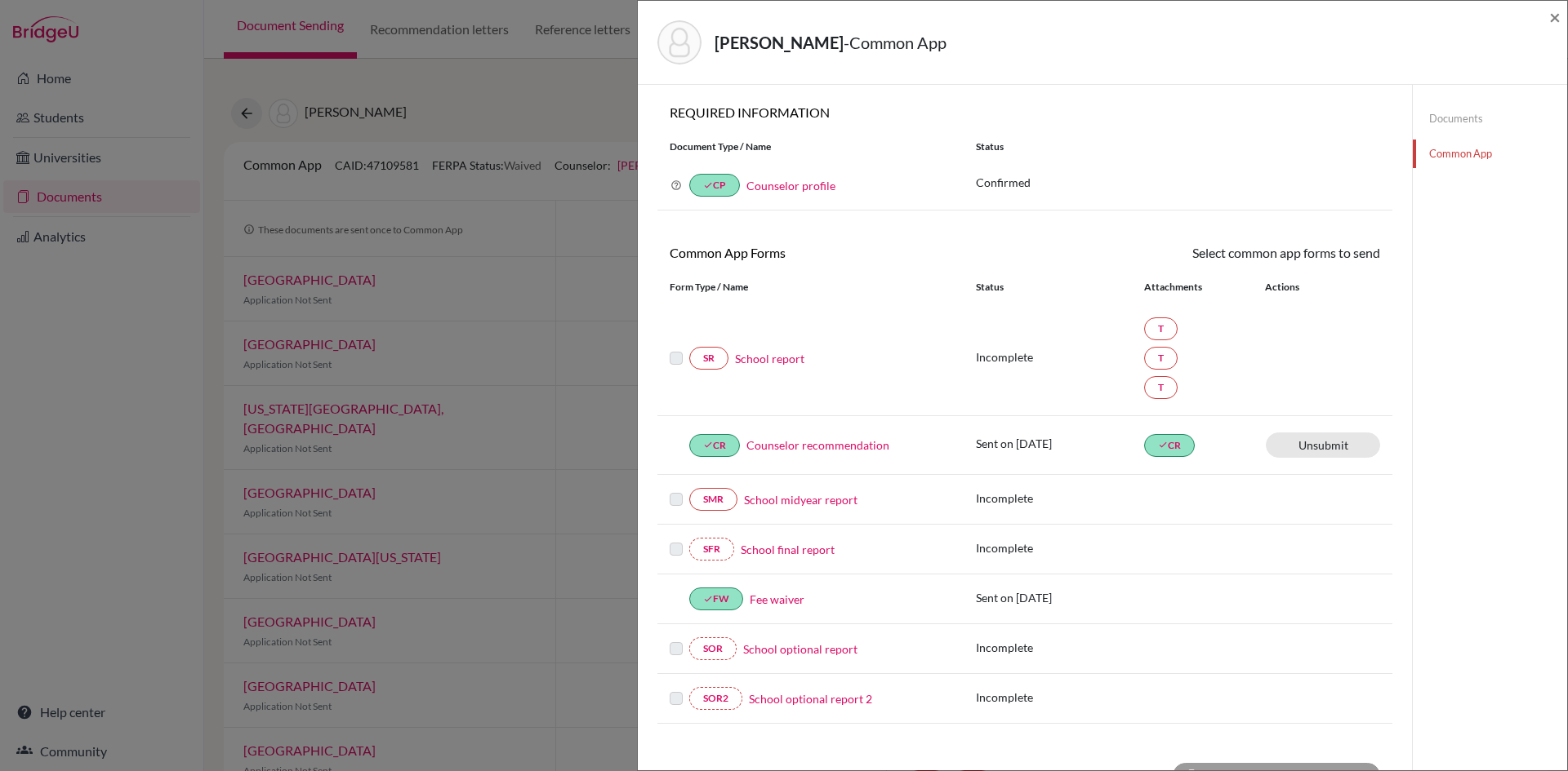
click at [1440, 116] on link "Documents" at bounding box center [1489, 119] width 154 height 29
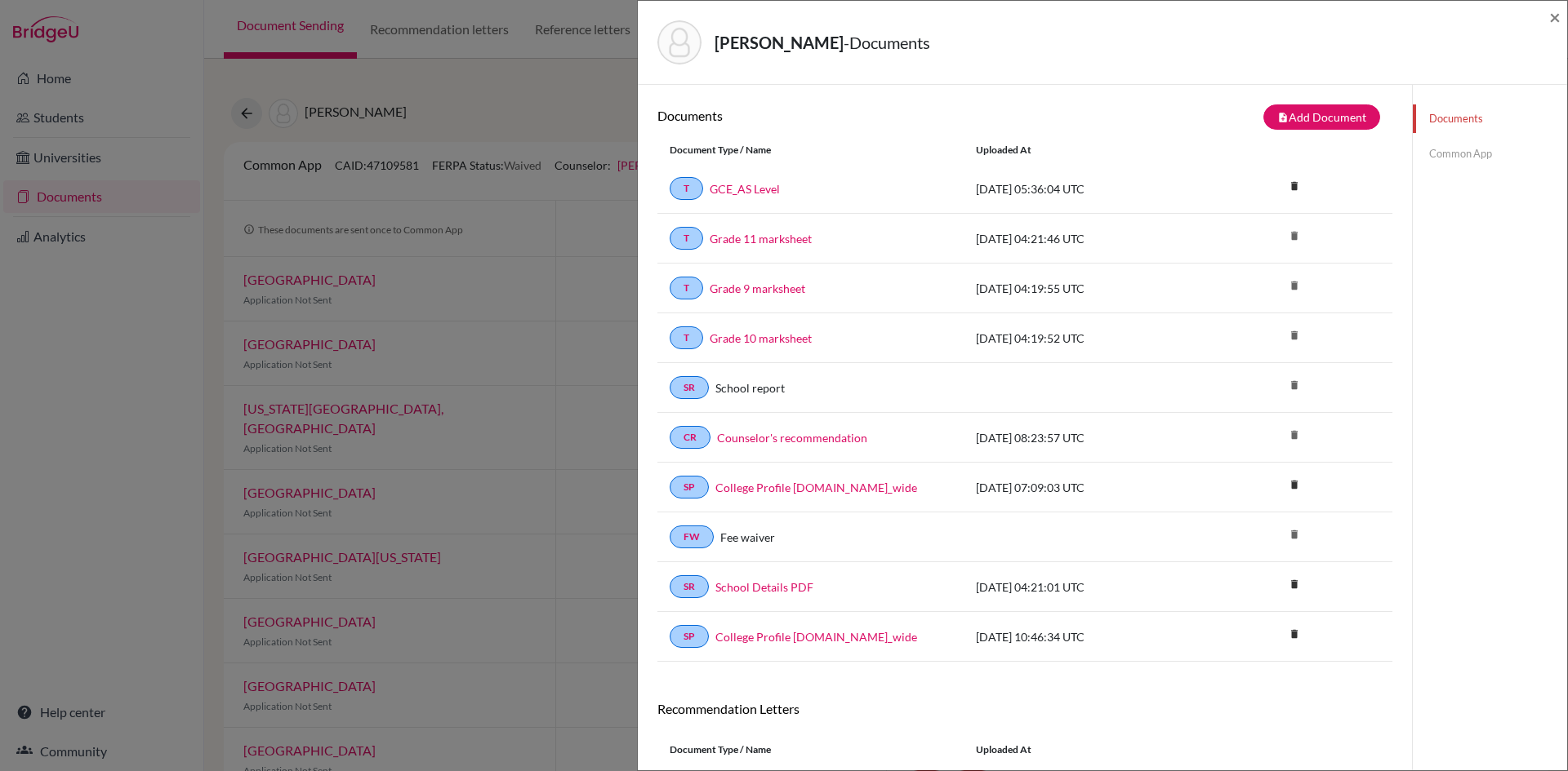
click at [1463, 156] on link "Common App" at bounding box center [1489, 154] width 154 height 29
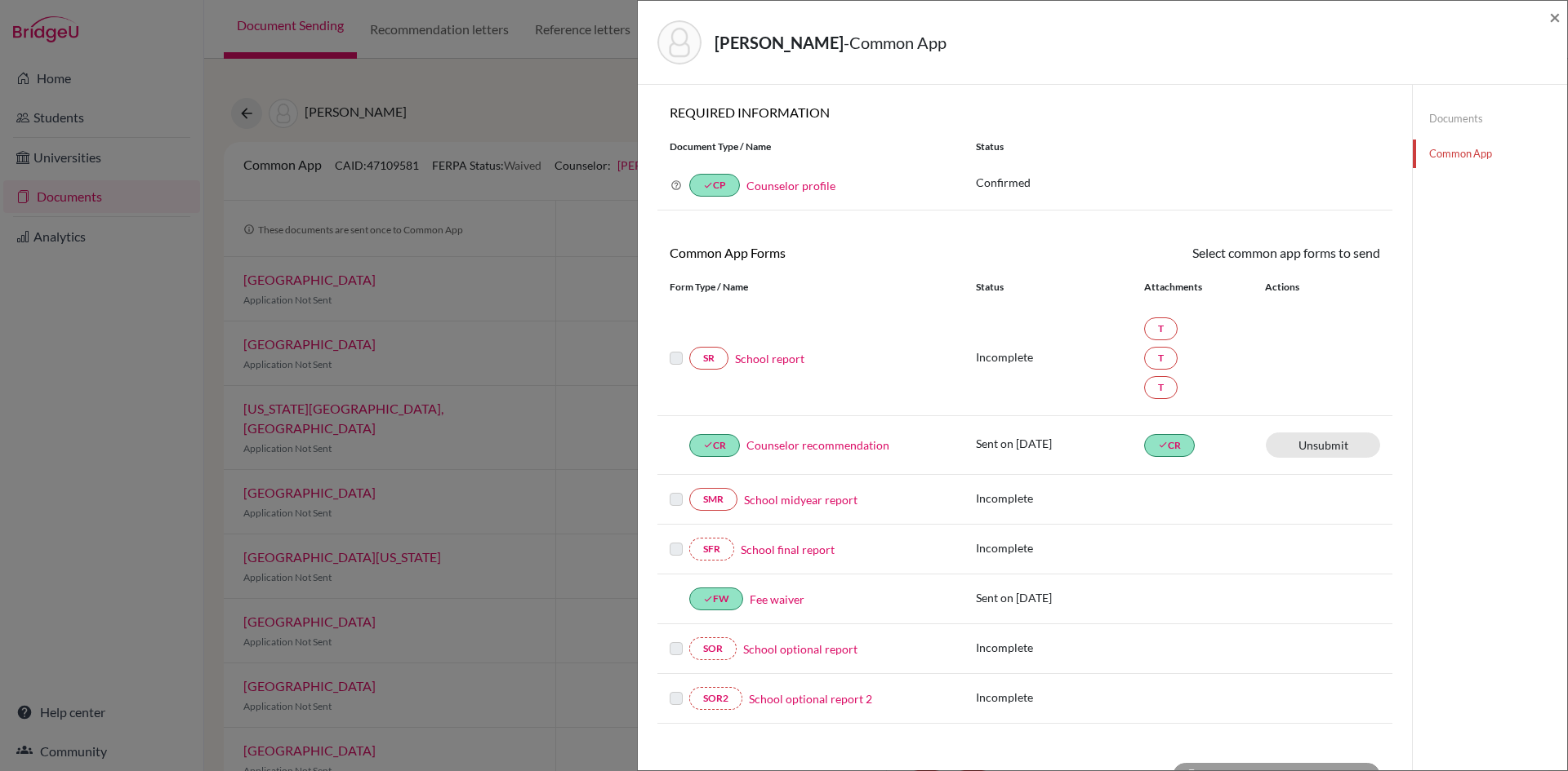
click at [778, 360] on link "School report" at bounding box center [770, 359] width 70 height 17
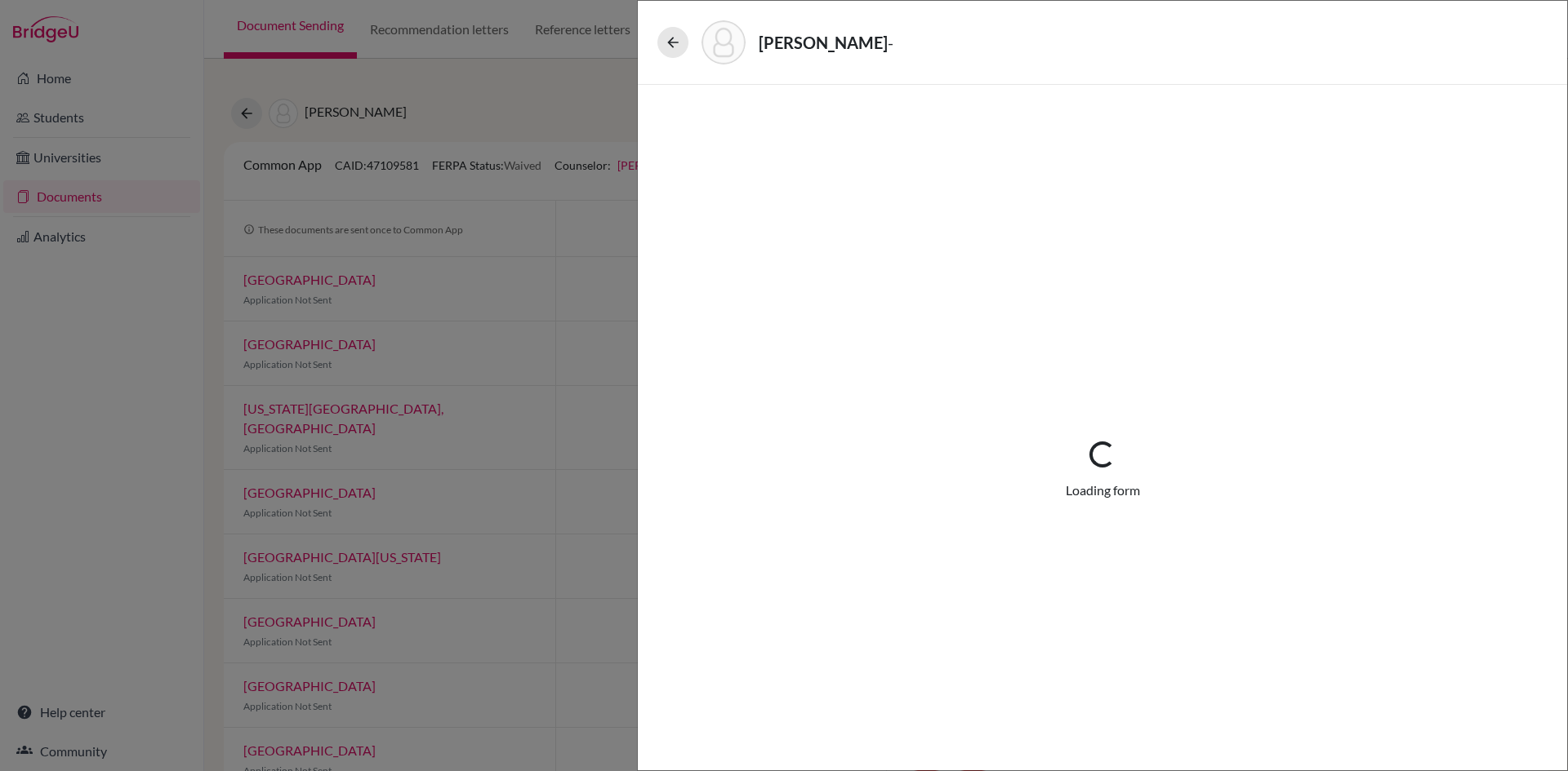
select select "4"
select select "0"
select select "1"
select select "690408"
select select "690346"
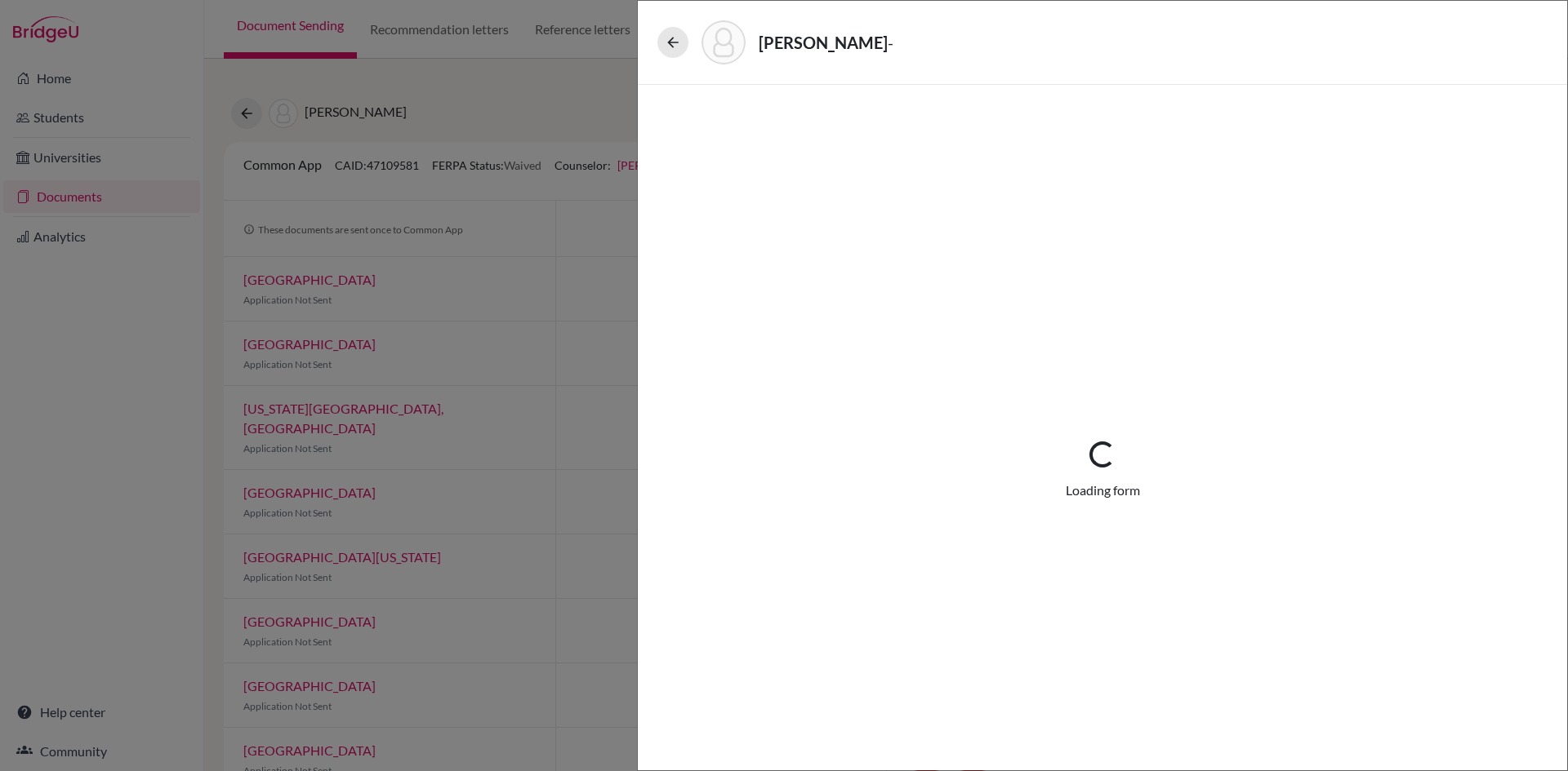
select select "690347"
select select "6"
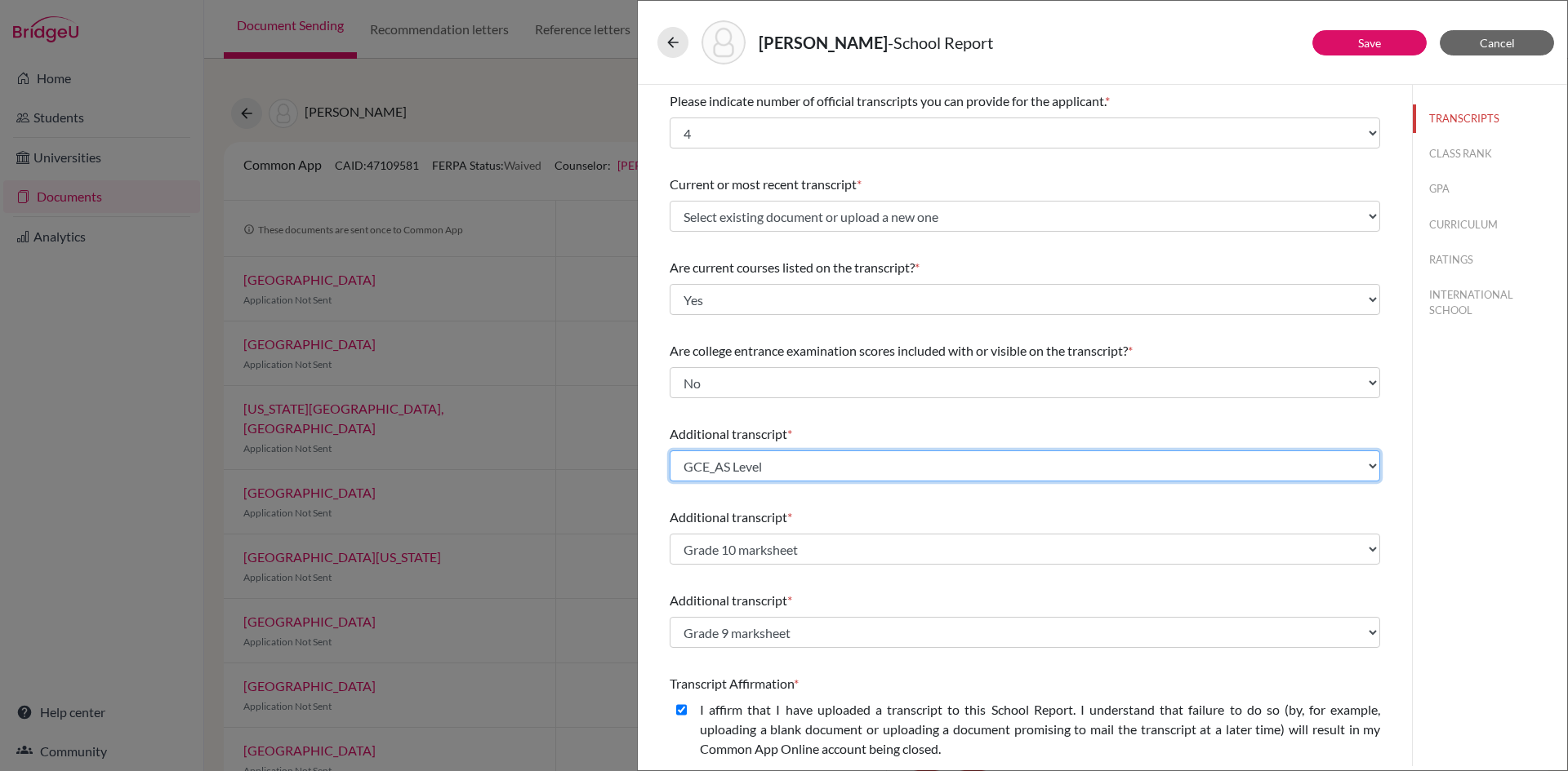
click at [1361, 466] on select "Select existing document or upload a new one Grade 11 marksheet Grade 10 marksh…" at bounding box center [1024, 466] width 710 height 31
select select "Upload New File"
click at [669, 451] on select "Select existing document or upload a new one Grade 11 marksheet Grade 10 marksh…" at bounding box center [1024, 466] width 710 height 31
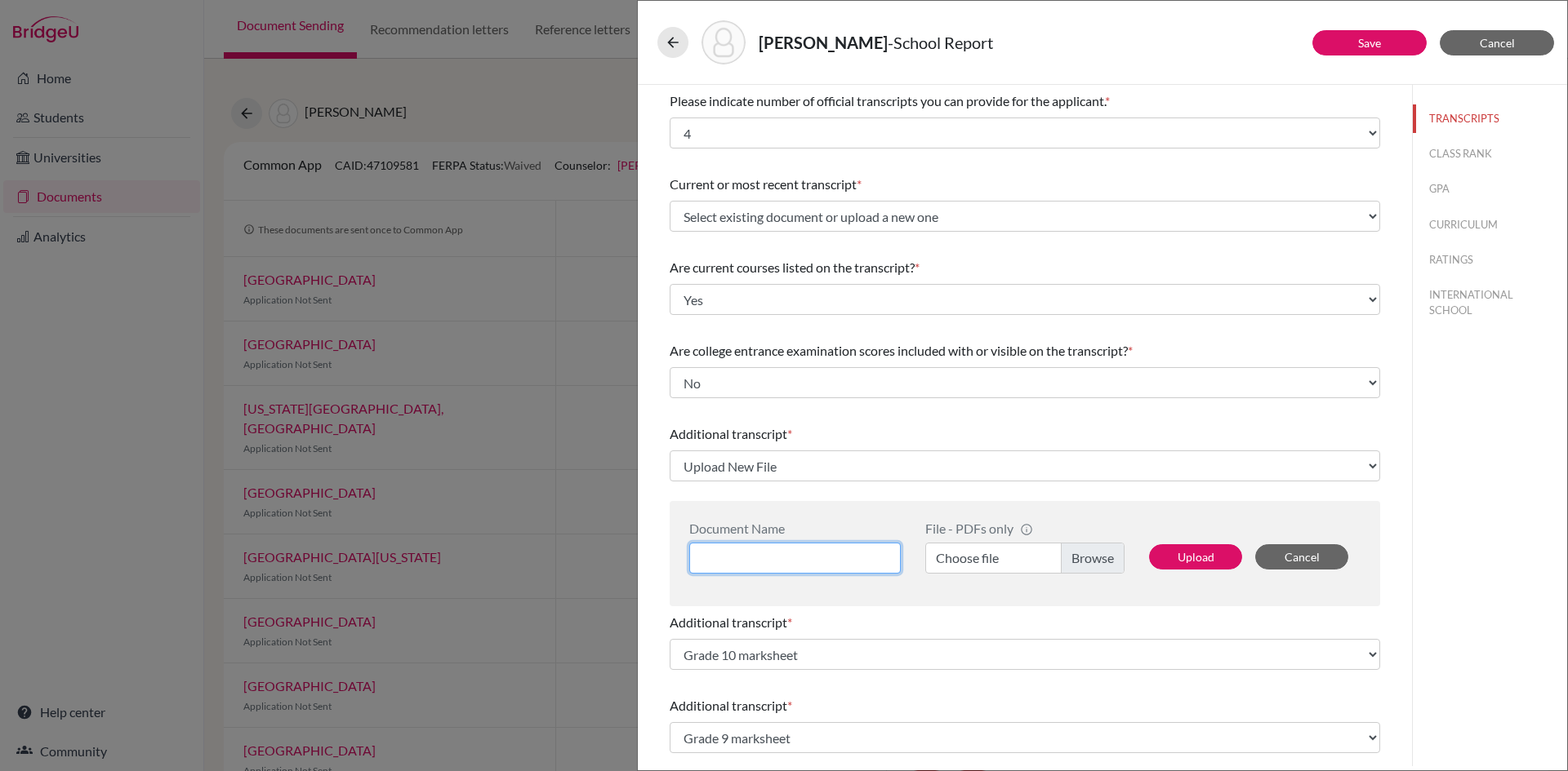
click at [773, 556] on input at bounding box center [794, 558] width 212 height 31
type input "GCE_AS Level"
click at [960, 561] on label "Choose file" at bounding box center [1025, 558] width 199 height 31
click at [960, 561] on input "Choose file" at bounding box center [1025, 558] width 199 height 31
click at [1202, 563] on button "Upload" at bounding box center [1195, 557] width 93 height 26
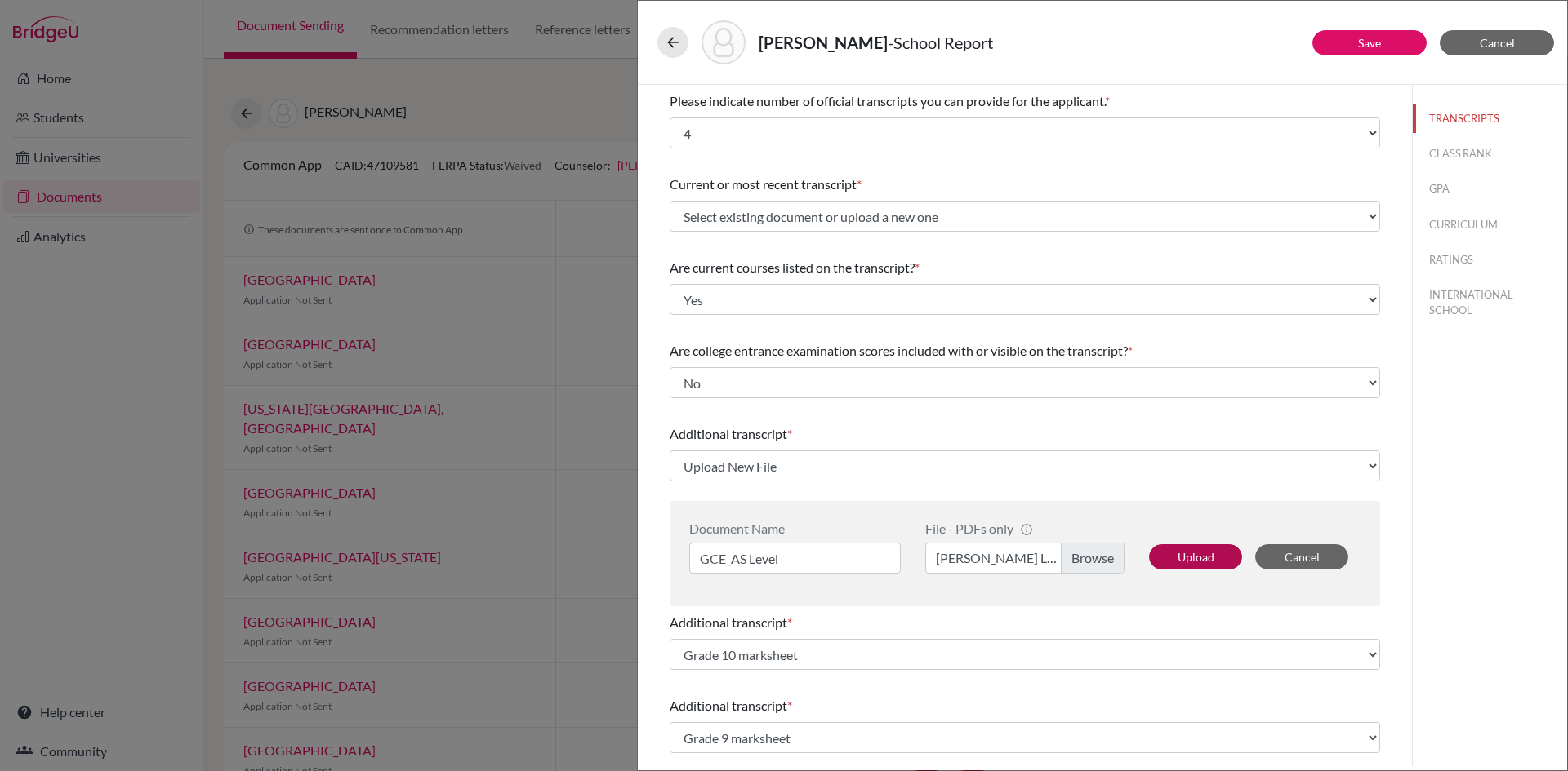
select select "690412"
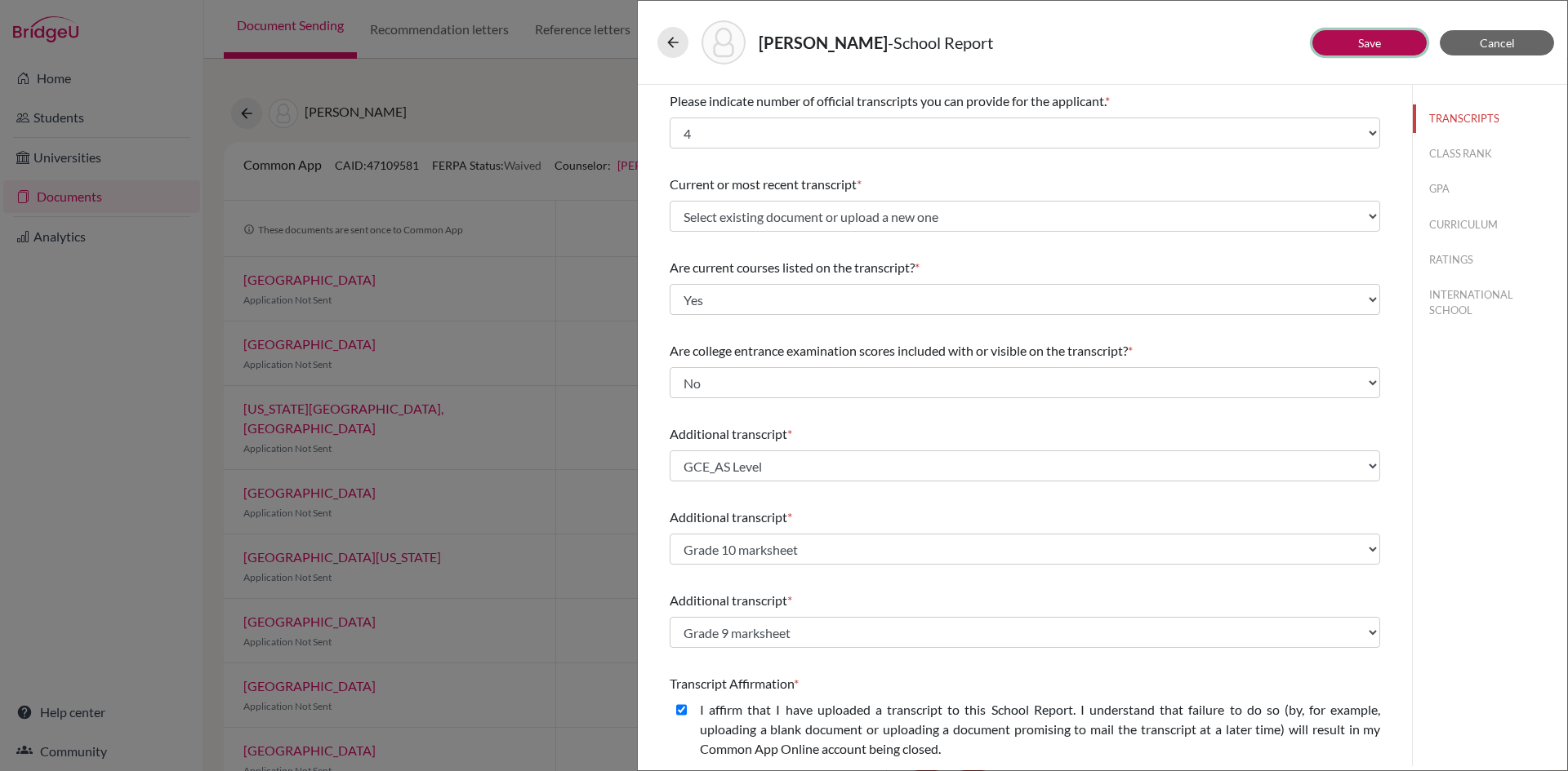
click at [1367, 33] on button "Save" at bounding box center [1369, 43] width 114 height 26
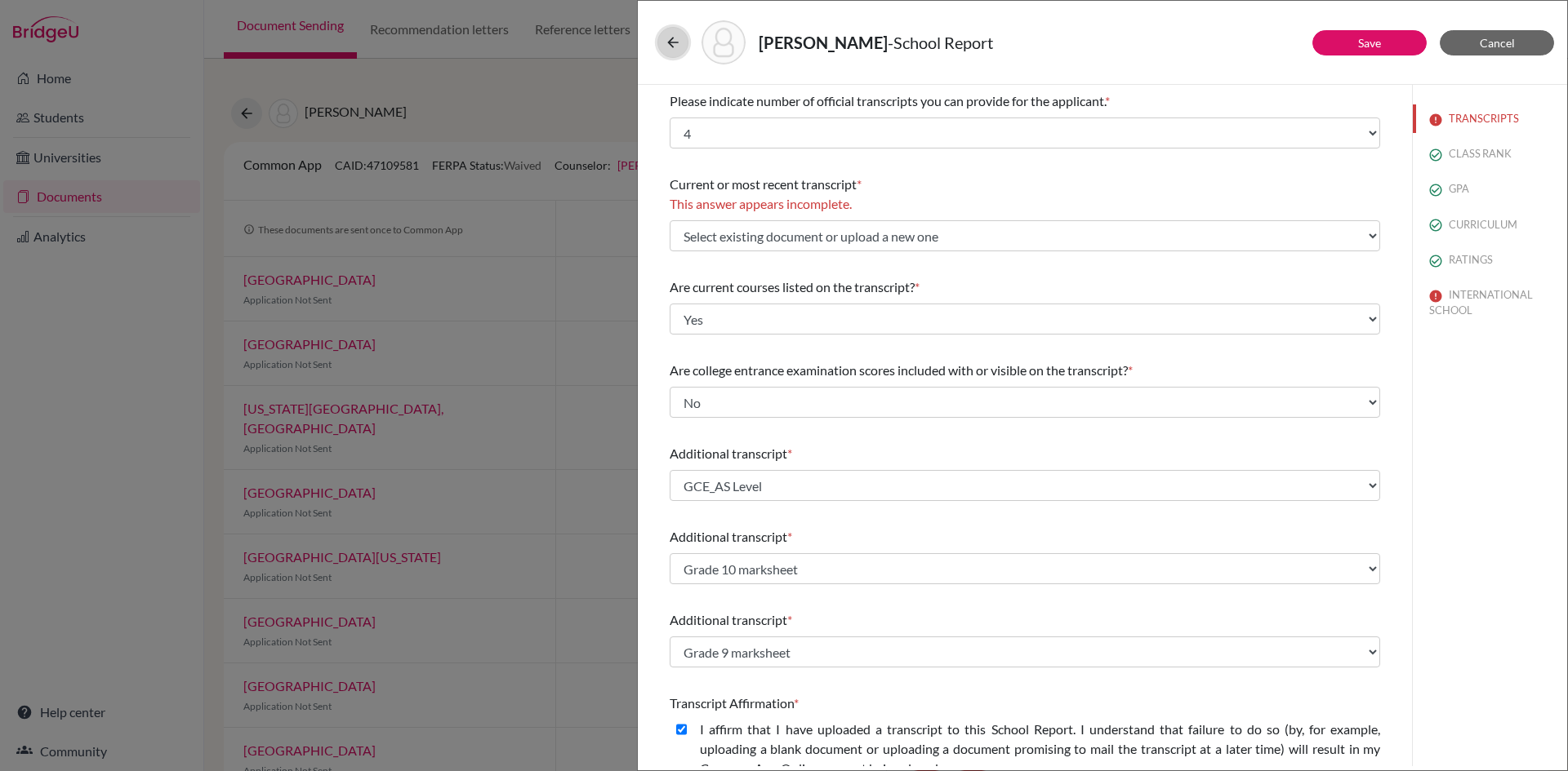
click at [671, 40] on icon at bounding box center [673, 42] width 16 height 16
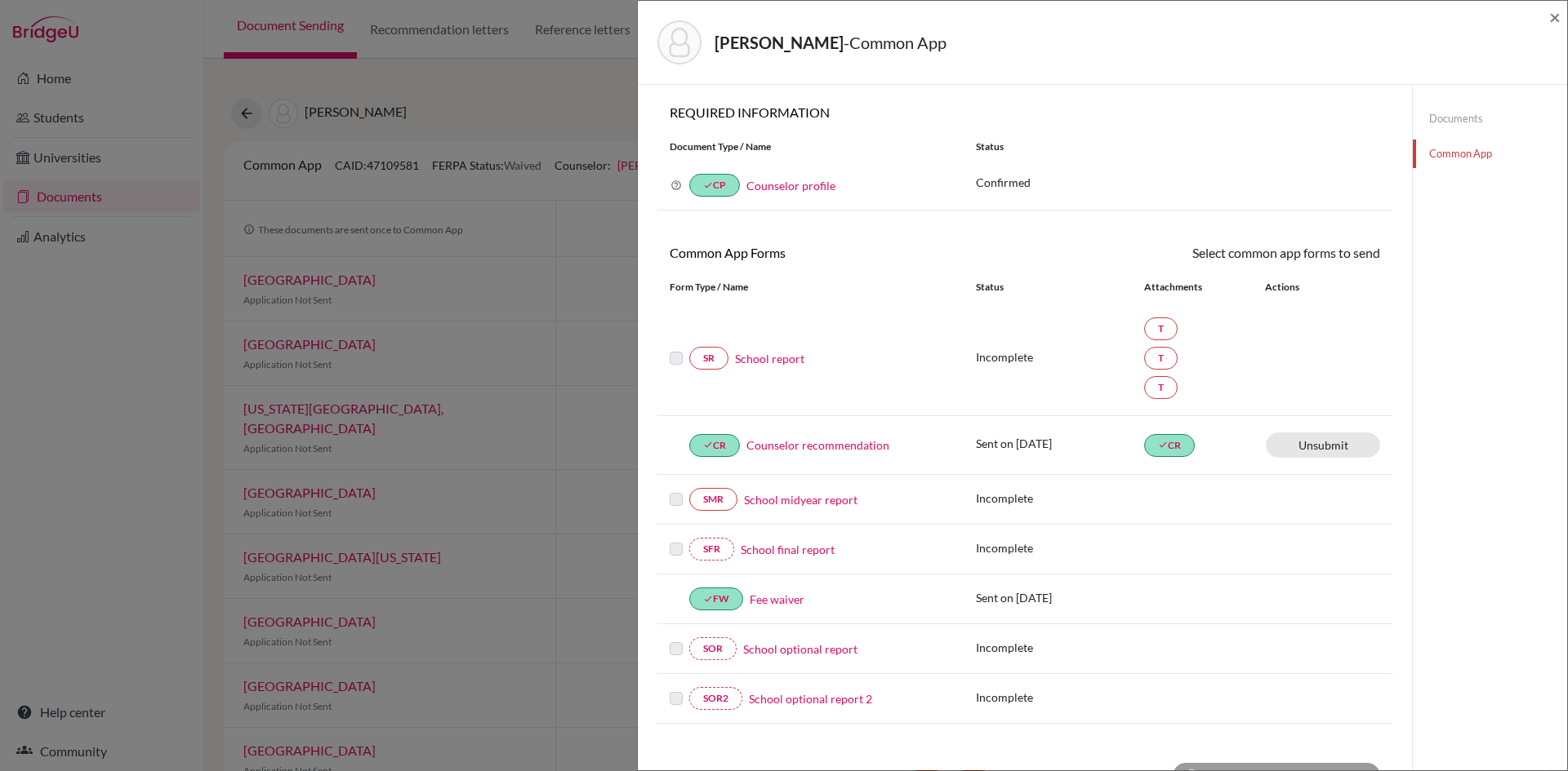
click at [1447, 117] on link "Documents" at bounding box center [1489, 119] width 154 height 29
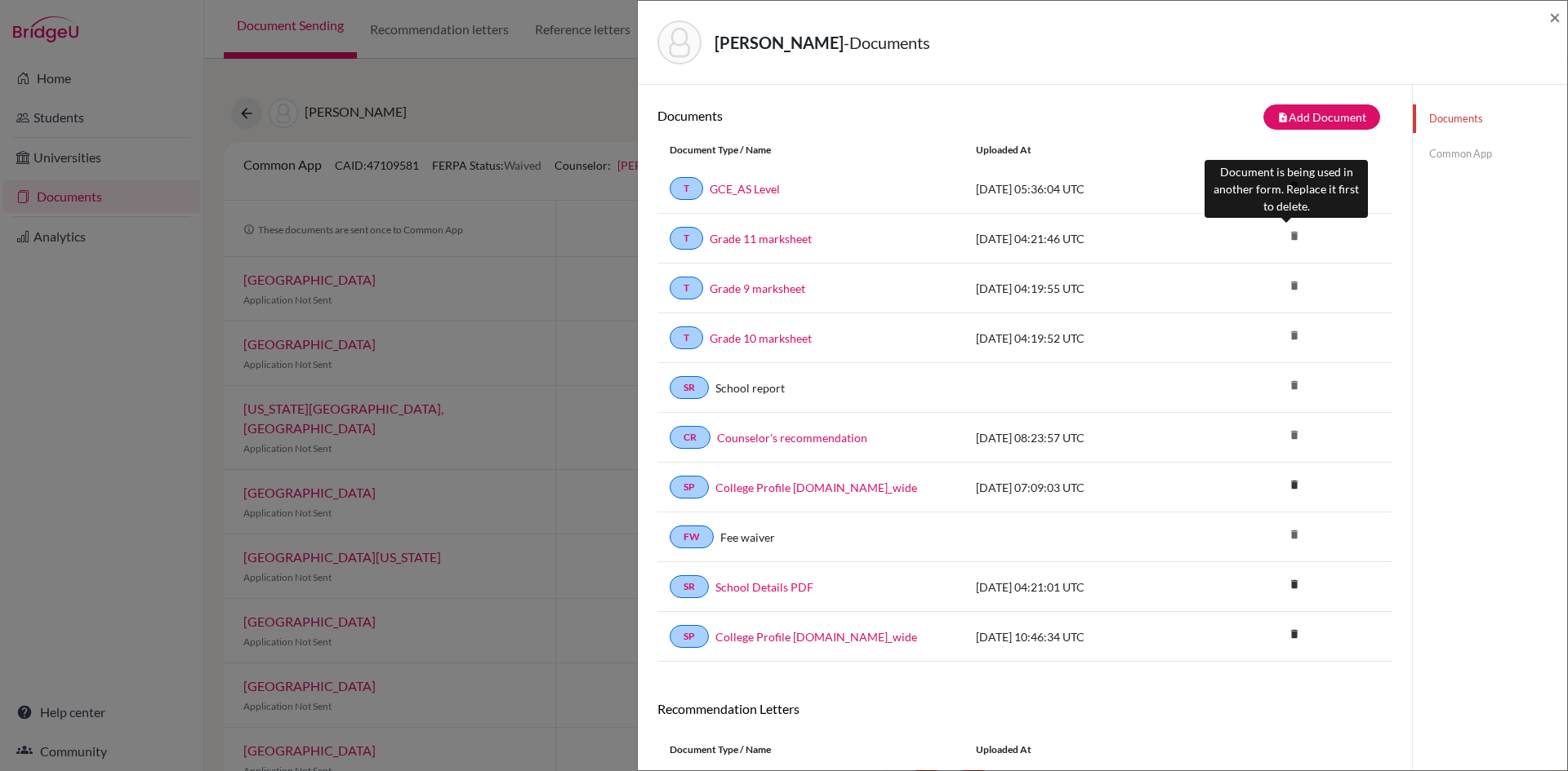
click at [1284, 236] on icon "delete" at bounding box center [1294, 235] width 25 height 25
click at [997, 244] on div "2025-10-15 04:21:46 UTC" at bounding box center [1086, 239] width 245 height 17
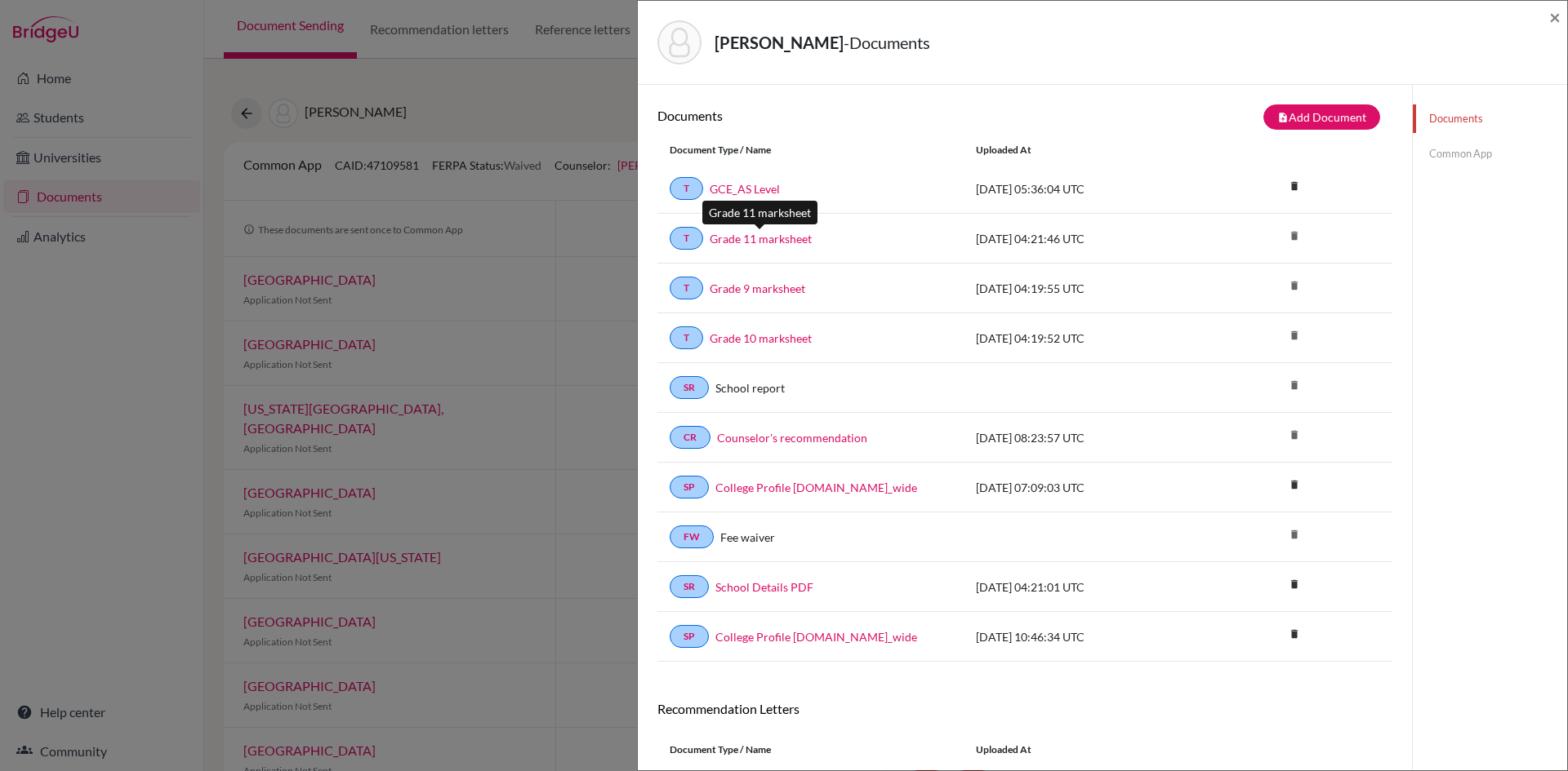
click at [750, 237] on link "Grade 11 marksheet" at bounding box center [760, 239] width 102 height 17
click at [747, 190] on link "GCE_AS Level" at bounding box center [744, 189] width 71 height 17
click at [1450, 154] on link "Common App" at bounding box center [1489, 154] width 154 height 29
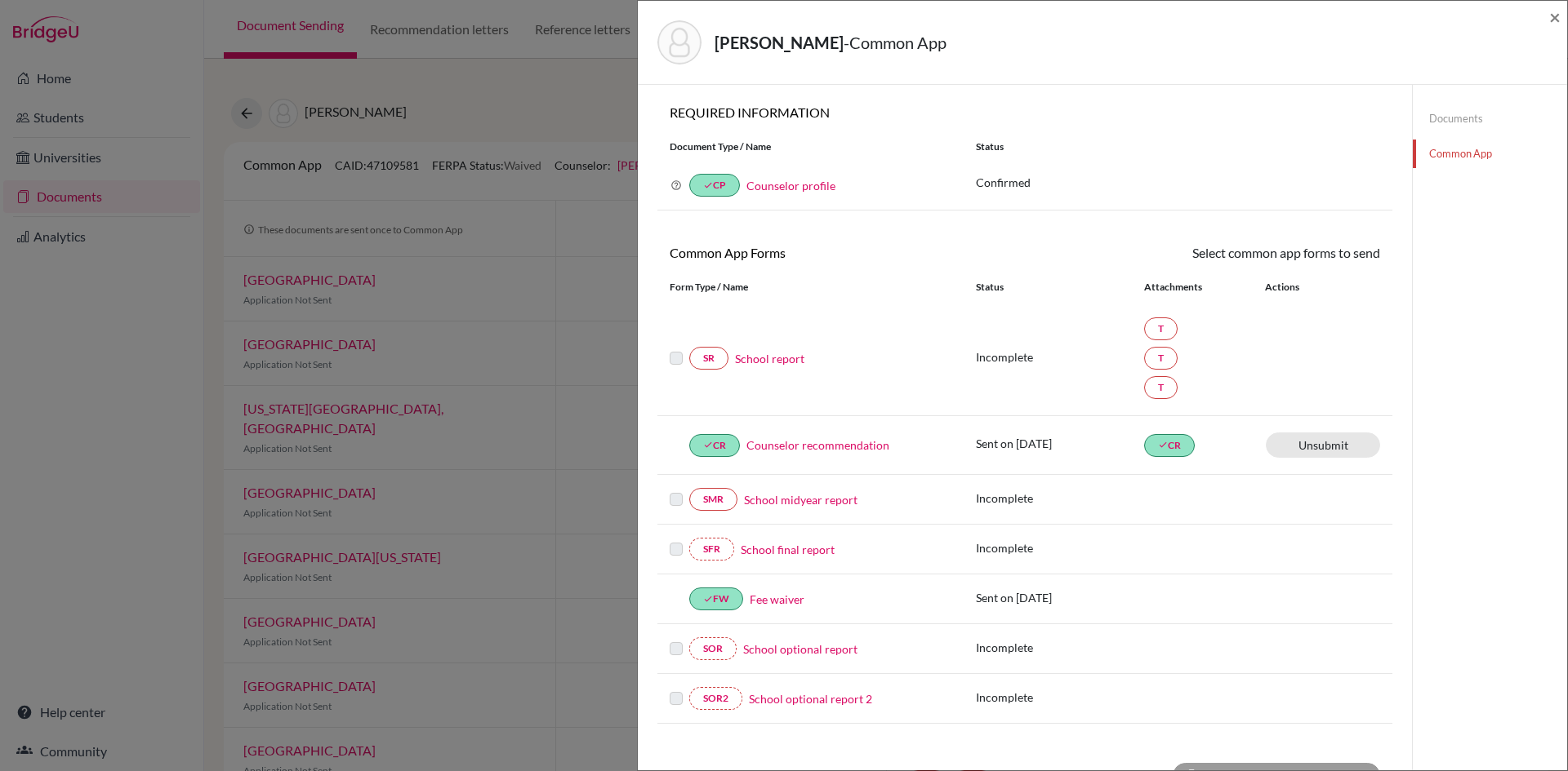
click at [767, 364] on link "School report" at bounding box center [770, 359] width 70 height 17
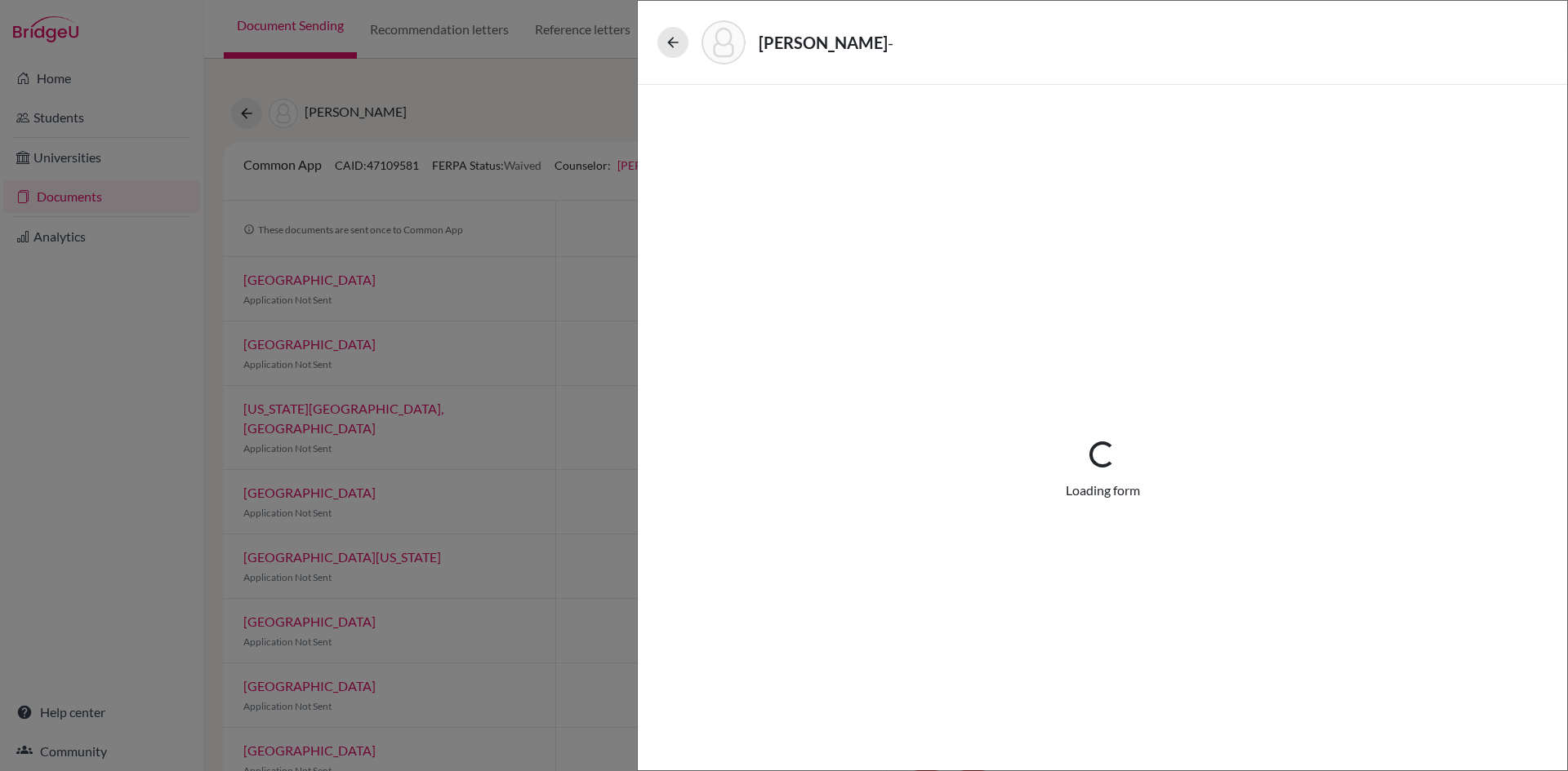
select select "4"
select select "0"
select select "1"
select select "690412"
select select "690346"
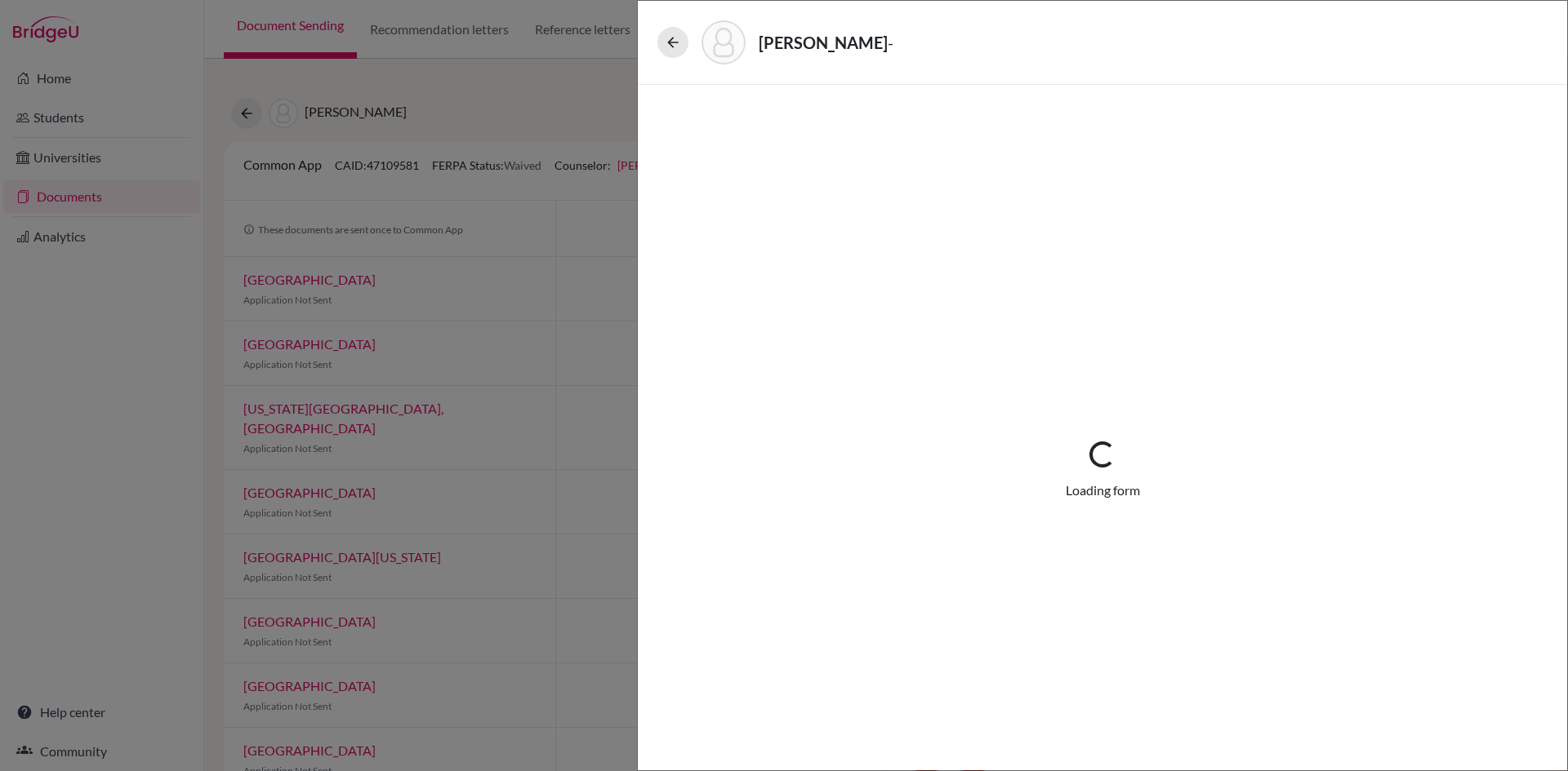
select select "690347"
select select "6"
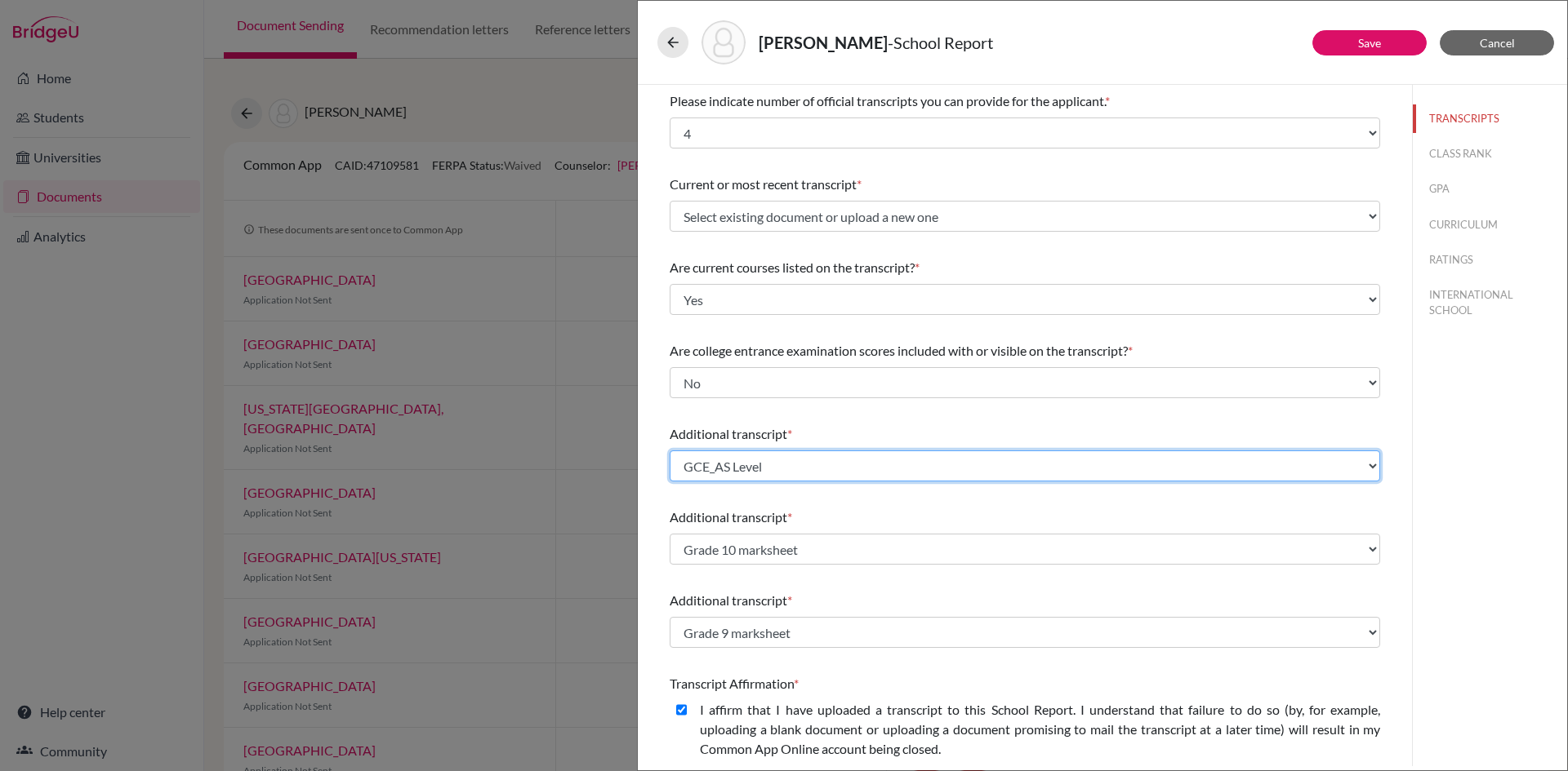
click at [1360, 470] on select "Select existing document or upload a new one Grade 11 marksheet Grade 10 marksh…" at bounding box center [1024, 466] width 710 height 31
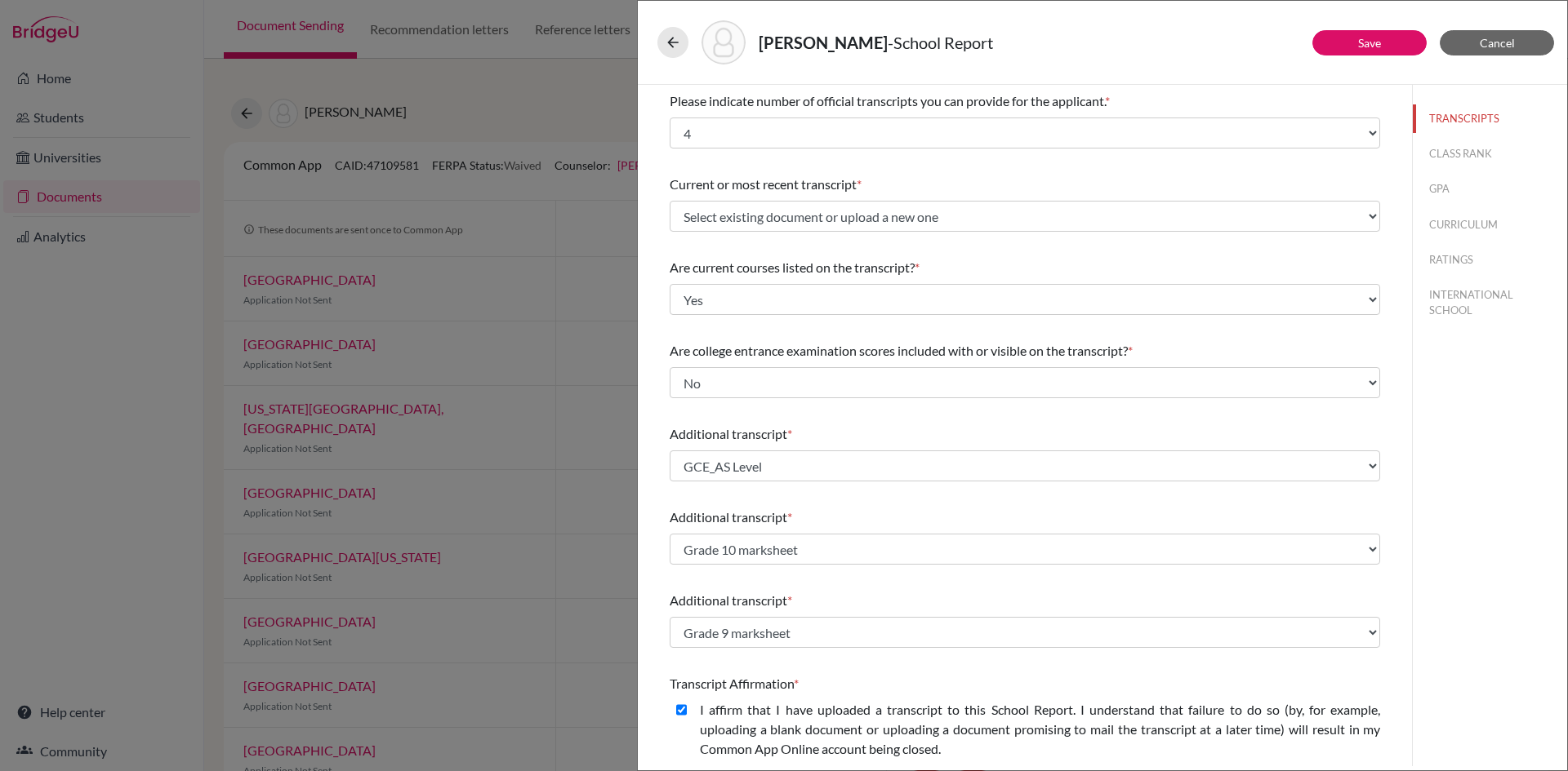
click at [1483, 532] on div "TRANSCRIPTS CLASS RANK GPA CURRICULUM RATINGS INTERNATIONAL SCHOOL" at bounding box center [1489, 426] width 155 height 682
click at [662, 43] on button at bounding box center [673, 43] width 31 height 31
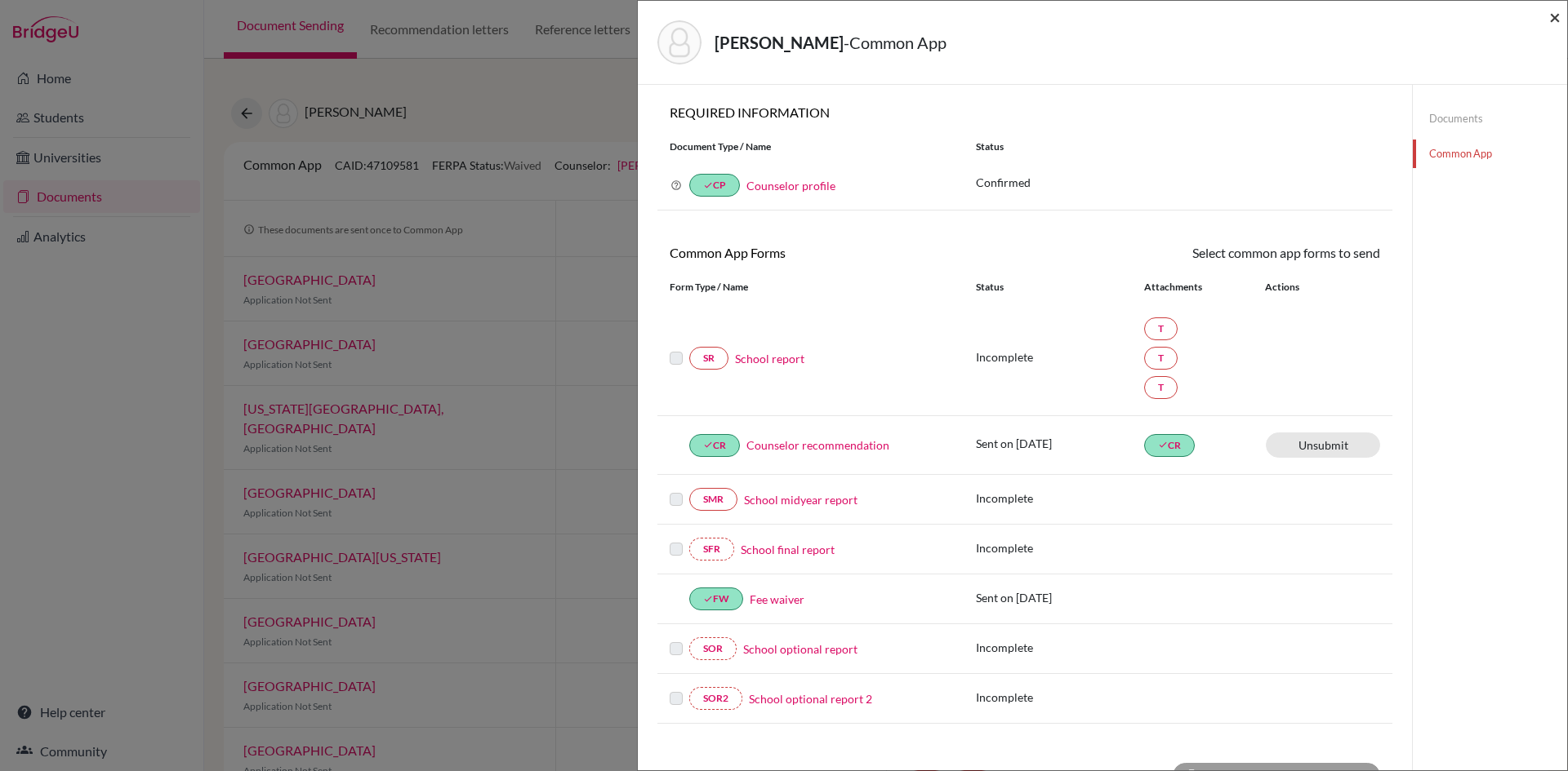
click at [1552, 19] on span "×" at bounding box center [1554, 17] width 11 height 24
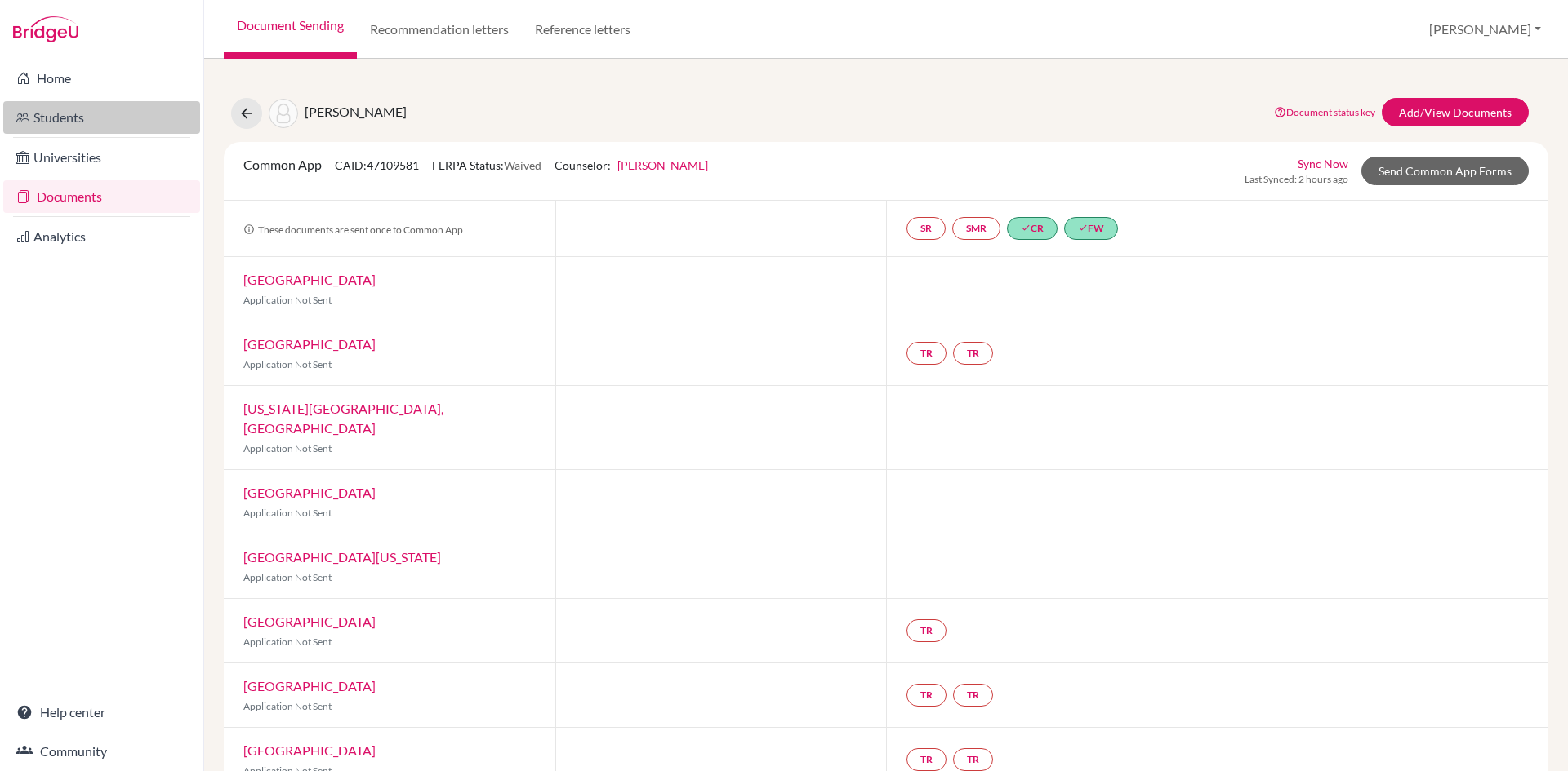
click at [66, 119] on link "Students" at bounding box center [101, 117] width 196 height 32
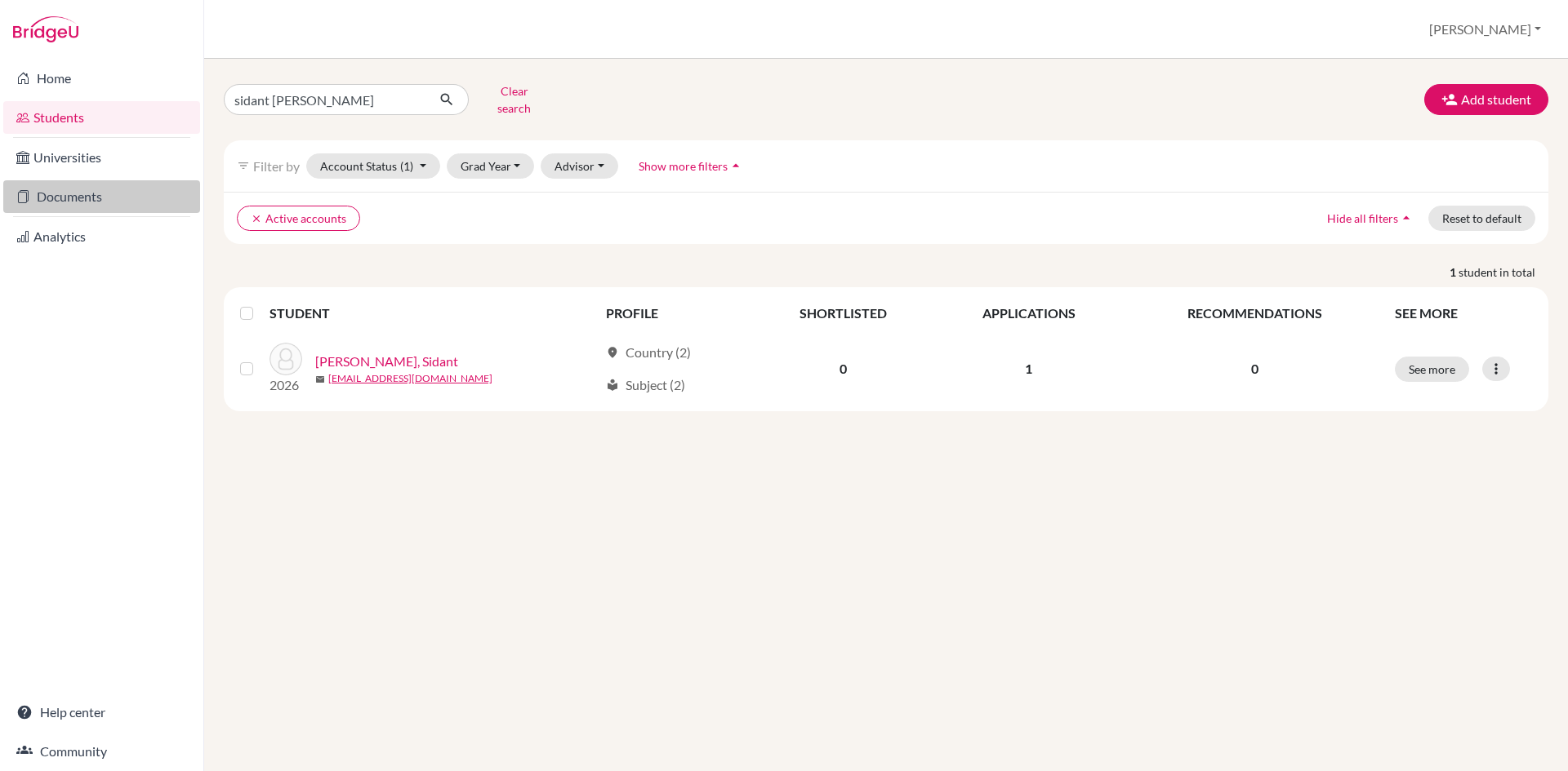
click at [74, 193] on link "Documents" at bounding box center [101, 196] width 196 height 32
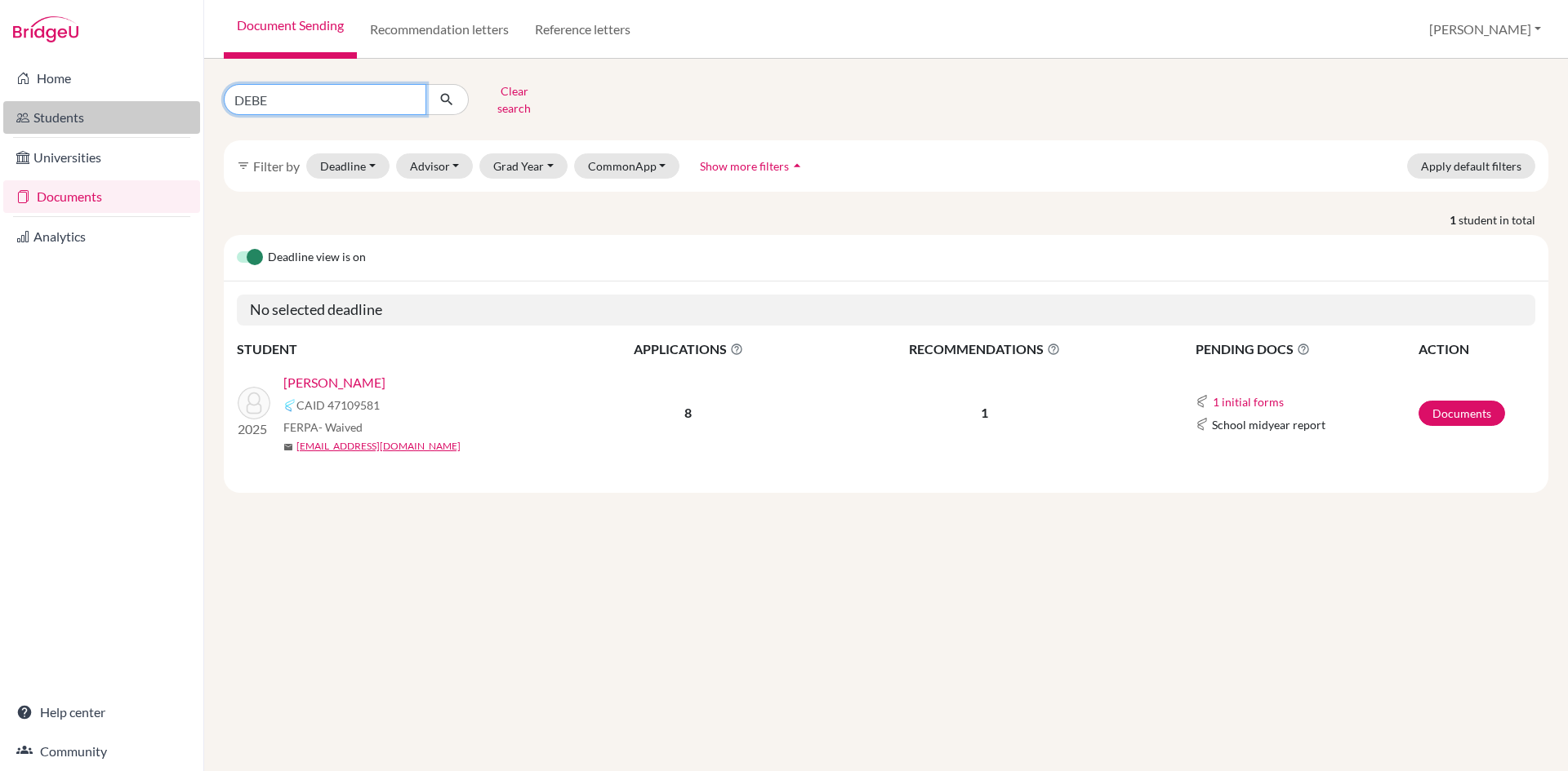
drag, startPoint x: 276, startPoint y: 98, endPoint x: 197, endPoint y: 105, distance: 79.3
click at [197, 105] on div "Home Students Universities Documents Analytics Help center Community Document S…" at bounding box center [784, 385] width 1568 height 771
click at [410, 94] on input "DEBE" at bounding box center [325, 99] width 202 height 31
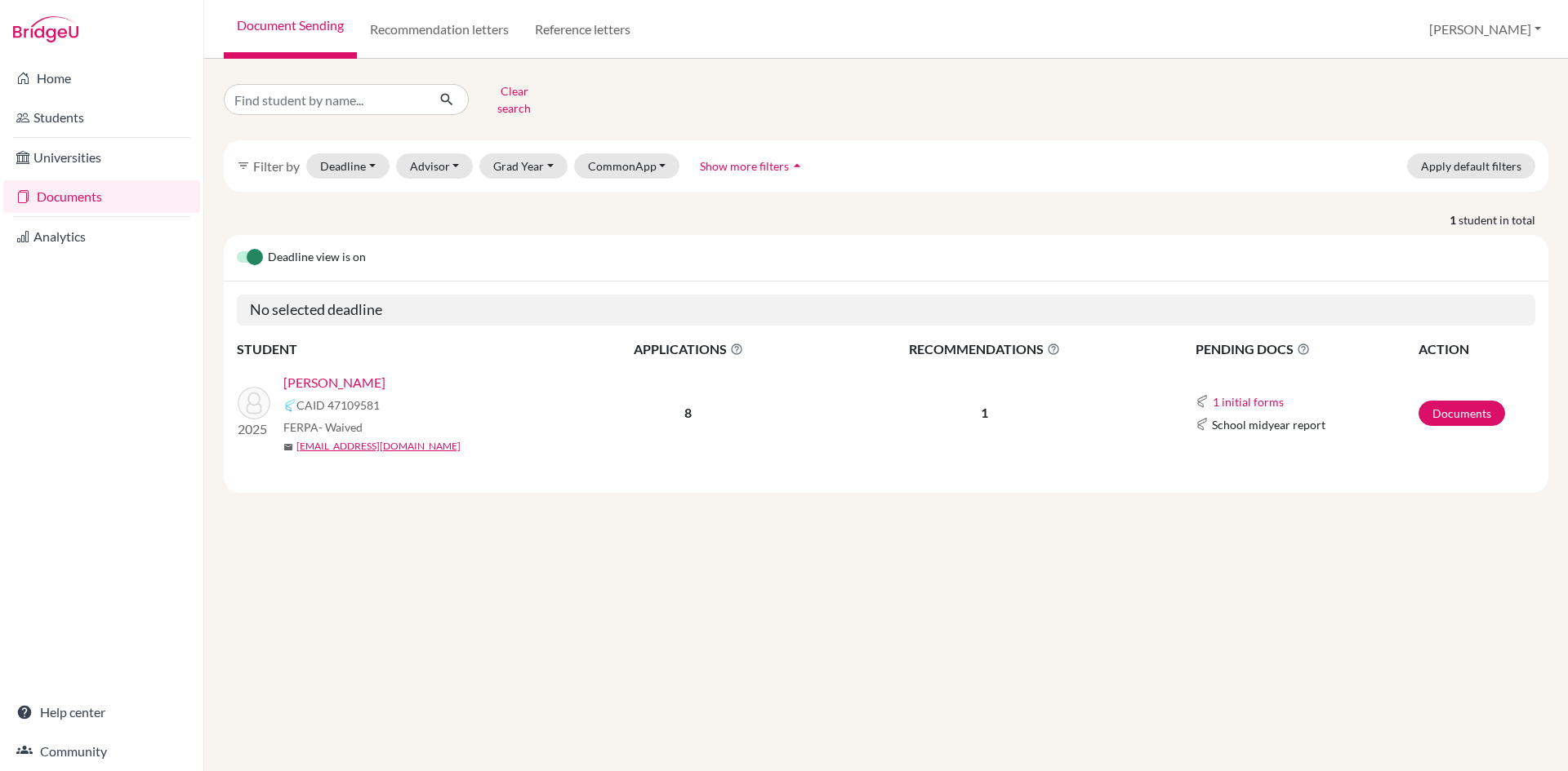
click at [301, 21] on link "Document Sending" at bounding box center [290, 29] width 134 height 59
click at [451, 154] on button "Advisor" at bounding box center [435, 167] width 77 height 26
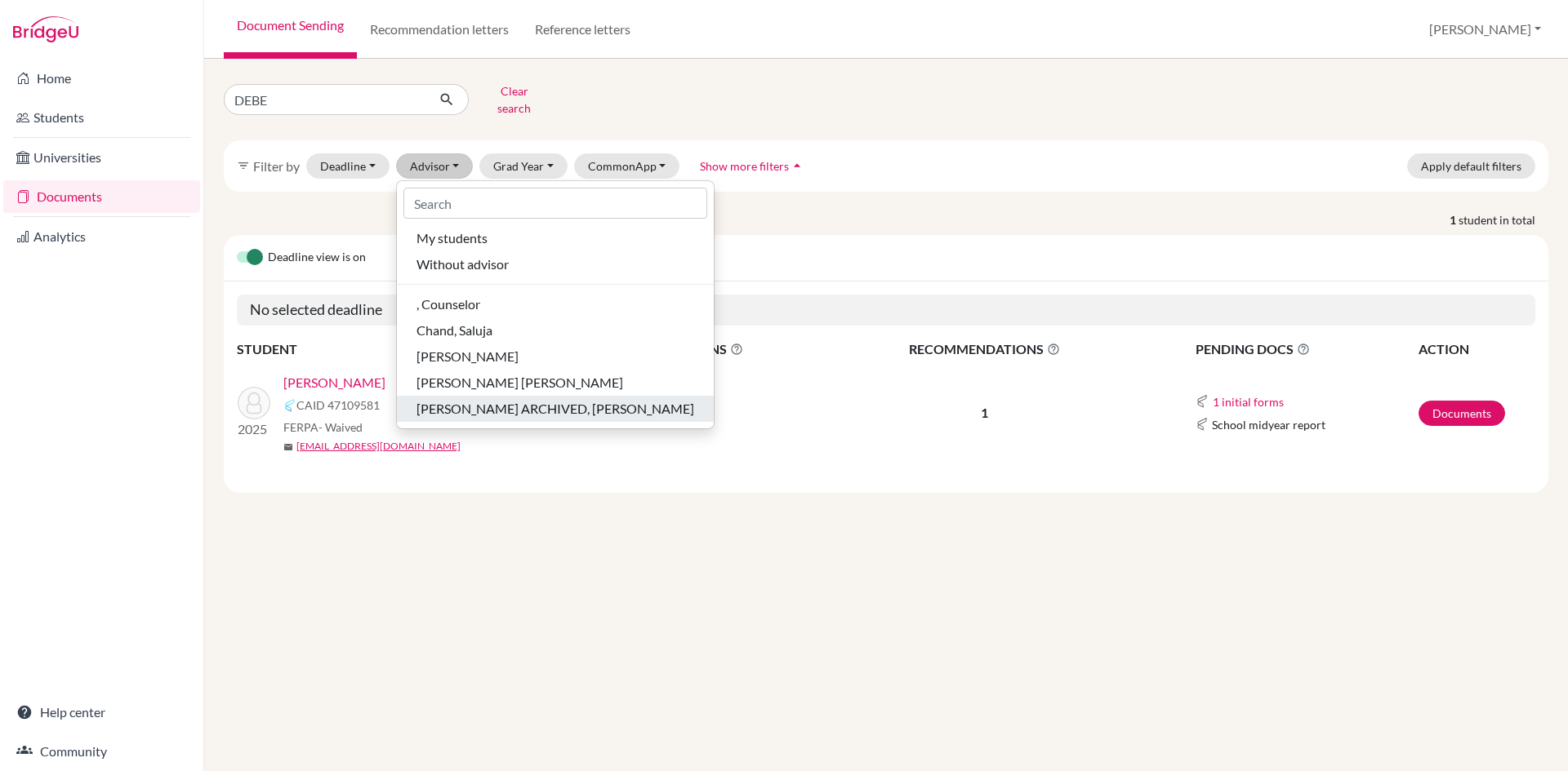
click at [457, 400] on span "[PERSON_NAME] ARCHIVED, [PERSON_NAME]" at bounding box center [555, 409] width 277 height 20
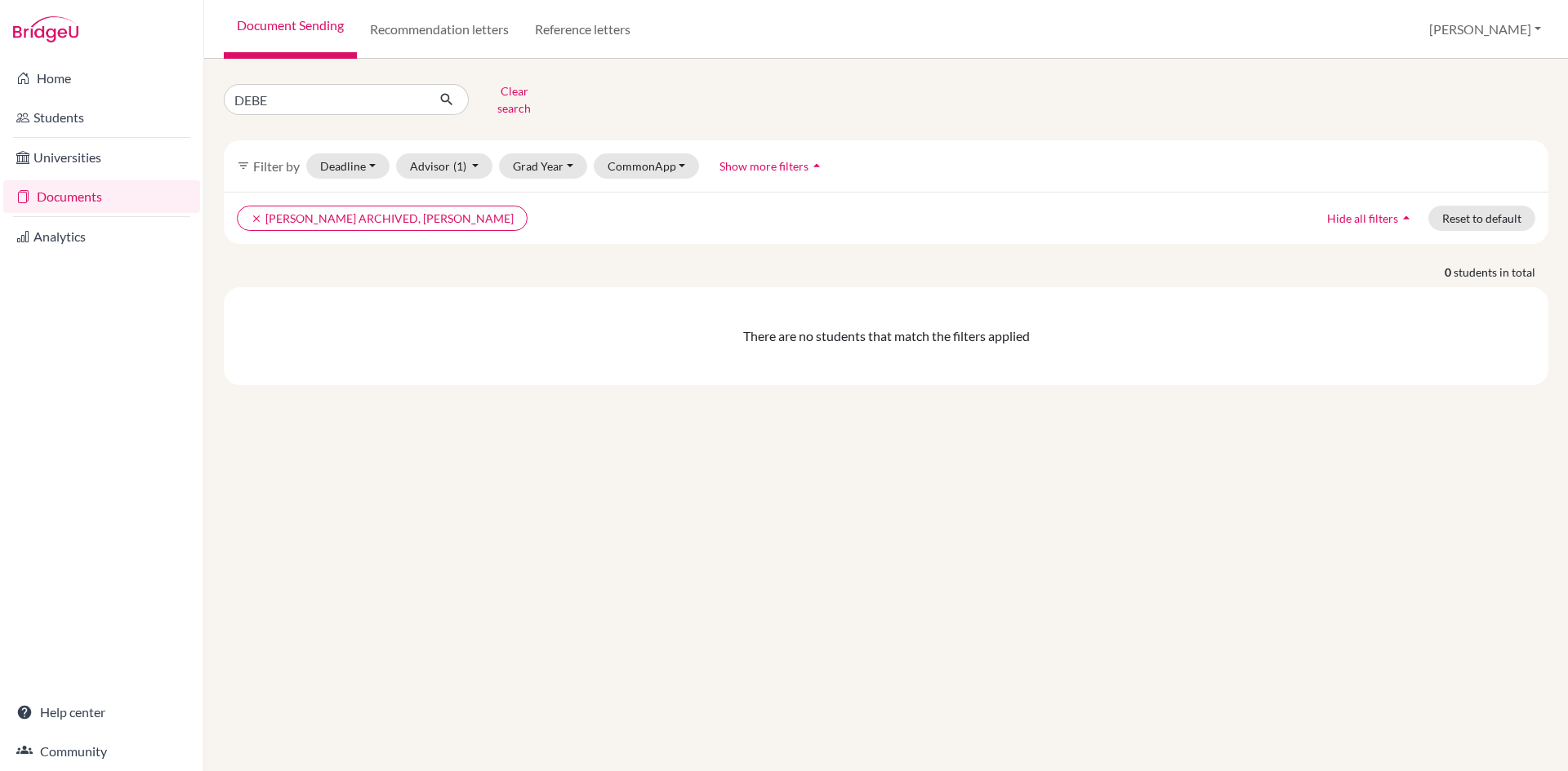
click at [758, 159] on span "Show more filters" at bounding box center [764, 166] width 89 height 14
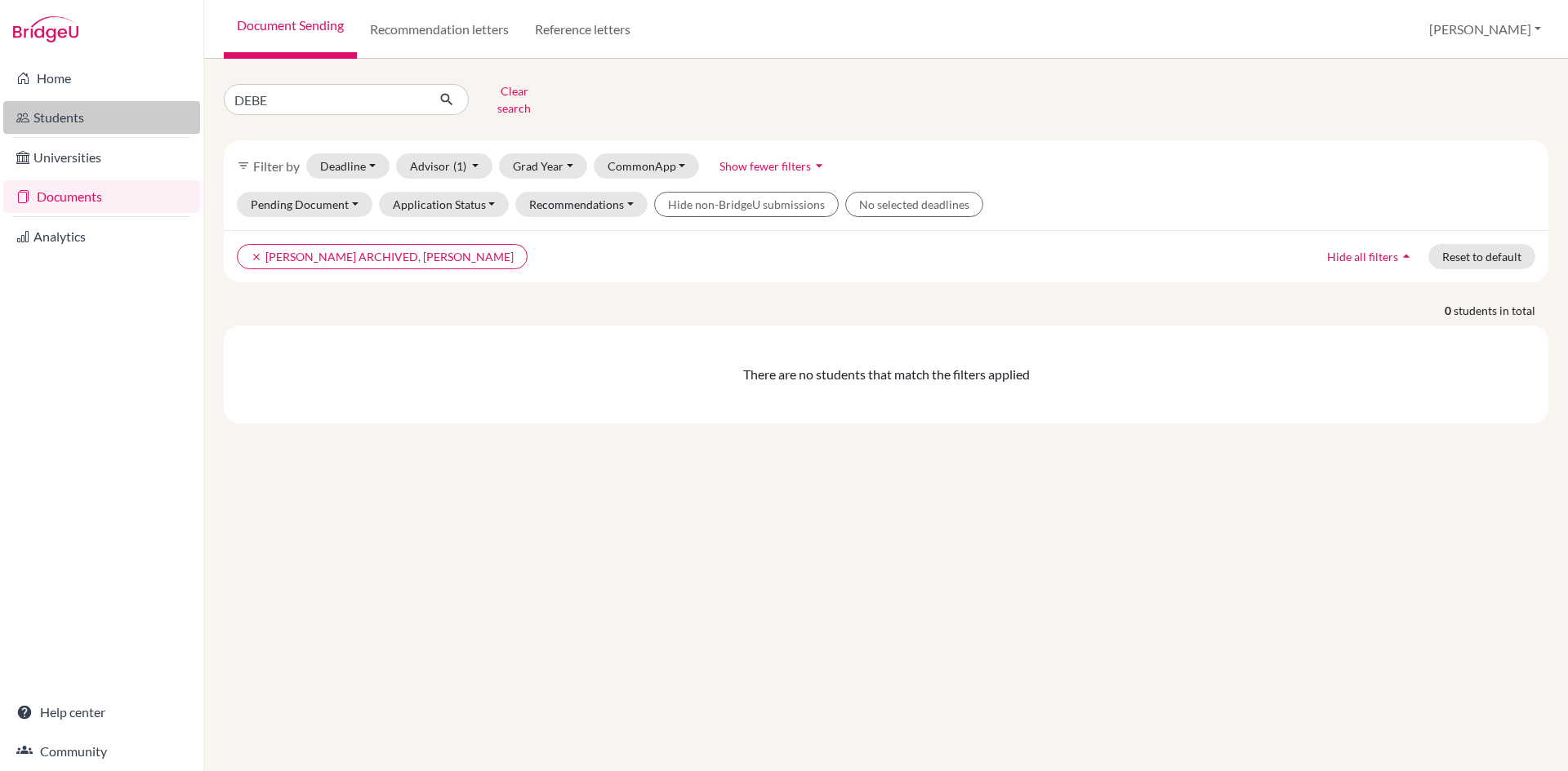
click at [71, 113] on link "Students" at bounding box center [101, 117] width 196 height 32
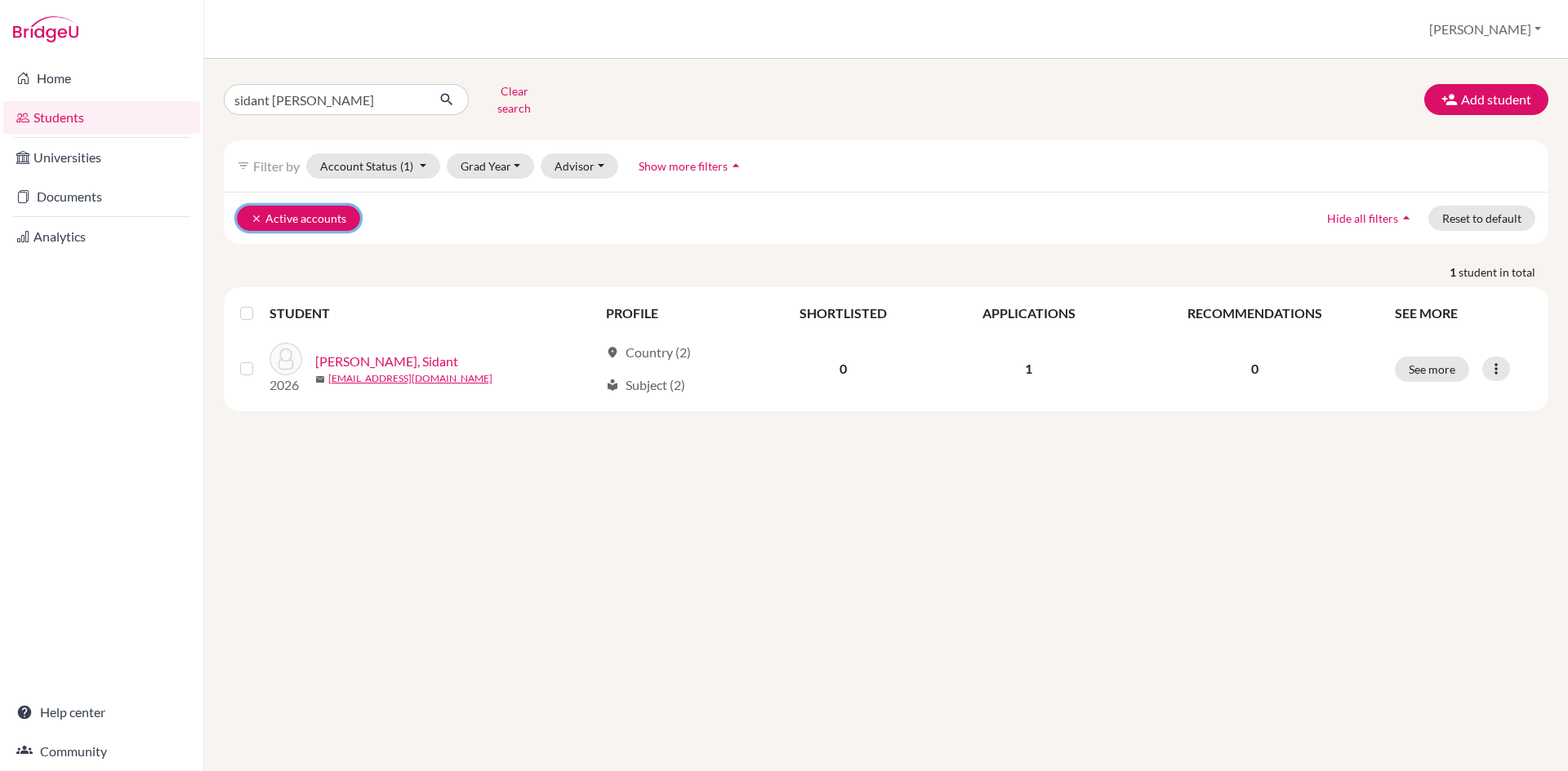
click at [253, 213] on icon "clear" at bounding box center [256, 218] width 11 height 11
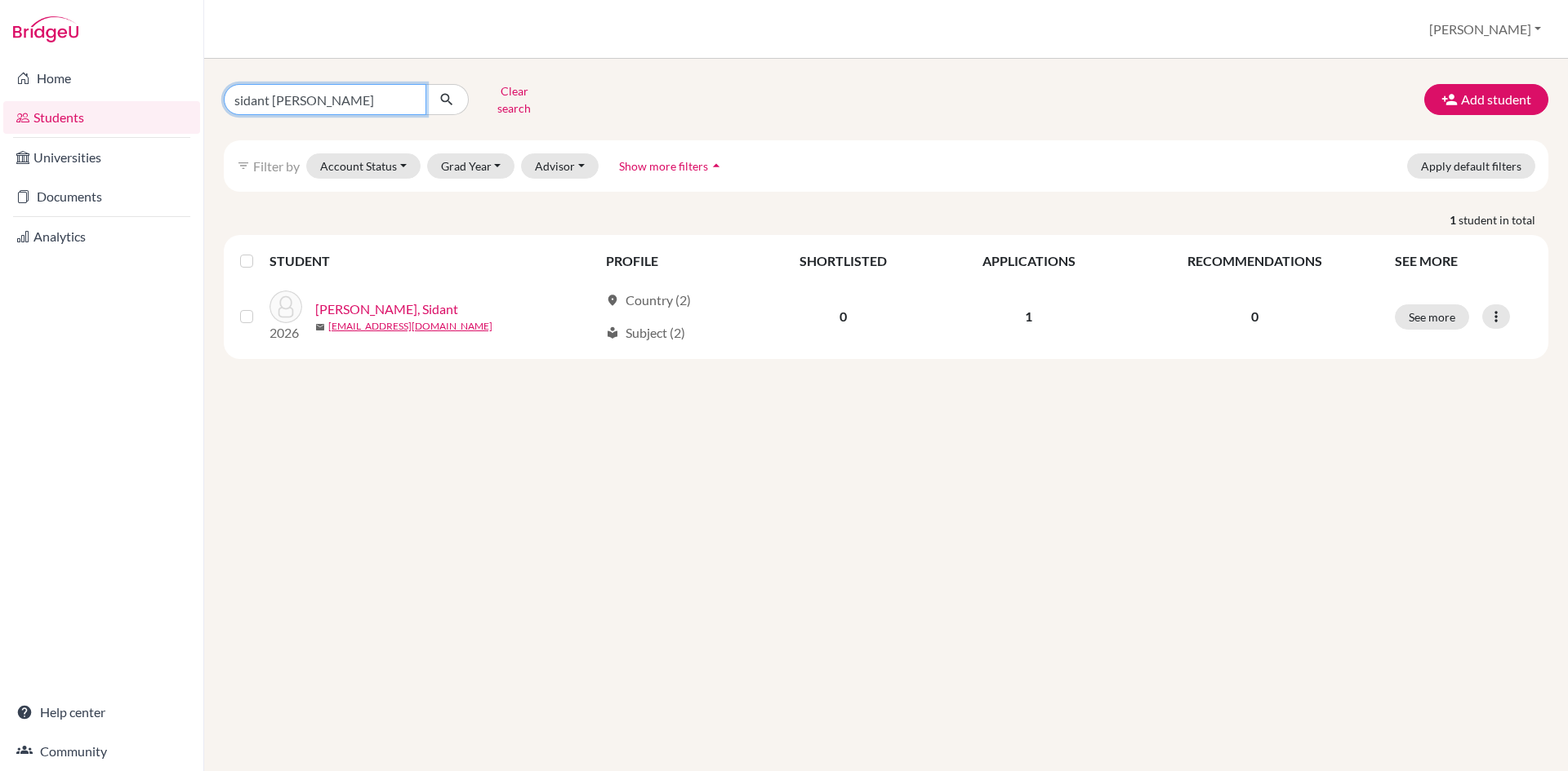
click at [404, 94] on input "sidant [PERSON_NAME]" at bounding box center [325, 99] width 202 height 31
click at [74, 196] on link "Documents" at bounding box center [101, 196] width 196 height 32
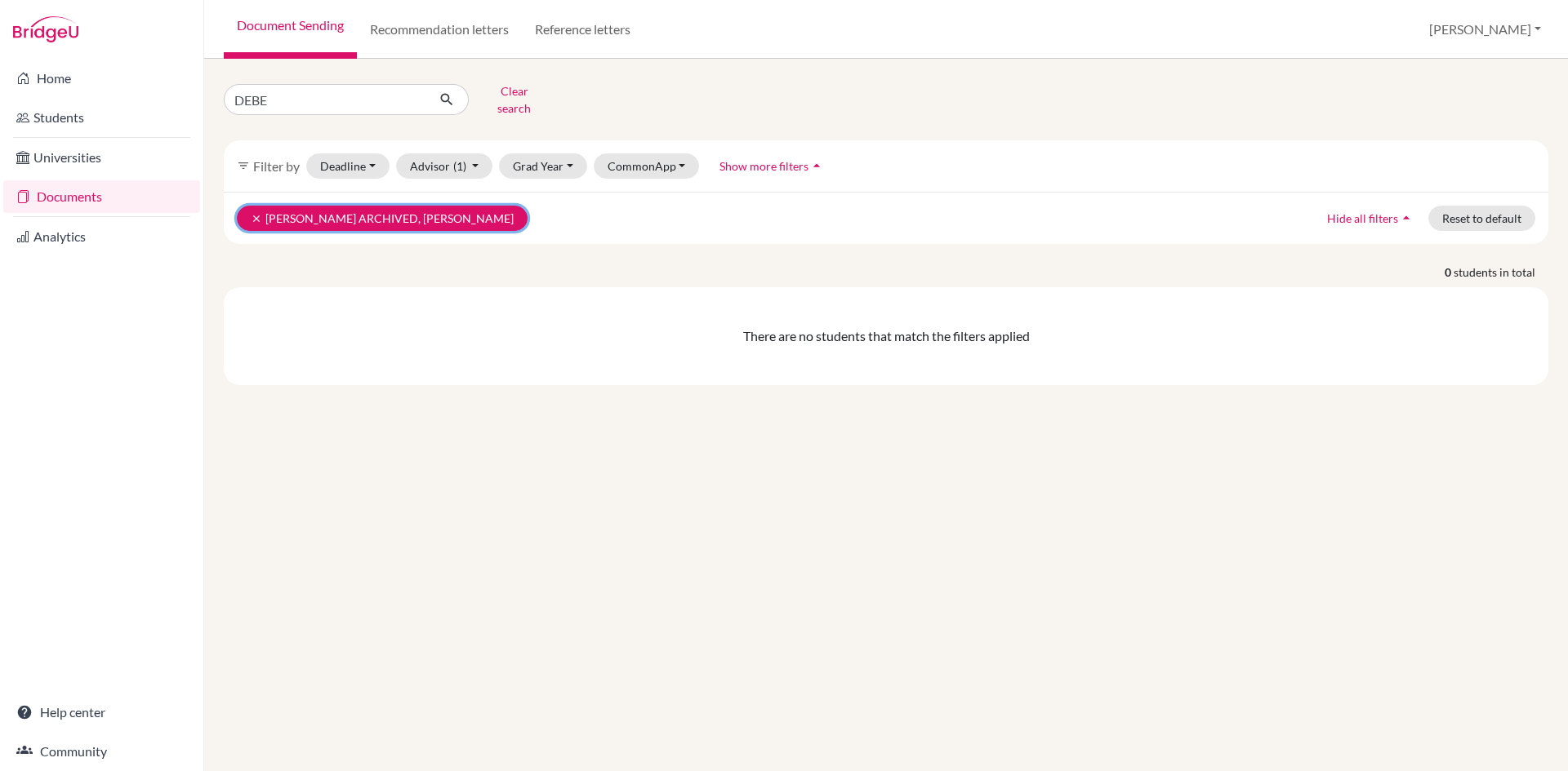
click at [255, 213] on icon "clear" at bounding box center [256, 218] width 11 height 11
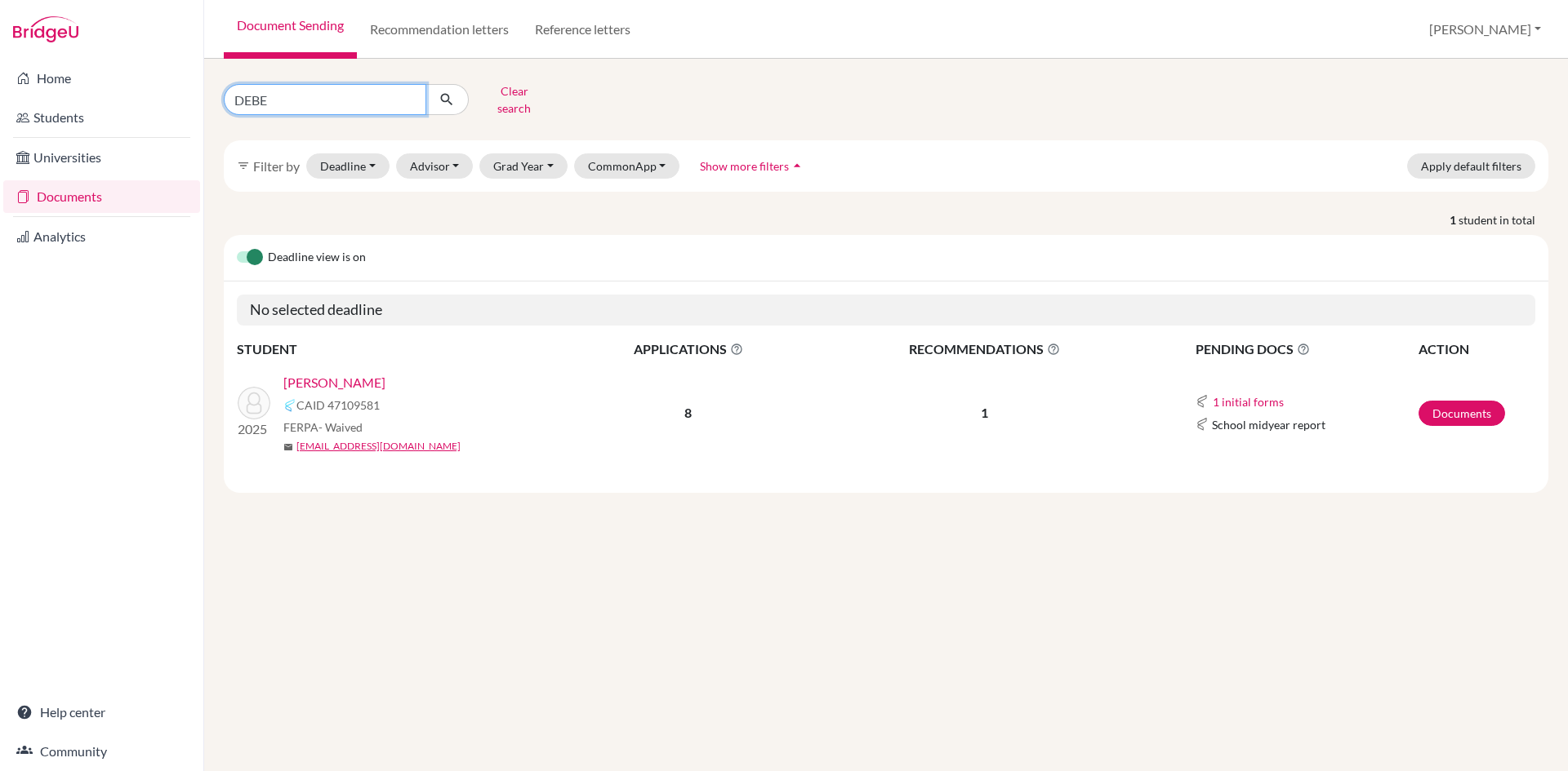
click at [411, 90] on input "DEBE" at bounding box center [325, 99] width 202 height 31
click at [439, 724] on div "Clear search filter_list Filter by Deadline - Select a date range Or double cli…" at bounding box center [886, 415] width 1364 height 712
click at [368, 154] on button "Deadline - Select a date range Or double click for a single date selection Toda…" at bounding box center [348, 167] width 83 height 26
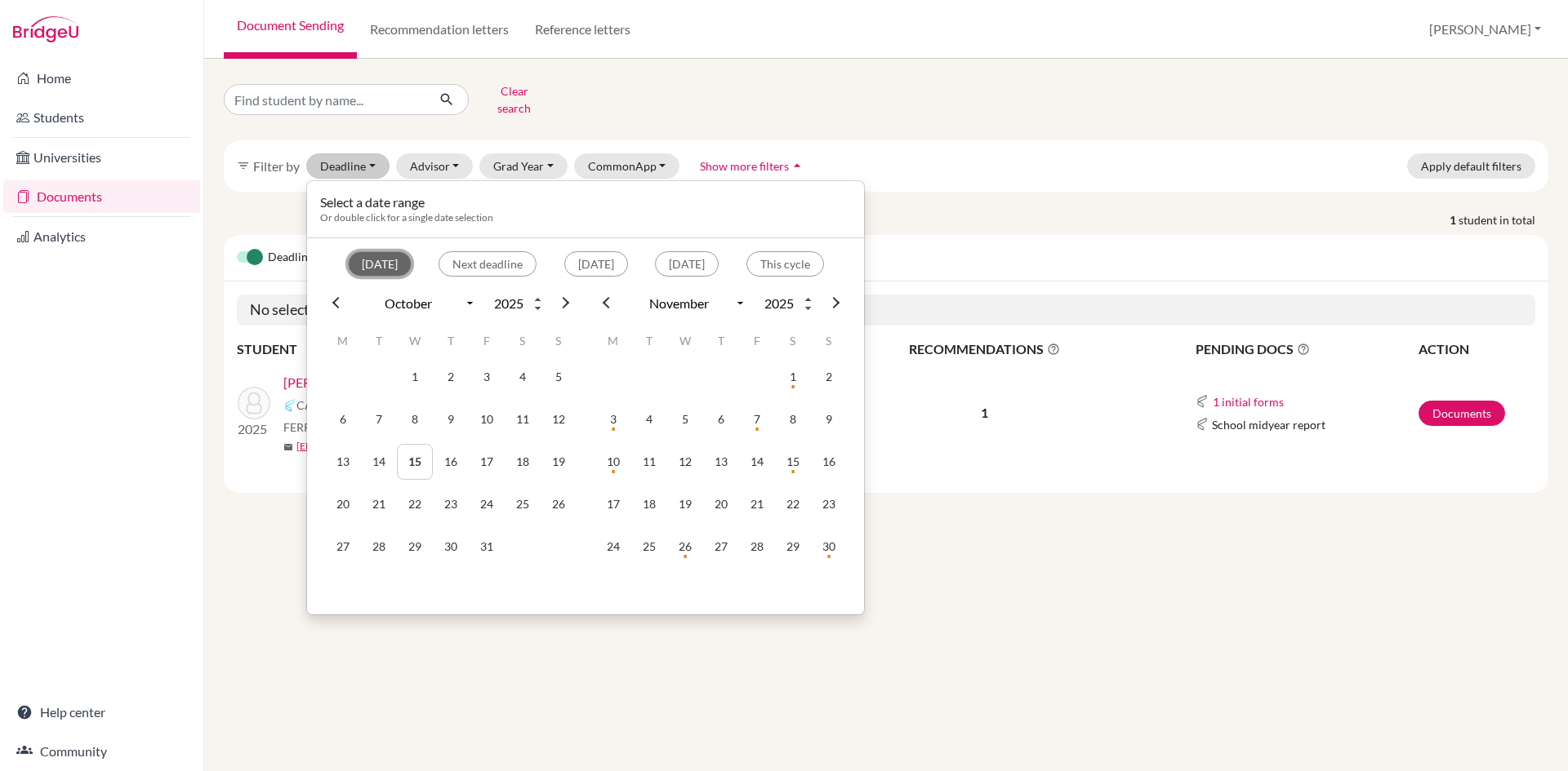
click at [357, 252] on button "Today" at bounding box center [379, 264] width 64 height 26
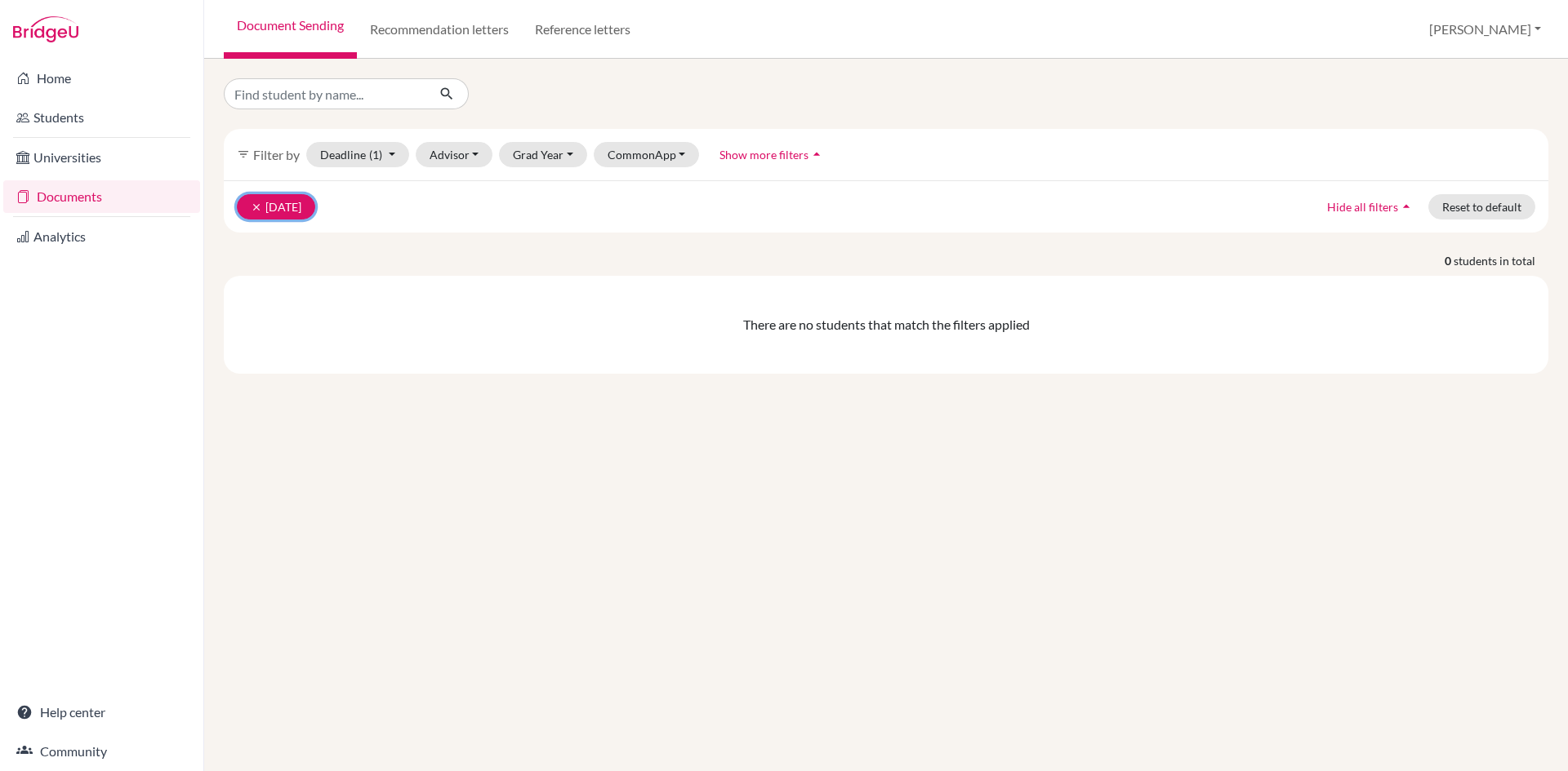
click at [251, 207] on icon "clear" at bounding box center [256, 207] width 11 height 11
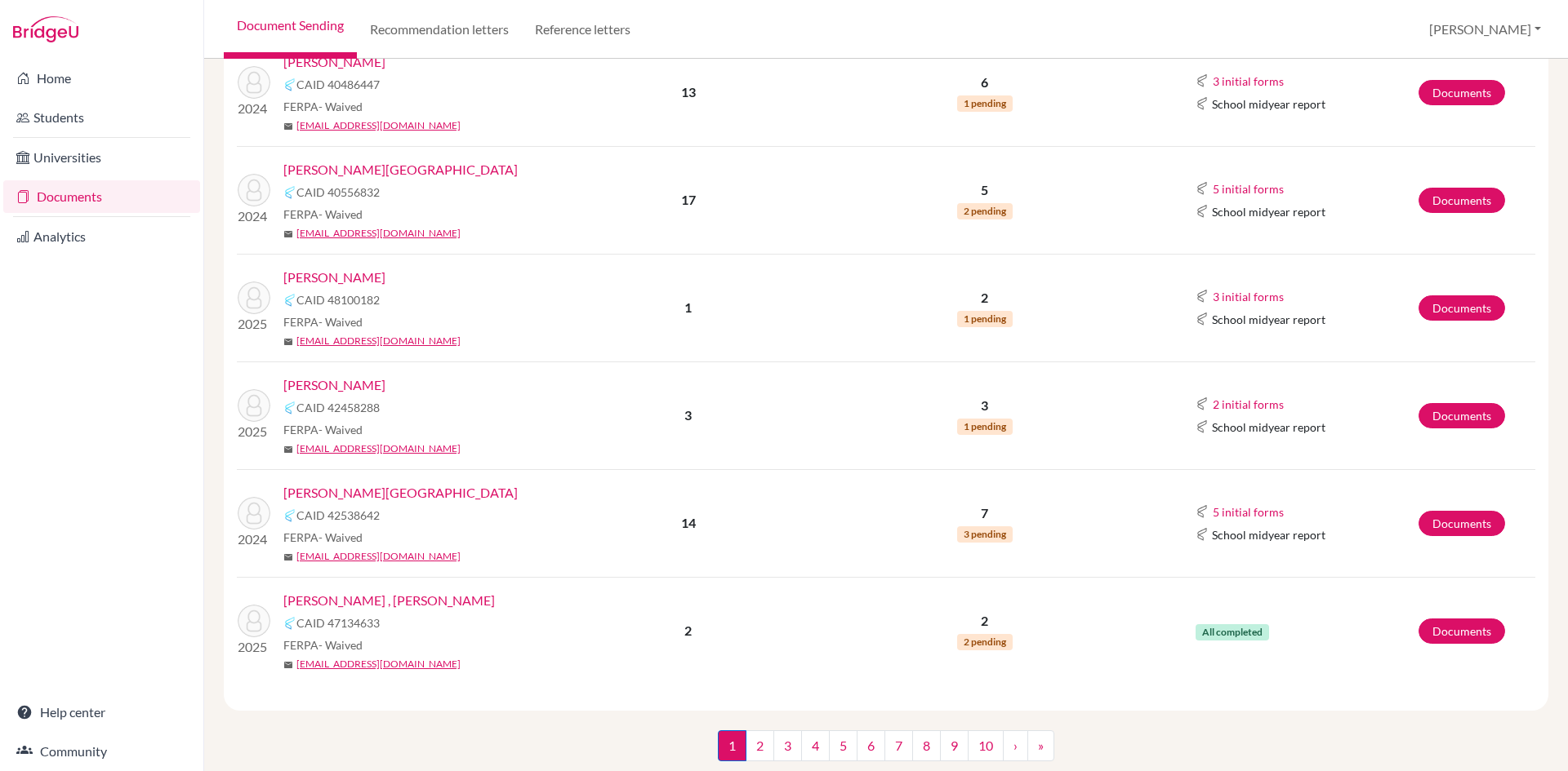
scroll to position [1833, 0]
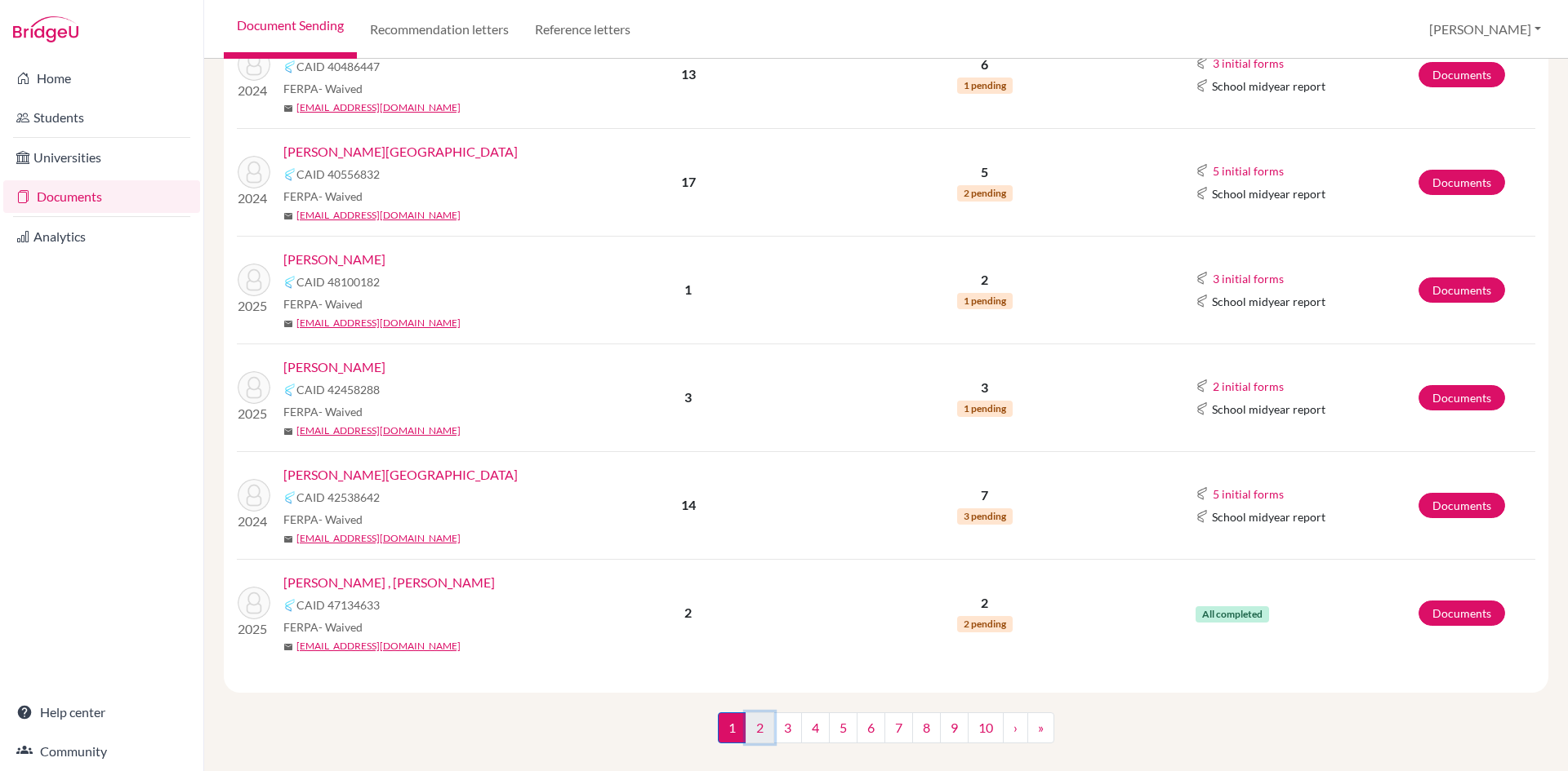
click at [752, 712] on link "2" at bounding box center [760, 728] width 29 height 31
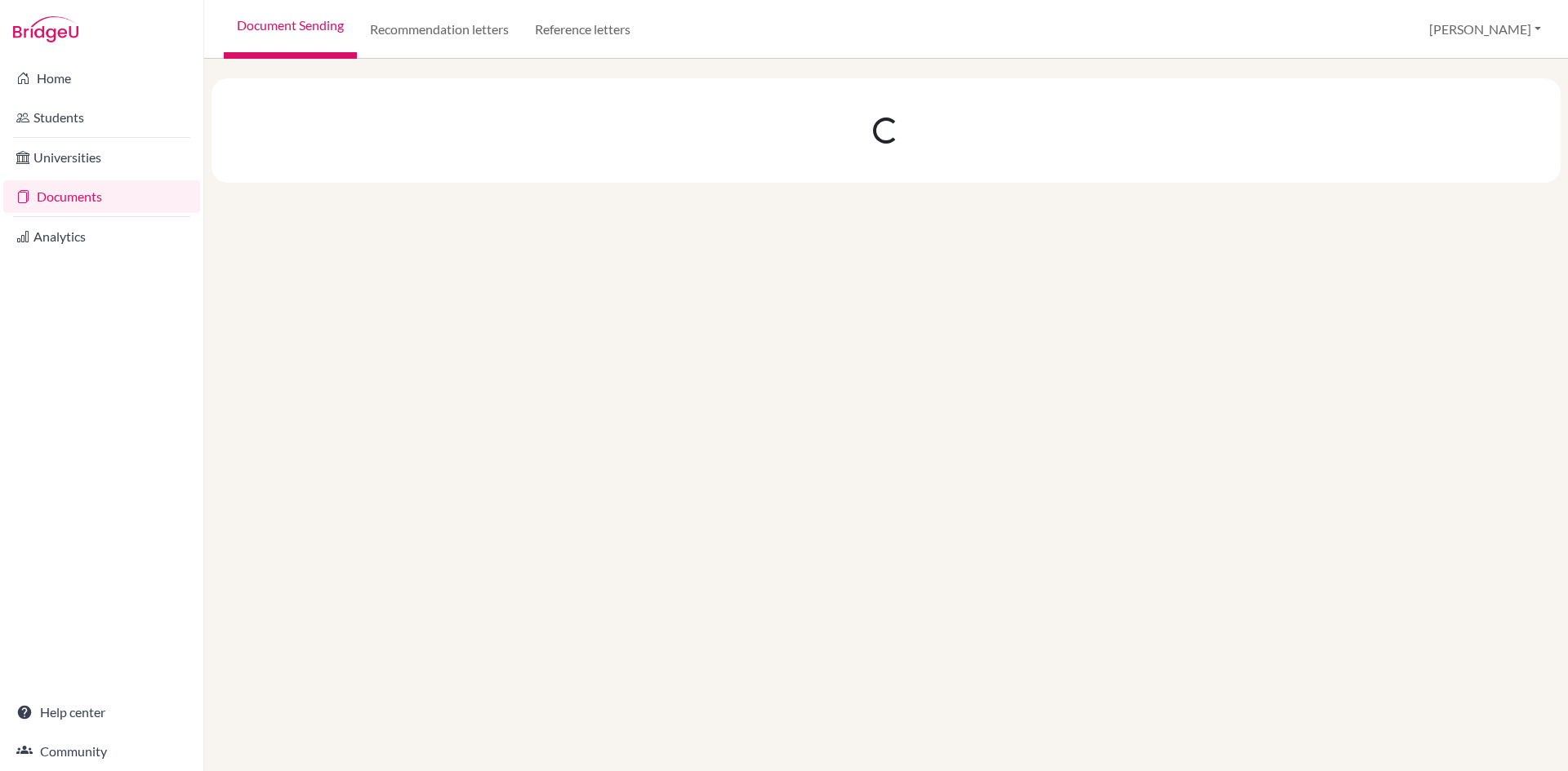
scroll to position [0, 0]
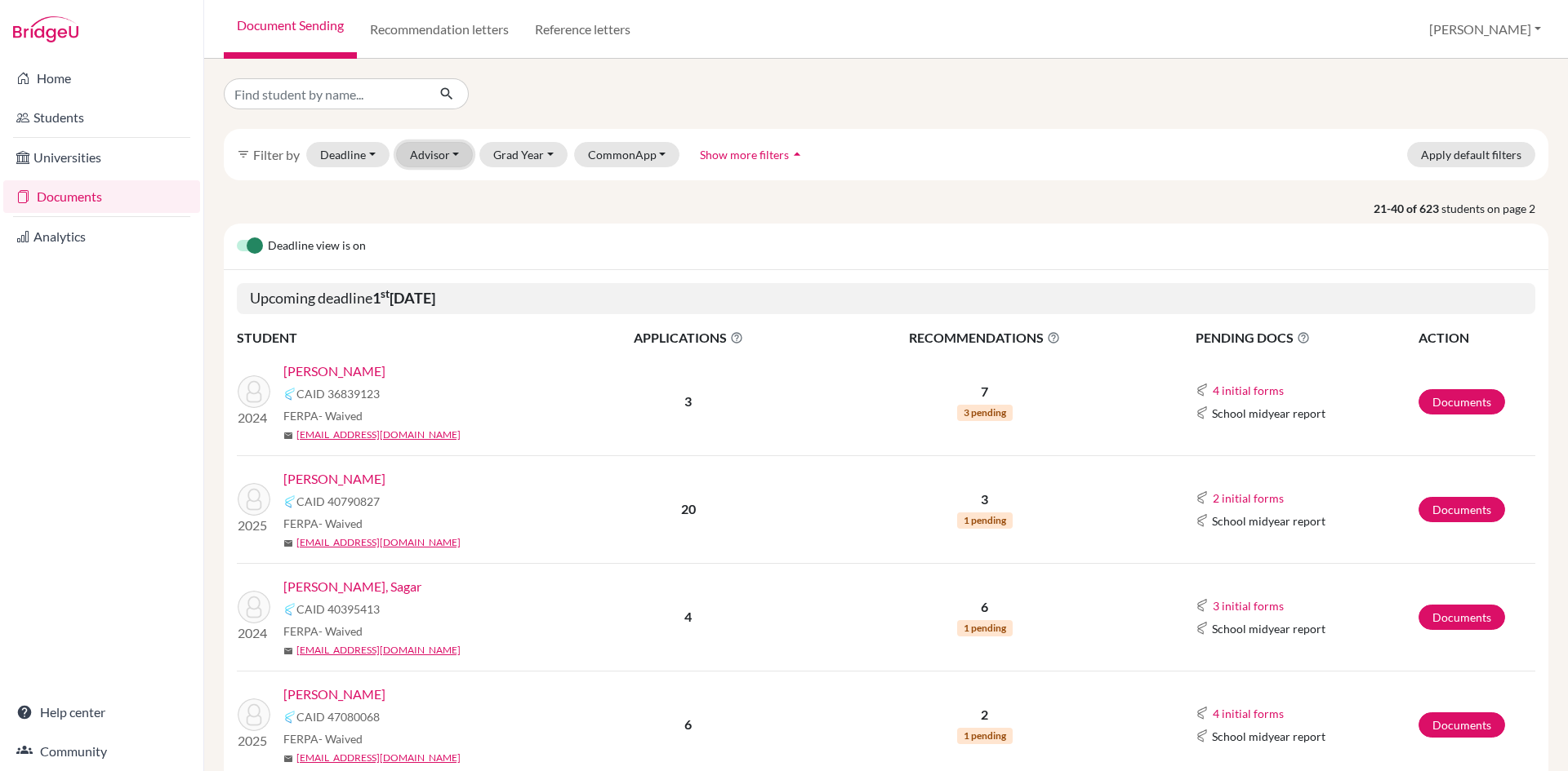
click at [454, 155] on button "Advisor" at bounding box center [435, 155] width 77 height 26
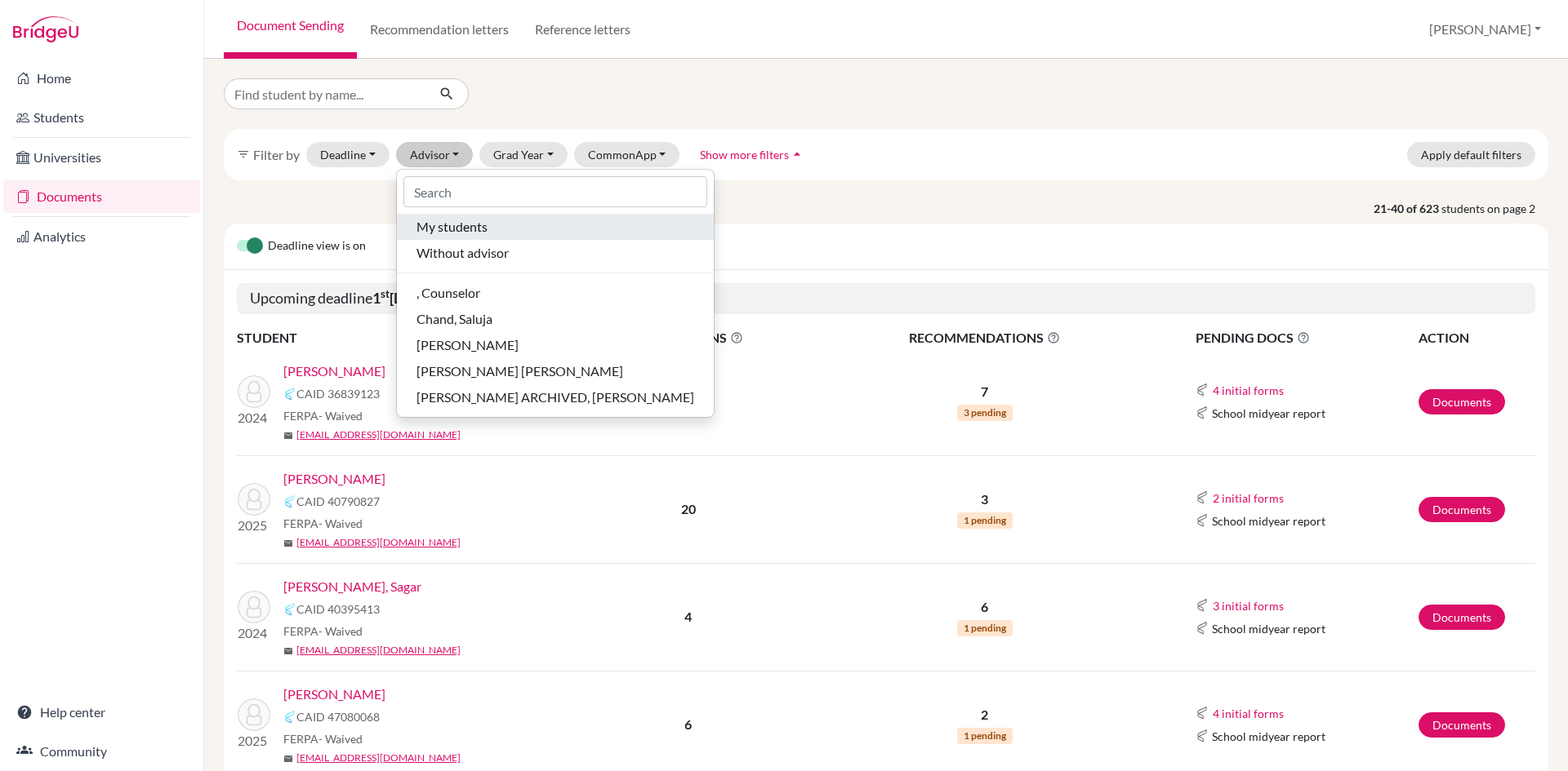
click at [462, 227] on span "My students" at bounding box center [452, 226] width 71 height 20
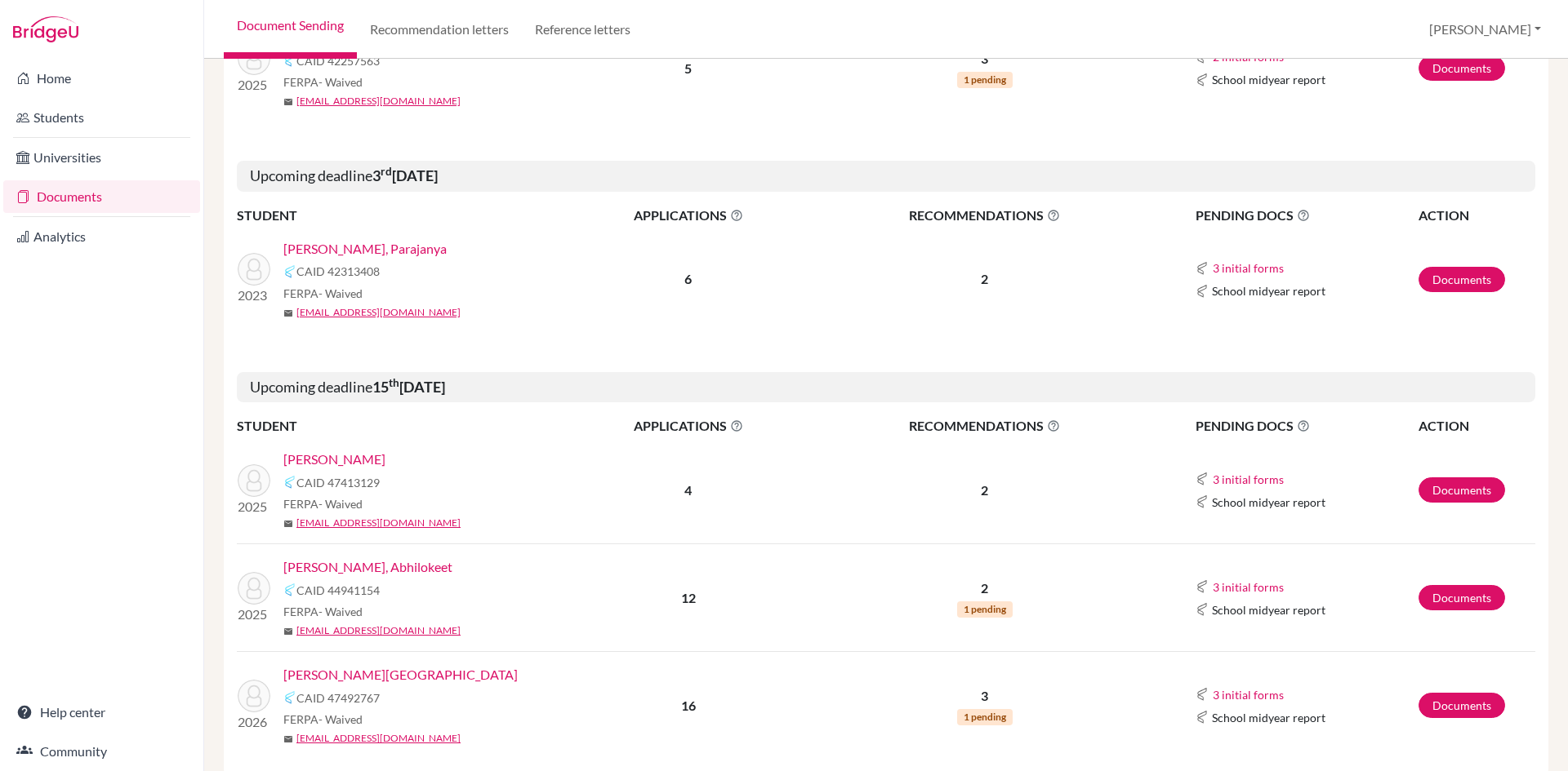
scroll to position [2123, 0]
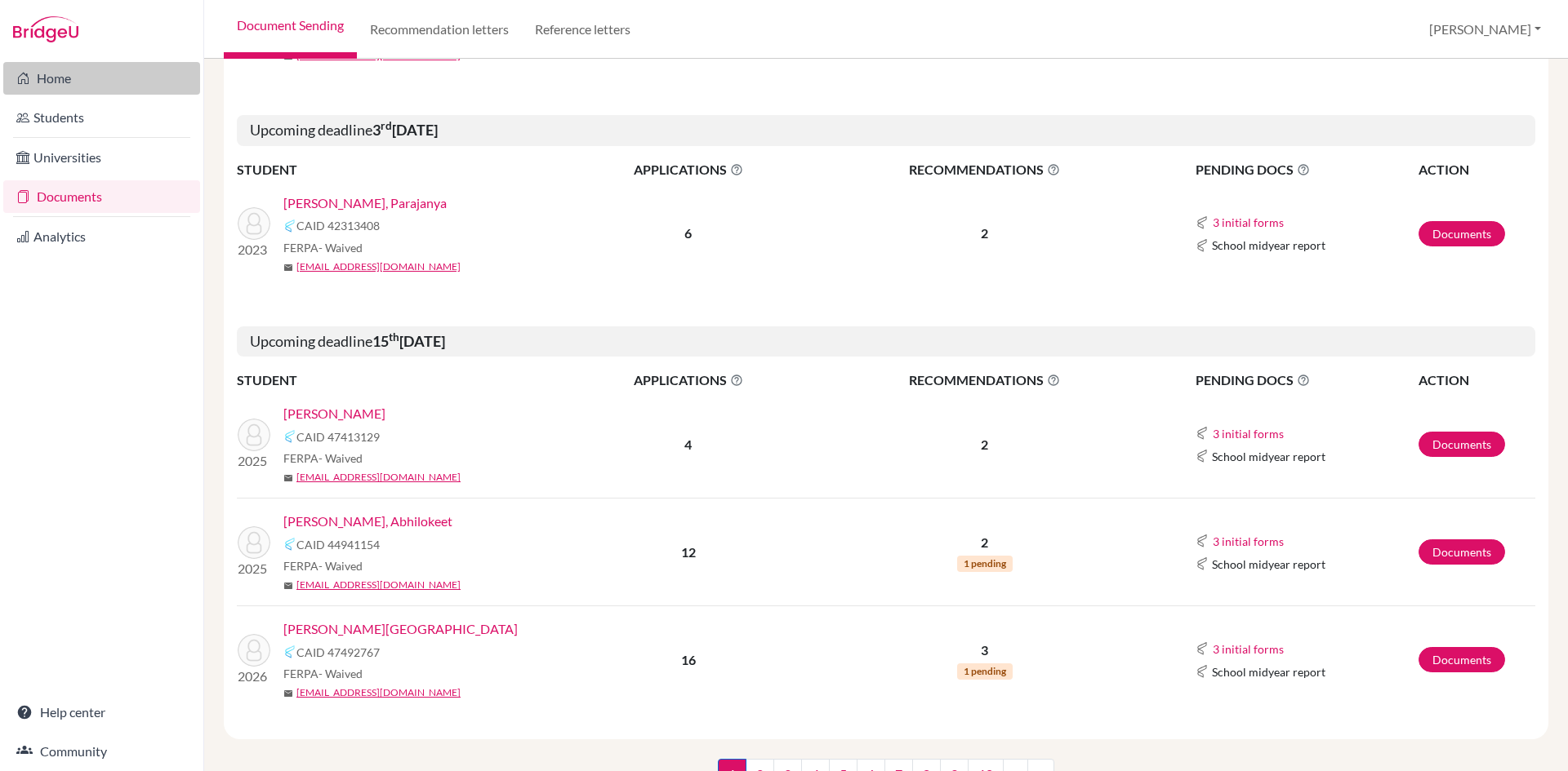
click at [65, 82] on link "Home" at bounding box center [101, 78] width 196 height 32
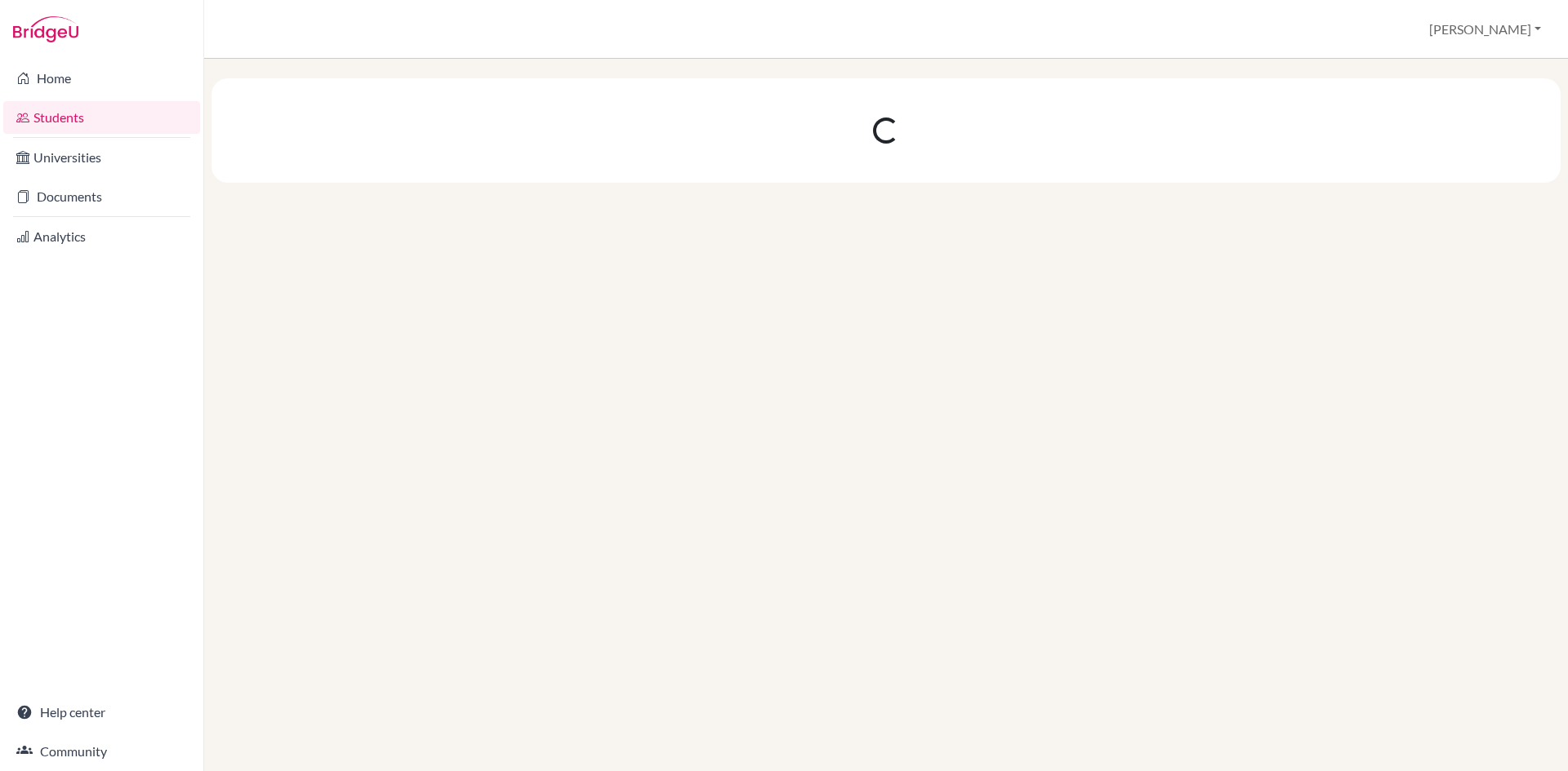
click at [60, 199] on link "Documents" at bounding box center [101, 196] width 196 height 32
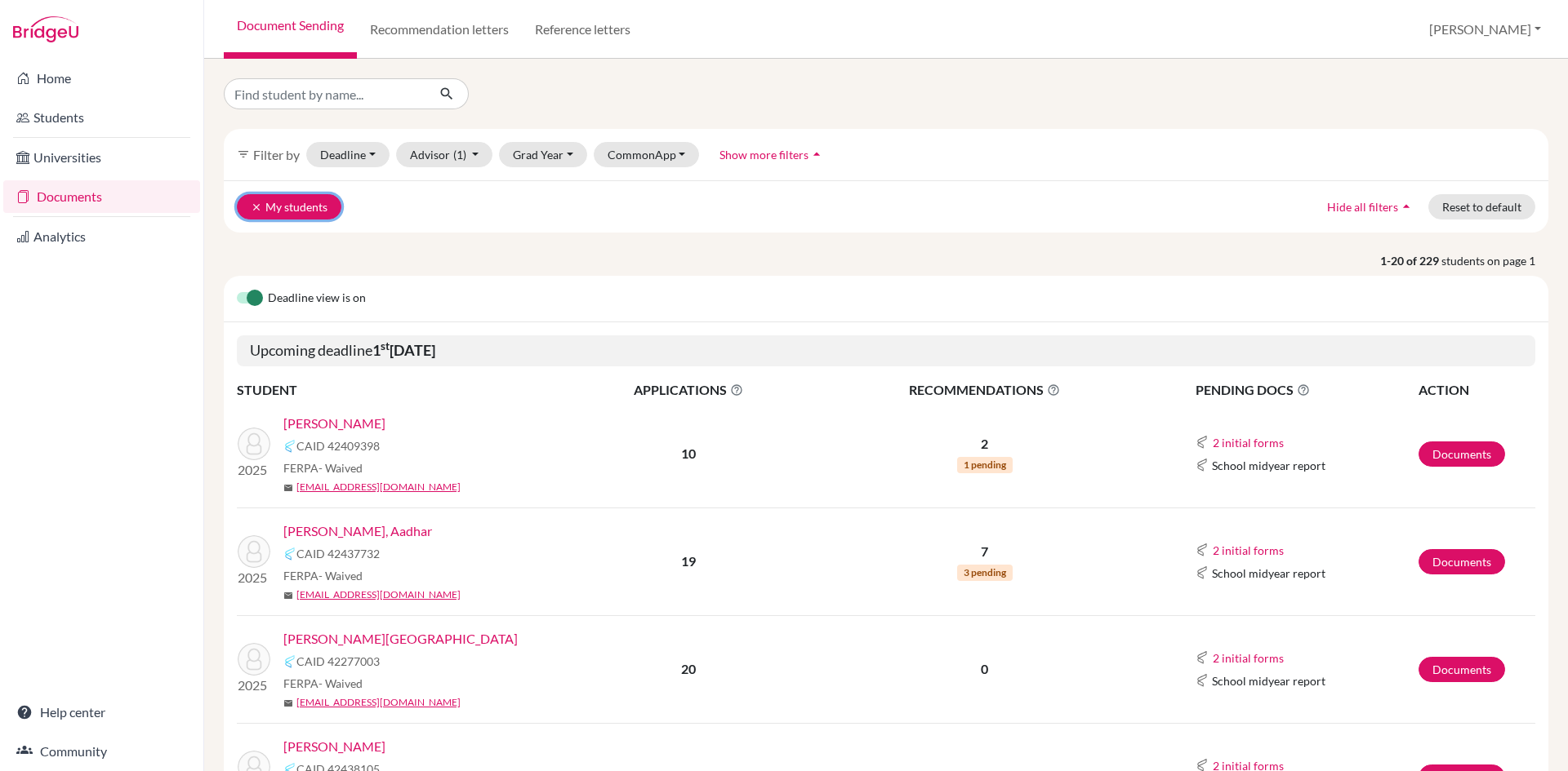
click at [257, 209] on icon "clear" at bounding box center [256, 207] width 11 height 11
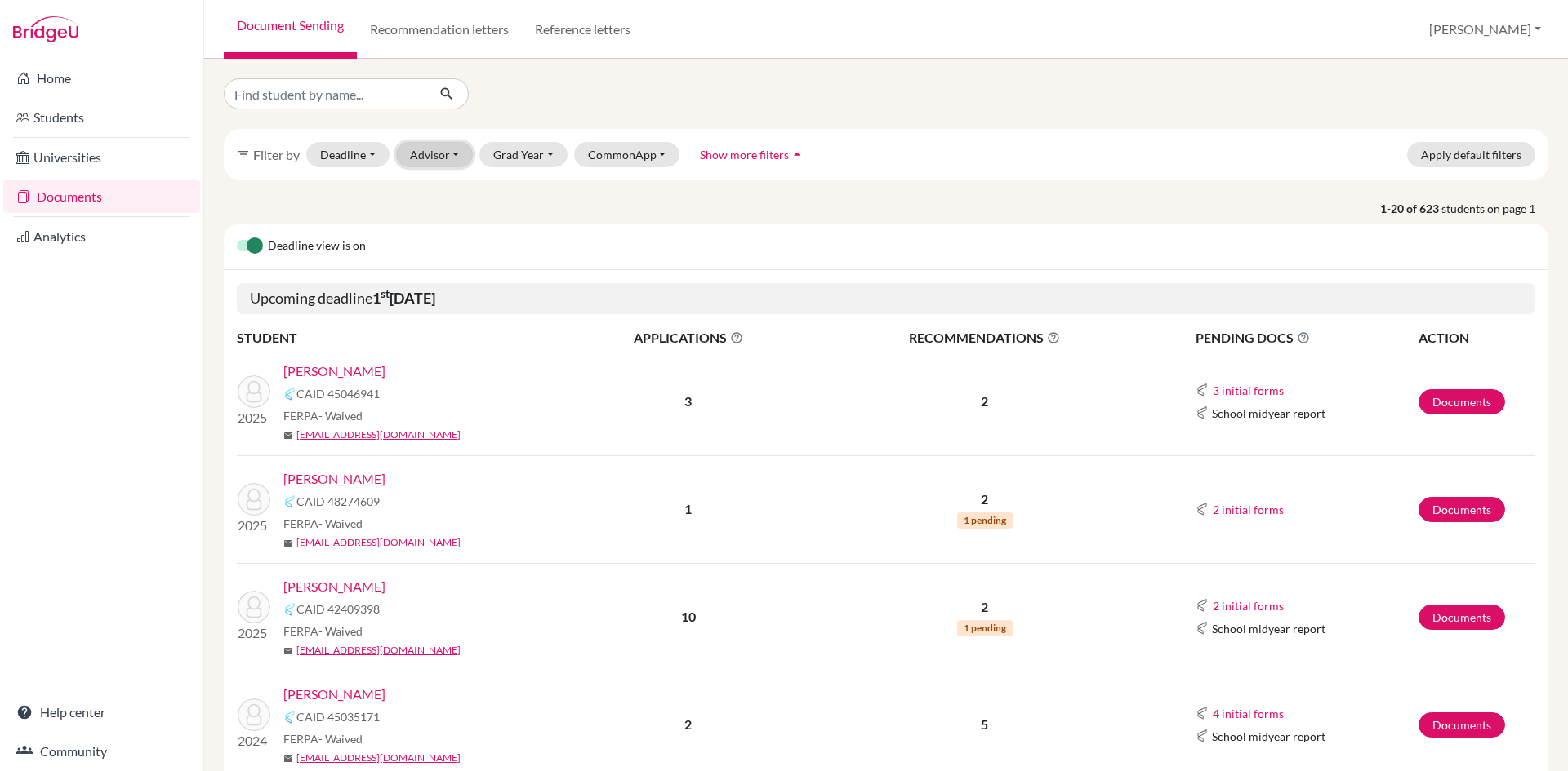
click at [458, 154] on button "Advisor" at bounding box center [435, 155] width 77 height 26
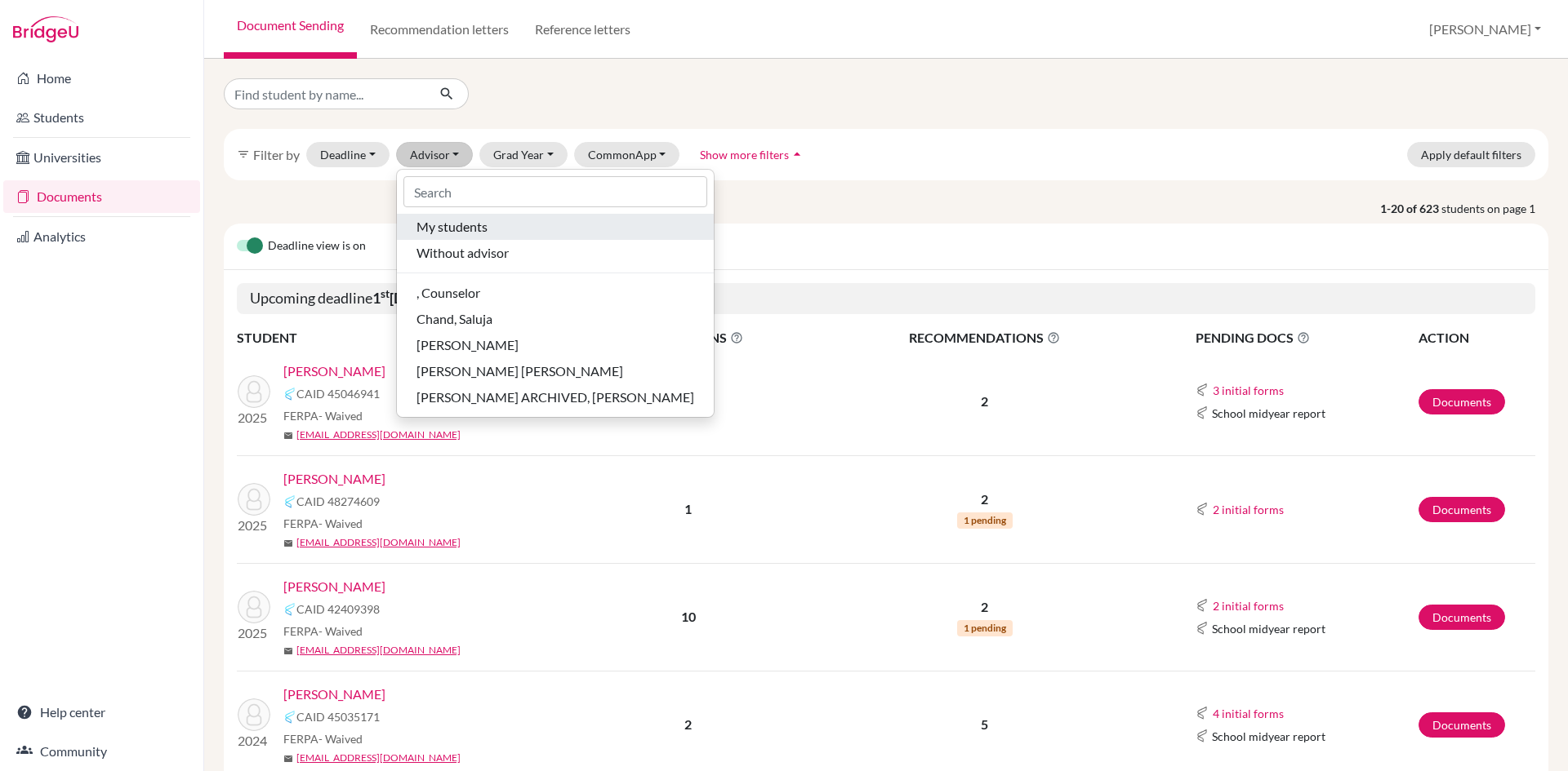
click at [440, 231] on span "My students" at bounding box center [452, 226] width 71 height 20
